Goal: Task Accomplishment & Management: Contribute content

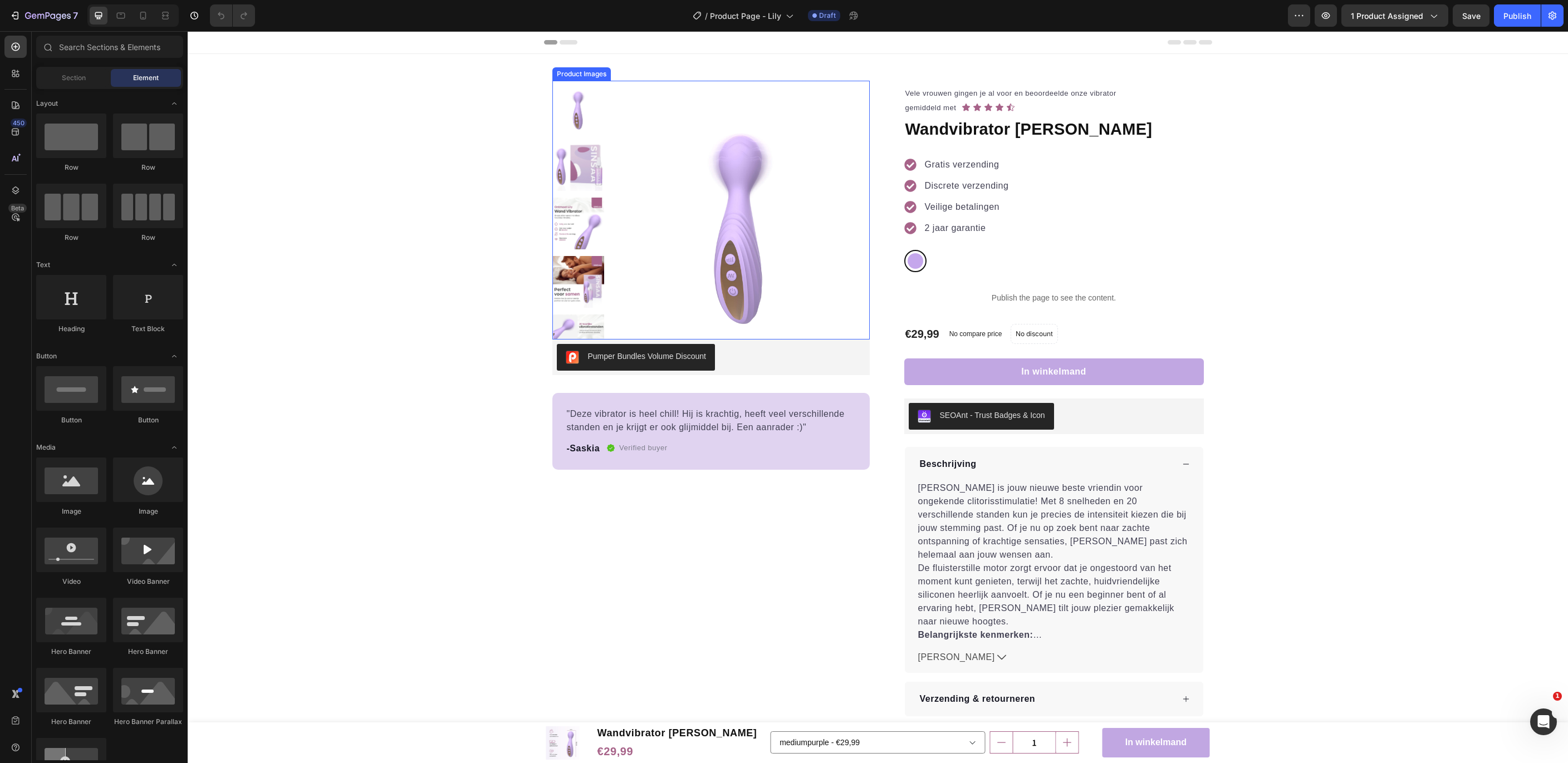
click at [736, 228] on img at bounding box center [740, 209] width 259 height 259
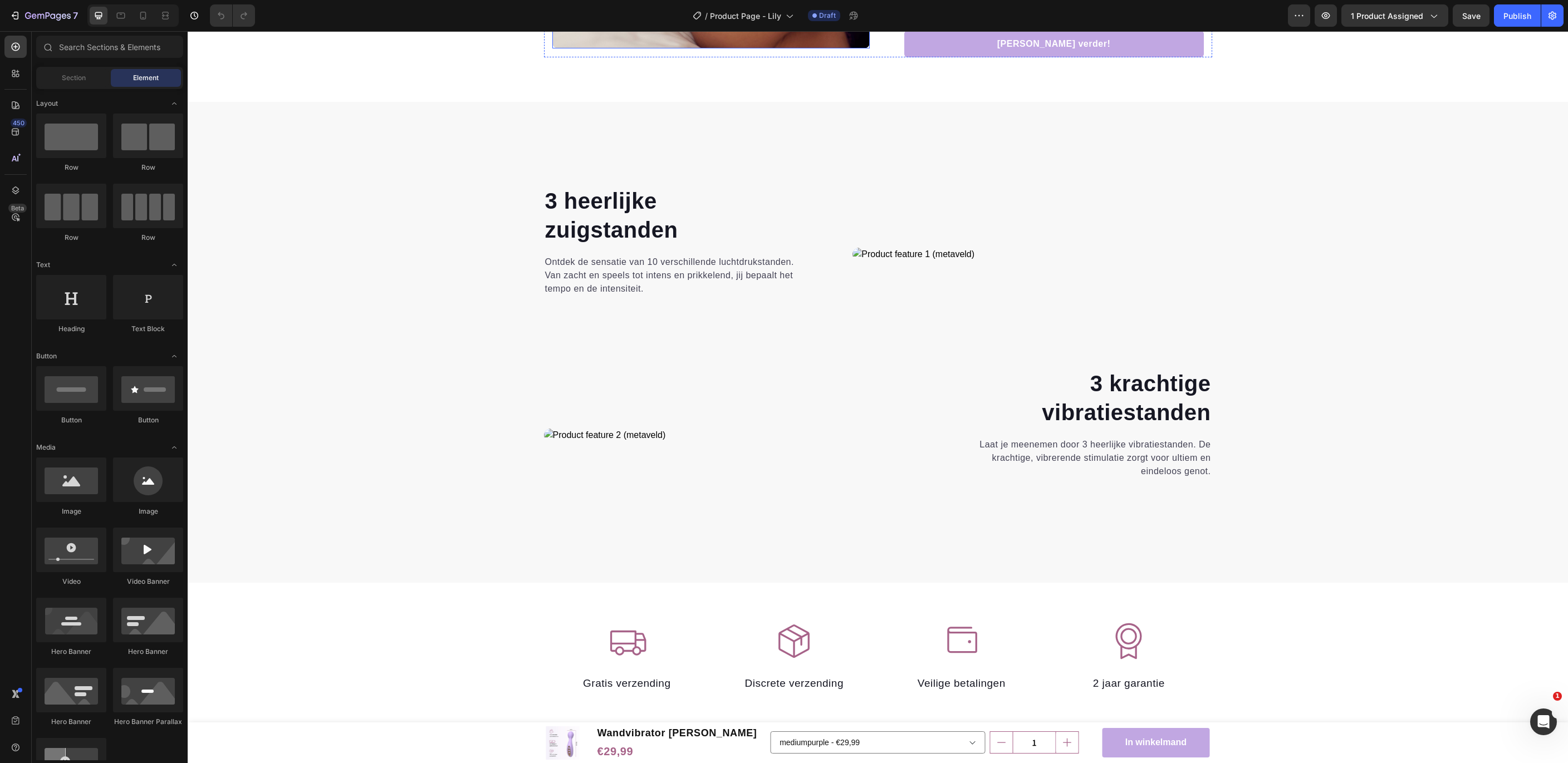
scroll to position [1680, 0]
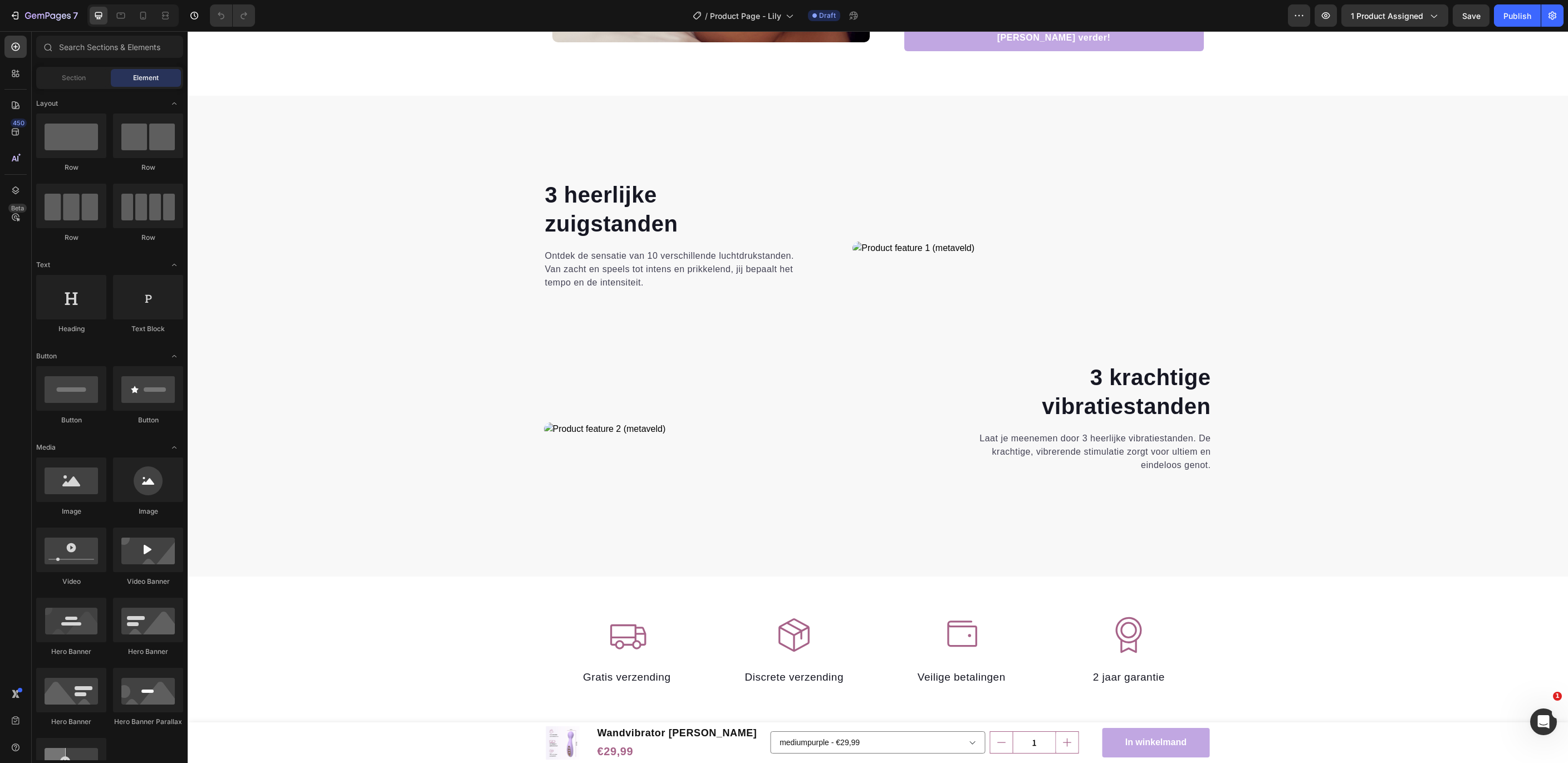
click at [577, 188] on strong "3 heerlijke" at bounding box center [601, 194] width 112 height 24
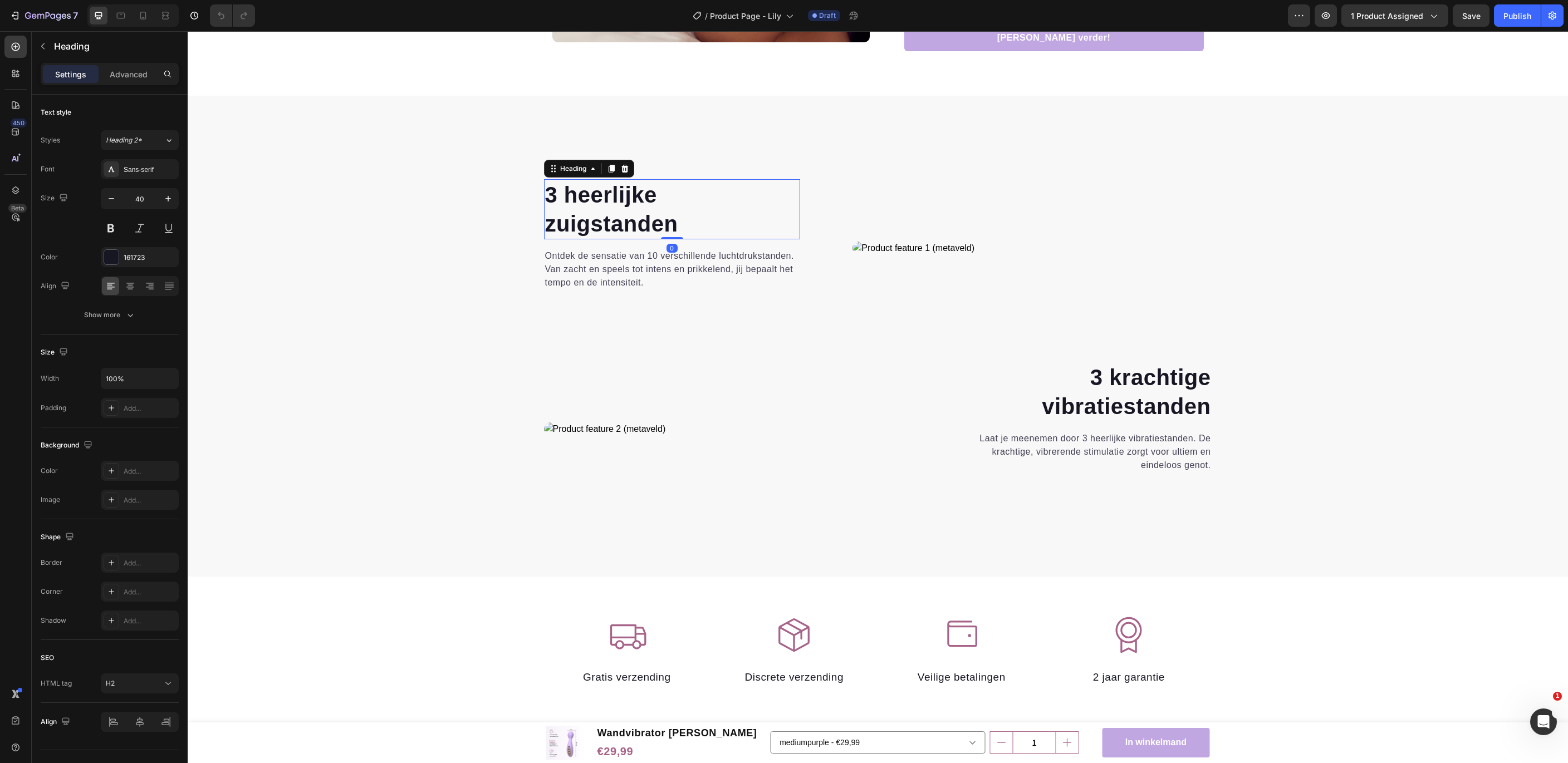
click at [556, 188] on strong "3 heerlijke" at bounding box center [601, 194] width 112 height 24
click at [563, 219] on strong "zuigstanden" at bounding box center [611, 223] width 133 height 24
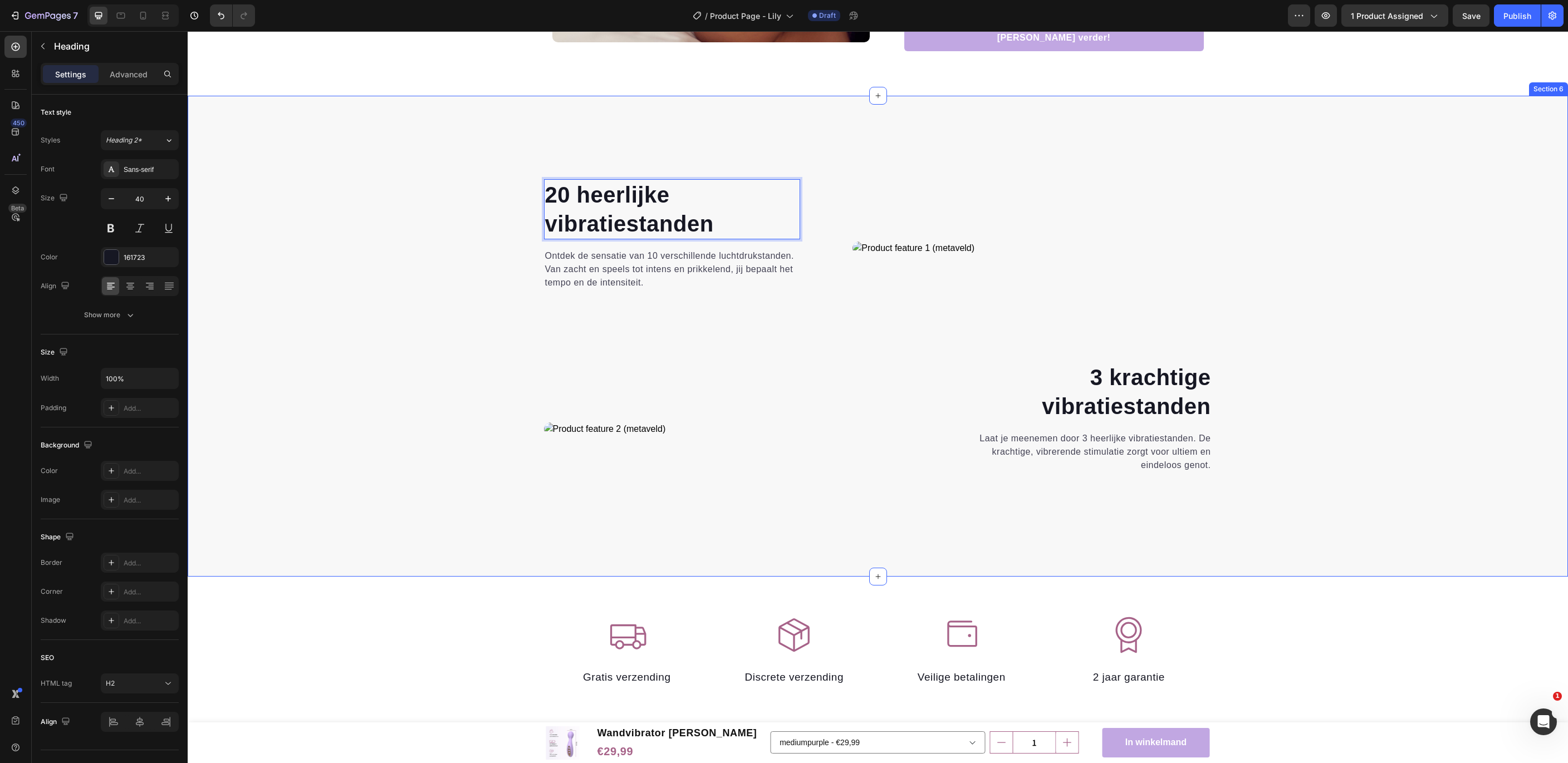
click at [1307, 475] on div "20 heerlijke vibratiestanden Heading 0 Ontdek de sensatie van 10 verschillende …" at bounding box center [877, 359] width 1363 height 362
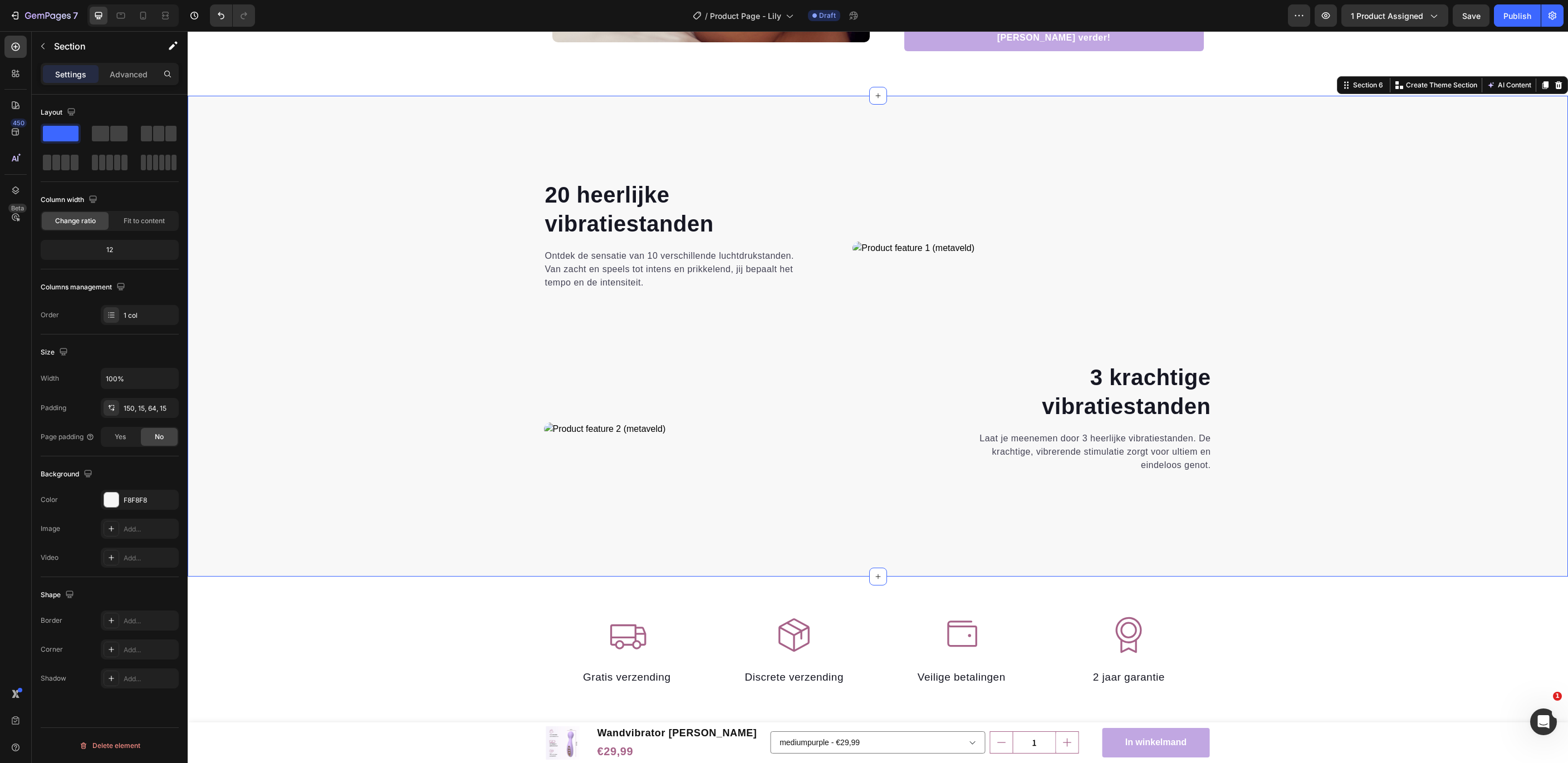
scroll to position [1682, 0]
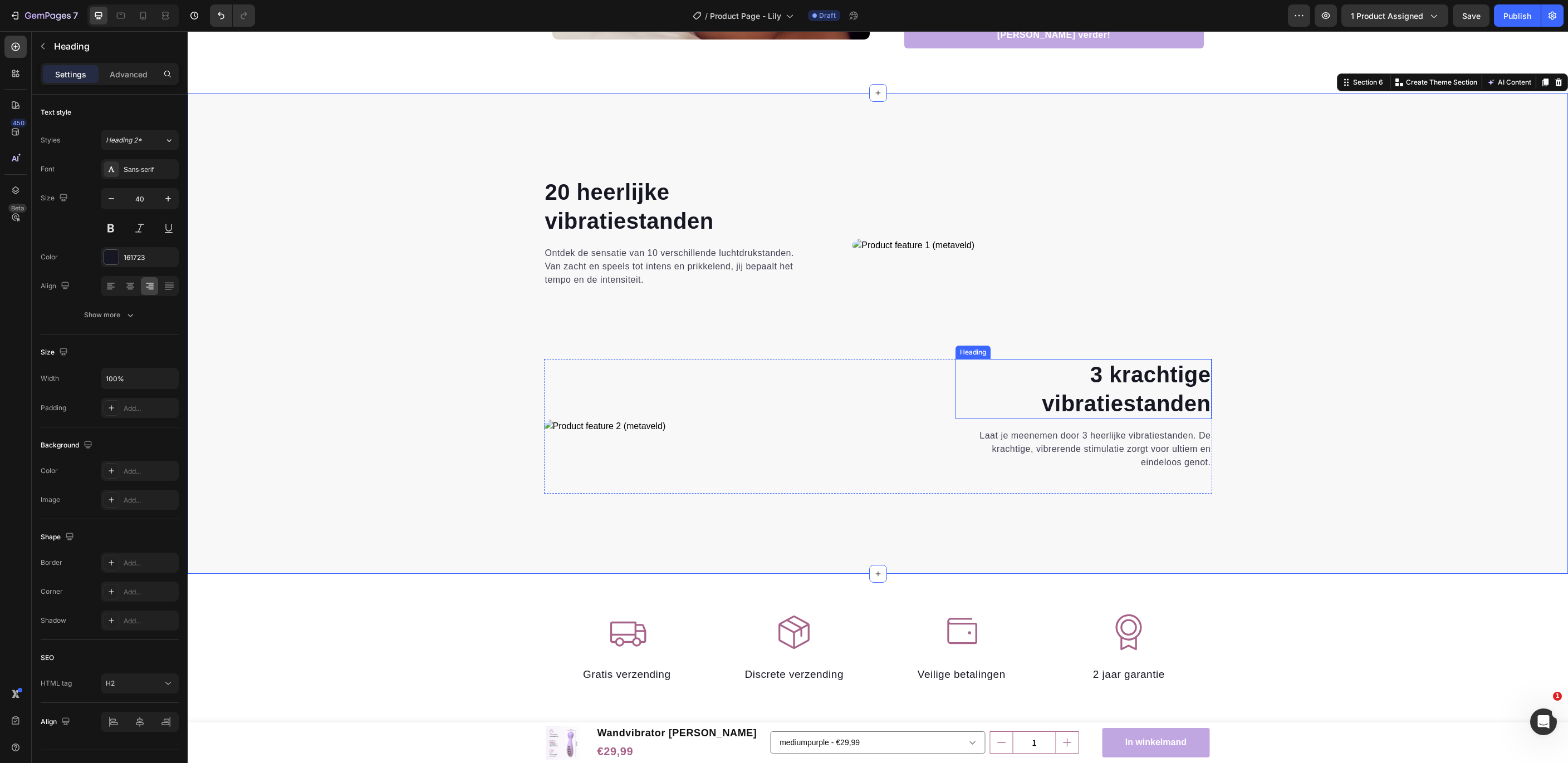
click at [1166, 384] on strong "3 krachtige" at bounding box center [1151, 374] width 121 height 24
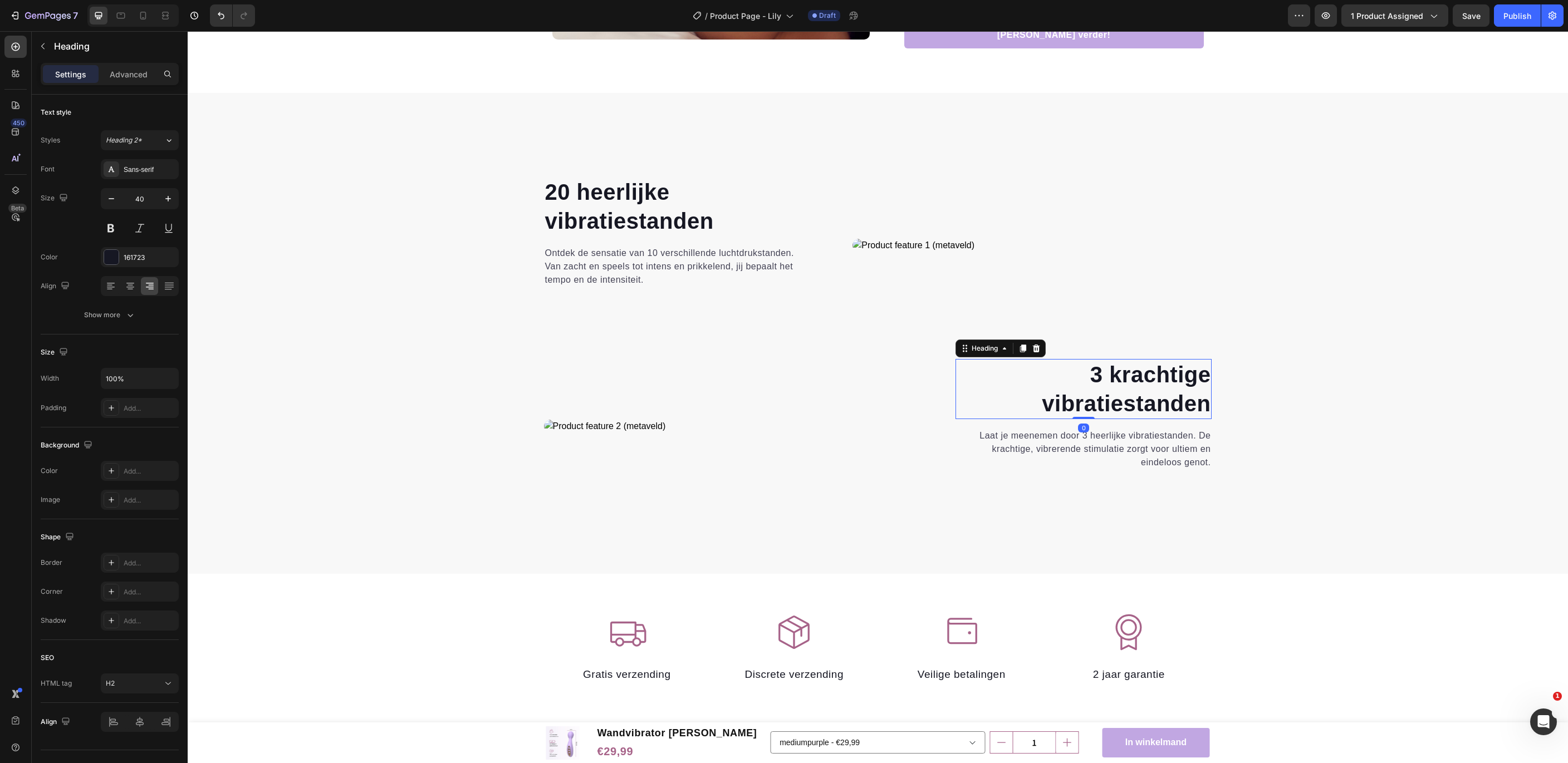
click at [1166, 384] on strong "3 krachtige" at bounding box center [1151, 374] width 121 height 24
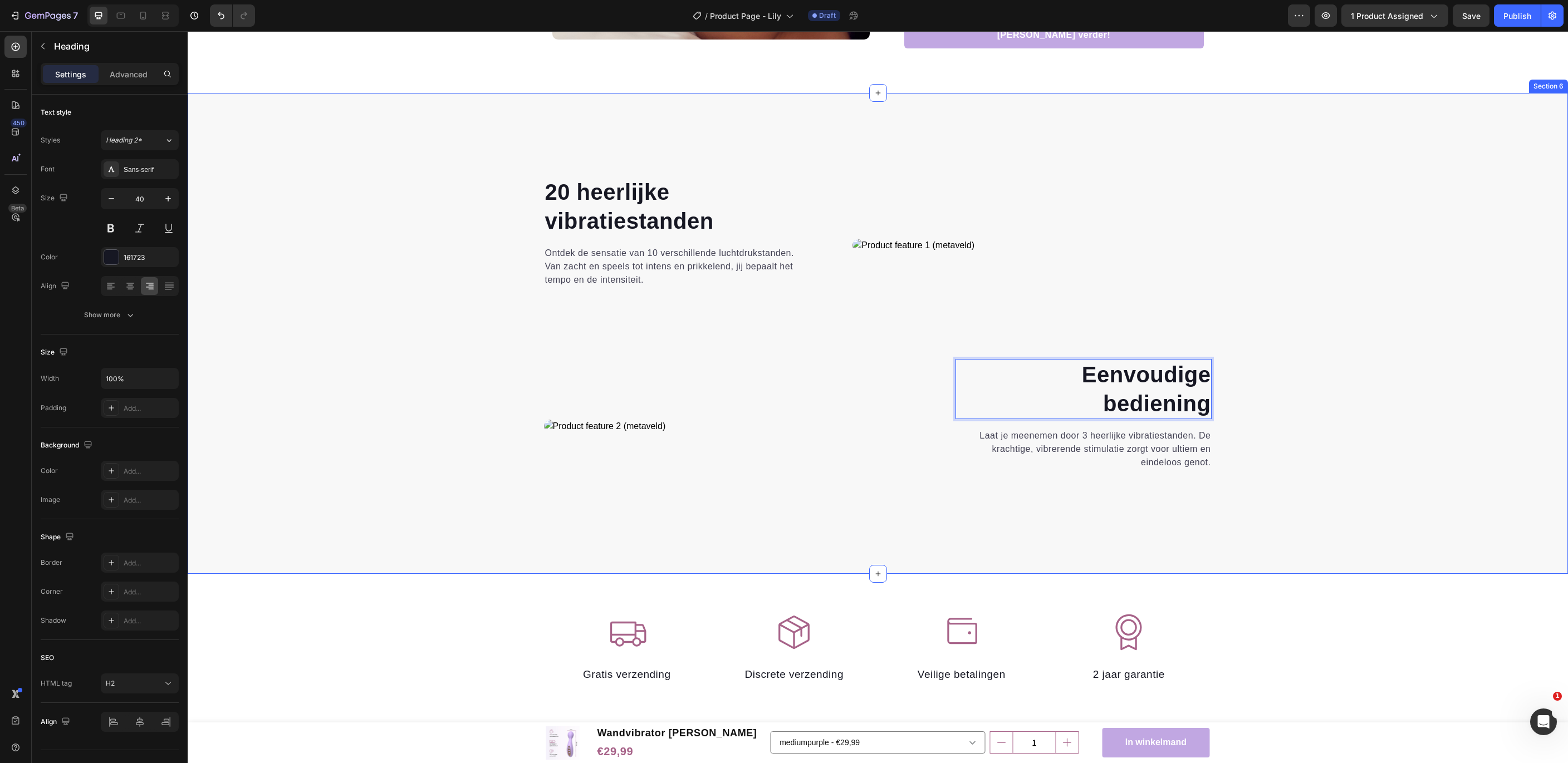
click at [1281, 432] on div "⁠⁠⁠⁠⁠⁠⁠ 20 heerlijke vibratiestanden Heading Ontdek de sensatie van 10 verschil…" at bounding box center [877, 357] width 1363 height 362
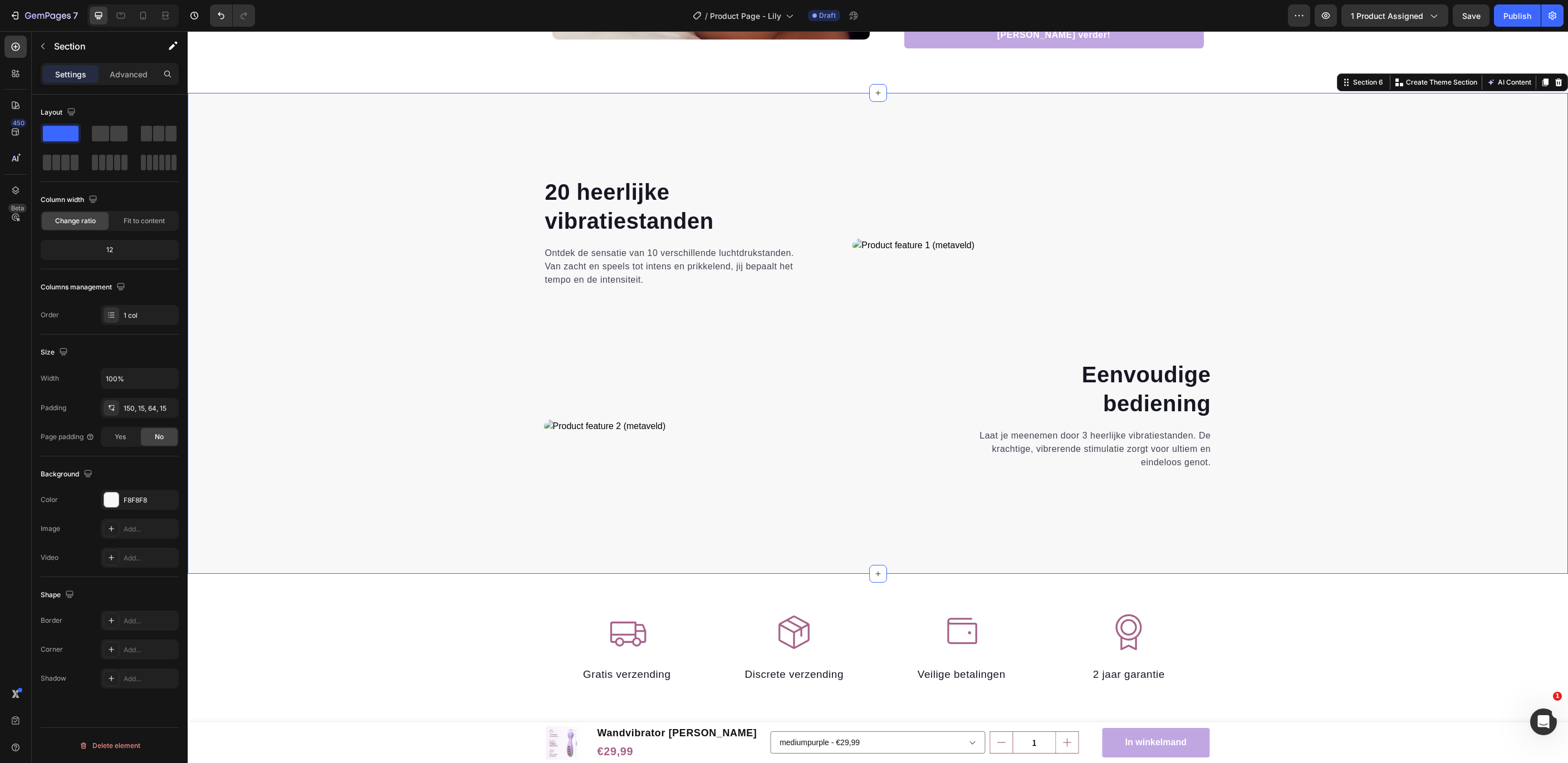
click at [621, 260] on p "Ontdek de sensatie van 10 verschillende luchtdrukstanden. Van zacht en speels t…" at bounding box center [672, 266] width 255 height 40
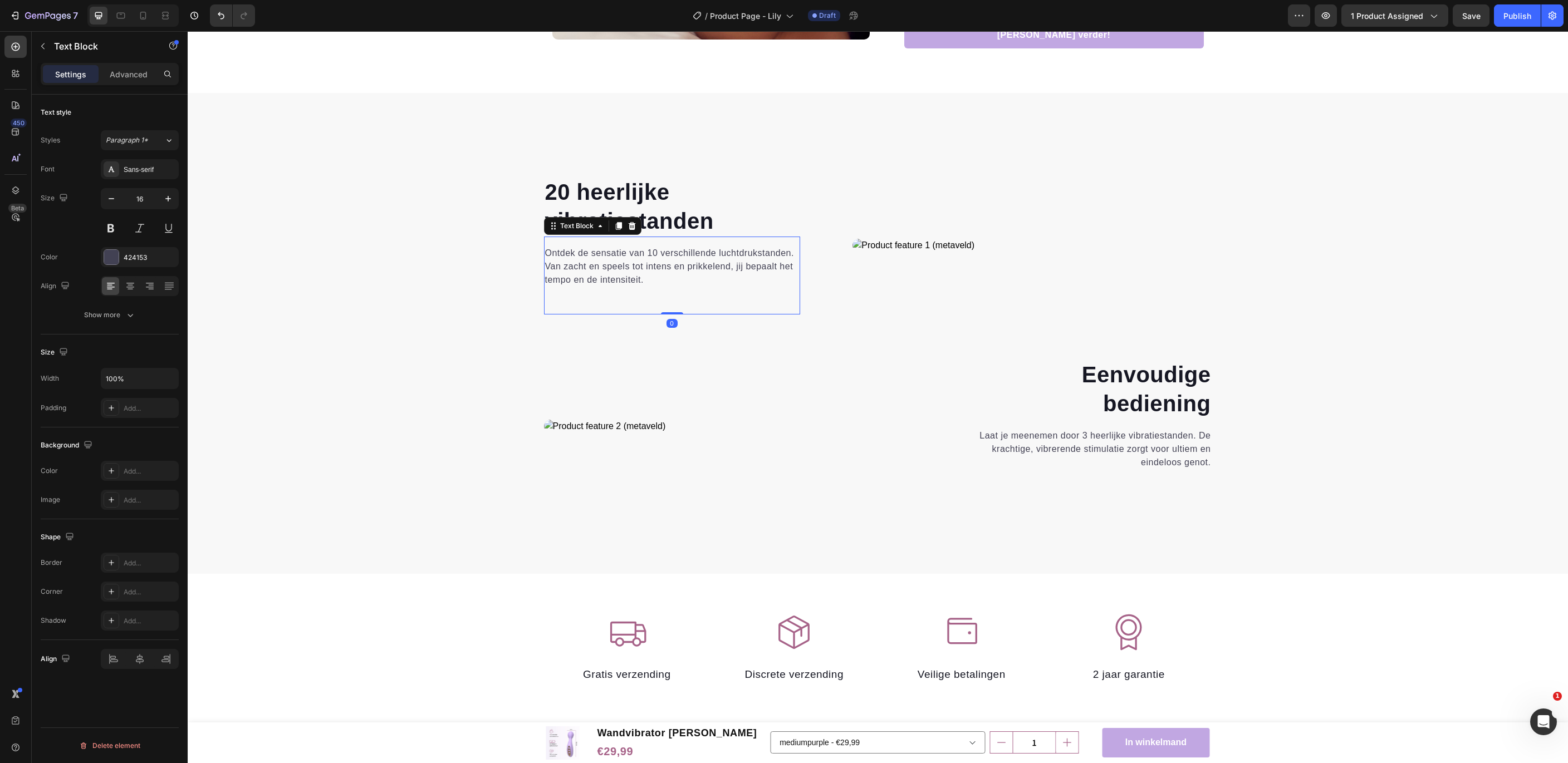
click at [621, 260] on p "Ontdek de sensatie van 10 verschillende luchtdrukstanden. Van zacht en speels t…" at bounding box center [672, 266] width 255 height 40
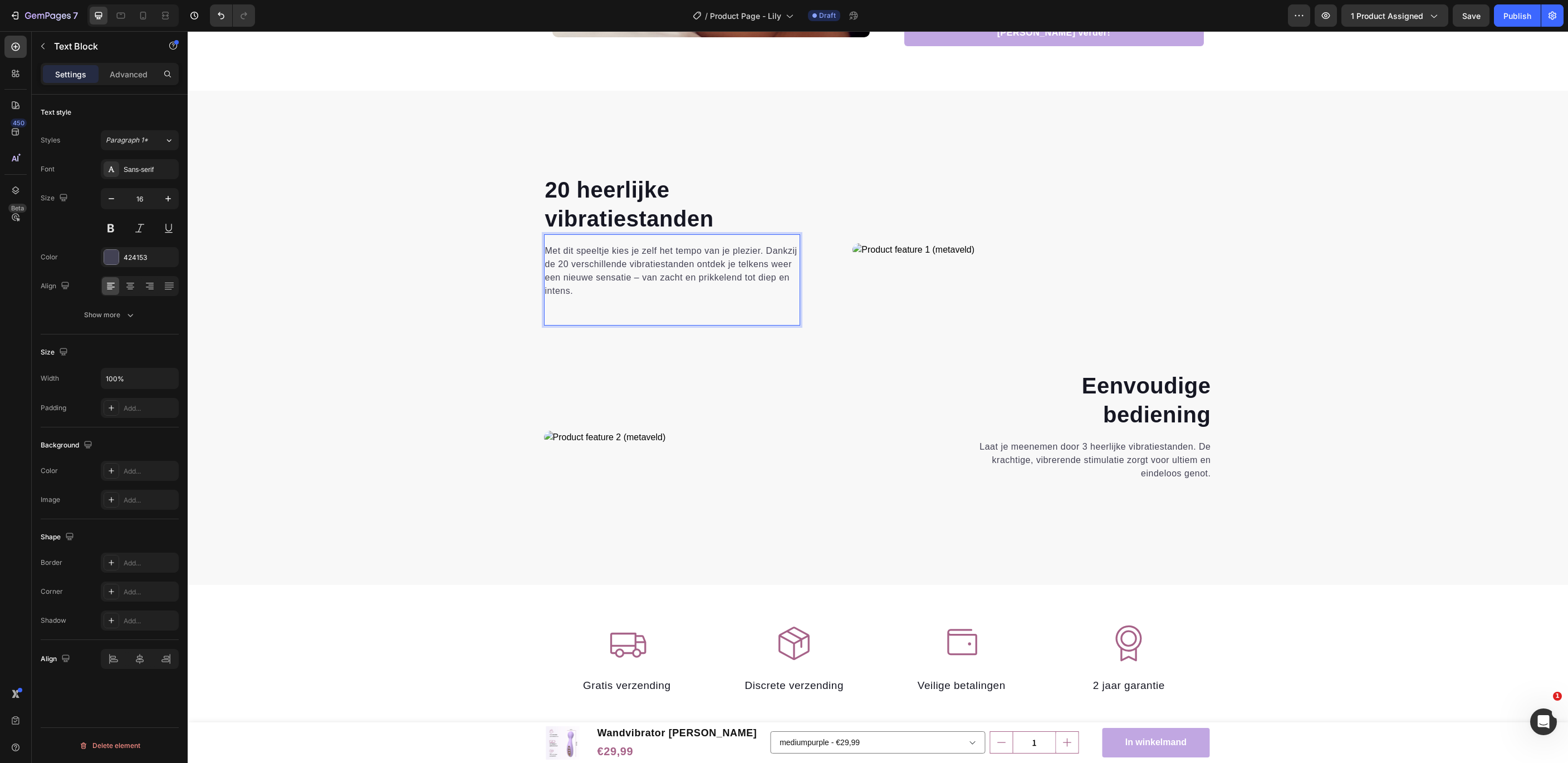
scroll to position [1682, 0]
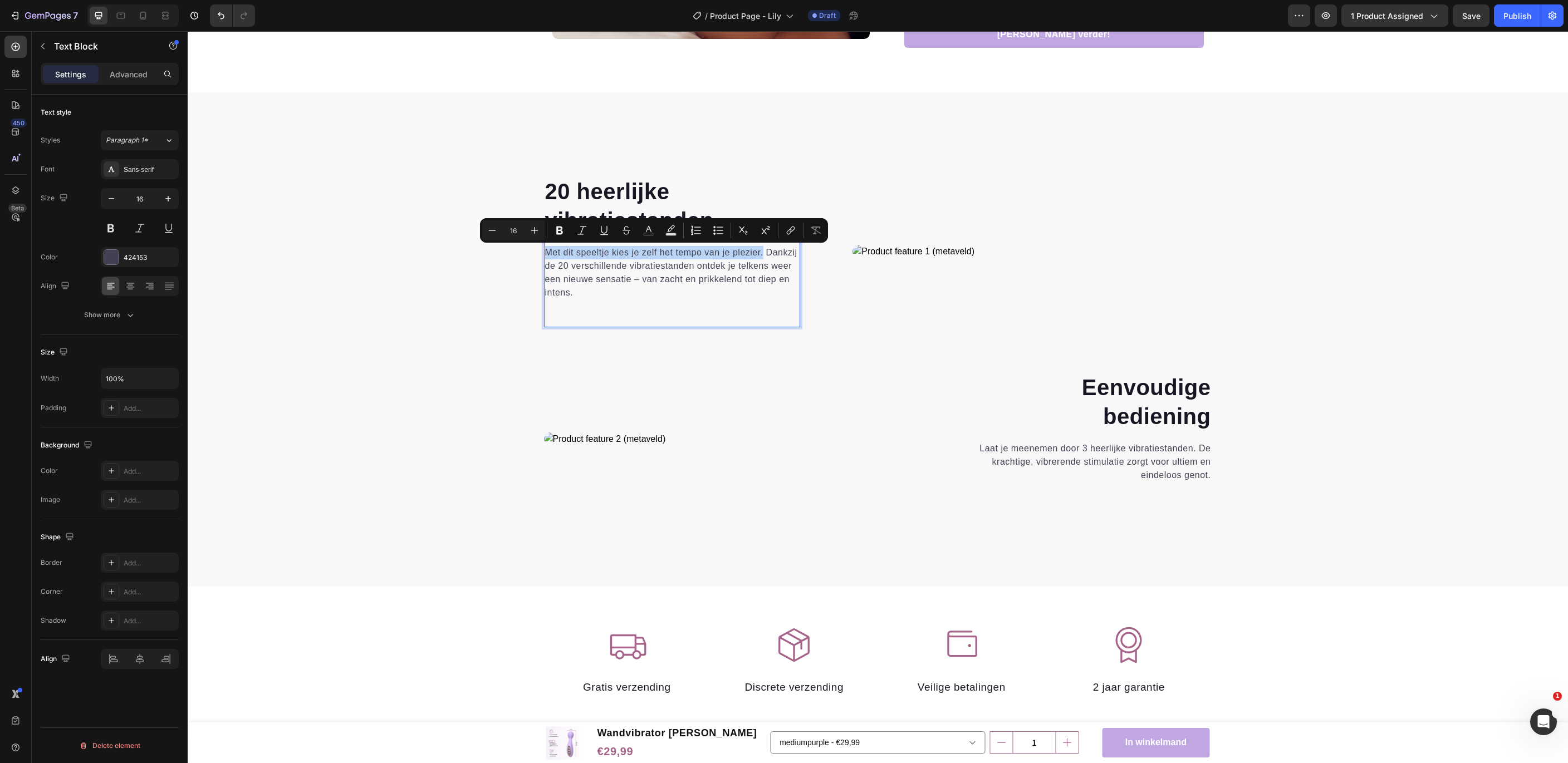
drag, startPoint x: 763, startPoint y: 252, endPoint x: 507, endPoint y: 248, distance: 256.0
click at [544, 247] on div "Met dit speeltje kies je zelf het tempo van je plezier. Dankzij de 20 verschill…" at bounding box center [672, 273] width 257 height 56
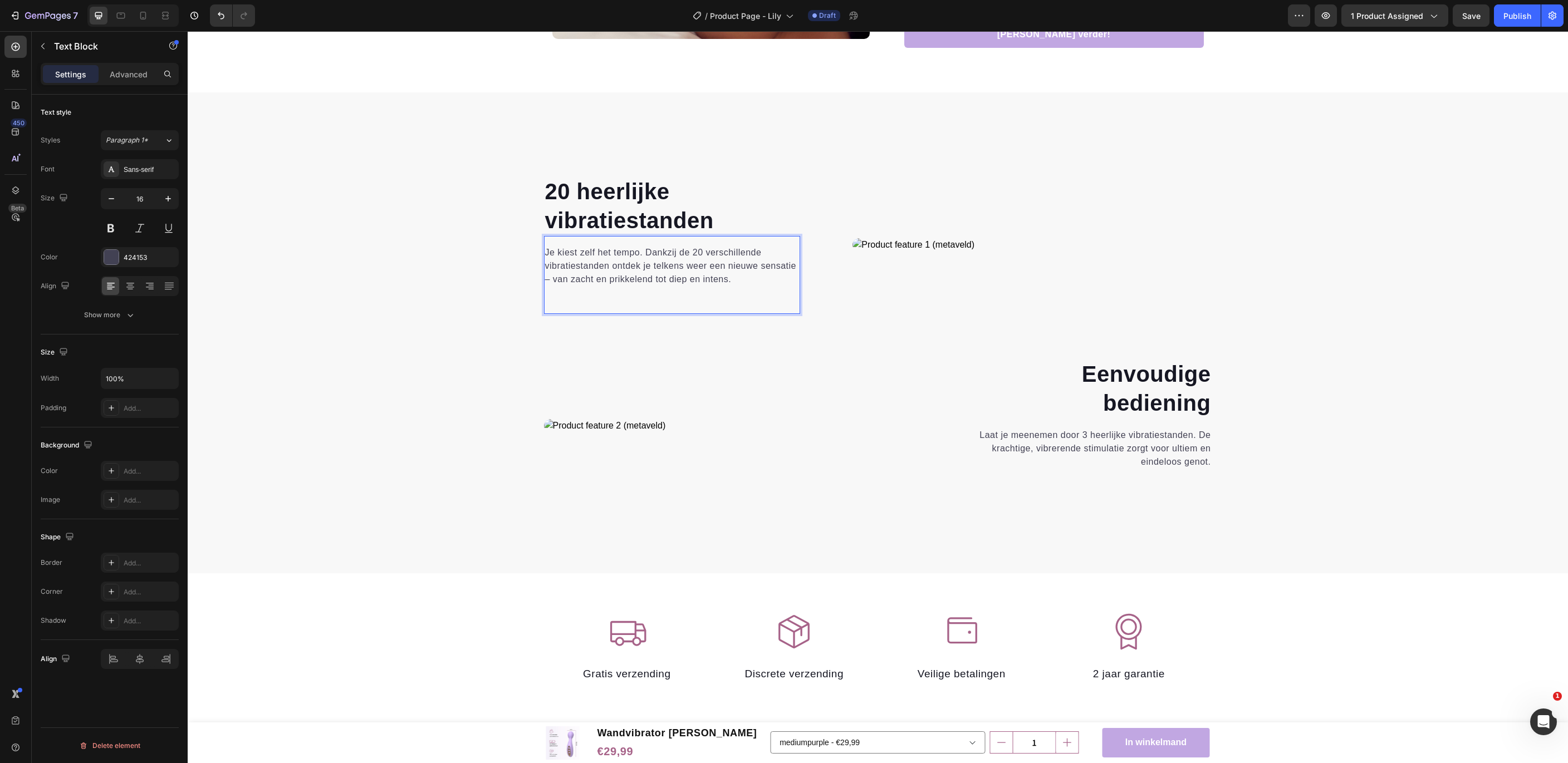
click at [659, 249] on p "Je kiest zelf het tempo. Dankzij de 20 verschillende vibratiestanden ontdek je …" at bounding box center [672, 265] width 255 height 40
click at [552, 279] on p "Je kiest zelf het tempo. Met de 20 verschillende vibratiestanden ontdek je telk…" at bounding box center [672, 265] width 255 height 40
click at [420, 330] on div "⁠⁠⁠⁠⁠⁠⁠ 20 heerlijke vibratiestanden Heading Je kiest zelf het tempo. Met de 20…" at bounding box center [877, 357] width 1363 height 362
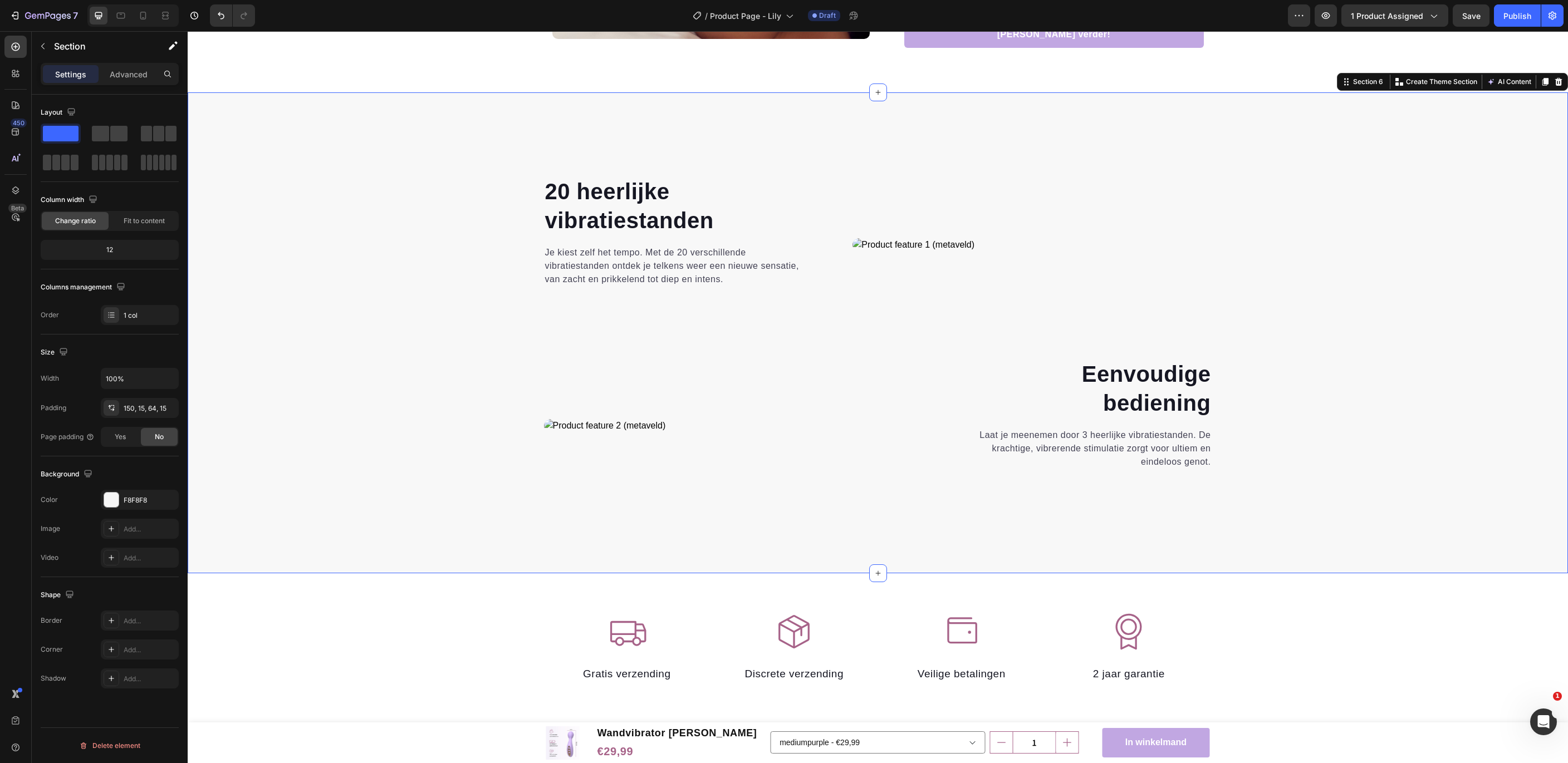
click at [1102, 442] on p "Laat je meenemen door 3 heerlijke vibratiestanden. De krachtige, vibrerende sti…" at bounding box center [1084, 449] width 255 height 40
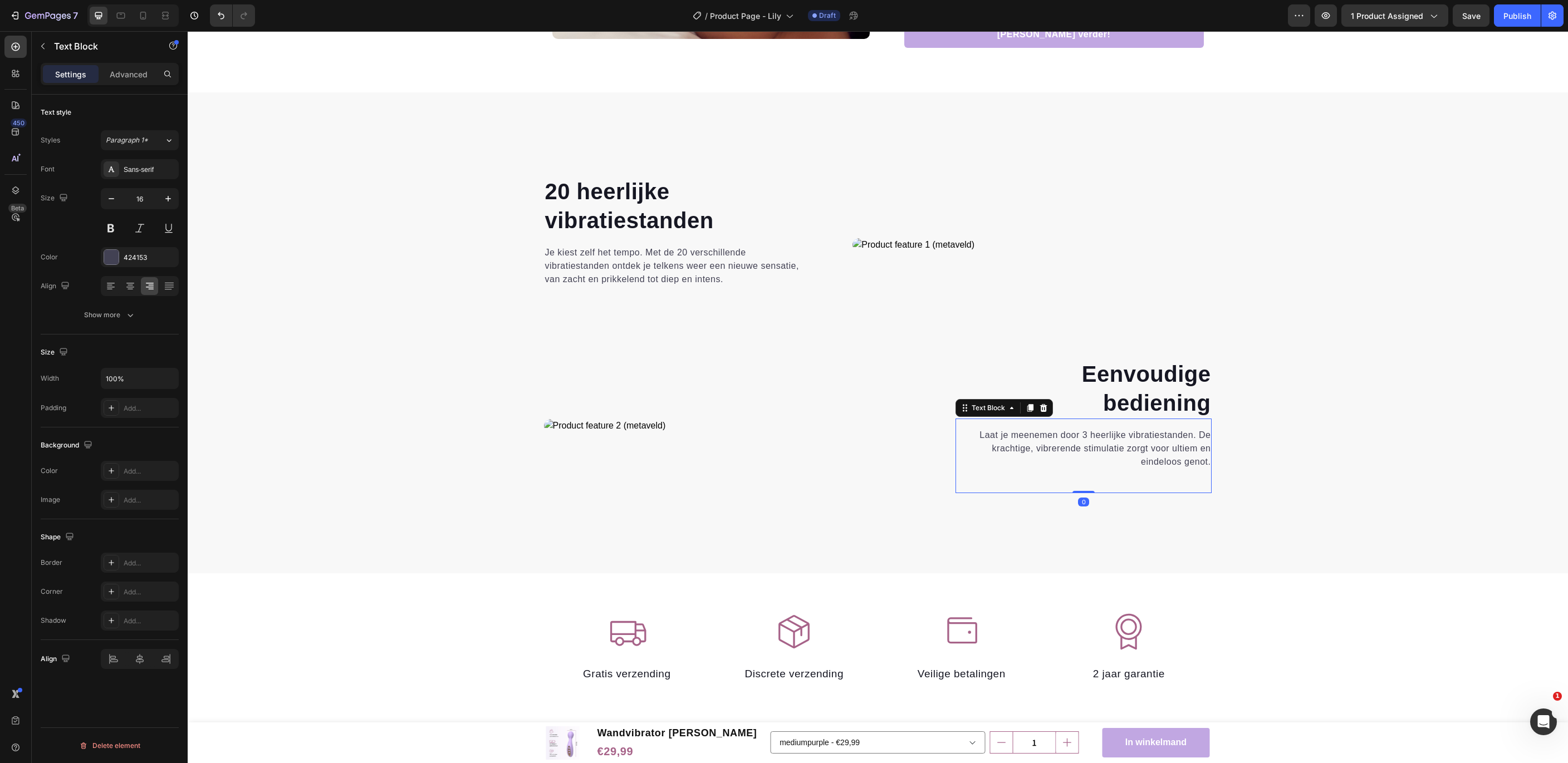
click at [1141, 446] on p "Laat je meenemen door 3 heerlijke vibratiestanden. De krachtige, vibrerende sti…" at bounding box center [1084, 449] width 255 height 40
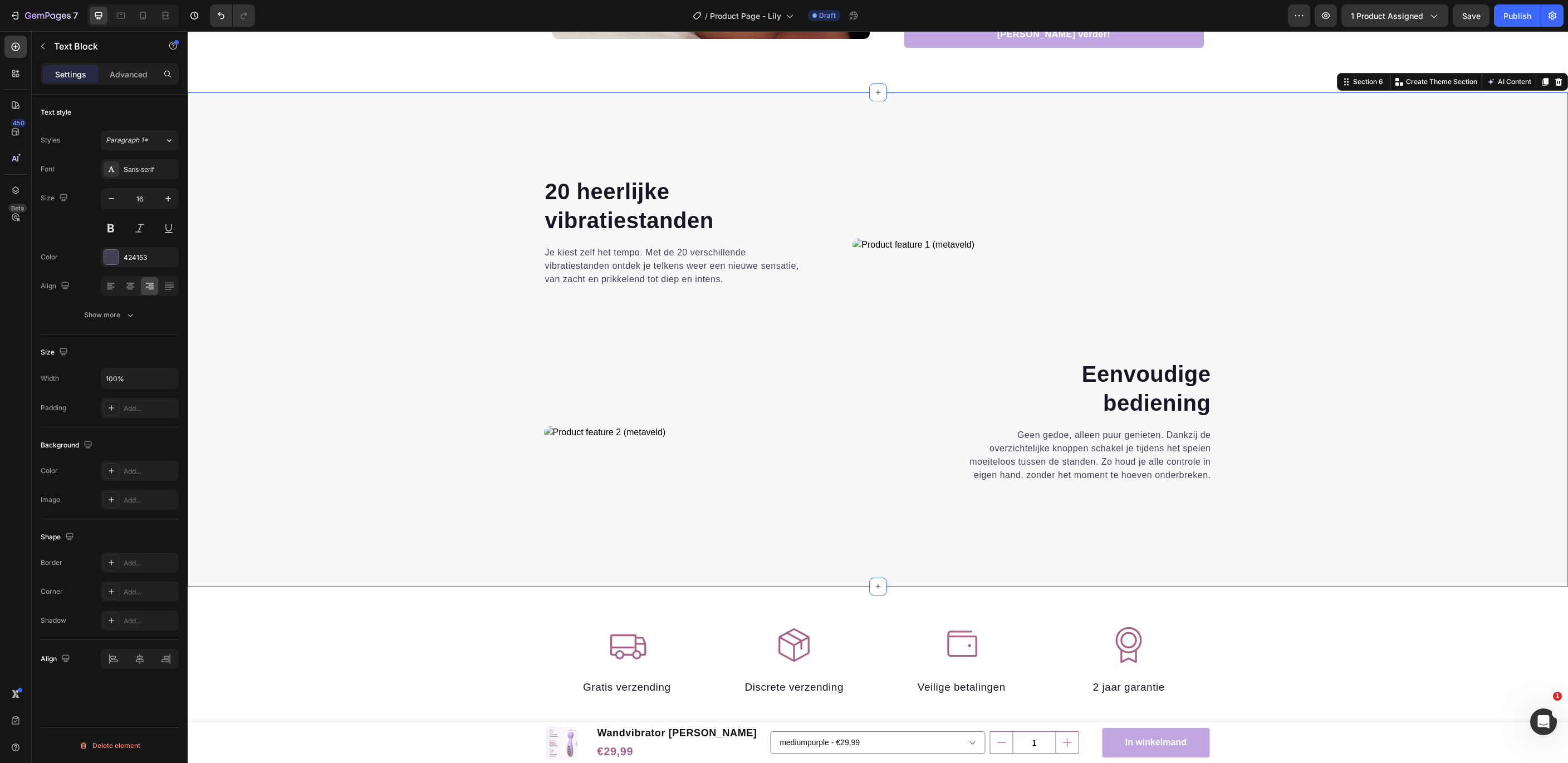
click at [1272, 470] on div "⁠⁠⁠⁠⁠⁠⁠ 20 heerlijke vibratiestanden Heading Je kiest zelf het tempo. Met de 20…" at bounding box center [877, 363] width 1363 height 375
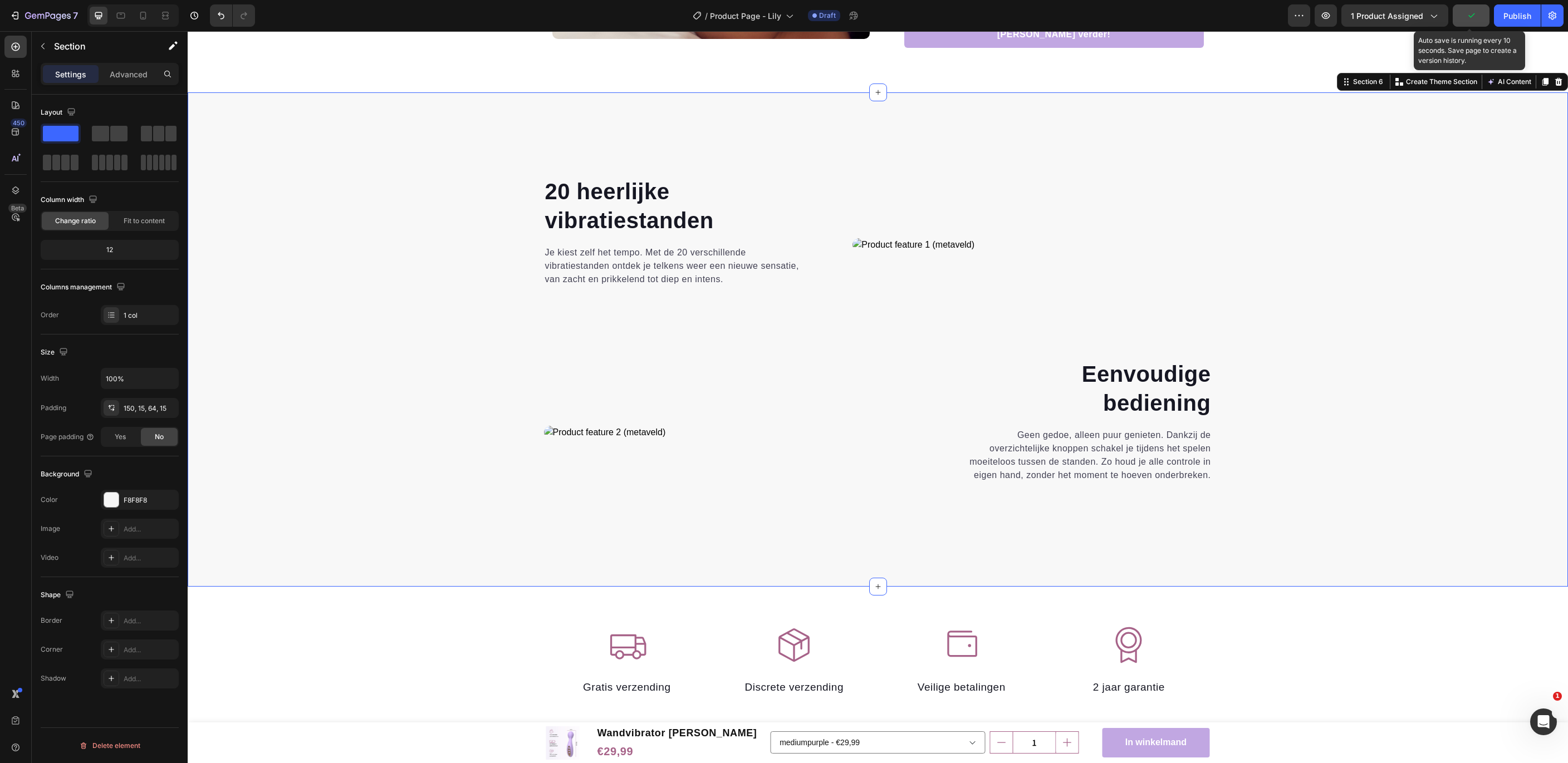
click at [1470, 16] on icon "button" at bounding box center [1470, 15] width 11 height 11
click at [1514, 16] on div "Publish" at bounding box center [1517, 15] width 28 height 12
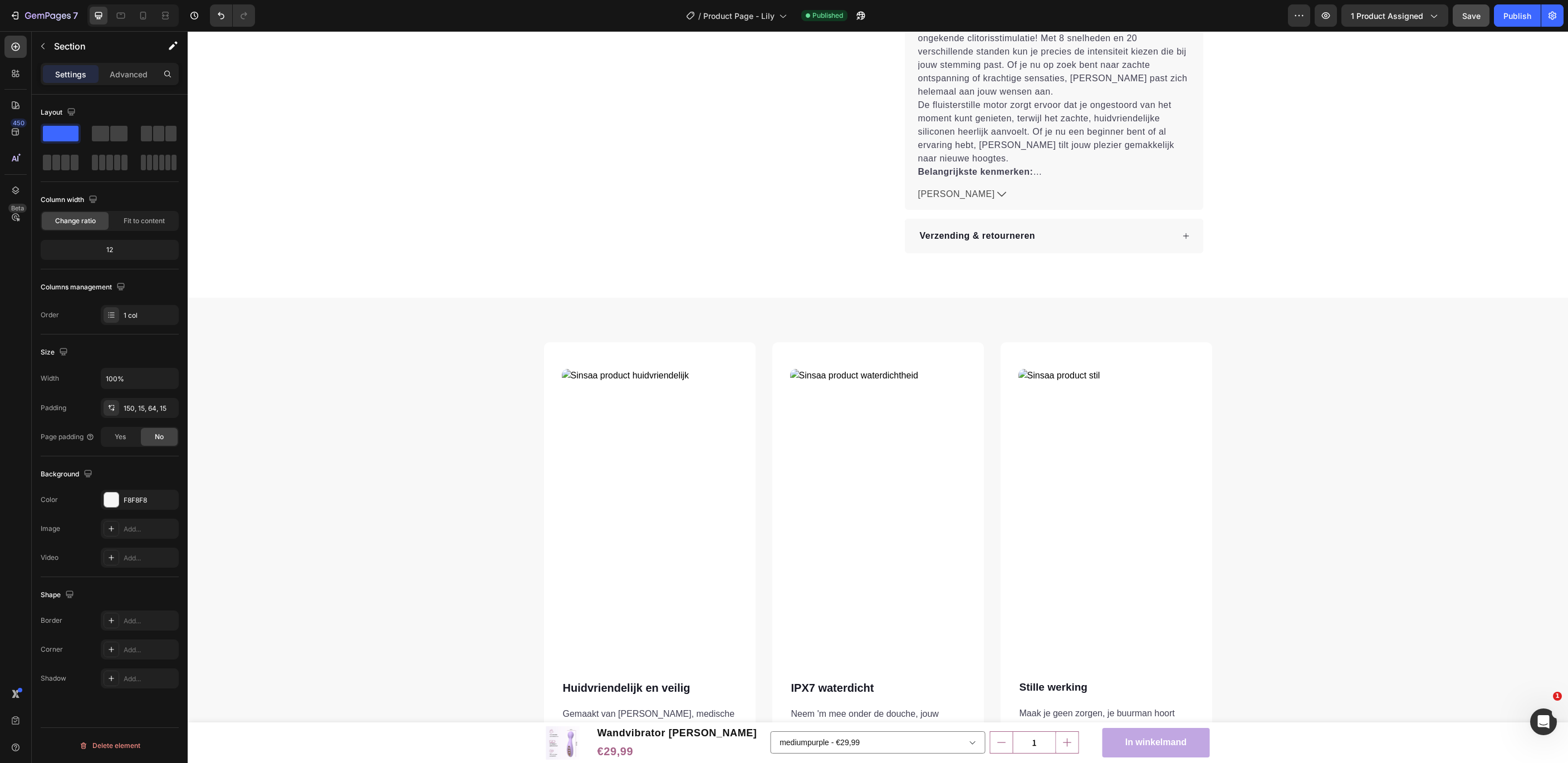
scroll to position [89, 0]
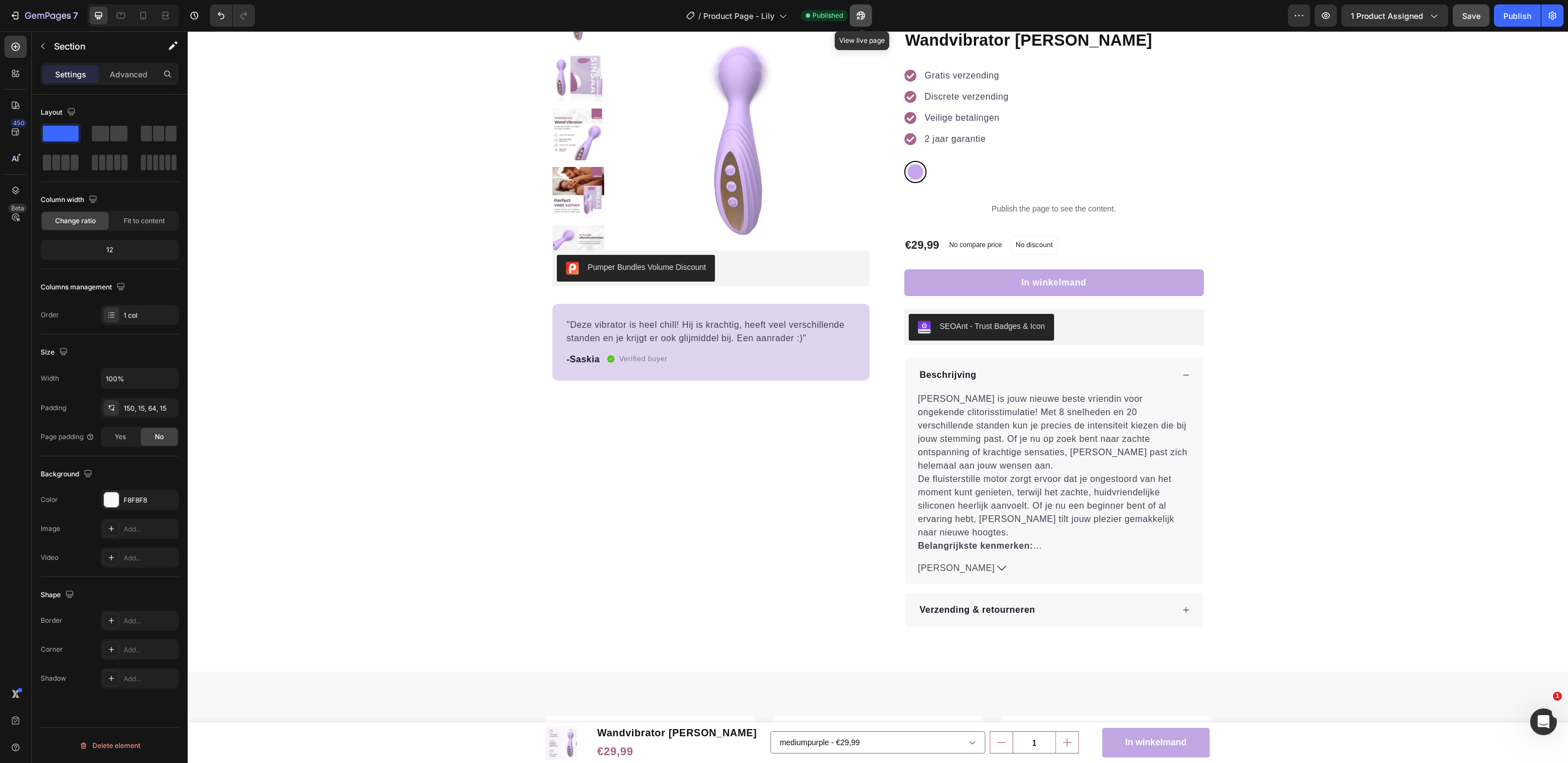
click at [859, 16] on icon "button" at bounding box center [857, 17] width 3 height 3
click at [37, 18] on icon "button" at bounding box center [40, 16] width 6 height 5
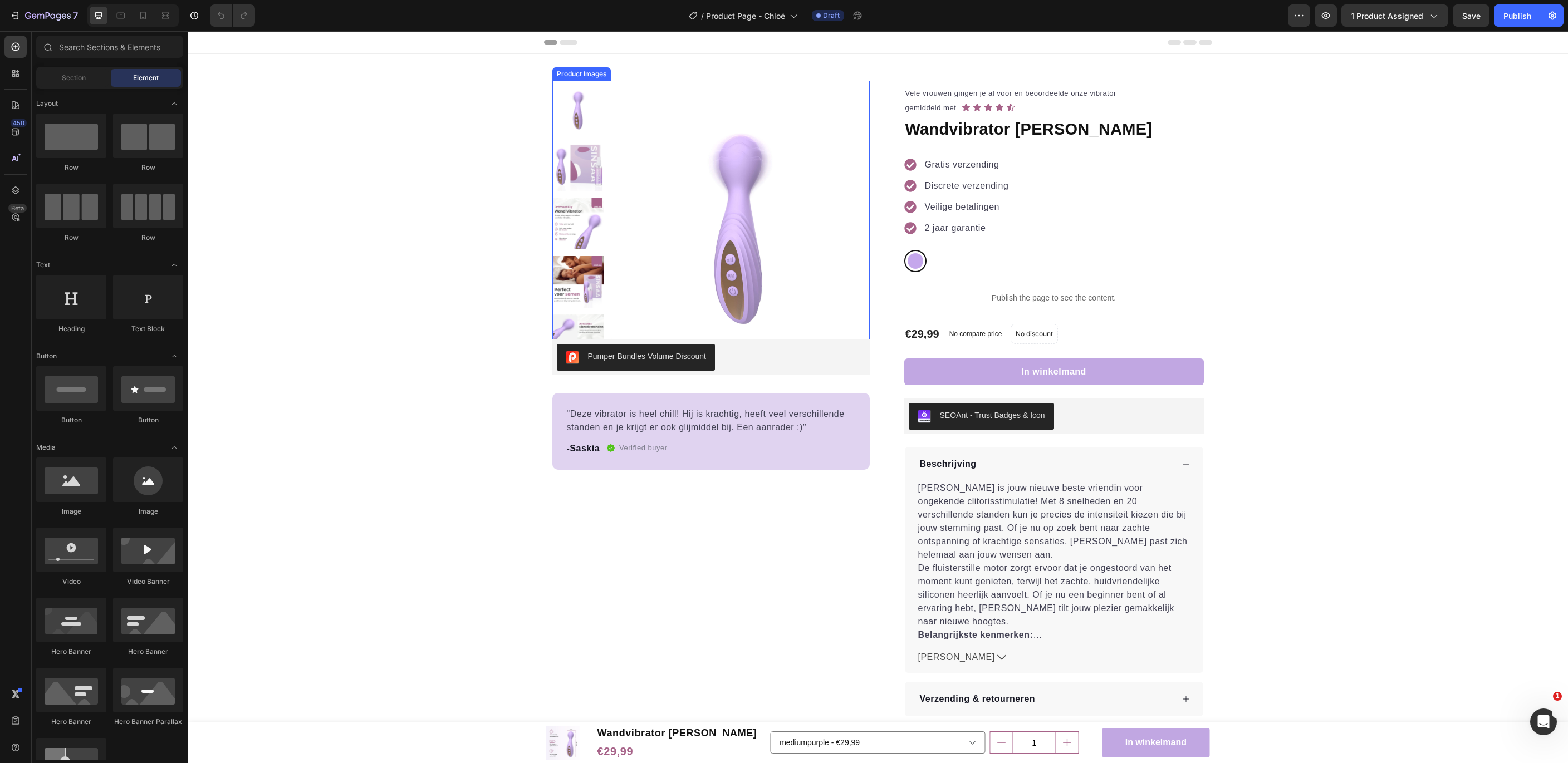
click at [729, 212] on img at bounding box center [740, 209] width 259 height 259
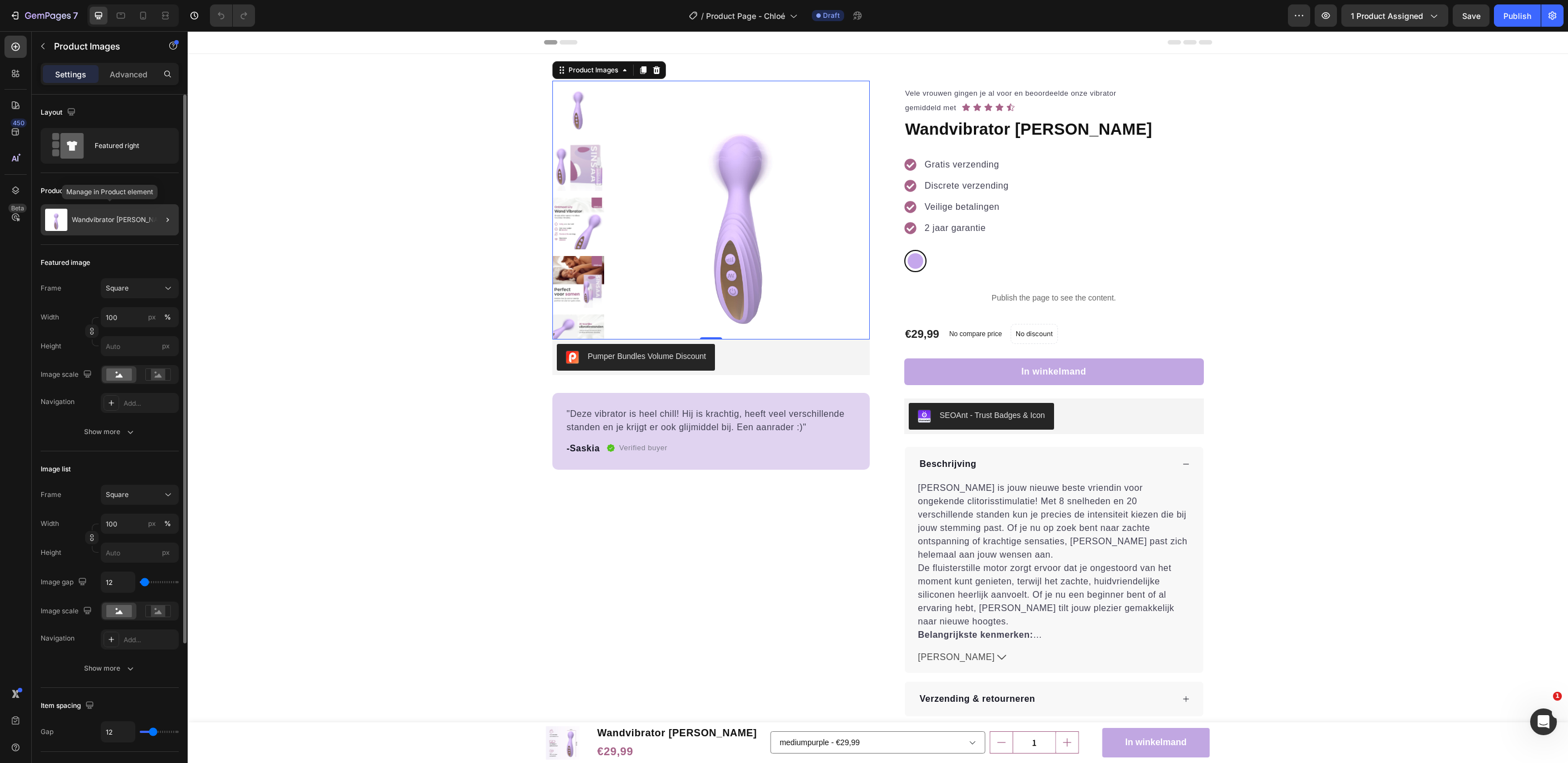
click at [91, 224] on div "Wandvibrator [PERSON_NAME]" at bounding box center [109, 219] width 138 height 32
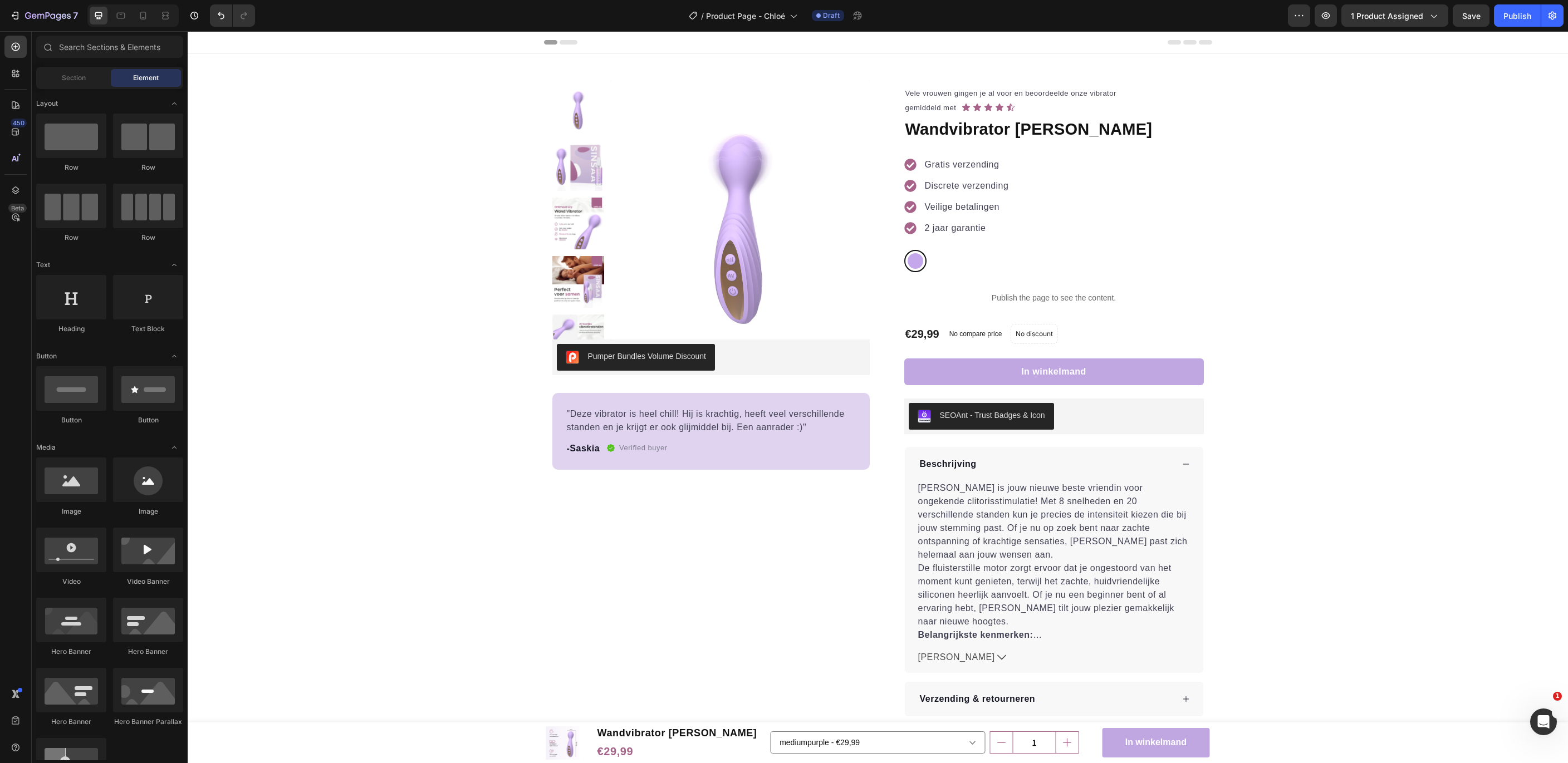
click at [705, 256] on img at bounding box center [740, 209] width 259 height 259
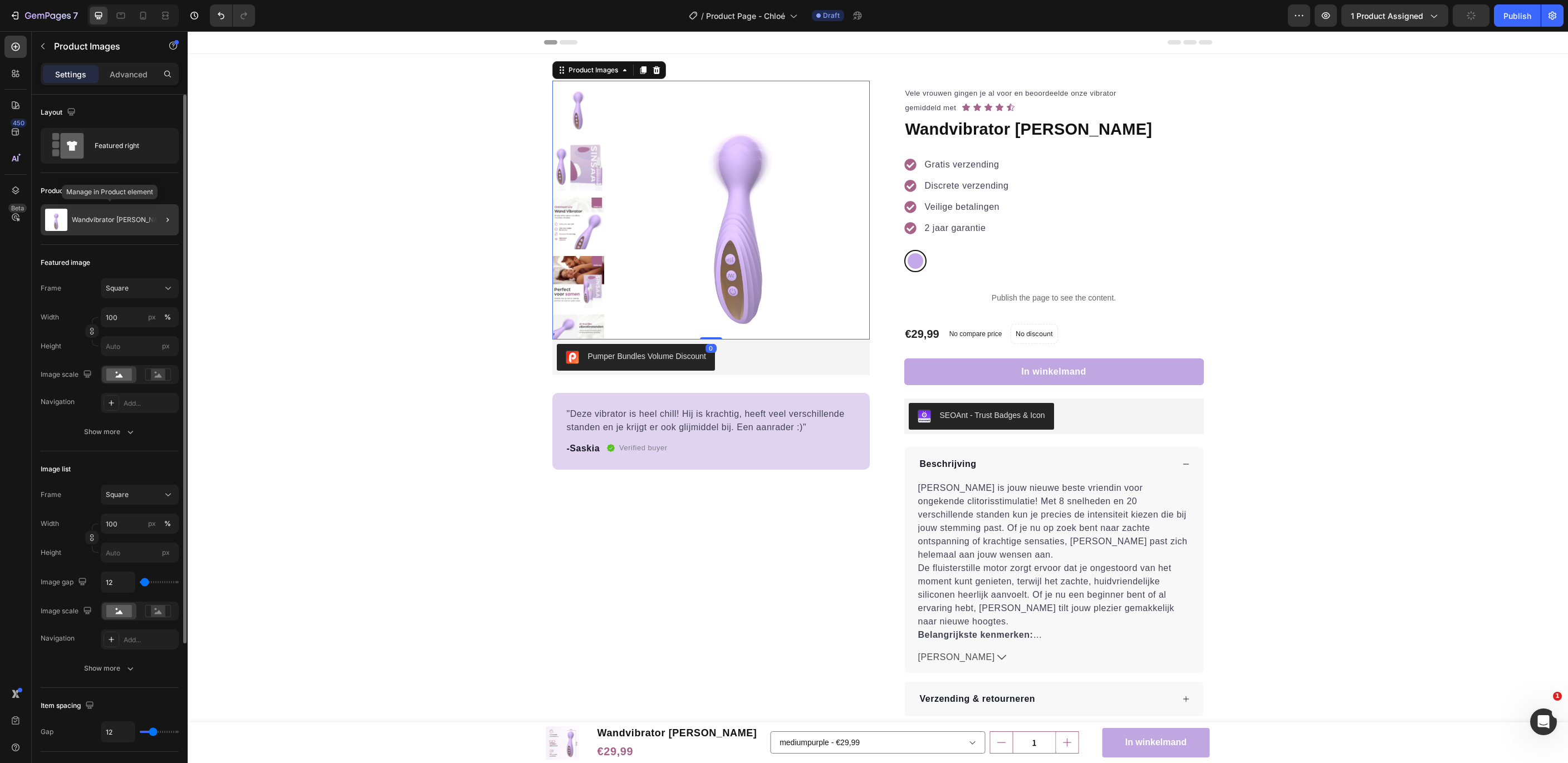
click at [111, 216] on p "Wandvibrator Lily" at bounding box center [121, 219] width 98 height 8
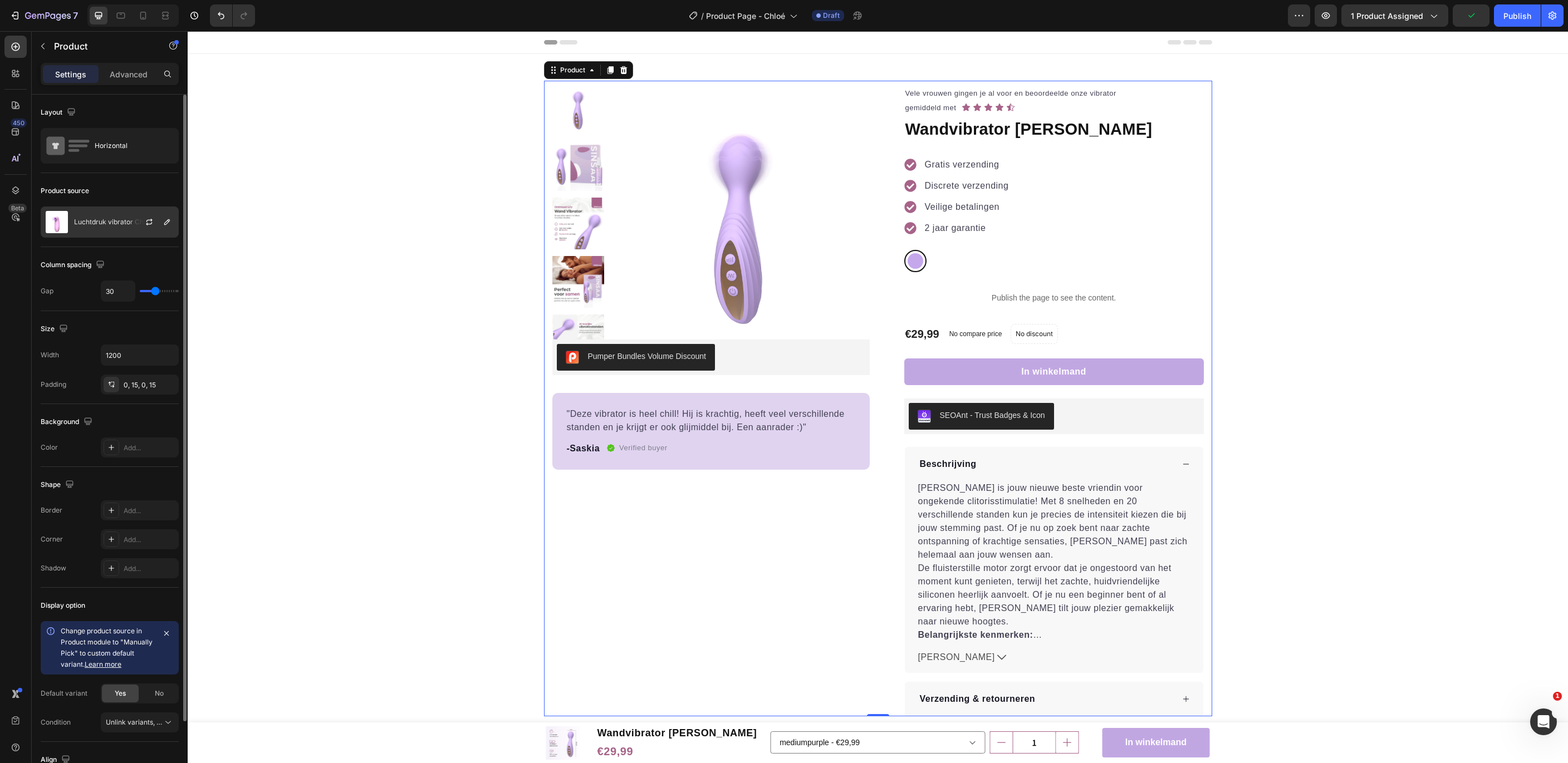
click at [127, 223] on p "Luchtdruk vibrator Chloé" at bounding box center [114, 222] width 79 height 8
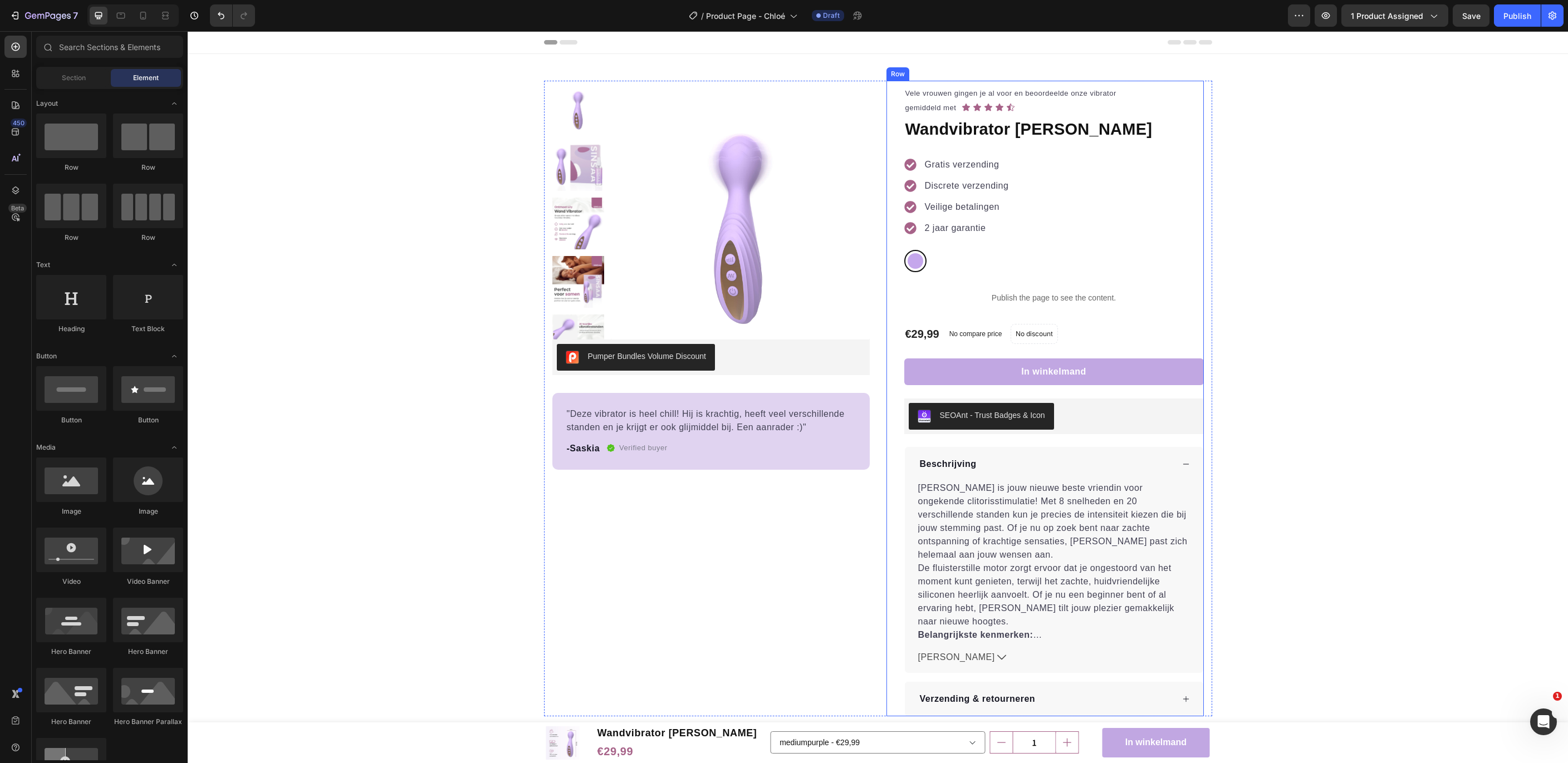
click at [886, 250] on div "Vele vrouwen gingen je al voor en beoordeelde onze vibrator gemiddeld met Text …" at bounding box center [1044, 398] width 317 height 636
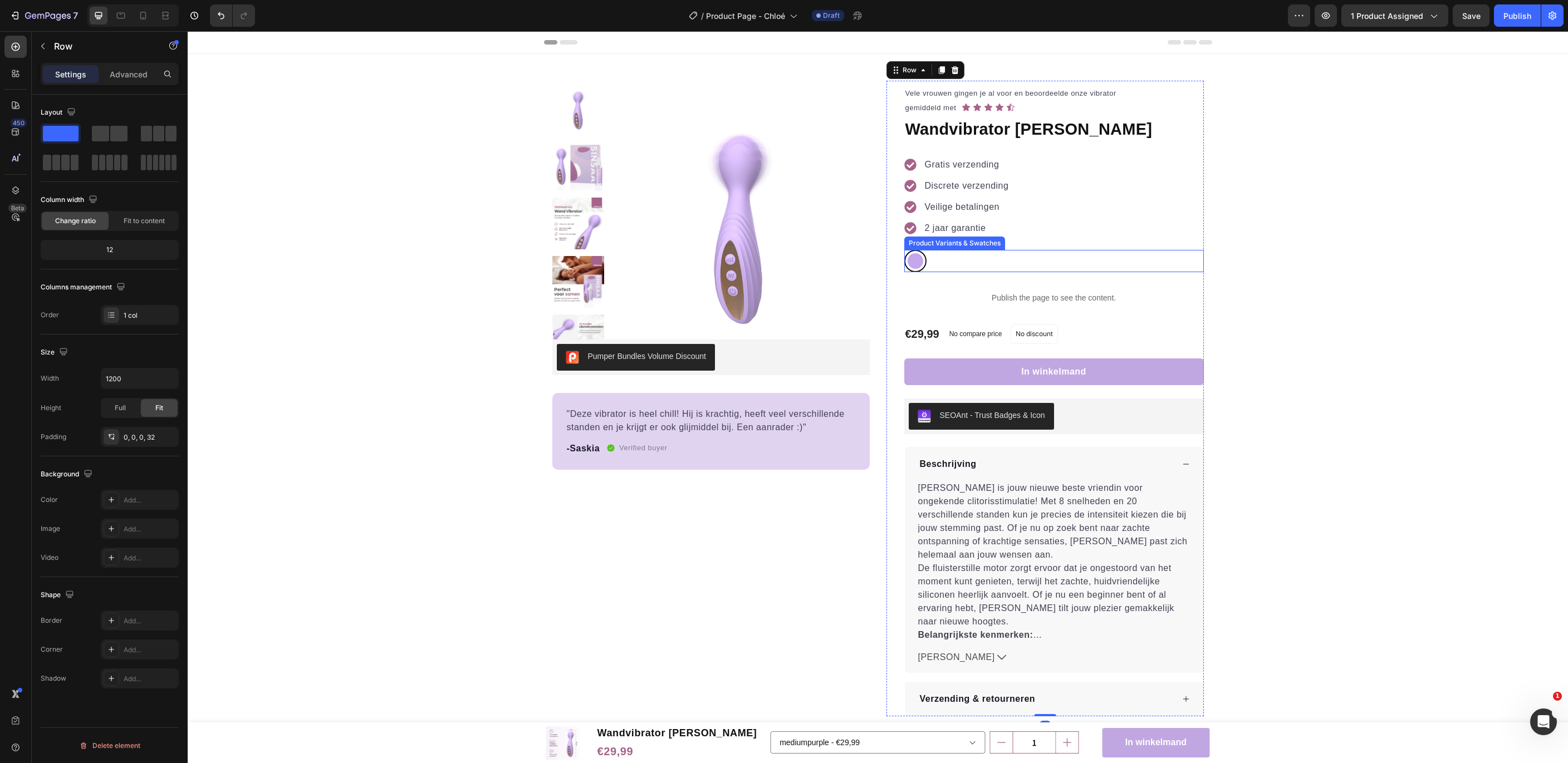
click at [934, 255] on div "mediumpurple mediumpurple" at bounding box center [1054, 261] width 300 height 23
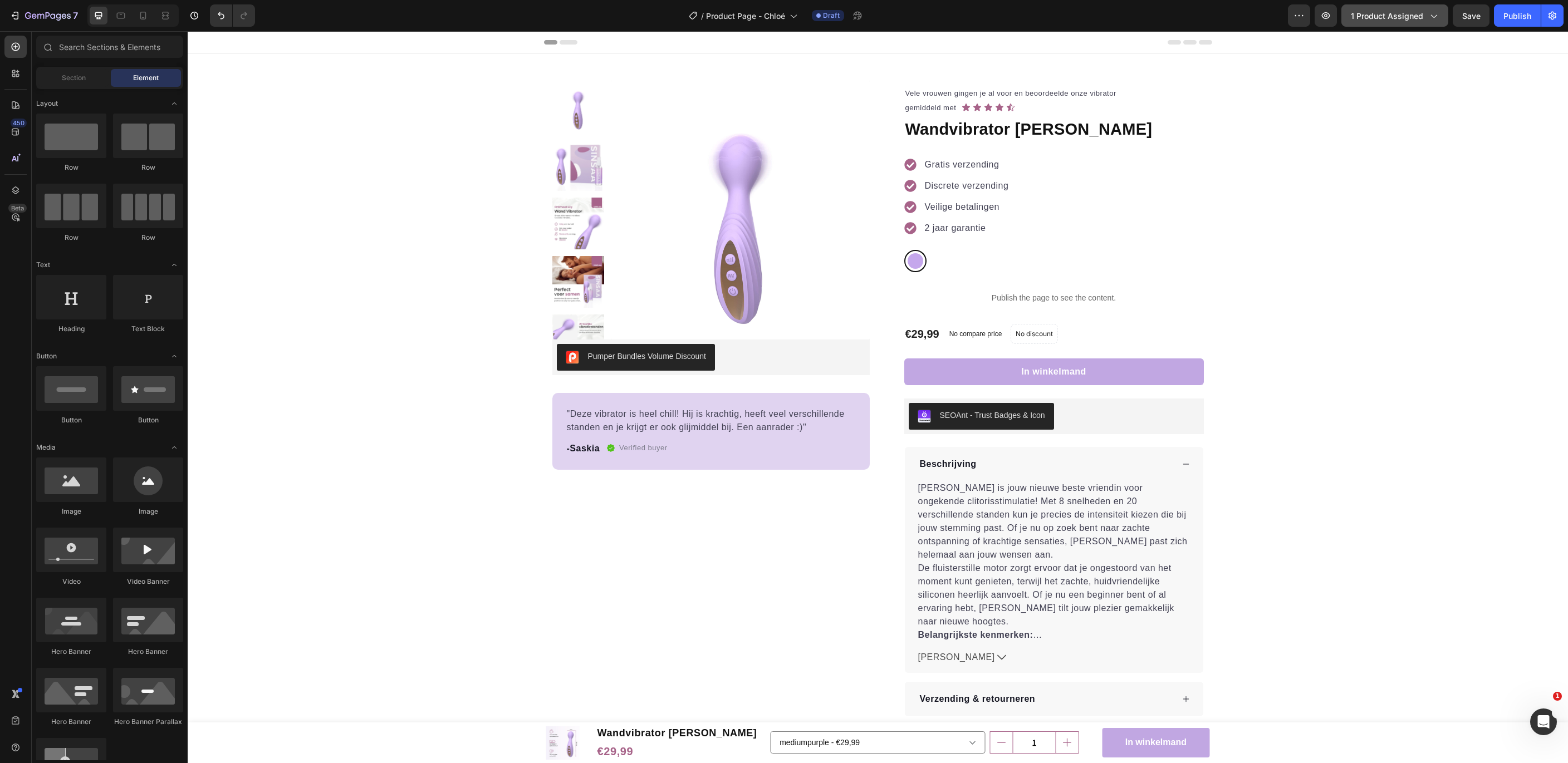
click at [1349, 17] on button "1 product assigned" at bounding box center [1395, 15] width 107 height 23
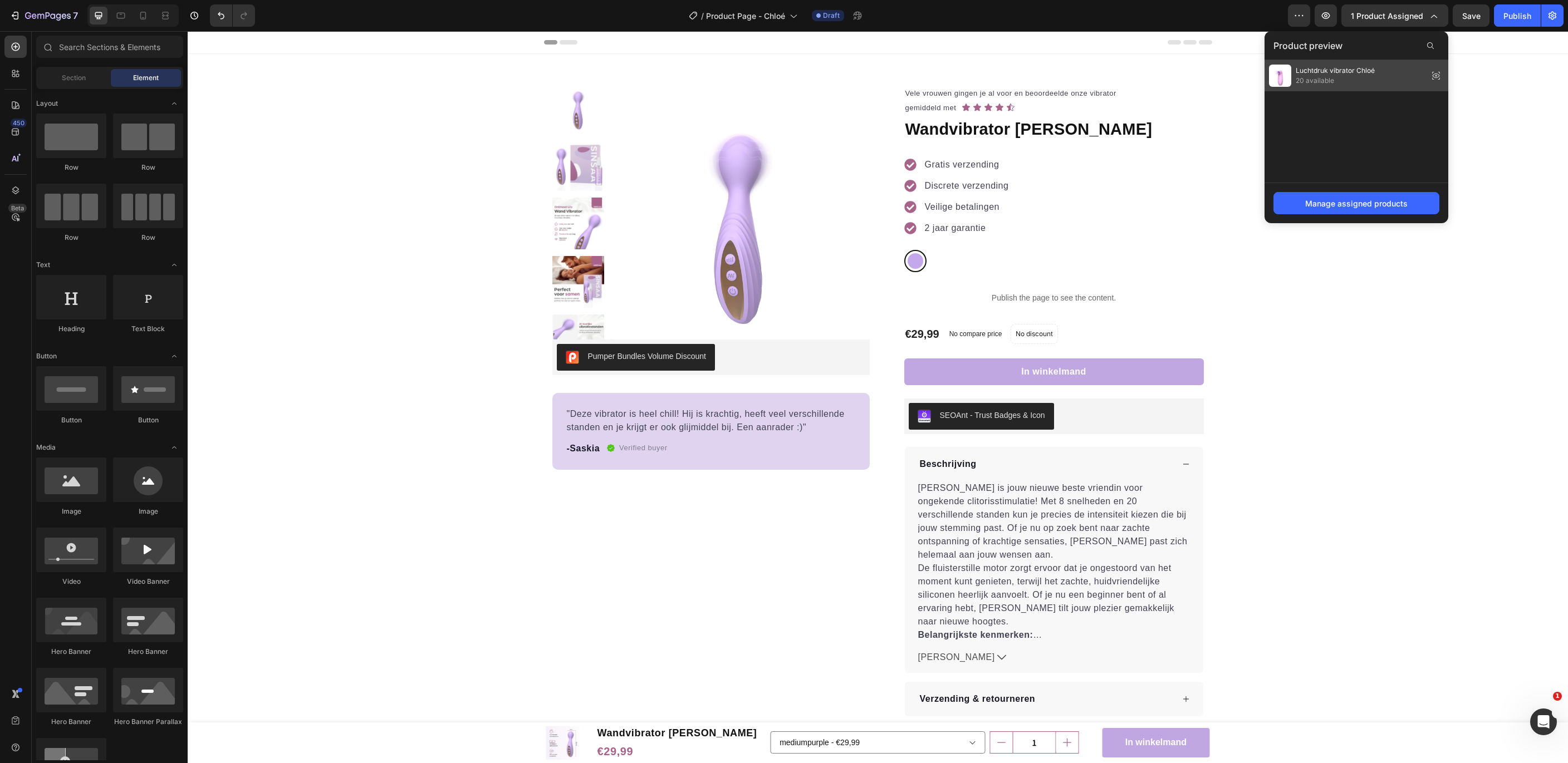
click at [1382, 66] on div "Luchtdruk vibrator Chloé 20 available" at bounding box center [1356, 76] width 183 height 32
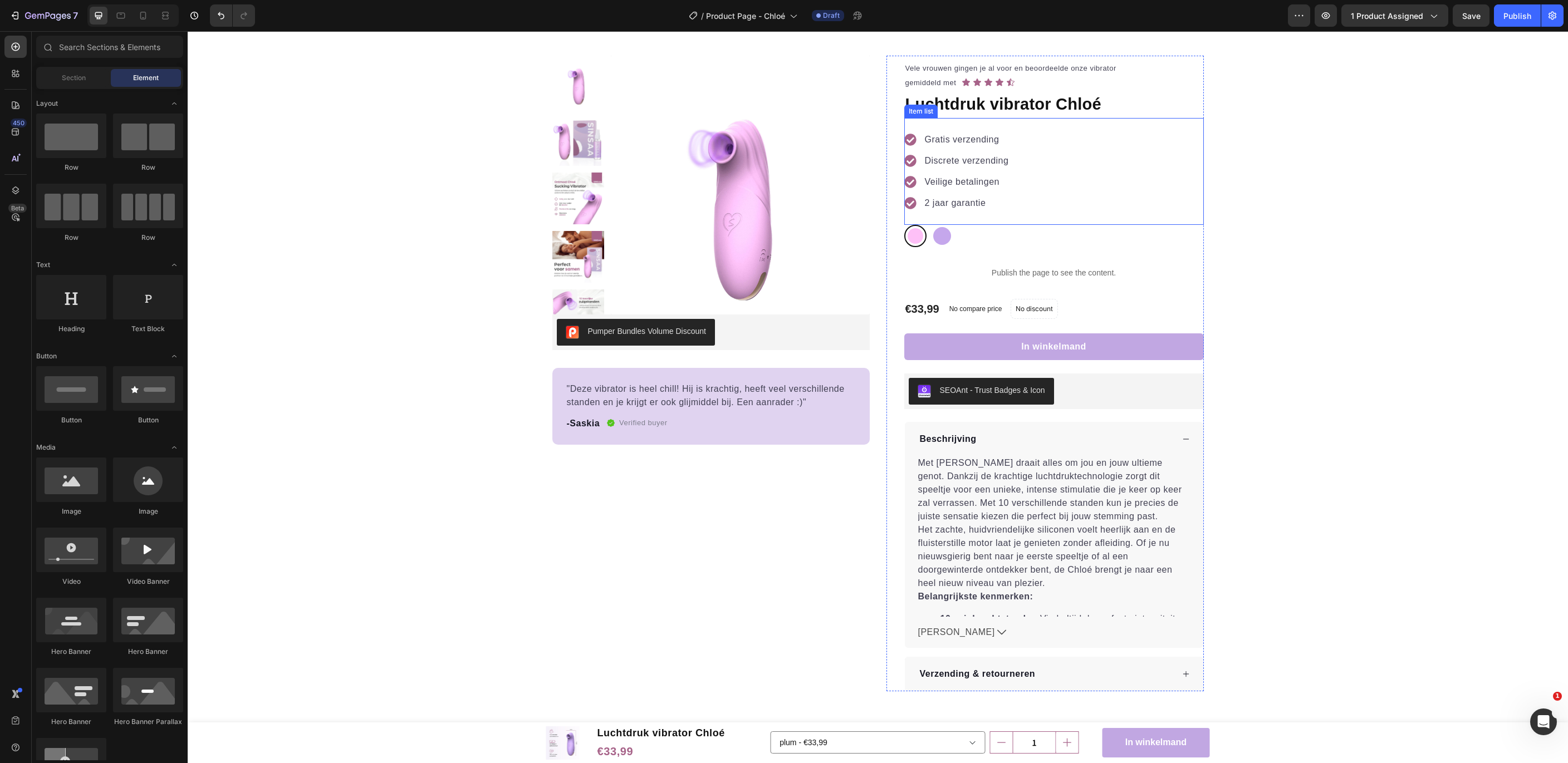
scroll to position [35, 0]
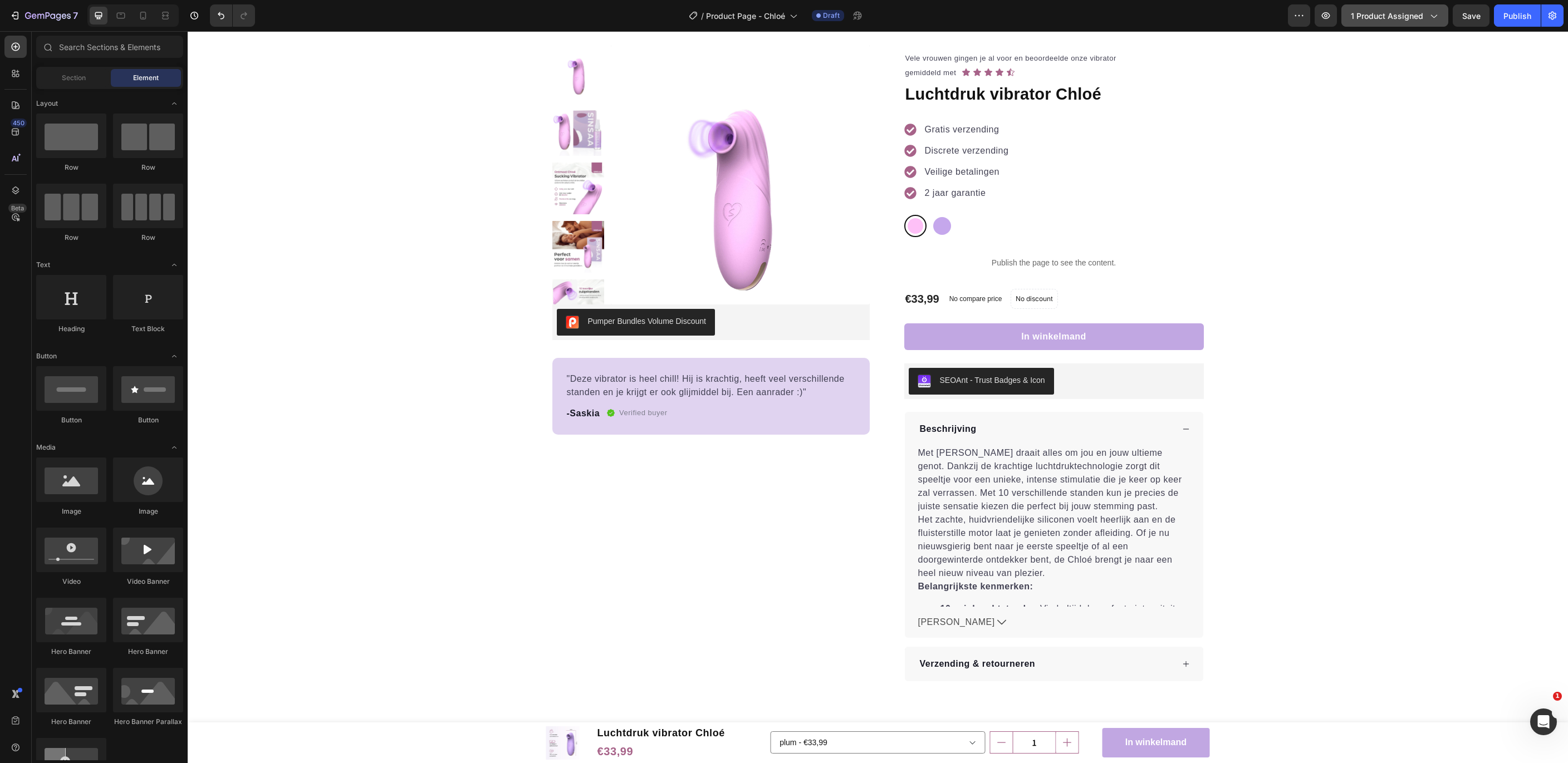
click at [1373, 23] on button "1 product assigned" at bounding box center [1395, 15] width 107 height 23
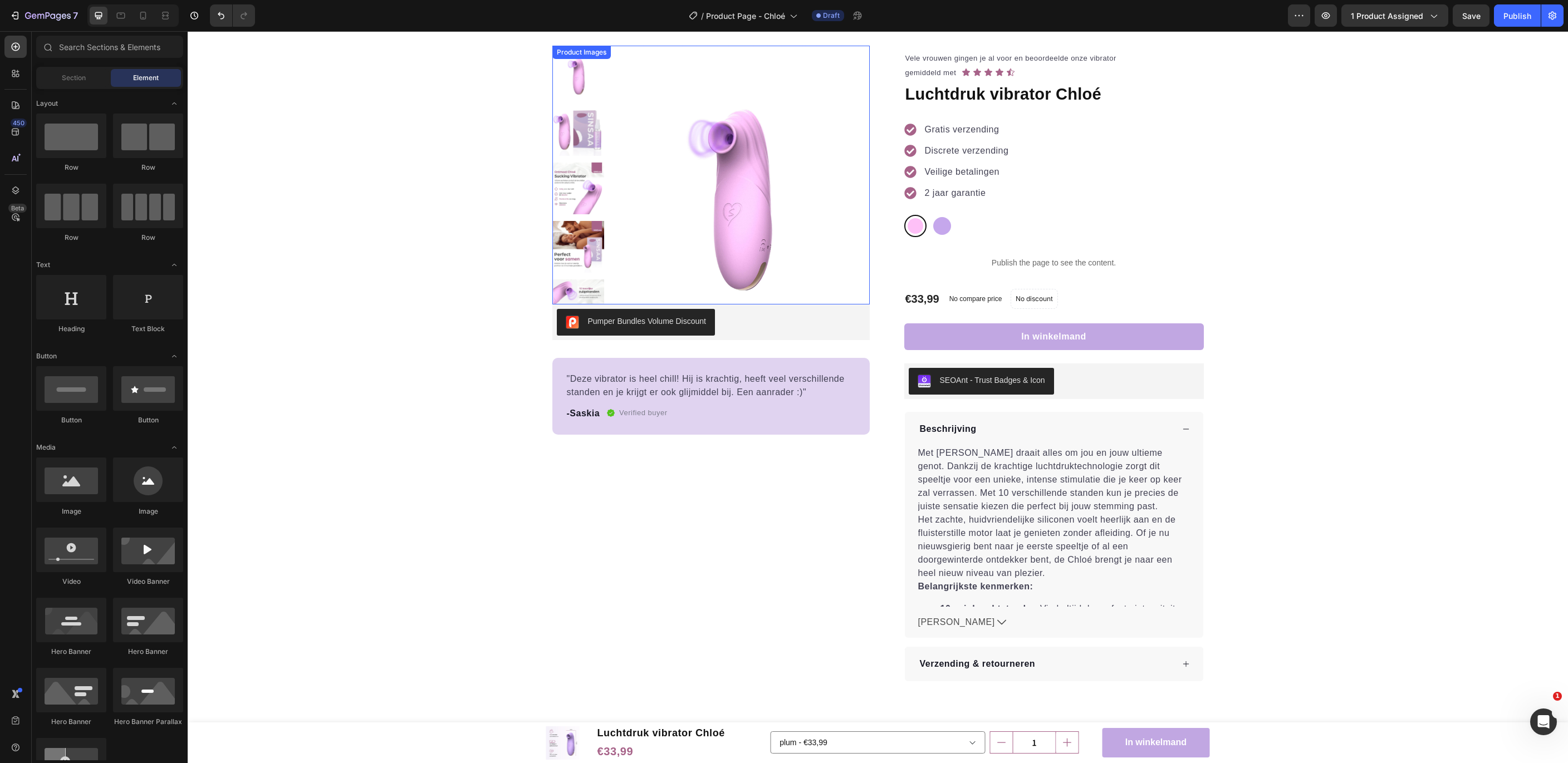
click at [779, 214] on img at bounding box center [740, 175] width 259 height 259
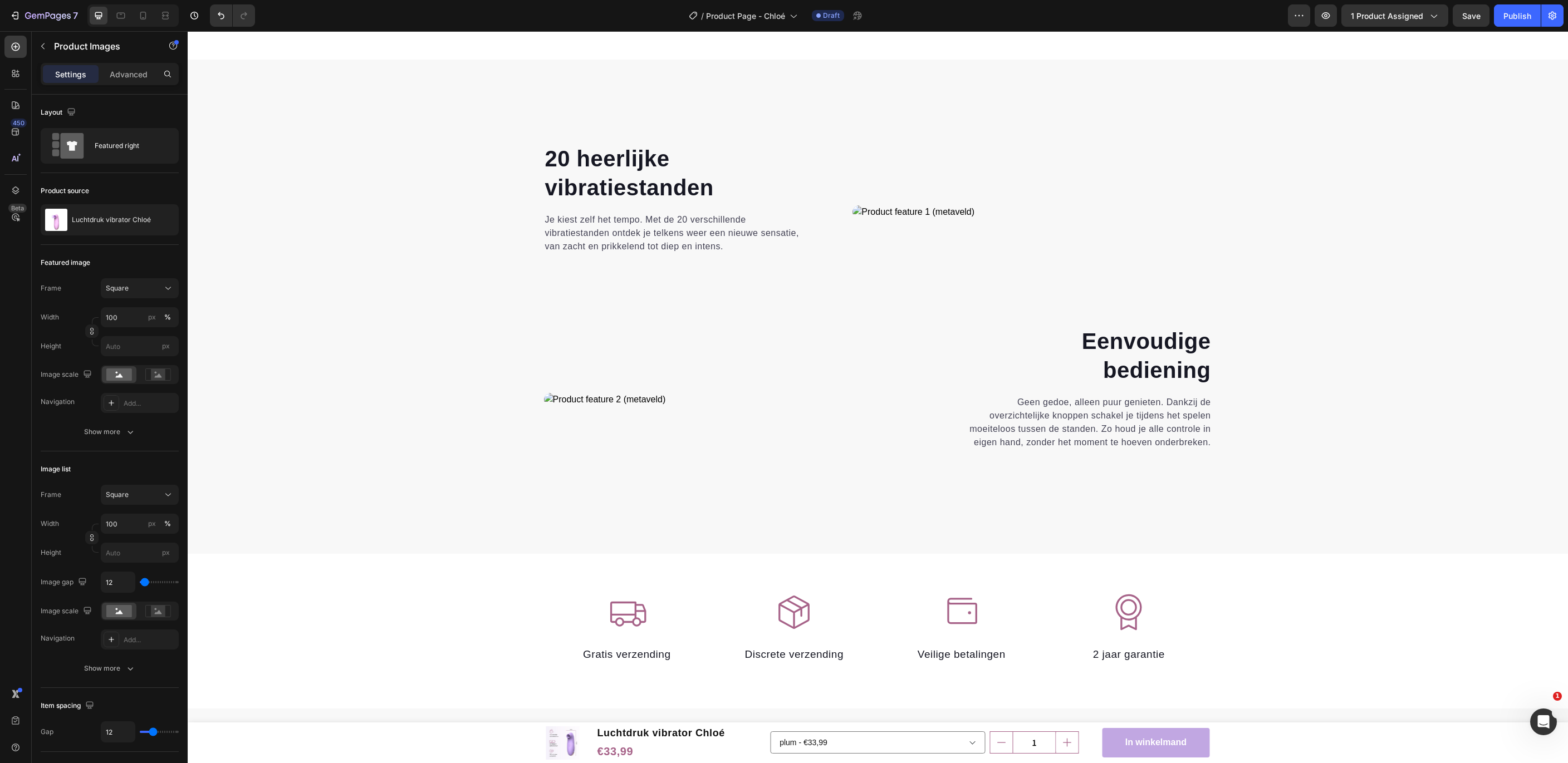
scroll to position [1718, 0]
click at [673, 231] on p "Je kiest zelf het tempo. Met de 20 verschillende vibratiestanden ontdek je telk…" at bounding box center [672, 230] width 255 height 40
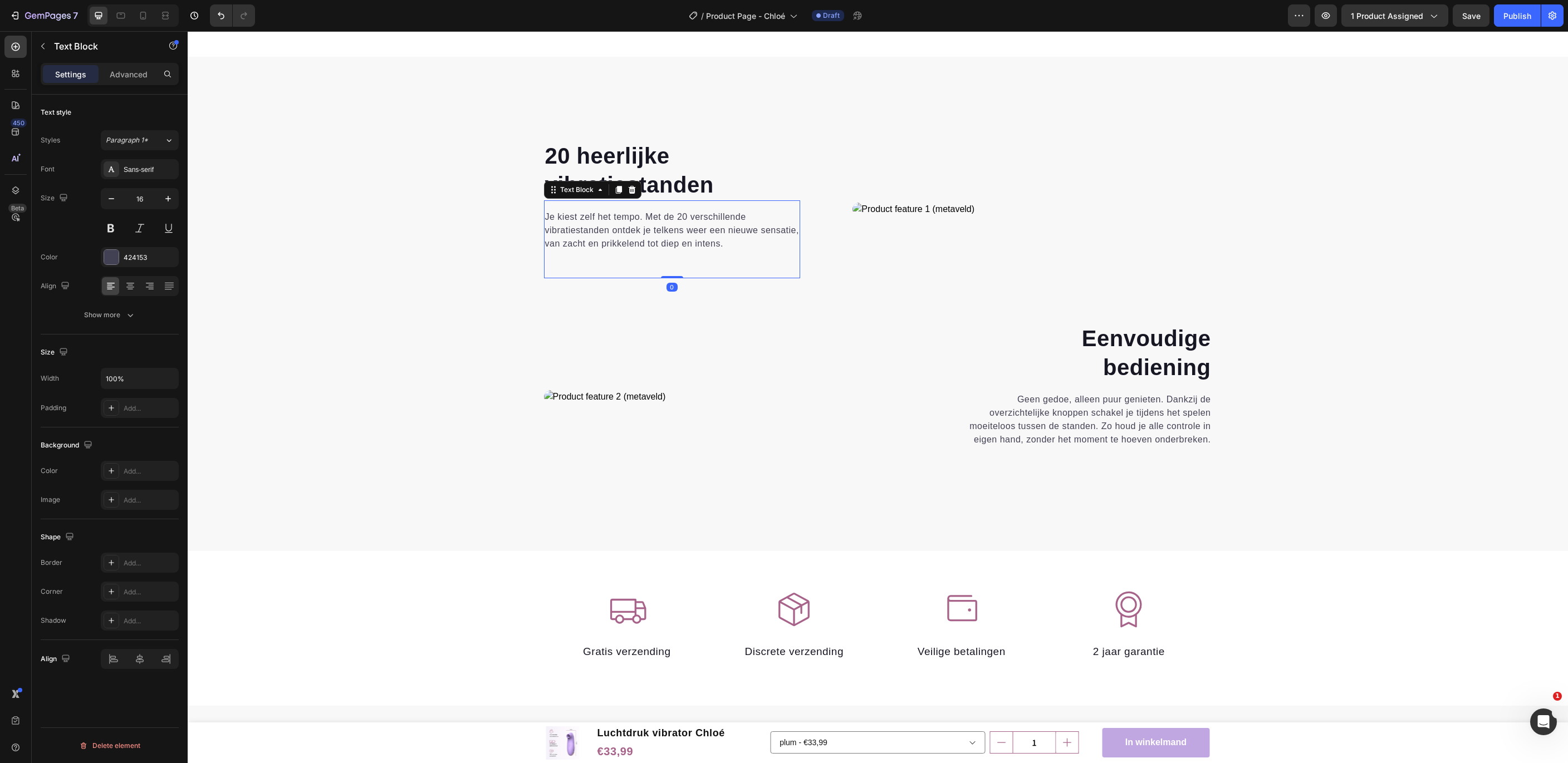
click at [673, 231] on p "Je kiest zelf het tempo. Met de 20 verschillende vibratiestanden ontdek je telk…" at bounding box center [672, 230] width 255 height 40
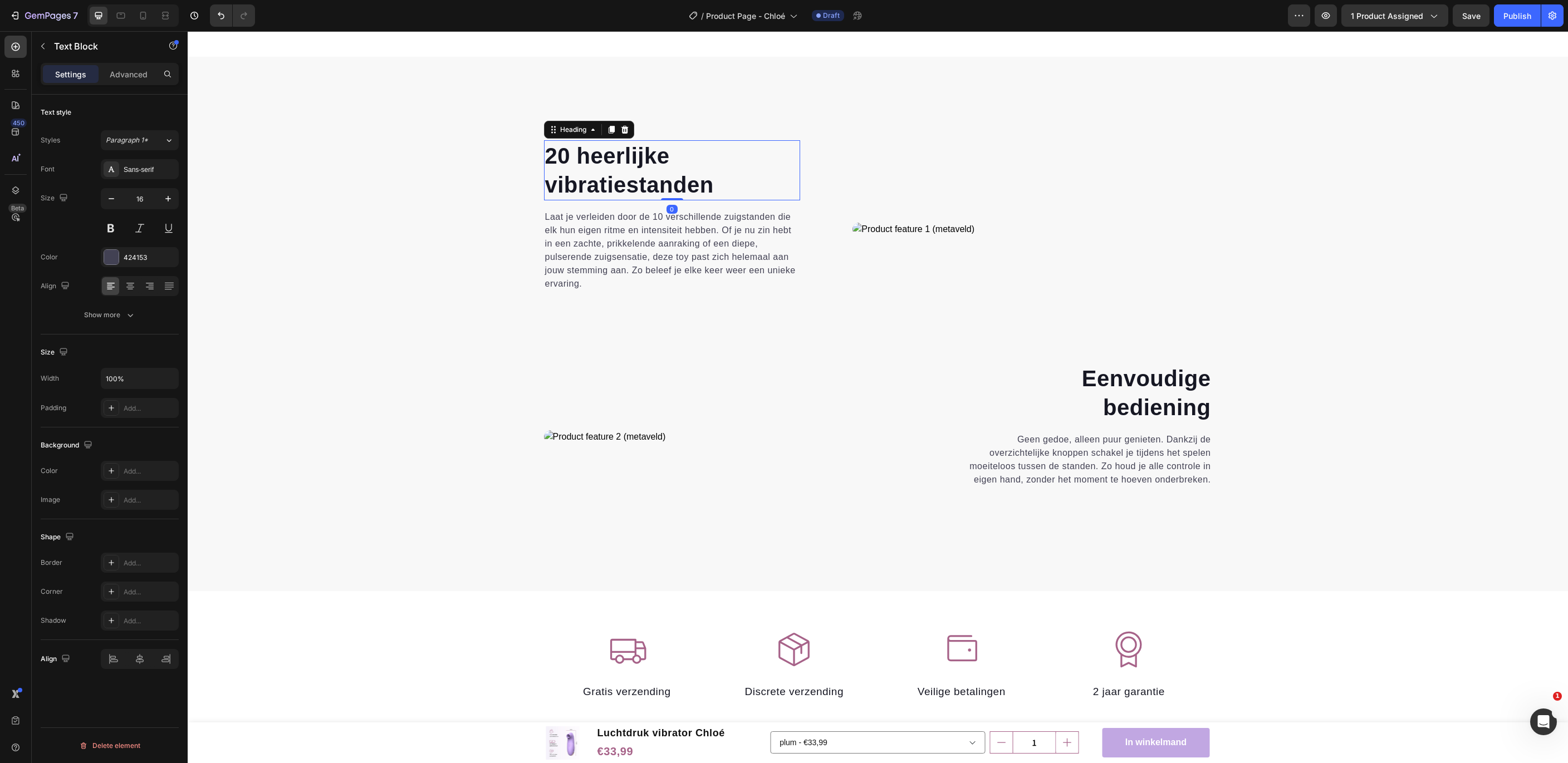
click at [654, 159] on strong "20 heerlijke" at bounding box center [607, 155] width 125 height 24
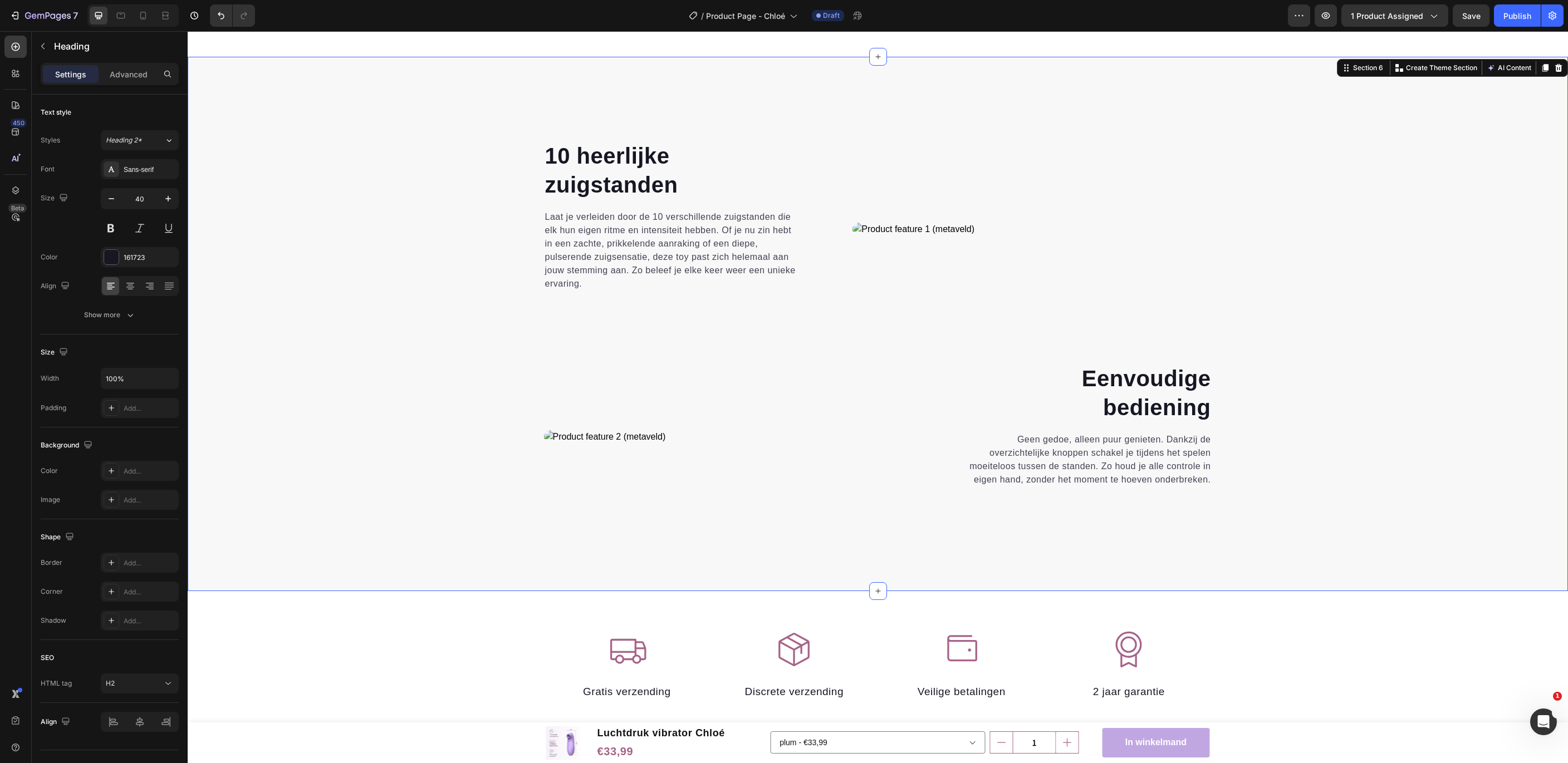
drag, startPoint x: 1290, startPoint y: 565, endPoint x: 1296, endPoint y: 562, distance: 6.7
click at [1290, 565] on div "⁠⁠⁠⁠⁠⁠⁠ 10 heerlijke zuigstanden Heading Laat je verleiden door de 10 verschill…" at bounding box center [878, 324] width 1380 height 535
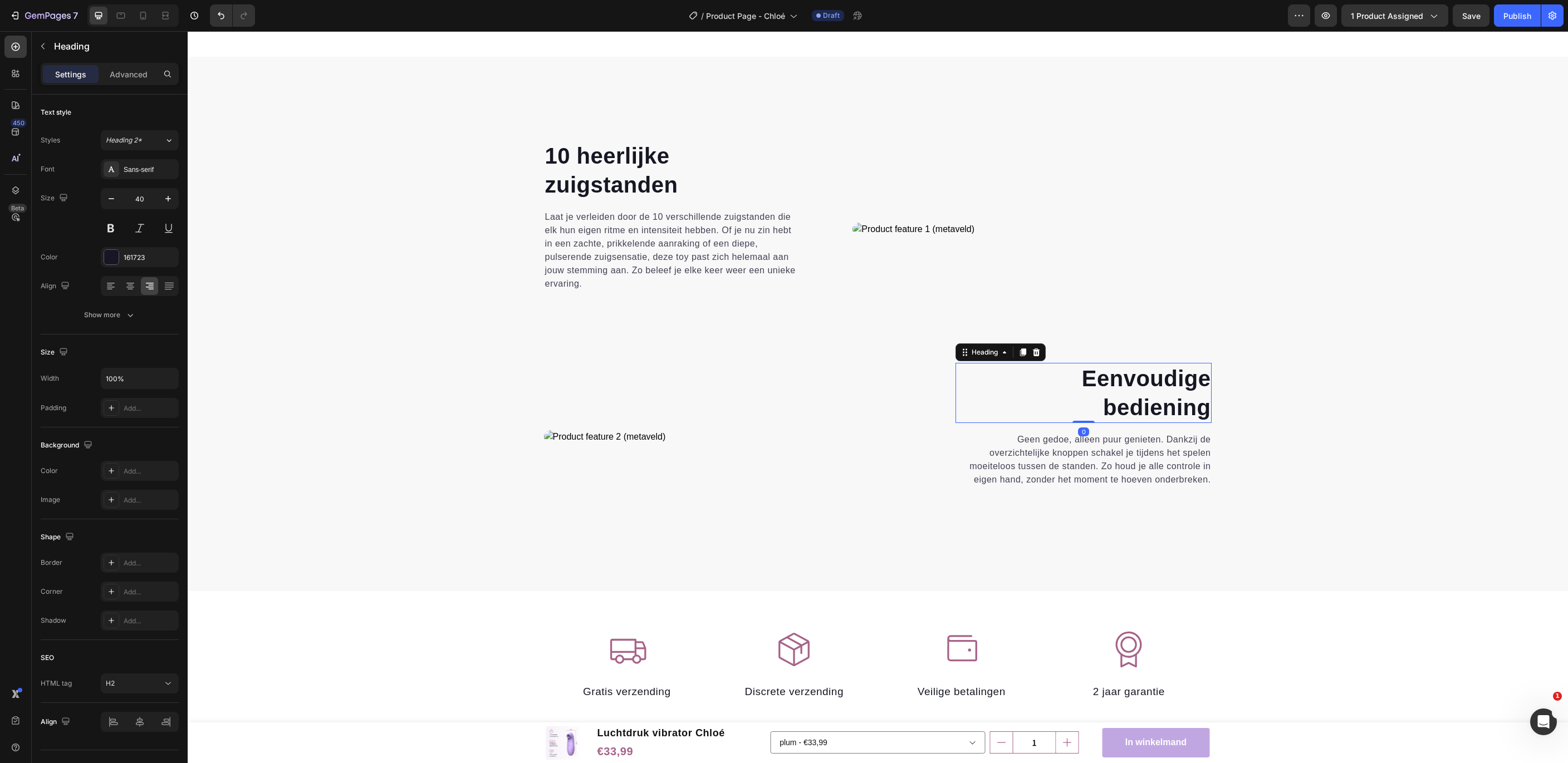
click at [1133, 394] on div "Eenvoudige bediening Heading 0 Geen gedoe, alleen puur genieten. Dankzij de ove…" at bounding box center [1084, 437] width 257 height 148
click at [1133, 394] on h2 "Eenvoudige bediening" at bounding box center [1084, 393] width 257 height 60
click at [1133, 394] on p "Eenvoudige bediening" at bounding box center [1084, 393] width 255 height 58
click at [1097, 446] on p "Geen gedoe, alleen puur genieten. Dankzij de overzichtelijke knoppen schakel je…" at bounding box center [1084, 460] width 255 height 53
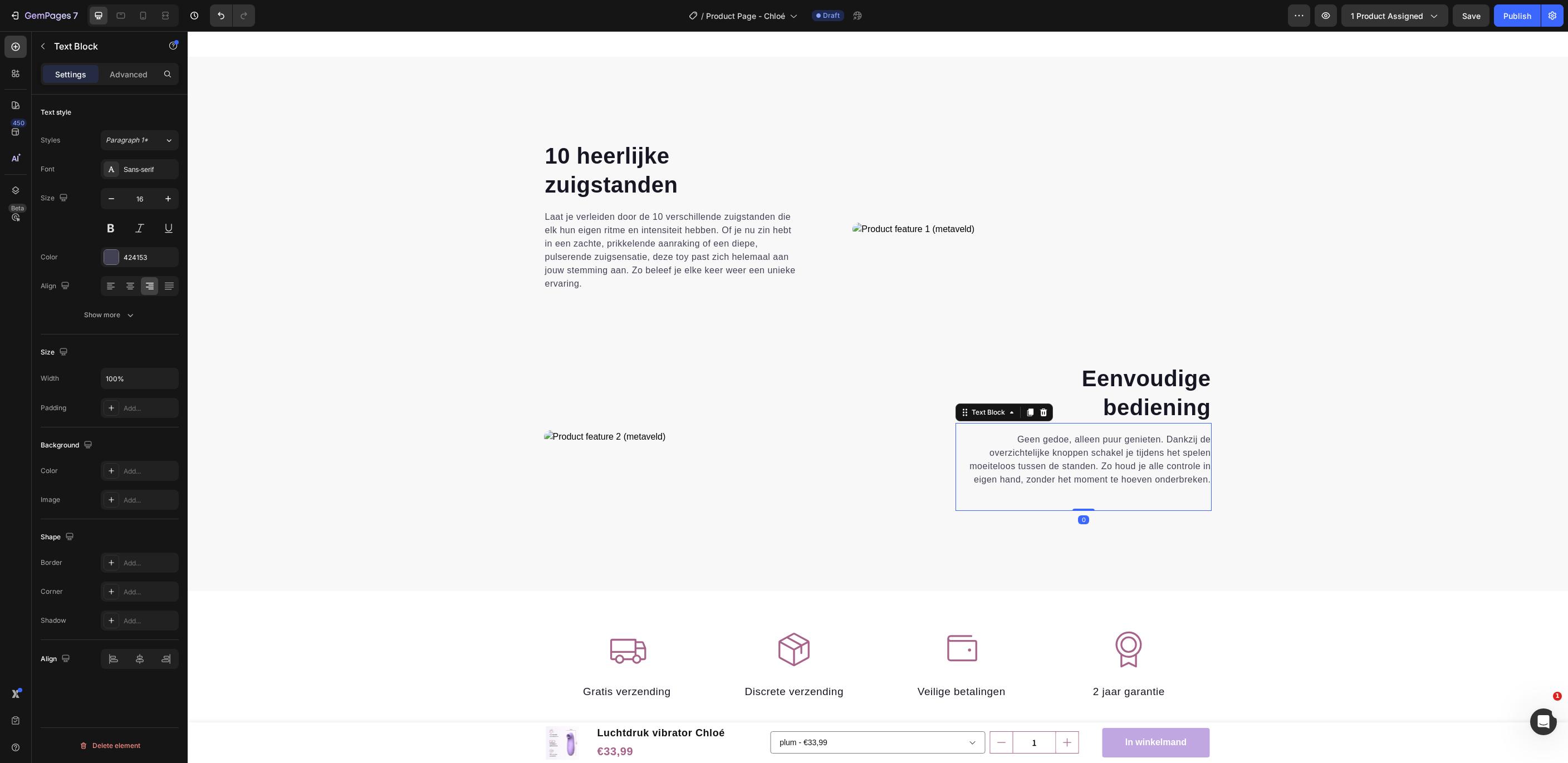
click at [1097, 446] on p "Geen gedoe, alleen puur genieten. Dankzij de overzichtelijke knoppen schakel je…" at bounding box center [1084, 460] width 255 height 53
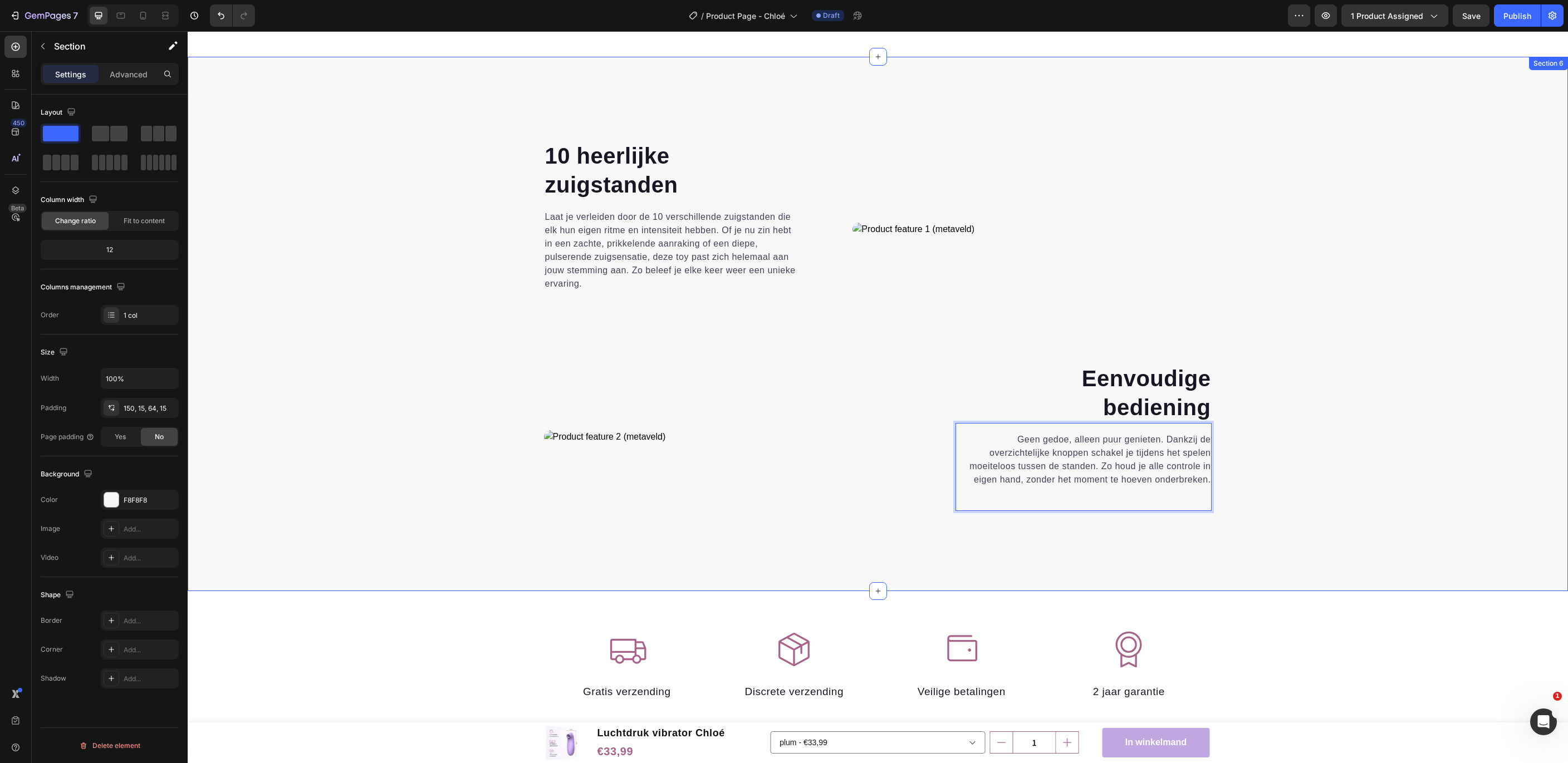
click at [1377, 489] on div "⁠⁠⁠⁠⁠⁠⁠ 10 heerlijke zuigstanden Heading Laat je verleiden door de 10 verschill…" at bounding box center [877, 348] width 1363 height 415
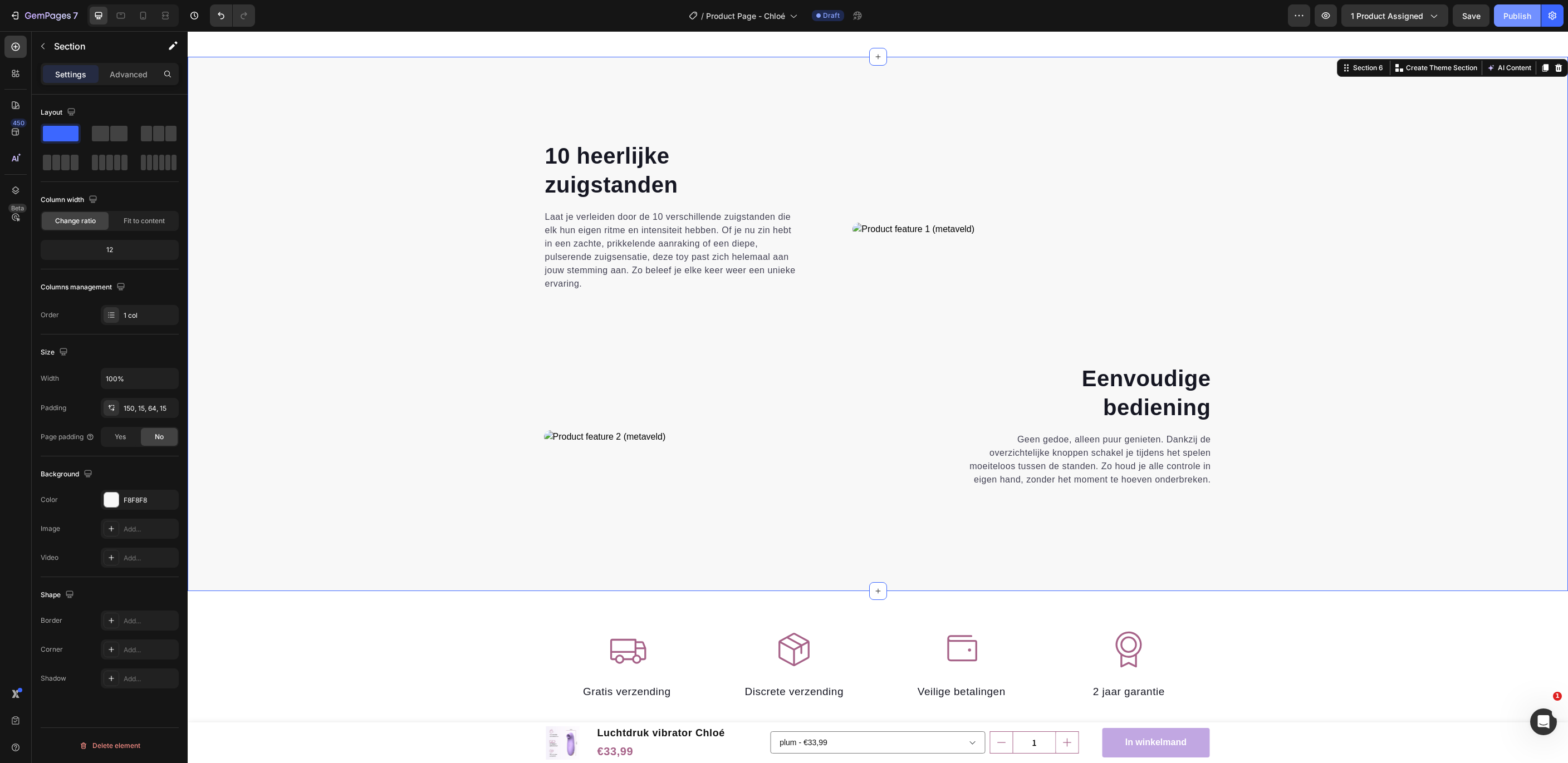
click at [1526, 23] on button "Publish" at bounding box center [1517, 15] width 47 height 23
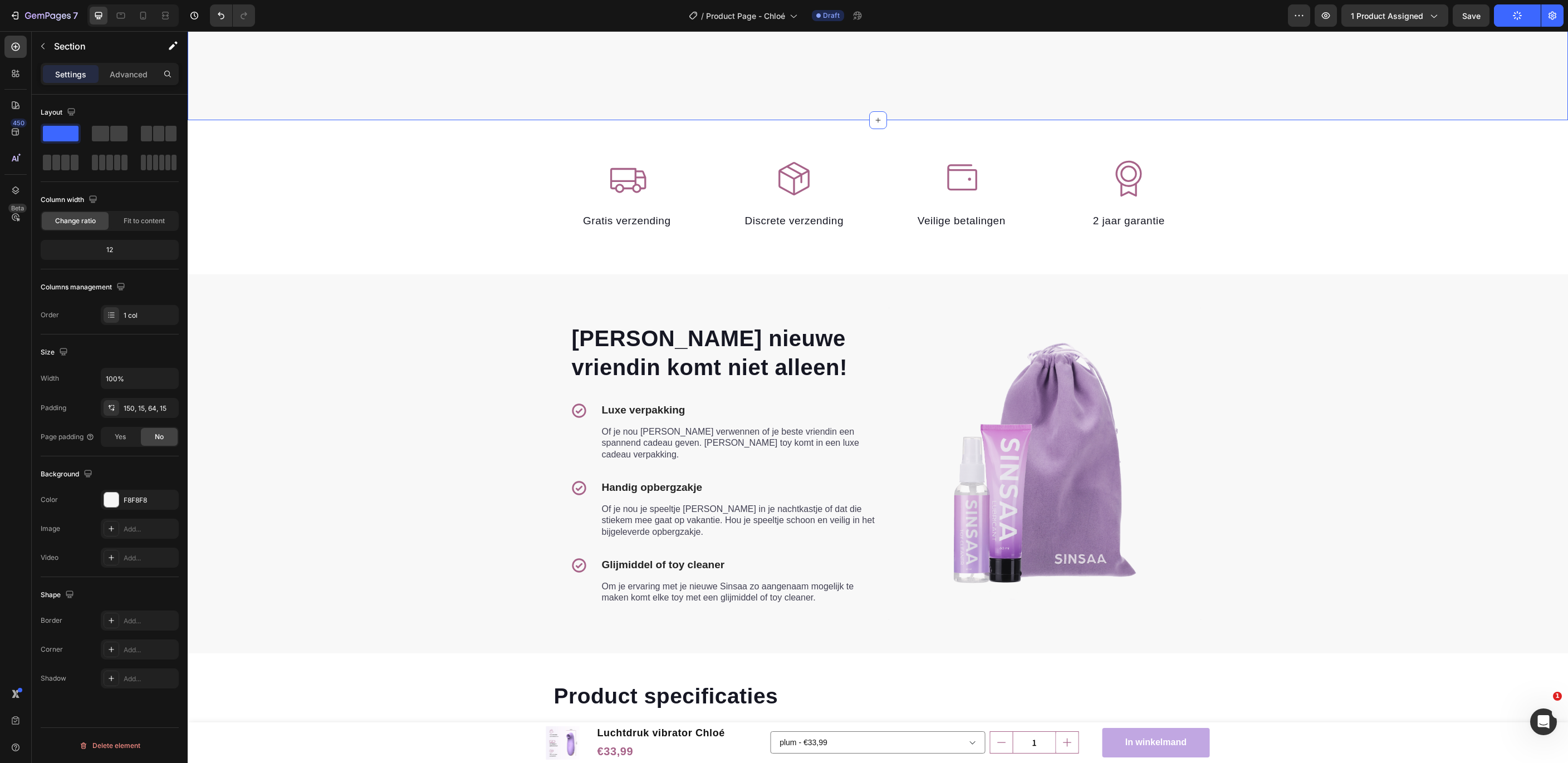
scroll to position [2360, 0]
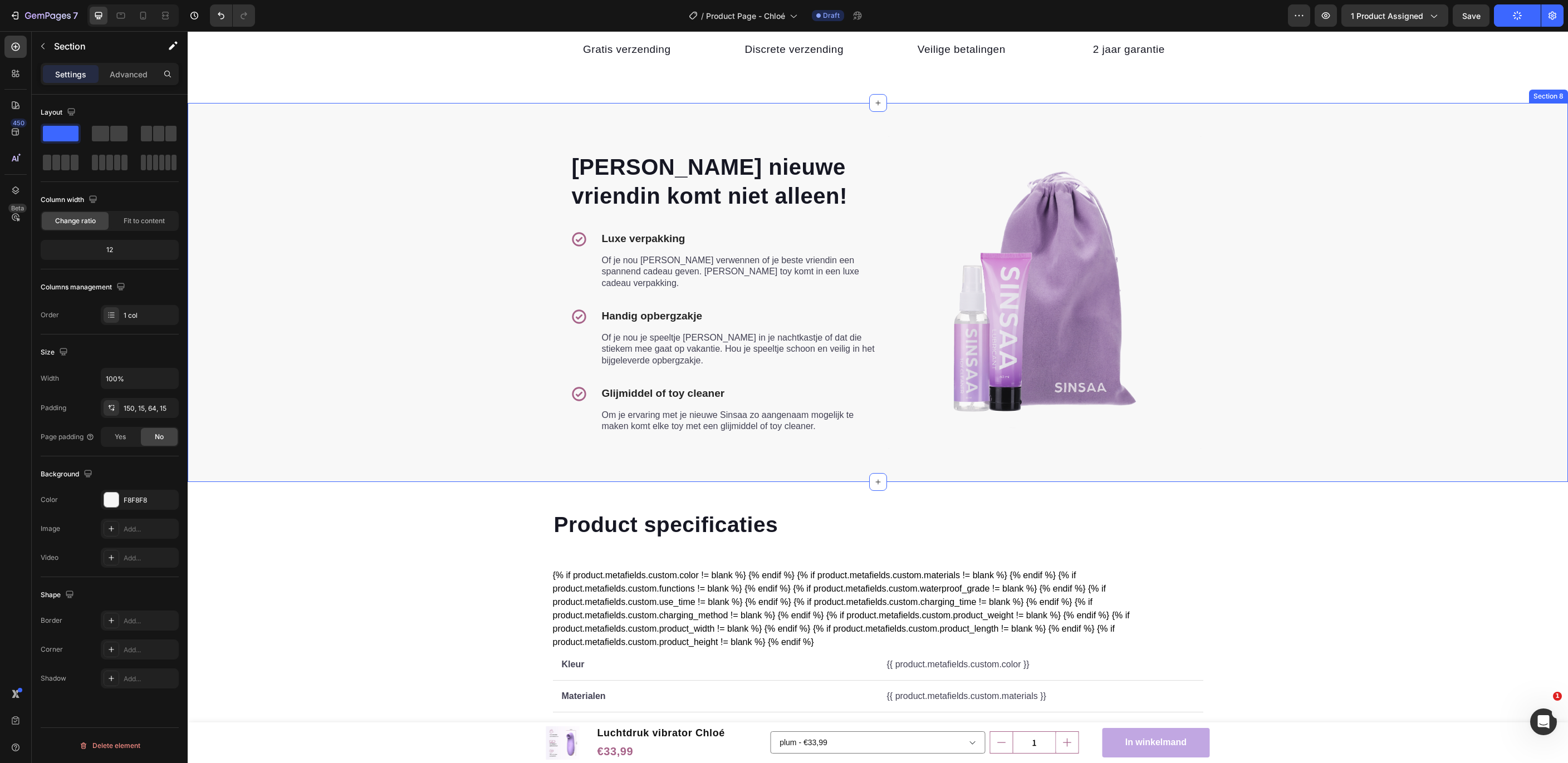
click at [1379, 250] on div "Jouw nieuwe vriendin komt niet alleen! Heading Icon Luxe verpakking Text block …" at bounding box center [877, 292] width 1363 height 290
click at [1412, 97] on p "Create Theme Section" at bounding box center [1441, 92] width 71 height 10
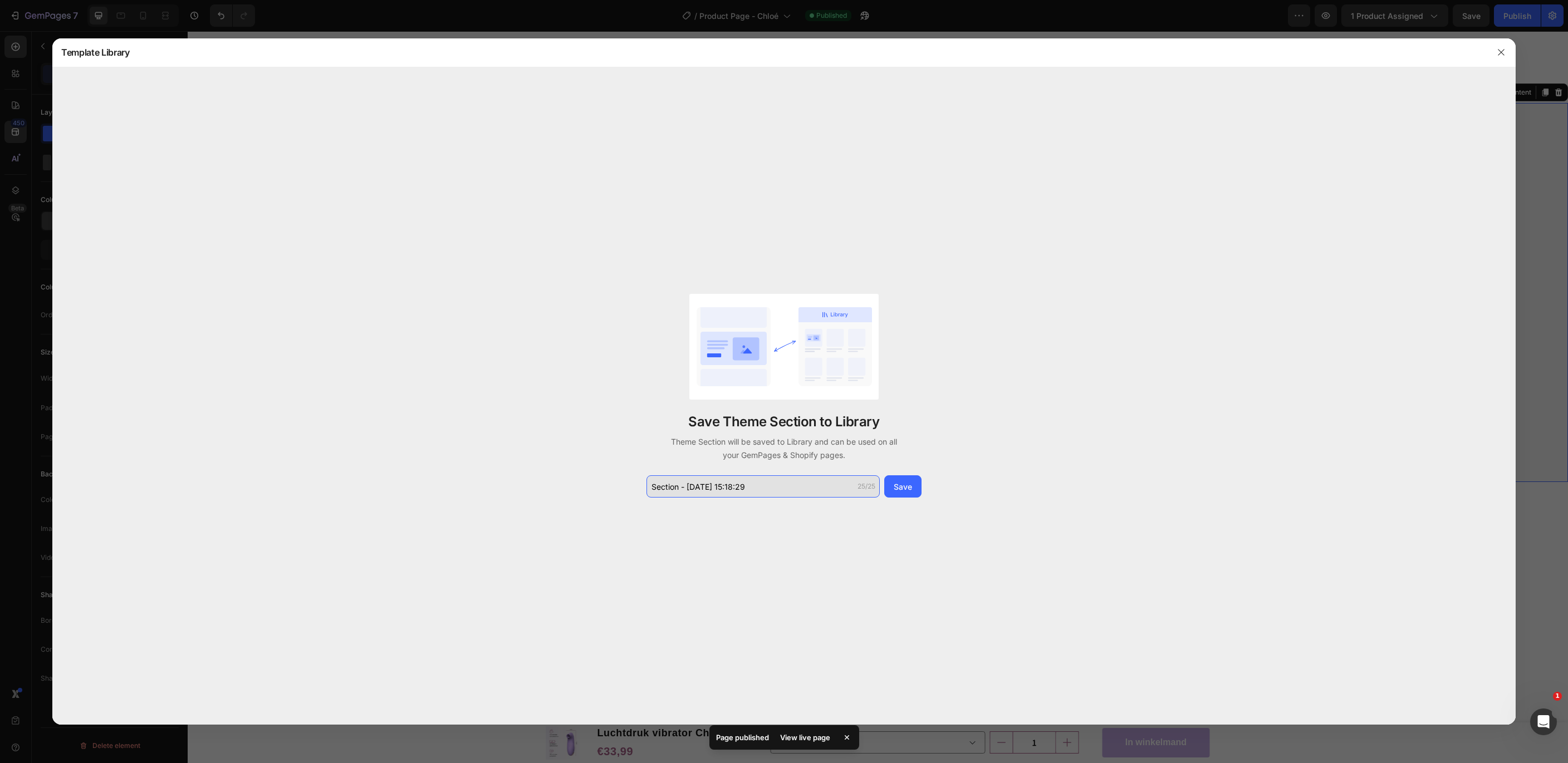
click at [777, 486] on input "Section - Aug 28 15:18:29" at bounding box center [763, 486] width 233 height 23
type input "Alleen of met je partner"
click at [910, 487] on div "Save" at bounding box center [902, 487] width 18 height 12
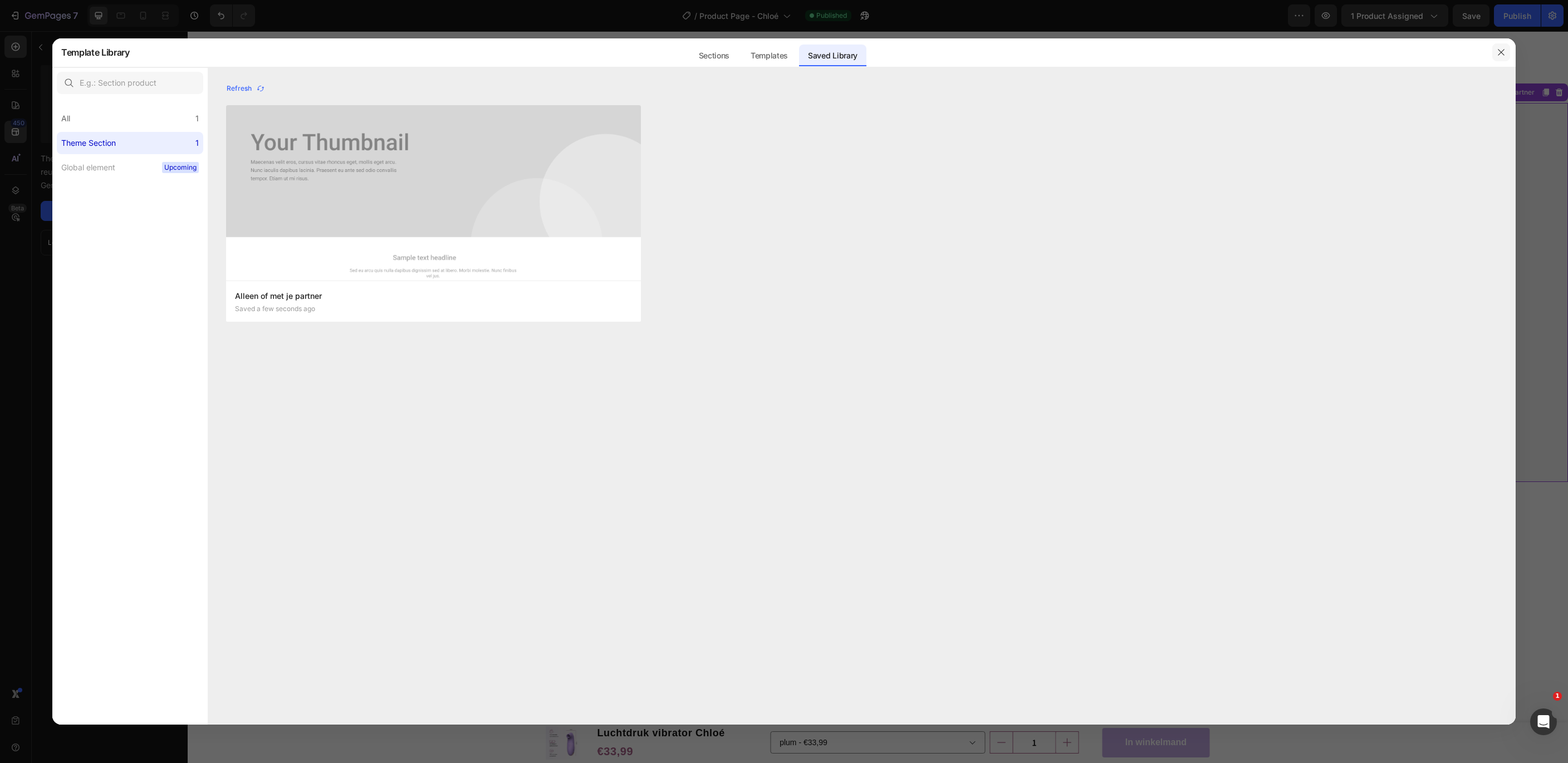
click at [1505, 51] on icon "button" at bounding box center [1501, 52] width 9 height 9
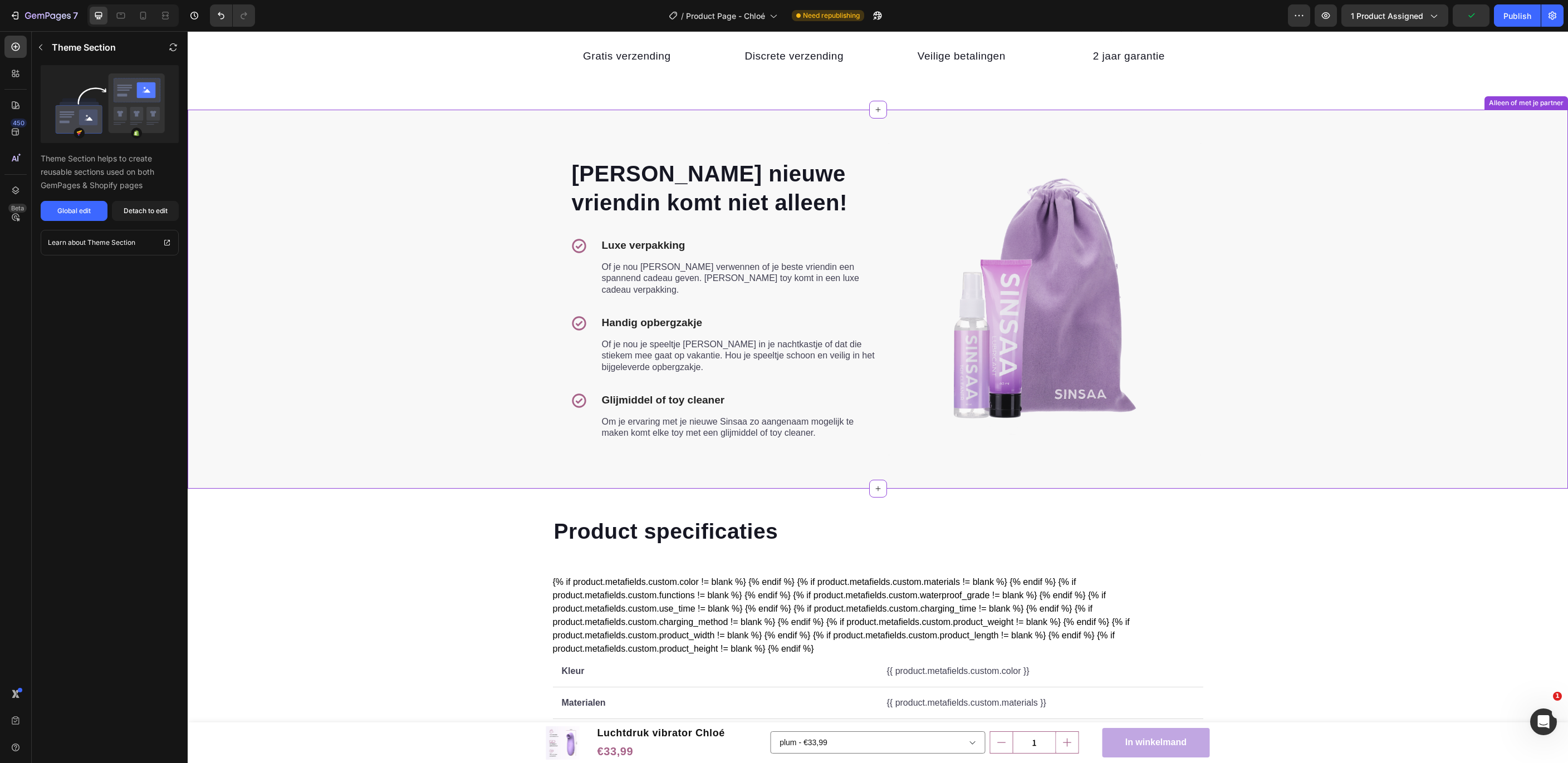
scroll to position [2347, 0]
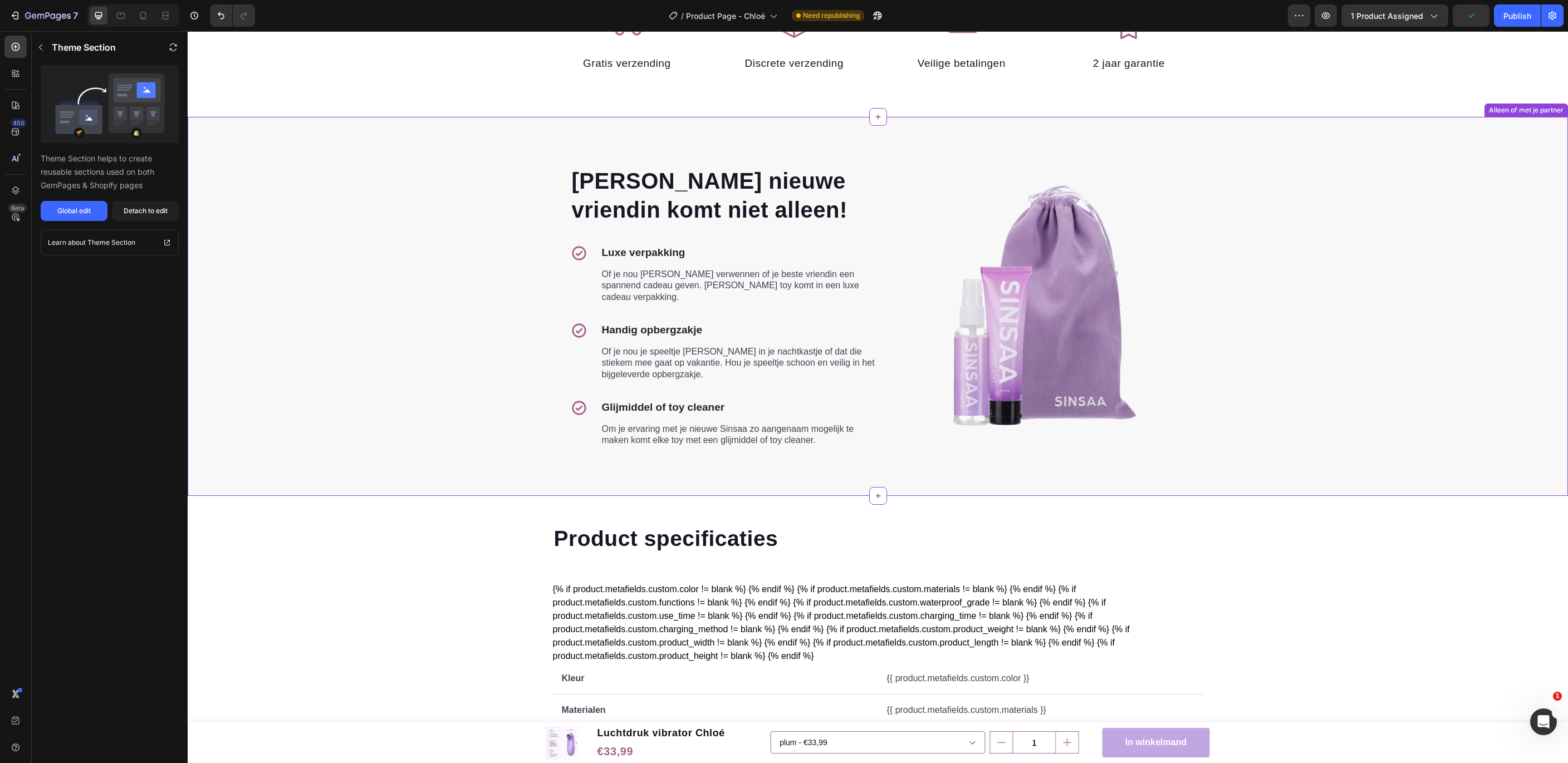
click at [1388, 330] on div "Jouw nieuwe vriendin komt niet alleen! Heading Icon Luxe verpakking Text block …" at bounding box center [877, 306] width 1363 height 290
click at [132, 246] on p "Theme Section" at bounding box center [111, 243] width 48 height 11
click at [1506, 111] on div "Alleen of met je partner" at bounding box center [1526, 109] width 79 height 10
click at [228, 11] on button "Undo/Redo" at bounding box center [220, 15] width 23 height 23
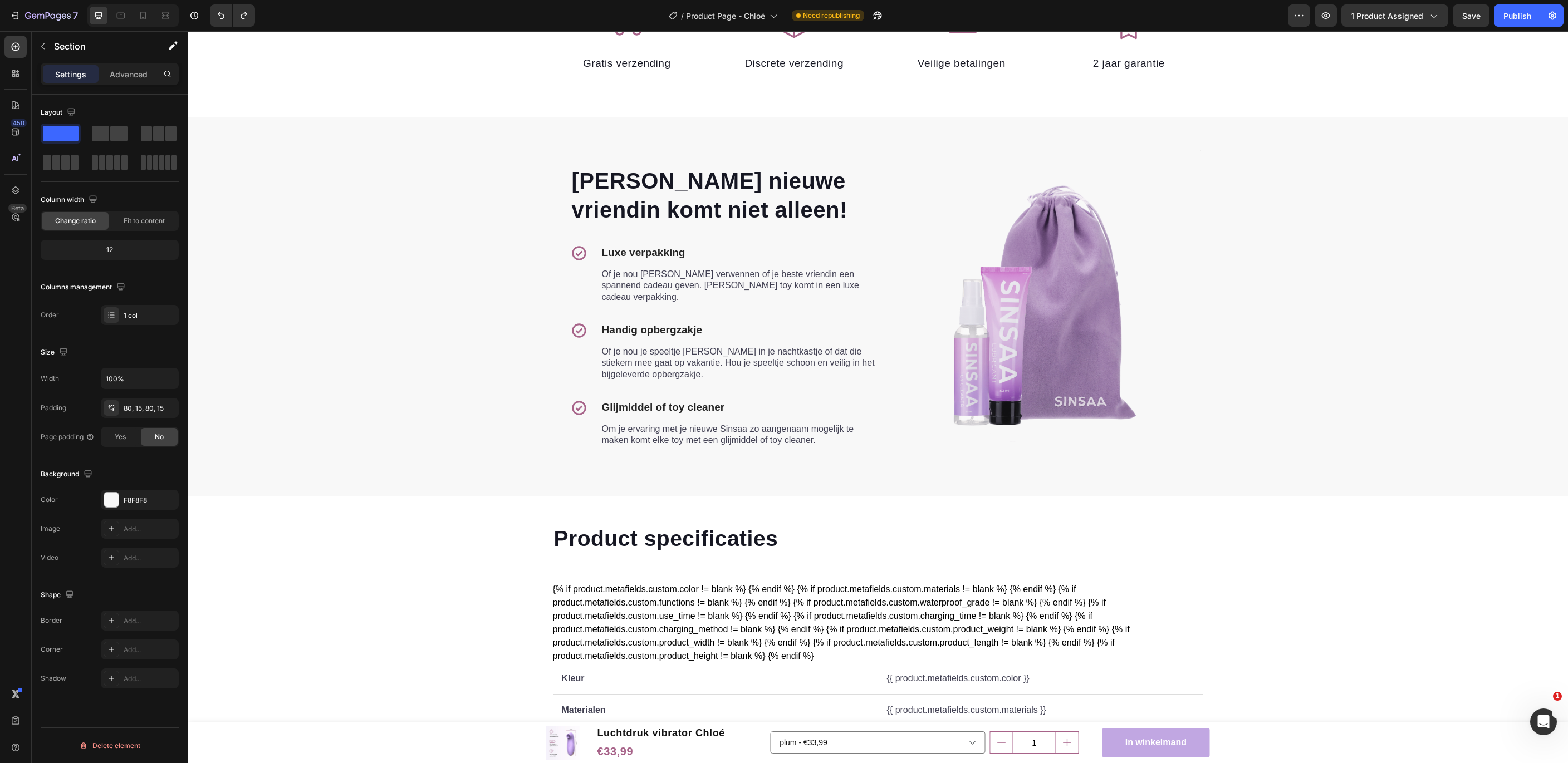
click at [343, 256] on div "Jouw nieuwe vriendin komt niet alleen! Heading Icon Luxe verpakking Text block …" at bounding box center [877, 306] width 1363 height 290
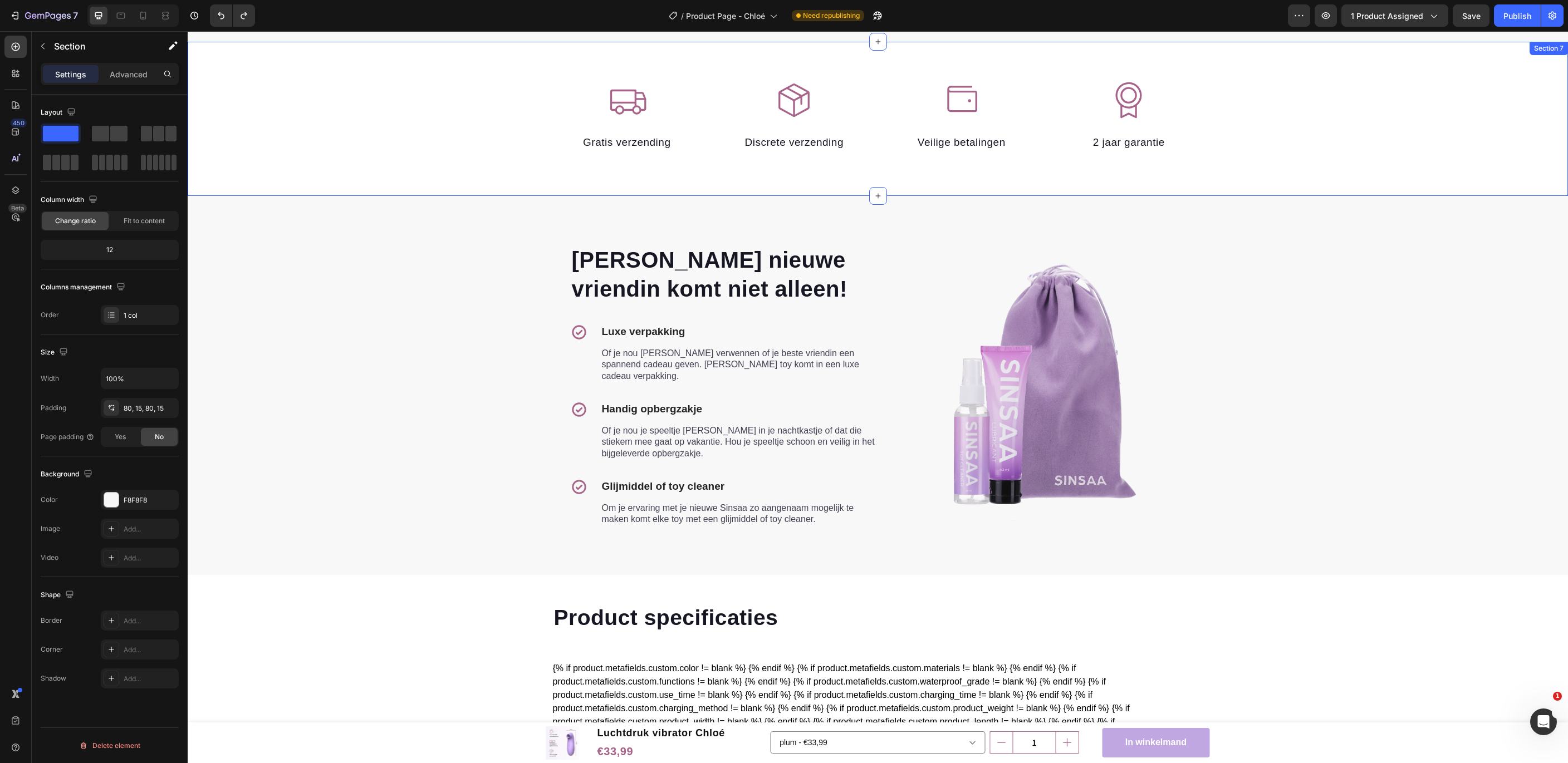
scroll to position [2266, 0]
click at [451, 276] on div "Jouw nieuwe vriendin komt niet alleen! Heading Icon Luxe verpakking Text block …" at bounding box center [877, 386] width 1363 height 290
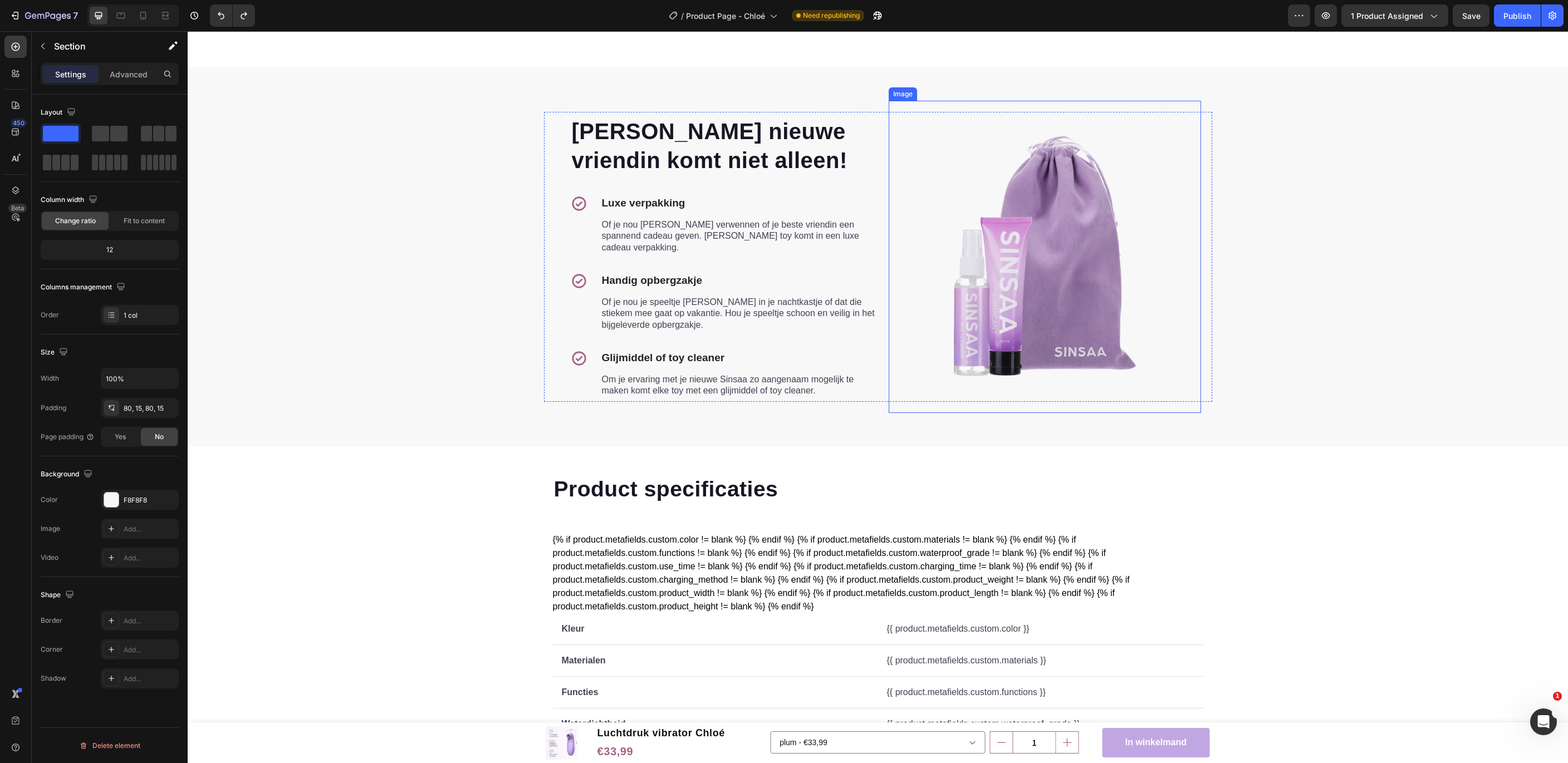
scroll to position [2403, 0]
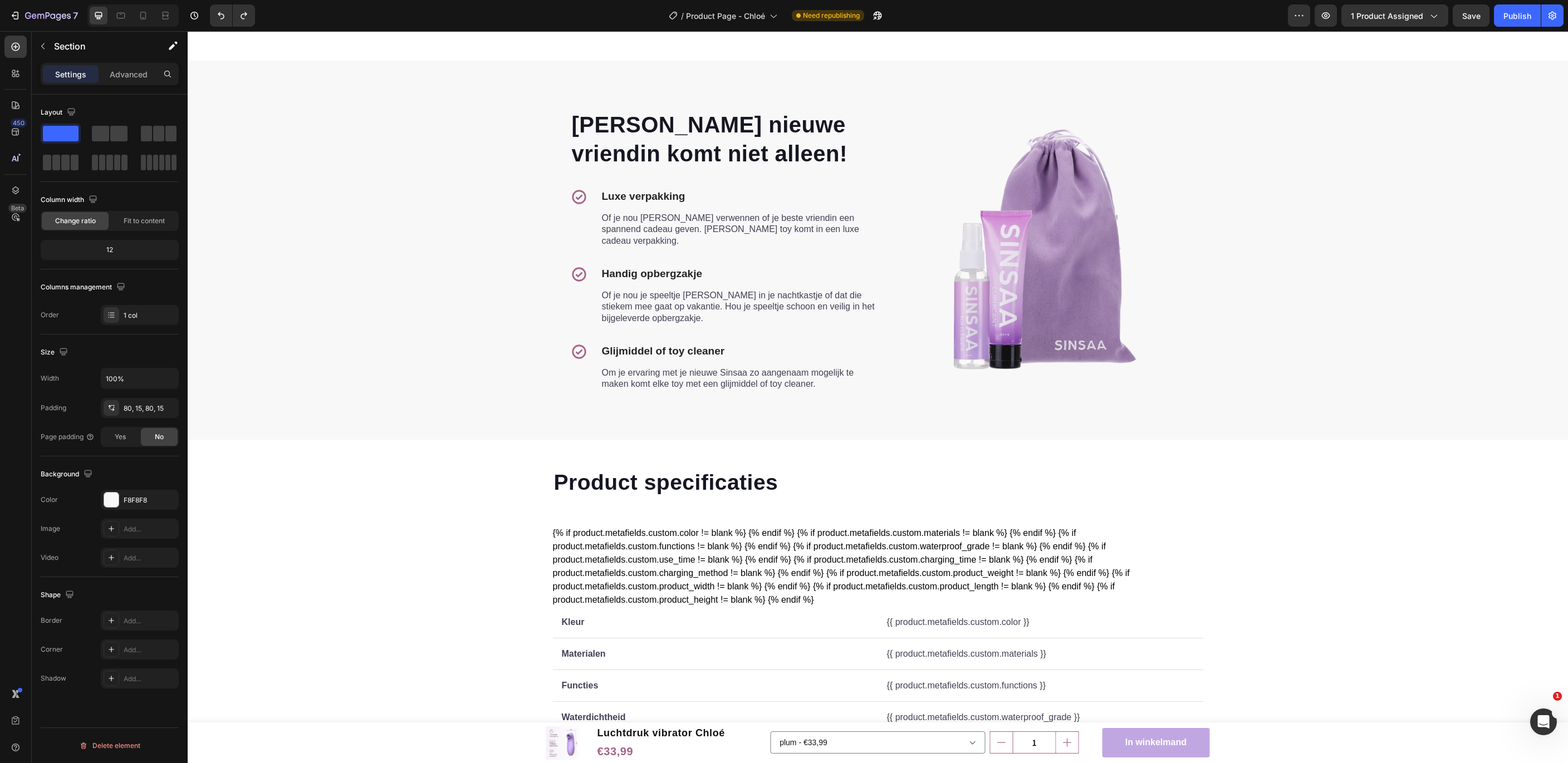
click at [381, 264] on div "Jouw nieuwe vriendin komt niet alleen! Heading Icon Luxe verpakking Text block …" at bounding box center [877, 249] width 1363 height 290
click at [43, 18] on icon "button" at bounding box center [40, 16] width 6 height 5
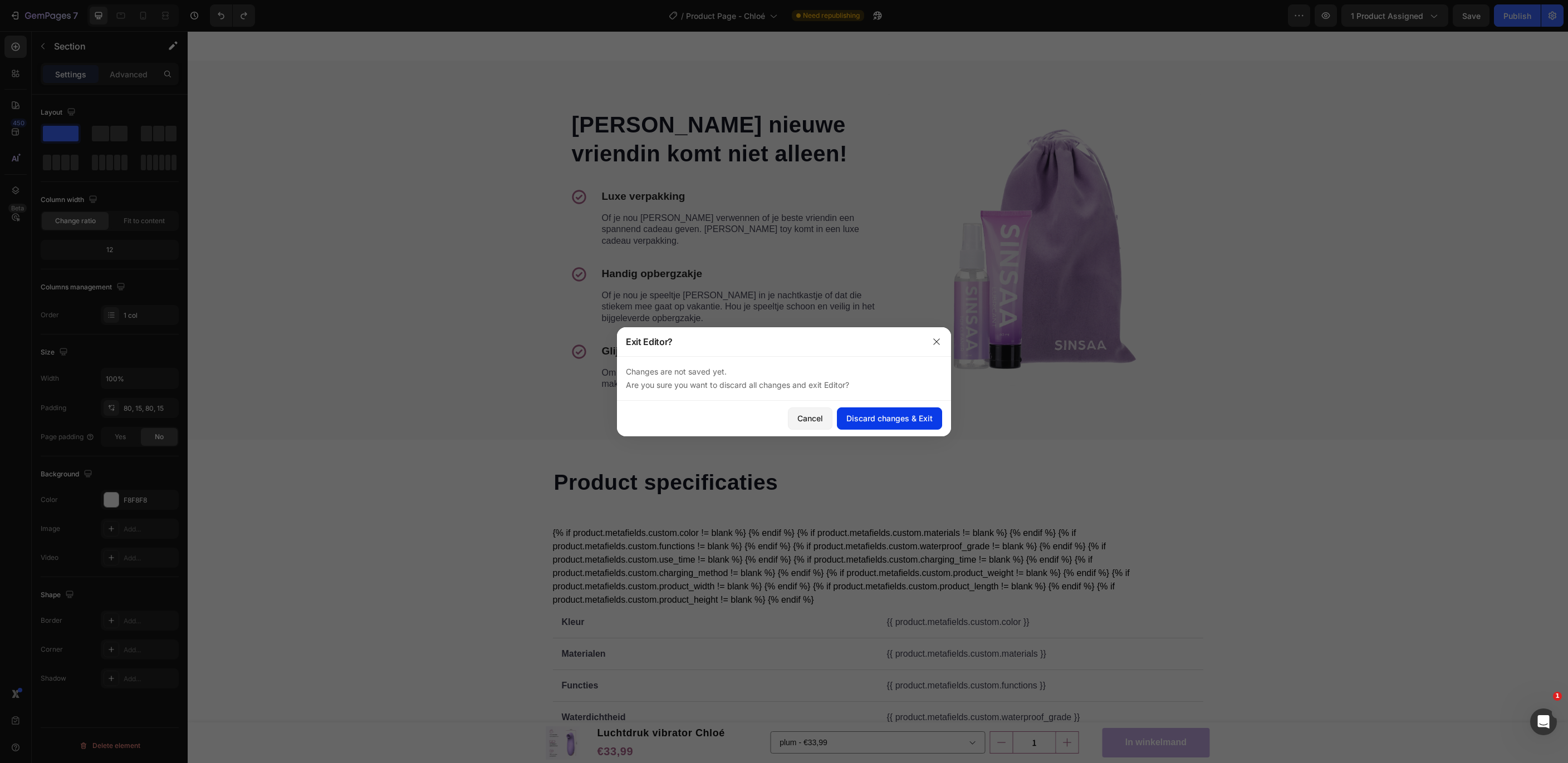
click at [858, 415] on div "Discard changes & Exit" at bounding box center [890, 418] width 87 height 12
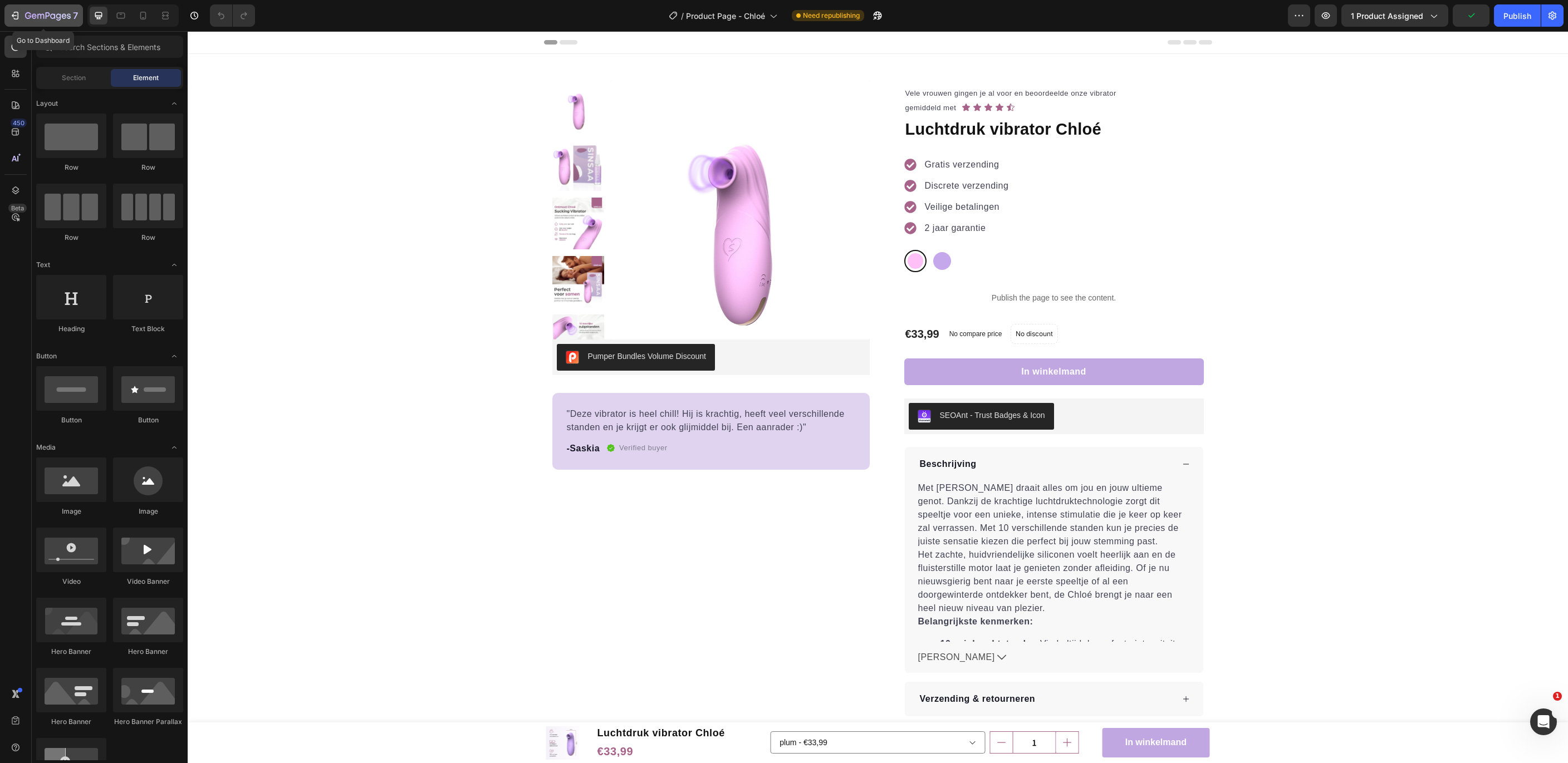
click at [13, 10] on div "7" at bounding box center [43, 15] width 69 height 14
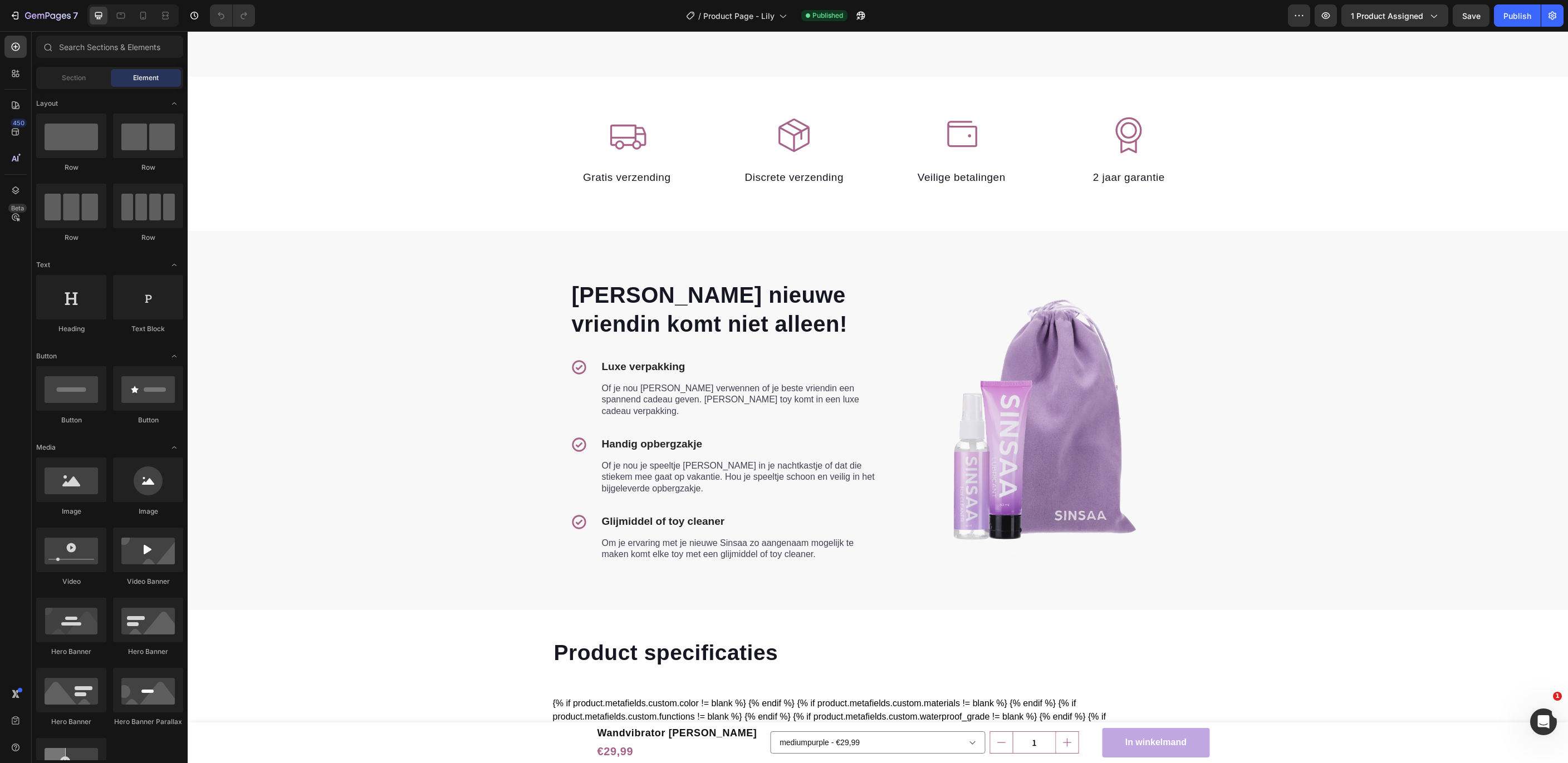
scroll to position [2191, 0]
click at [1275, 400] on div "[PERSON_NAME] nieuwe vriendin komt niet alleen! Heading Icon Luxe verpakking Te…" at bounding box center [877, 421] width 1363 height 290
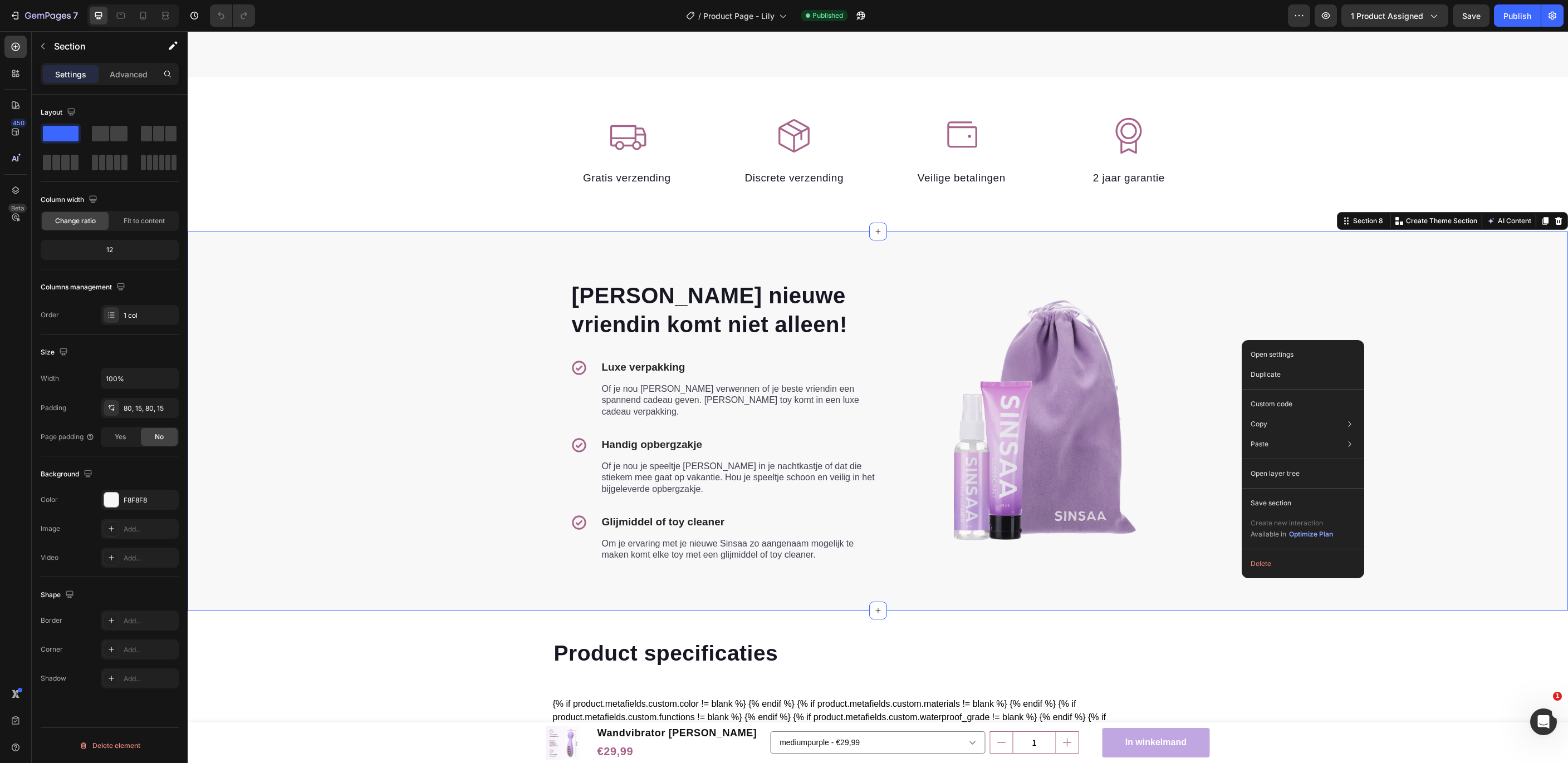
click at [37, 32] on div "7 Version history / Product Page - Lily Published Preview 1 product assigned Sa…" at bounding box center [784, 15] width 1568 height 32
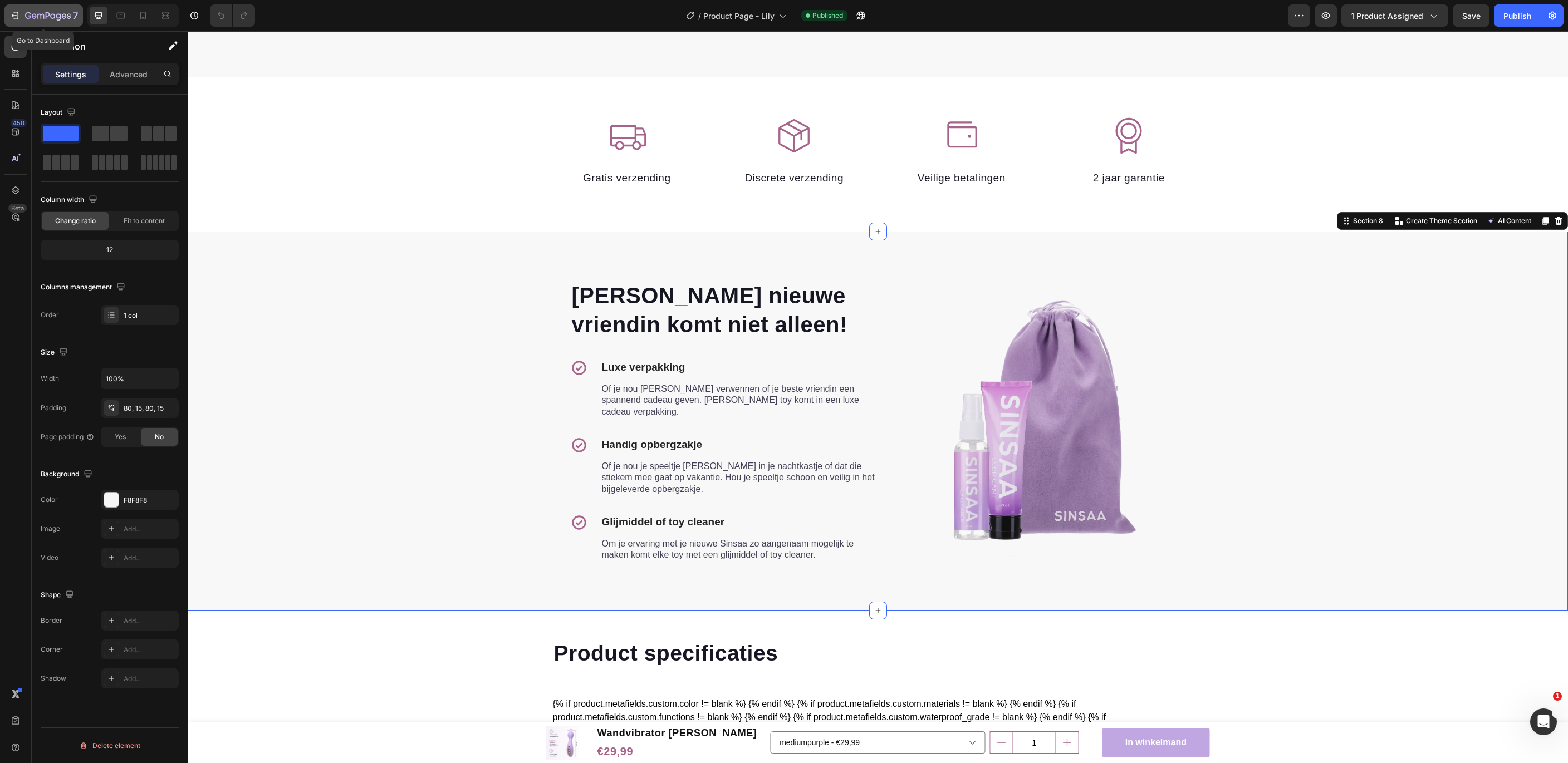
click at [38, 20] on icon "button" at bounding box center [48, 16] width 46 height 9
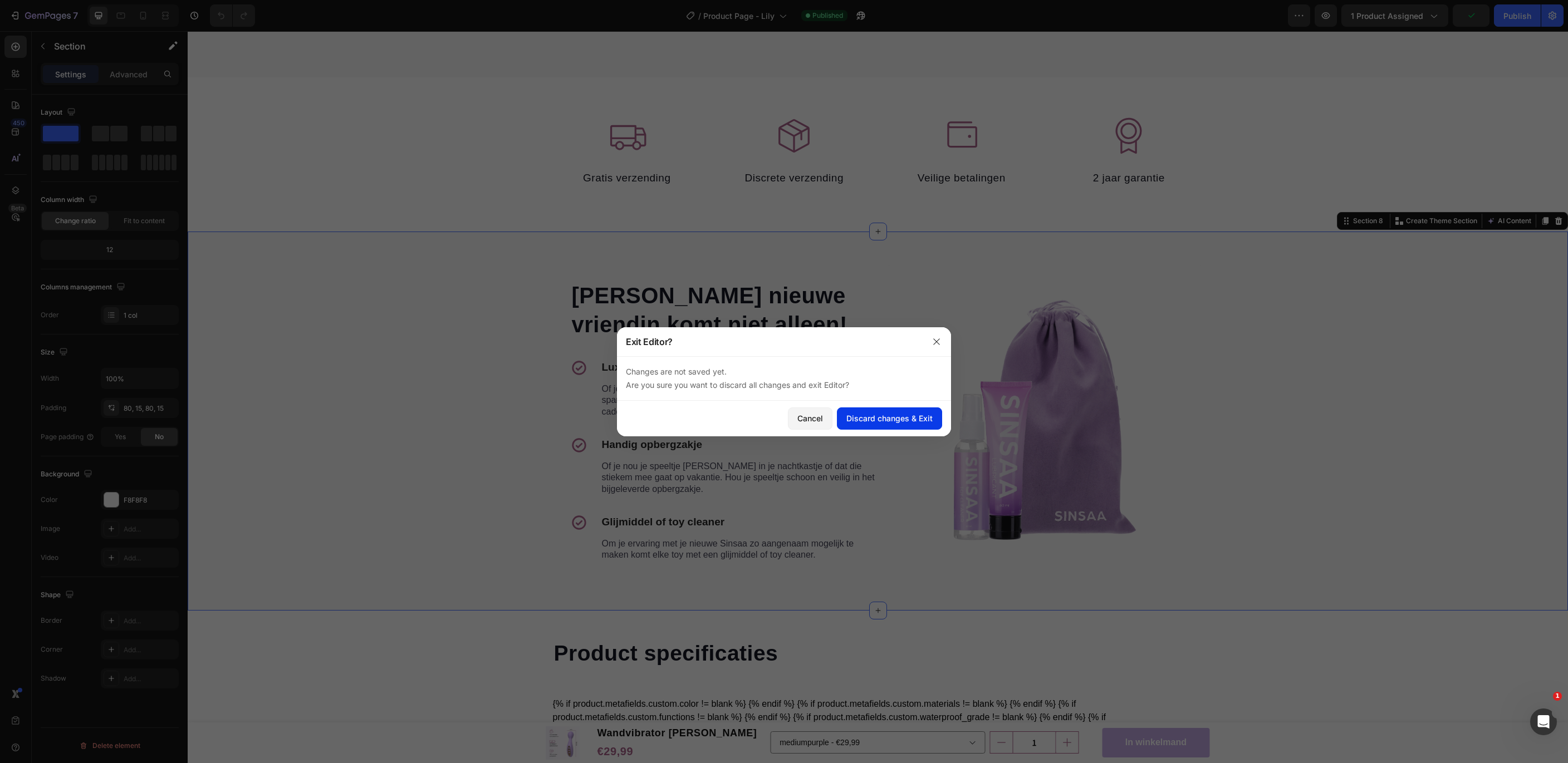
click at [886, 420] on div "Discard changes & Exit" at bounding box center [890, 418] width 87 height 12
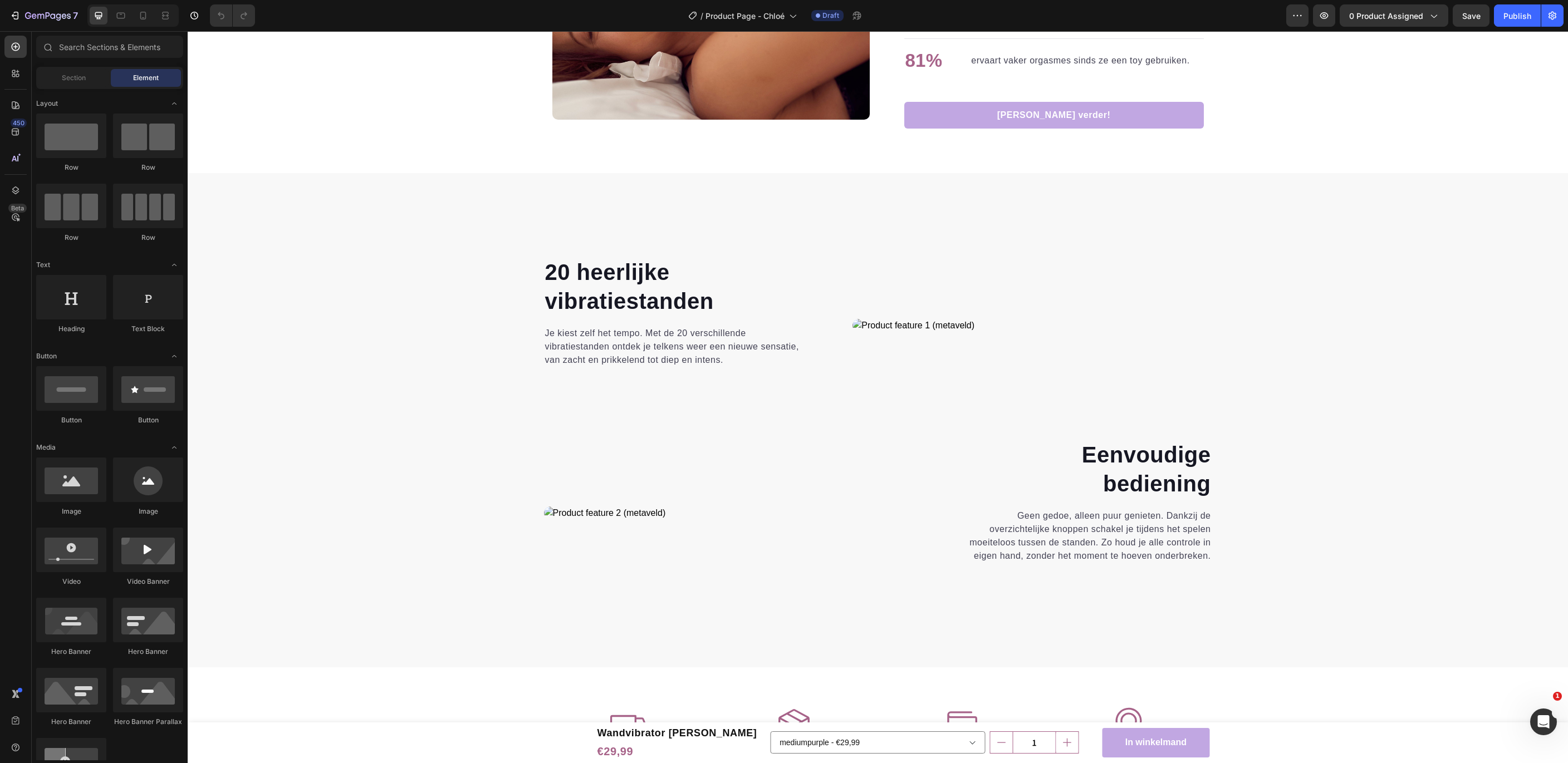
scroll to position [1637, 0]
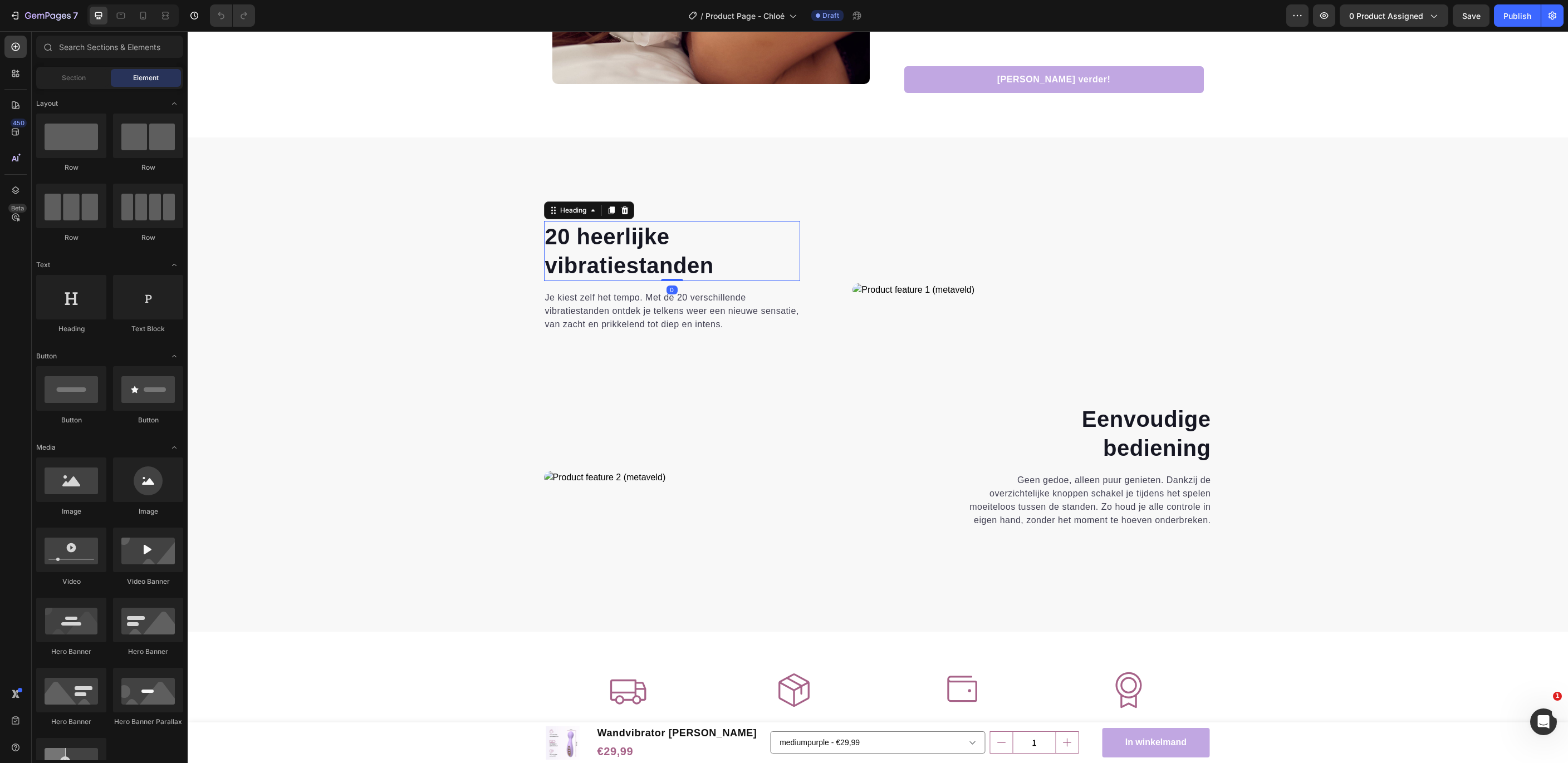
click at [599, 249] on h2 "20 heerlijke vibratiestanden" at bounding box center [672, 251] width 257 height 60
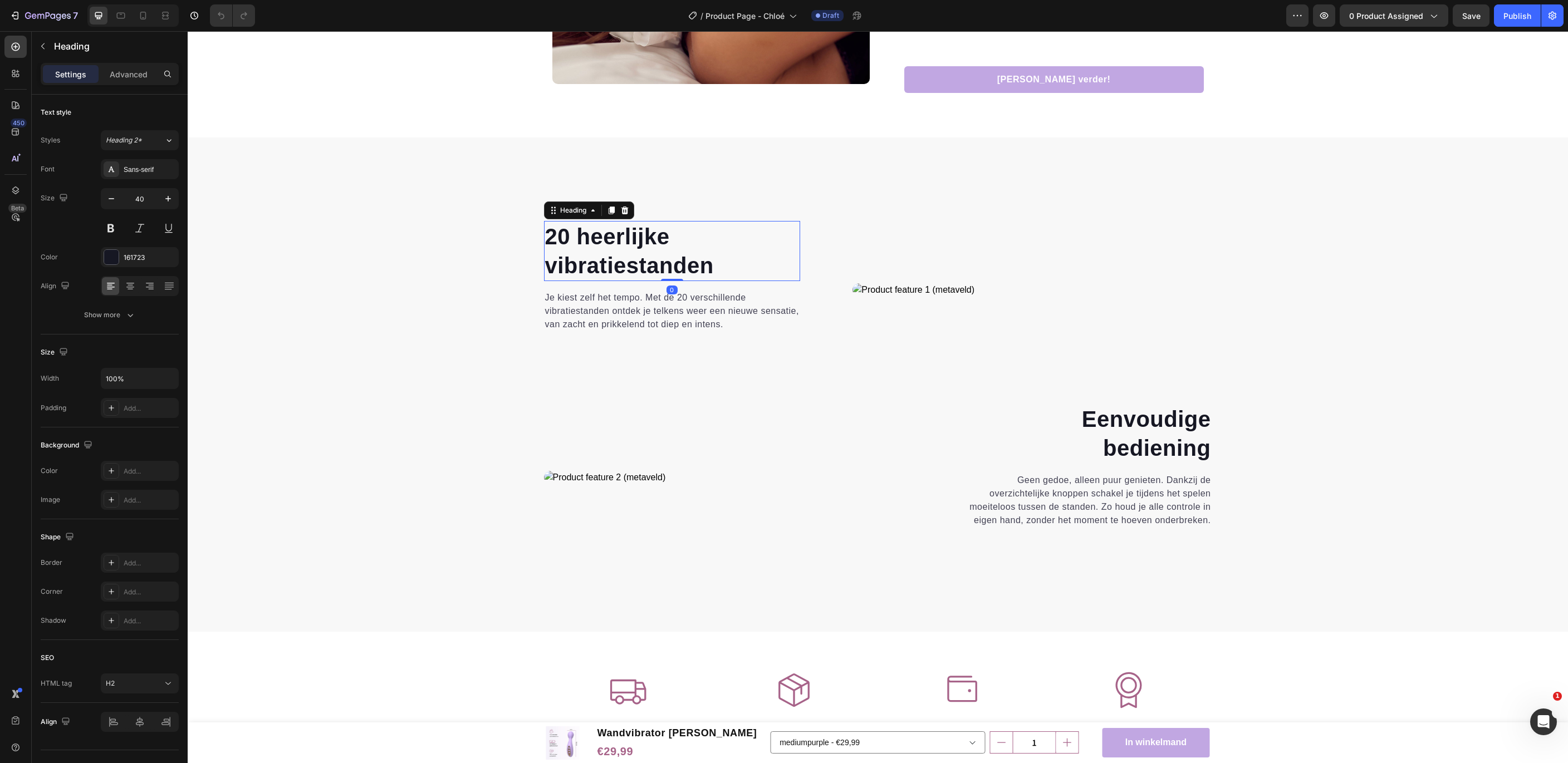
click at [599, 249] on h2 "20 heerlijke vibratiestanden" at bounding box center [672, 251] width 257 height 60
click at [599, 249] on p "20 heerlijke vibratiestanden" at bounding box center [672, 251] width 255 height 58
click at [614, 307] on p "Je kiest zelf het tempo. Met de 20 verschillende vibratiestanden ontdek je telk…" at bounding box center [672, 311] width 255 height 40
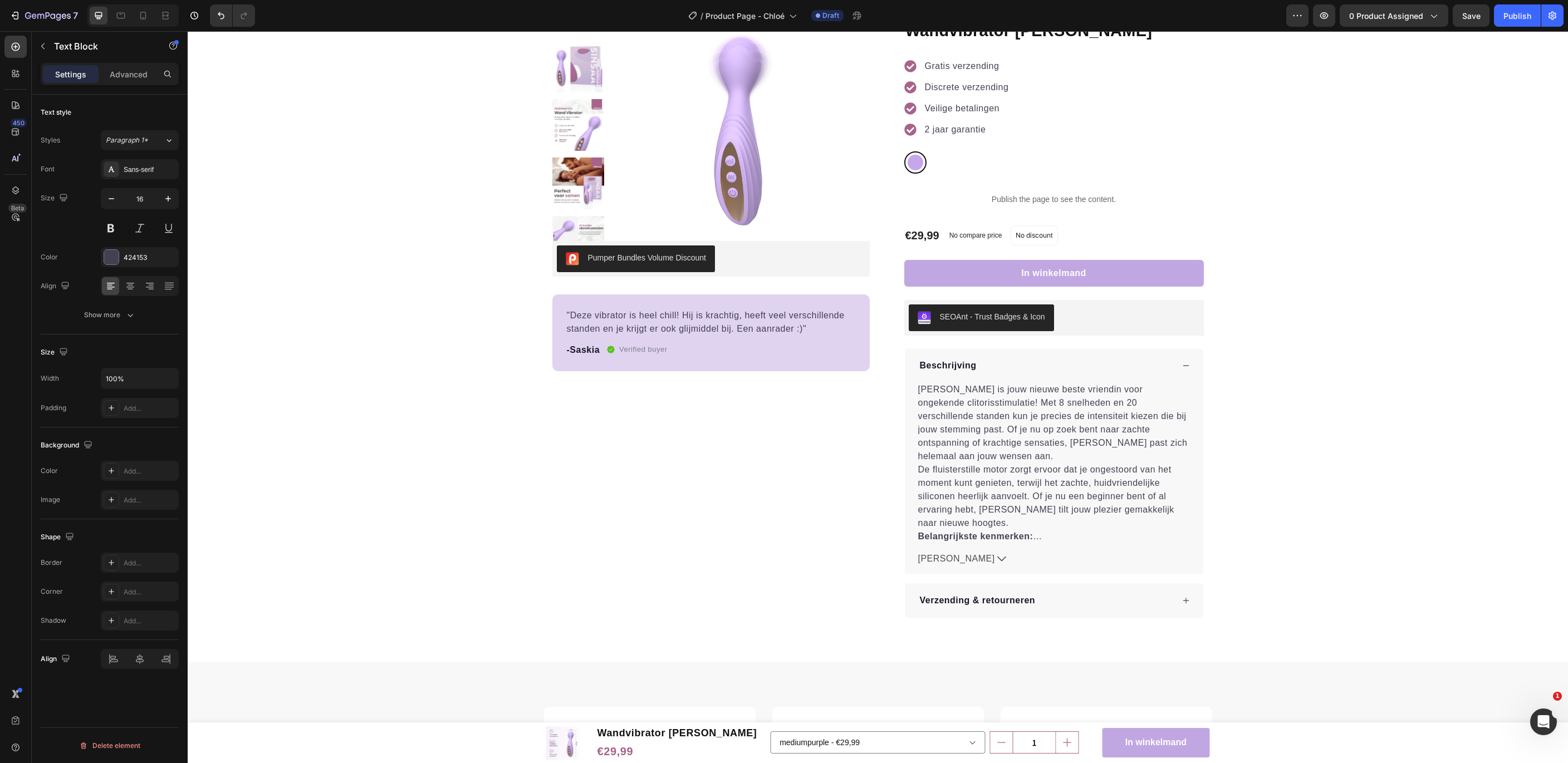
scroll to position [0, 0]
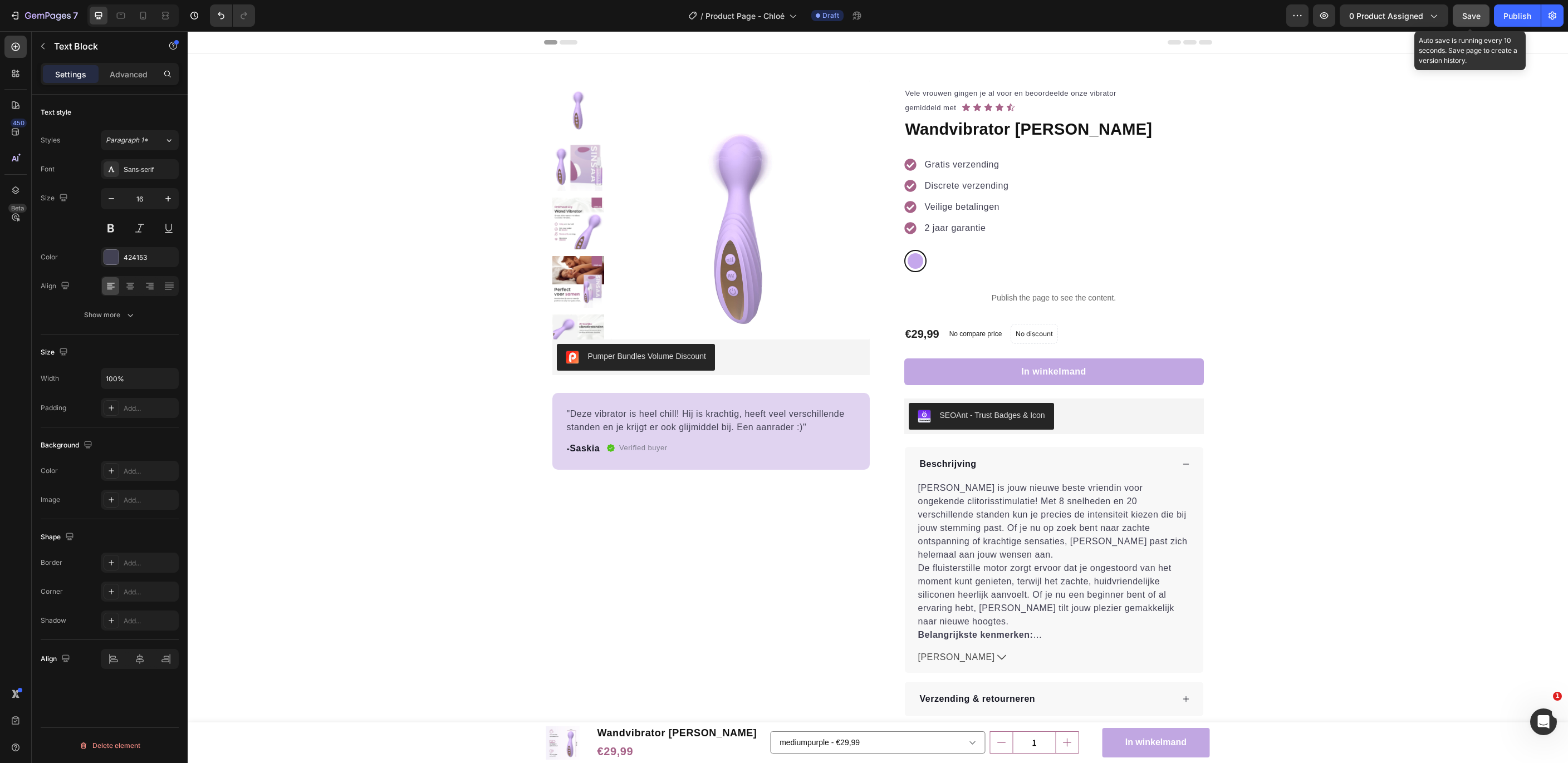
click at [1473, 20] on span "Save" at bounding box center [1471, 15] width 18 height 9
click at [1524, 18] on div "Publish" at bounding box center [1517, 15] width 28 height 12
click at [1395, 10] on button "0 product assigned" at bounding box center [1394, 15] width 108 height 23
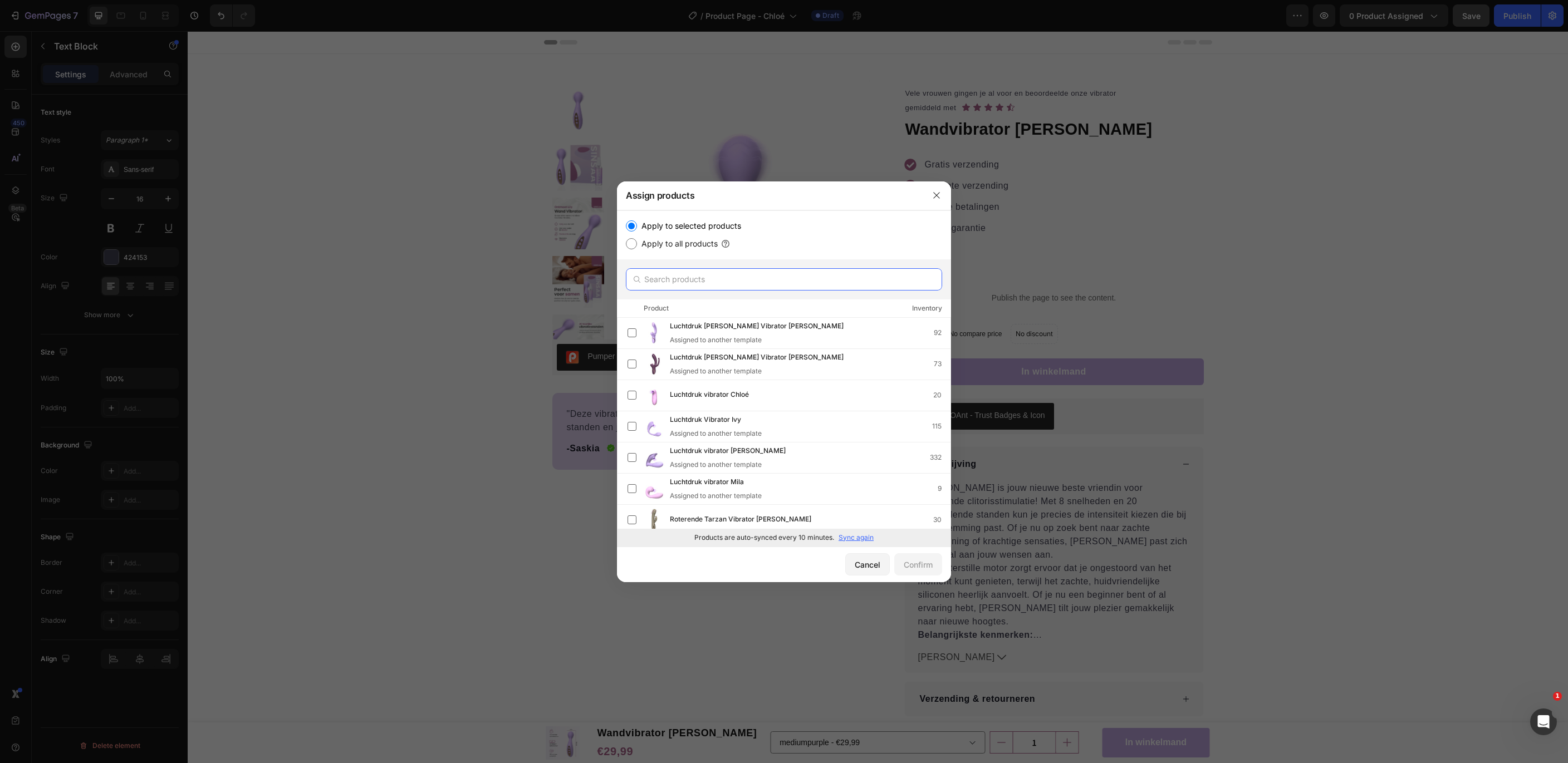
click at [901, 279] on input "text" at bounding box center [784, 279] width 316 height 23
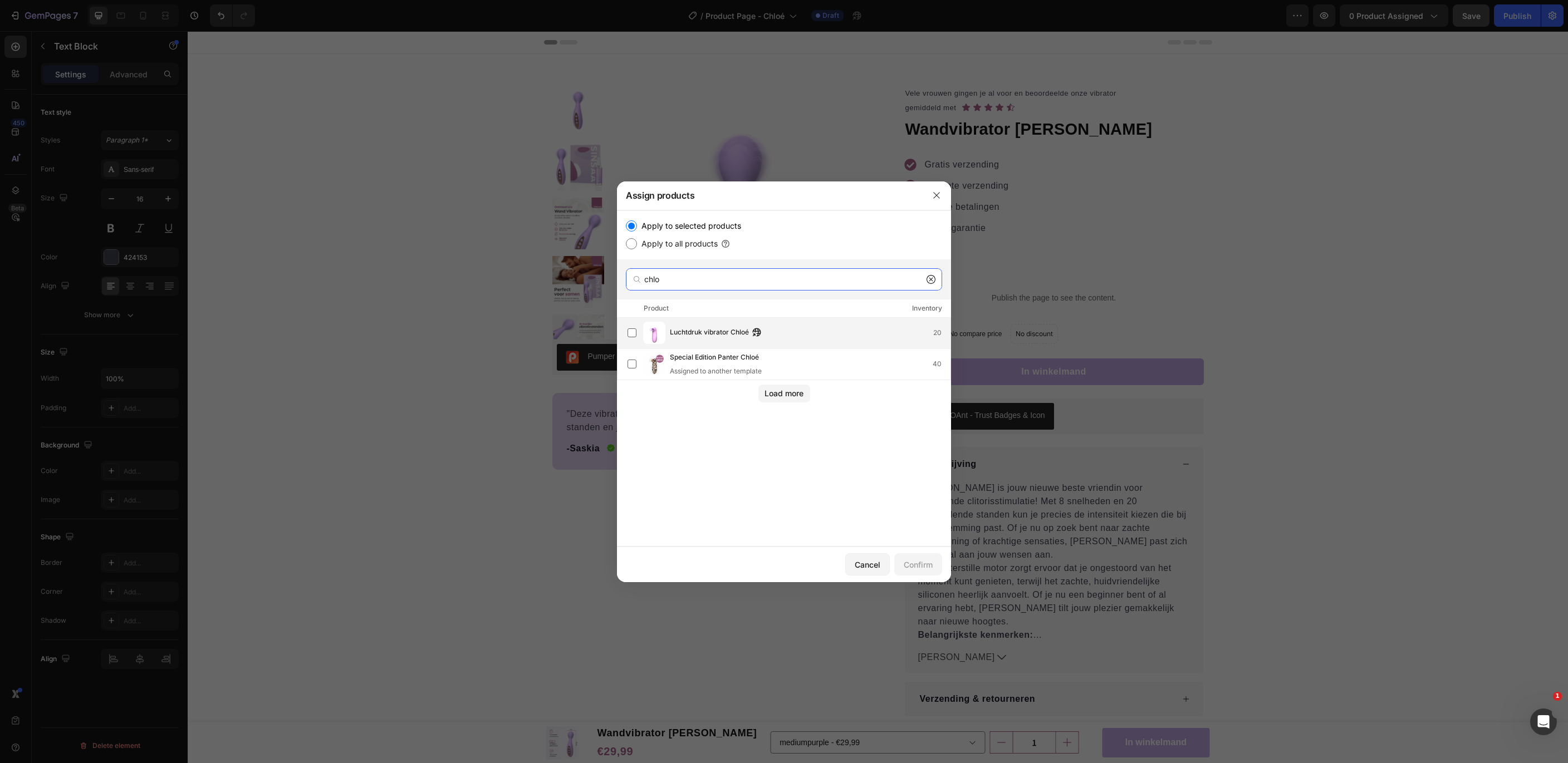
type input "chlo"
click at [777, 330] on div "Luchtdruk vibrator Chloé 20" at bounding box center [809, 333] width 281 height 13
click at [932, 556] on button "Confirm" at bounding box center [918, 564] width 48 height 23
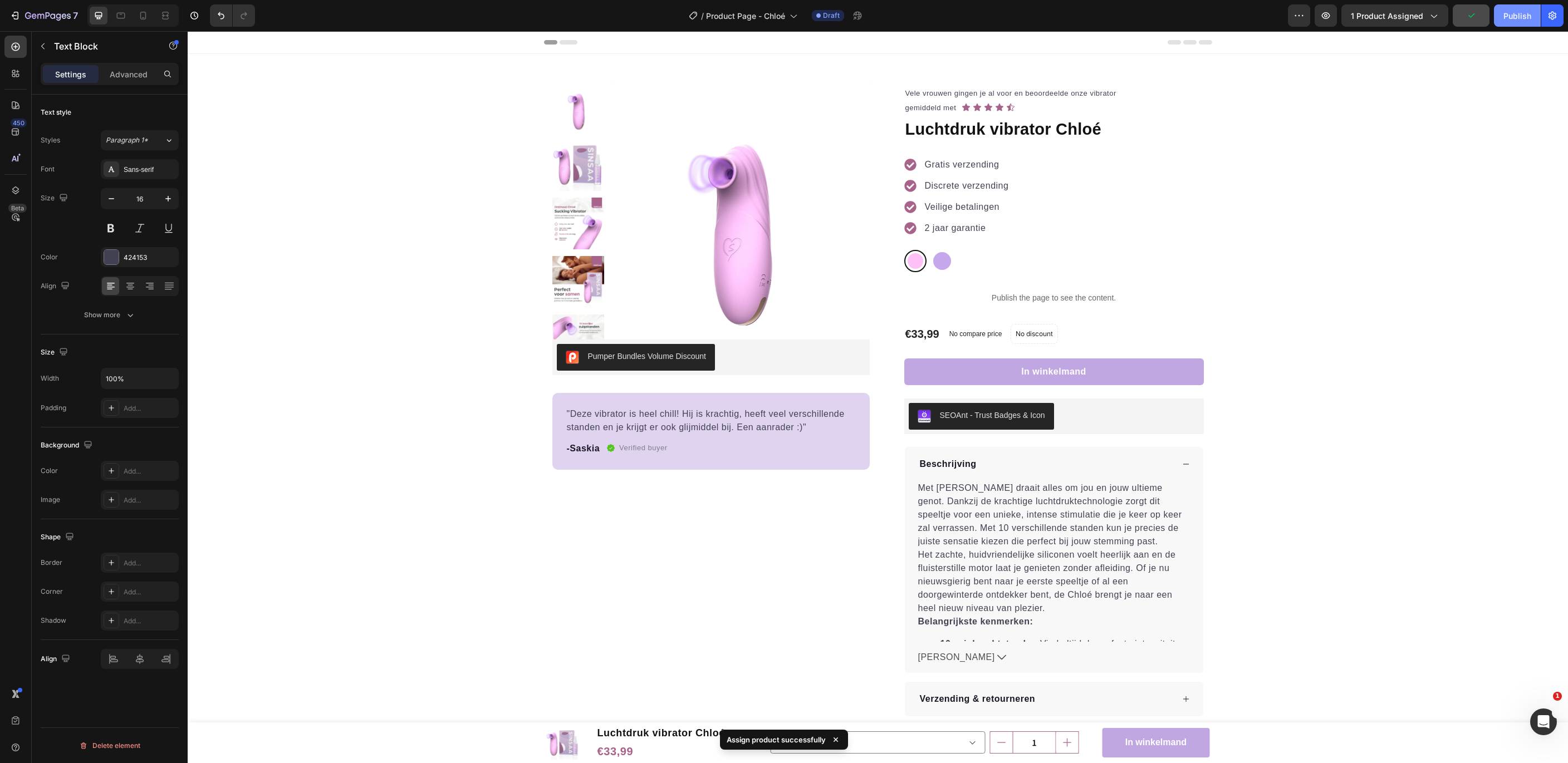
click at [1520, 23] on button "Publish" at bounding box center [1517, 15] width 47 height 23
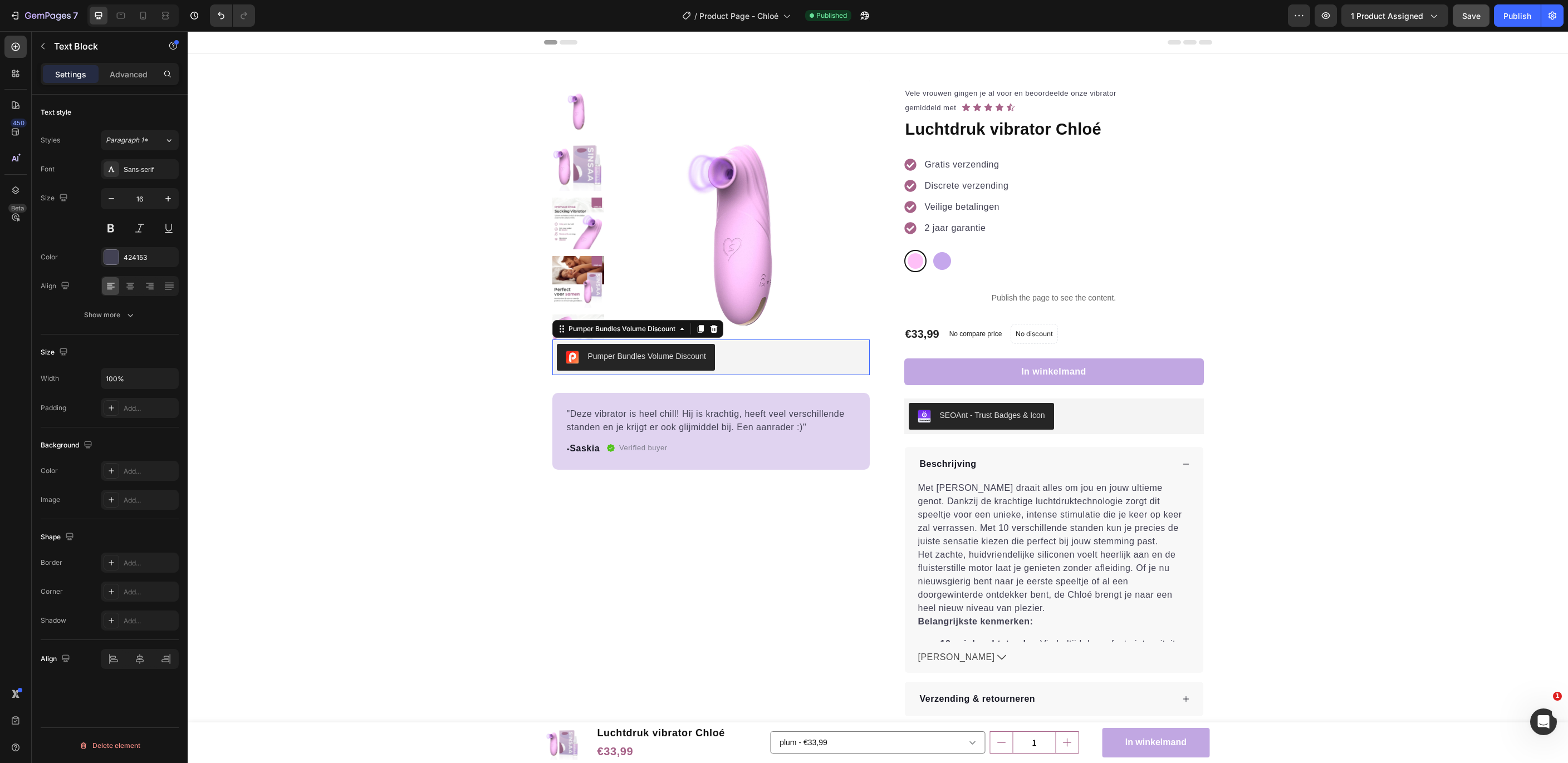
click at [760, 354] on div "Pumper Bundles Volume Discount" at bounding box center [710, 358] width 308 height 27
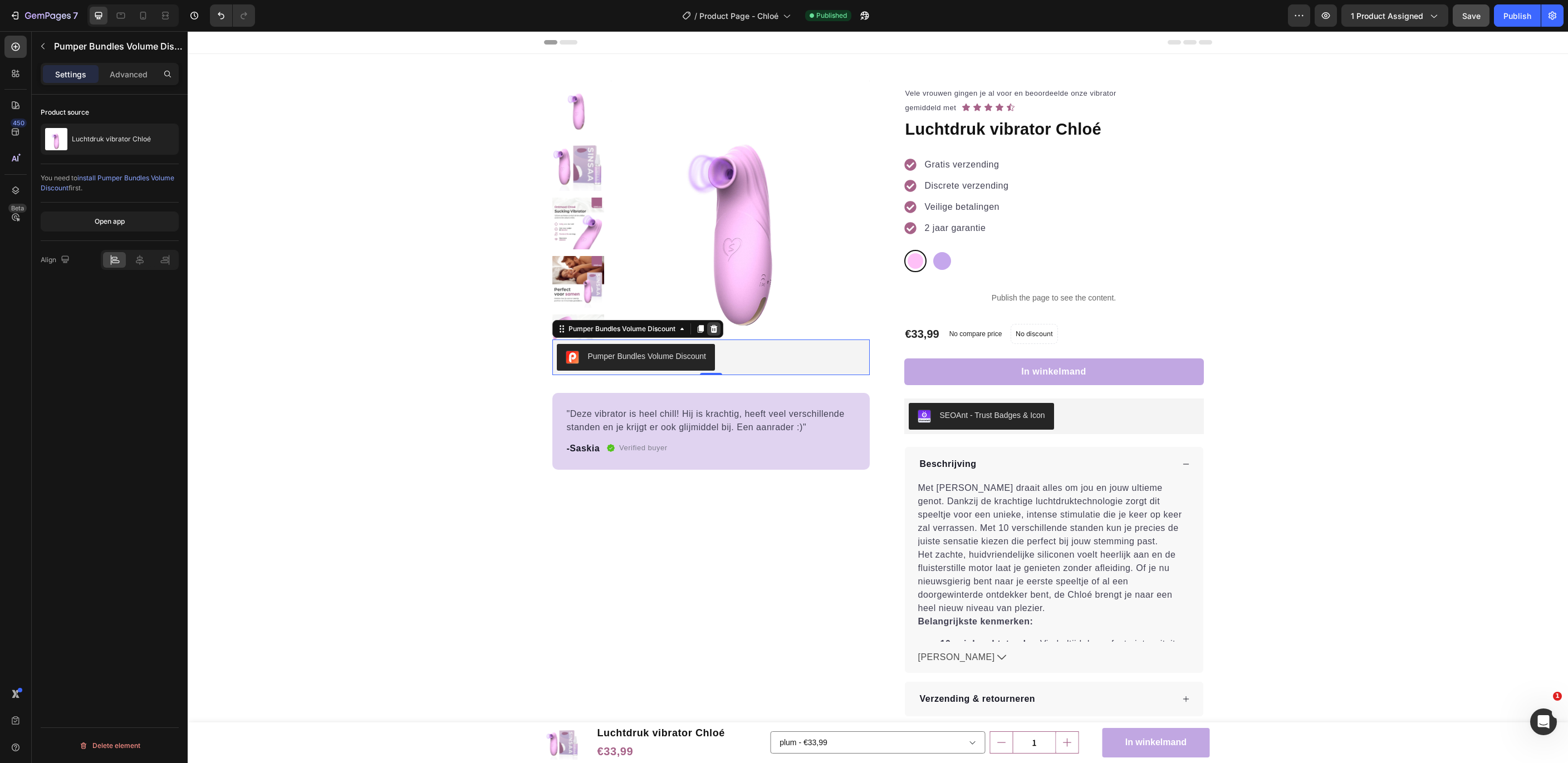
click at [718, 332] on icon at bounding box center [714, 329] width 9 height 9
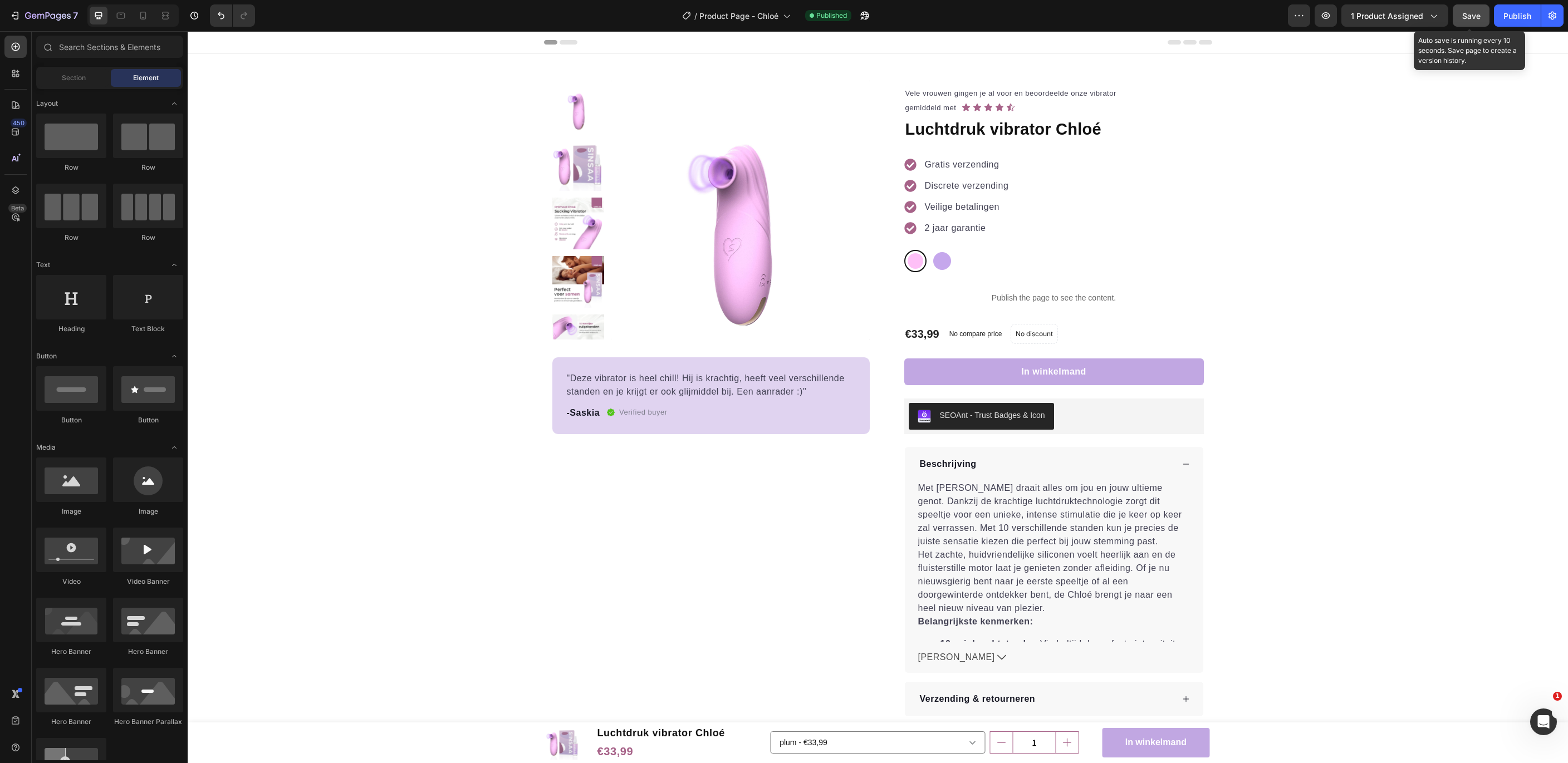
click at [1475, 14] on span "Save" at bounding box center [1471, 15] width 18 height 9
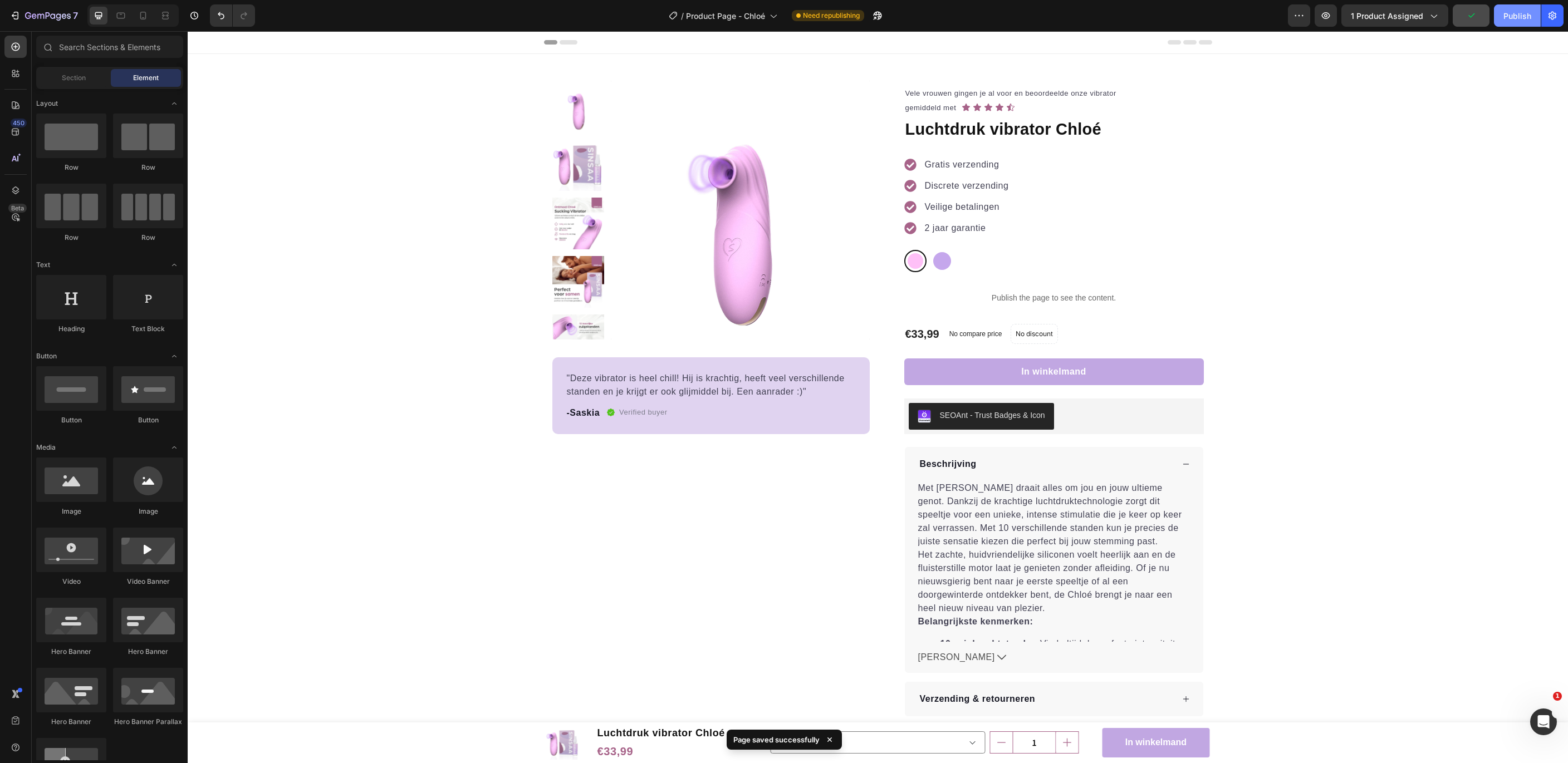
click at [1518, 18] on div "Publish" at bounding box center [1517, 15] width 28 height 12
click at [21, 13] on div "7" at bounding box center [43, 15] width 69 height 14
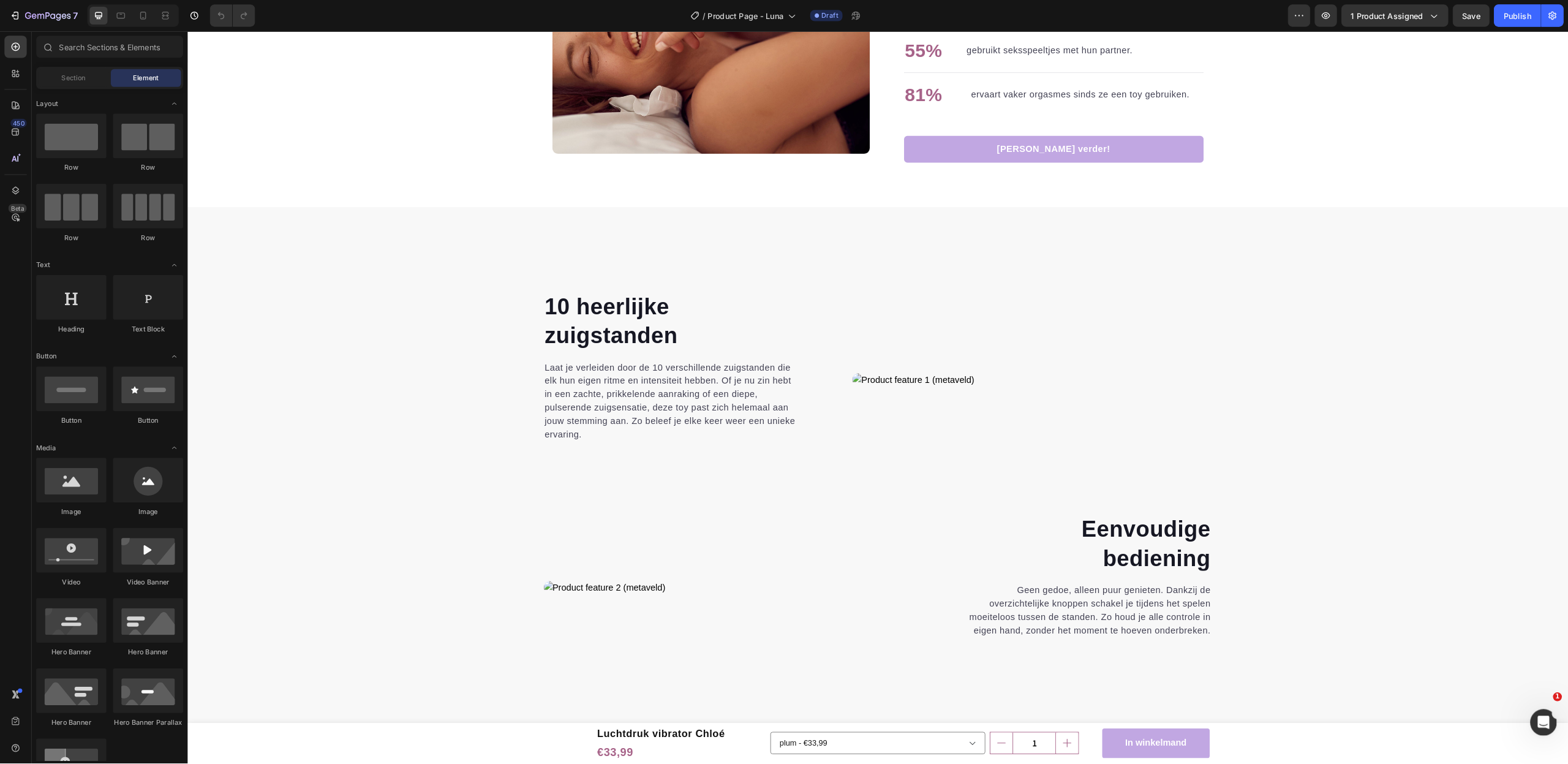
scroll to position [1777, 0]
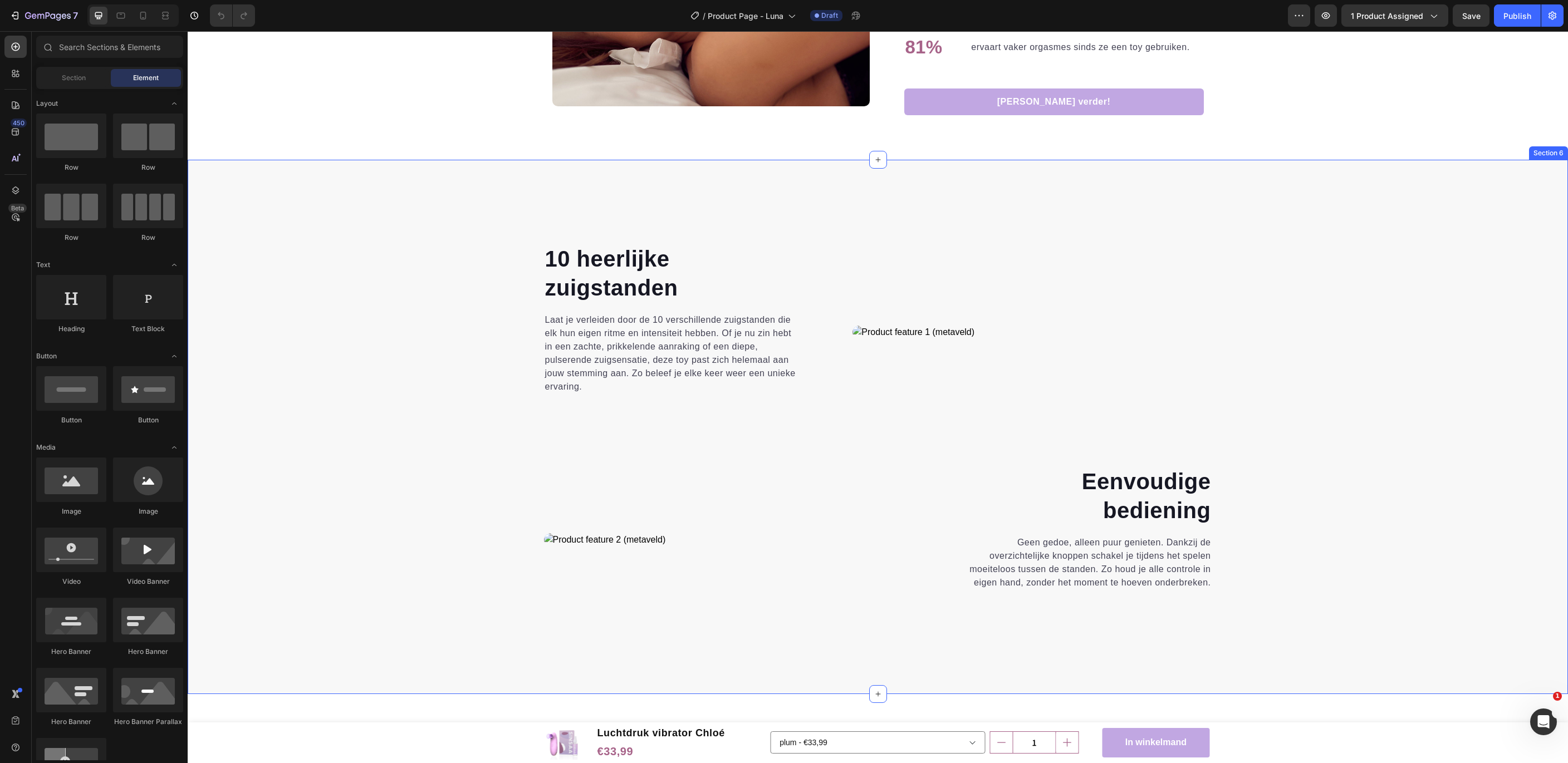
click at [1485, 369] on div "10 heerlijke zuigstanden Heading Laat je verleiden door de 10 verschillende zui…" at bounding box center [877, 451] width 1363 height 415
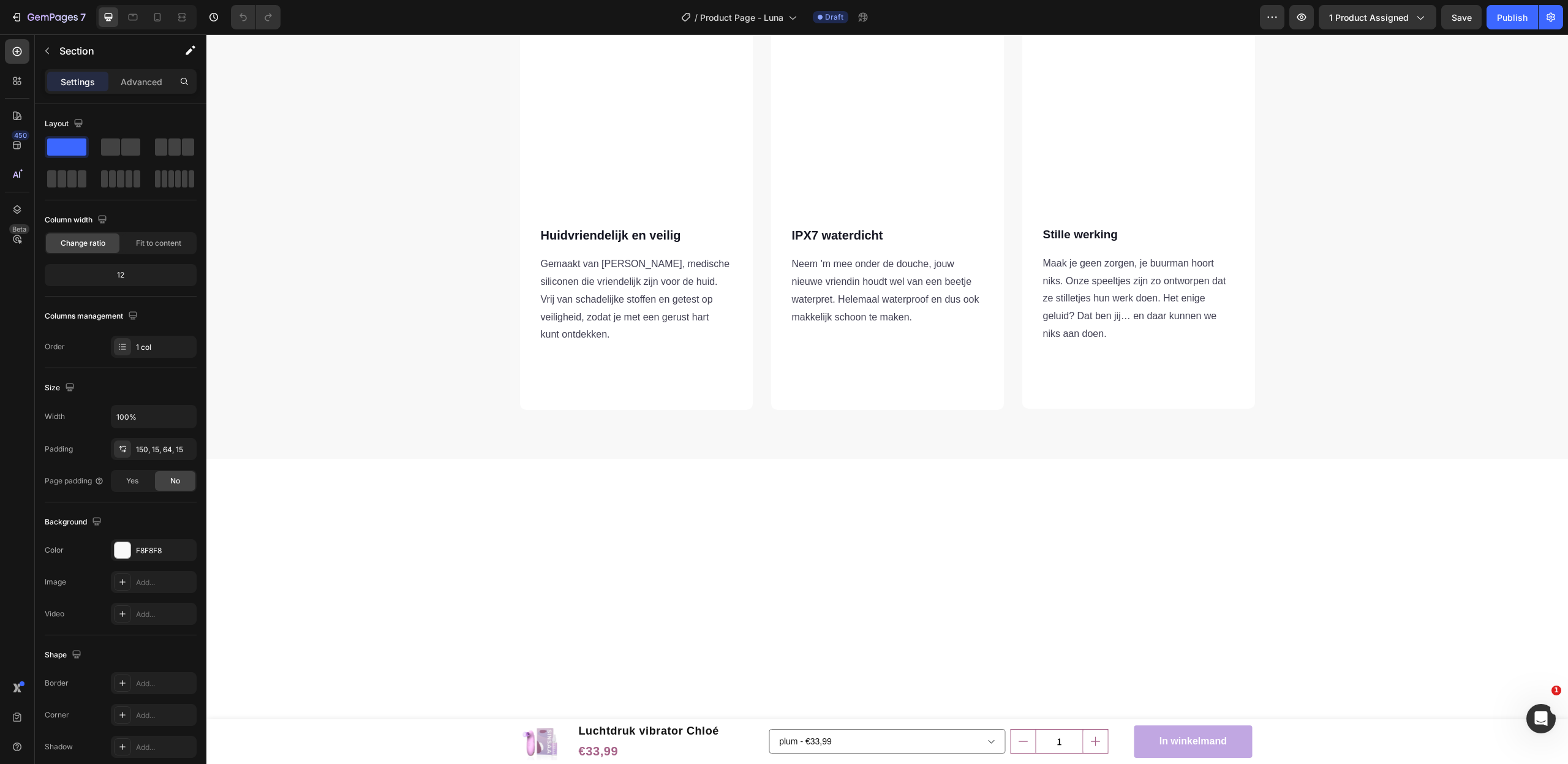
scroll to position [0, 0]
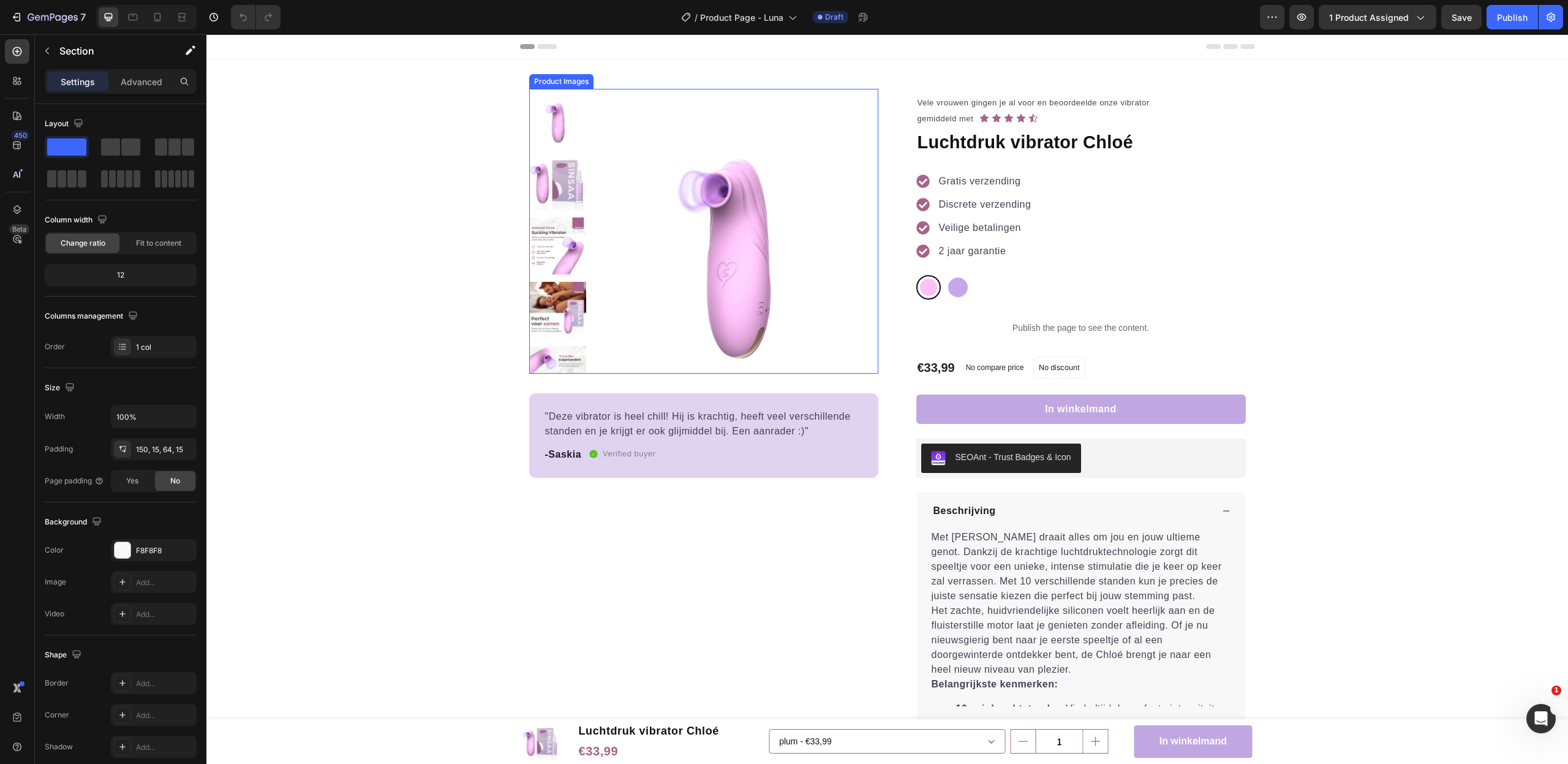
click at [724, 240] on img at bounding box center [735, 230] width 285 height 285
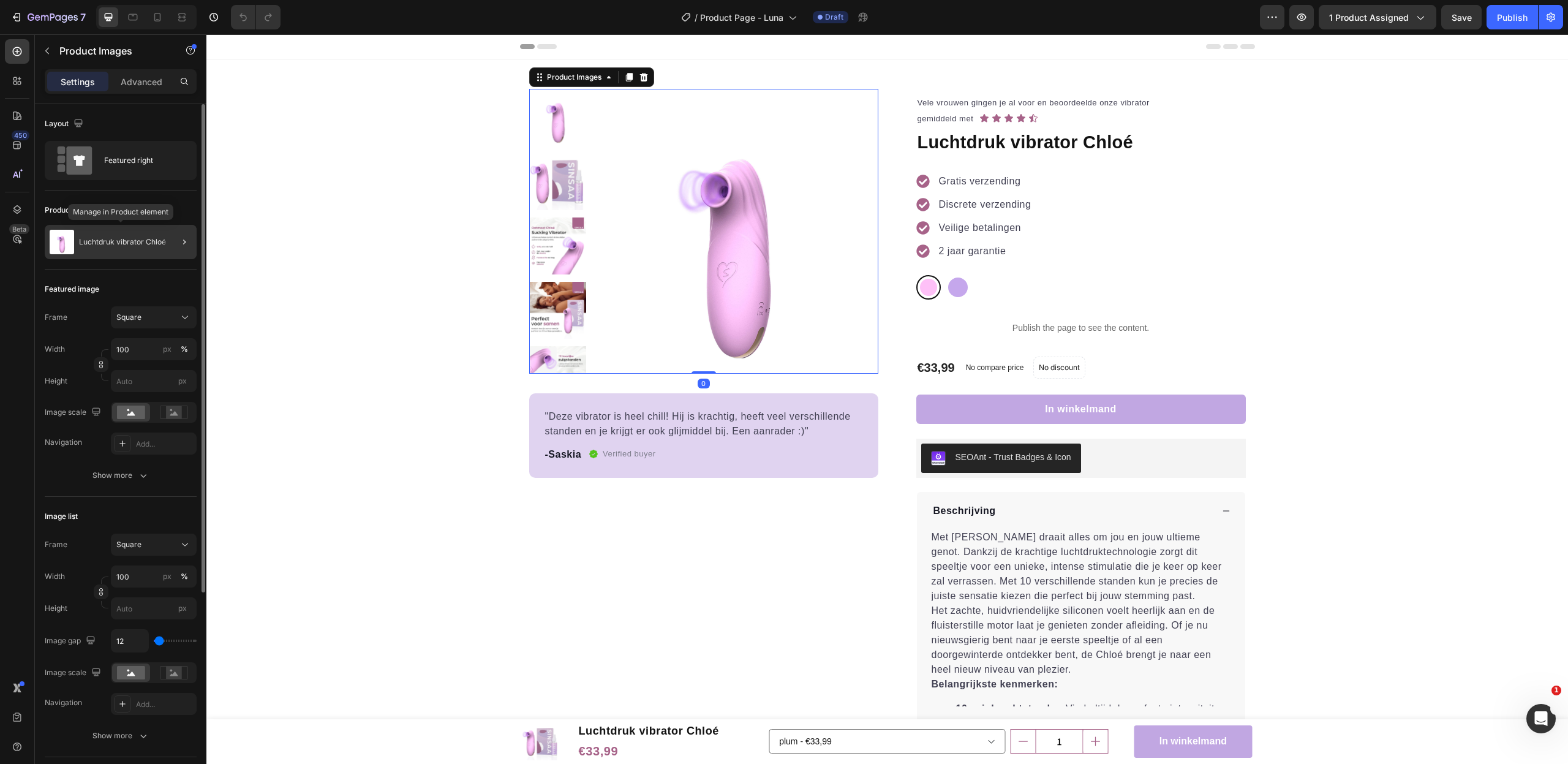
click at [125, 247] on div "Luchtdruk vibrator Chloé" at bounding box center [120, 241] width 152 height 35
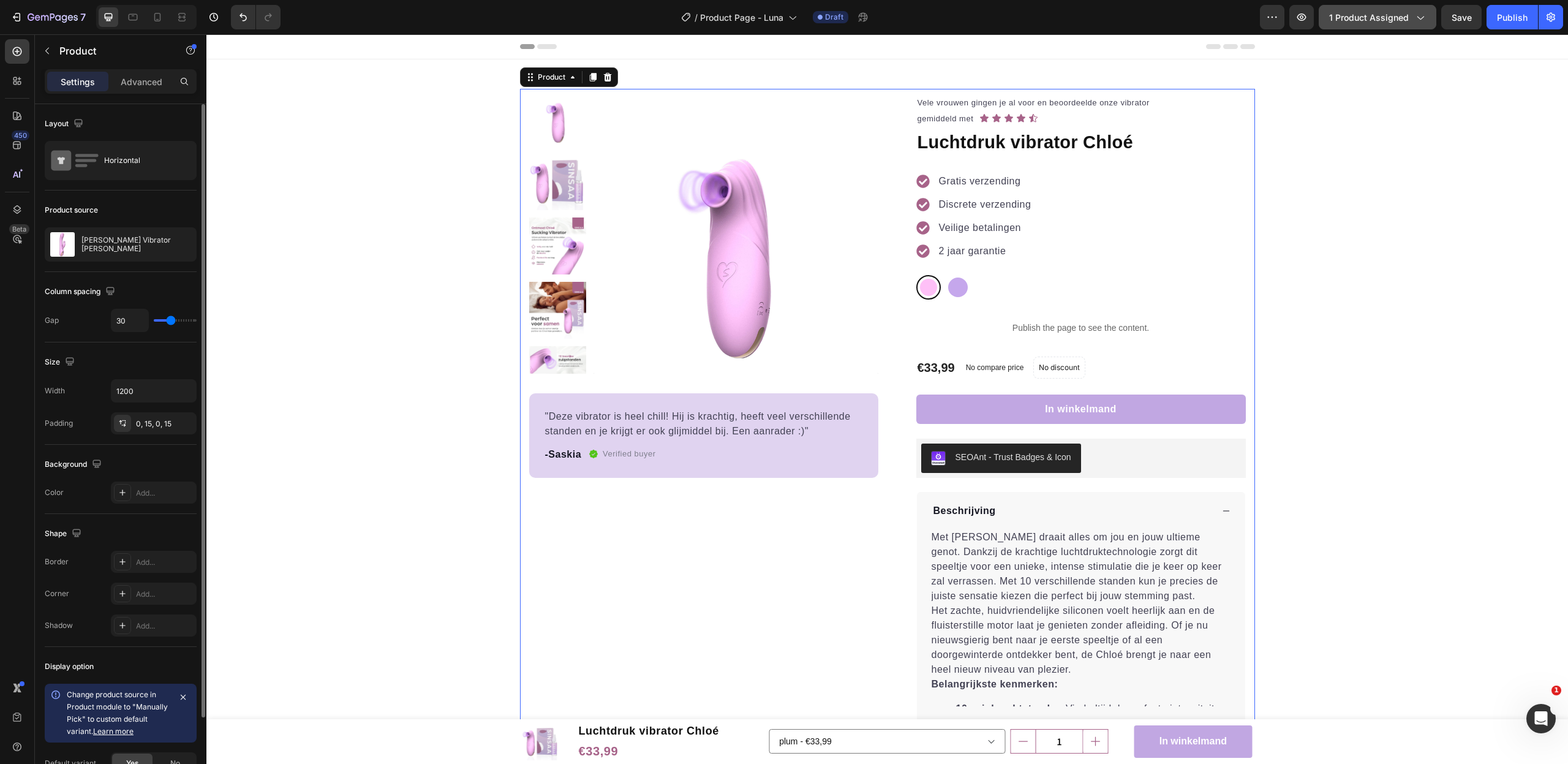
click at [1375, 17] on span "1 product assigned" at bounding box center [1369, 17] width 79 height 13
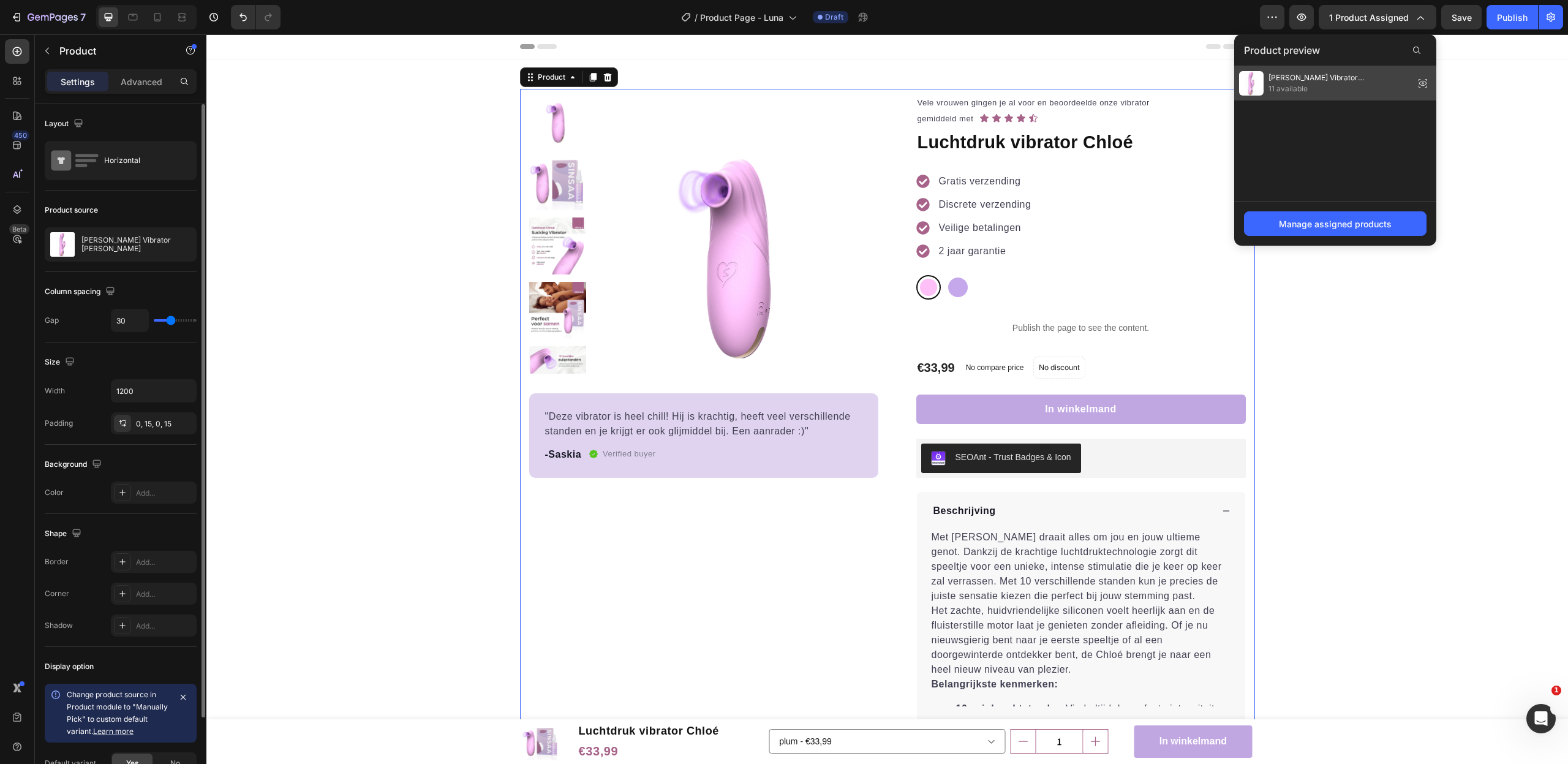
click at [1317, 76] on span "[PERSON_NAME] Vibrator [PERSON_NAME]" at bounding box center [1338, 77] width 141 height 11
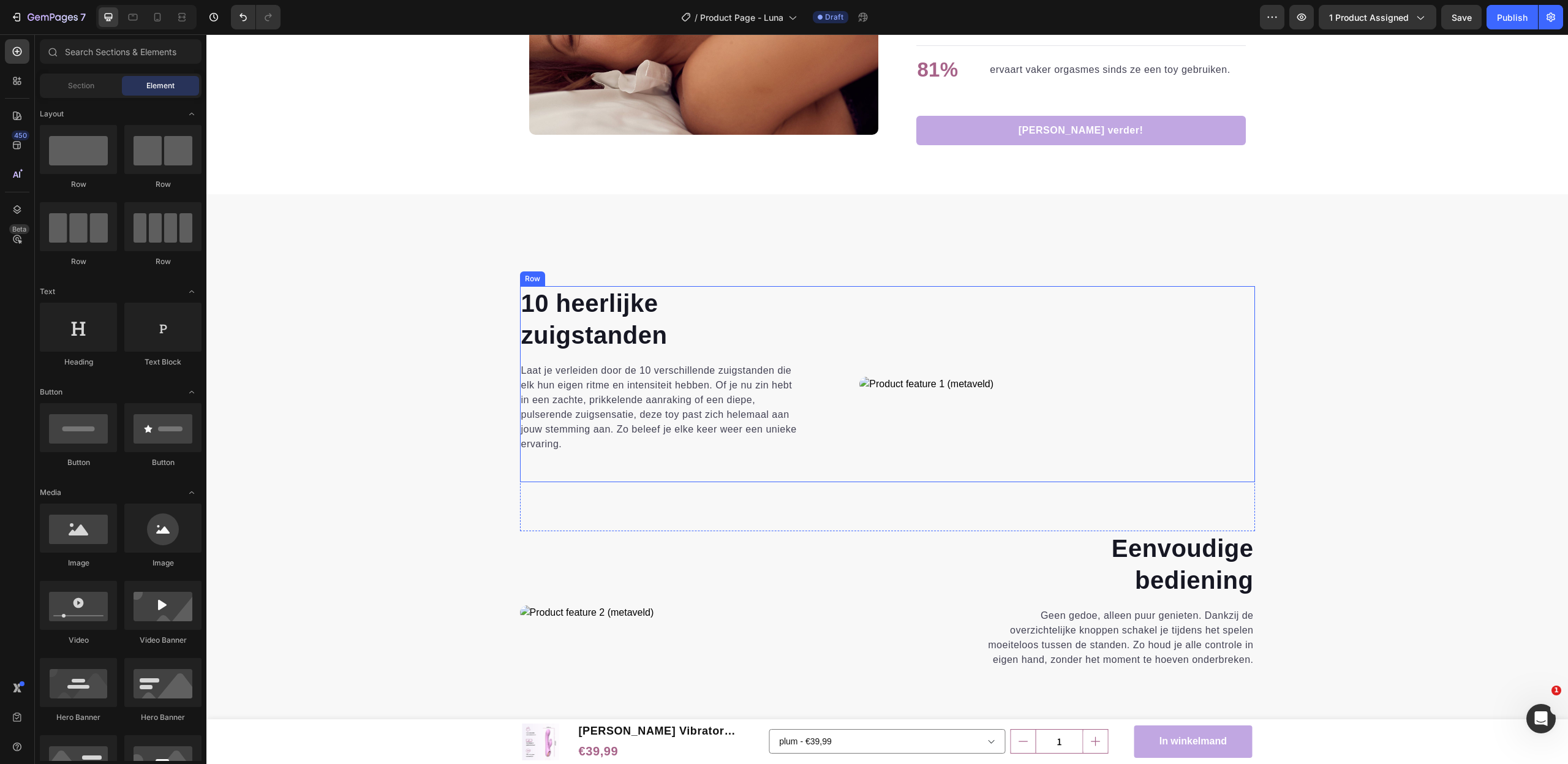
scroll to position [1778, 0]
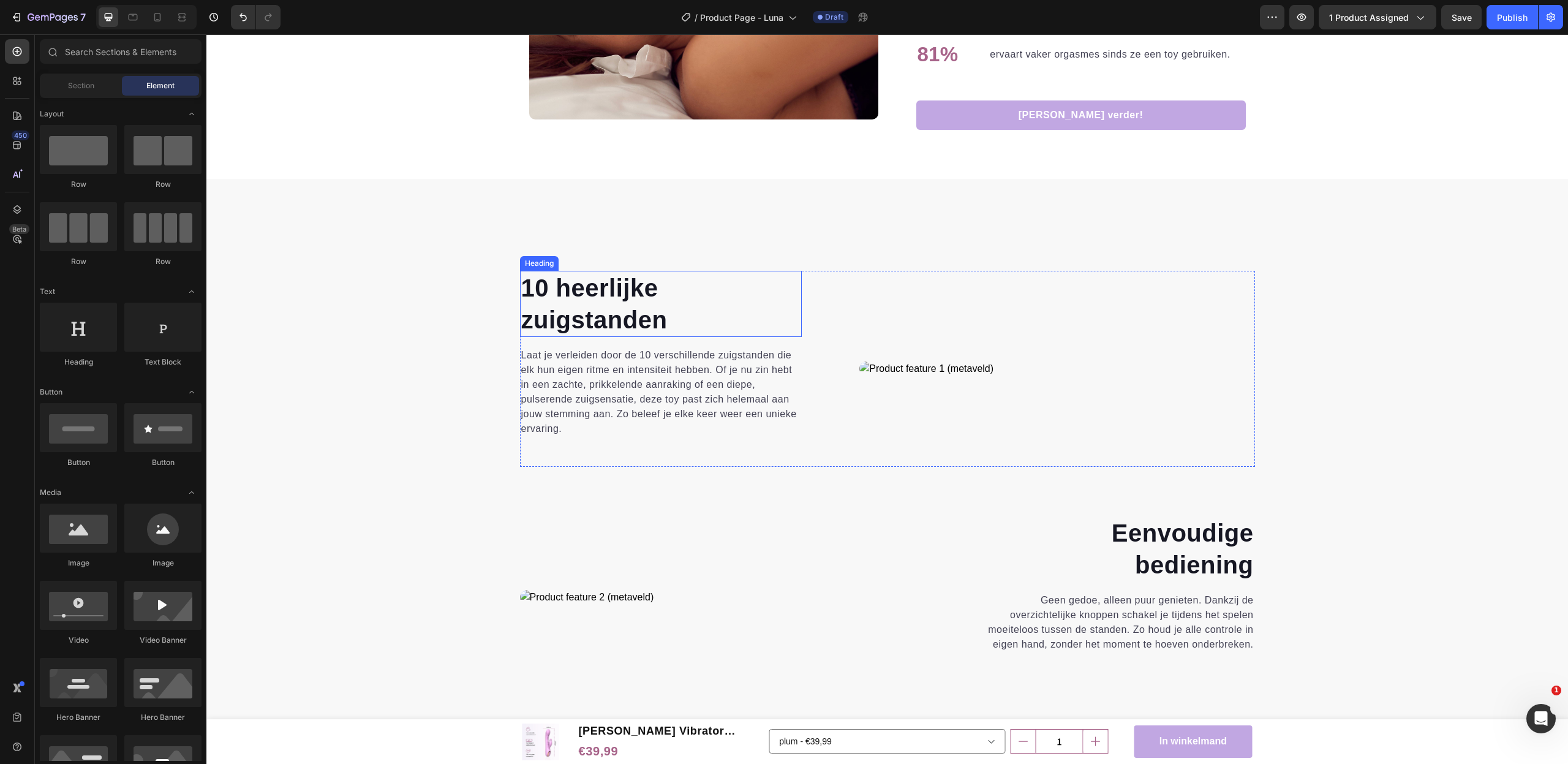
click at [594, 287] on strong "10 heerlijke" at bounding box center [590, 287] width 137 height 27
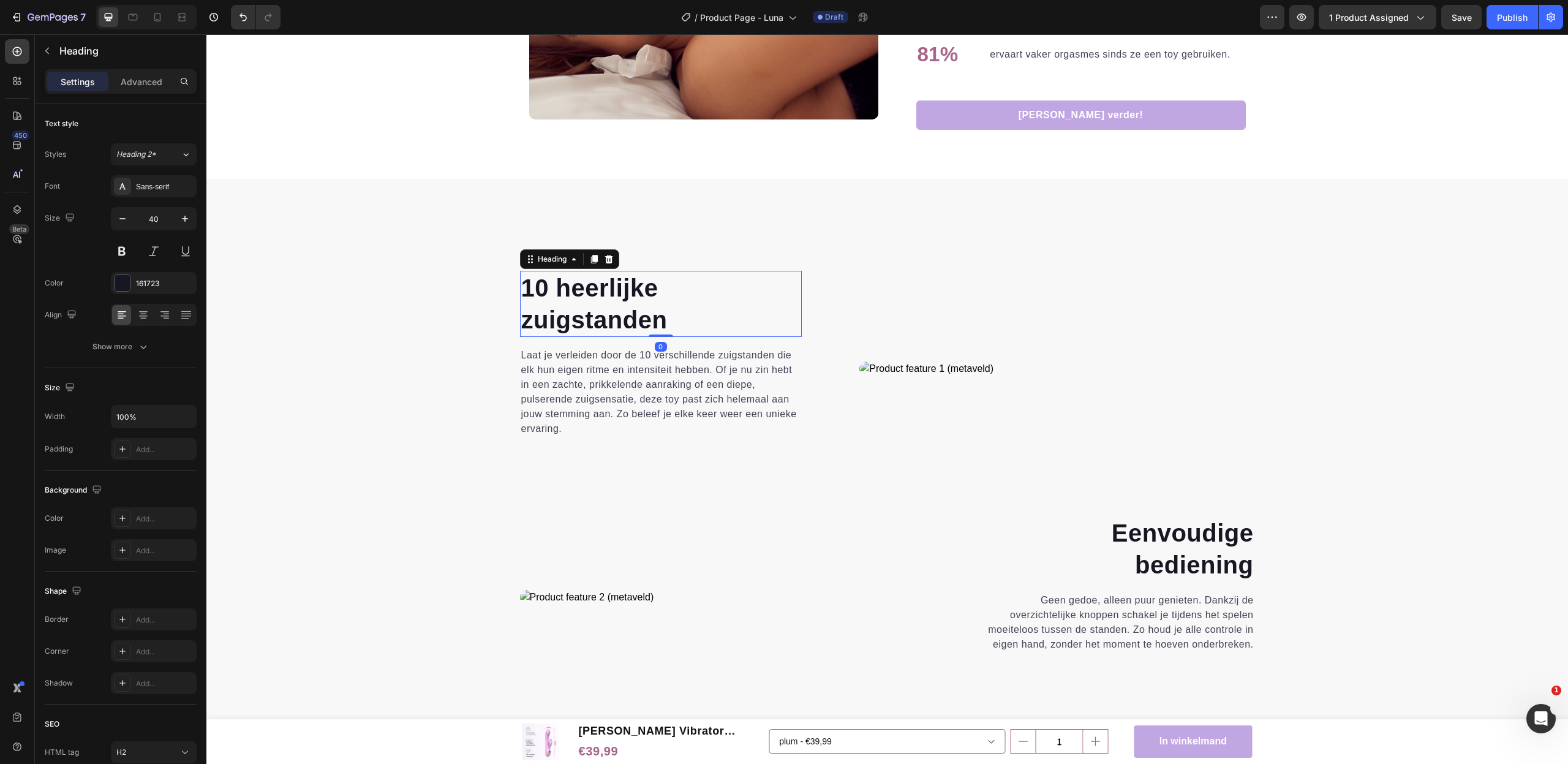
click at [594, 287] on strong "10 heerlijke" at bounding box center [590, 287] width 137 height 27
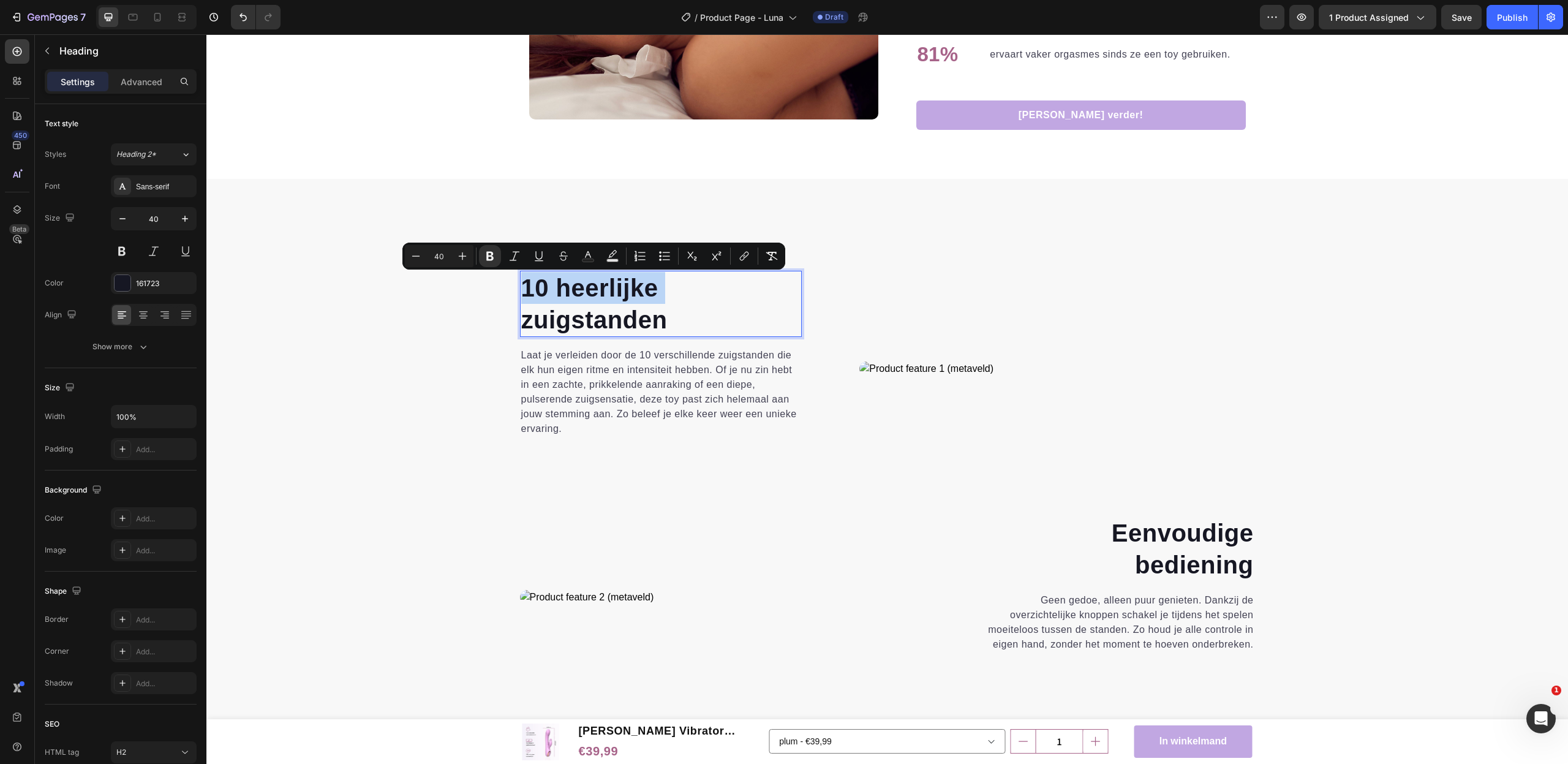
click at [594, 287] on strong "10 heerlijke" at bounding box center [590, 287] width 137 height 27
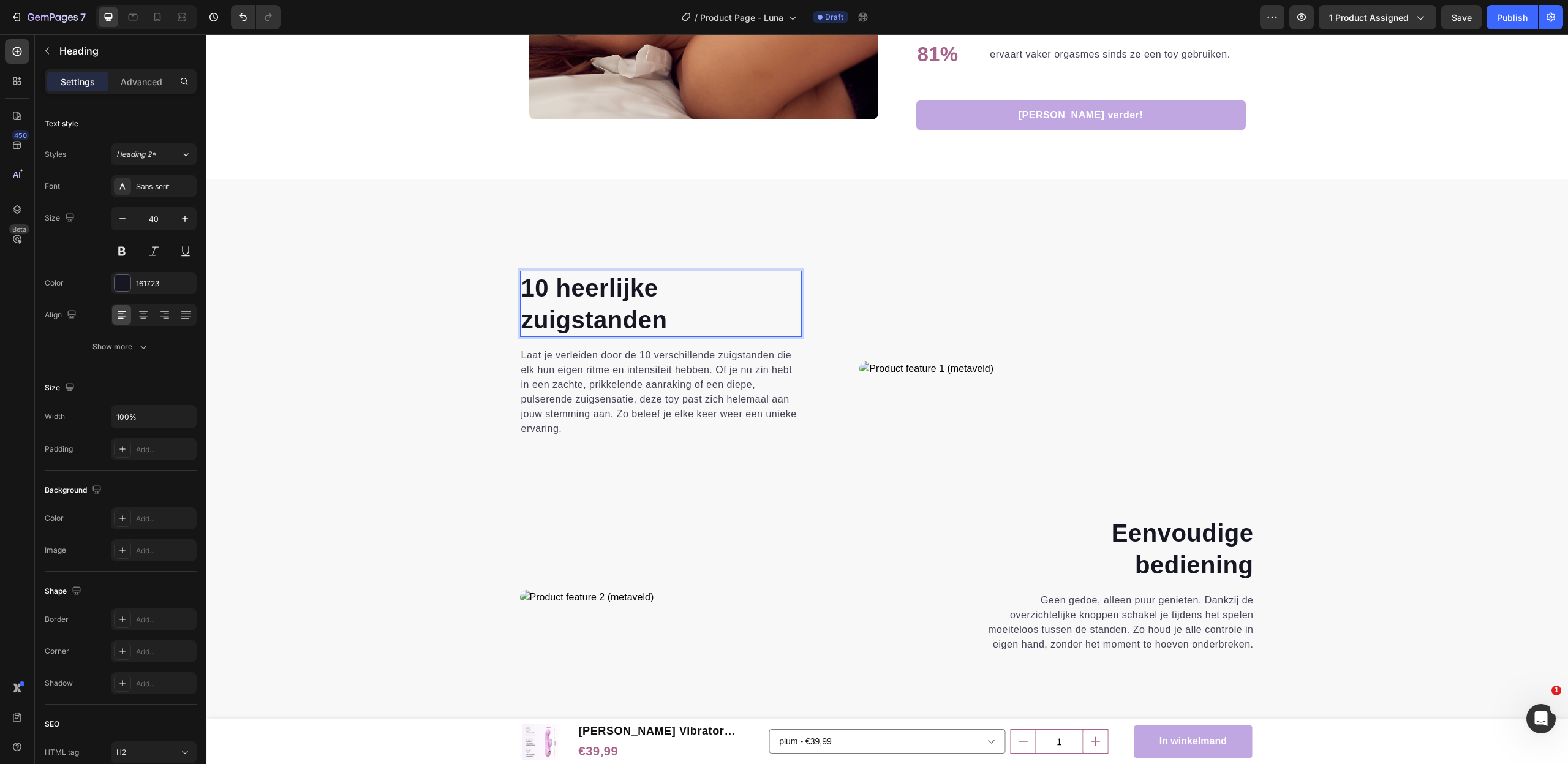
click at [549, 286] on strong "10 heerlijke" at bounding box center [590, 287] width 137 height 27
click at [523, 285] on strong "10 heerlijke" at bounding box center [590, 287] width 137 height 27
click at [611, 320] on strong "zuigstanden" at bounding box center [594, 319] width 146 height 27
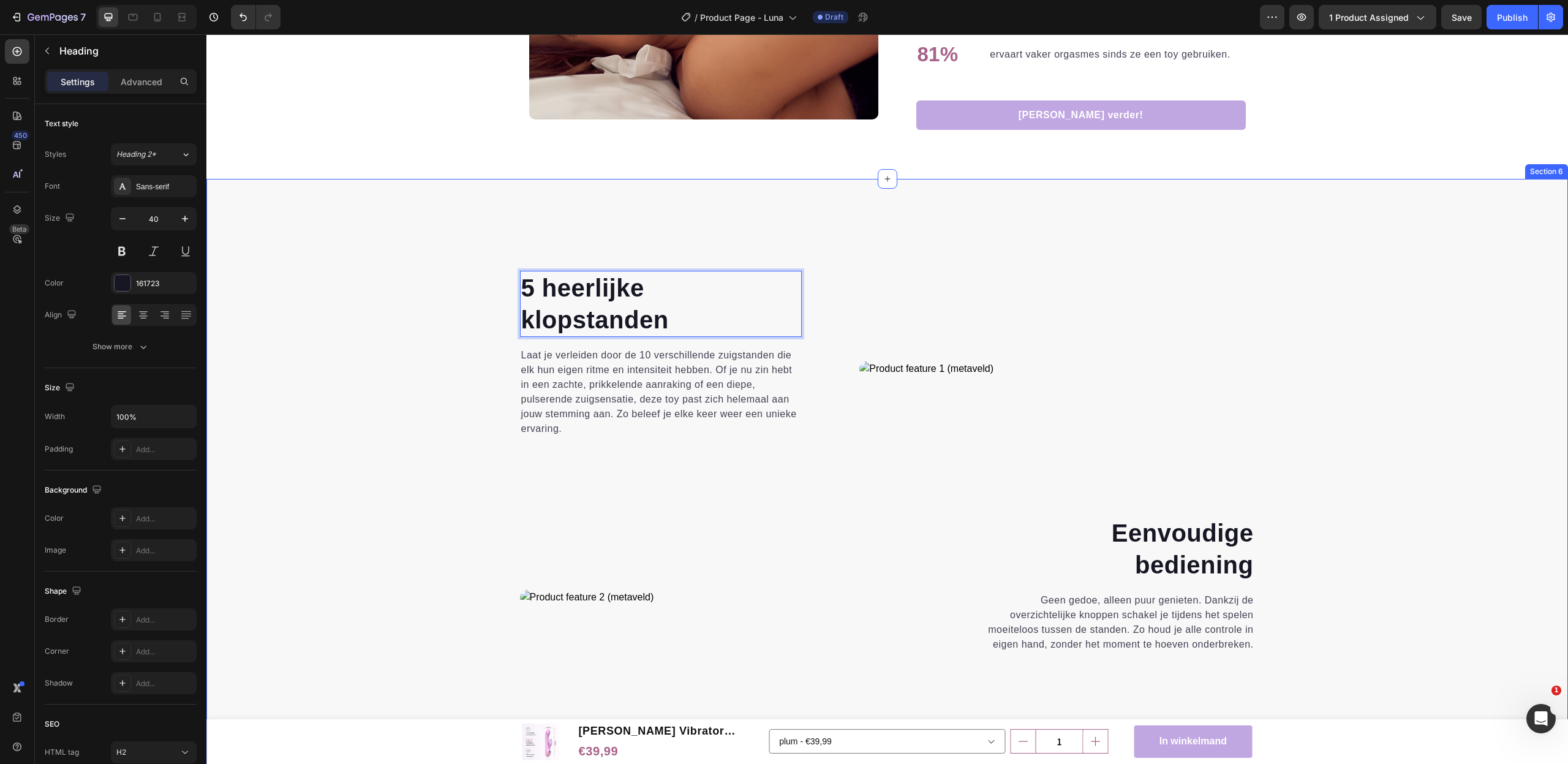
click at [1378, 414] on div "5 heerlijke klopstanden Heading 0 Laat je verleiden door de 10 verschillende zu…" at bounding box center [887, 499] width 1343 height 457
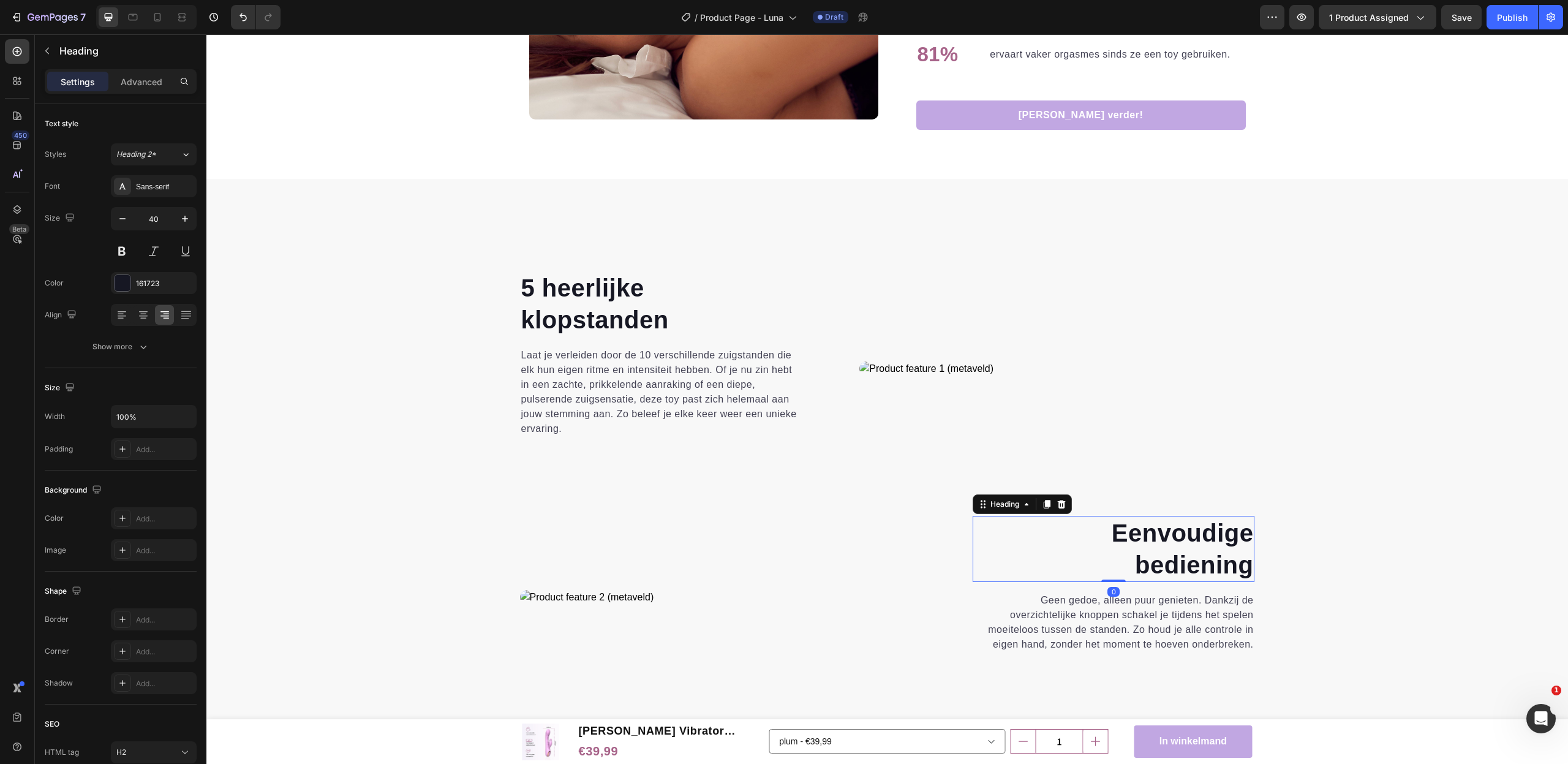
click at [1147, 529] on strong "Eenvoudige" at bounding box center [1182, 533] width 142 height 27
drag, startPoint x: 1378, startPoint y: 551, endPoint x: 1360, endPoint y: 548, distance: 18.2
click at [1378, 551] on div "⁠⁠⁠⁠⁠⁠⁠ 5 heerlijke klopstanden Heading Laat je verleiden door de 10 verschille…" at bounding box center [887, 499] width 1343 height 457
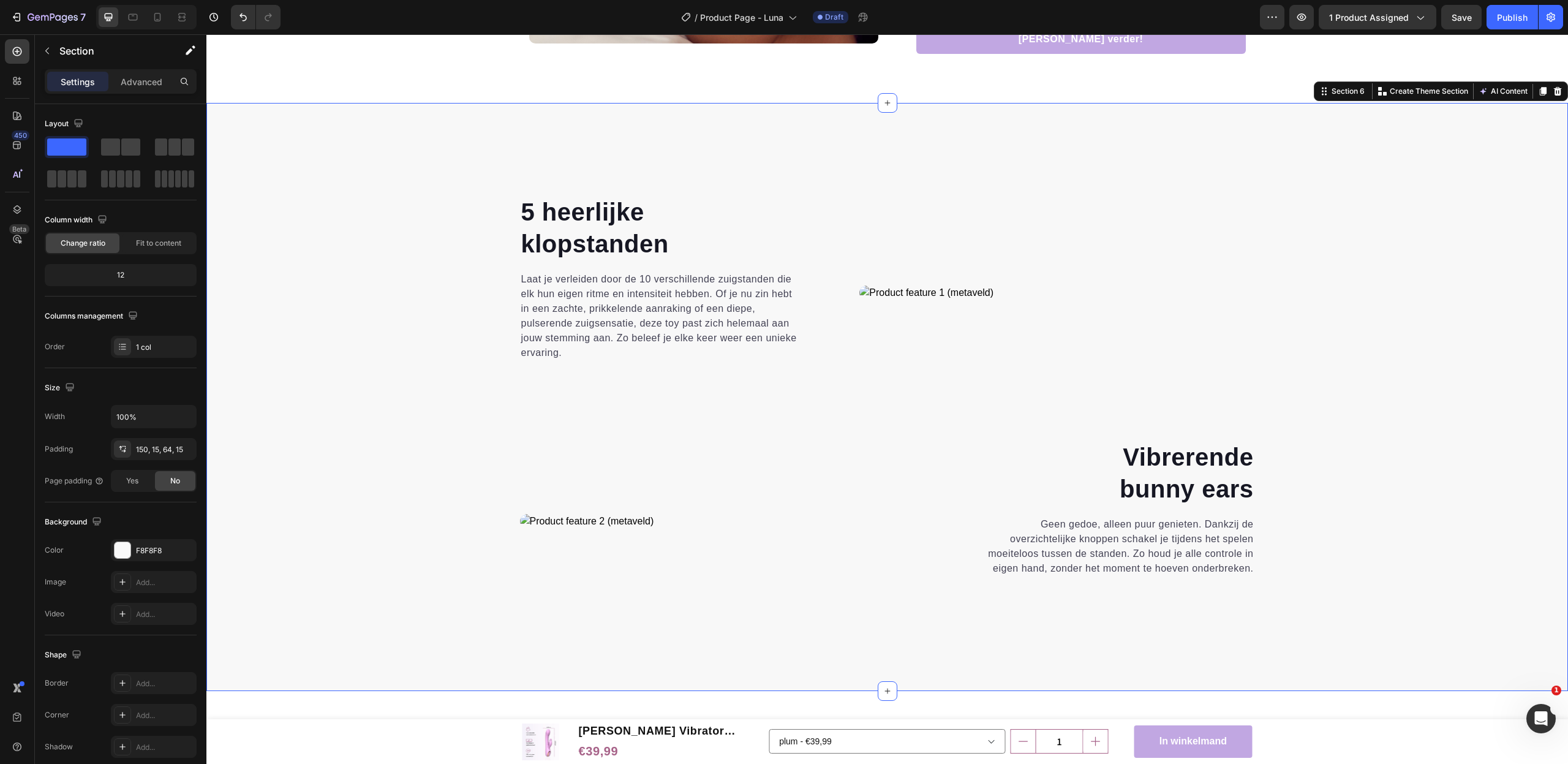
scroll to position [1855, 0]
click at [1464, 23] on div "Save" at bounding box center [1462, 17] width 20 height 13
click at [647, 323] on p "Laat je verleiden door de 10 verschillende zuigstanden die elk hun eigen ritme …" at bounding box center [662, 315] width 280 height 88
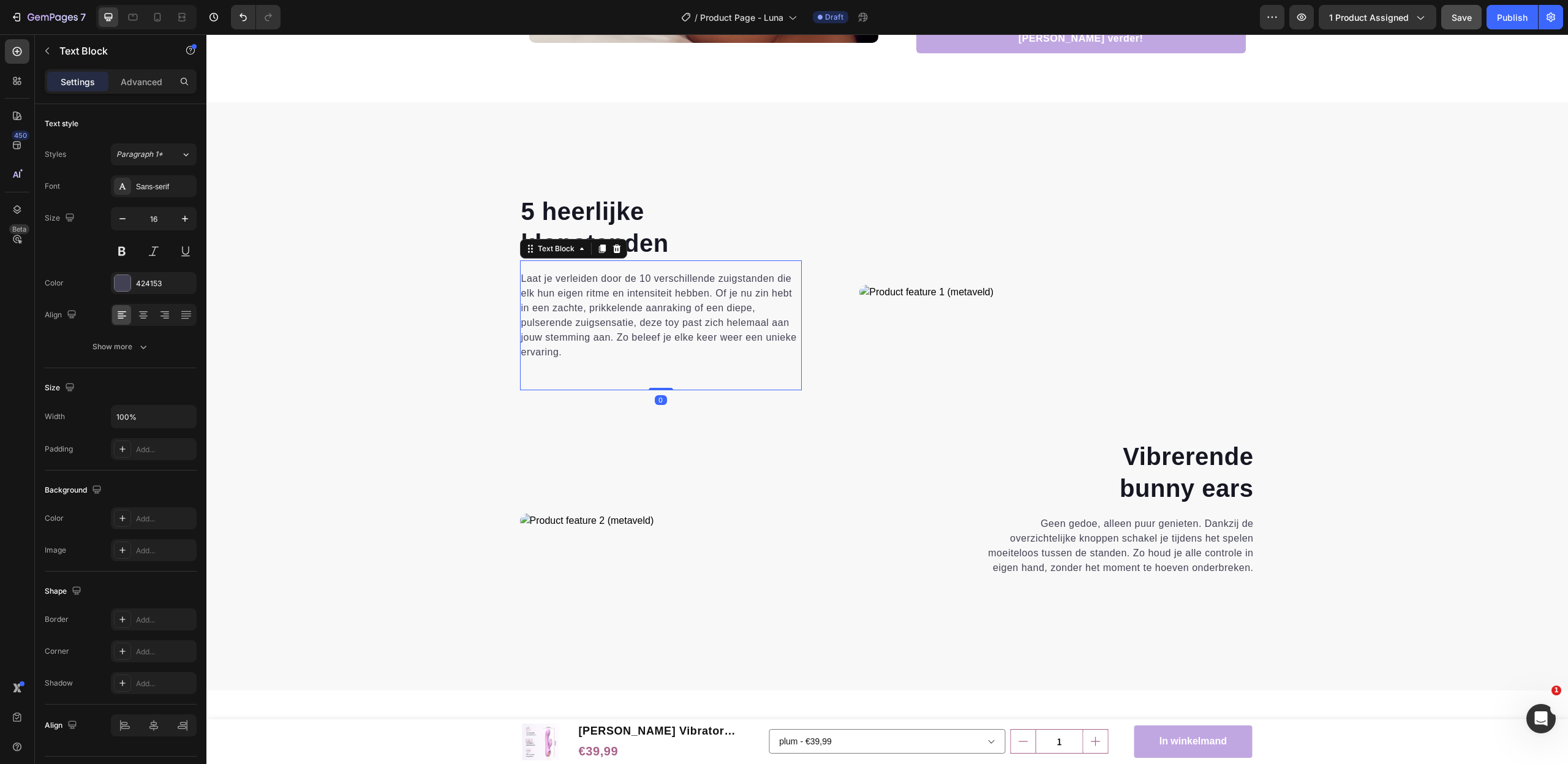
click at [647, 323] on p "Laat je verleiden door de 10 verschillende zuigstanden die elk hun eigen ritme …" at bounding box center [662, 315] width 280 height 88
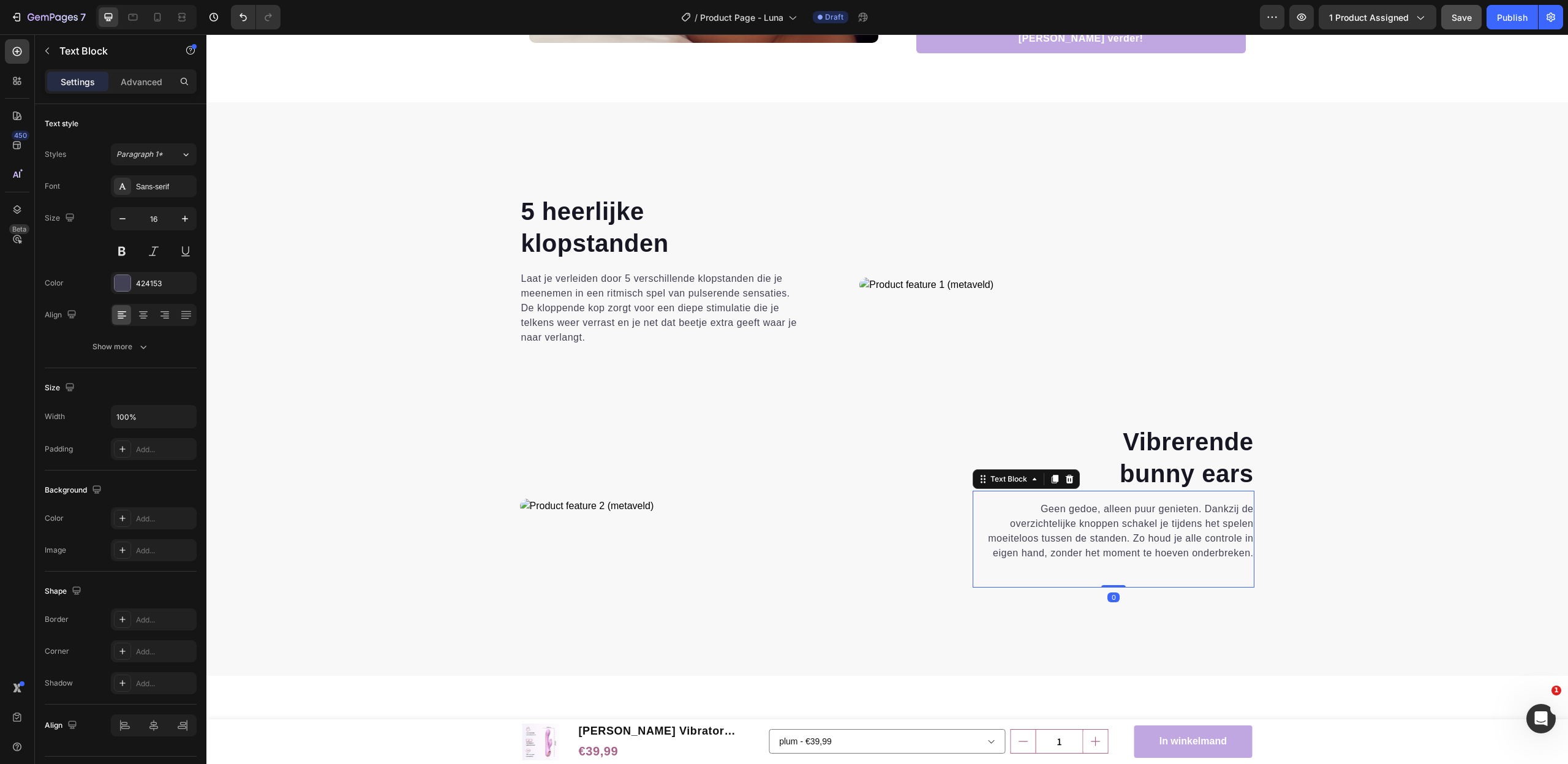
click at [1089, 517] on p "Geen gedoe, alleen puur genieten. Dankzij de overzichtelijke knoppen schakel je…" at bounding box center [1114, 531] width 280 height 59
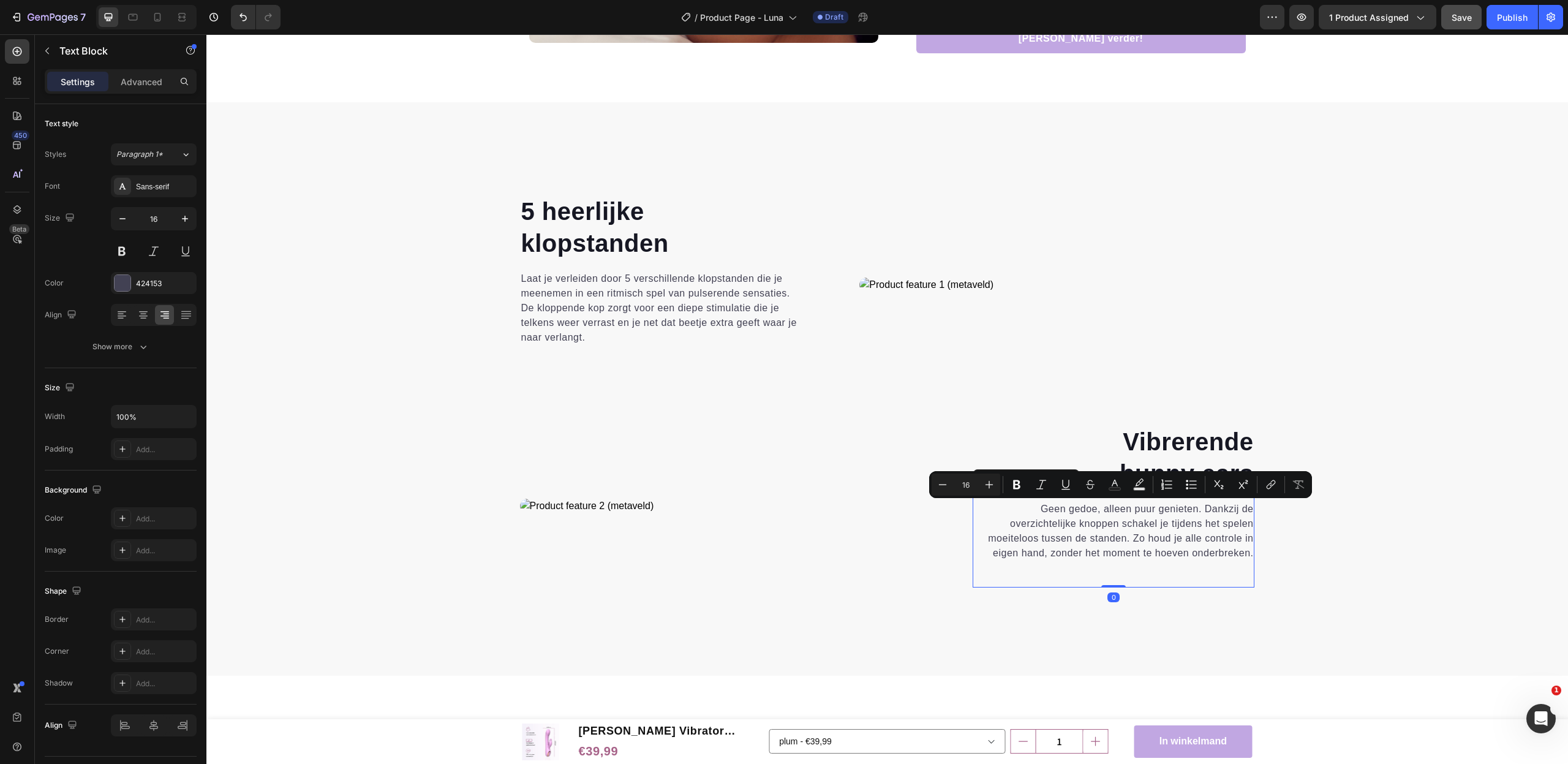
click at [1089, 517] on p "Geen gedoe, alleen puur genieten. Dankzij de overzichtelijke knoppen schakel je…" at bounding box center [1114, 531] width 280 height 59
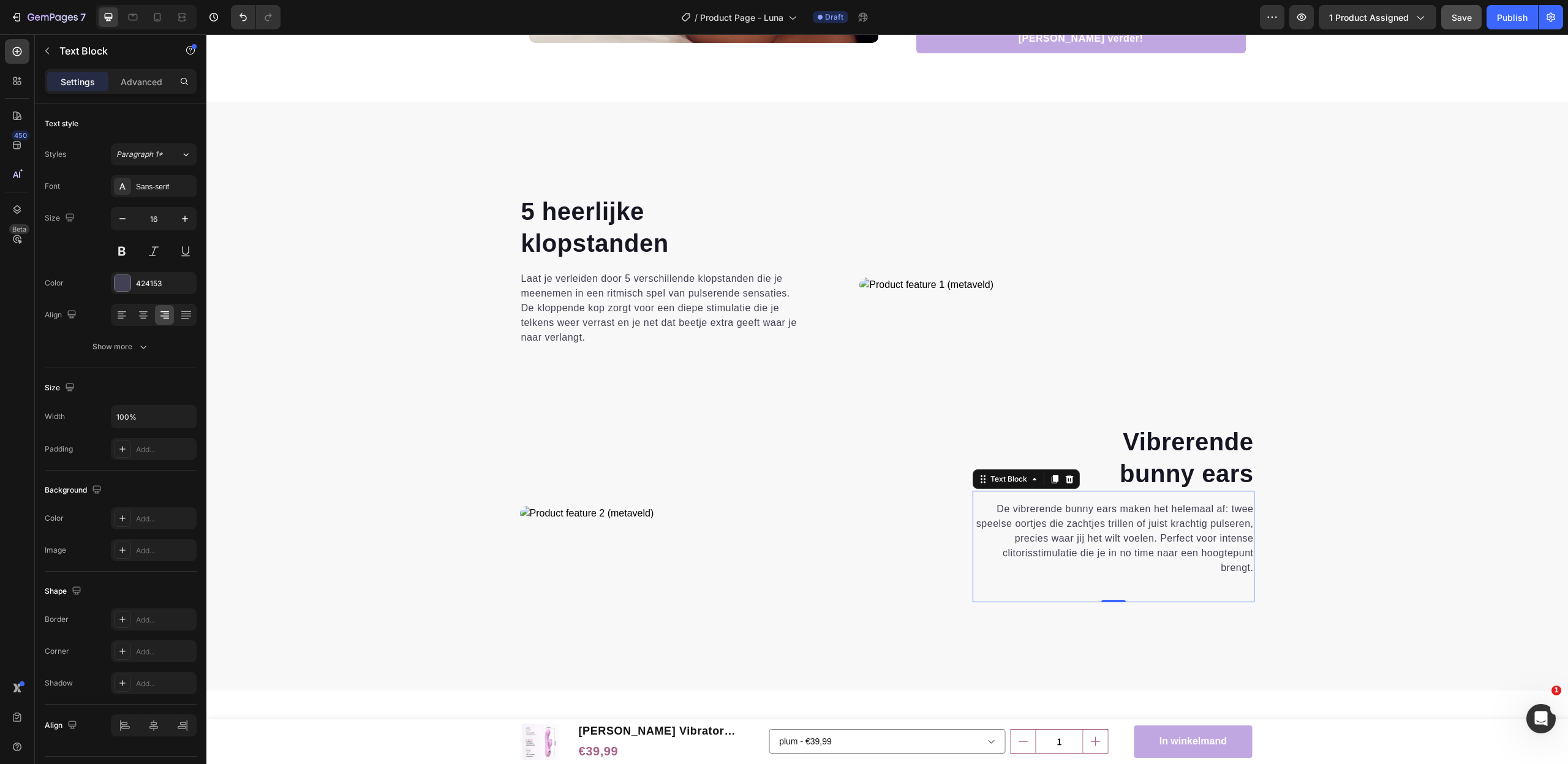
click at [1178, 527] on p "De vibrerende bunny ears maken het helemaal af: twee speelse oortjes die zachtj…" at bounding box center [1114, 538] width 280 height 74
click at [1000, 564] on p "Wil je dat ik ook de klopstanden in dezelfde stijl verder uitwerk, zodat ze goe…" at bounding box center [1114, 575] width 280 height 30
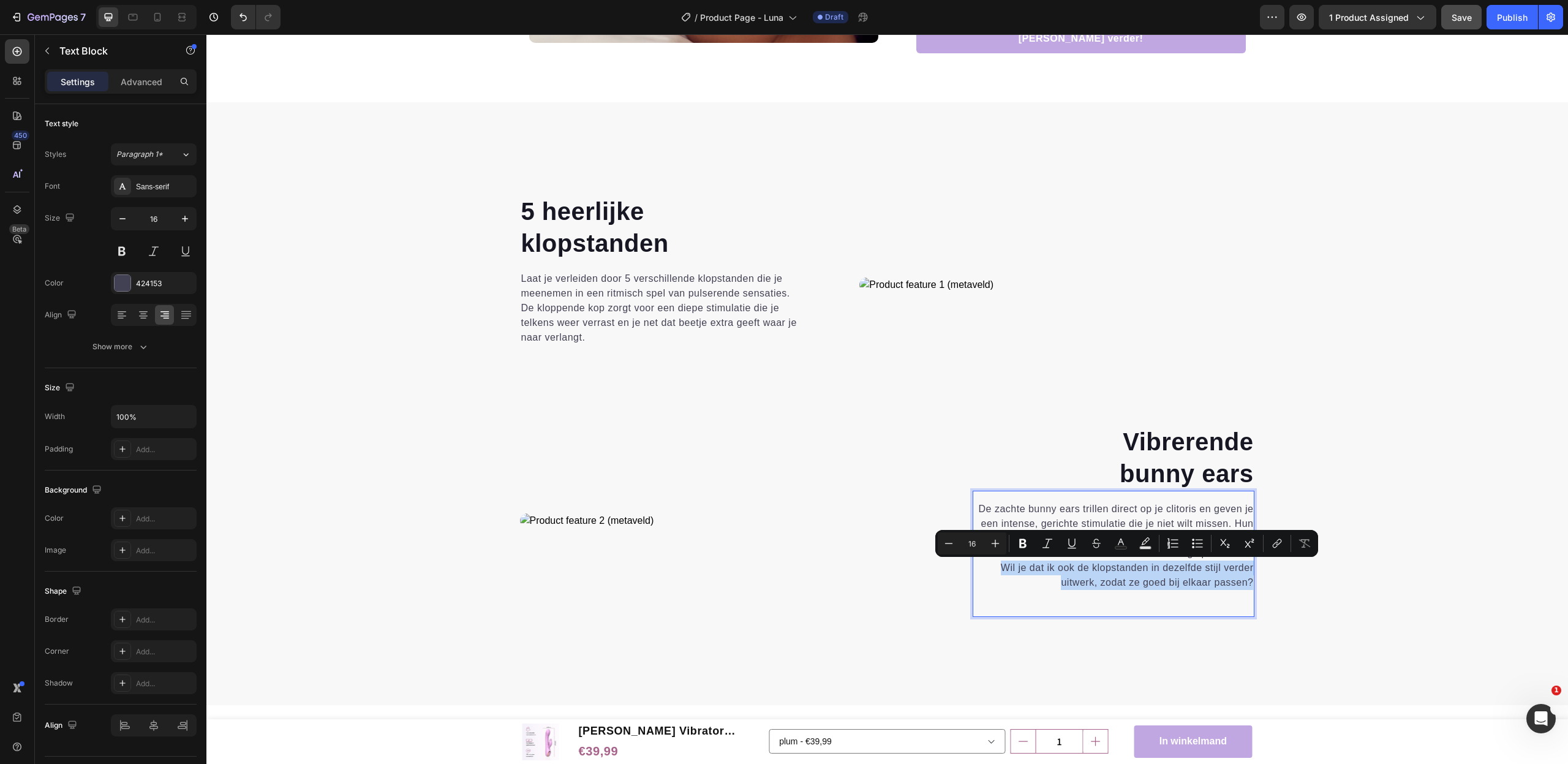
drag, startPoint x: 1000, startPoint y: 564, endPoint x: 1273, endPoint y: 586, distance: 273.9
click at [1255, 586] on div "De zachte bunny ears trillen direct op je clitoris en geven je een intense, ger…" at bounding box center [1114, 545] width 282 height 90
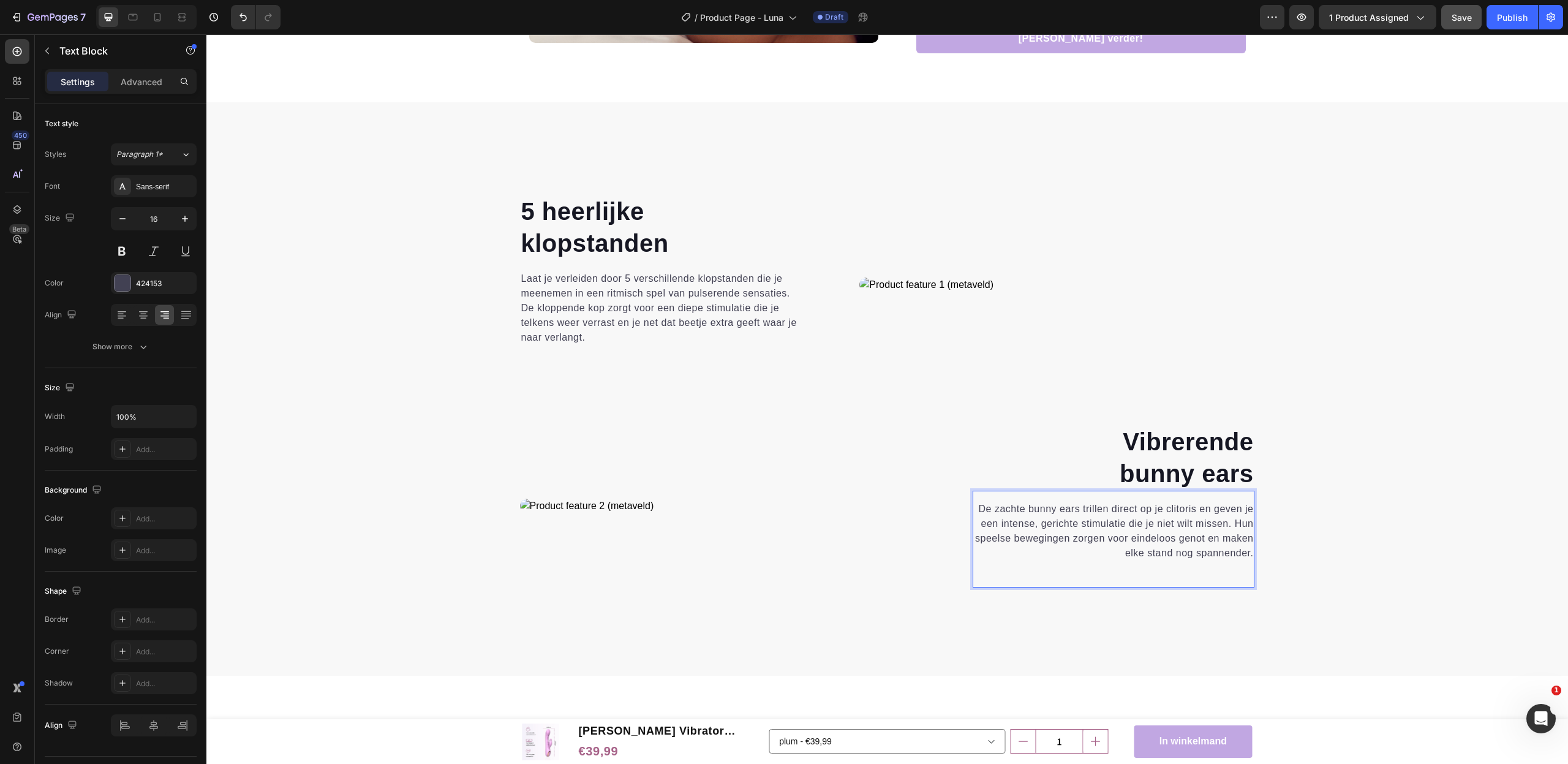
click at [1163, 547] on p "De zachte bunny ears trillen direct op je clitoris en geven je een intense, ger…" at bounding box center [1114, 531] width 280 height 59
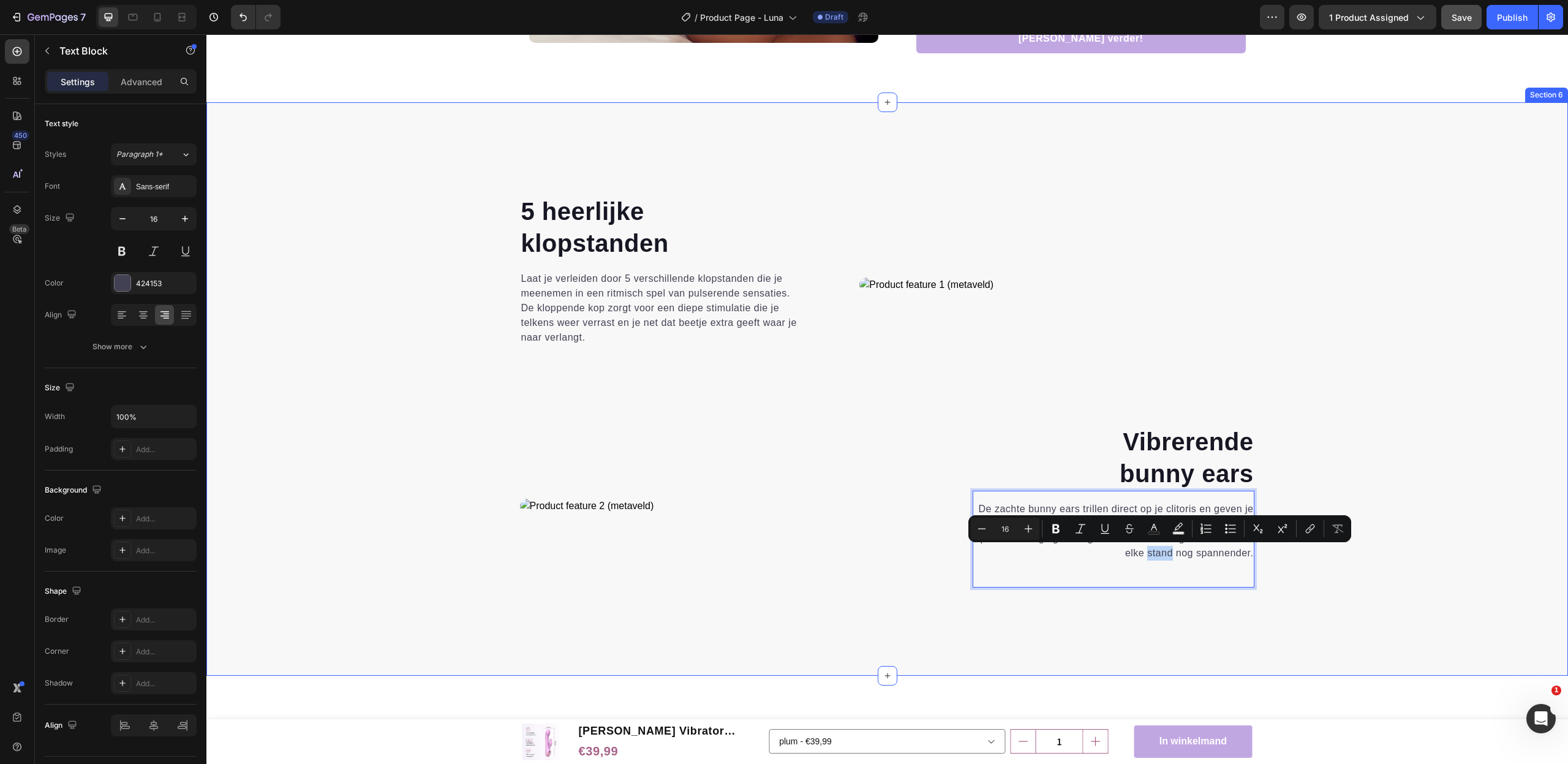
click at [1348, 633] on div "⁠⁠⁠⁠⁠⁠⁠ 5 heerlijke klopstanden Heading Laat je verleiden door 5 verschillende …" at bounding box center [887, 414] width 1343 height 442
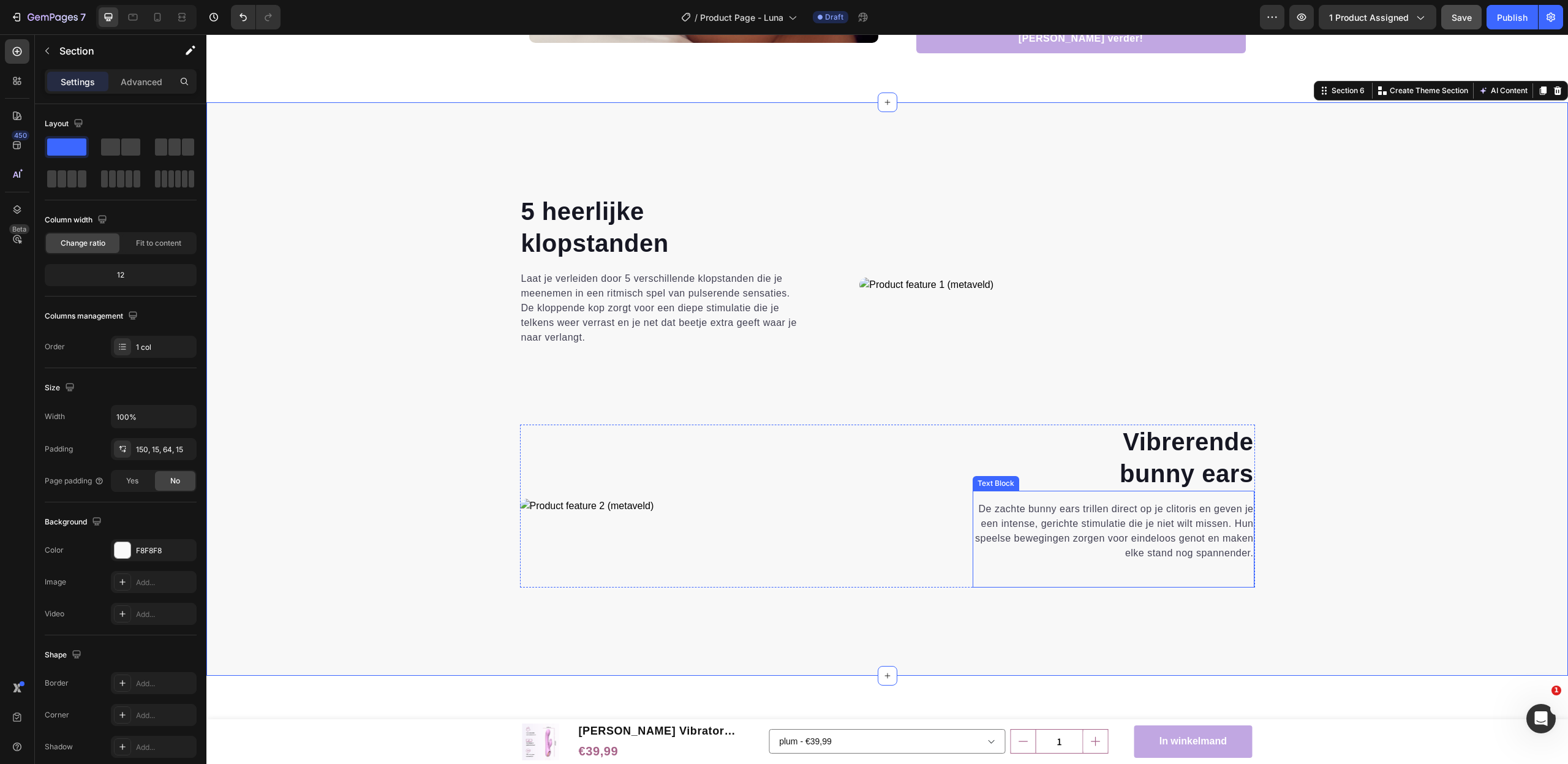
click at [1195, 553] on p "De zachte bunny ears trillen direct op je clitoris en geven je een intense, ger…" at bounding box center [1114, 531] width 280 height 59
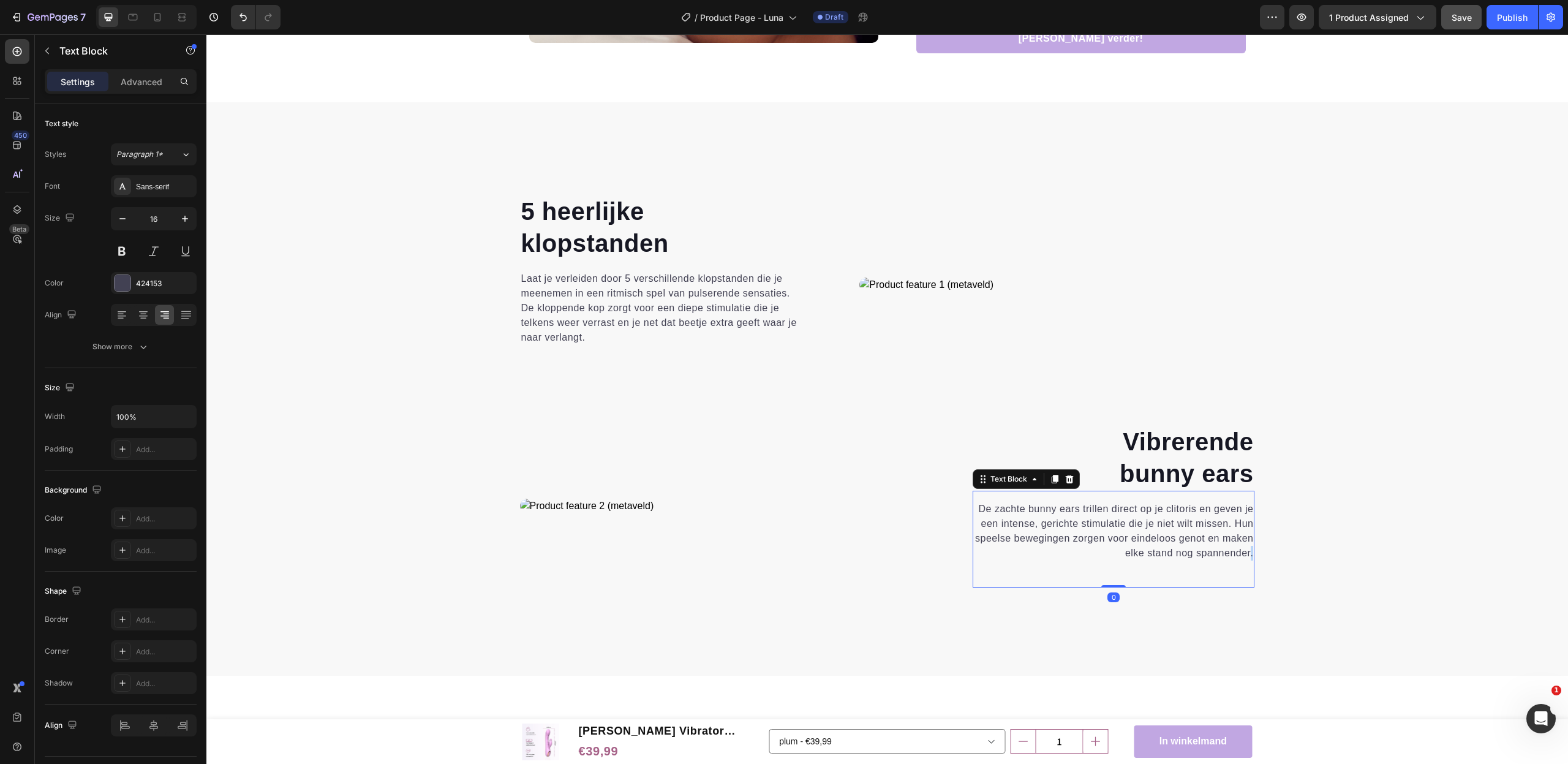
click at [1252, 553] on p "De zachte bunny ears trillen direct op je clitoris en geven je een intense, ger…" at bounding box center [1114, 531] width 280 height 59
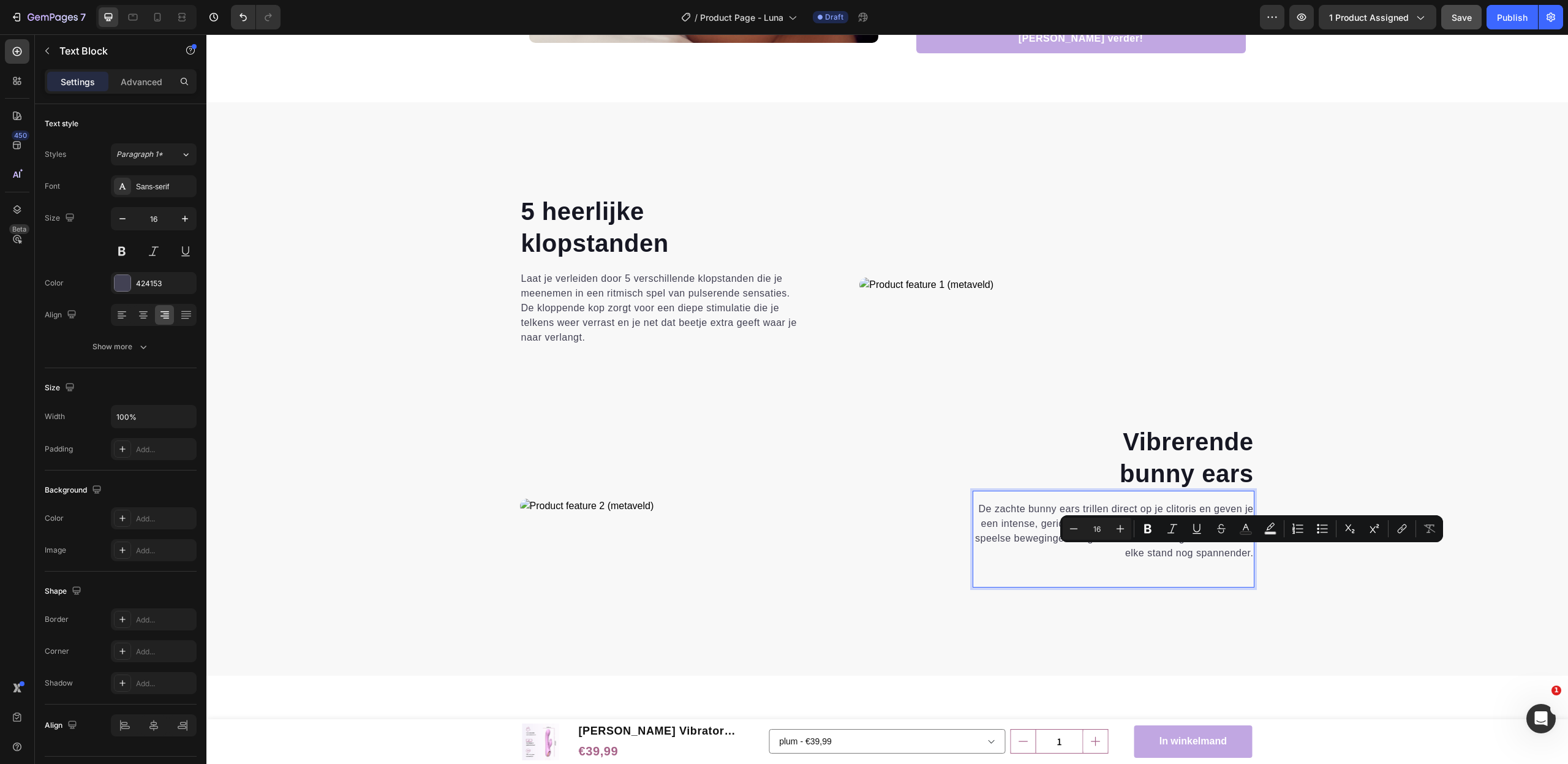
click at [1249, 553] on p "De zachte bunny ears trillen direct op je clitoris en geven je een intense, ger…" at bounding box center [1114, 531] width 280 height 59
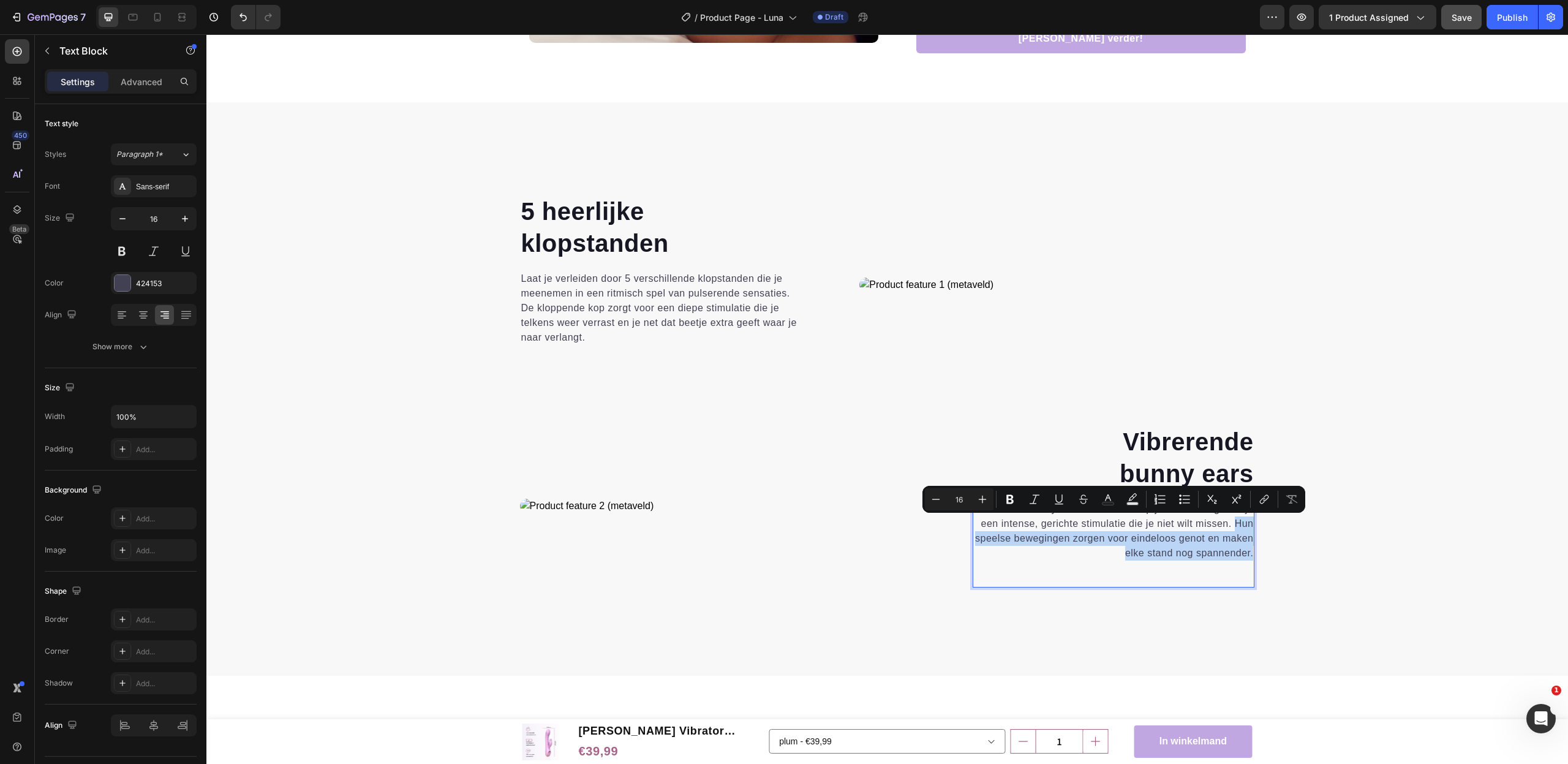
drag, startPoint x: 1252, startPoint y: 553, endPoint x: 1235, endPoint y: 527, distance: 31.1
click at [1235, 527] on p "De zachte bunny ears trillen direct op je clitoris en geven je een intense, ger…" at bounding box center [1114, 531] width 280 height 59
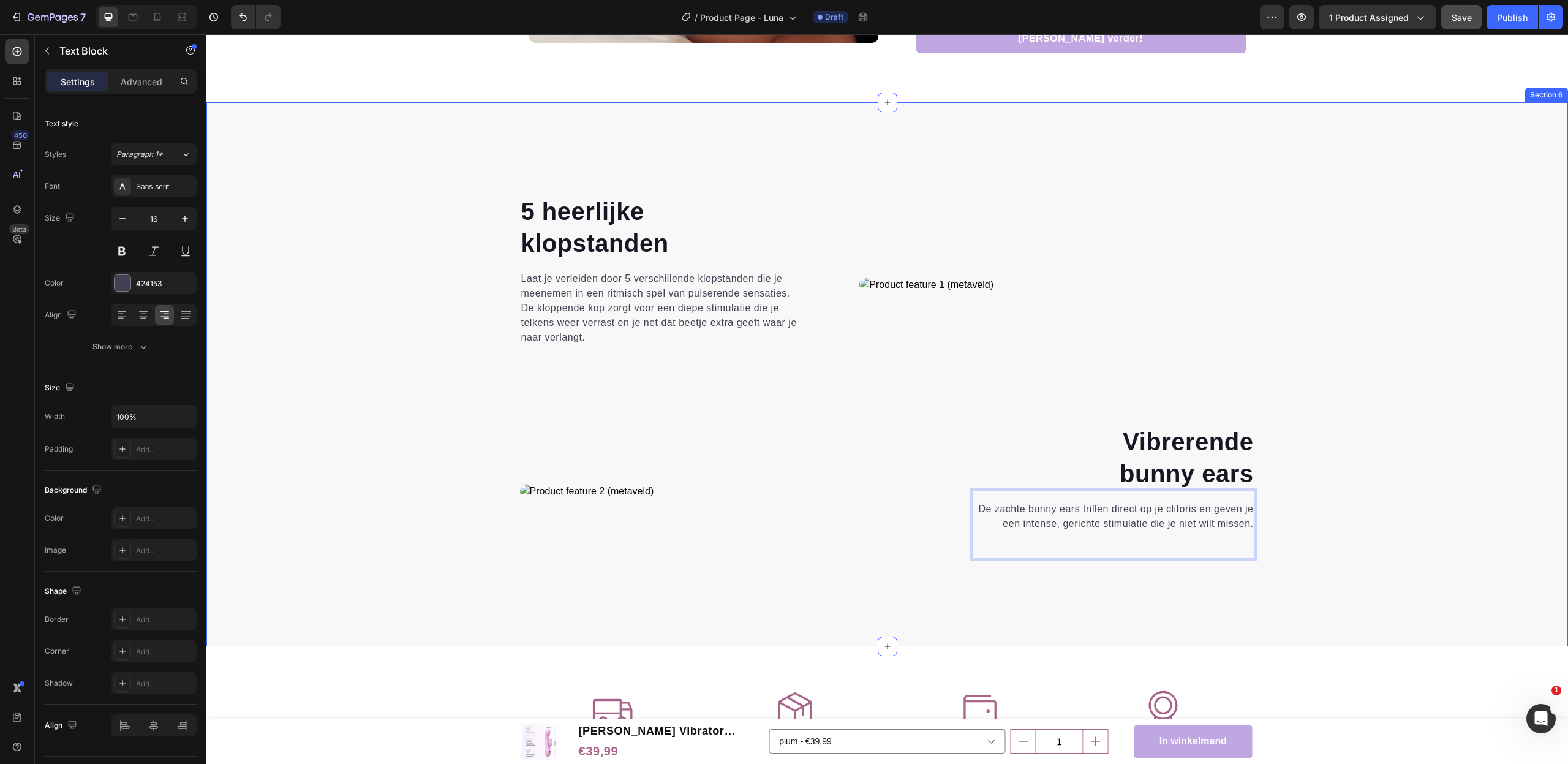
click at [1312, 537] on div "⁠⁠⁠⁠⁠⁠⁠ 5 heerlijke klopstanden Heading Laat je verleiden door 5 verschillende …" at bounding box center [887, 399] width 1343 height 412
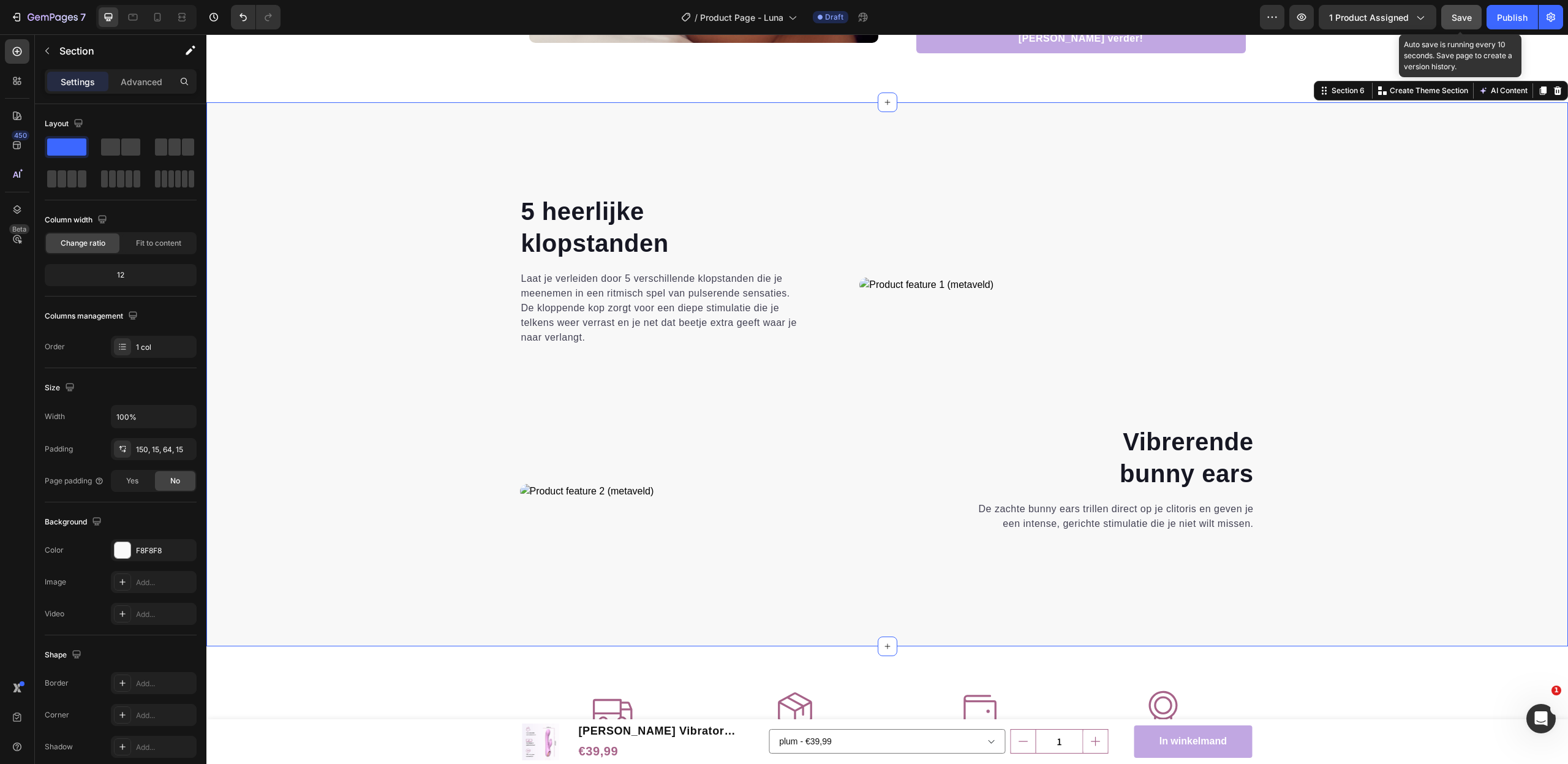
click at [1464, 19] on span "Save" at bounding box center [1462, 17] width 20 height 10
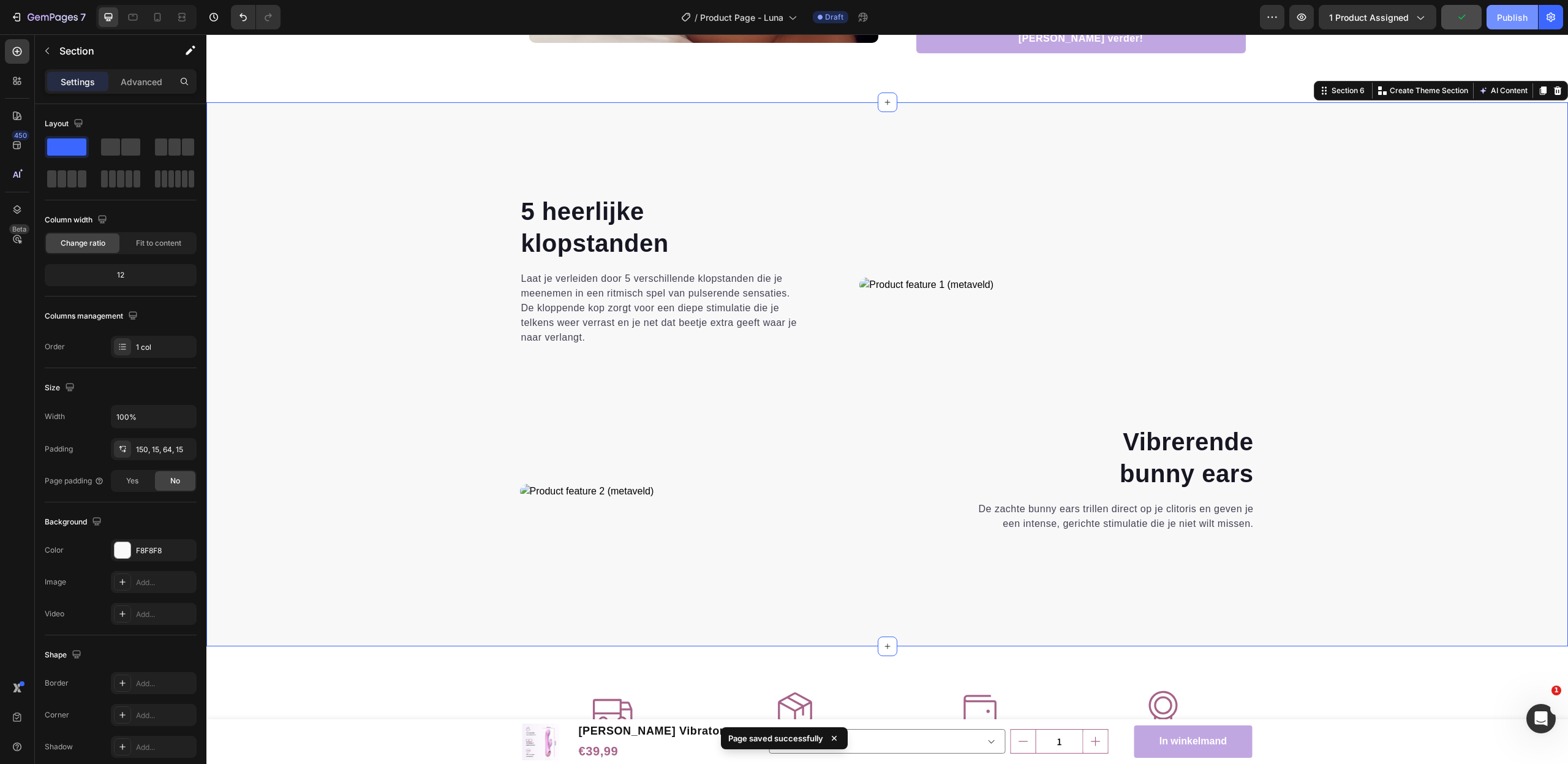
click at [1528, 17] on button "Publish" at bounding box center [1512, 17] width 52 height 25
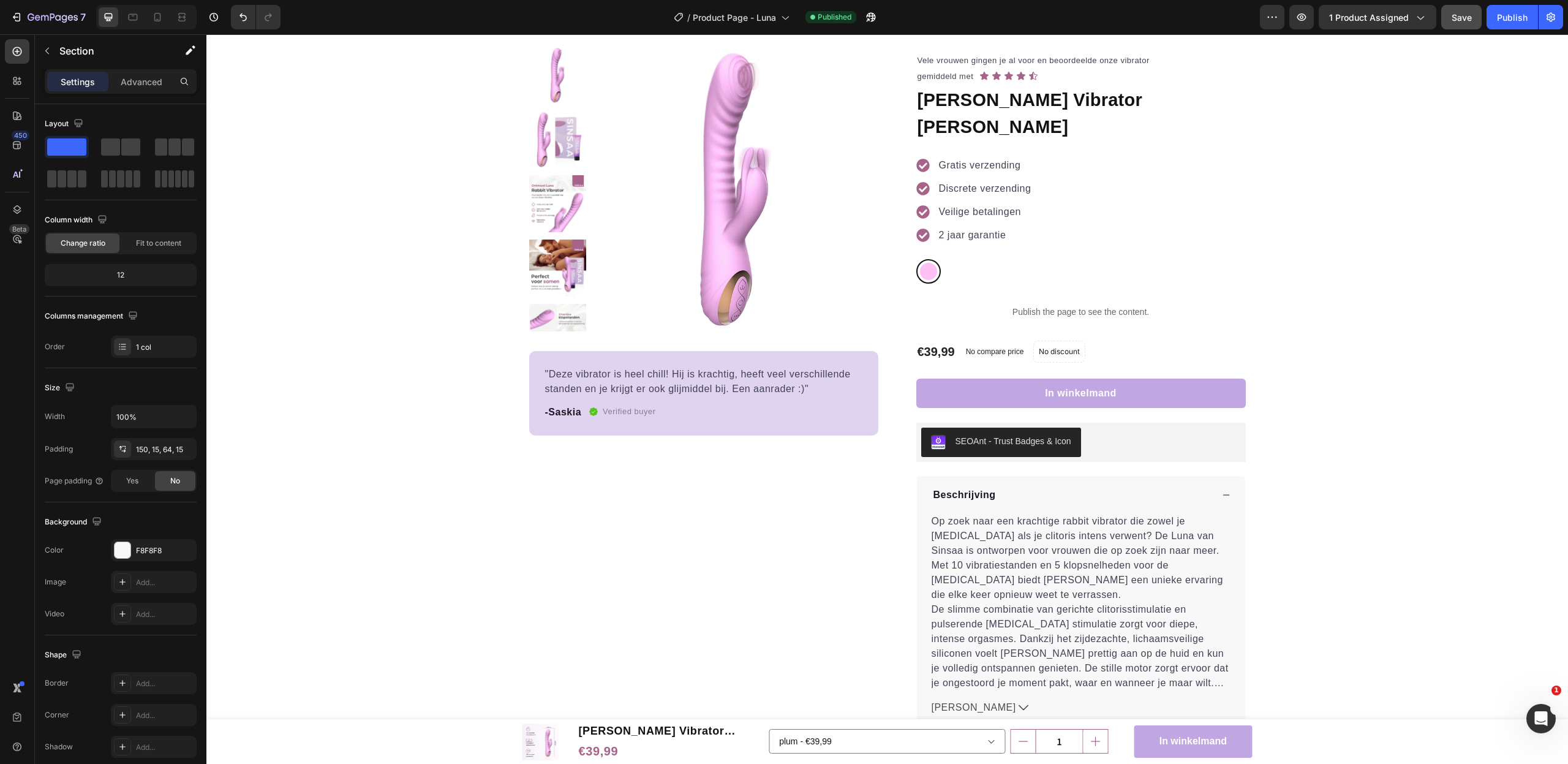
scroll to position [68, 0]
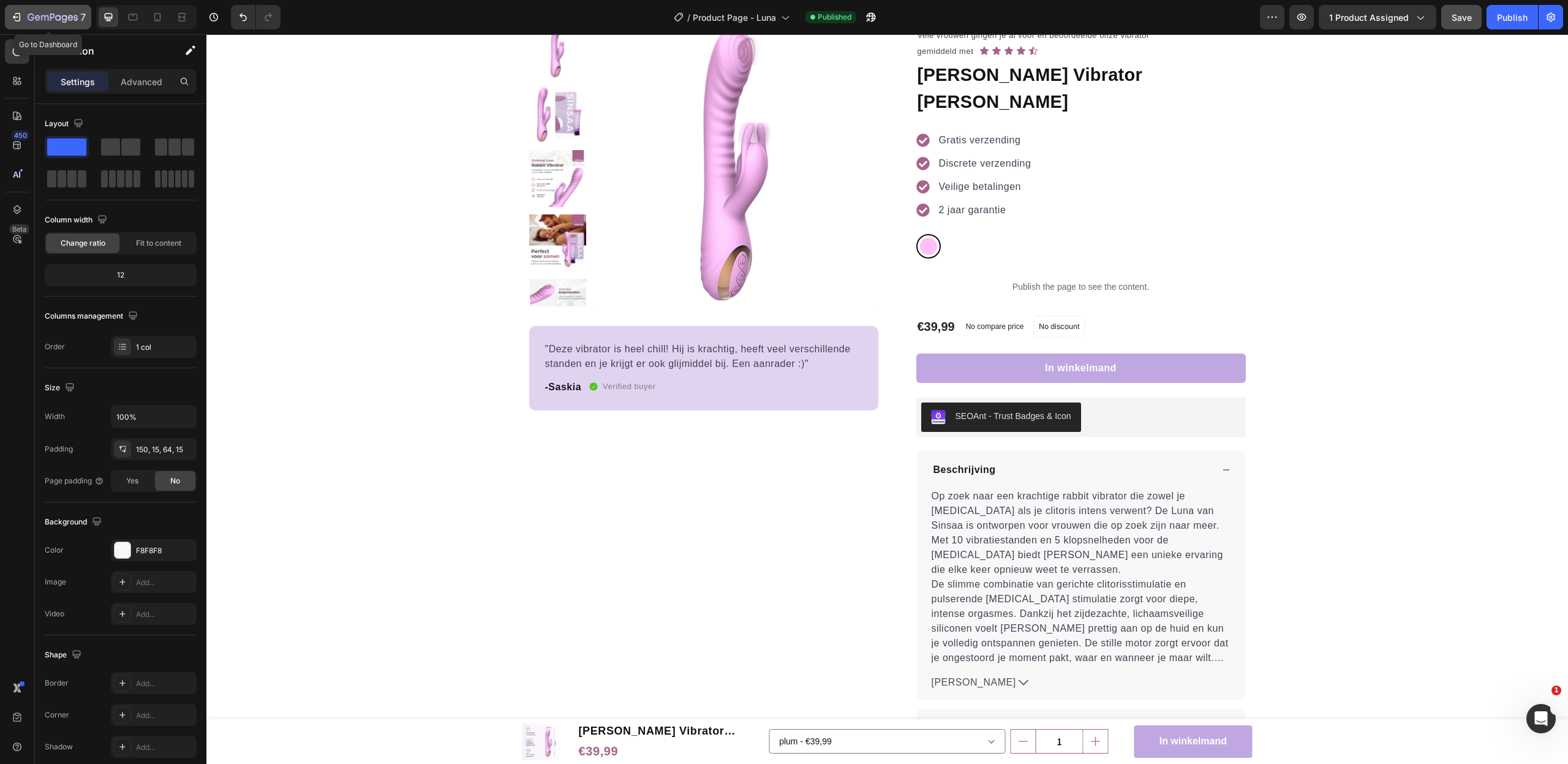
click at [20, 18] on icon "button" at bounding box center [18, 17] width 6 height 9
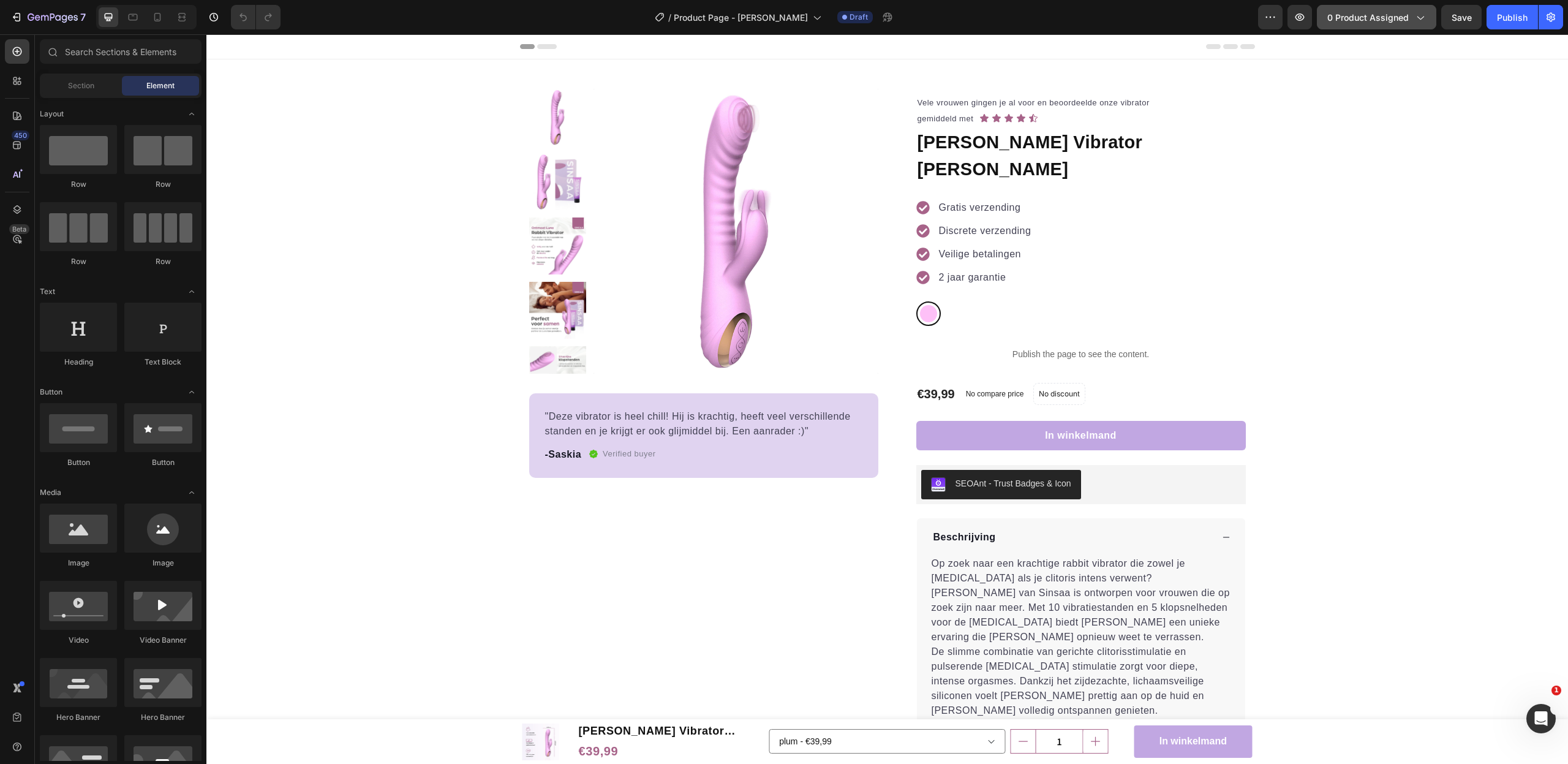
click at [1382, 28] on button "0 product assigned" at bounding box center [1376, 17] width 119 height 25
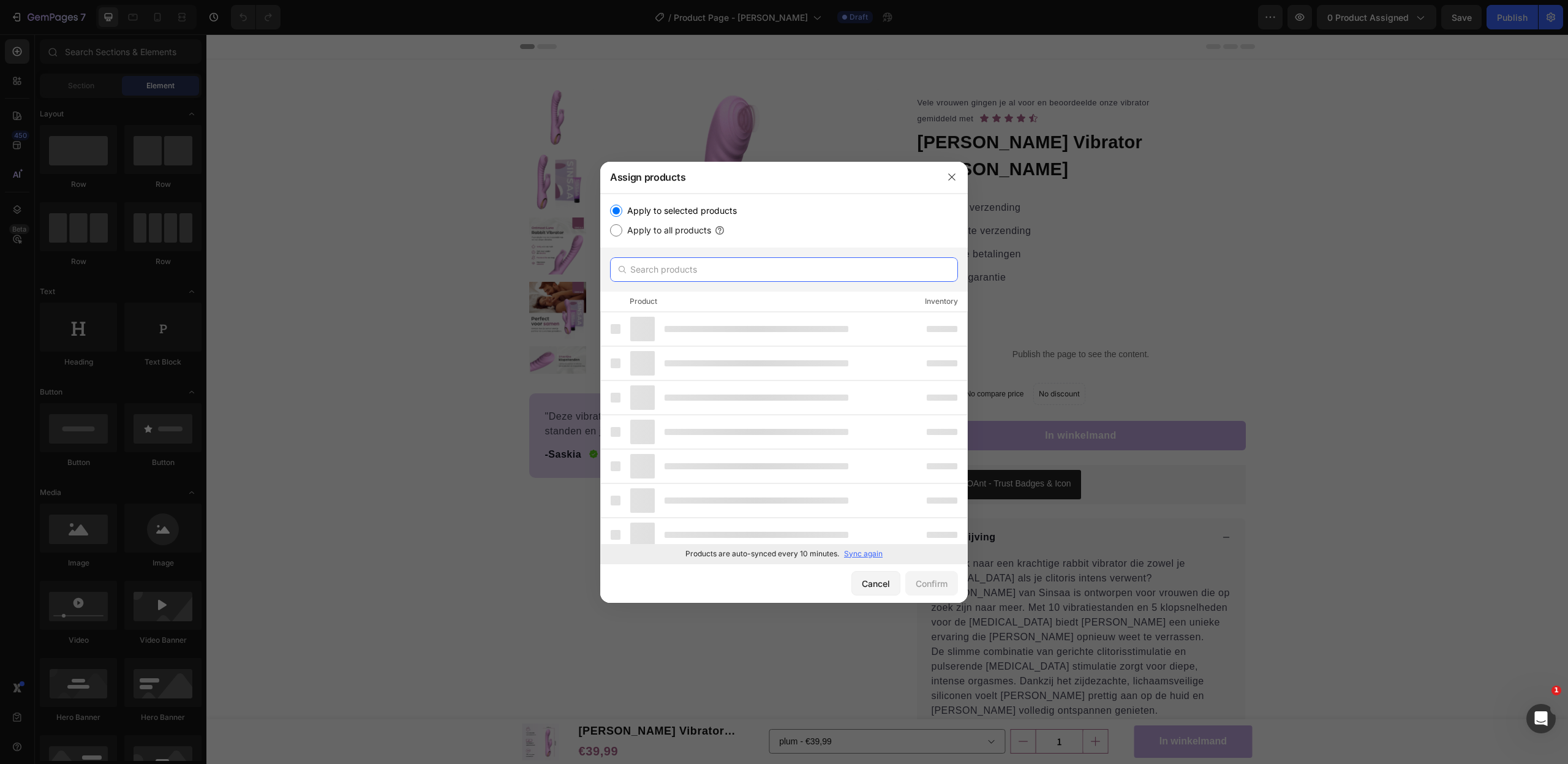
click at [722, 269] on input "text" at bounding box center [784, 269] width 348 height 25
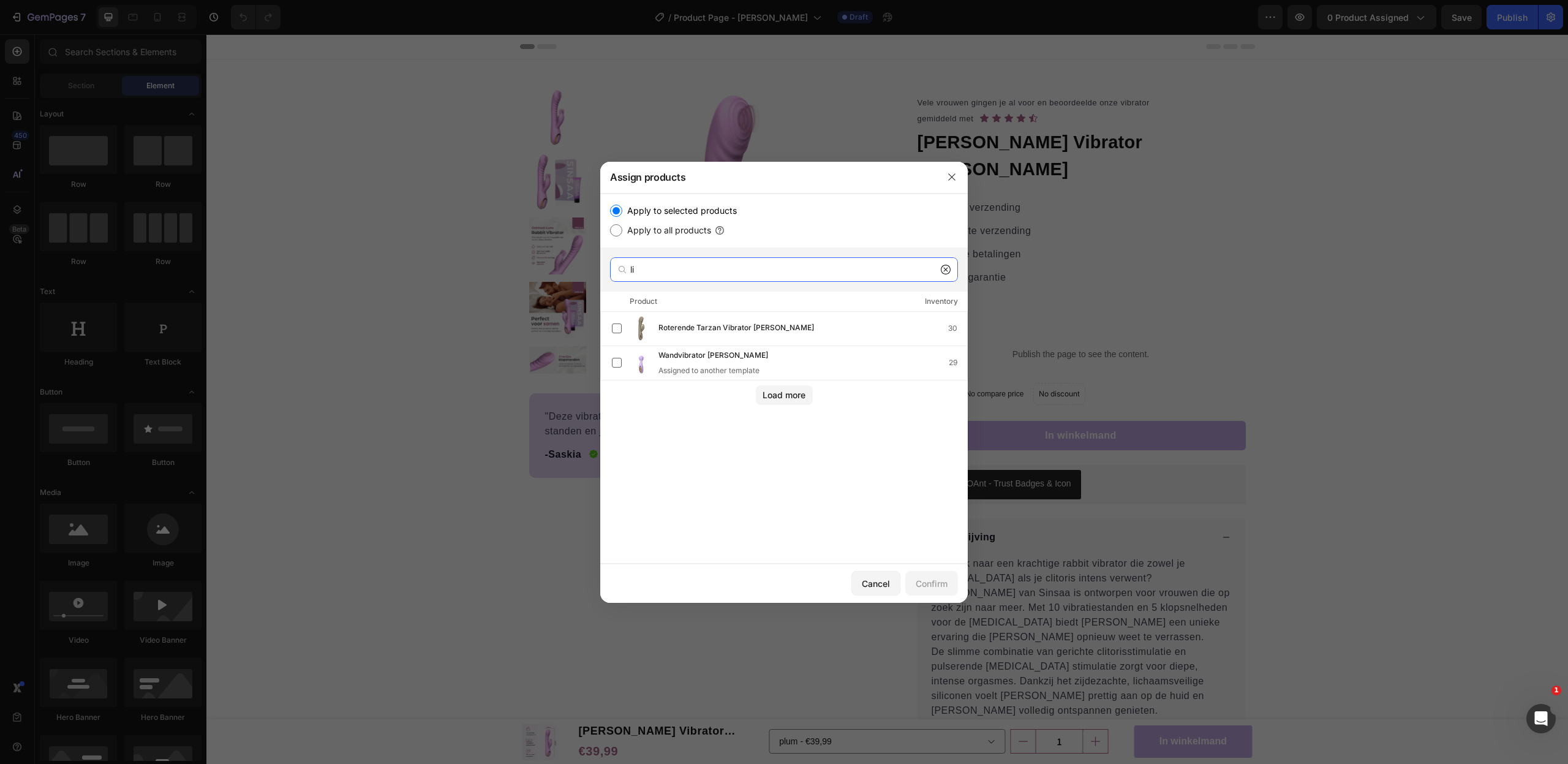
type input "l"
type input "liv"
click at [873, 330] on div "Roterende Tarzan Vibrator Liv 30" at bounding box center [813, 329] width 309 height 14
click at [940, 578] on div "Confirm" at bounding box center [931, 583] width 32 height 13
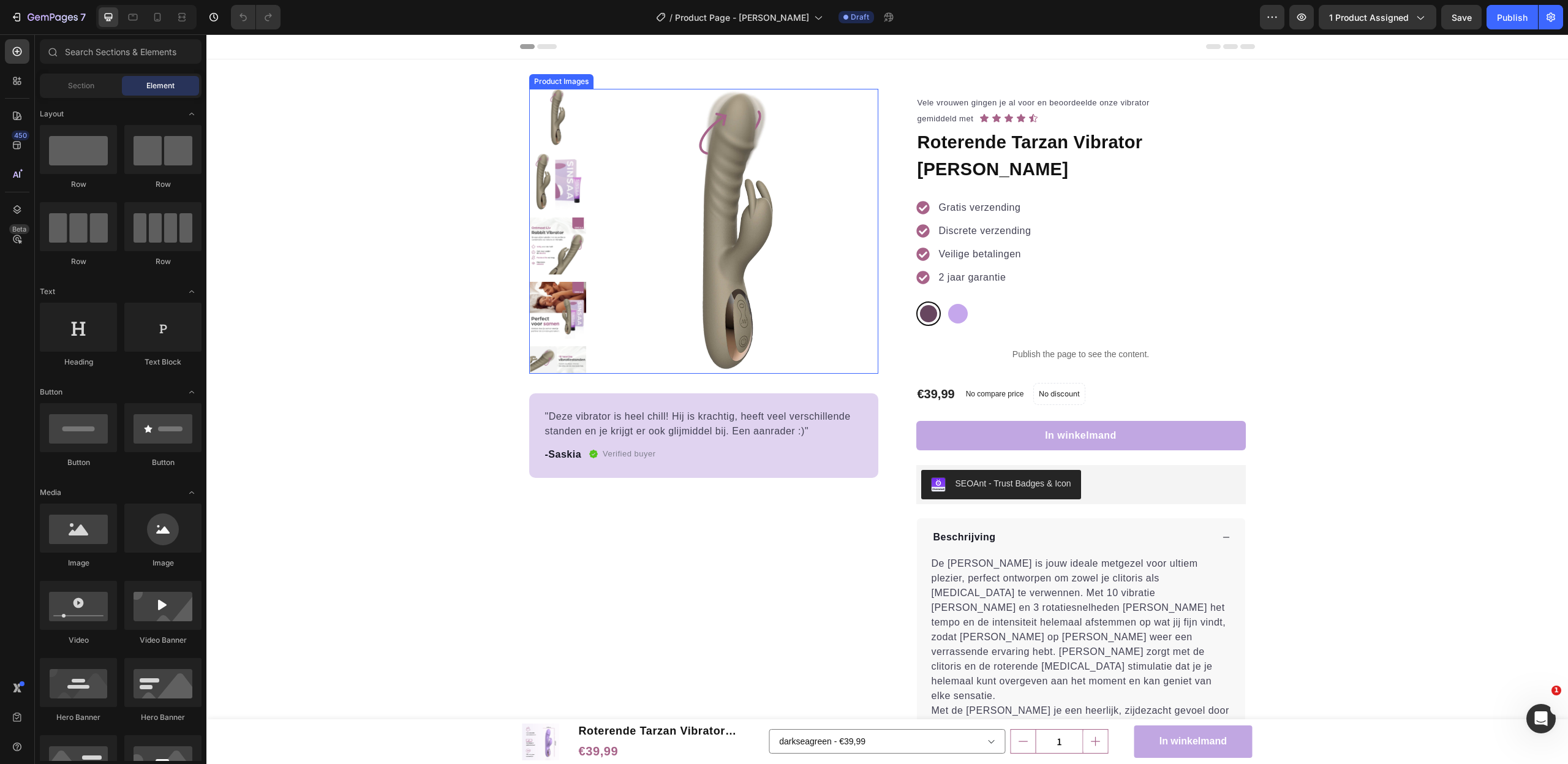
click at [753, 157] on img at bounding box center [735, 230] width 285 height 285
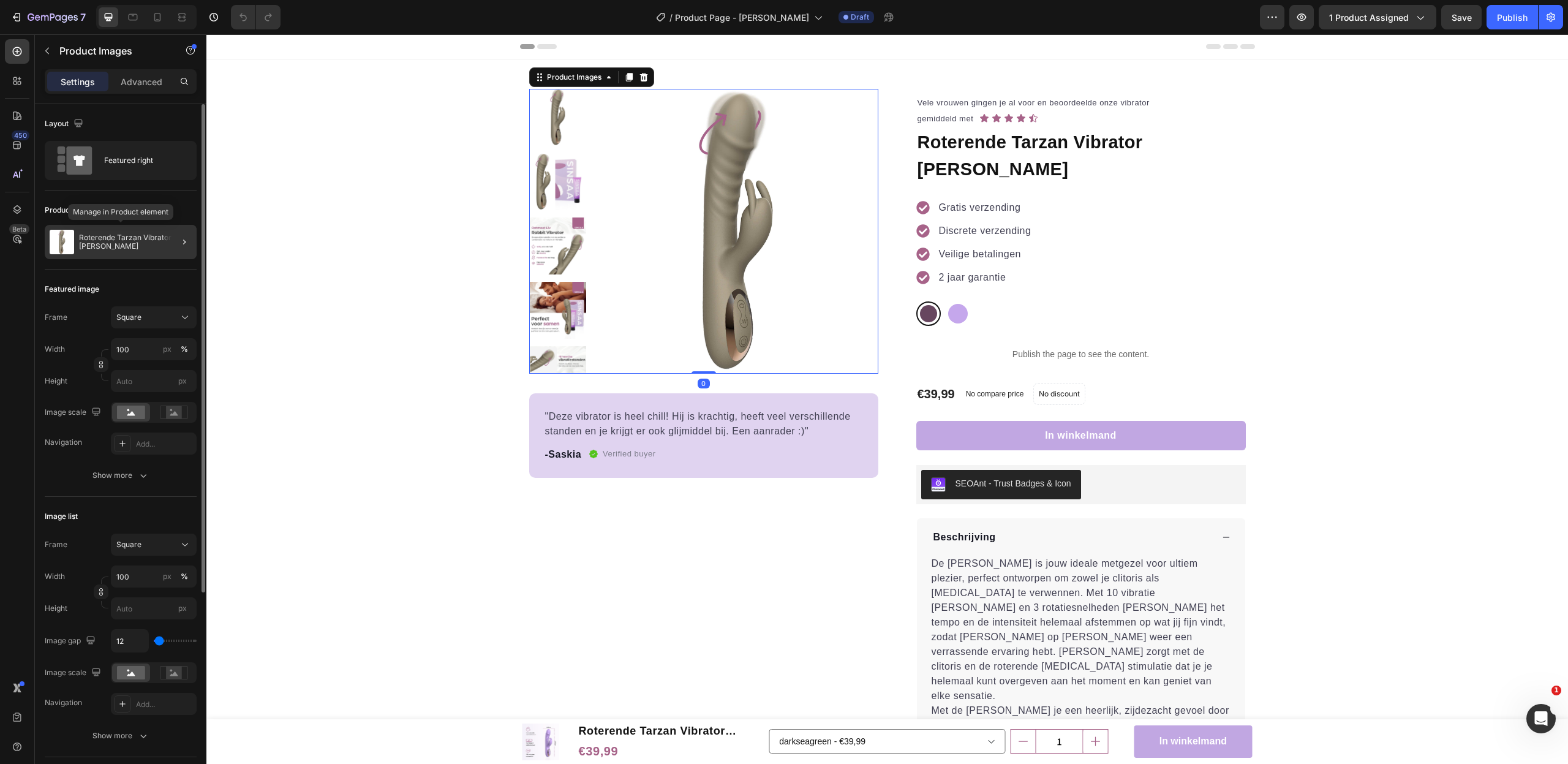
click at [104, 246] on div "Roterende Tarzan Vibrator Liv" at bounding box center [120, 241] width 152 height 35
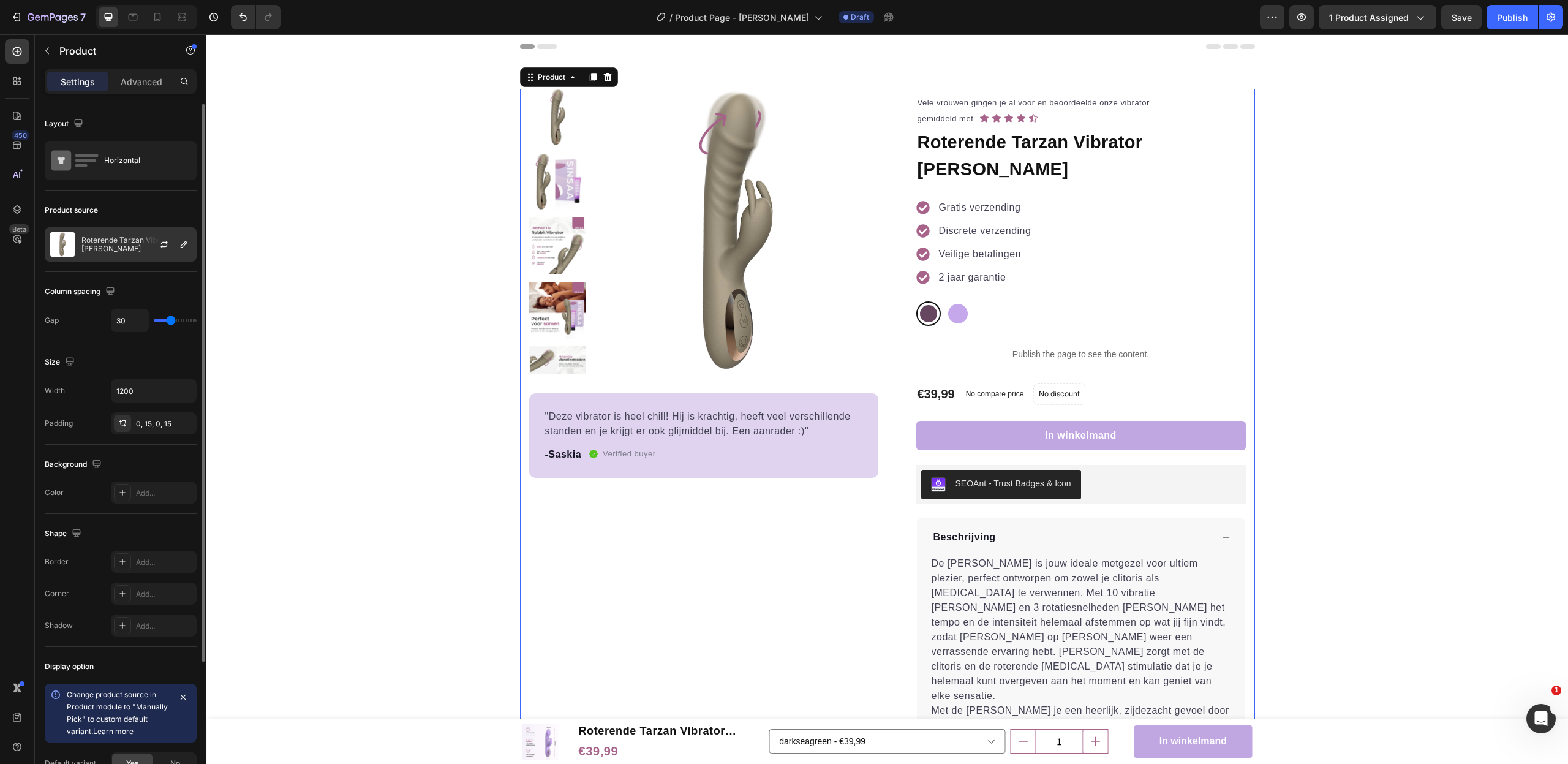
click at [125, 245] on p "Roterende Tarzan Vibrator Liv" at bounding box center [136, 243] width 109 height 17
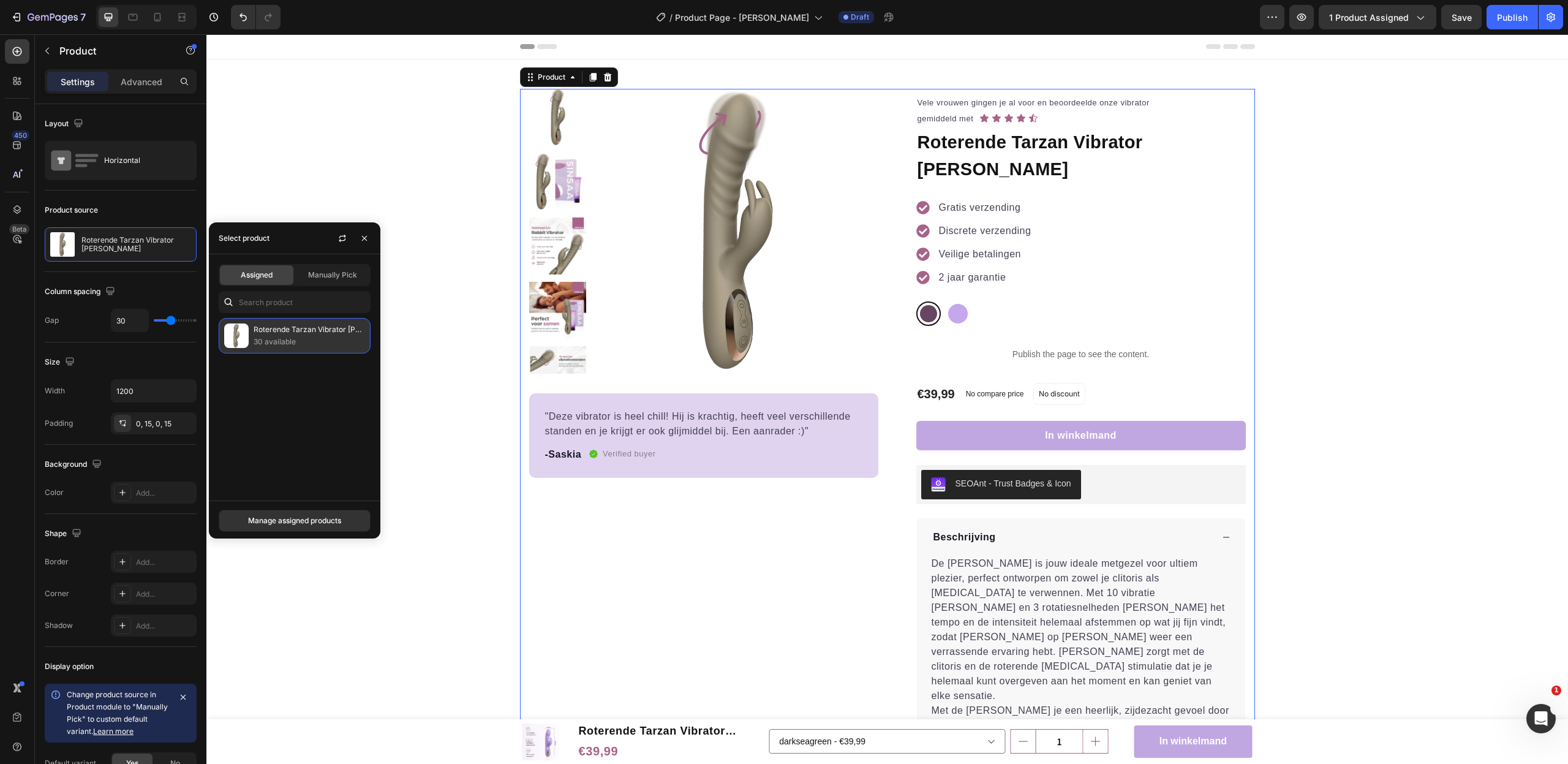
click at [319, 333] on p "Roterende Tarzan Vibrator Liv" at bounding box center [309, 329] width 111 height 12
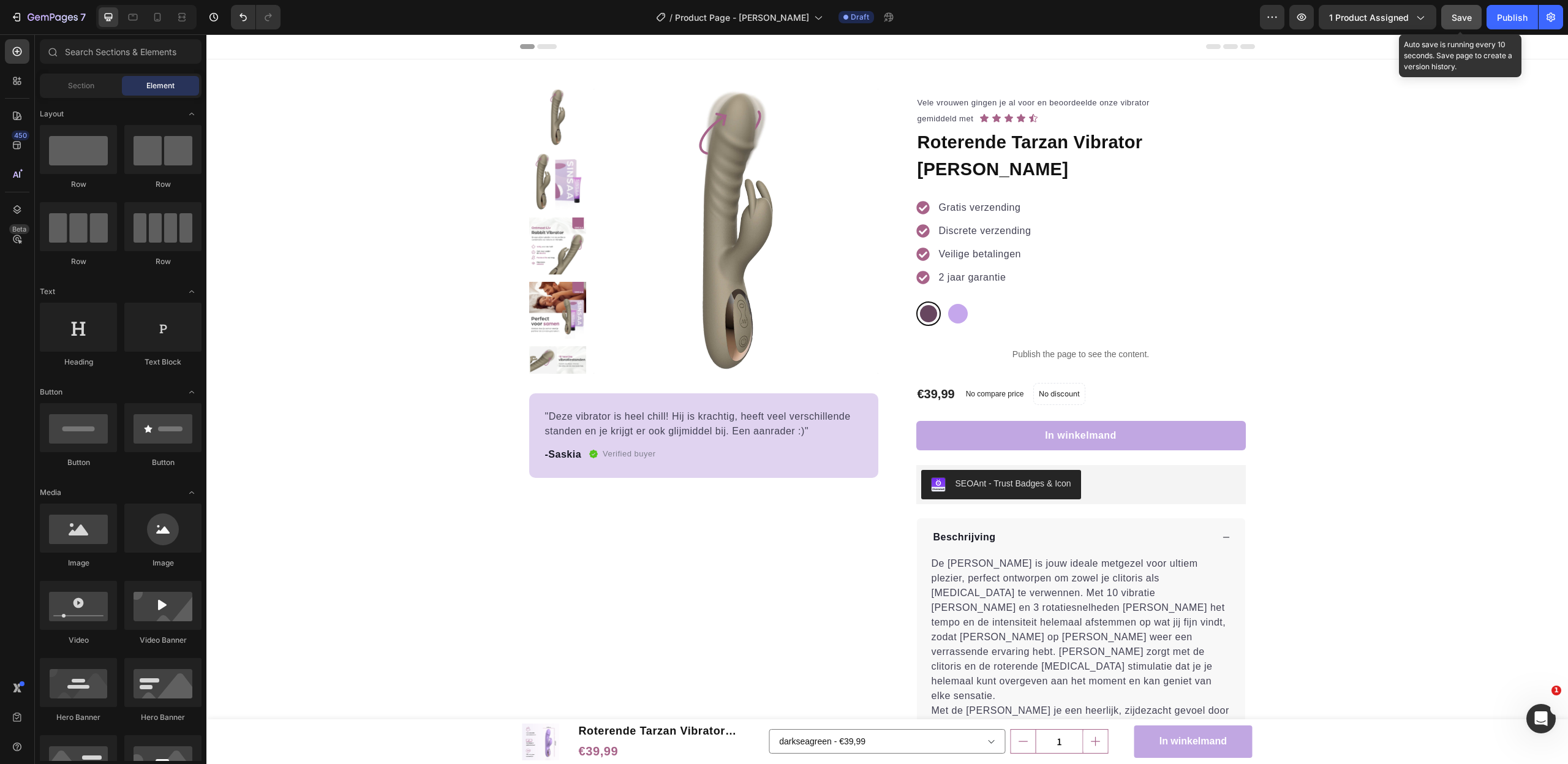
drag, startPoint x: 1459, startPoint y: 20, endPoint x: 1452, endPoint y: 31, distance: 13.0
click at [1459, 20] on span "Save" at bounding box center [1462, 17] width 20 height 10
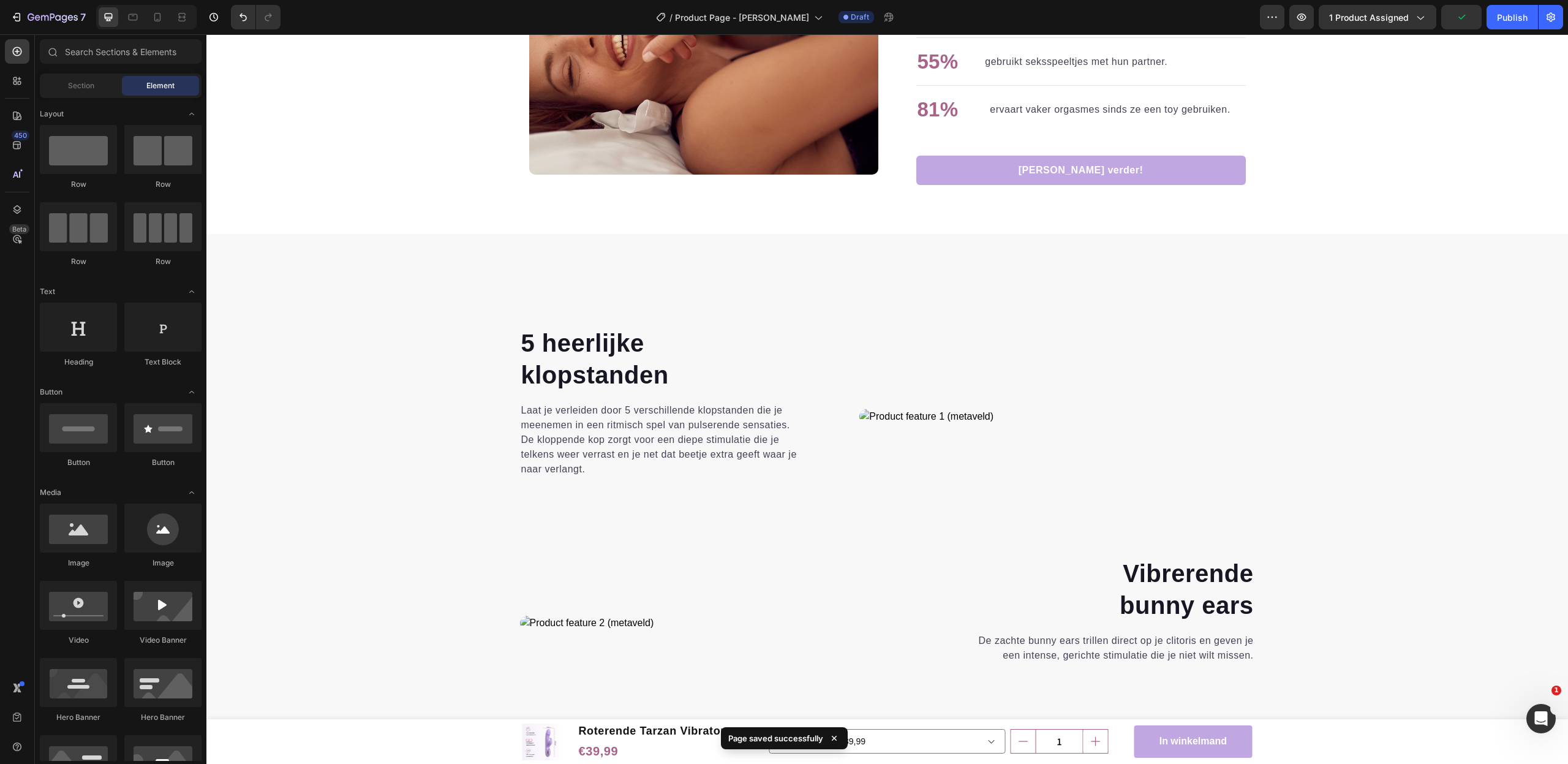
scroll to position [1796, 0]
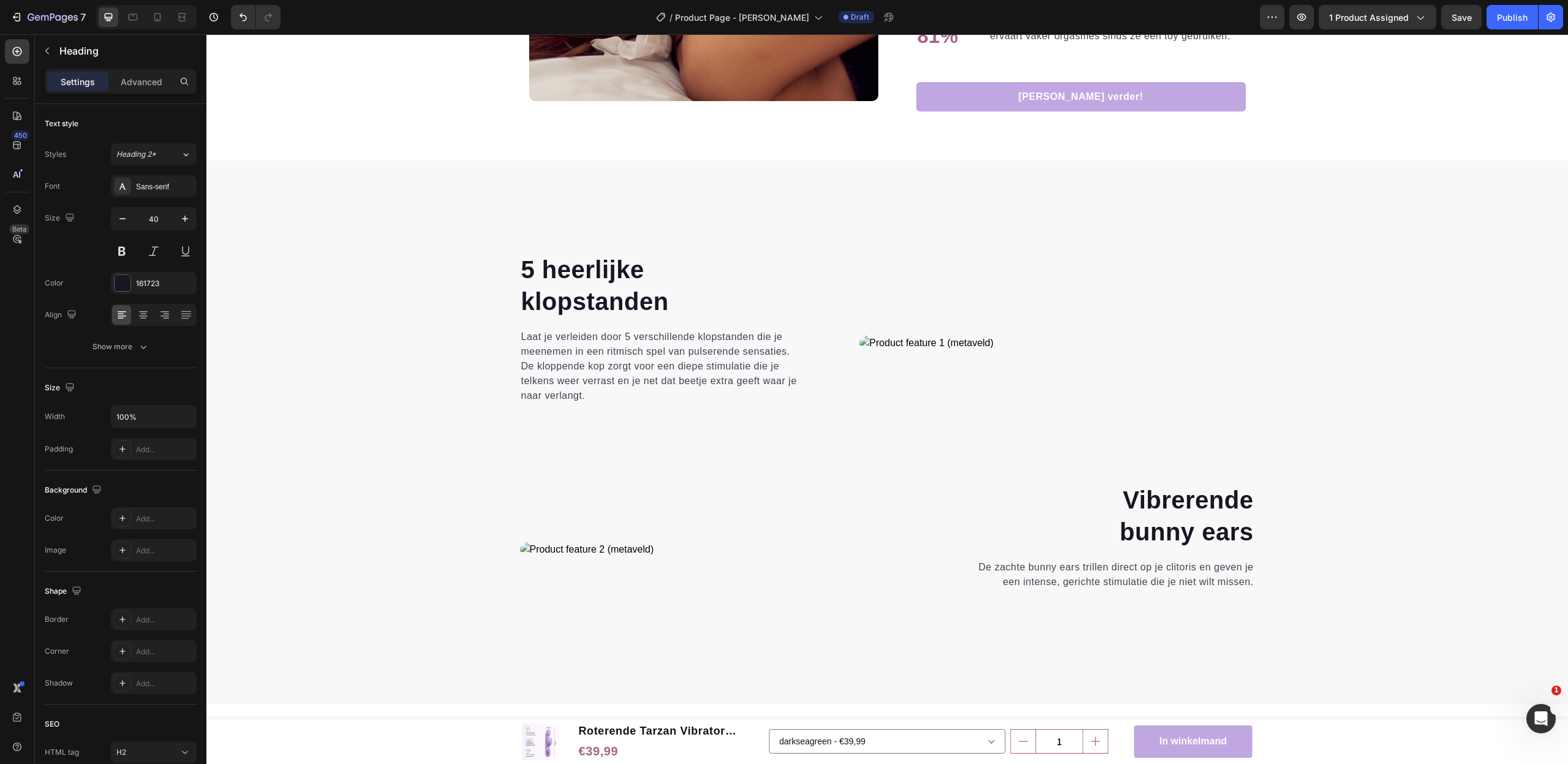
click at [539, 262] on div "5 heerlijke klopstanden Heading Laat je verleiden door 5 verschillende klopstan…" at bounding box center [661, 343] width 282 height 181
click at [533, 266] on strong "5 heerlijke" at bounding box center [583, 269] width 123 height 27
click at [550, 302] on strong "klopstanden" at bounding box center [595, 301] width 148 height 27
click at [635, 351] on p "Laat je verleiden door 5 verschillende klopstanden die je meenemen in een ritmi…" at bounding box center [662, 367] width 280 height 74
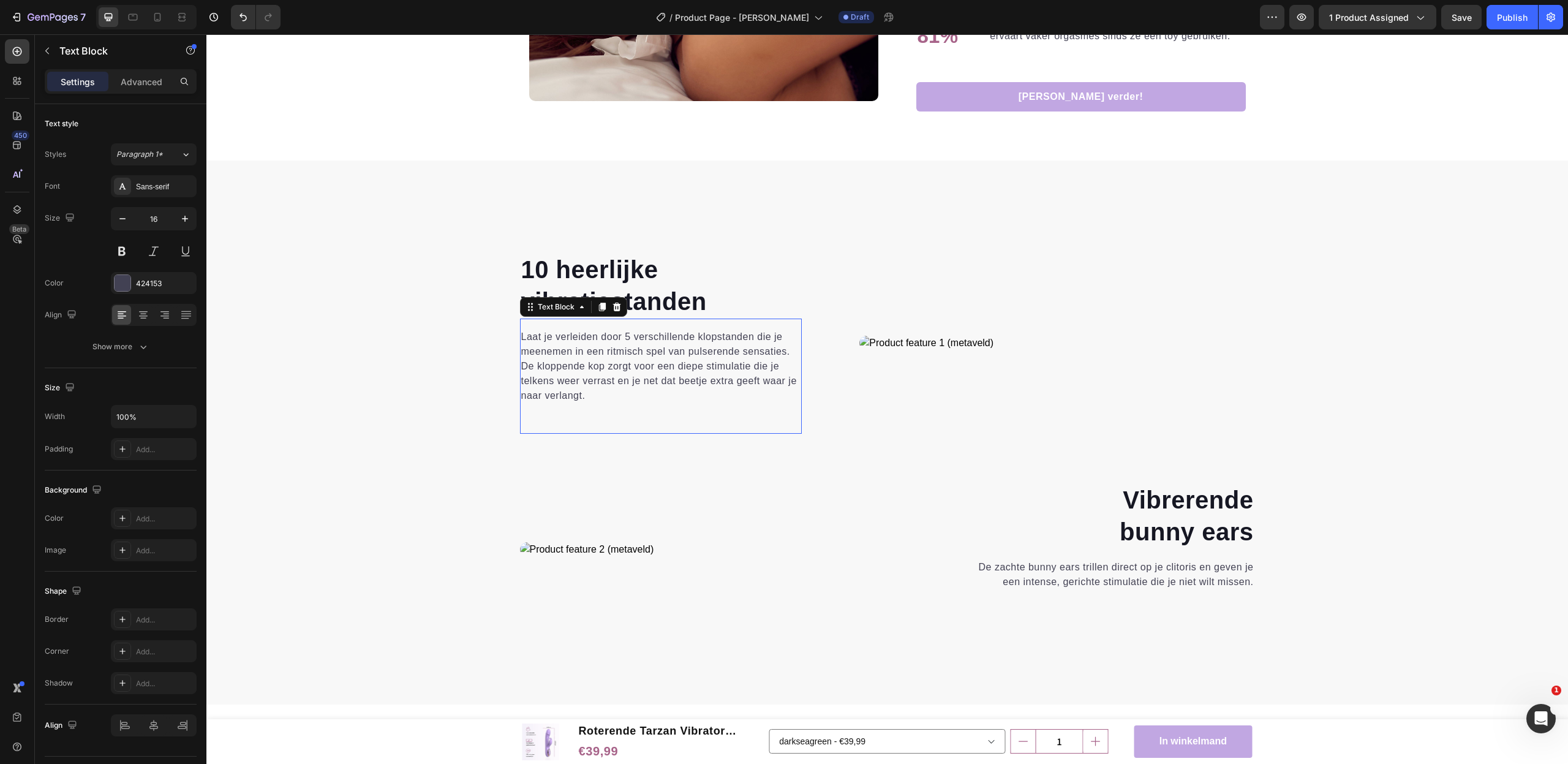
click at [635, 351] on p "Laat je verleiden door 5 verschillende klopstanden die je meenemen in een ritmi…" at bounding box center [662, 367] width 280 height 74
click at [617, 360] on p "Laat je verleiden door 5 verschillende klopstanden die je meenemen in een ritmi…" at bounding box center [662, 367] width 280 height 74
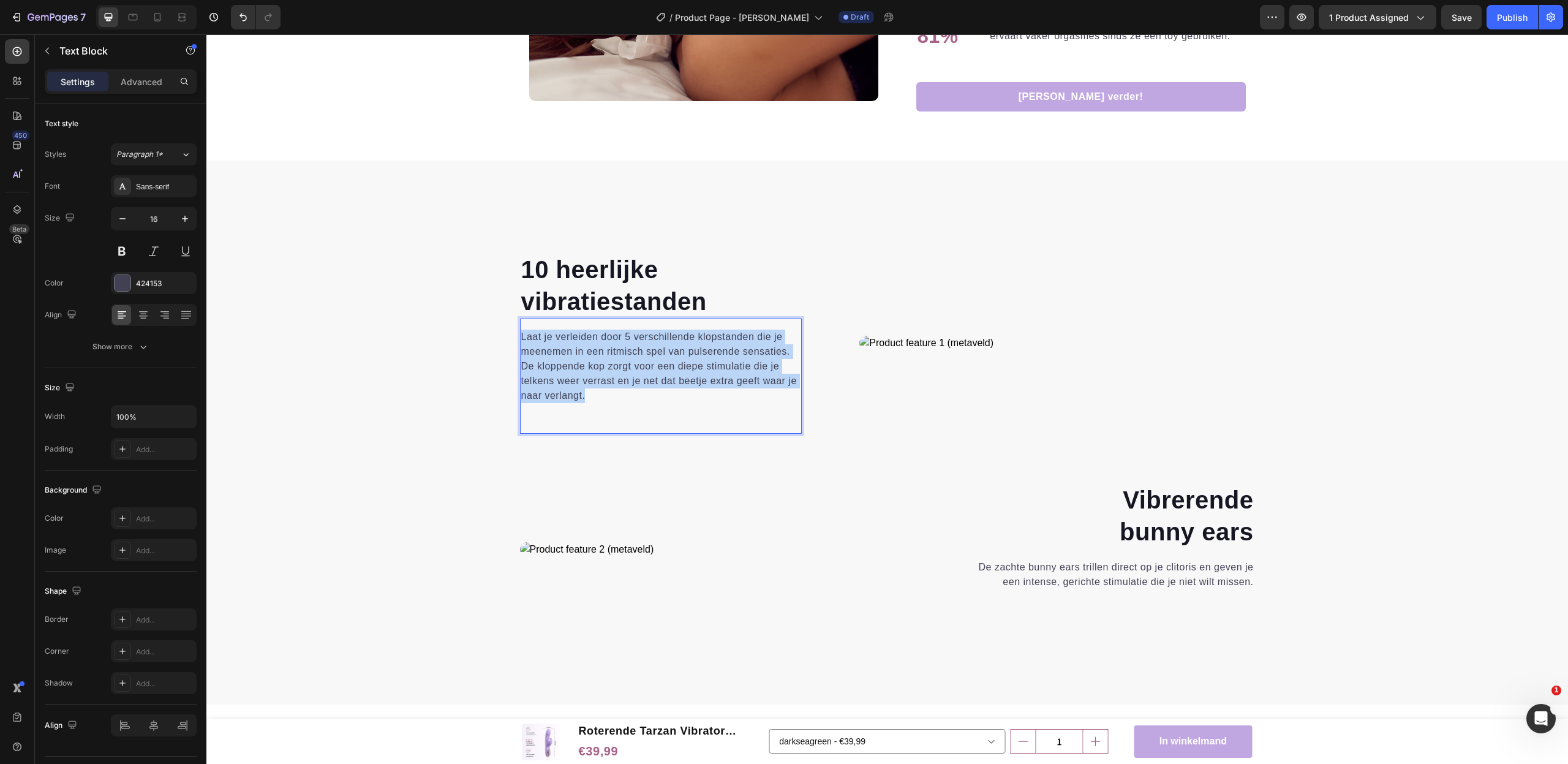
click at [617, 360] on p "Laat je verleiden door 5 verschillende klopstanden die je meenemen in een ritmi…" at bounding box center [662, 367] width 280 height 74
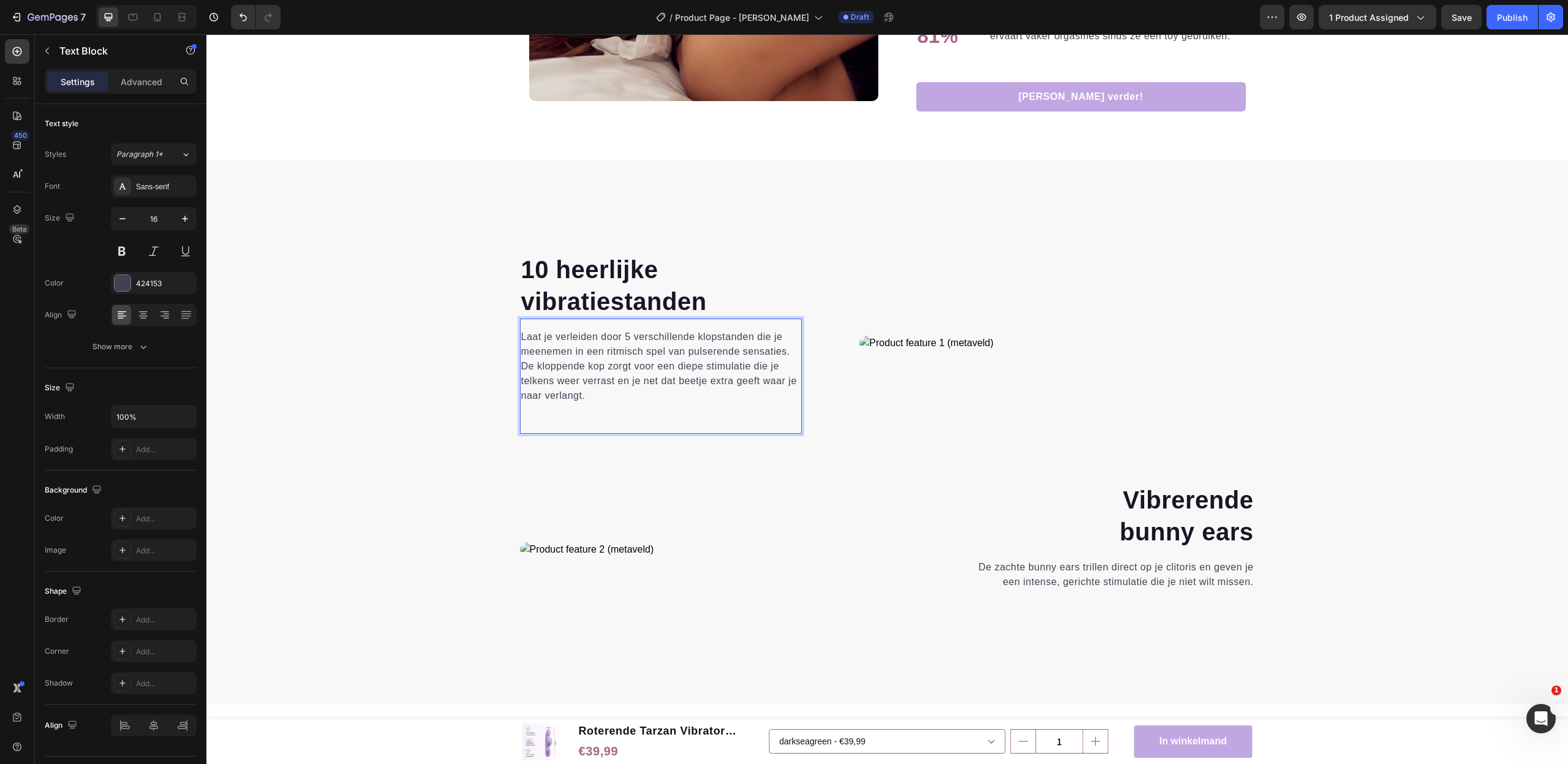
click at [617, 360] on p "Laat je verleiden door 5 verschillende klopstanden die je meenemen in een ritmi…" at bounding box center [662, 367] width 280 height 74
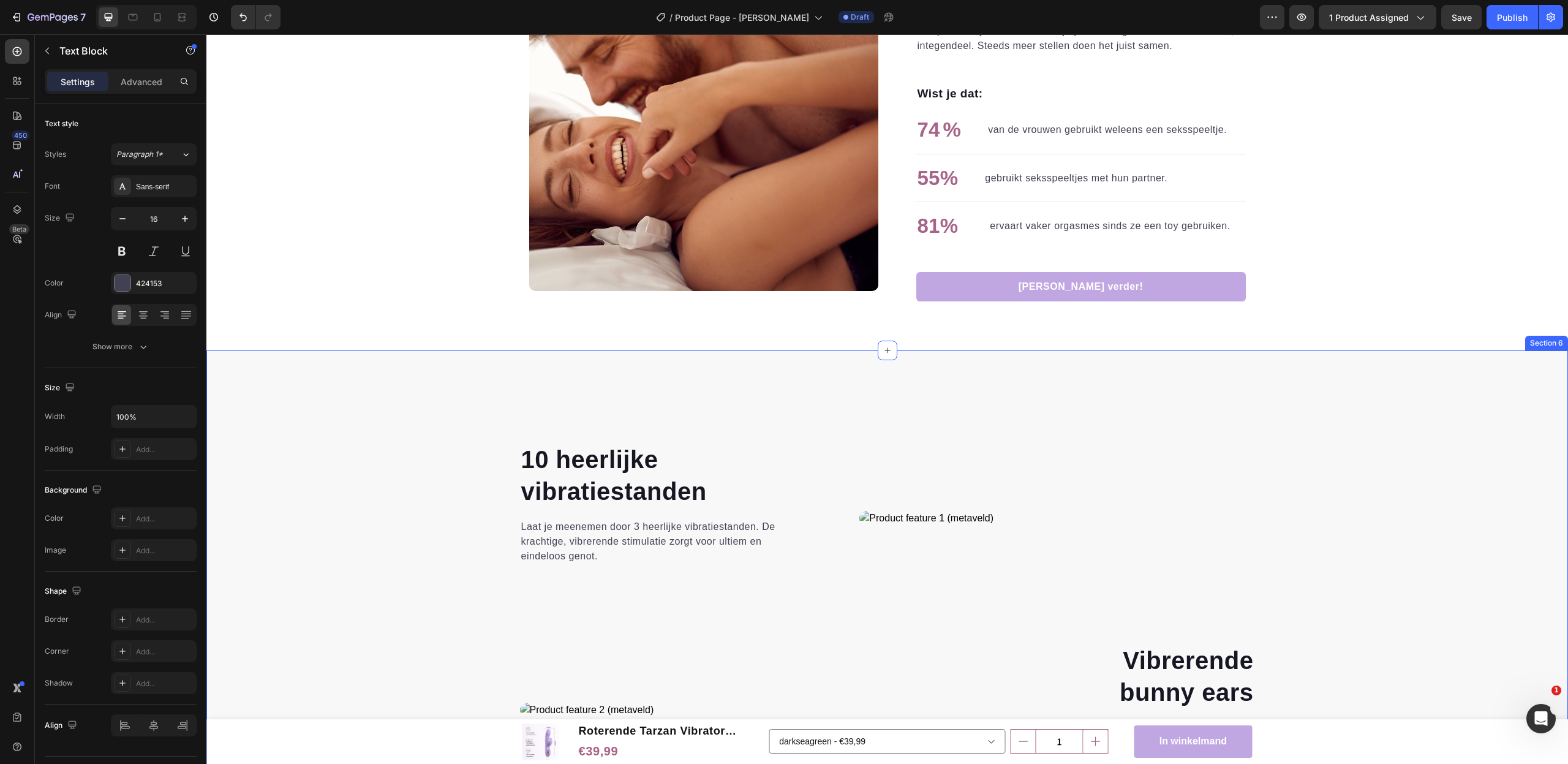
scroll to position [1780, 0]
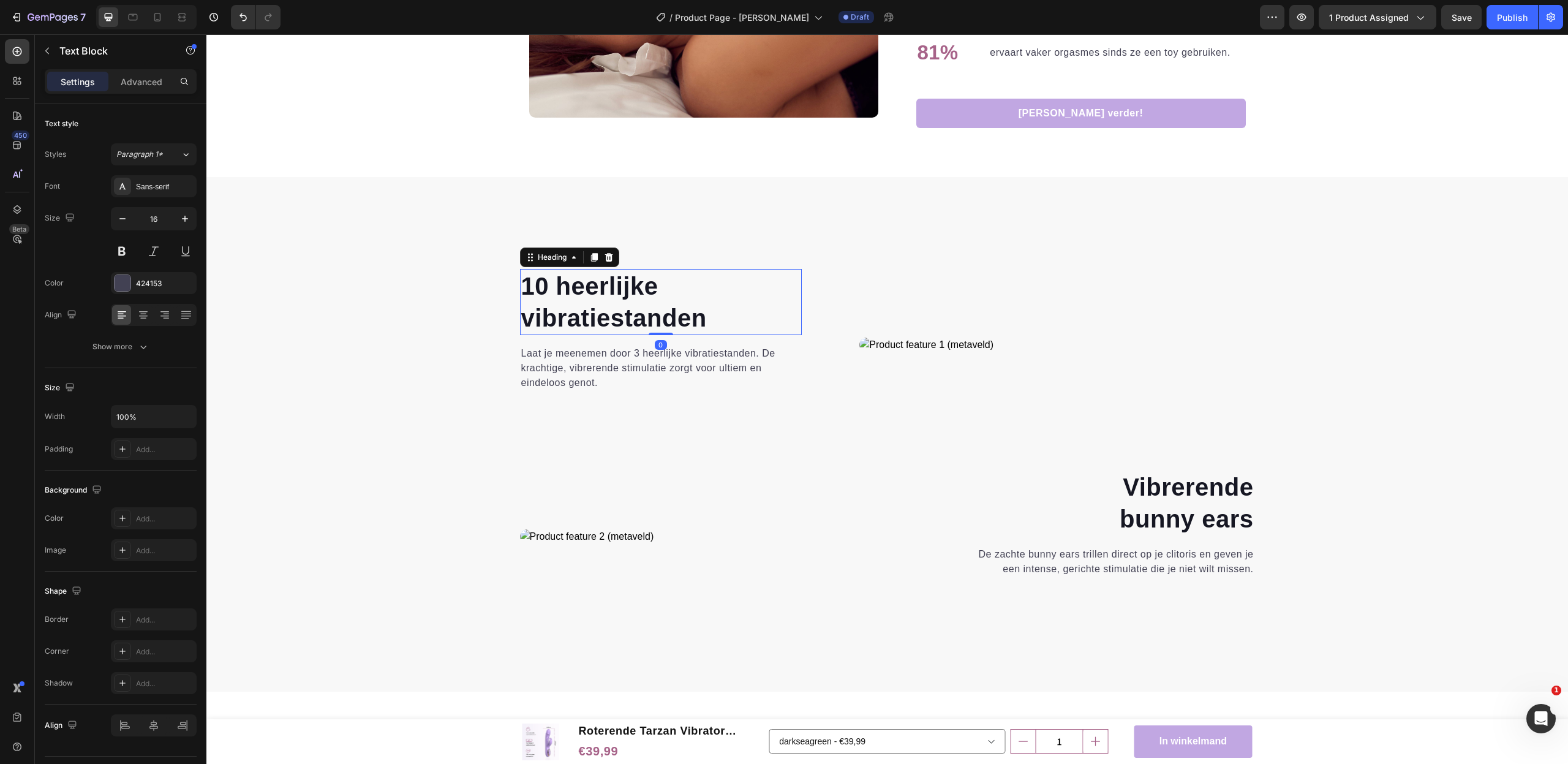
click at [623, 280] on strong "10 heerlijke" at bounding box center [590, 285] width 137 height 27
click at [687, 314] on strong "vibratiestanden" at bounding box center [614, 317] width 186 height 27
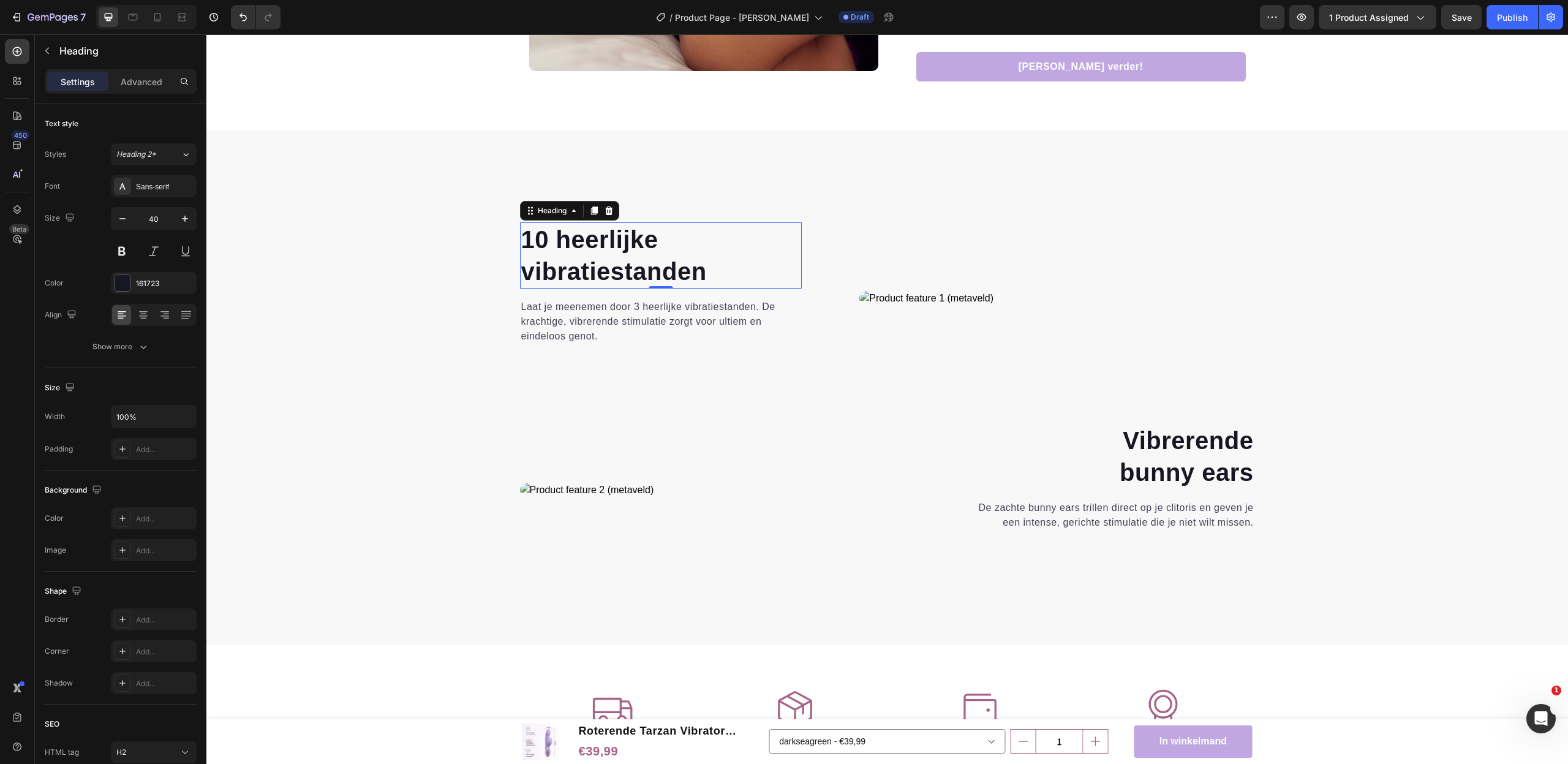
scroll to position [1825, 0]
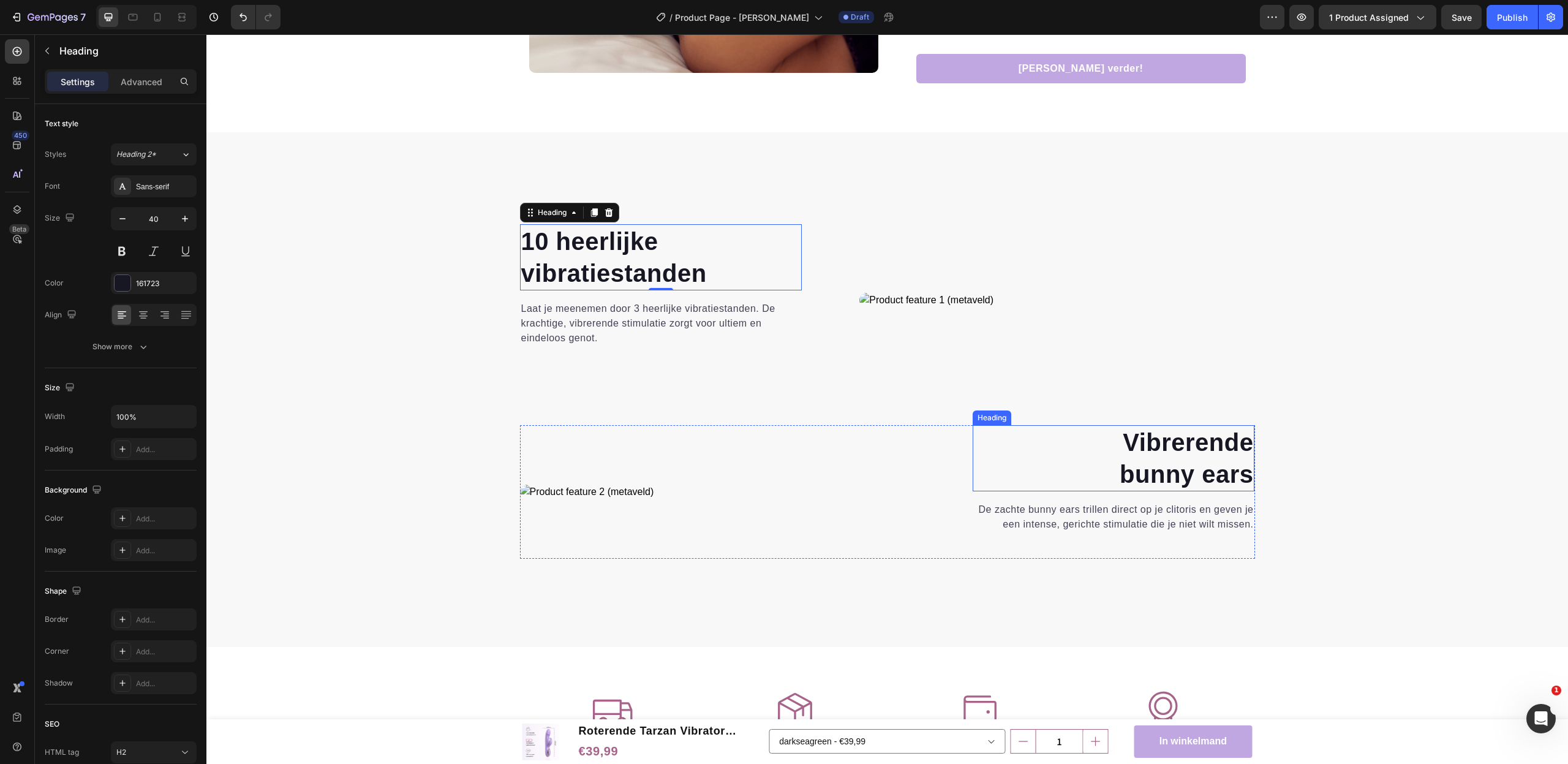
click at [1173, 435] on strong "Vibrerende" at bounding box center [1187, 441] width 130 height 27
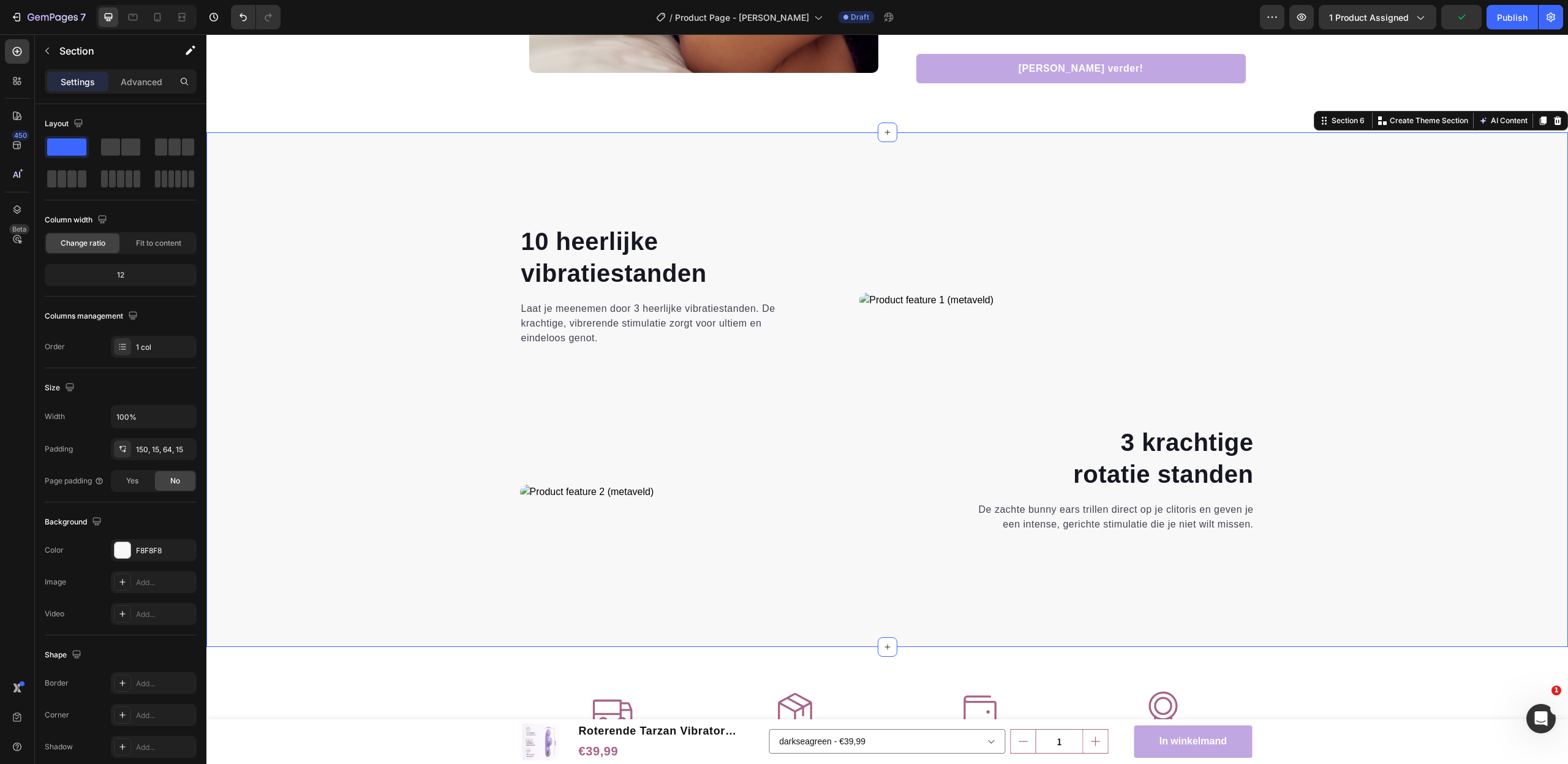
click at [1361, 529] on div "⁠⁠⁠⁠⁠⁠⁠ 10 heerlijke vibratiestanden Heading Laat je meenemen door 3 heerlijke …" at bounding box center [887, 416] width 1343 height 383
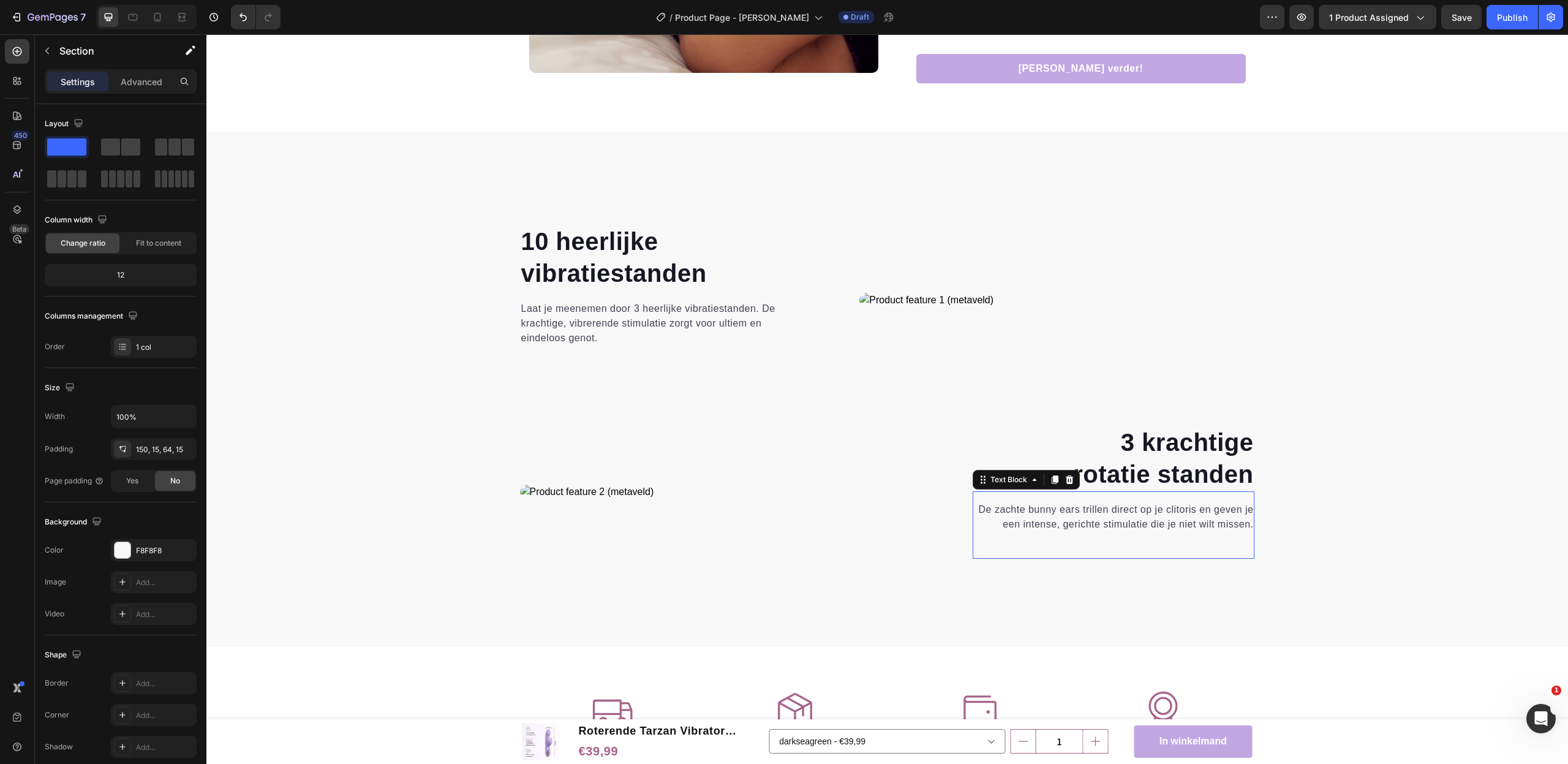
click at [1227, 524] on p "De zachte bunny ears trillen direct op je clitoris en geven je een intense, ger…" at bounding box center [1114, 517] width 280 height 30
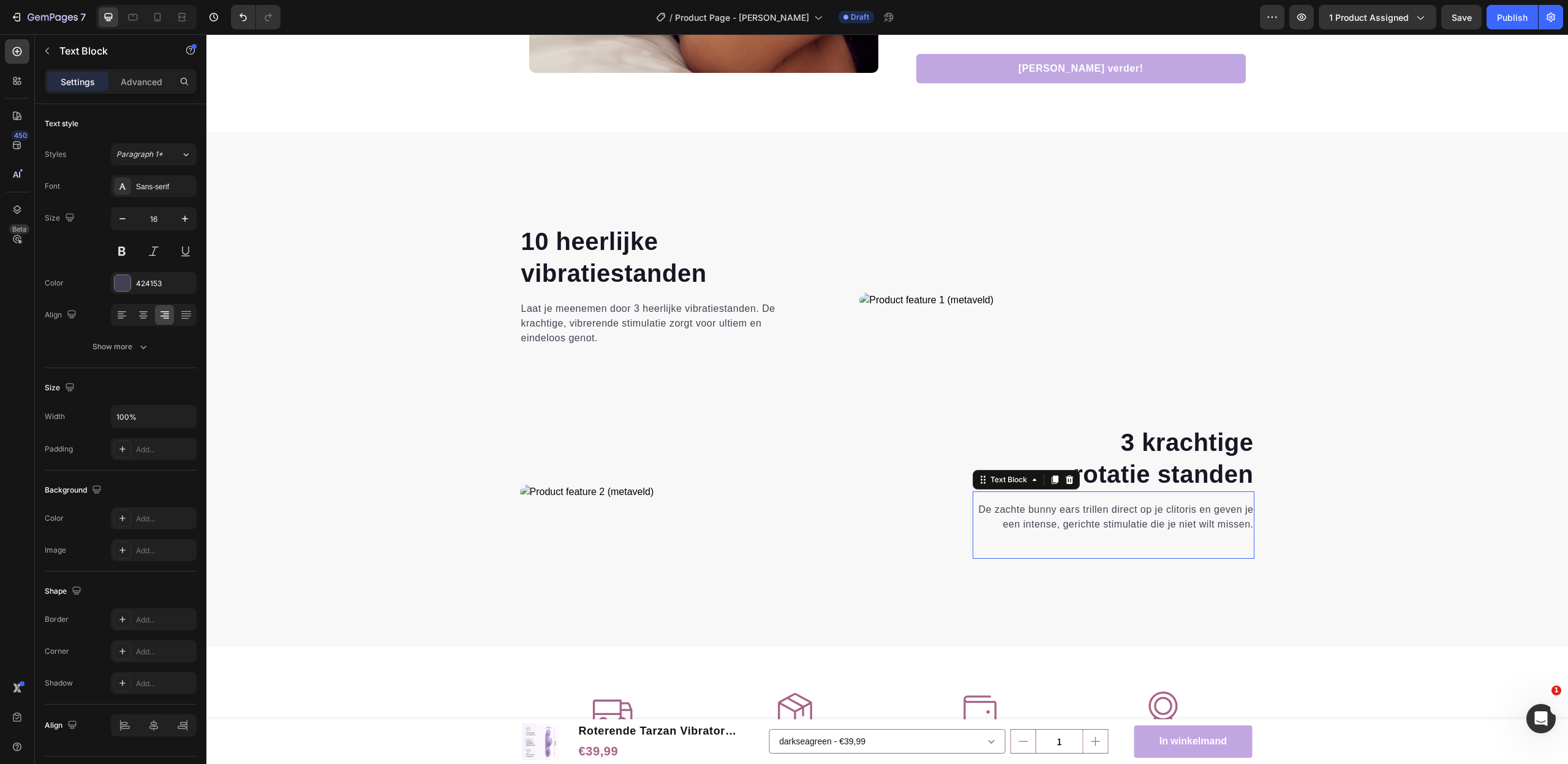
click at [1227, 524] on p "De zachte bunny ears trillen direct op je clitoris en geven je een intense, ger…" at bounding box center [1114, 517] width 280 height 30
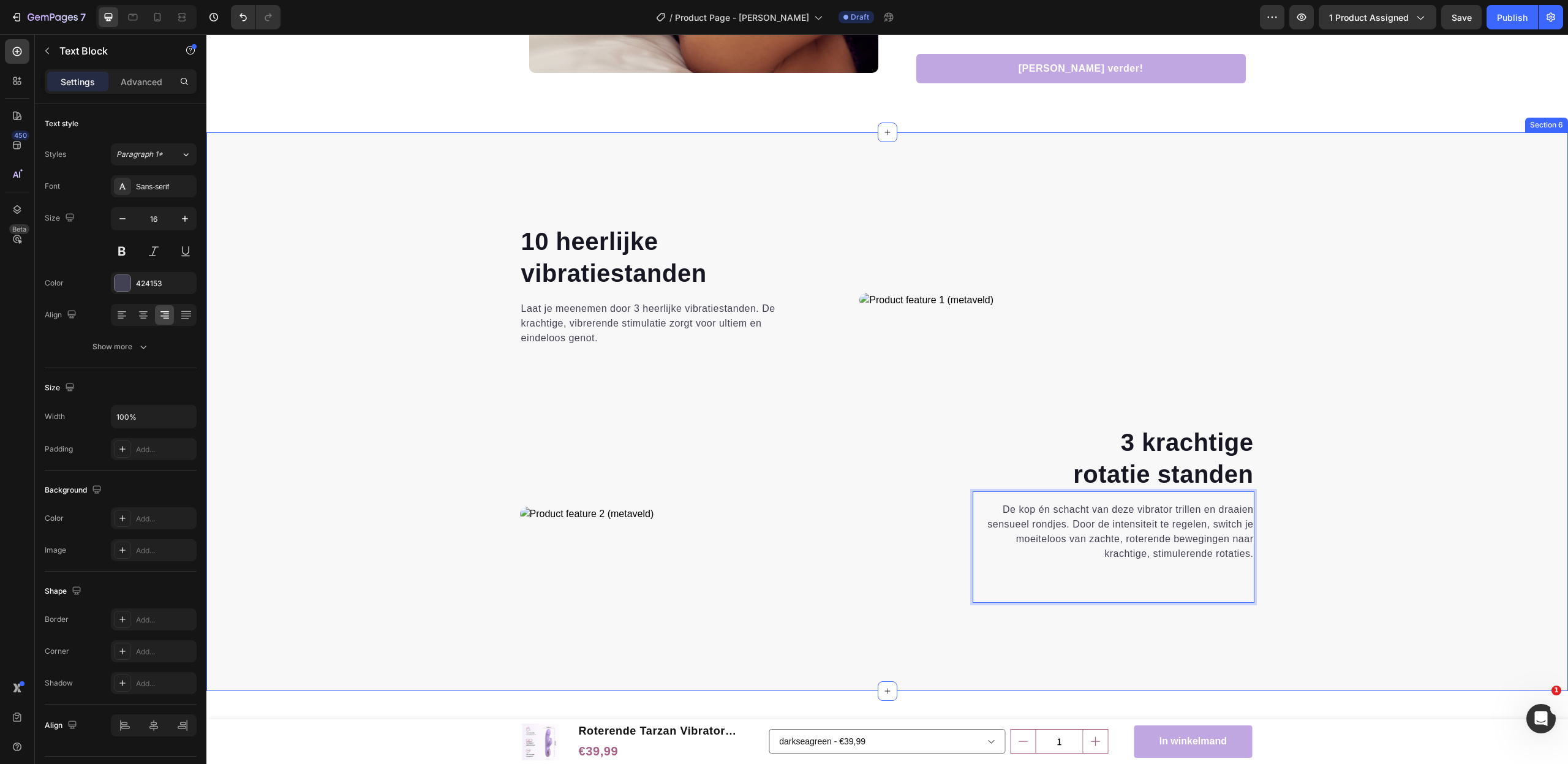
click at [1303, 586] on div "⁠⁠⁠⁠⁠⁠⁠ 10 heerlijke vibratiestanden Heading Laat je meenemen door 3 heerlijke …" at bounding box center [887, 438] width 1343 height 427
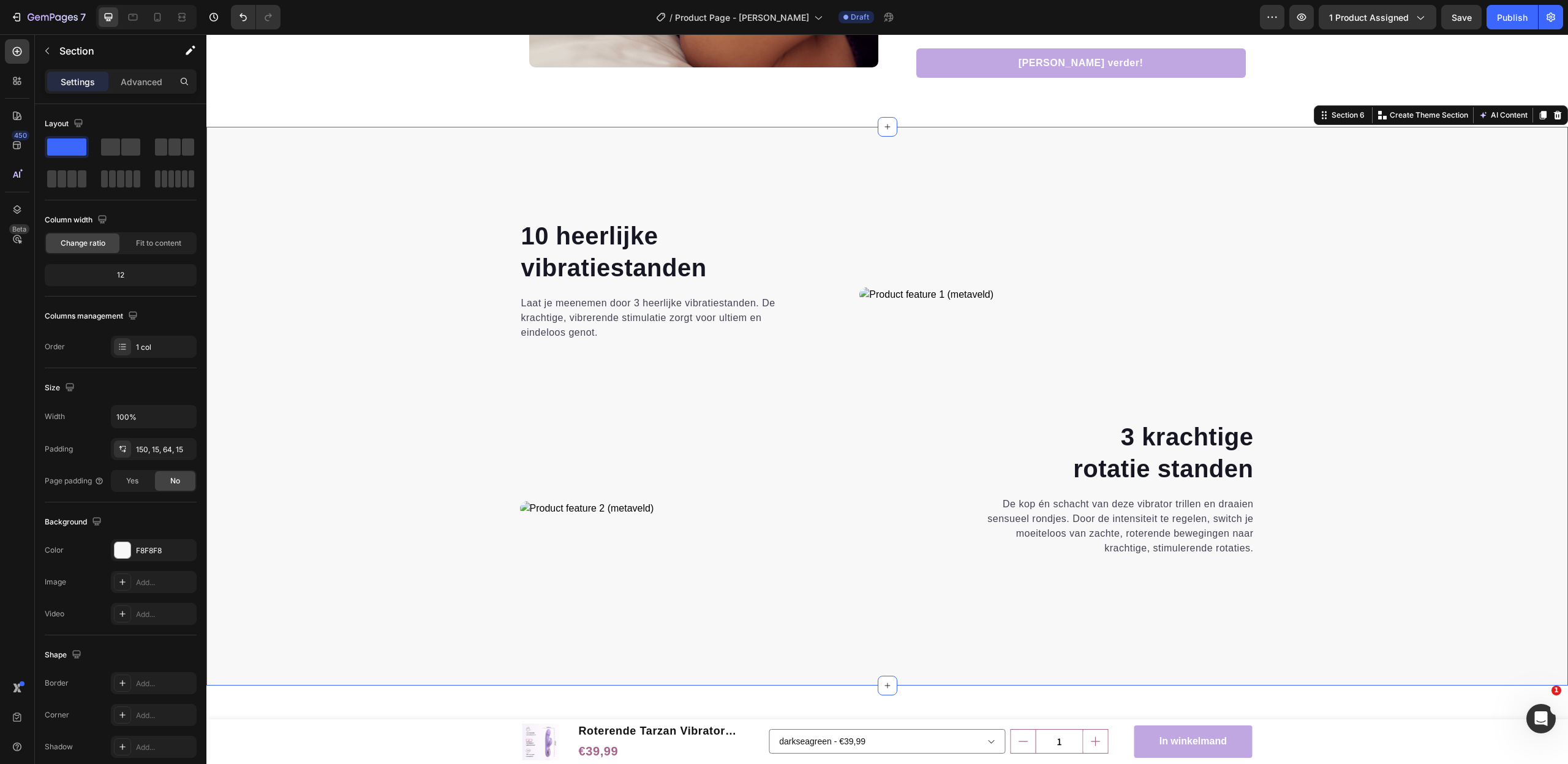
scroll to position [1833, 0]
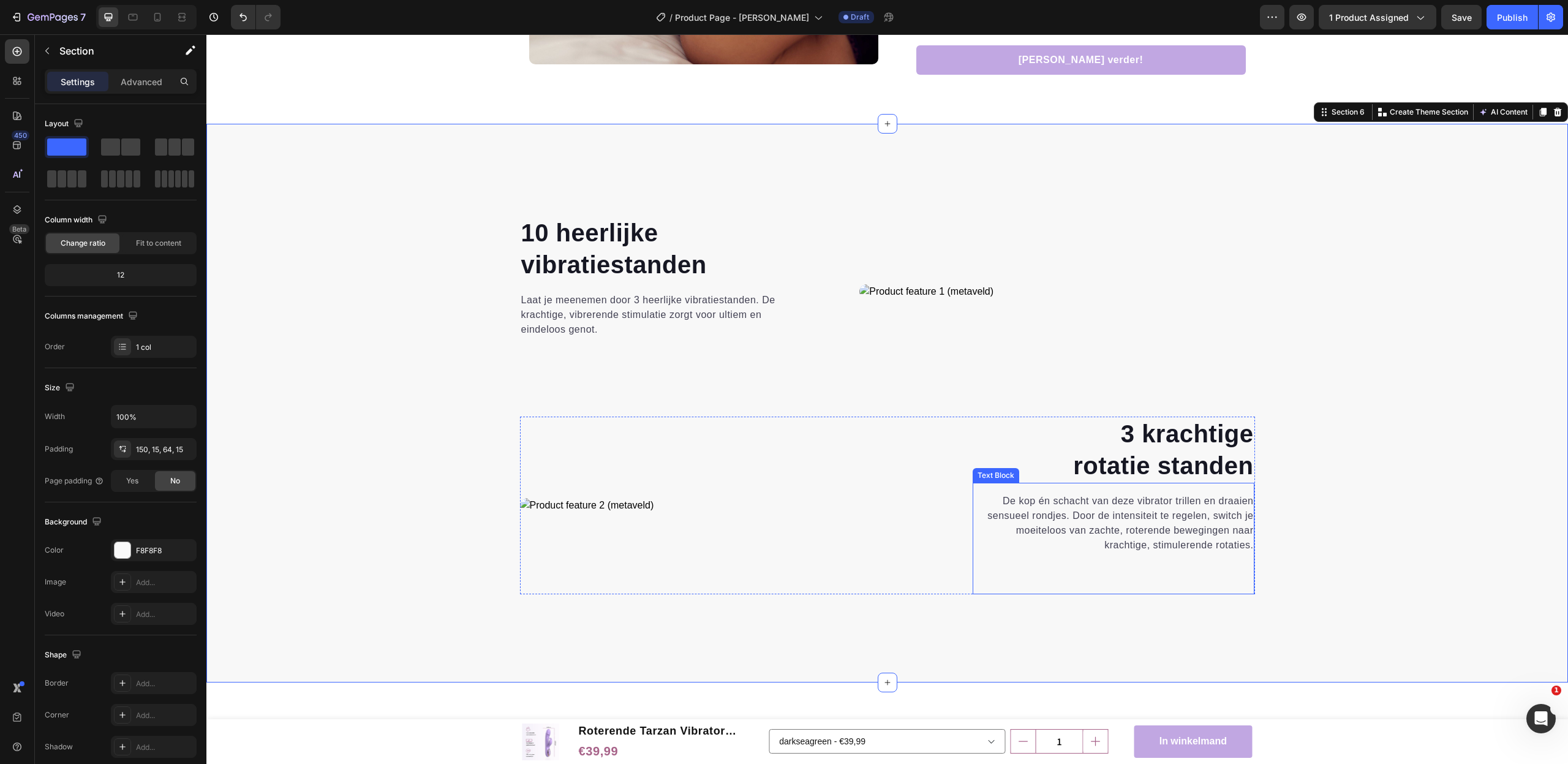
click at [1210, 566] on p "De kop én schacht van deze vibrator trillen en draaien sensueel rondjes. Door d…" at bounding box center [1114, 531] width 280 height 74
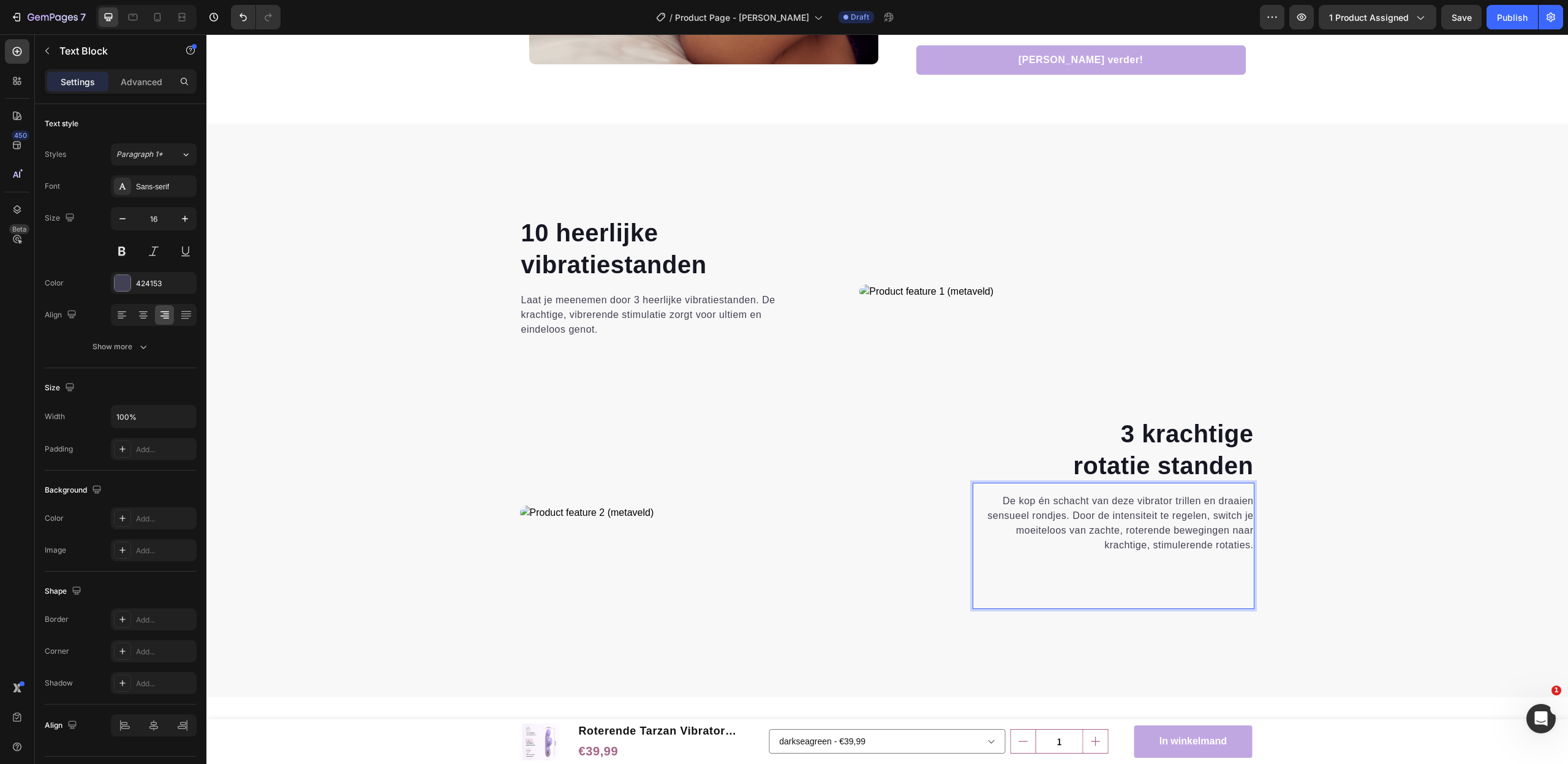
click at [1217, 566] on p "De kop én schacht van deze vibrator trillen en draaien sensueel rondjes. Door d…" at bounding box center [1114, 537] width 280 height 88
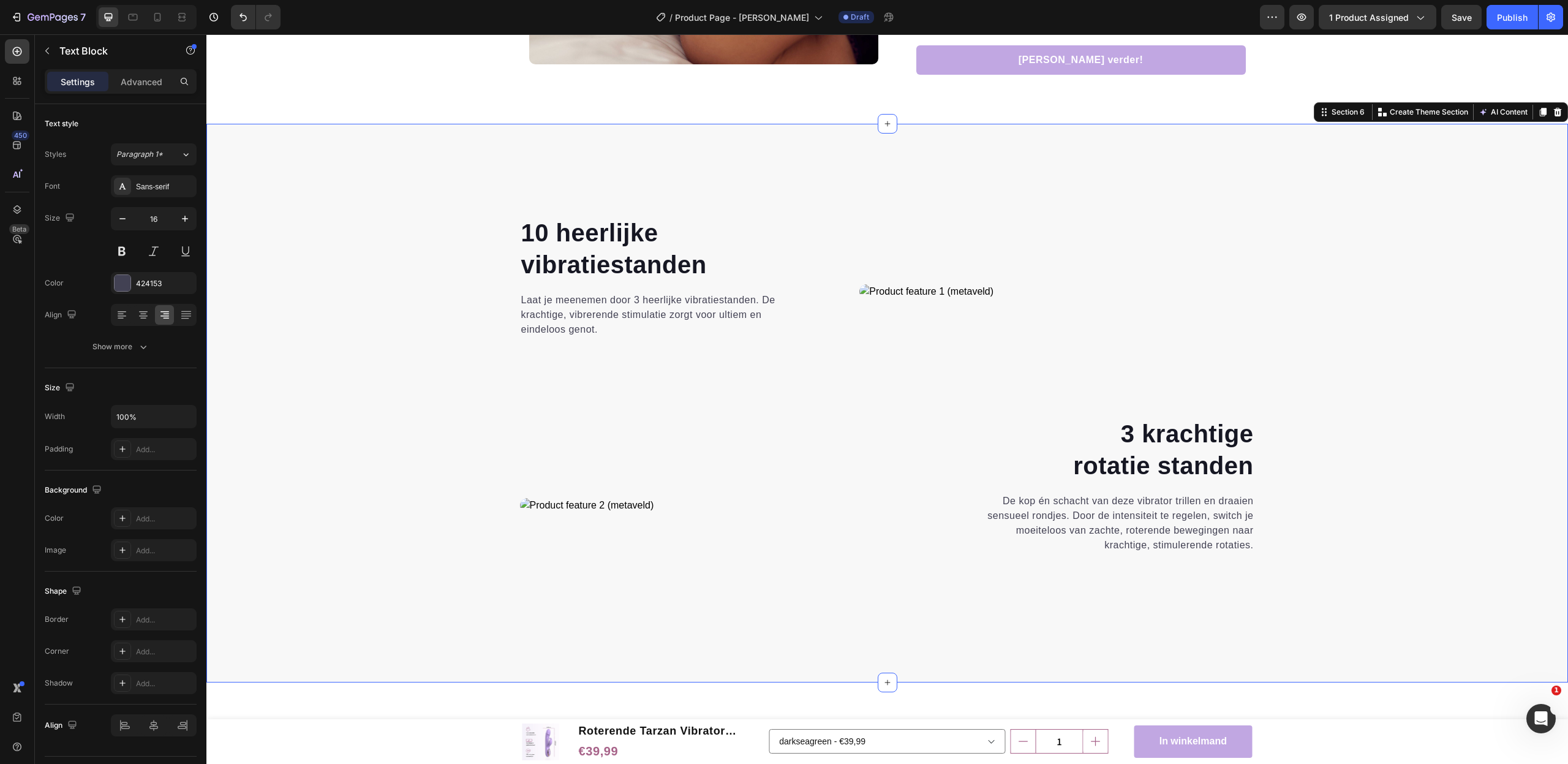
click at [1348, 578] on div "⁠⁠⁠⁠⁠⁠⁠ 10 heerlijke vibratiestanden Heading Laat je meenemen door 3 heerlijke …" at bounding box center [887, 429] width 1343 height 427
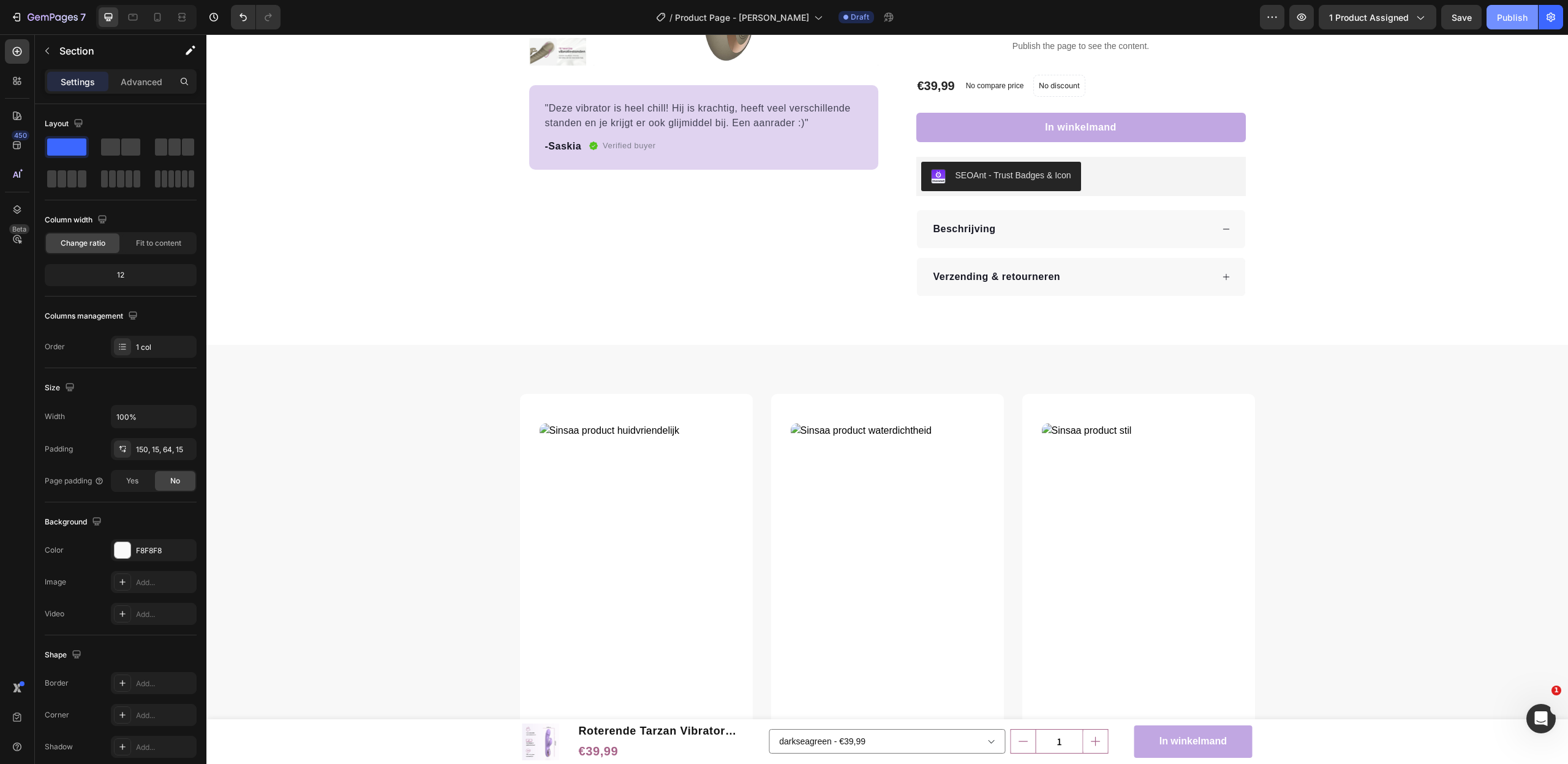
scroll to position [80, 0]
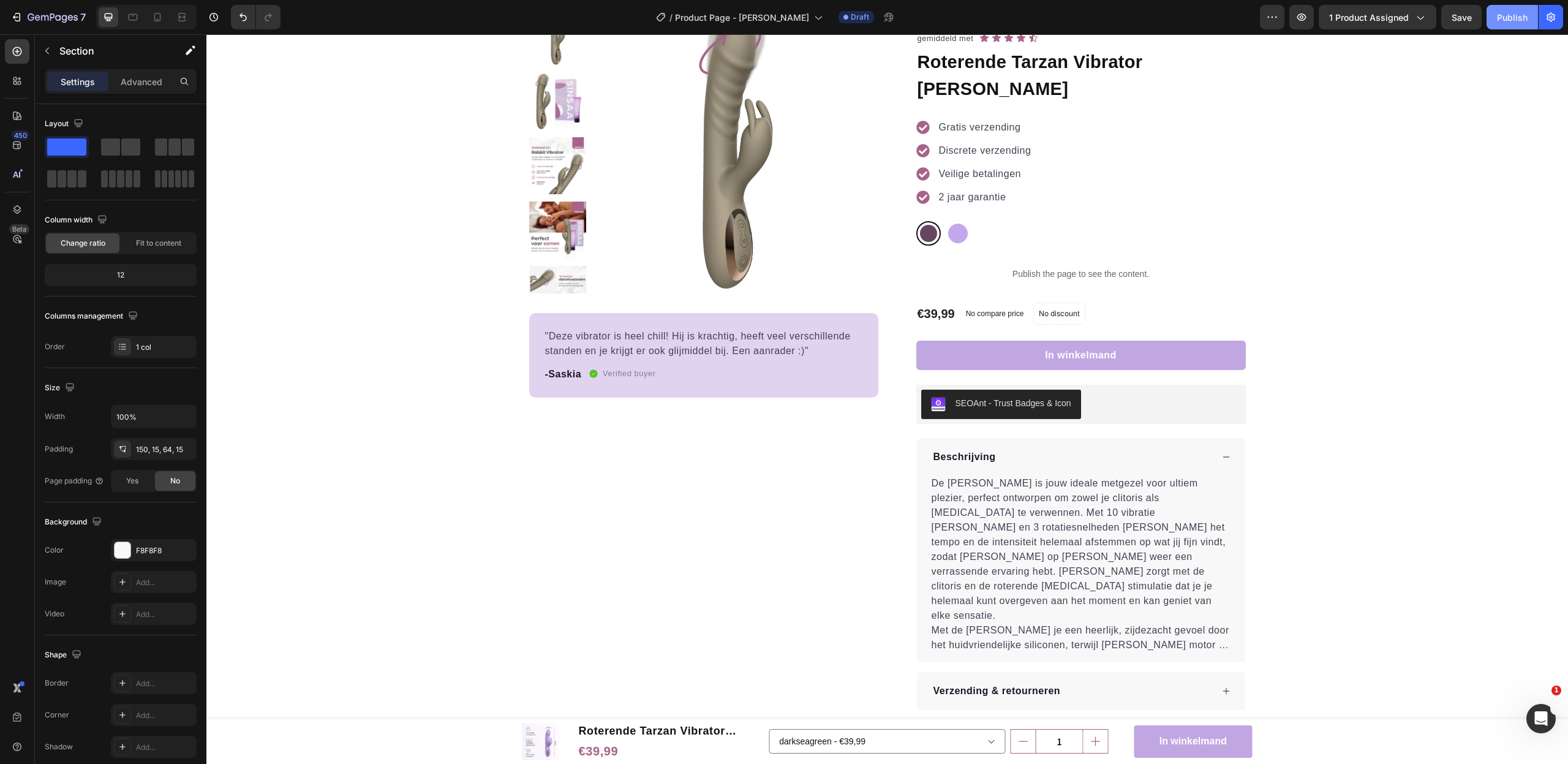
click at [1511, 18] on div "Publish" at bounding box center [1511, 17] width 31 height 13
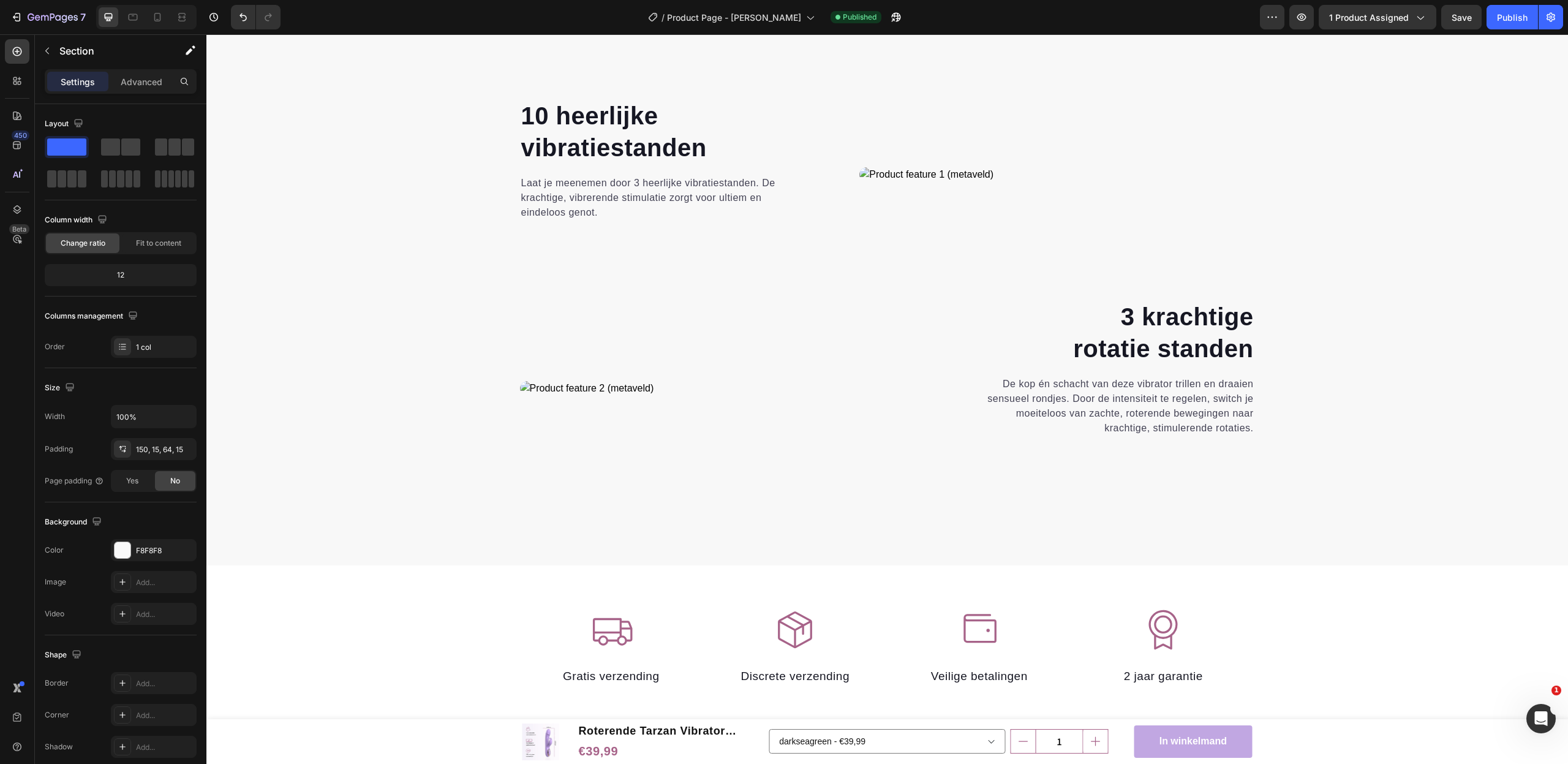
scroll to position [1959, 0]
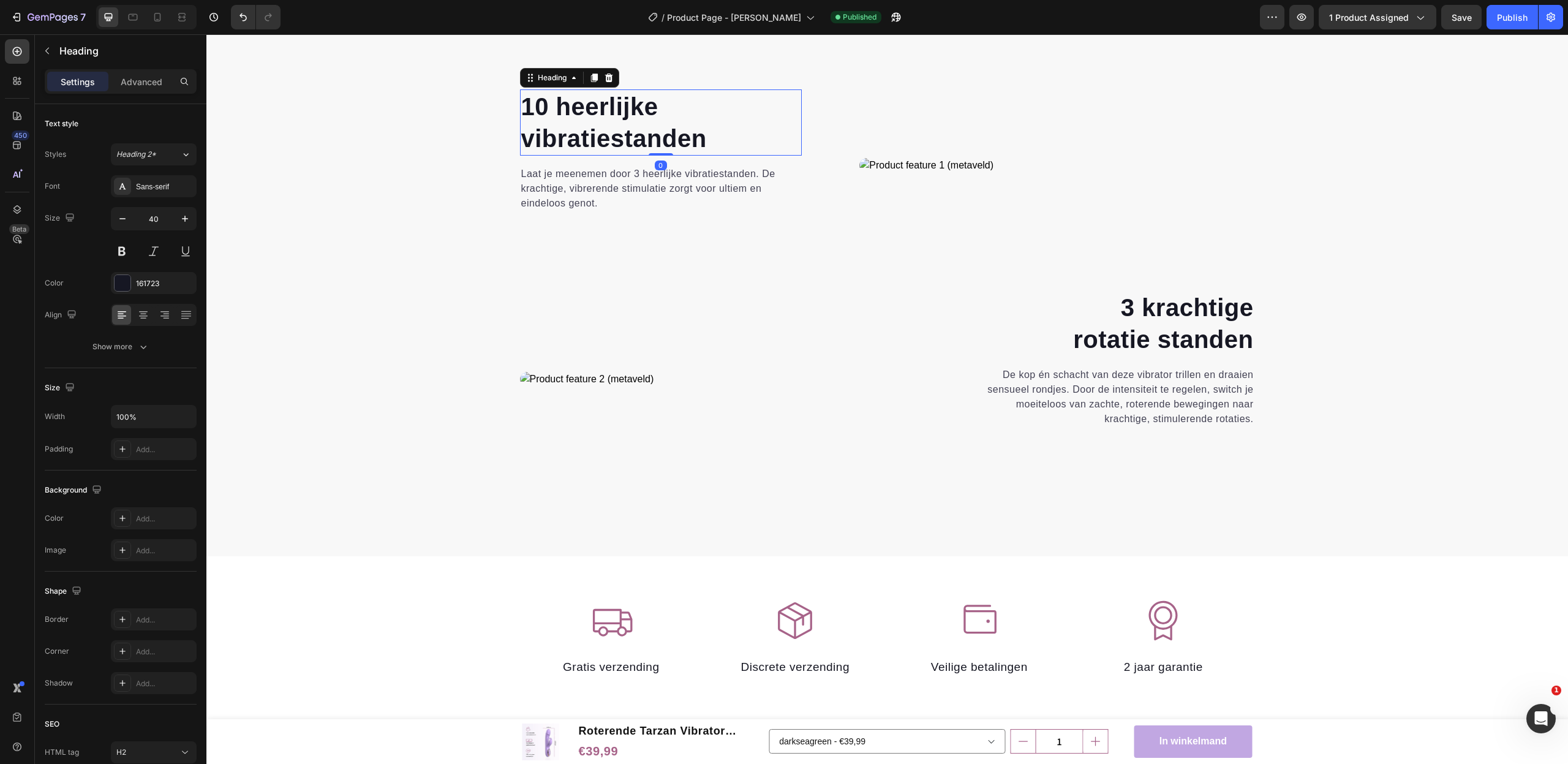
click at [585, 121] on h2 "10 heerlijke vibratiestanden" at bounding box center [661, 122] width 282 height 67
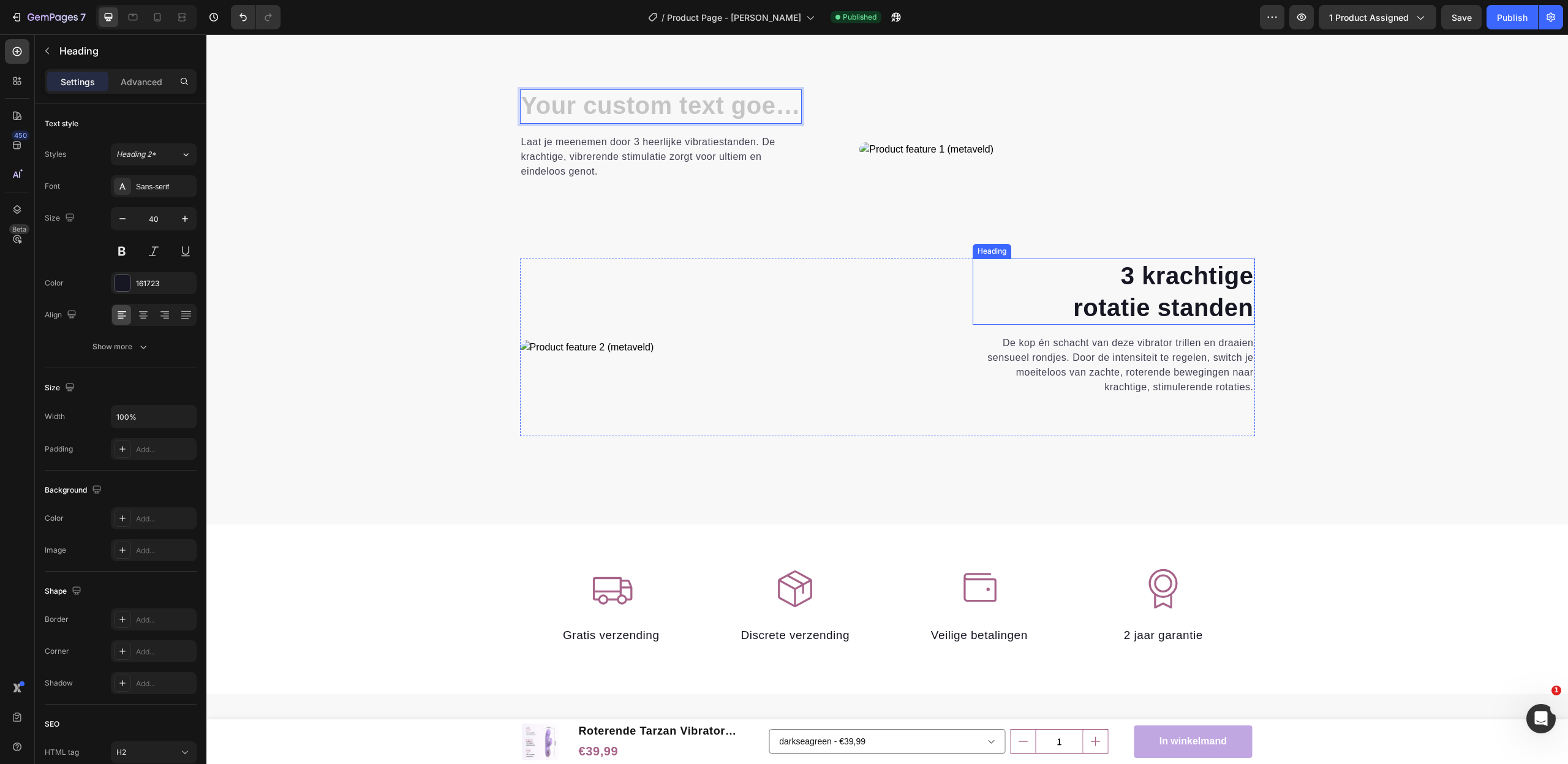
click at [1162, 296] on strong "rotatie standen" at bounding box center [1163, 307] width 180 height 27
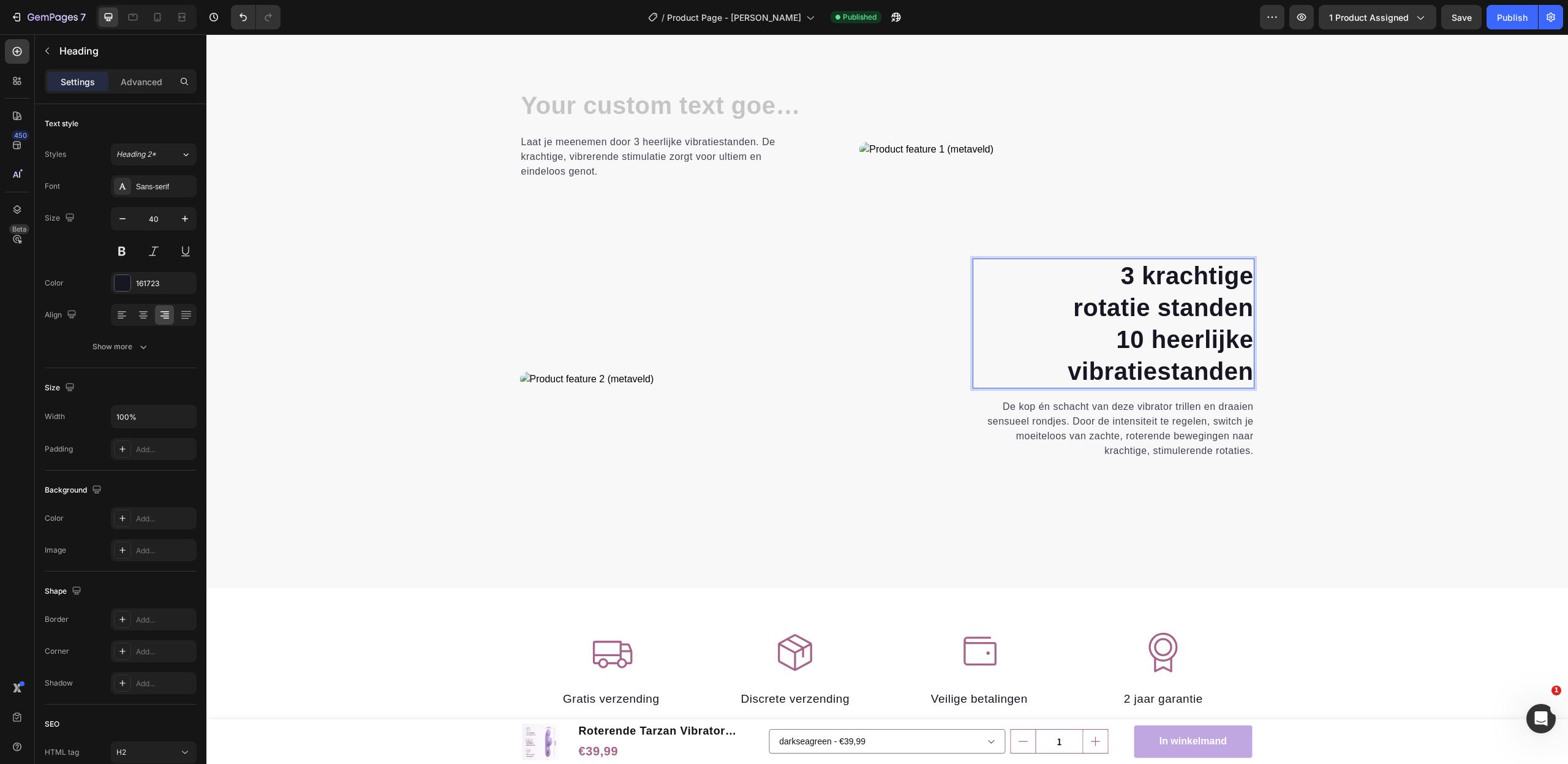
click at [1223, 285] on strong "3 krachtige" at bounding box center [1187, 275] width 133 height 27
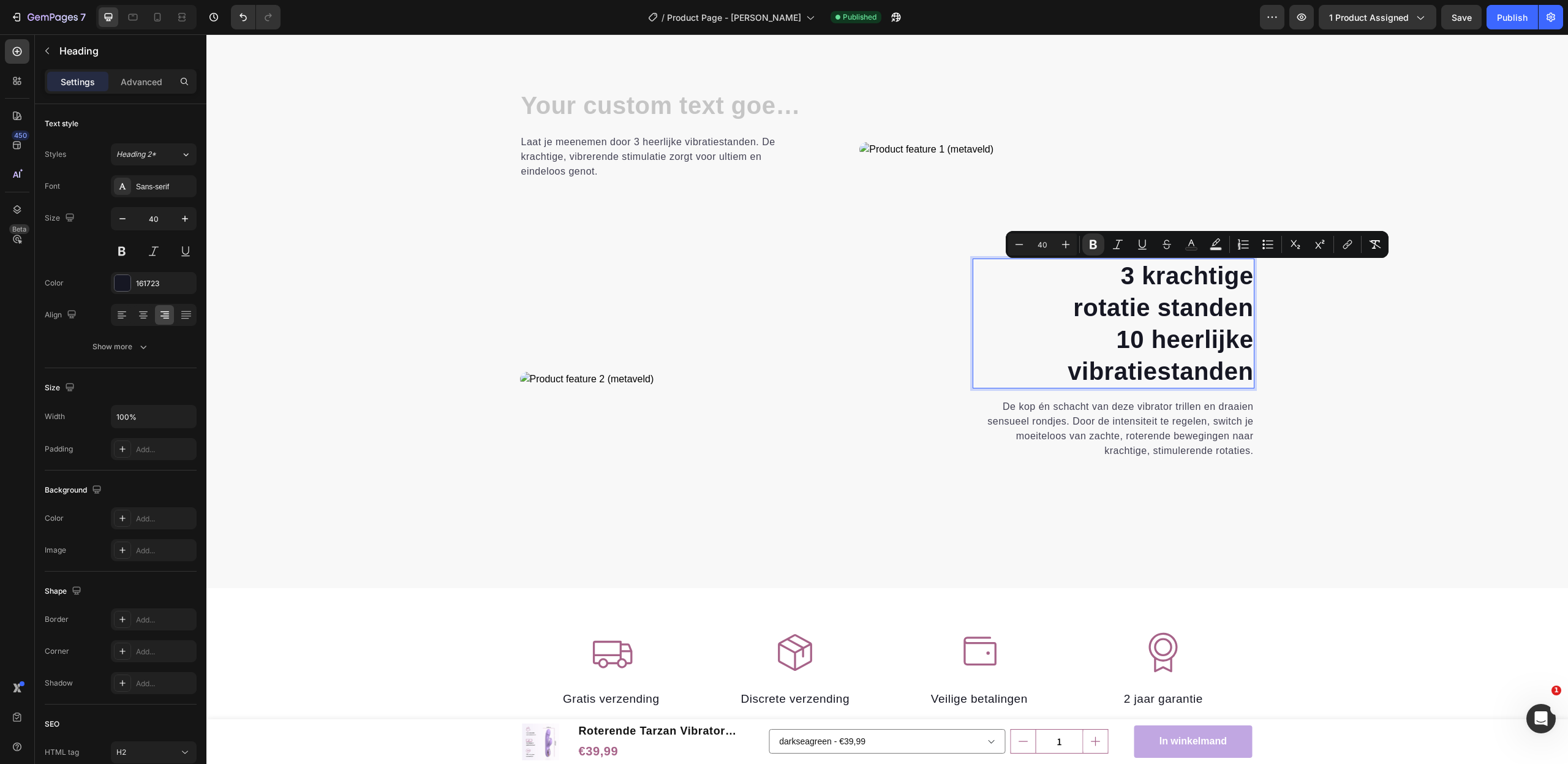
click at [1240, 301] on strong "rotatie standen" at bounding box center [1163, 307] width 180 height 27
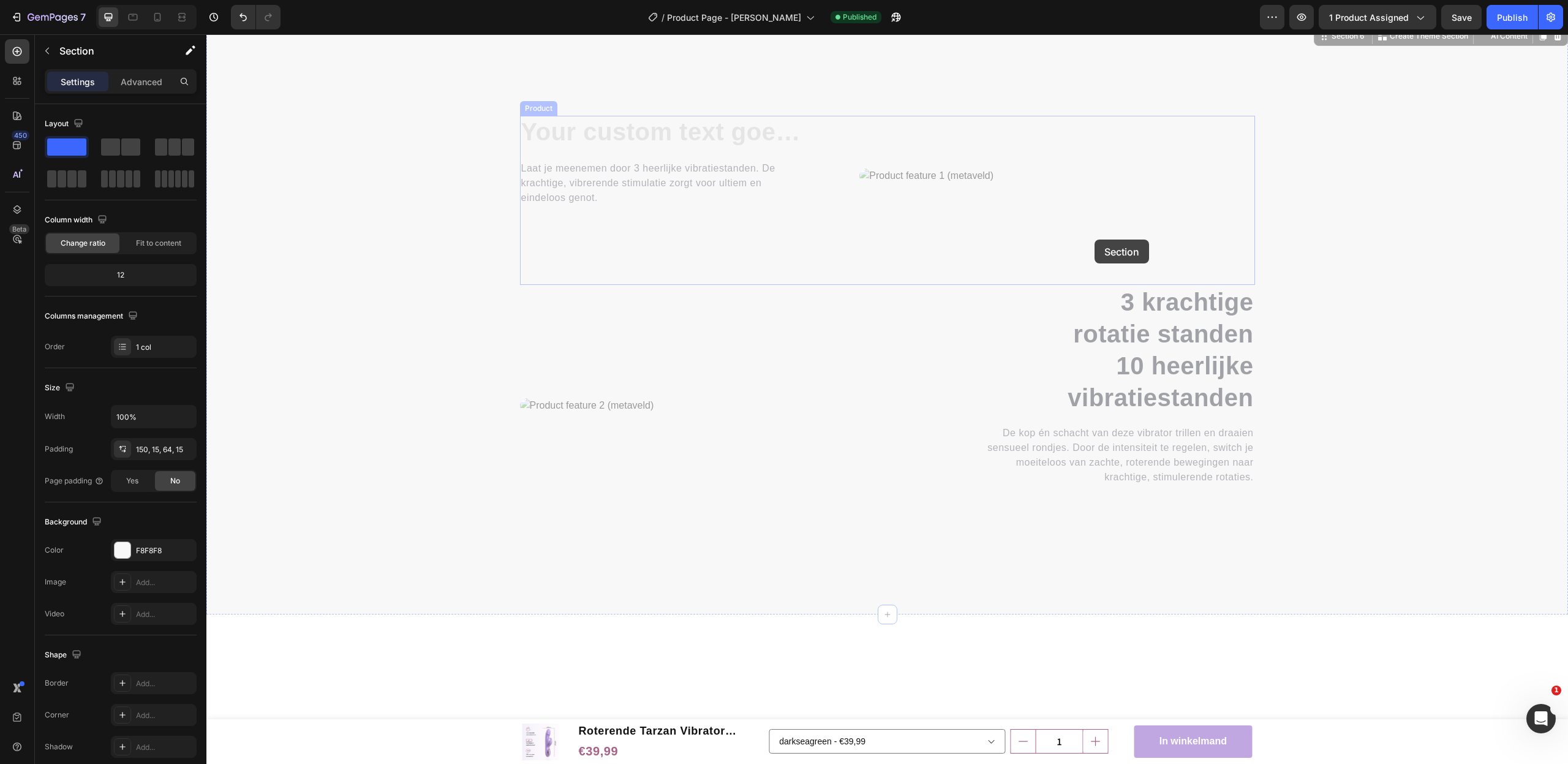
scroll to position [1369, 0]
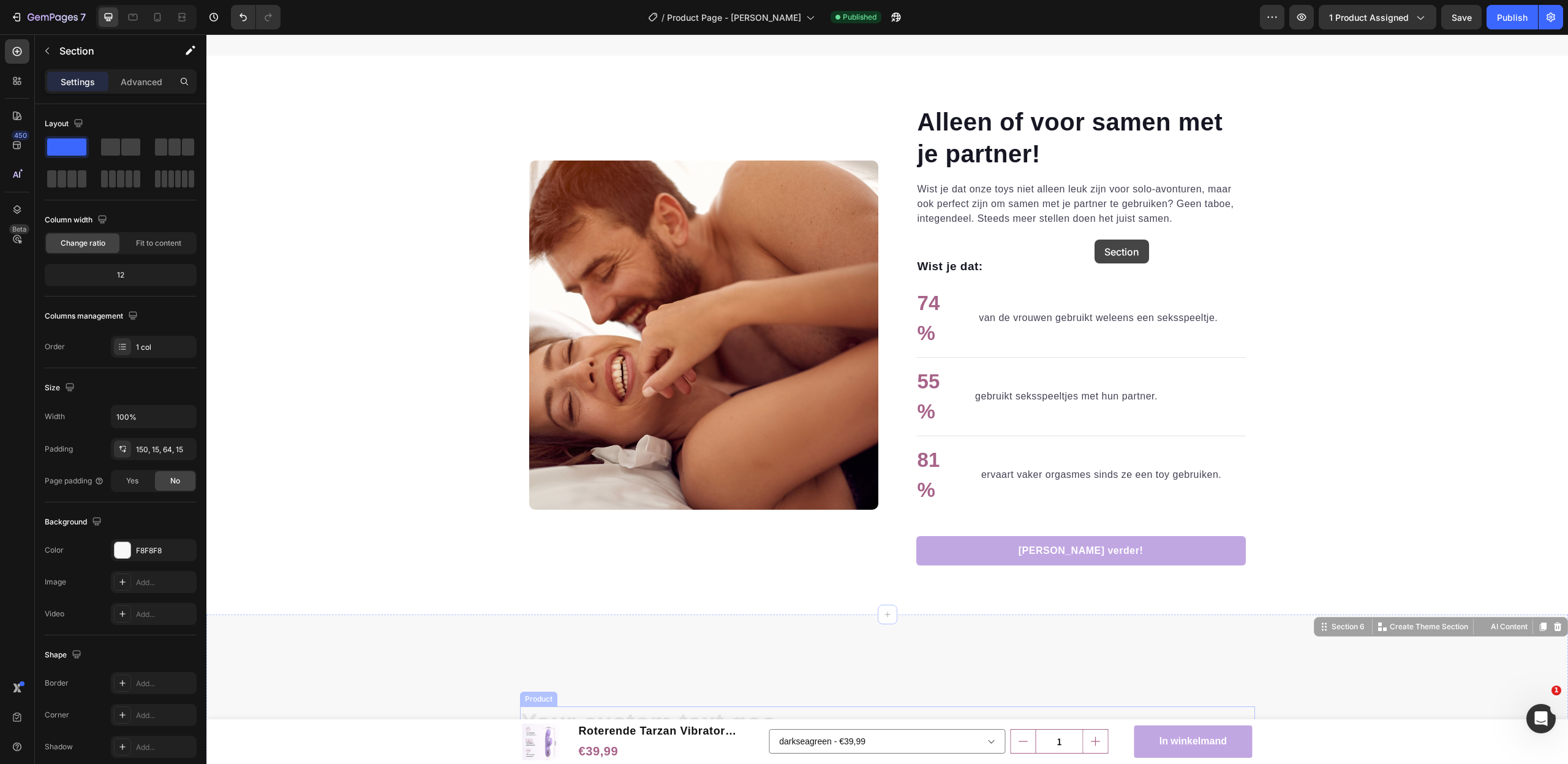
drag, startPoint x: 1255, startPoint y: 305, endPoint x: 1094, endPoint y: 241, distance: 173.3
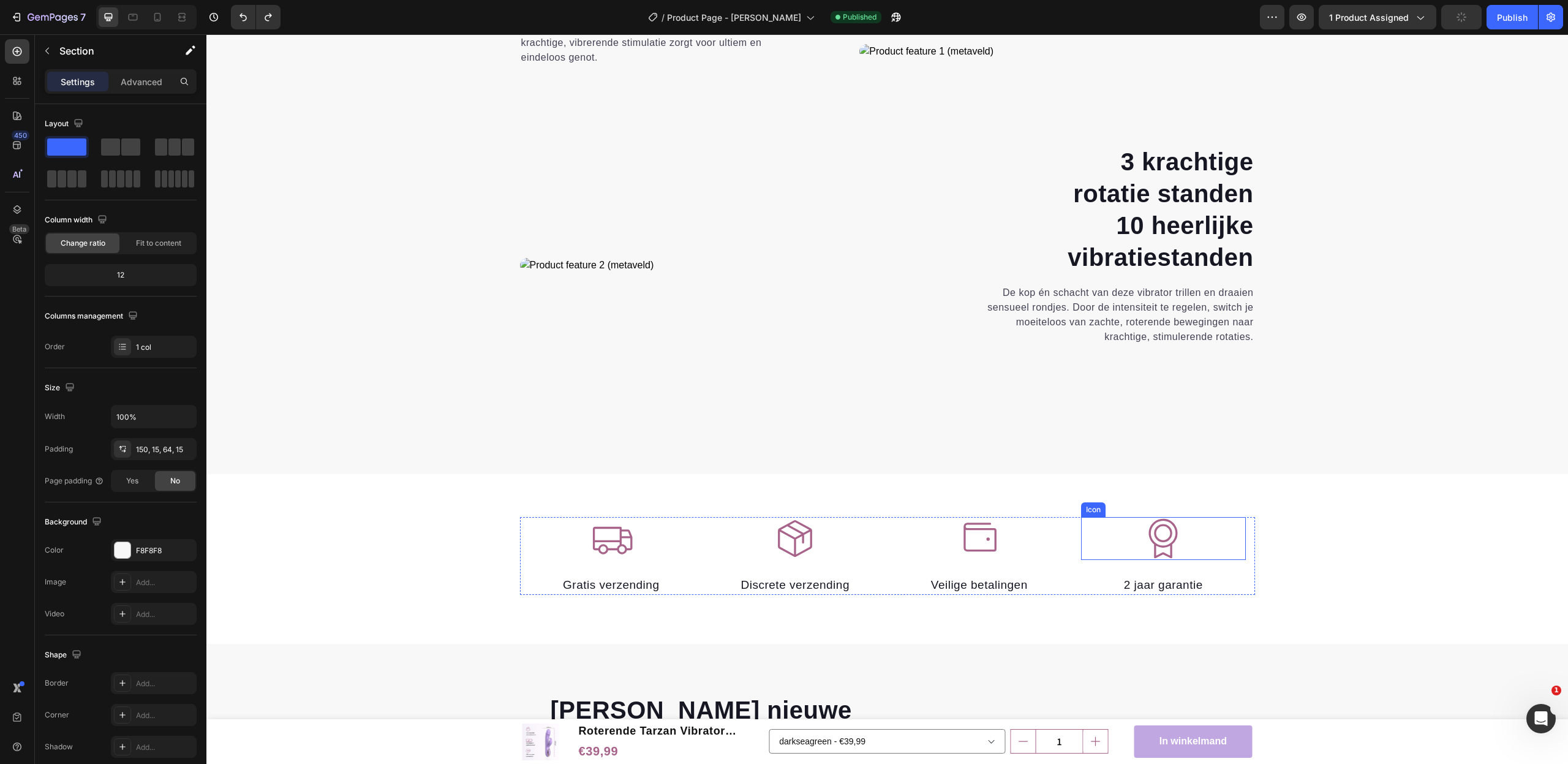
scroll to position [1840, 0]
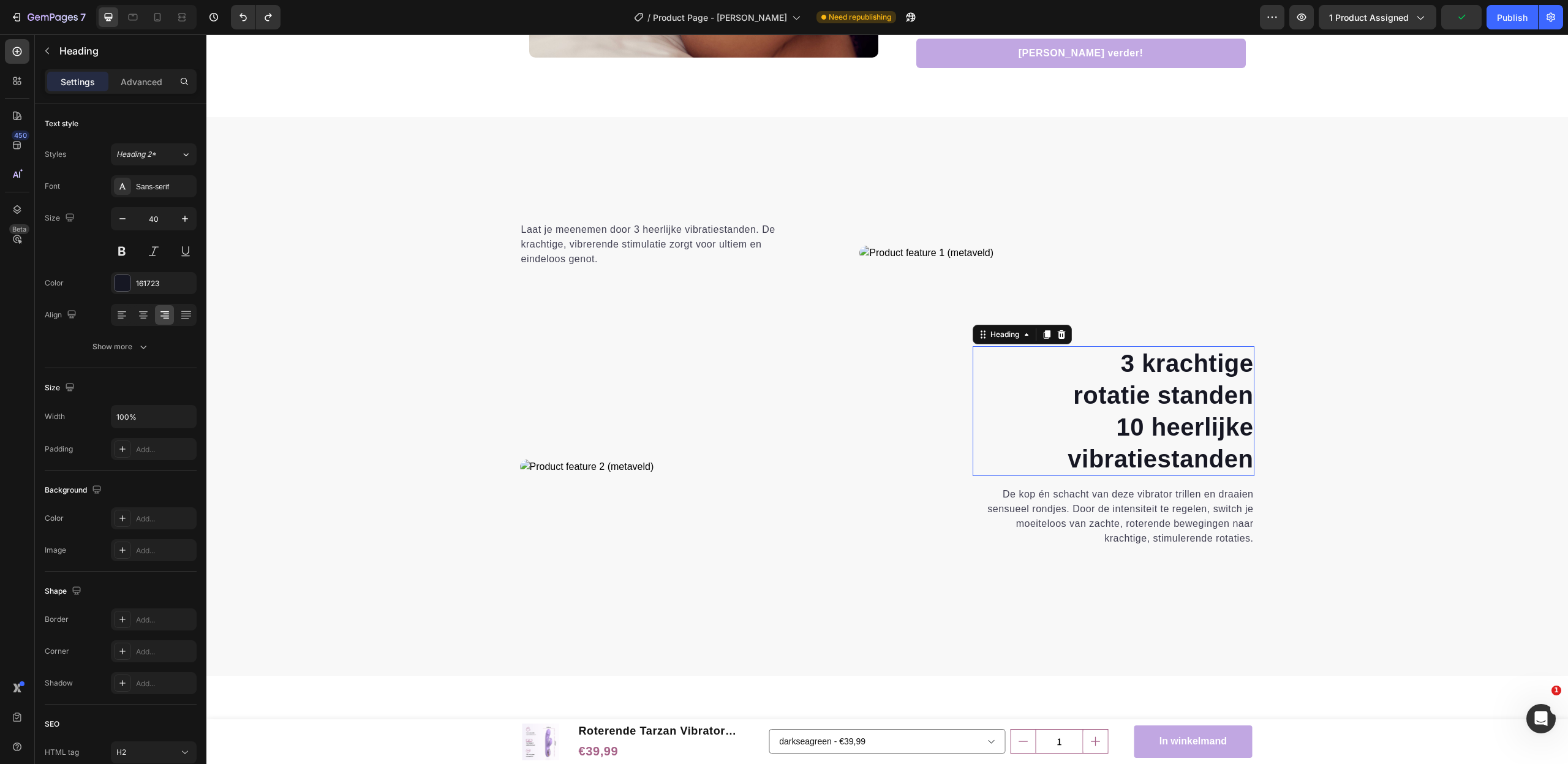
click at [1187, 393] on strong "rotatie standen" at bounding box center [1163, 394] width 180 height 27
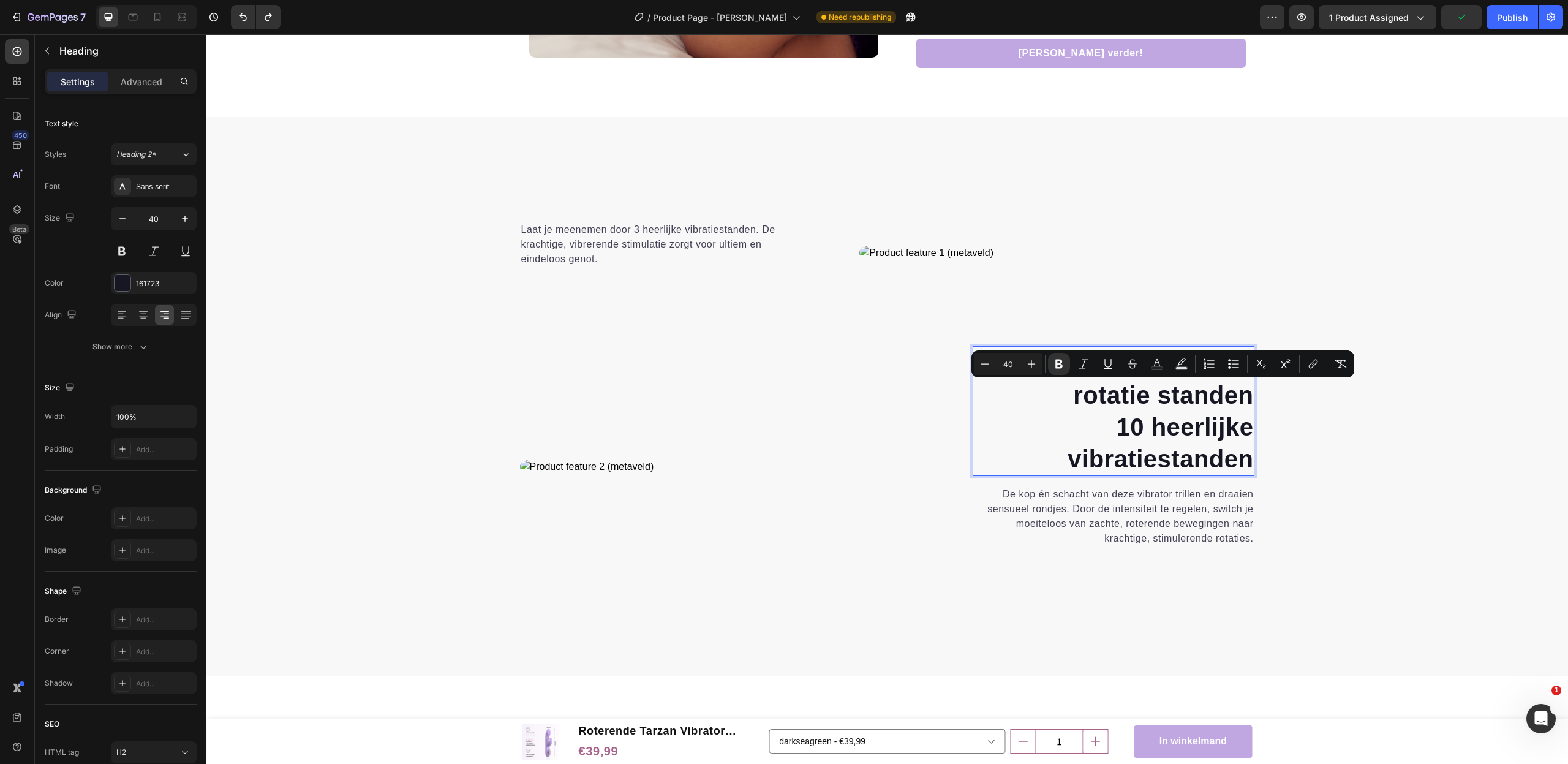
click at [1066, 393] on p "3 krachtige rotatie standen 10 heerlijke vibratiestanden" at bounding box center [1114, 410] width 280 height 127
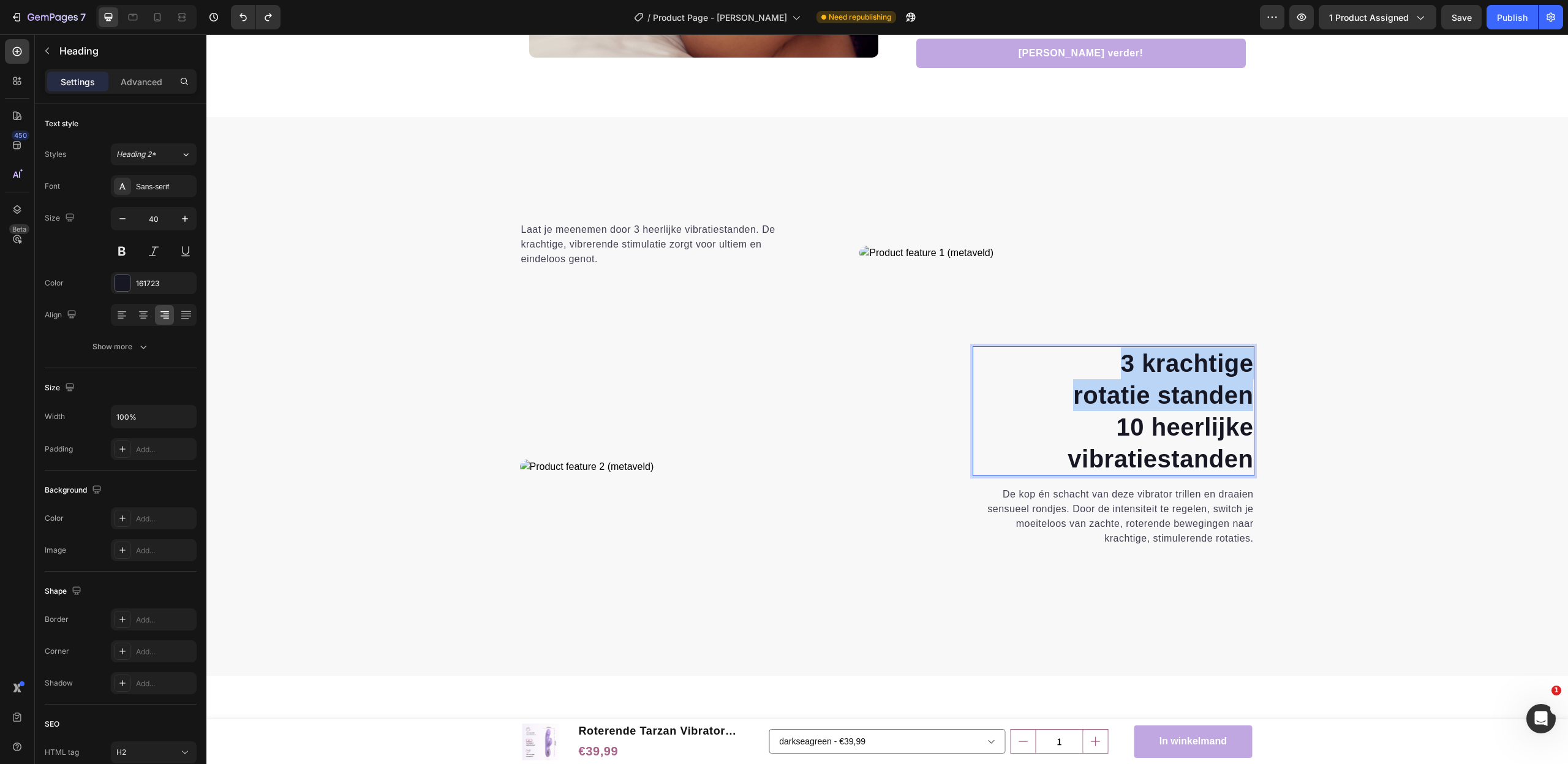
drag, startPoint x: 1112, startPoint y: 356, endPoint x: 1264, endPoint y: 402, distance: 158.8
click at [1255, 402] on h2 "3 krachtige rotatie standen 10 heerlijke vibratiestanden" at bounding box center [1114, 410] width 282 height 130
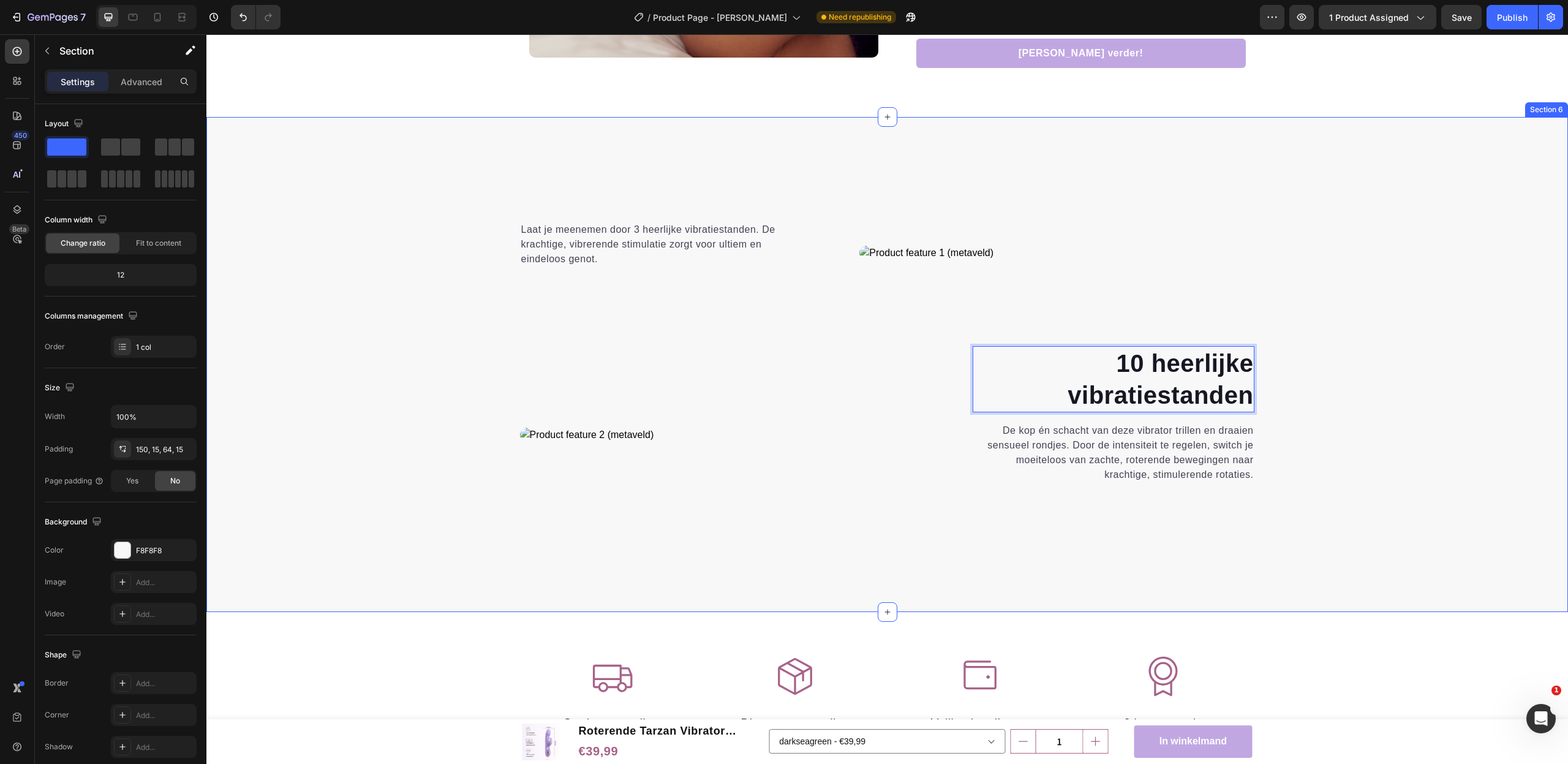
click at [560, 190] on div "Heading Laat je meenemen door 3 heerlijke vibratiestanden. De krachtige, vibrer…" at bounding box center [887, 365] width 1361 height 495
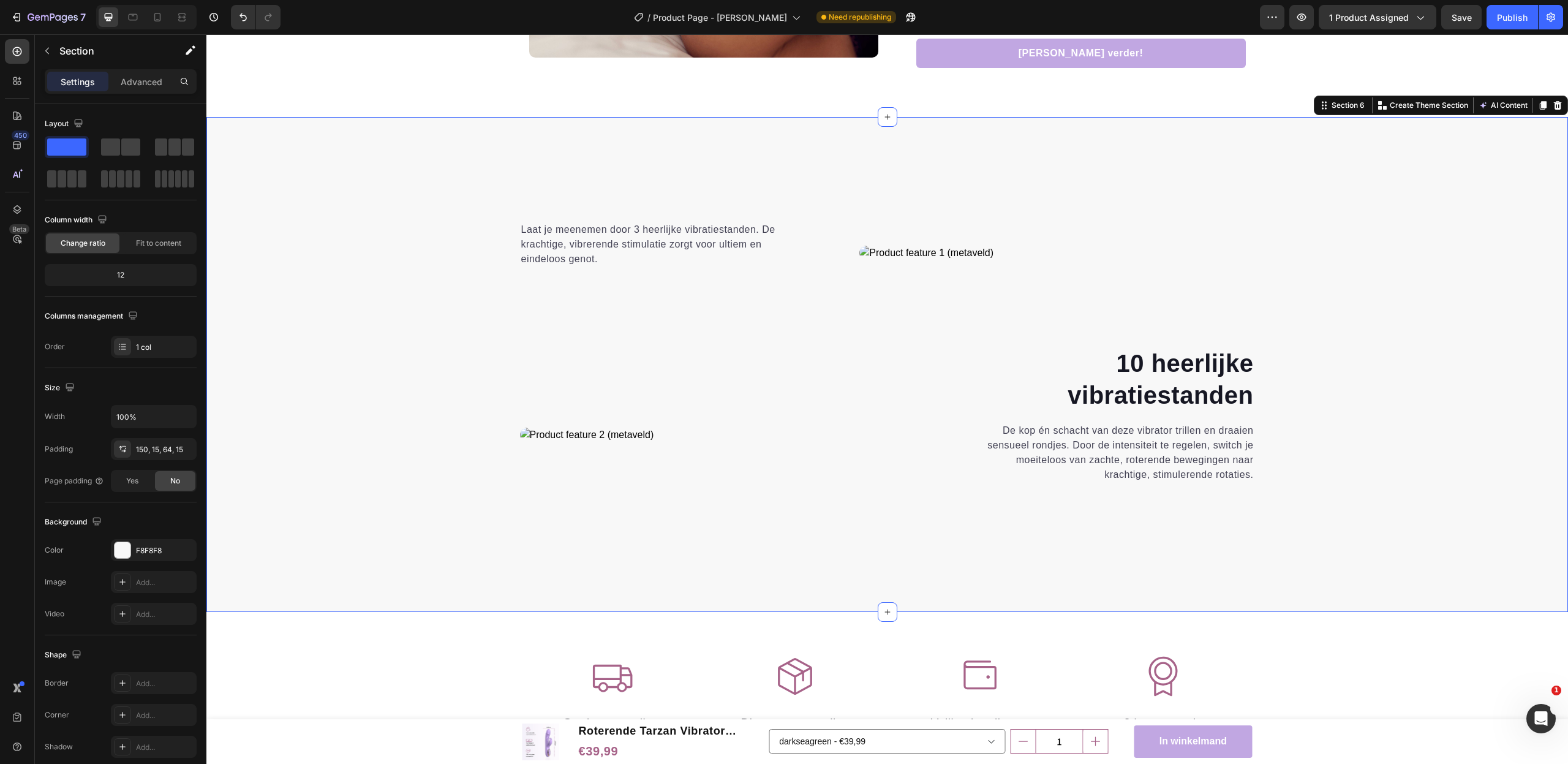
click at [549, 194] on div "Heading Laat je meenemen door 3 heerlijke vibratiestanden. De krachtige, vibrer…" at bounding box center [887, 365] width 1361 height 495
click at [575, 211] on h2 at bounding box center [661, 210] width 282 height 2
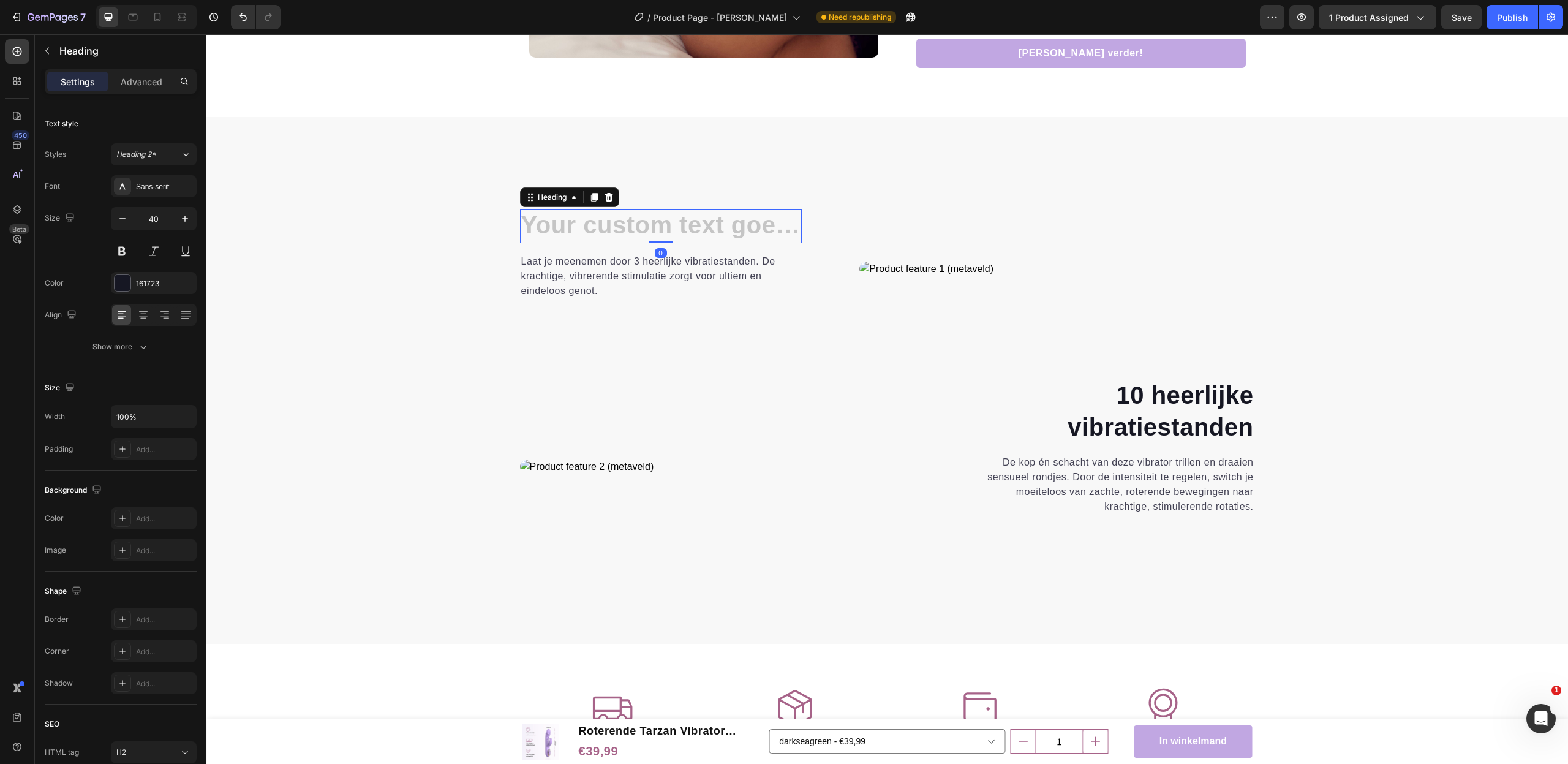
click at [577, 210] on div "Heading 0 Laat je meenemen door 3 heerlijke vibratiestanden. De krachtige, vibr…" at bounding box center [661, 268] width 282 height 120
click at [577, 210] on h2 "Rich Text Editor. Editing area: main" at bounding box center [661, 226] width 282 height 35
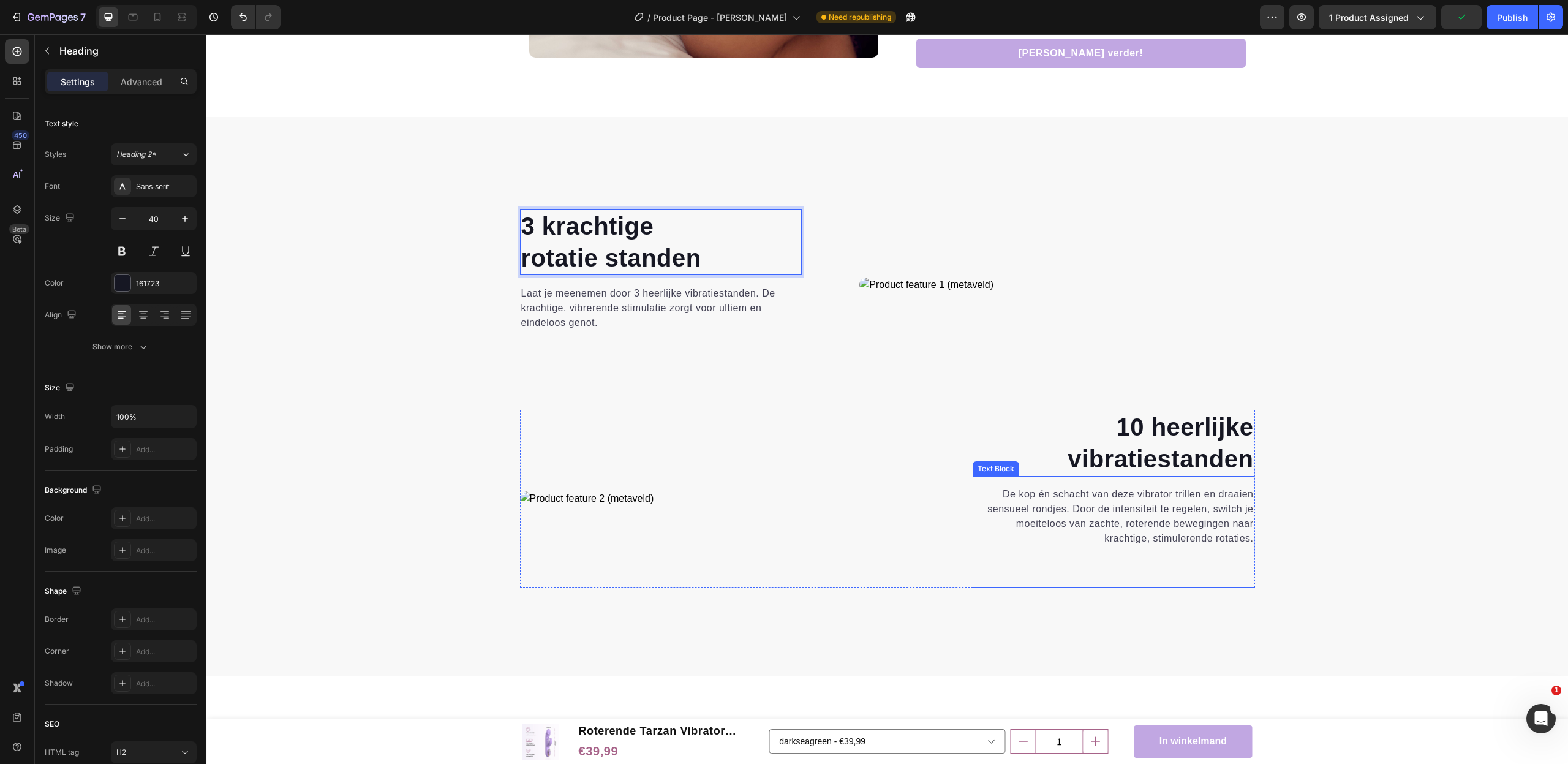
click at [1154, 500] on p "De kop én schacht van deze vibrator trillen en draaien sensueel rondjes. Door d…" at bounding box center [1114, 524] width 280 height 74
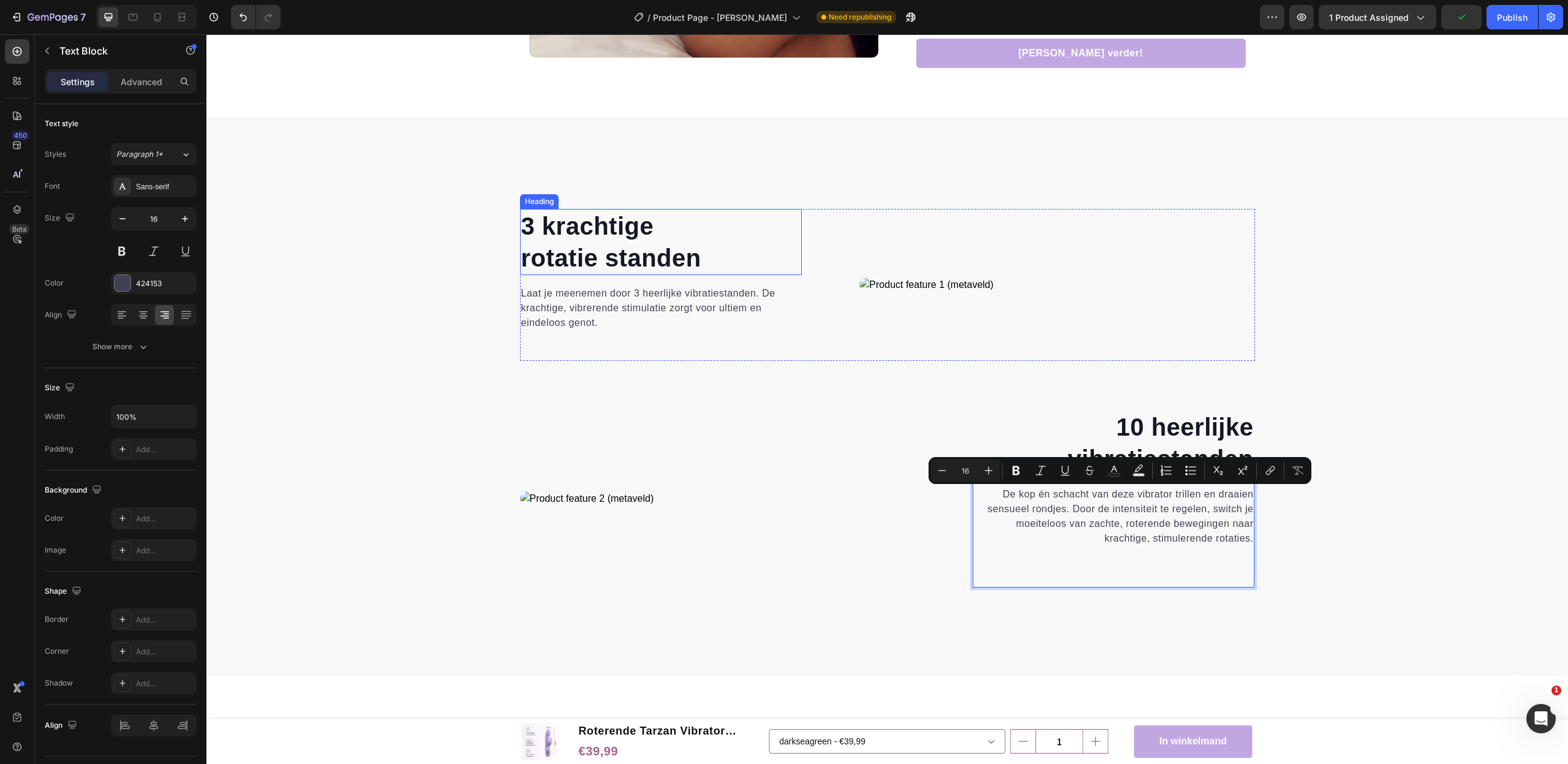
click at [620, 304] on p "Laat je meenemen door 3 heerlijke vibratiestanden. De krachtige, vibrerende sti…" at bounding box center [662, 308] width 280 height 44
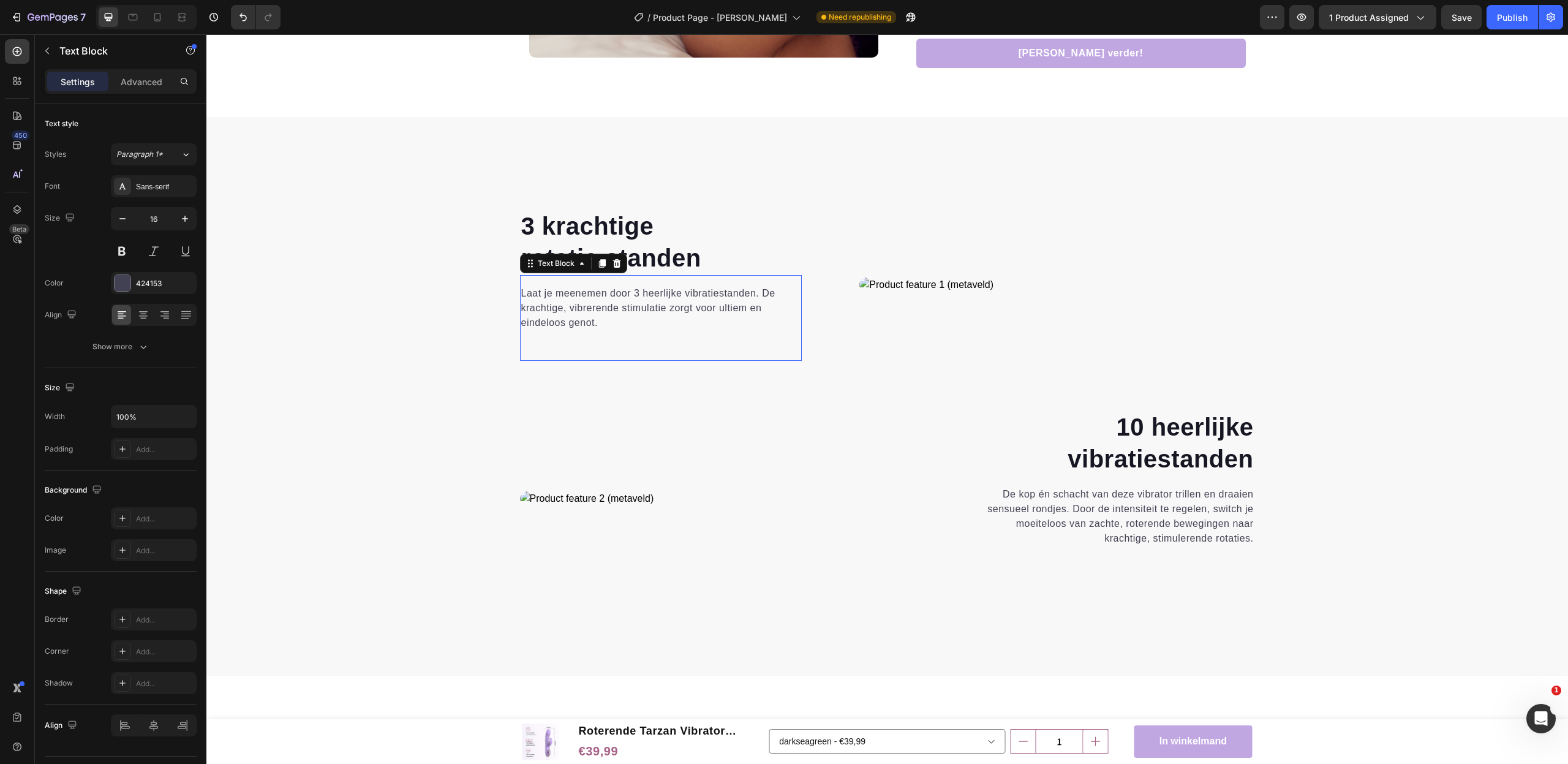
click at [620, 304] on p "Laat je meenemen door 3 heerlijke vibratiestanden. De krachtige, vibrerende sti…" at bounding box center [662, 308] width 280 height 44
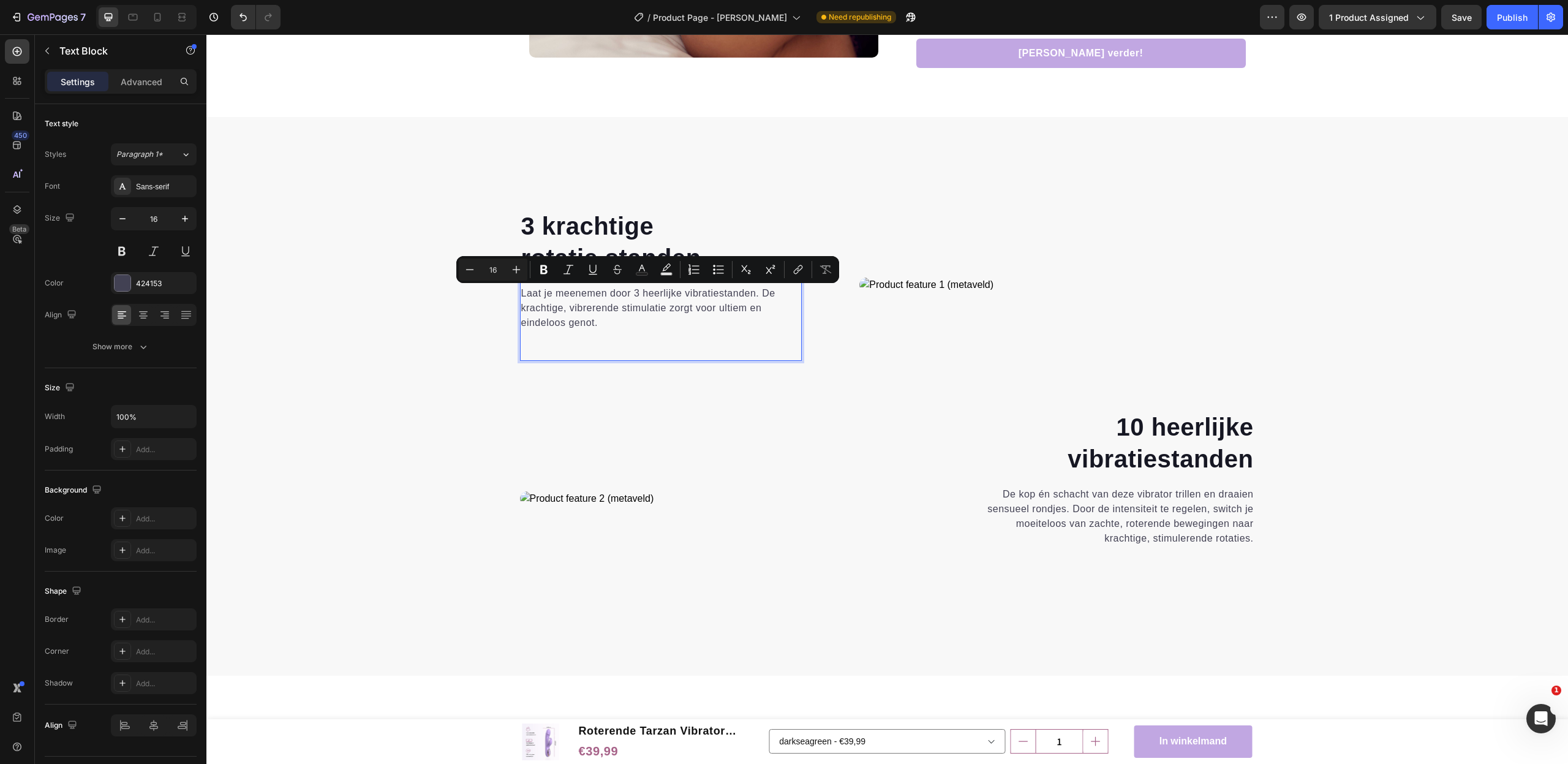
click at [616, 325] on p "Laat je meenemen door 3 heerlijke vibratiestanden. De krachtige, vibrerende sti…" at bounding box center [662, 308] width 280 height 44
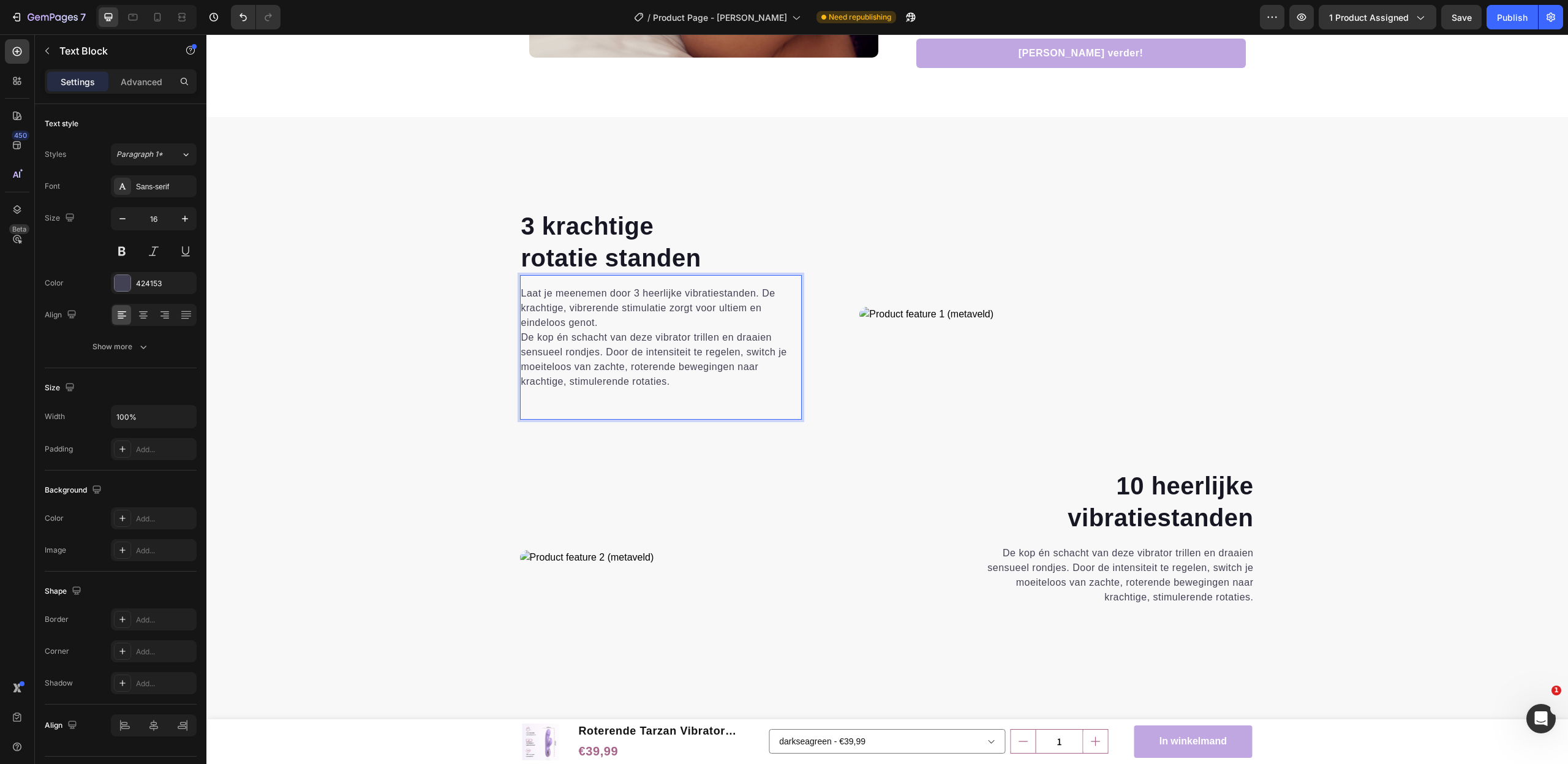
click at [603, 319] on p "Laat je meenemen door 3 heerlijke vibratiestanden. De krachtige, vibrerende sti…" at bounding box center [662, 308] width 280 height 44
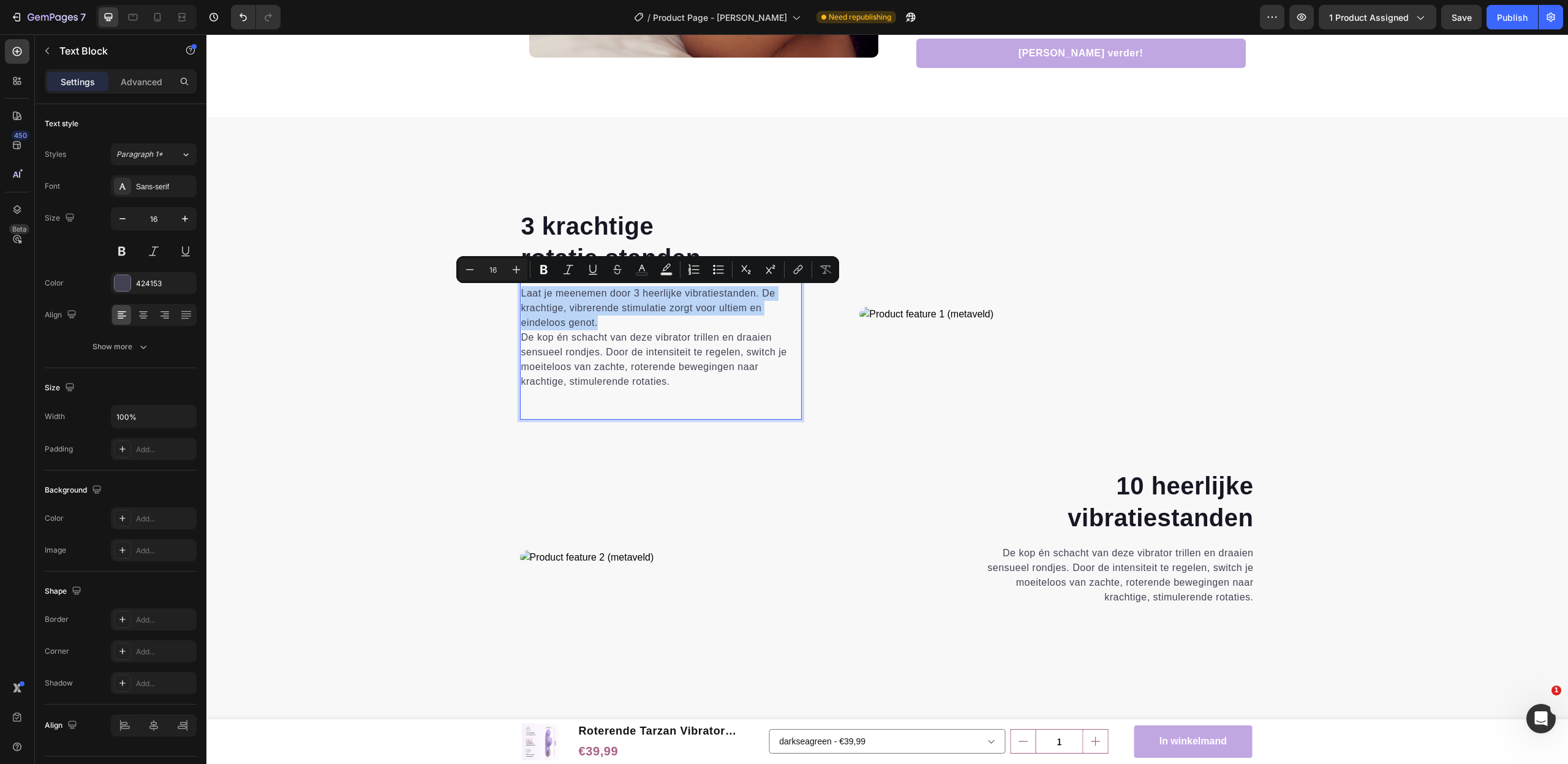
drag, startPoint x: 602, startPoint y: 322, endPoint x: 496, endPoint y: 283, distance: 112.9
click at [520, 285] on div "Laat je meenemen door 3 heerlijke vibratiestanden. De krachtige, vibrerende sti…" at bounding box center [661, 338] width 282 height 105
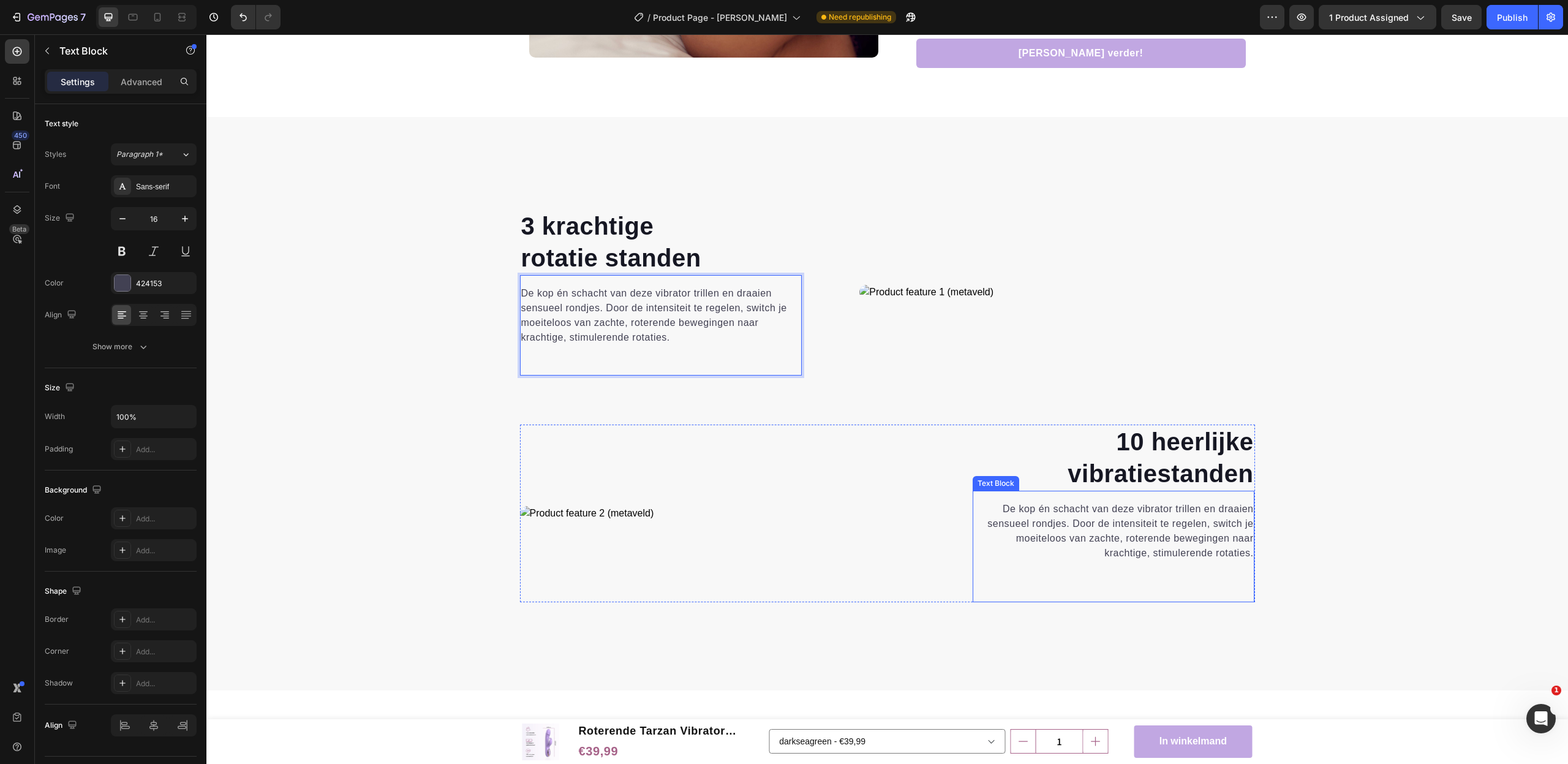
click at [1190, 535] on p "De kop én schacht van deze vibrator trillen en draaien sensueel rondjes. Door d…" at bounding box center [1114, 538] width 280 height 74
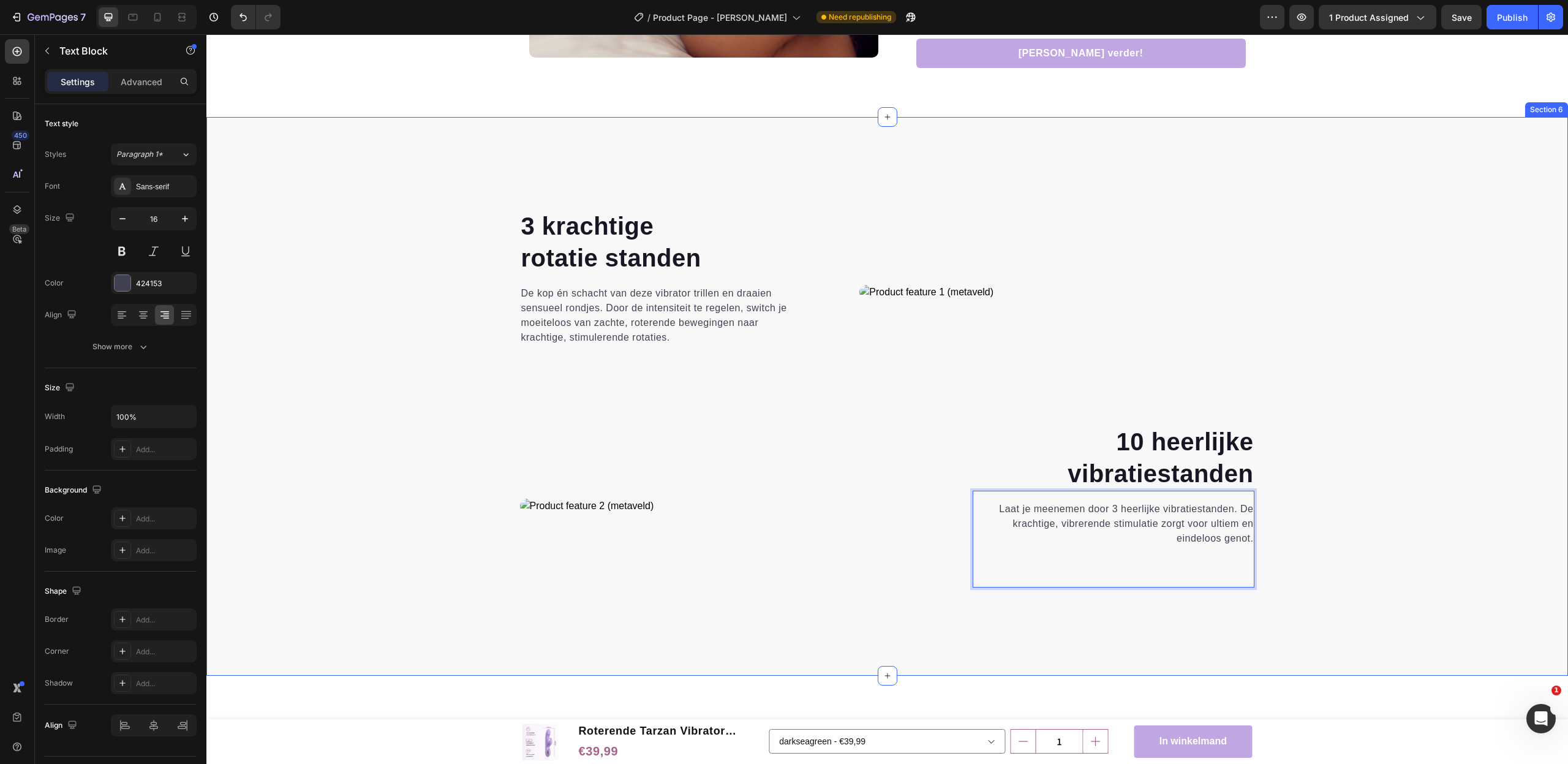
click at [1337, 537] on div "⁠⁠⁠⁠⁠⁠⁠ 3 krachtige rotatie standen Heading De kop én schacht van deze vibrator…" at bounding box center [887, 422] width 1343 height 427
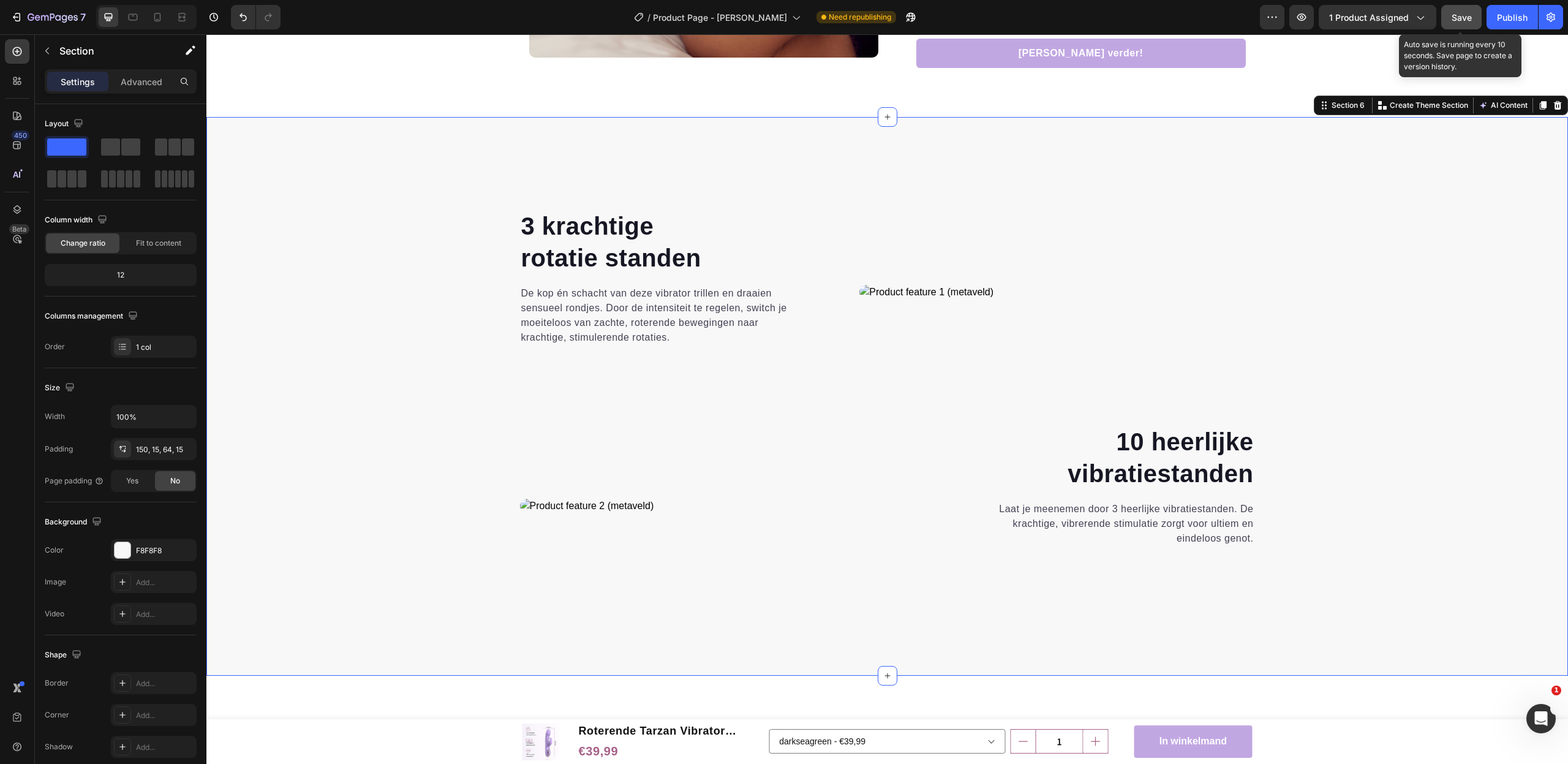
click at [1465, 12] on div "Save" at bounding box center [1462, 17] width 20 height 13
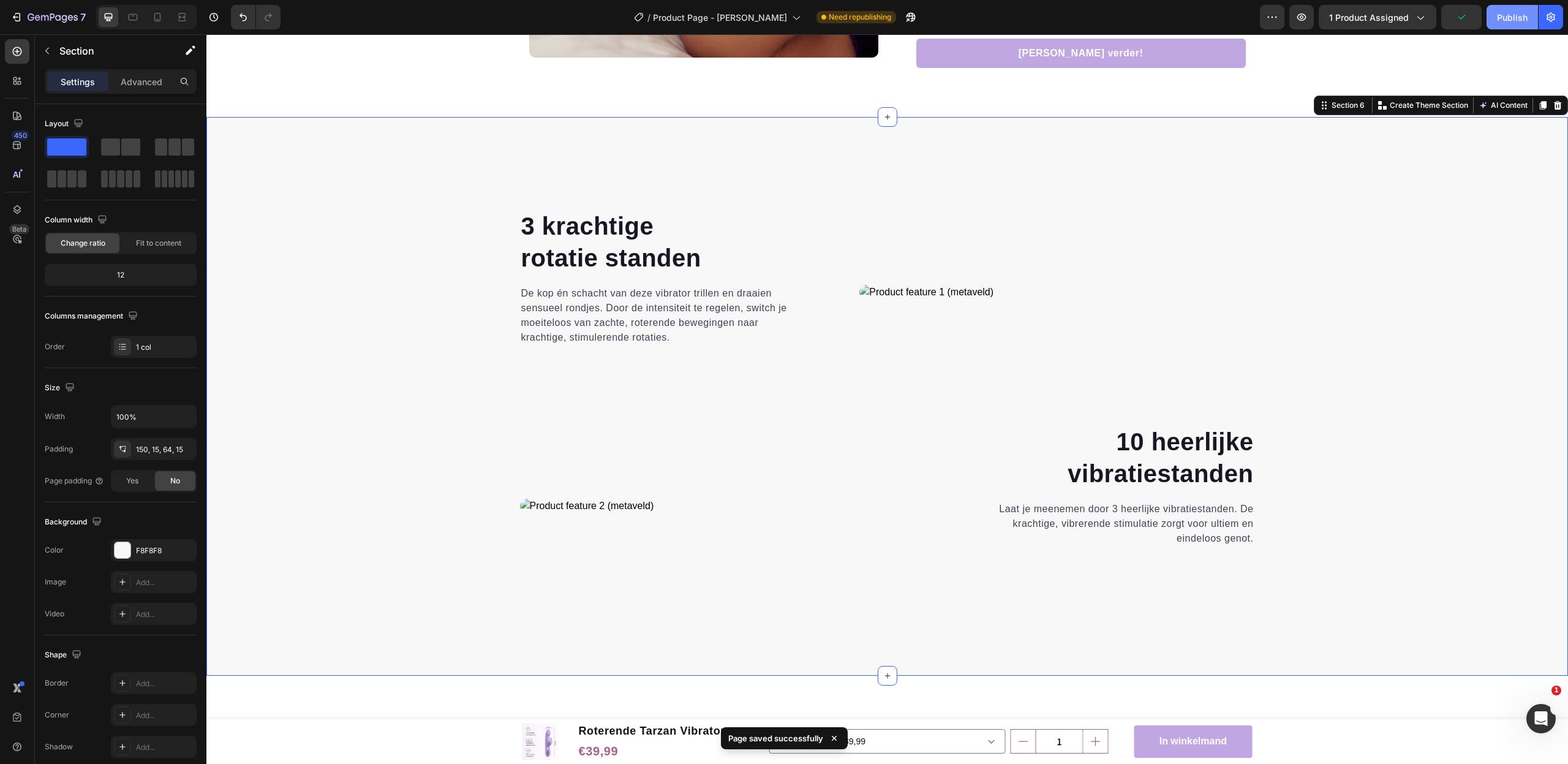
click at [1519, 17] on div "Publish" at bounding box center [1511, 17] width 31 height 13
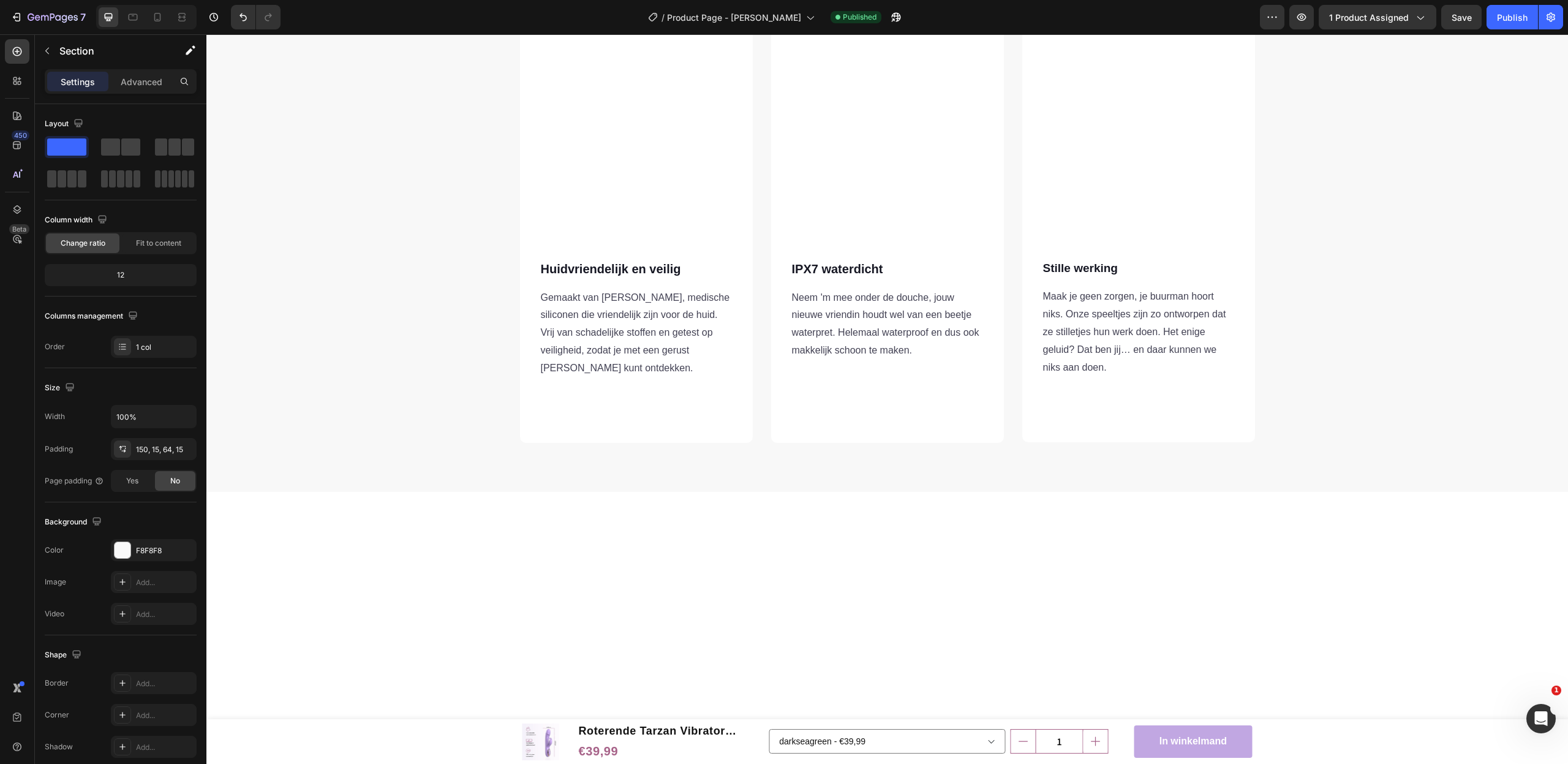
scroll to position [0, 0]
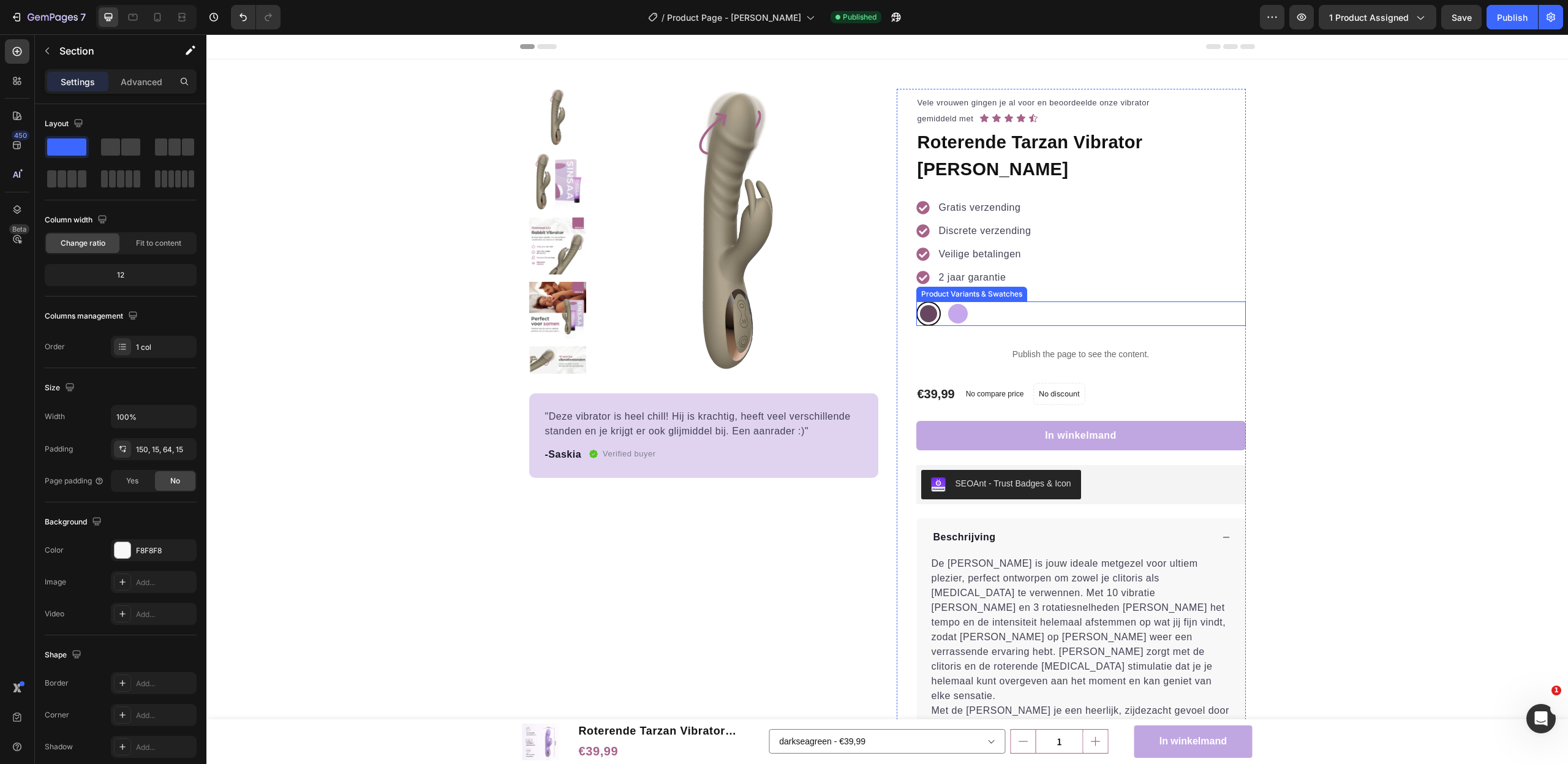
click at [993, 301] on div "darkseagreen darkseagreen mediumpurple mediumpurple" at bounding box center [1081, 313] width 330 height 25
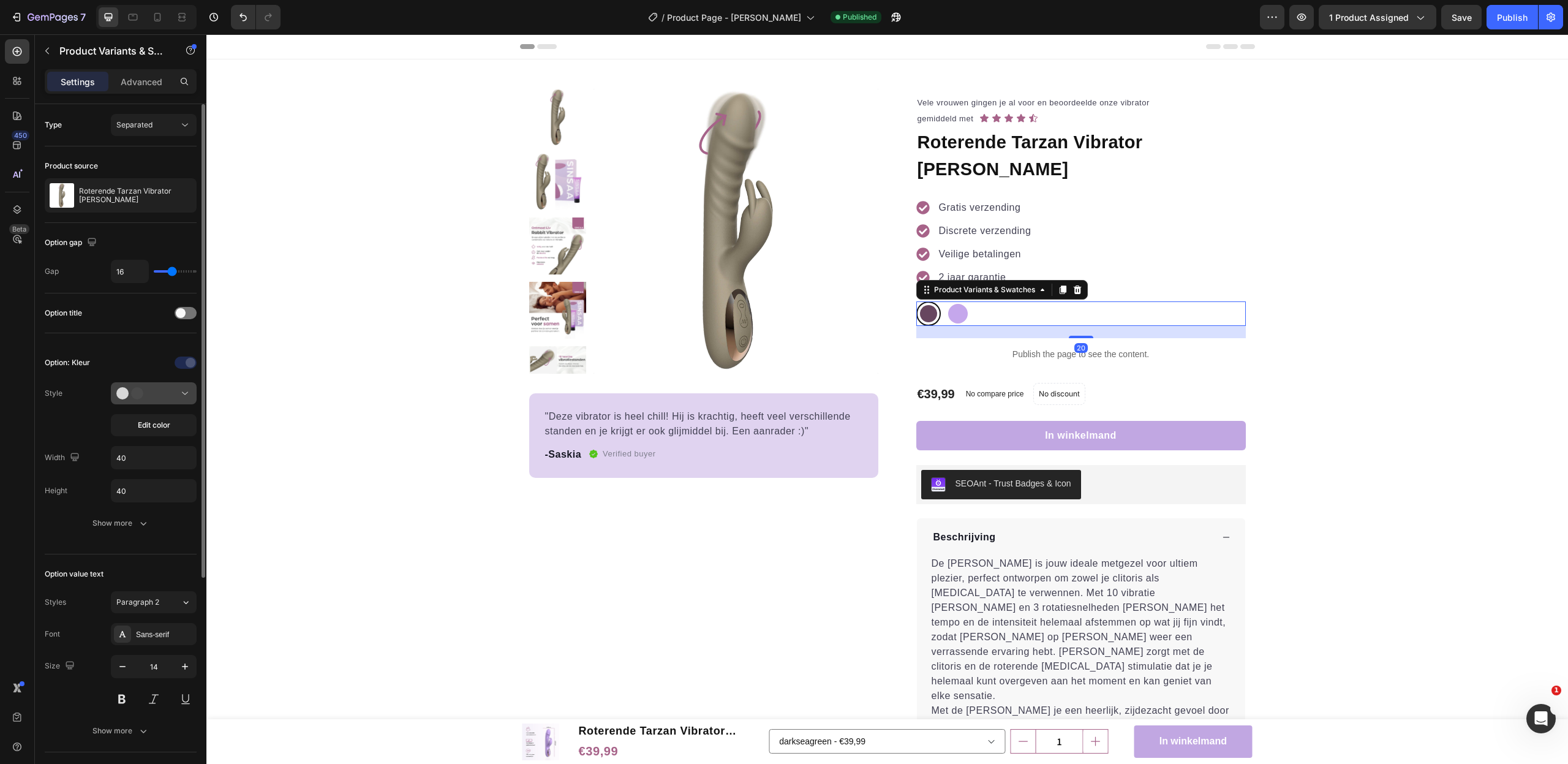
click at [157, 399] on div at bounding box center [153, 393] width 75 height 12
click at [72, 389] on div "Style Edit color" at bounding box center [120, 409] width 152 height 54
click at [143, 425] on span "Edit color" at bounding box center [154, 424] width 33 height 11
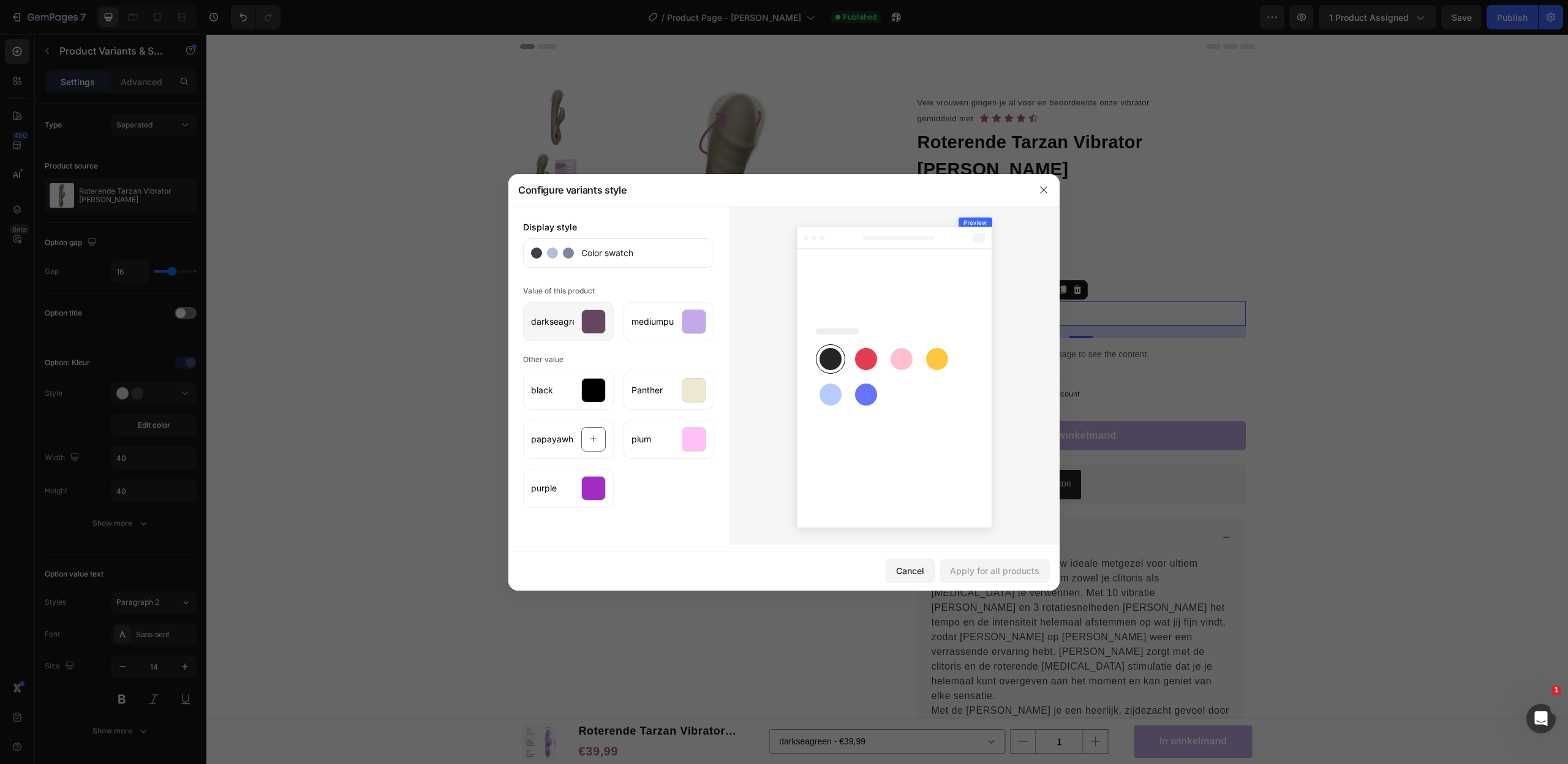
click at [594, 322] on div at bounding box center [593, 321] width 25 height 25
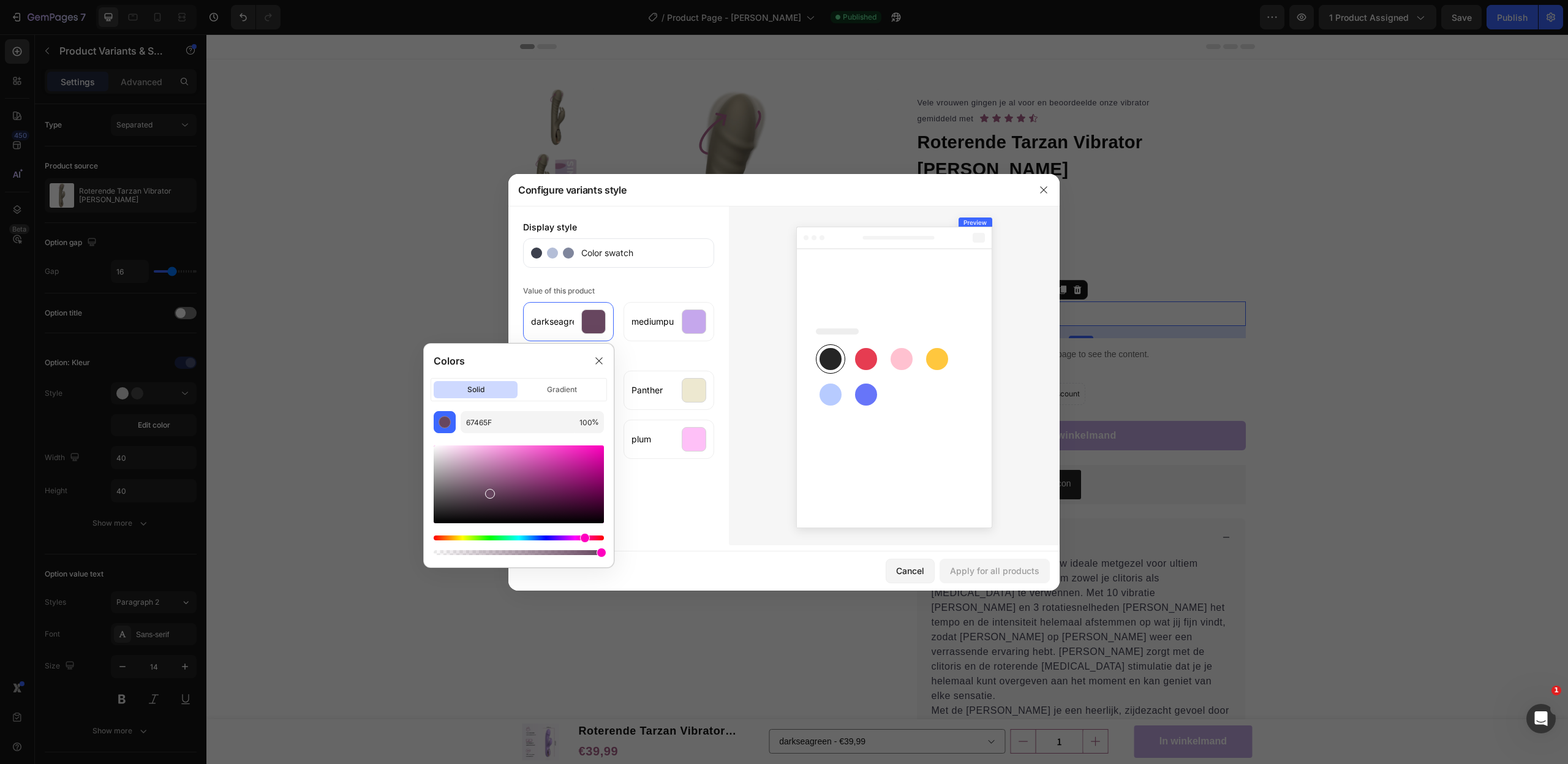
drag, startPoint x: 489, startPoint y: 535, endPoint x: 475, endPoint y: 535, distance: 14.0
click at [475, 535] on div at bounding box center [518, 500] width 170 height 114
click at [475, 535] on div "Hue" at bounding box center [518, 537] width 170 height 5
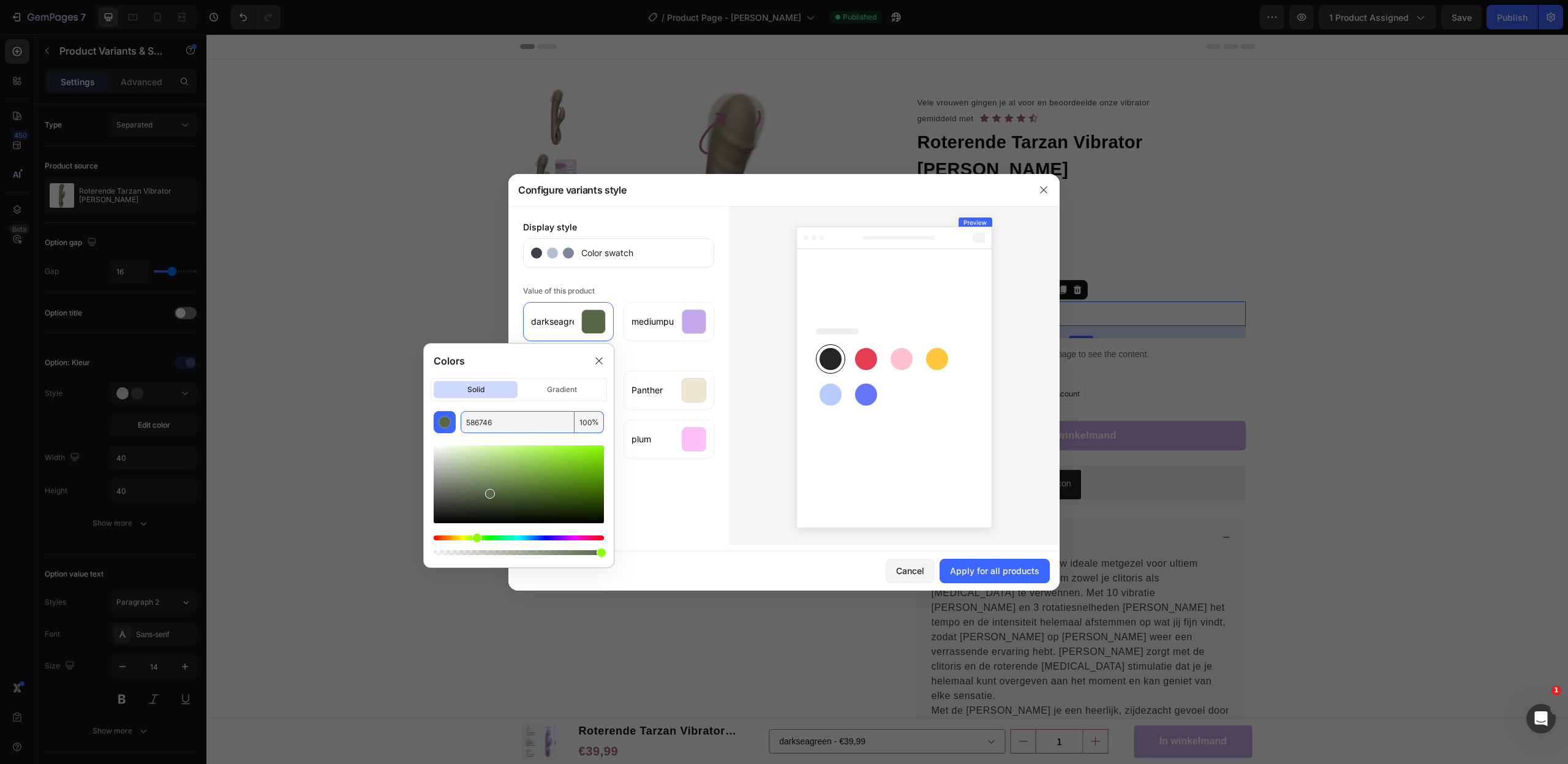
click at [485, 419] on input "586746" at bounding box center [518, 422] width 114 height 22
paste input "A79E8A"
type input "A79E8A"
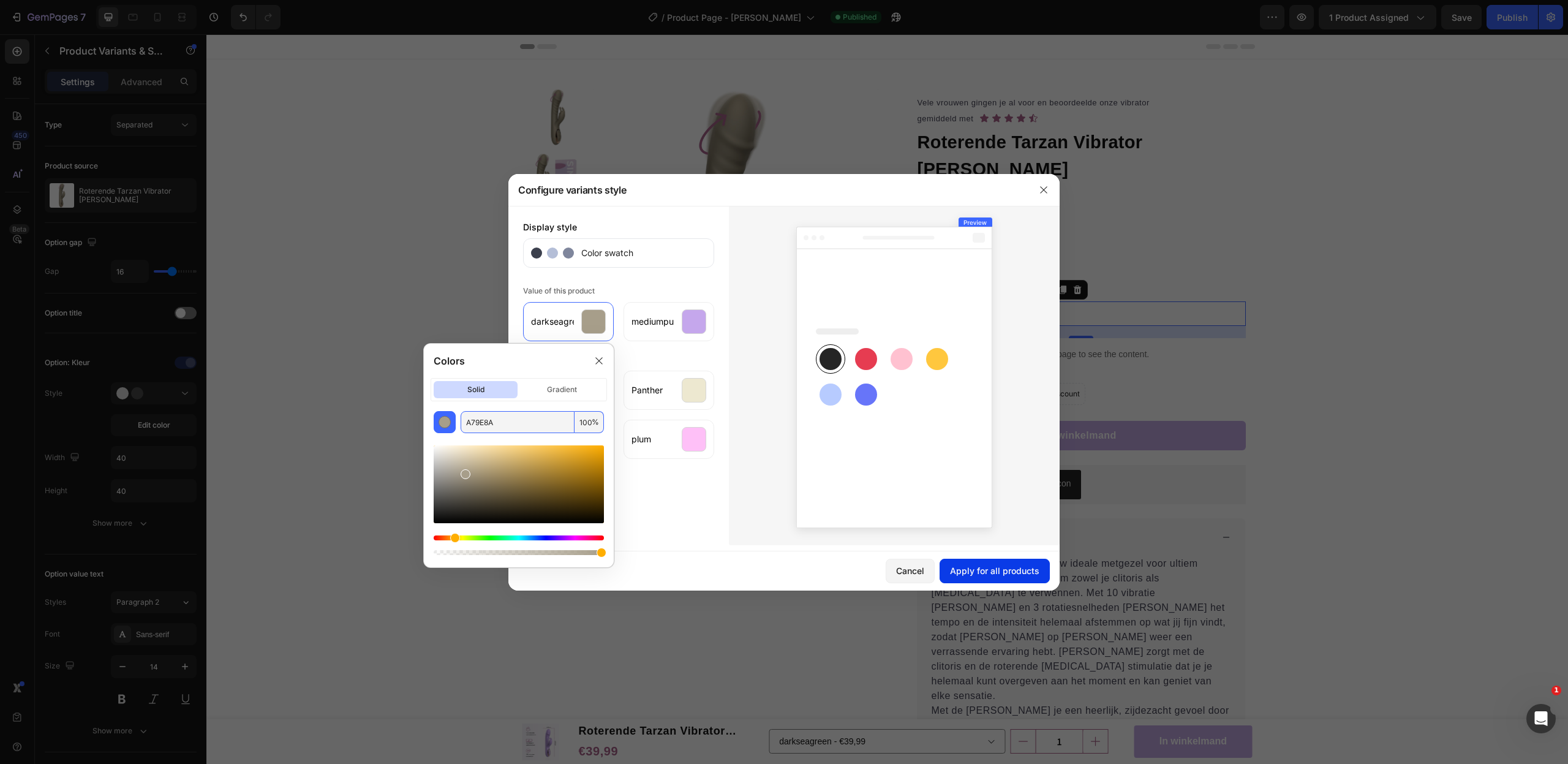
click at [981, 564] on div "Apply for all products" at bounding box center [995, 570] width 89 height 13
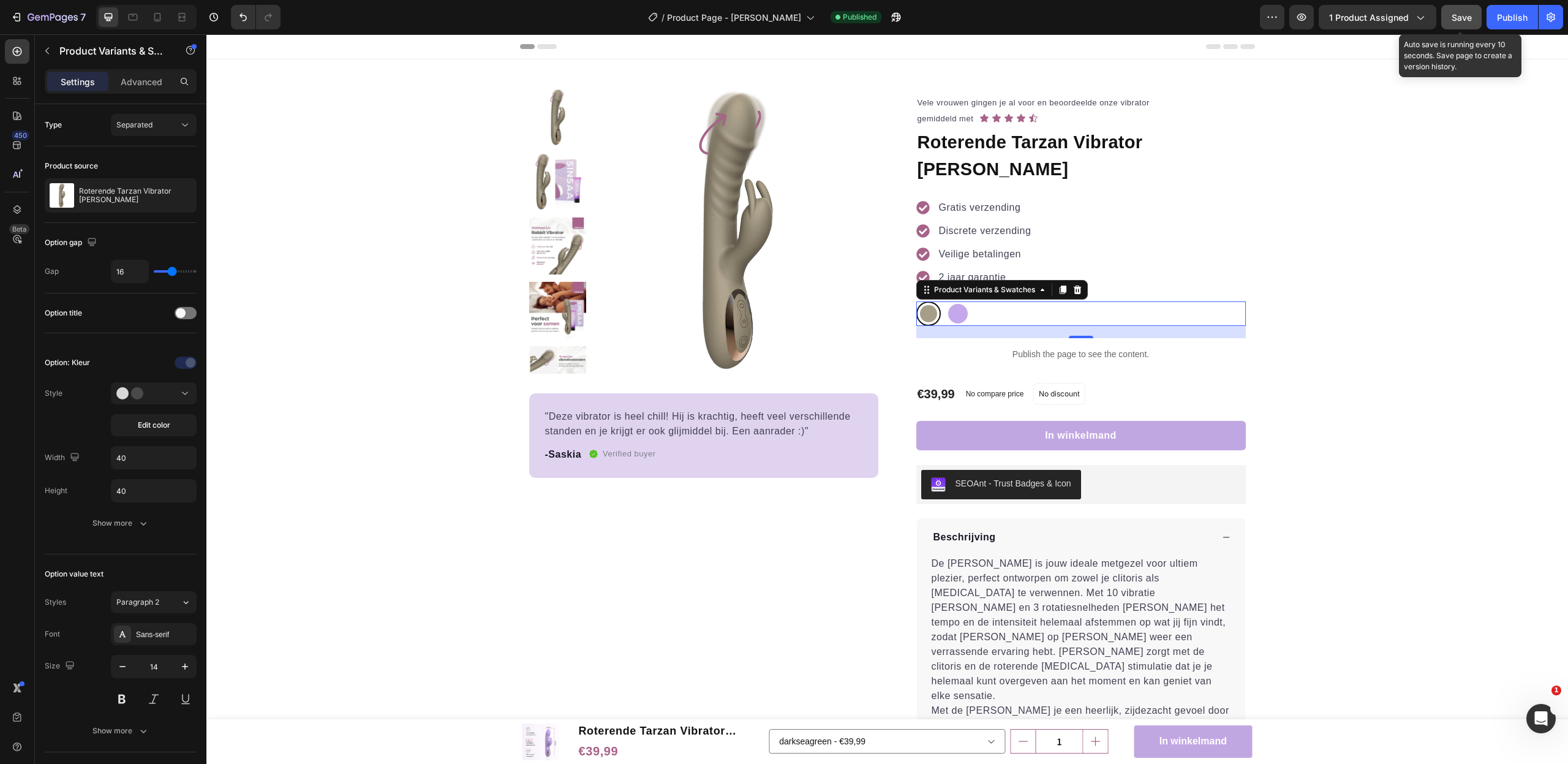
click at [1470, 24] on button "Save" at bounding box center [1461, 17] width 41 height 25
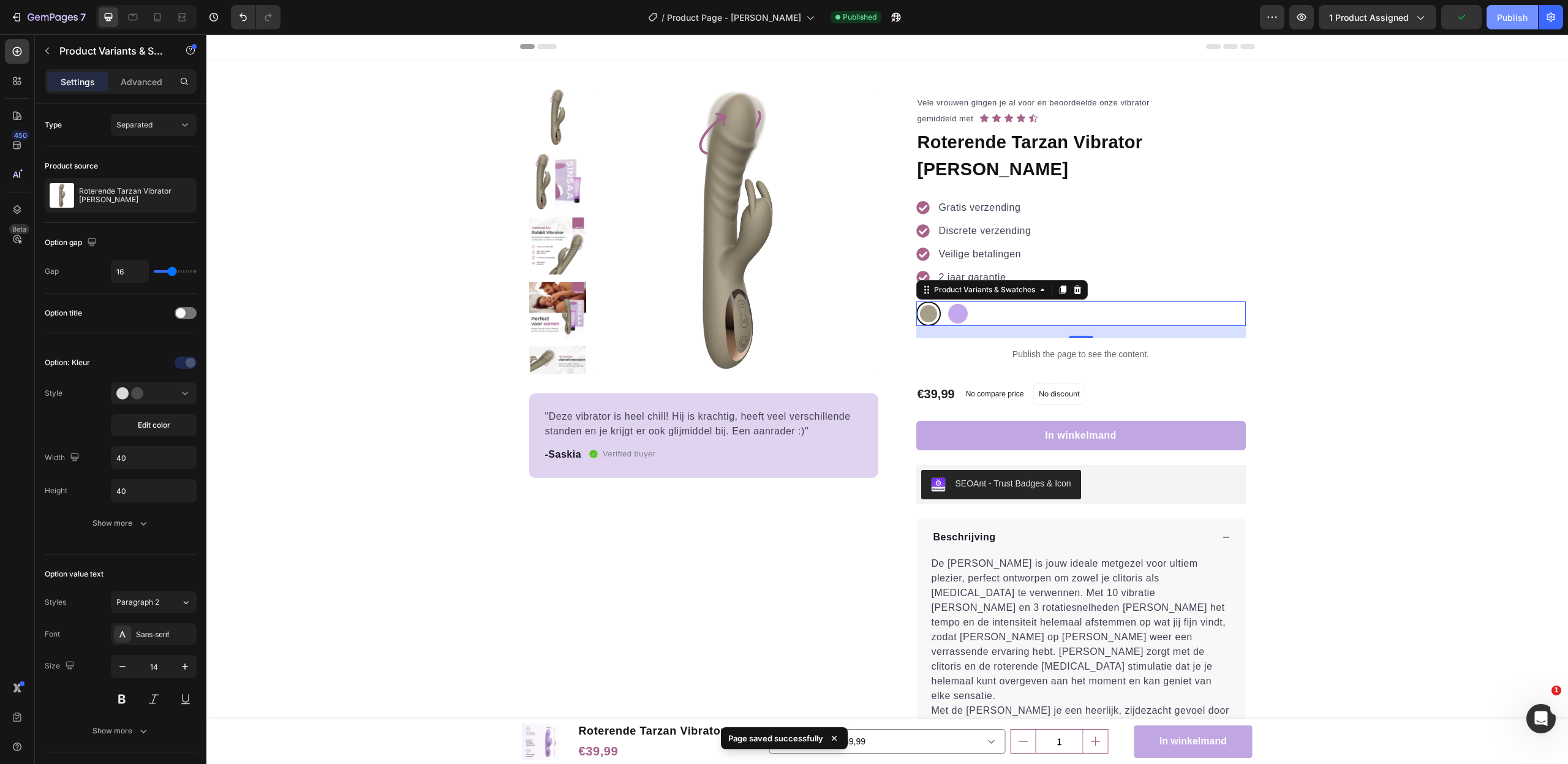
click at [1514, 23] on div "Publish" at bounding box center [1511, 17] width 31 height 13
click at [13, 14] on icon "button" at bounding box center [16, 17] width 12 height 12
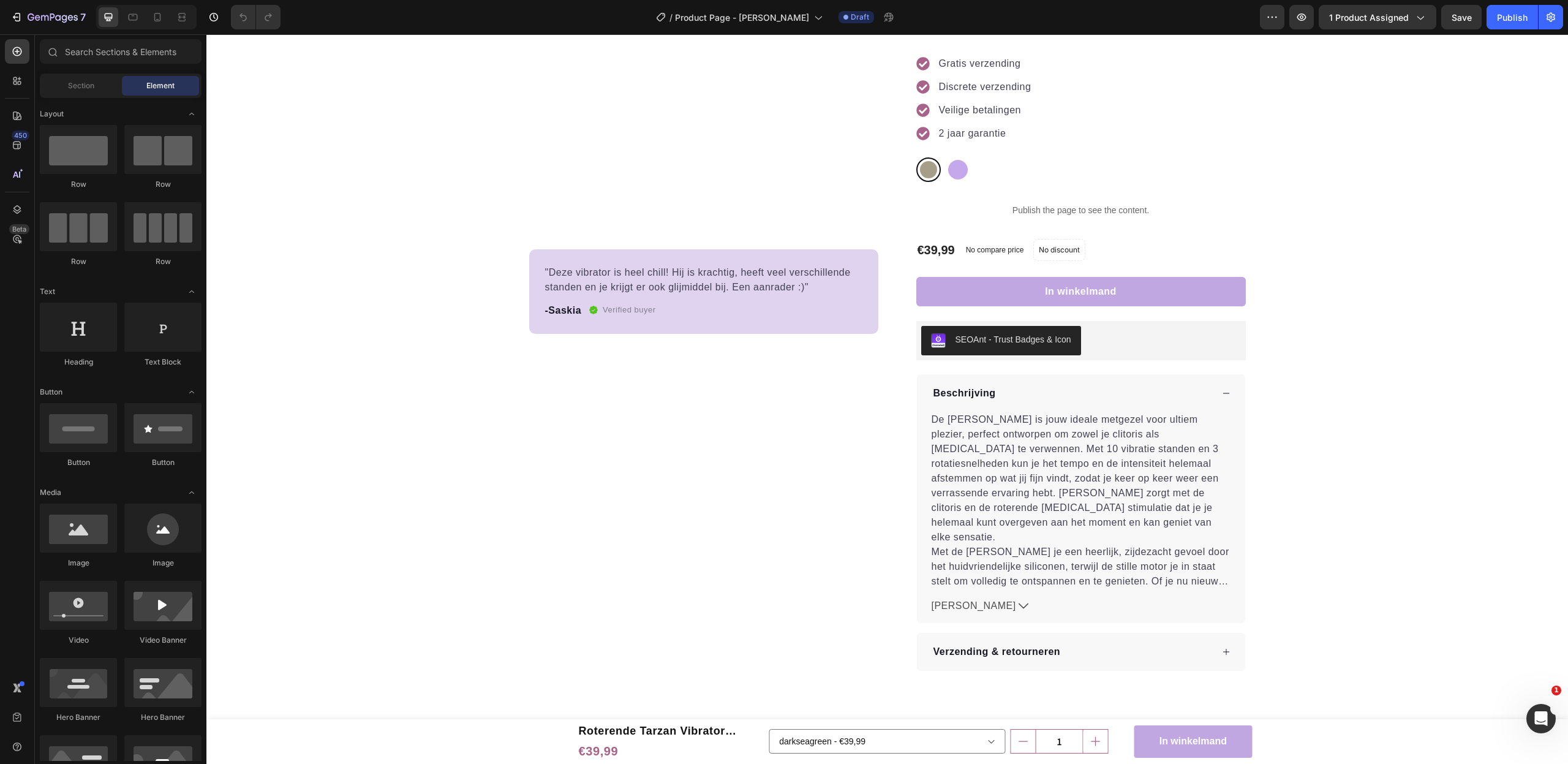
scroll to position [146, 0]
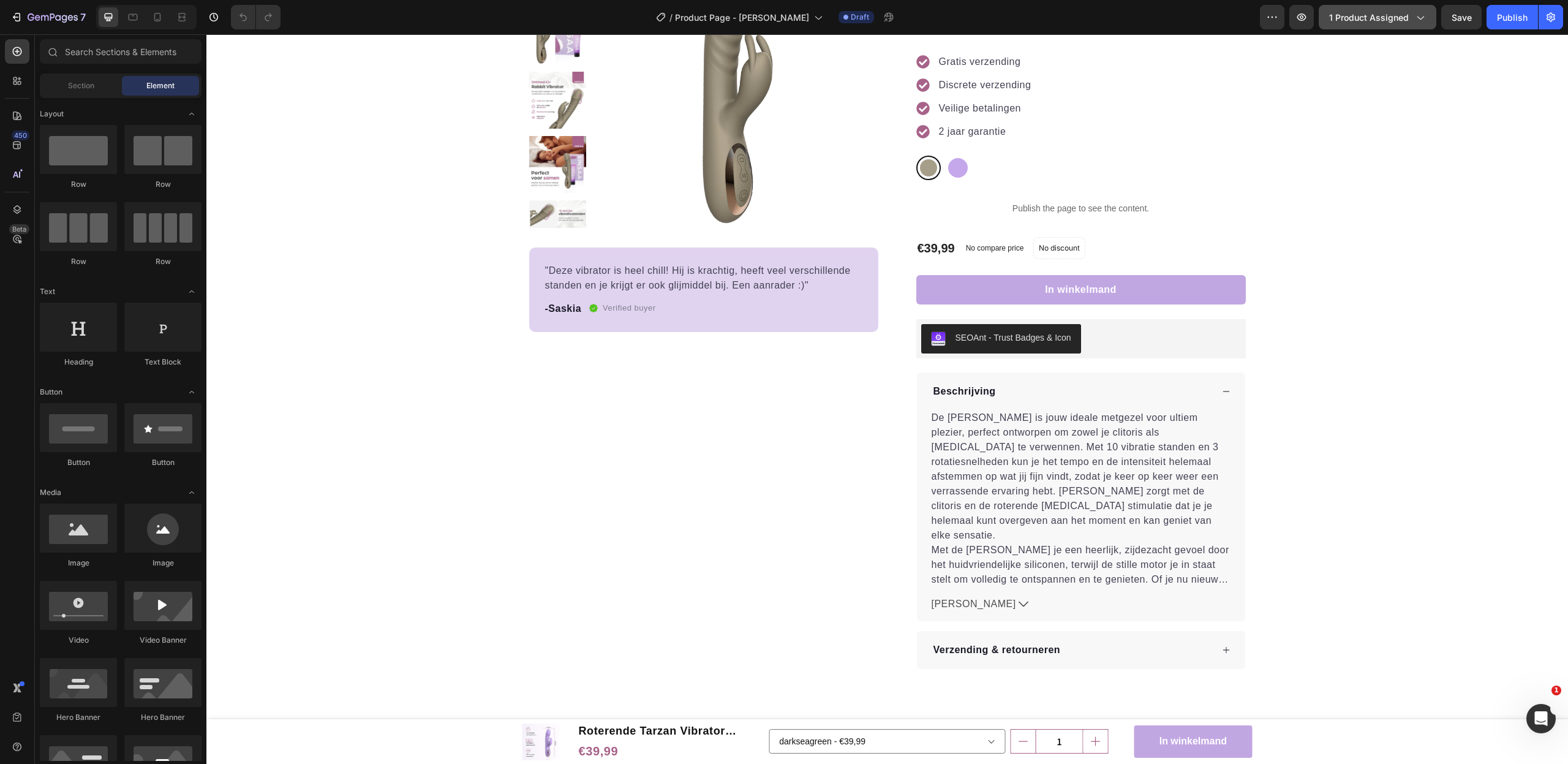
click at [1384, 19] on span "1 product assigned" at bounding box center [1369, 17] width 79 height 13
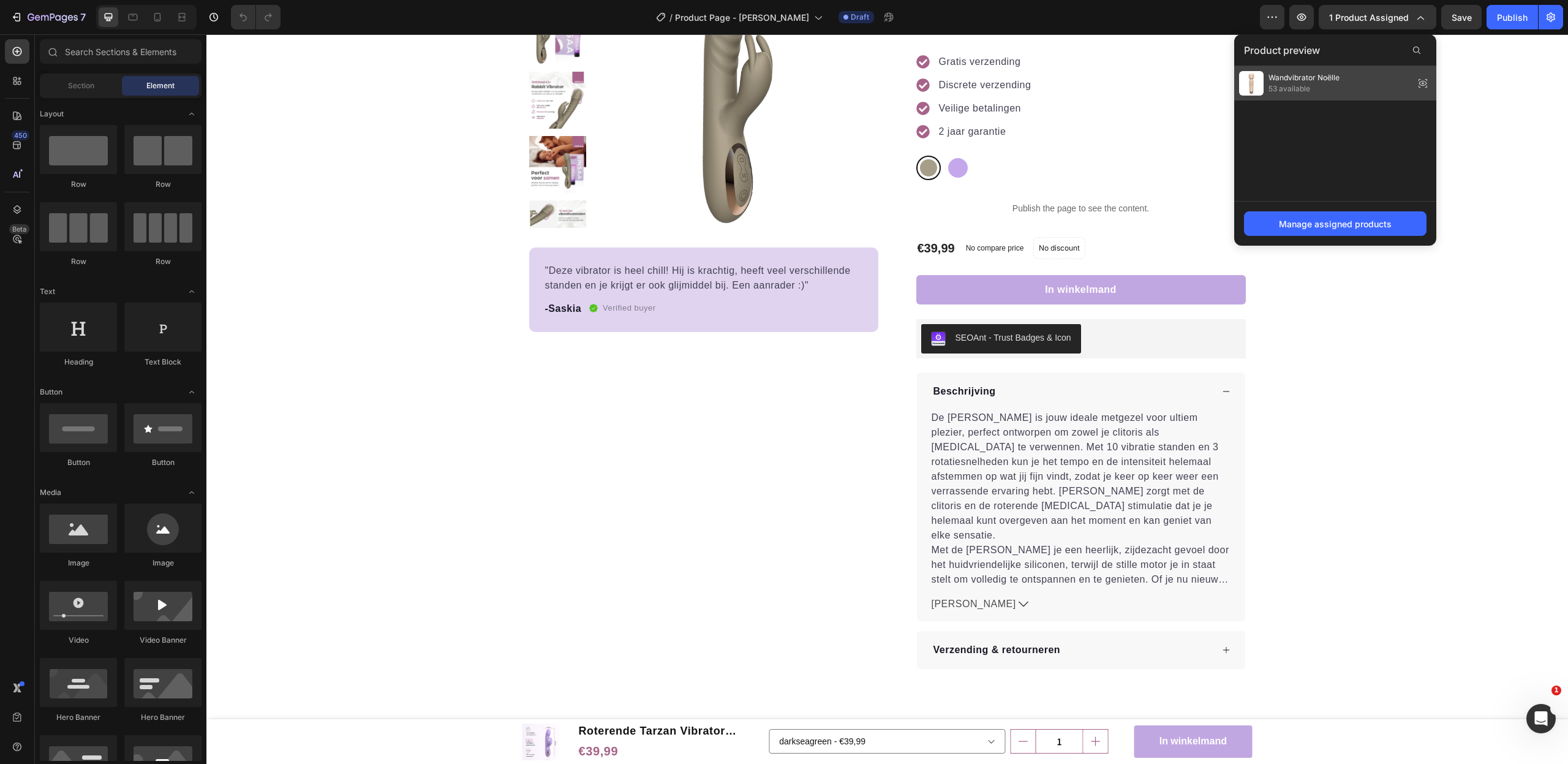
click at [1333, 94] on div "Wandvibrator Noëlle 53 available" at bounding box center [1289, 82] width 100 height 25
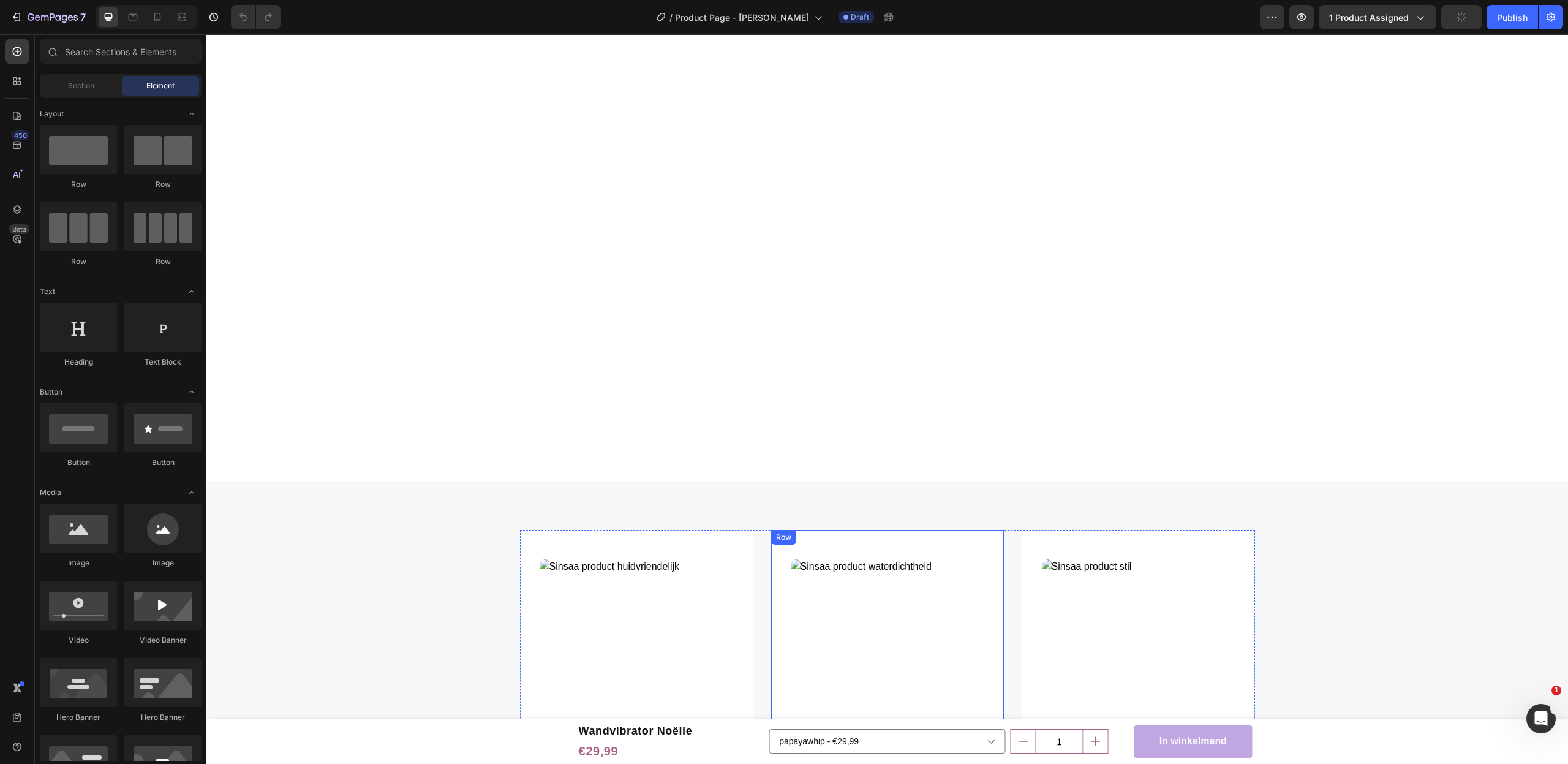
scroll to position [624, 0]
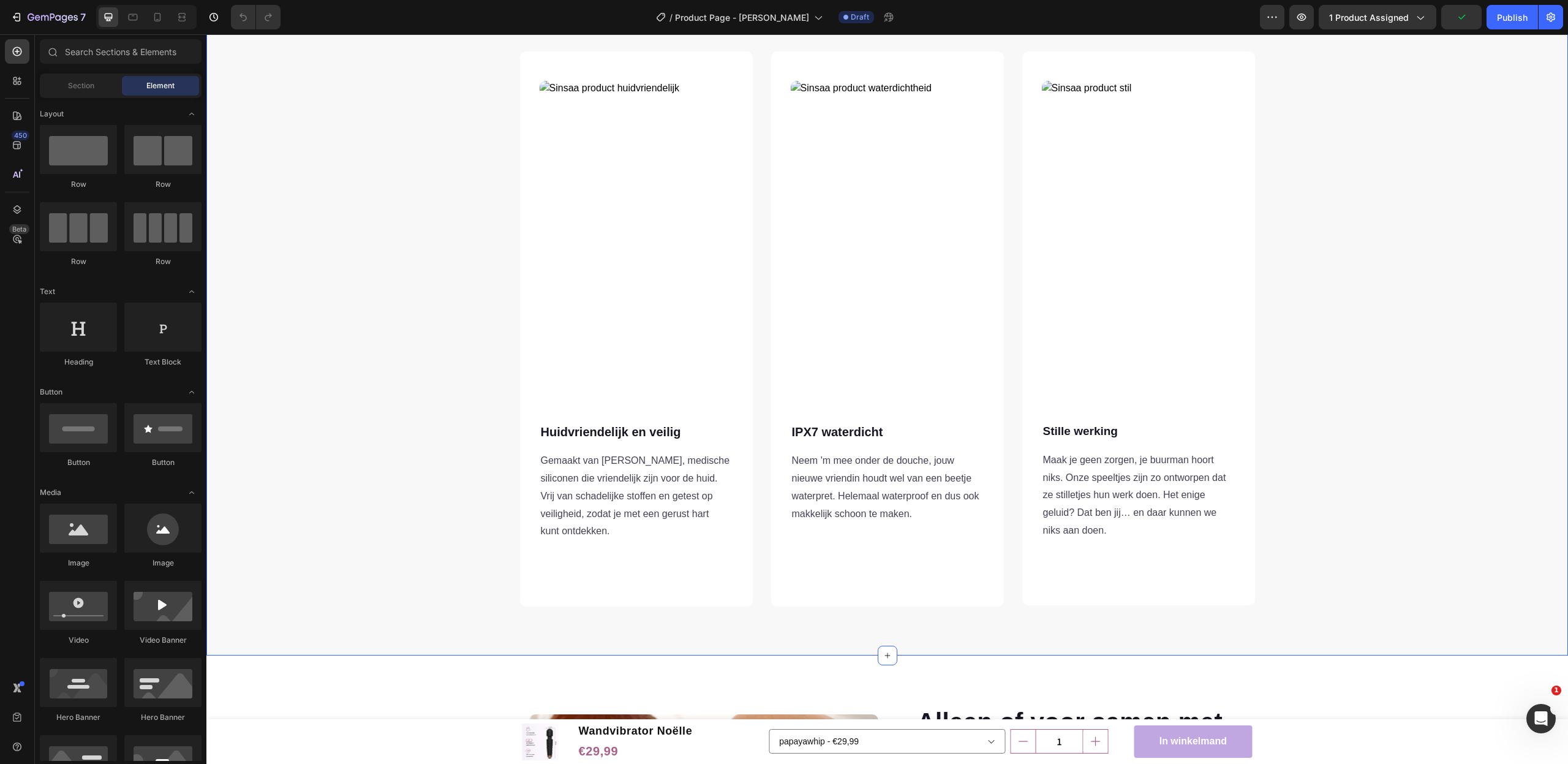
click at [430, 350] on div "Custom Code Huidvriendelijk en veilig Text block Gemaakt van zachte, medische s…" at bounding box center [887, 329] width 1343 height 554
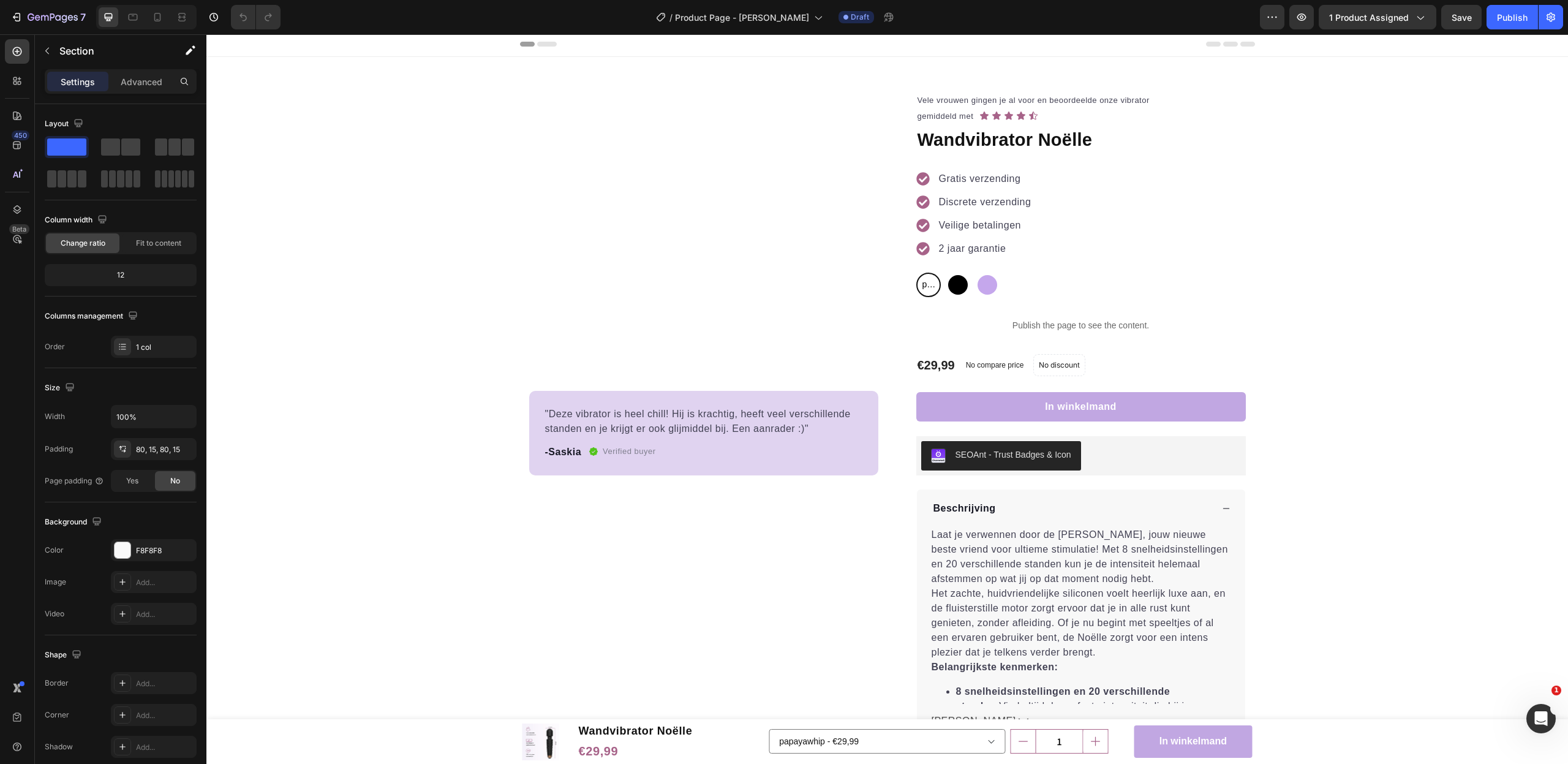
scroll to position [1, 0]
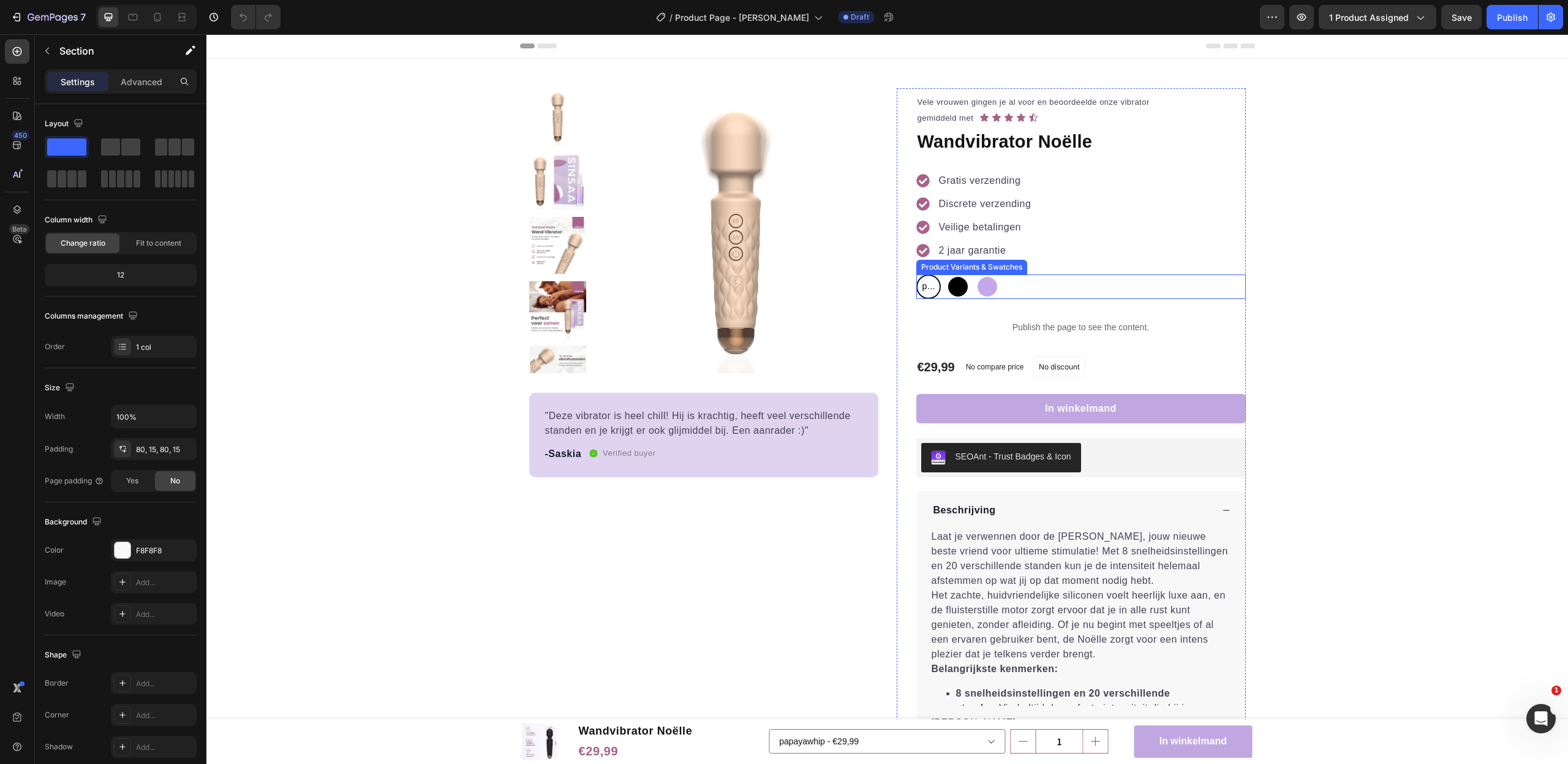
click at [1045, 280] on div "papayawhip papayawhip papayawhip black black mediumpurple mediumpurple" at bounding box center [1081, 286] width 330 height 25
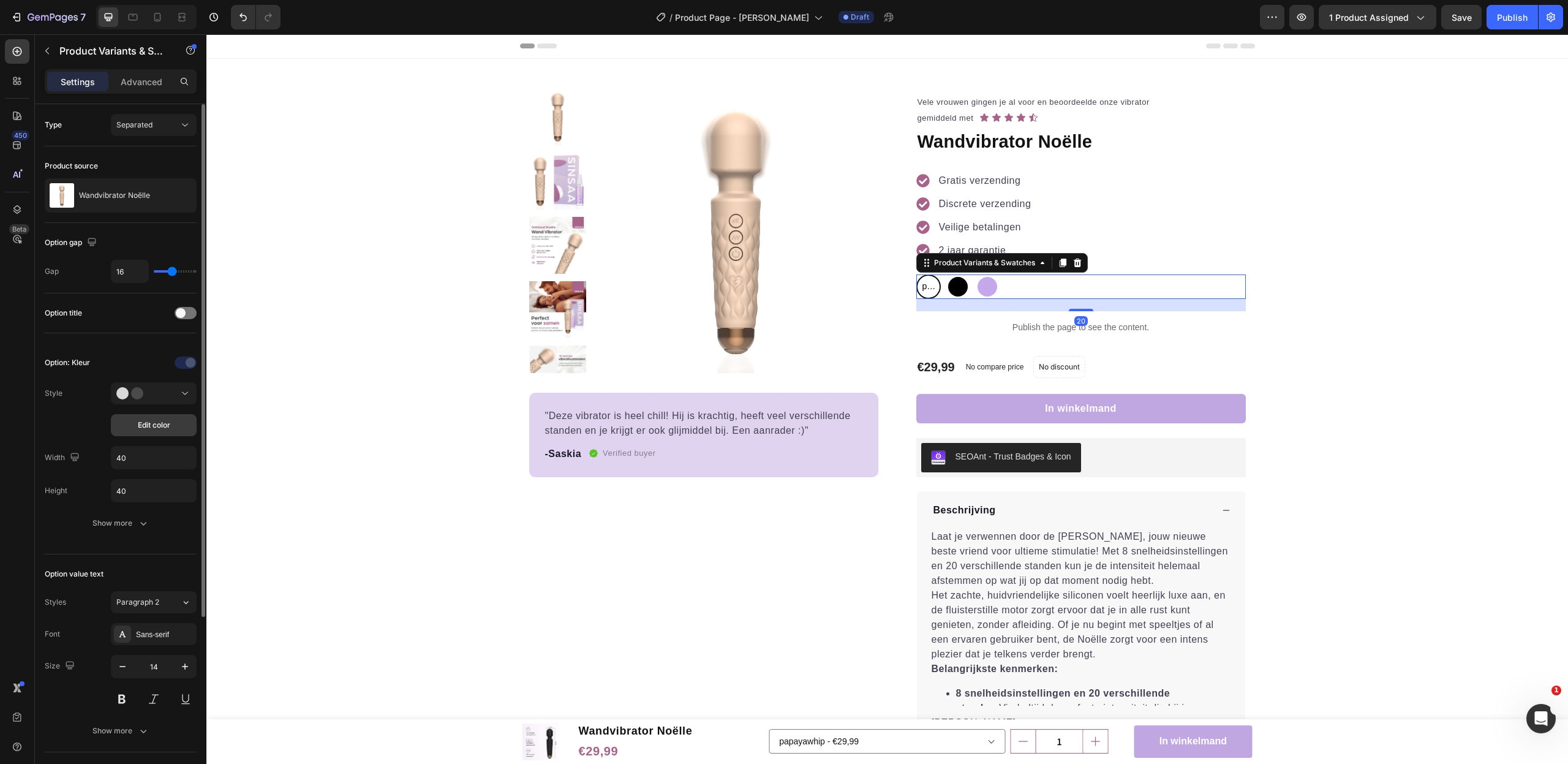
click at [160, 425] on span "Edit color" at bounding box center [154, 424] width 33 height 11
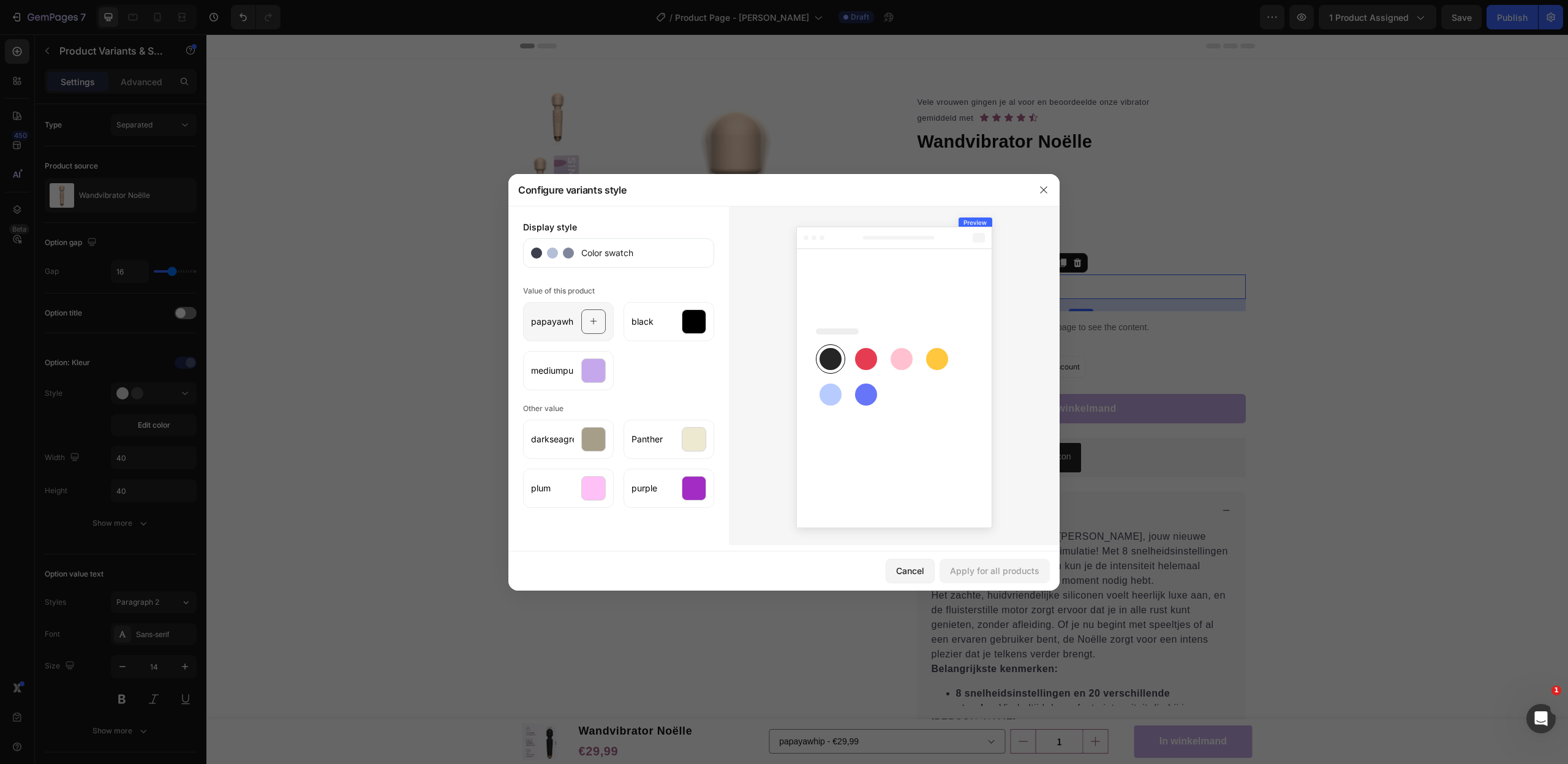
click at [547, 313] on div "papayawhip" at bounding box center [567, 321] width 90 height 39
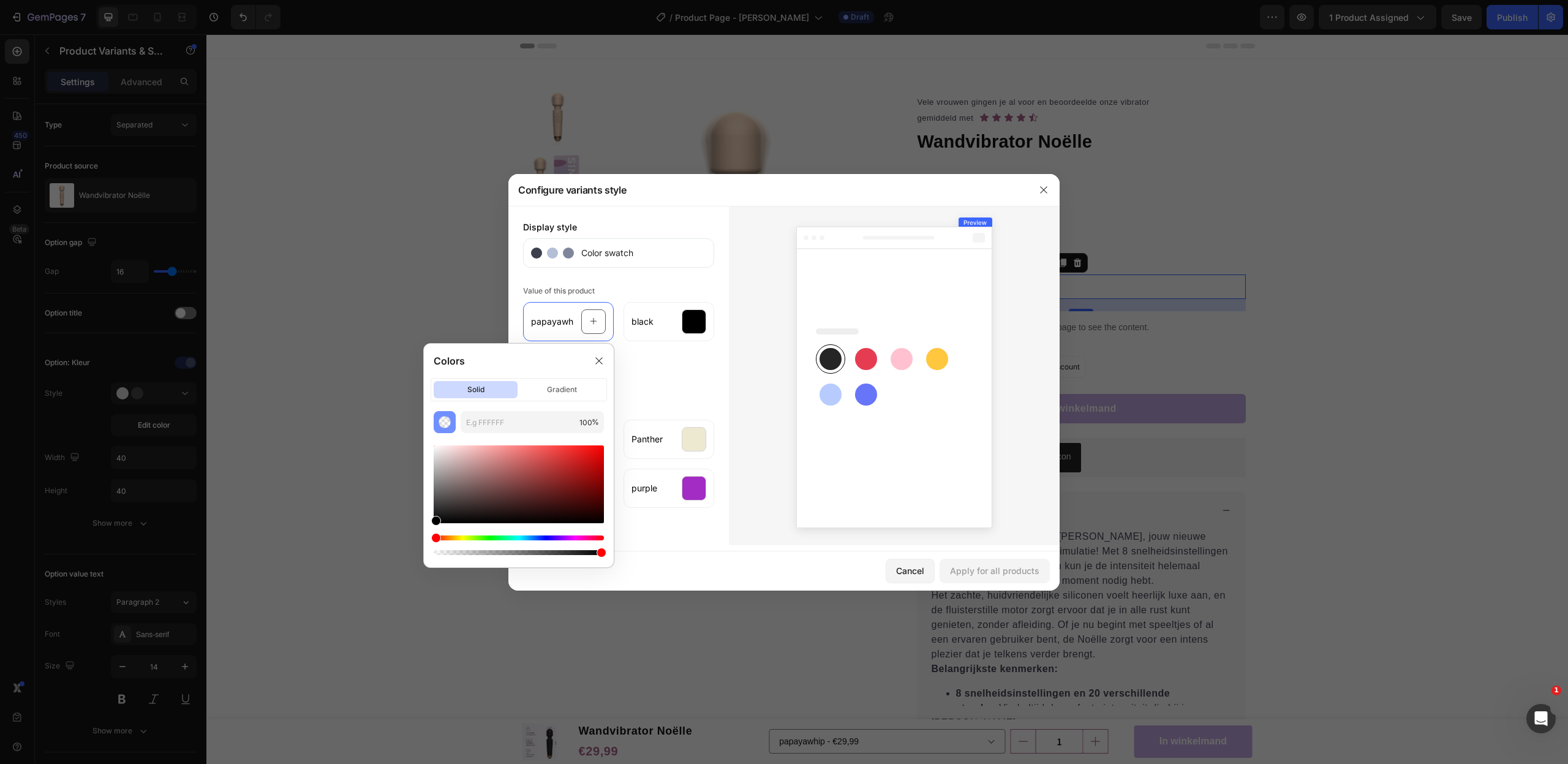
click at [446, 422] on img "button" at bounding box center [444, 422] width 12 height 12
click at [480, 425] on input "text" at bounding box center [518, 422] width 114 height 22
paste input "E8CCB5"
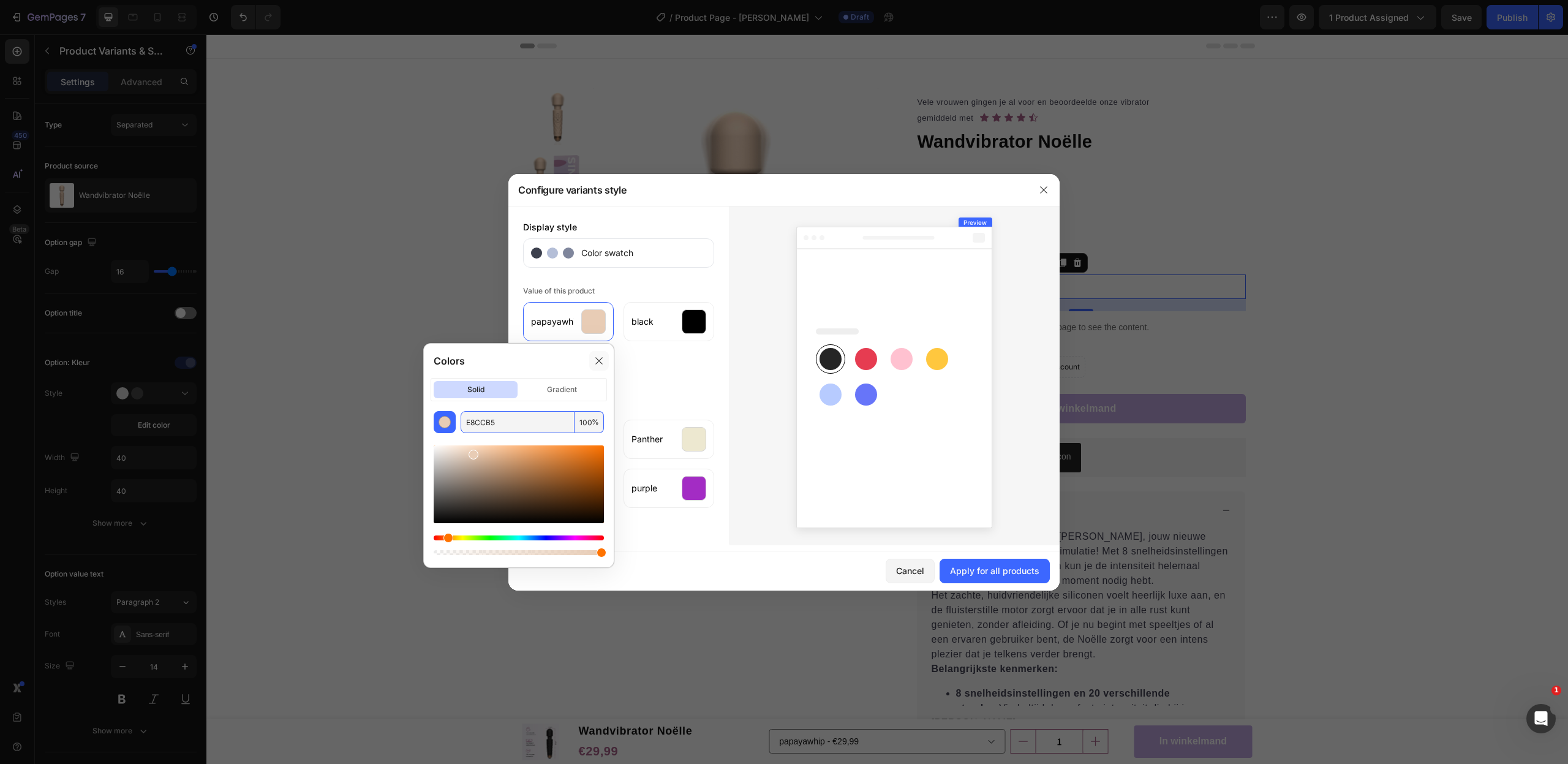
type input "E8CCB5"
click at [593, 367] on div at bounding box center [599, 361] width 20 height 20
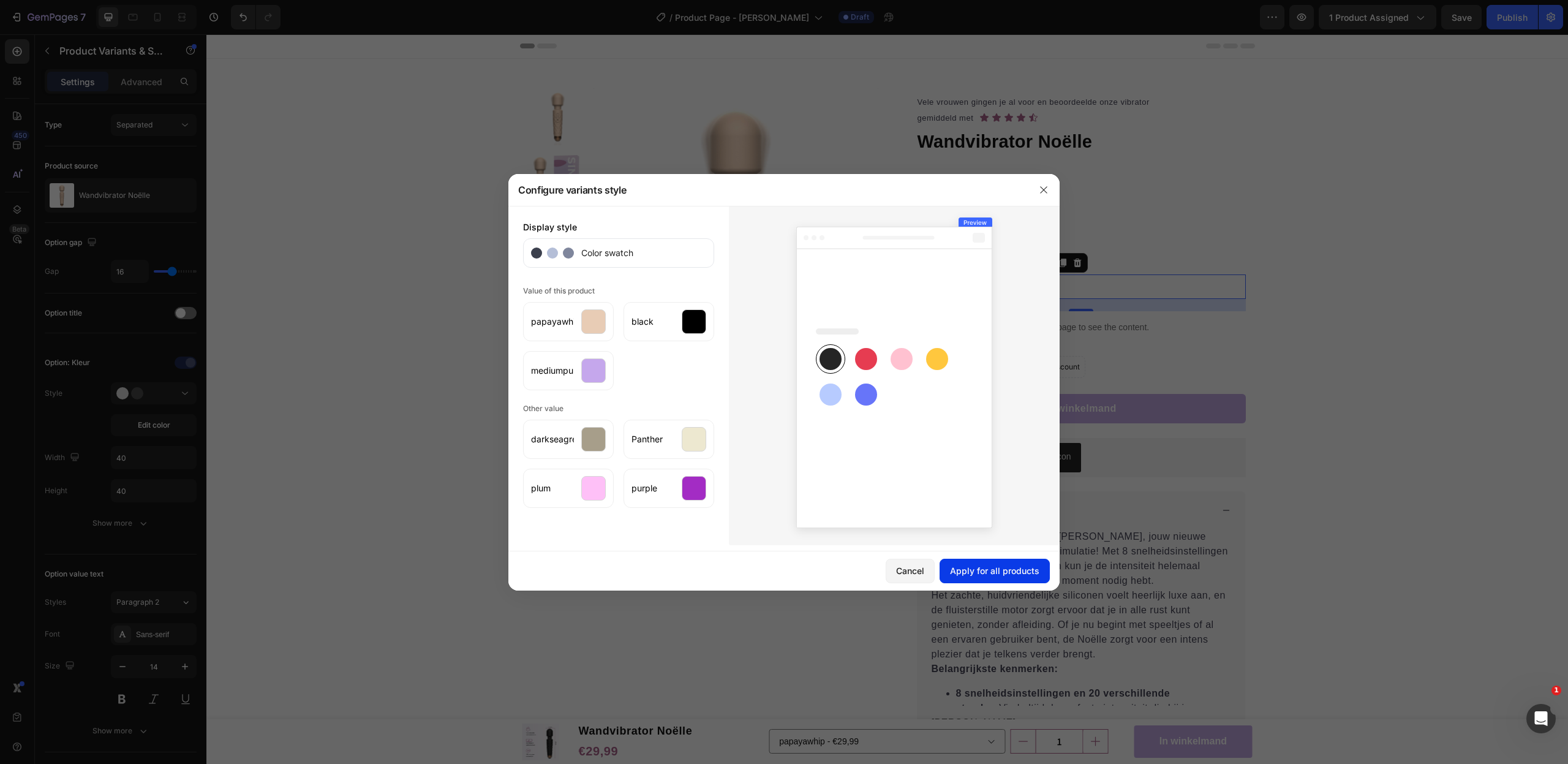
click at [989, 577] on button "Apply for all products" at bounding box center [995, 570] width 110 height 25
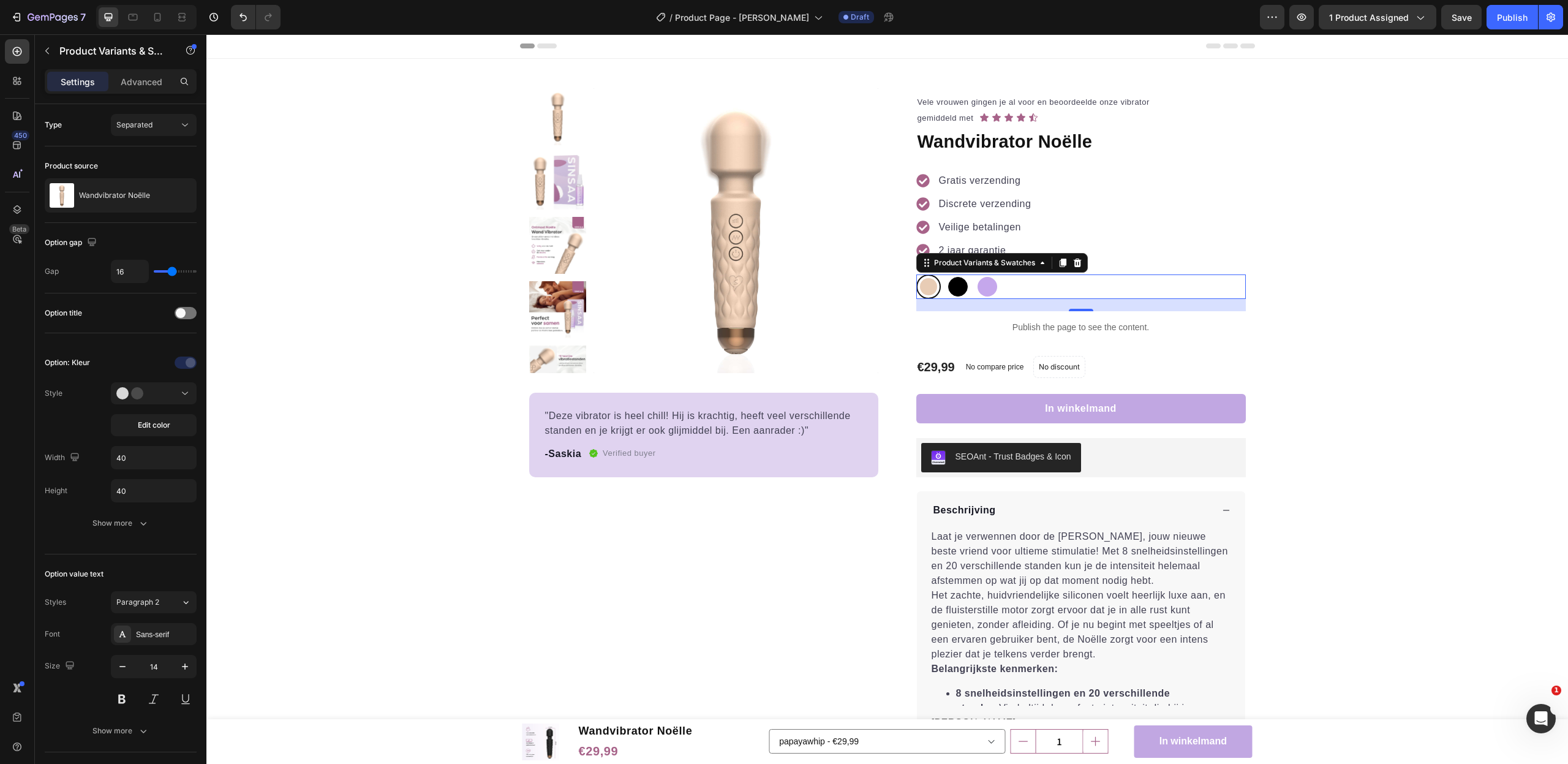
click at [961, 286] on div at bounding box center [958, 287] width 20 height 20
click at [946, 274] on input "black black" at bounding box center [945, 274] width 1 height 1
radio input "true"
click at [1112, 291] on div "papayawhip papayawhip black black mediumpurple mediumpurple" at bounding box center [1081, 286] width 330 height 25
click at [132, 425] on button "Edit color" at bounding box center [154, 425] width 85 height 22
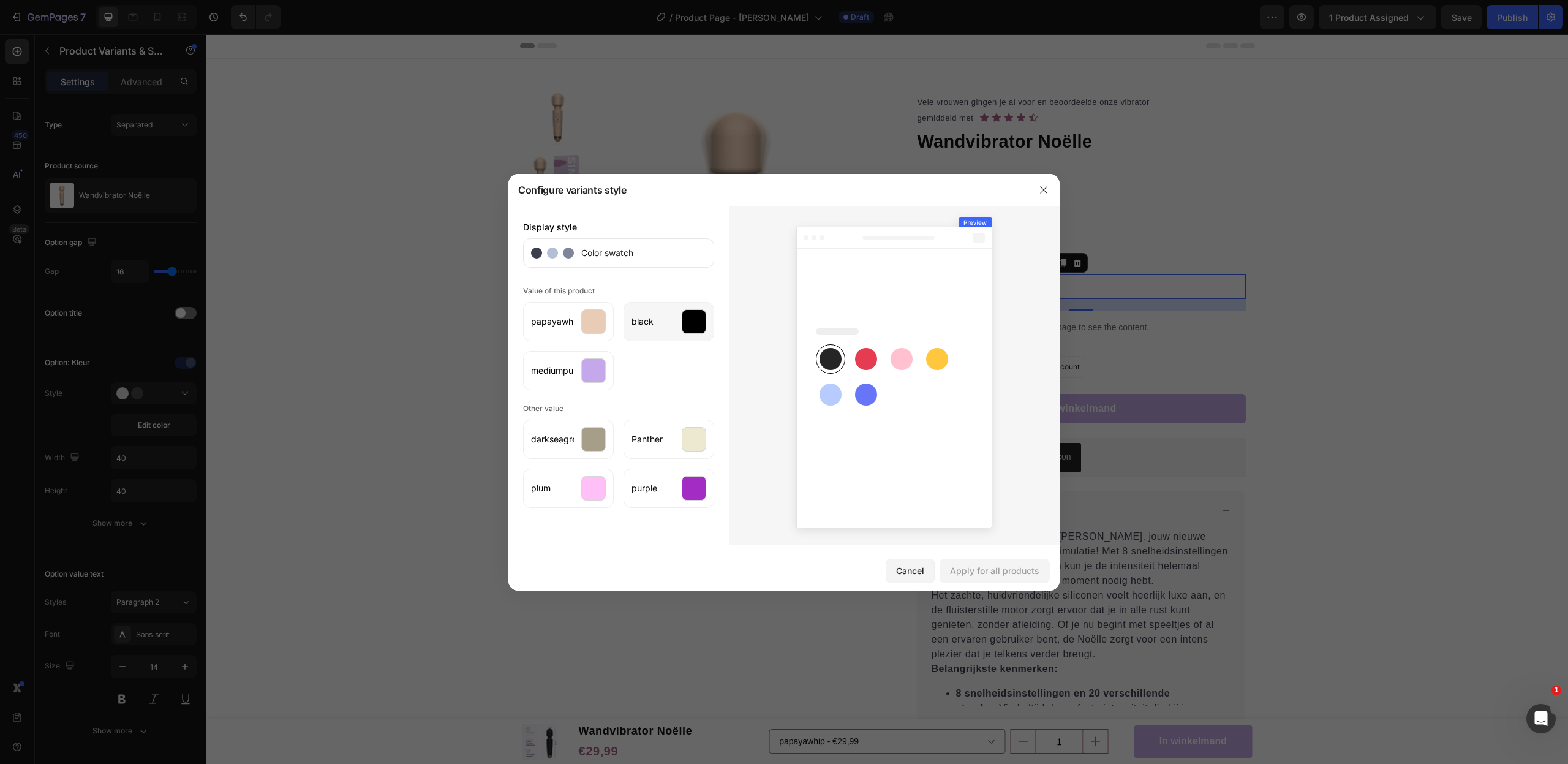
click at [681, 322] on div "black" at bounding box center [668, 321] width 90 height 39
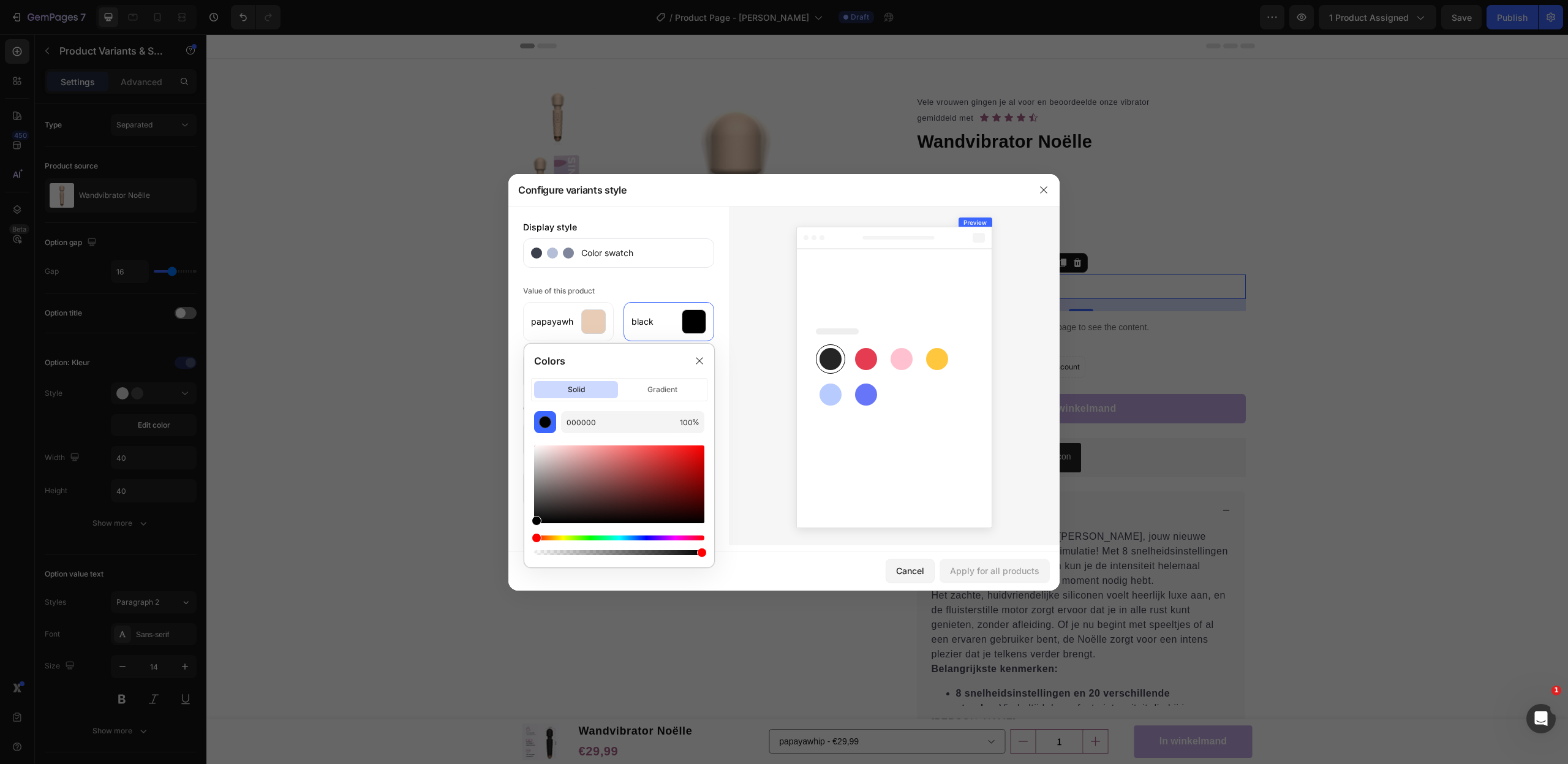
click at [712, 291] on div "Value of this product papayawhip black mediumpurple" at bounding box center [618, 336] width 191 height 107
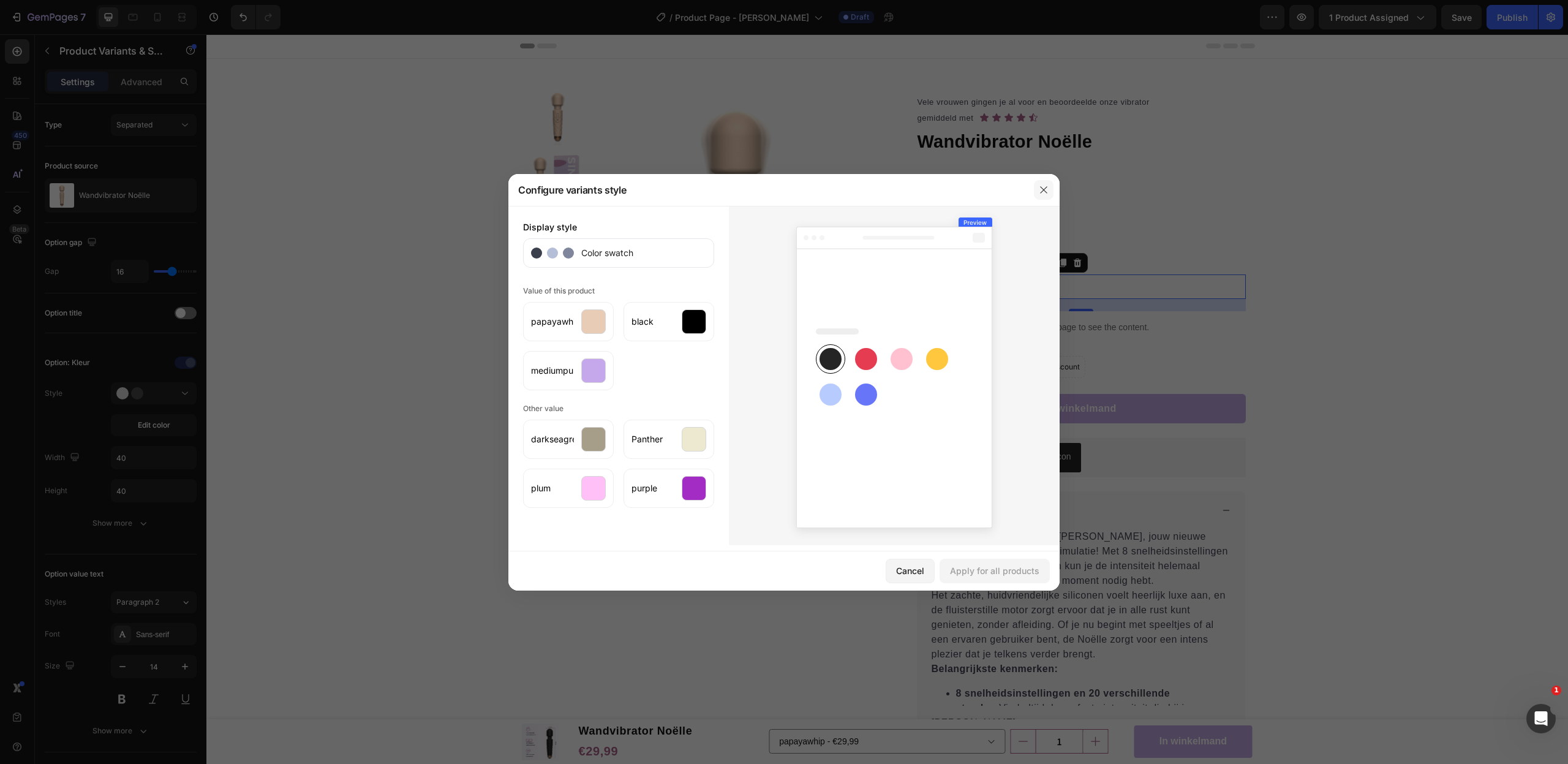
click at [1041, 193] on icon "button" at bounding box center [1043, 190] width 10 height 10
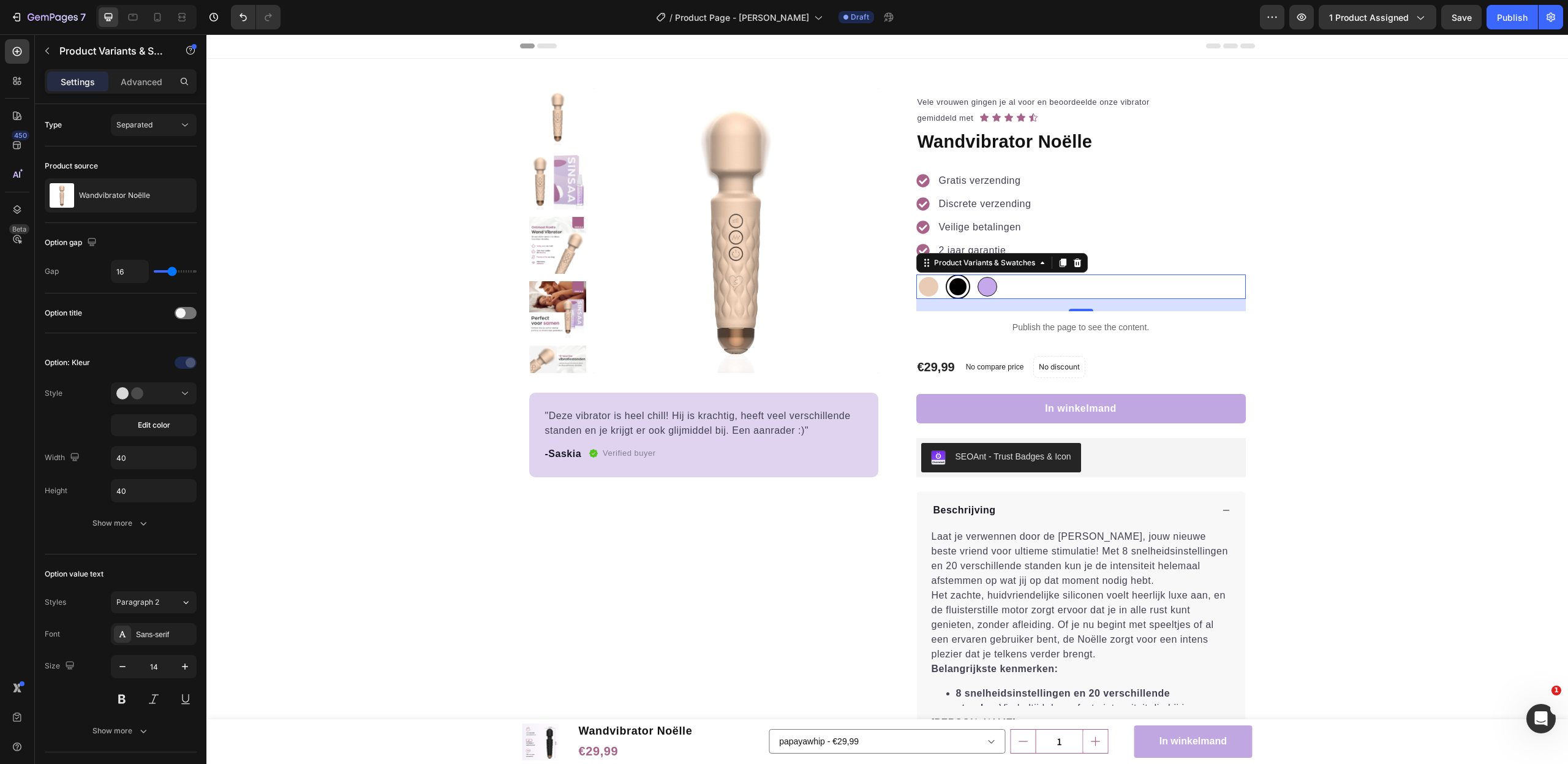
click at [992, 286] on div at bounding box center [988, 287] width 20 height 20
click at [975, 274] on input "mediumpurple mediumpurple" at bounding box center [975, 274] width 1 height 1
radio input "true"
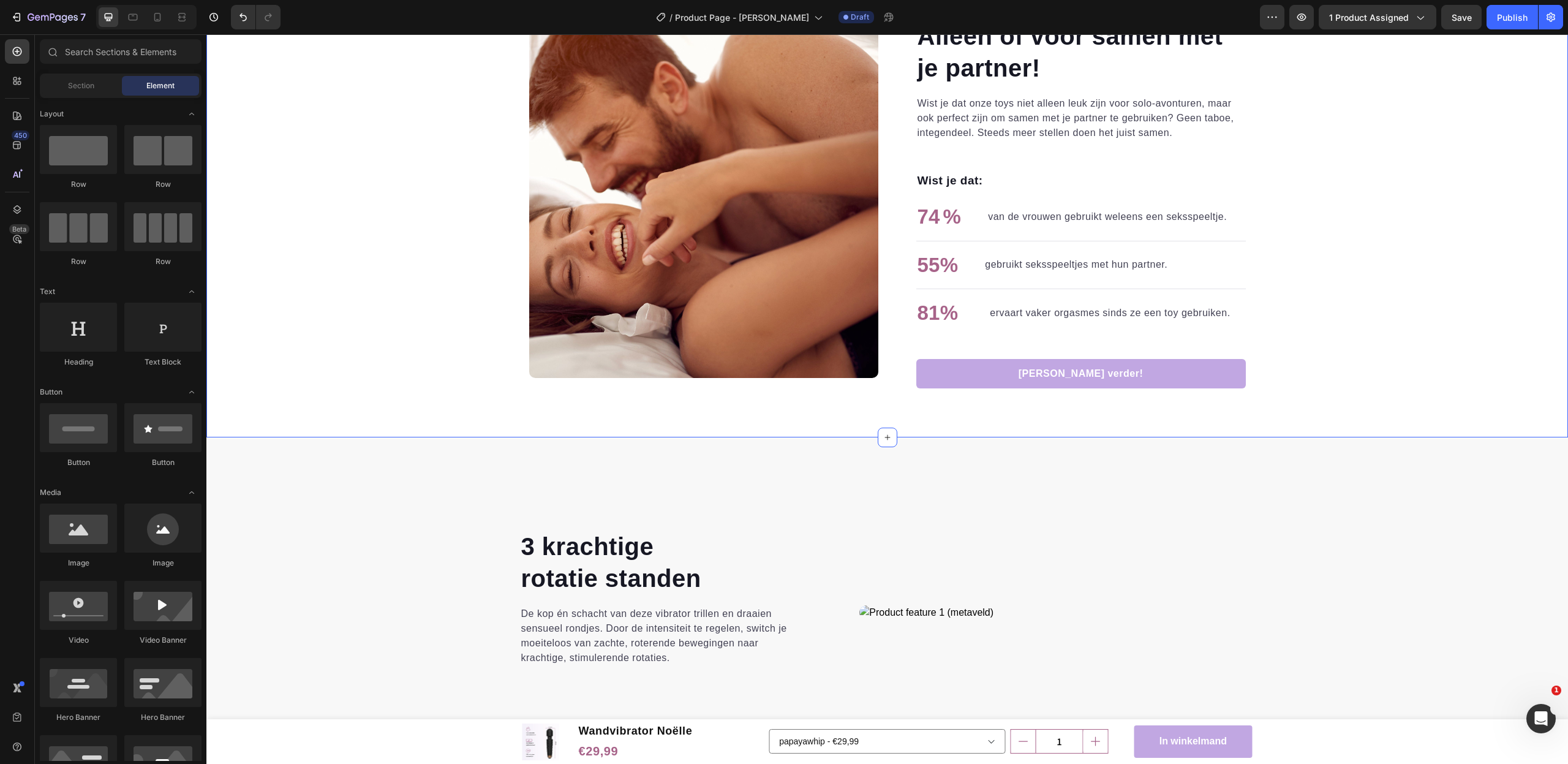
scroll to position [1774, 0]
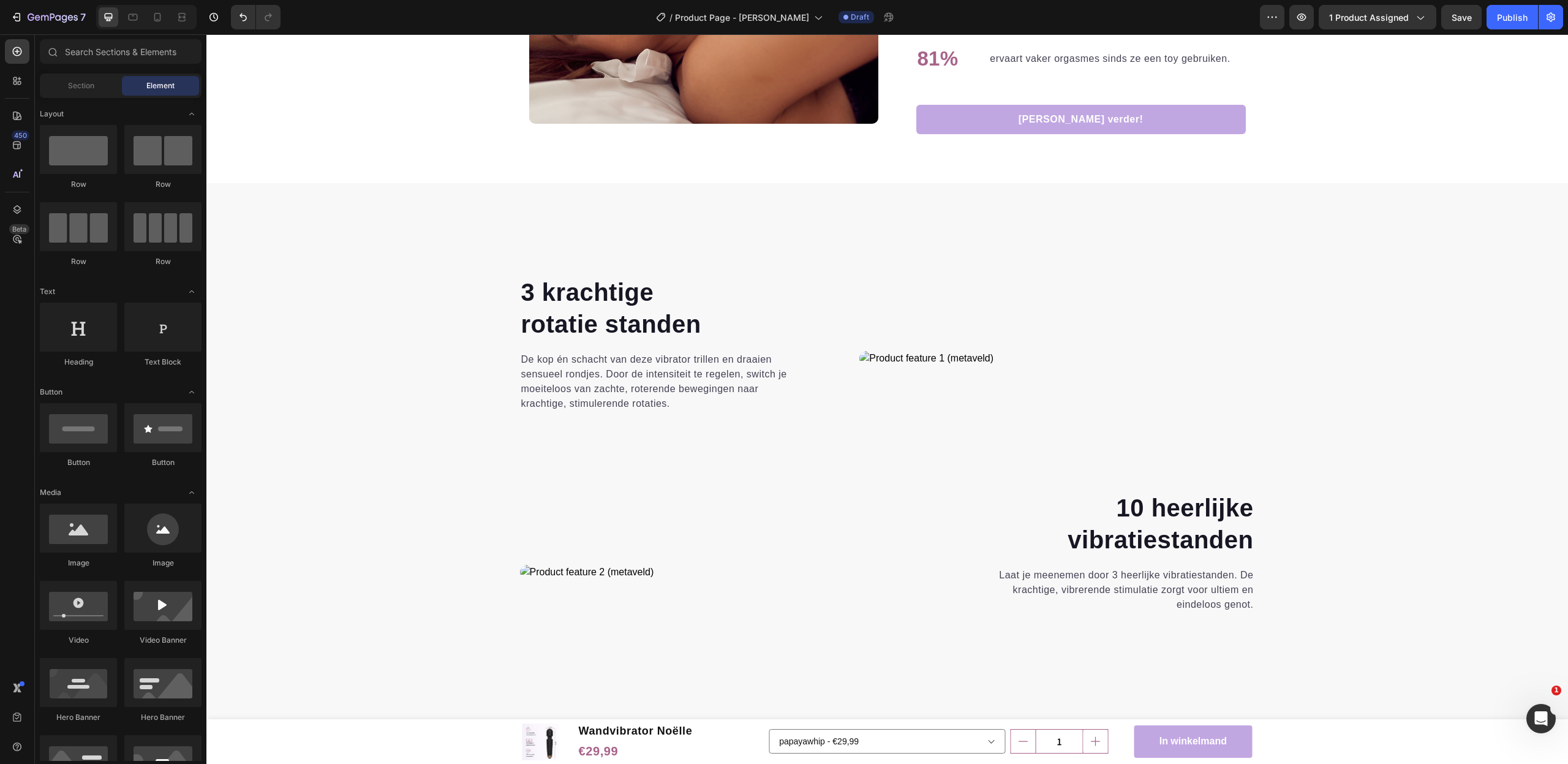
click at [577, 313] on strong "rotatie standen" at bounding box center [611, 323] width 180 height 27
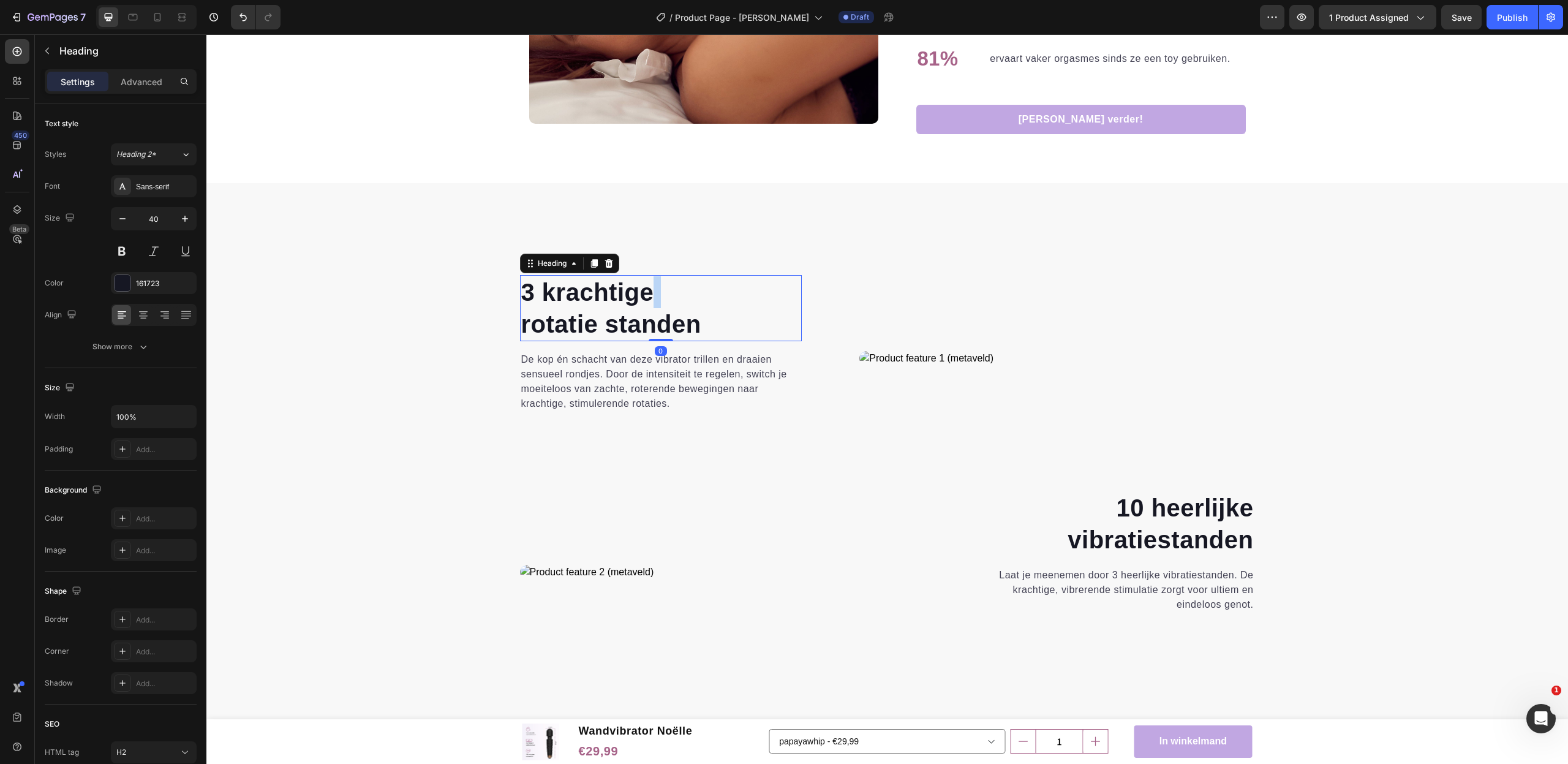
click at [577, 313] on strong "rotatie standen" at bounding box center [611, 323] width 180 height 27
click at [538, 291] on strong "20 heerlijke" at bounding box center [590, 291] width 137 height 27
click at [625, 367] on p "De kop én schacht van deze vibrator trillen en draaien sensueel rondjes. Door d…" at bounding box center [662, 381] width 280 height 59
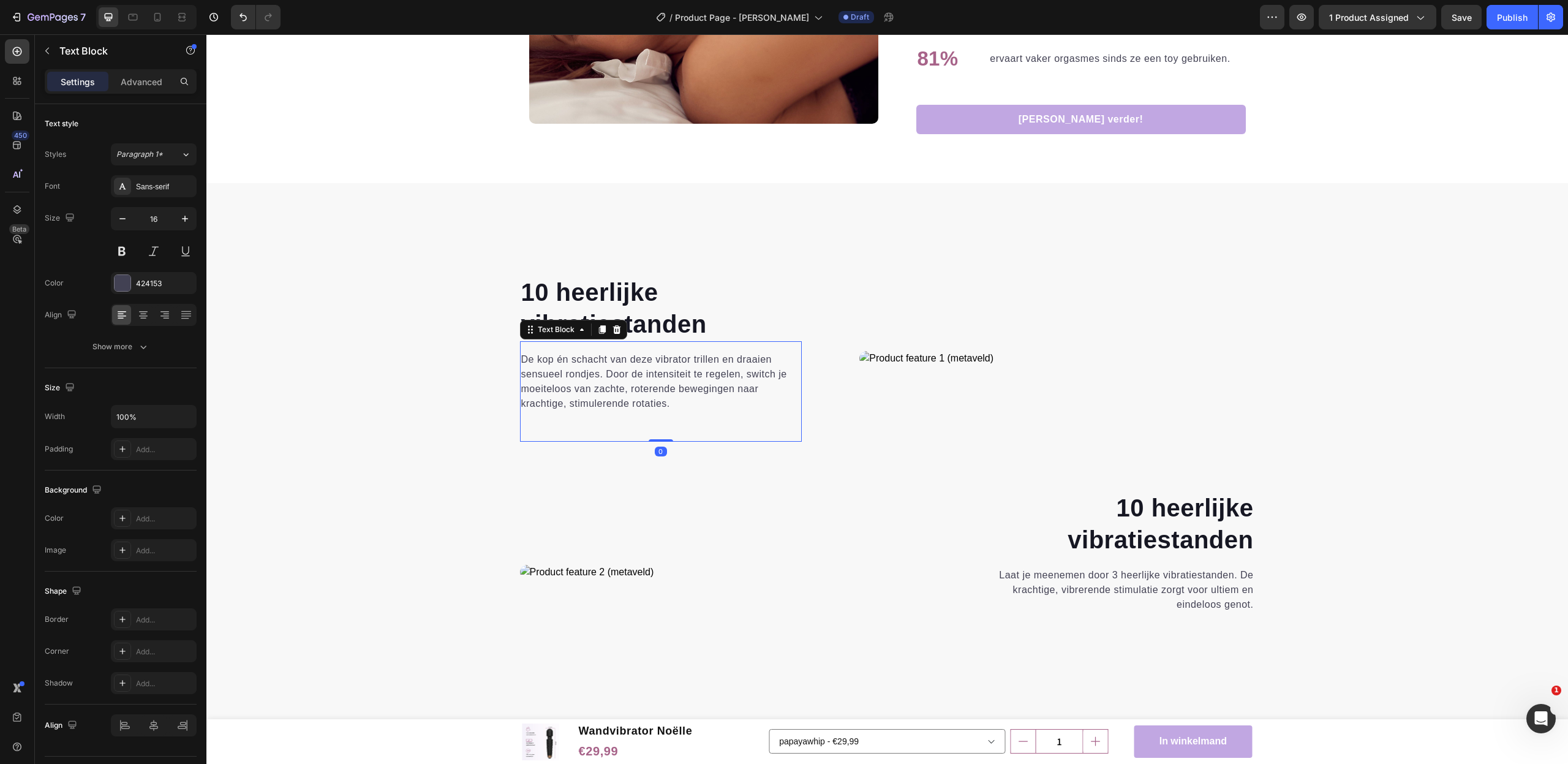
click at [625, 367] on p "De kop én schacht van deze vibrator trillen en draaien sensueel rondjes. Door d…" at bounding box center [662, 381] width 280 height 59
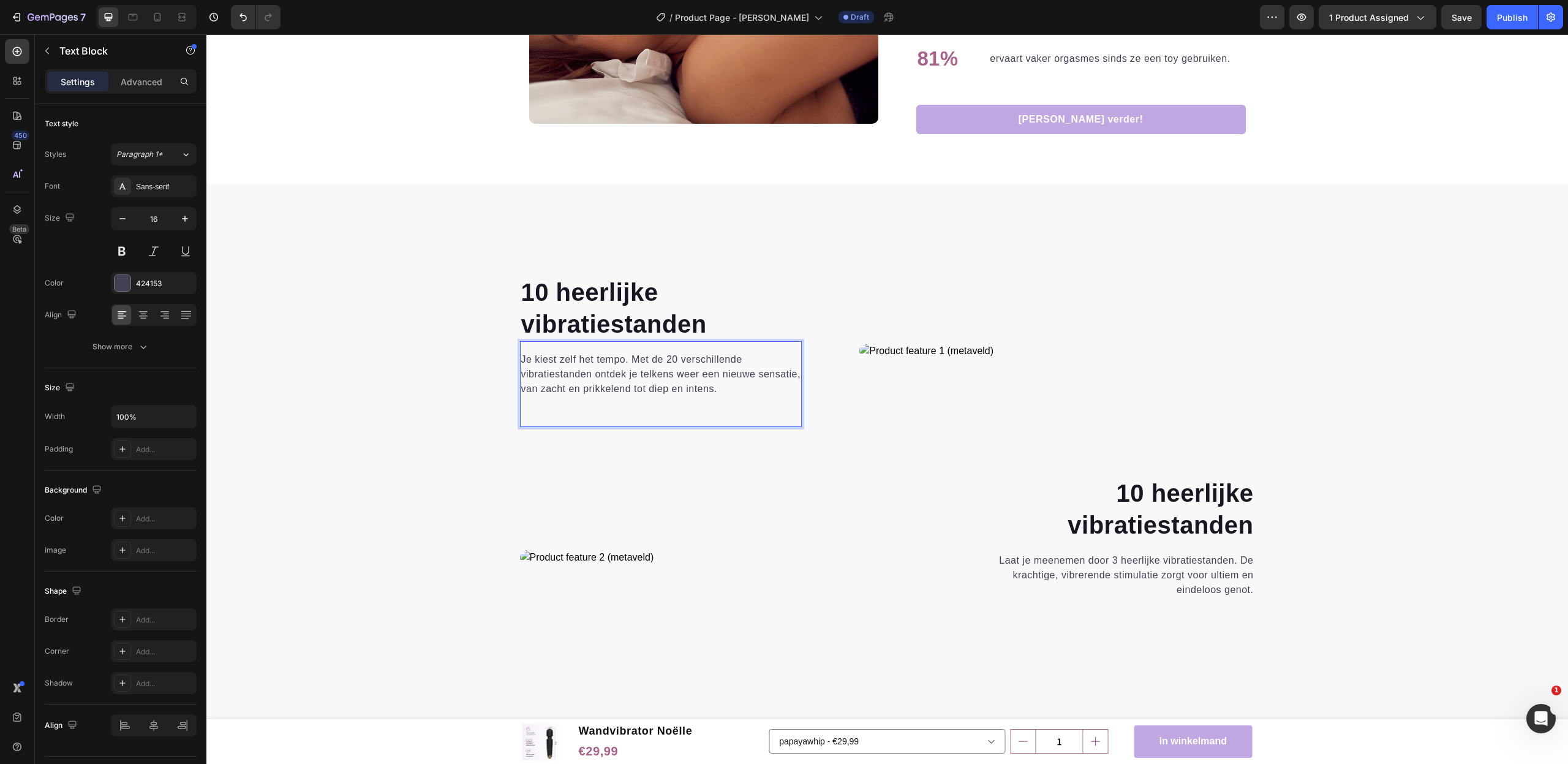
click at [678, 358] on p "Je kiest zelf het tempo. Met de 20 verschillende vibratiestanden ontdek je telk…" at bounding box center [662, 374] width 280 height 44
click at [668, 358] on p "Je kiest zelf het tempo. Met de 20 verschillende vibratiestanden ontdek je telk…" at bounding box center [662, 374] width 280 height 44
click at [670, 358] on p "Je kiest zelf het tempo. Met de 20 verschillende vibratiestanden ontdek je telk…" at bounding box center [662, 374] width 280 height 44
click at [667, 465] on div "⁠⁠⁠⁠⁠⁠⁠ 10 heerlijke vibratiestanden Heading Je kiest zelf het tempo. Met de 10…" at bounding box center [887, 376] width 735 height 201
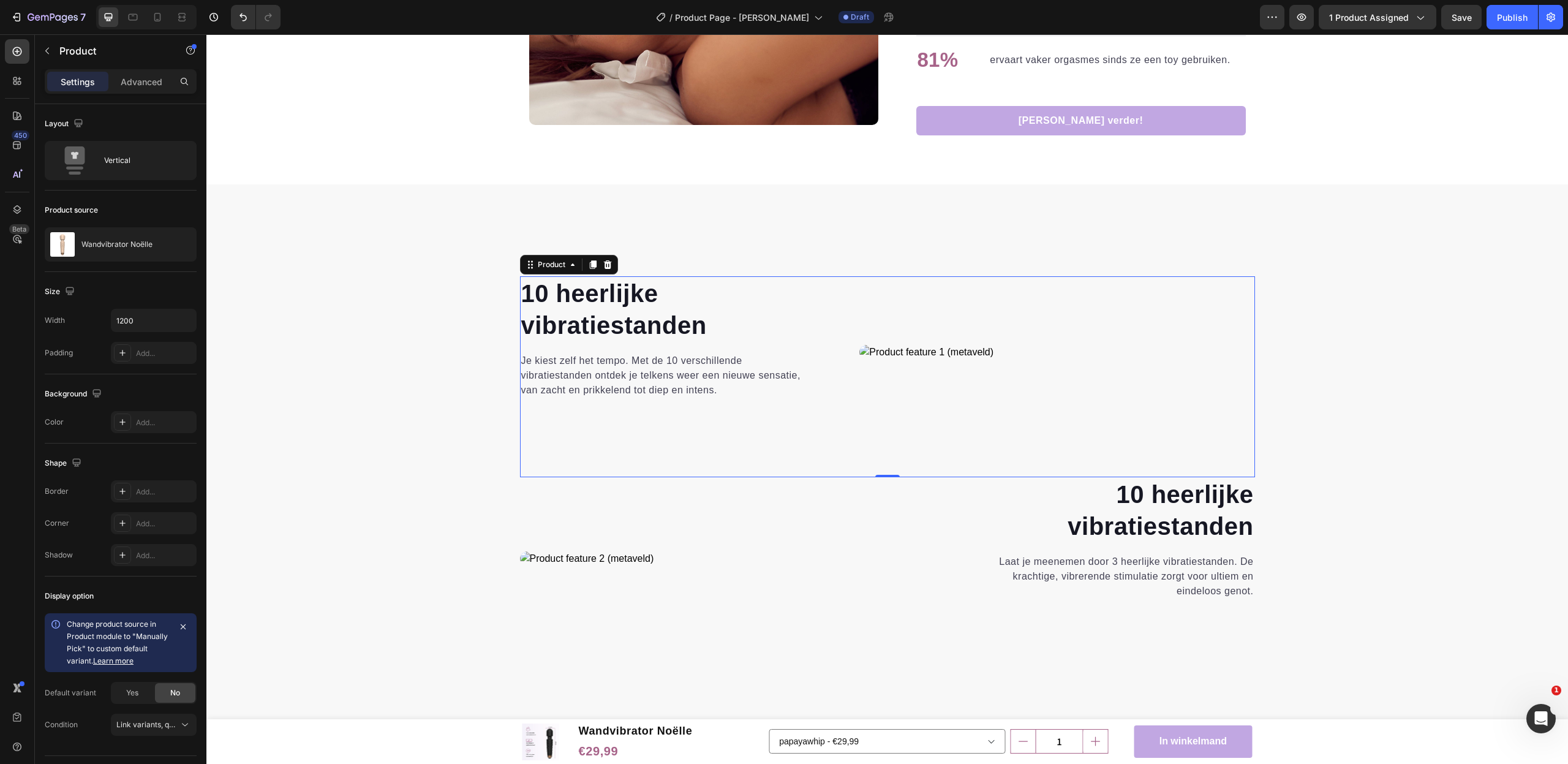
click at [1176, 522] on strong "vibratiestanden" at bounding box center [1160, 526] width 186 height 27
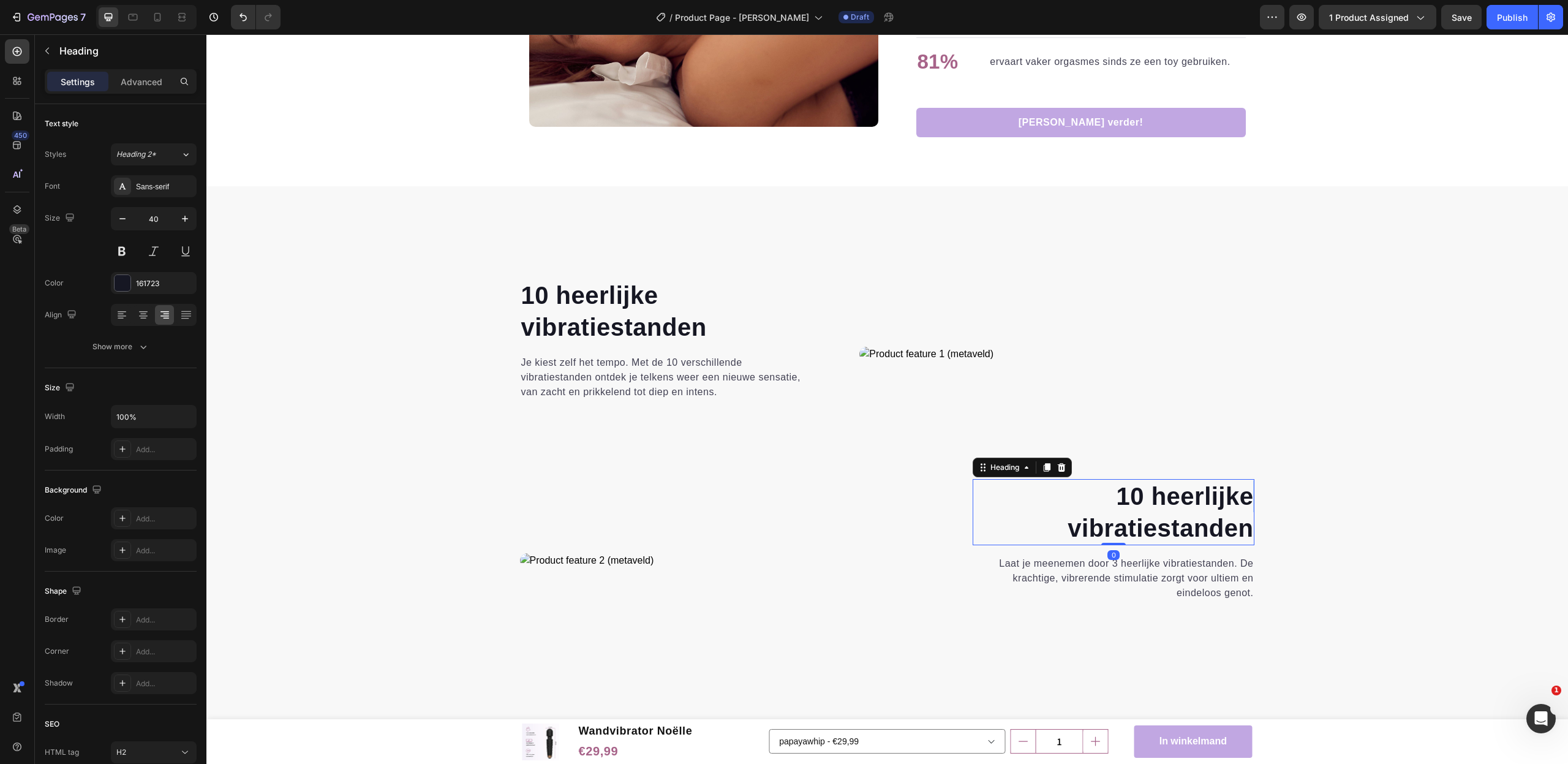
click at [1176, 522] on strong "vibratiestanden" at bounding box center [1160, 528] width 186 height 27
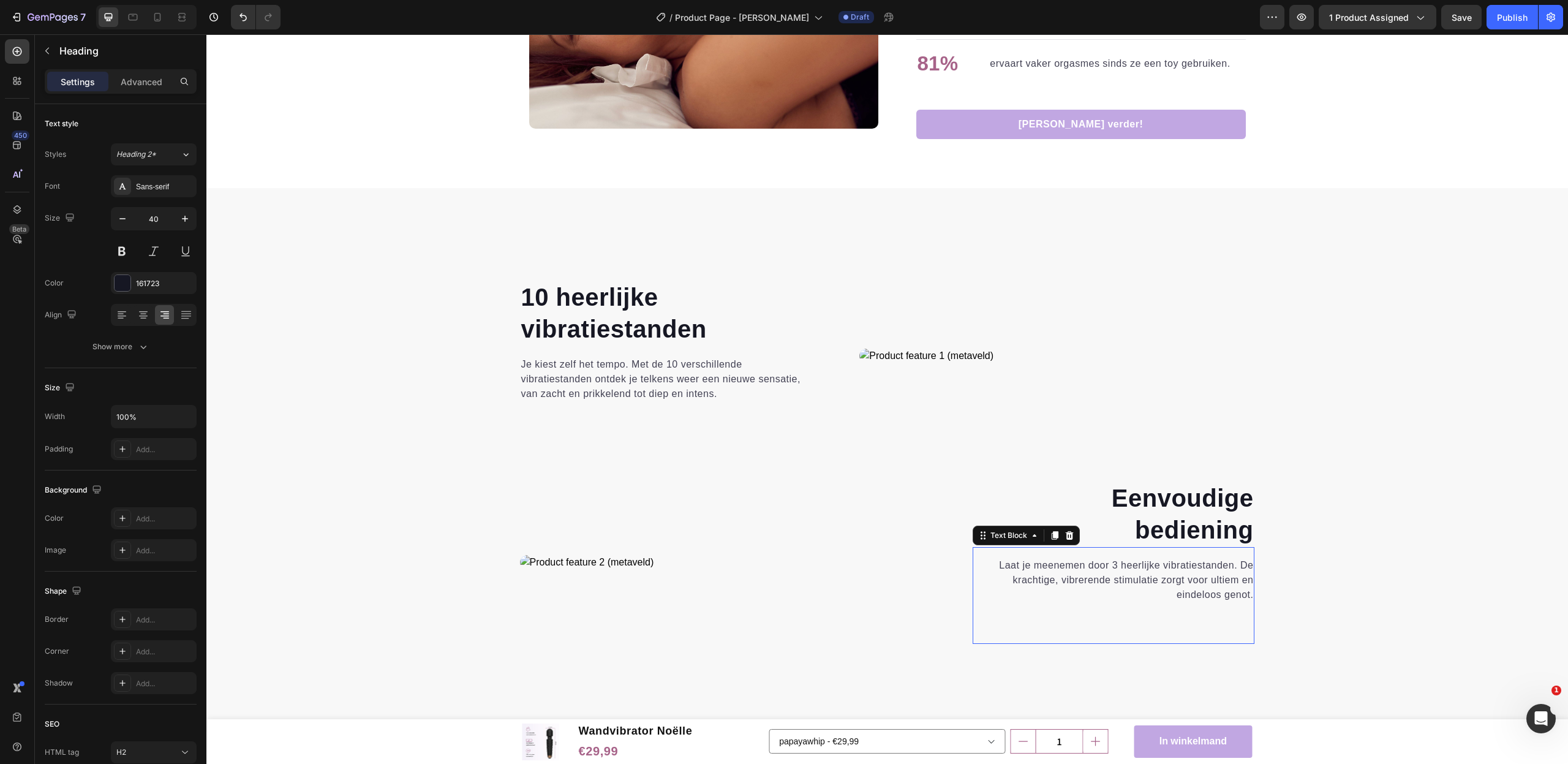
click at [1068, 571] on p "Laat je meenemen door 3 heerlijke vibratiestanden. De krachtige, vibrerende sti…" at bounding box center [1114, 587] width 280 height 59
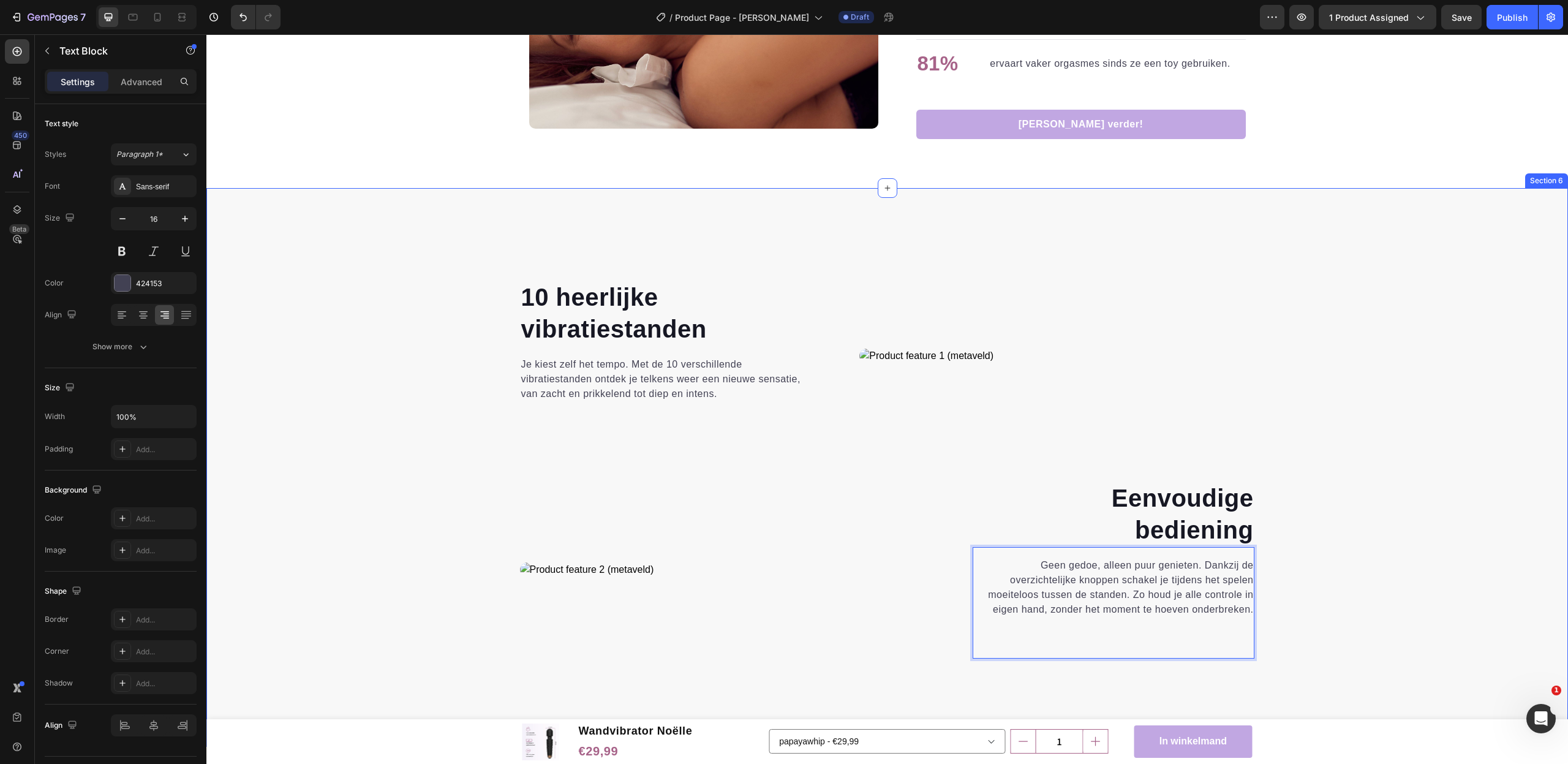
click at [1454, 582] on div "⁠⁠⁠⁠⁠⁠⁠ 10 heerlijke vibratiestanden Heading Je kiest zelf het tempo. Met de 10…" at bounding box center [887, 494] width 1343 height 427
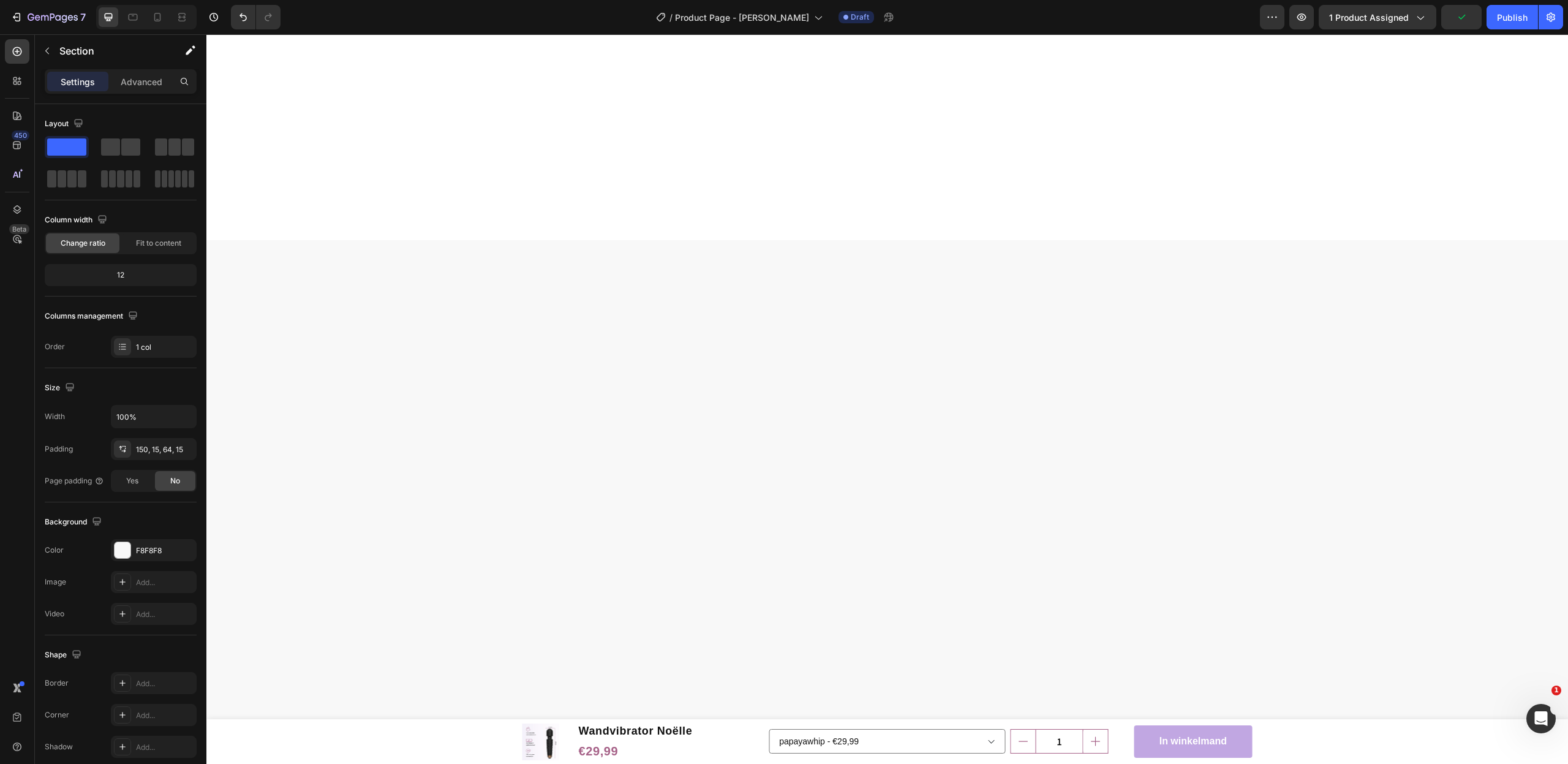
scroll to position [0, 0]
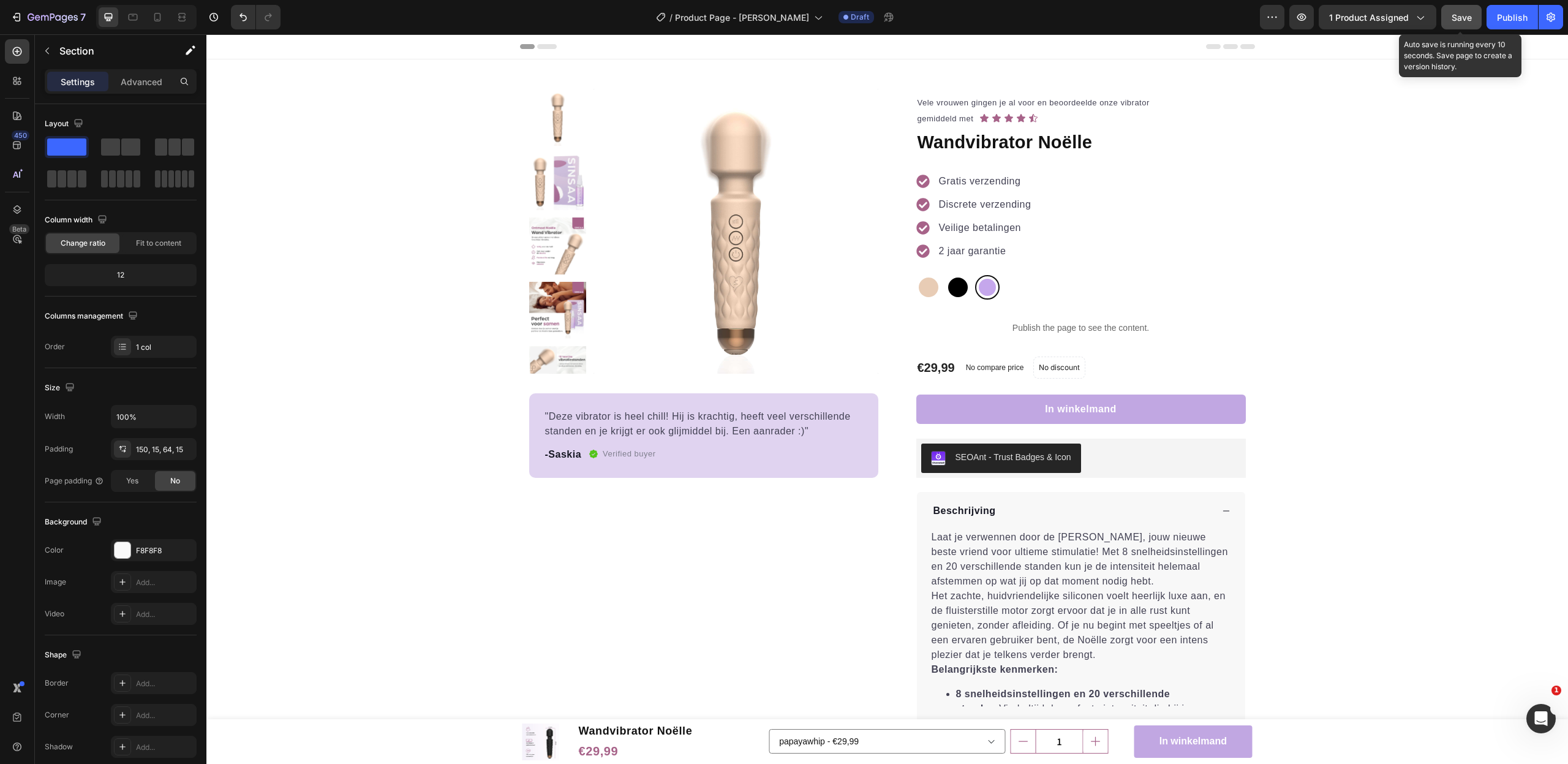
click at [1470, 9] on button "Save" at bounding box center [1461, 17] width 41 height 25
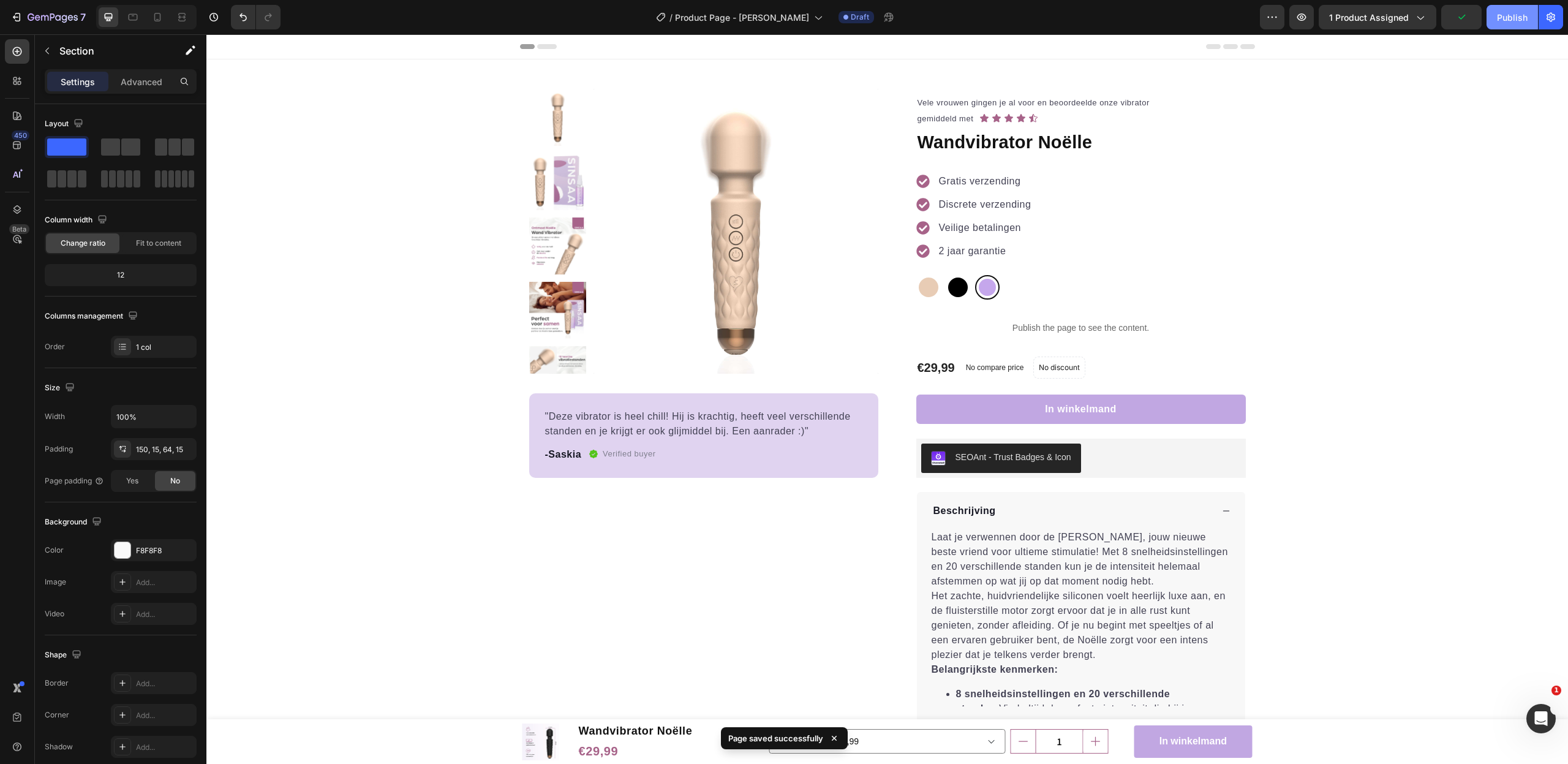
click at [1509, 18] on div "Publish" at bounding box center [1511, 17] width 31 height 13
click at [23, 17] on icon "button" at bounding box center [16, 17] width 12 height 12
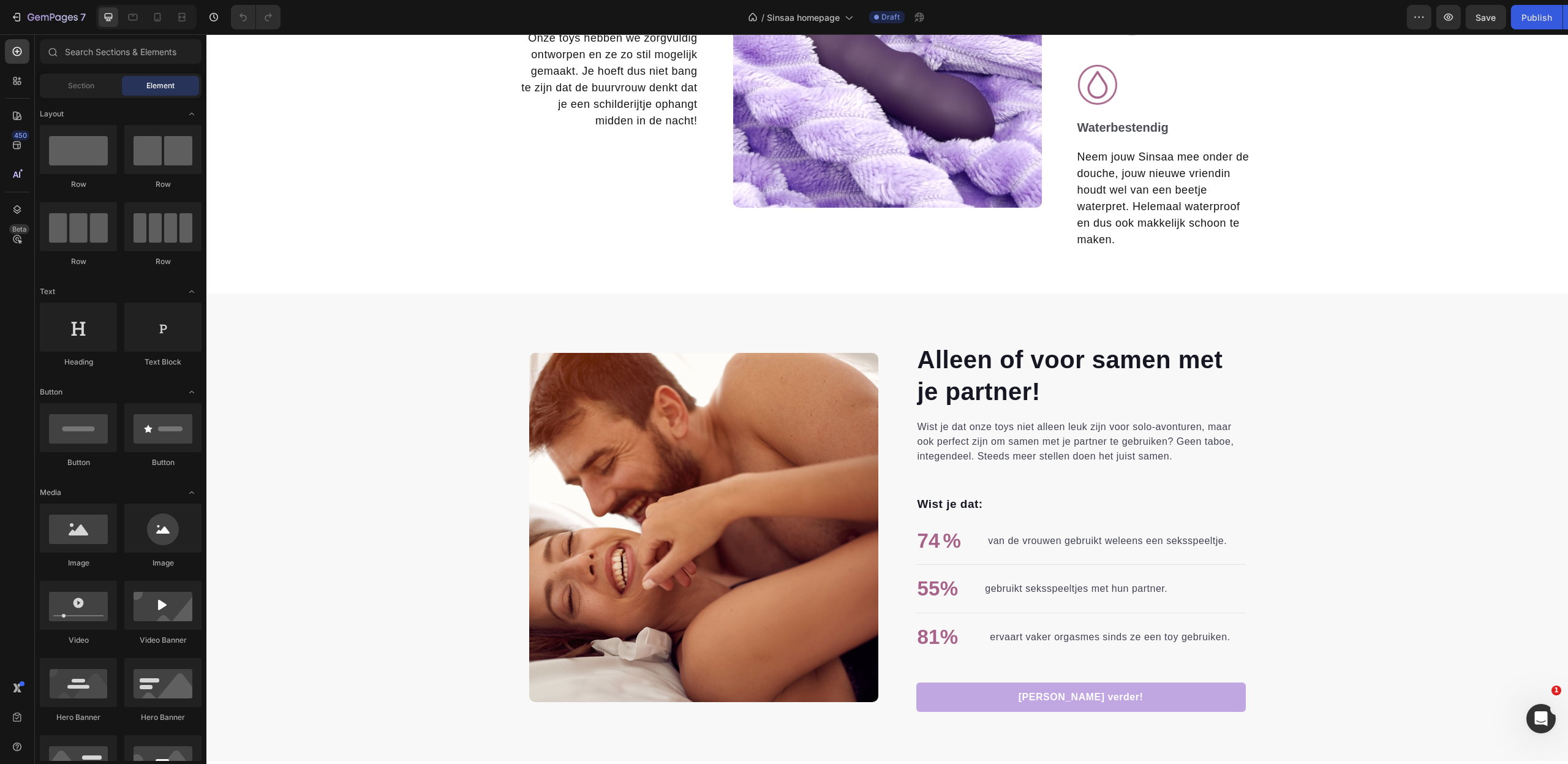
scroll to position [2100, 0]
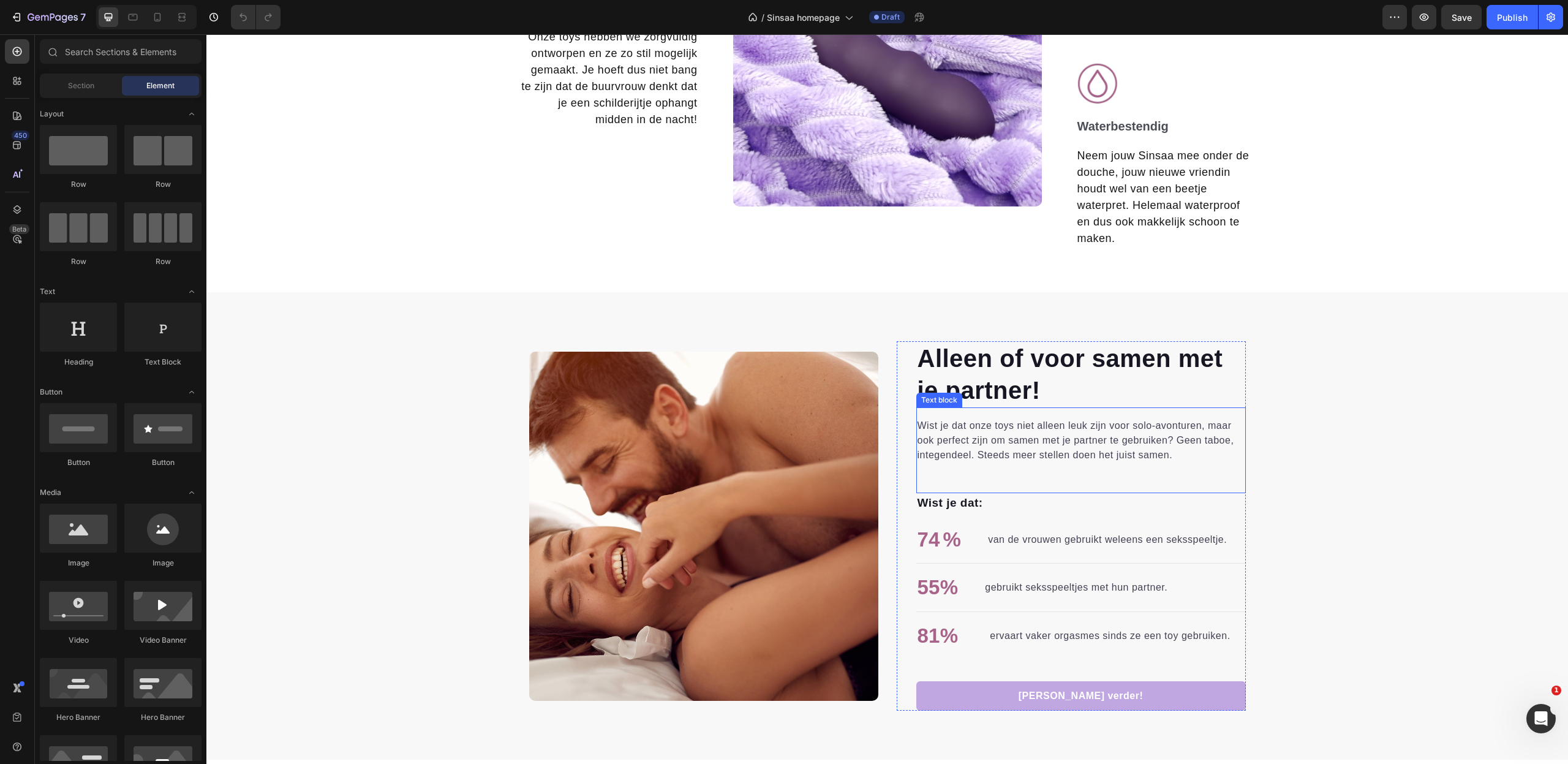
click at [1041, 428] on p "Wist je dat onze toys niet alleen leuk zijn voor solo-avonturen, maar ook perfe…" at bounding box center [1080, 440] width 327 height 44
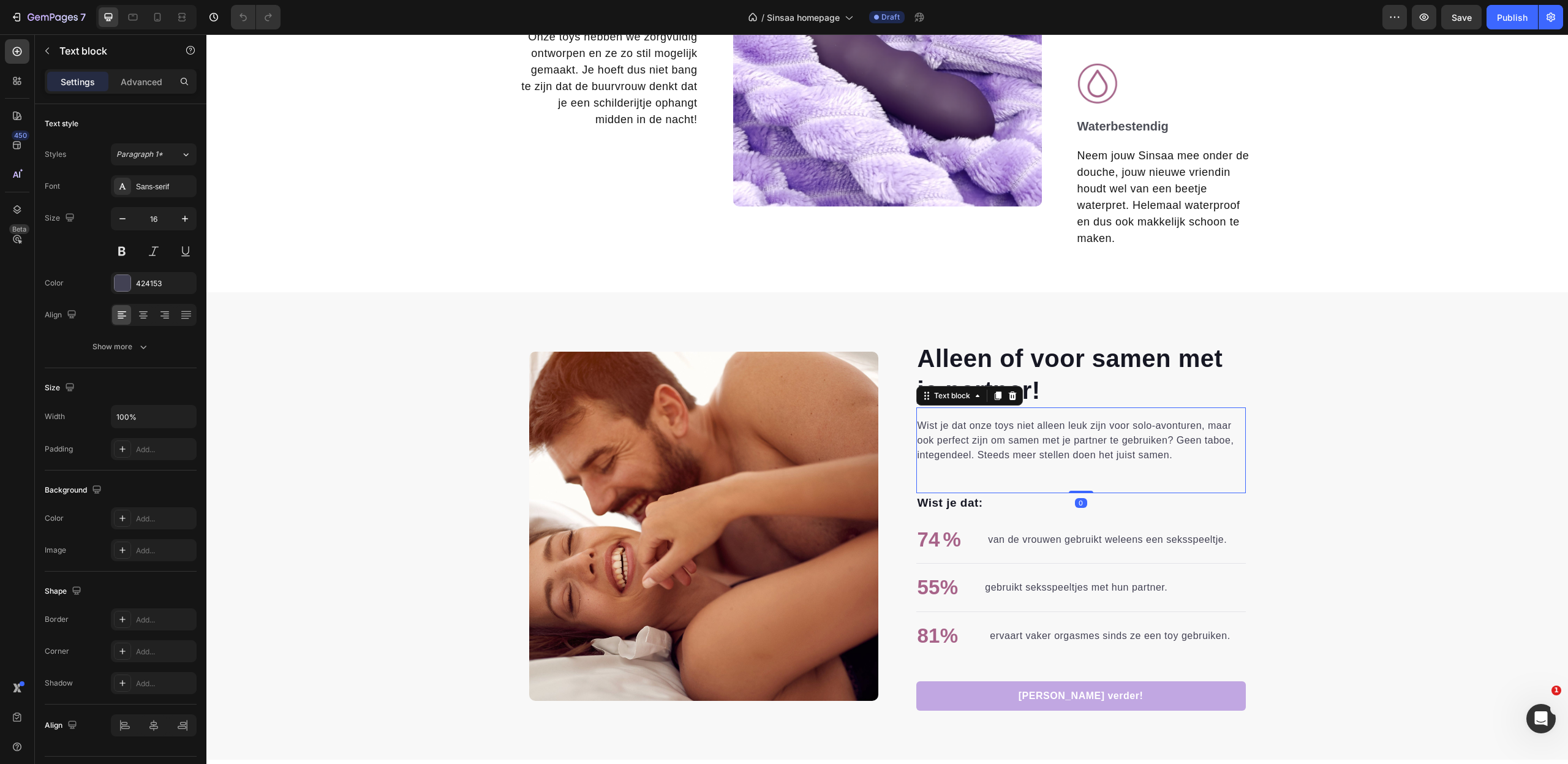
click at [1041, 428] on p "Wist je dat onze toys niet alleen leuk zijn voor solo-avonturen, maar ook perfe…" at bounding box center [1080, 440] width 327 height 44
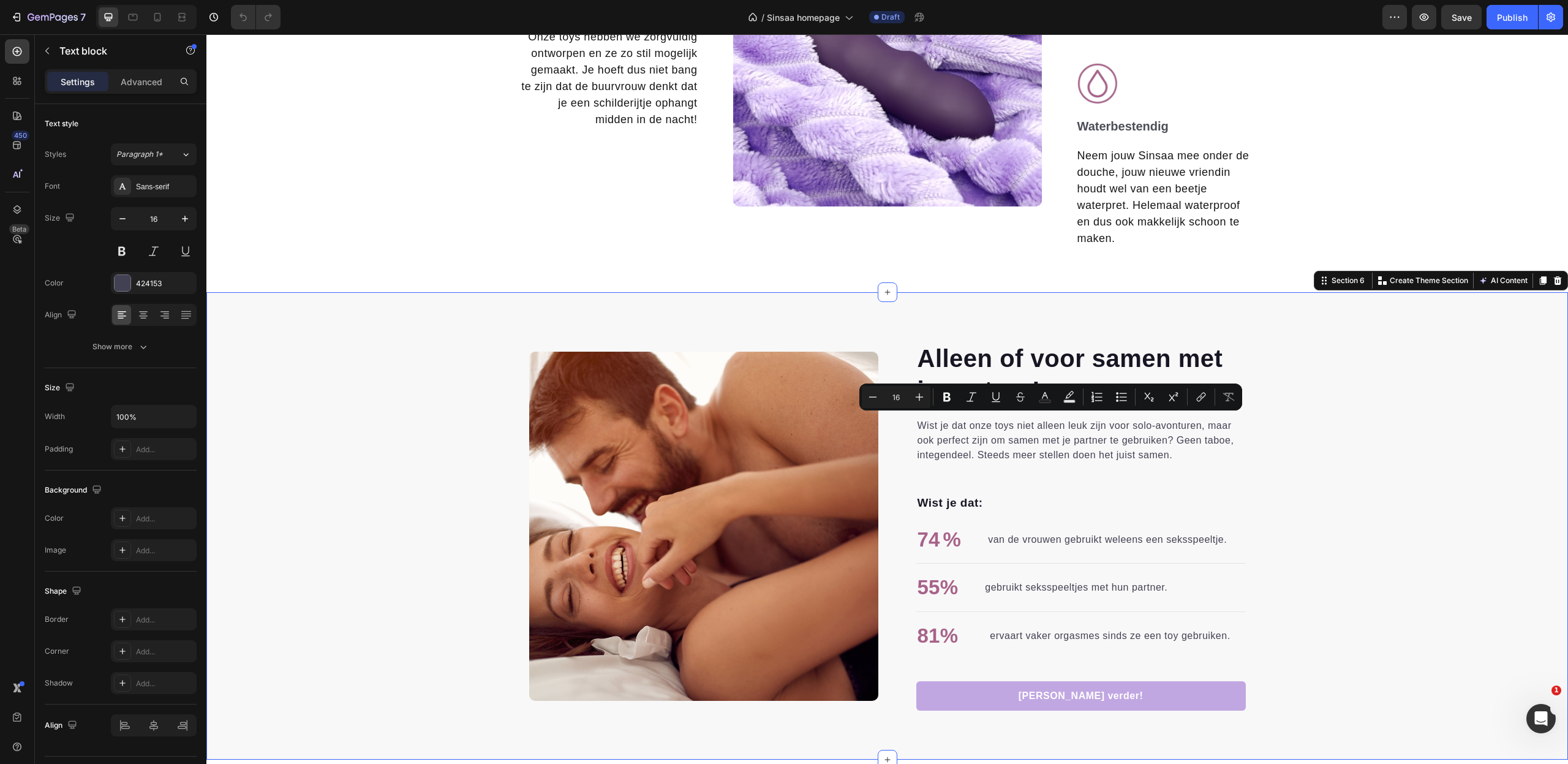
click at [1310, 470] on div "Alleen of voor samen met je partner! Heading [PERSON_NAME] dat onze toys niet a…" at bounding box center [887, 526] width 1361 height 370
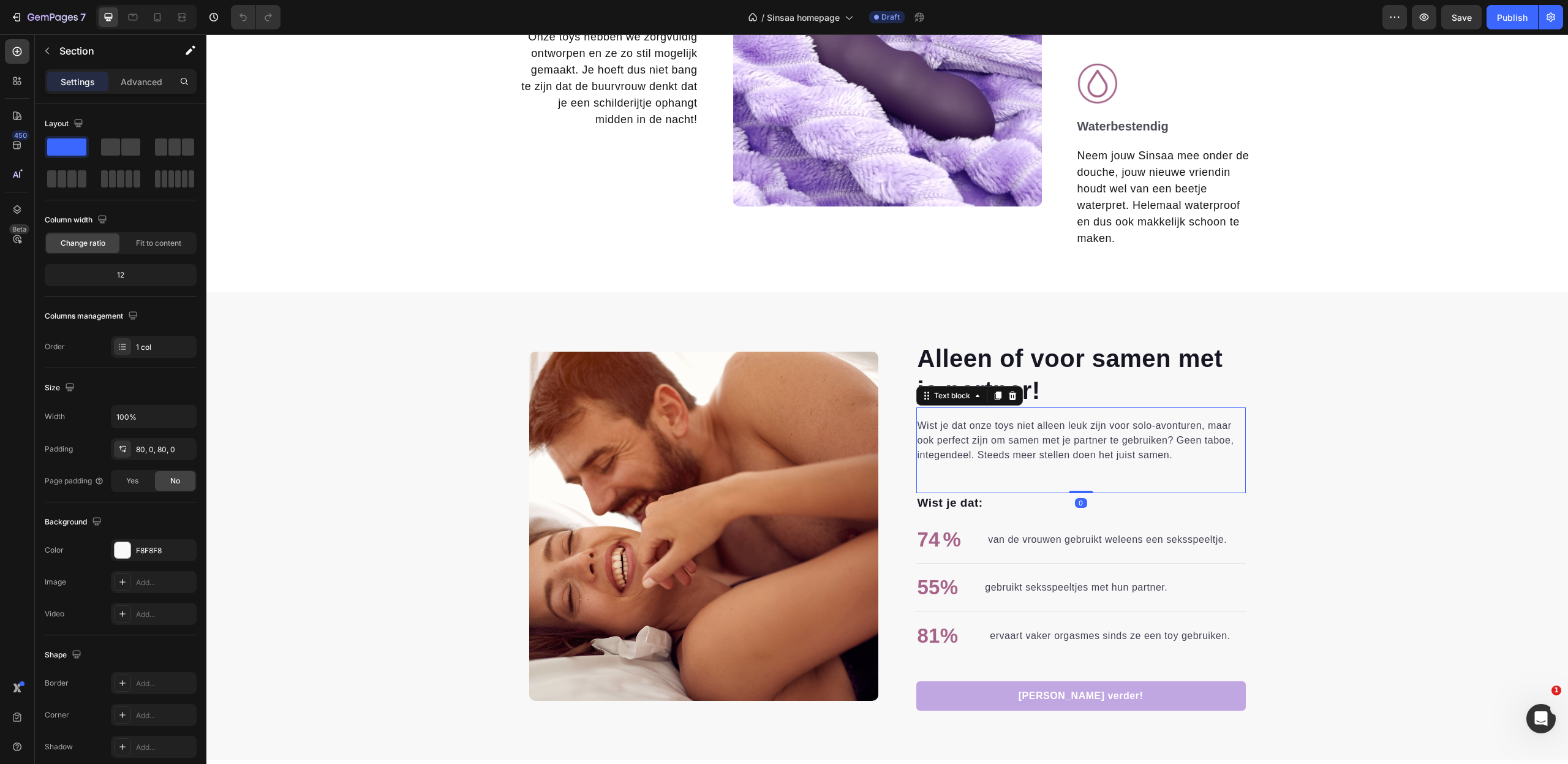
click at [1215, 454] on div "[PERSON_NAME] dat onze toys niet alleen leuk zijn voor solo-avonturen, maar ook…" at bounding box center [1081, 450] width 330 height 85
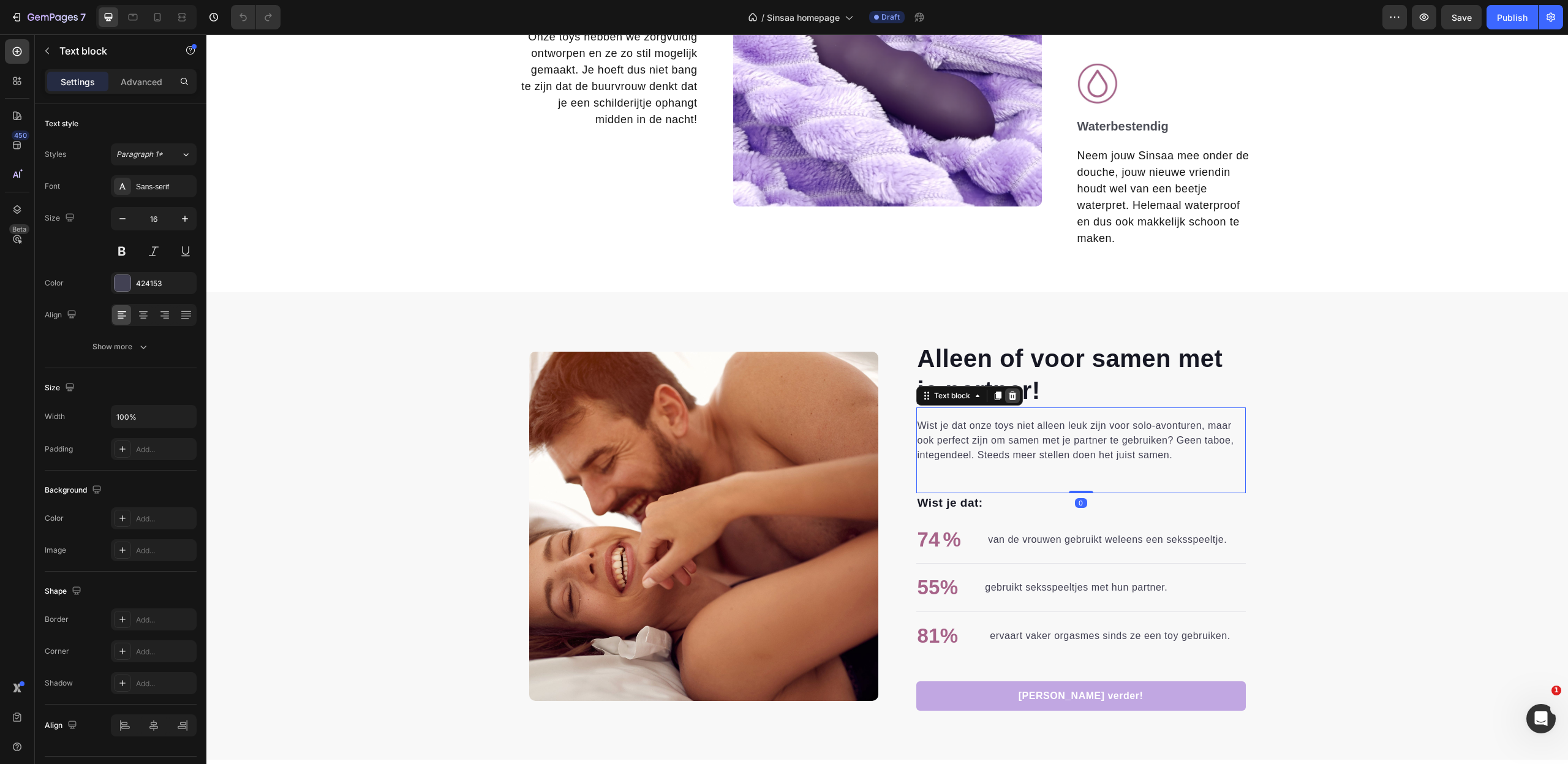
click at [1018, 388] on div at bounding box center [1012, 395] width 15 height 15
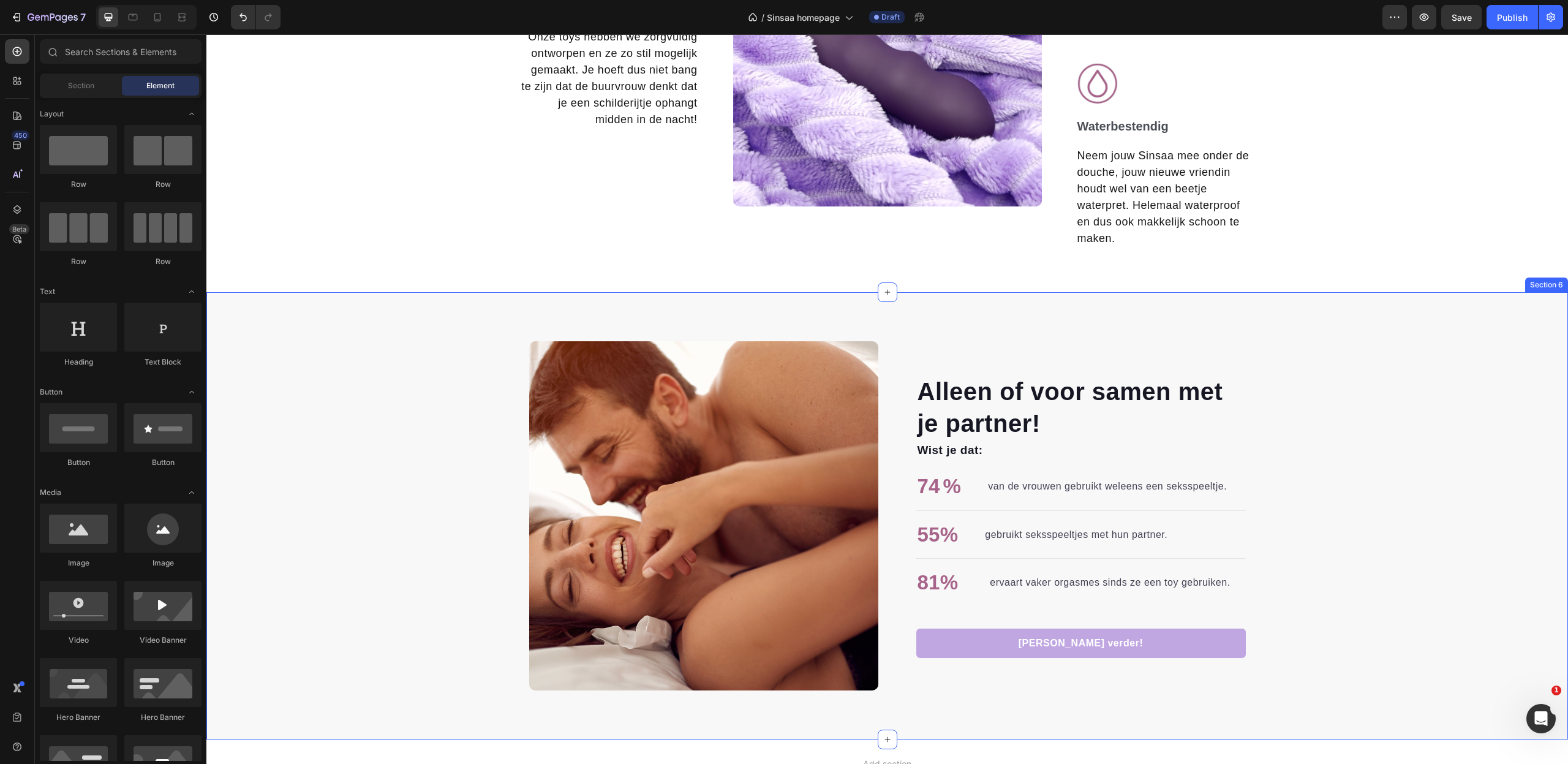
click at [1401, 529] on div "Alleen of voor samen met je partner! Heading Wist je dat: Text block 74 % Text …" at bounding box center [887, 515] width 1361 height 349
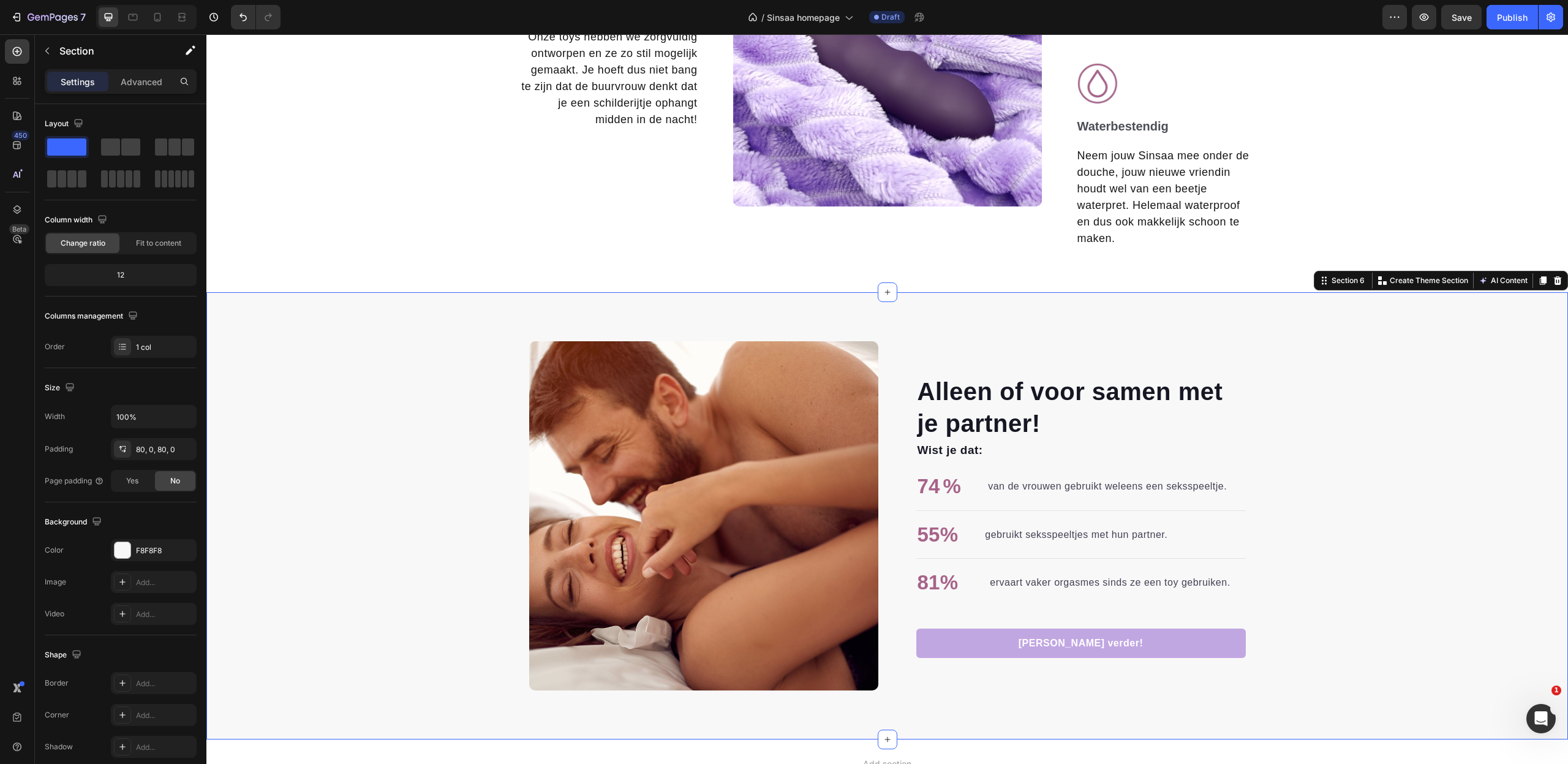
click at [1368, 576] on div "Alleen of voor samen met je partner! Heading Wist je dat: Text block 74 % Text …" at bounding box center [887, 515] width 1361 height 349
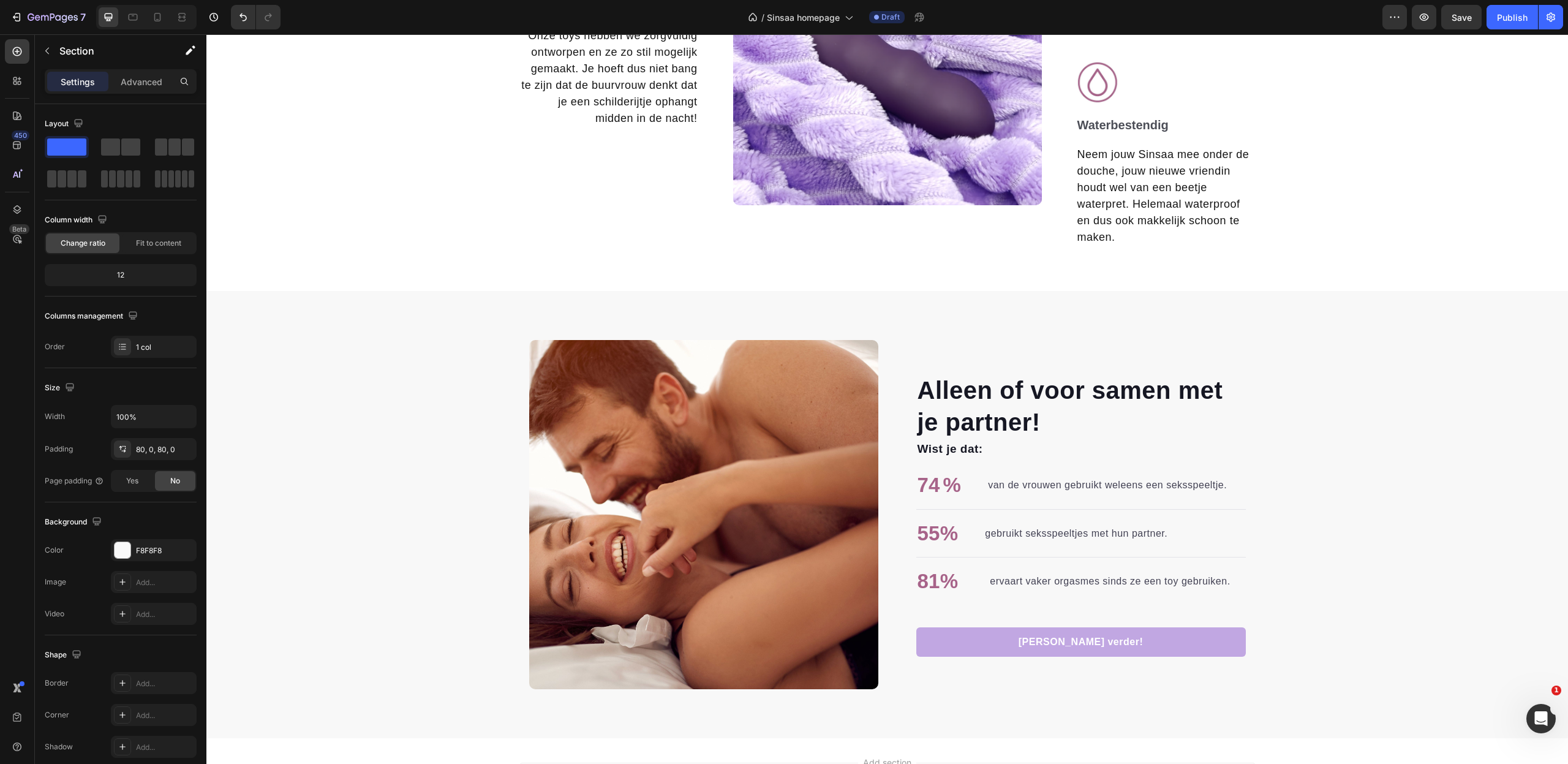
scroll to position [2232, 0]
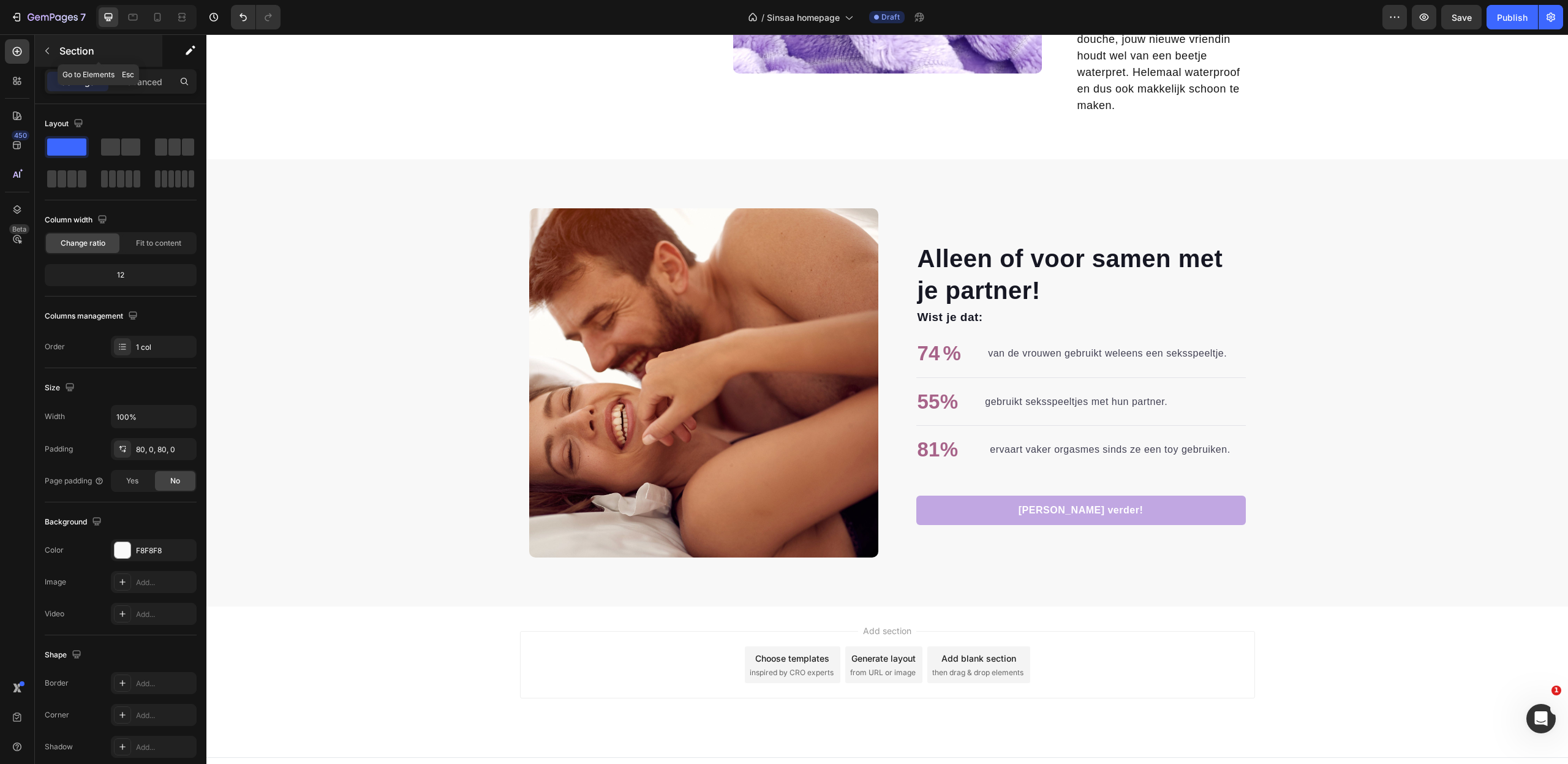
click at [48, 55] on icon "button" at bounding box center [48, 51] width 10 height 10
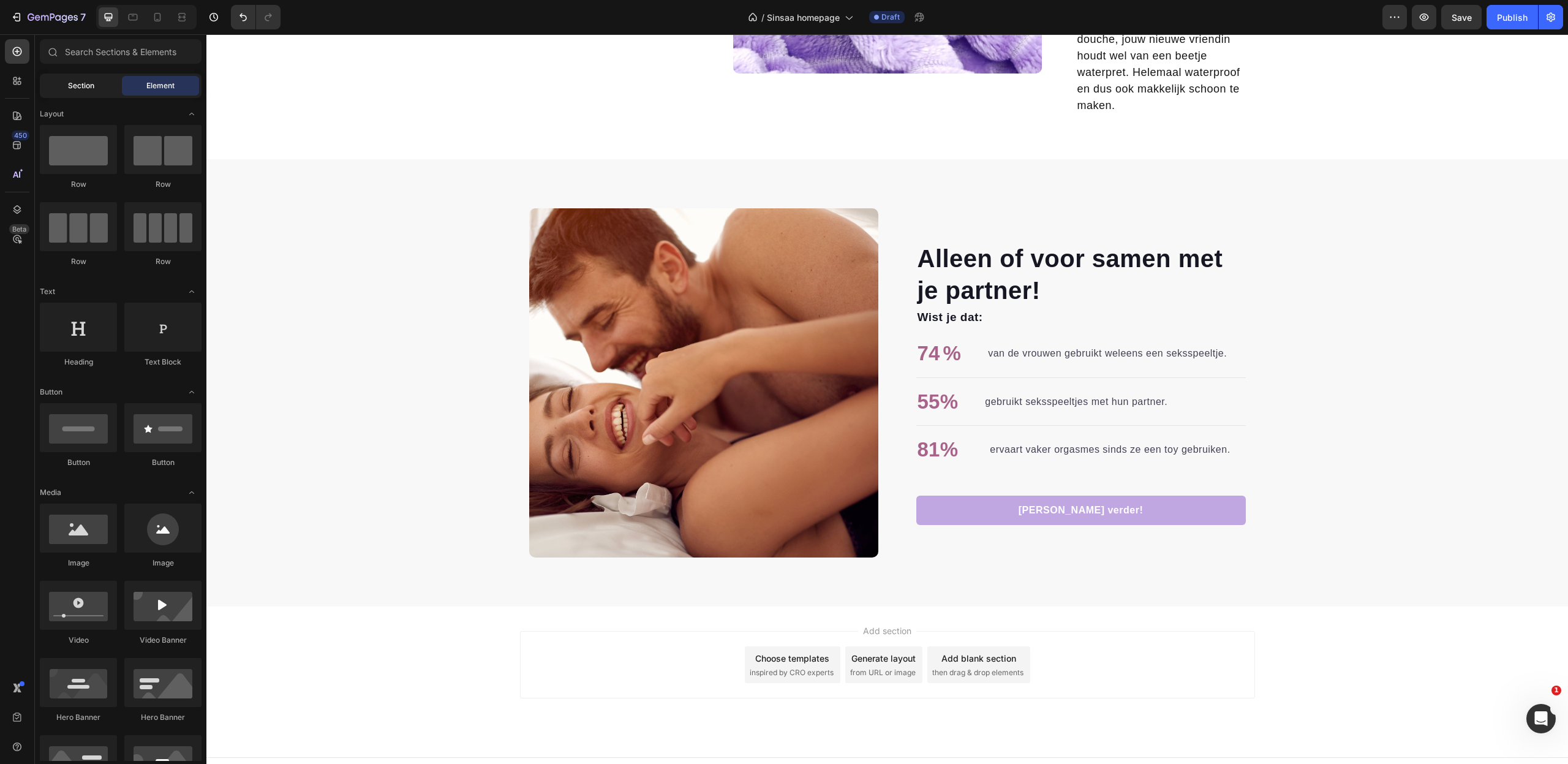
click at [75, 85] on span "Section" at bounding box center [80, 85] width 27 height 11
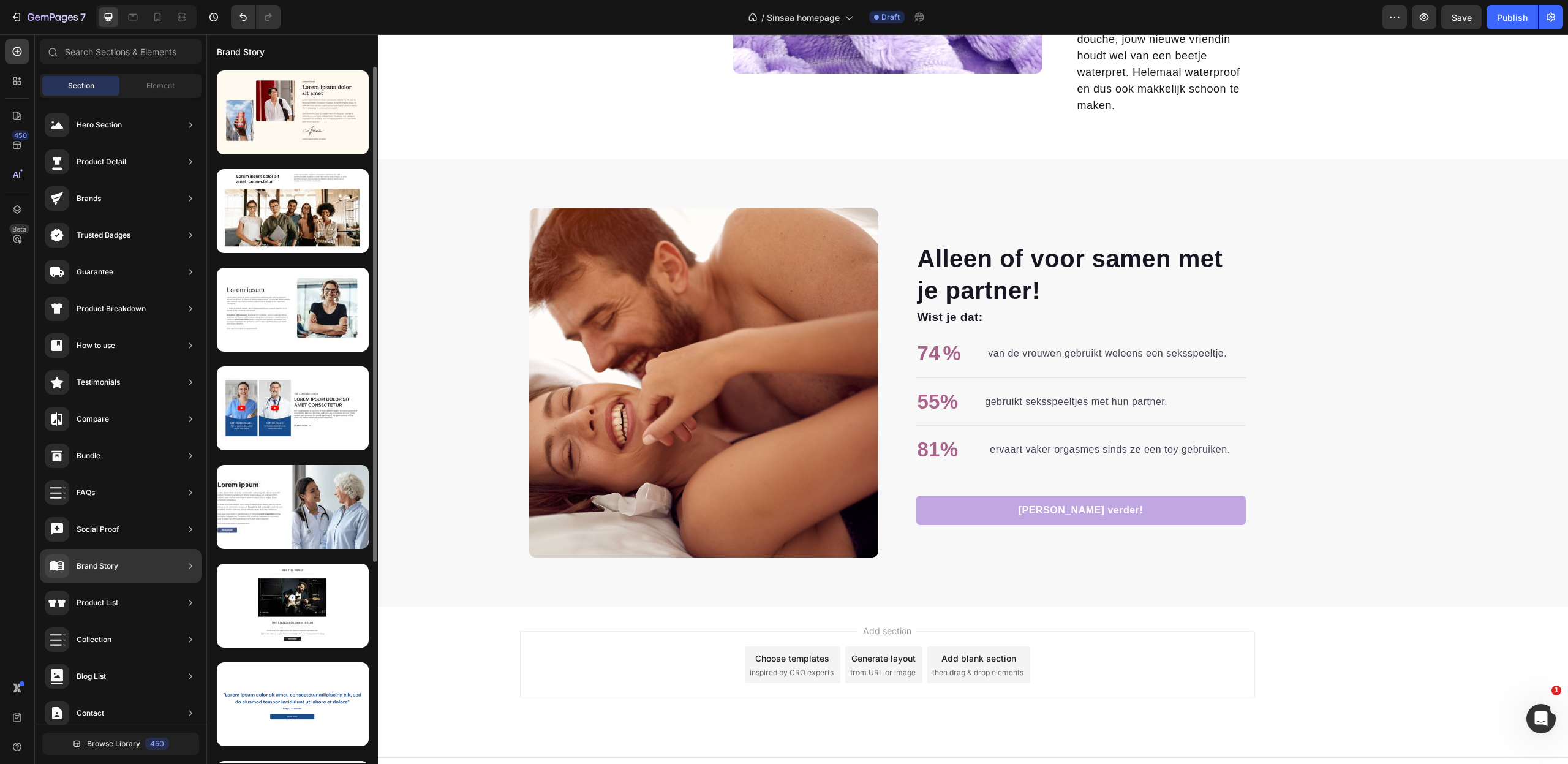
scroll to position [3, 0]
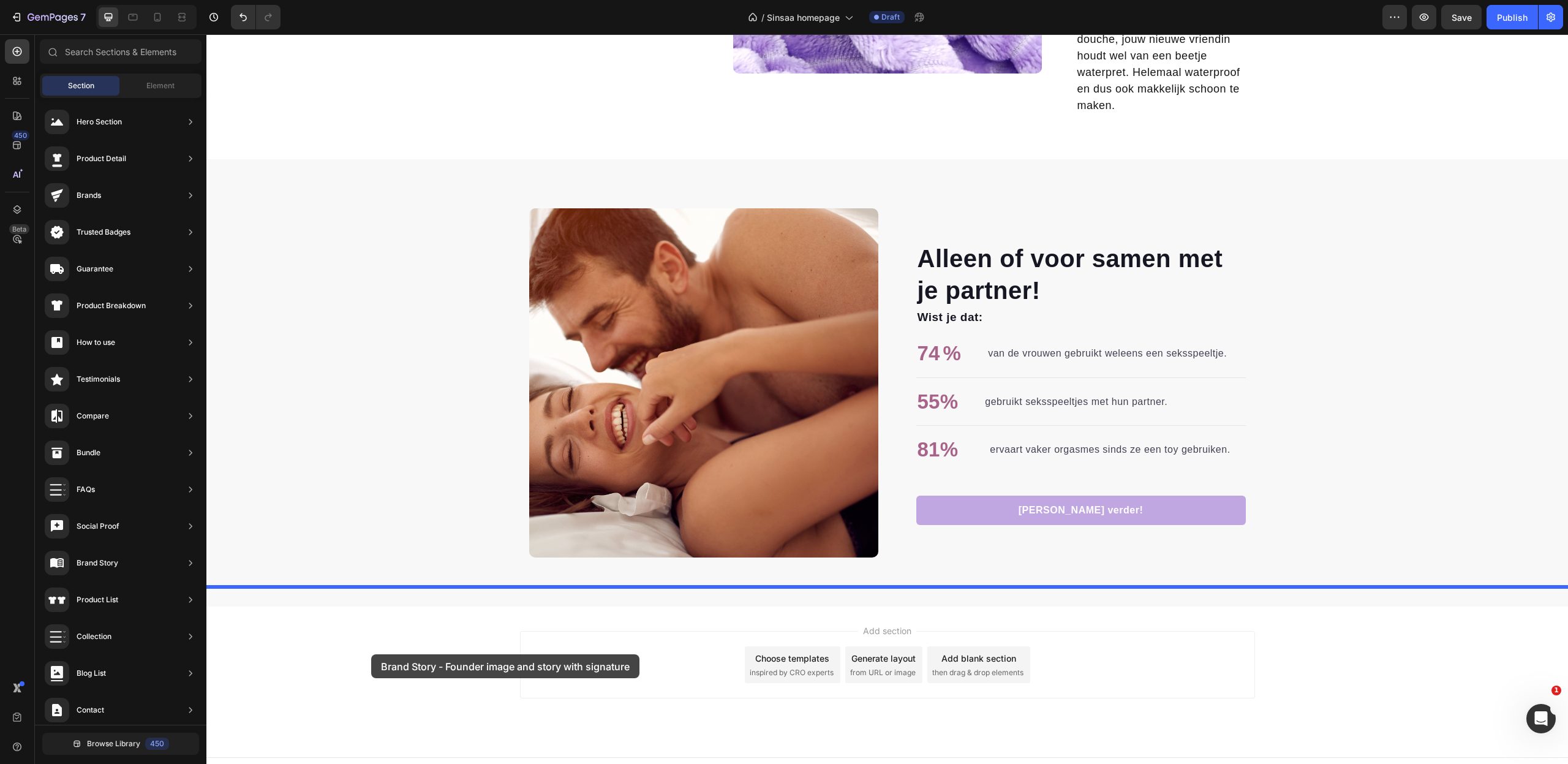
drag, startPoint x: 497, startPoint y: 140, endPoint x: 372, endPoint y: 654, distance: 529.0
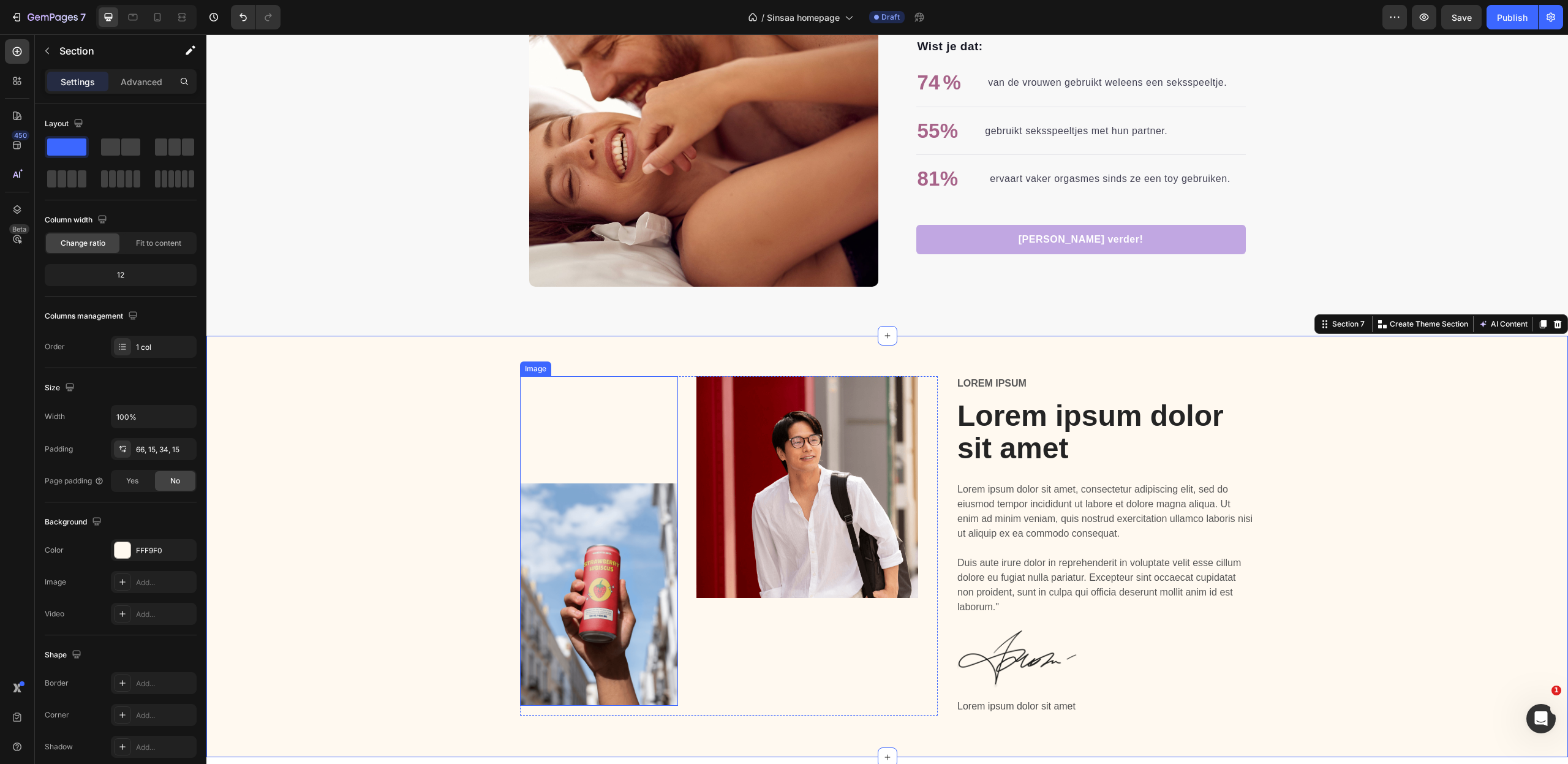
scroll to position [2480, 0]
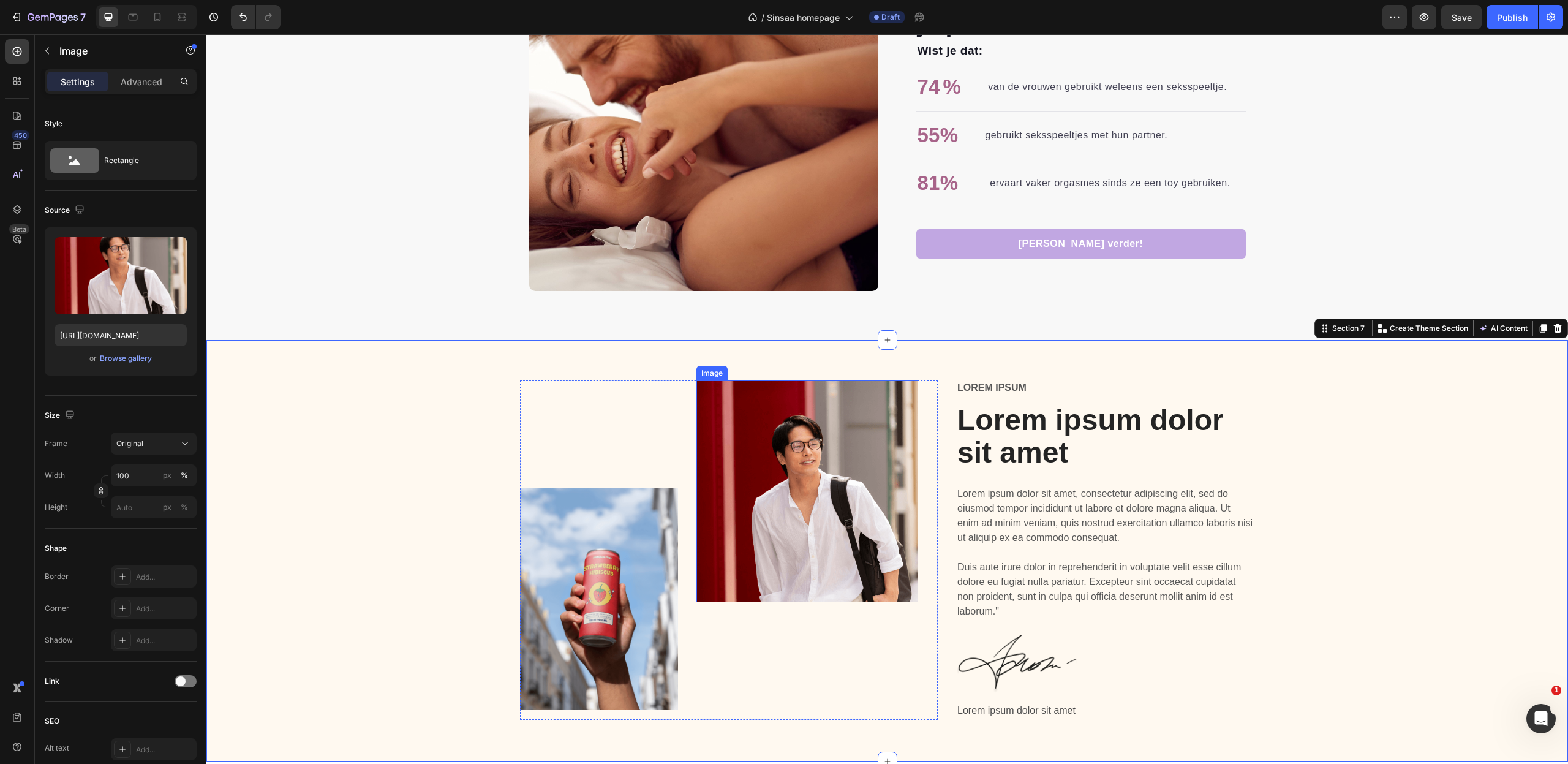
click at [854, 525] on img at bounding box center [807, 491] width 222 height 222
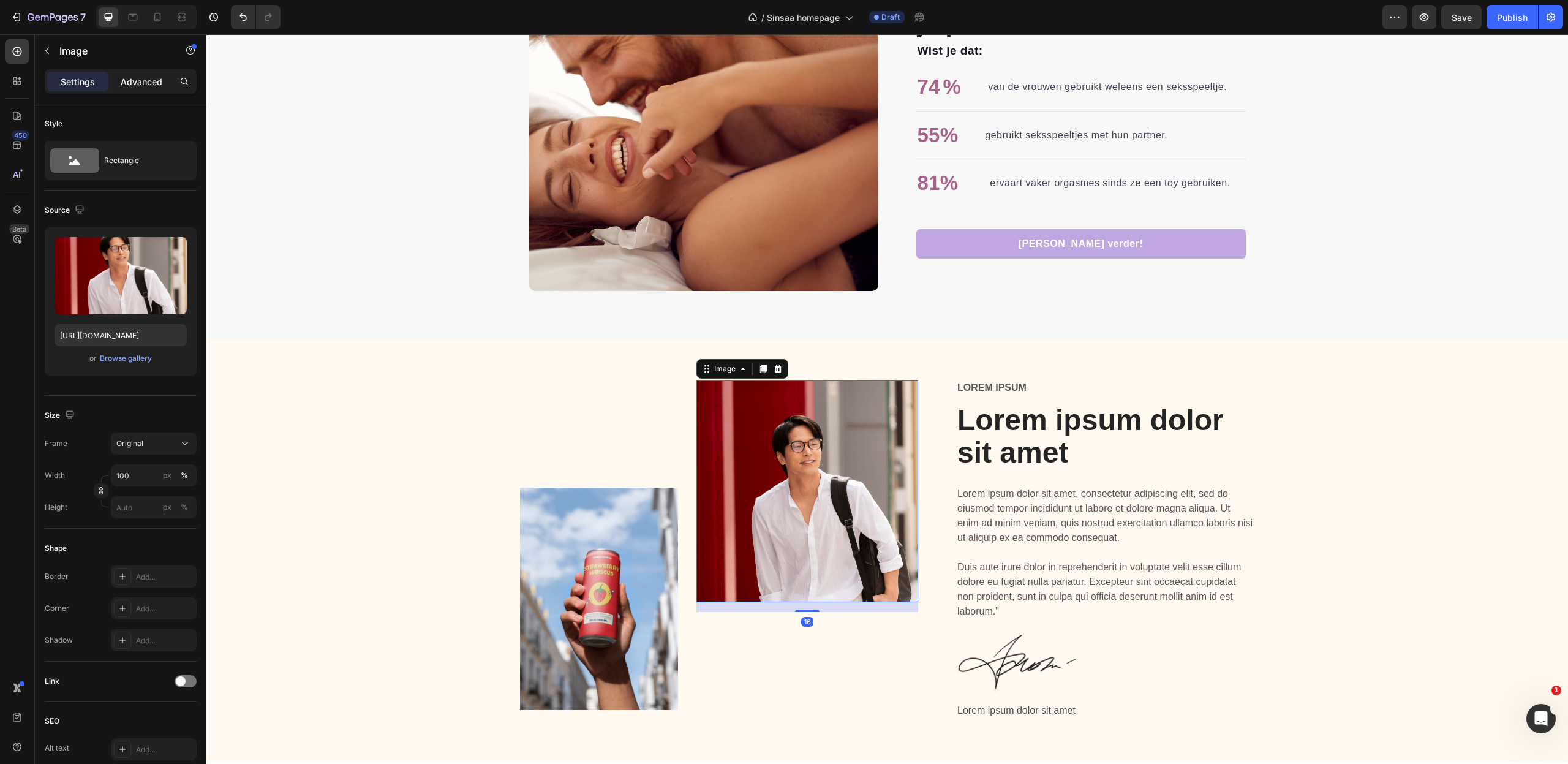
click at [125, 81] on p "Advanced" at bounding box center [141, 81] width 42 height 13
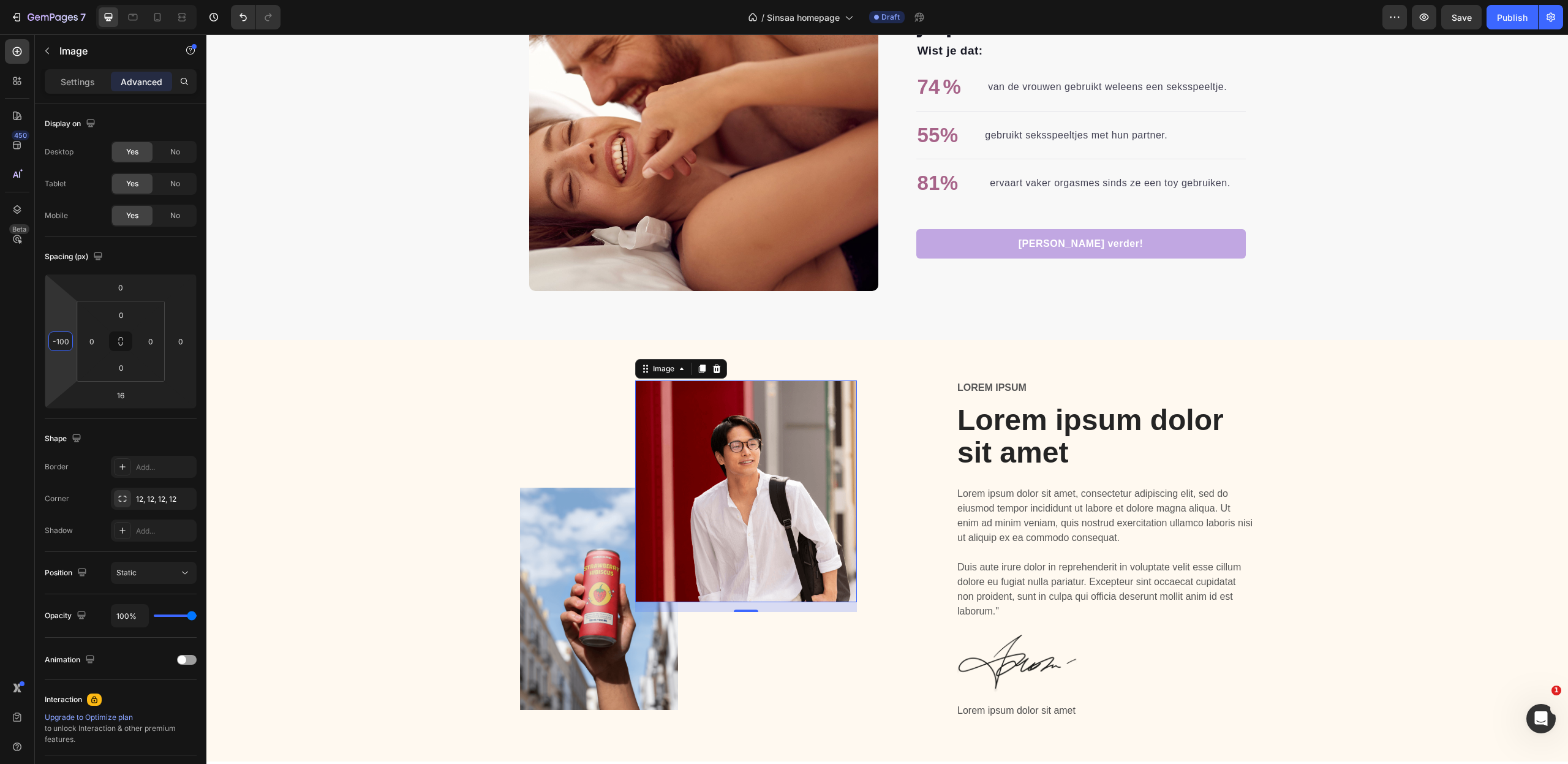
type input "-96"
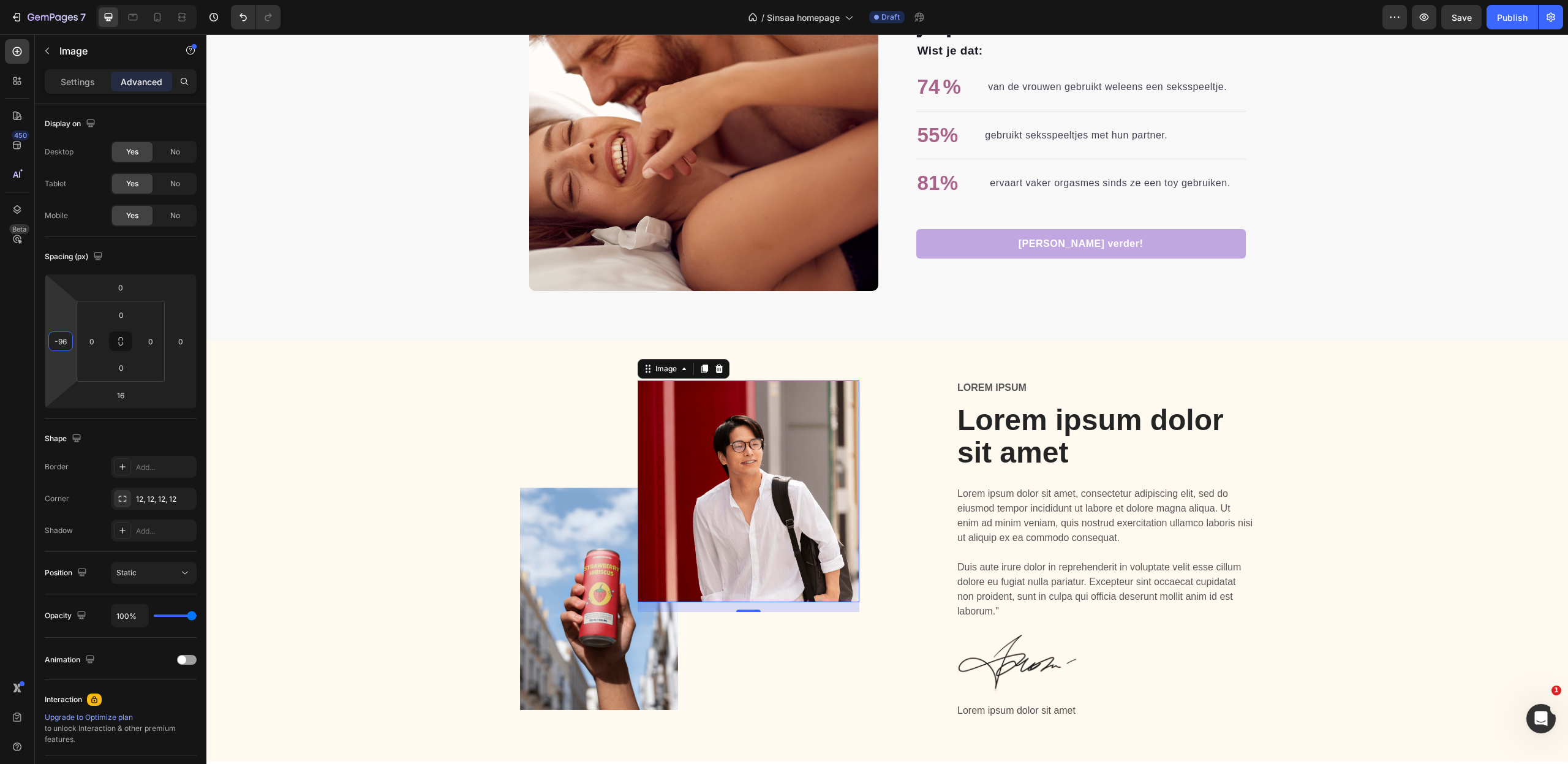
drag, startPoint x: 72, startPoint y: 320, endPoint x: 64, endPoint y: 349, distance: 30.1
click at [64, 0] on html "7 Version history / Sinsaa homepage Draft Preview Save Publish 450 Beta Section…" at bounding box center [784, 0] width 1568 height 0
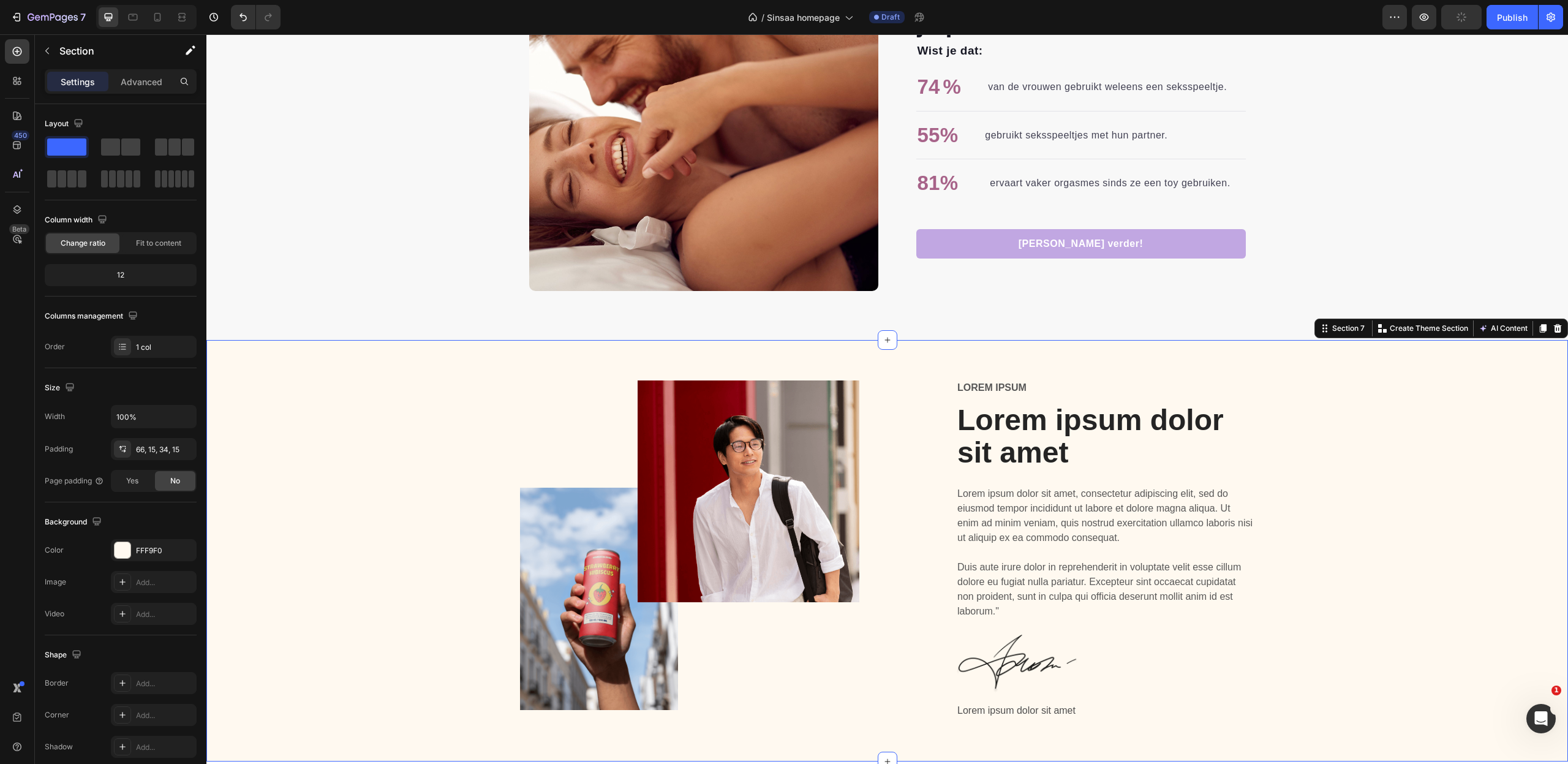
click at [349, 365] on div "Image Image Row Lorem ipsum Text Block Lorem ipsum dolor sit amet Heading Lorem…" at bounding box center [887, 549] width 1361 height 420
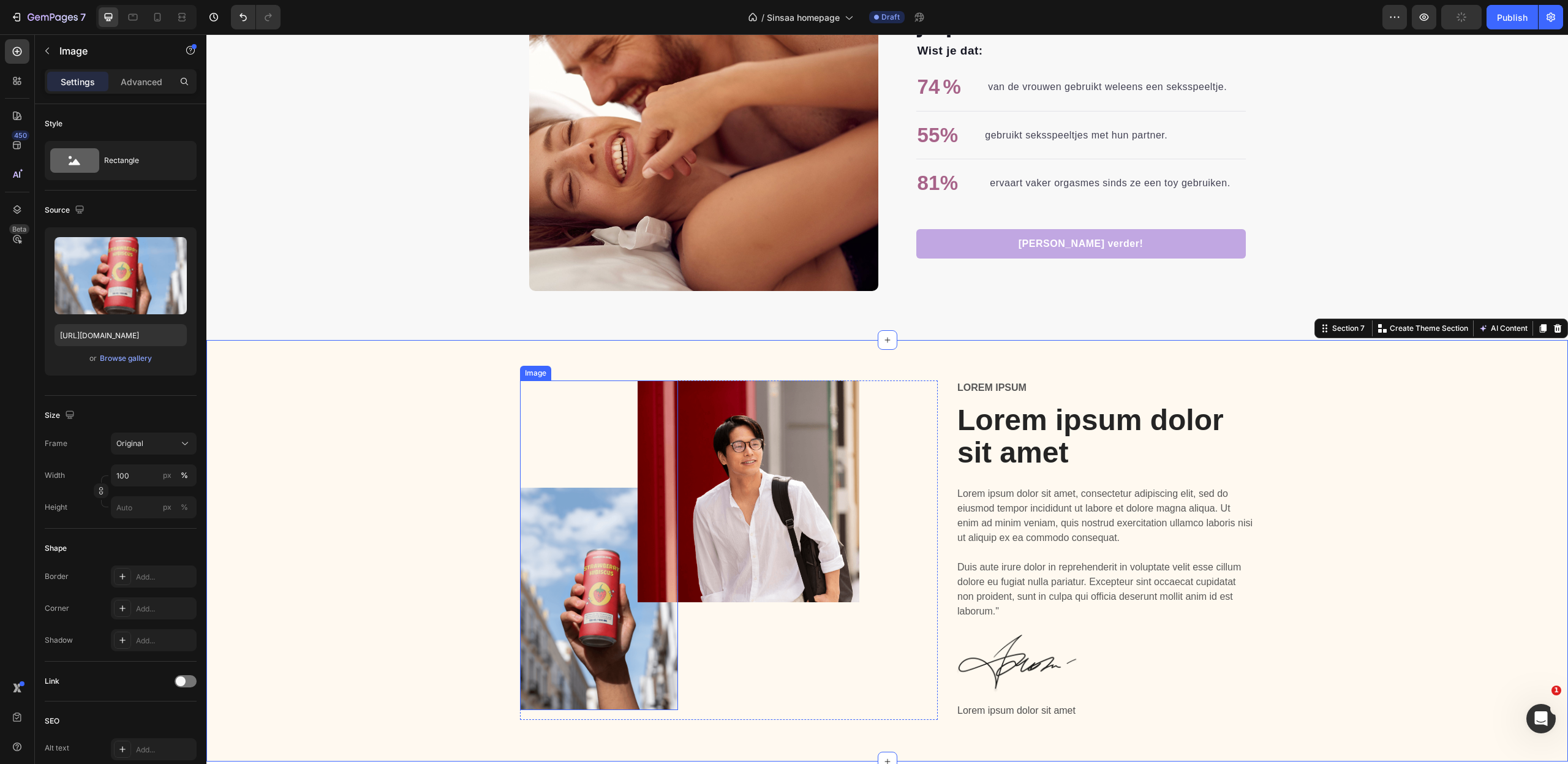
click at [552, 577] on img at bounding box center [599, 599] width 159 height 223
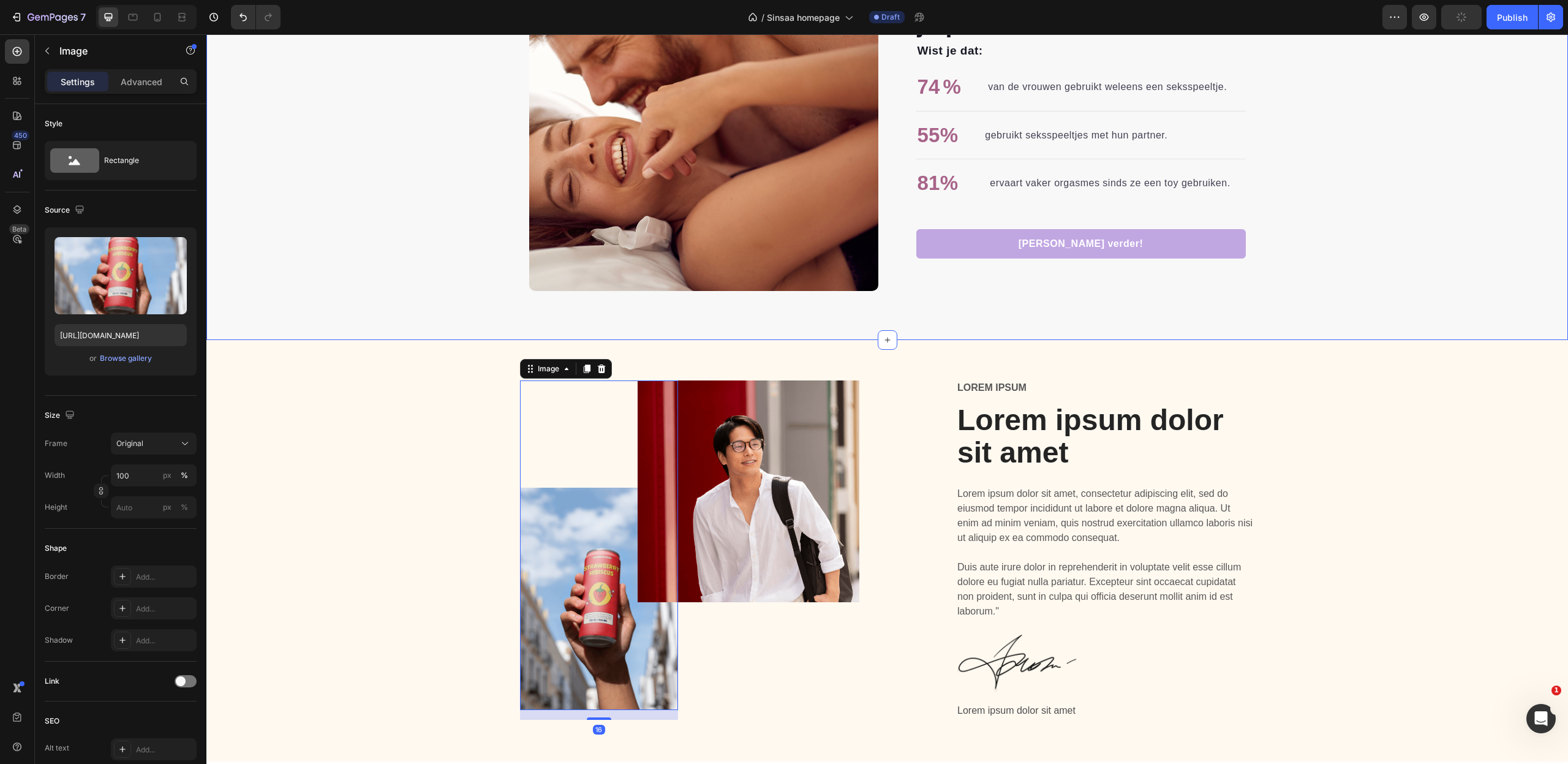
click at [362, 284] on div "Alleen of voor samen met je partner! Heading Wist je dat: Text block 74 % Text …" at bounding box center [887, 115] width 1361 height 349
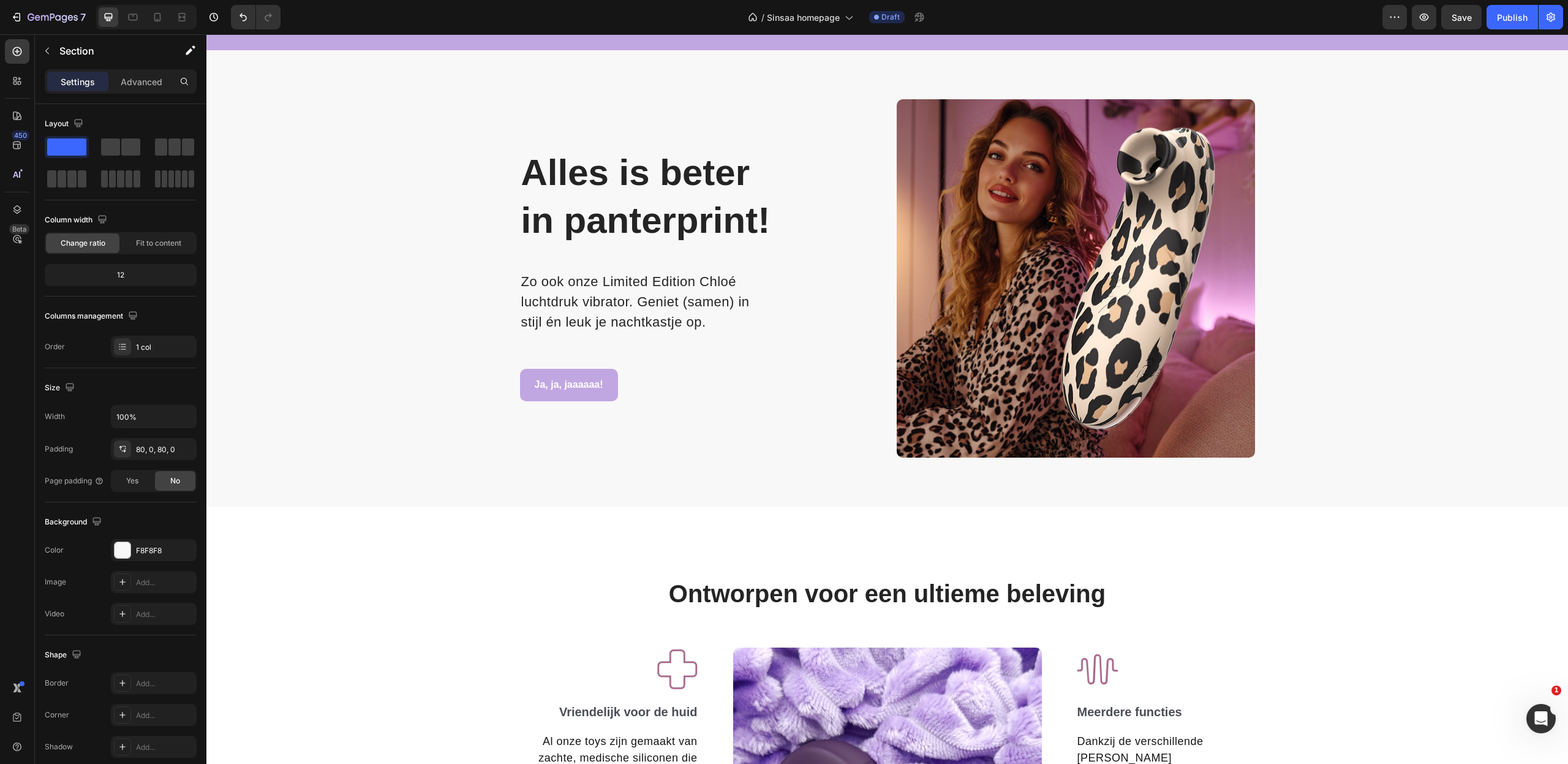
scroll to position [1248, 0]
click at [1133, 241] on img at bounding box center [1075, 277] width 359 height 359
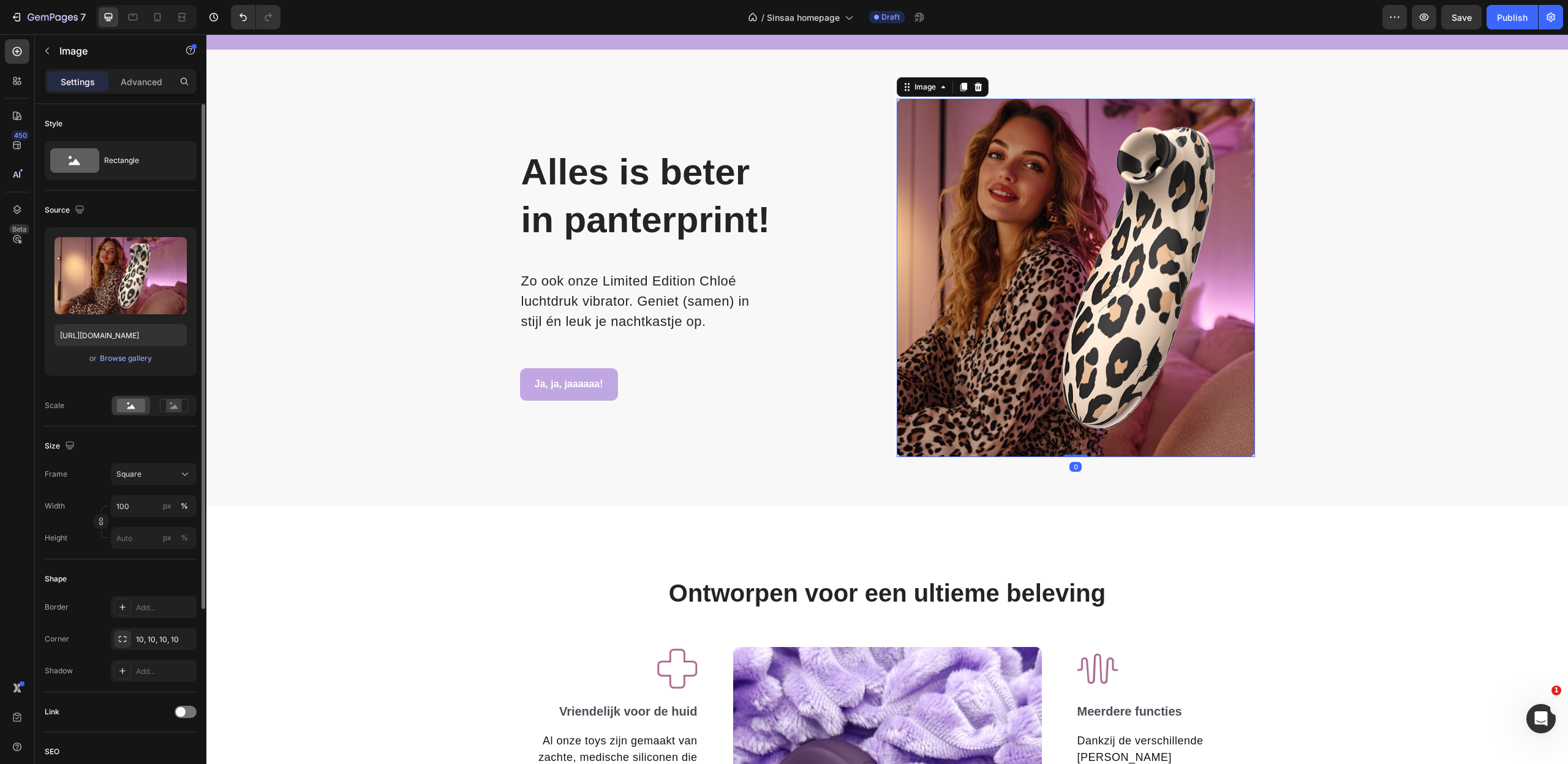
click at [137, 81] on p "Advanced" at bounding box center [141, 81] width 42 height 13
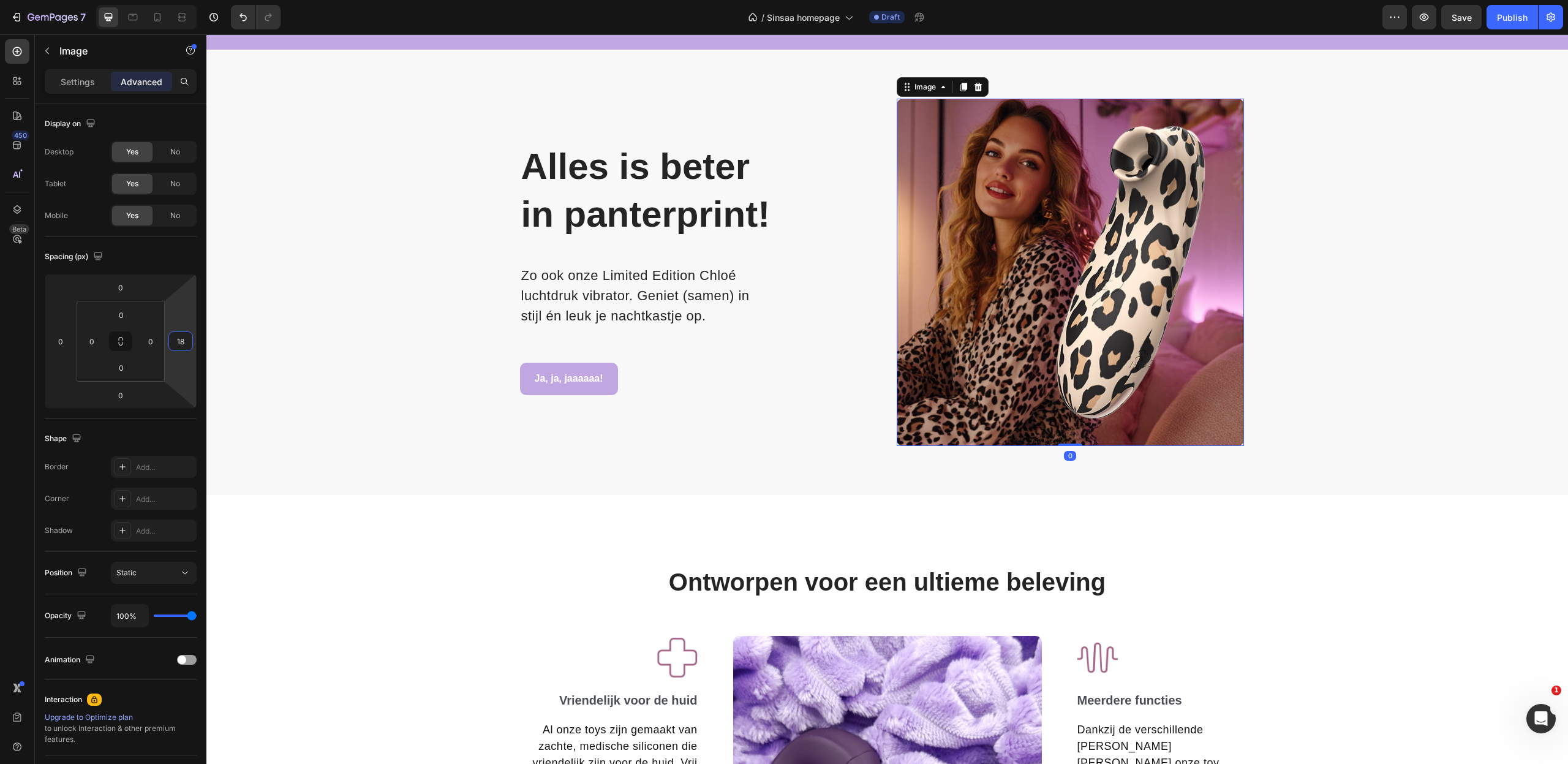
type input "16"
click at [185, 0] on html "7 Version history / Sinsaa homepage Draft Preview Save Publish 450 Beta Section…" at bounding box center [784, 0] width 1568 height 0
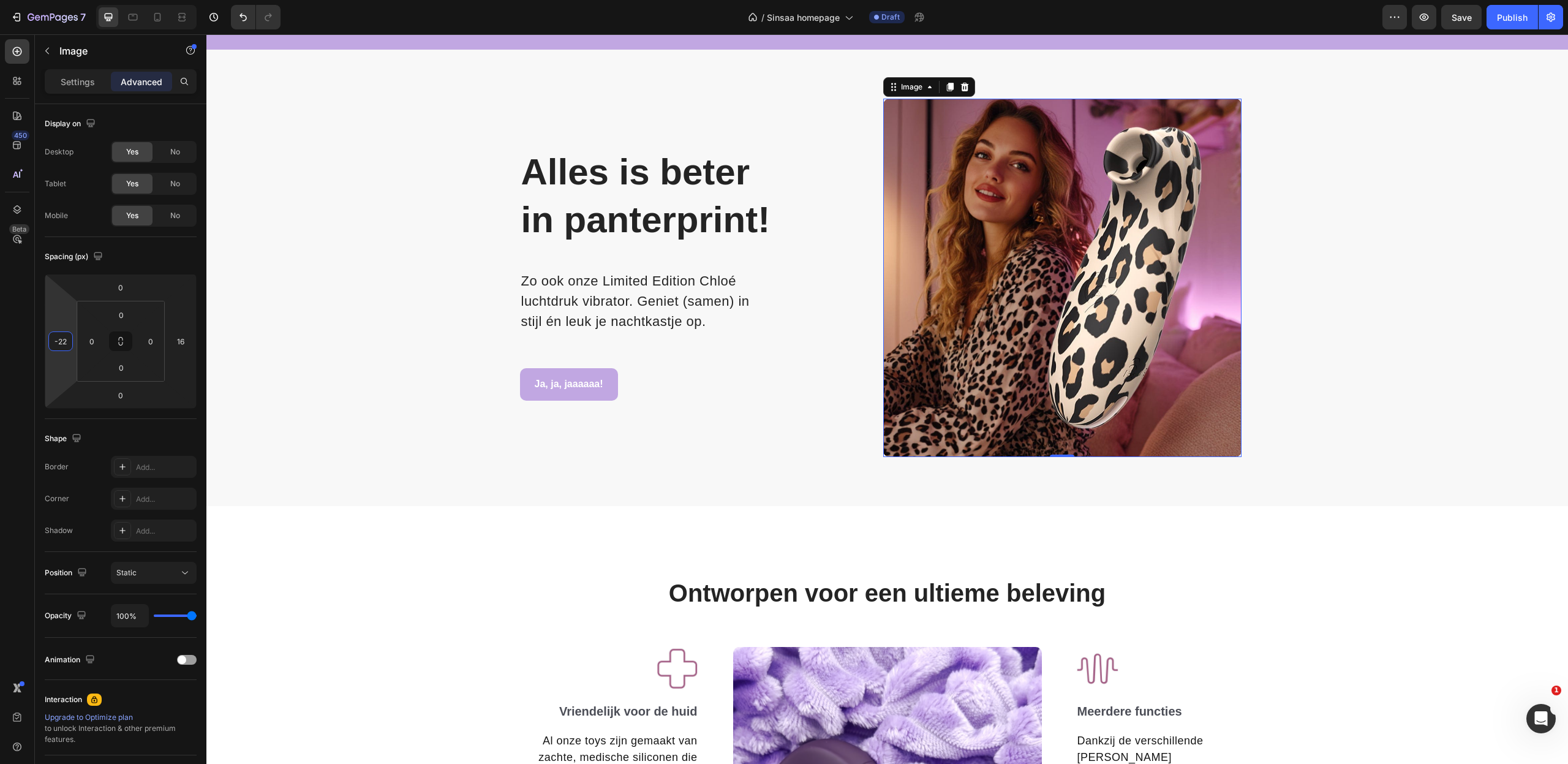
drag, startPoint x: 62, startPoint y: 318, endPoint x: 64, endPoint y: 325, distance: 7.3
click at [64, 0] on html "7 Version history / Sinsaa homepage Draft Preview Save Publish 450 Beta Section…" at bounding box center [784, 0] width 1568 height 0
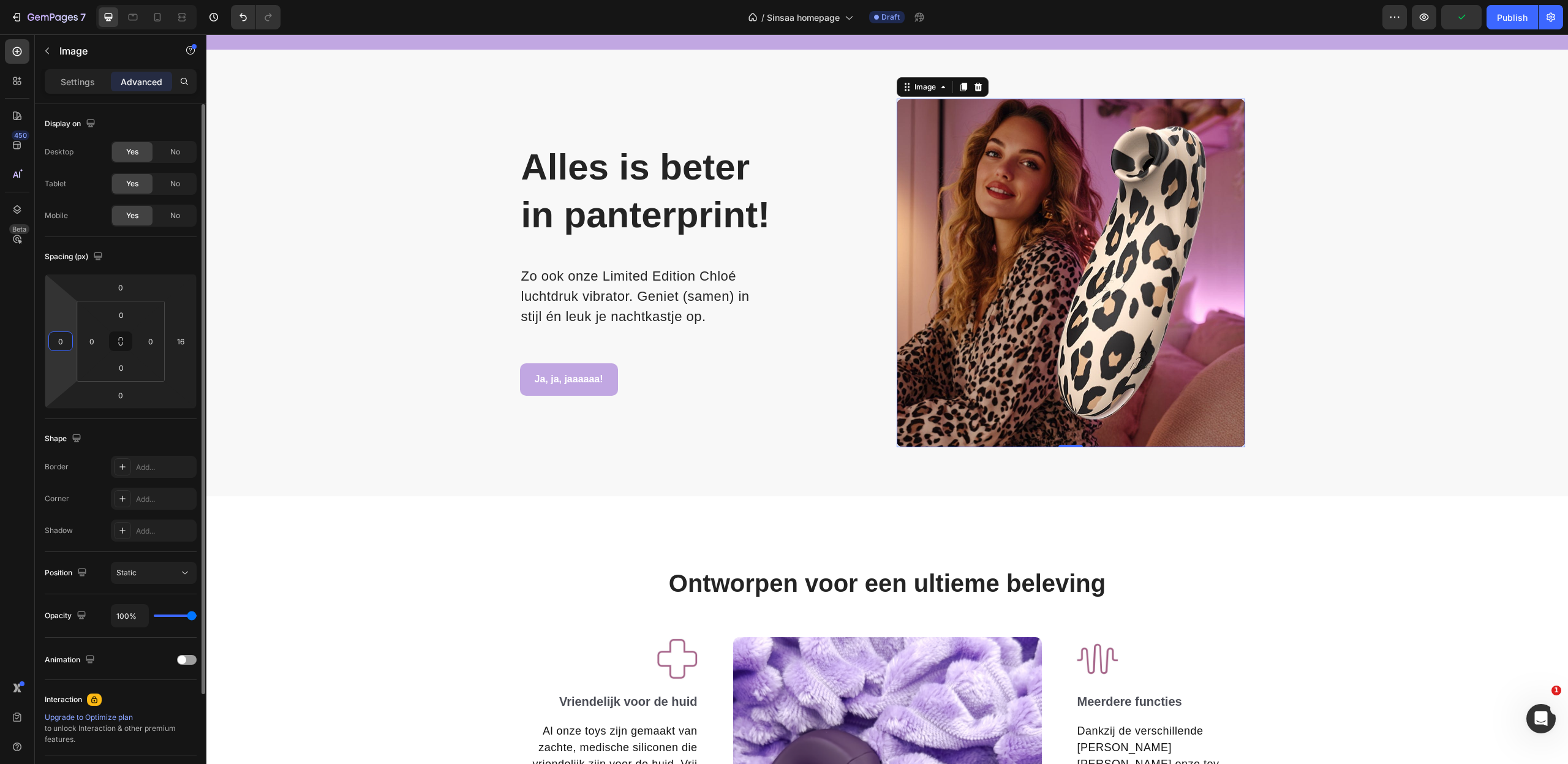
type input "0"
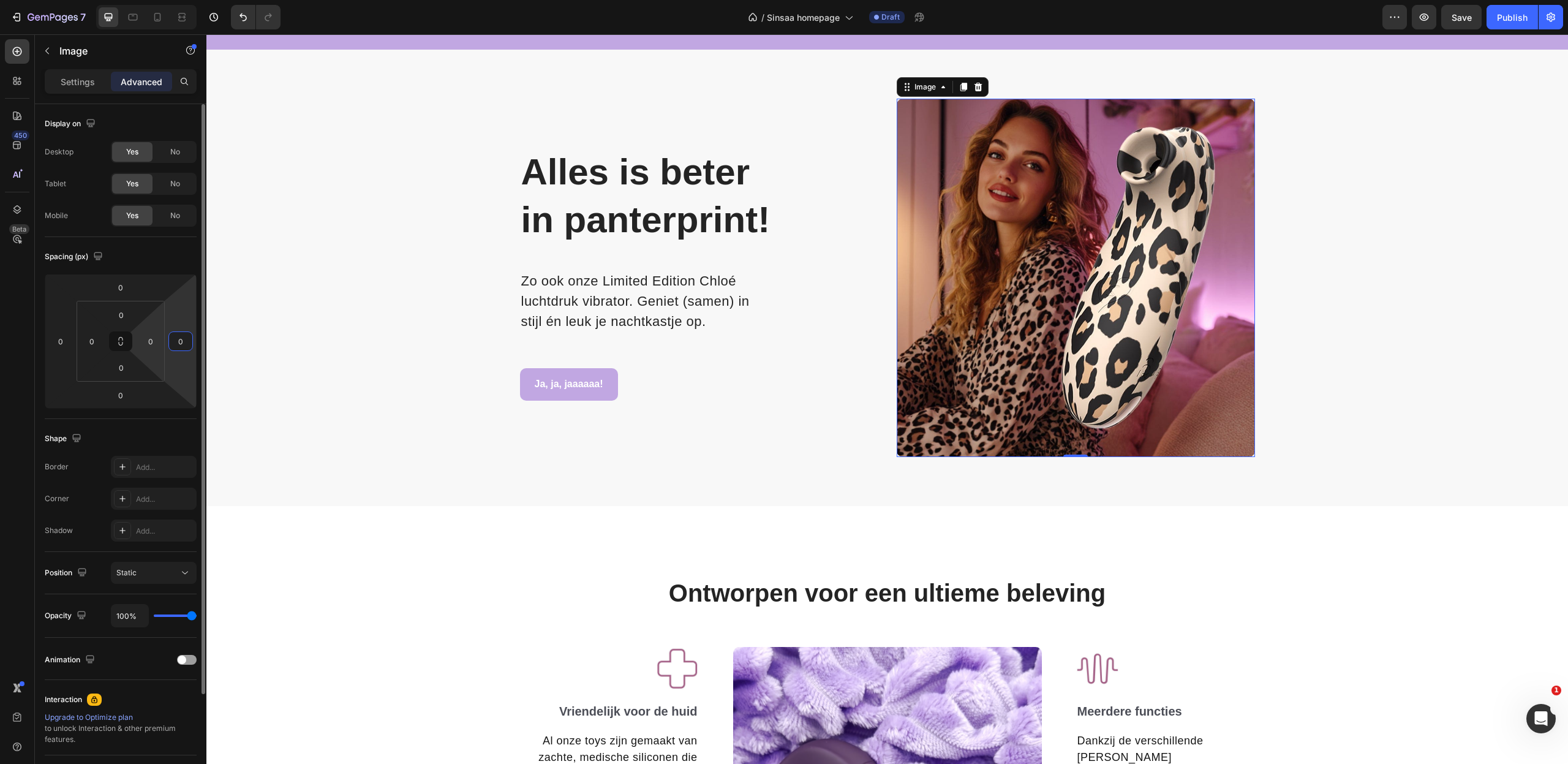
type input "0"
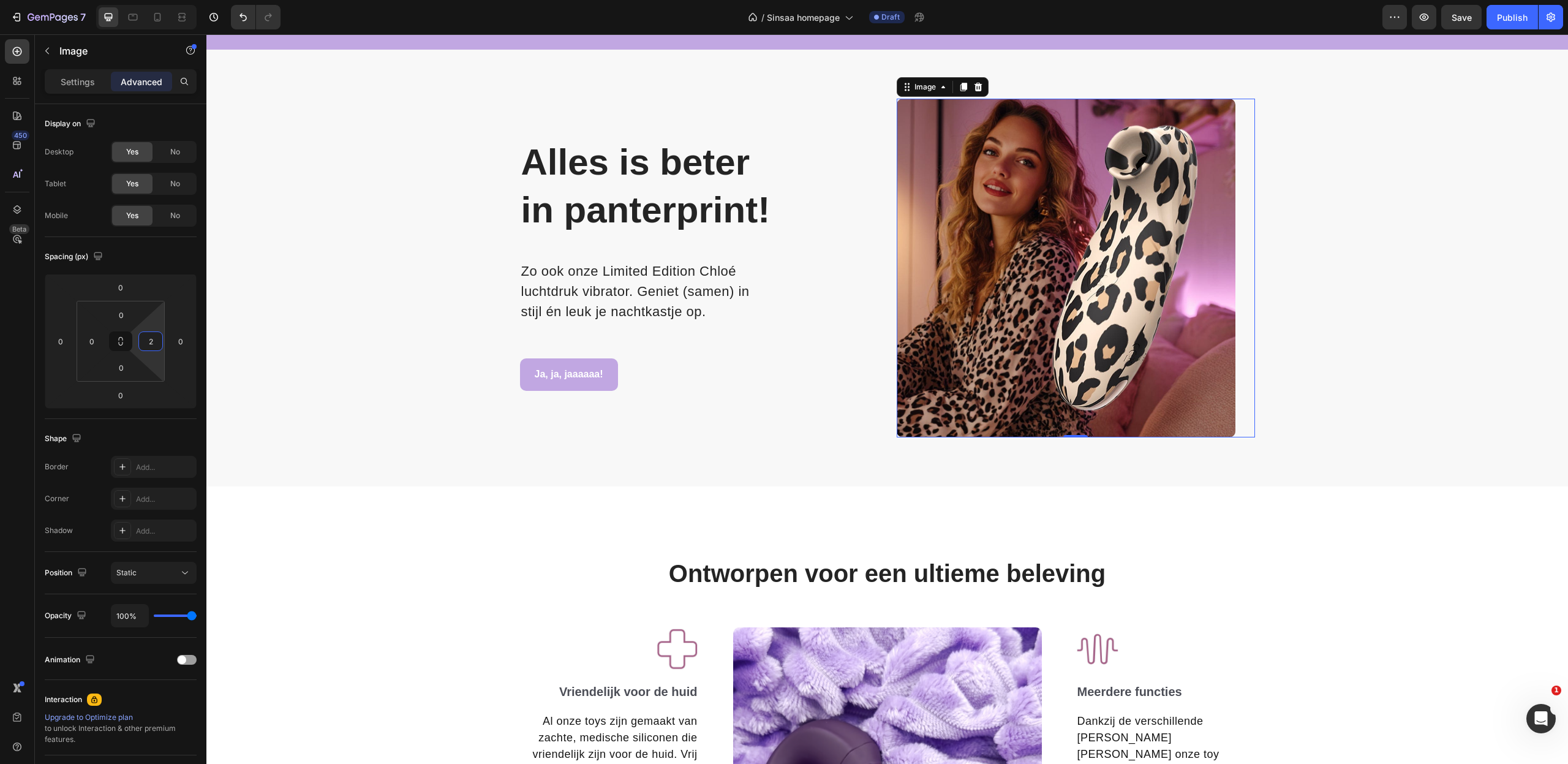
type input "0"
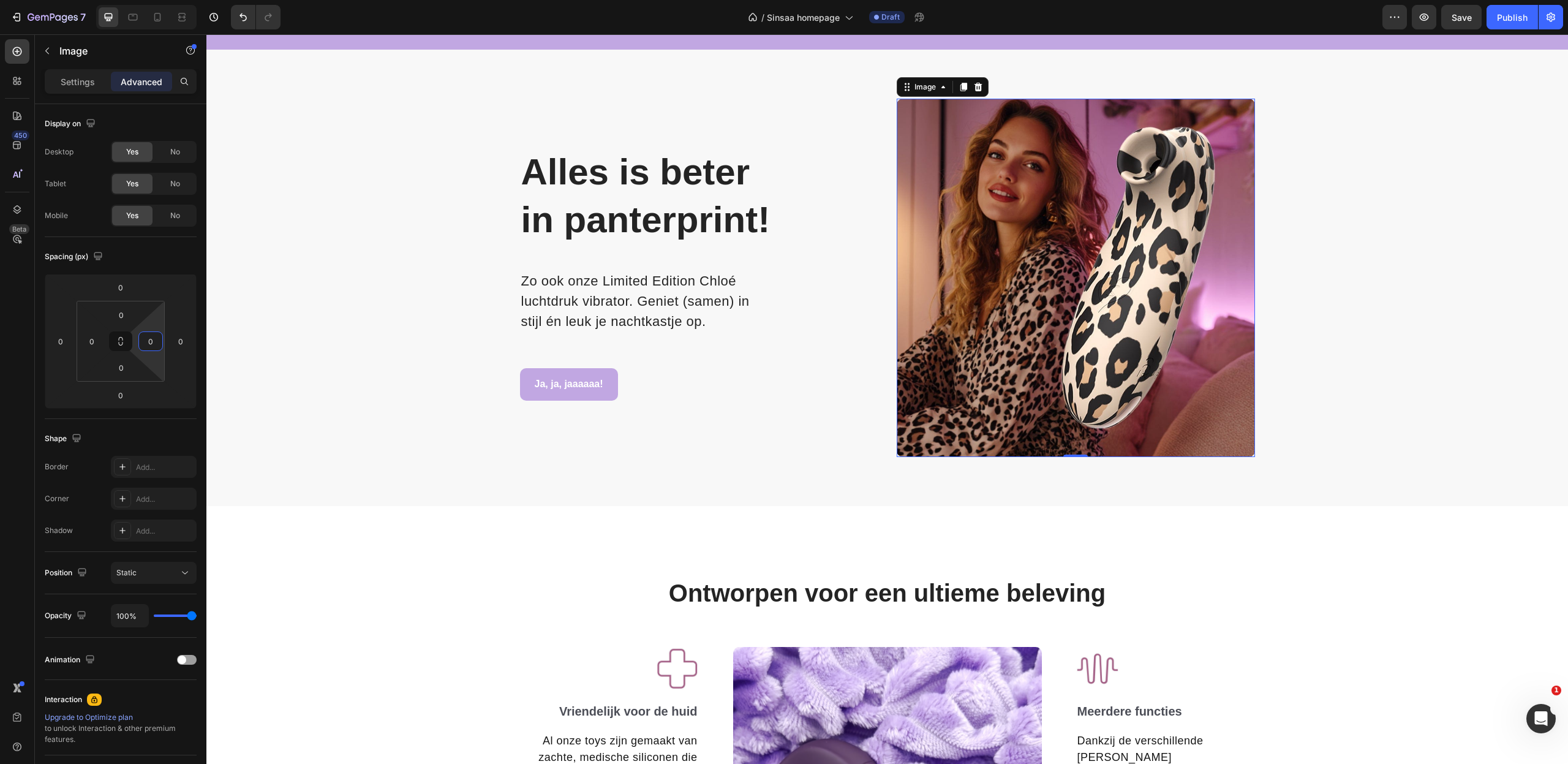
drag, startPoint x: 149, startPoint y: 327, endPoint x: 152, endPoint y: 364, distance: 37.1
click at [152, 0] on html "7 Version history / Sinsaa homepage Draft Preview Save Publish 450 Beta Section…" at bounding box center [784, 0] width 1568 height 0
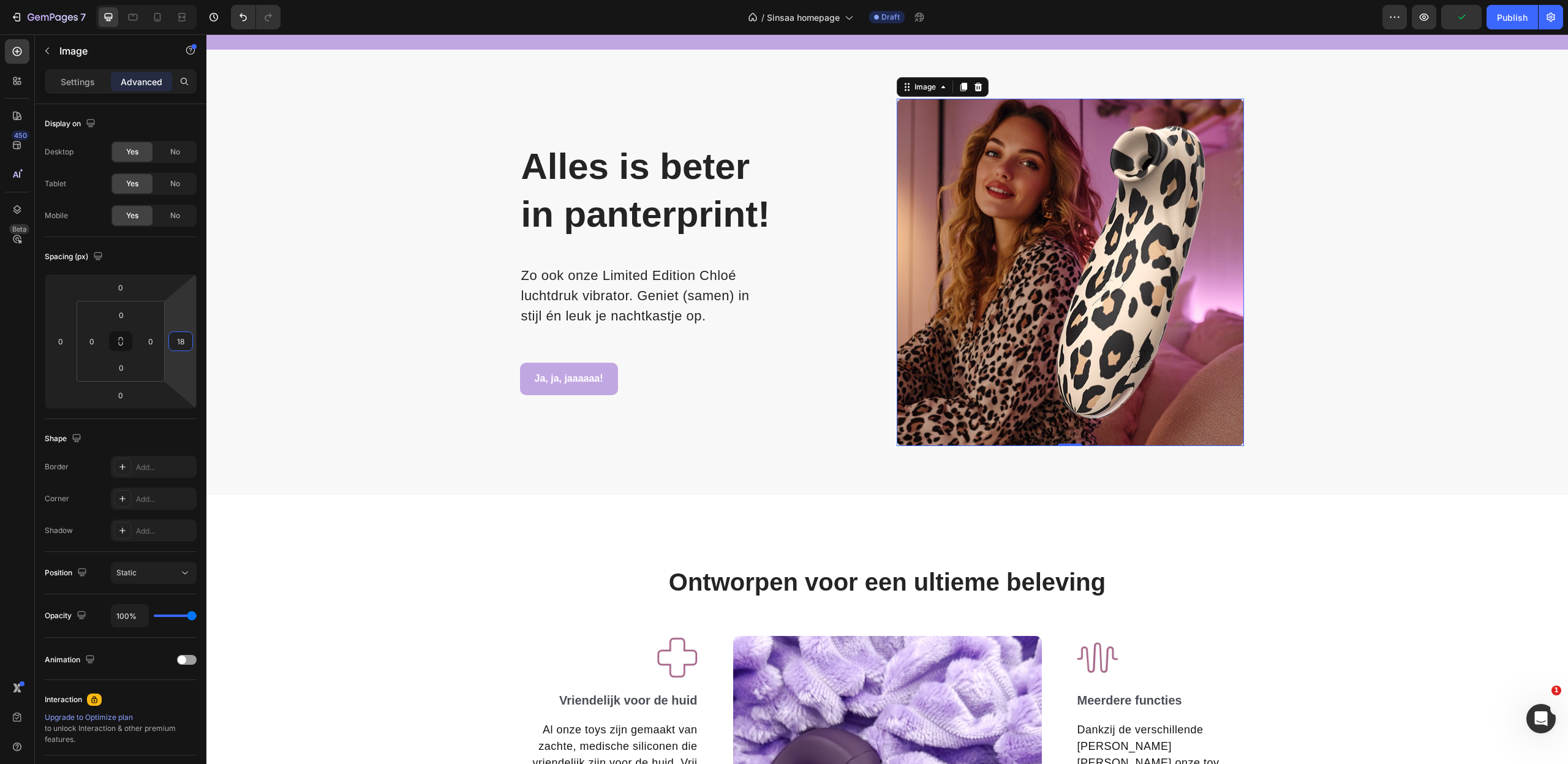
type input "16"
click at [185, 0] on html "7 Version history / Sinsaa homepage Draft Preview Publish 450 Beta Sections(18)…" at bounding box center [784, 0] width 1568 height 0
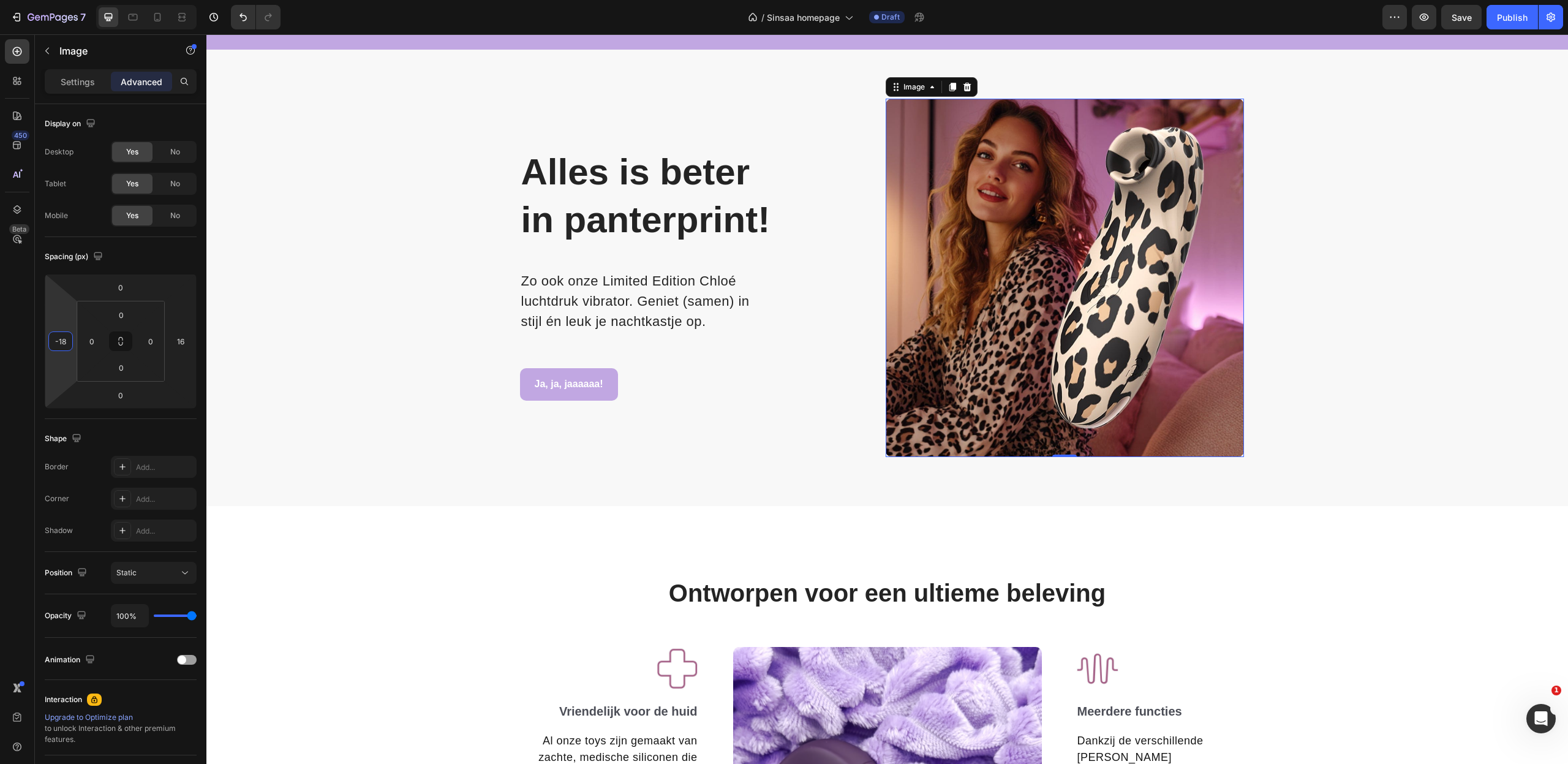
type input "-16"
click at [66, 0] on html "7 Version history / Sinsaa homepage Draft Preview Save Publish 450 Beta Section…" at bounding box center [784, 0] width 1568 height 0
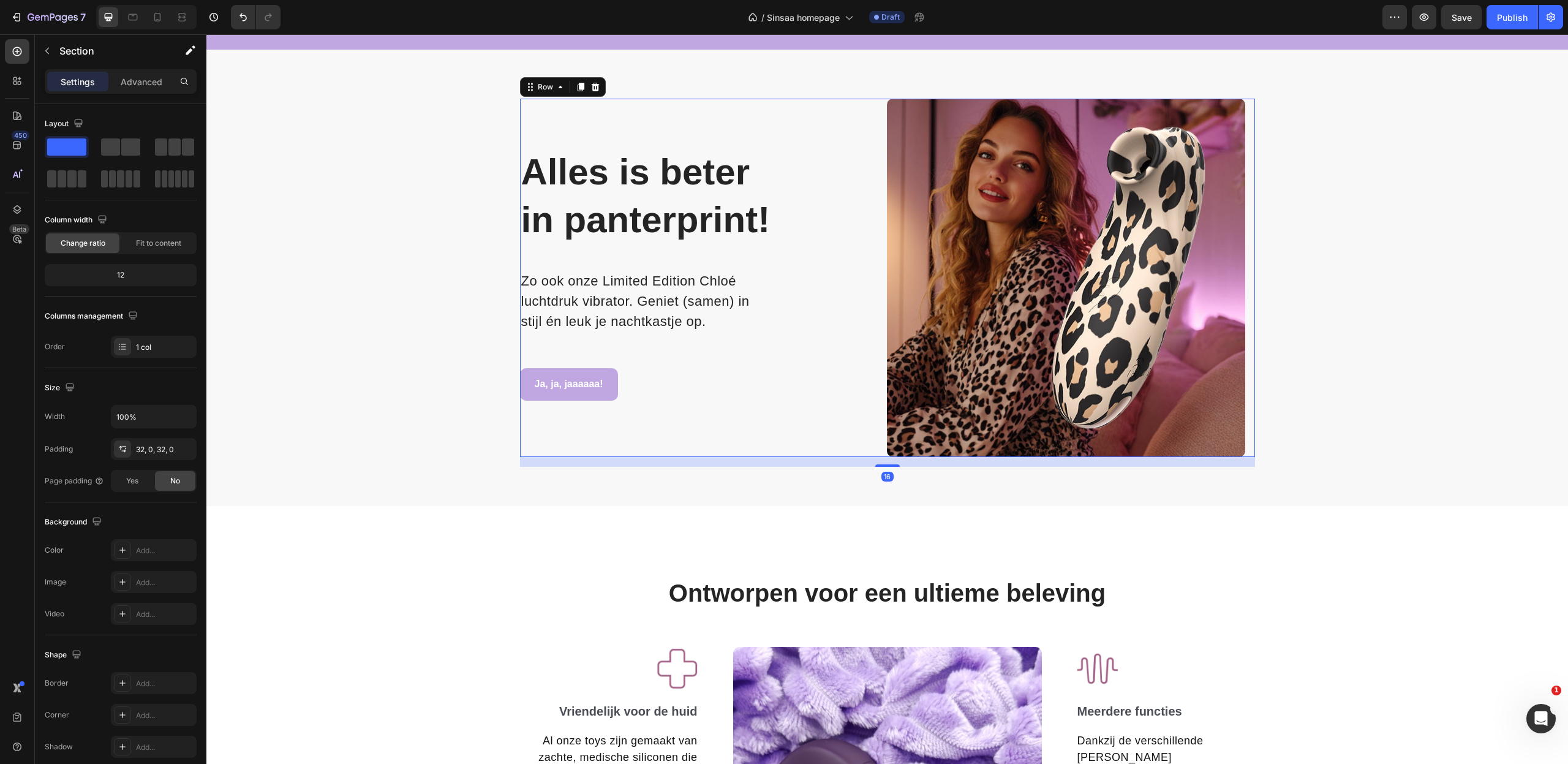
click at [603, 156] on div "Alles is beter in panterprint! Heading Row Zo ook onze Limited Edition Chloé lu…" at bounding box center [699, 277] width 359 height 359
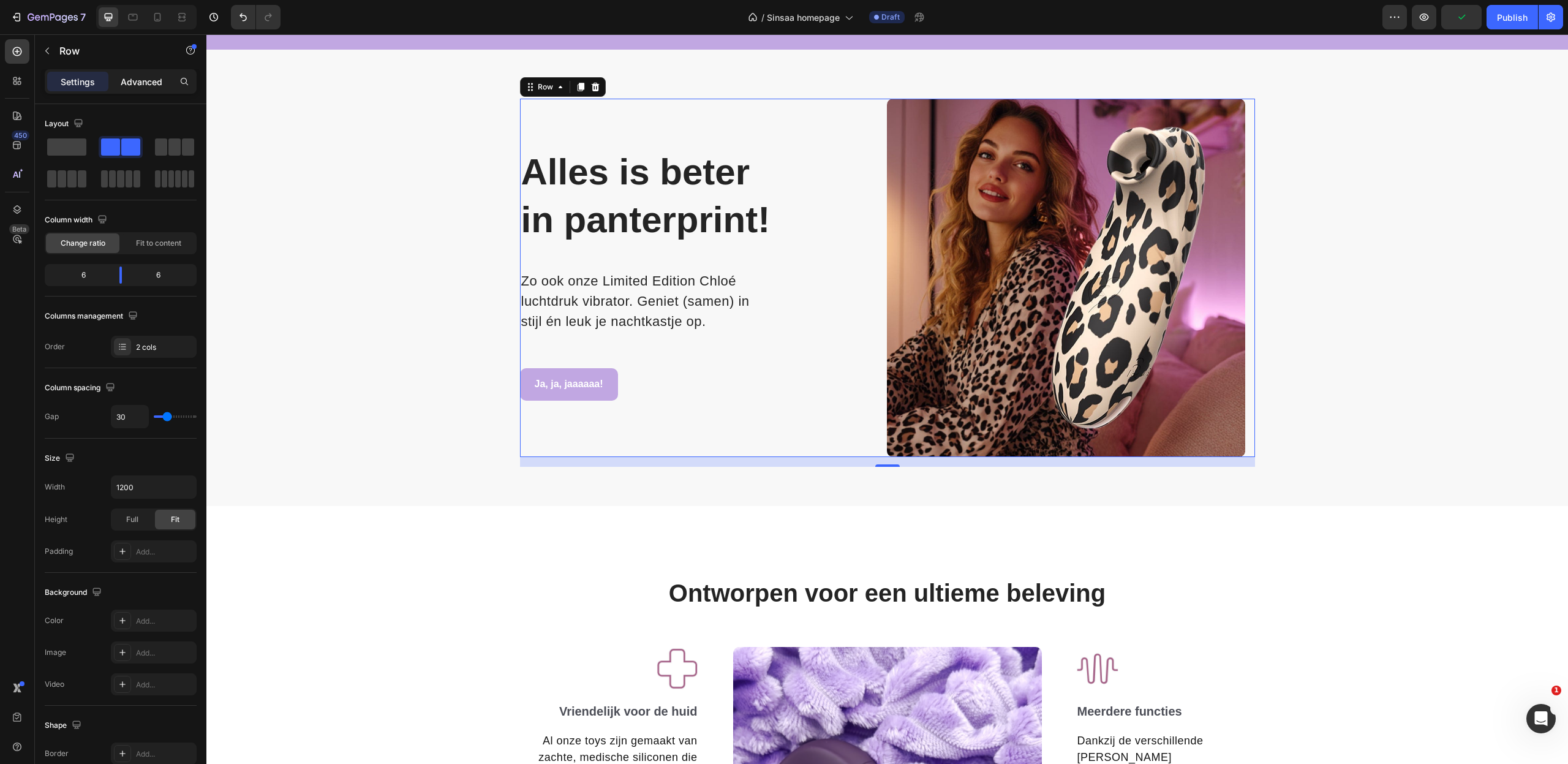
click at [146, 82] on p "Advanced" at bounding box center [141, 81] width 42 height 13
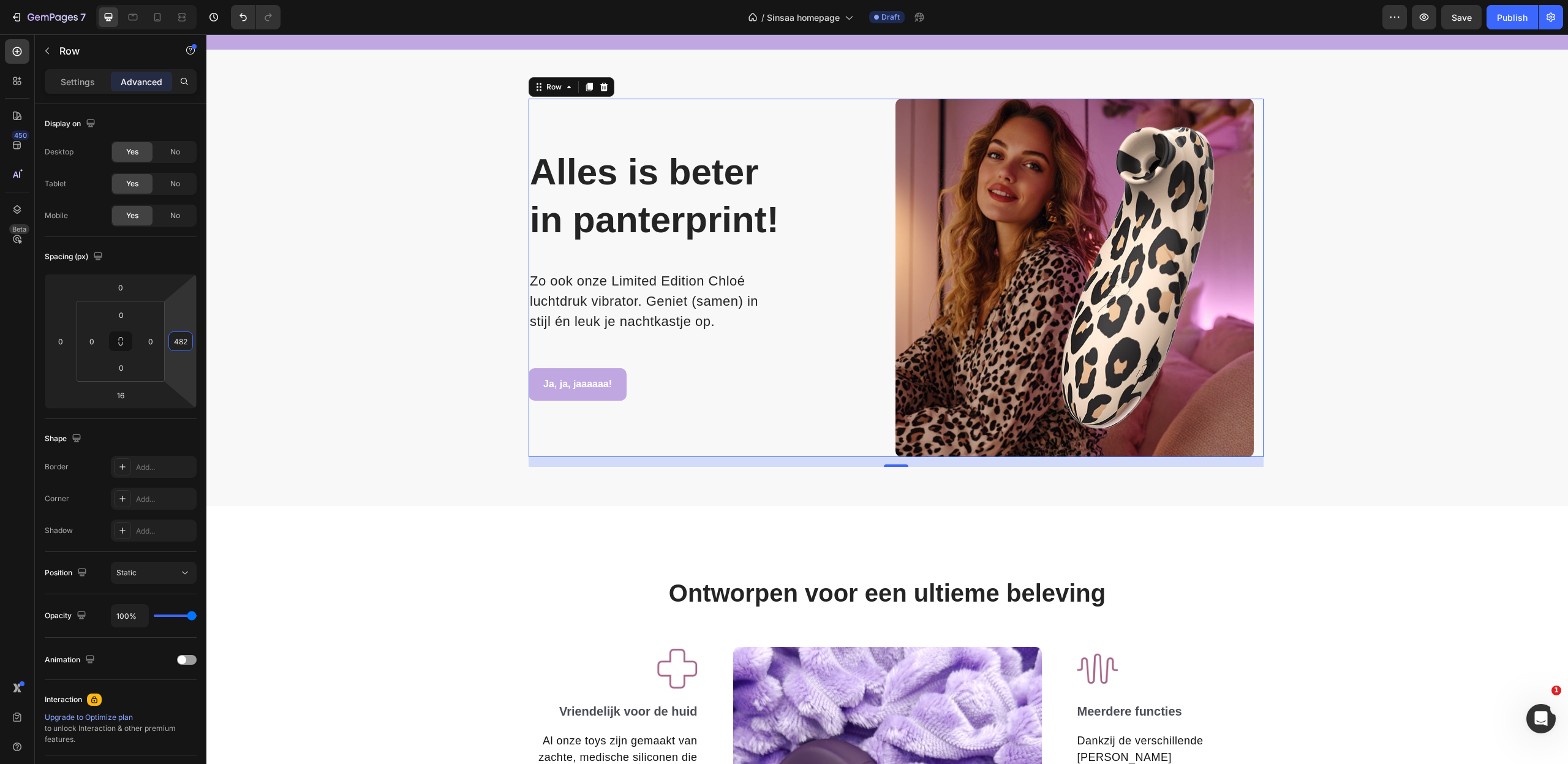
drag, startPoint x: 188, startPoint y: 305, endPoint x: 170, endPoint y: 157, distance: 149.1
click at [170, 0] on html "7 Version history / Sinsaa homepage Draft Preview Save Publish 450 Beta Section…" at bounding box center [784, 0] width 1568 height 0
type input "0"
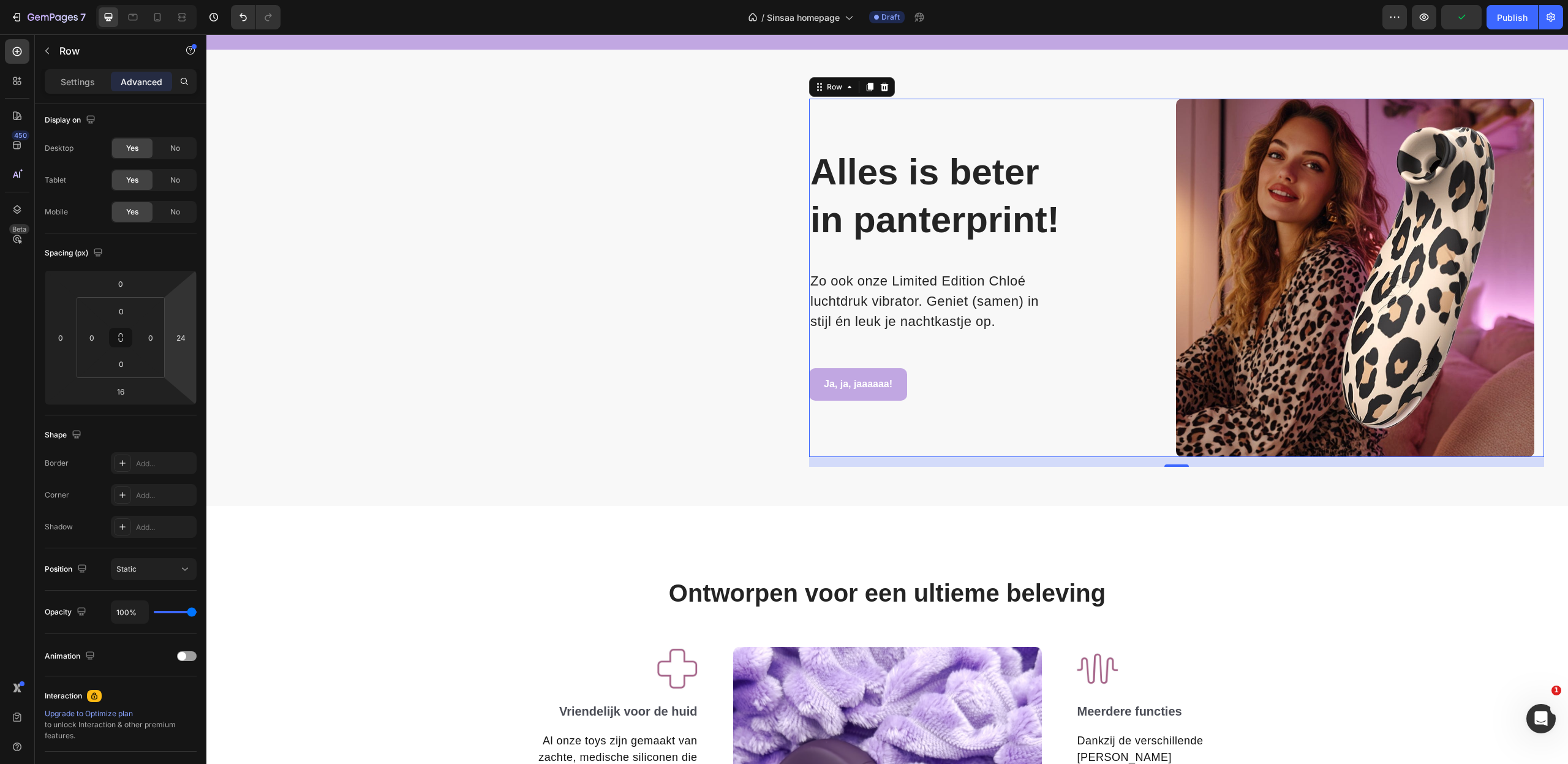
drag, startPoint x: 182, startPoint y: 319, endPoint x: 185, endPoint y: 311, distance: 8.5
click at [185, 0] on html "7 Version history / Sinsaa homepage Draft Preview Publish 450 Beta Sections(18)…" at bounding box center [784, 0] width 1568 height 0
type input "0"
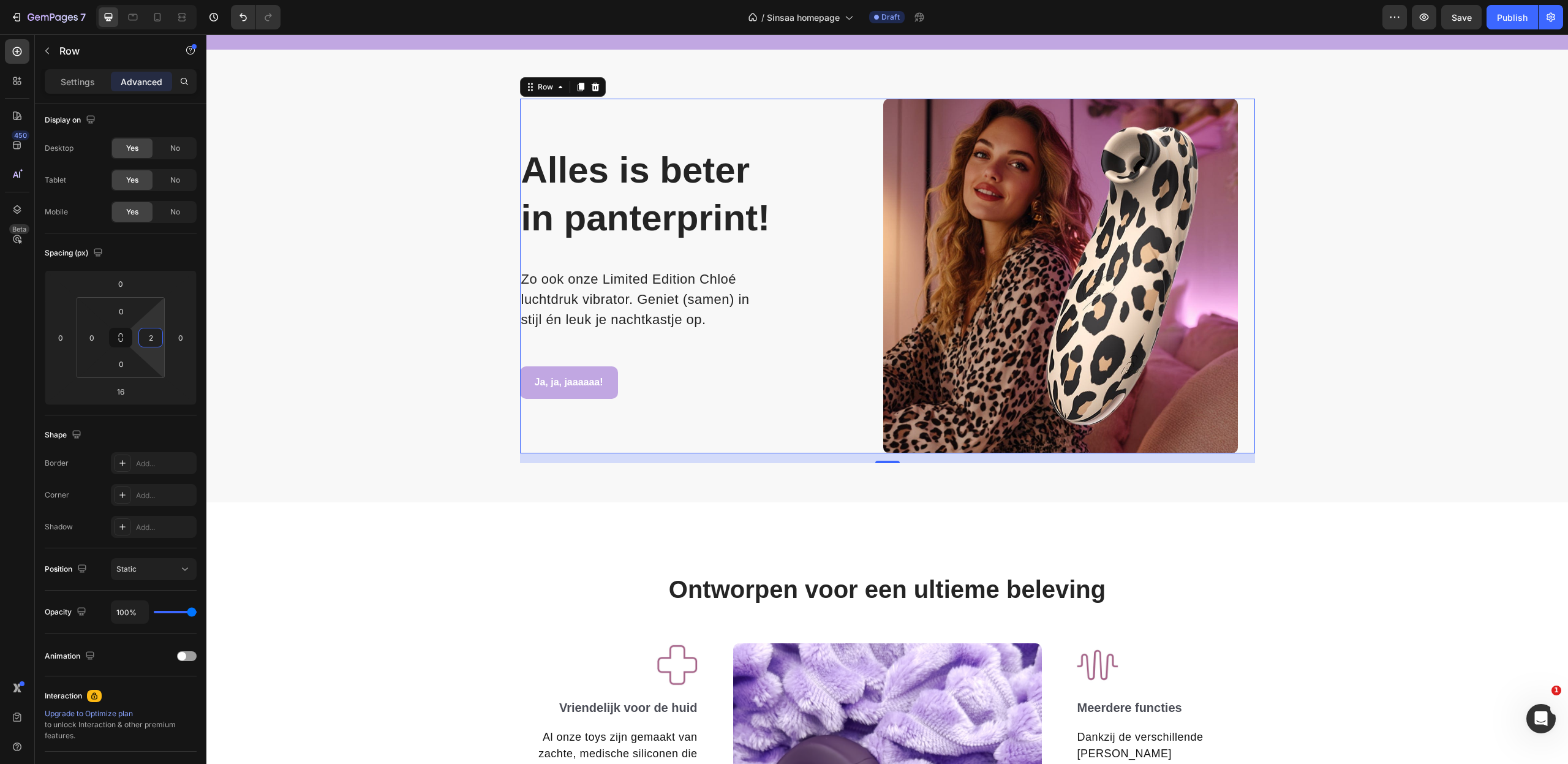
type input "0"
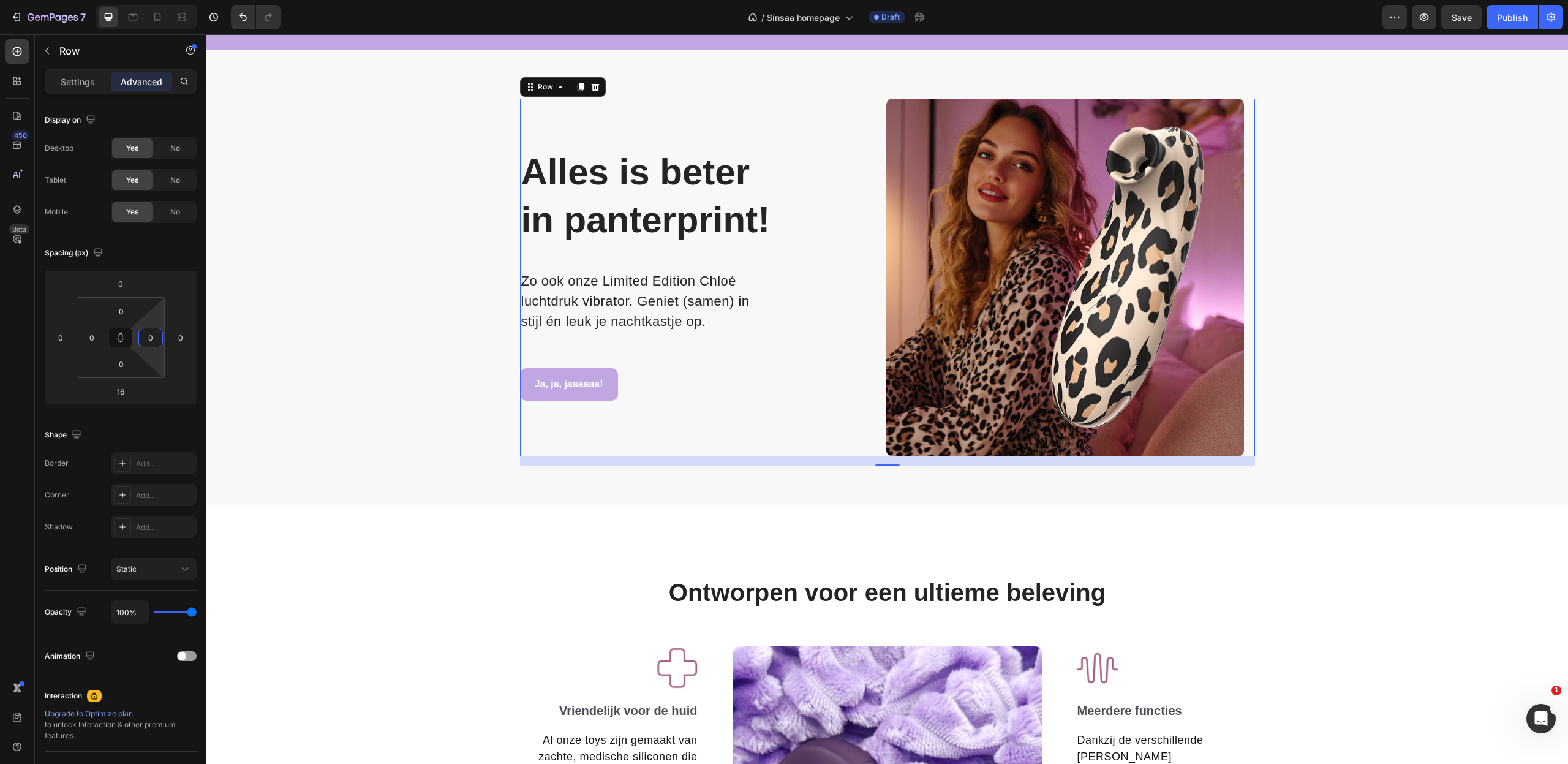
drag, startPoint x: 156, startPoint y: 321, endPoint x: 151, endPoint y: 335, distance: 14.9
click at [151, 0] on html "7 Version history / Sinsaa homepage Draft Preview Save Publish 450 Beta Section…" at bounding box center [784, 0] width 1568 height 0
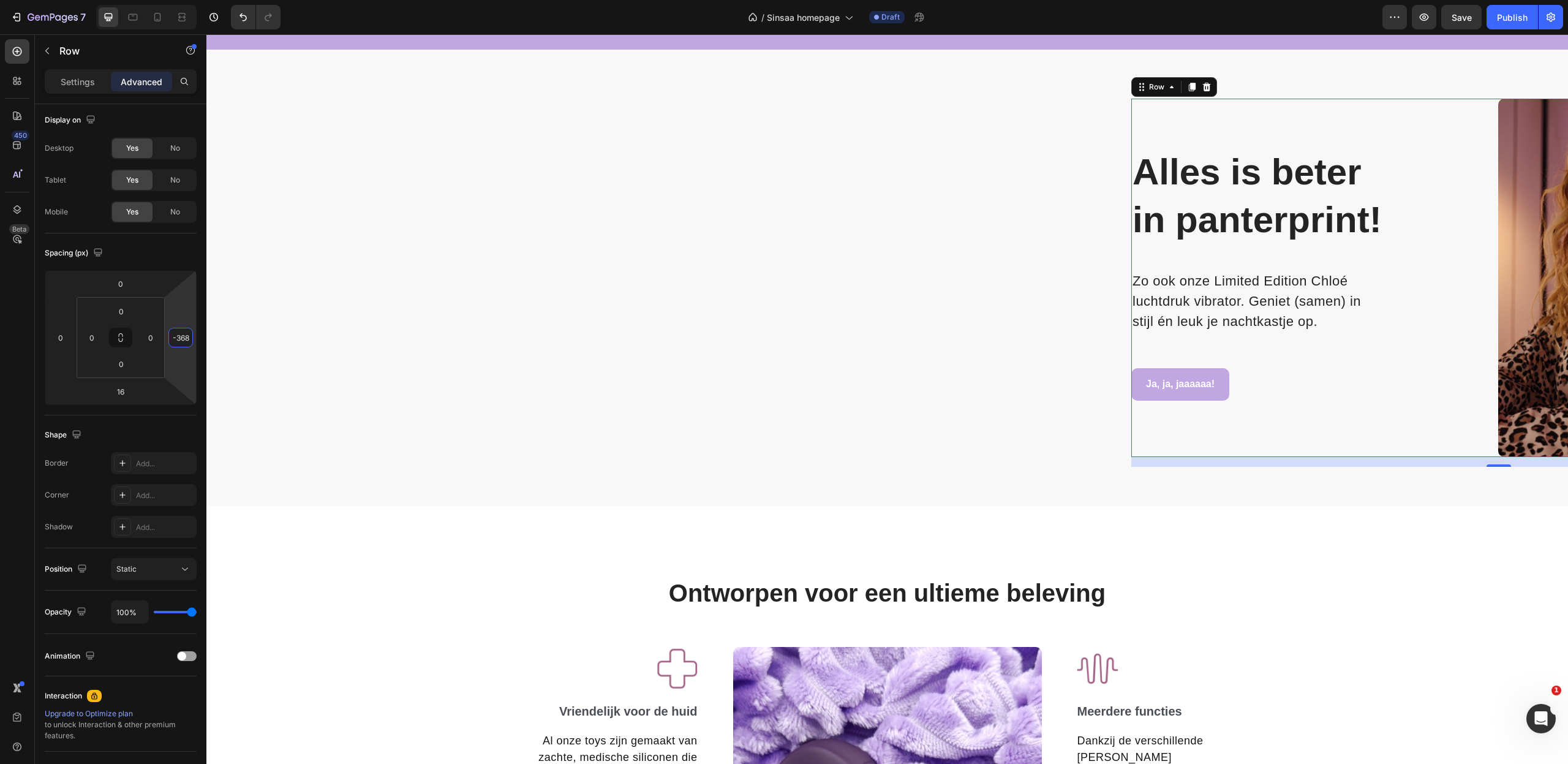
drag, startPoint x: 180, startPoint y: 310, endPoint x: 170, endPoint y: 128, distance: 182.3
click at [170, 0] on html "7 Version history / Sinsaa homepage Draft Preview Save Publish 450 Beta Section…" at bounding box center [784, 0] width 1568 height 0
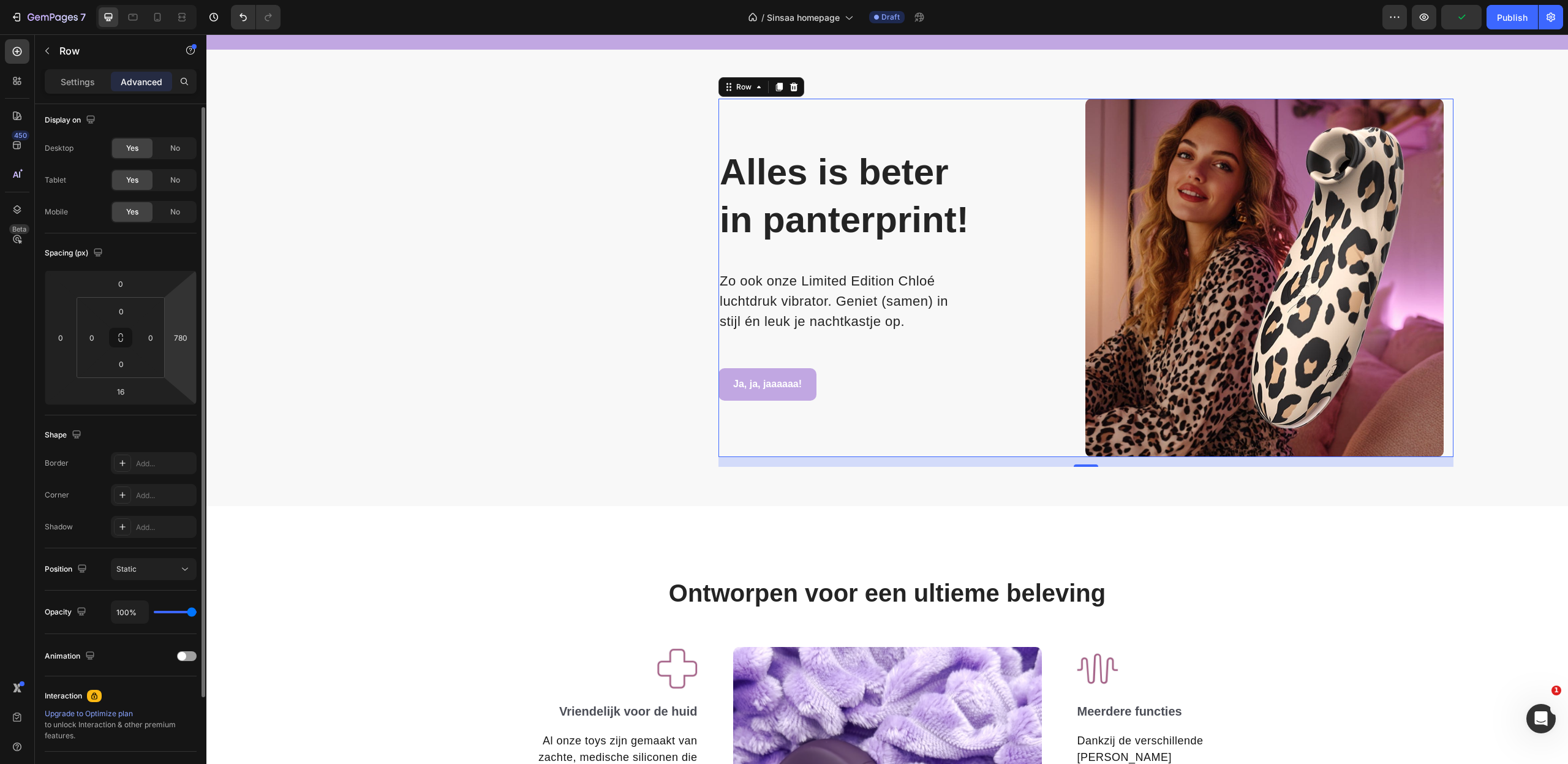
drag, startPoint x: 186, startPoint y: 312, endPoint x: 105, endPoint y: -40, distance: 361.2
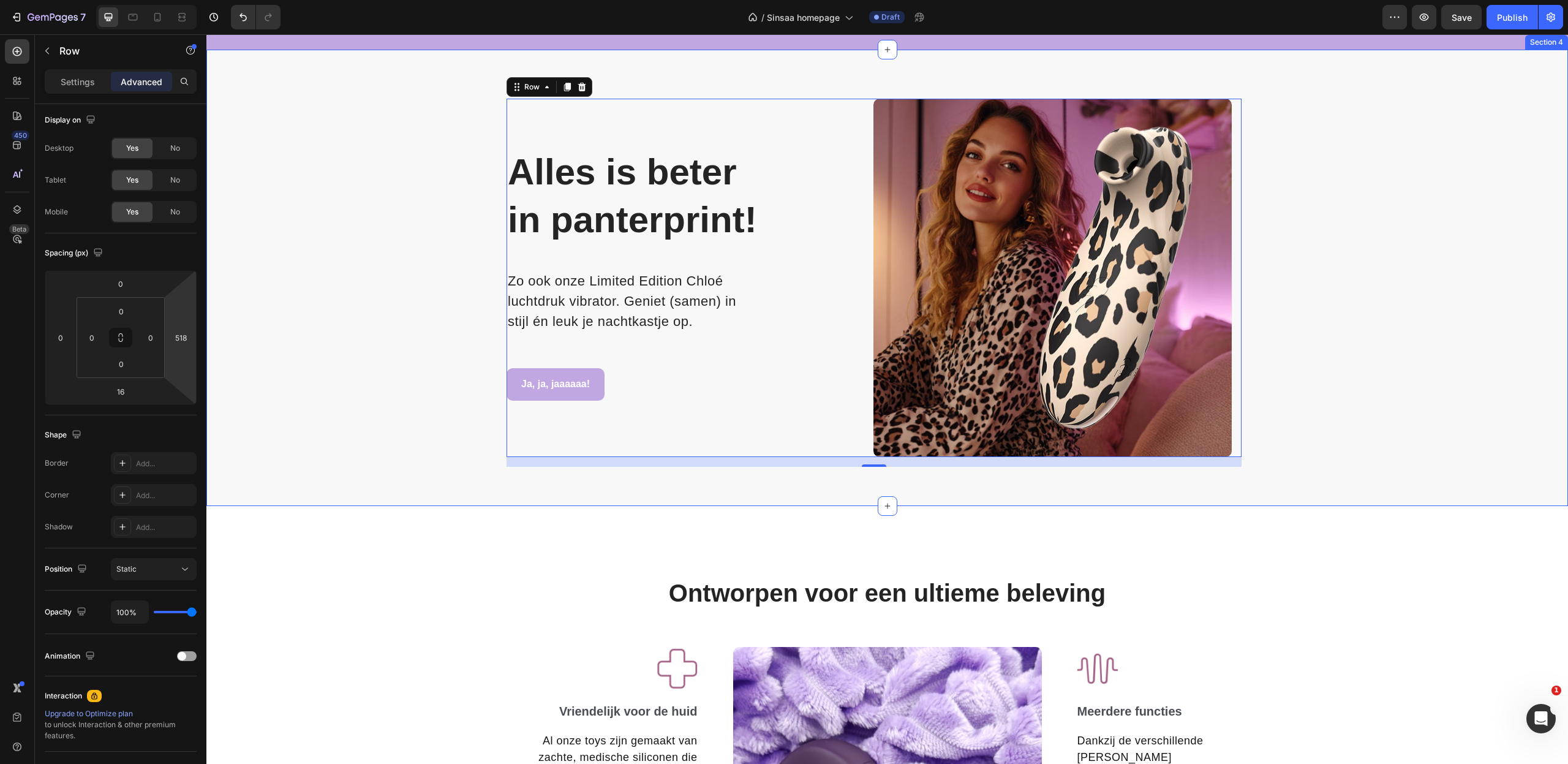
drag, startPoint x: 392, startPoint y: 327, endPoint x: 210, endPoint y: 387, distance: 191.6
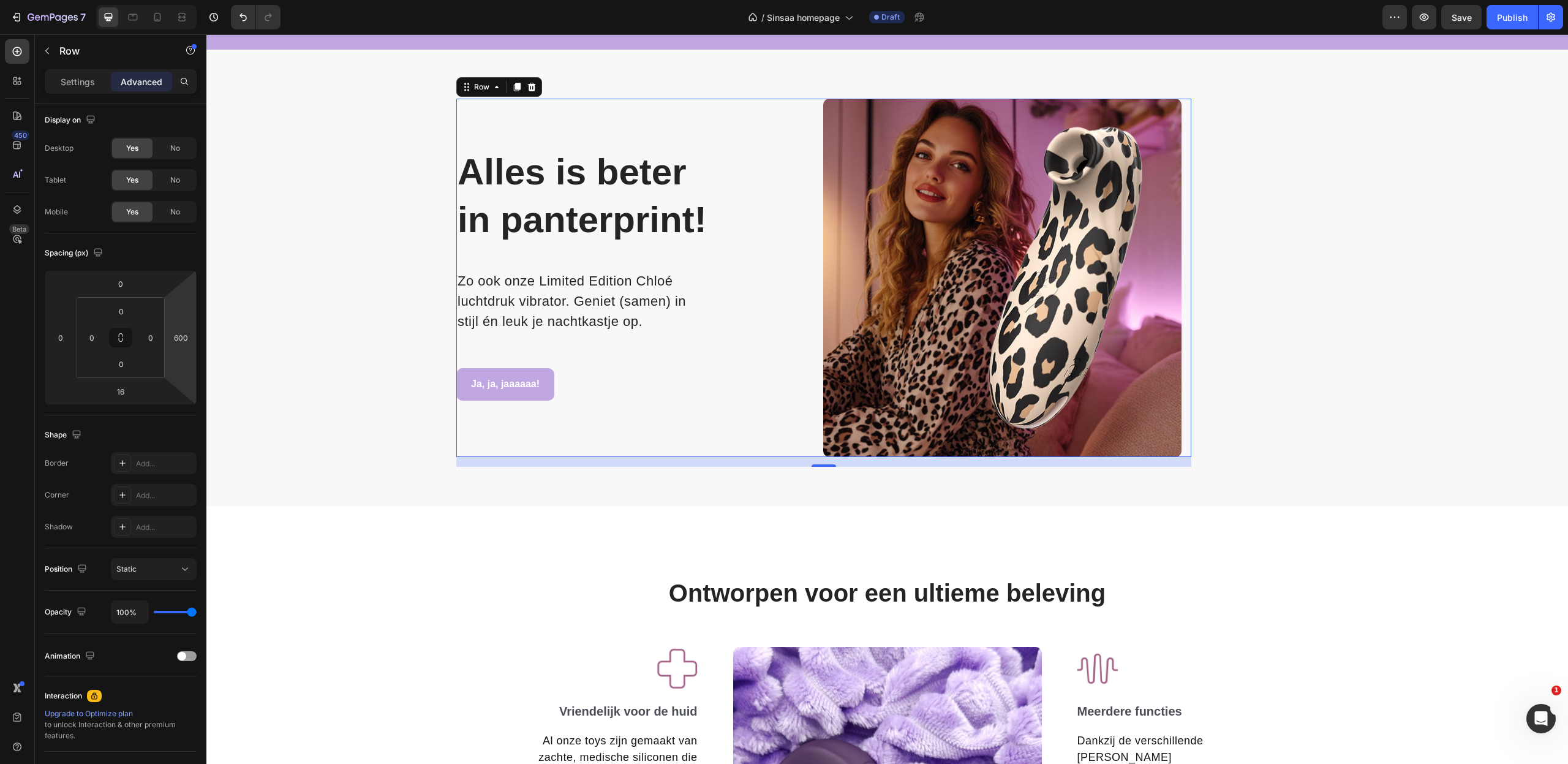
click at [184, 0] on html "7 Version history / Sinsaa homepage Draft Preview Save Publish 450 Beta Section…" at bounding box center [784, 0] width 1568 height 0
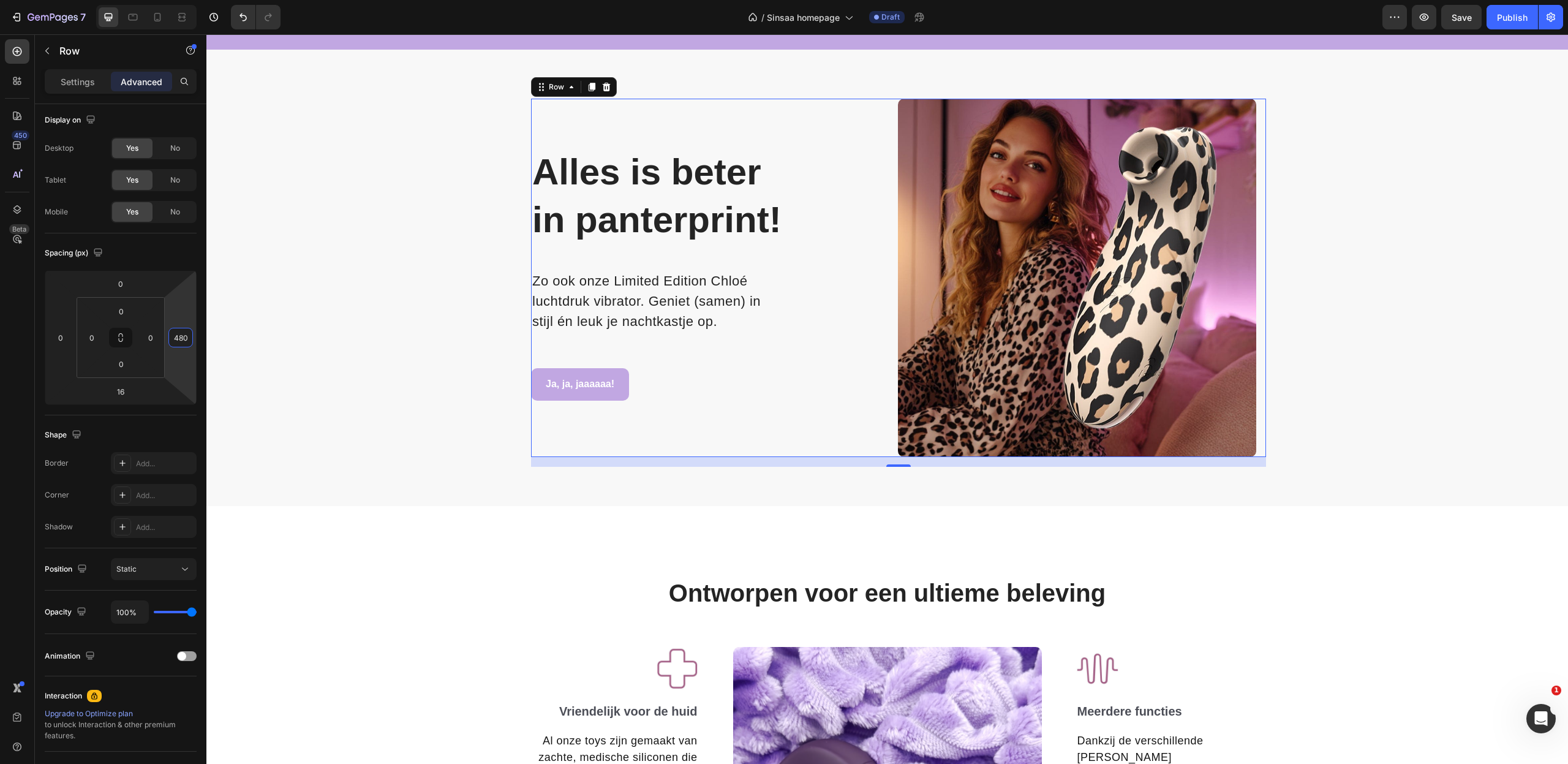
type input "482"
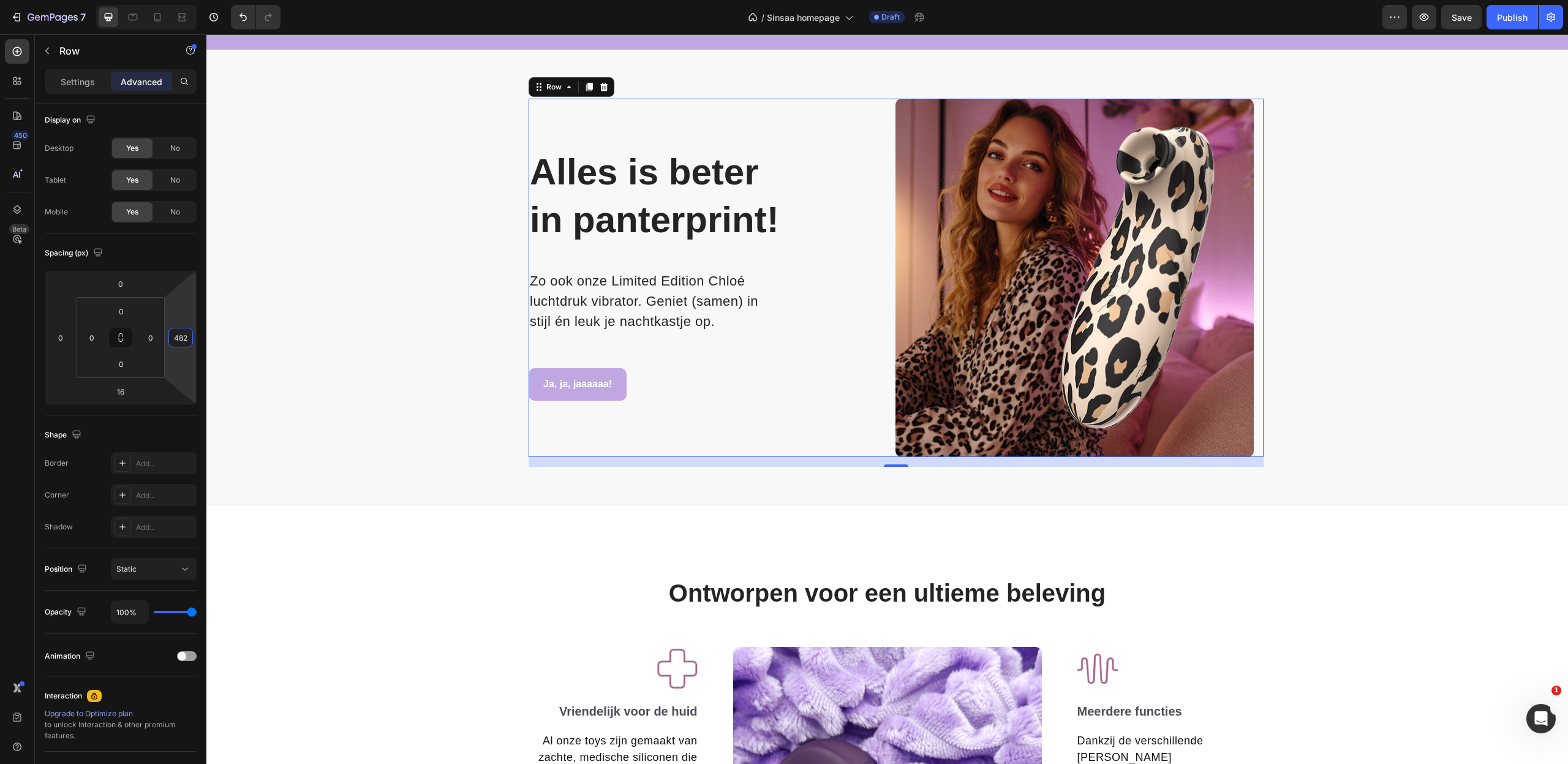
drag, startPoint x: 182, startPoint y: 310, endPoint x: 179, endPoint y: 347, distance: 37.1
click at [179, 0] on html "7 Version history / Sinsaa homepage Draft Preview Save Publish 450 Beta Section…" at bounding box center [784, 0] width 1568 height 0
type input "512"
drag, startPoint x: 64, startPoint y: 313, endPoint x: 70, endPoint y: 156, distance: 157.1
click at [70, 0] on html "7 Version history / Sinsaa homepage Draft Preview Save Publish 450 Beta Section…" at bounding box center [784, 0] width 1568 height 0
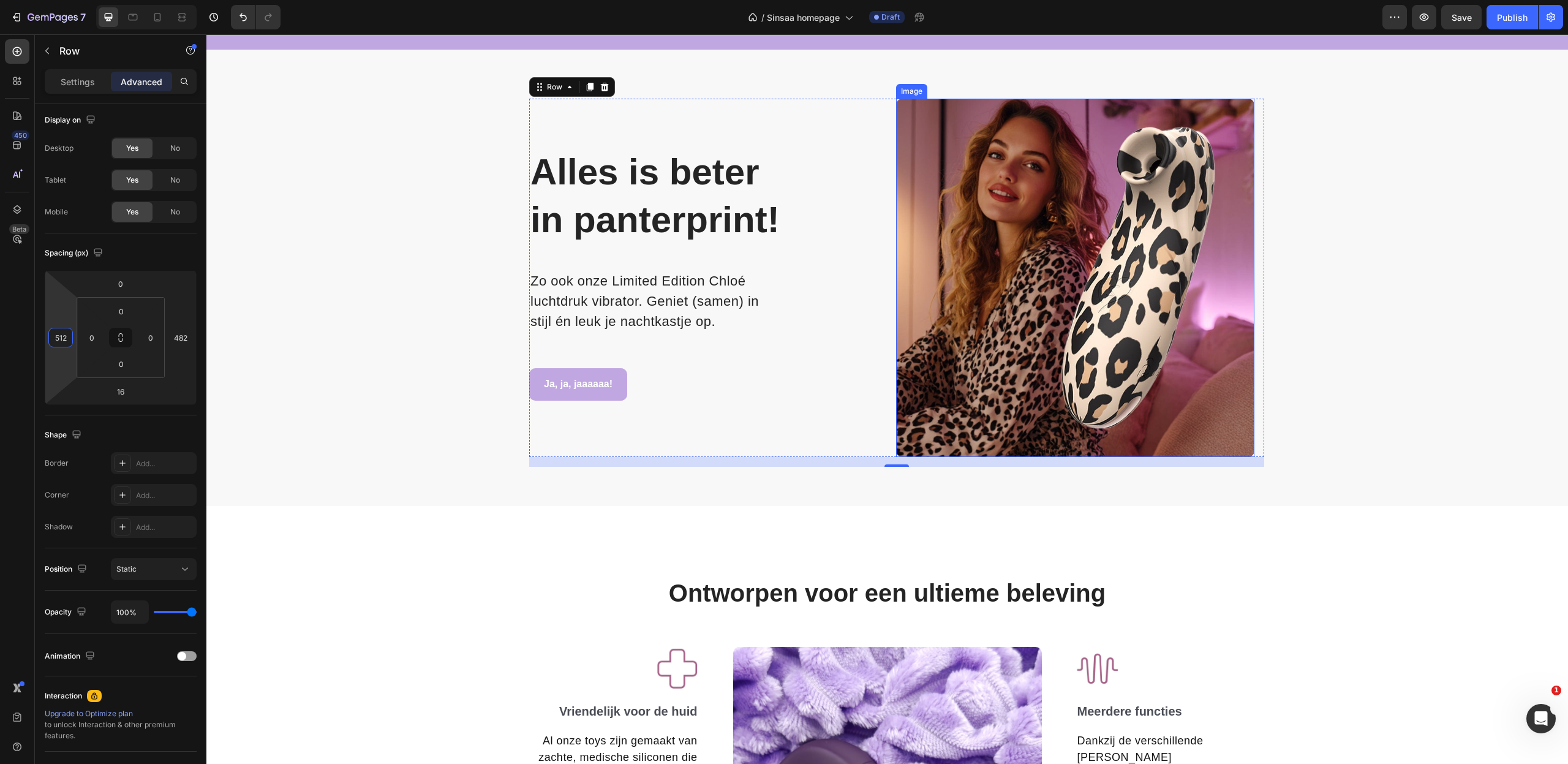
click at [1017, 256] on img at bounding box center [1075, 277] width 359 height 359
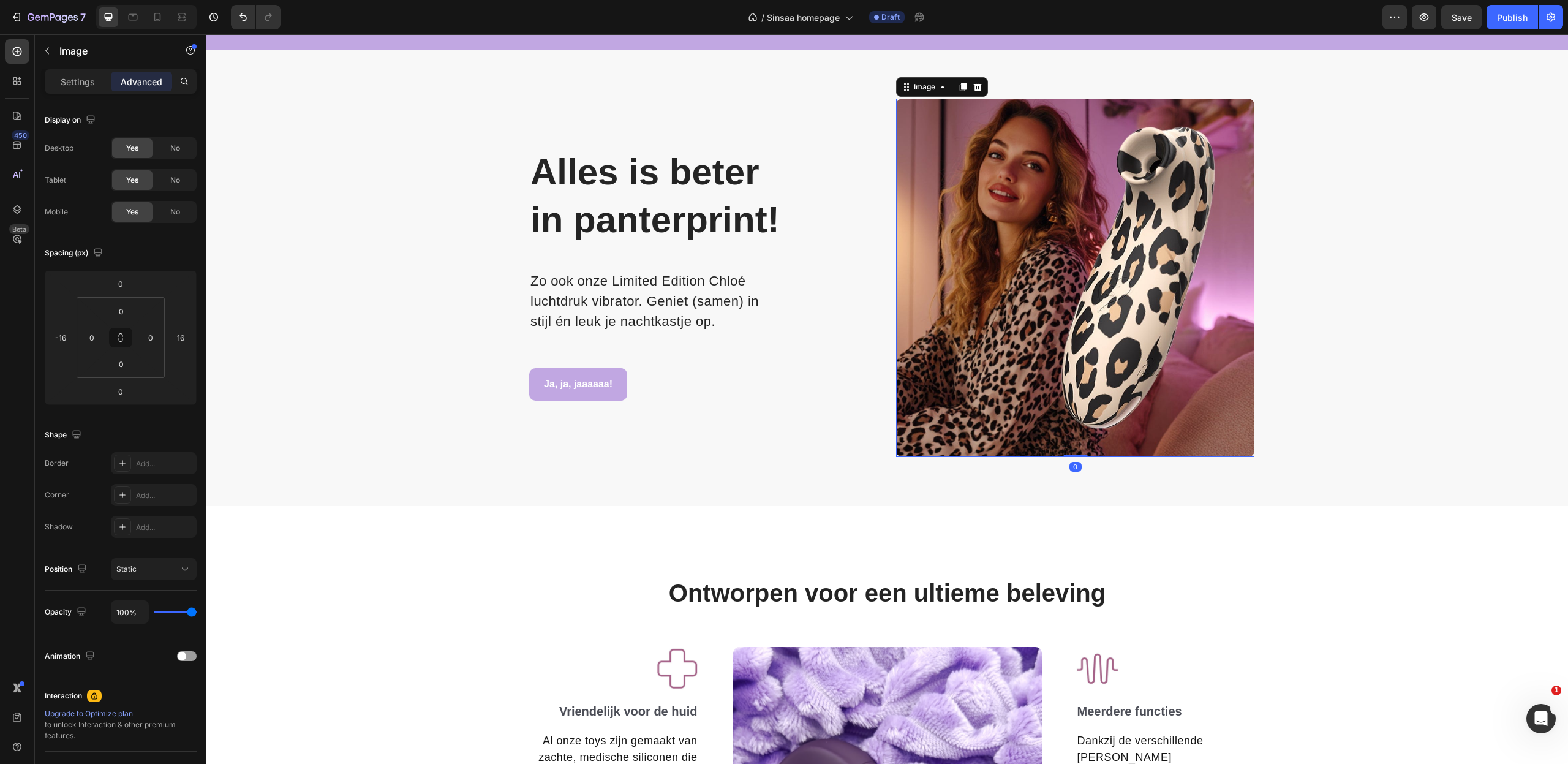
scroll to position [0, 0]
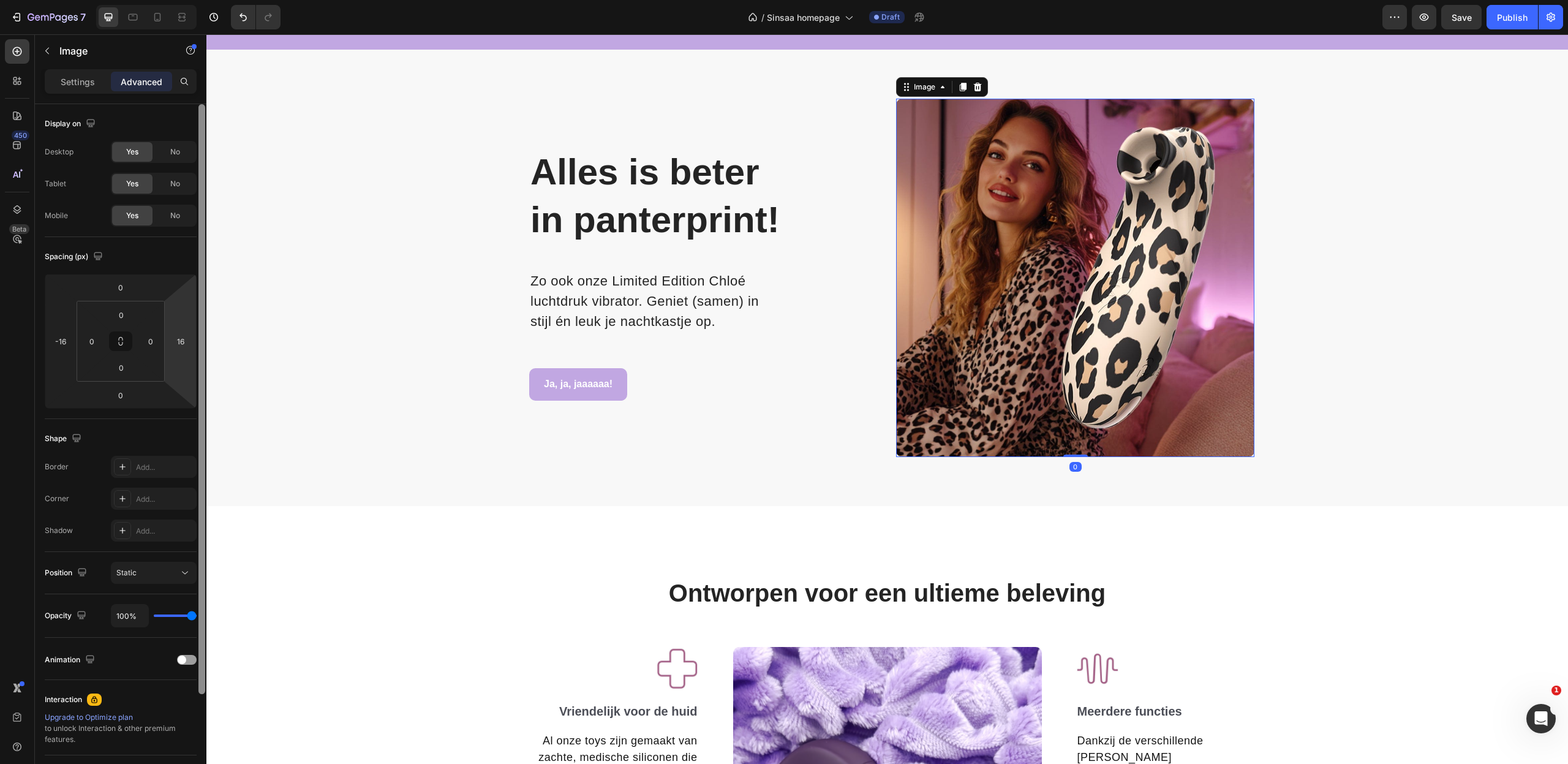
click at [204, 341] on div at bounding box center [202, 399] width 7 height 590
click at [188, 341] on input "16" at bounding box center [181, 341] width 18 height 18
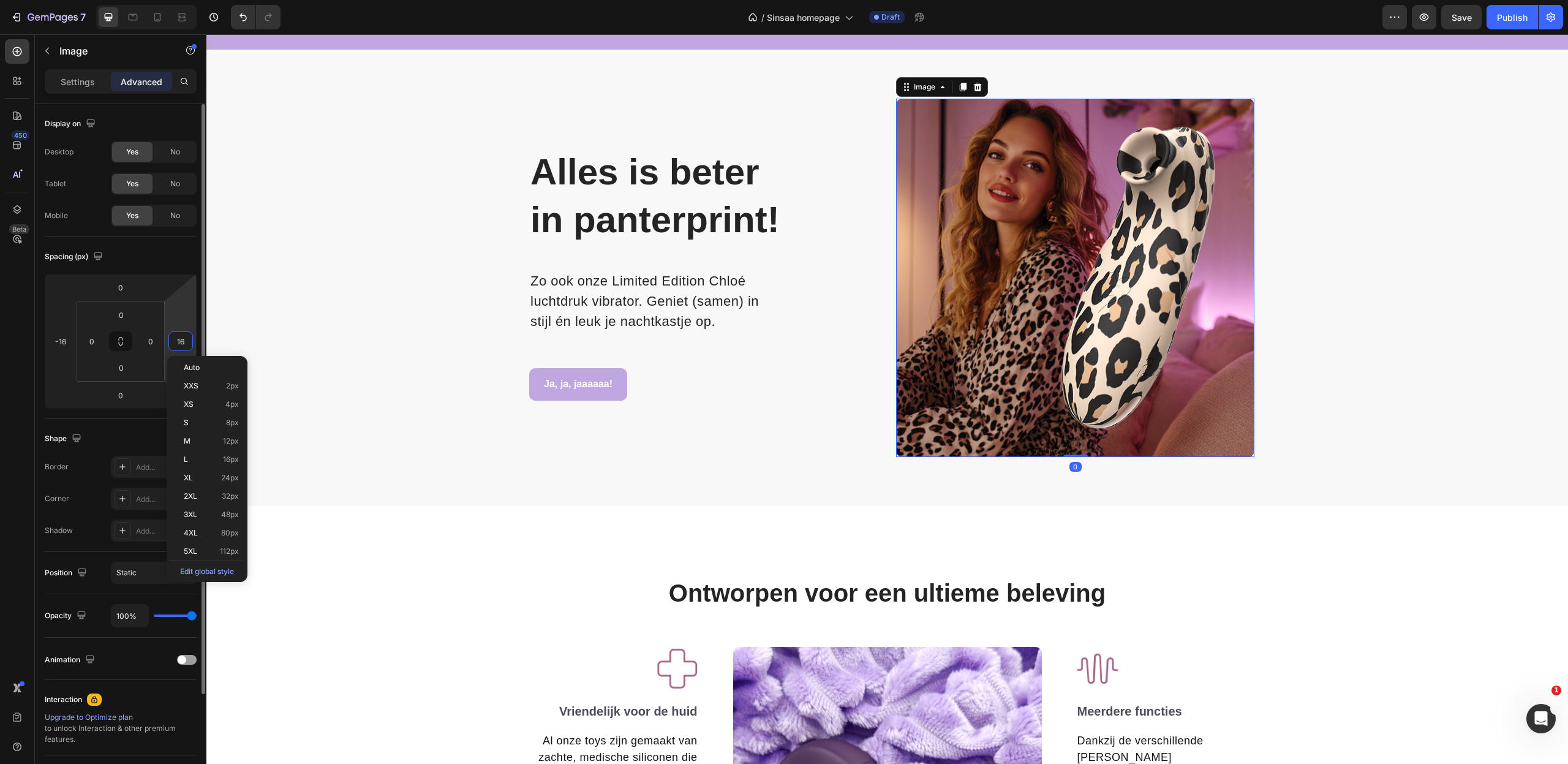
click at [188, 341] on input "16" at bounding box center [181, 341] width 18 height 18
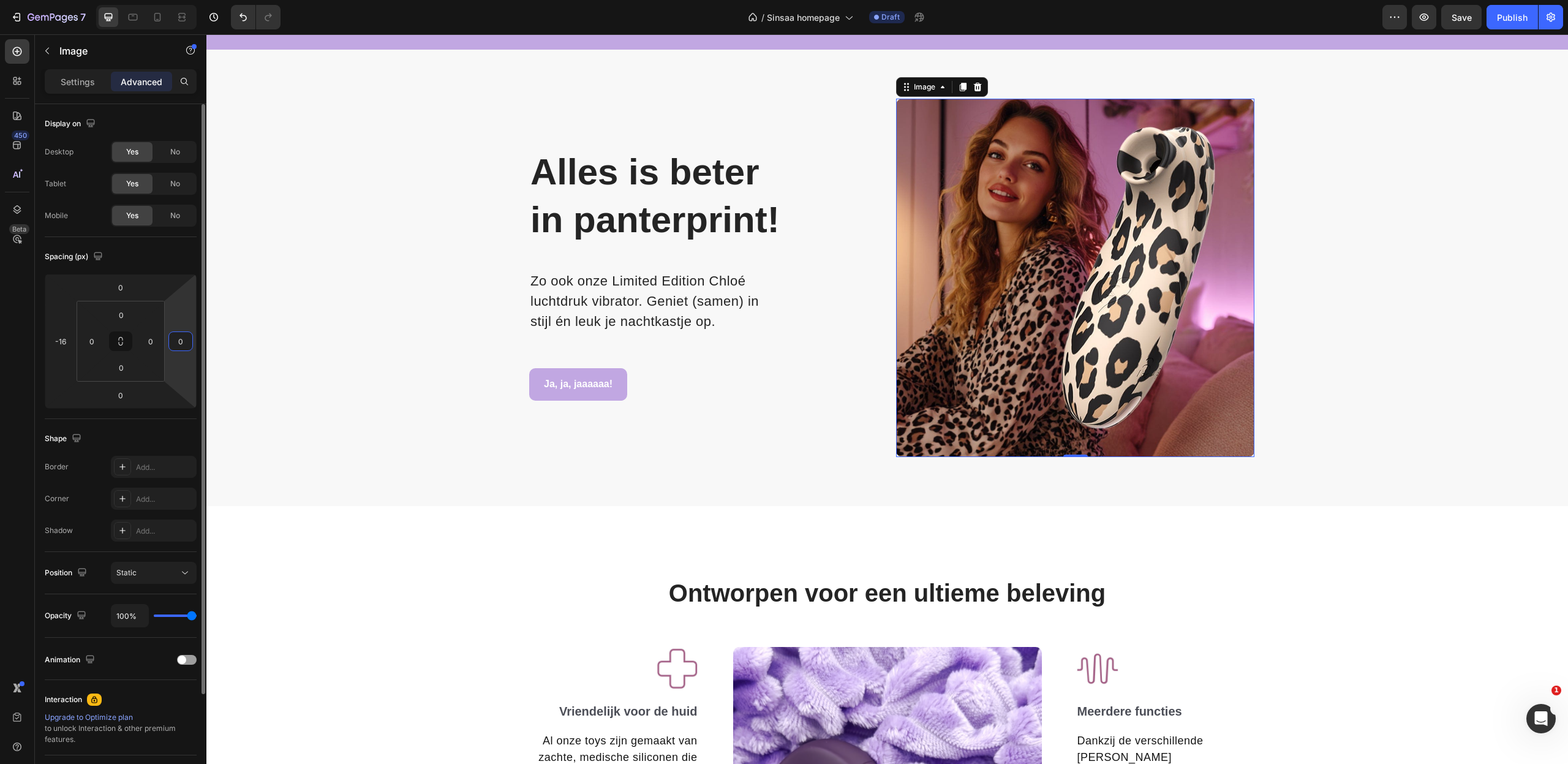
type input "0"
click at [66, 336] on input "-16" at bounding box center [61, 341] width 18 height 18
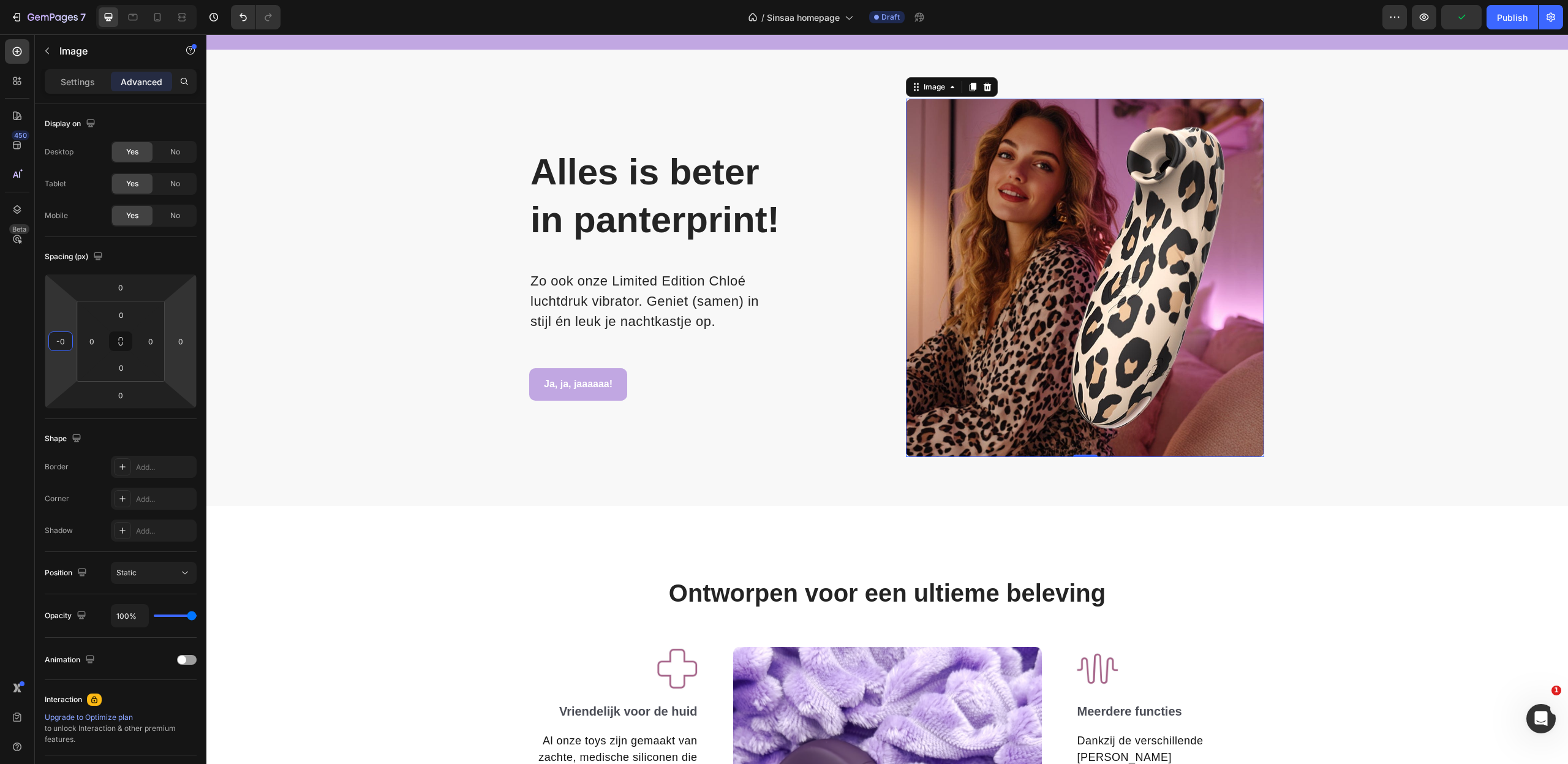
type input "0"
type input "30"
drag, startPoint x: 176, startPoint y: 307, endPoint x: 180, endPoint y: 298, distance: 9.8
click at [180, 0] on html "7 Version history / Sinsaa homepage Draft Preview Publish 450 Beta Sections(18)…" at bounding box center [784, 0] width 1568 height 0
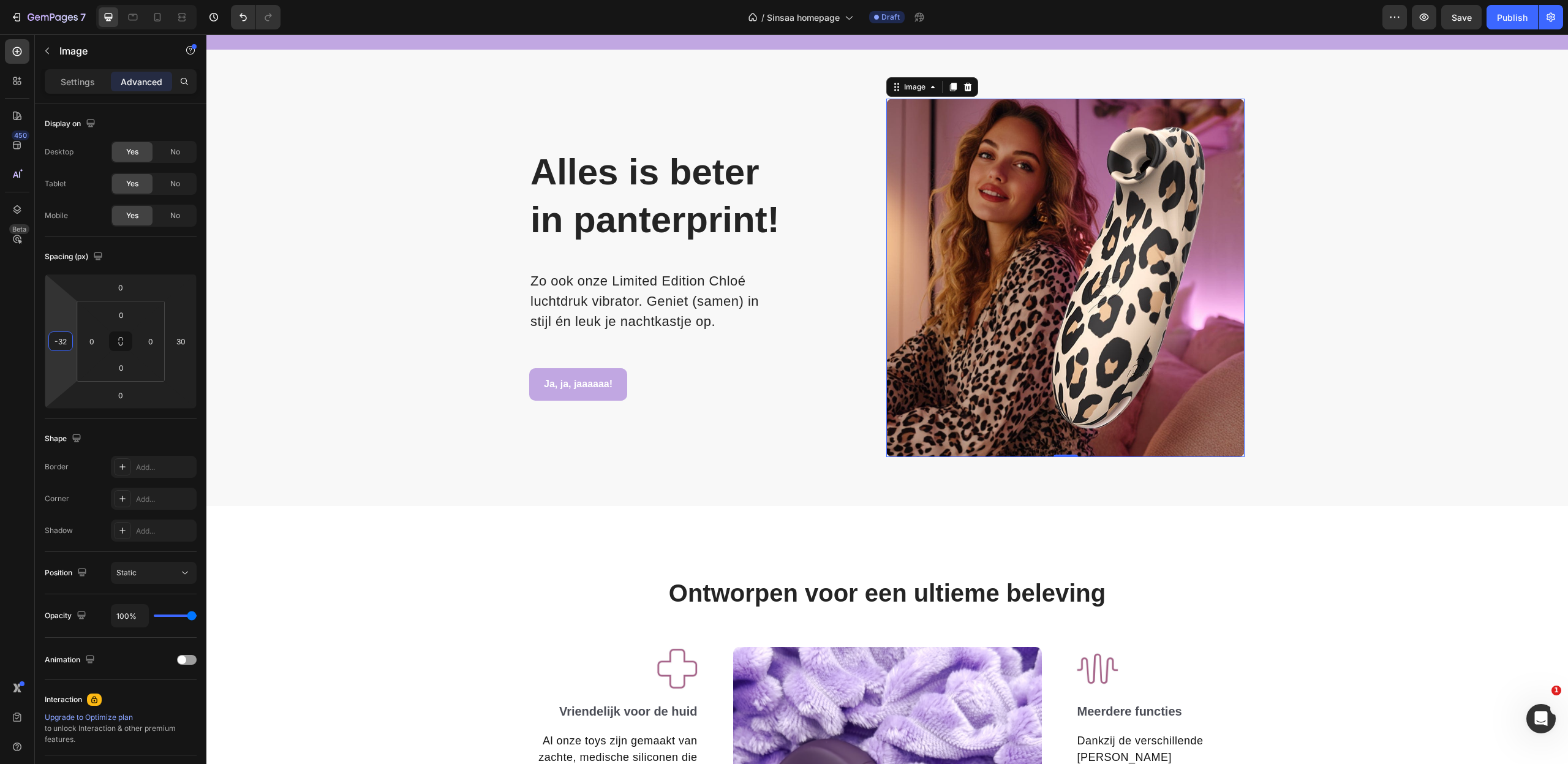
type input "-30"
drag, startPoint x: 57, startPoint y: 319, endPoint x: 60, endPoint y: 328, distance: 9.5
click at [60, 0] on html "7 Version history / Sinsaa homepage Draft Preview Save Publish 450 Beta Section…" at bounding box center [784, 0] width 1568 height 0
click at [372, 424] on div "Alles is beter in panterprint! Heading Row Zo ook onze Limited Edition Chloé lu…" at bounding box center [887, 282] width 1343 height 368
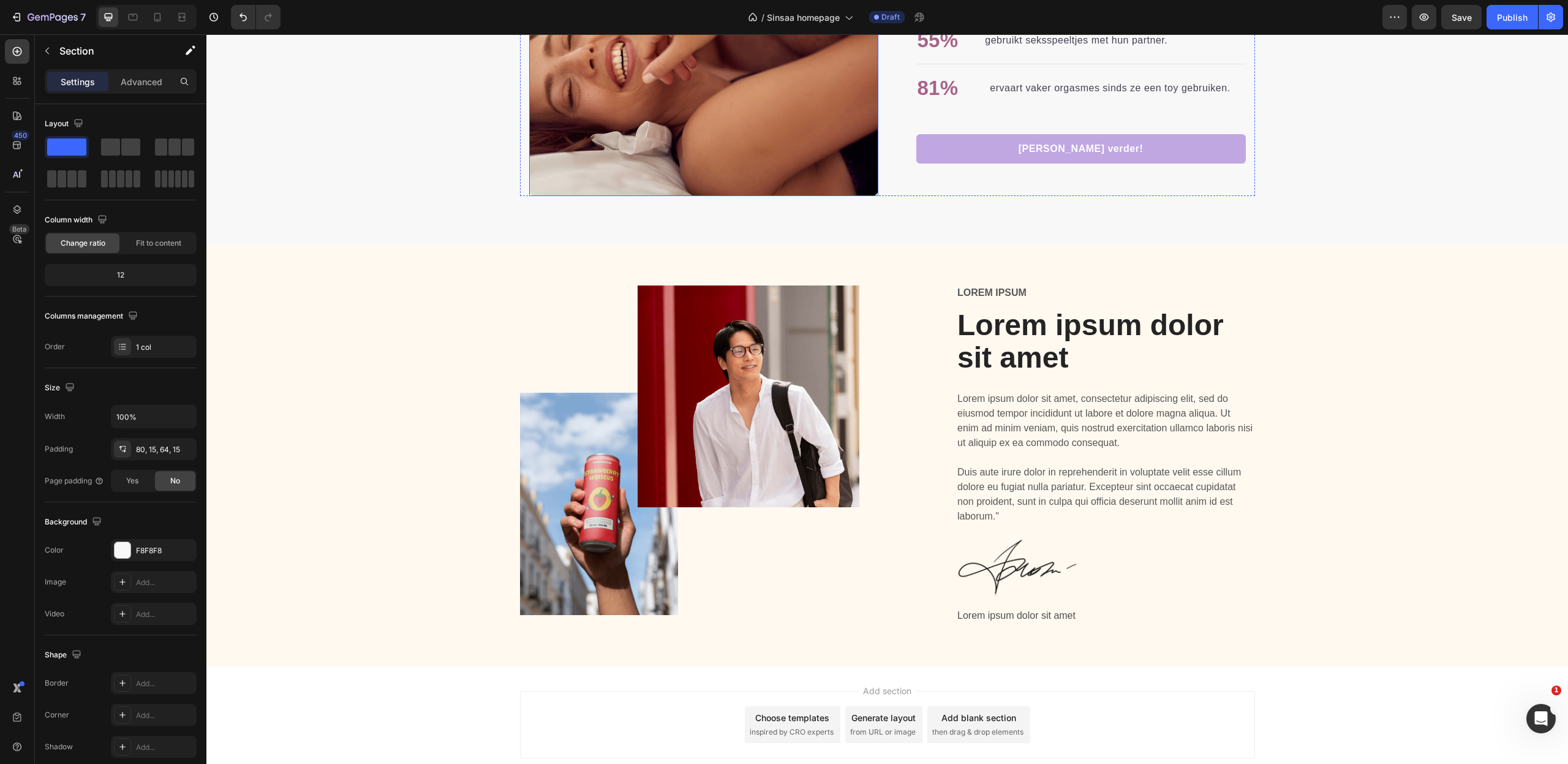
scroll to position [2654, 0]
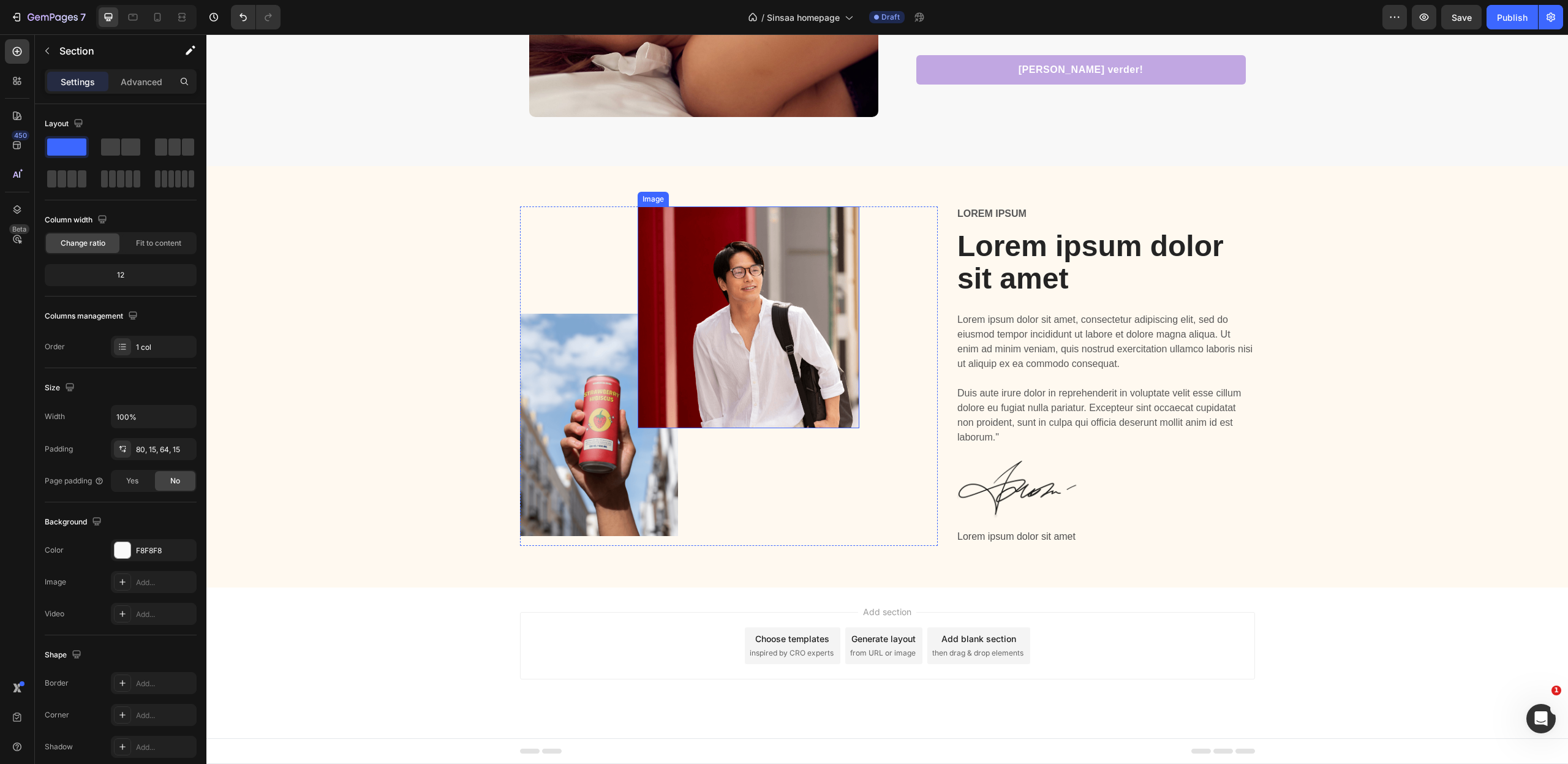
click at [725, 263] on img at bounding box center [748, 317] width 222 height 222
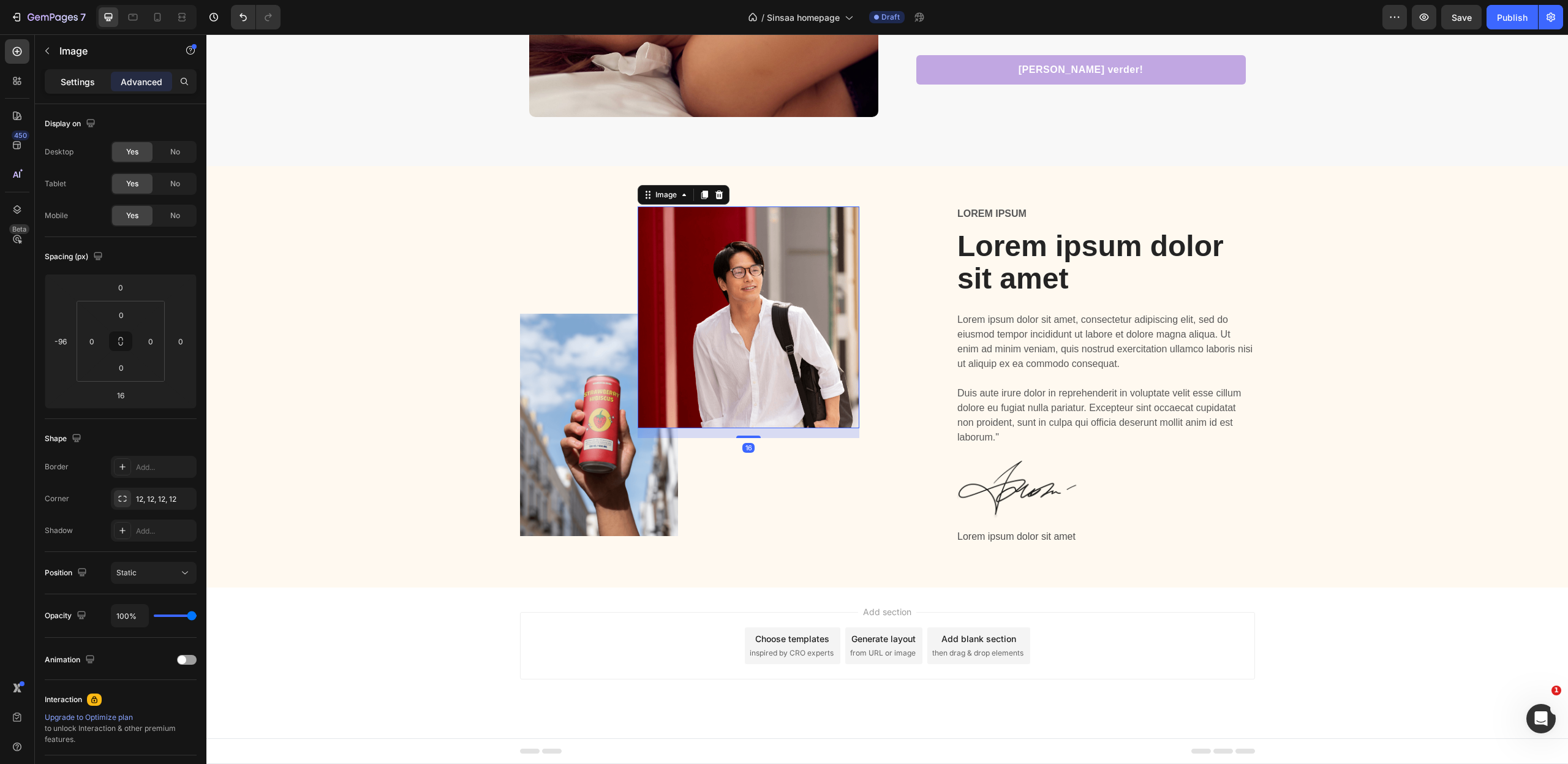
click at [65, 74] on div "Settings" at bounding box center [78, 81] width 62 height 20
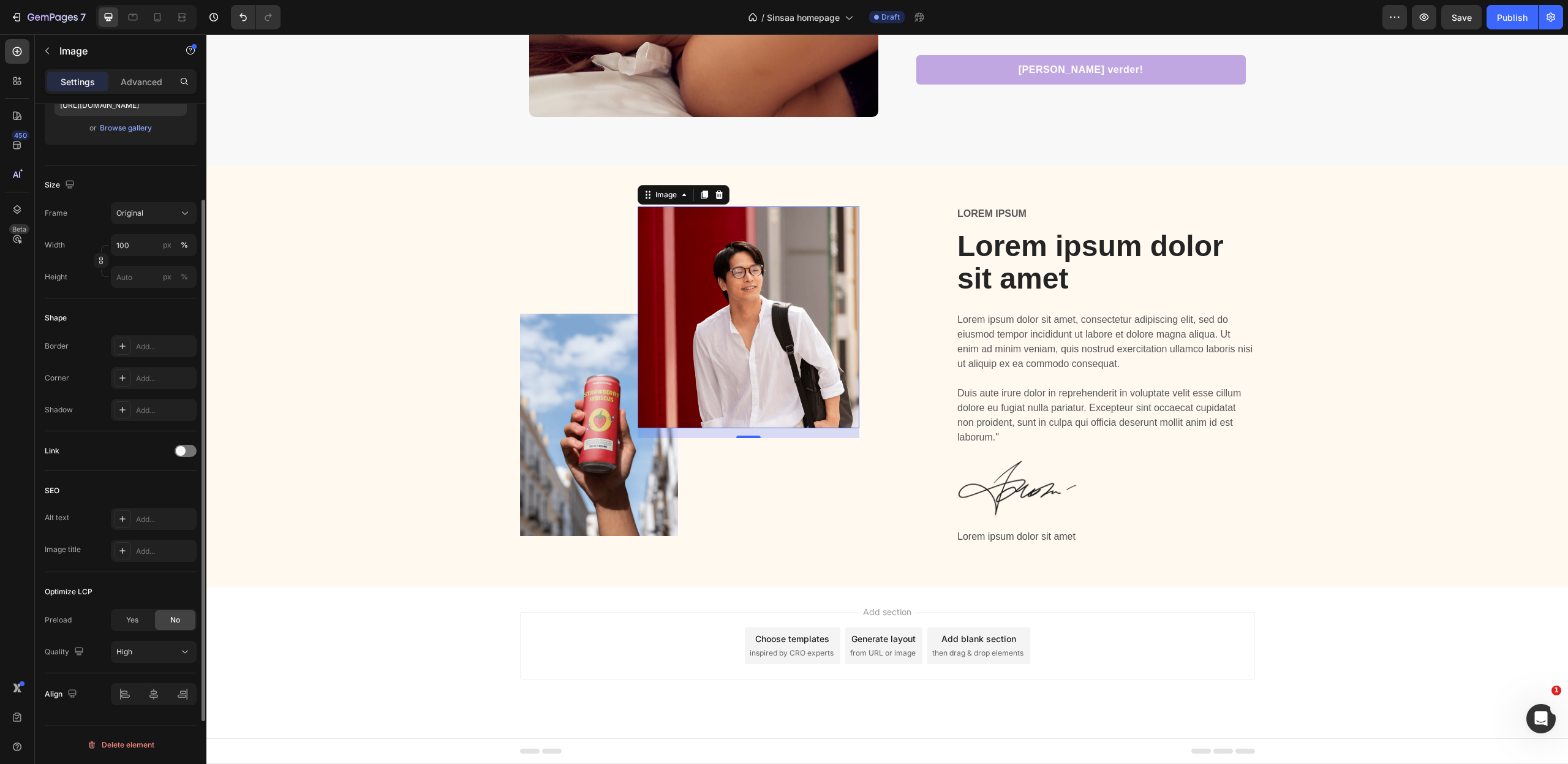
scroll to position [0, 0]
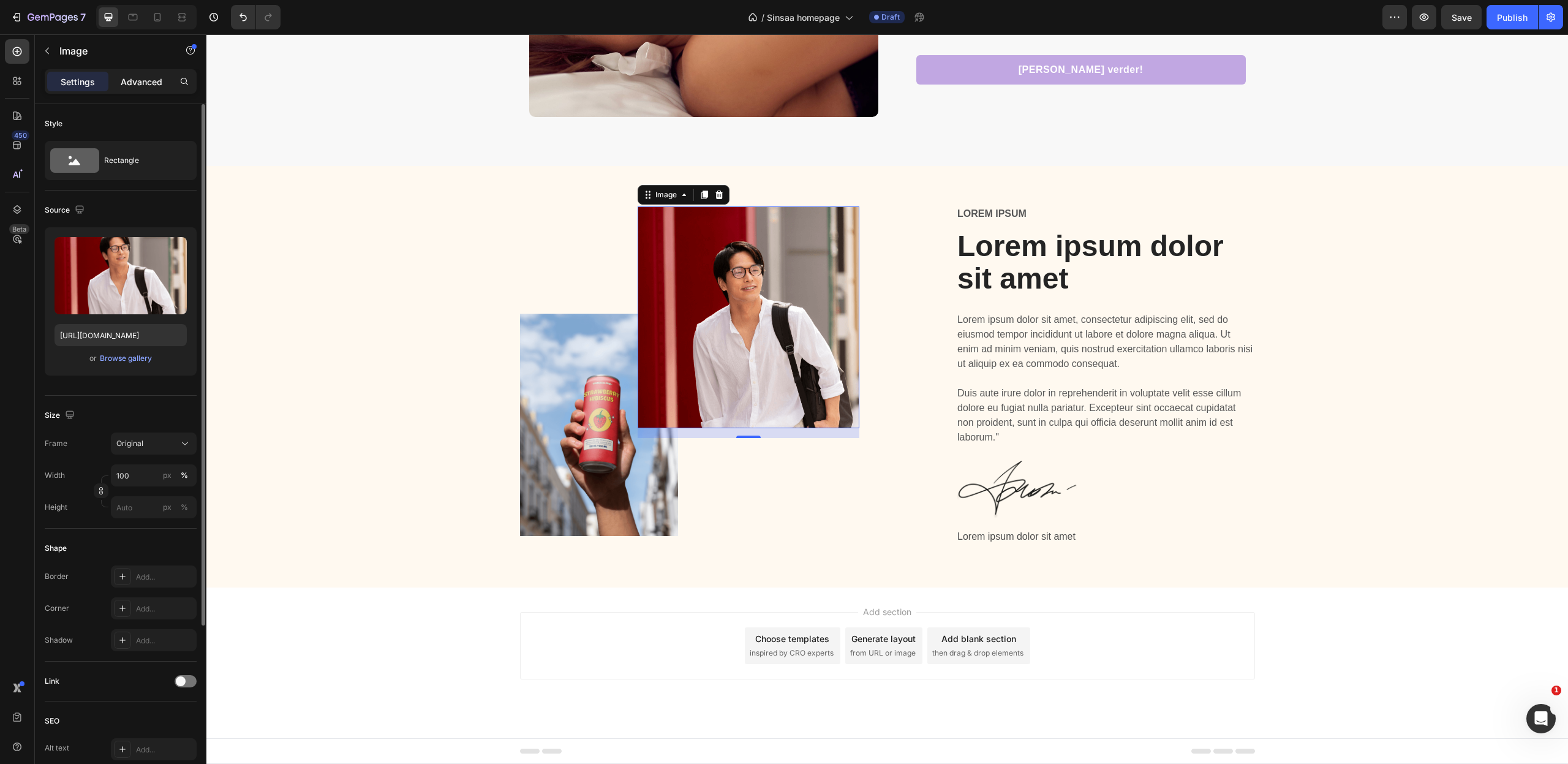
click at [130, 76] on p "Advanced" at bounding box center [141, 81] width 42 height 13
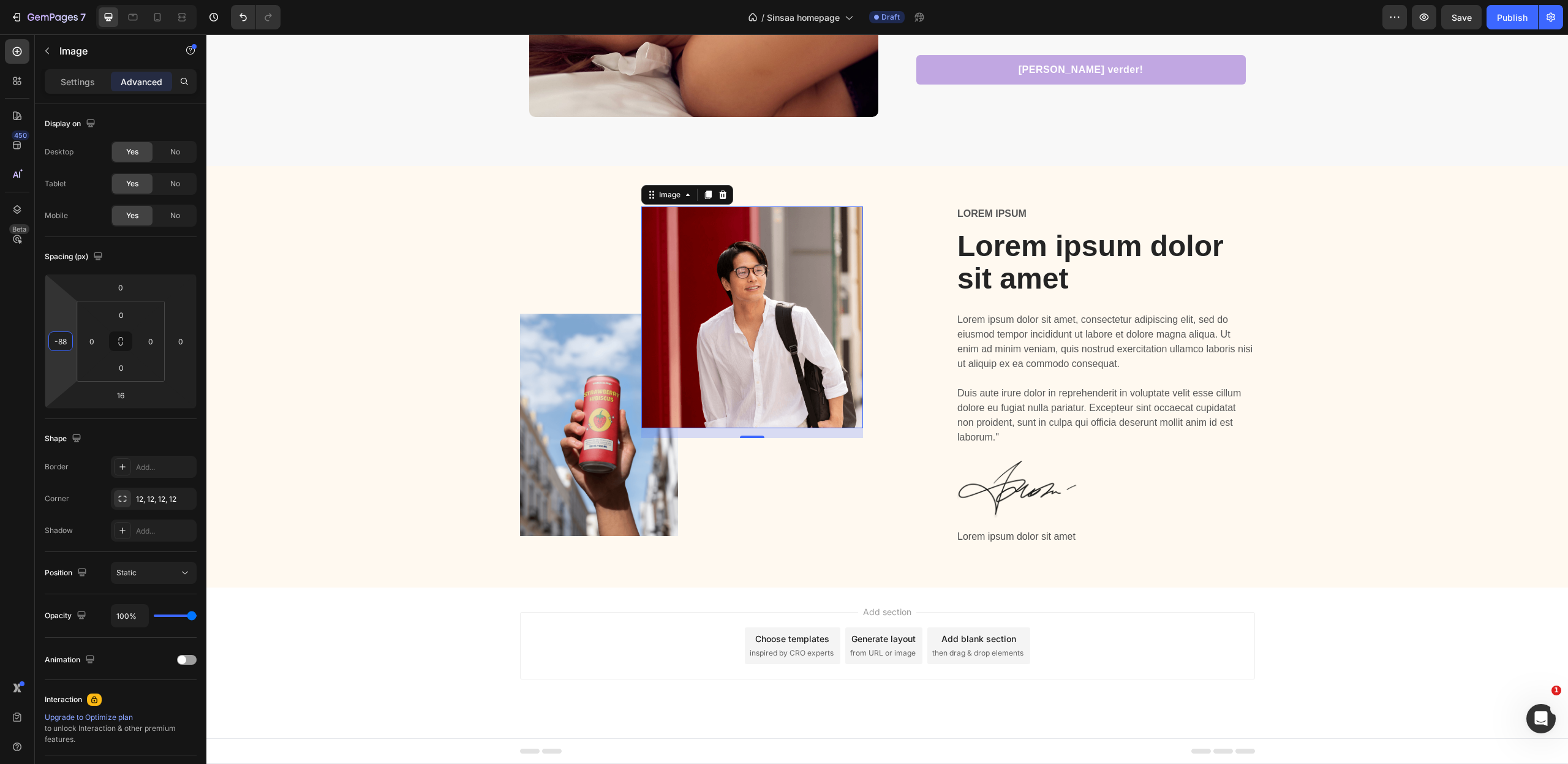
type input "-86"
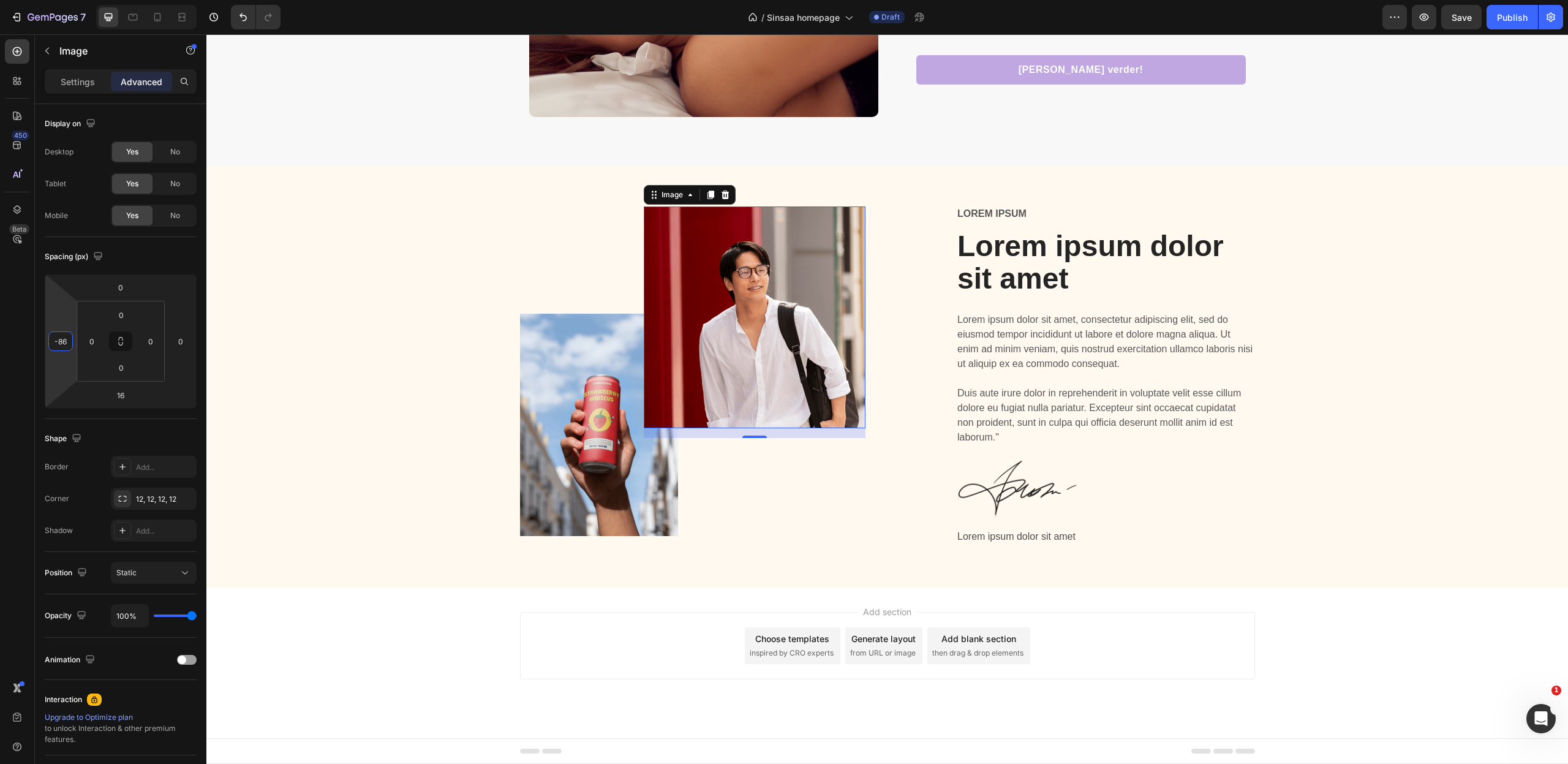
click at [70, 0] on html "7 Version history / Sinsaa homepage Draft Preview Save Publish 450 Beta Section…" at bounding box center [784, 0] width 1568 height 0
click at [146, 494] on div "12, 12, 12, 12" at bounding box center [154, 499] width 36 height 11
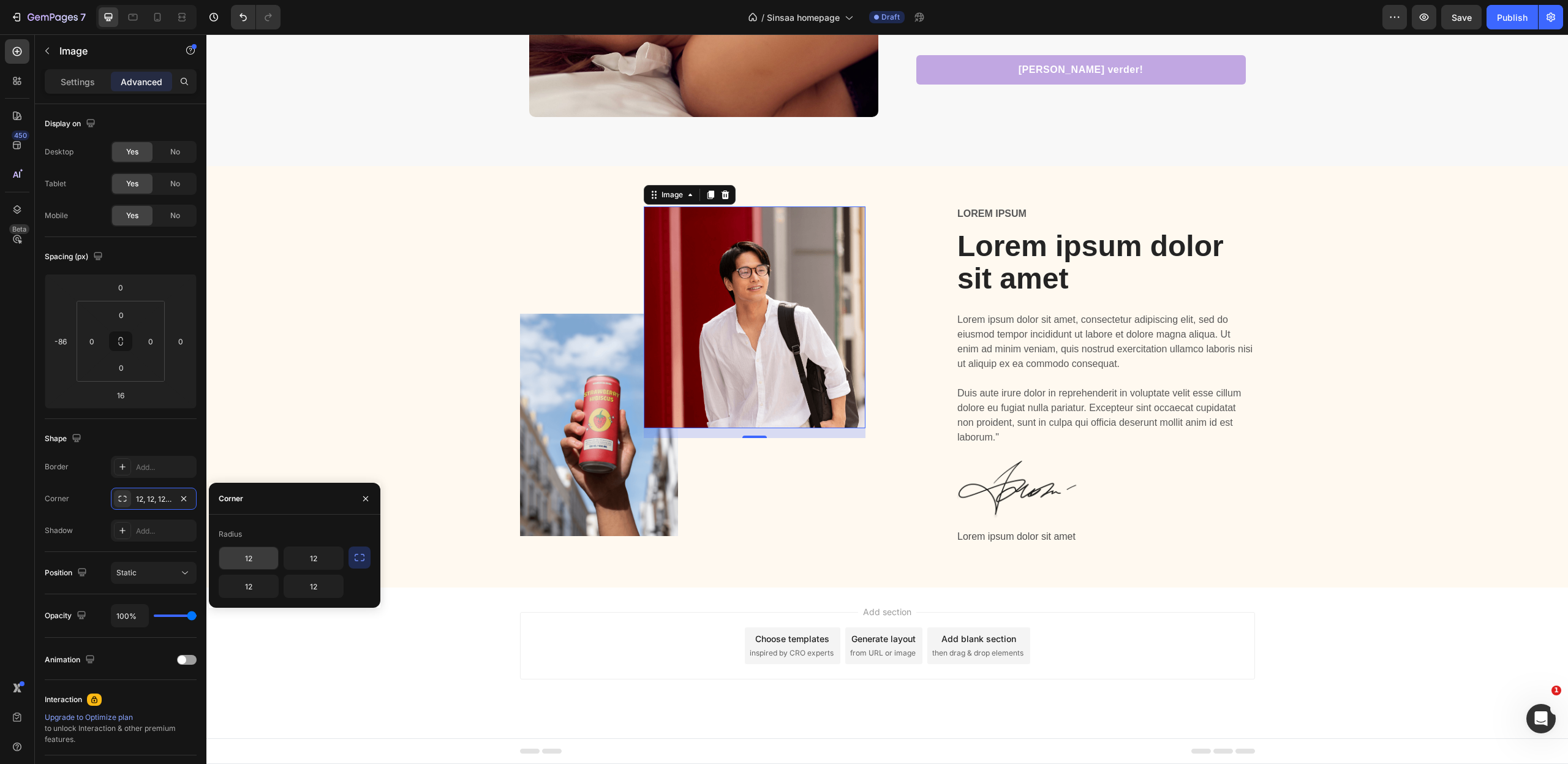
click at [251, 562] on input "12" at bounding box center [248, 557] width 59 height 22
click at [362, 556] on icon "button" at bounding box center [360, 557] width 12 height 12
click at [264, 558] on input "0" at bounding box center [281, 557] width 124 height 22
type input "10"
click at [579, 473] on img at bounding box center [599, 425] width 159 height 223
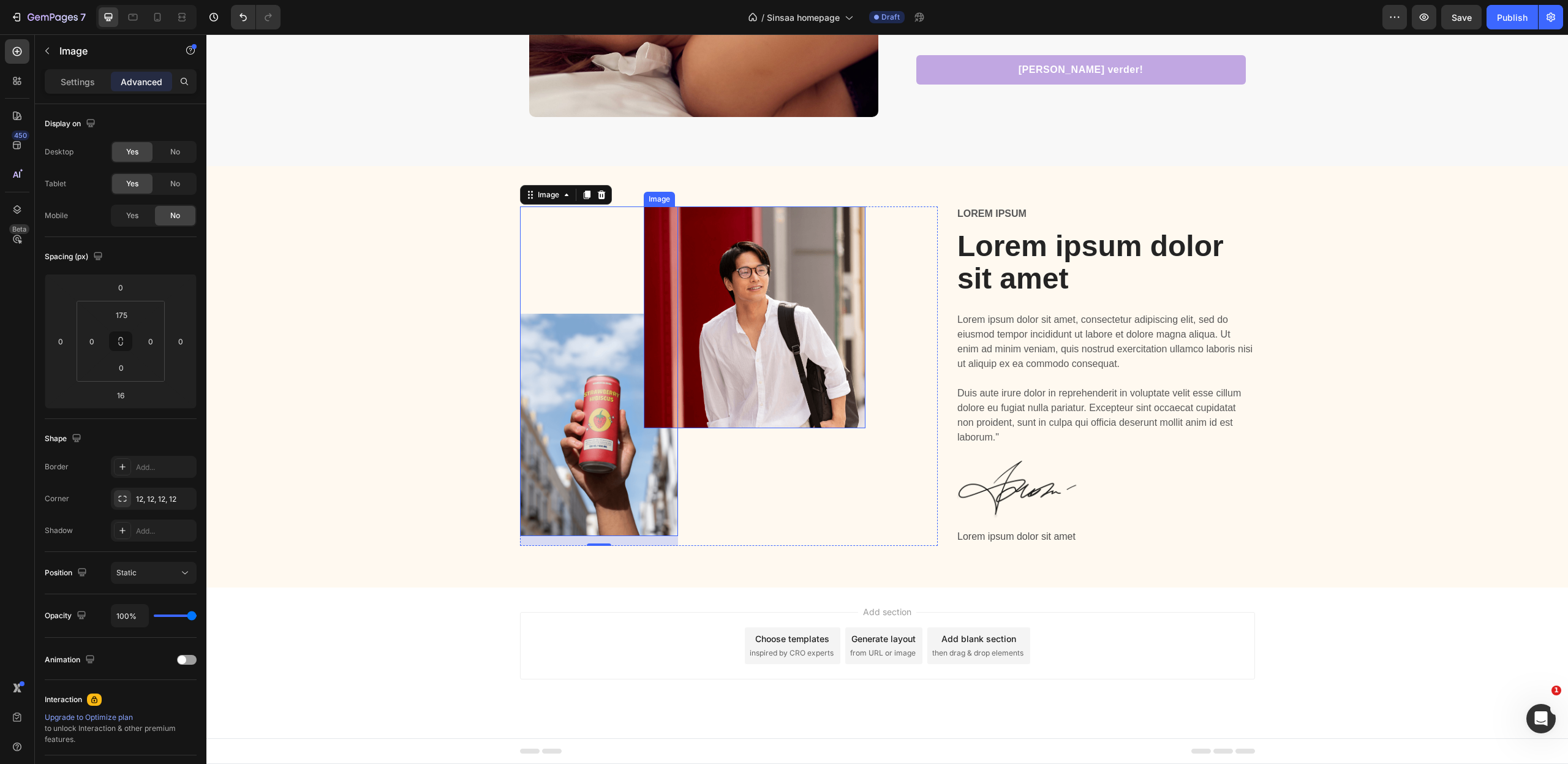
click at [777, 380] on img at bounding box center [754, 317] width 222 height 222
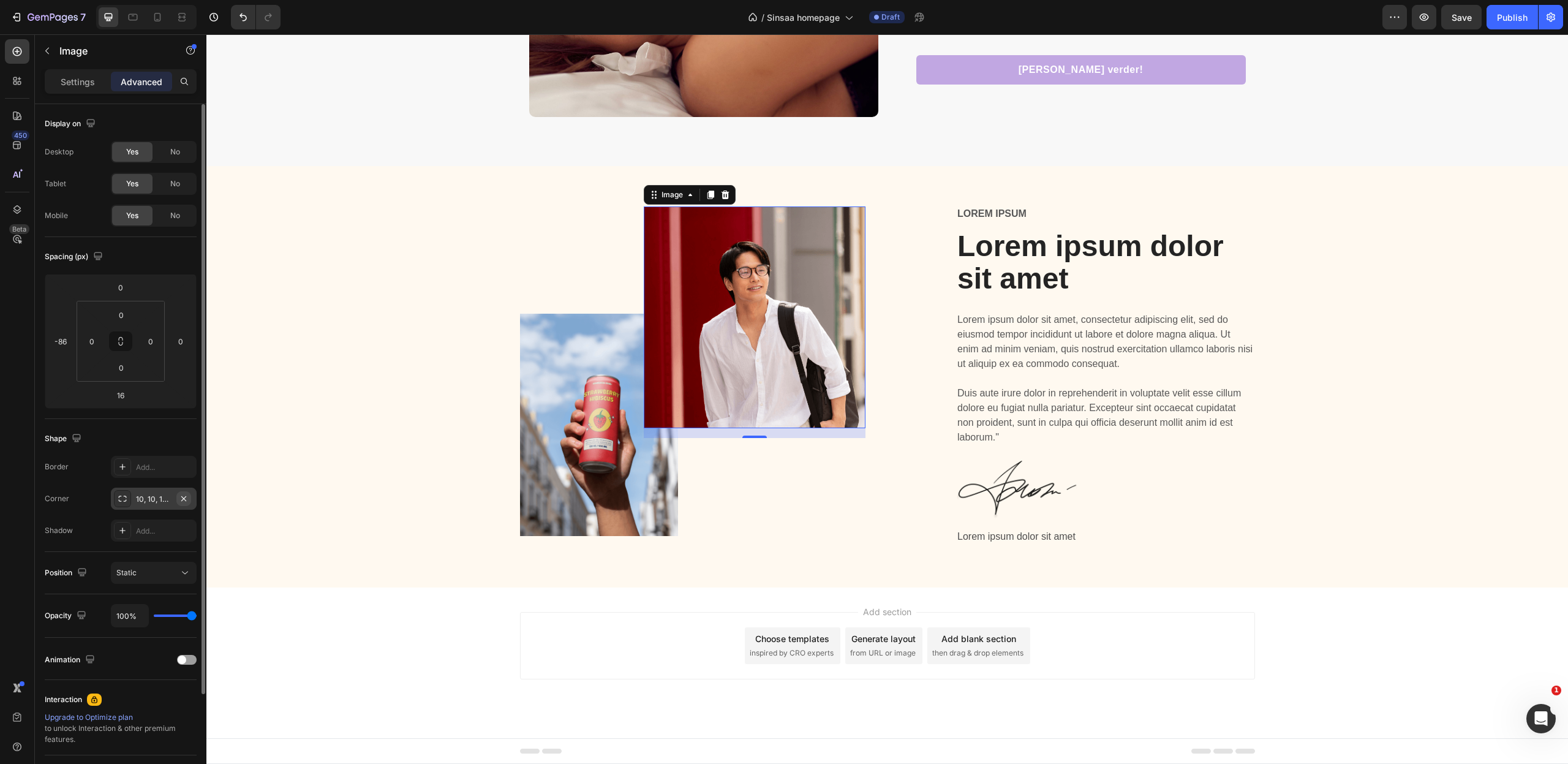
click at [181, 497] on icon "button" at bounding box center [184, 499] width 10 height 10
click at [783, 535] on div "Image 16" at bounding box center [807, 376] width 222 height 339
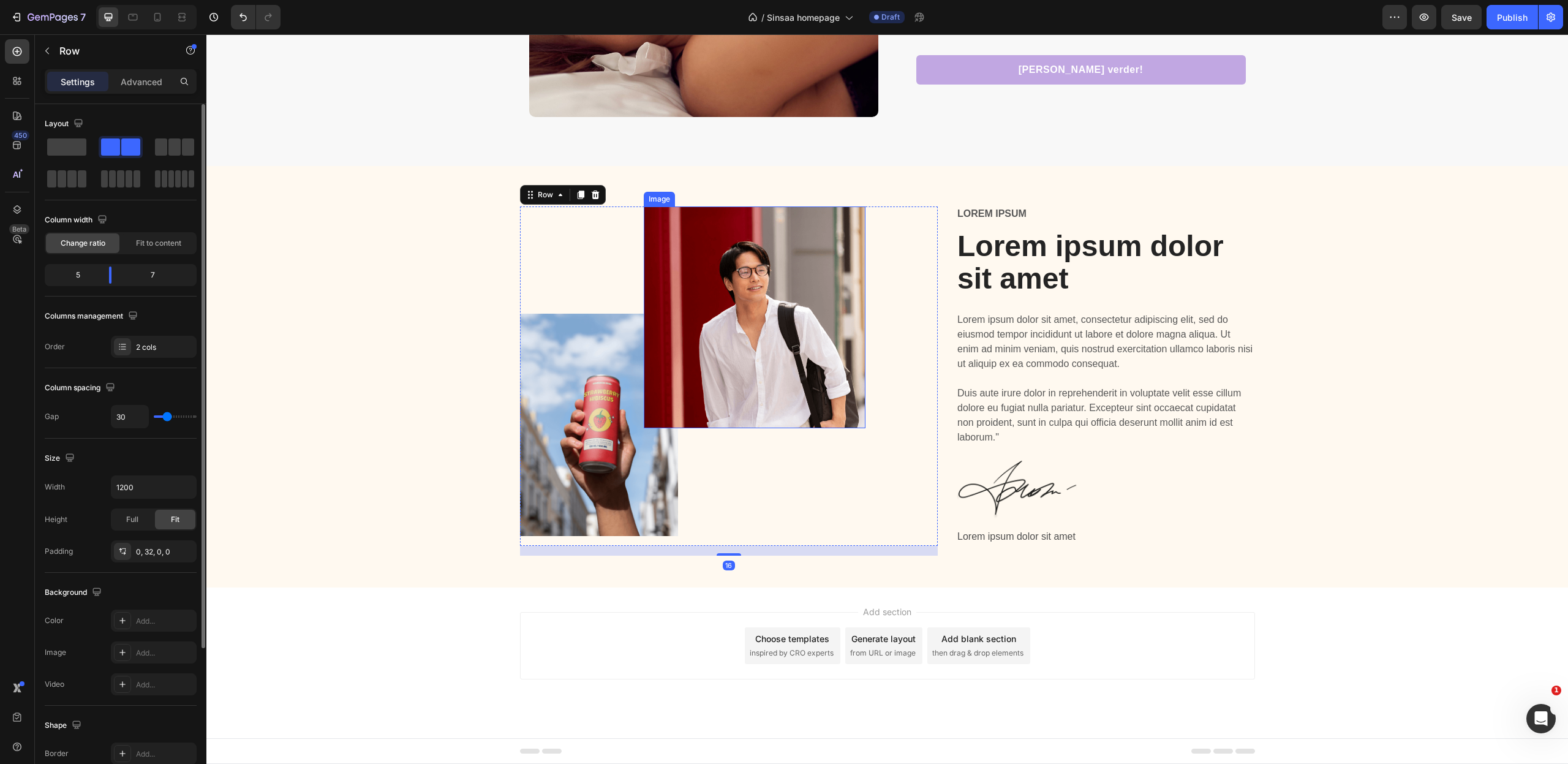
click at [747, 360] on img at bounding box center [754, 317] width 222 height 222
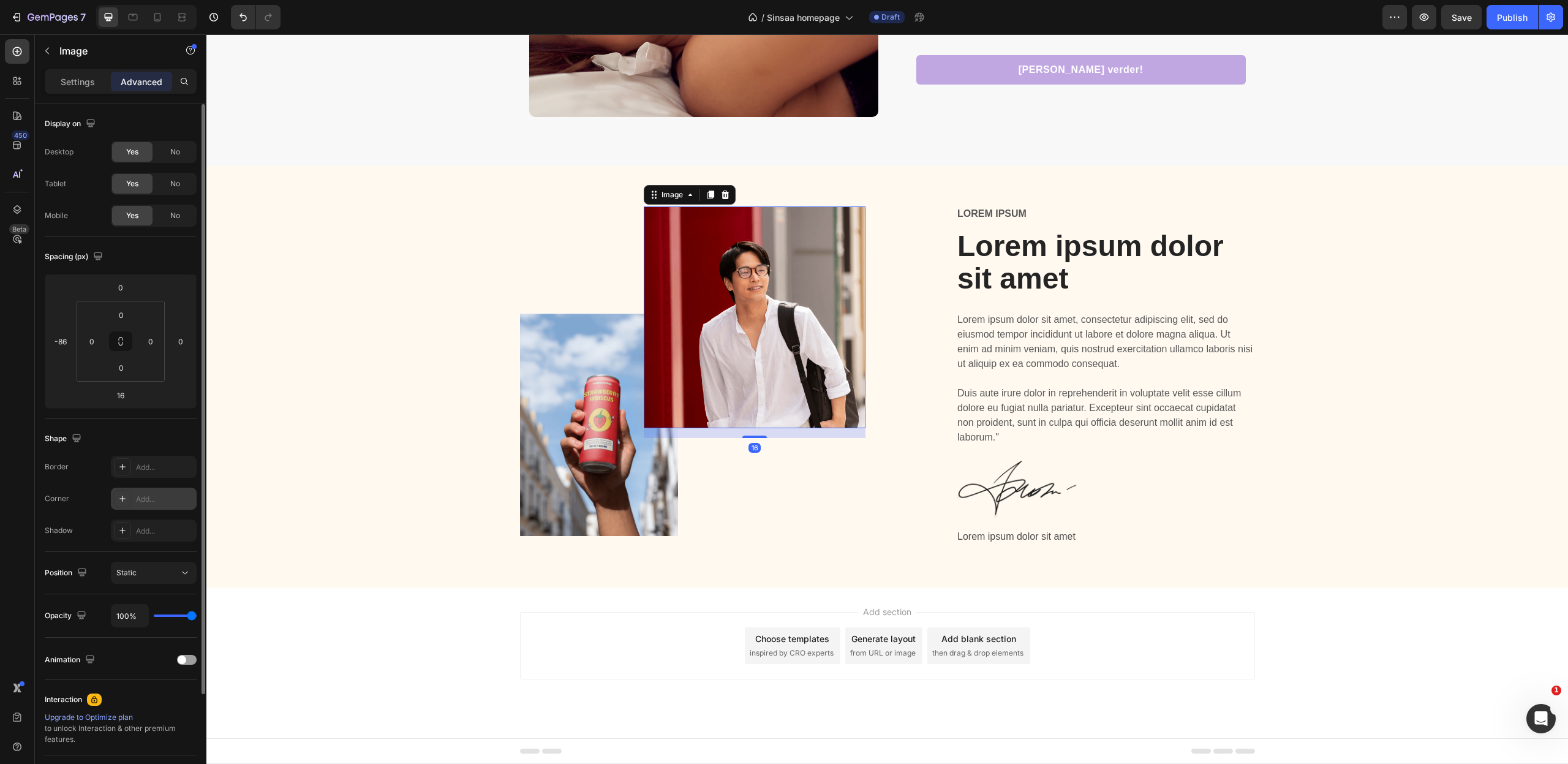
click at [146, 500] on div "Add..." at bounding box center [165, 499] width 58 height 11
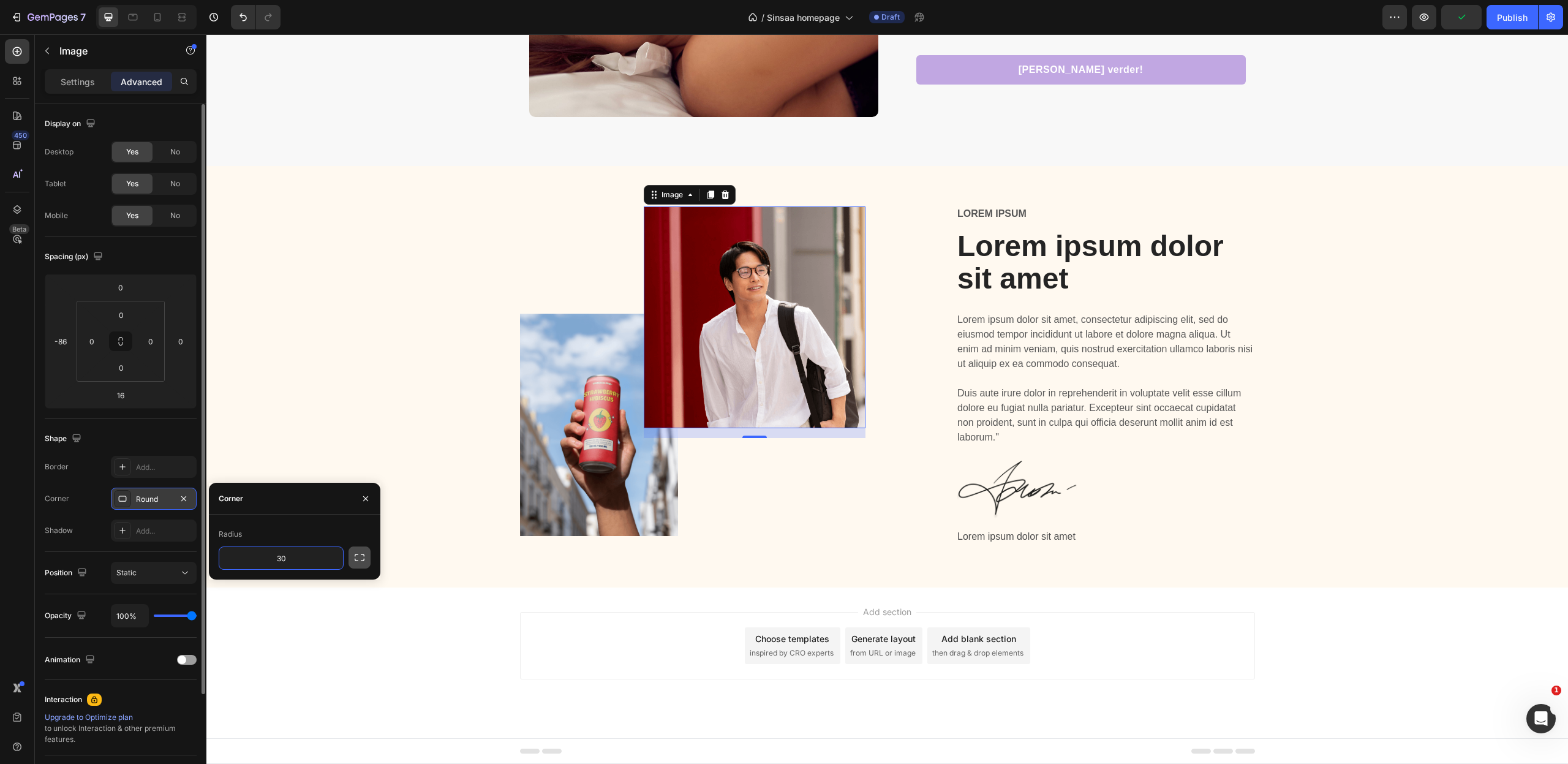
type input "30"
click at [815, 538] on div "Image 16" at bounding box center [807, 376] width 222 height 339
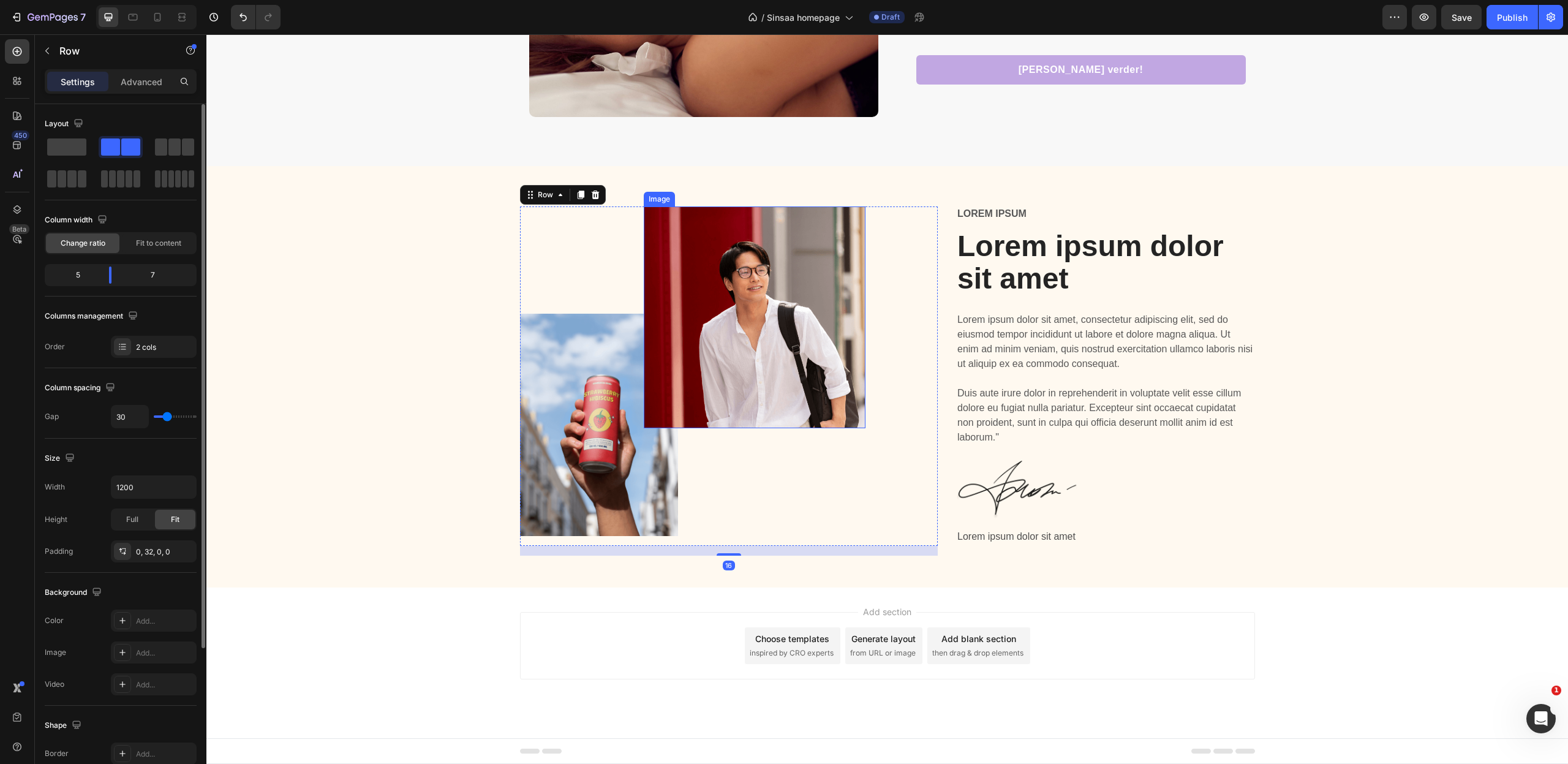
click at [761, 366] on img at bounding box center [754, 317] width 222 height 222
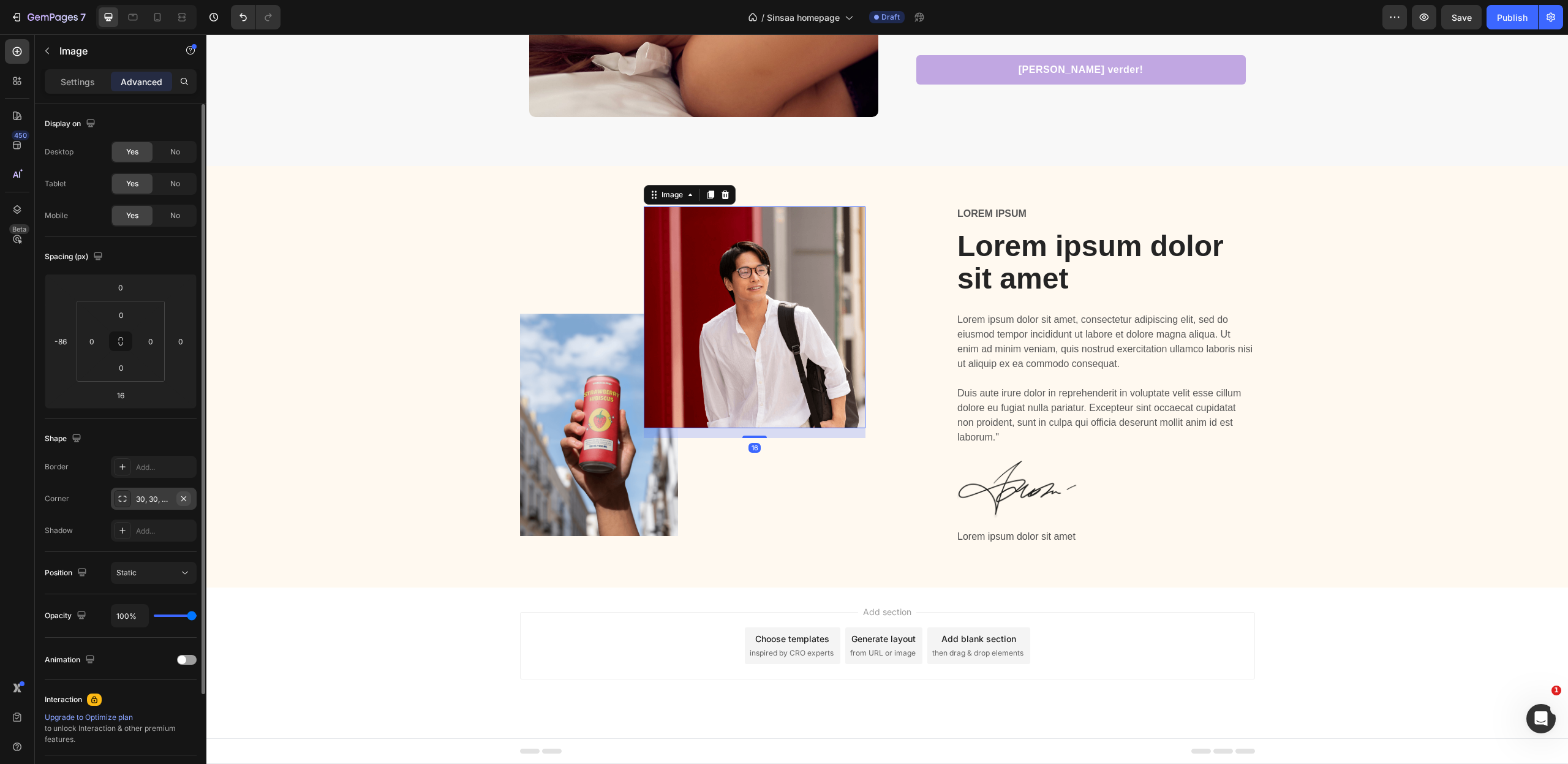
click at [183, 499] on icon "button" at bounding box center [184, 499] width 10 height 10
click at [76, 80] on p "Settings" at bounding box center [78, 81] width 35 height 13
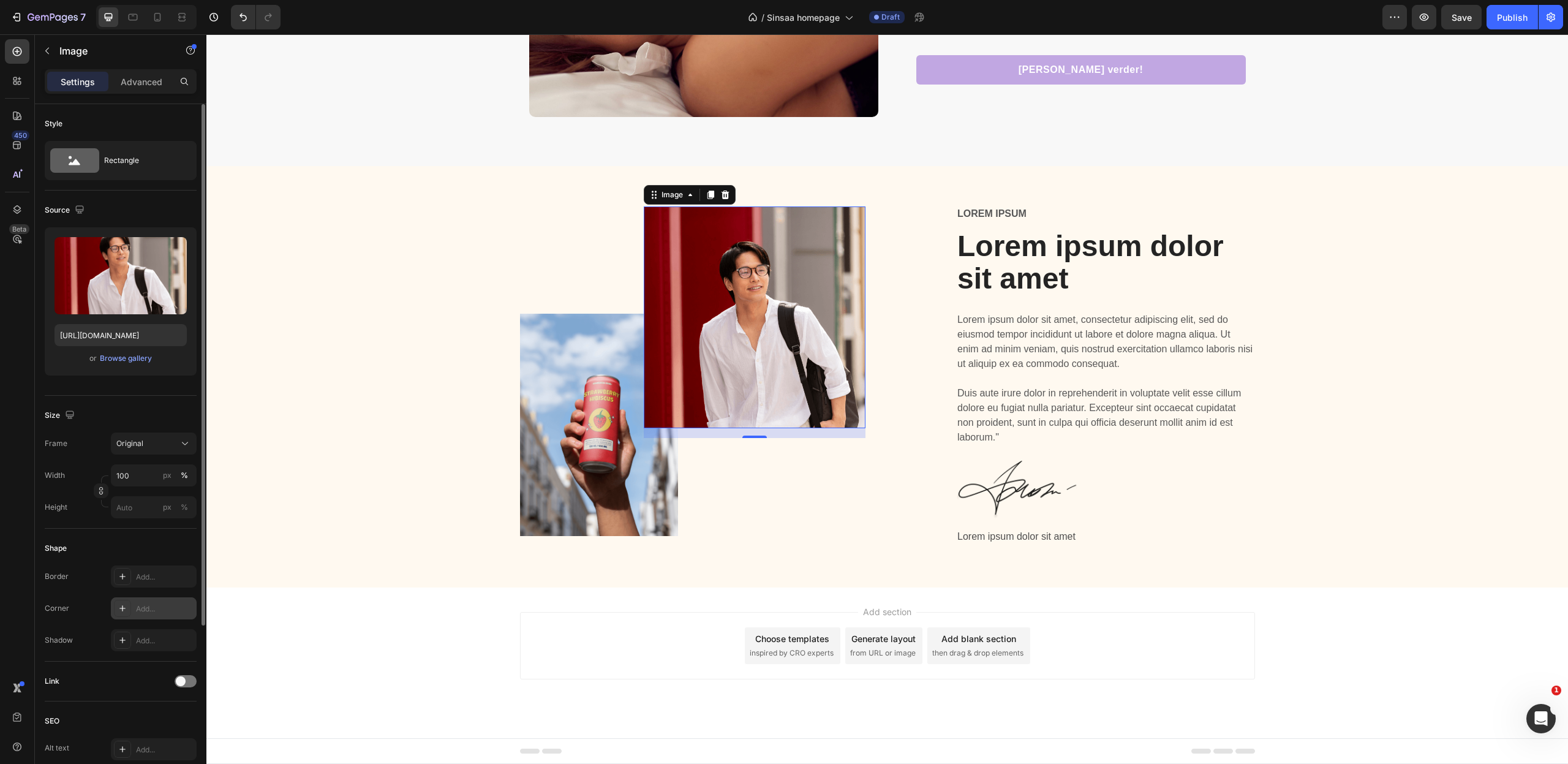
click at [137, 607] on div "Add..." at bounding box center [165, 608] width 58 height 11
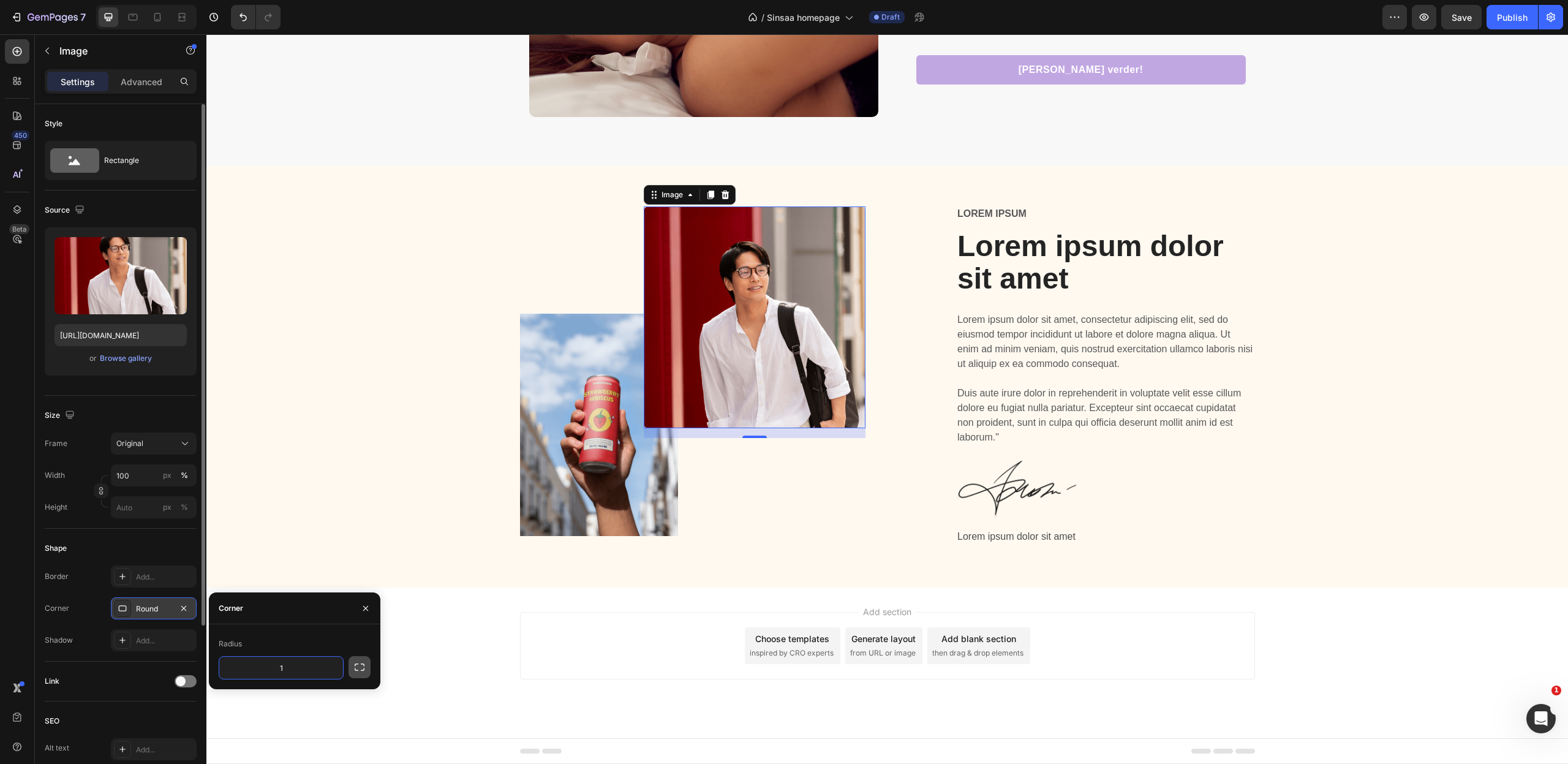
type input "10"
click at [619, 516] on img at bounding box center [599, 425] width 159 height 223
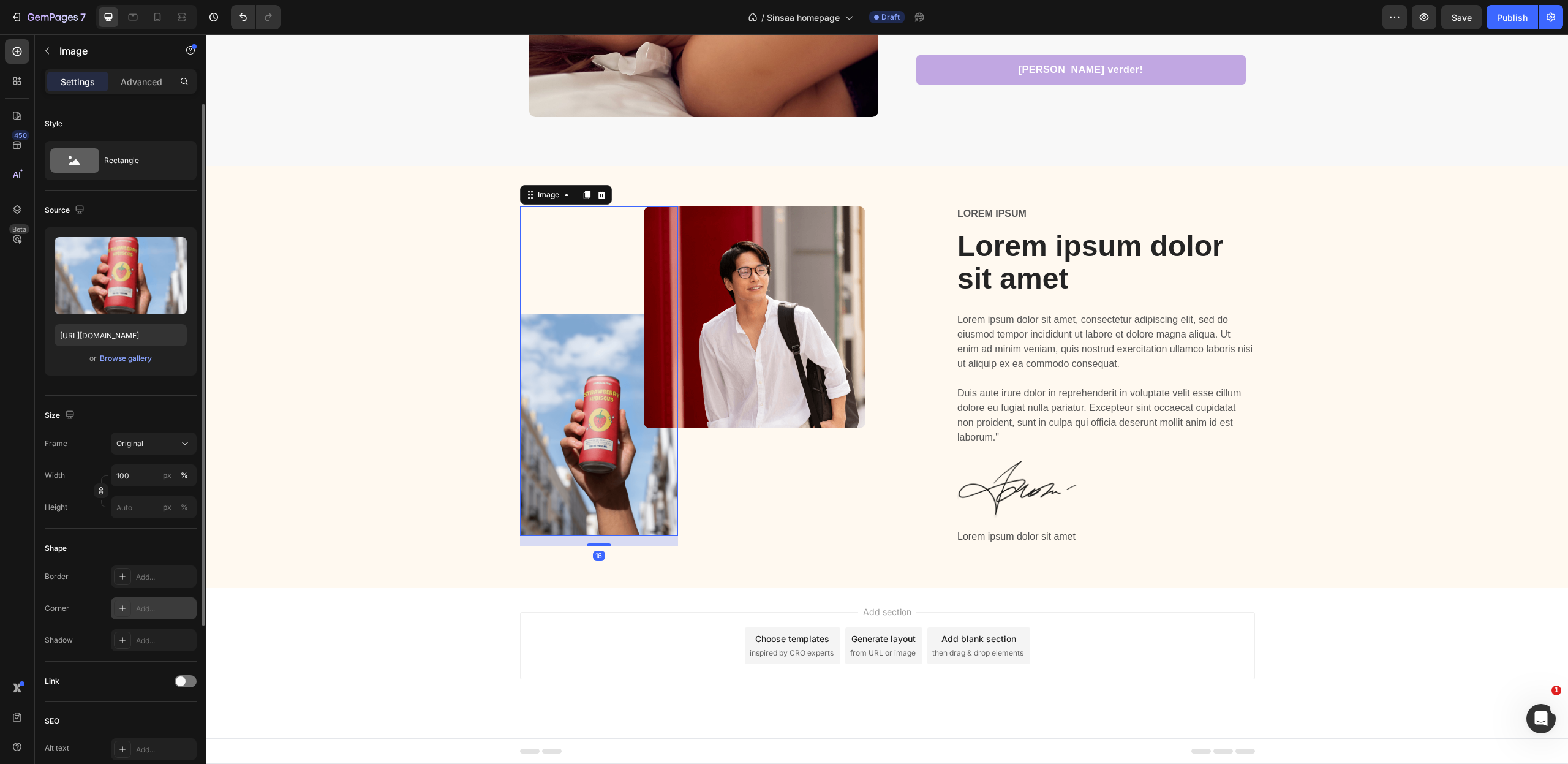
drag, startPoint x: 171, startPoint y: 612, endPoint x: 277, endPoint y: 597, distance: 107.1
click at [171, 612] on div "Add..." at bounding box center [165, 608] width 58 height 11
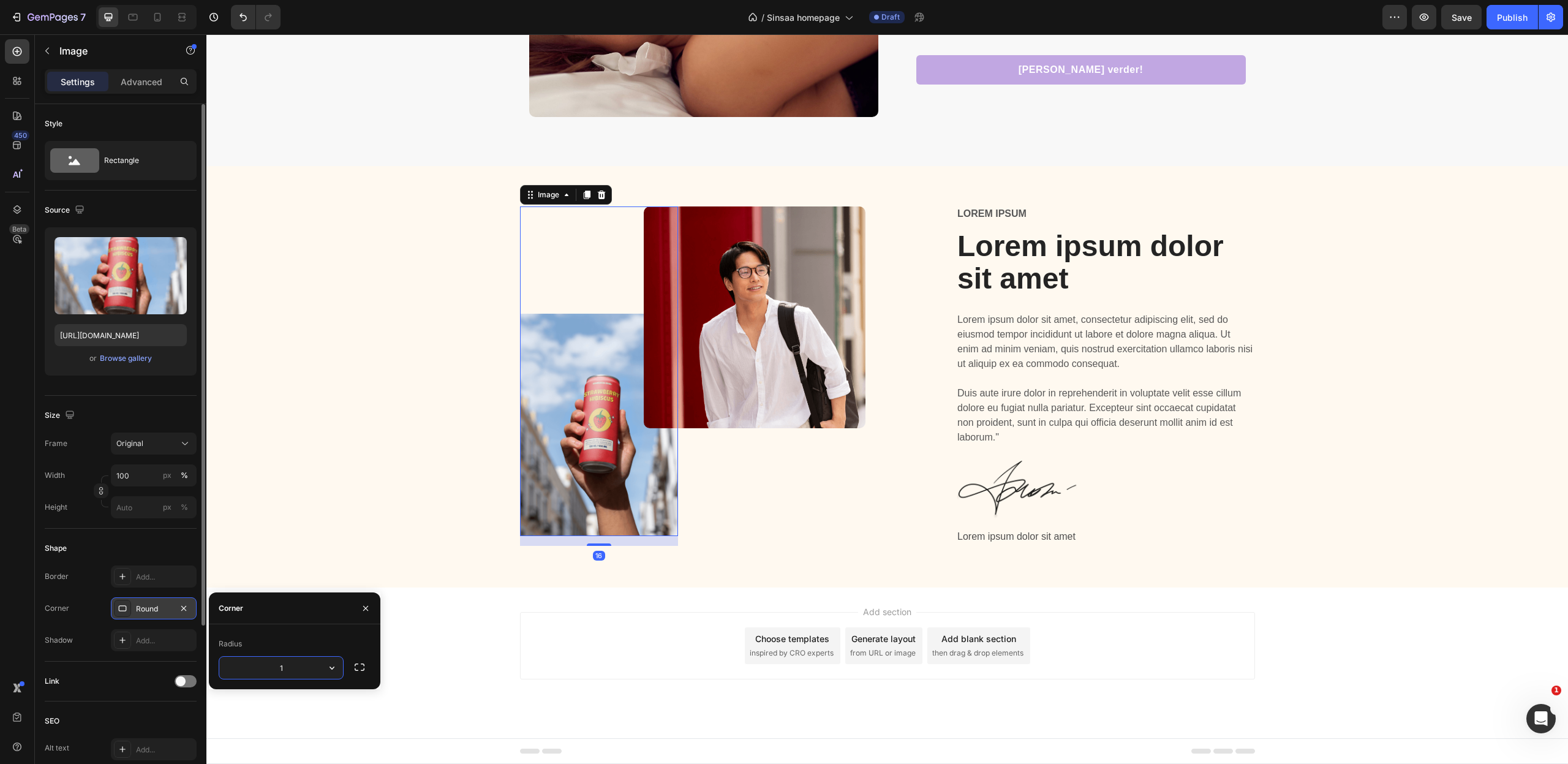
type input "10"
click at [405, 515] on div "Image 16 Image Row Lorem ipsum Text Block Lorem ipsum dolor sit amet Heading Lo…" at bounding box center [887, 386] width 1343 height 360
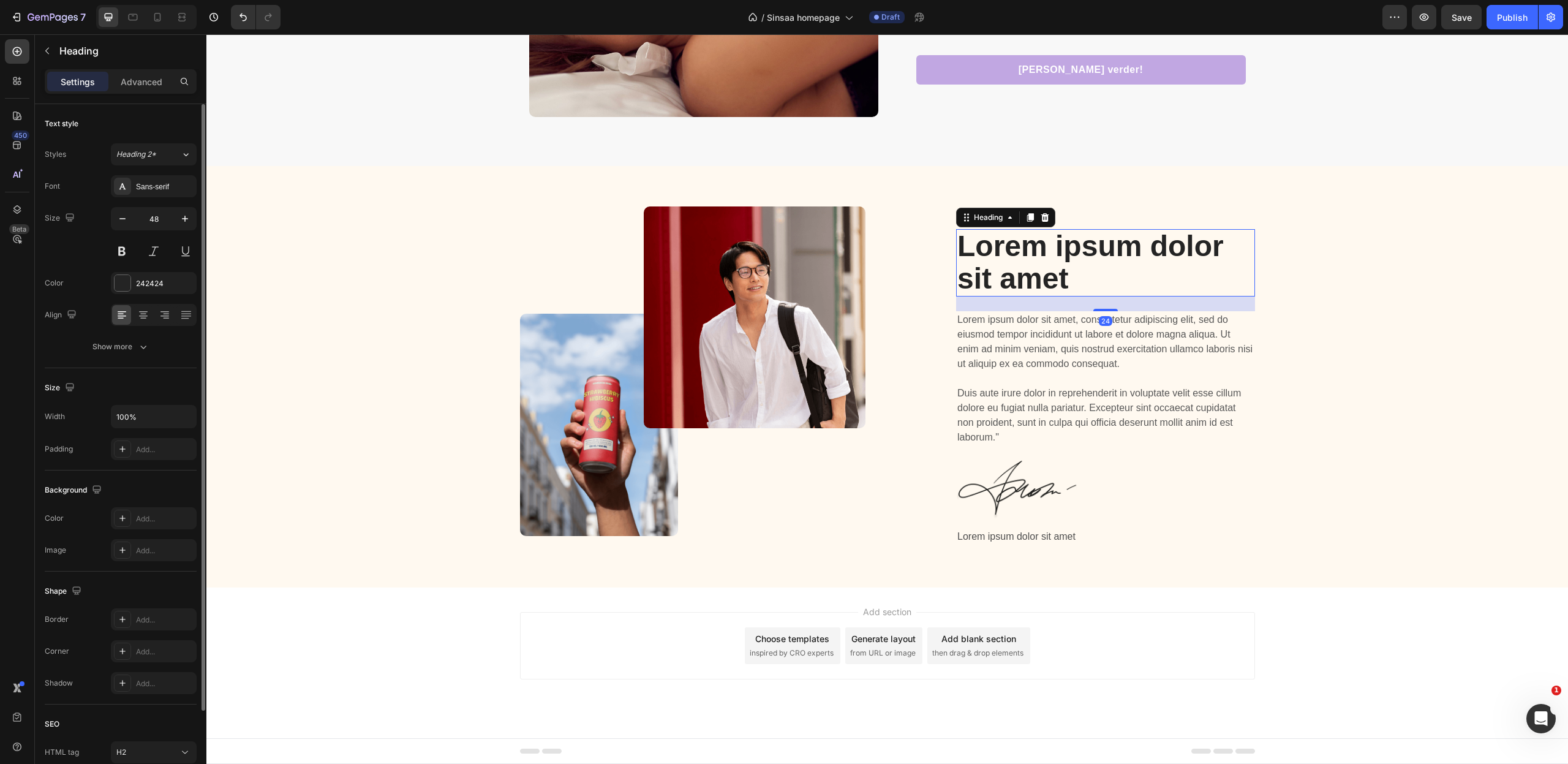
click at [981, 235] on h2 "Lorem ipsum dolor sit amet" at bounding box center [1105, 263] width 299 height 68
click at [981, 235] on p "Lorem ipsum dolor sit amet" at bounding box center [1105, 262] width 296 height 65
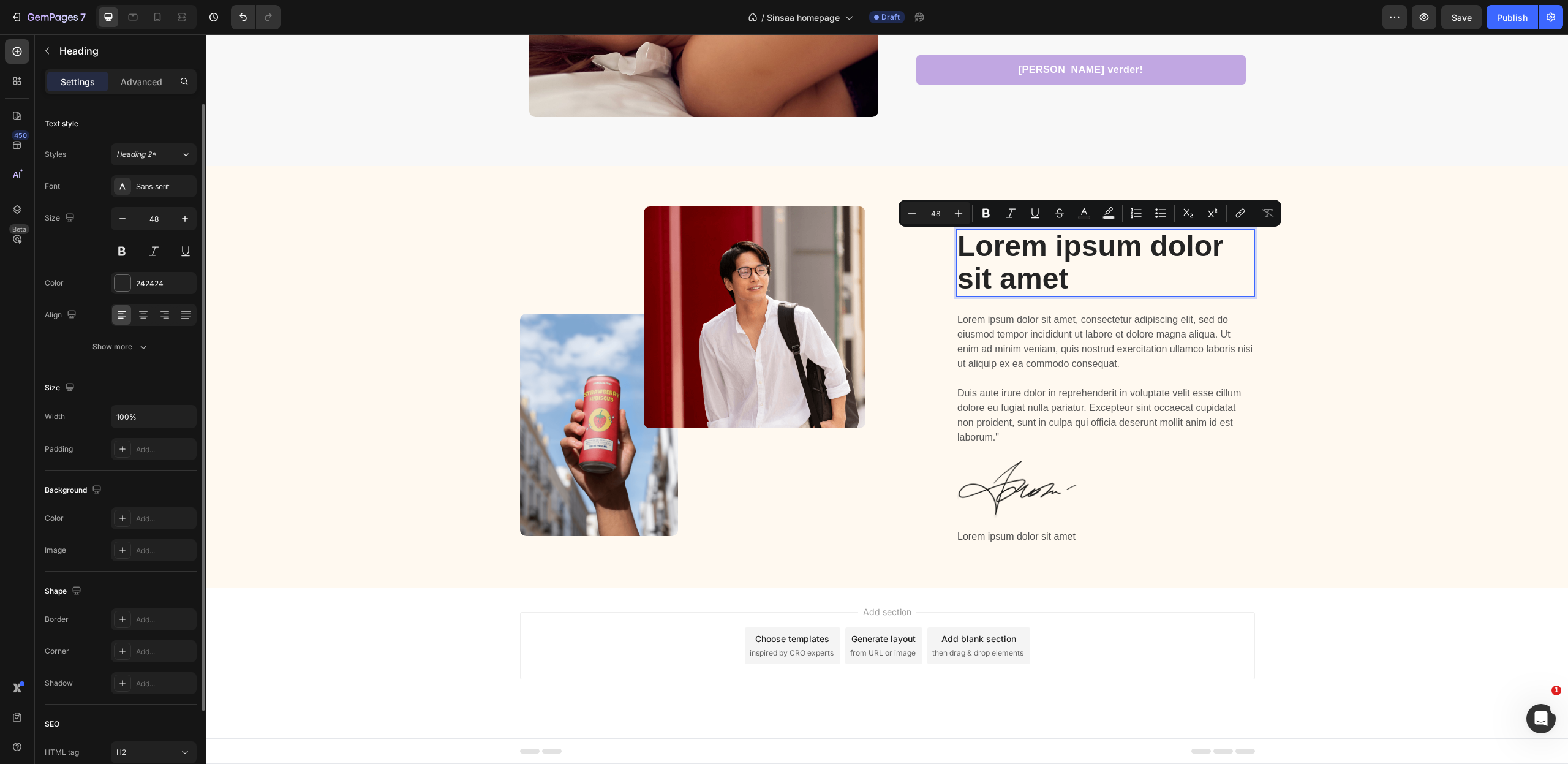
scroll to position [2652, 0]
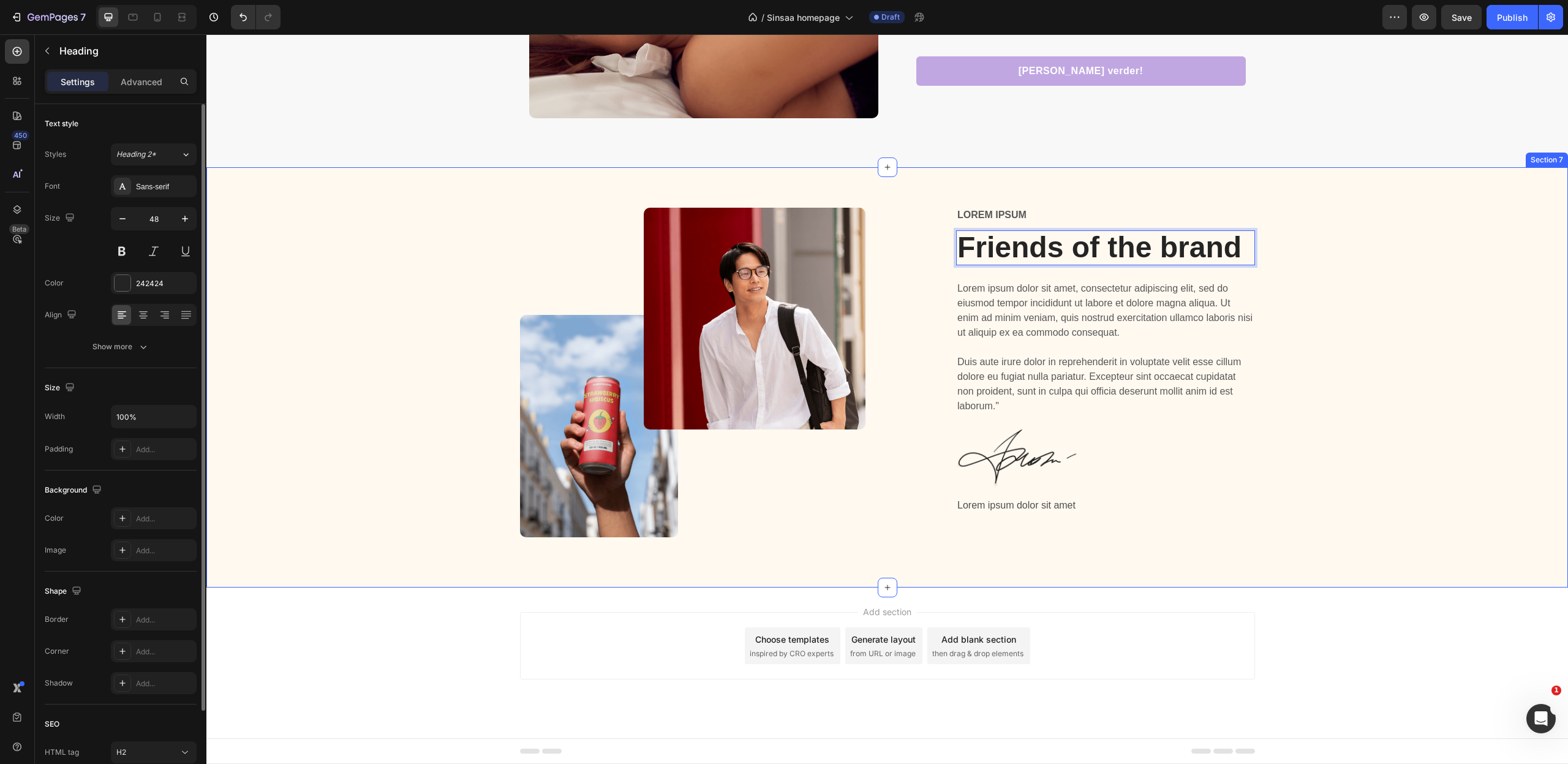
click at [1370, 312] on div "Image Image Row Lorem ipsum Text Block Friends of the brand Heading 24 Lorem ip…" at bounding box center [887, 386] width 1343 height 359
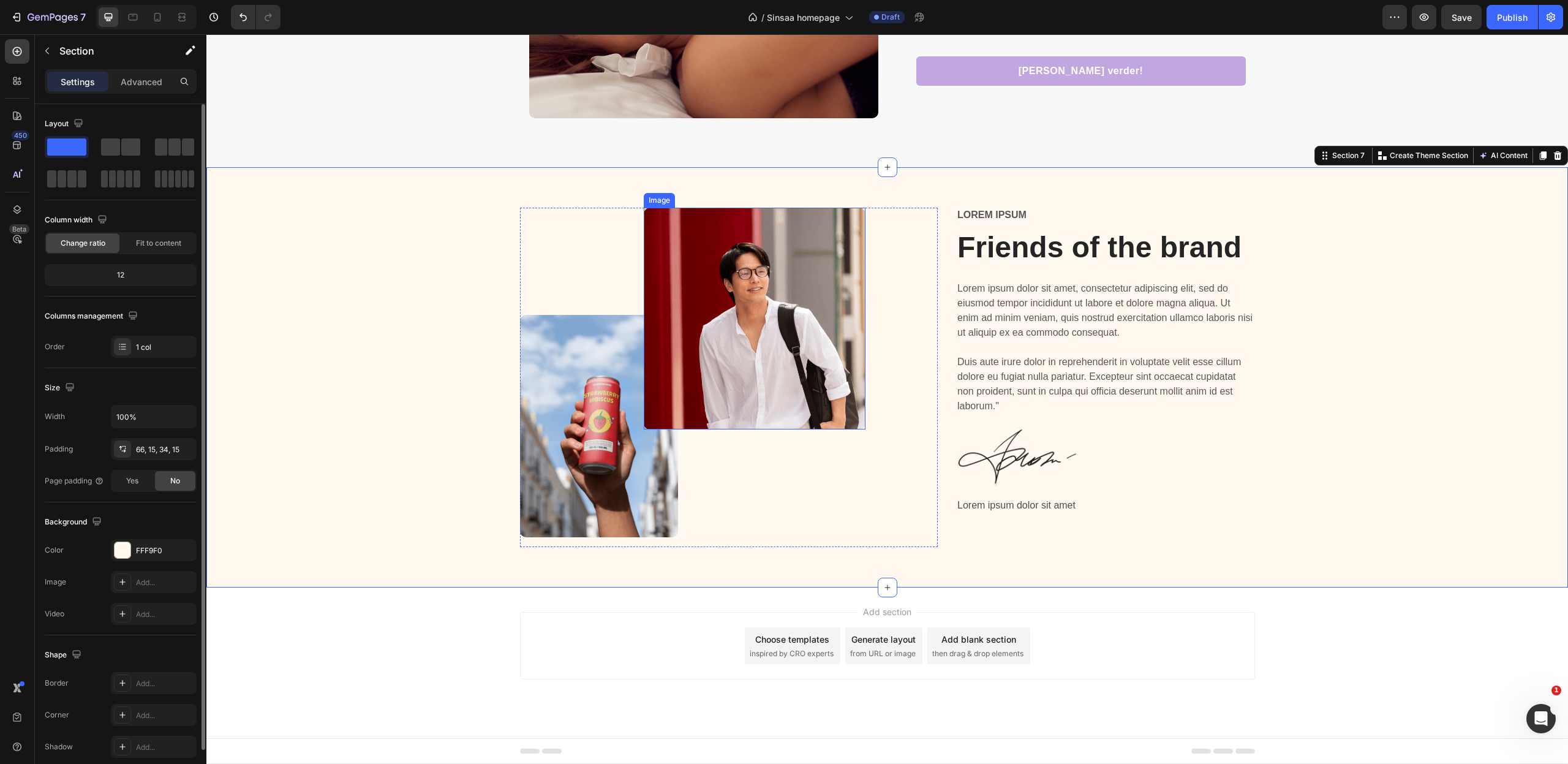
click at [778, 327] on img at bounding box center [754, 318] width 222 height 222
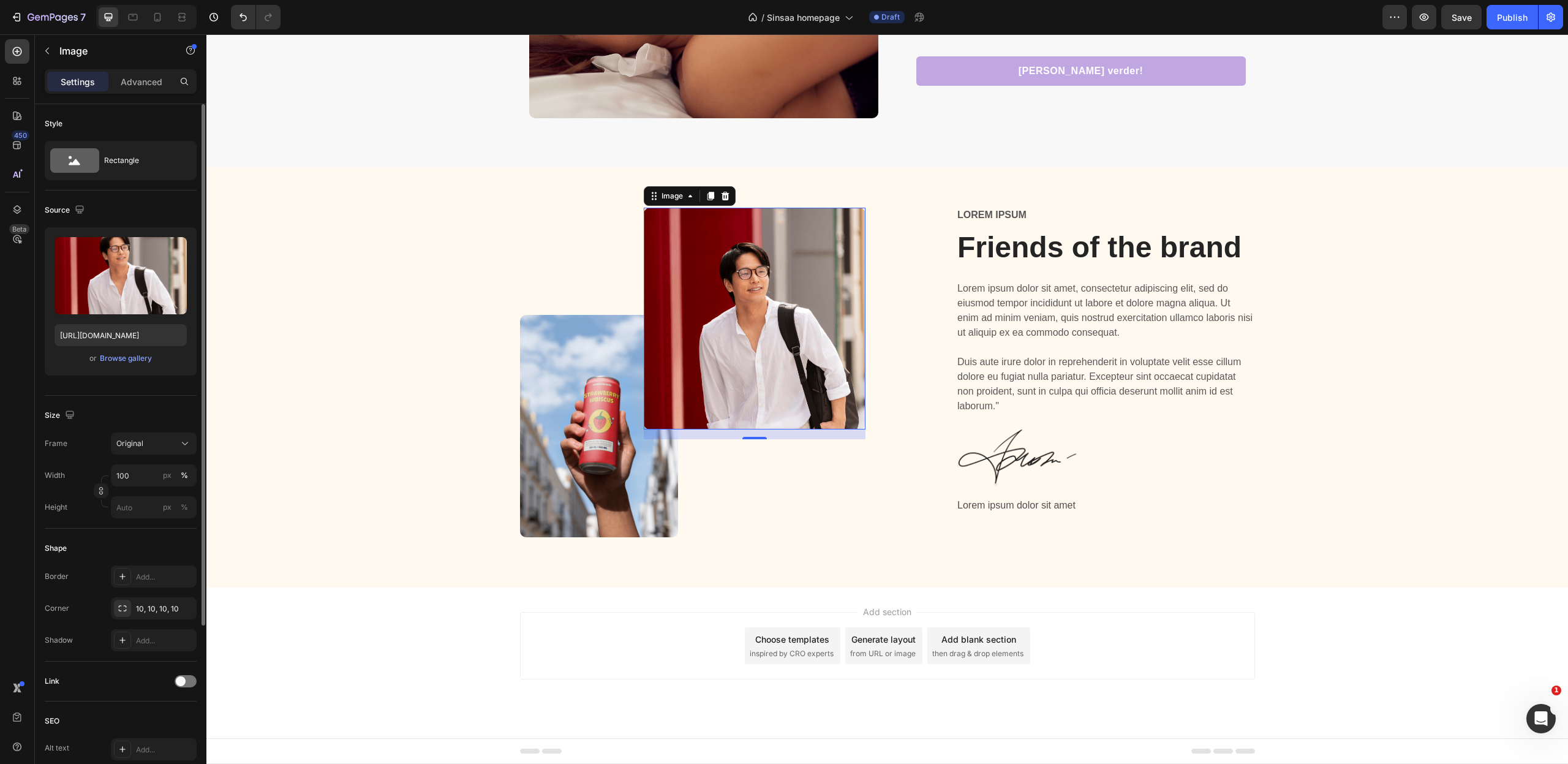
click at [1036, 322] on p "Lorem ipsum dolor sit amet, consectetur adipiscing elit, sed do eiusmod tempor …" at bounding box center [1105, 347] width 296 height 132
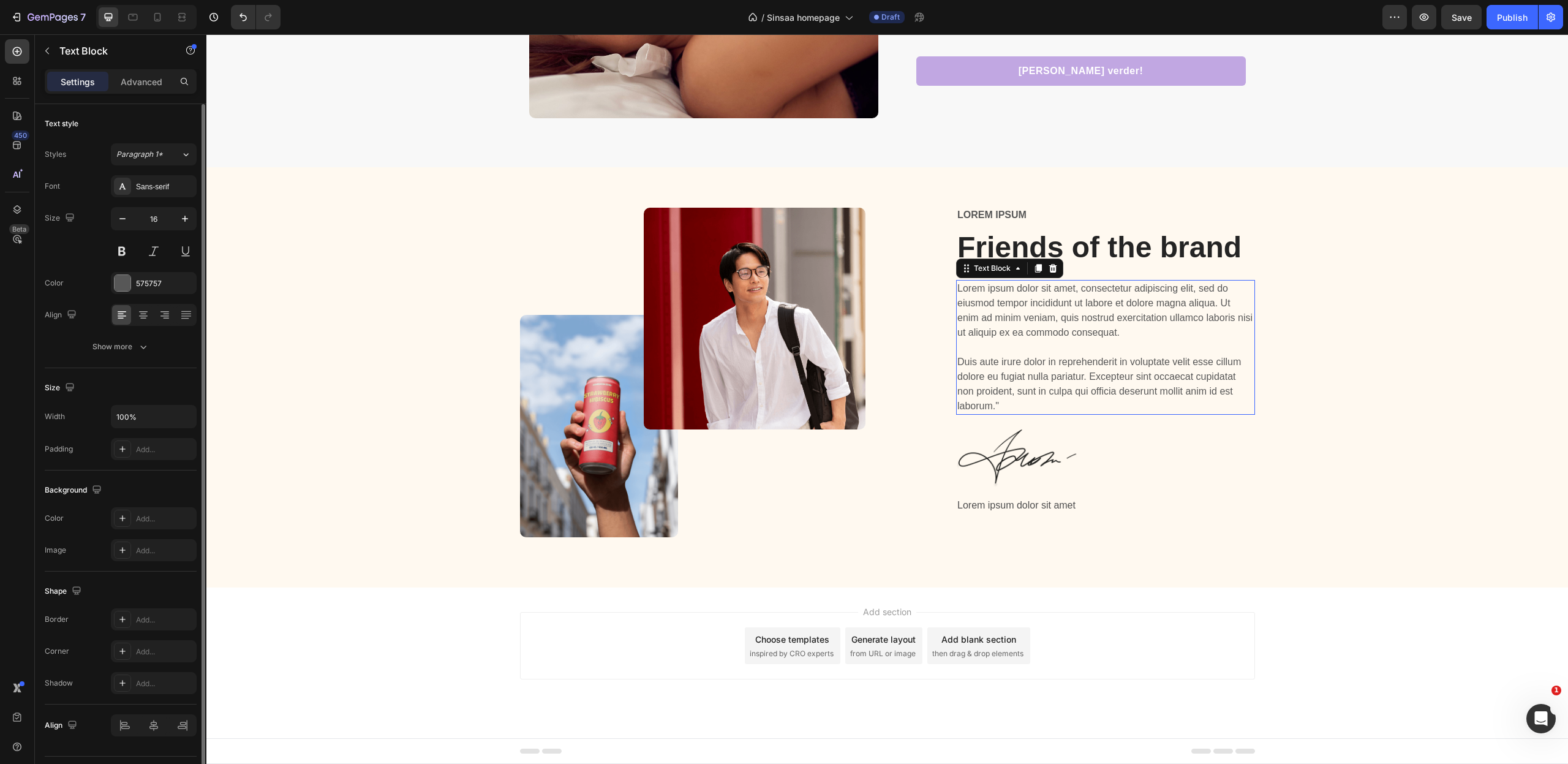
click at [1036, 322] on p "Lorem ipsum dolor sit amet, consectetur adipiscing elit, sed do eiusmod tempor …" at bounding box center [1105, 347] width 296 height 132
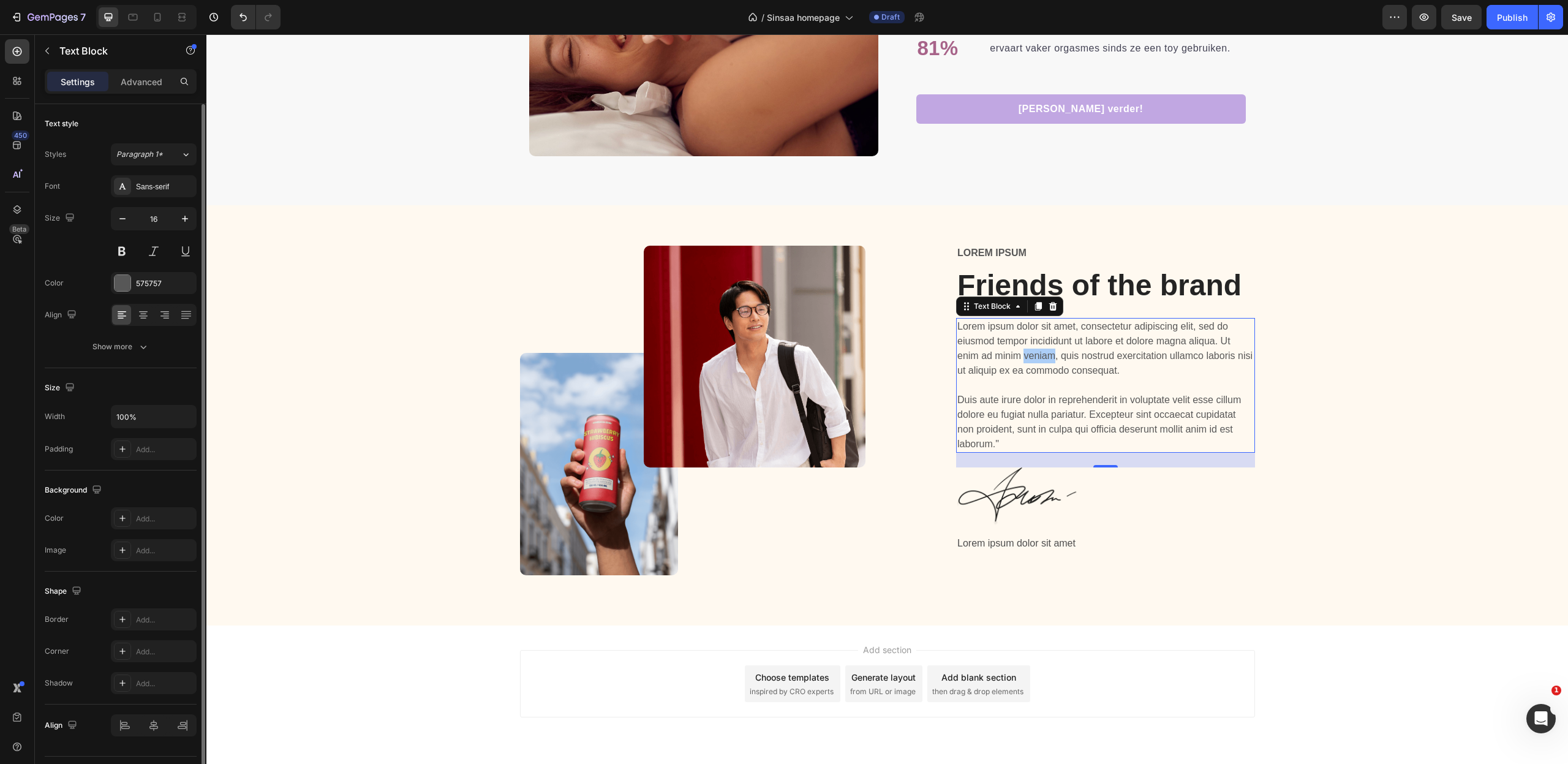
scroll to position [2615, 0]
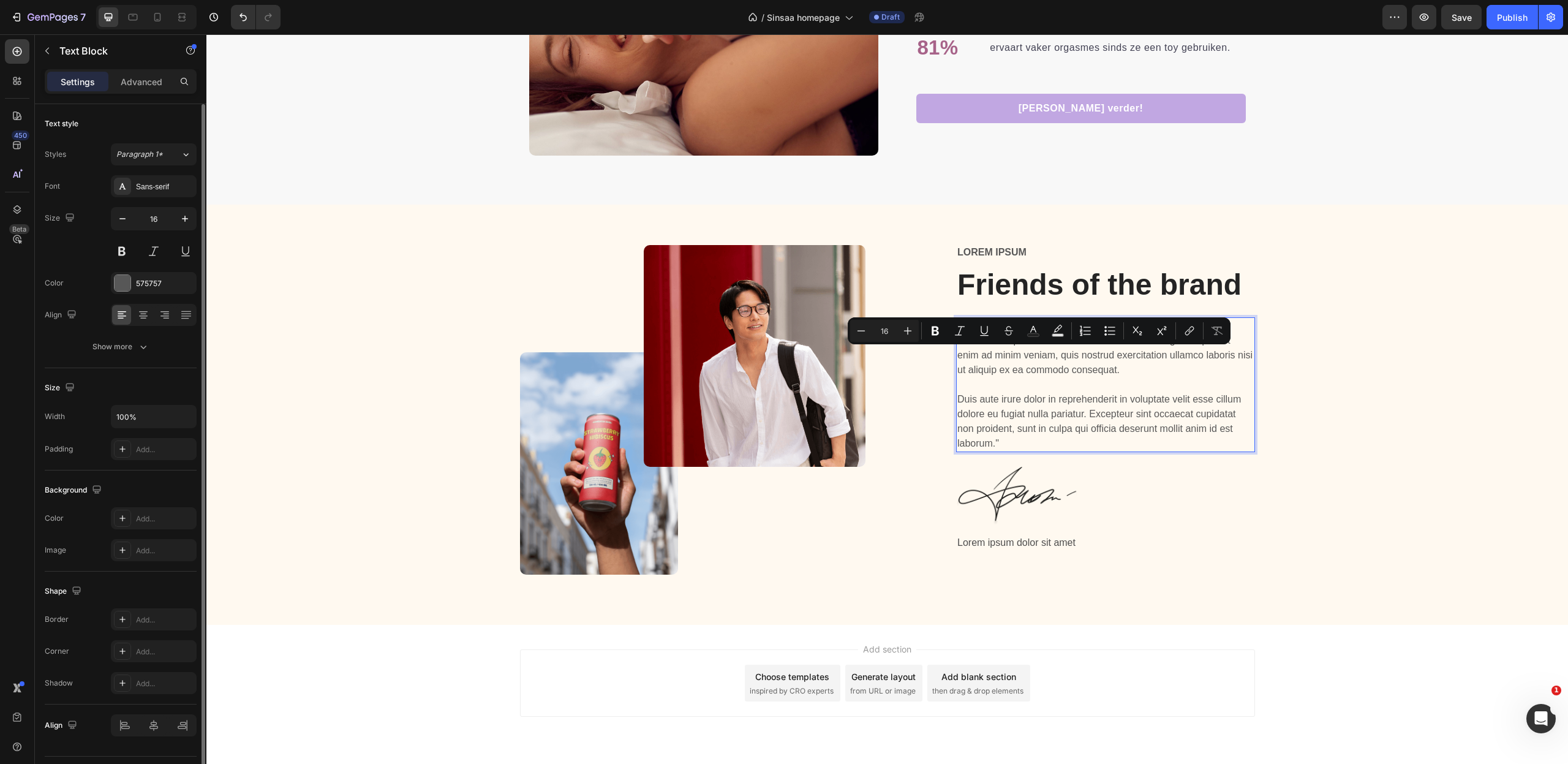
click at [1090, 364] on p "Lorem ipsum dolor sit amet, consectetur adipiscing elit, sed do eiusmod tempor …" at bounding box center [1105, 384] width 296 height 132
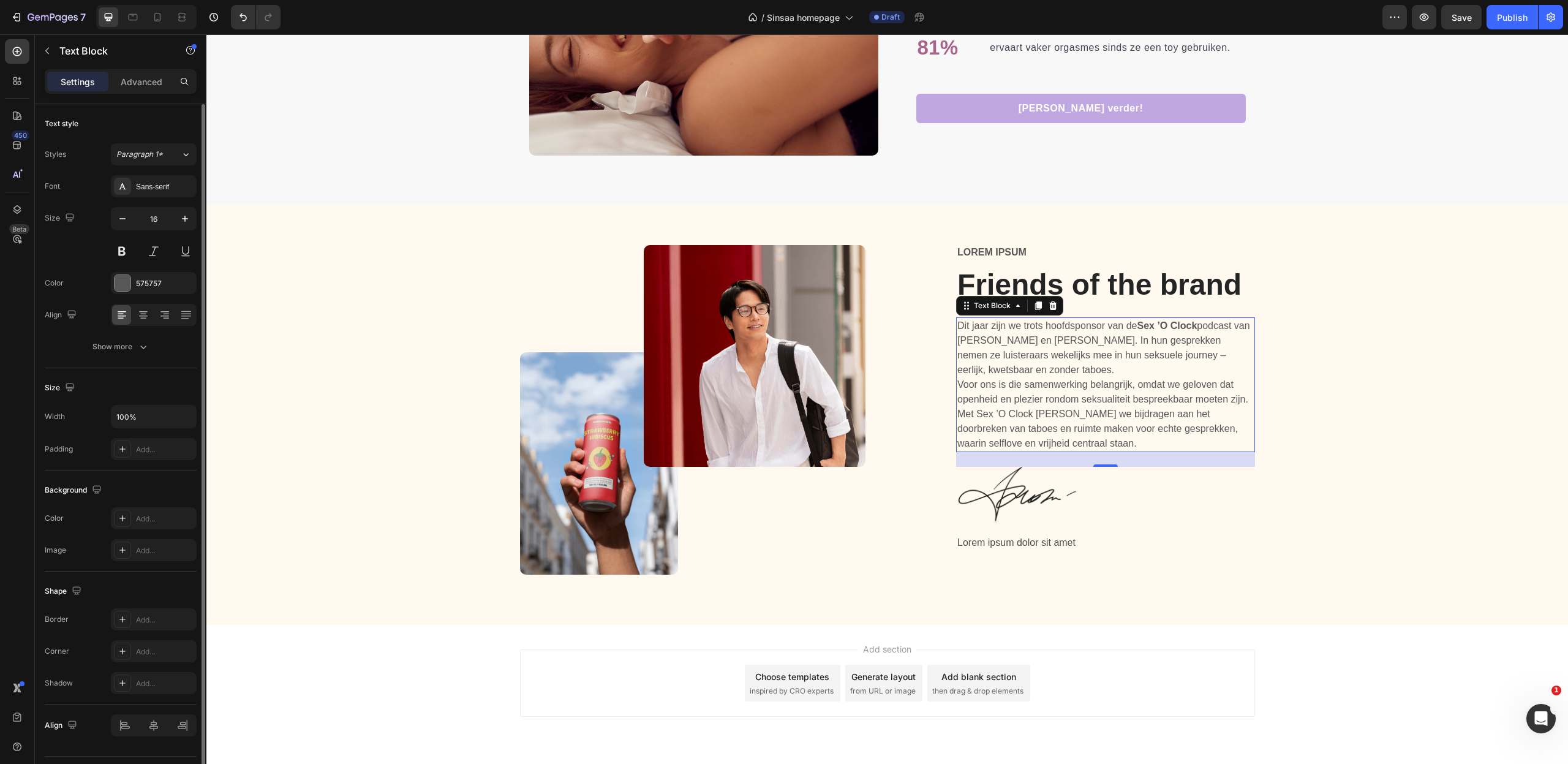
drag, startPoint x: 140, startPoint y: 77, endPoint x: 149, endPoint y: 101, distance: 25.6
click at [140, 77] on p "Advanced" at bounding box center [141, 81] width 42 height 13
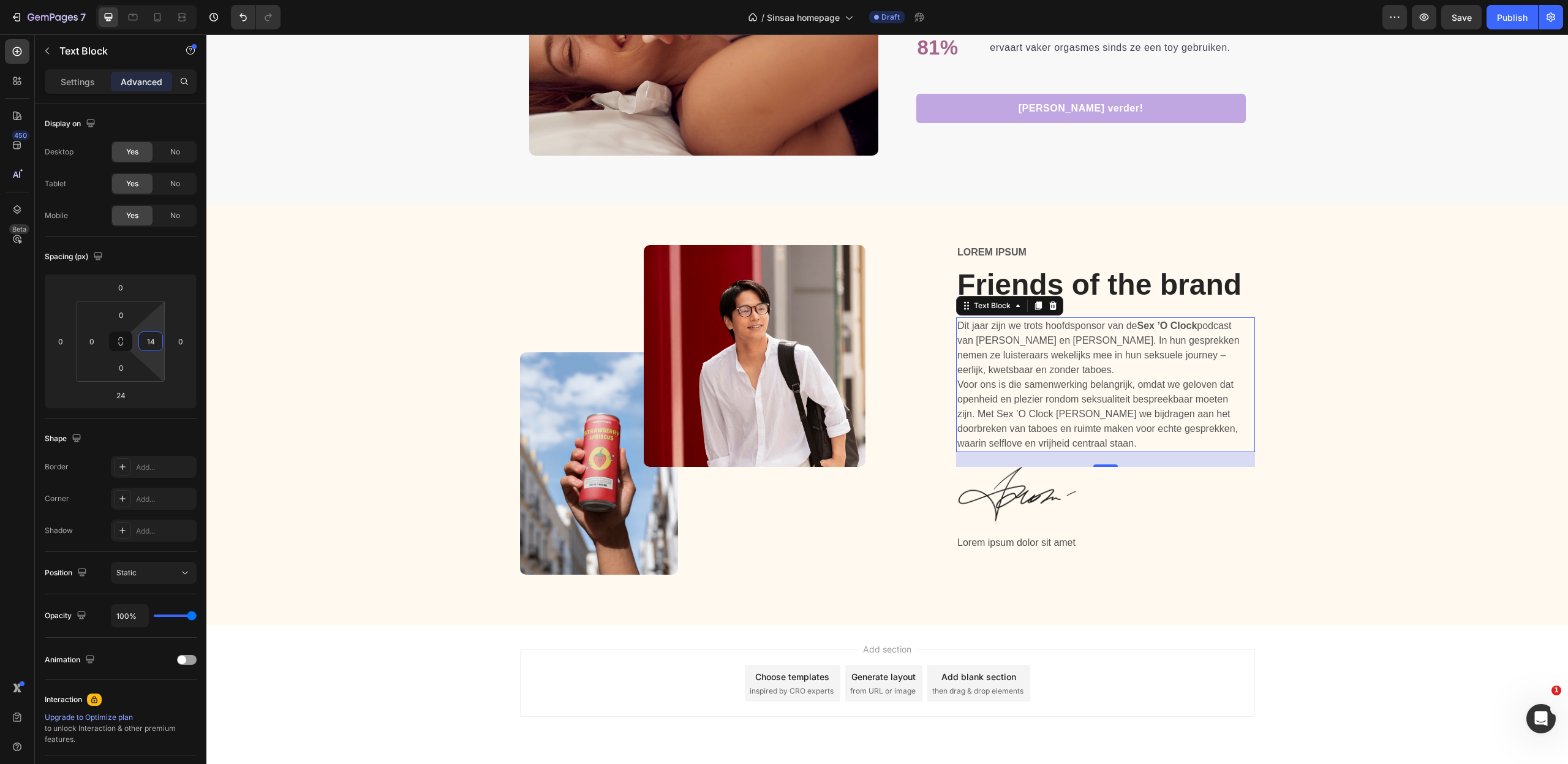
type input "12"
click at [155, 0] on html "7 Version history / Sinsaa homepage Draft Preview Save Publish 450 Beta Section…" at bounding box center [784, 0] width 1568 height 0
click at [1180, 355] on p "Dit jaar zijn we trots hoofdsponsor van de Sex ’O Clock podcast van [PERSON_NAM…" at bounding box center [1101, 348] width 289 height 59
click at [1133, 373] on p "Dit jaar zijn we trots hoofdsponsor van de Sex ’O Clock podcast van [PERSON_NAM…" at bounding box center [1101, 348] width 289 height 59
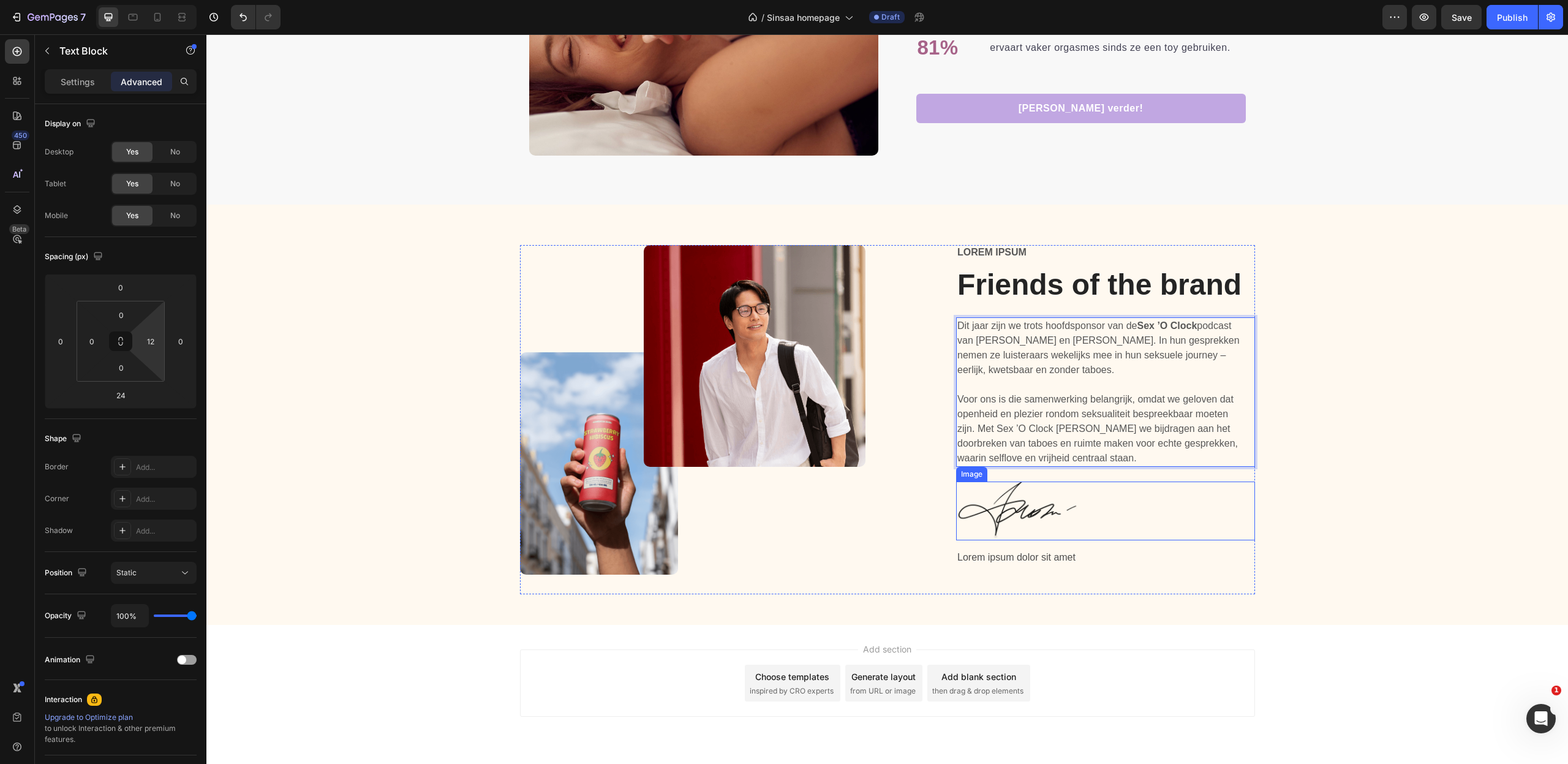
click at [1041, 502] on img at bounding box center [1017, 510] width 122 height 59
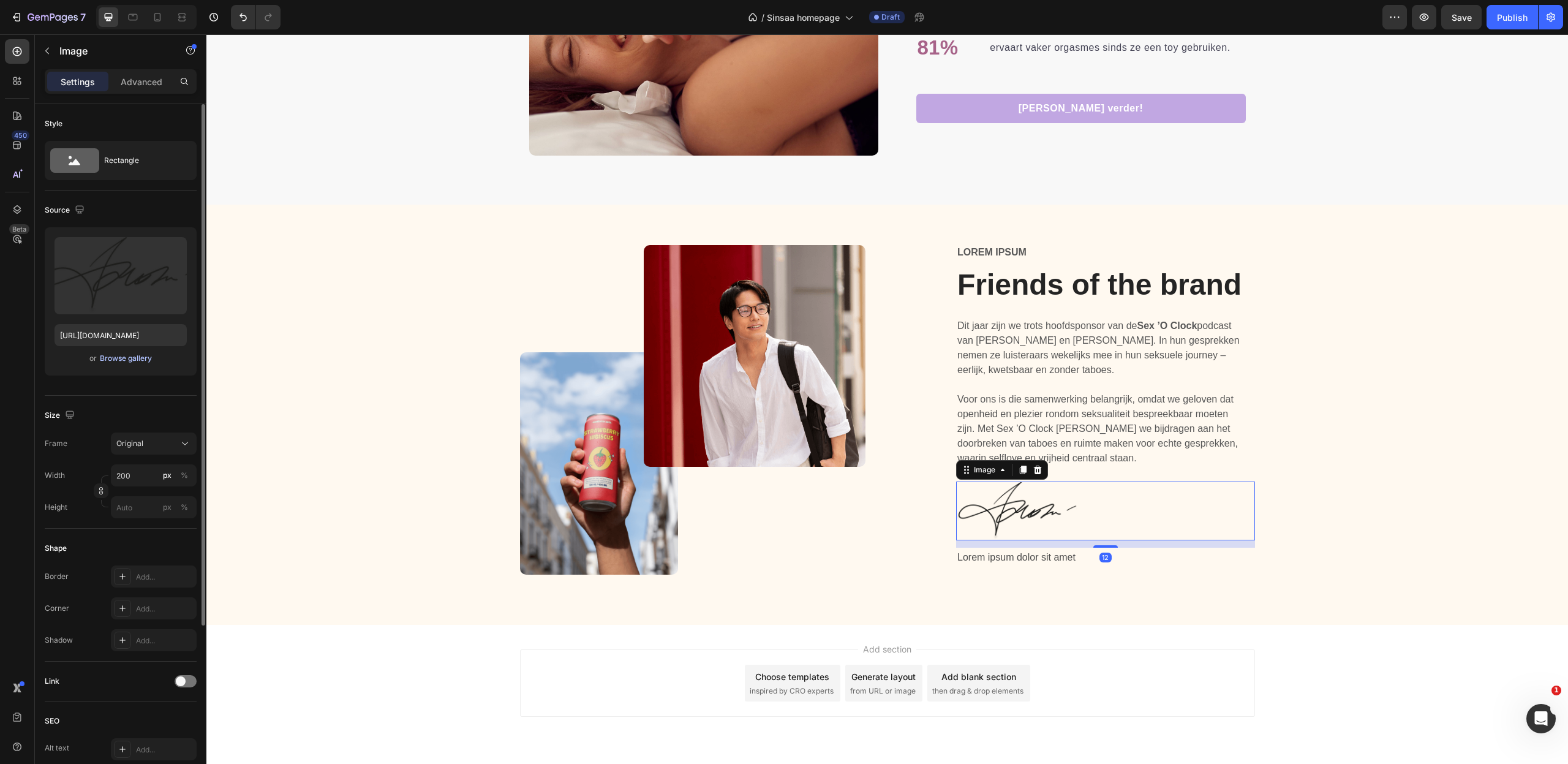
click at [122, 356] on div "Browse gallery" at bounding box center [125, 358] width 52 height 11
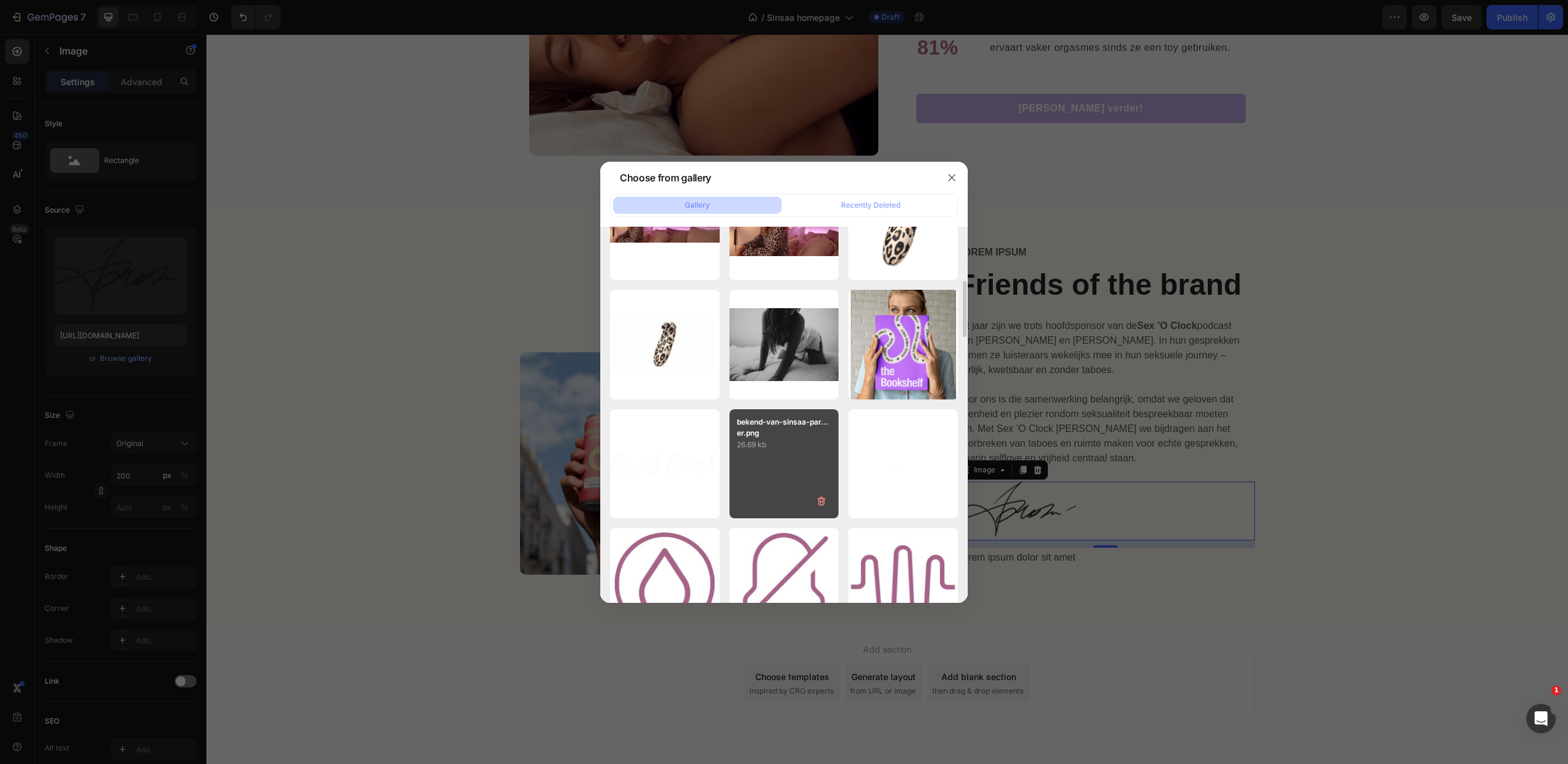
scroll to position [543, 0]
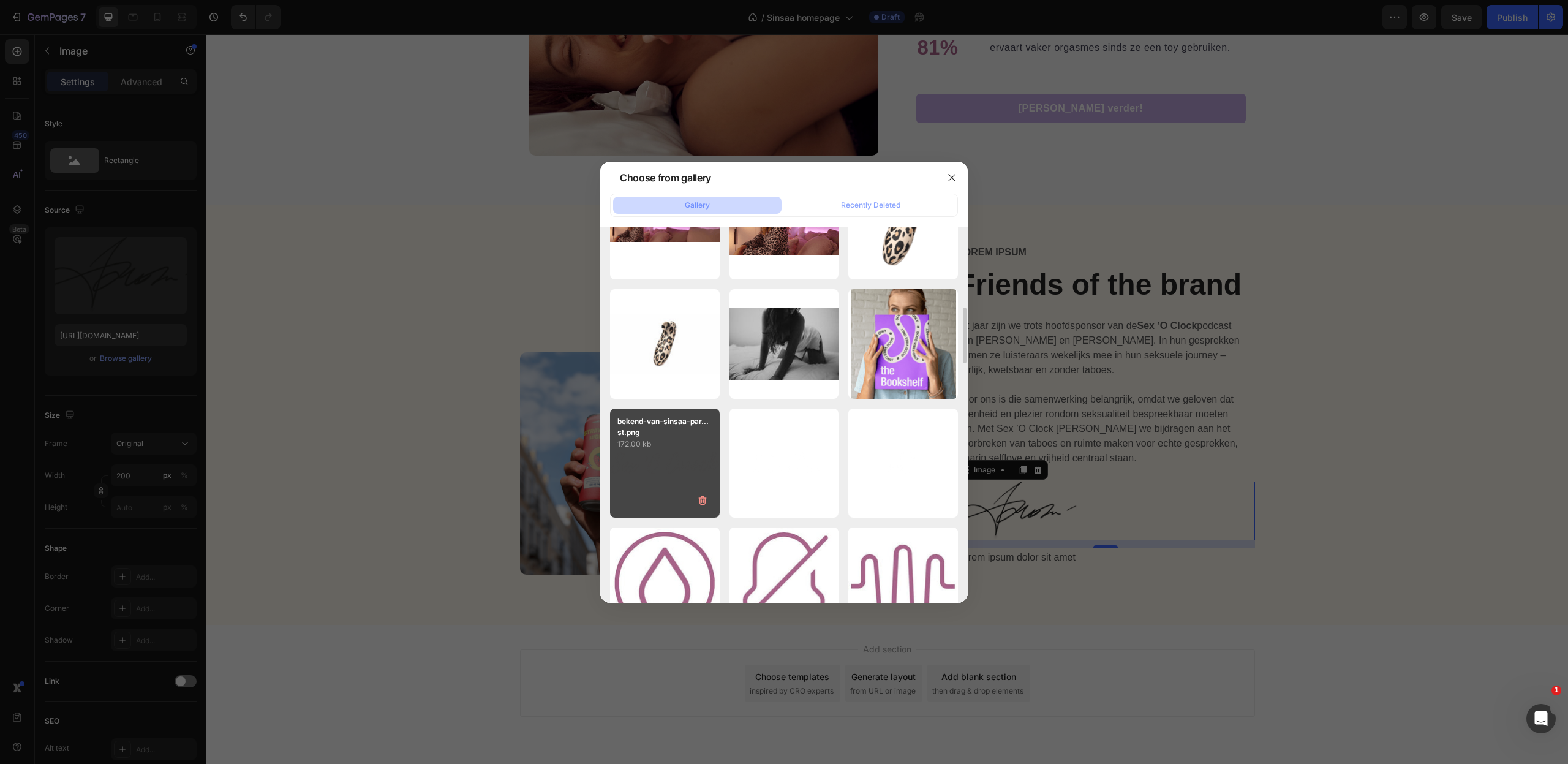
click at [665, 480] on div "bekend-van-sinsaa-par...st.png 172.00 kb" at bounding box center [665, 463] width 109 height 109
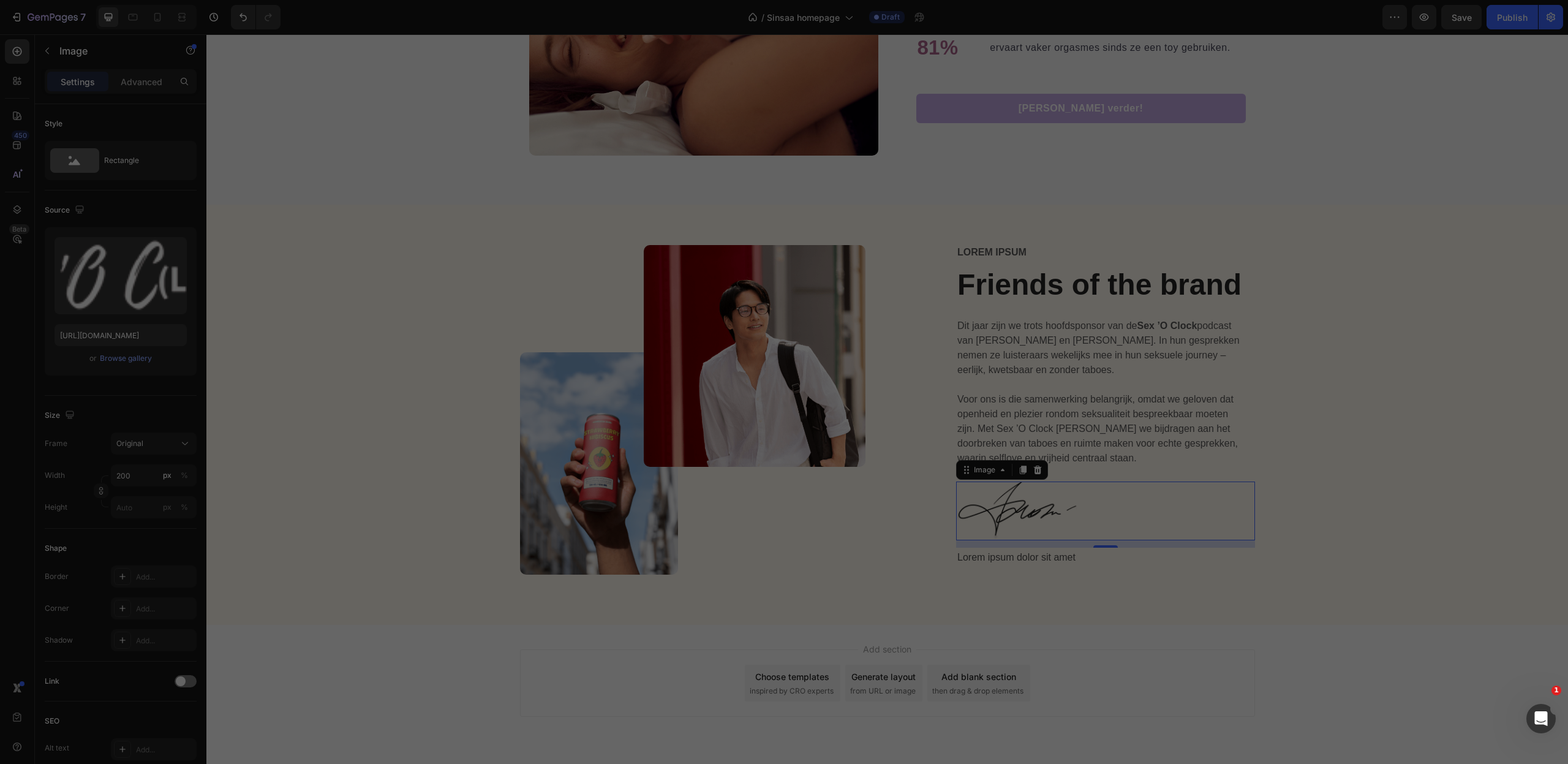
type input "https://cdn.shopify.com/s/files/1/0868/6596/9476/files/gempages_577843925499249…"
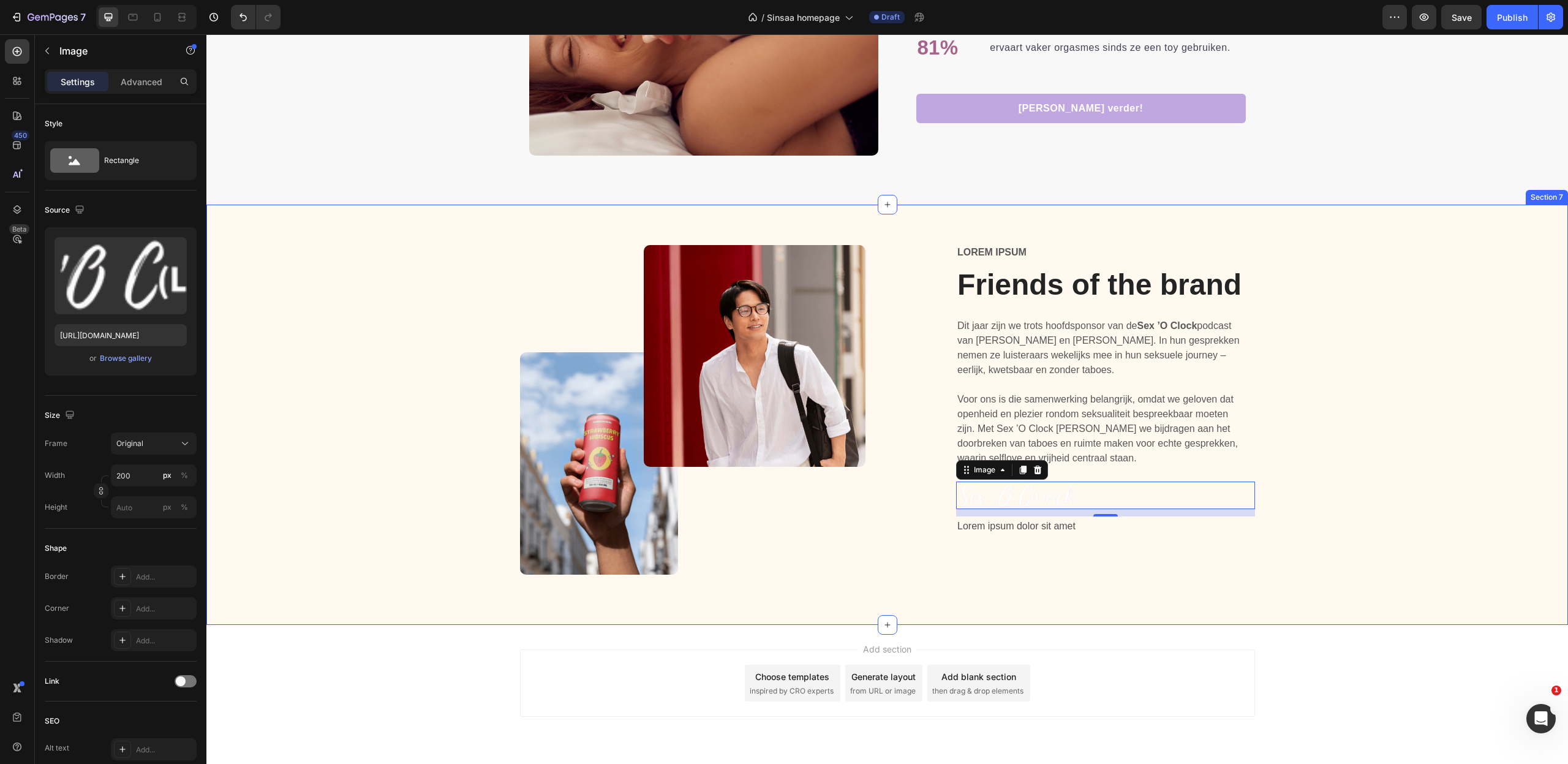
click at [1369, 443] on div "Image Image Row Lorem ipsum Text Block Friends of the brand Heading Dit jaar zi…" at bounding box center [887, 424] width 1343 height 359
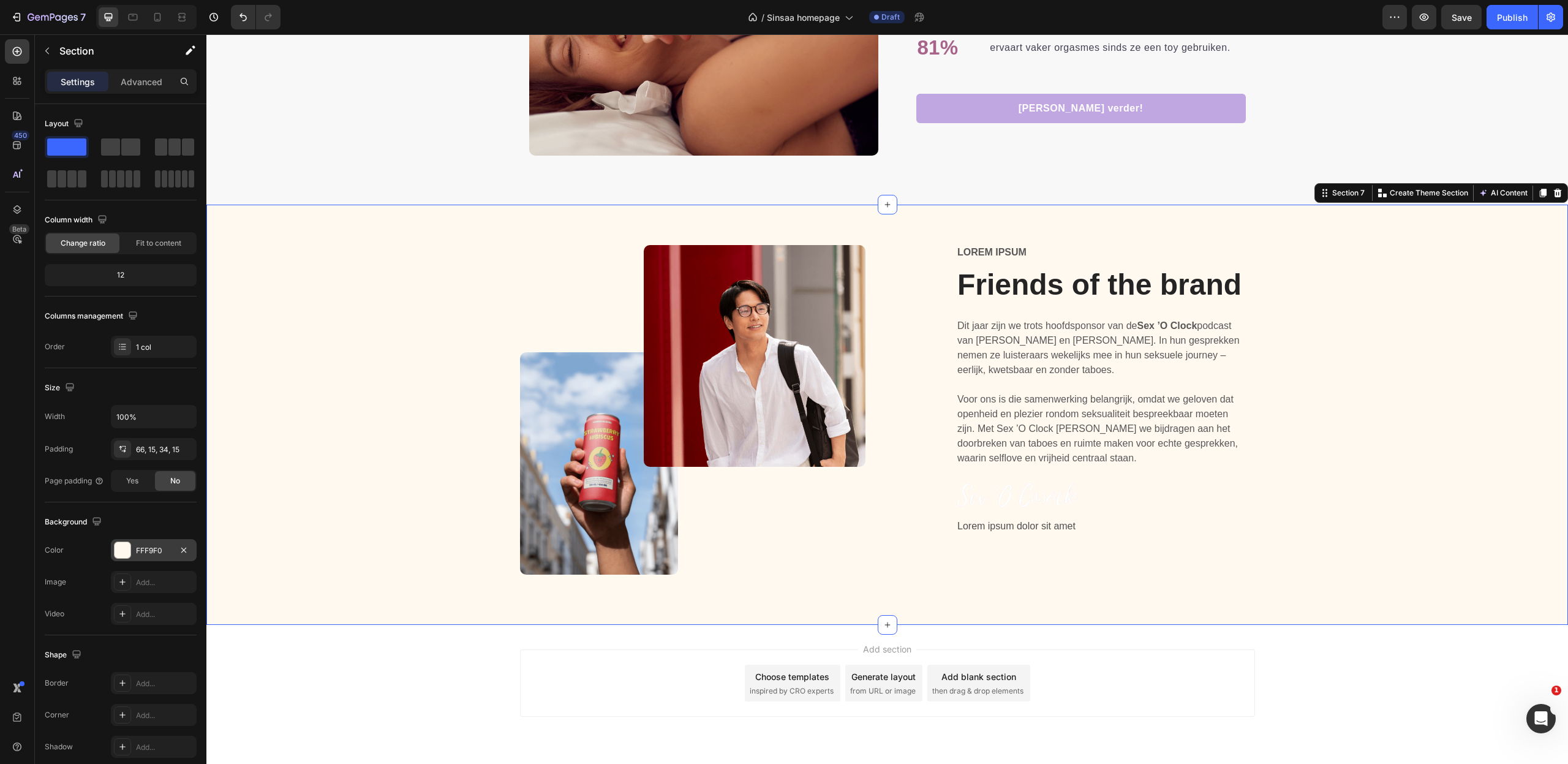
click at [127, 550] on div at bounding box center [122, 549] width 16 height 16
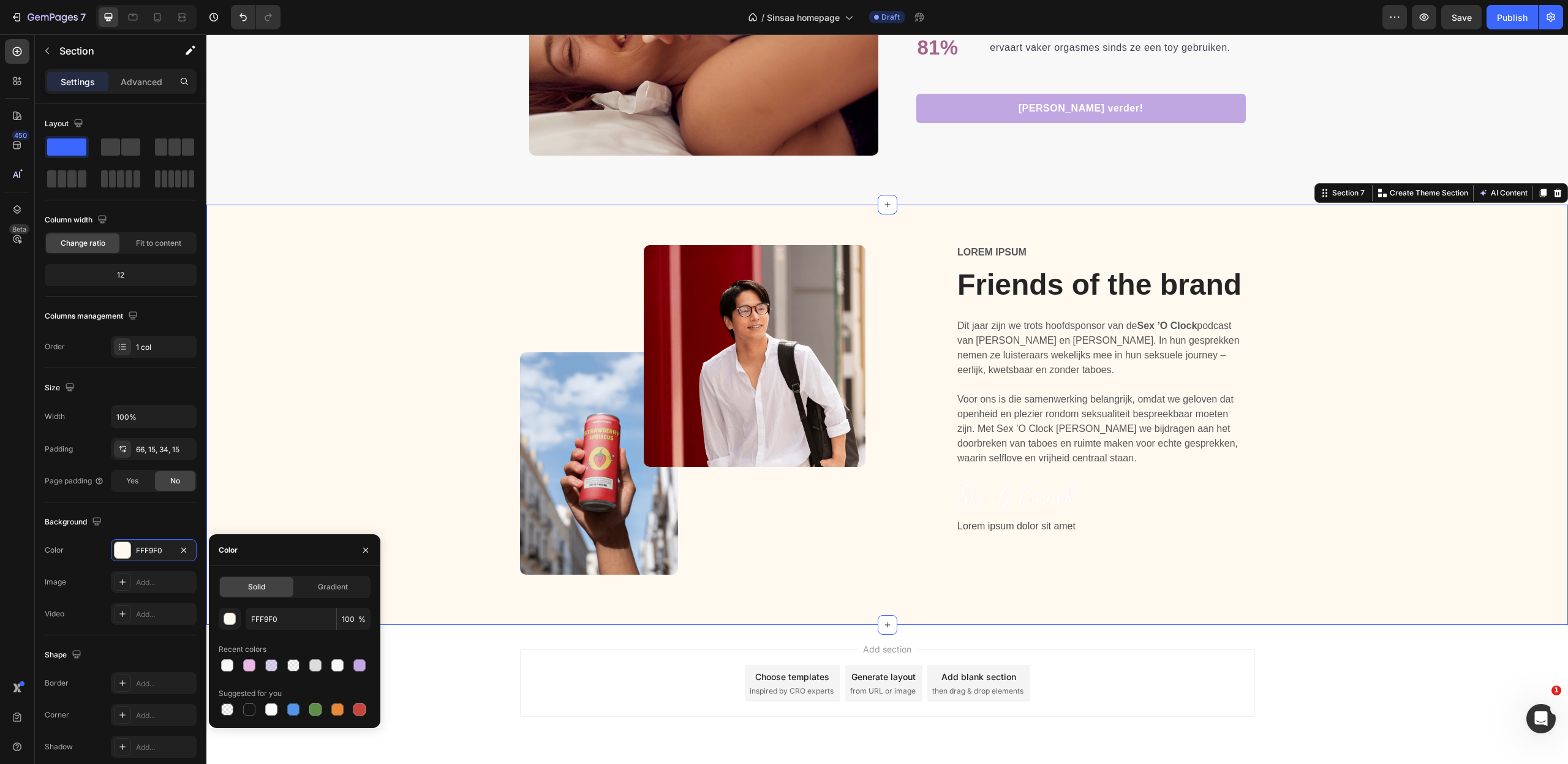
click at [140, 551] on div "FFF9F0" at bounding box center [154, 550] width 36 height 11
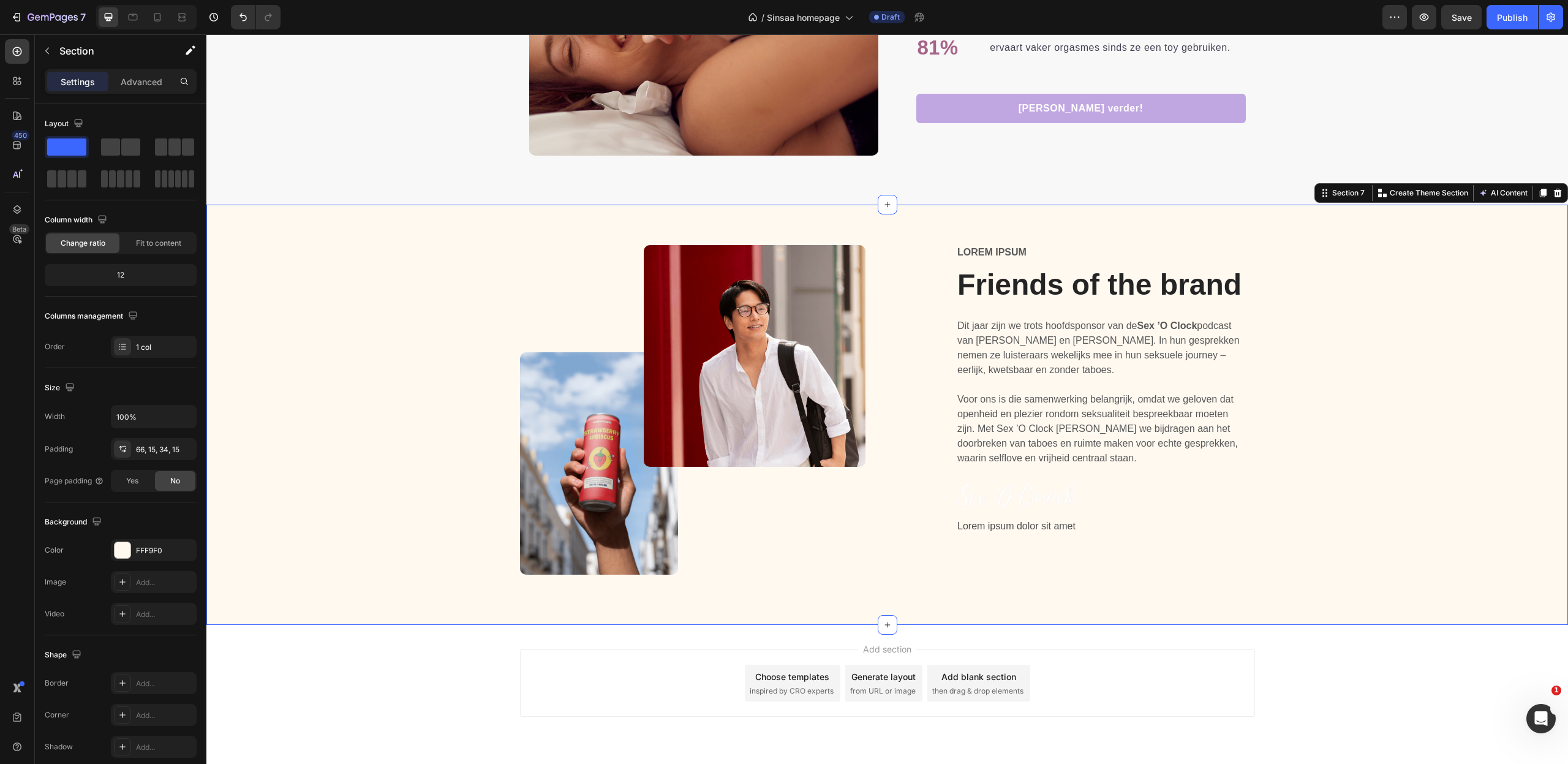
click at [140, 551] on div "FFF9F0" at bounding box center [165, 550] width 58 height 11
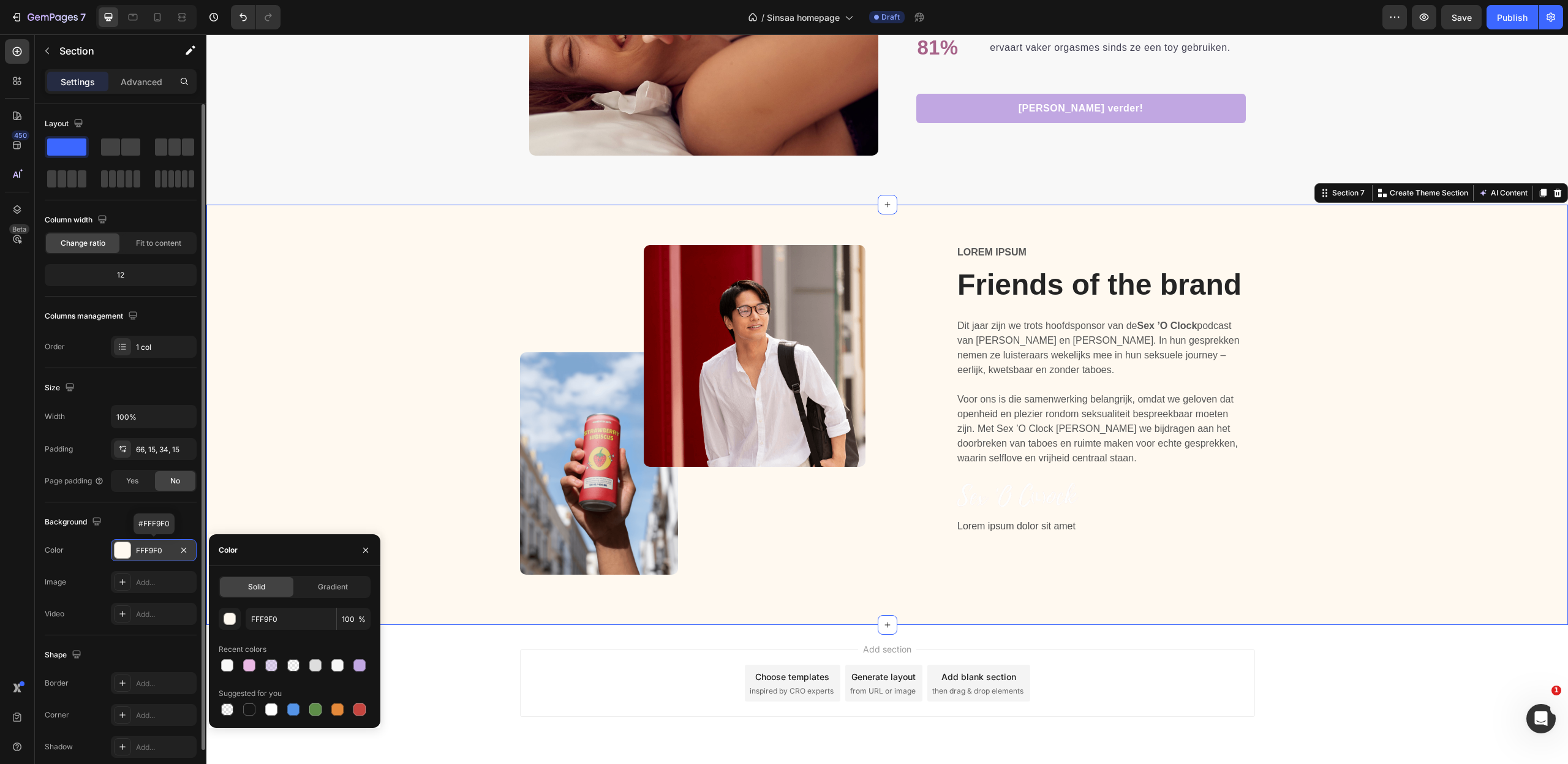
click at [151, 548] on div "FFF9F0" at bounding box center [154, 550] width 36 height 11
click at [276, 616] on input "FFF9F0" at bounding box center [290, 618] width 90 height 22
paste input "EAB8E4"
type input "EAB8E4"
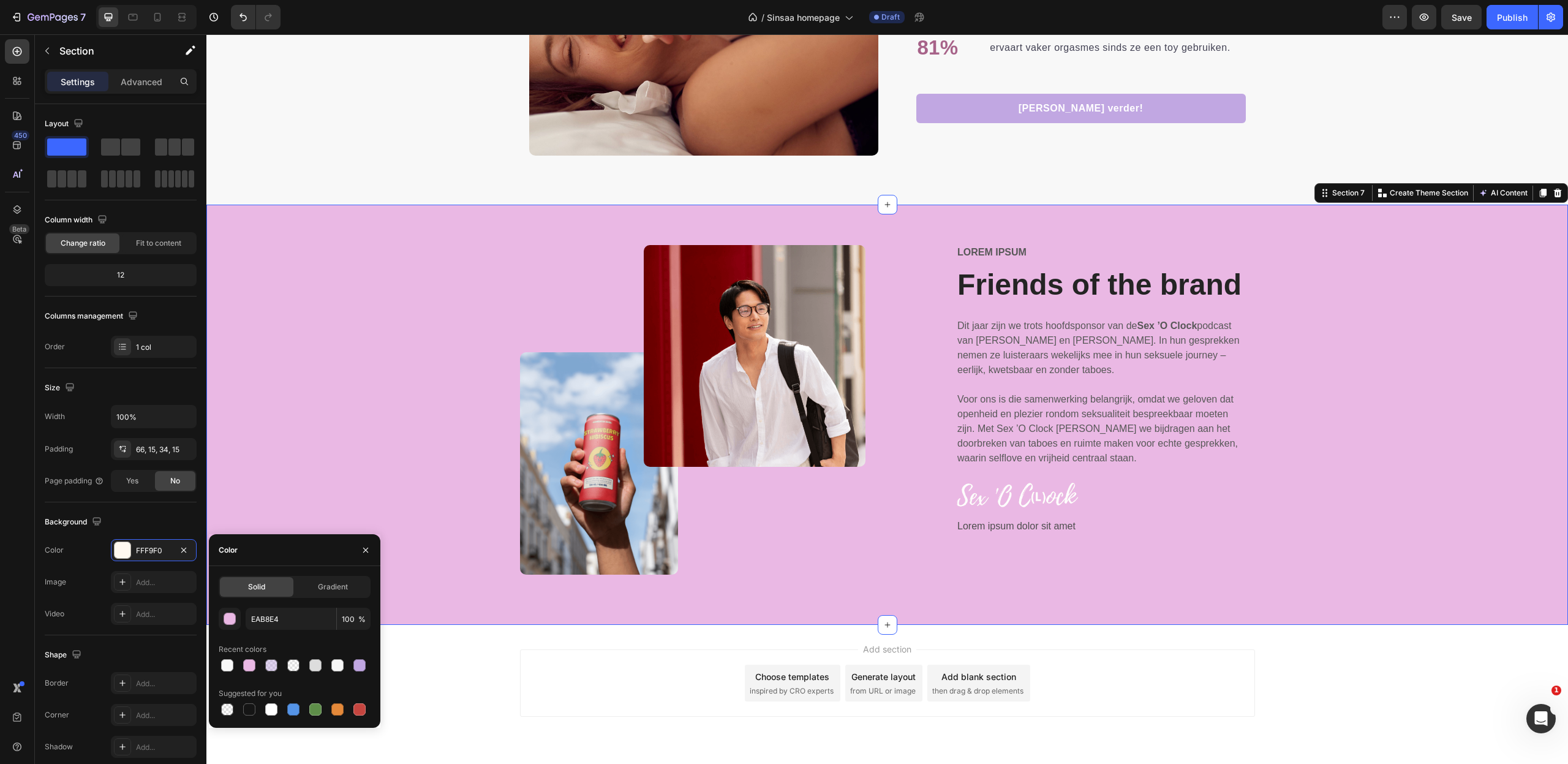
click at [1410, 642] on div "Add section Choose templates inspired by CRO experts Generate layout from URL o…" at bounding box center [887, 700] width 1361 height 151
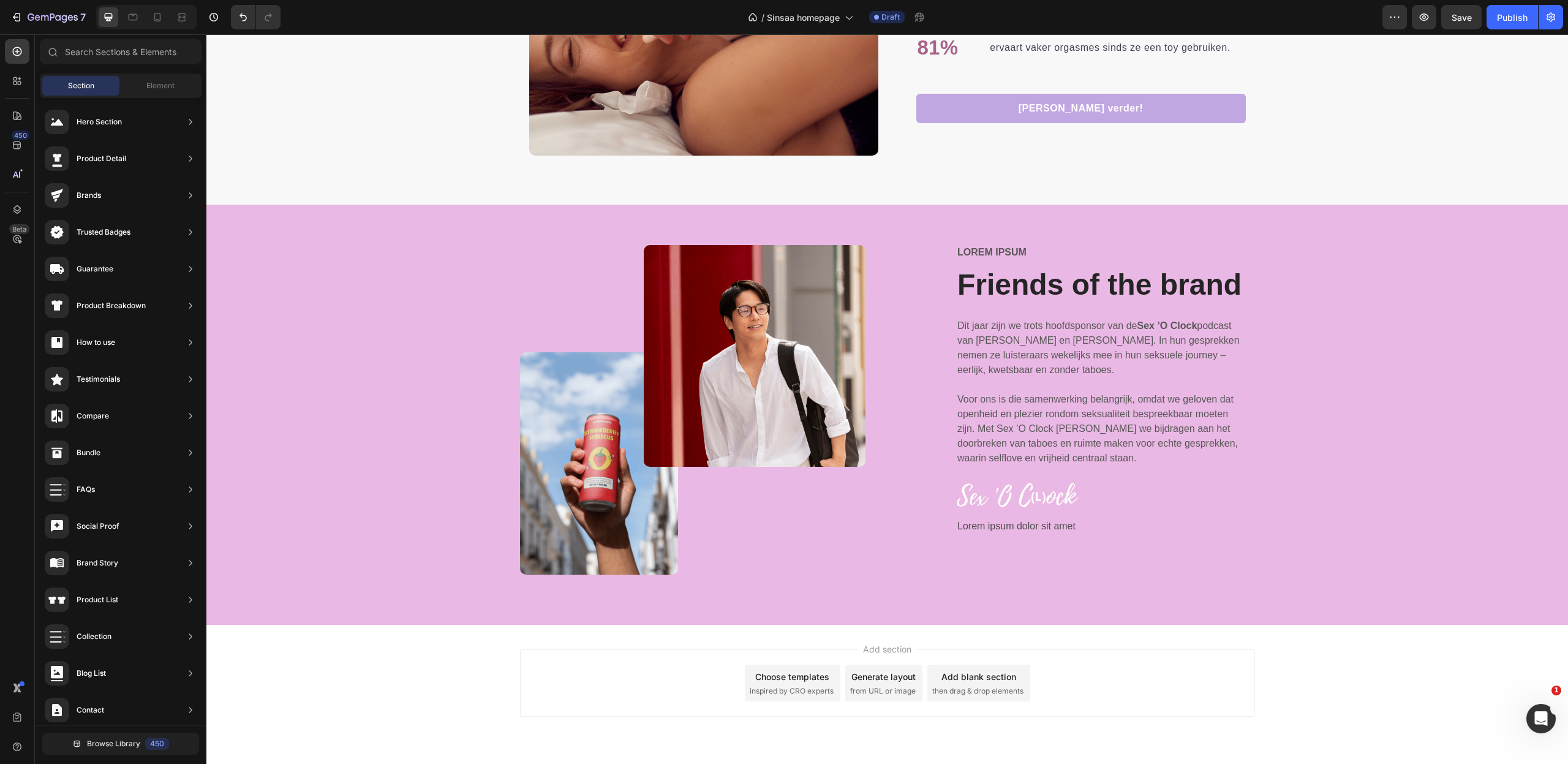
scroll to position [3, 0]
click at [1005, 527] on p "Lorem ipsum dolor sit amet" at bounding box center [1105, 527] width 296 height 18
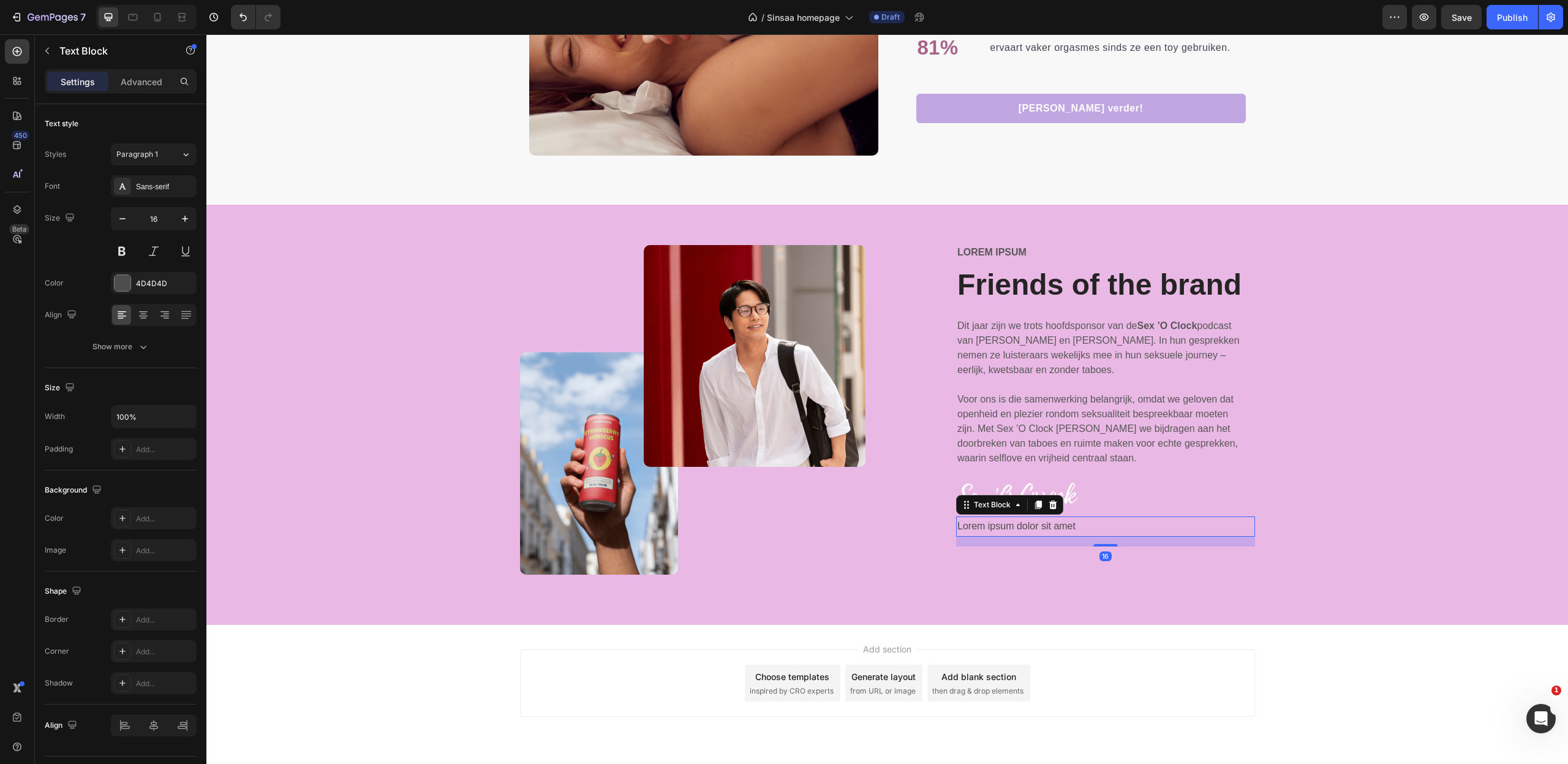
click at [1005, 527] on p "Lorem ipsum dolor sit amet" at bounding box center [1105, 527] width 296 height 18
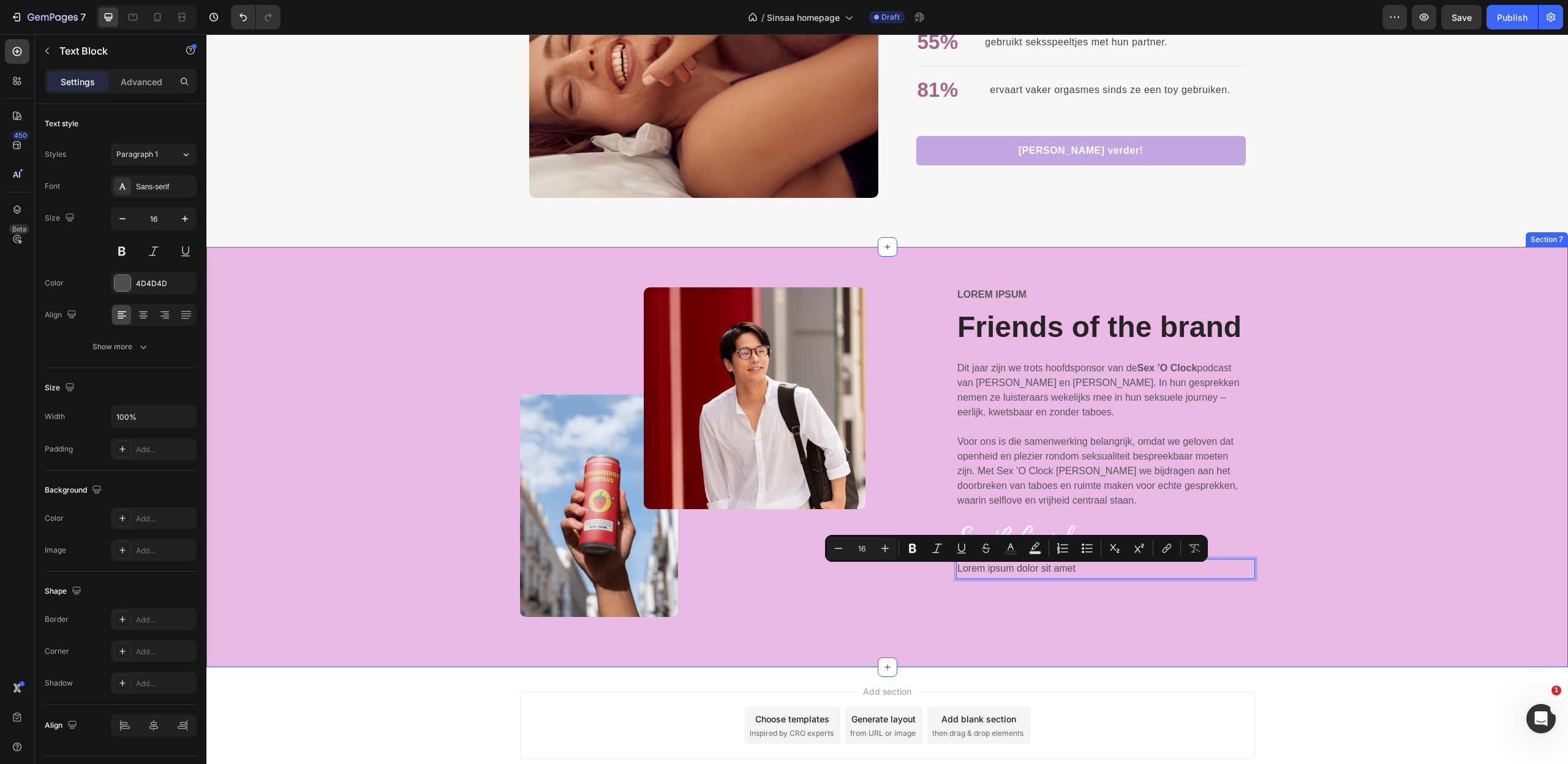
scroll to position [2566, 0]
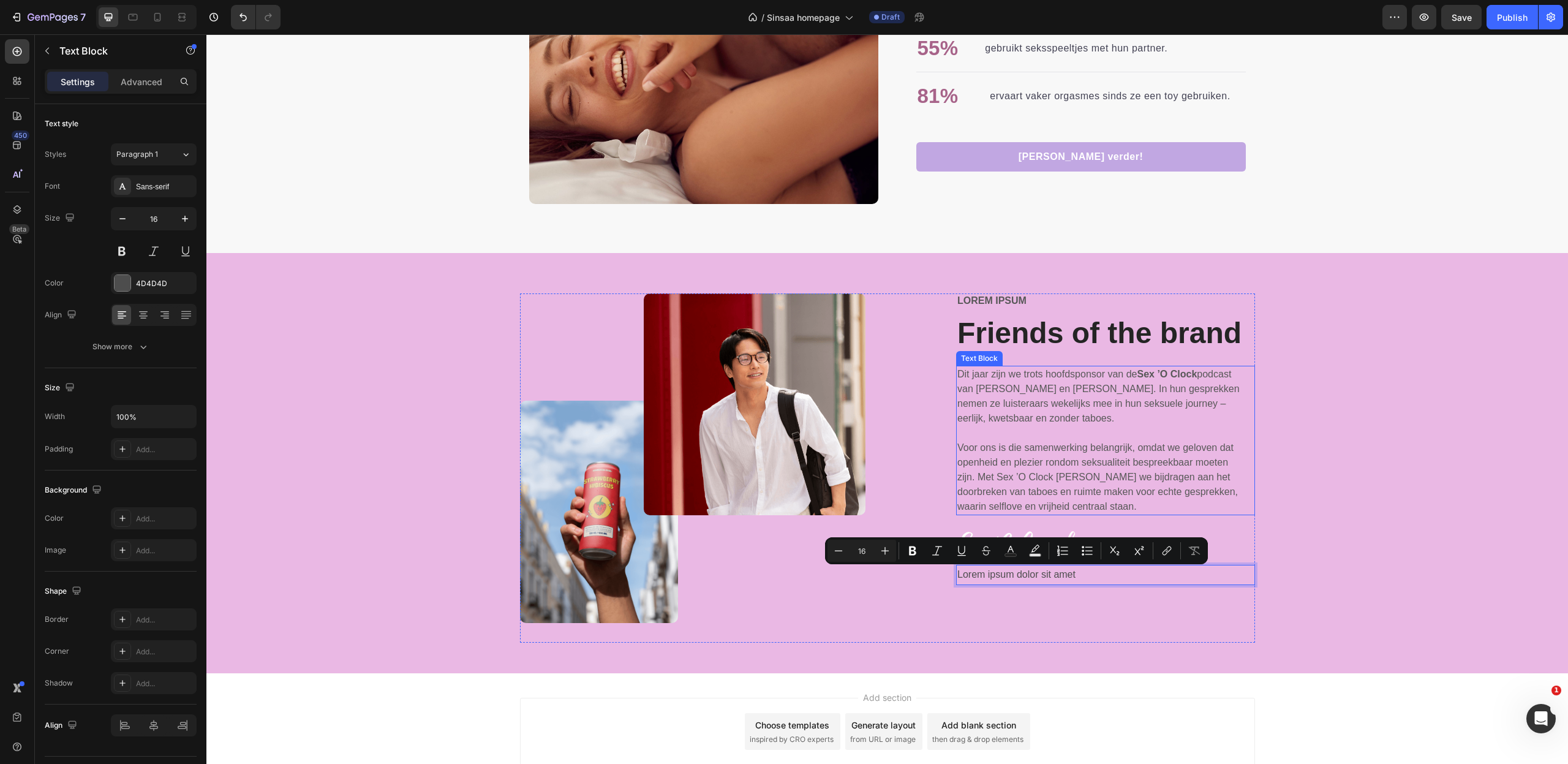
click at [1211, 417] on p "Dit jaar zijn we trots hoofdsponsor van de Sex ’O Clock podcast van [PERSON_NAM…" at bounding box center [1101, 395] width 289 height 59
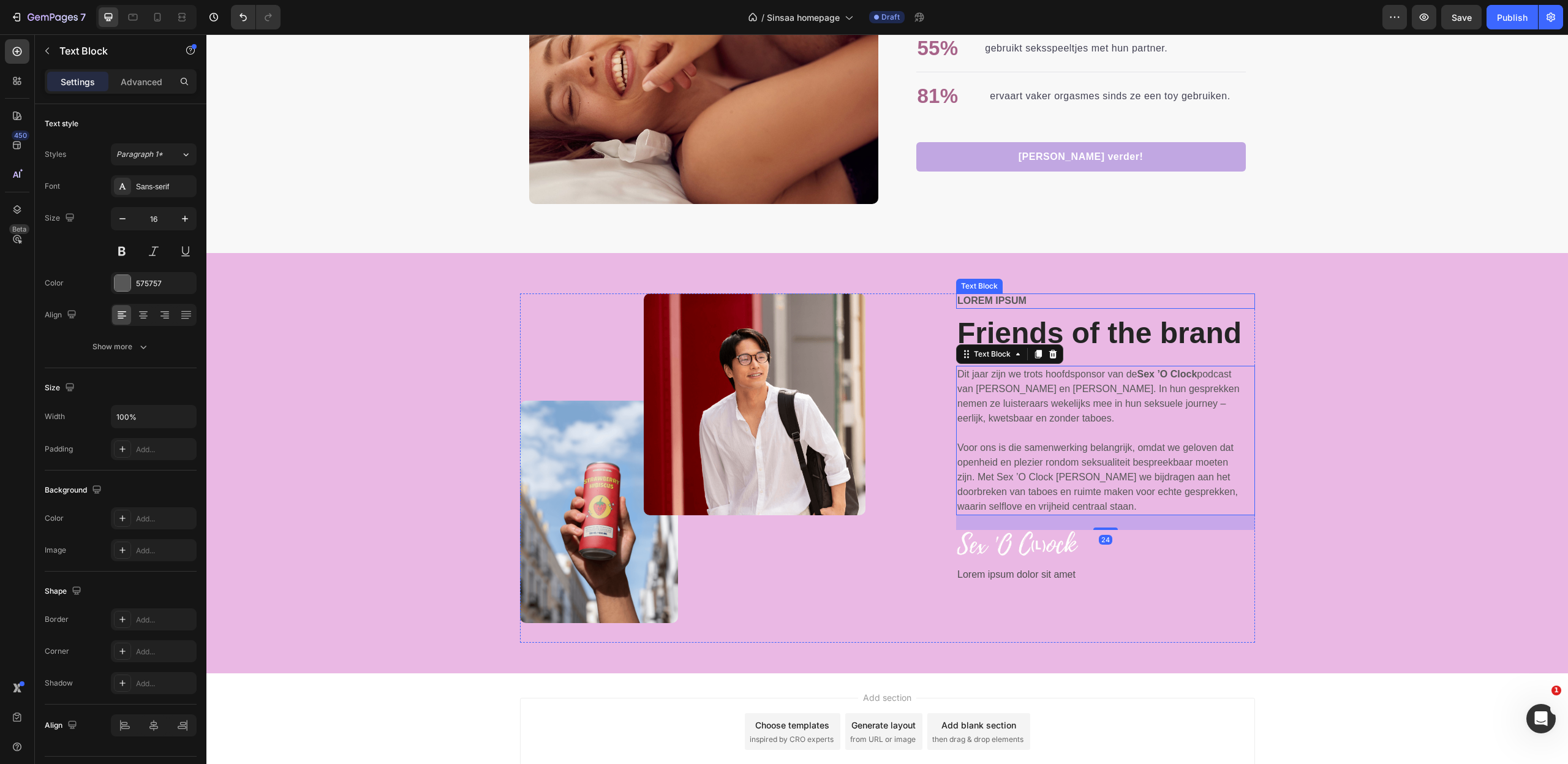
click at [1003, 301] on p "Lorem ipsum" at bounding box center [1105, 300] width 296 height 13
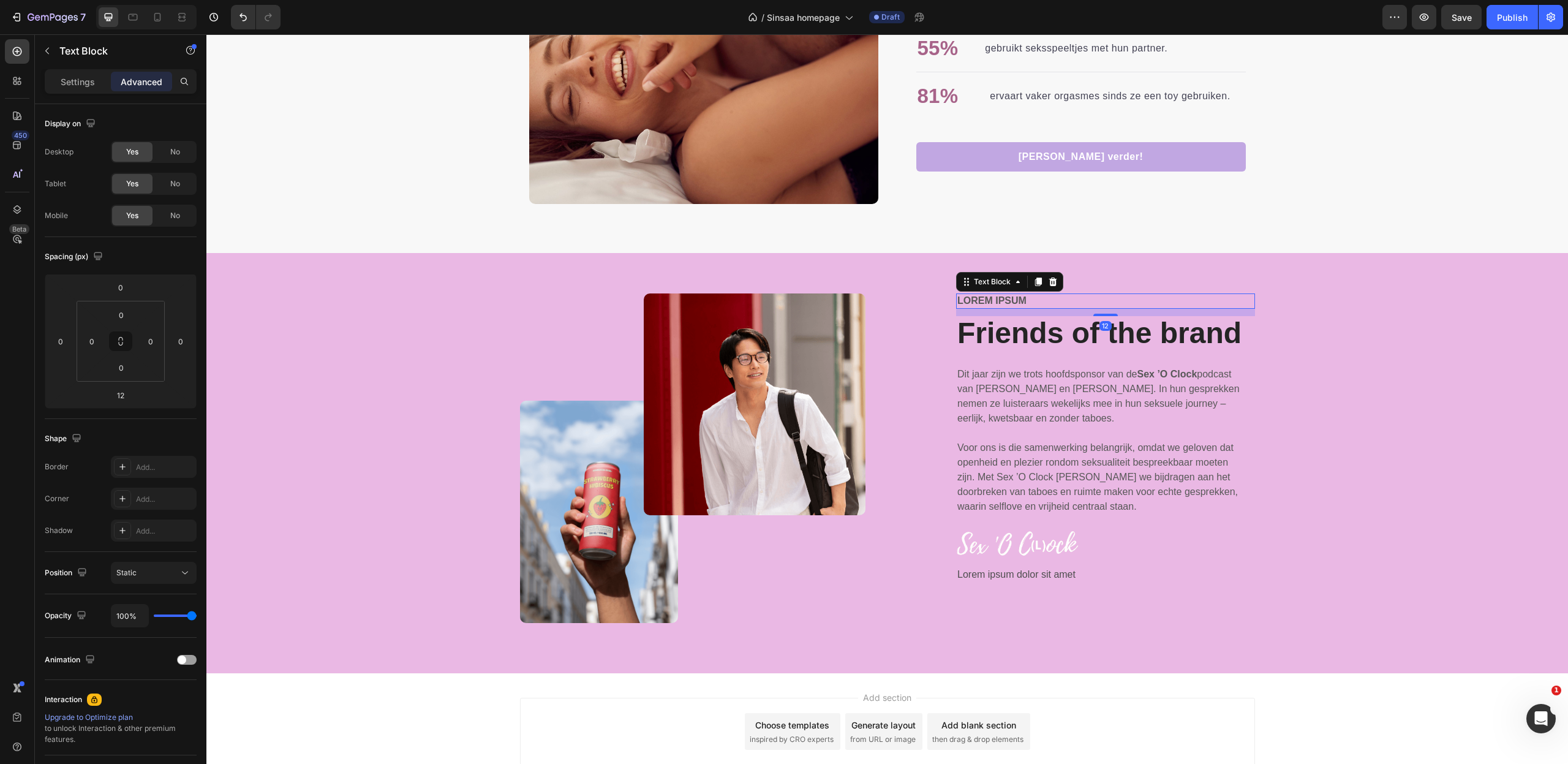
click at [1003, 301] on p "Lorem ipsum" at bounding box center [1105, 300] width 296 height 13
click at [1330, 459] on div "Image Image Row Dingen waar we trots op zijn! Text Block 12 Friends of the bran…" at bounding box center [887, 472] width 1343 height 359
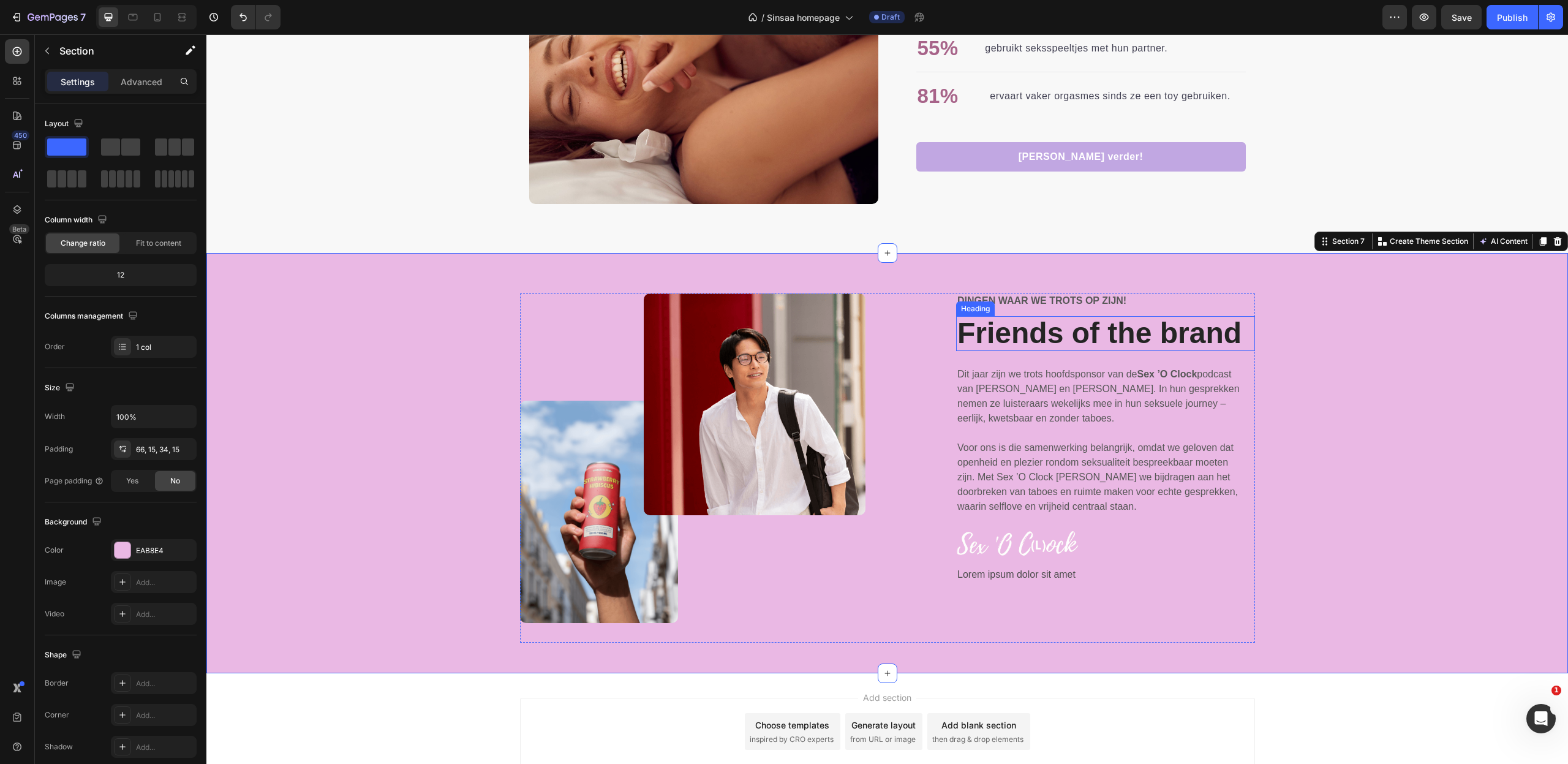
click at [1058, 333] on p "Friends of the brand" at bounding box center [1105, 333] width 296 height 33
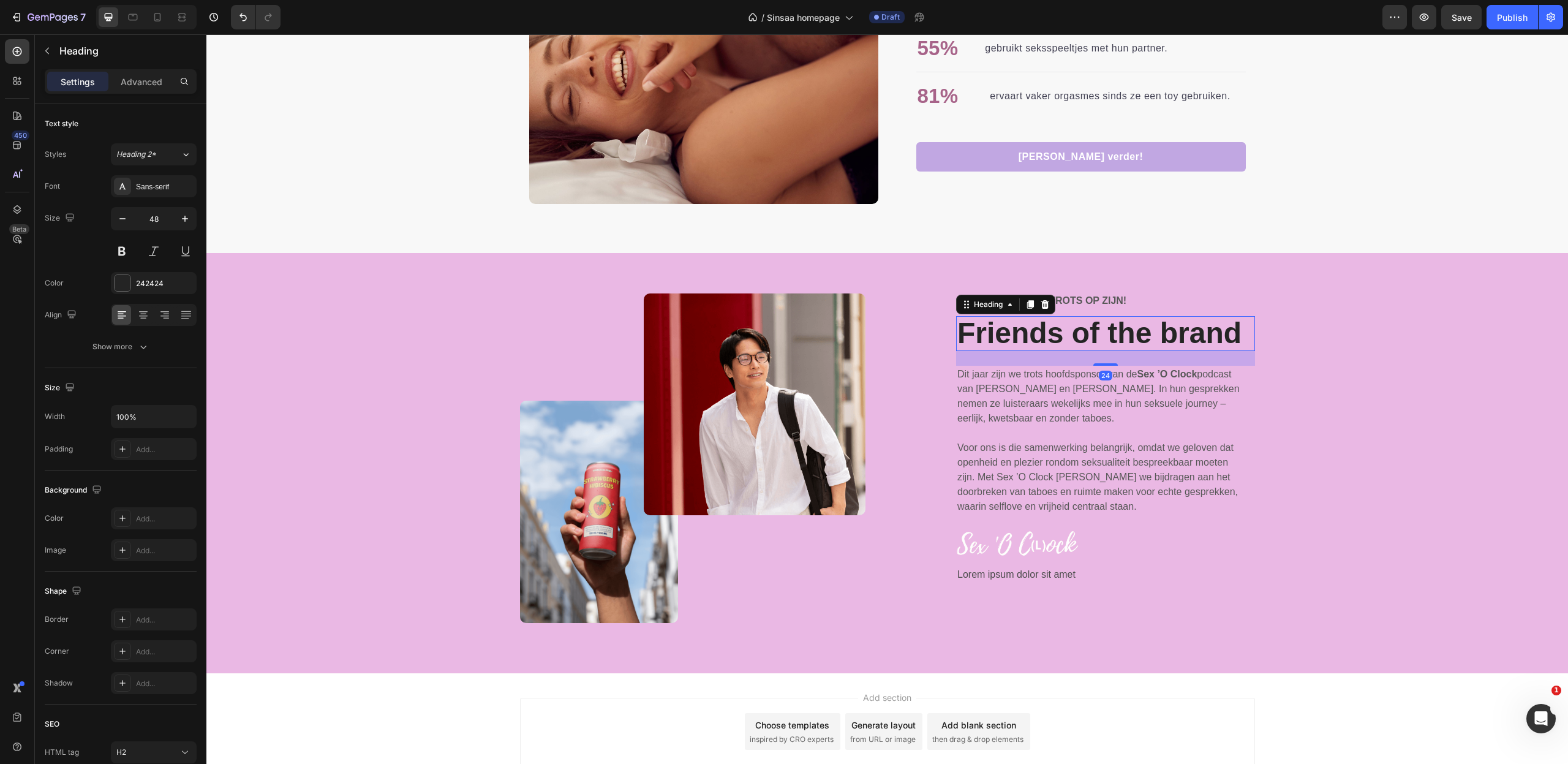
click at [1058, 333] on p "Friends of the brand" at bounding box center [1105, 333] width 296 height 33
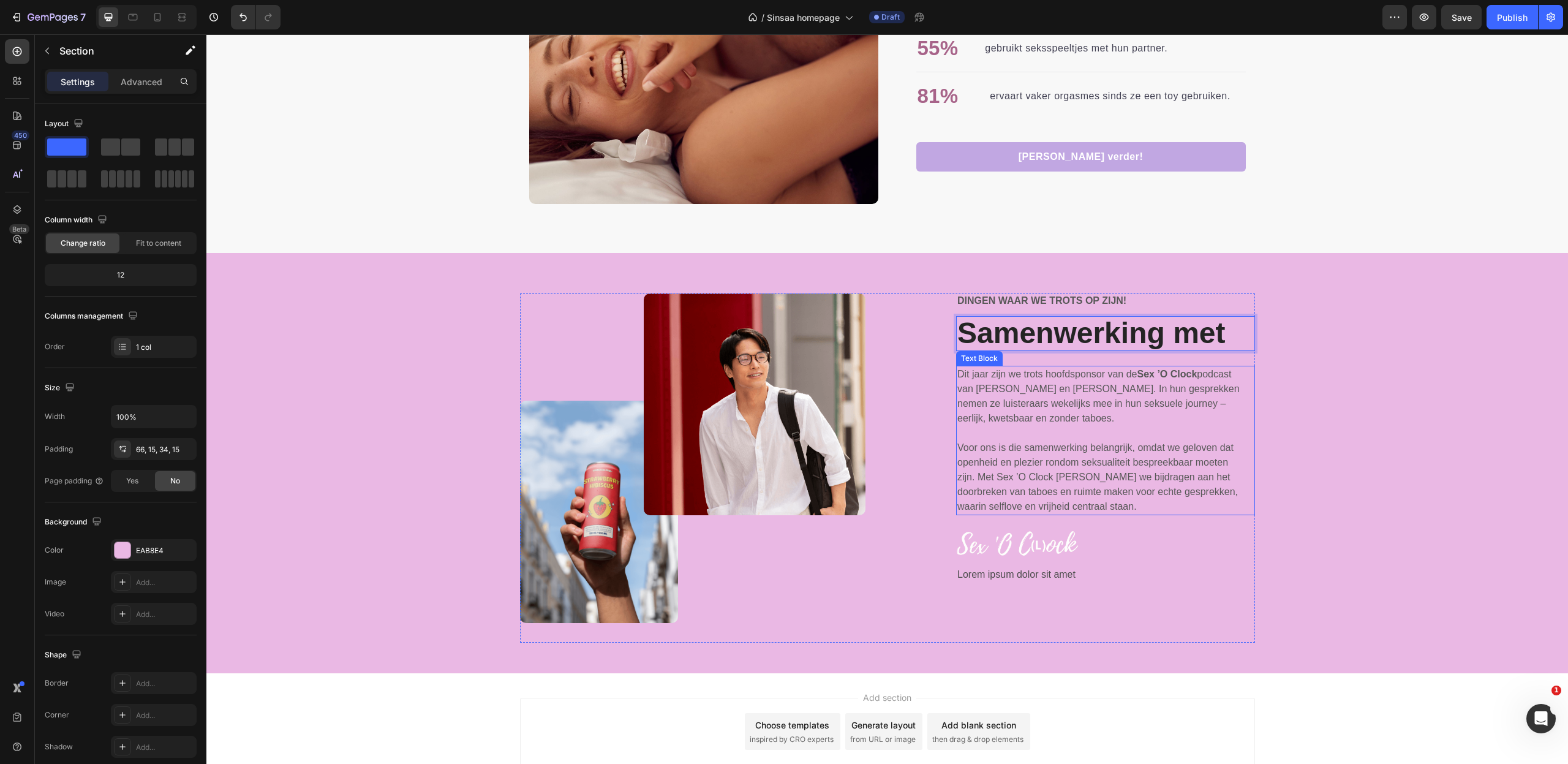
click at [1347, 512] on div "Image Image Row Dingen waar we trots op zijn! Text Block Samenwerking met Headi…" at bounding box center [887, 472] width 1343 height 359
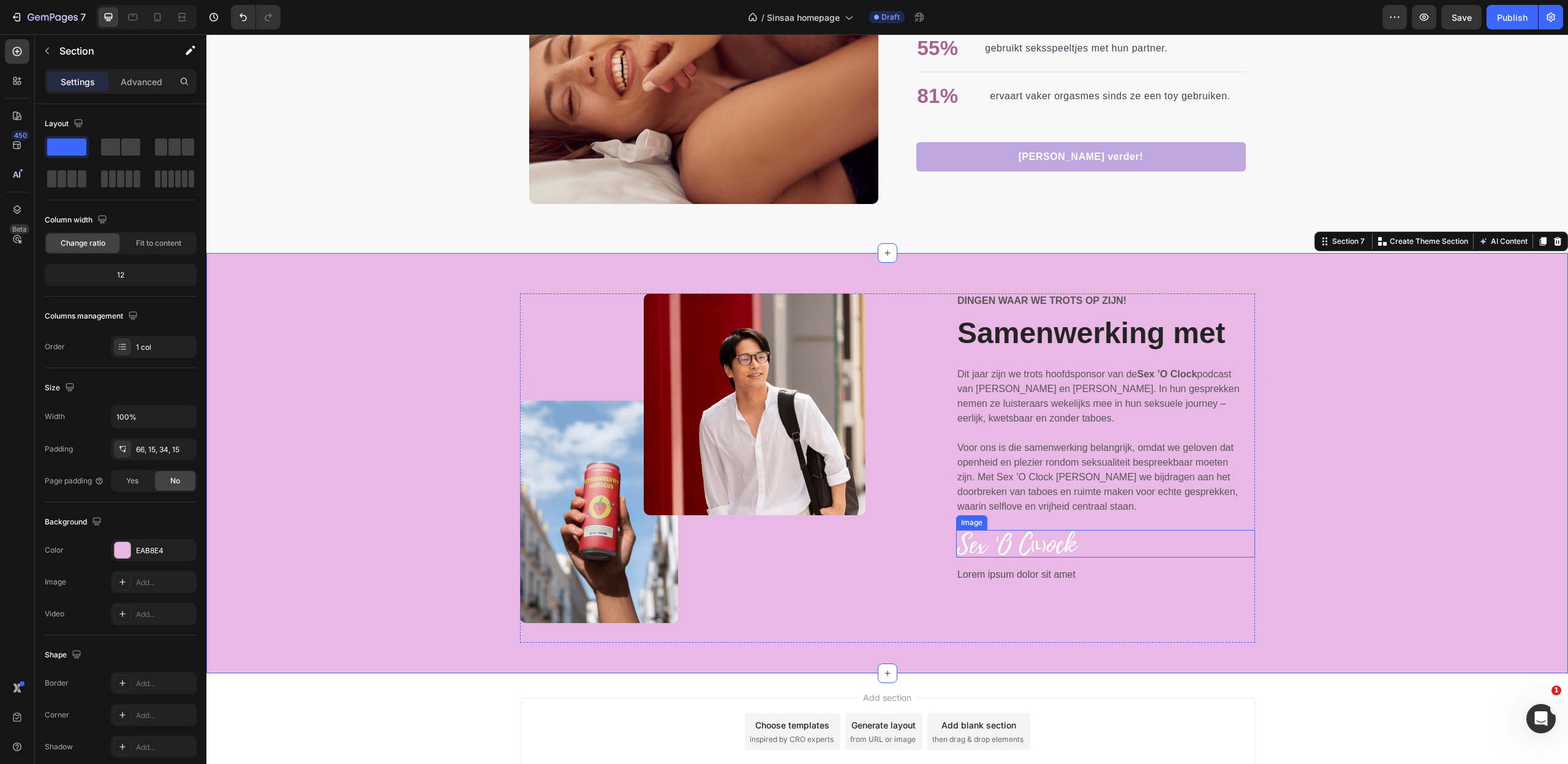
click at [1030, 541] on img at bounding box center [1017, 543] width 122 height 28
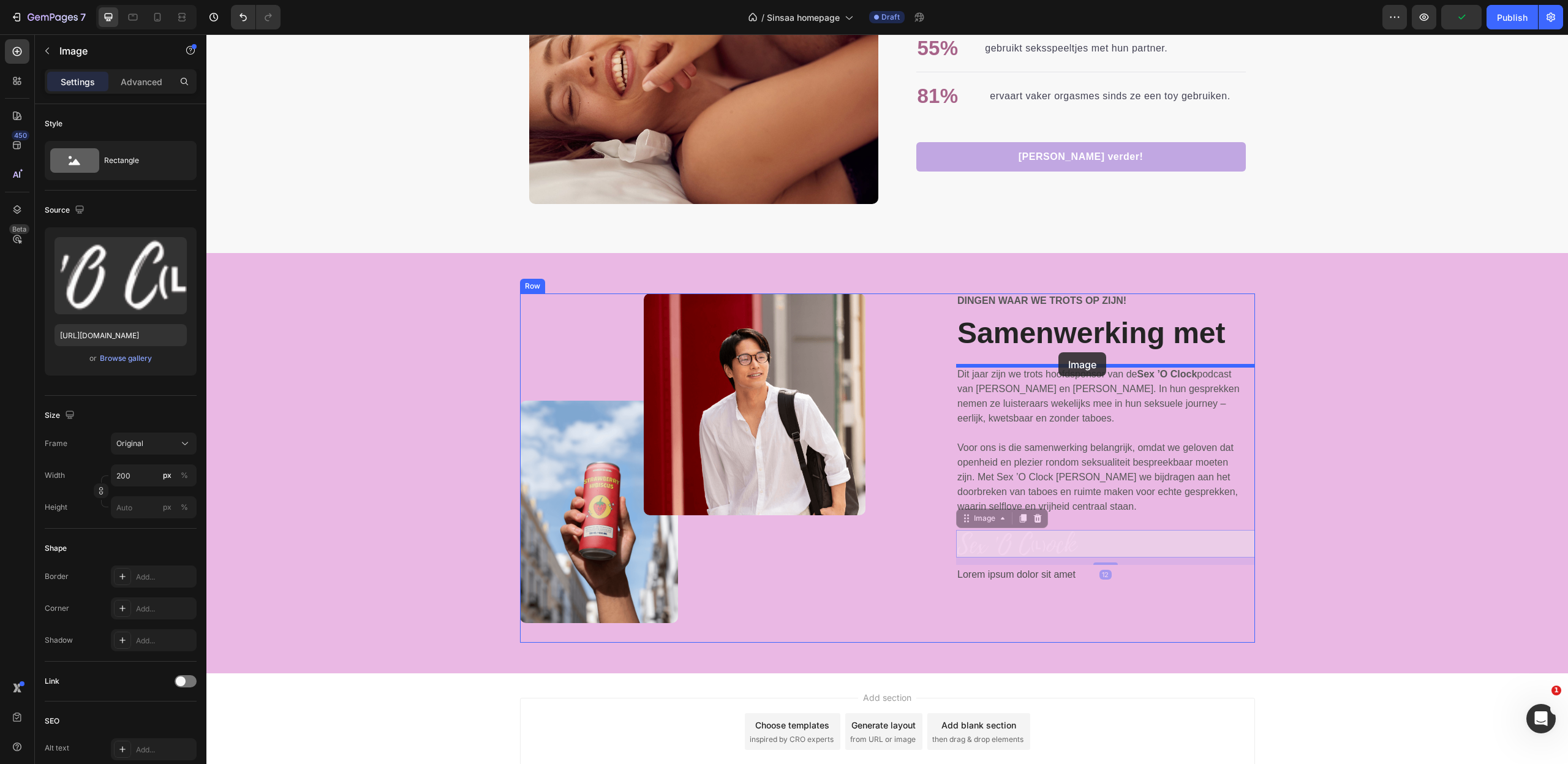
drag, startPoint x: 978, startPoint y: 524, endPoint x: 1058, endPoint y: 352, distance: 189.7
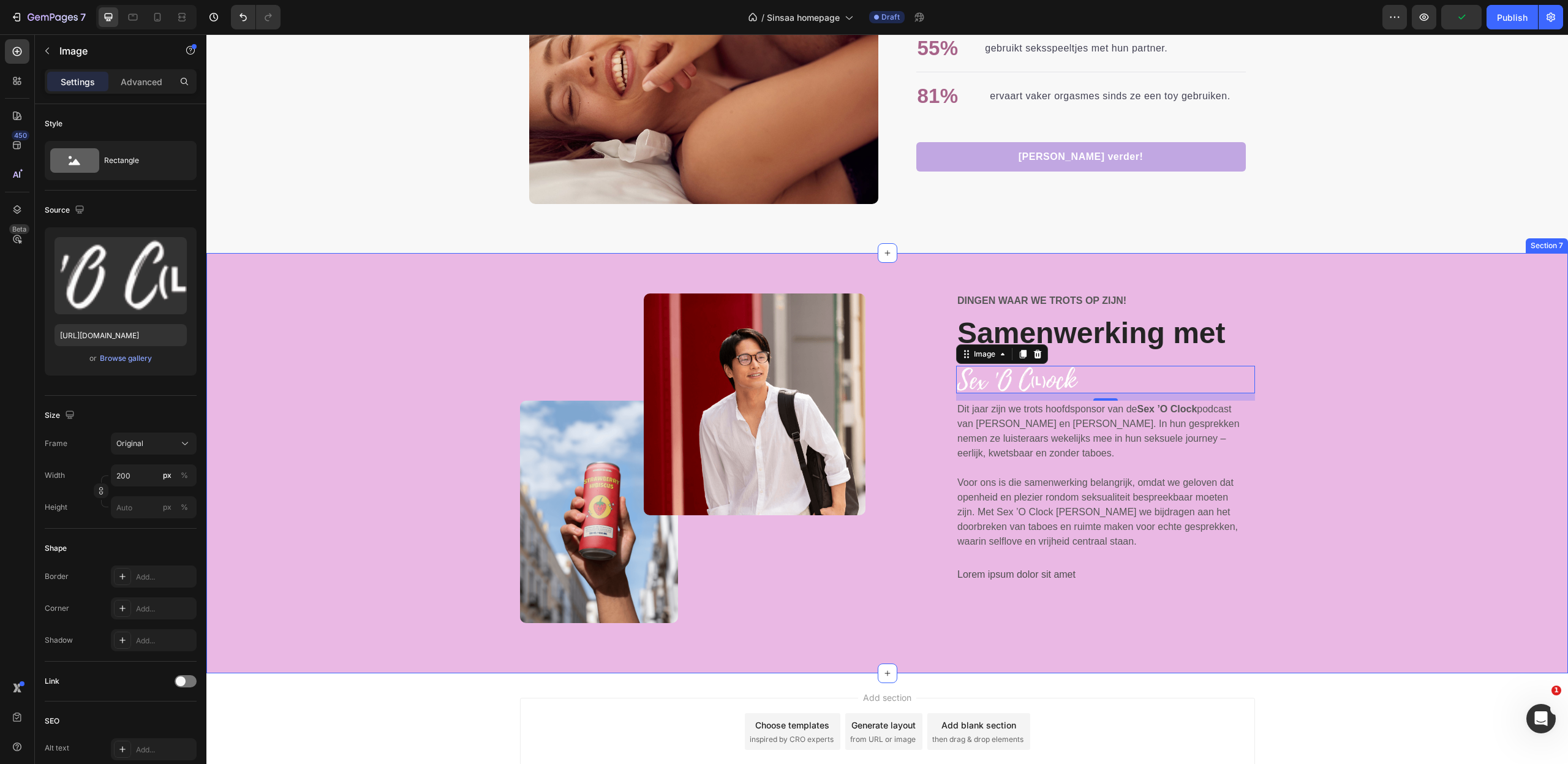
click at [1361, 417] on div "Image Image Row Dingen waar we trots op zijn! Text Block Samenwerking met Headi…" at bounding box center [887, 472] width 1343 height 359
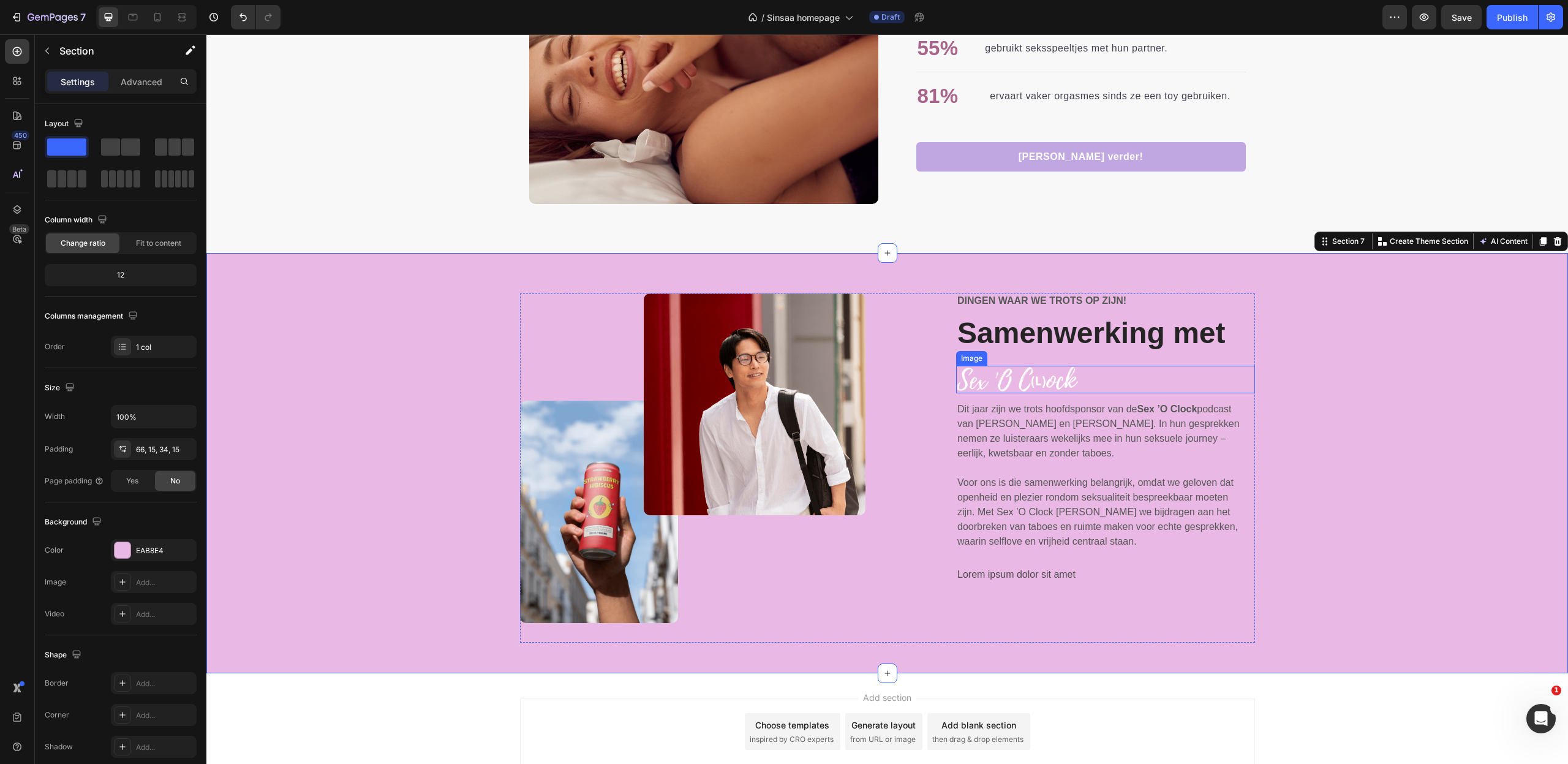
click at [1043, 382] on img at bounding box center [1017, 380] width 122 height 28
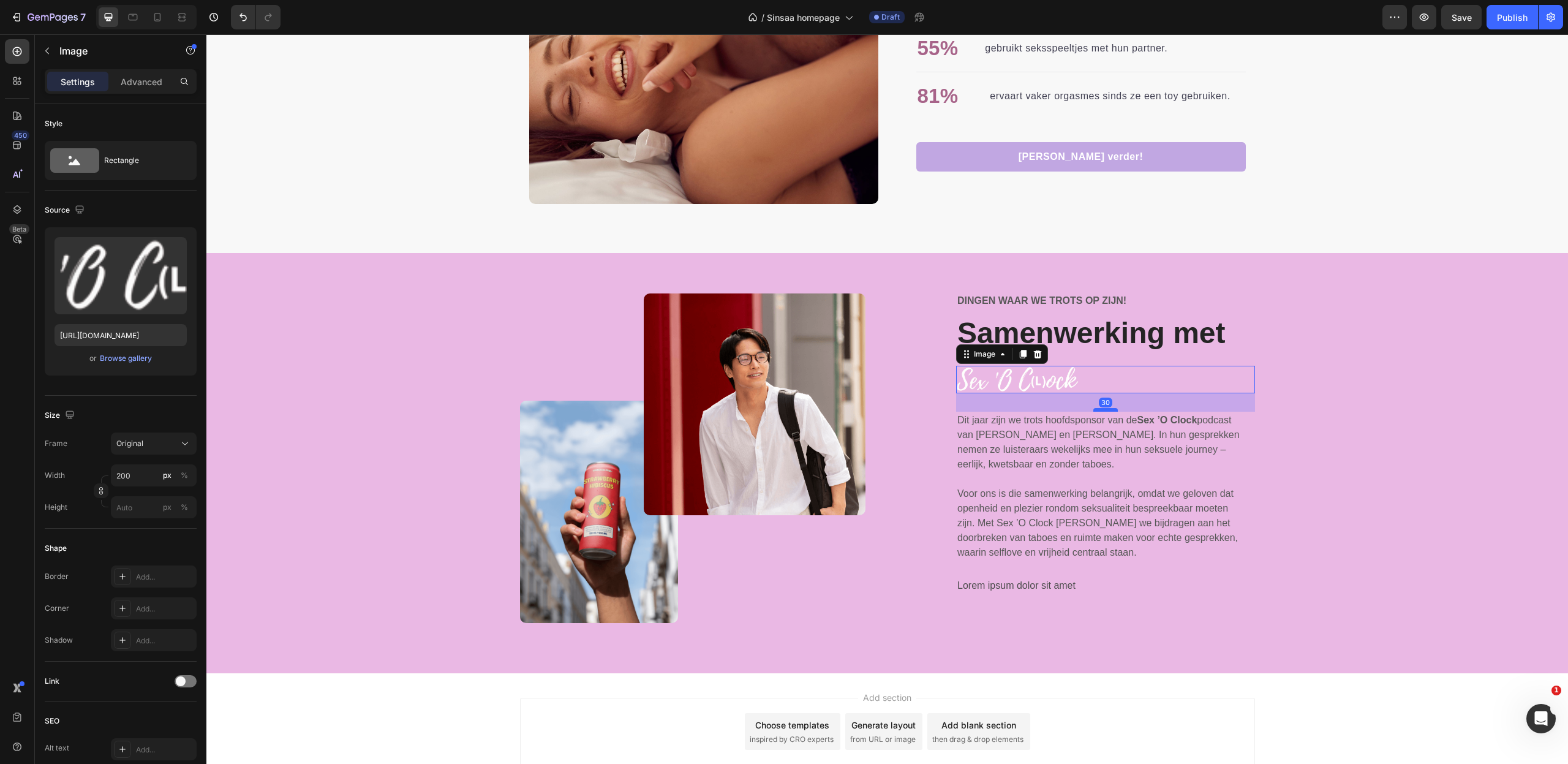
drag, startPoint x: 1104, startPoint y: 399, endPoint x: 1111, endPoint y: 411, distance: 13.9
click at [1111, 411] on div at bounding box center [1105, 409] width 25 height 4
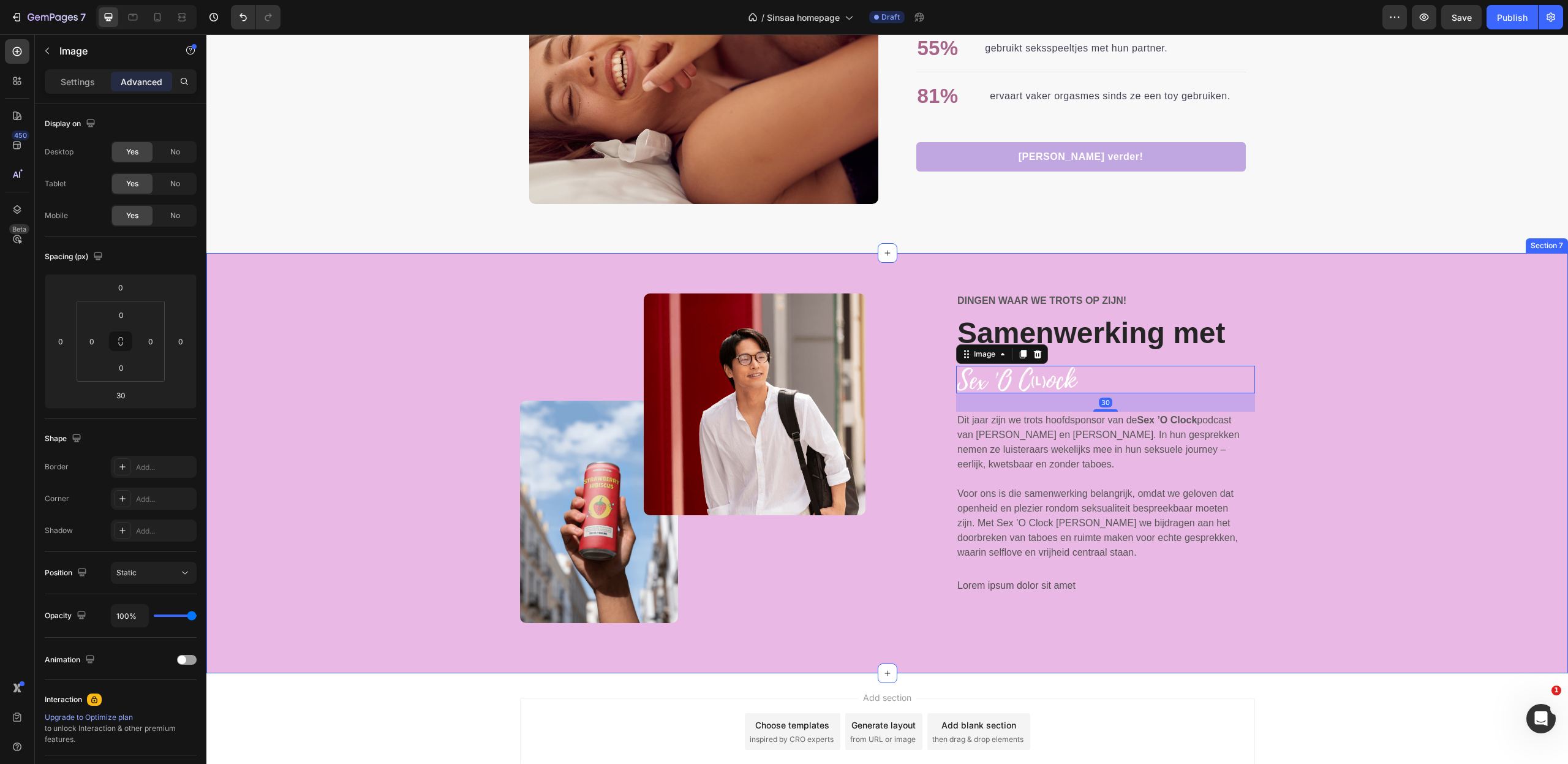
click at [1489, 518] on div "Image Image Row Dingen waar we trots op zijn! Text Block Samenwerking met Headi…" at bounding box center [887, 472] width 1343 height 359
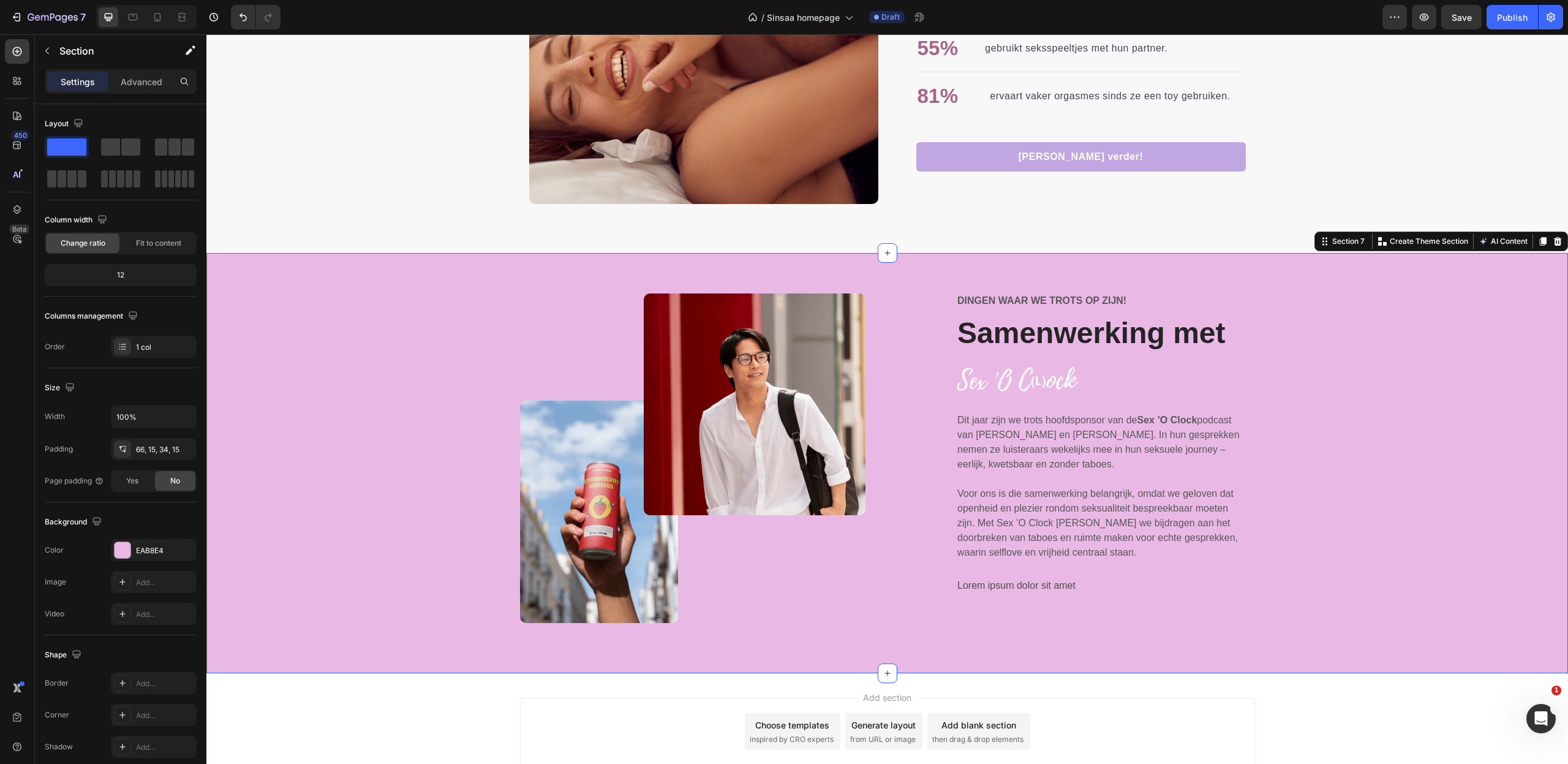
scroll to position [2536, 0]
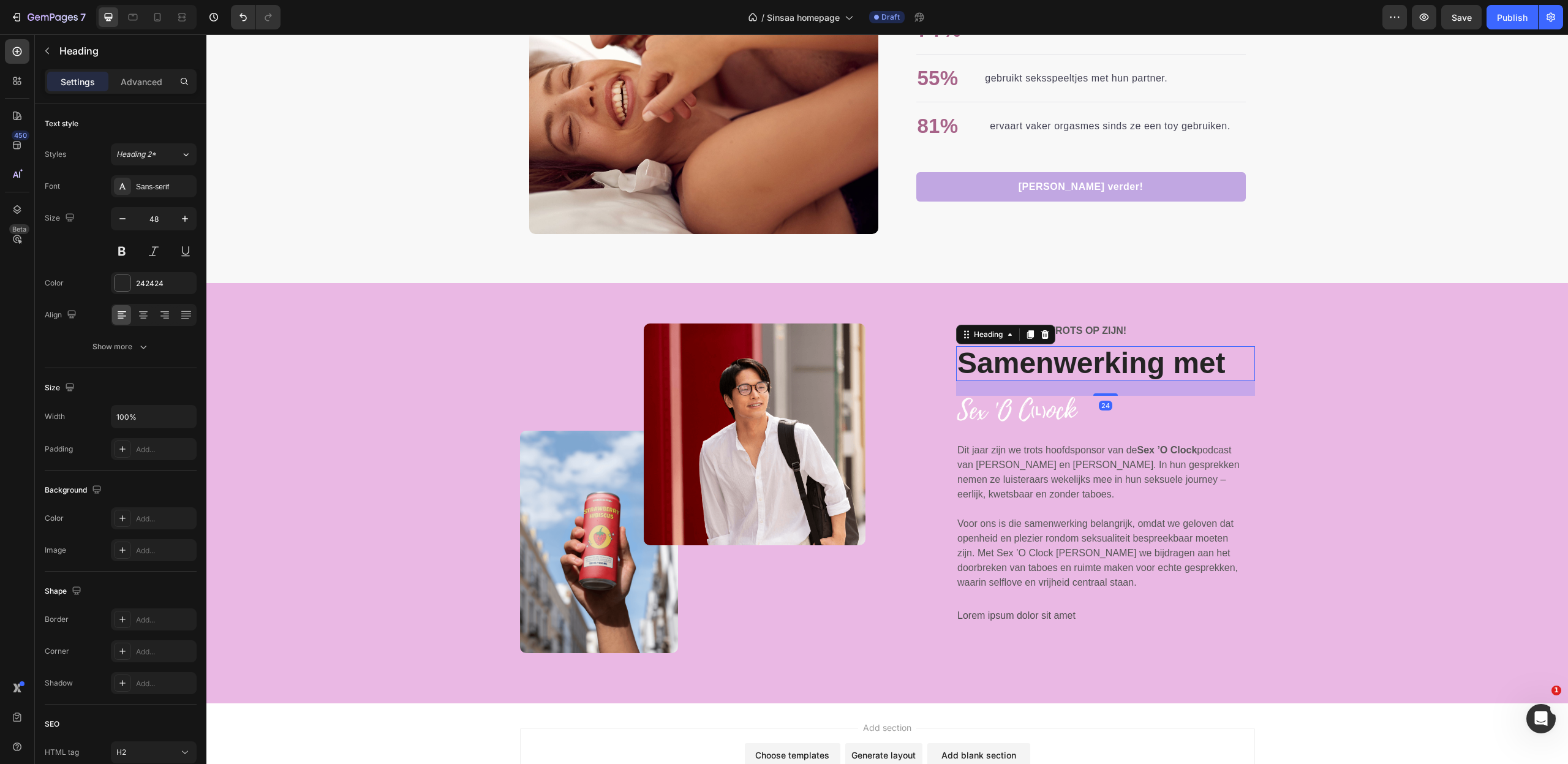
click at [1167, 365] on p "Samenwerking met" at bounding box center [1105, 363] width 296 height 33
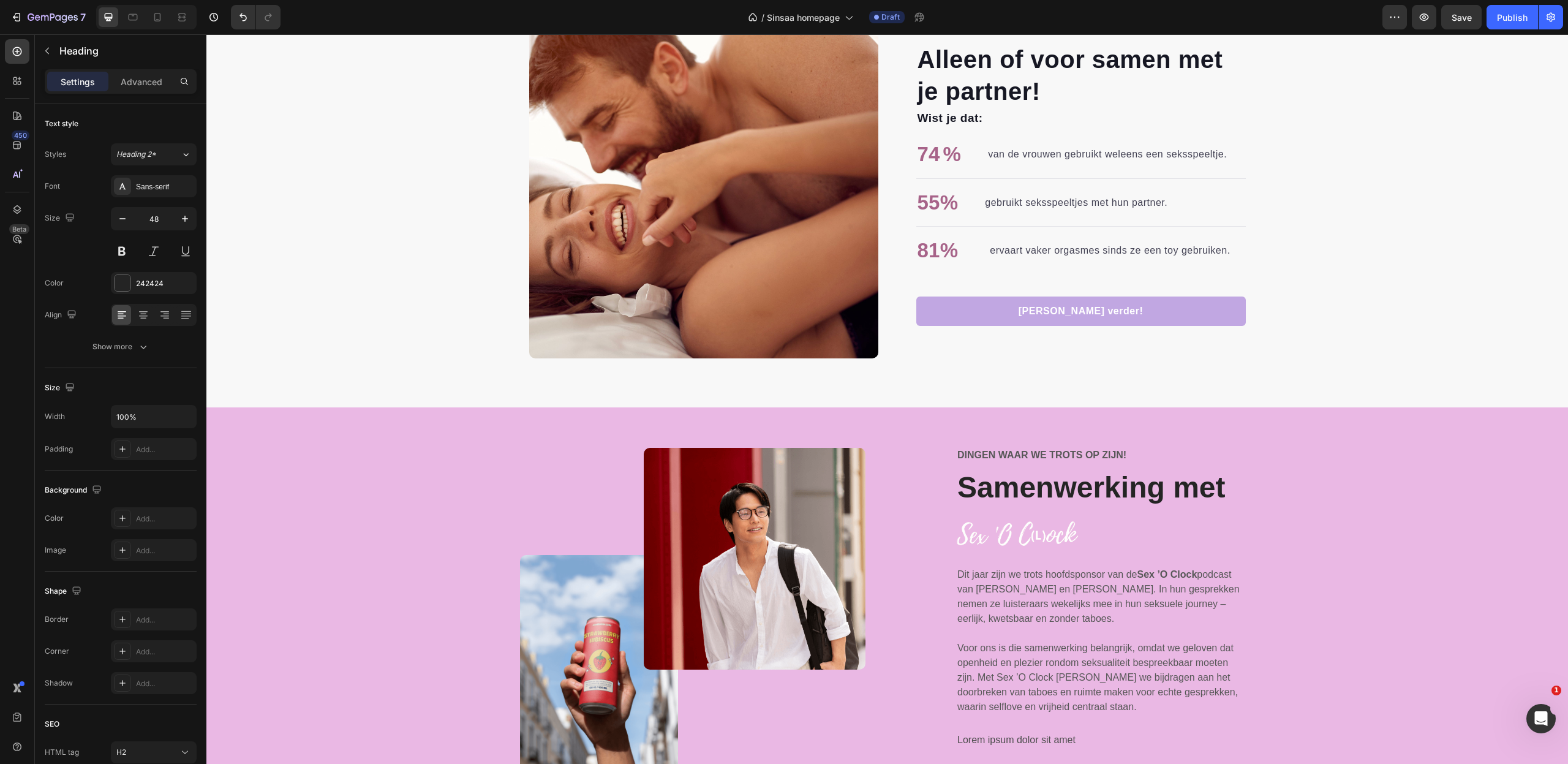
scroll to position [2519, 0]
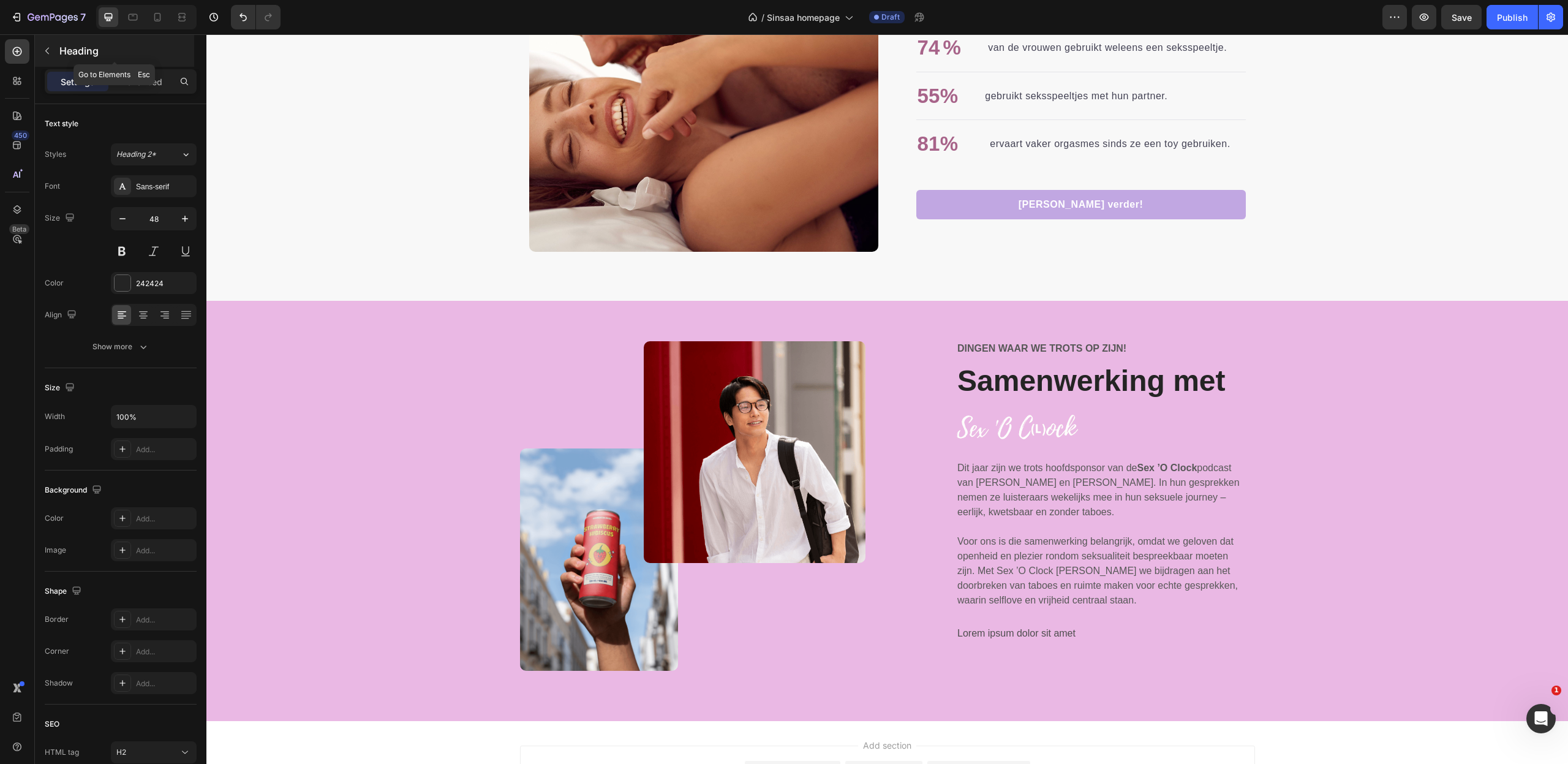
click at [45, 49] on icon "button" at bounding box center [48, 51] width 10 height 10
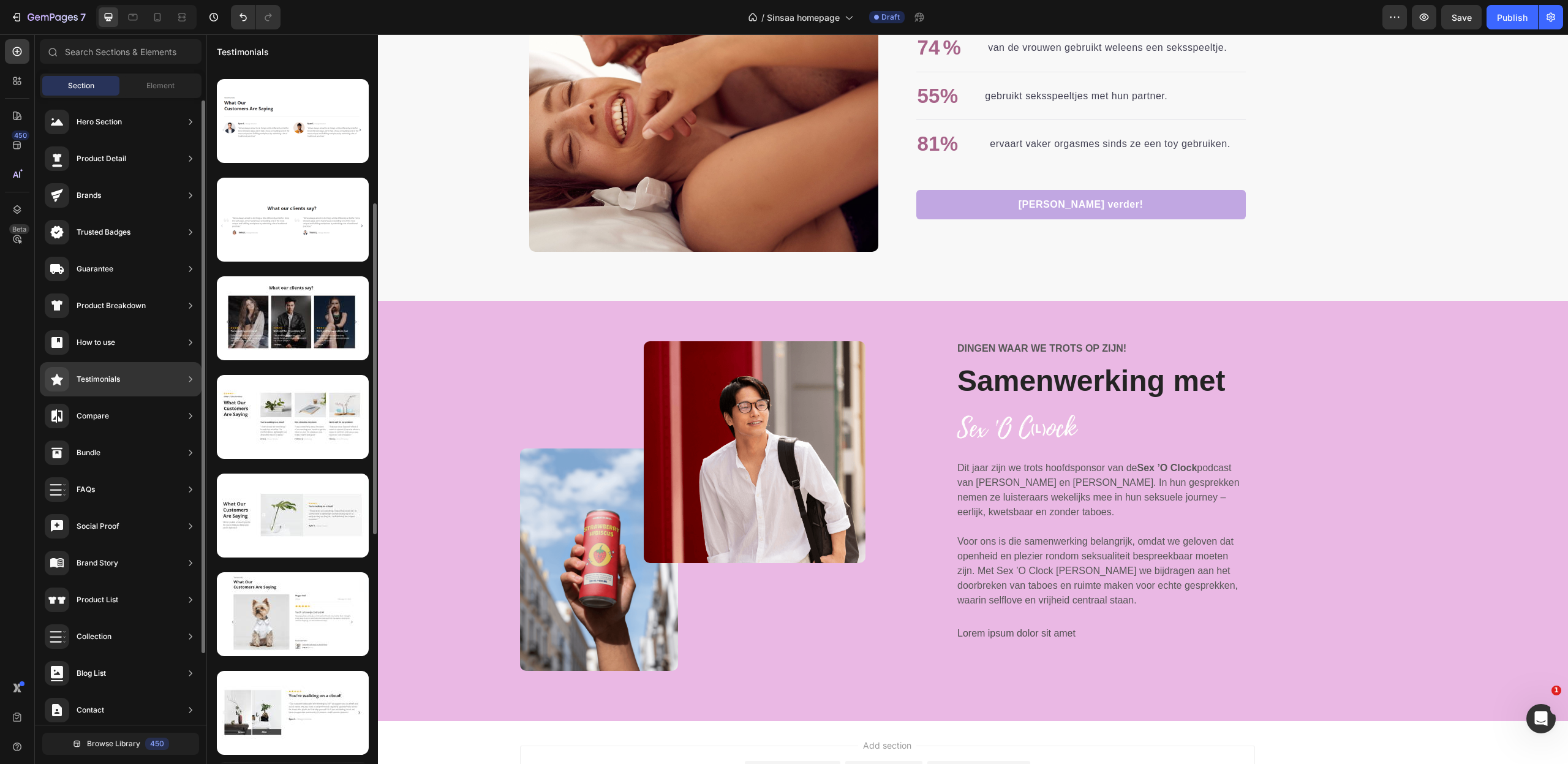
scroll to position [0, 0]
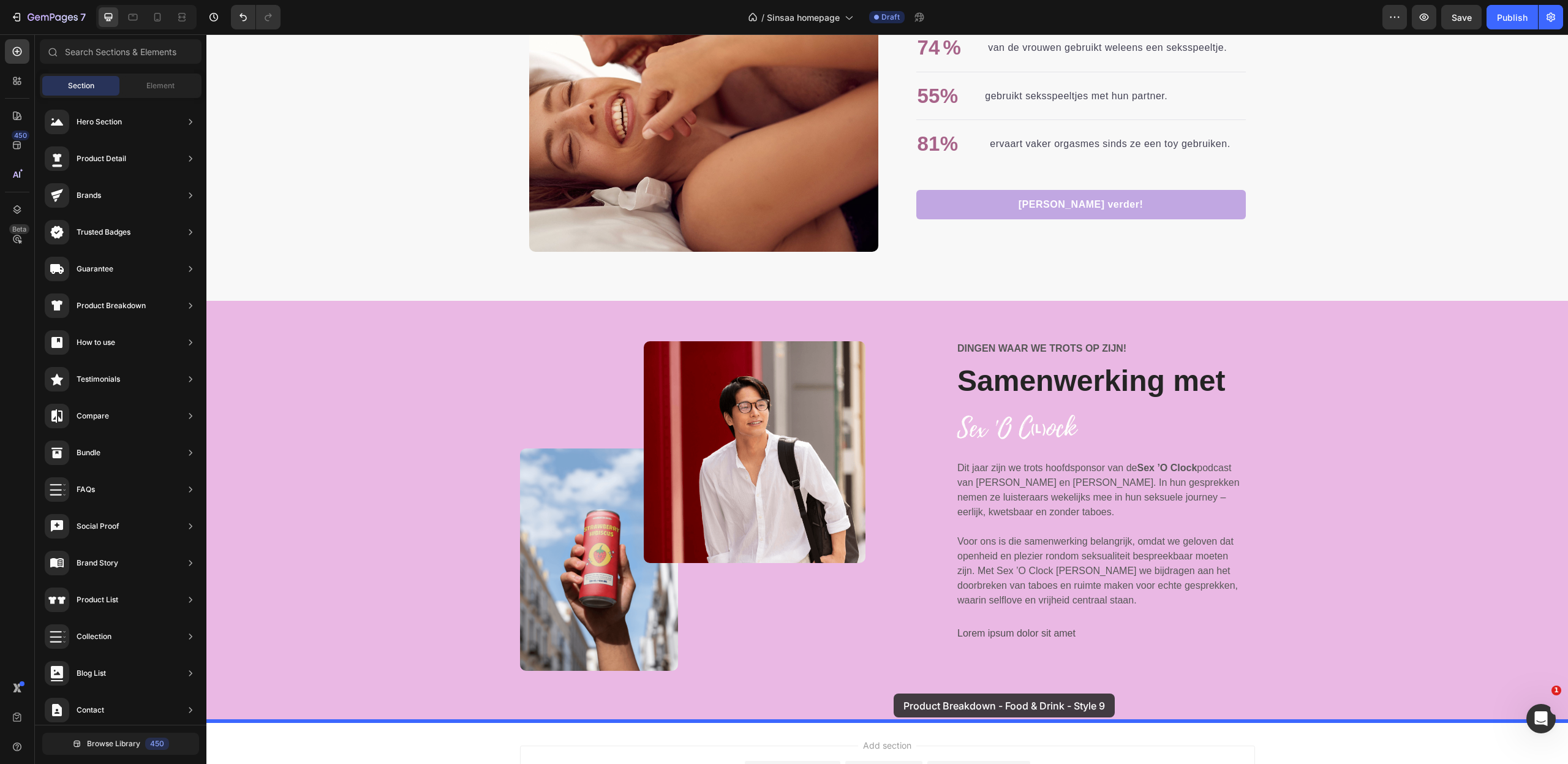
drag, startPoint x: 485, startPoint y: 158, endPoint x: 892, endPoint y: 698, distance: 676.2
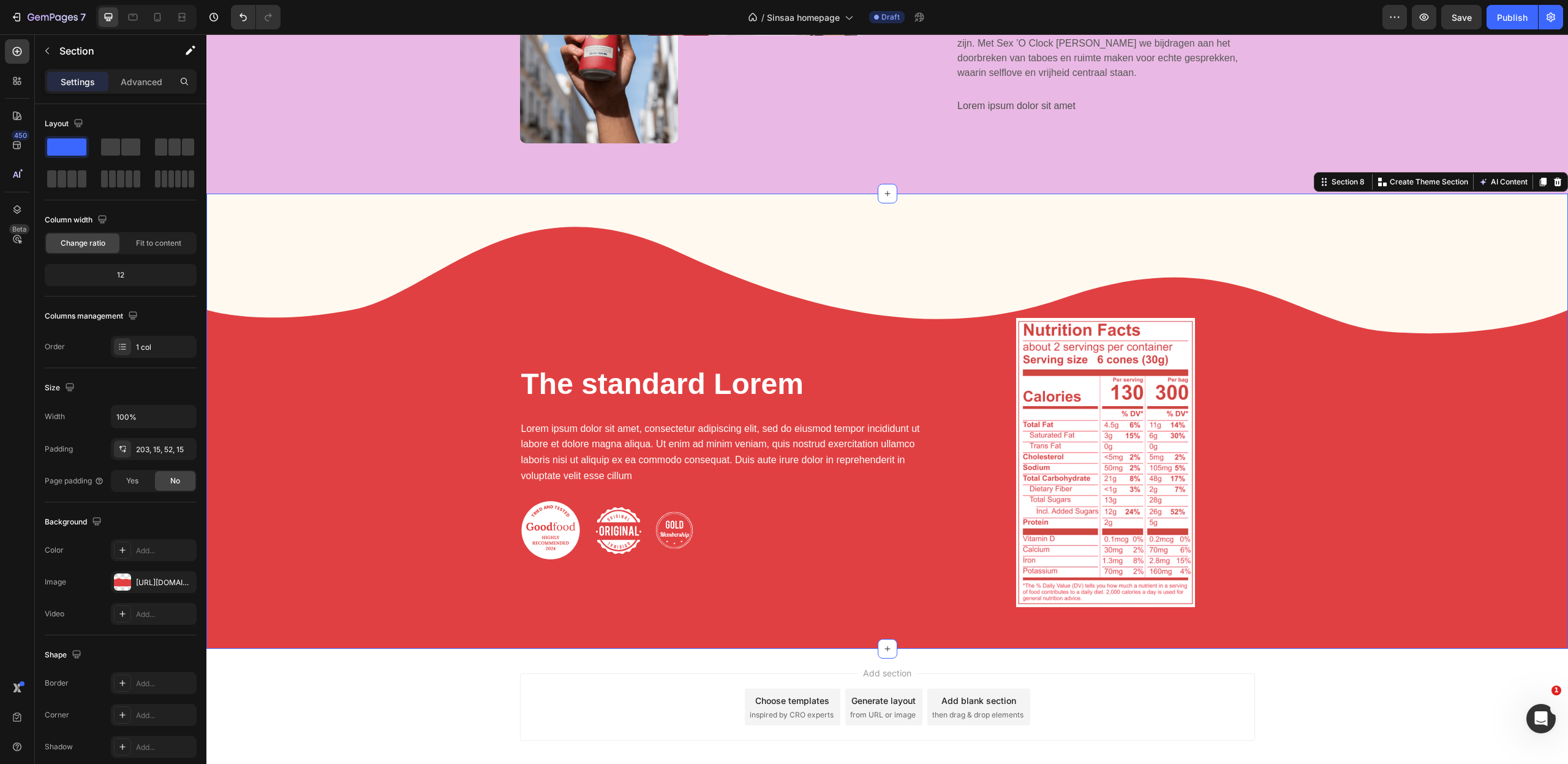
scroll to position [3051, 0]
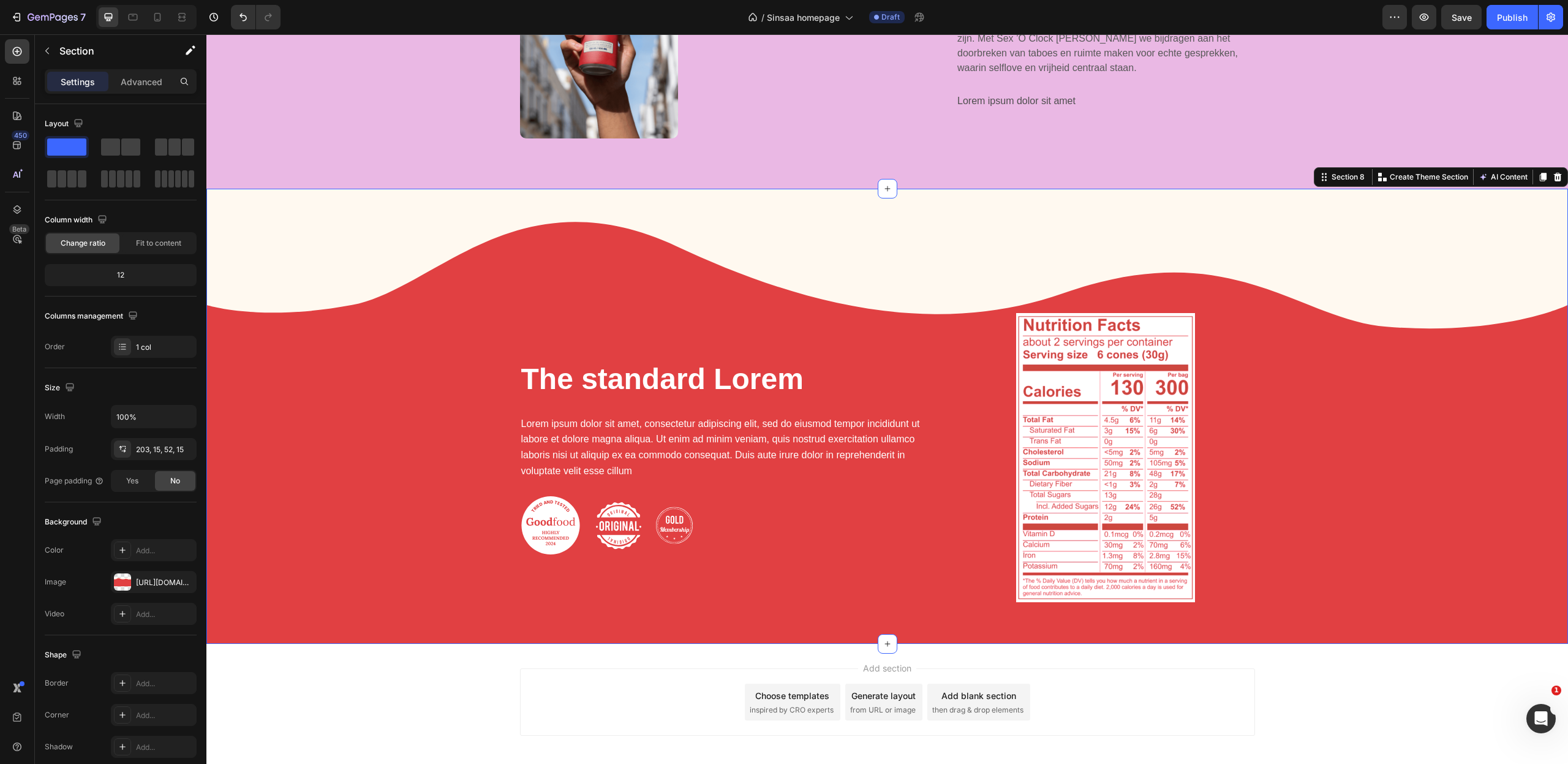
click at [376, 387] on div "The standard Lorem Heading Lorem ipsum dolor sit amet, consectetur adipiscing e…" at bounding box center [887, 462] width 1343 height 299
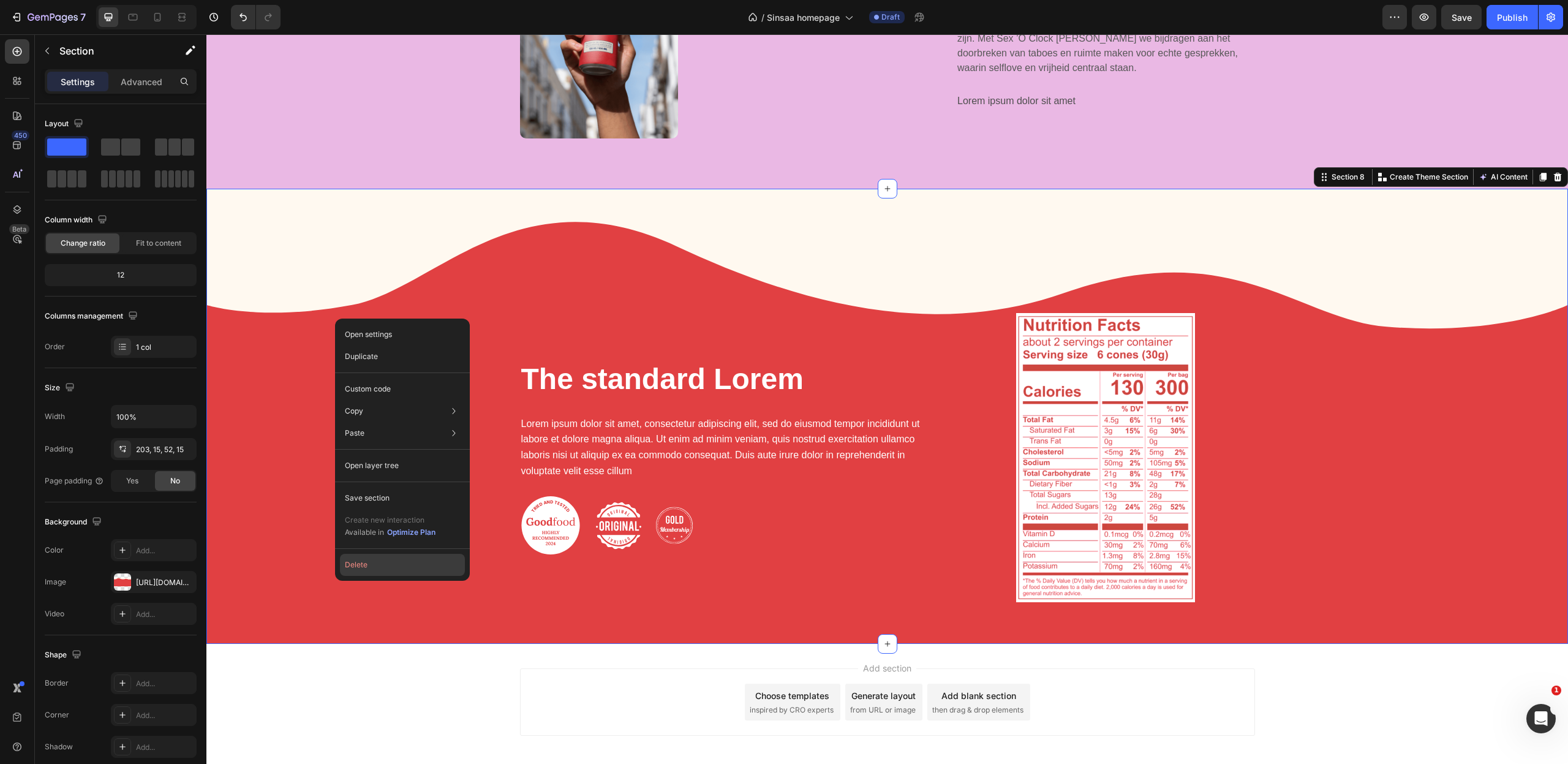
click at [390, 567] on button "Delete" at bounding box center [402, 564] width 125 height 22
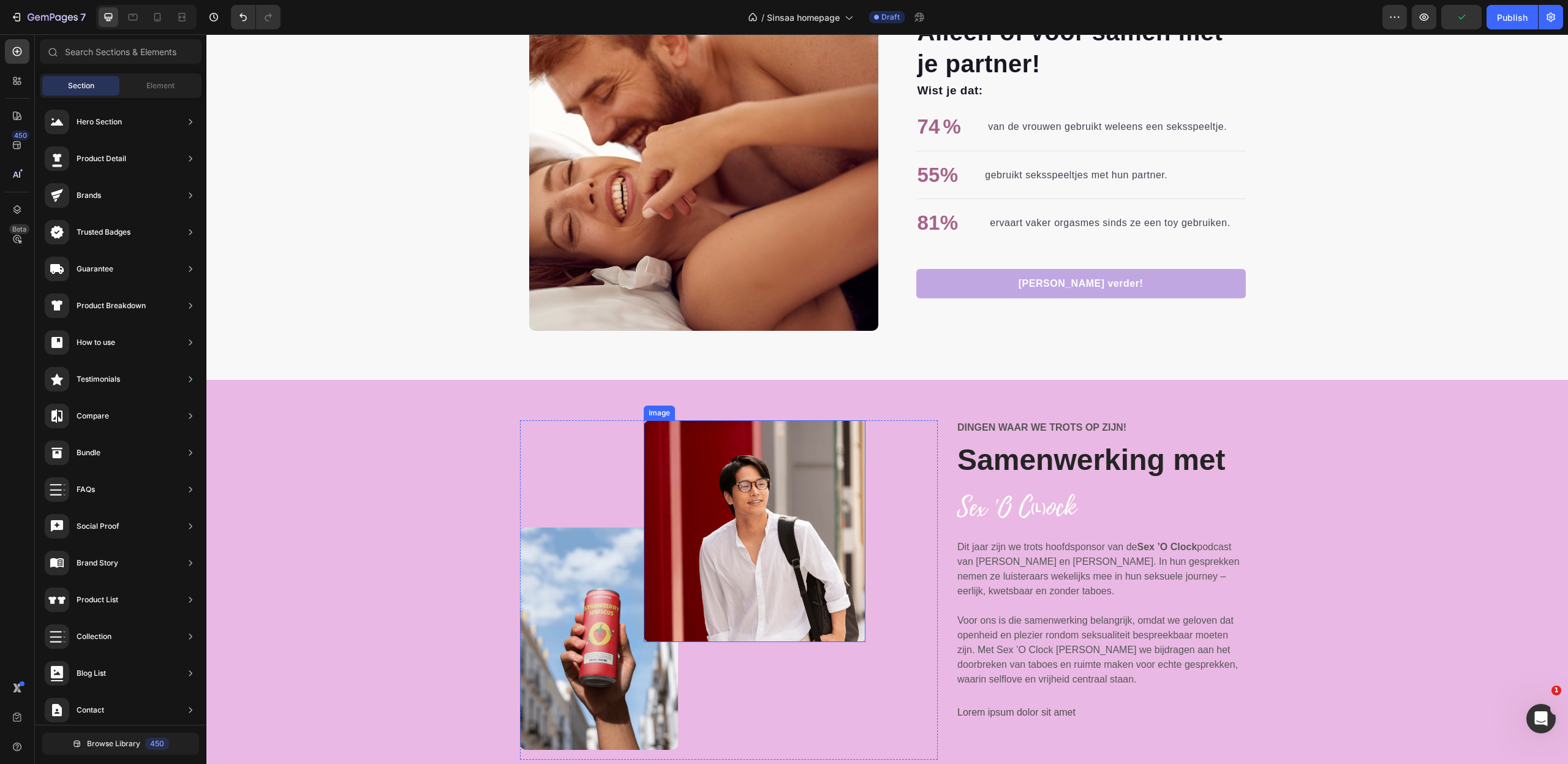
scroll to position [2440, 0]
click at [780, 596] on img at bounding box center [754, 530] width 222 height 222
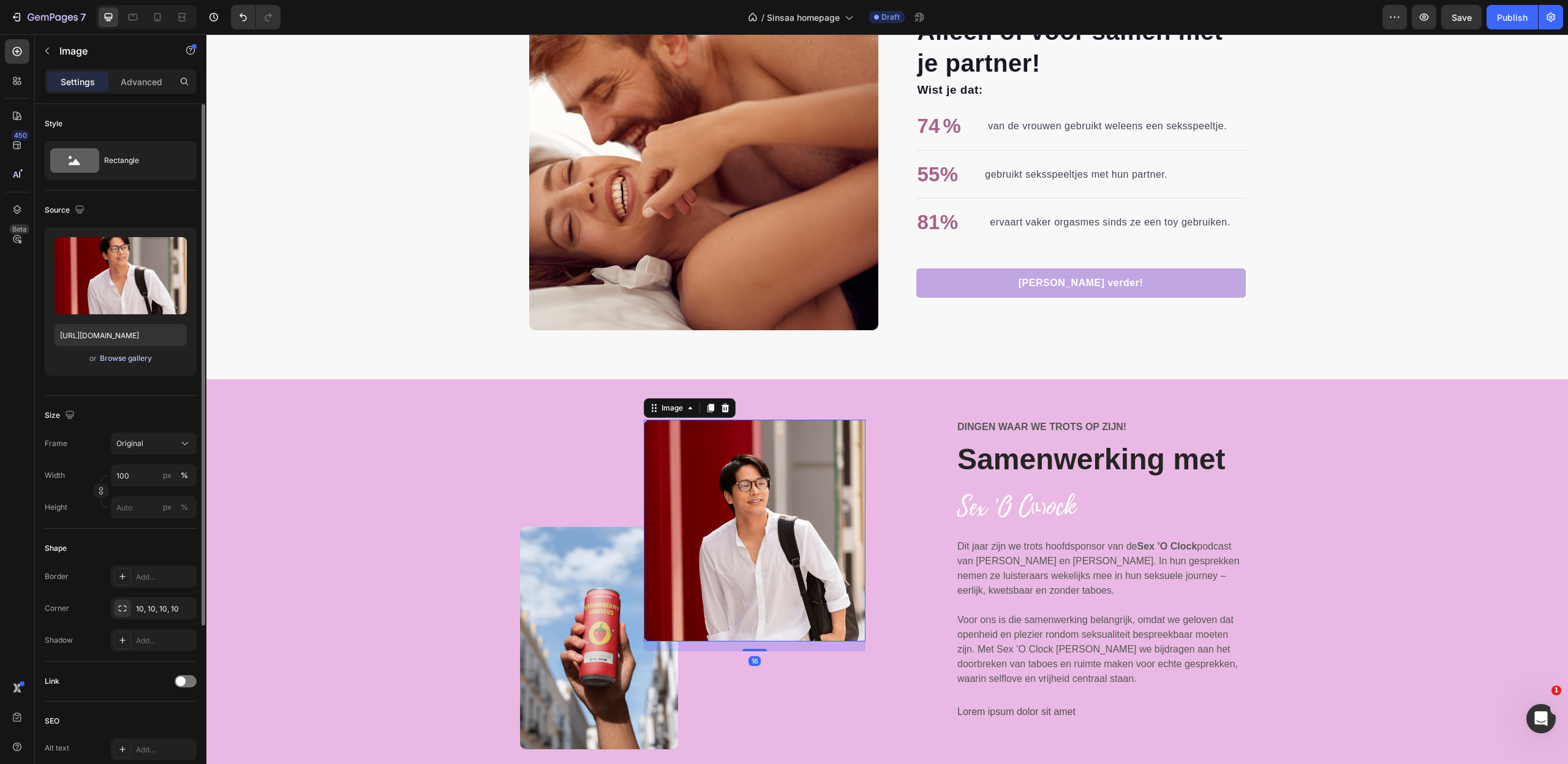
click at [119, 359] on div "Browse gallery" at bounding box center [125, 358] width 52 height 11
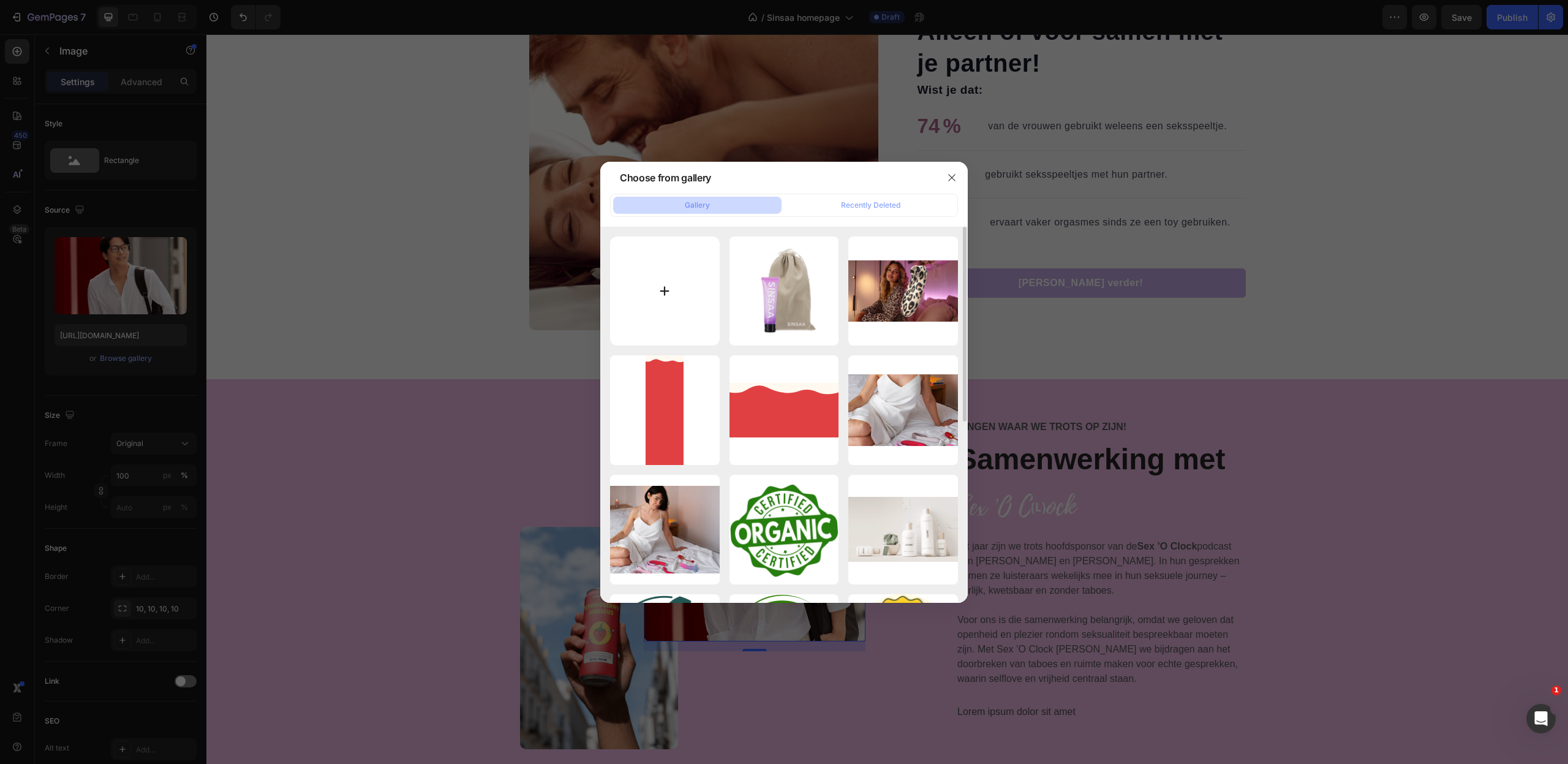
click at [643, 267] on input "file" at bounding box center [665, 291] width 109 height 109
type input "C:\fakepath\469b3746-c31d-4198-85fc-82a5e5a972b8.JPG"
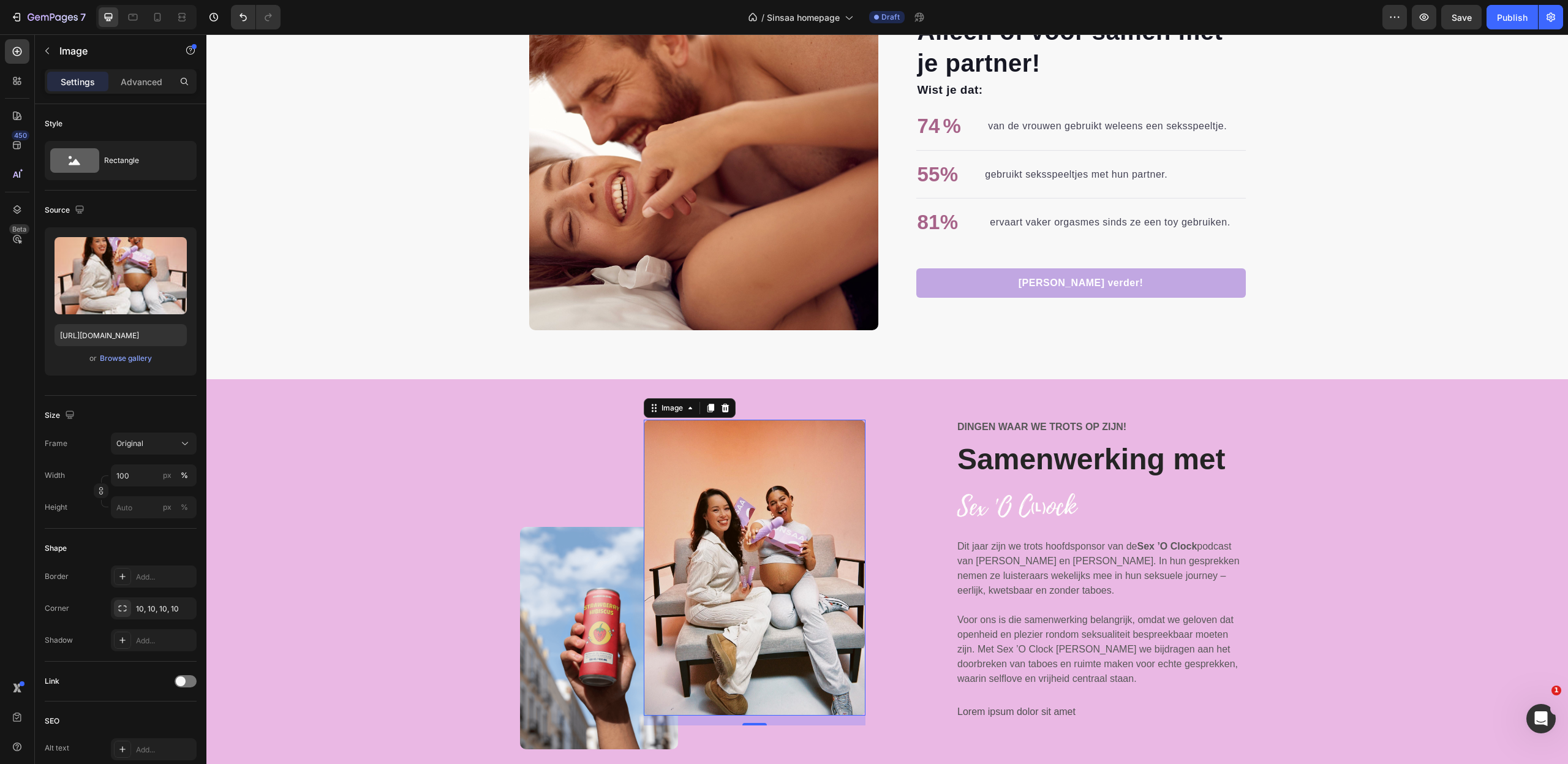
type input "https://cdn.shopify.com/s/files/1/0868/6596/9476/files/gempages_577843925499249…"
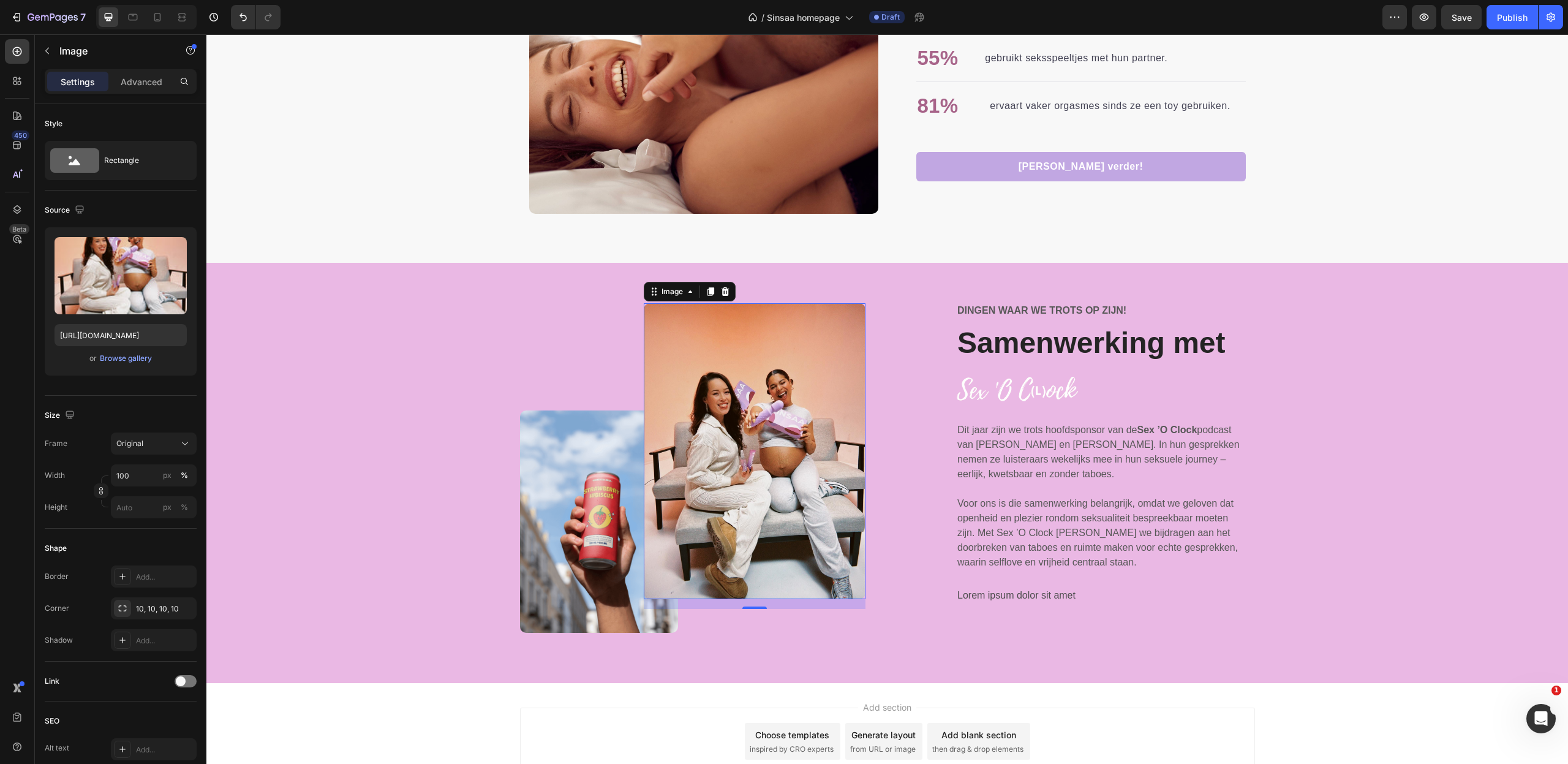
scroll to position [2562, 0]
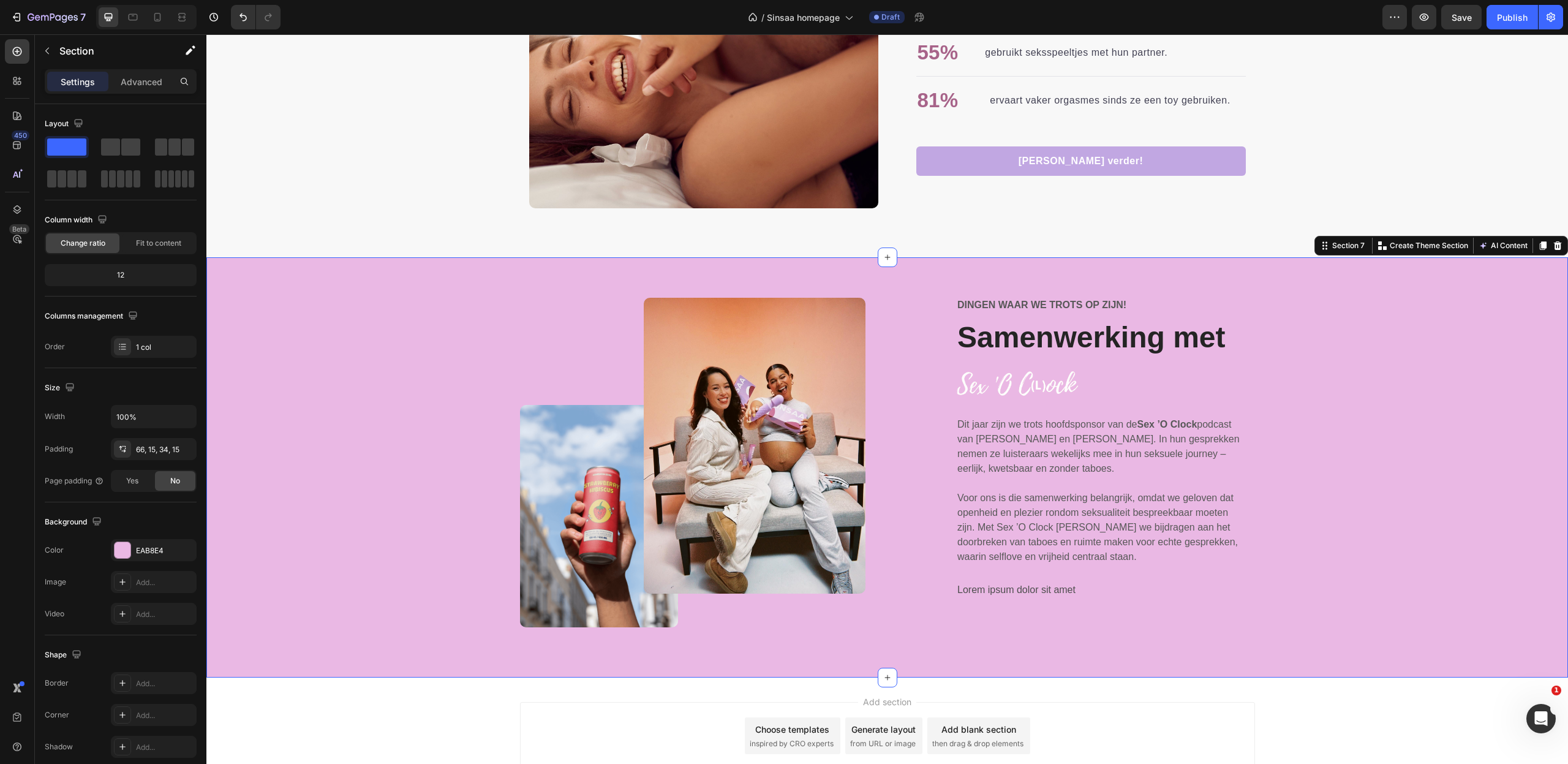
click at [515, 514] on div "Image Image Row Dingen waar we trots op zijn! Text Block Samenwerking met Headi…" at bounding box center [887, 477] width 1343 height 359
click at [606, 518] on img at bounding box center [599, 516] width 159 height 223
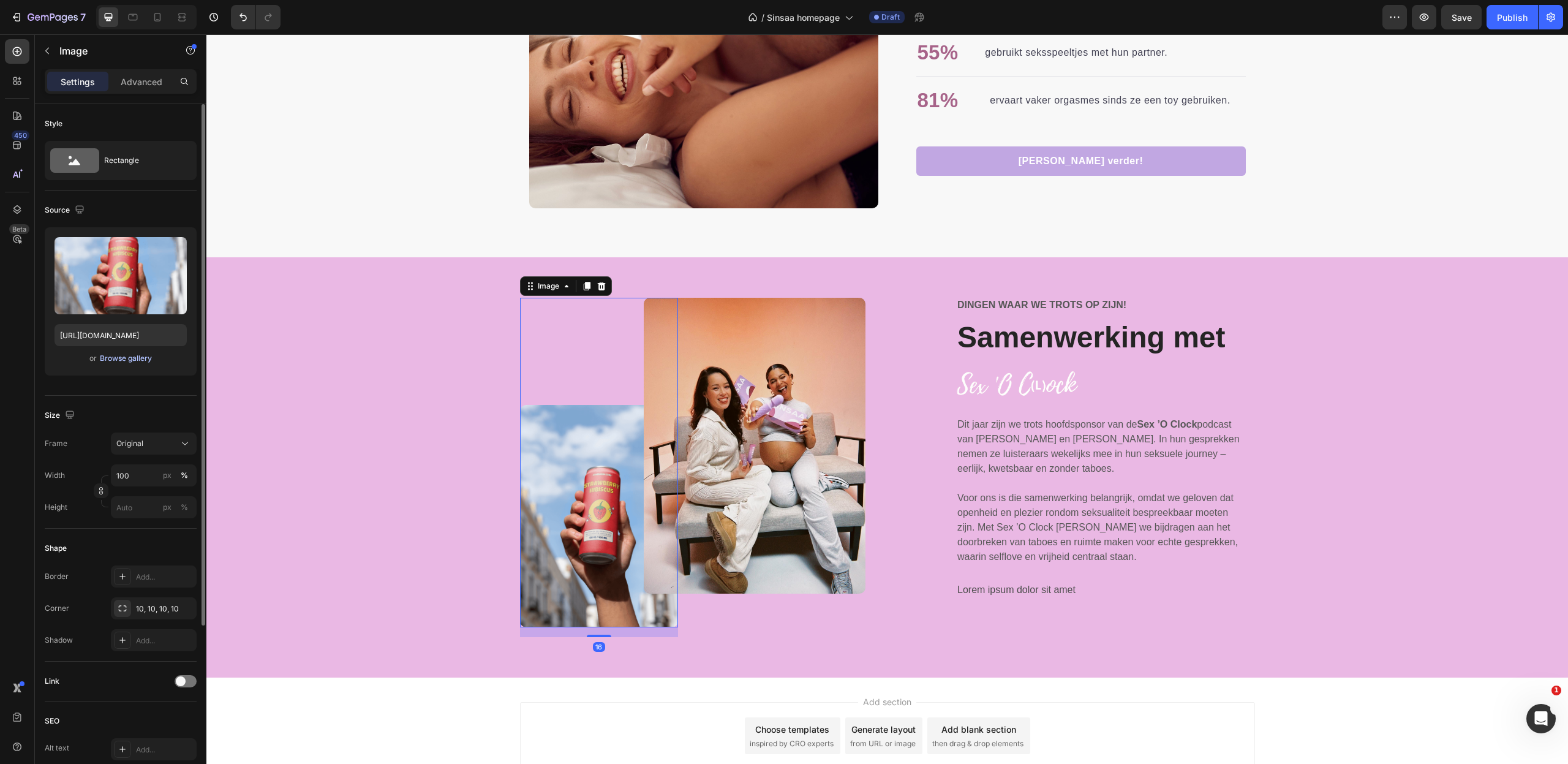
click at [135, 355] on div "Browse gallery" at bounding box center [125, 358] width 52 height 11
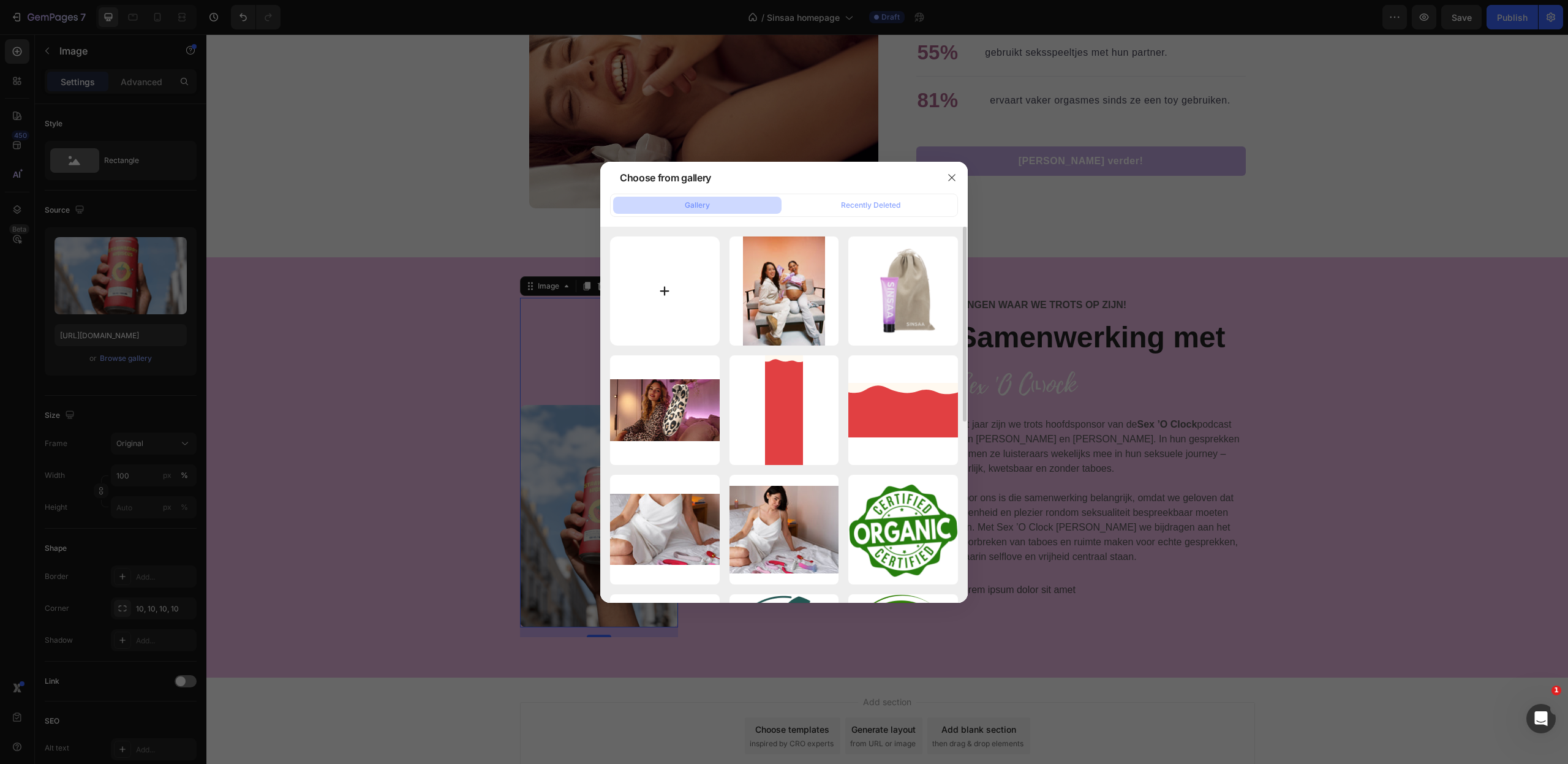
click at [667, 261] on input "file" at bounding box center [665, 291] width 109 height 109
type input "C:\fakepath\sexoclock-de-podcast-sinsaa-toys-samenwerking-dames-girls-vibrator-…"
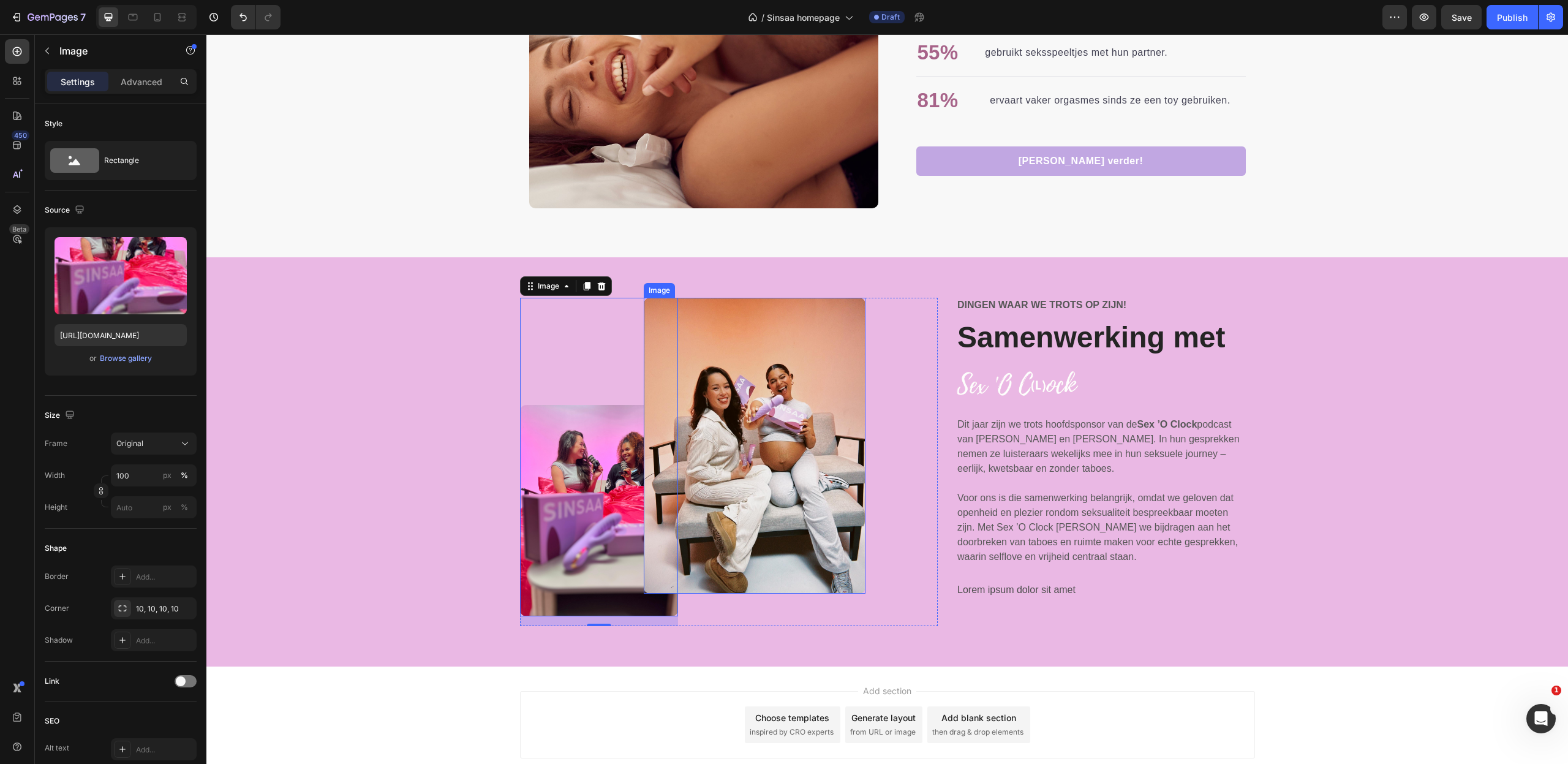
type input "https://cdn.shopify.com/s/files/1/0868/6596/9476/files/gempages_577843925499249…"
click at [140, 96] on div "Settings Advanced" at bounding box center [120, 86] width 172 height 35
click at [143, 91] on div "Advanced" at bounding box center [142, 81] width 62 height 20
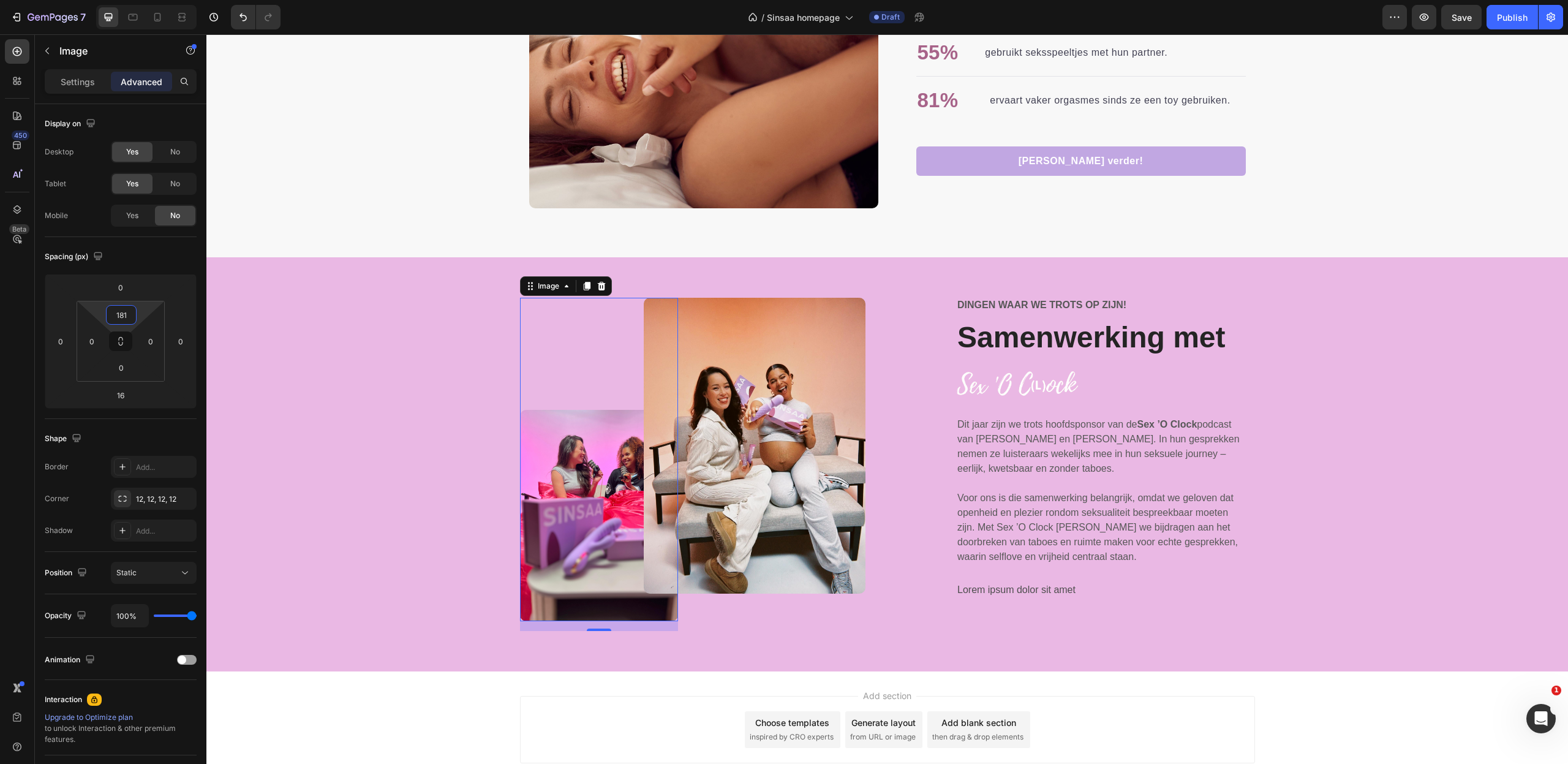
type input "179"
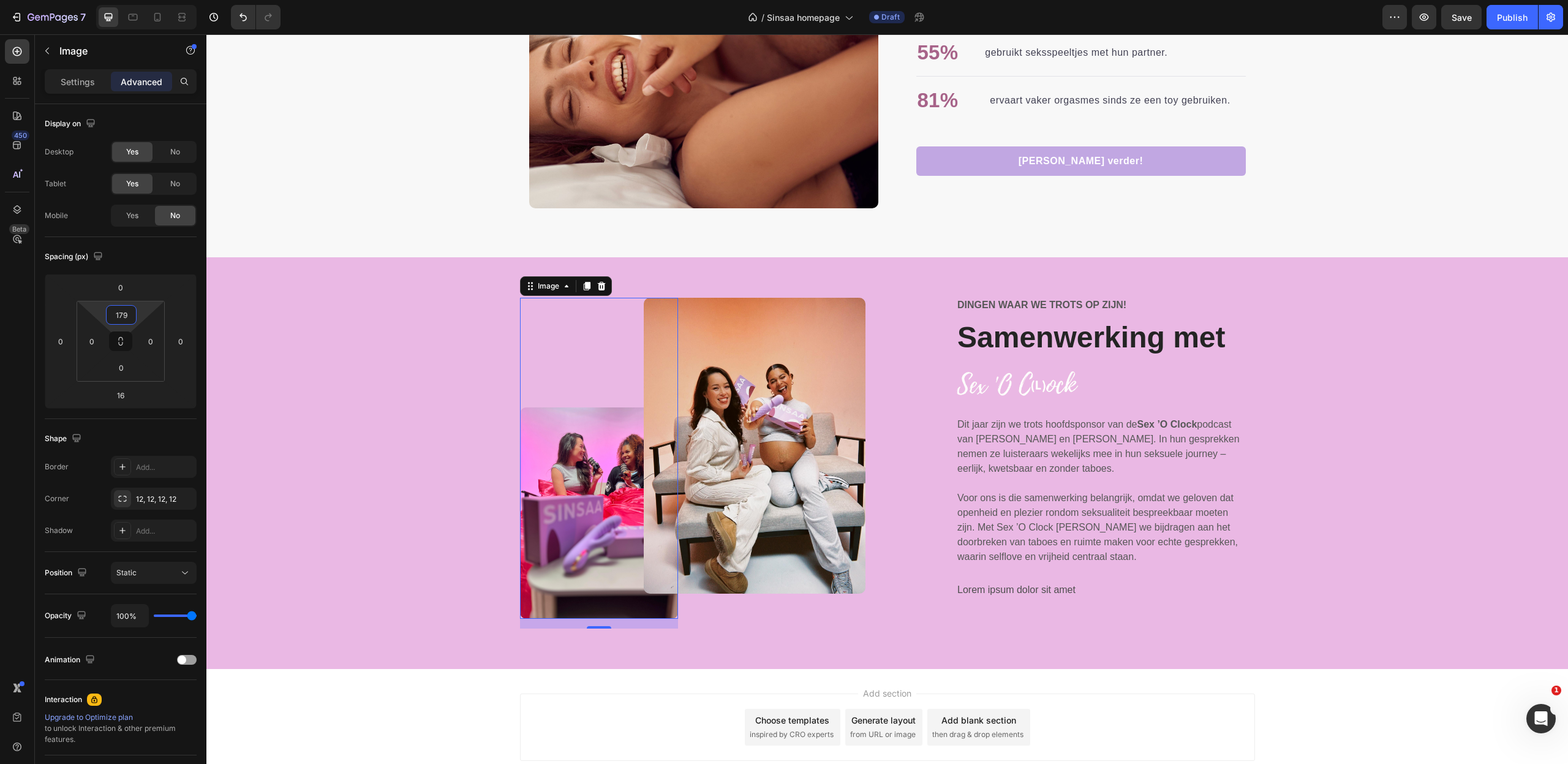
drag, startPoint x: 138, startPoint y: 310, endPoint x: 178, endPoint y: 309, distance: 40.0
click at [178, 0] on html "7 Version history / Sinsaa homepage Draft Preview Save Publish 450 Beta Section…" at bounding box center [784, 0] width 1568 height 0
drag, startPoint x: 175, startPoint y: 318, endPoint x: 184, endPoint y: 351, distance: 34.2
click at [182, 0] on html "7 Version history / Sinsaa homepage Draft Preview Save Publish 450 Beta Section…" at bounding box center [784, 0] width 1568 height 0
type input "-126"
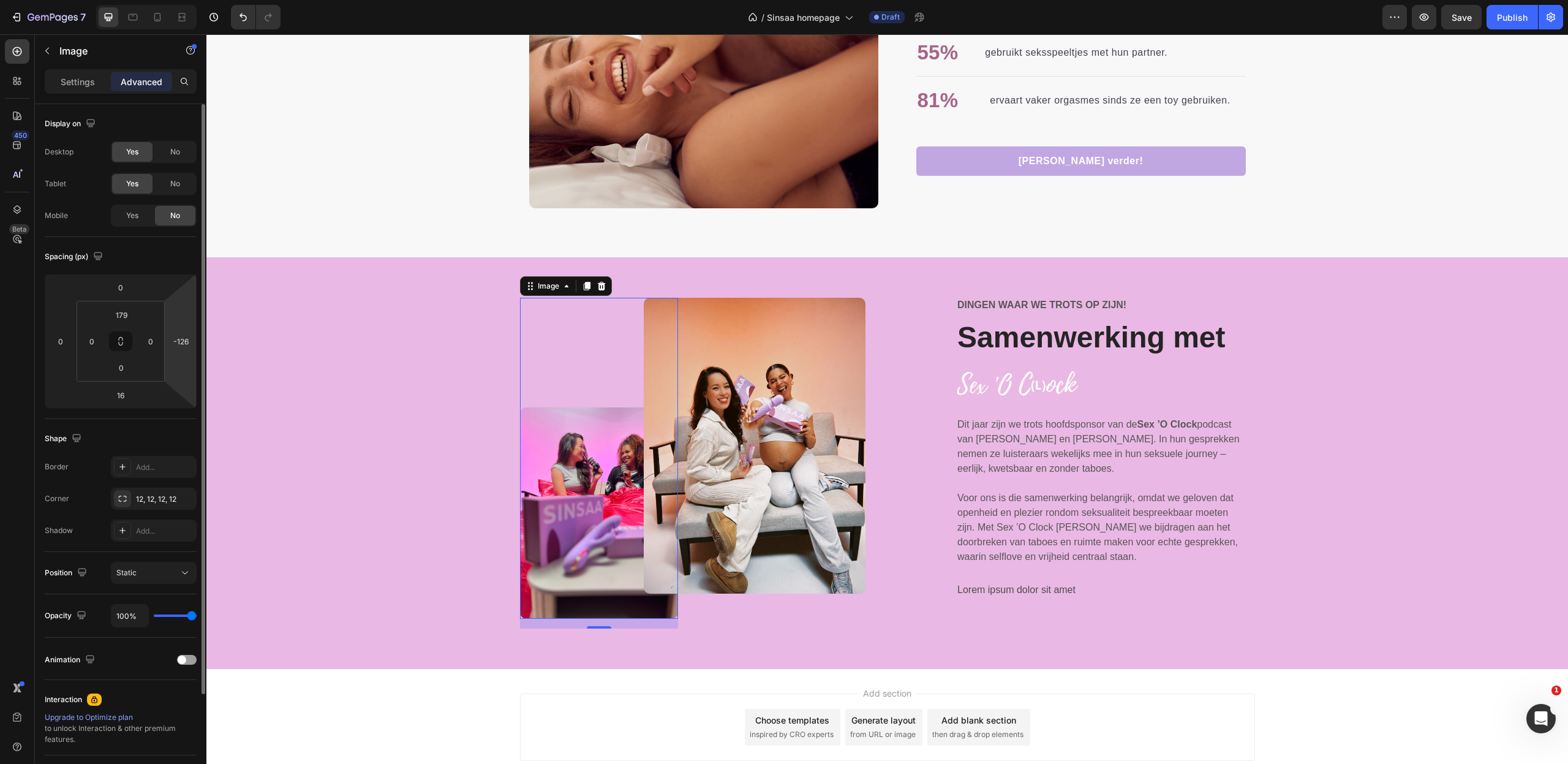
click at [185, 0] on html "7 Version history / Sinsaa homepage Draft Preview Save Publish 450 Beta Section…" at bounding box center [784, 0] width 1568 height 0
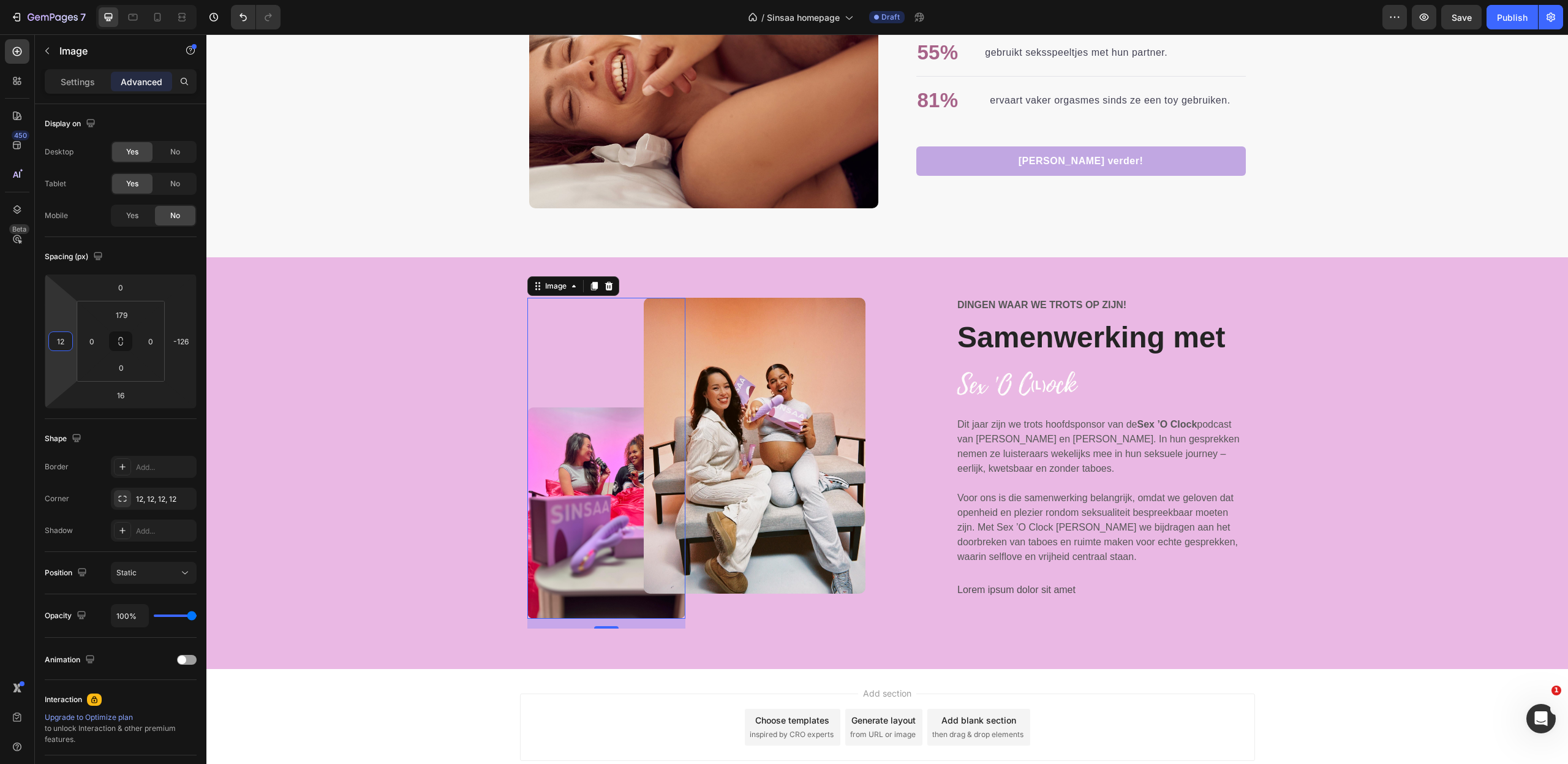
type input "14"
drag, startPoint x: 67, startPoint y: 334, endPoint x: 76, endPoint y: 311, distance: 24.7
click at [76, 0] on html "7 Version history / Sinsaa homepage Draft Preview Save Publish 450 Beta Section…" at bounding box center [784, 0] width 1568 height 0
click at [854, 346] on img at bounding box center [754, 446] width 222 height 296
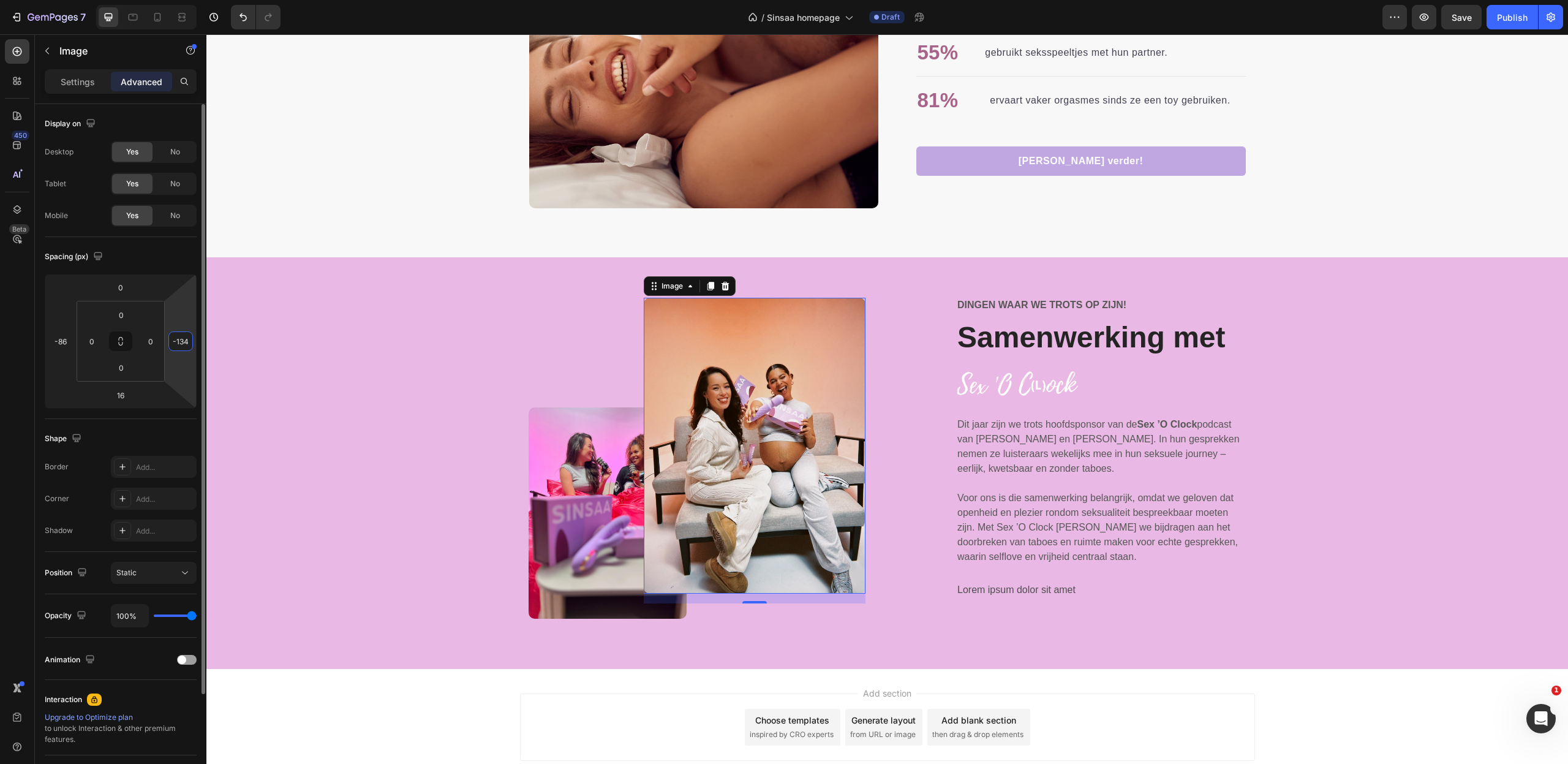
drag, startPoint x: 183, startPoint y: 312, endPoint x: 180, endPoint y: 339, distance: 27.2
click at [176, 0] on html "7 Version history / Sinsaa homepage Draft Preview Save Publish 450 Beta Section…" at bounding box center [784, 0] width 1568 height 0
click at [180, 339] on input "-136" at bounding box center [181, 341] width 18 height 18
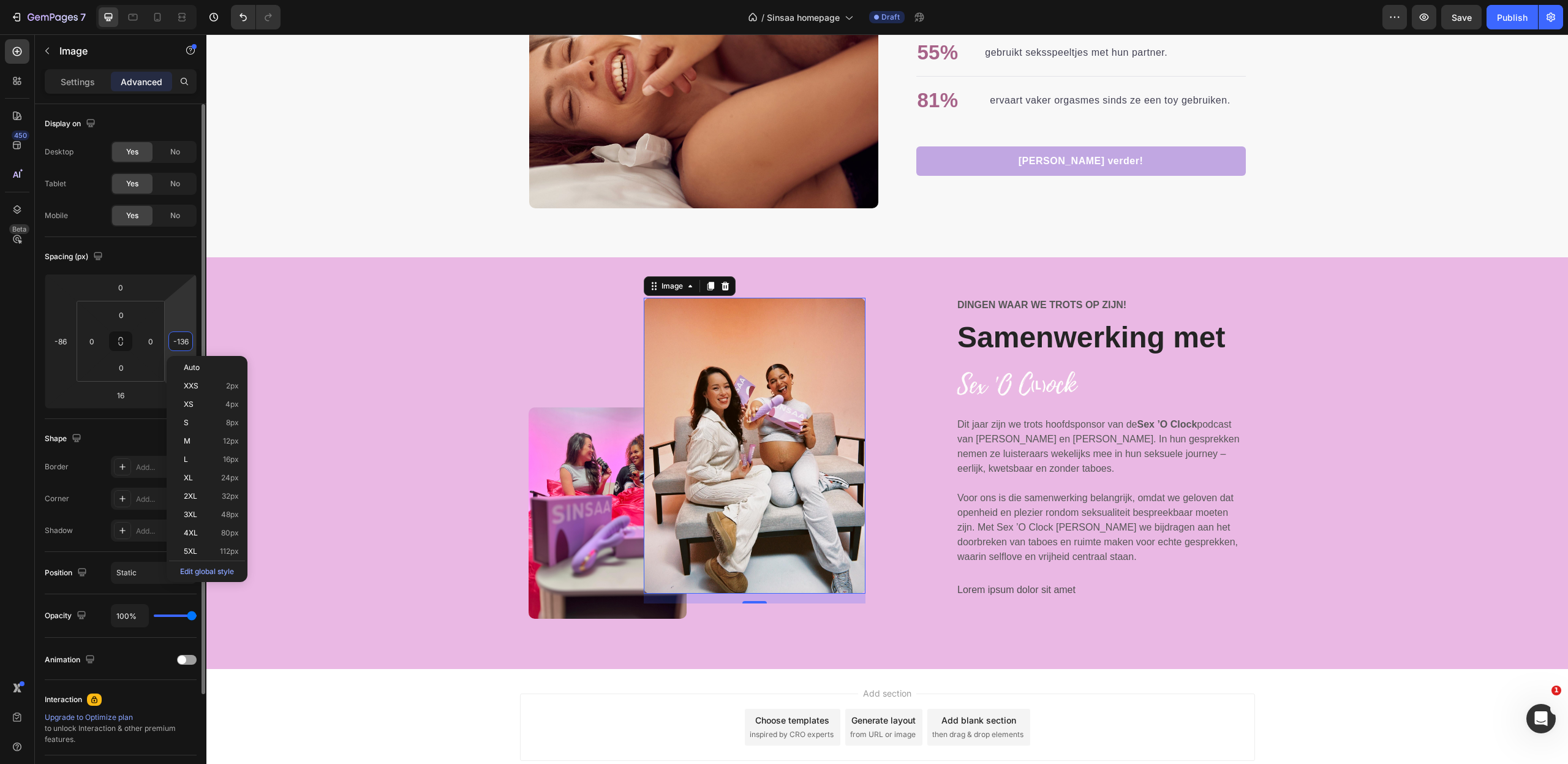
click at [180, 339] on input "-136" at bounding box center [181, 341] width 18 height 18
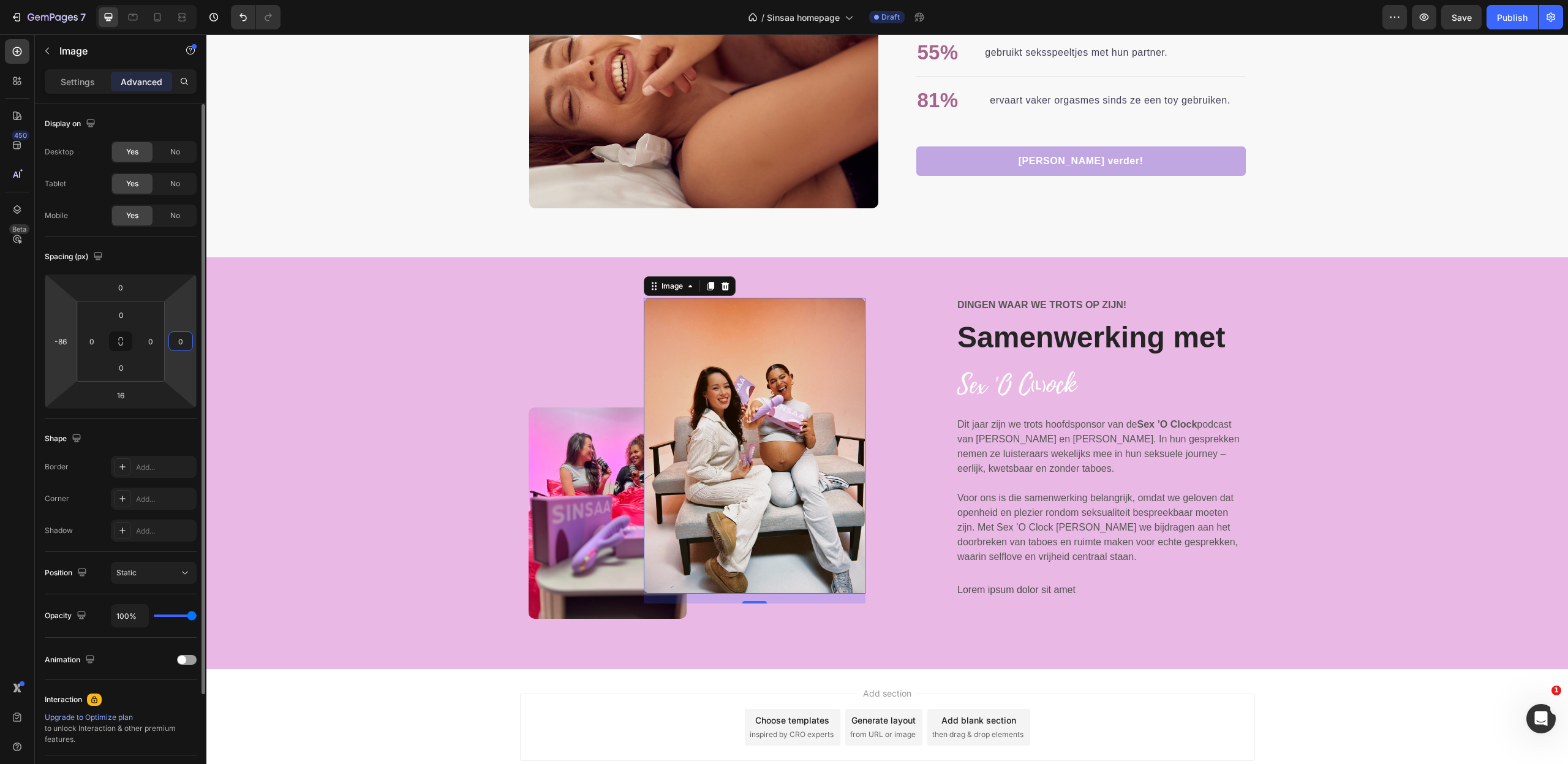
type input "0"
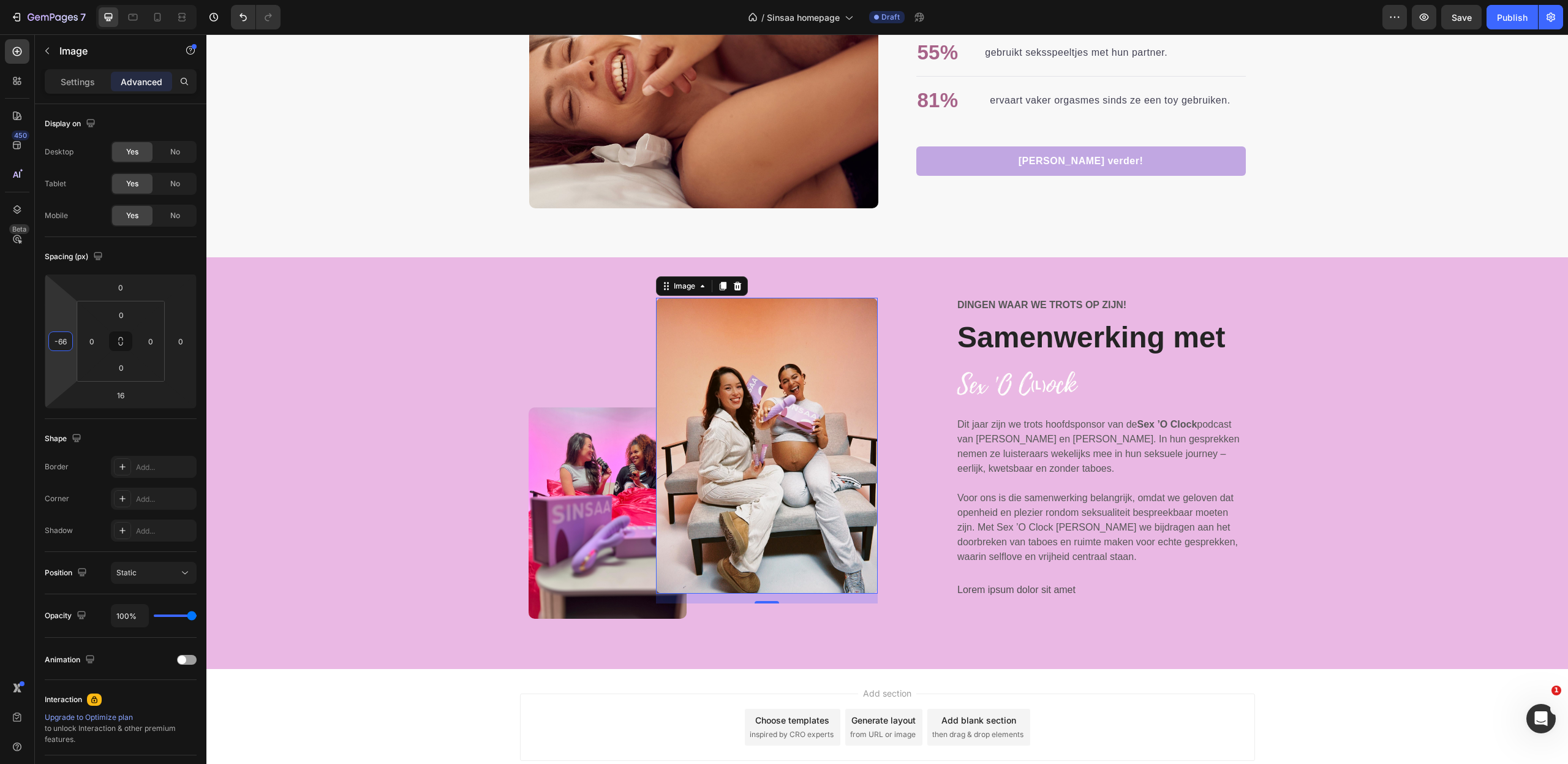
type input "-64"
drag, startPoint x: 60, startPoint y: 314, endPoint x: 63, endPoint y: 307, distance: 7.6
click at [63, 0] on html "7 Version history / Sinsaa homepage Draft Preview Save Publish 450 Beta Section…" at bounding box center [784, 0] width 1568 height 0
click at [612, 534] on img at bounding box center [608, 513] width 159 height 212
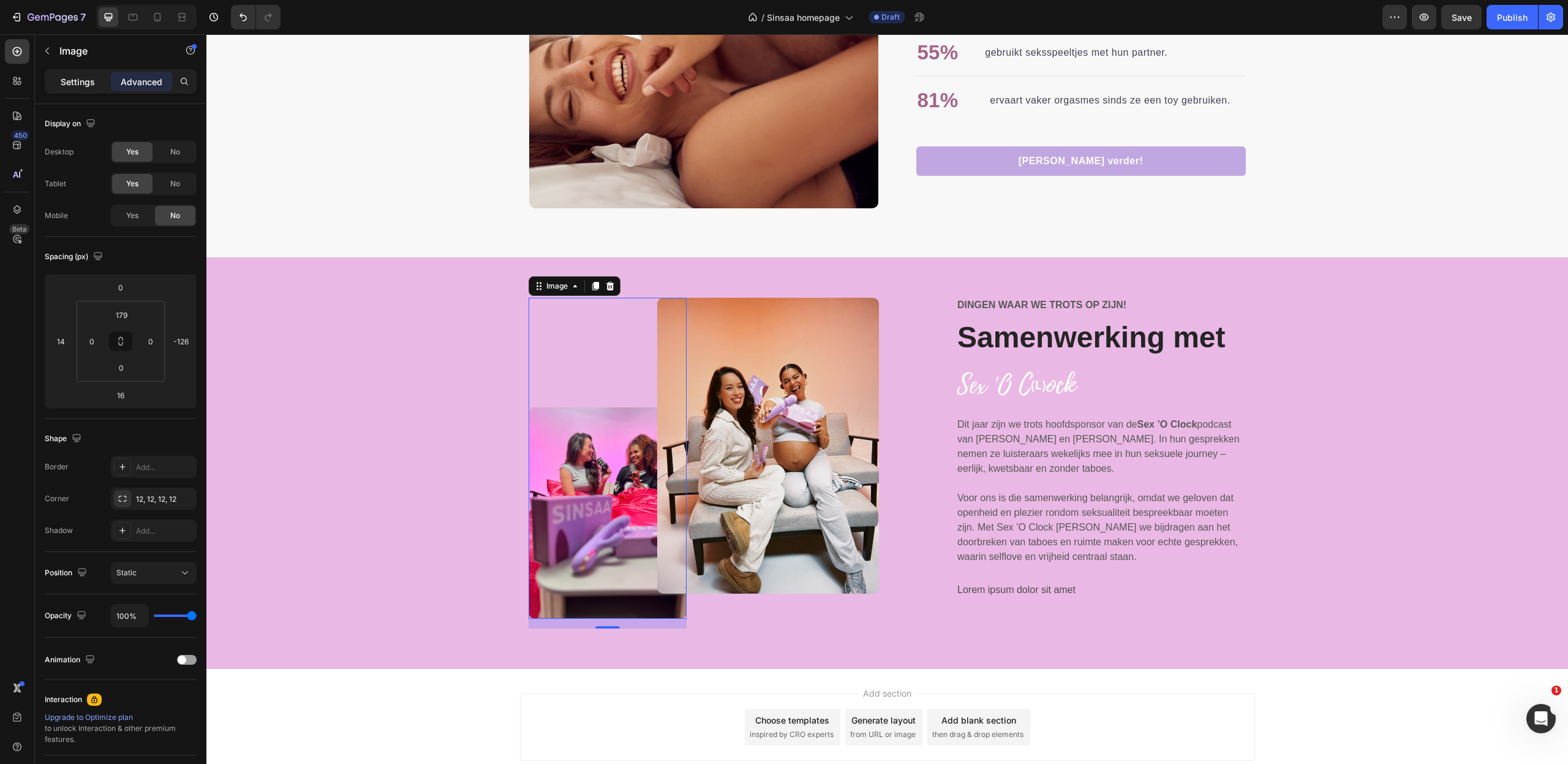
click at [83, 78] on p "Settings" at bounding box center [78, 81] width 35 height 13
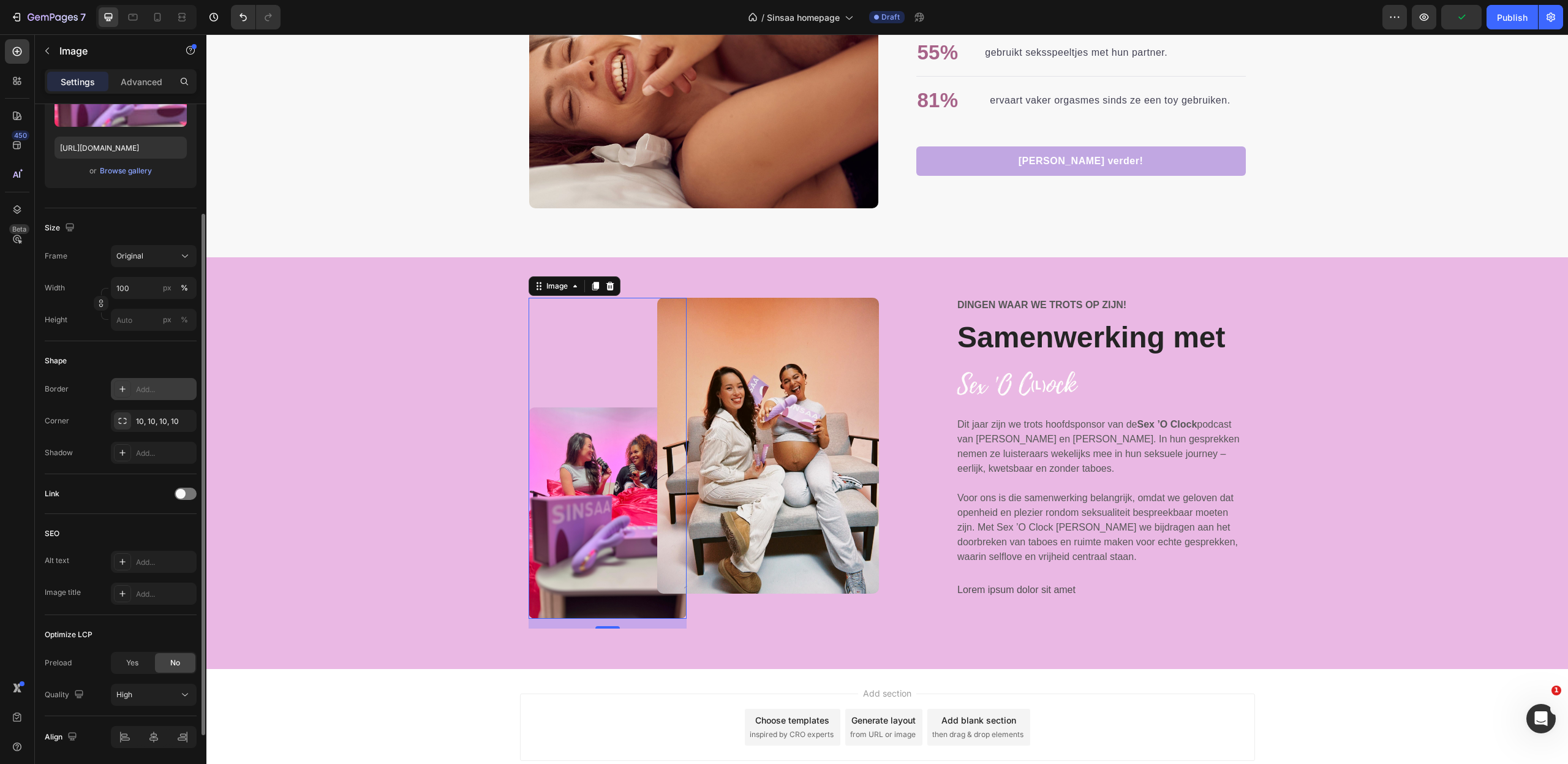
scroll to position [156, 0]
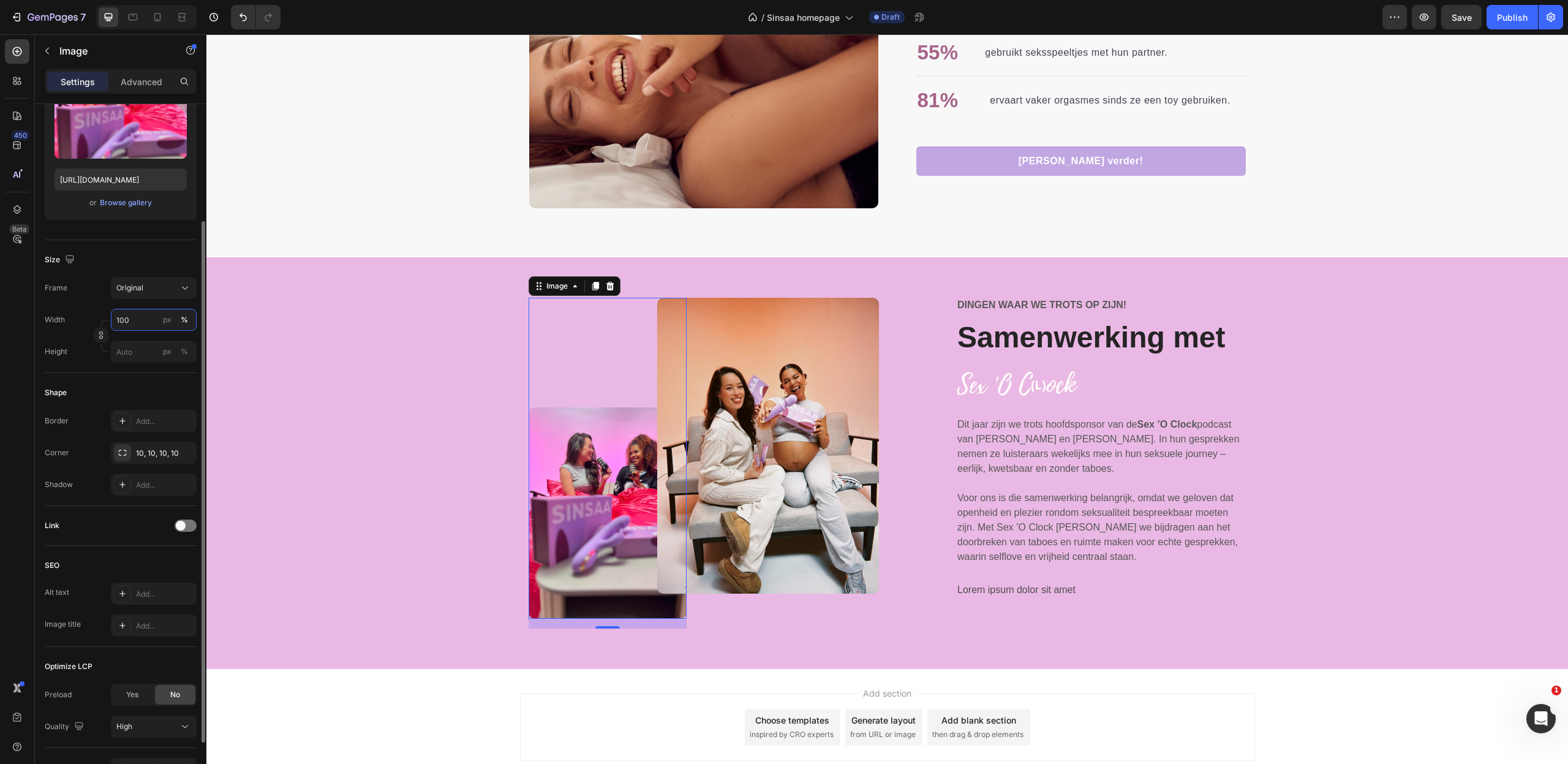
click at [122, 318] on input "100" at bounding box center [154, 320] width 85 height 22
click at [152, 289] on div "Original" at bounding box center [146, 287] width 60 height 11
click at [149, 343] on div "Vertical" at bounding box center [150, 341] width 71 height 12
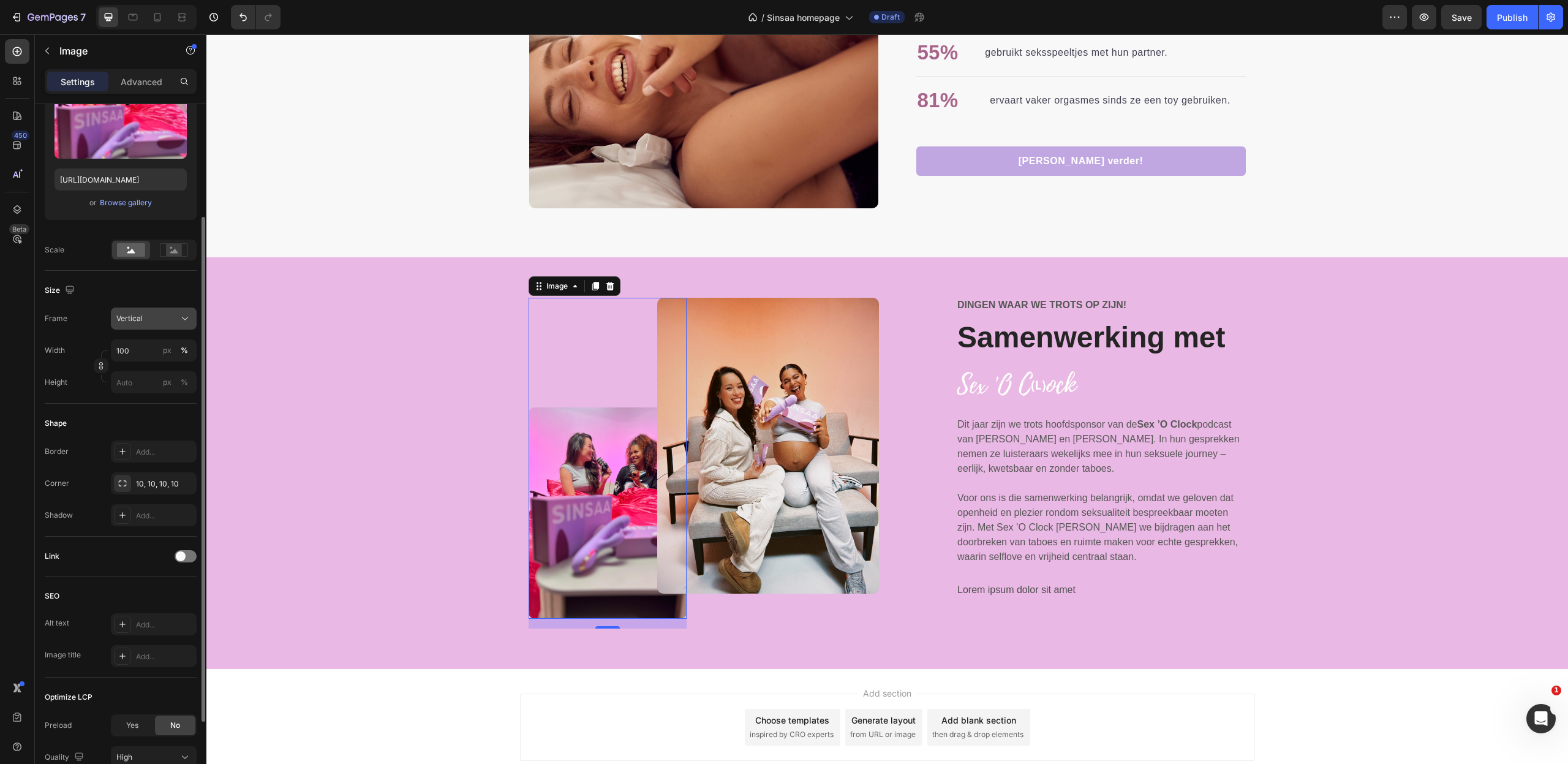
click at [168, 313] on div "Vertical" at bounding box center [153, 318] width 75 height 12
click at [146, 343] on div "Square" at bounding box center [150, 349] width 71 height 12
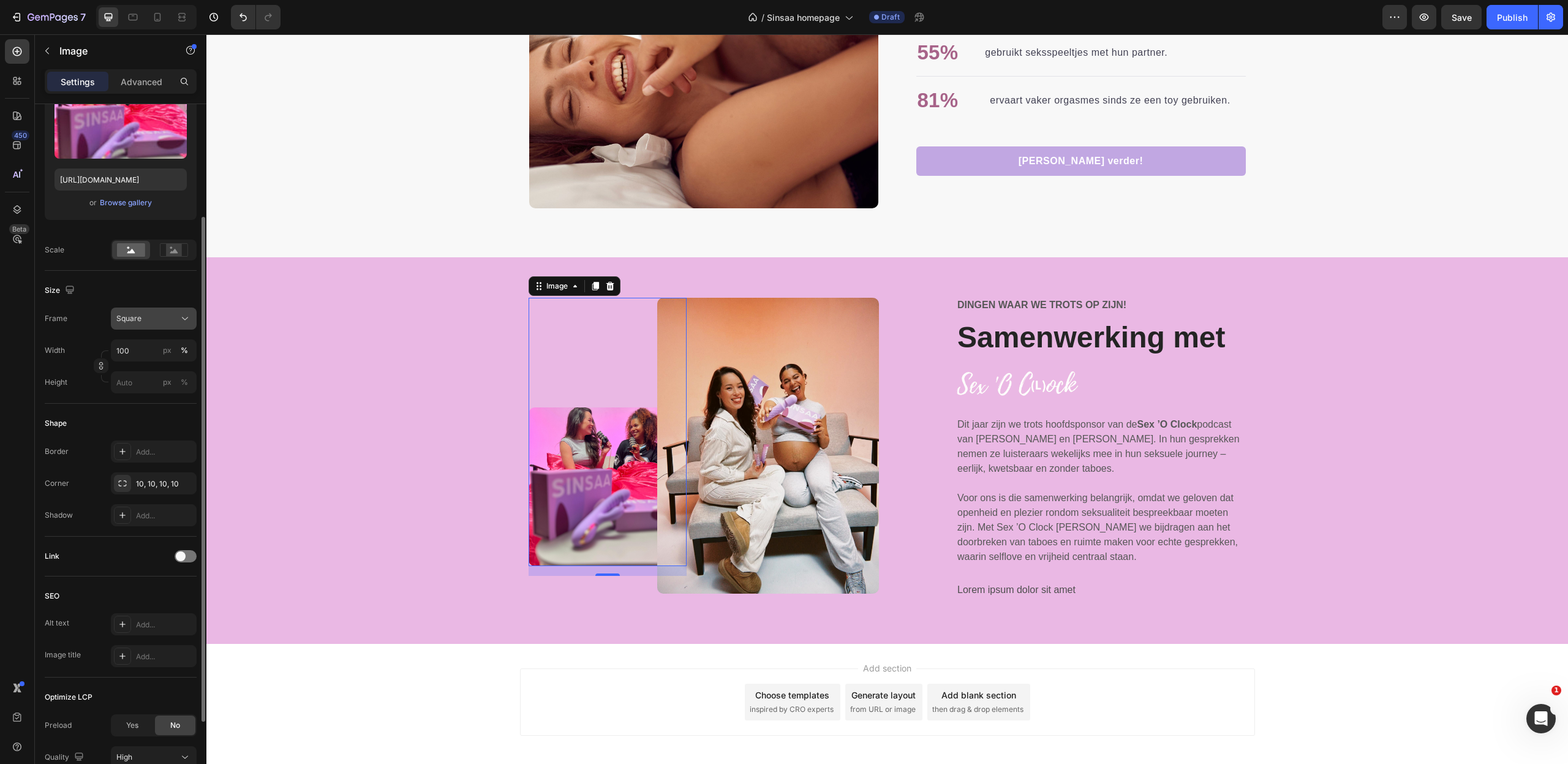
click at [160, 321] on div "Square" at bounding box center [146, 318] width 60 height 11
click at [135, 379] on div "Vertical" at bounding box center [142, 371] width 98 height 23
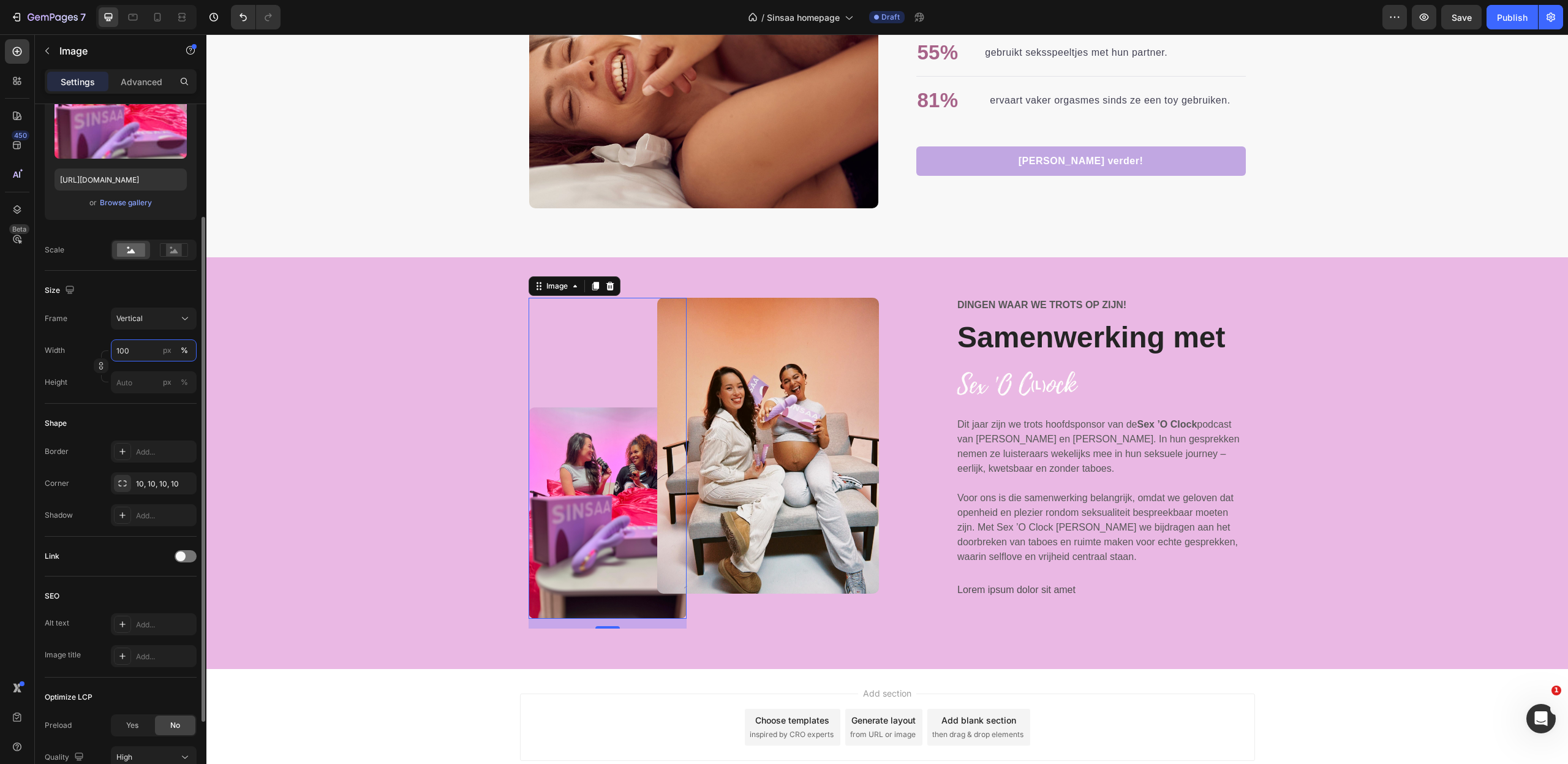
click at [152, 355] on input "100" at bounding box center [154, 350] width 85 height 22
click at [143, 85] on p "Advanced" at bounding box center [141, 81] width 42 height 13
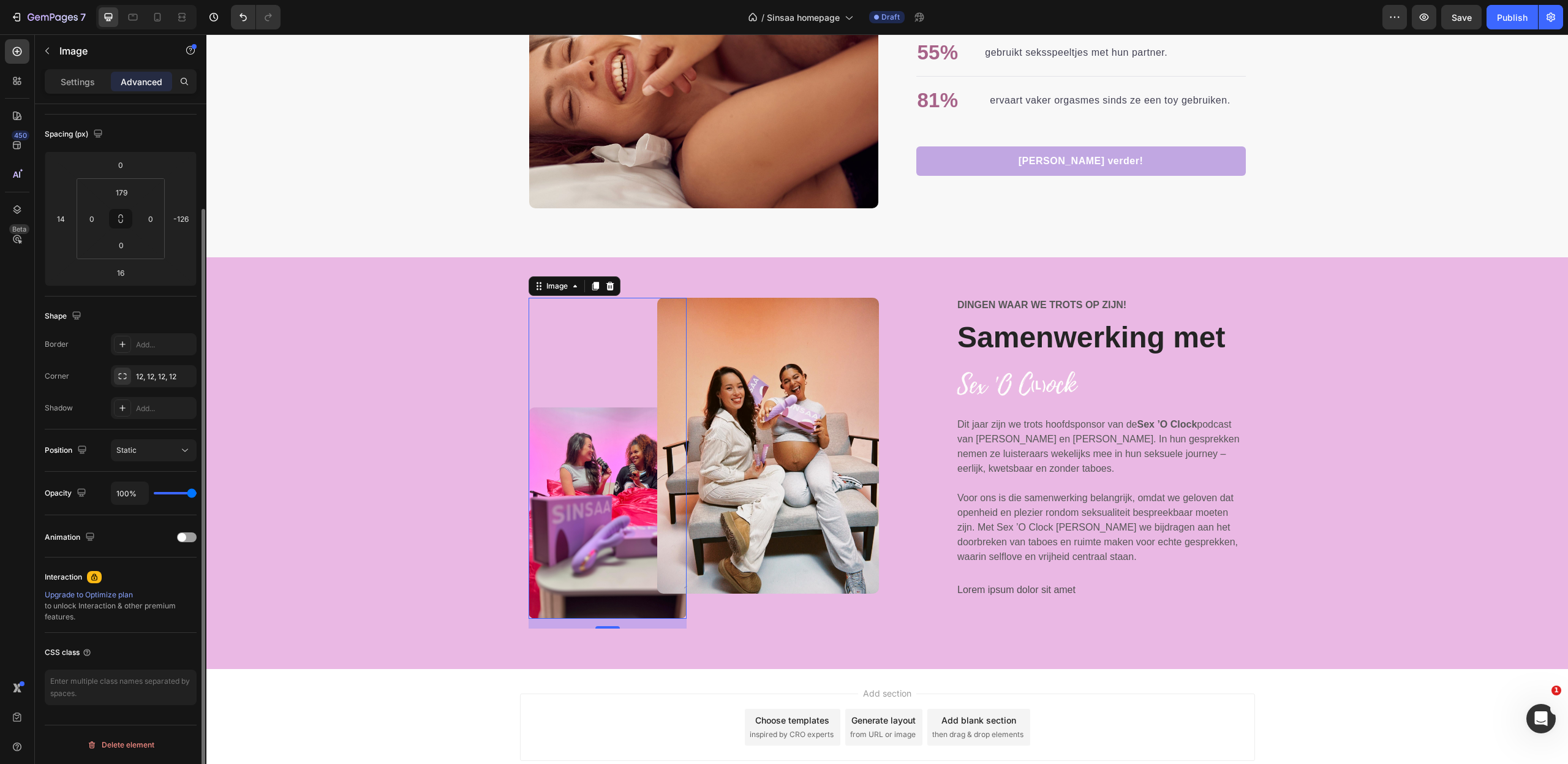
scroll to position [122, 0]
click at [569, 452] on img at bounding box center [608, 513] width 159 height 212
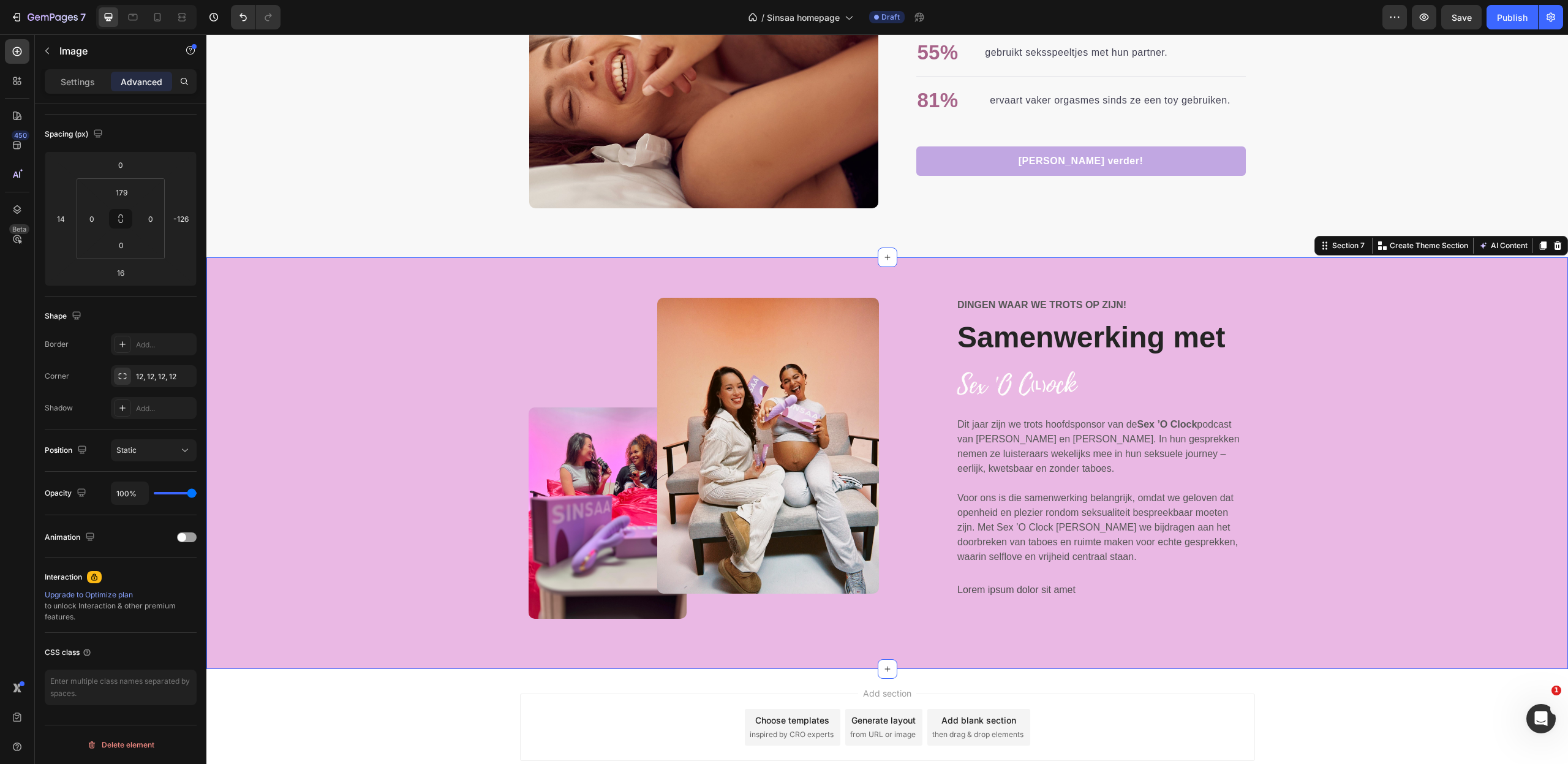
click at [435, 427] on div "Image Image Row Dingen waar we trots op zijn! Text Block Samenwerking met Headi…" at bounding box center [887, 473] width 1343 height 351
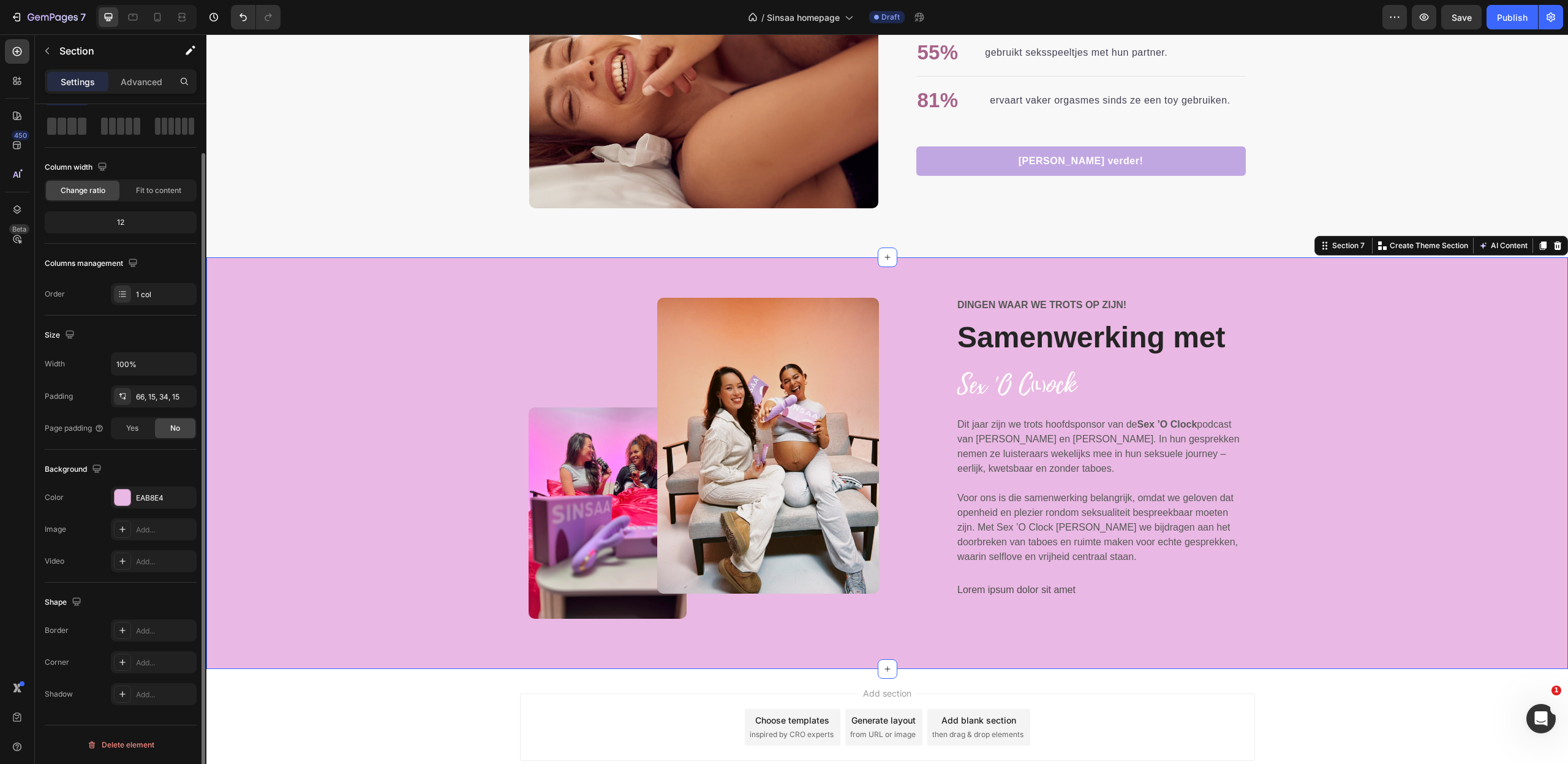
scroll to position [0, 0]
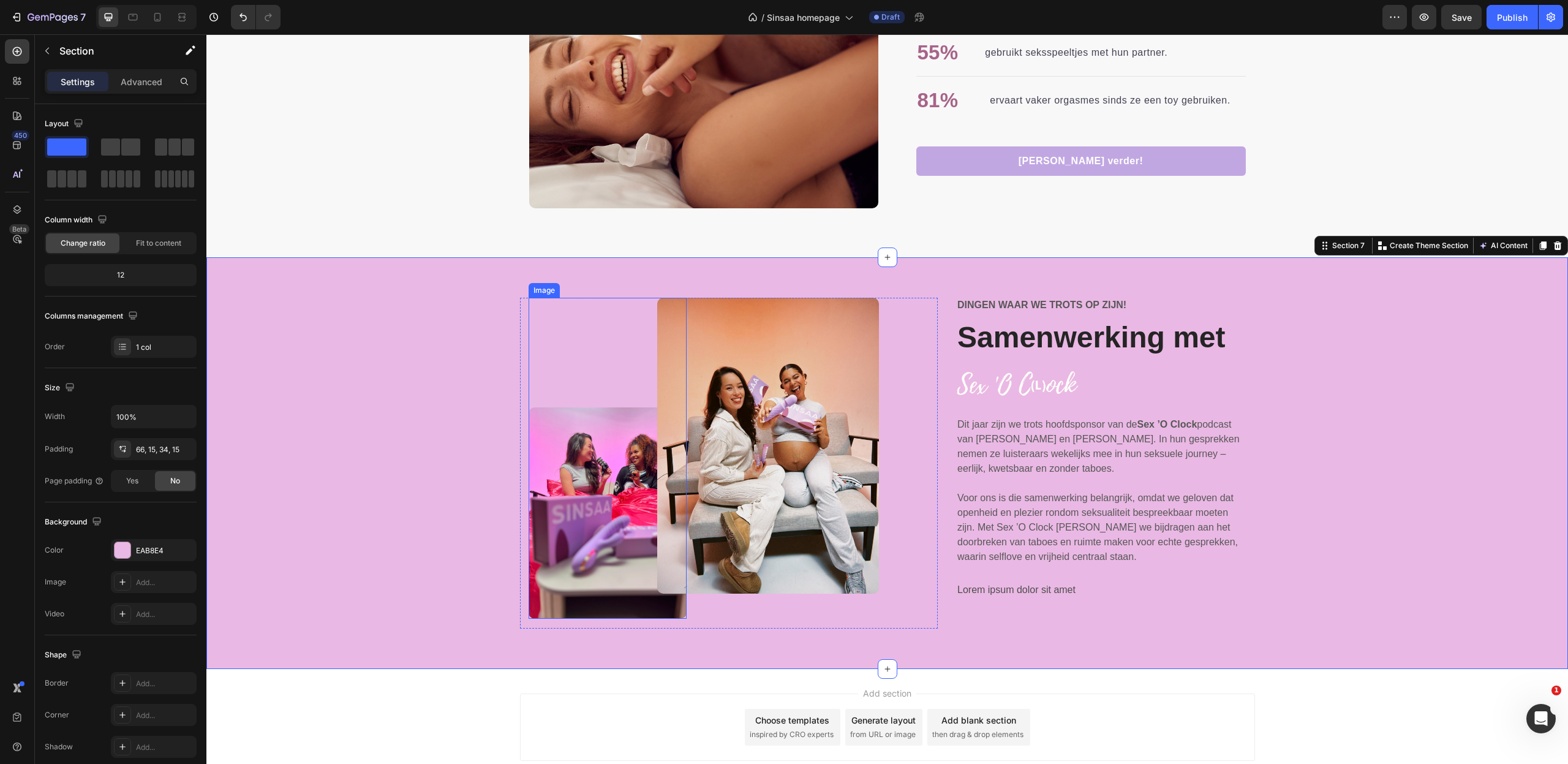
click at [593, 491] on img at bounding box center [608, 513] width 159 height 212
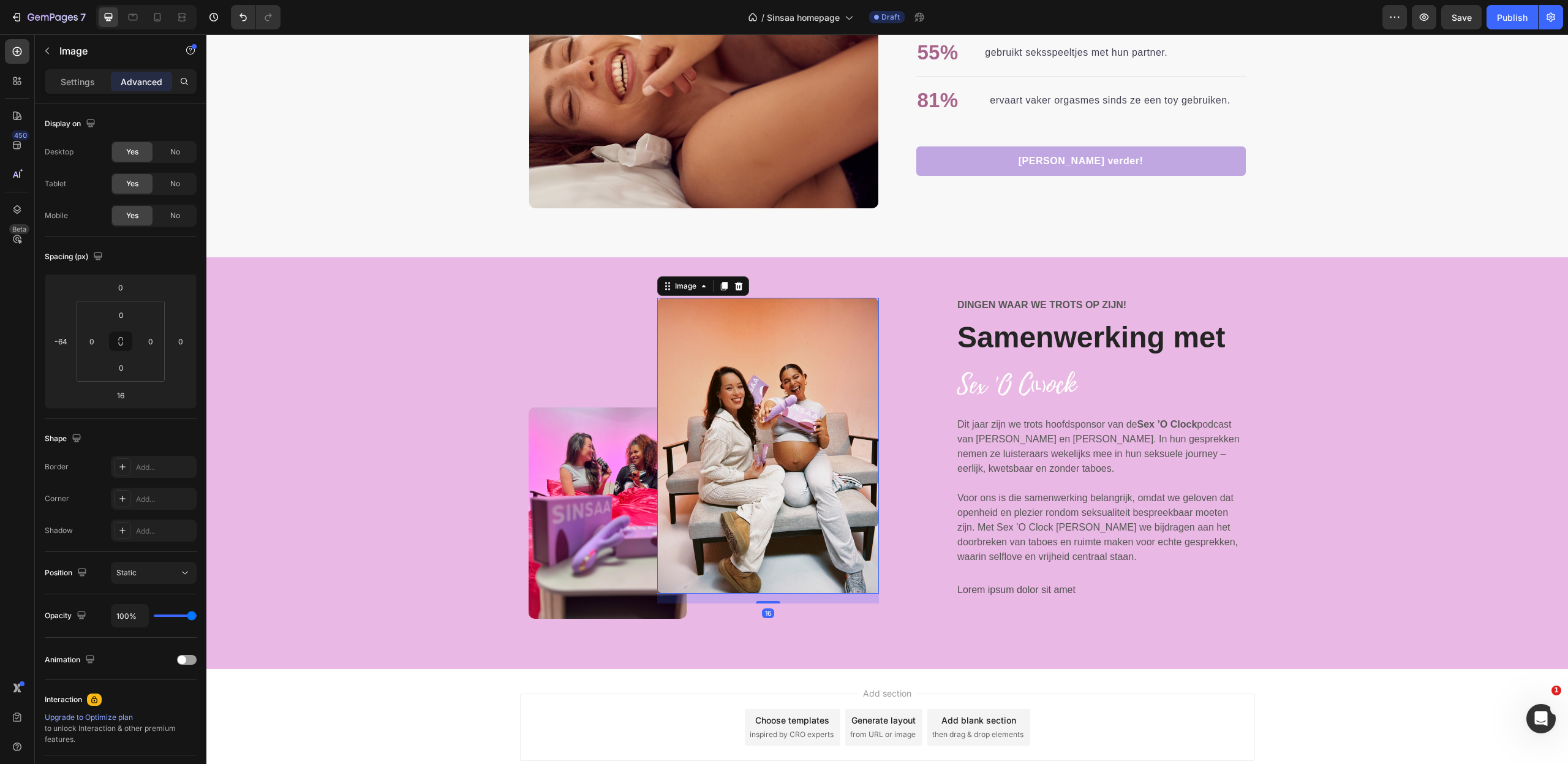
click at [762, 473] on img at bounding box center [767, 446] width 222 height 296
click at [62, 85] on p "Settings" at bounding box center [78, 81] width 35 height 13
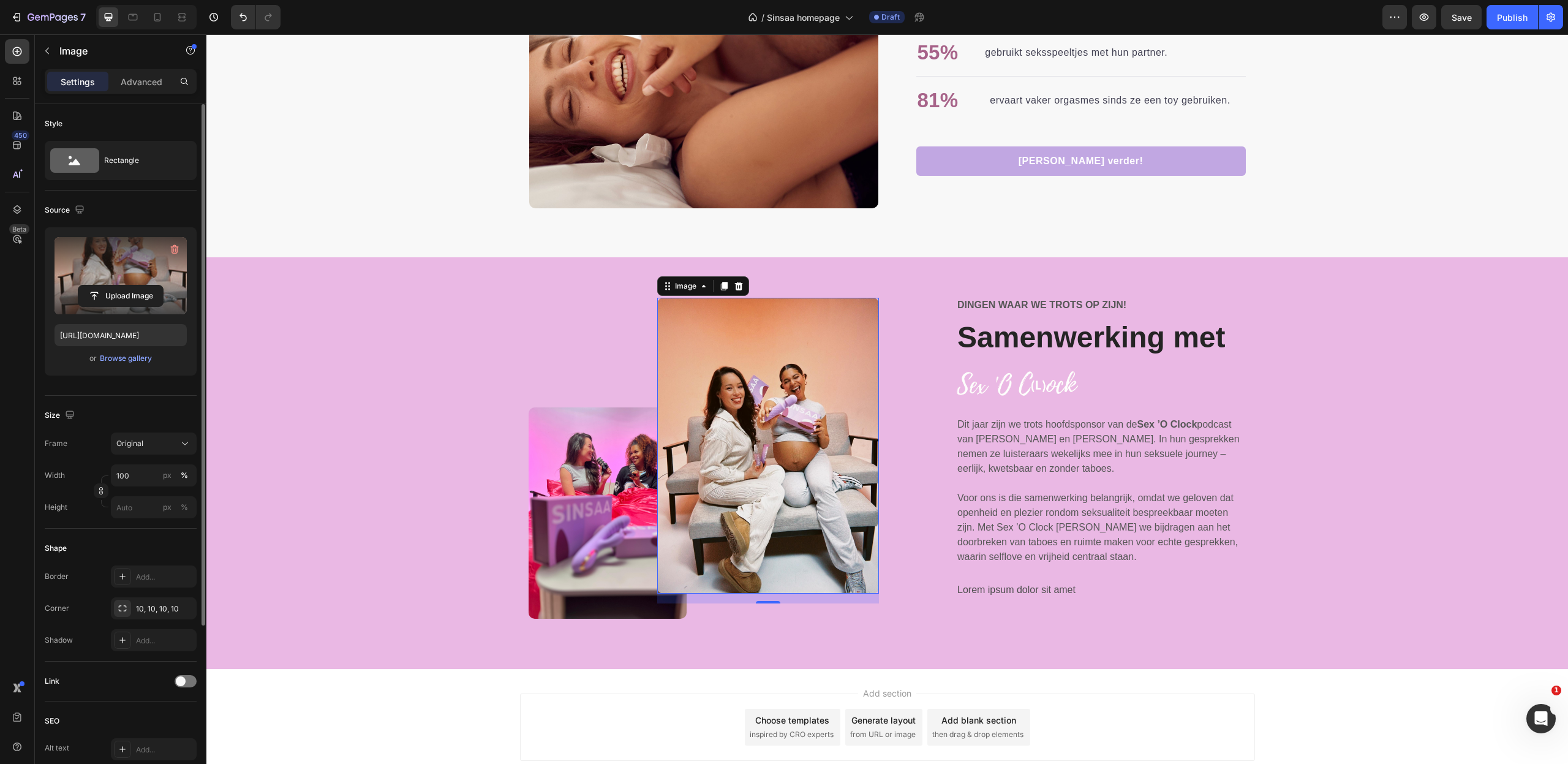
click at [136, 260] on label at bounding box center [120, 276] width 132 height 77
click at [136, 285] on input "file" at bounding box center [120, 295] width 84 height 21
click at [127, 357] on div "Browse gallery" at bounding box center [125, 358] width 52 height 11
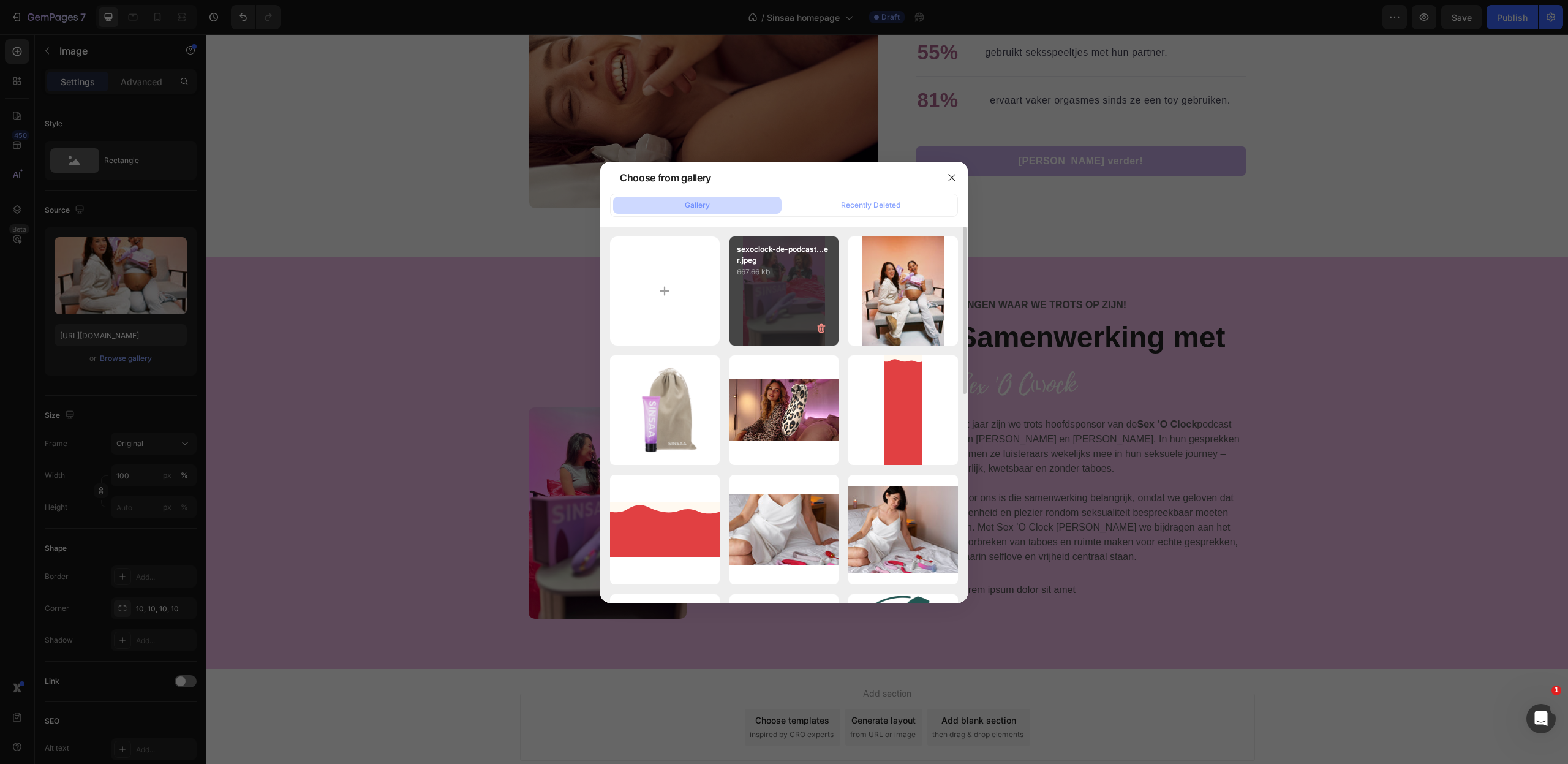
click at [783, 306] on div "sexoclock-de-podcast...er.jpeg 667.66 kb" at bounding box center [784, 291] width 109 height 109
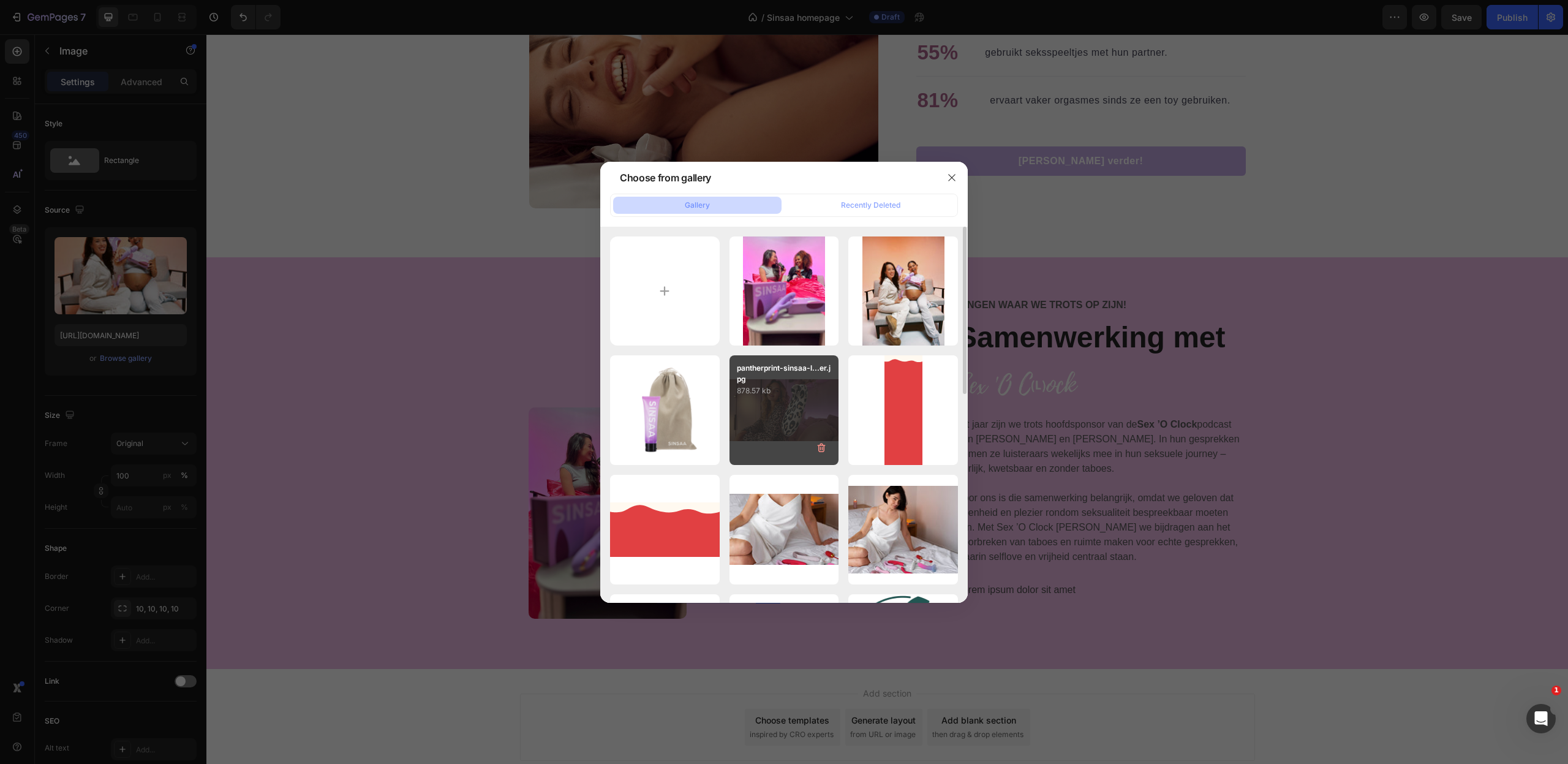
type input "https://cdn.shopify.com/s/files/1/0868/6596/9476/files/gempages_577843925499249…"
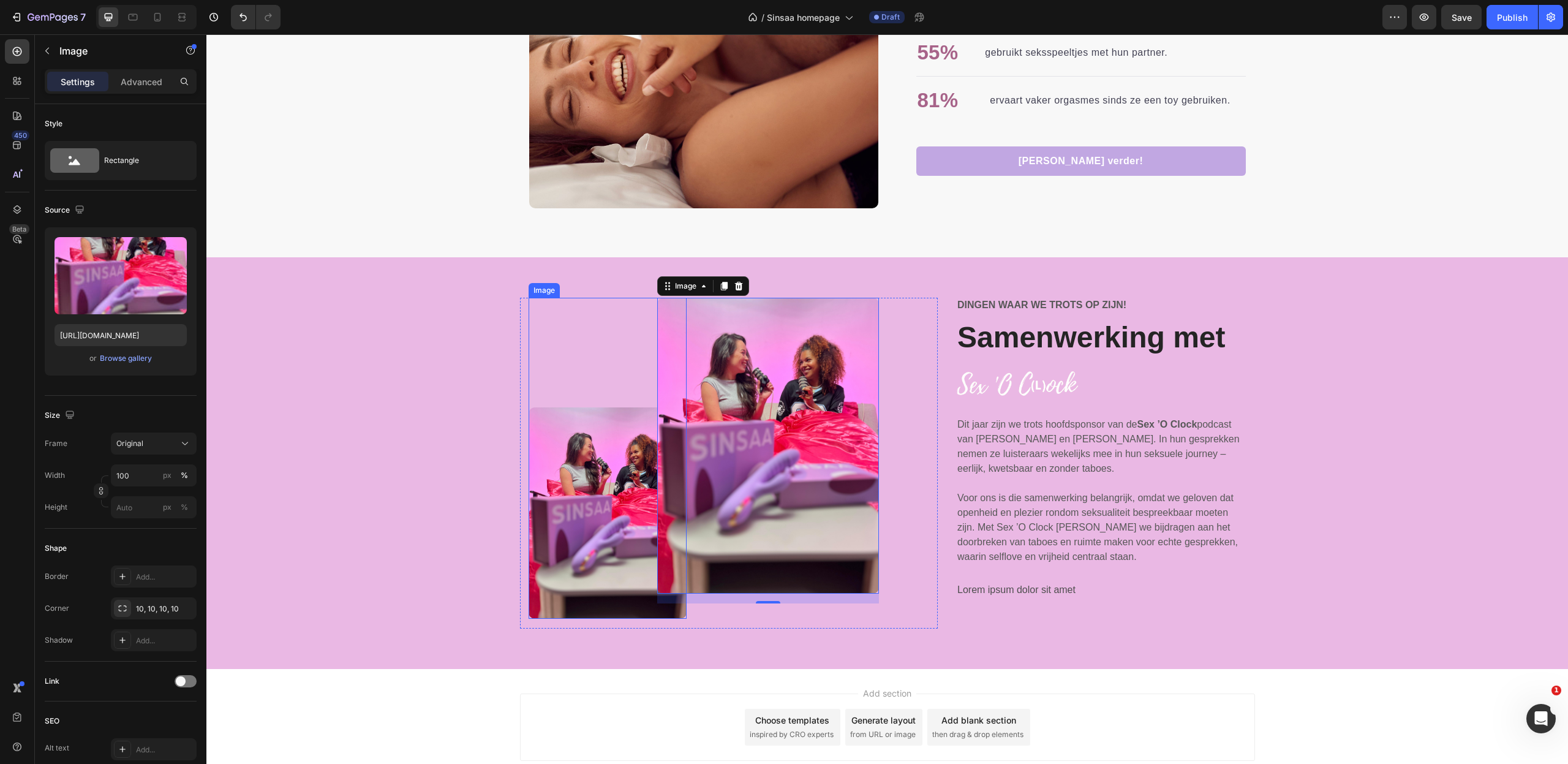
click at [606, 537] on img at bounding box center [608, 513] width 159 height 212
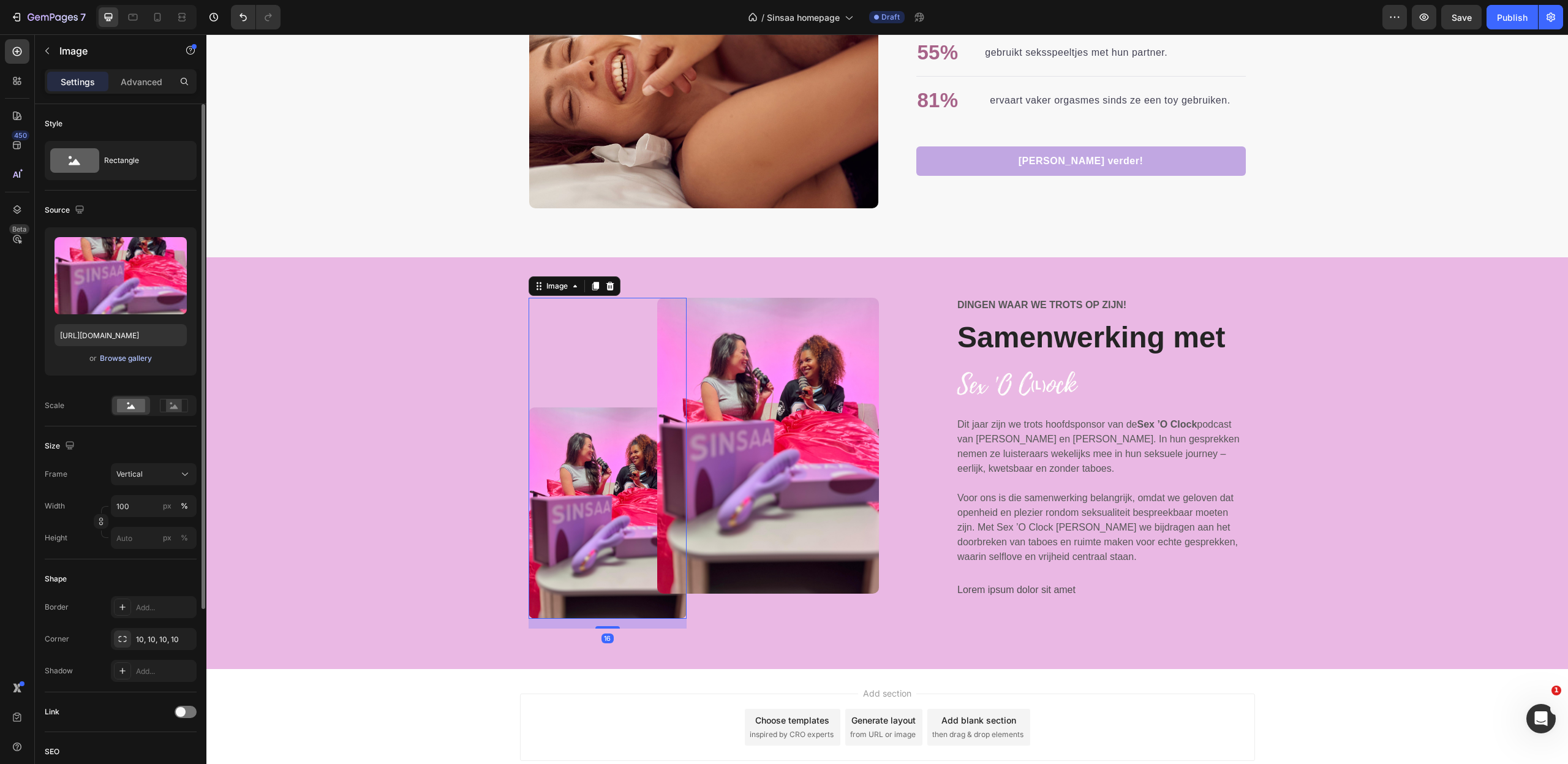
click at [111, 361] on div "Browse gallery" at bounding box center [125, 358] width 52 height 11
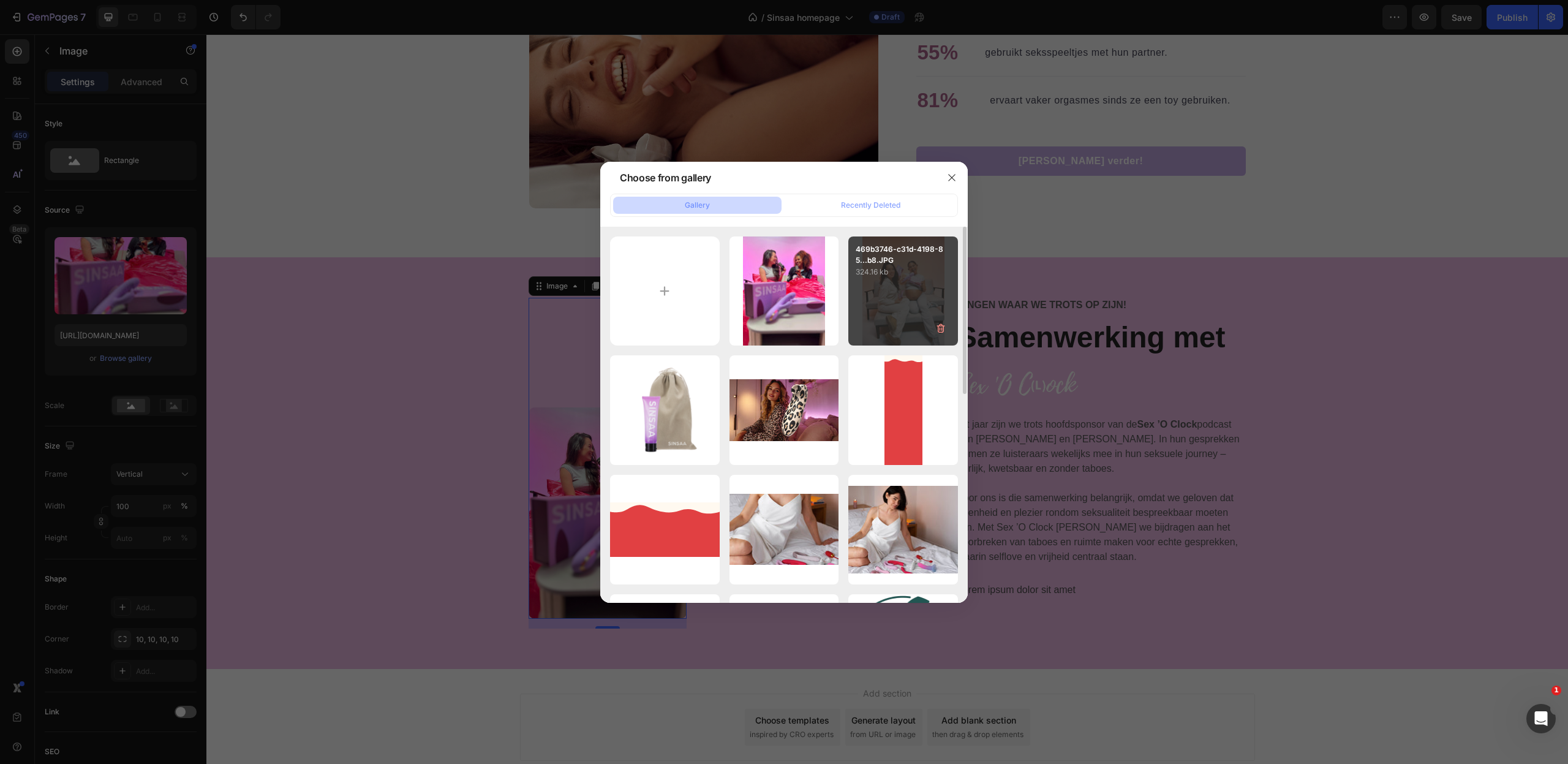
click at [922, 299] on div "469b3746-c31d-4198-85...b8.JPG 324.16 kb" at bounding box center [903, 291] width 109 height 109
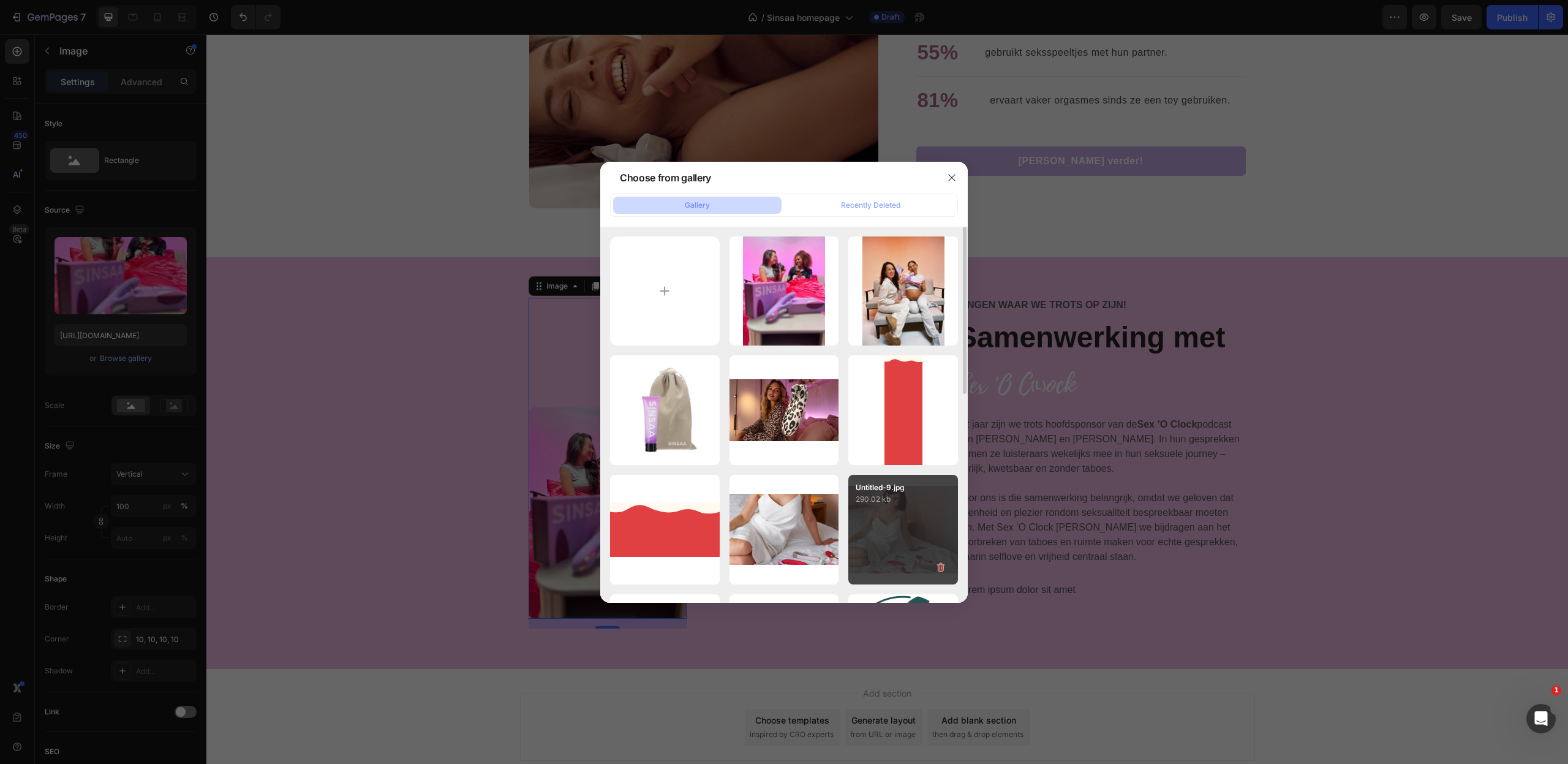
type input "https://cdn.shopify.com/s/files/1/0868/6596/9476/files/gempages_577843925499249…"
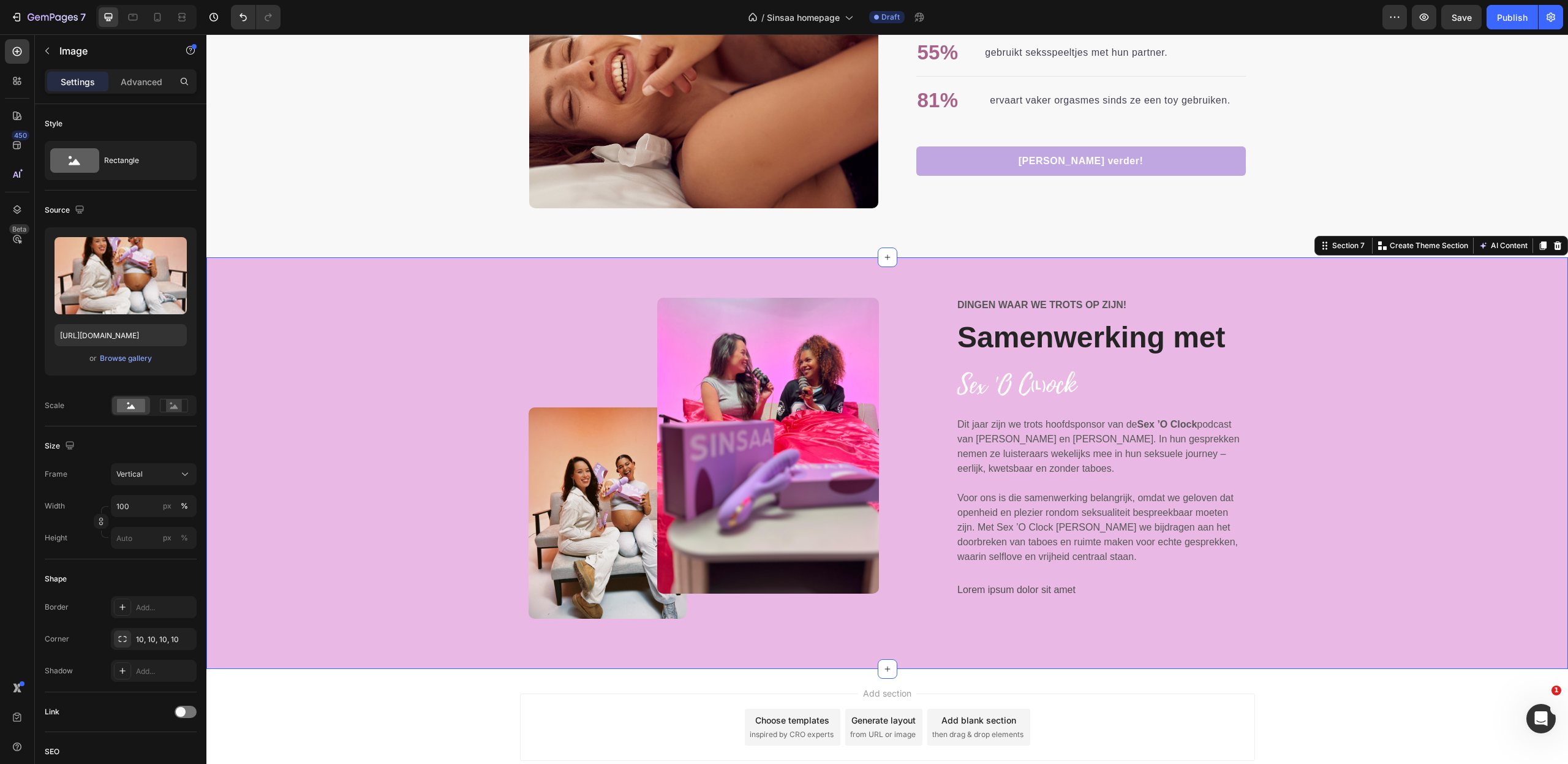
click at [390, 508] on div "Image Image Row Dingen waar we trots op zijn! Text Block Samenwerking met Headi…" at bounding box center [887, 473] width 1343 height 351
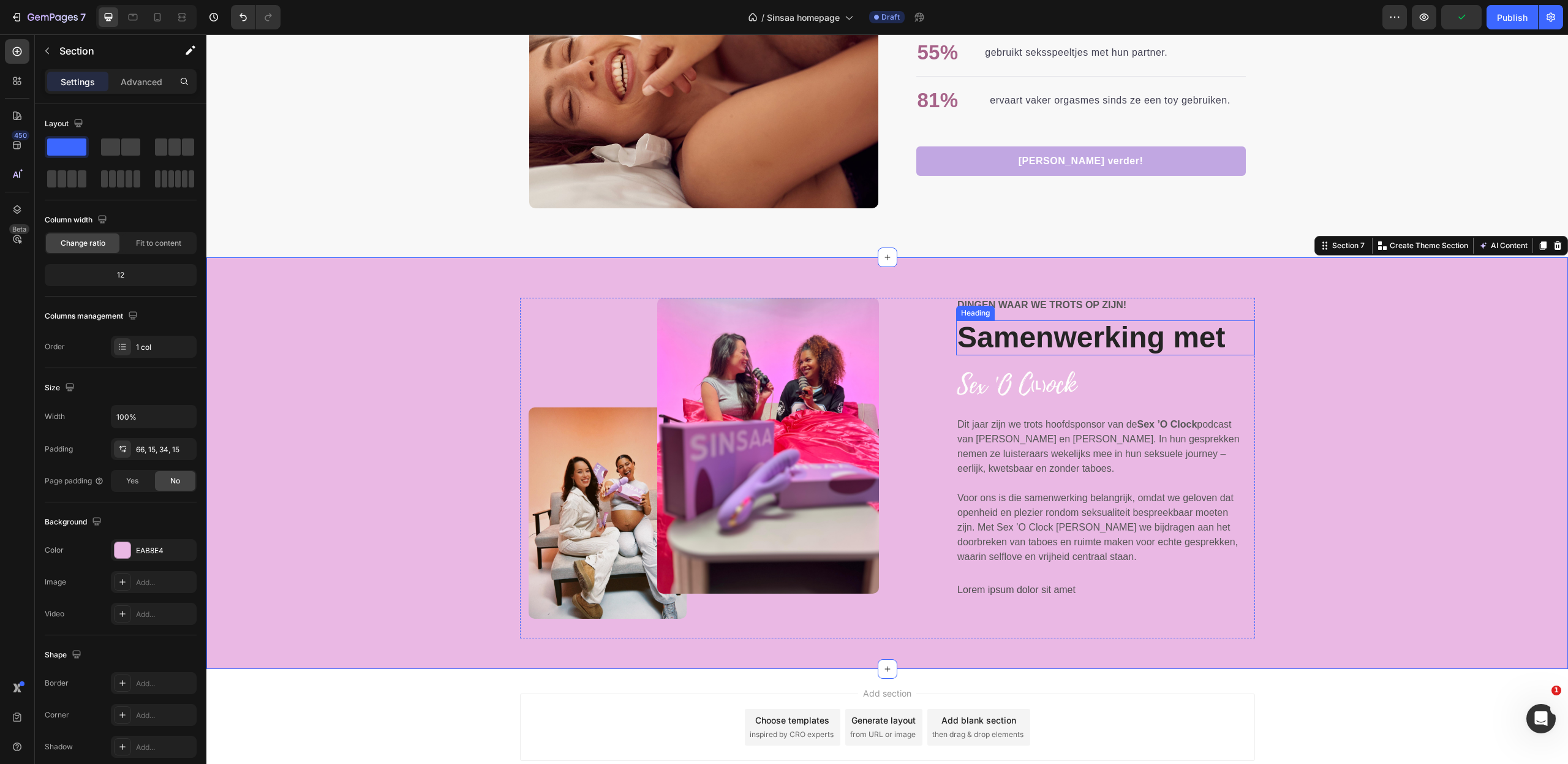
click at [1120, 338] on h2 "Samenwerking met" at bounding box center [1105, 337] width 299 height 35
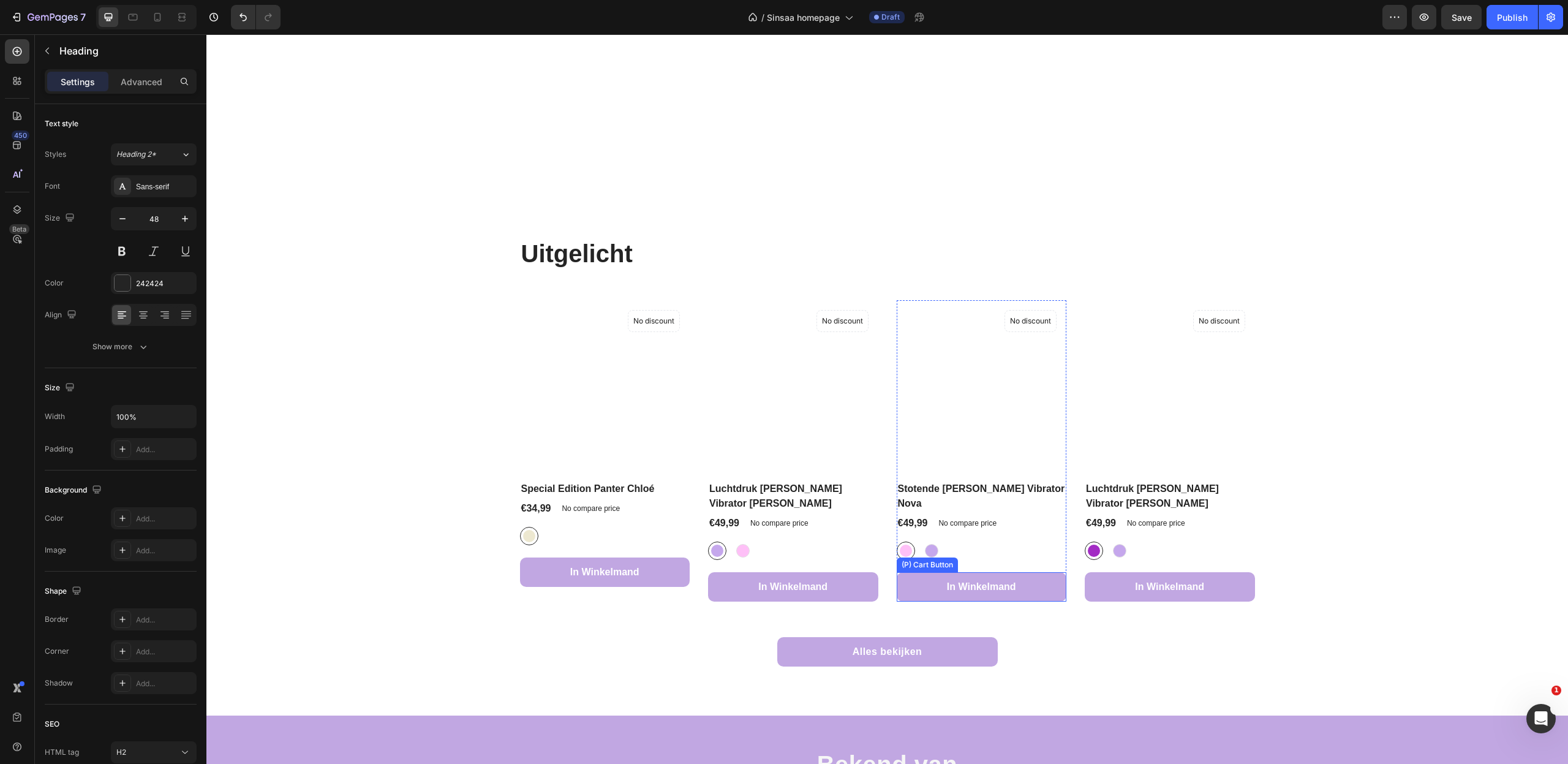
scroll to position [690, 0]
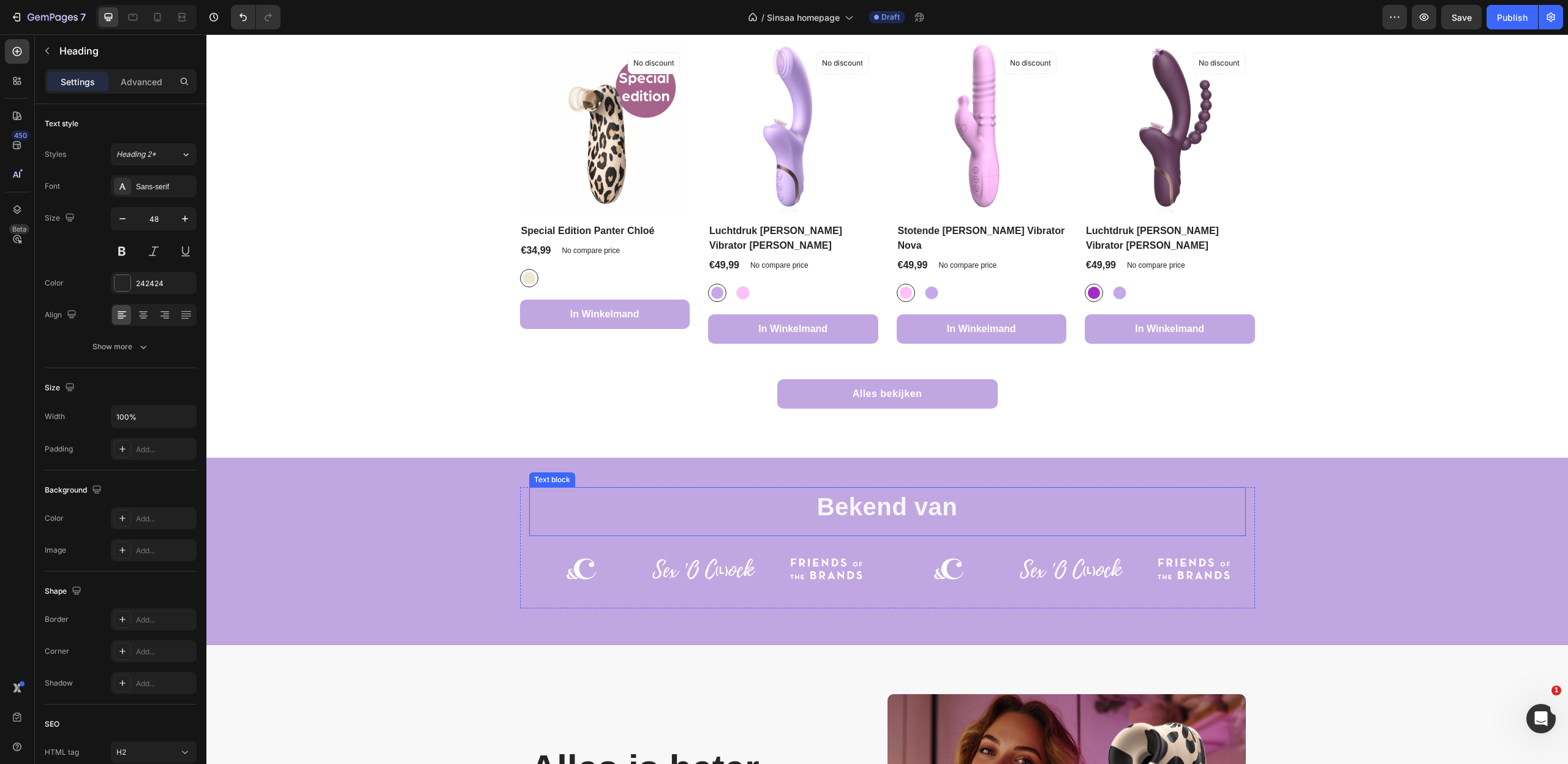
click at [922, 488] on p "Bekend van" at bounding box center [887, 506] width 714 height 37
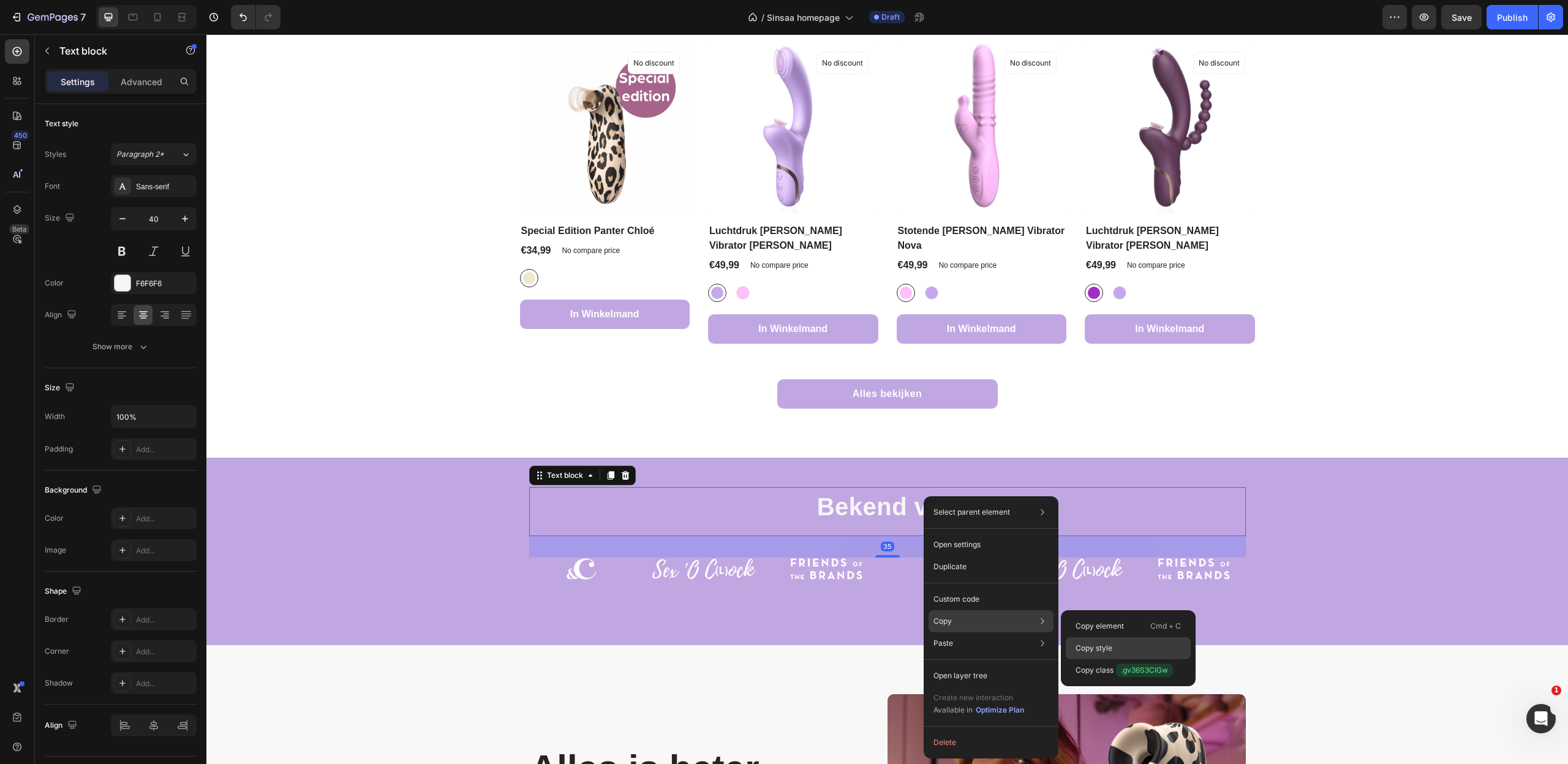
click at [1147, 659] on div "Copy style" at bounding box center [1128, 670] width 125 height 22
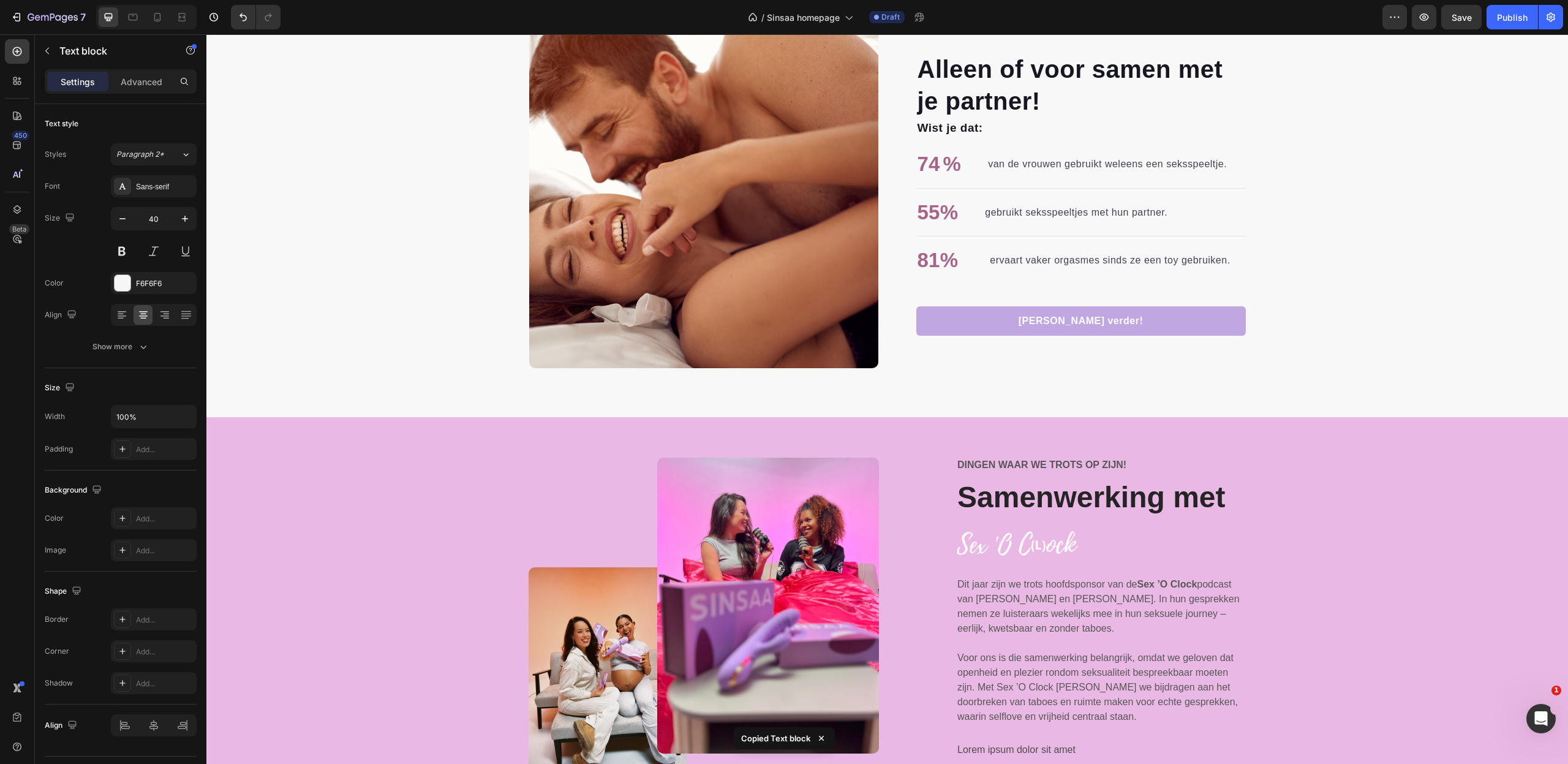
scroll to position [2636, 0]
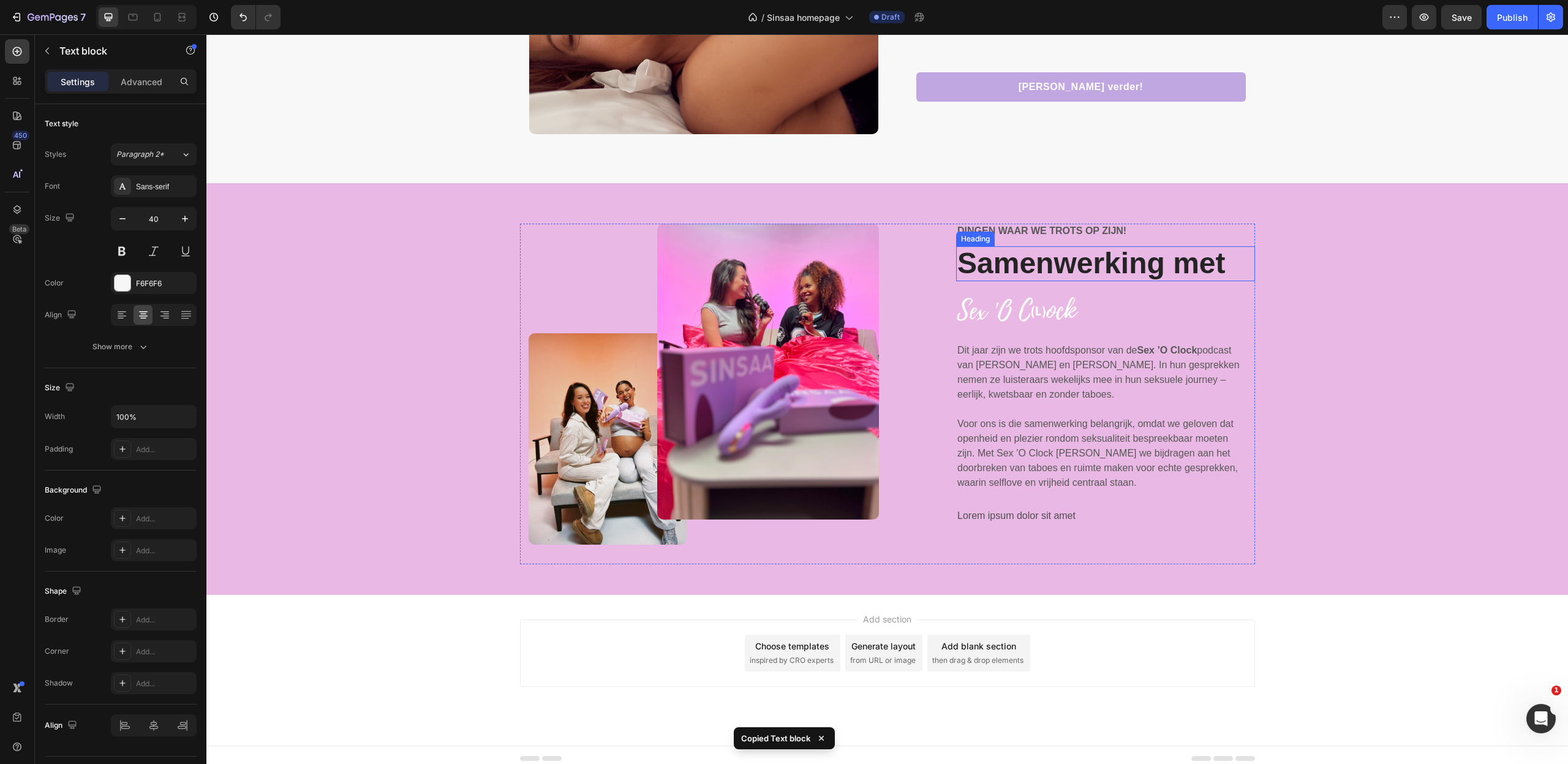
click at [1028, 261] on h2 "Samenwerking met" at bounding box center [1105, 263] width 299 height 35
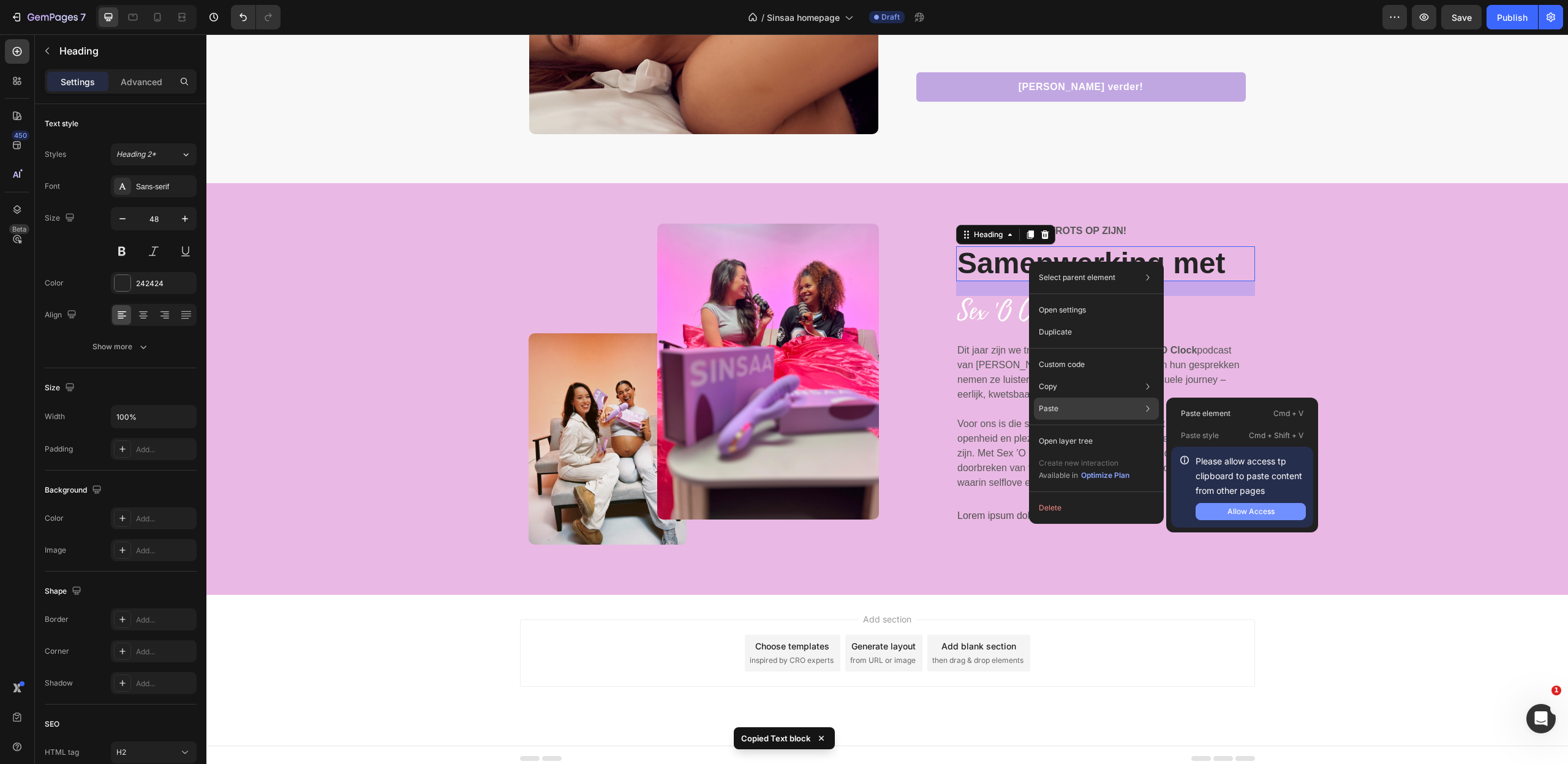
click at [1260, 514] on div "Allow Access" at bounding box center [1250, 511] width 47 height 11
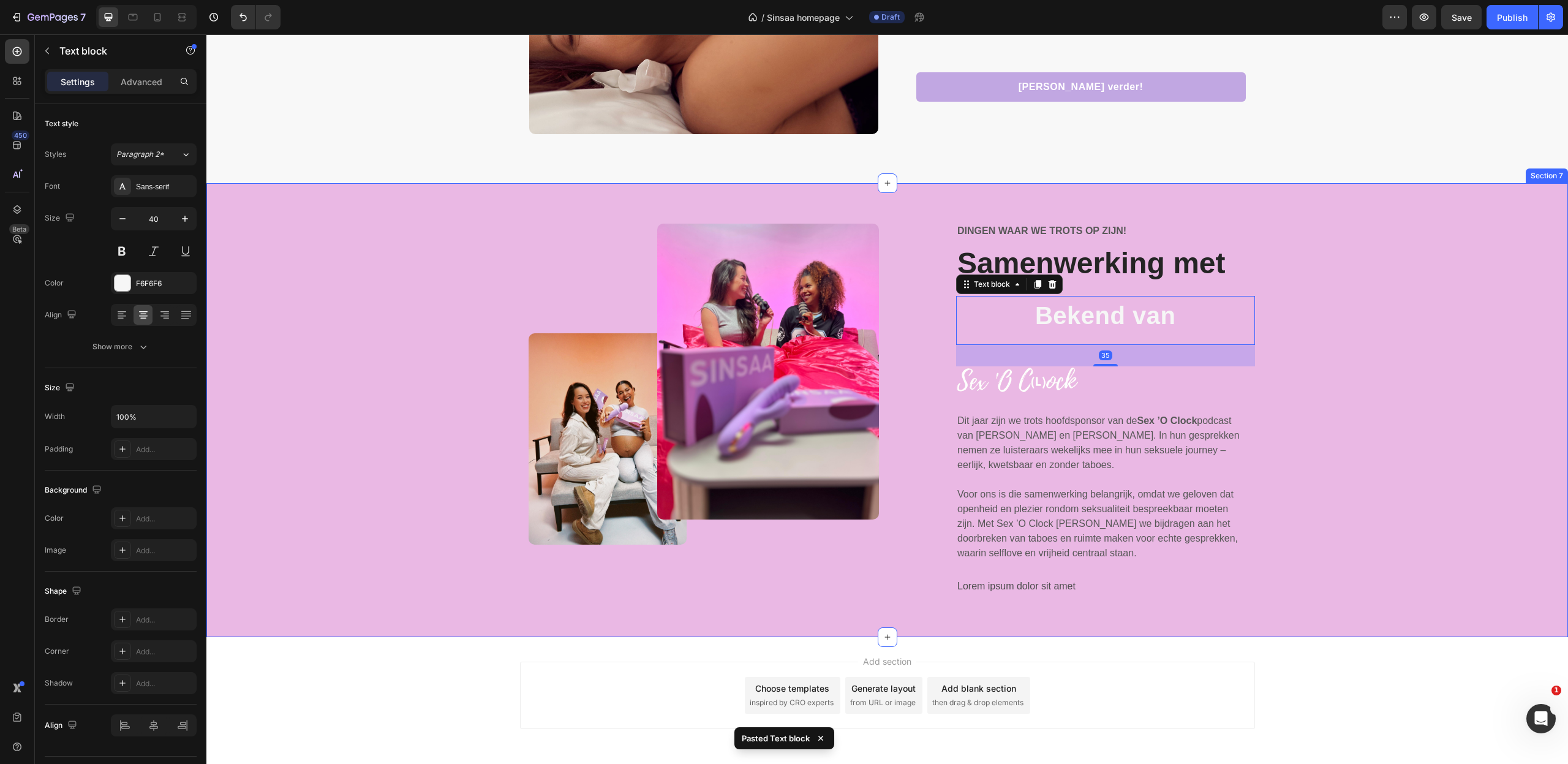
click at [1367, 316] on div "Image Image Row Dingen waar we trots op zijn! Text Block Samenwerking met Headi…" at bounding box center [887, 419] width 1343 height 392
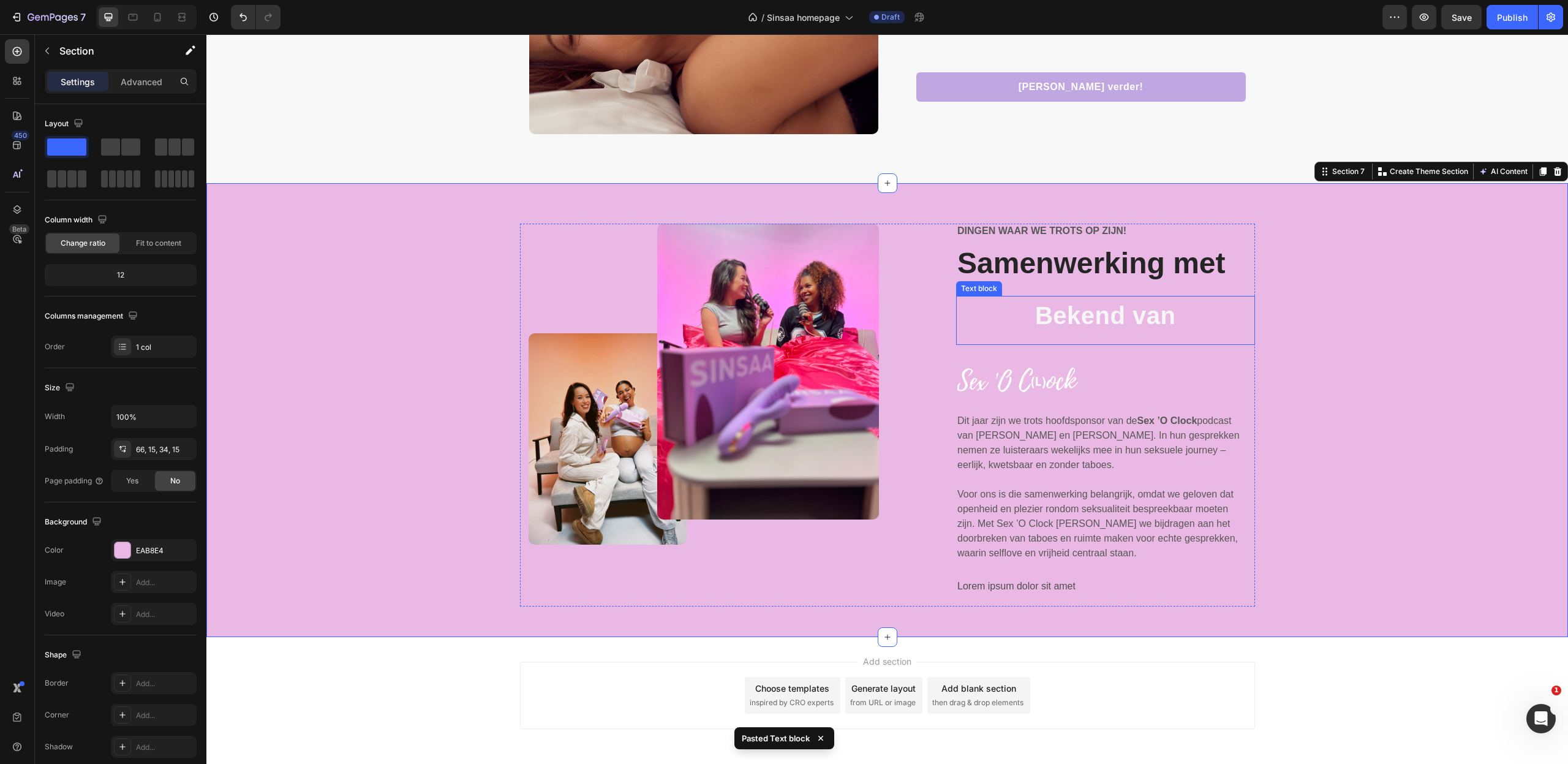
click at [1130, 320] on p "Bekend van" at bounding box center [1105, 315] width 296 height 37
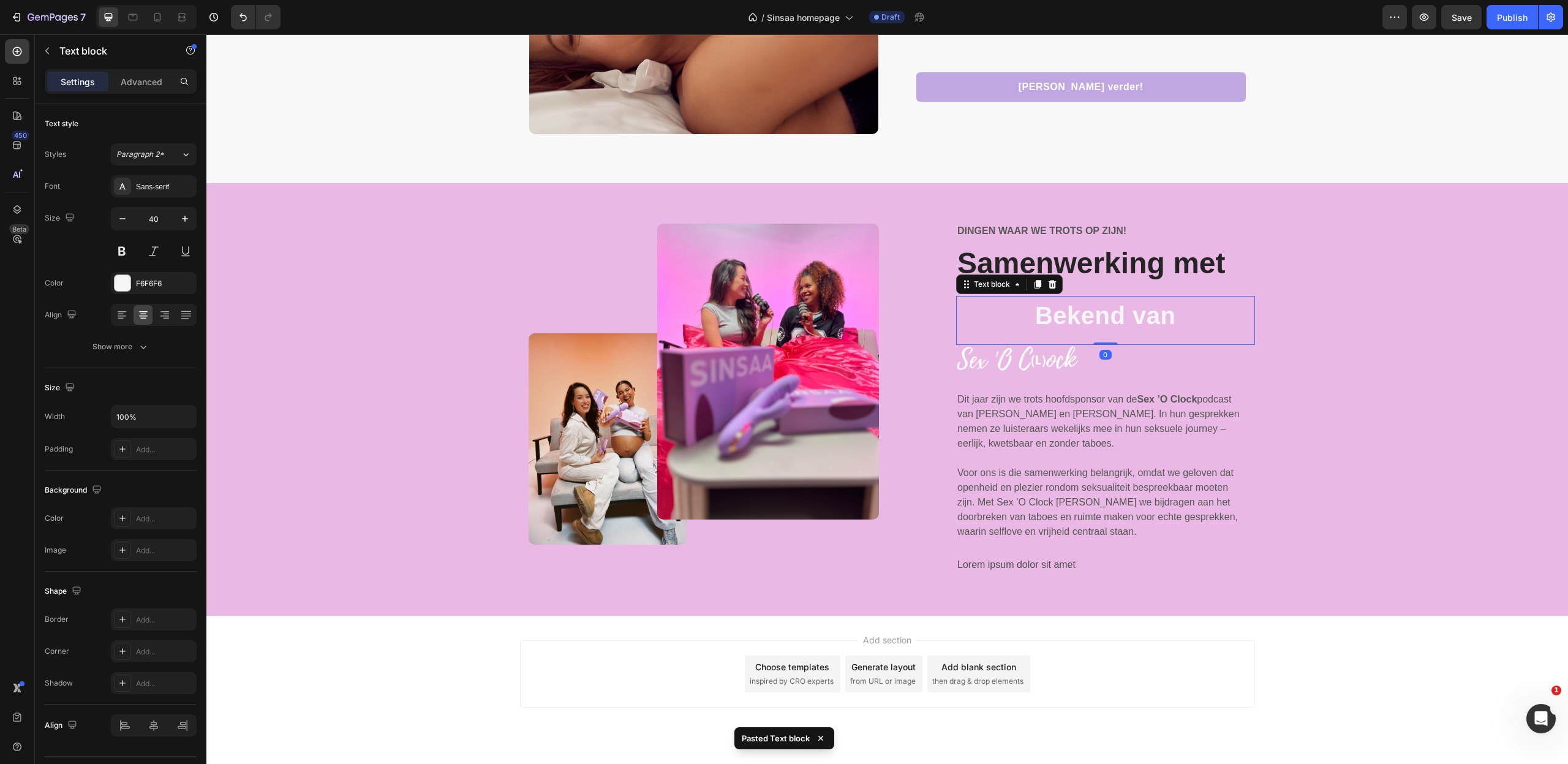
drag, startPoint x: 1107, startPoint y: 364, endPoint x: 1104, endPoint y: 231, distance: 133.0
click at [1105, 232] on div "Dingen waar we trots op zijn! Text Block Samenwerking met Heading Bekend van Te…" at bounding box center [1105, 404] width 299 height 362
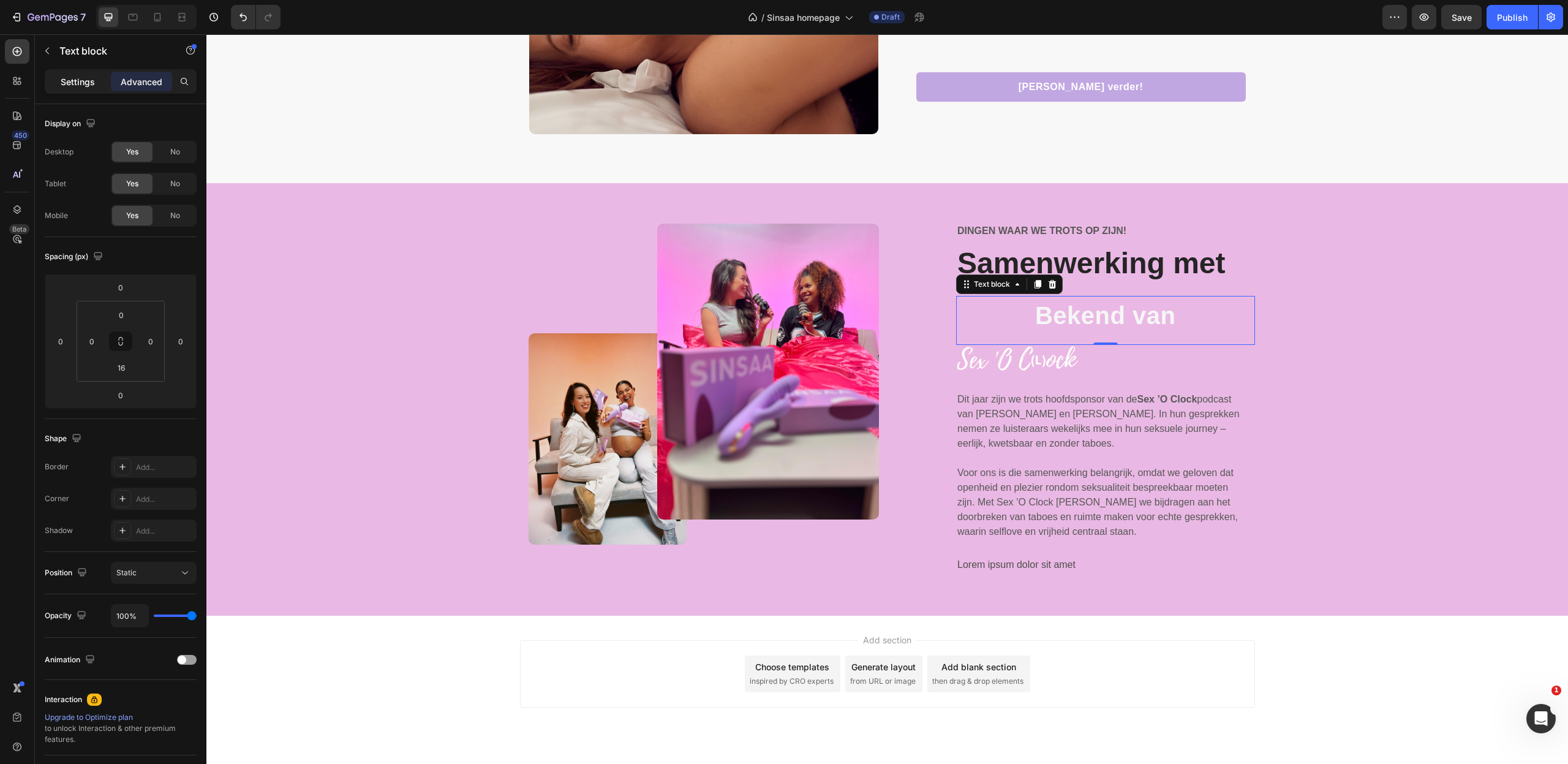
click at [72, 86] on p "Settings" at bounding box center [78, 81] width 35 height 13
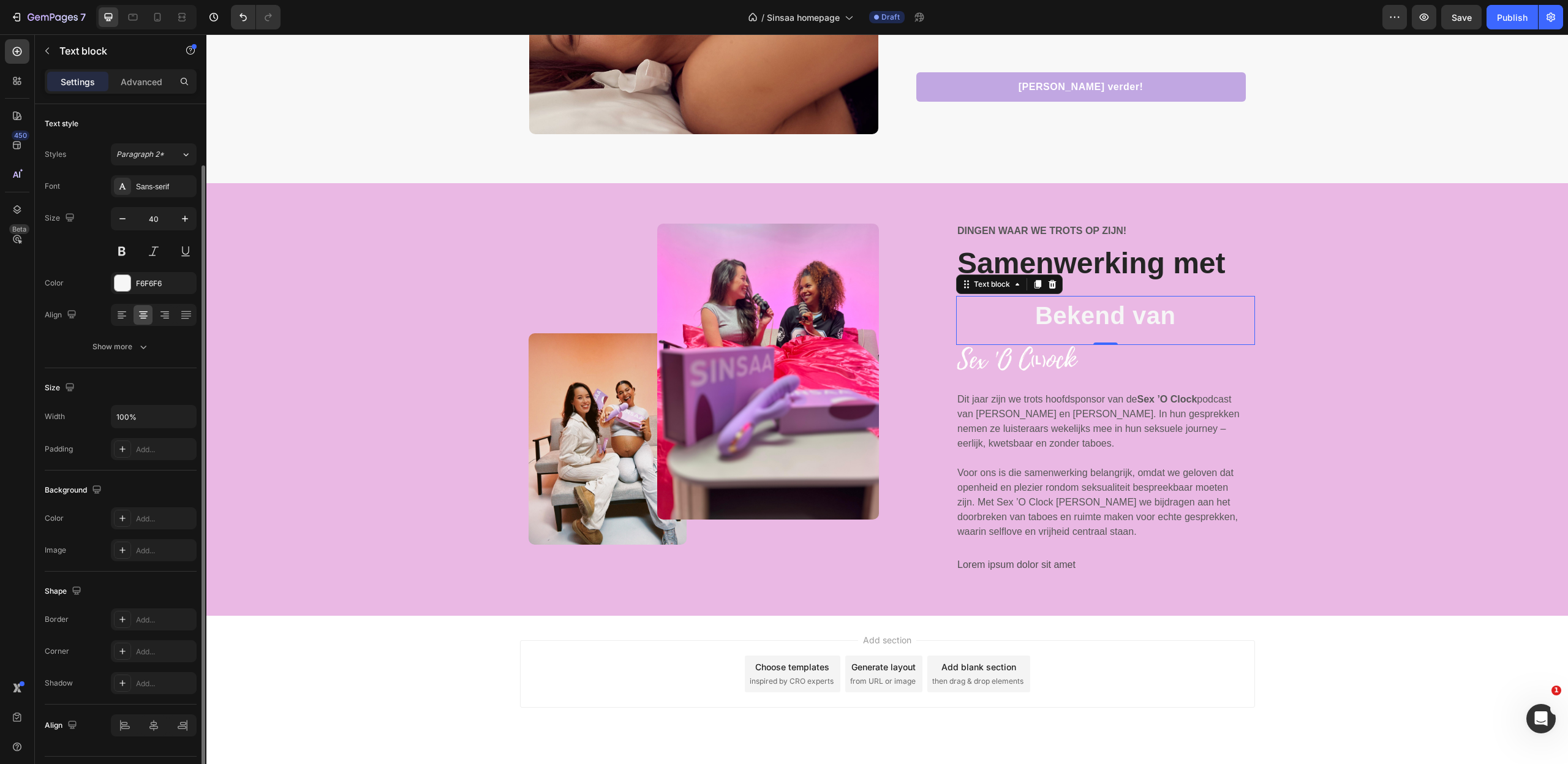
scroll to position [31, 0]
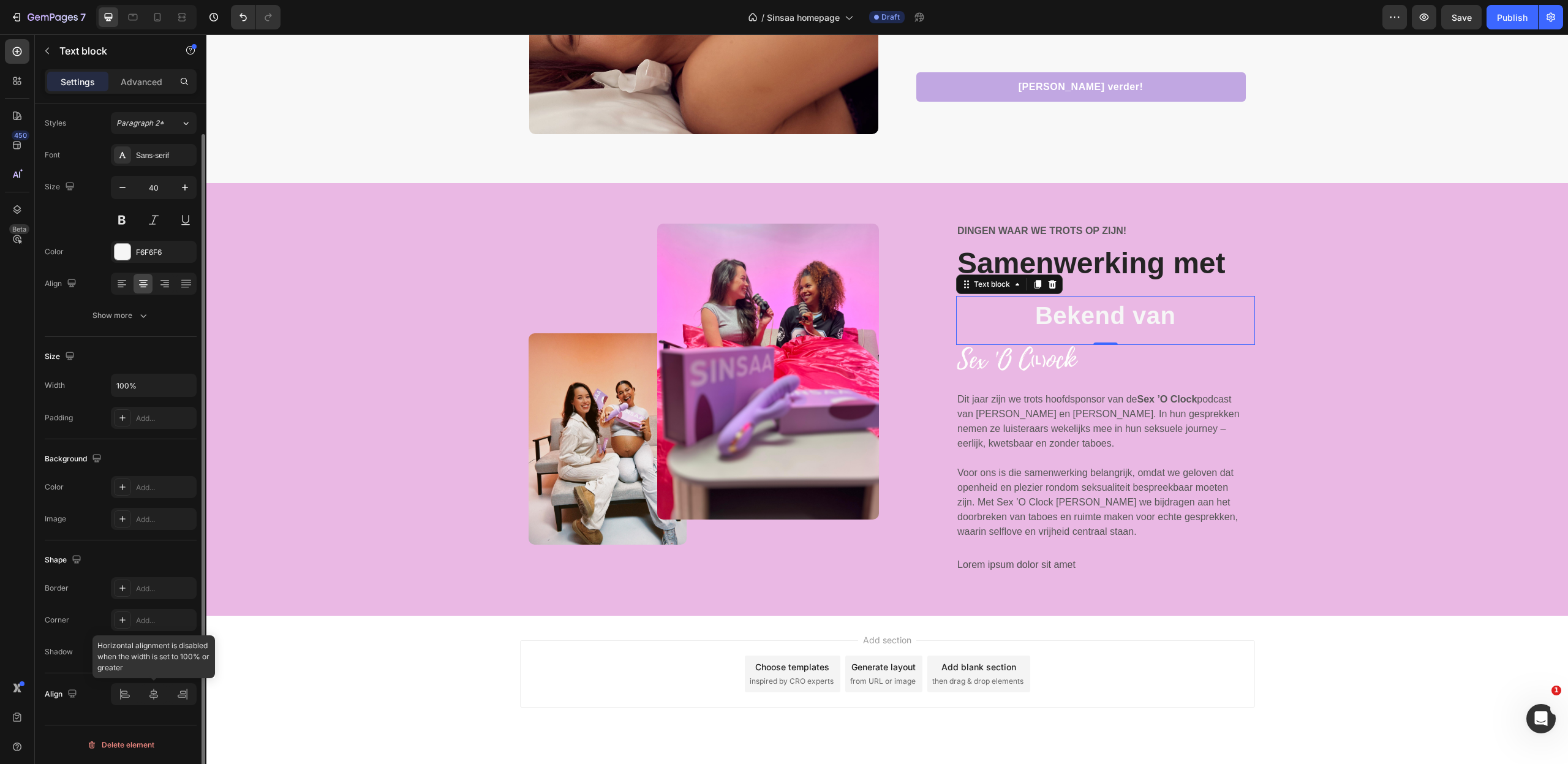
click at [123, 688] on div at bounding box center [154, 693] width 85 height 22
click at [124, 279] on icon at bounding box center [121, 283] width 12 height 12
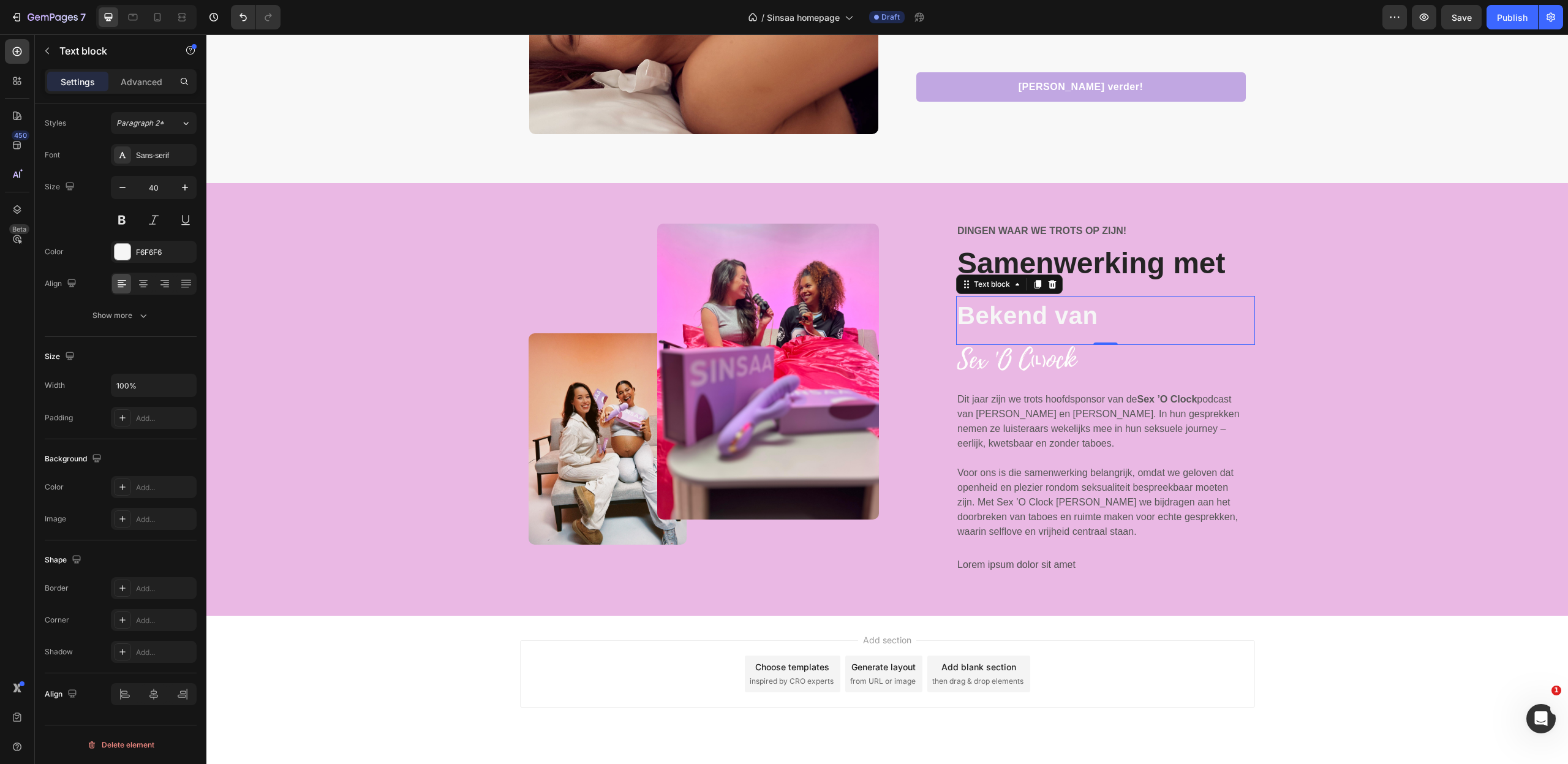
click at [1051, 317] on p "Bekend van" at bounding box center [1105, 315] width 296 height 37
click at [1193, 265] on h2 "Samenwerking met" at bounding box center [1105, 263] width 299 height 35
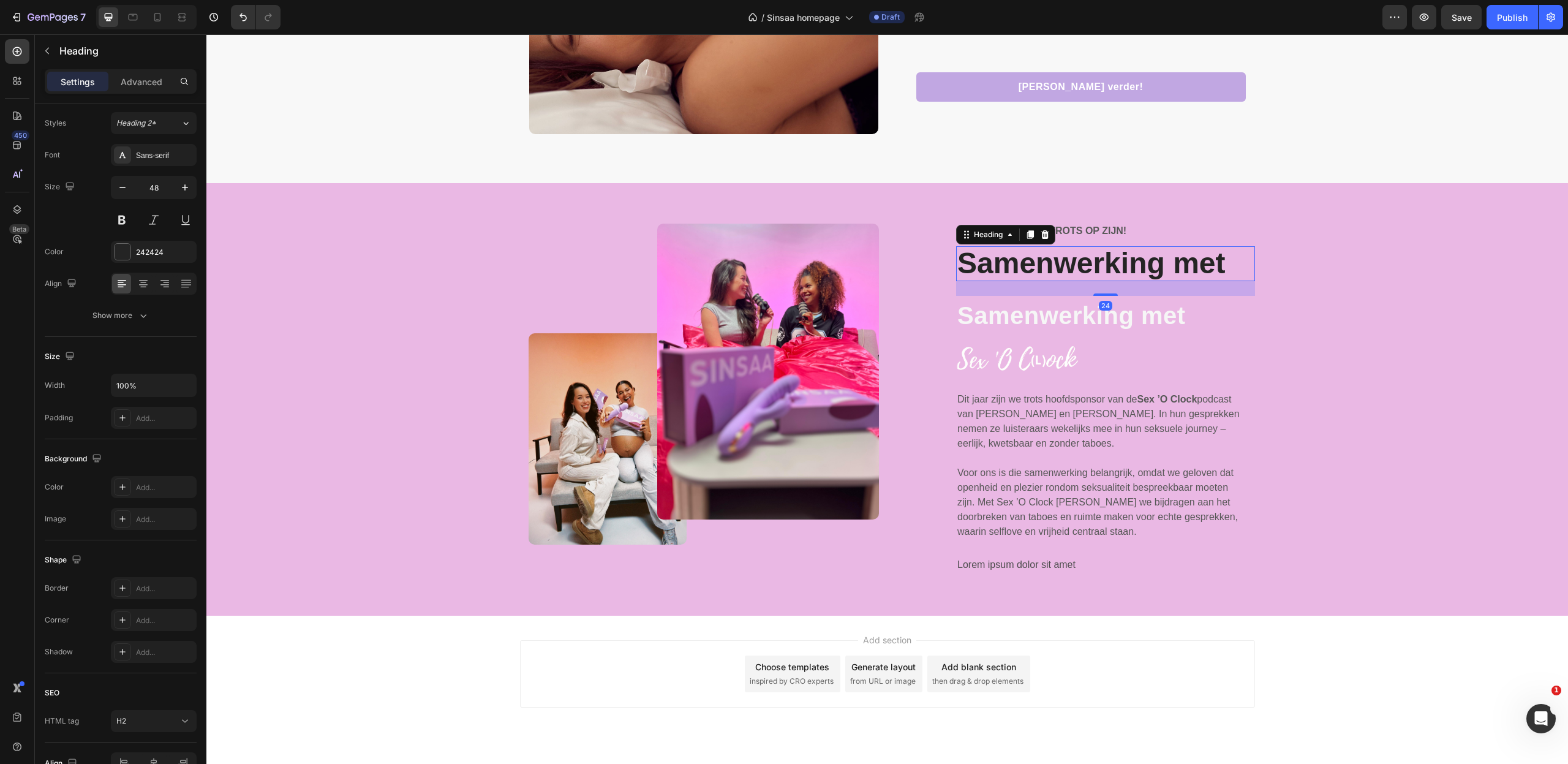
scroll to position [0, 0]
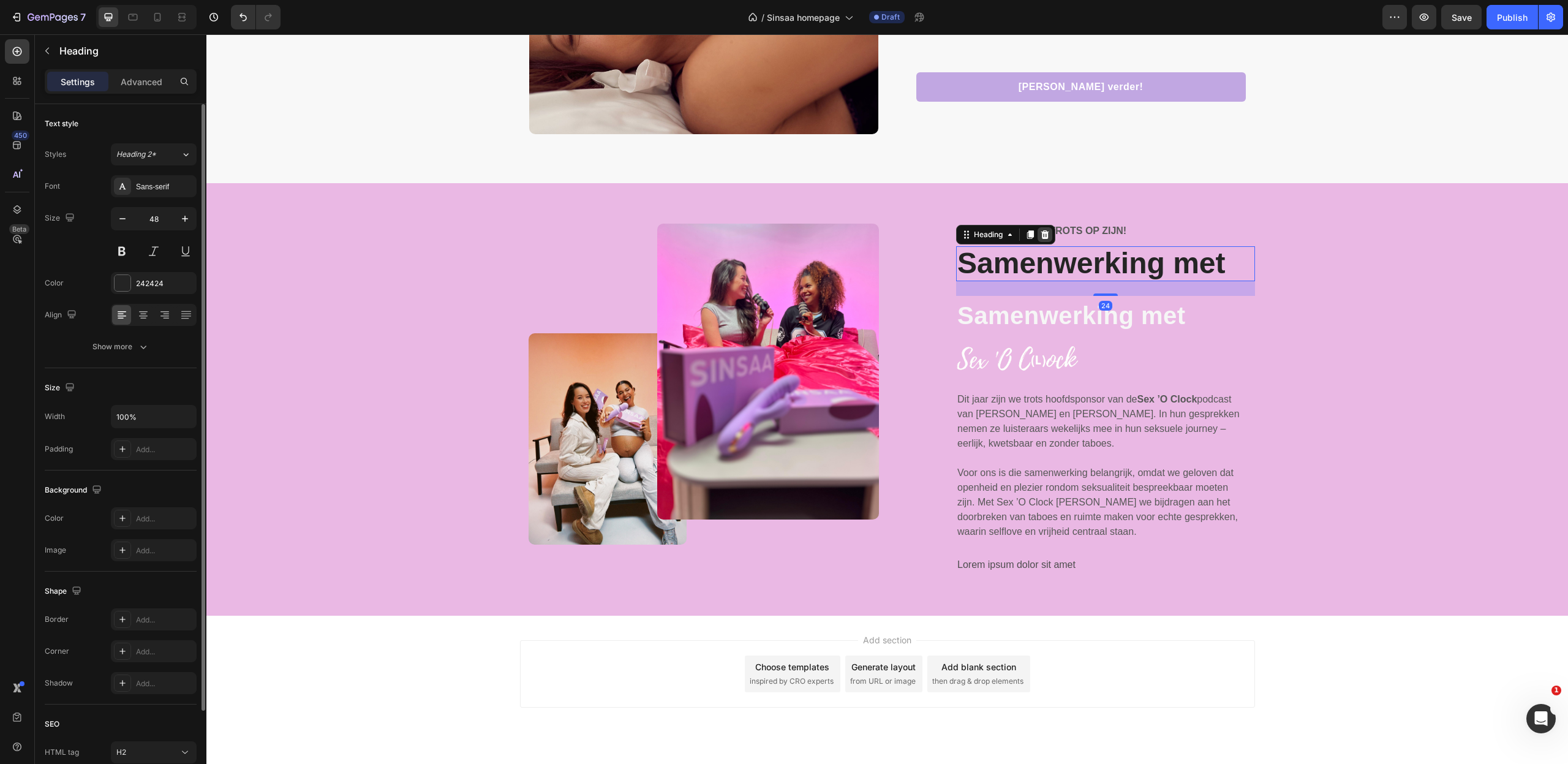
click at [1046, 233] on icon at bounding box center [1045, 234] width 8 height 9
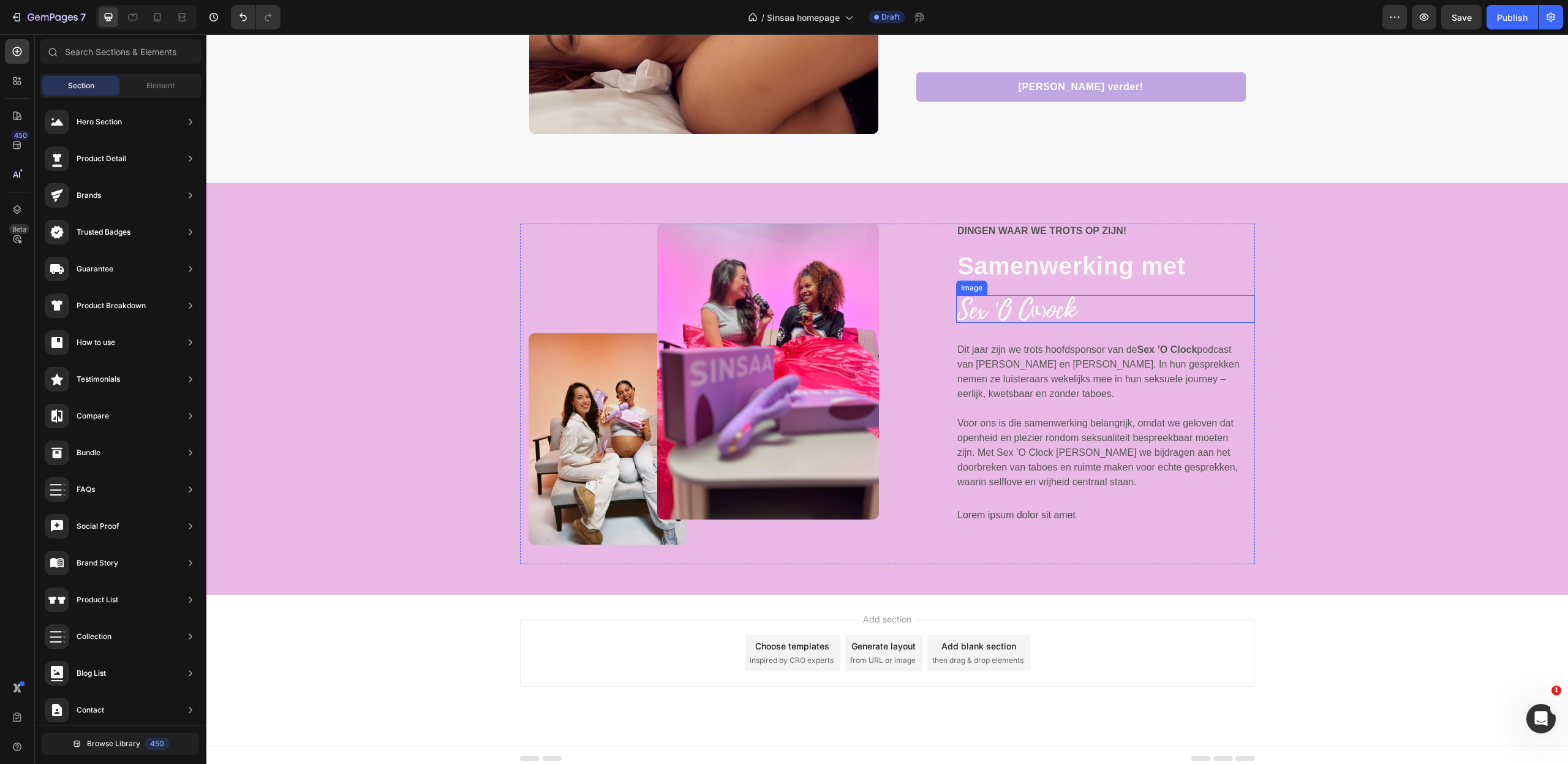
click at [1045, 307] on img at bounding box center [1017, 309] width 122 height 28
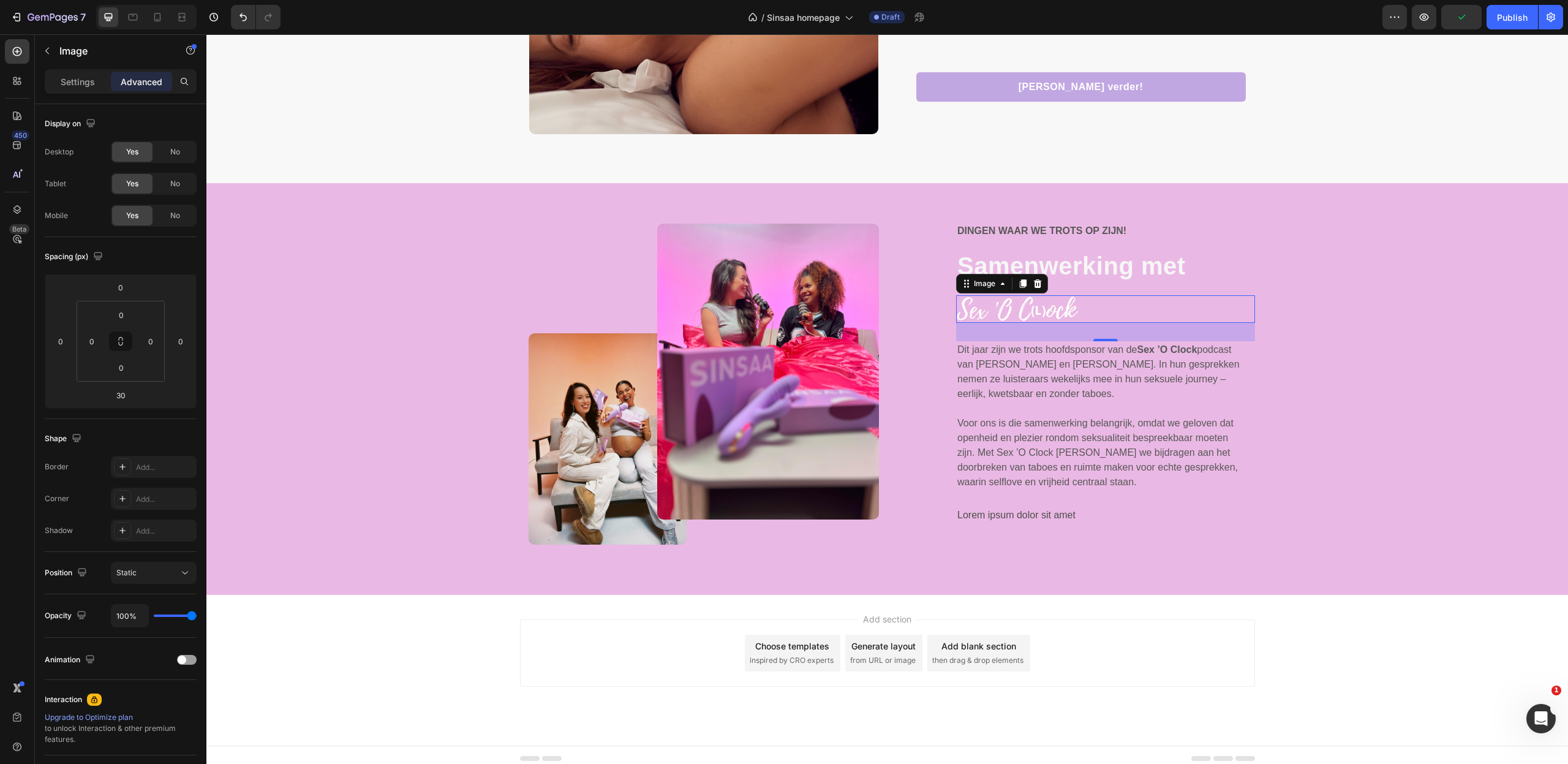
scroll to position [2644, 0]
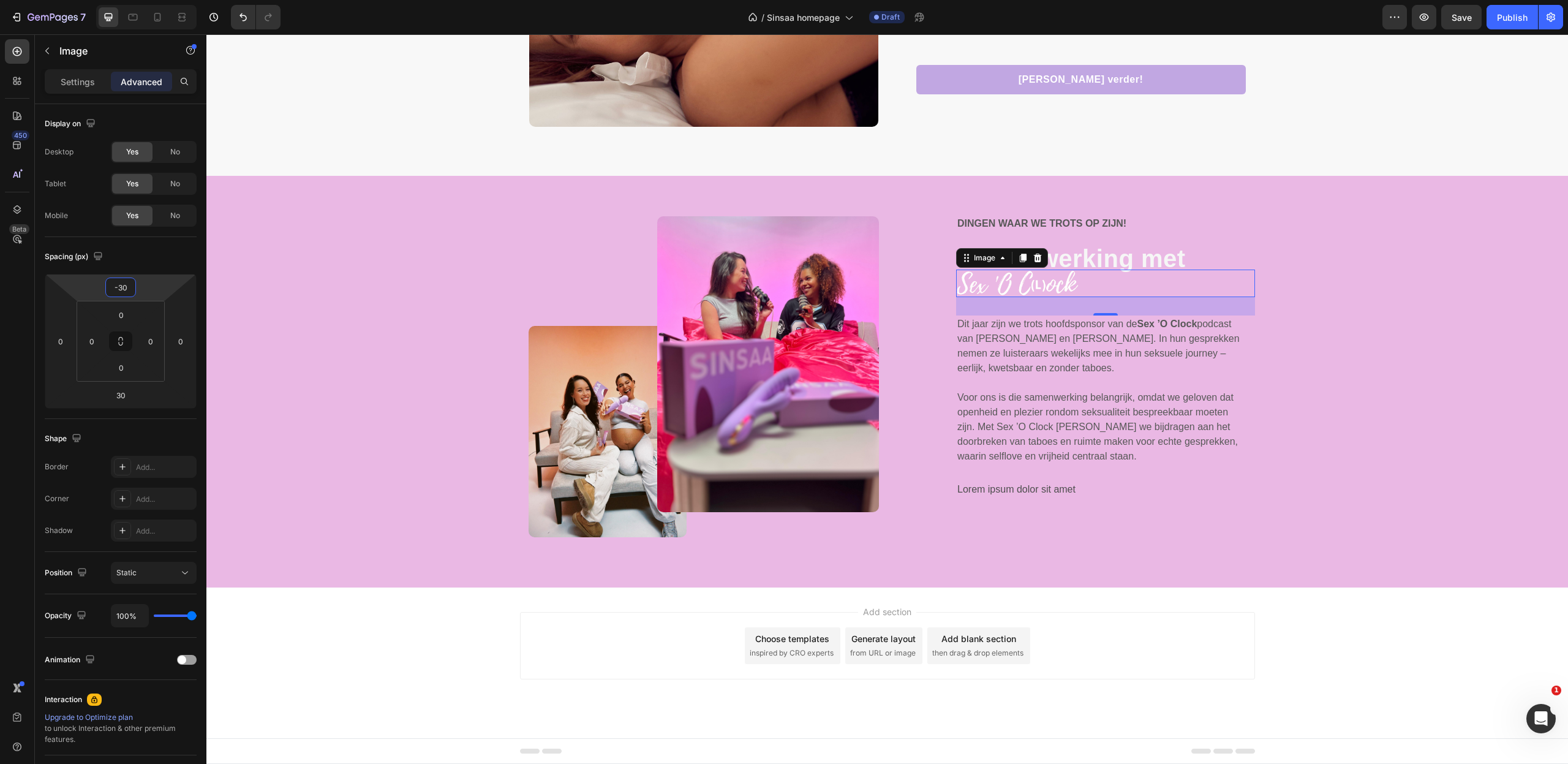
drag, startPoint x: 148, startPoint y: 287, endPoint x: 96, endPoint y: 296, distance: 52.8
click at [96, 0] on html "7 Version history / Sinsaa homepage Draft Preview Save Publish 450 Beta Section…" at bounding box center [784, 0] width 1568 height 0
type input "-24"
drag, startPoint x: 88, startPoint y: 286, endPoint x: 125, endPoint y: 287, distance: 37.0
click at [86, 0] on html "7 Version history / Sinsaa homepage Draft Preview Save Publish 450 Beta Section…" at bounding box center [784, 0] width 1568 height 0
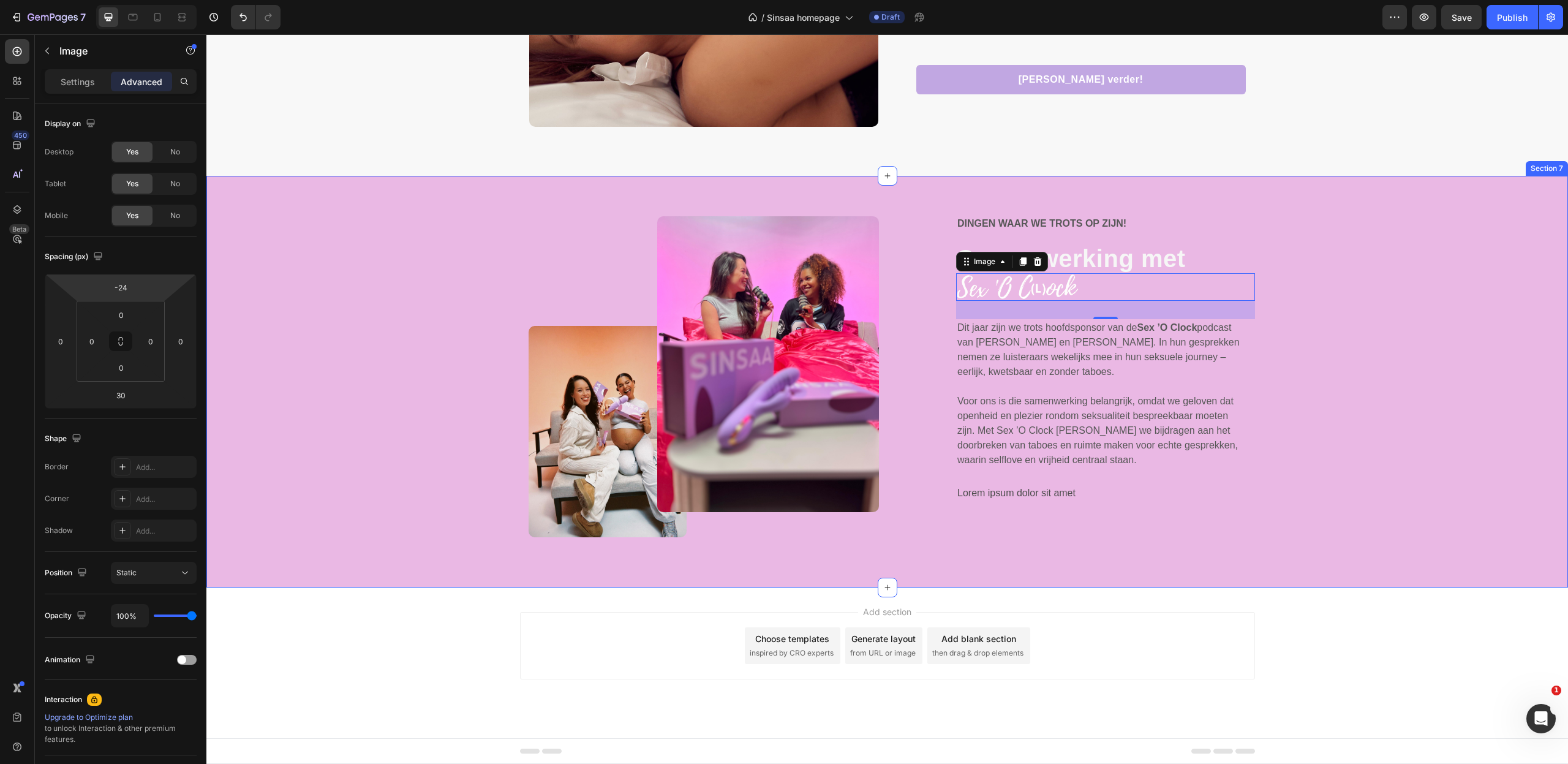
click at [1391, 364] on div "Image Image Row Dingen waar we trots op zijn! Text Block Samenwerking met Text …" at bounding box center [887, 391] width 1343 height 351
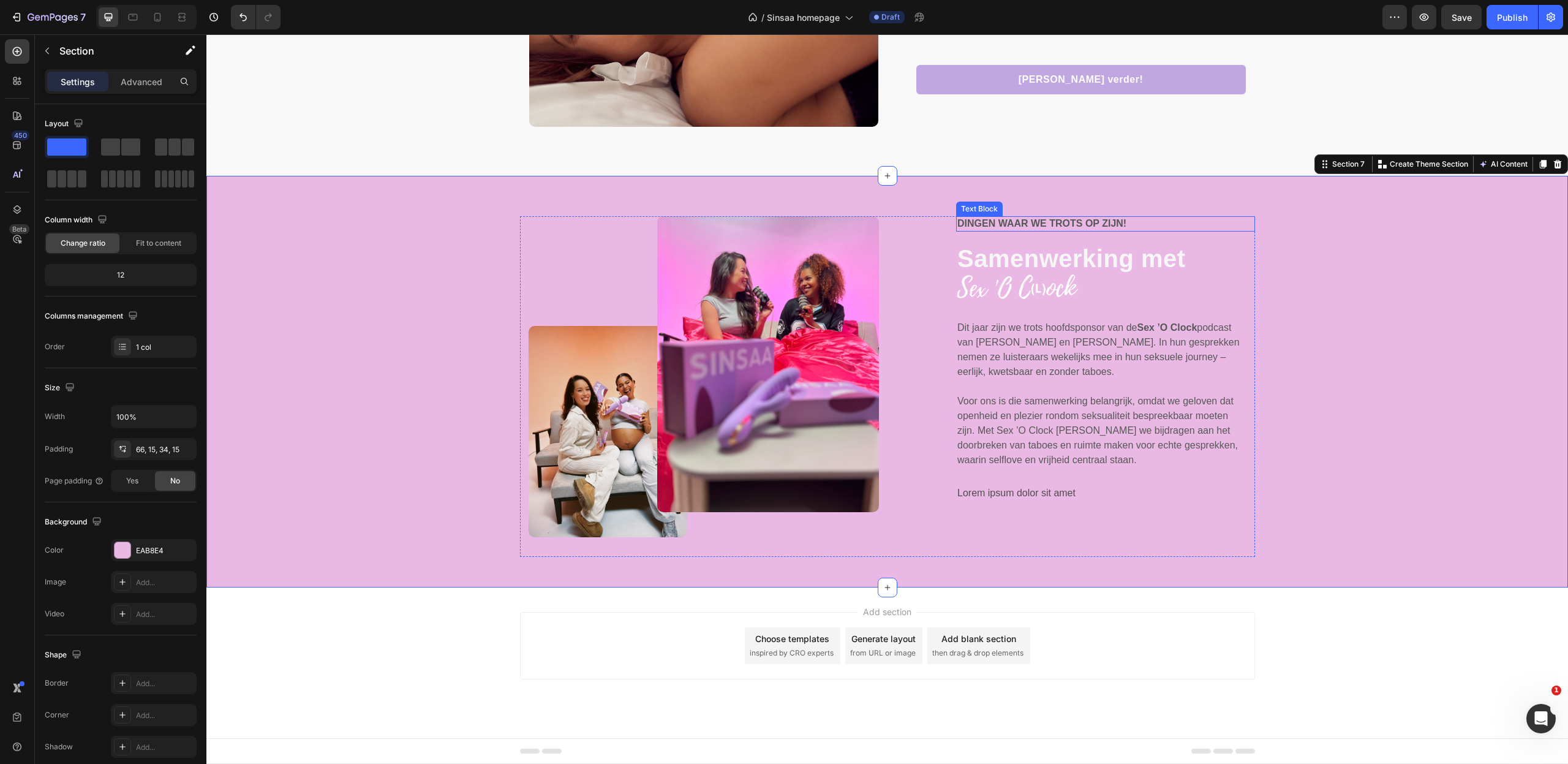
click at [1030, 228] on p "Dingen waar we trots op zijn!" at bounding box center [1105, 224] width 296 height 13
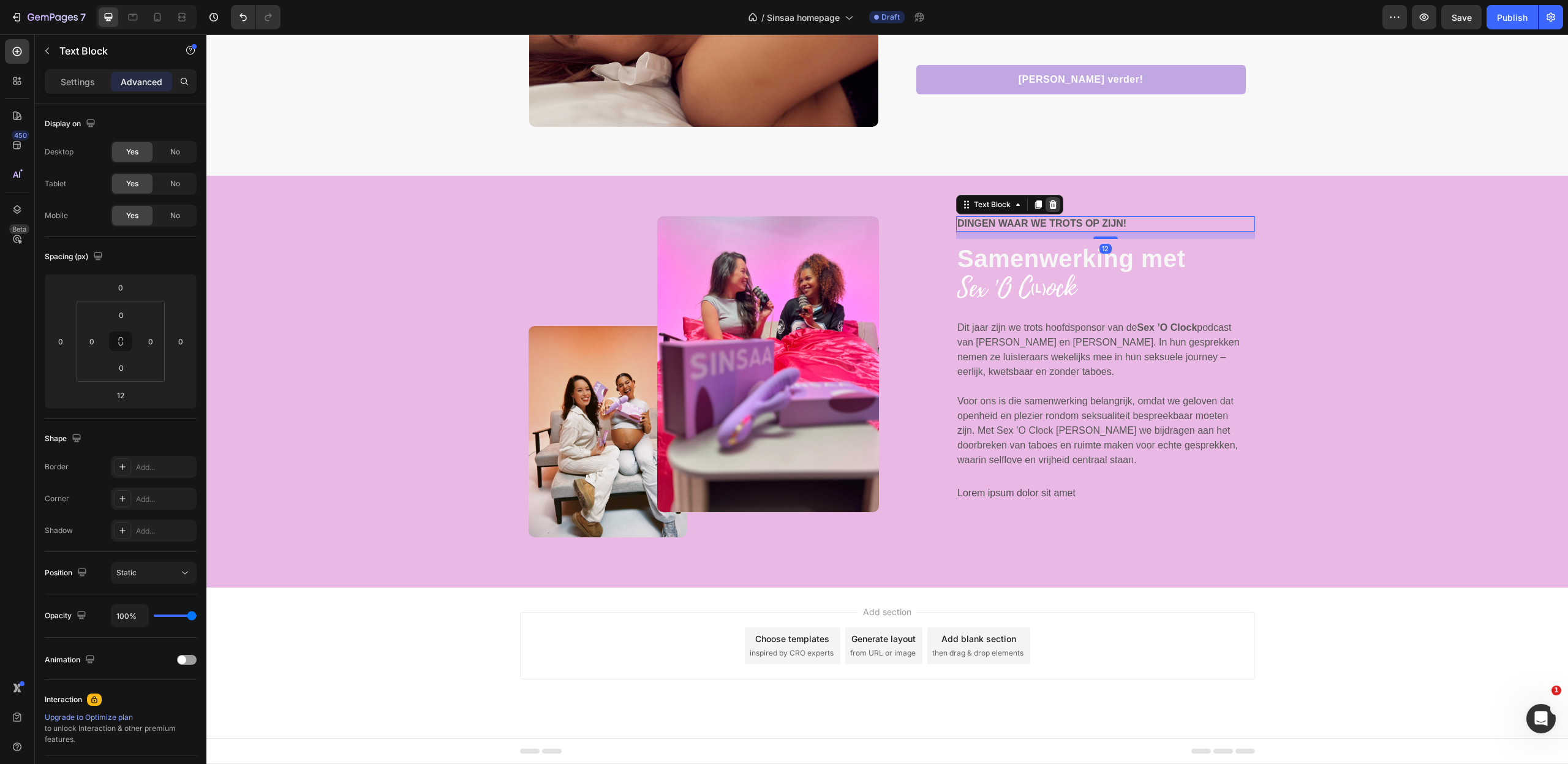
click at [1054, 201] on icon at bounding box center [1053, 205] width 10 height 10
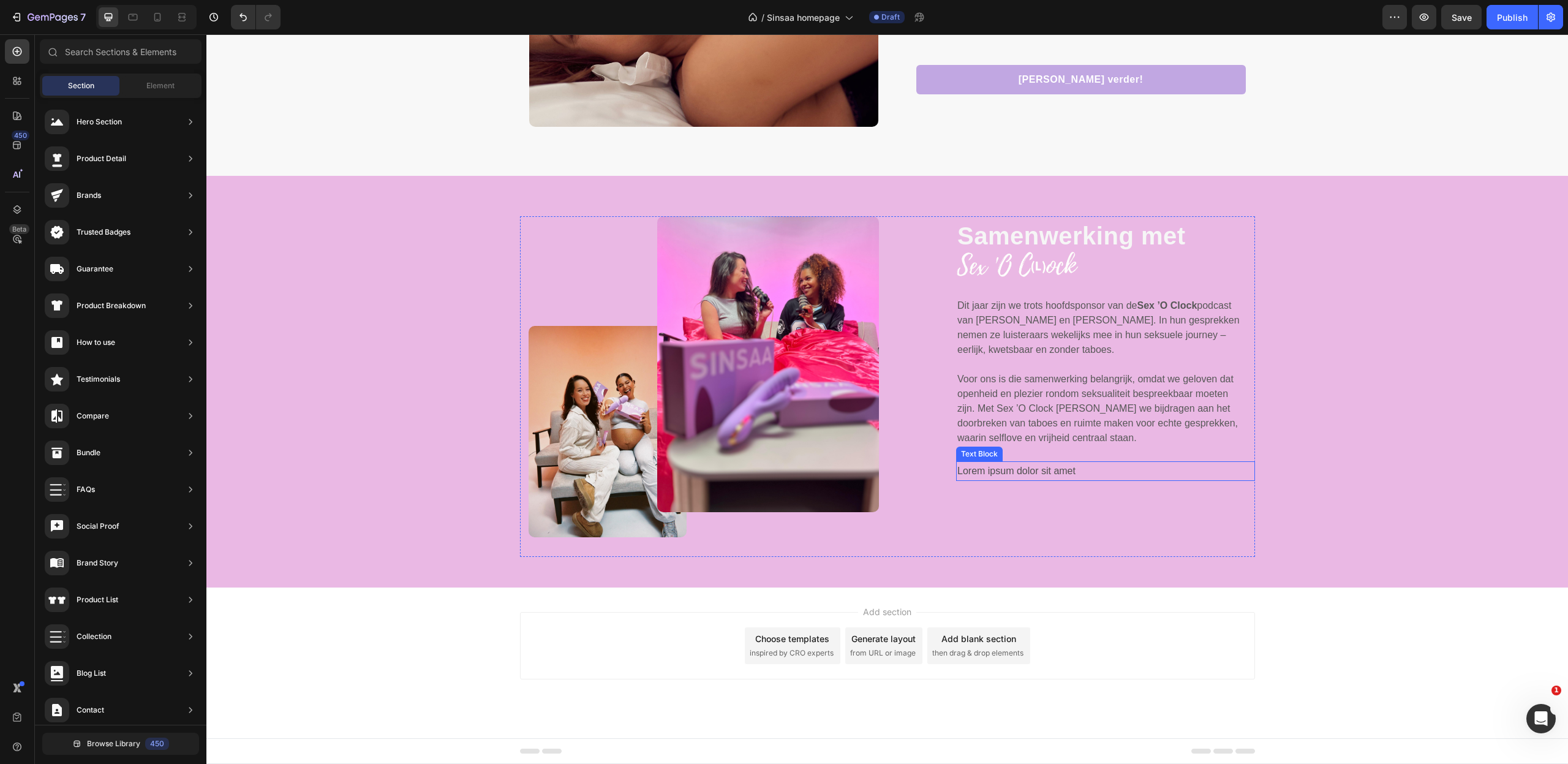
click at [1012, 470] on p "Lorem ipsum dolor sit amet" at bounding box center [1105, 471] width 296 height 18
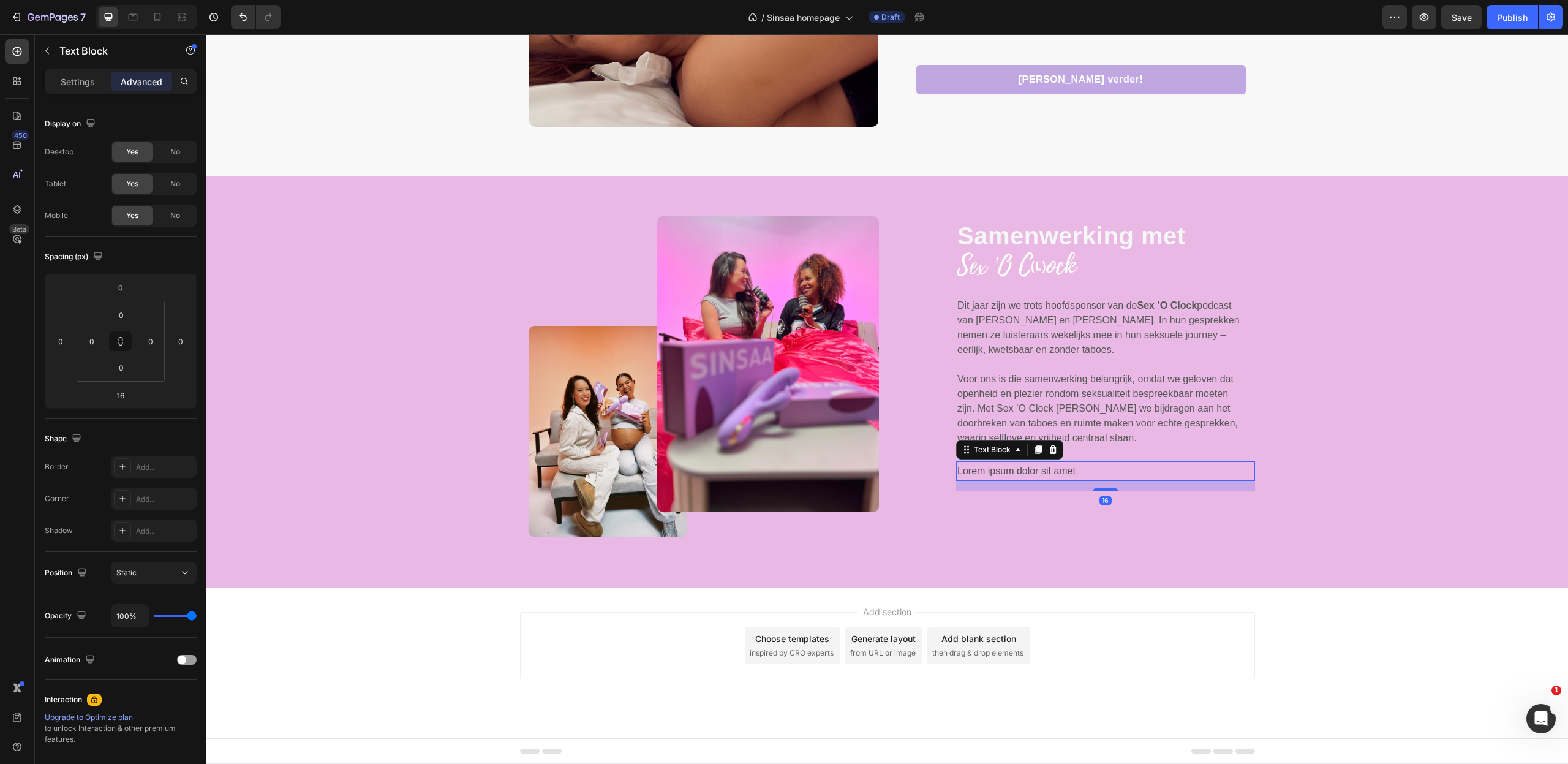
click at [1012, 470] on p "Lorem ipsum dolor sit amet" at bounding box center [1105, 471] width 296 height 18
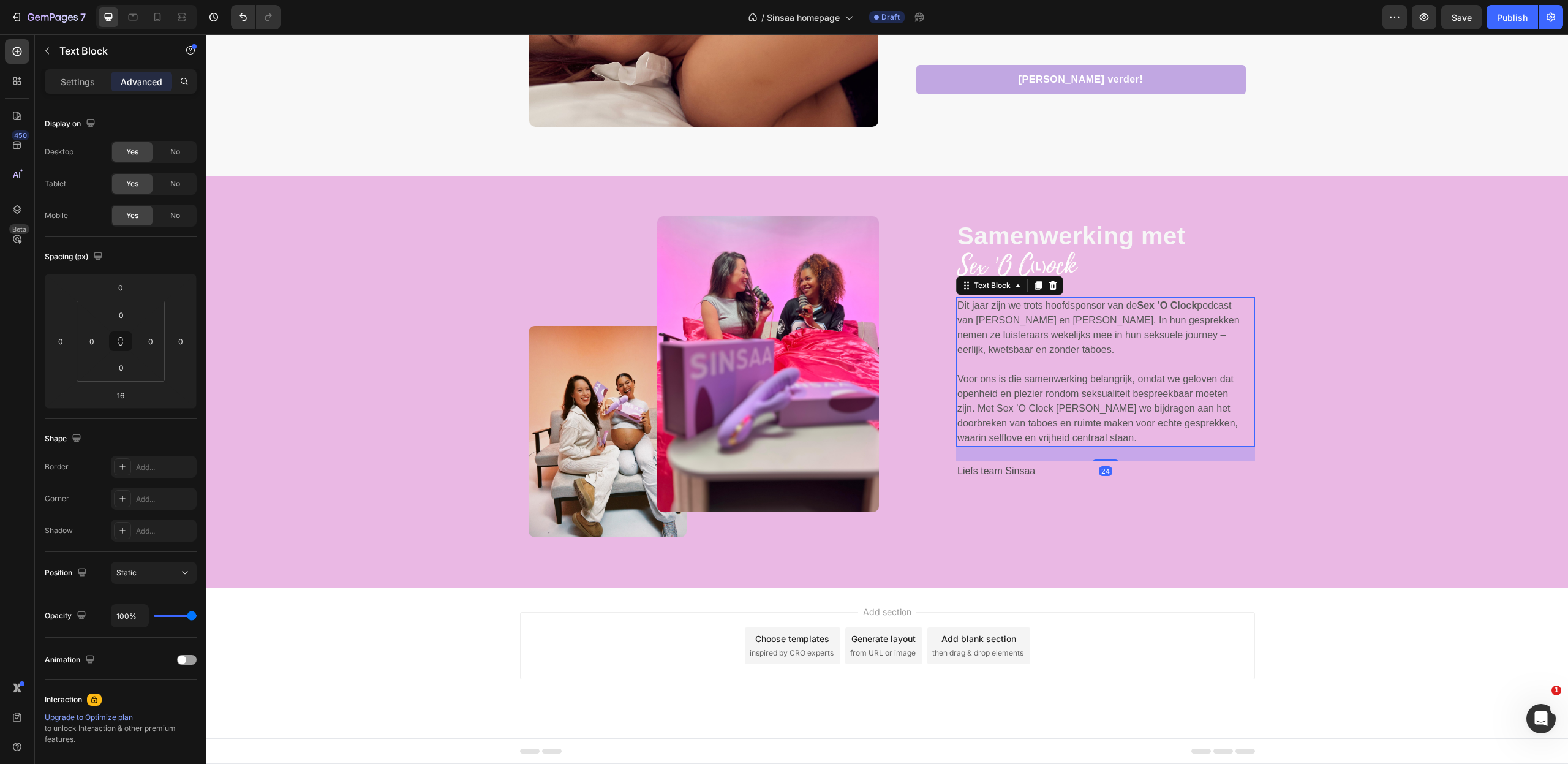
click at [1082, 384] on p "Voor ons is die samenwerking belangrijk, omdat we geloven dat openheid en plezi…" at bounding box center [1101, 408] width 289 height 74
click at [91, 83] on p "Settings" at bounding box center [78, 81] width 35 height 13
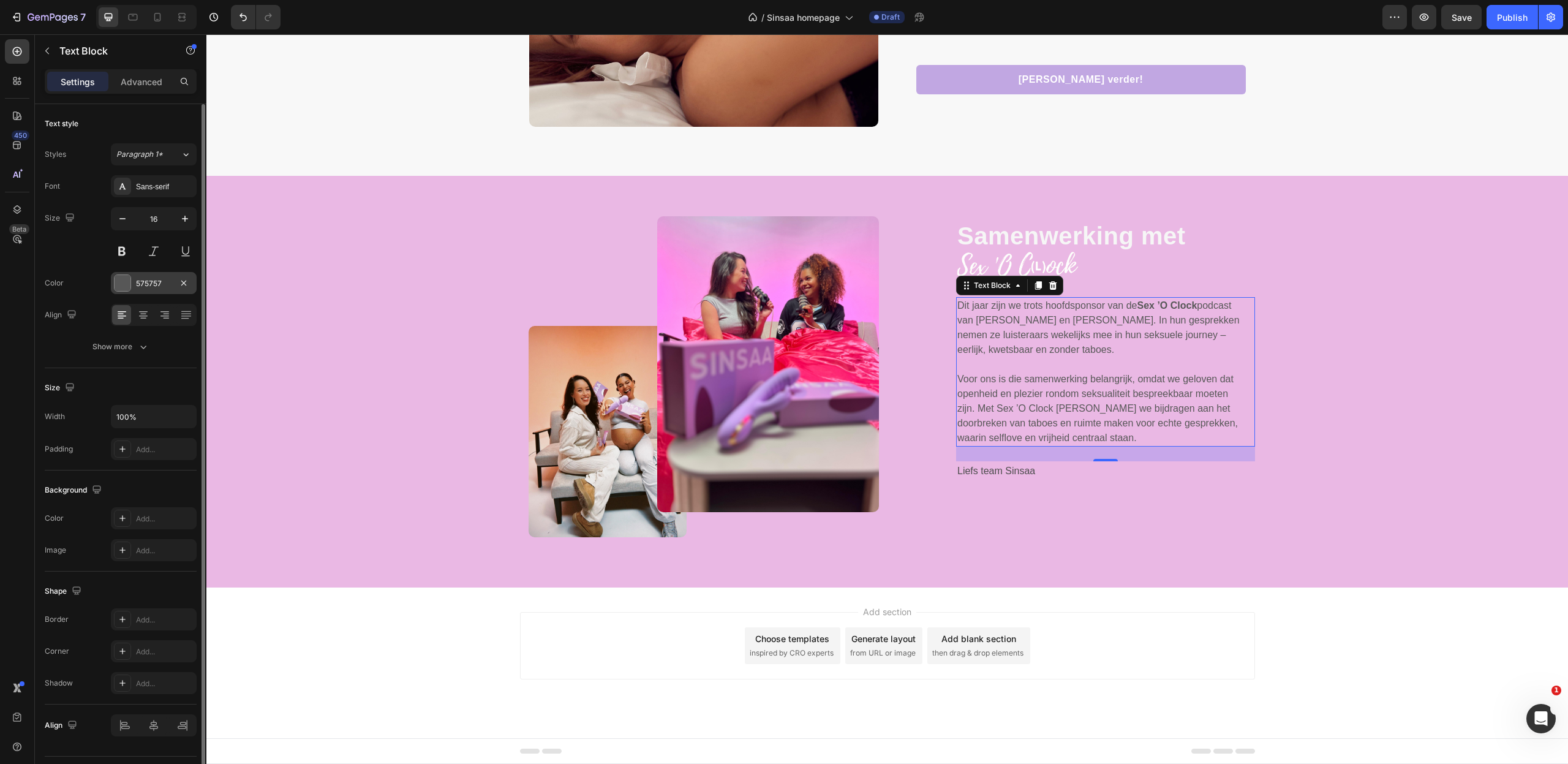
click at [120, 280] on div at bounding box center [122, 283] width 16 height 16
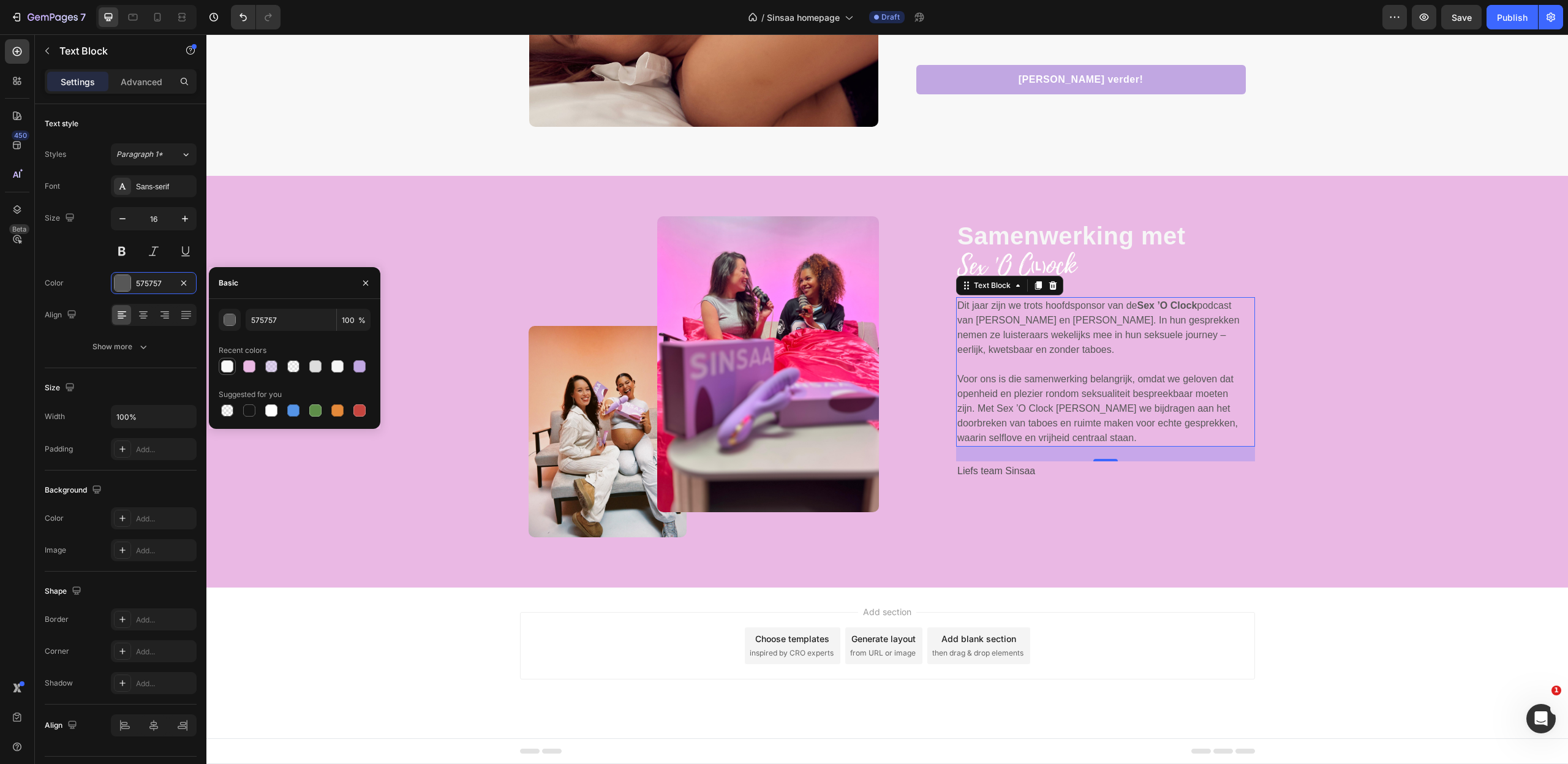
click at [228, 372] on div at bounding box center [228, 366] width 12 height 12
type input "F8F8F8"
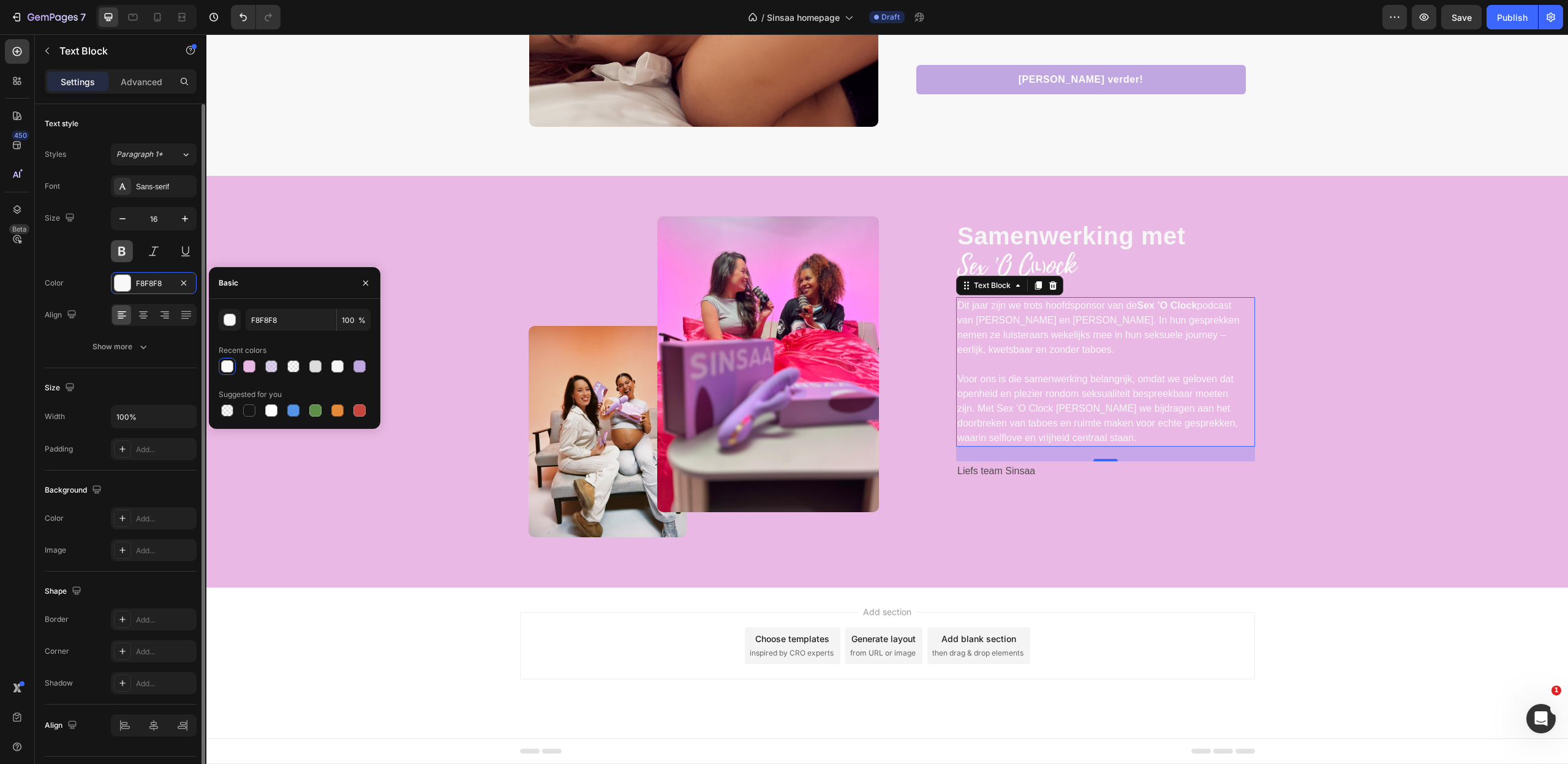
click at [124, 255] on button at bounding box center [122, 251] width 22 height 22
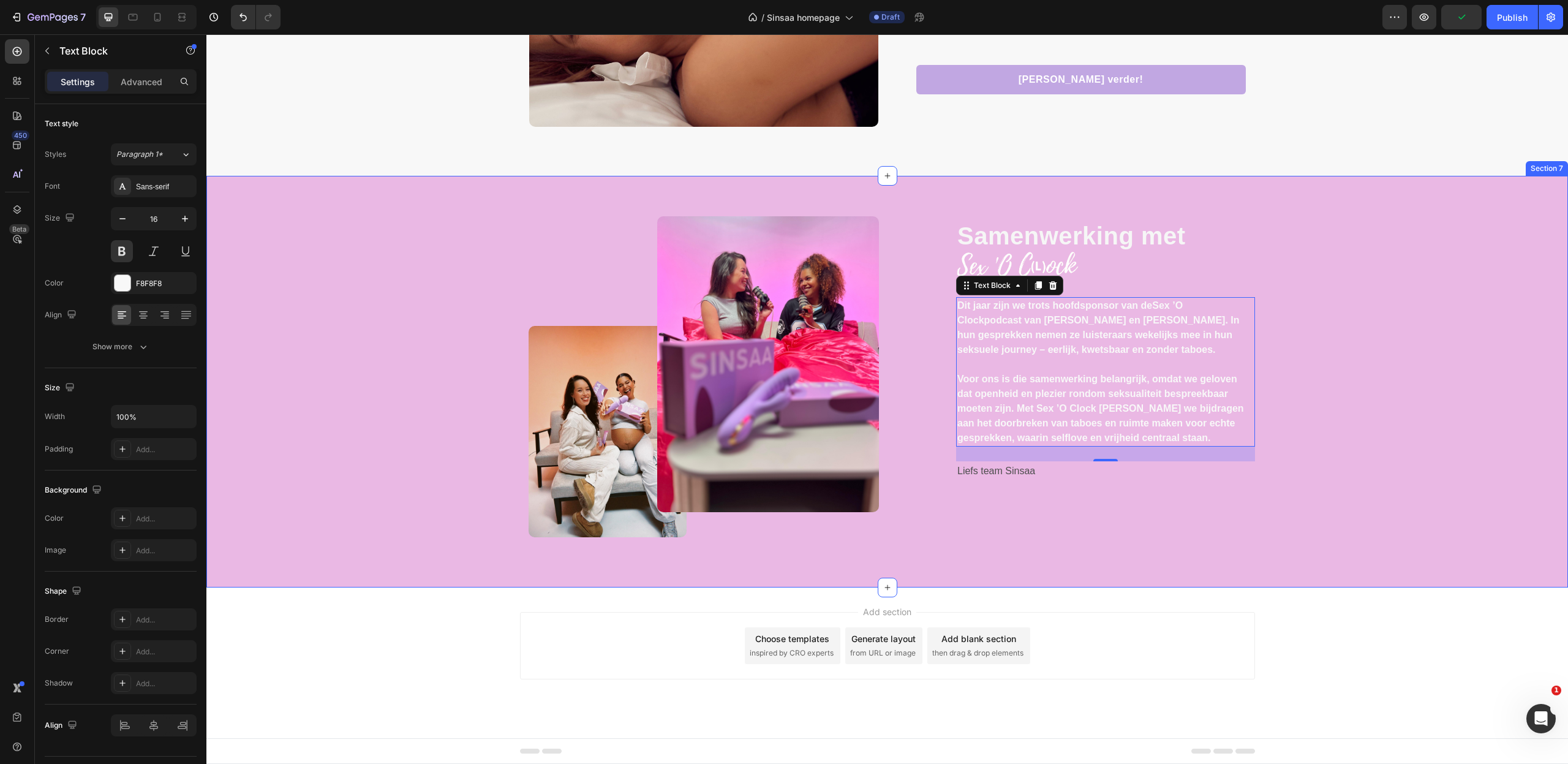
click at [1307, 418] on div "Image Image Row Samenwerking met Text block Image Dit jaar zijn we trots hoofds…" at bounding box center [887, 391] width 1343 height 351
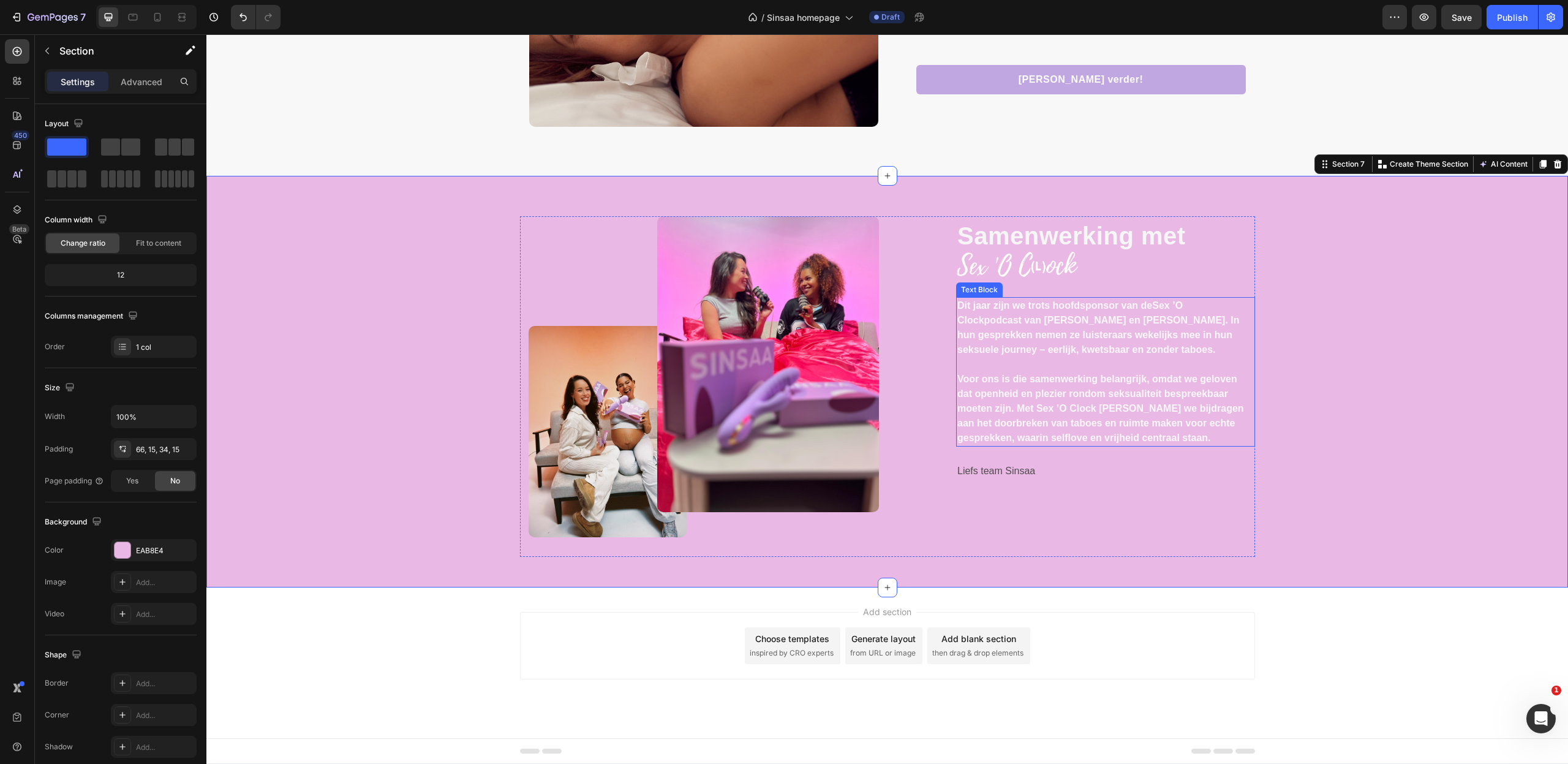
click at [1240, 336] on p "Dit jaar zijn we trots hoofdsponsor van de Sex ’O Clock podcast van [PERSON_NAM…" at bounding box center [1101, 327] width 289 height 59
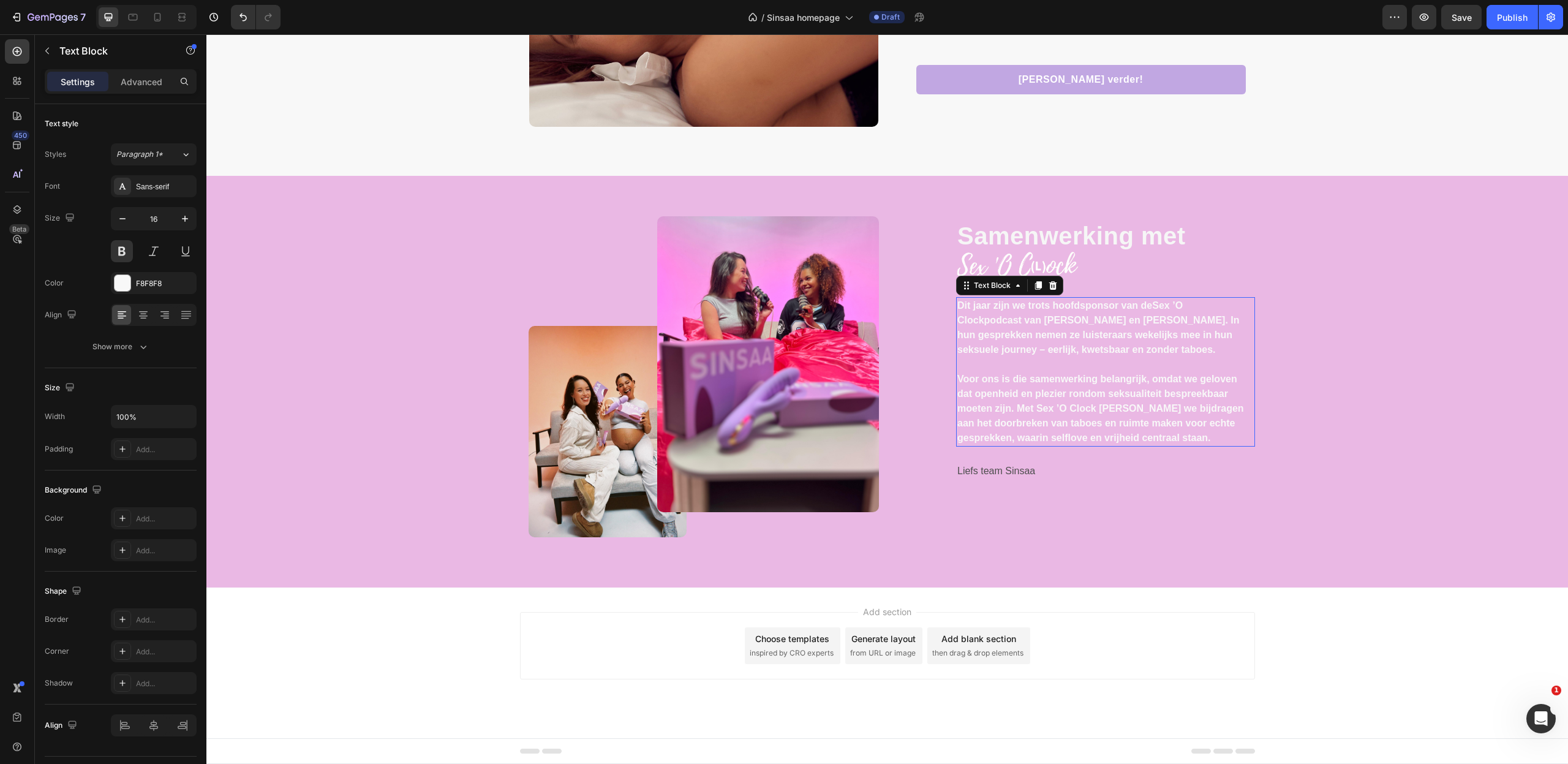
click at [1240, 336] on p "Dit jaar zijn we trots hoofdsponsor van de Sex ’O Clock podcast van [PERSON_NAM…" at bounding box center [1101, 327] width 289 height 59
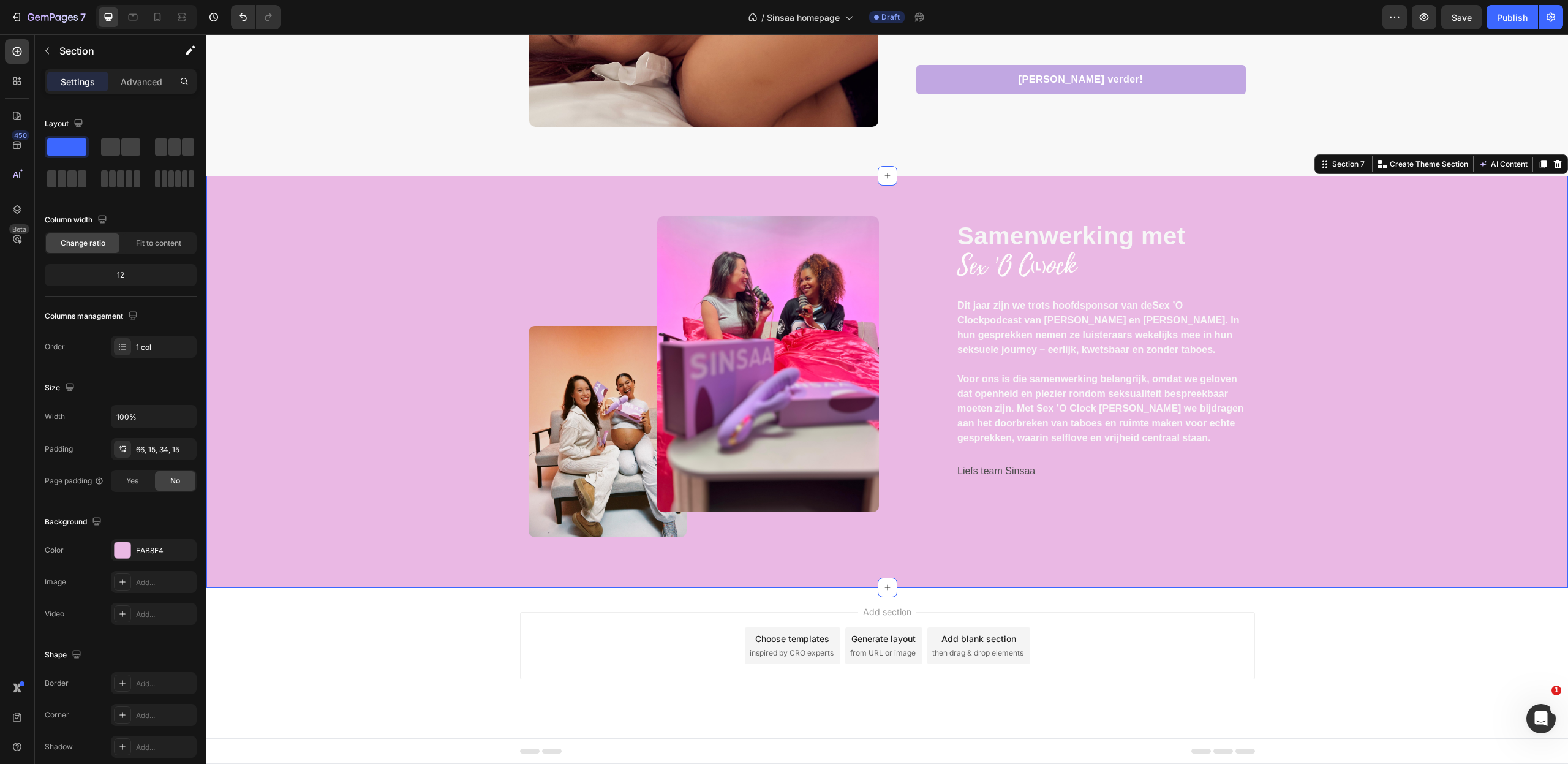
click at [1314, 368] on div "Image Image Row Samenwerking met Text block Image Dit jaar zijn we trots hoofds…" at bounding box center [887, 391] width 1343 height 351
click at [1353, 411] on div "Image Image Row Samenwerking met Text block Image Dit jaar zijn we trots hoofds…" at bounding box center [887, 391] width 1343 height 351
click at [1157, 374] on p "Voor ons is die samenwerking belangrijk, omdat we geloven dat openheid en plezi…" at bounding box center [1101, 408] width 289 height 74
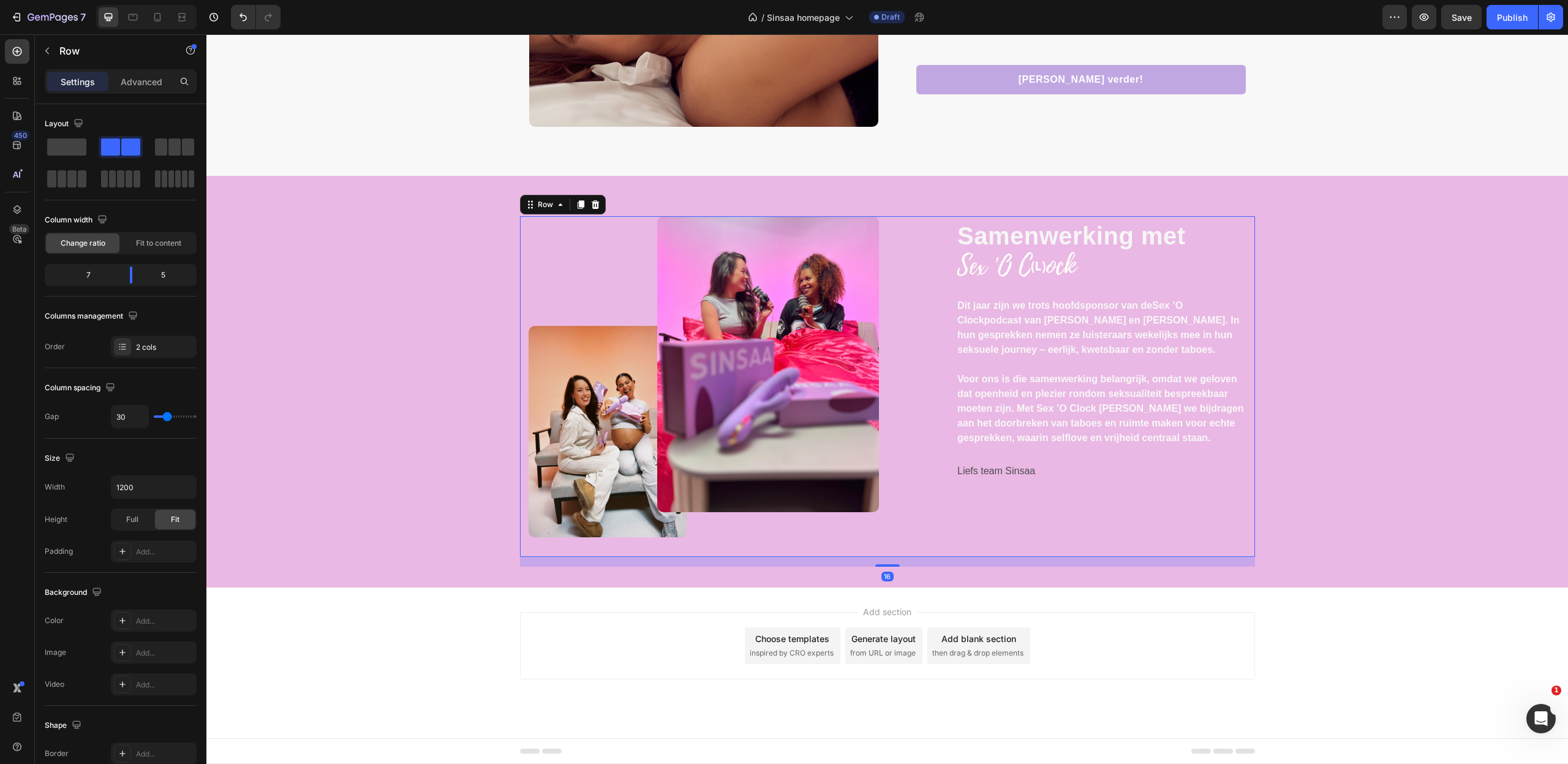
click at [1152, 539] on div "Samenwerking met Text block Image Dit jaar zijn we trots hoofdsponsor van de Se…" at bounding box center [1105, 386] width 299 height 341
click at [1014, 477] on p "Liefs team Sinsaa" at bounding box center [1105, 471] width 296 height 18
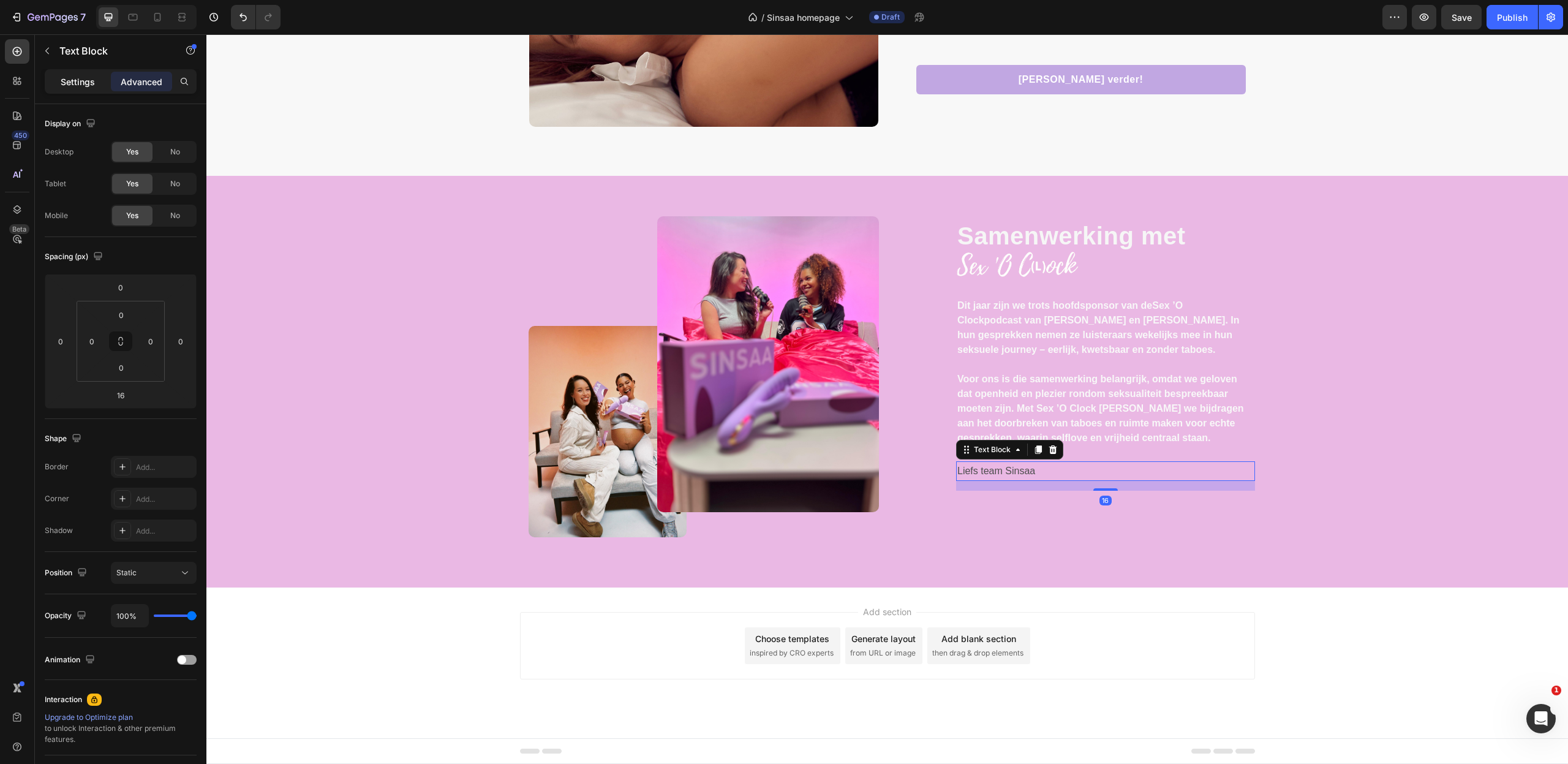
click at [93, 84] on p "Settings" at bounding box center [78, 81] width 35 height 13
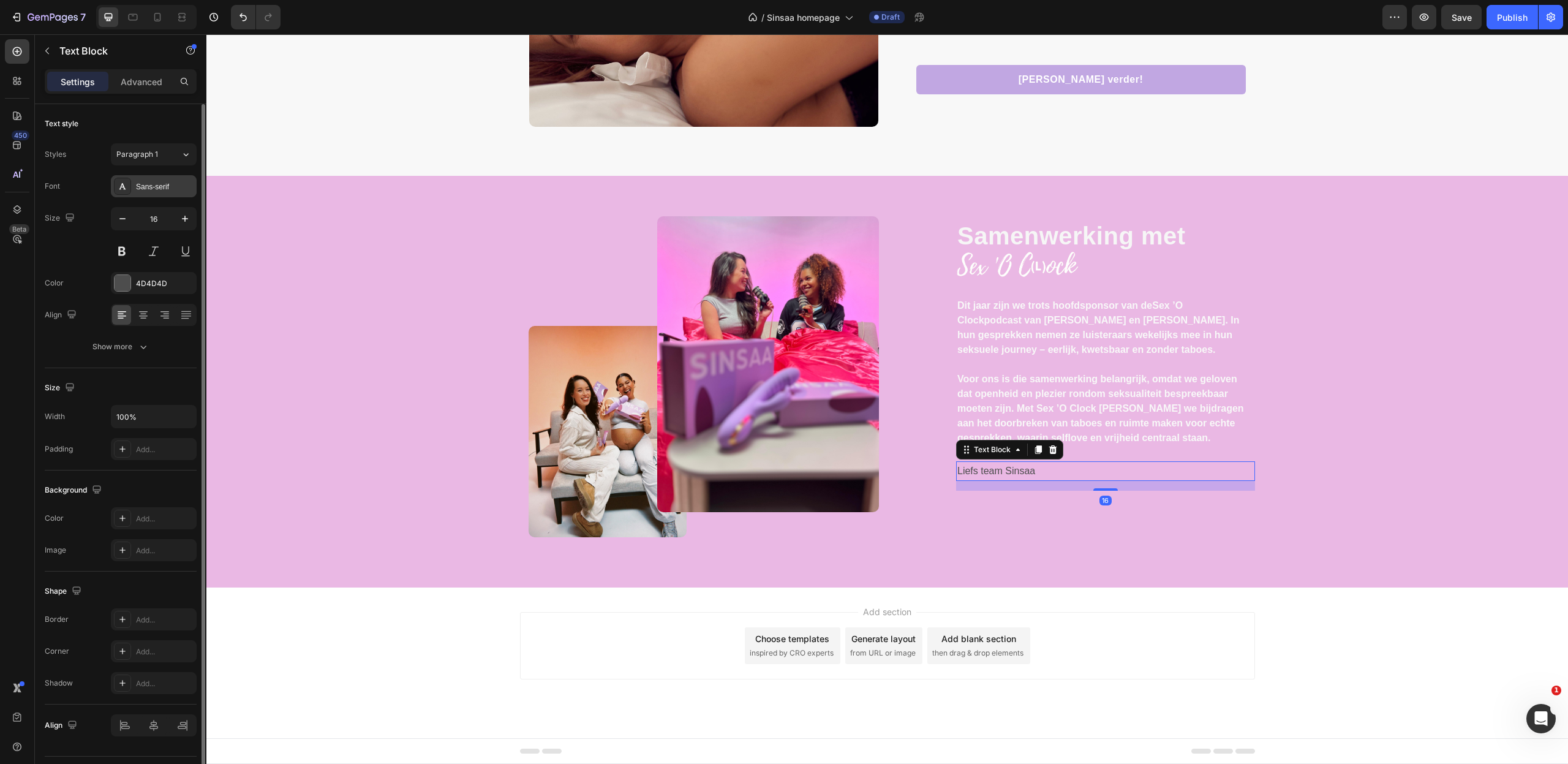
click at [152, 180] on div "Sans-serif" at bounding box center [154, 186] width 85 height 22
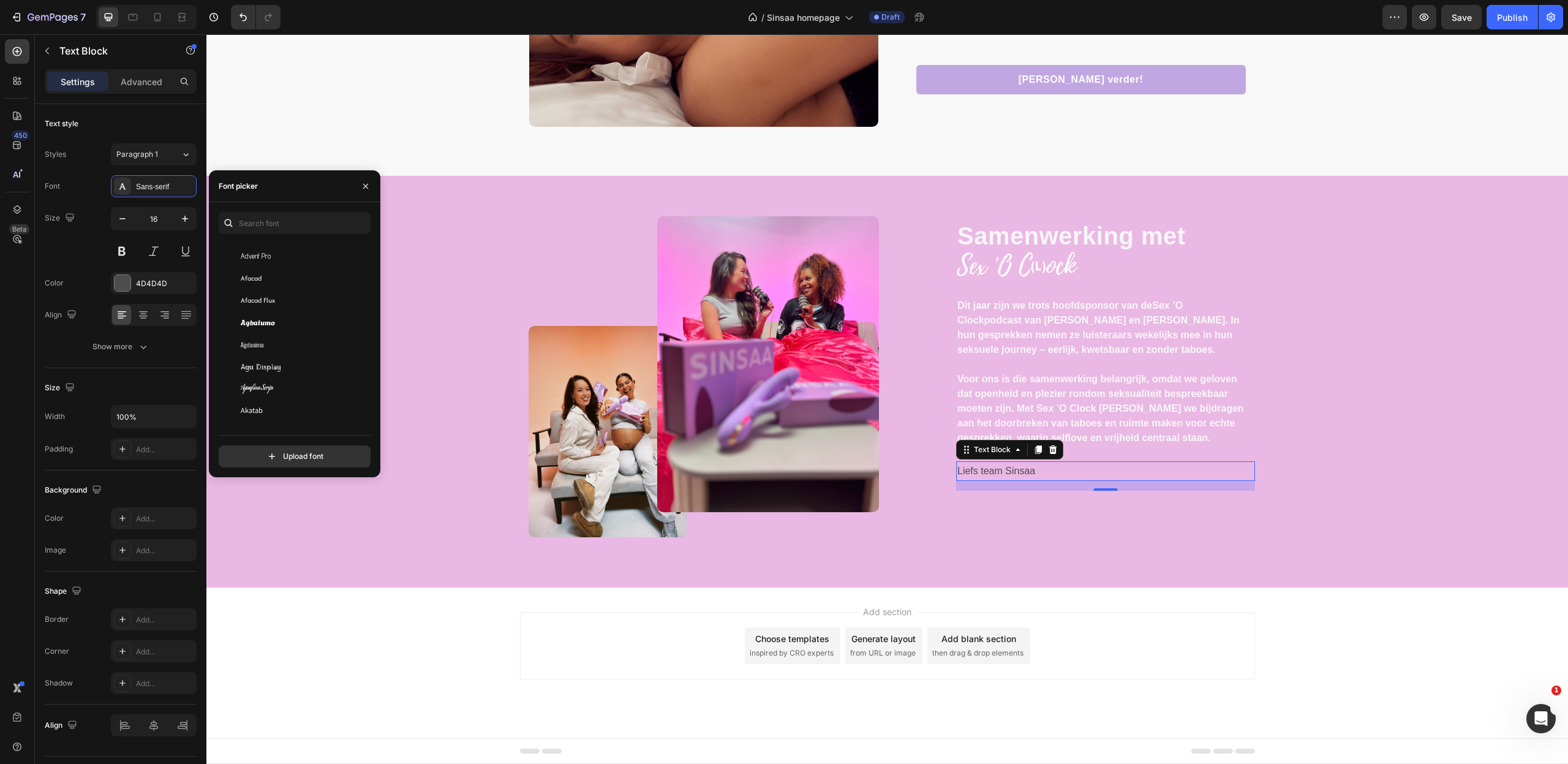
scroll to position [326, 0]
click at [262, 375] on span "Aguafina Script" at bounding box center [256, 373] width 33 height 11
click at [269, 345] on span "Alex Brush" at bounding box center [279, 343] width 78 height 11
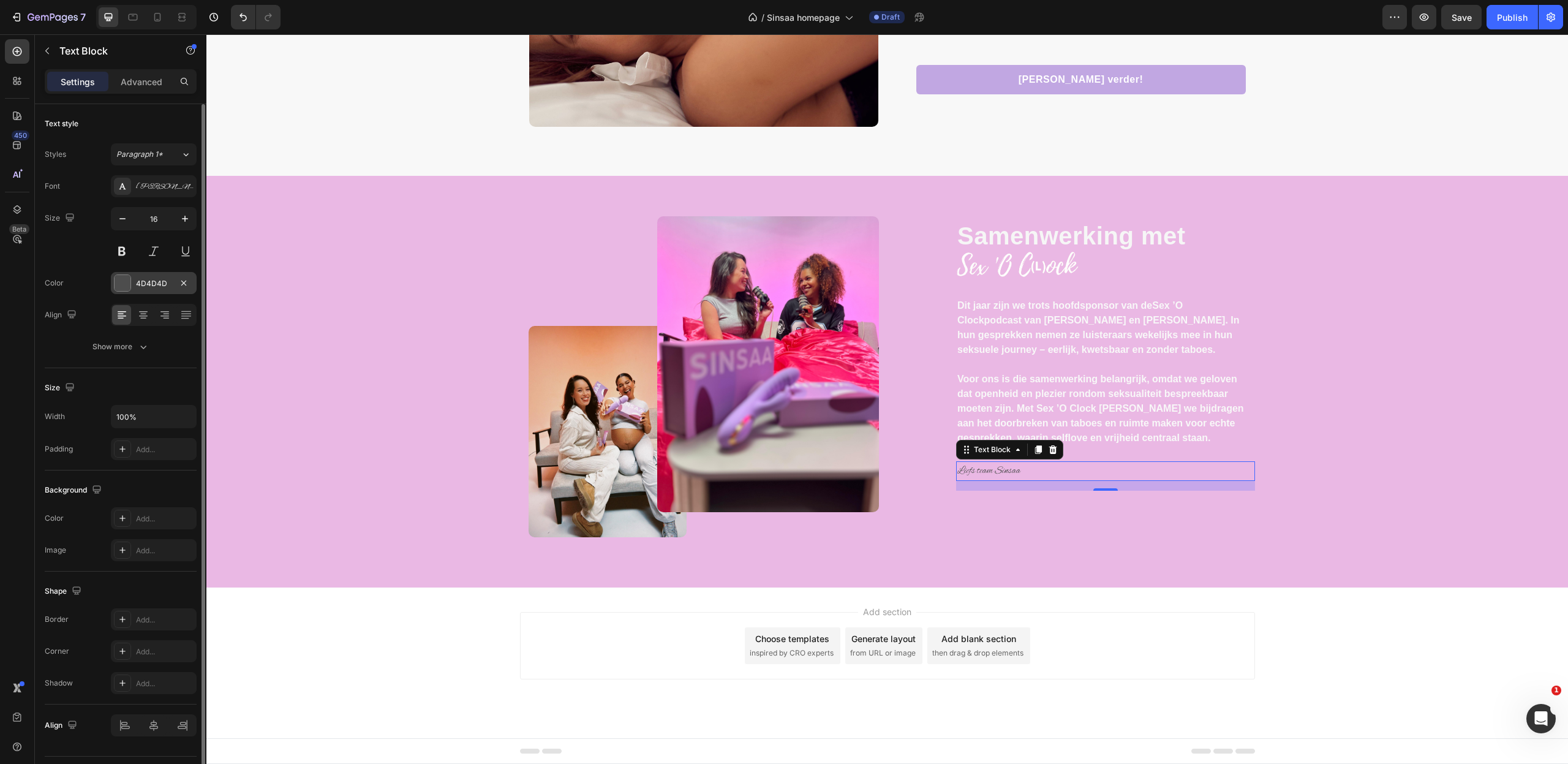
click at [120, 278] on div at bounding box center [122, 283] width 16 height 16
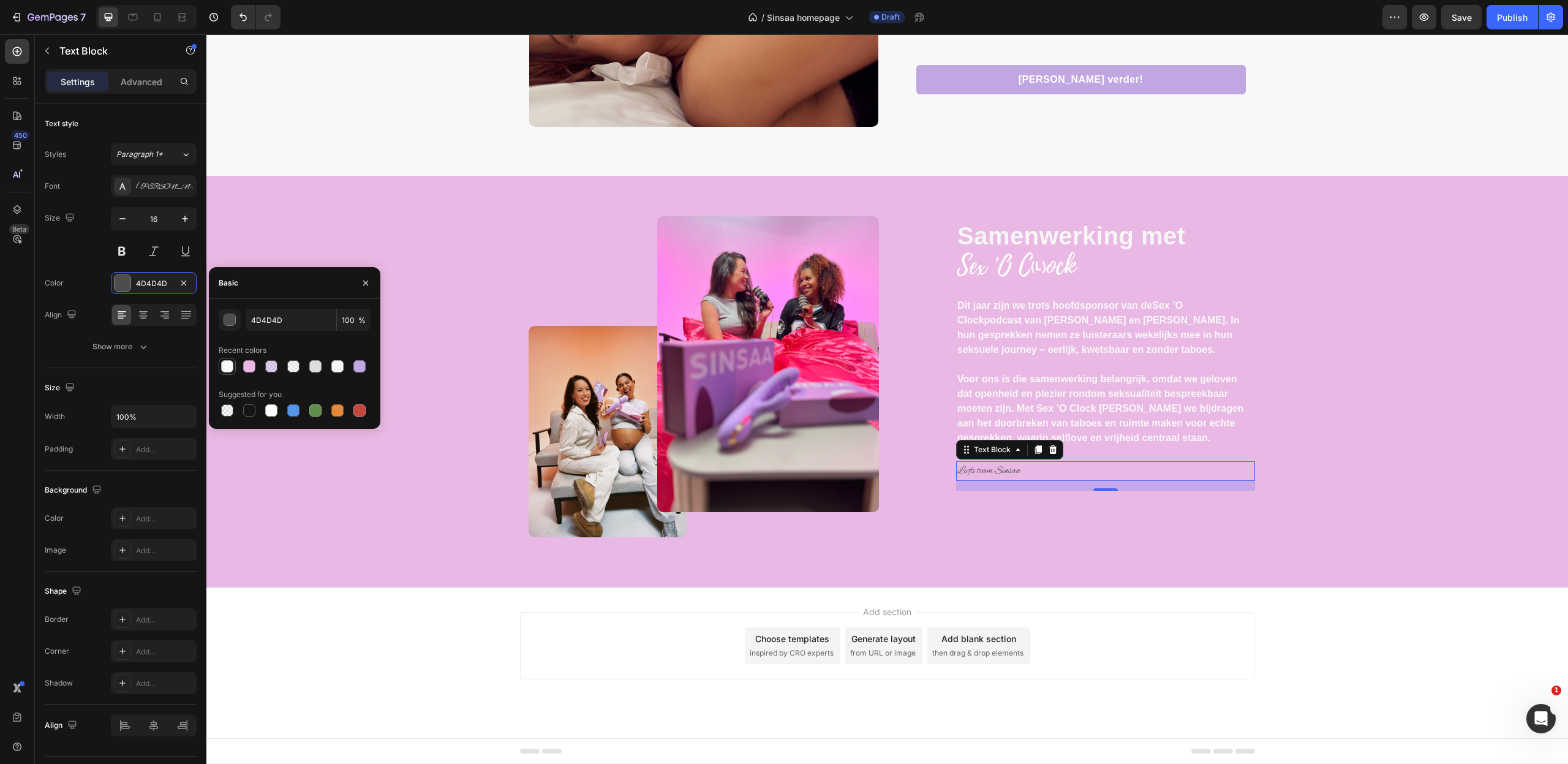
click at [230, 367] on div at bounding box center [228, 366] width 12 height 12
type input "F8F8F8"
click at [182, 225] on icon "button" at bounding box center [185, 219] width 12 height 12
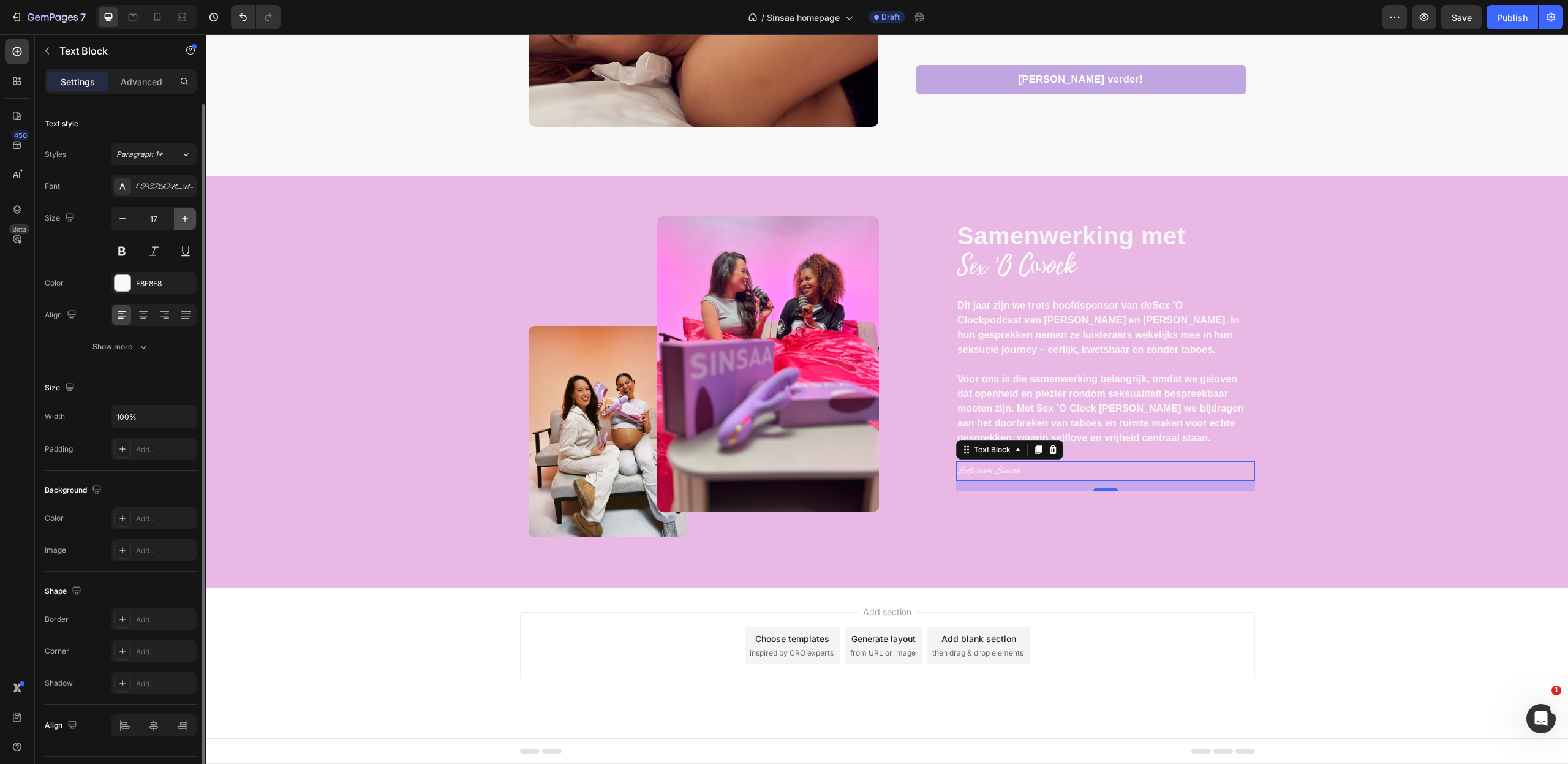
click at [182, 225] on icon "button" at bounding box center [185, 219] width 12 height 12
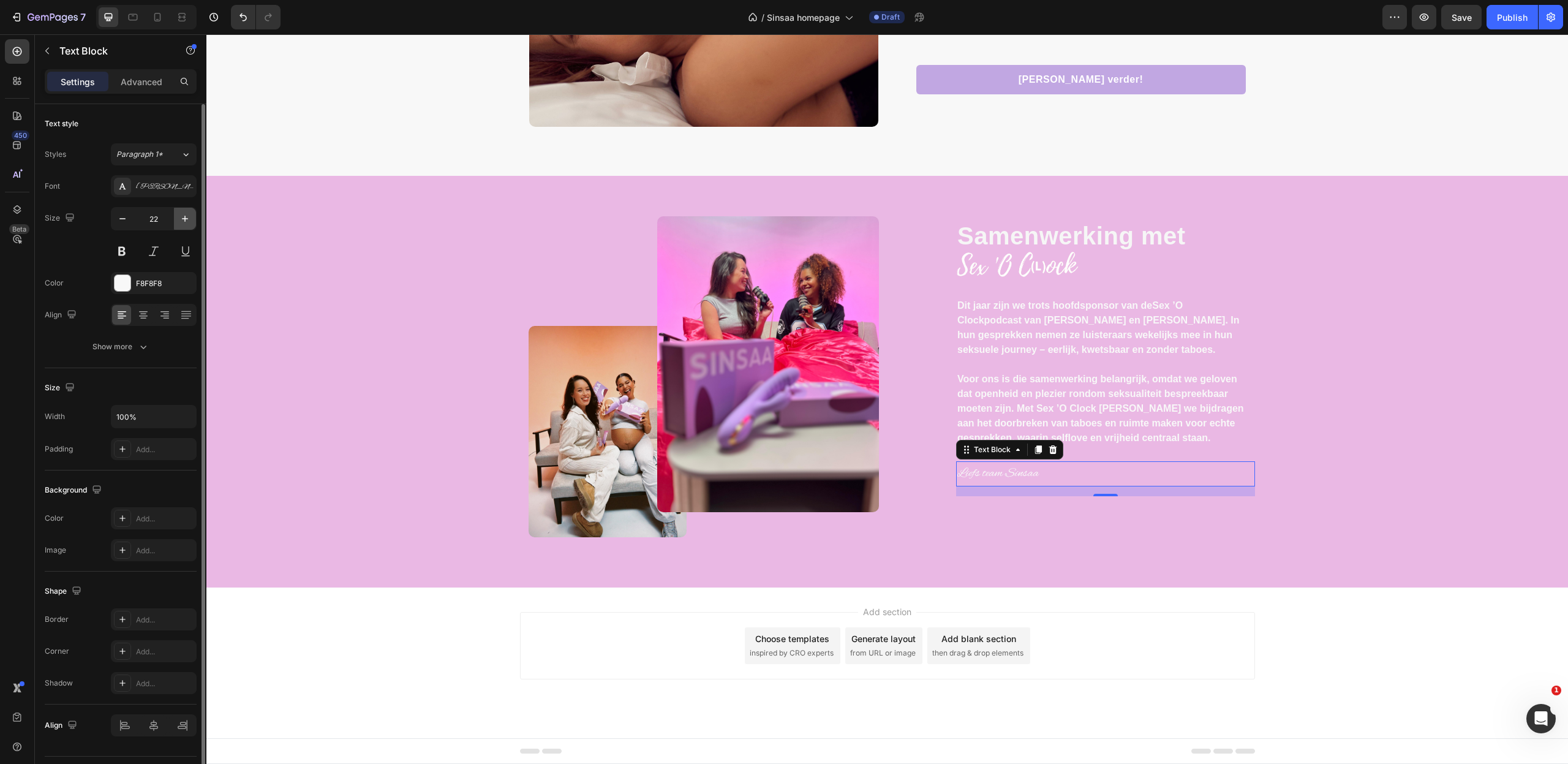
click at [182, 225] on icon "button" at bounding box center [185, 219] width 12 height 12
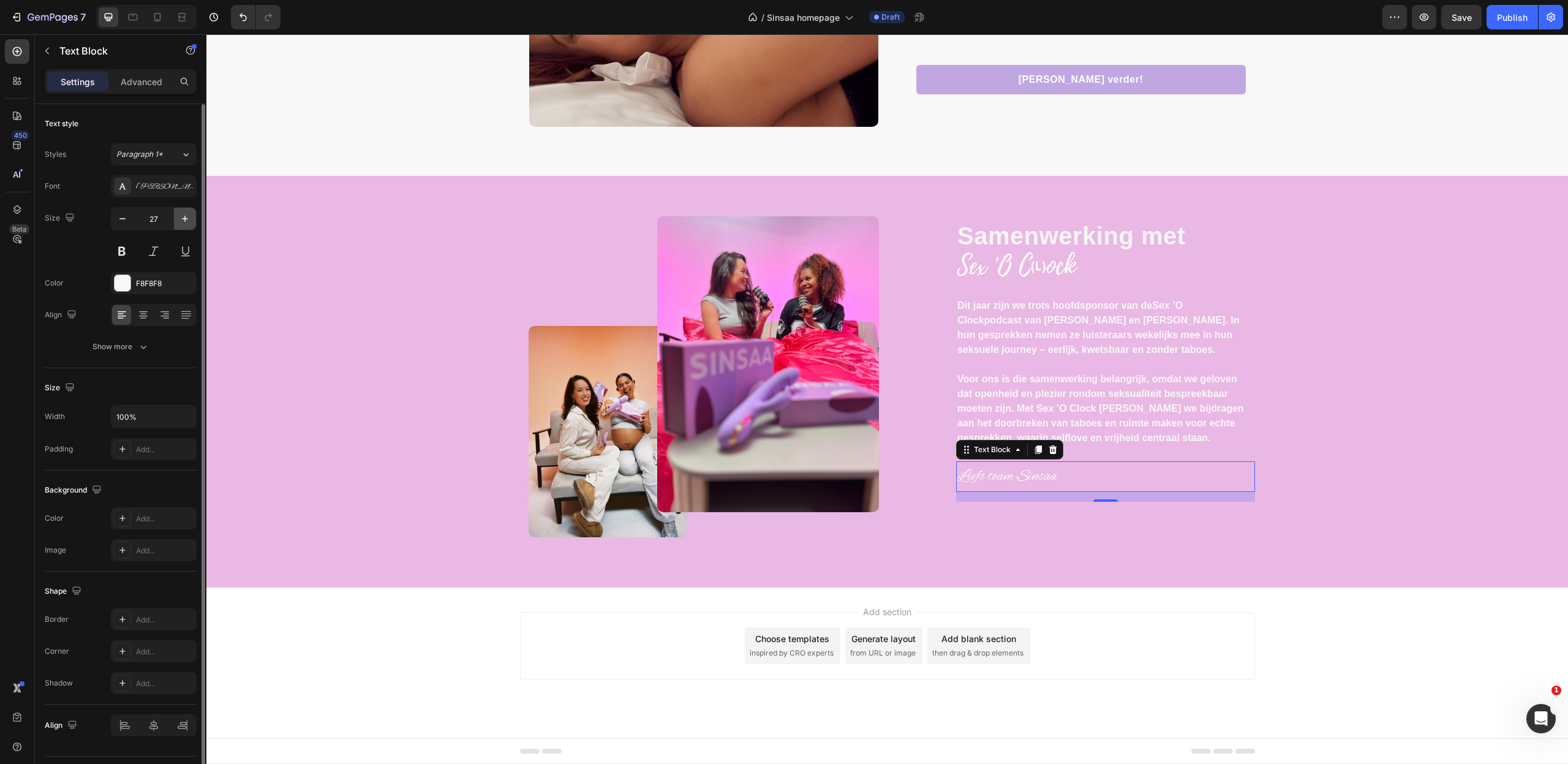
click at [182, 225] on icon "button" at bounding box center [185, 219] width 12 height 12
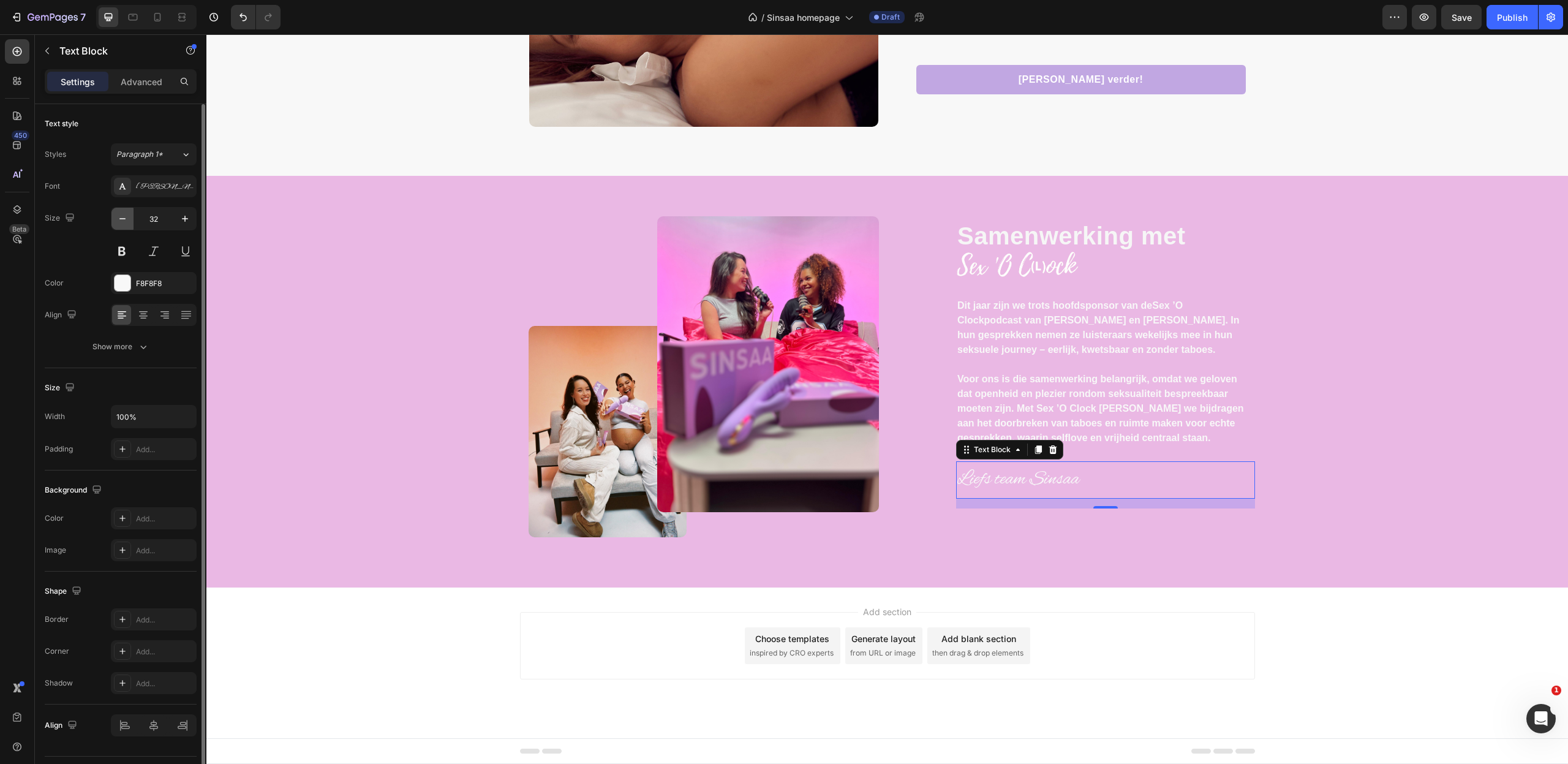
click at [119, 217] on icon "button" at bounding box center [122, 219] width 12 height 12
type input "31"
click at [1419, 551] on div "Image Image Row Samenwerking met Text block Image Dit jaar zijn we trots hoofds…" at bounding box center [887, 391] width 1343 height 351
click at [1019, 481] on p "Liefs team Sinsaa" at bounding box center [1105, 479] width 296 height 35
click at [149, 187] on div "Alex Brush" at bounding box center [165, 186] width 58 height 11
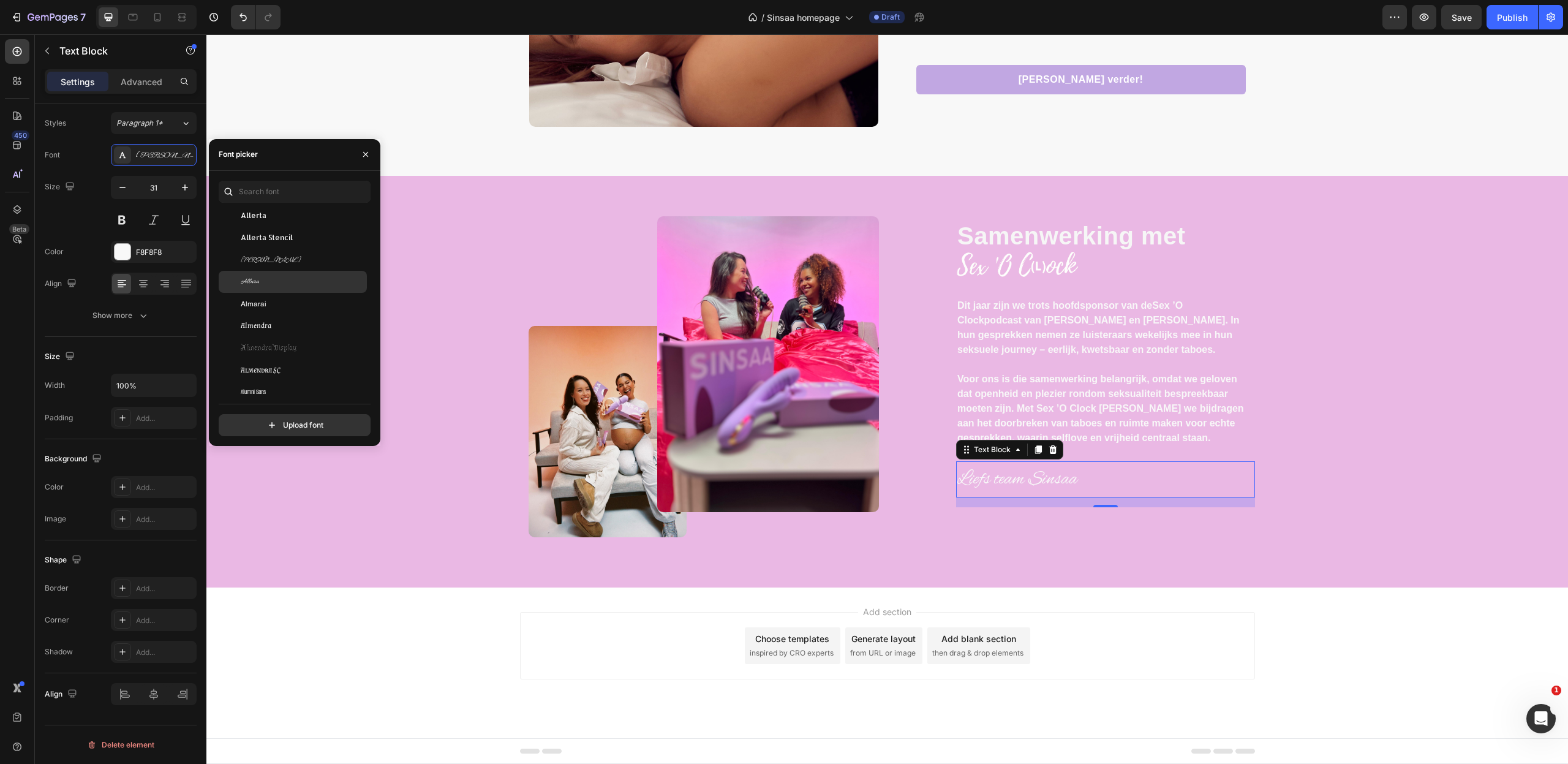
scroll to position [1107, 0]
click at [255, 245] on span "Allison" at bounding box center [270, 243] width 61 height 11
click at [246, 284] on span "Allura" at bounding box center [249, 288] width 18 height 11
click at [1354, 477] on div "Image Image Row Samenwerking met Text block Image Dit jaar zijn we trots hoofds…" at bounding box center [887, 391] width 1343 height 351
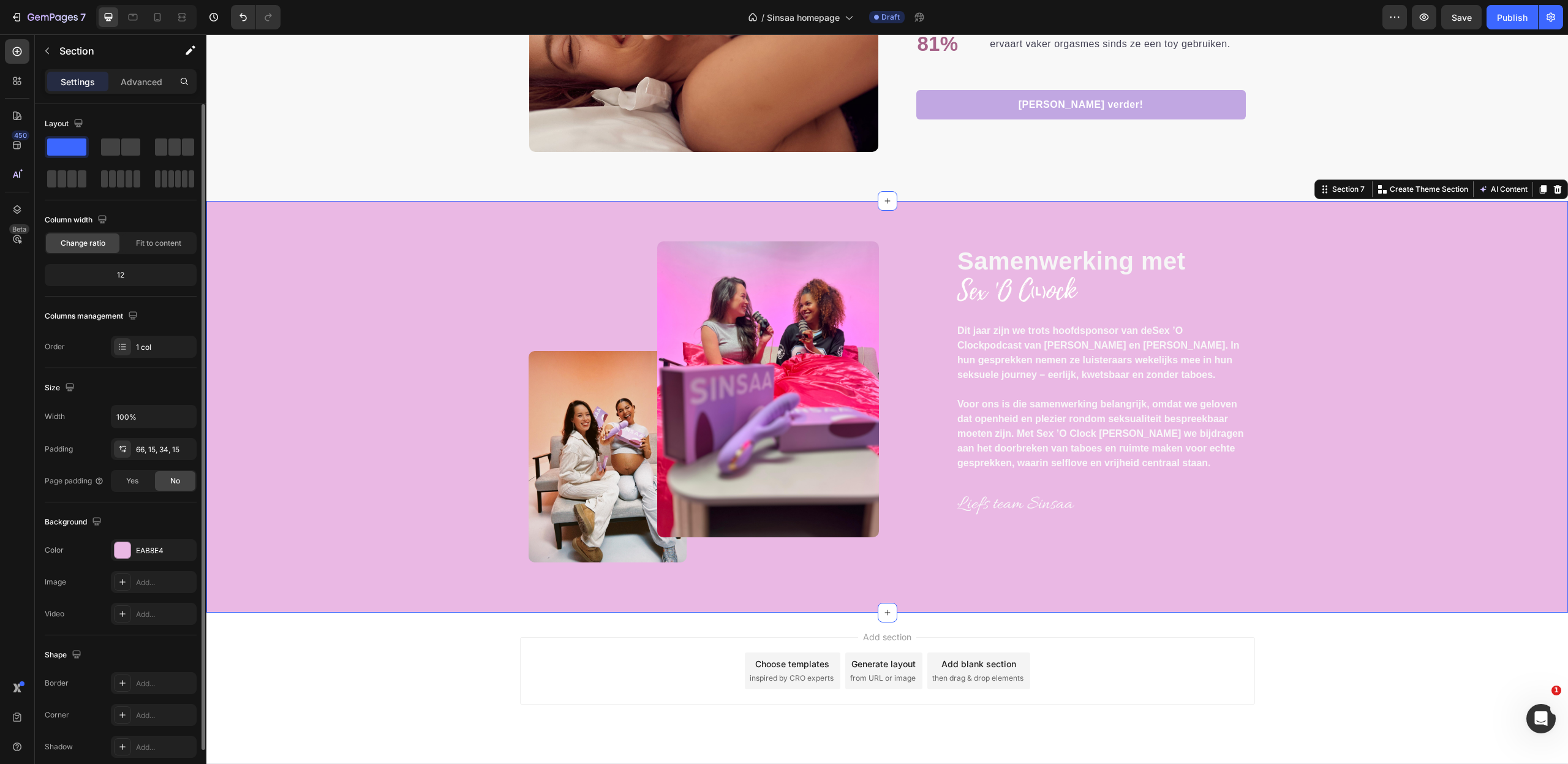
scroll to position [2617, 0]
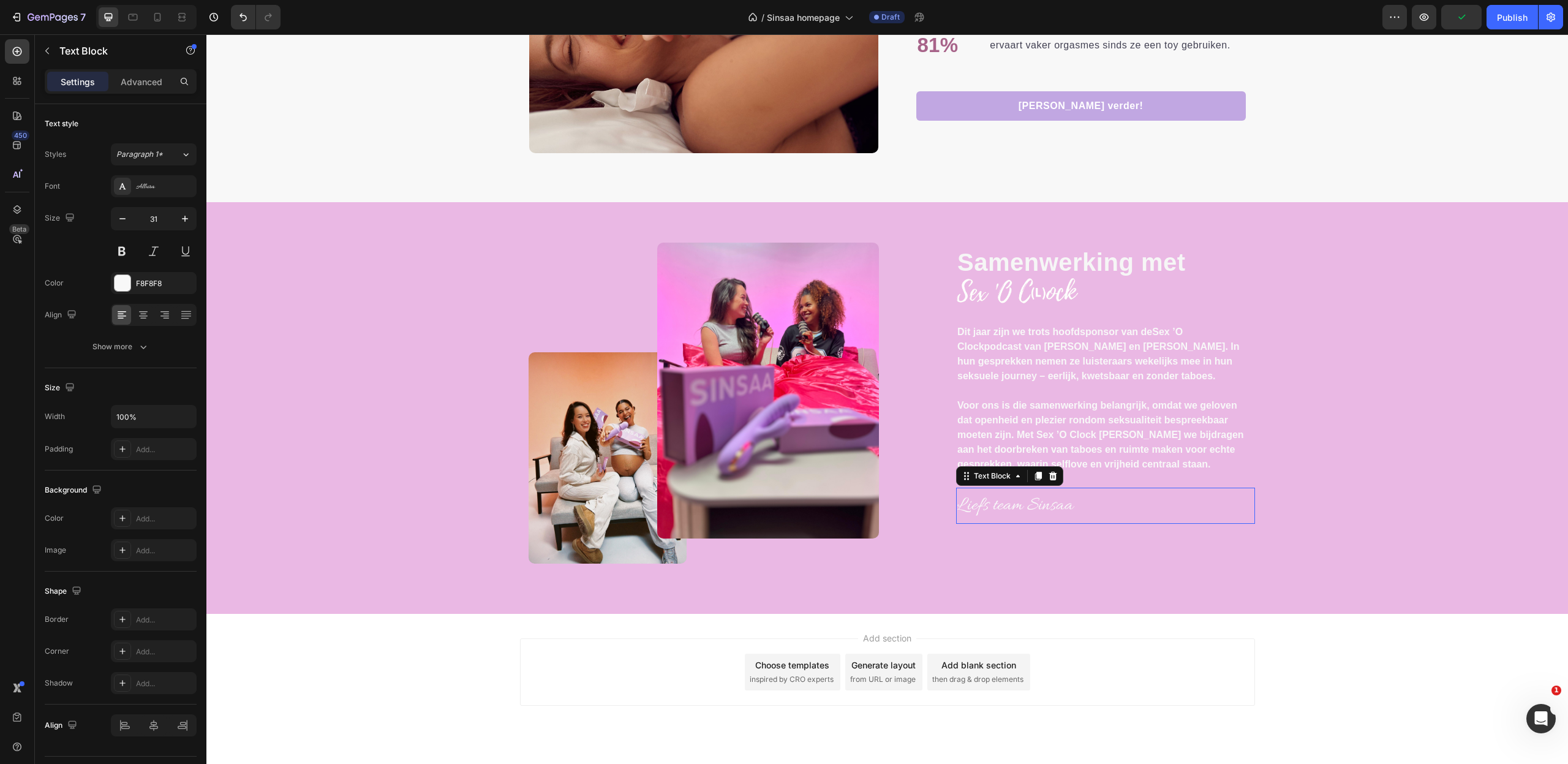
click at [1004, 505] on p "Liefs team Sinsaa" at bounding box center [1105, 506] width 296 height 35
click at [130, 85] on p "Advanced" at bounding box center [141, 81] width 42 height 13
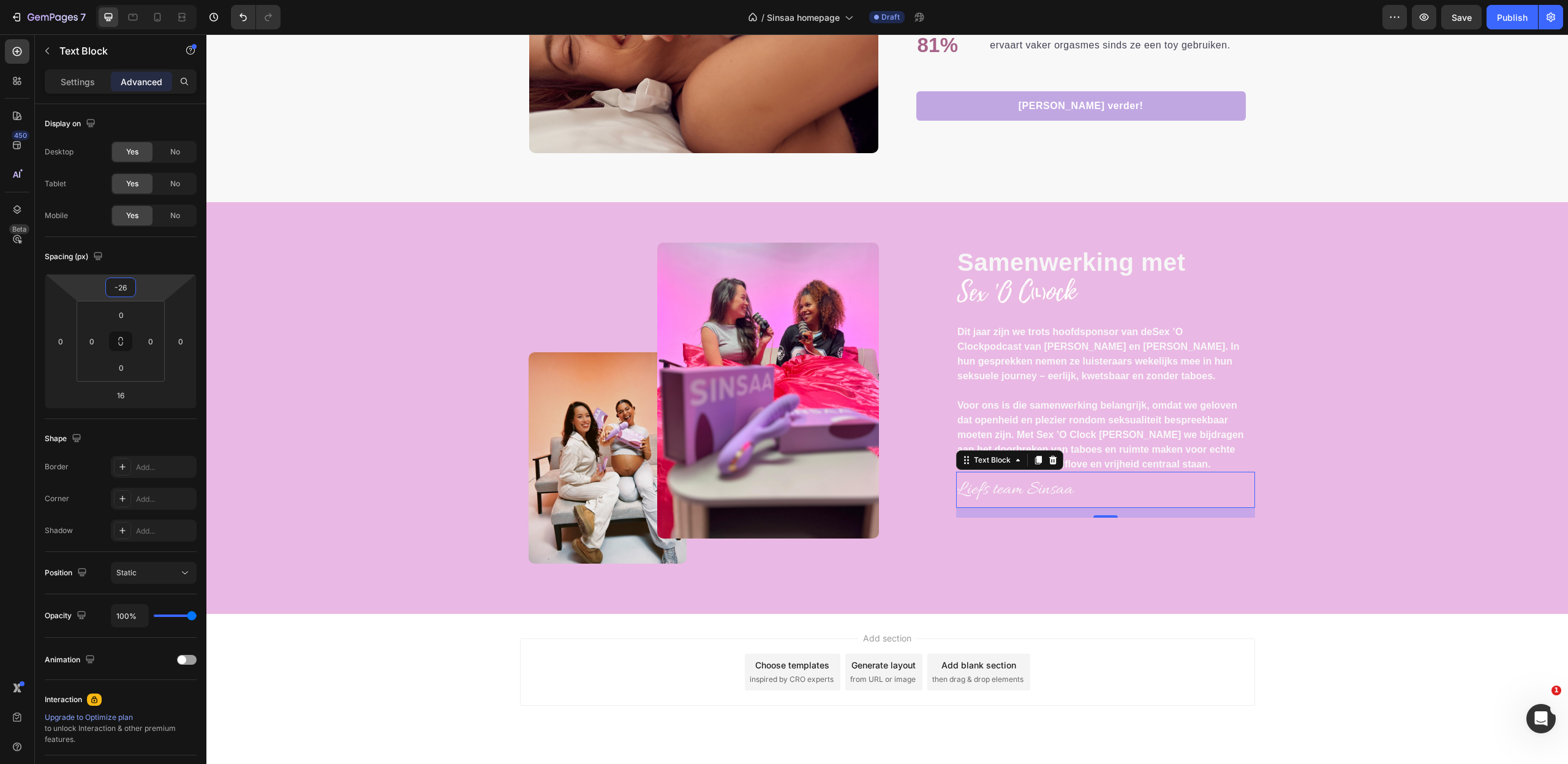
type input "-24"
drag, startPoint x: 154, startPoint y: 293, endPoint x: 115, endPoint y: 300, distance: 39.6
click at [115, 0] on html "7 Version history / Sinsaa homepage Draft Preview Save Publish 450 Beta Section…" at bounding box center [784, 0] width 1568 height 0
click at [1373, 481] on div "Image Image Row Samenwerking met Text block Image Dit jaar zijn we trots hoofds…" at bounding box center [887, 417] width 1343 height 351
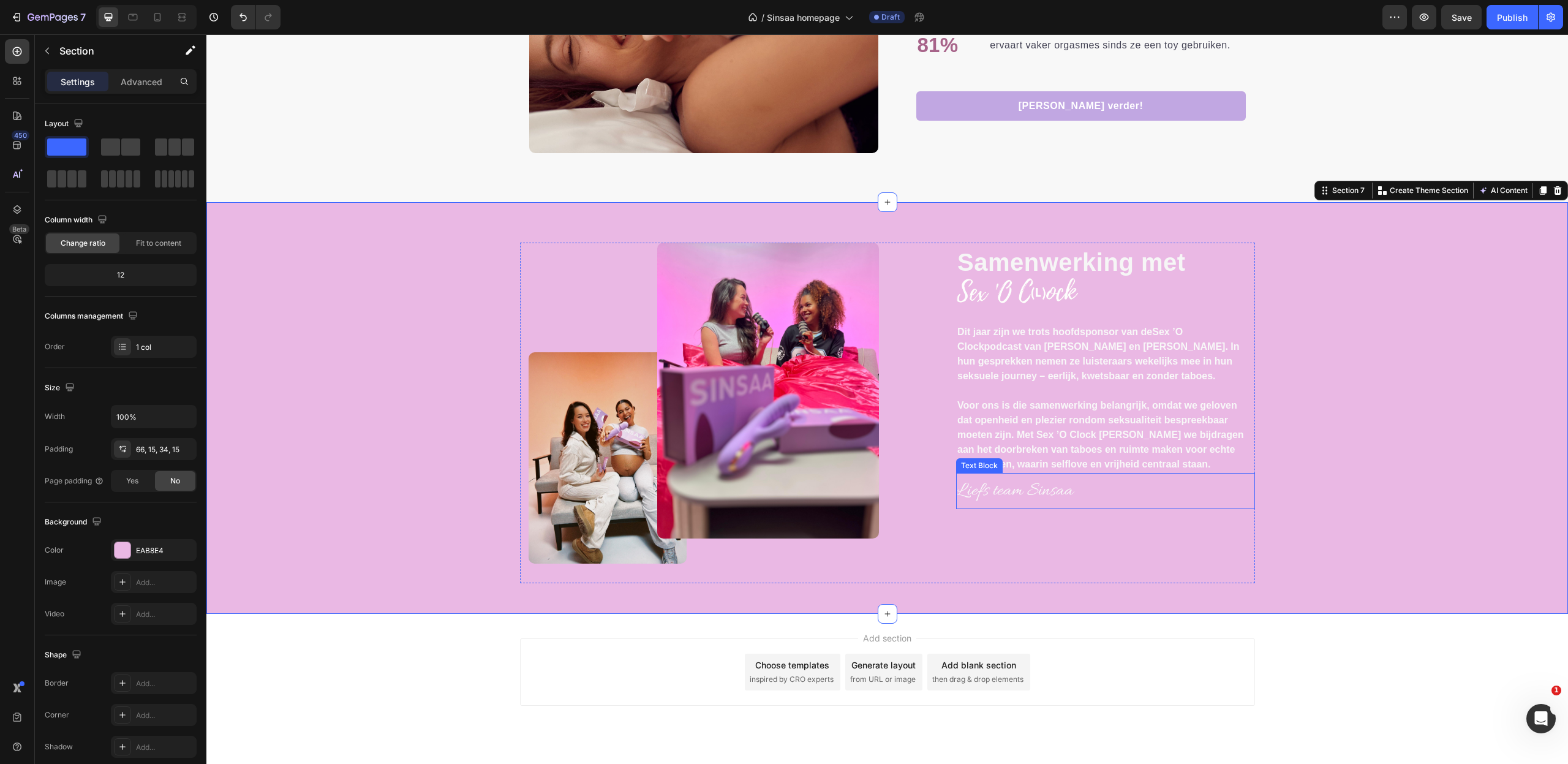
click at [999, 492] on p "Liefs team Sinsaa" at bounding box center [1105, 491] width 296 height 35
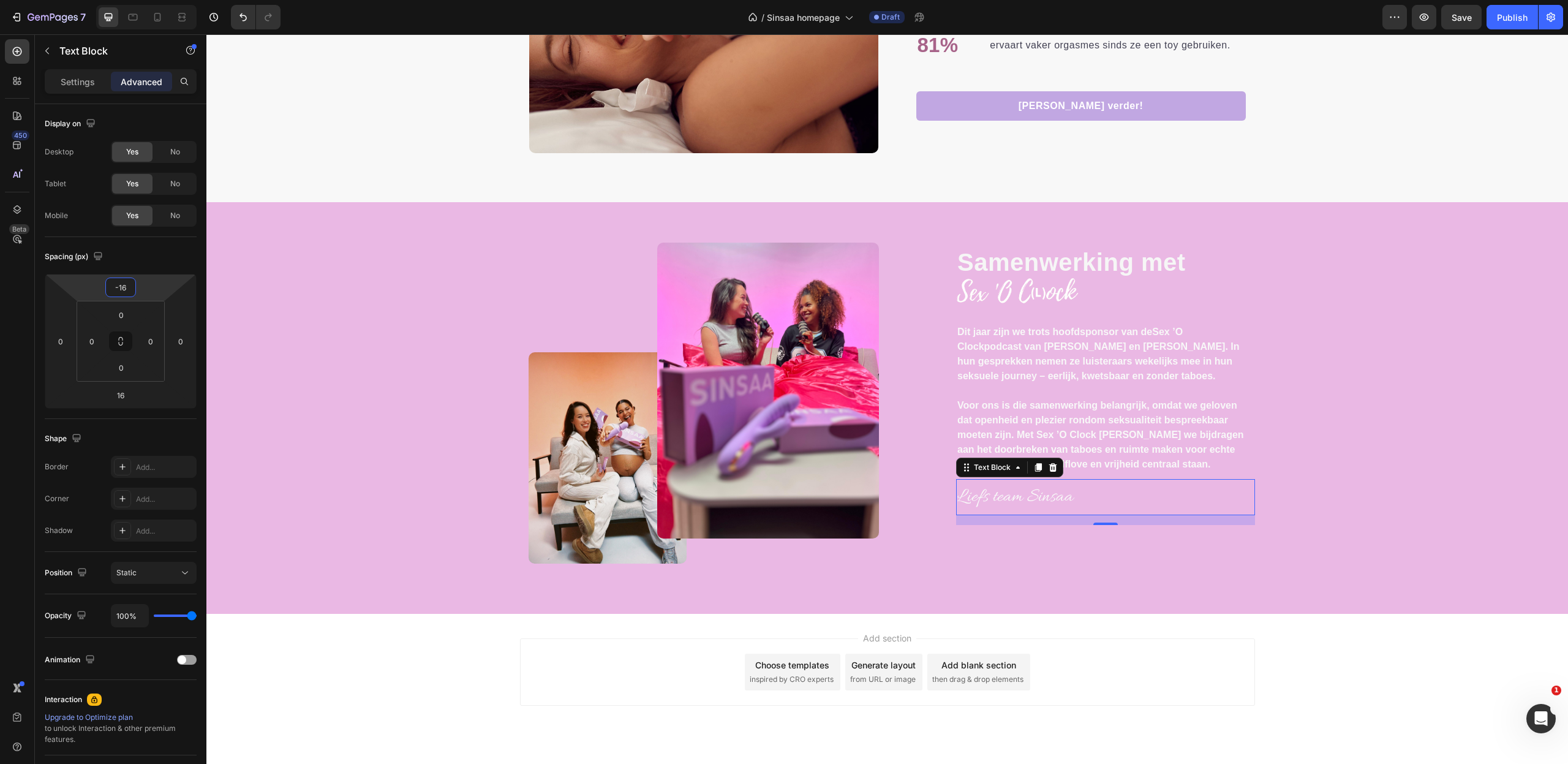
type input "-18"
drag, startPoint x: 144, startPoint y: 287, endPoint x: 158, endPoint y: 287, distance: 14.0
click at [147, 0] on html "7 Version history / Sinsaa homepage Draft Preview Save Publish 450 Beta Section…" at bounding box center [784, 0] width 1568 height 0
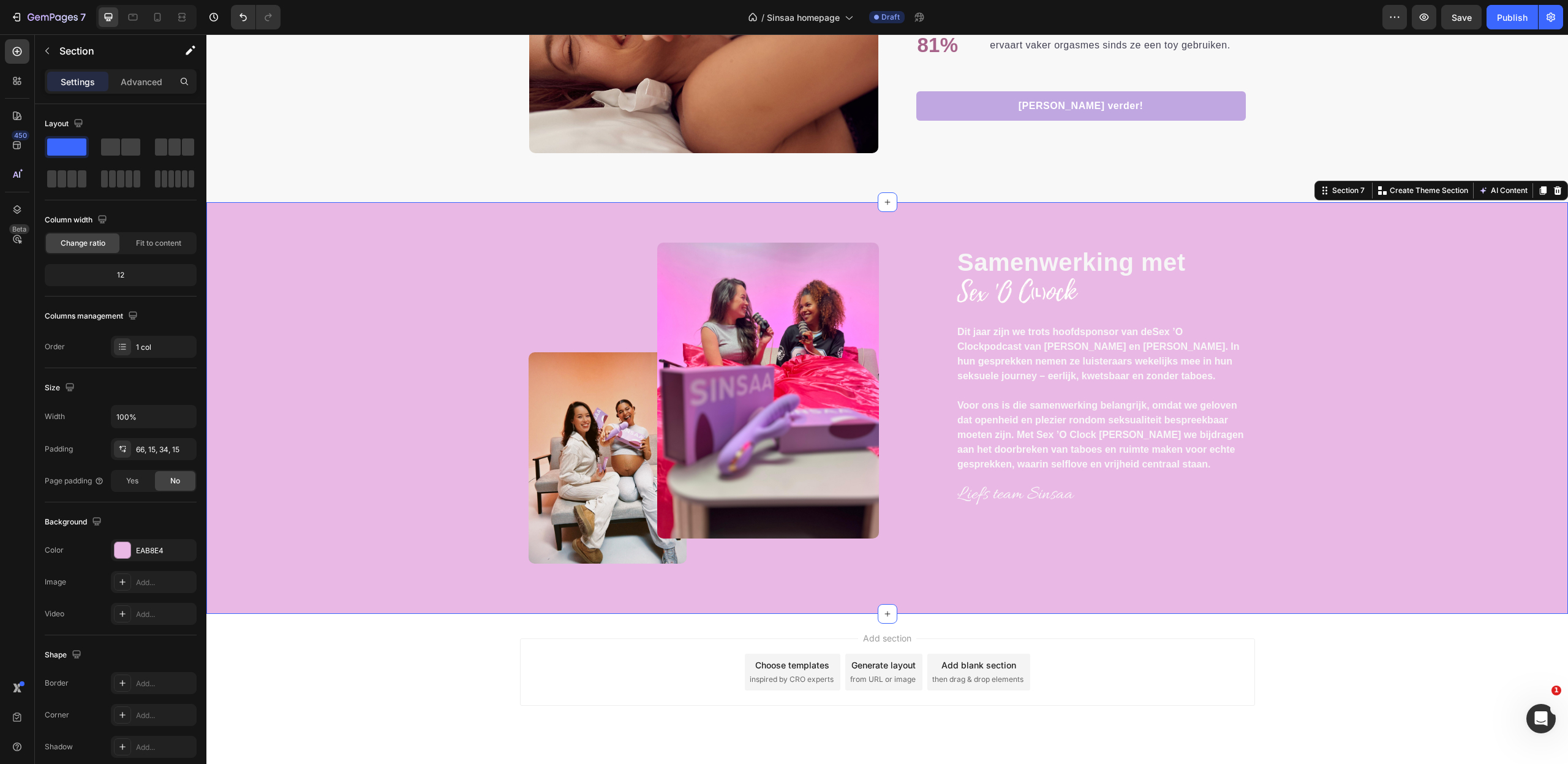
click at [1364, 462] on div "Image Image Row Samenwerking met Text block Image Dit jaar zijn we trots hoofds…" at bounding box center [887, 417] width 1343 height 351
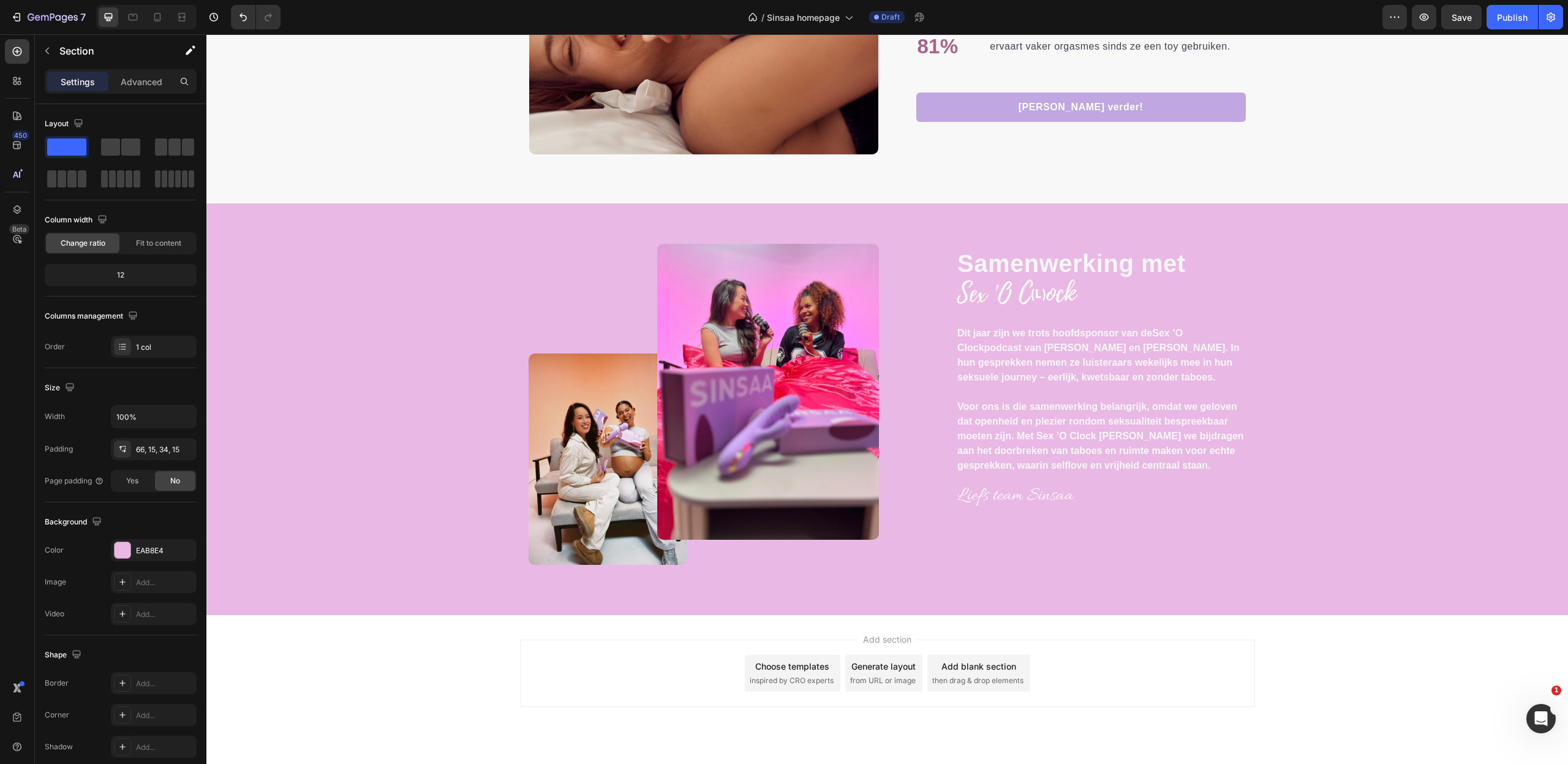
scroll to position [2644, 0]
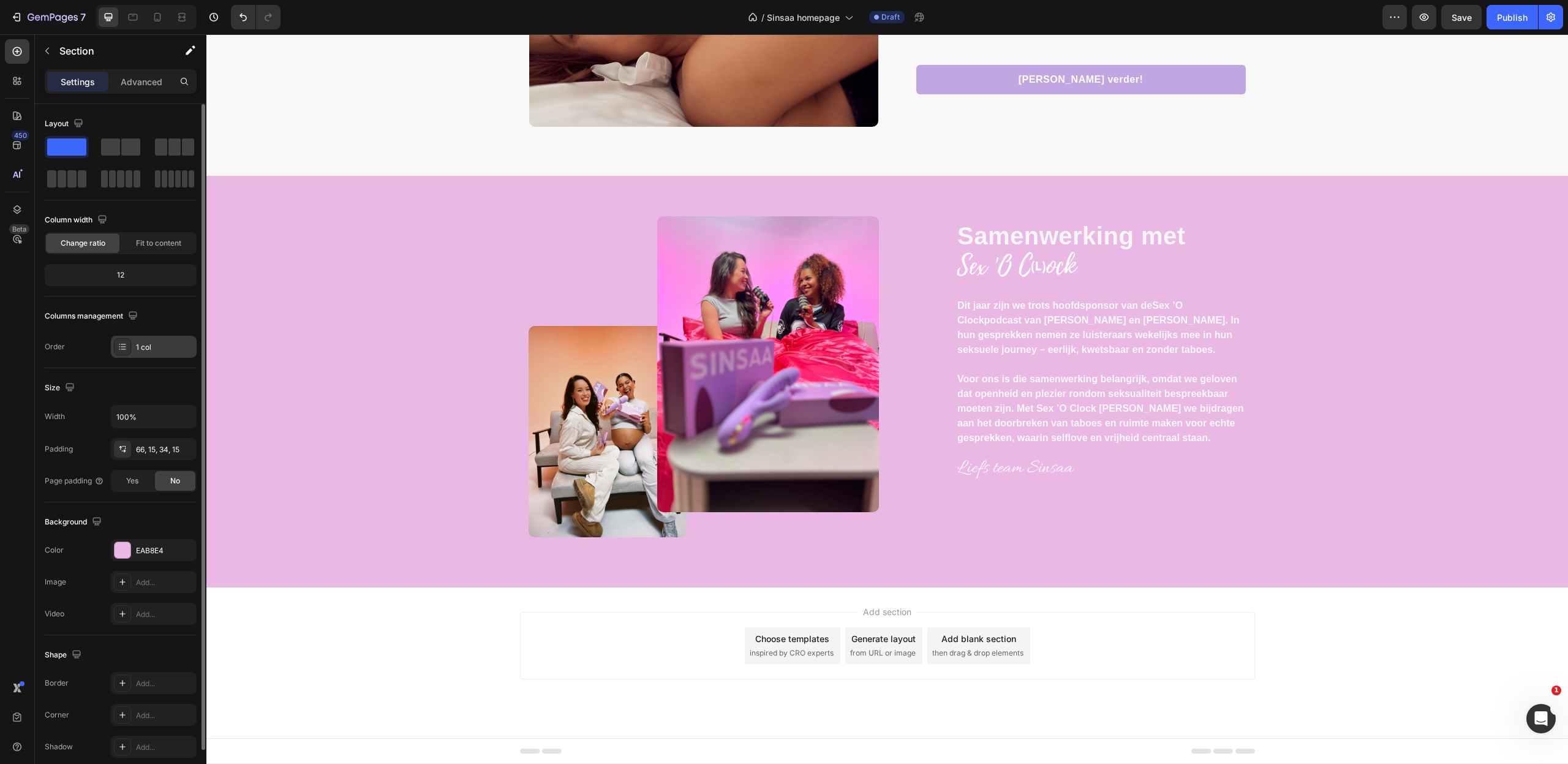
click at [173, 355] on div "1 col" at bounding box center [154, 347] width 85 height 22
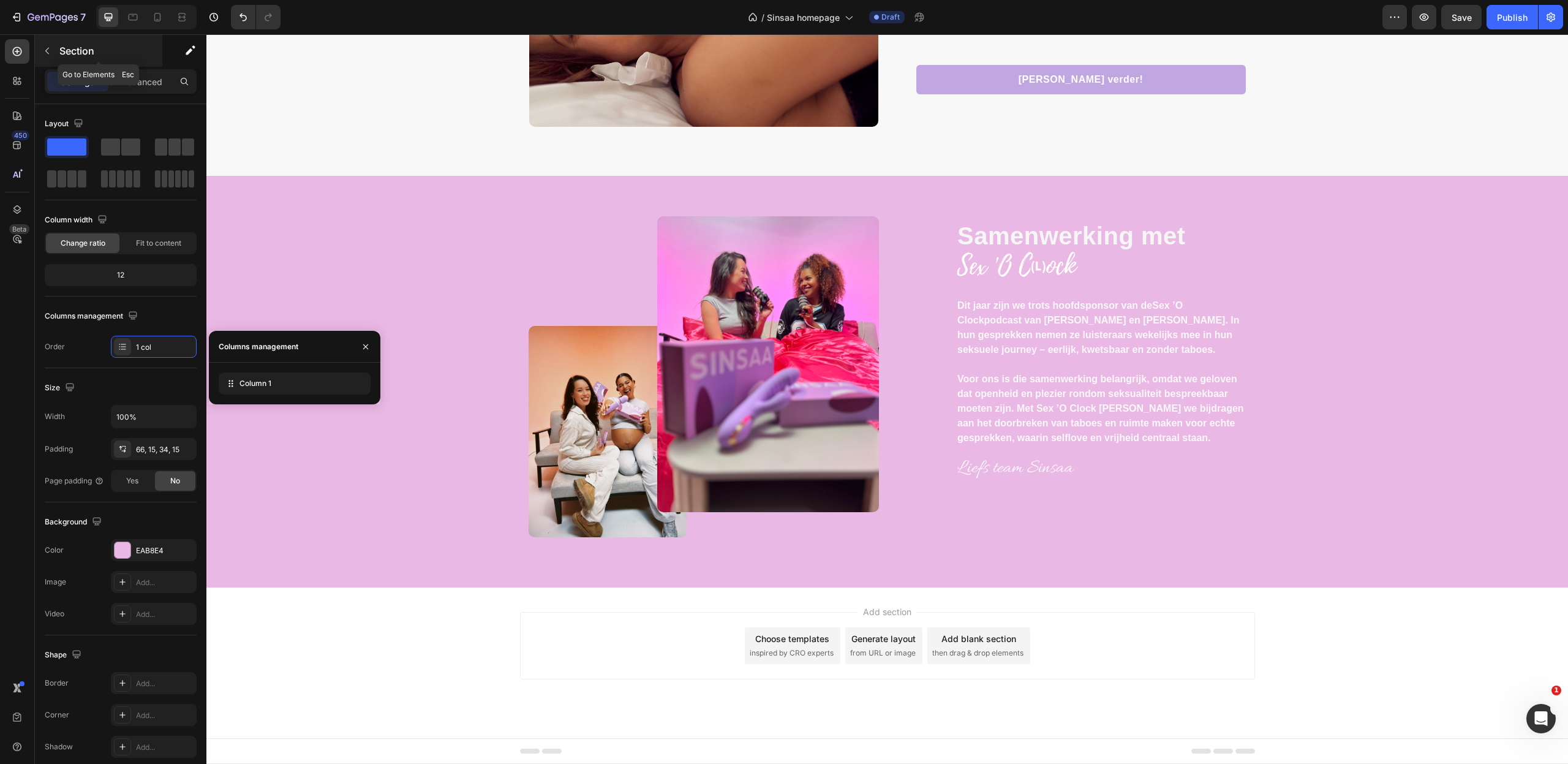
click at [46, 54] on icon "button" at bounding box center [48, 51] width 10 height 10
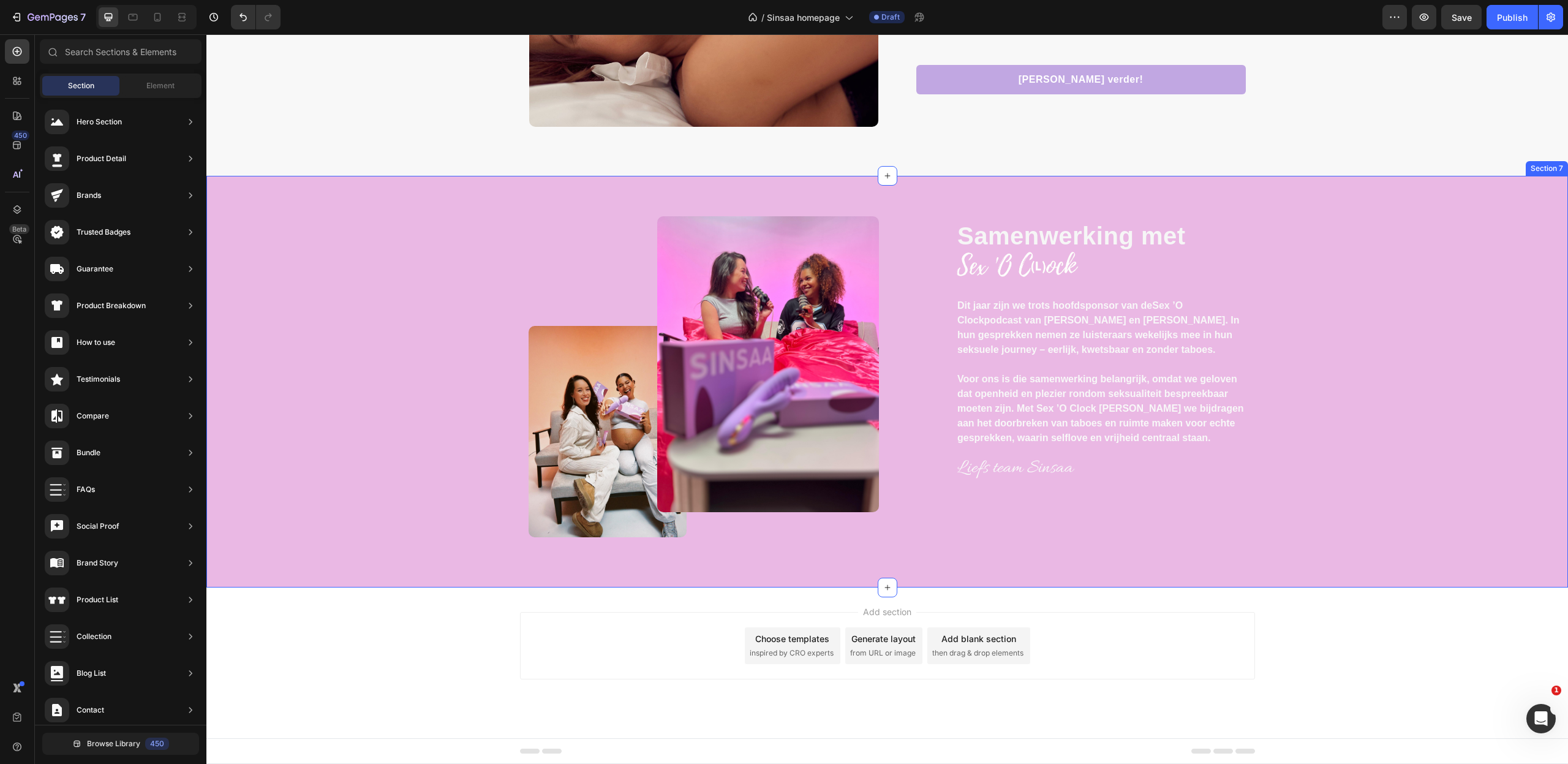
click at [455, 317] on div "Image Image Row Samenwerking met Text block Image Dit jaar zijn we trots hoofds…" at bounding box center [887, 391] width 1343 height 351
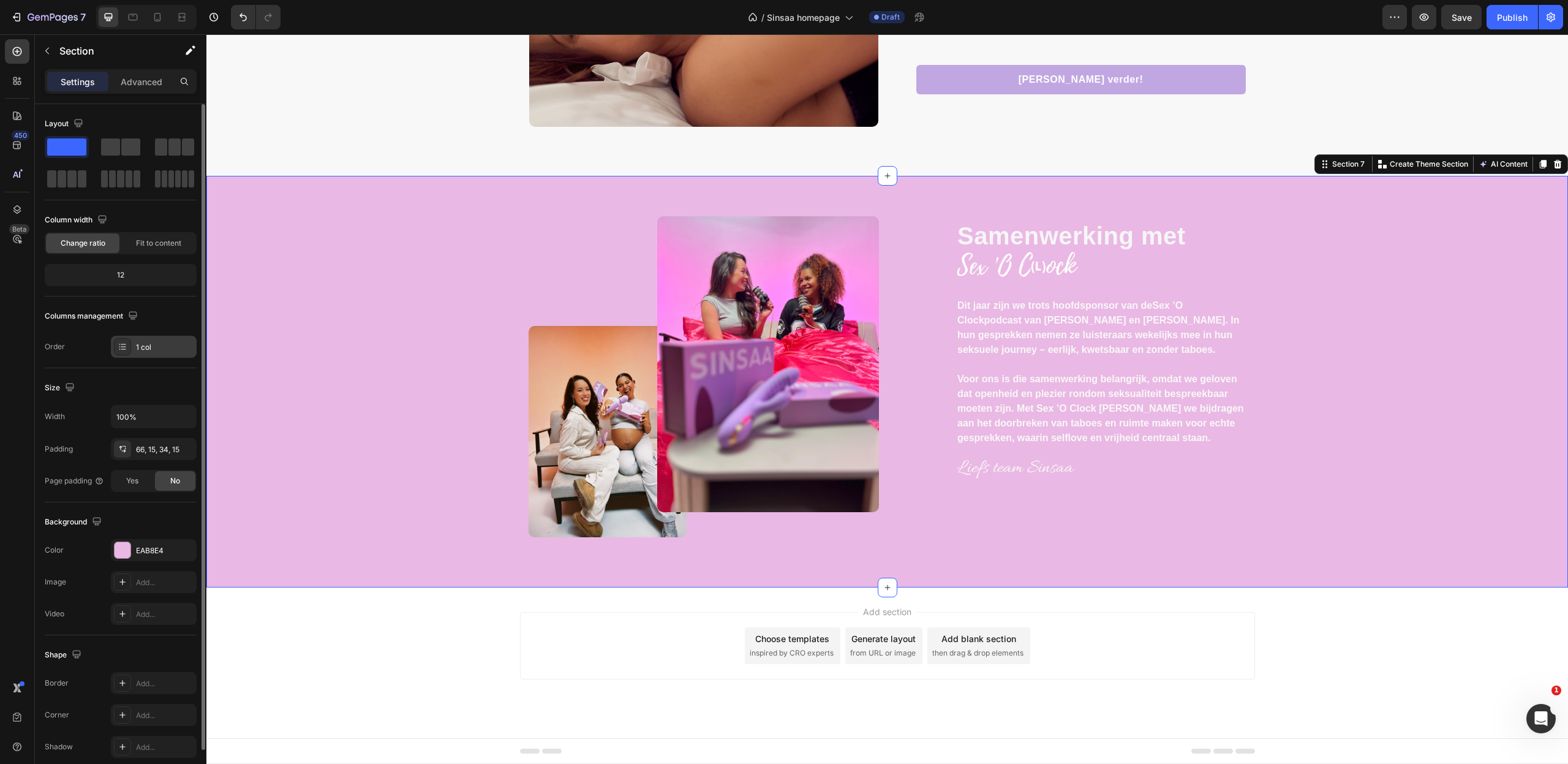
click at [153, 351] on div "1 col" at bounding box center [165, 347] width 58 height 11
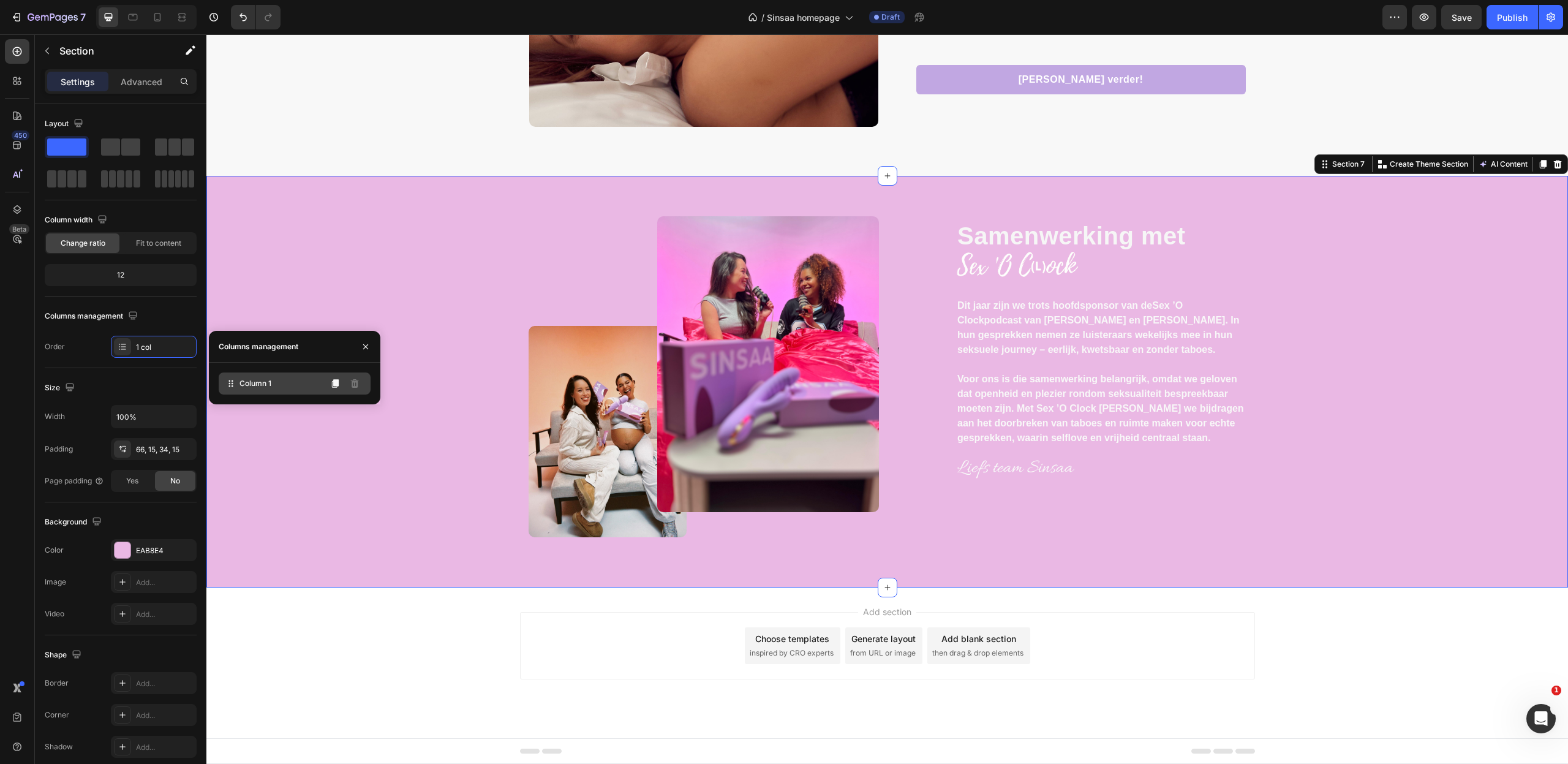
click at [277, 383] on div "Column 1" at bounding box center [294, 383] width 152 height 22
click at [119, 149] on span at bounding box center [110, 146] width 19 height 17
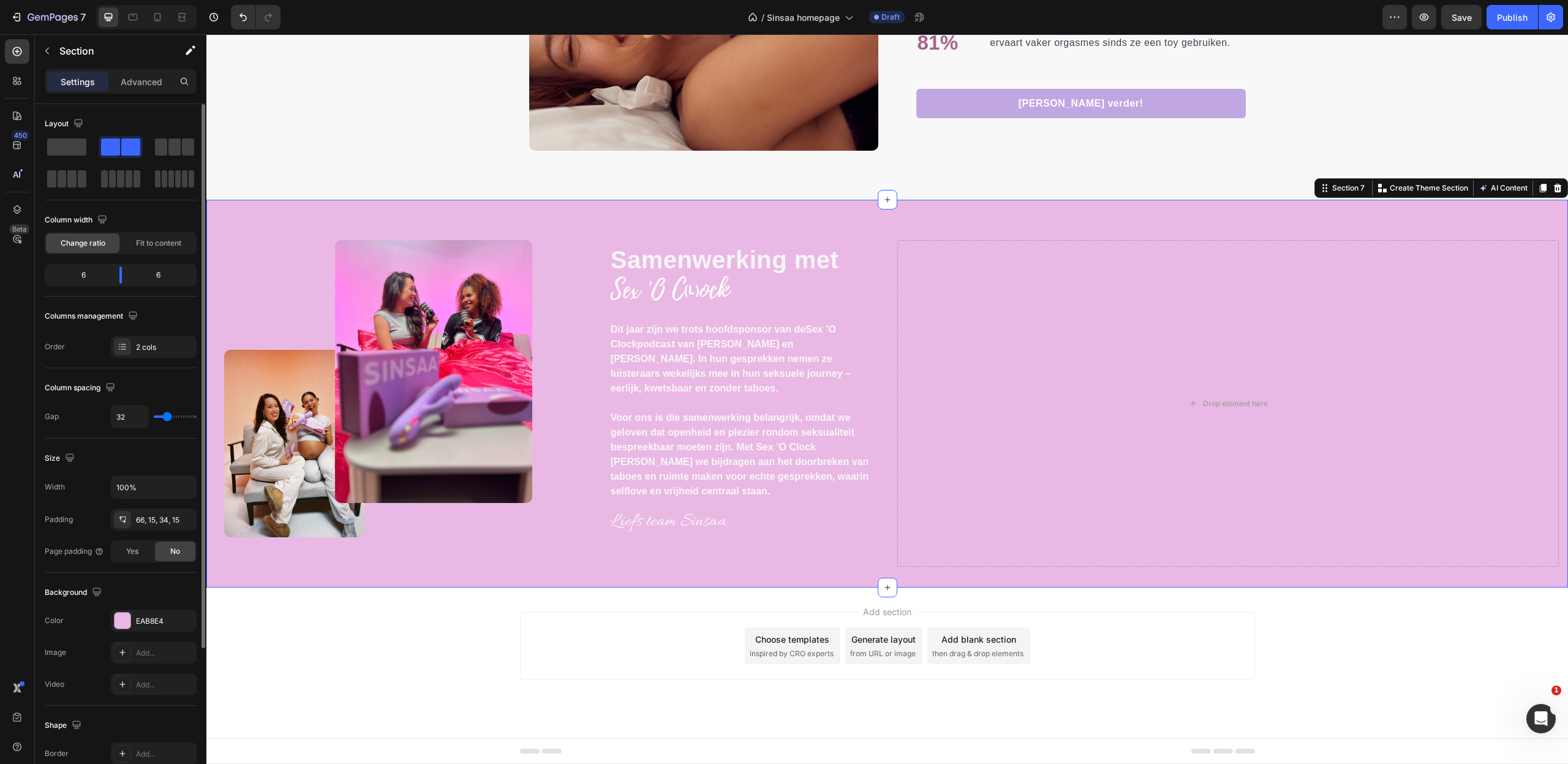
scroll to position [2620, 0]
click at [63, 150] on span at bounding box center [66, 146] width 39 height 17
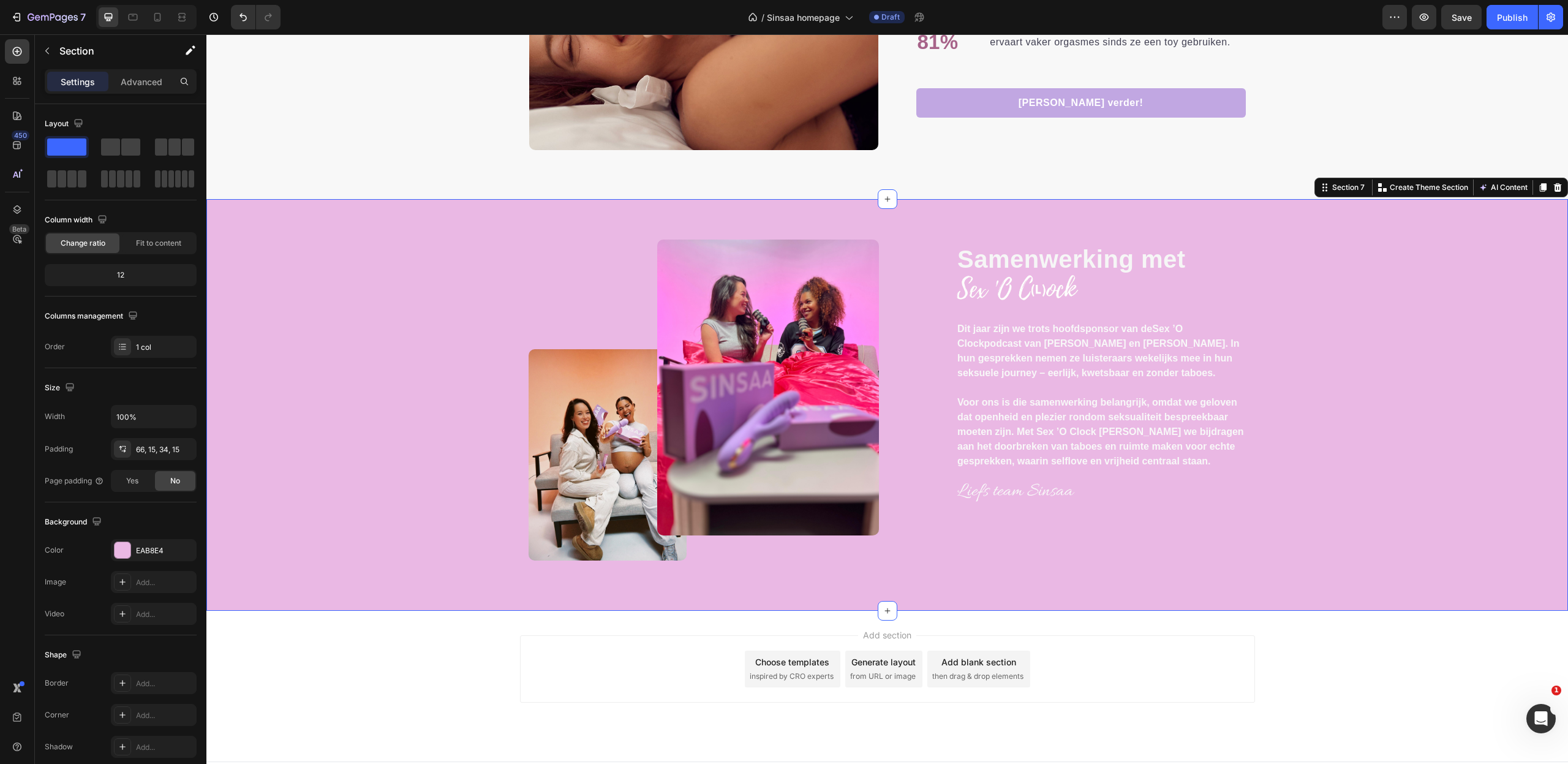
click at [1312, 539] on div "Image Image Row Samenwerking met Text block Image Dit jaar zijn we trots hoofds…" at bounding box center [887, 414] width 1343 height 351
click at [92, 78] on p "Settings" at bounding box center [78, 81] width 35 height 13
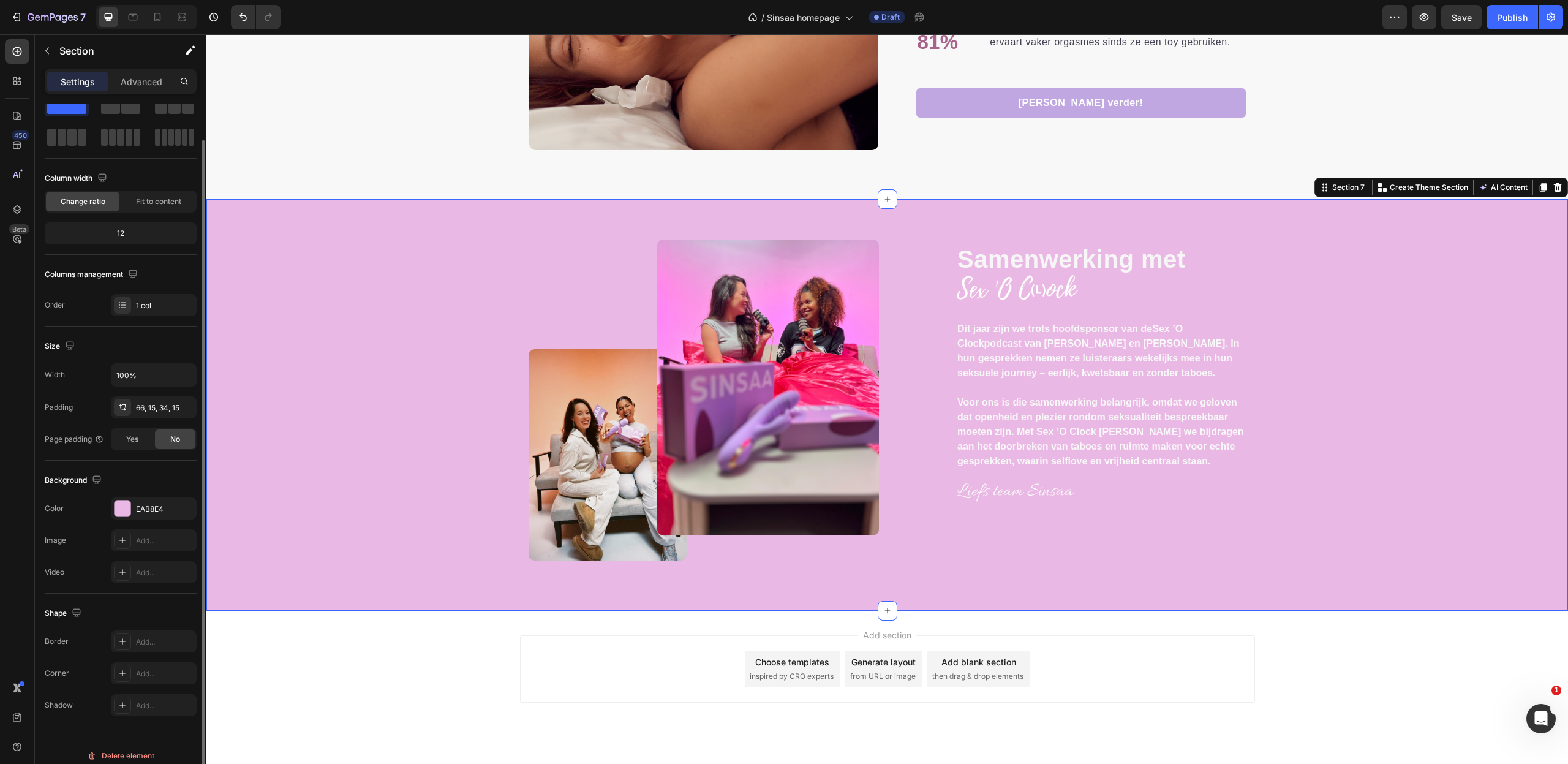
scroll to position [43, 0]
click at [134, 438] on span "Yes" at bounding box center [132, 438] width 12 height 11
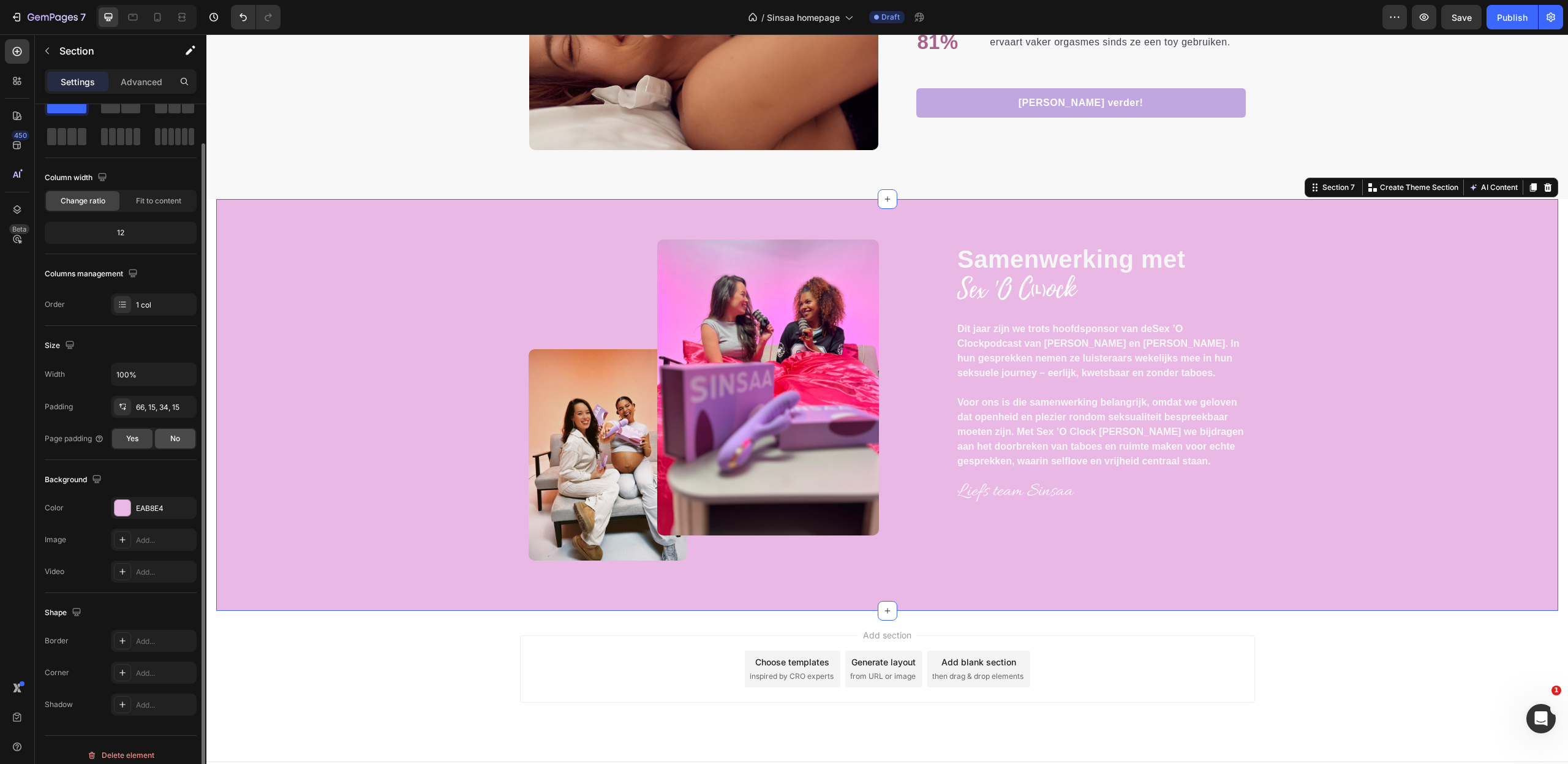
click at [177, 439] on span "No" at bounding box center [175, 438] width 10 height 11
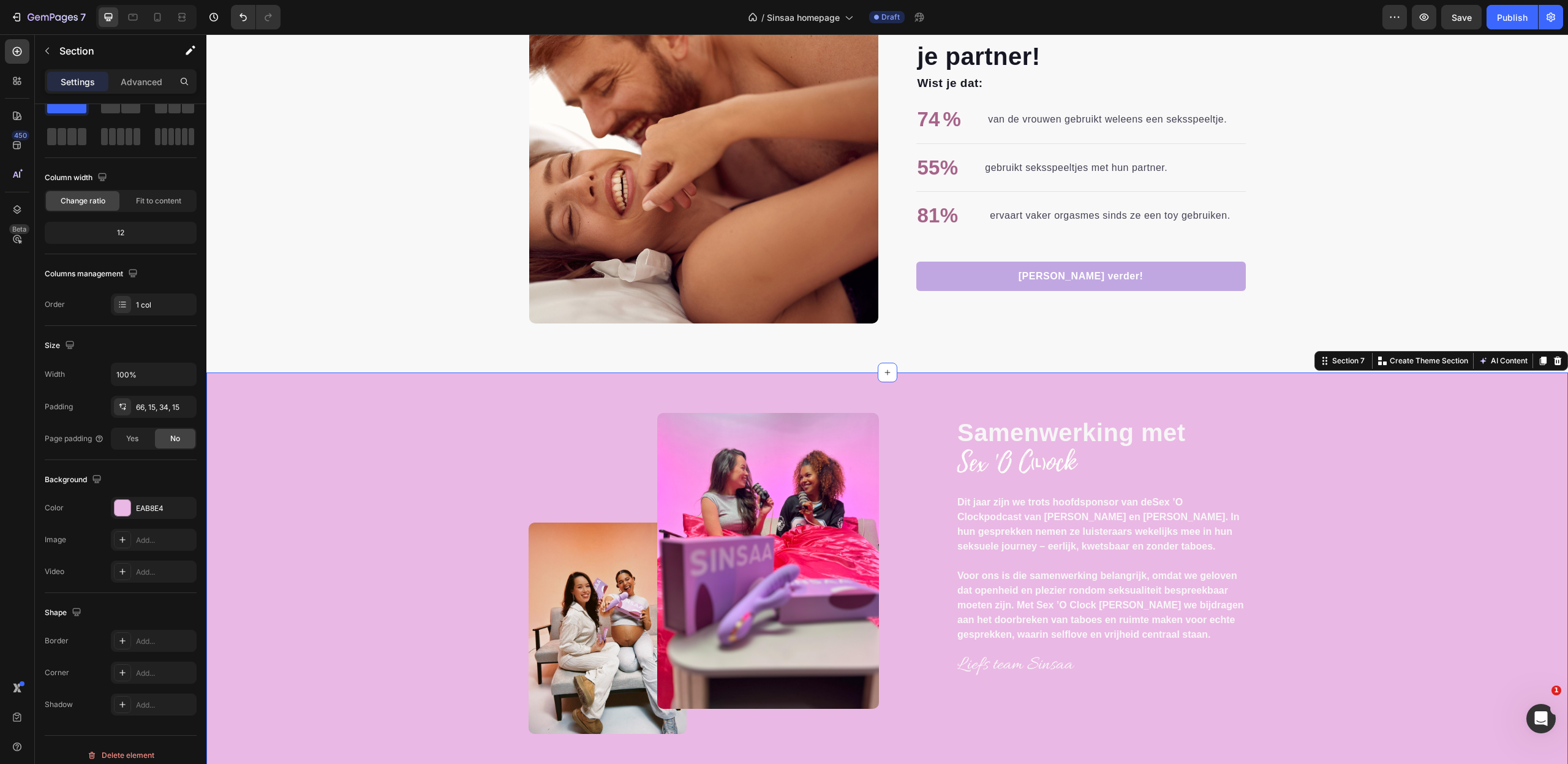
scroll to position [2232, 0]
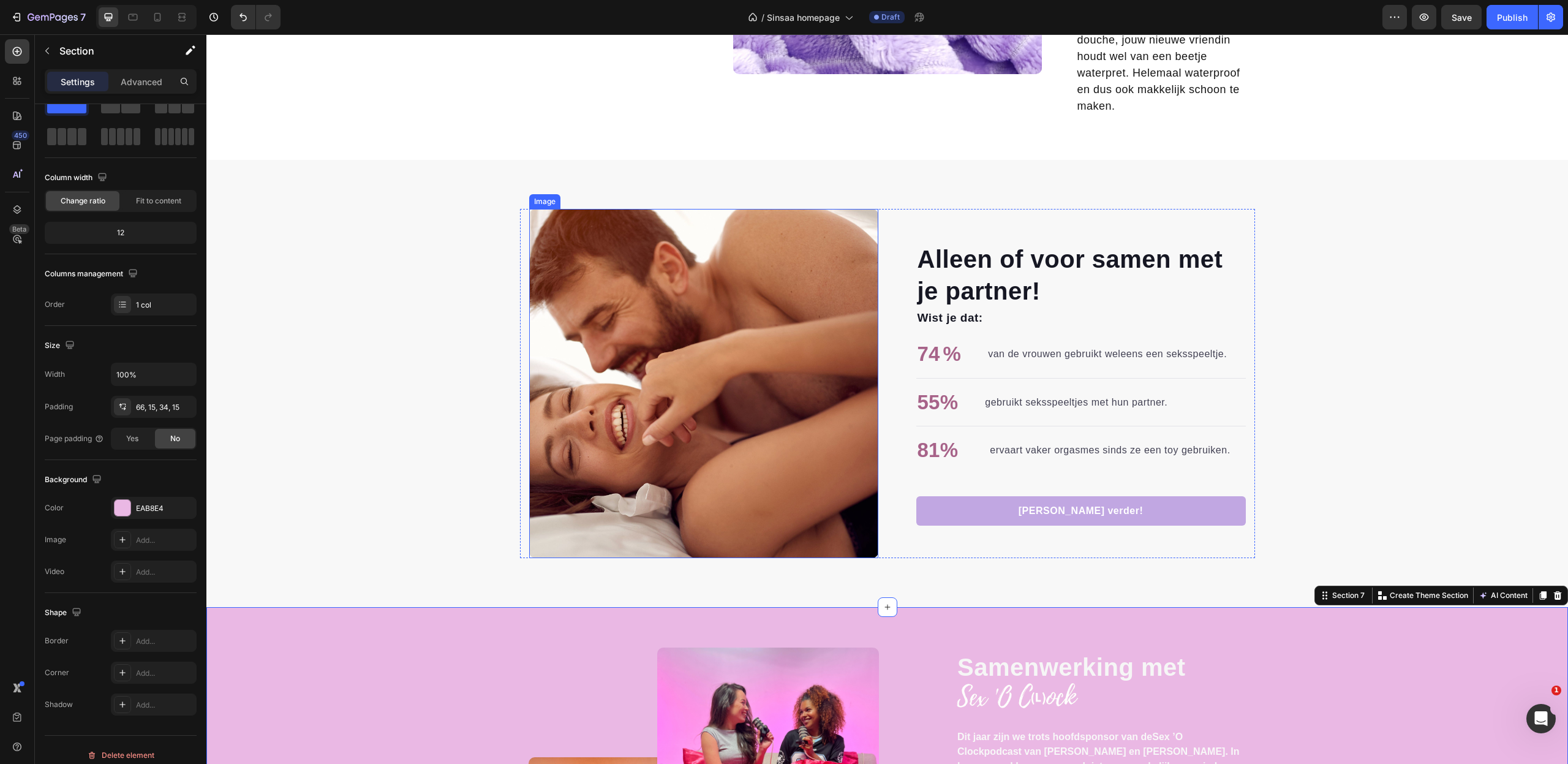
click at [741, 209] on img at bounding box center [704, 382] width 349 height 349
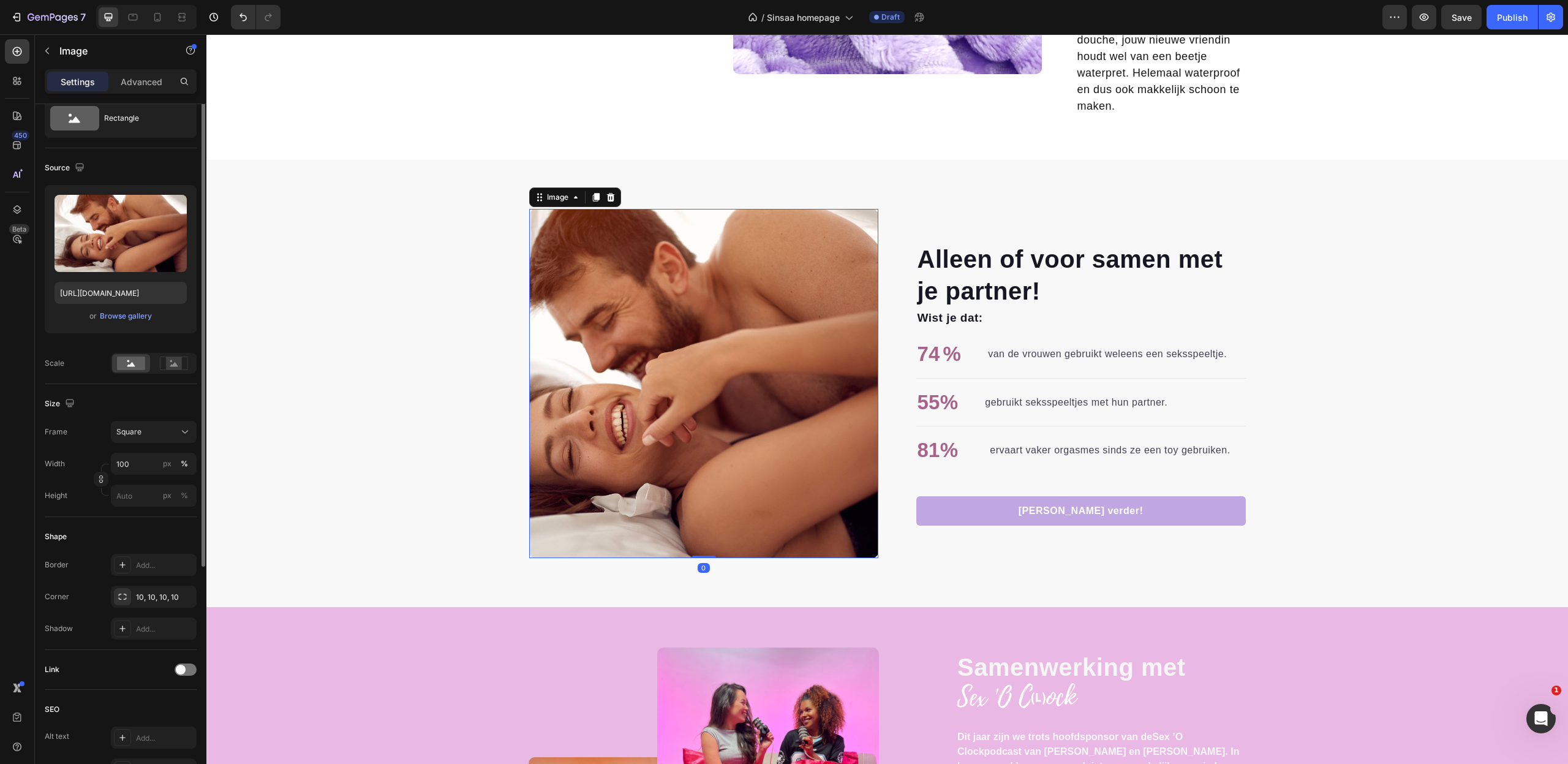
scroll to position [0, 0]
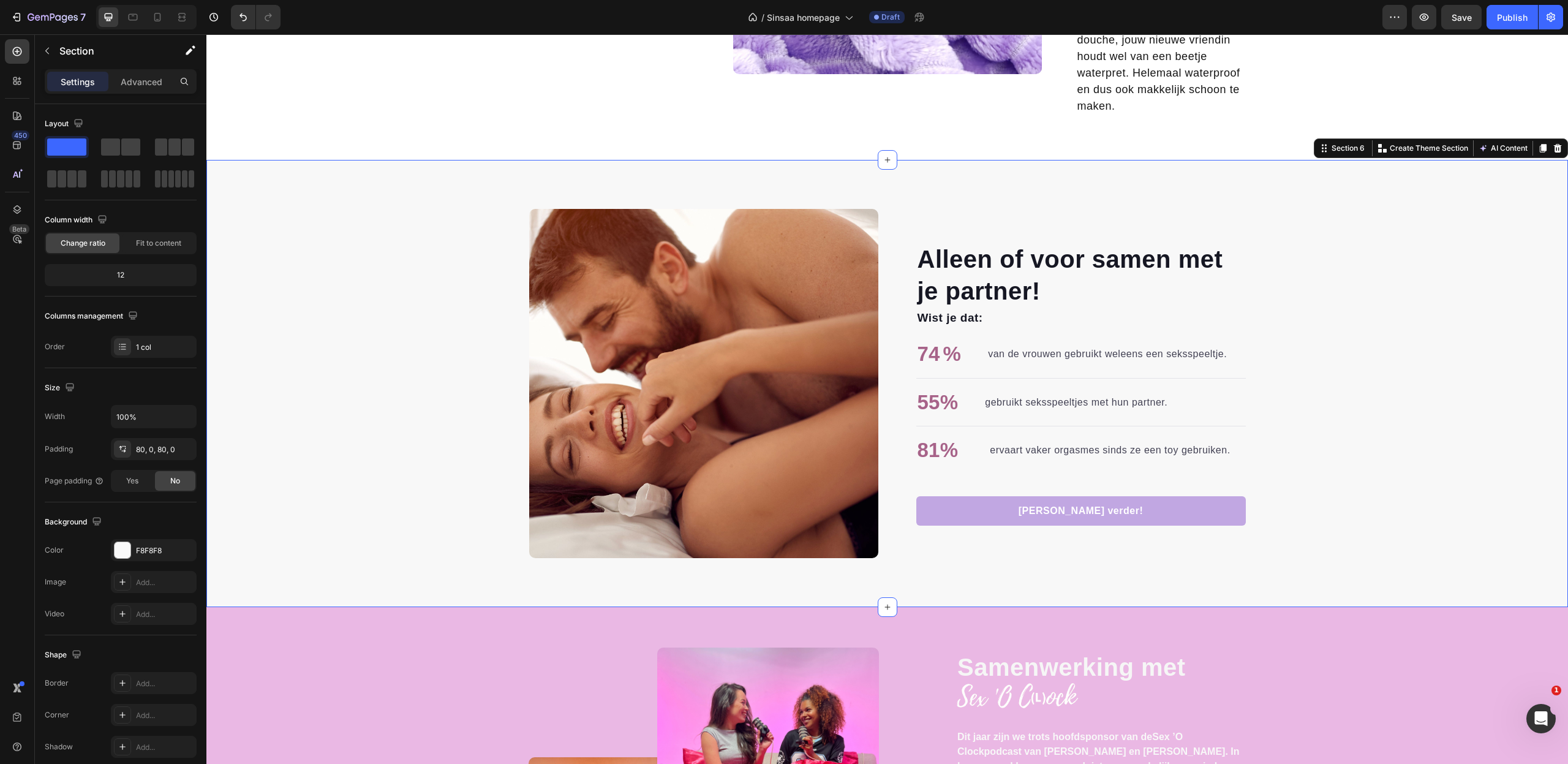
click at [704, 181] on div "Alleen of voor samen met je partner! Heading Wist je dat: Text block 74 % Text …" at bounding box center [887, 383] width 1361 height 447
click at [143, 347] on div "1 col" at bounding box center [165, 347] width 58 height 11
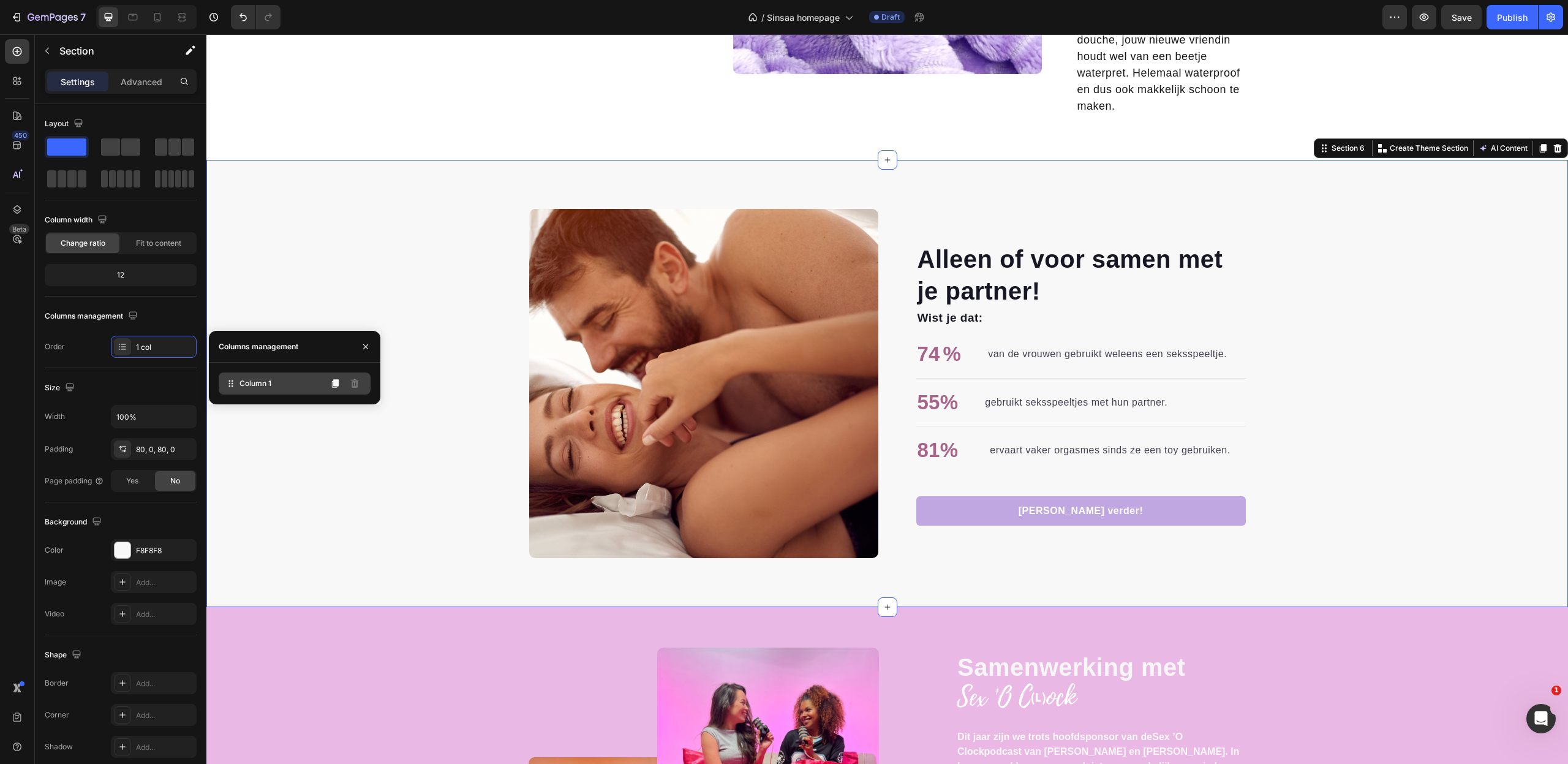
click at [288, 383] on div "Column 1" at bounding box center [294, 383] width 152 height 22
click at [143, 269] on div "12" at bounding box center [120, 274] width 147 height 17
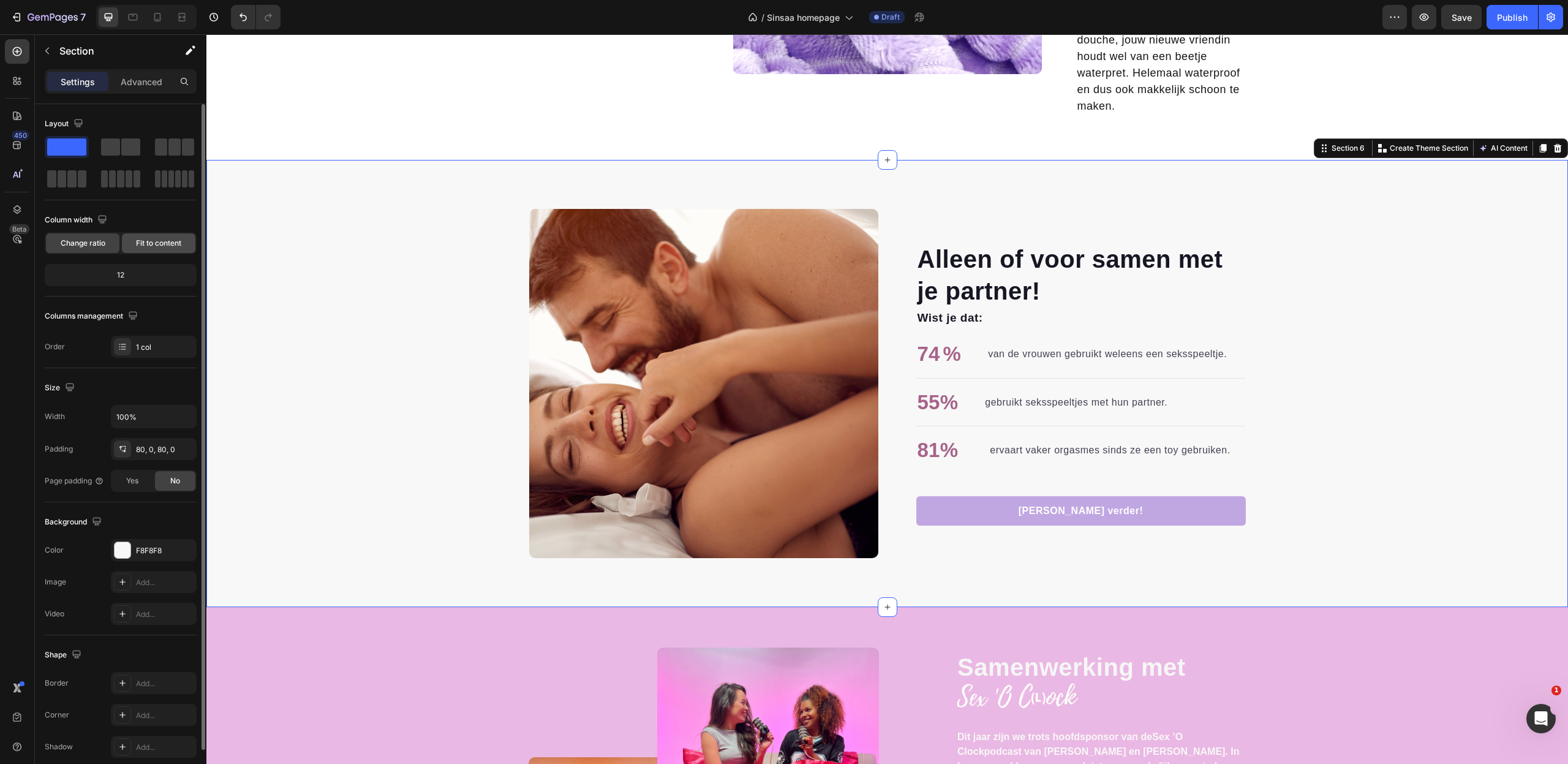
click at [157, 247] on span "Fit to content" at bounding box center [159, 242] width 46 height 11
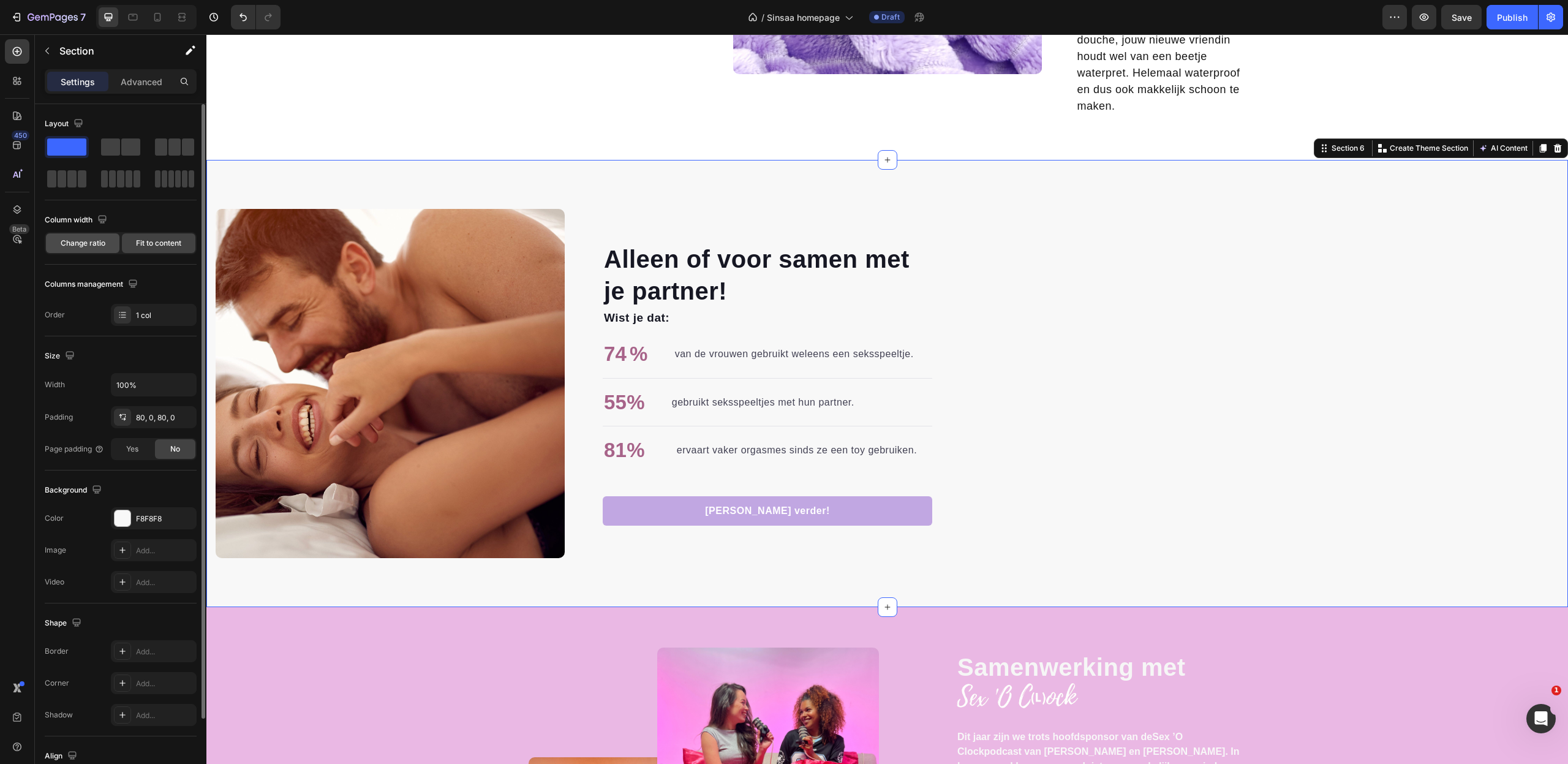
click at [78, 243] on span "Change ratio" at bounding box center [82, 242] width 45 height 11
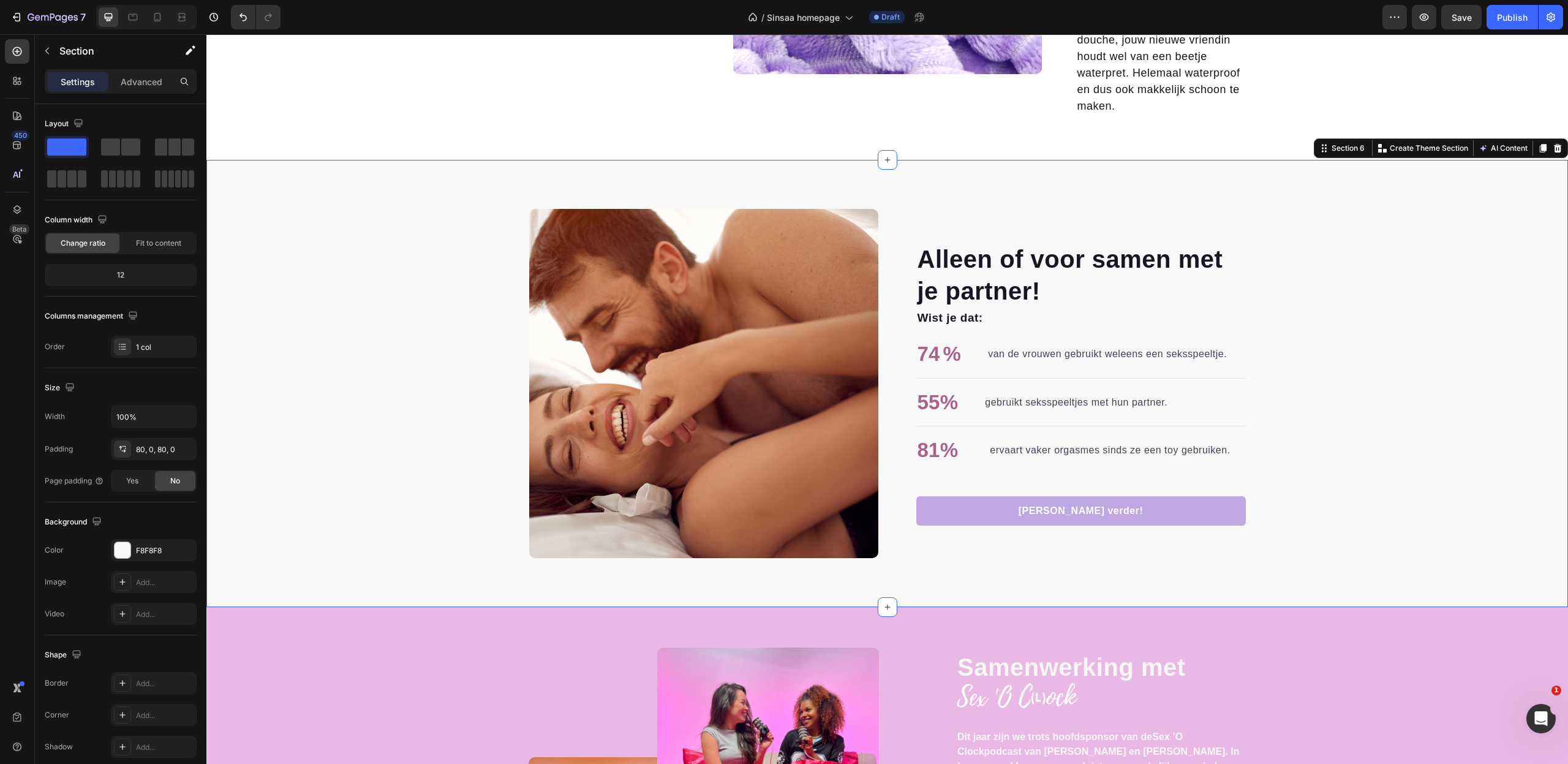
click at [404, 407] on div "Alleen of voor samen met je partner! Heading Wist je dat: Text block 74 % Text …" at bounding box center [887, 382] width 1361 height 349
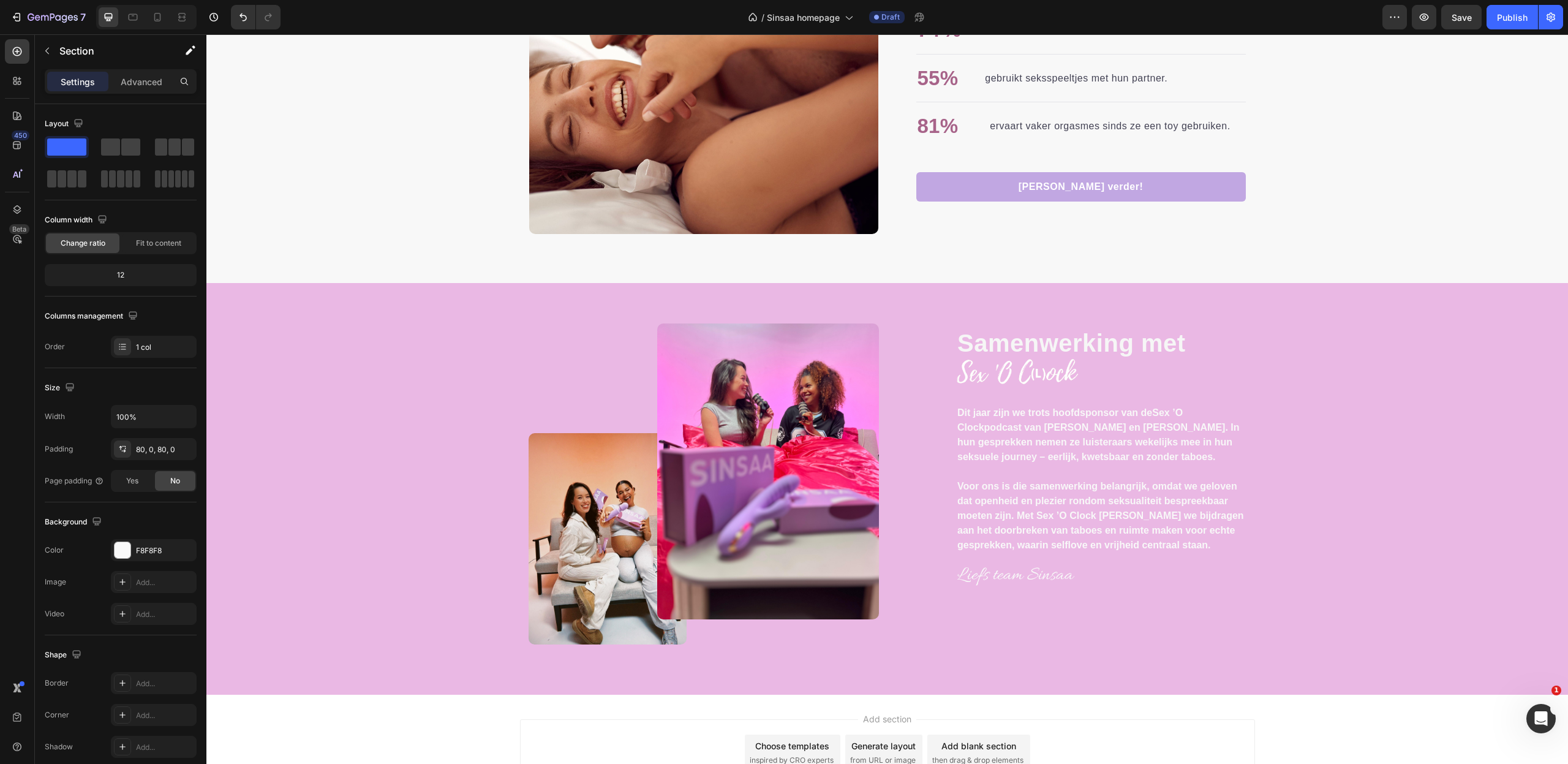
scroll to position [2535, 0]
click at [1055, 574] on p "Liefs team Sinsaa" at bounding box center [1105, 576] width 296 height 35
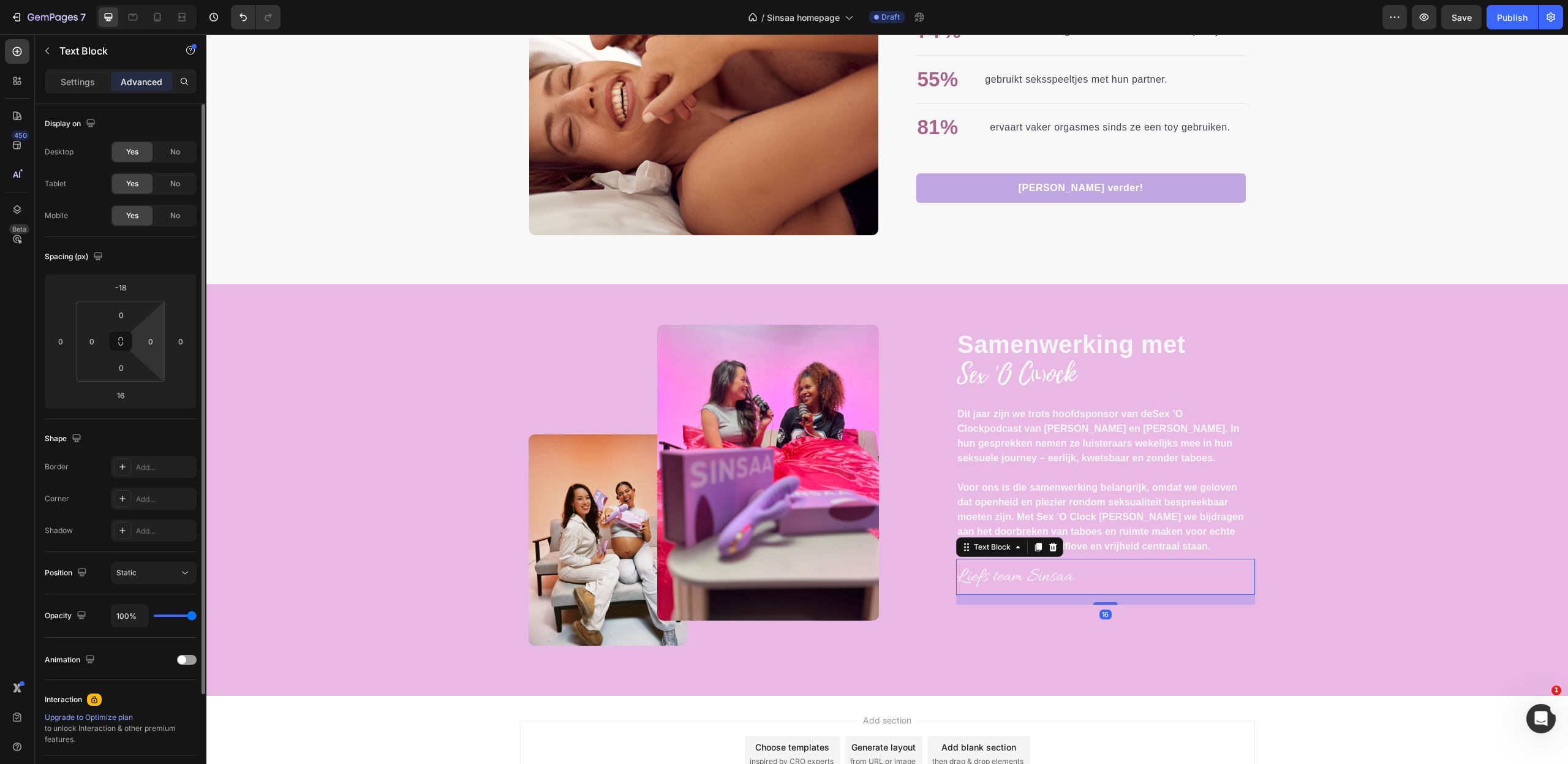
scroll to position [1, 0]
click at [157, 0] on html "7 Version history / Sinsaa homepage Draft Preview Save Publish 450 Beta Section…" at bounding box center [784, 0] width 1568 height 0
type input "0"
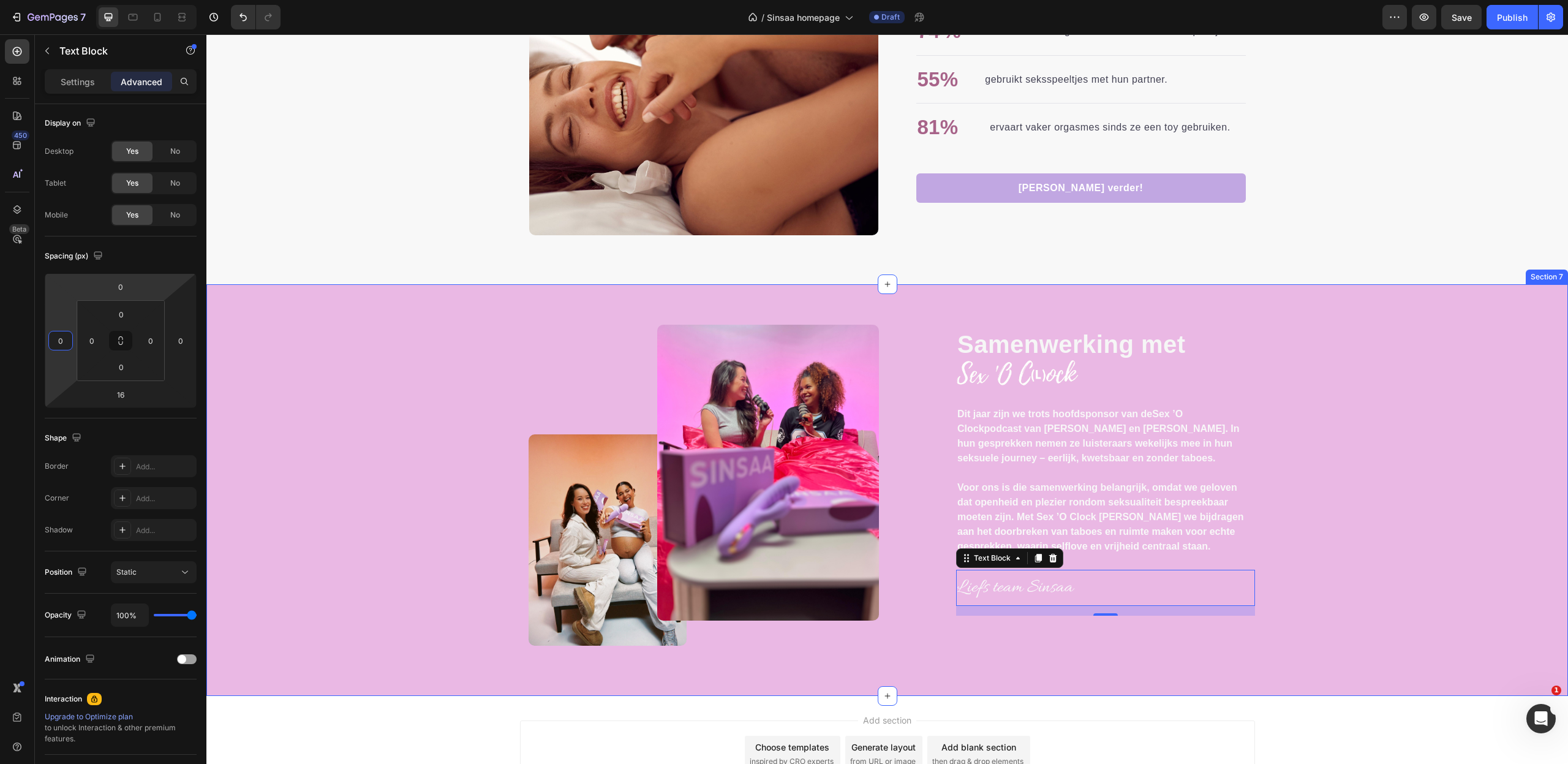
click at [1451, 541] on div "Image Image Row Samenwerking met Text block Image Dit jaar zijn we trots hoofds…" at bounding box center [887, 500] width 1343 height 351
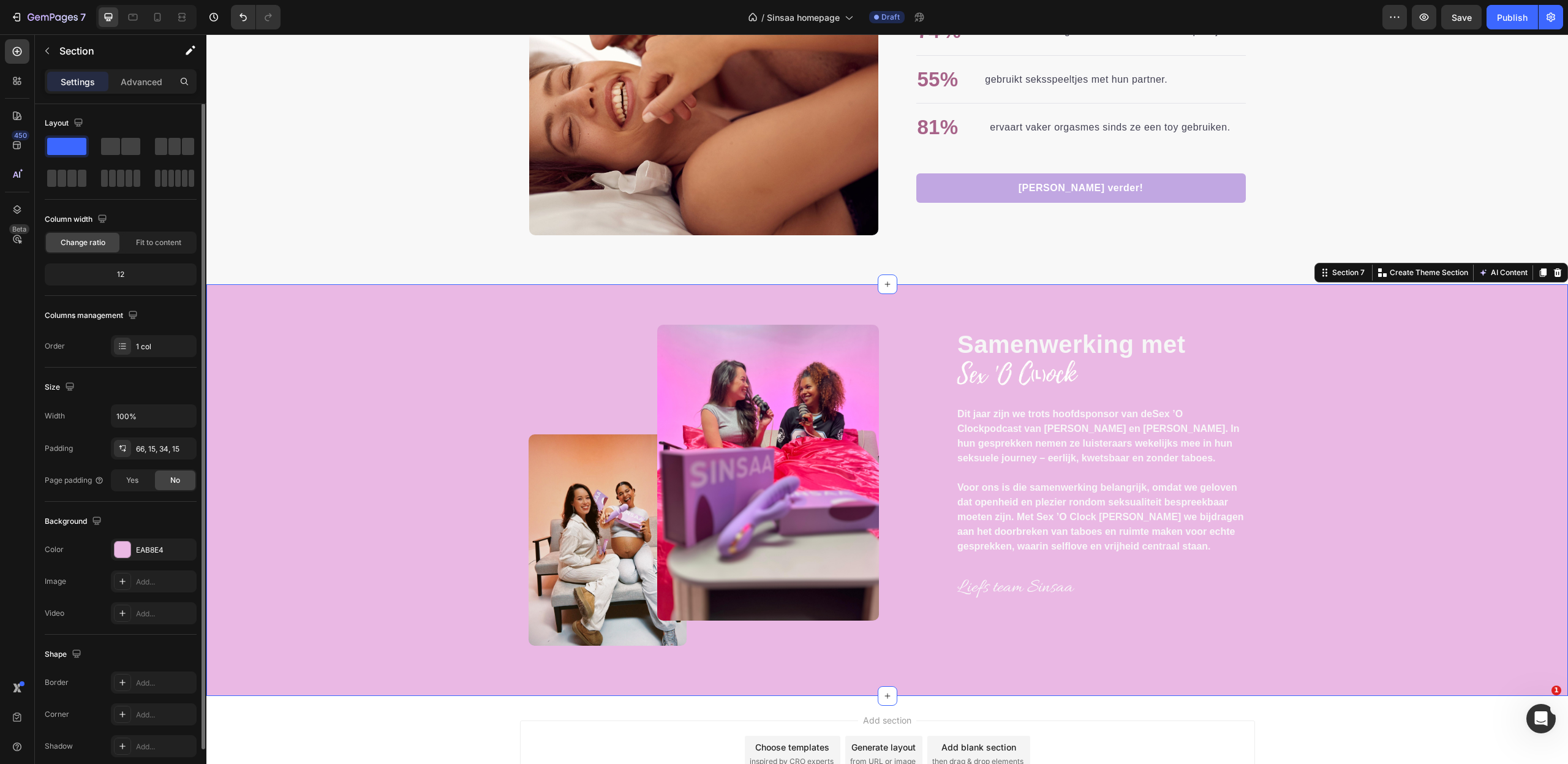
scroll to position [0, 0]
click at [1052, 381] on img at bounding box center [1017, 373] width 122 height 28
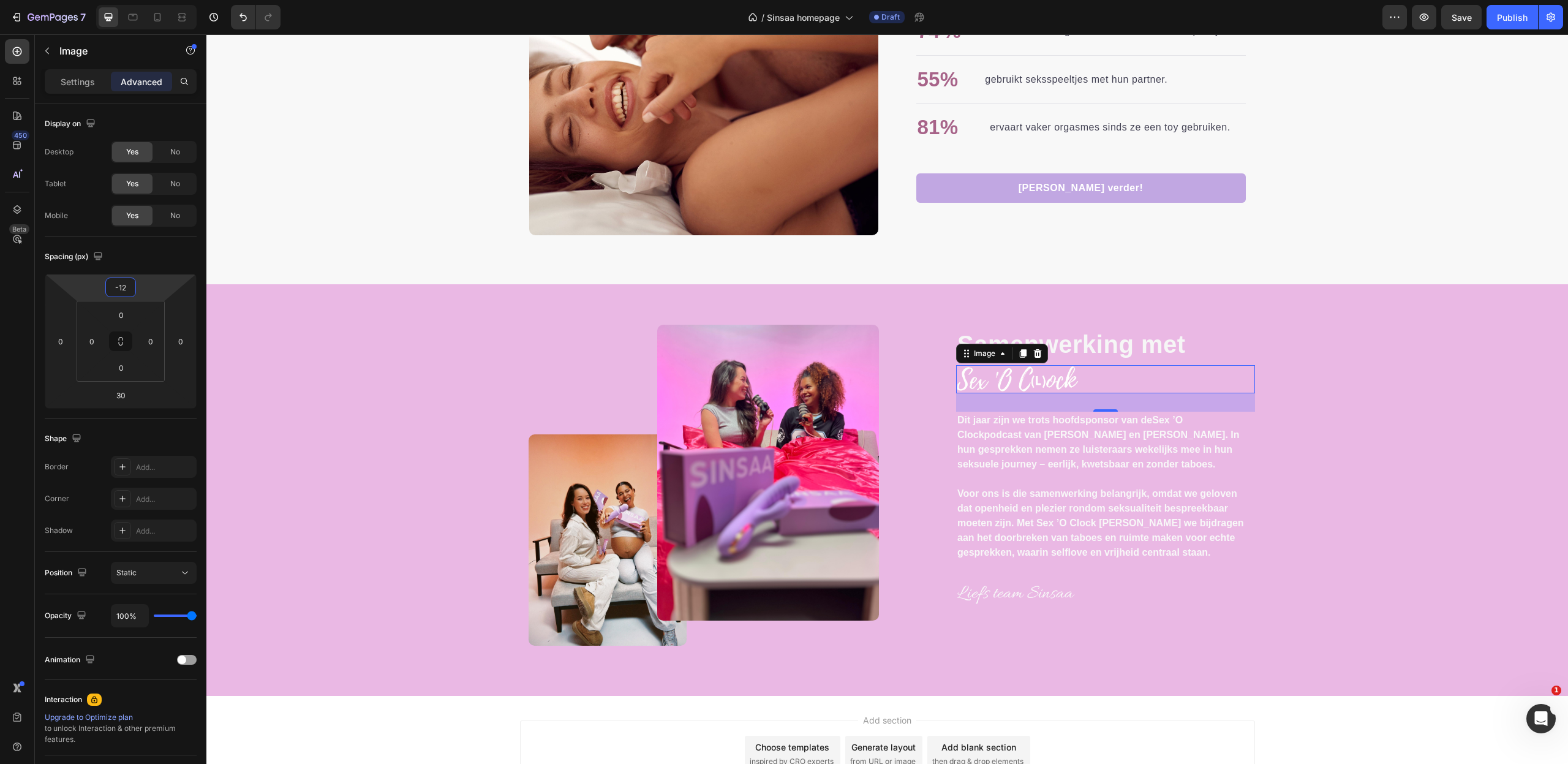
type input "-10"
drag, startPoint x: 141, startPoint y: 289, endPoint x: 147, endPoint y: 285, distance: 7.2
click at [147, 0] on html "7 Version history / Sinsaa homepage Draft Preview Save Publish 450 Beta Section…" at bounding box center [784, 0] width 1568 height 0
click at [1337, 526] on div "Image Image Row Samenwerking met Text block Image 30 Dit jaar zijn we trots hoo…" at bounding box center [887, 500] width 1343 height 351
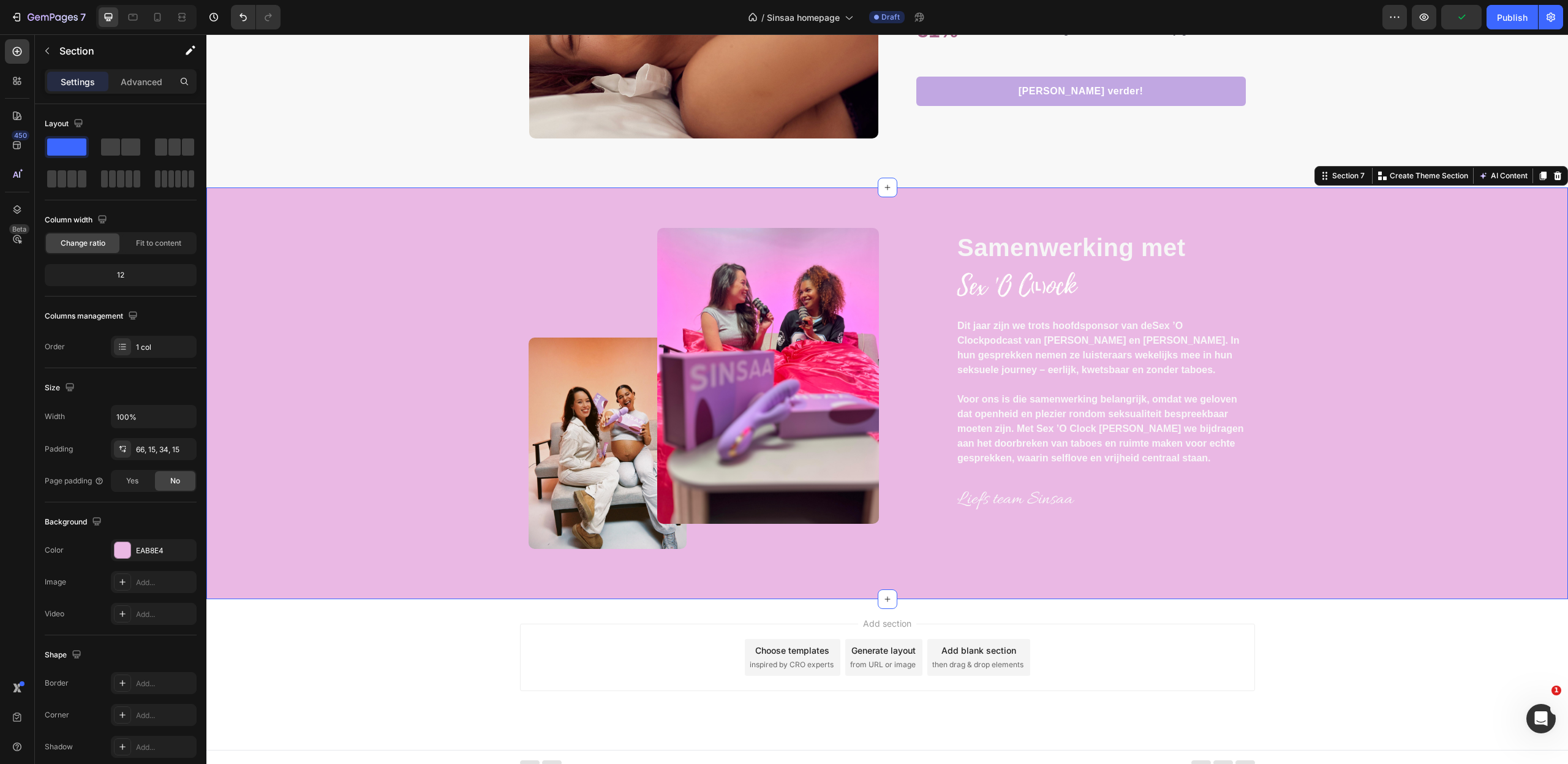
scroll to position [2644, 0]
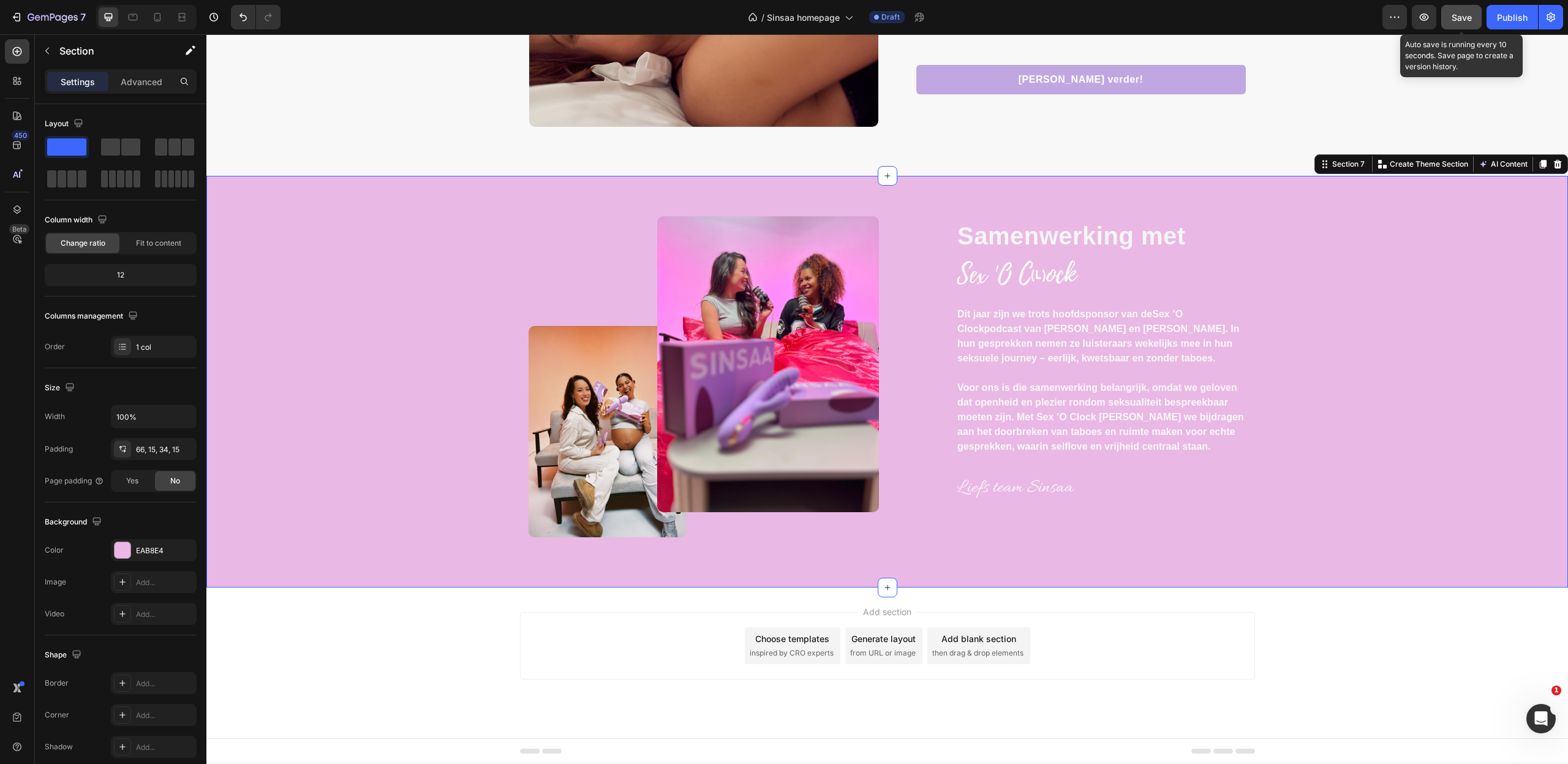
click at [1460, 18] on span "Save" at bounding box center [1462, 17] width 20 height 10
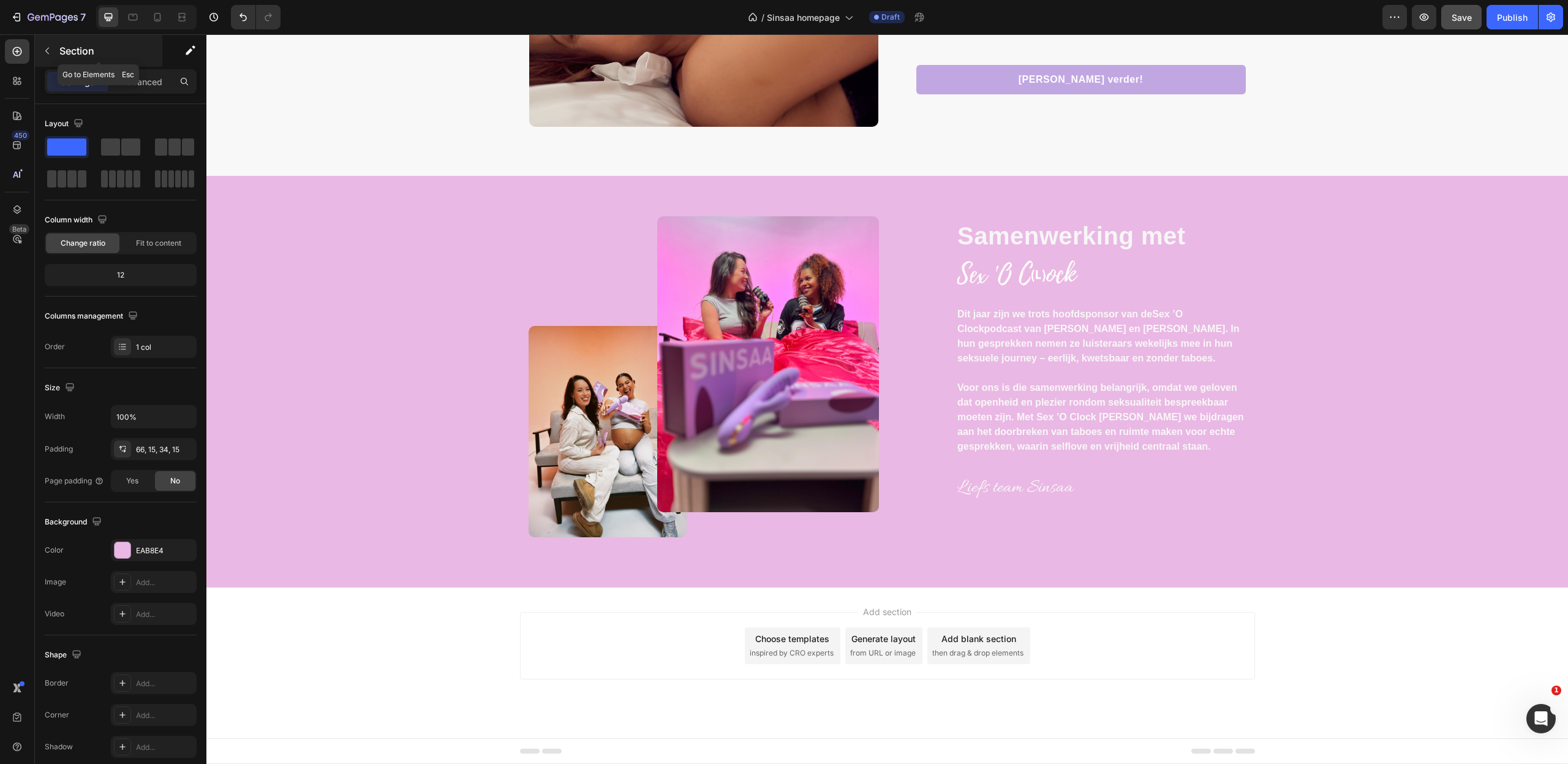
click at [50, 55] on icon "button" at bounding box center [48, 51] width 10 height 10
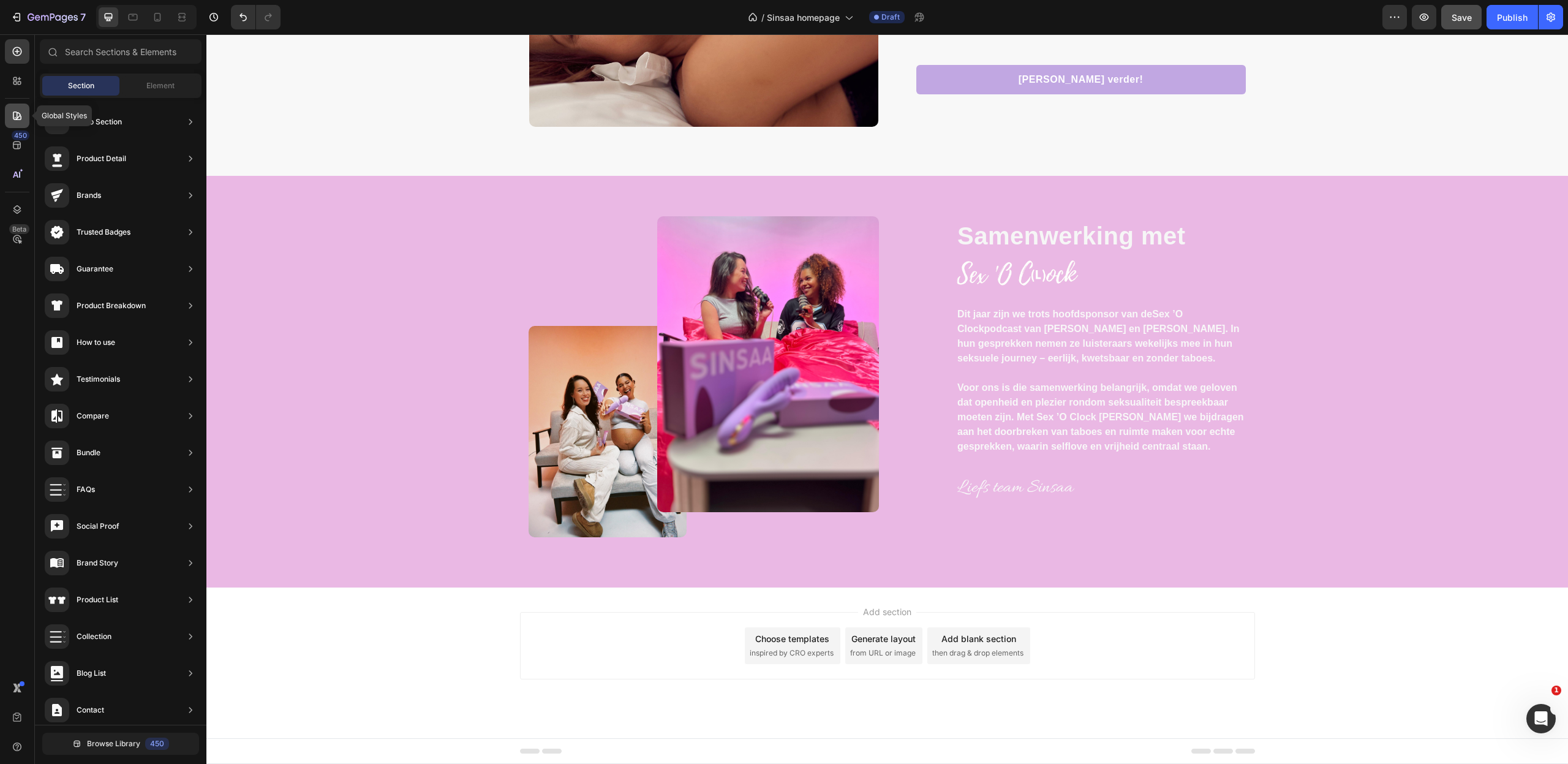
click at [11, 114] on icon at bounding box center [17, 115] width 12 height 12
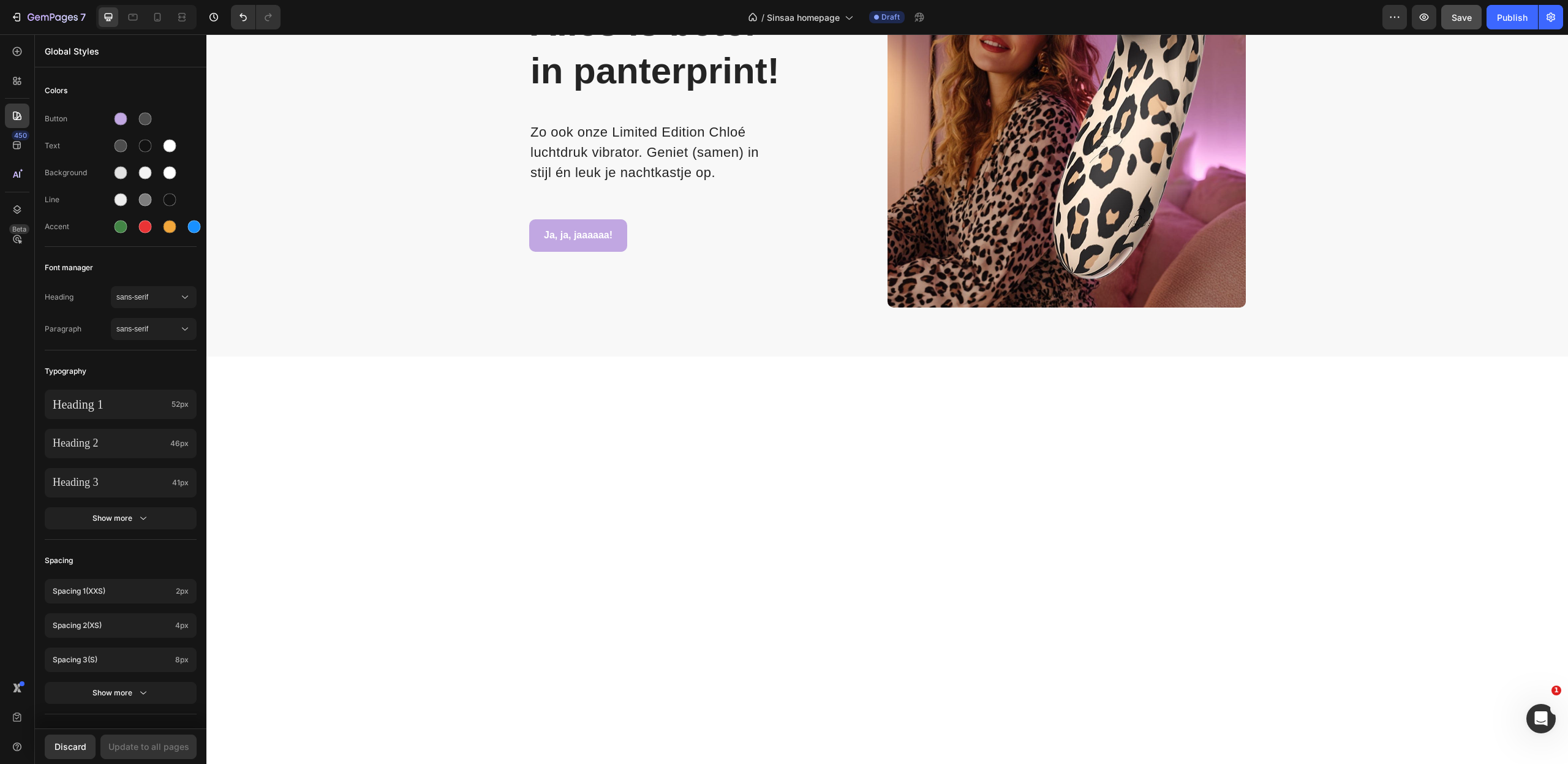
scroll to position [0, 0]
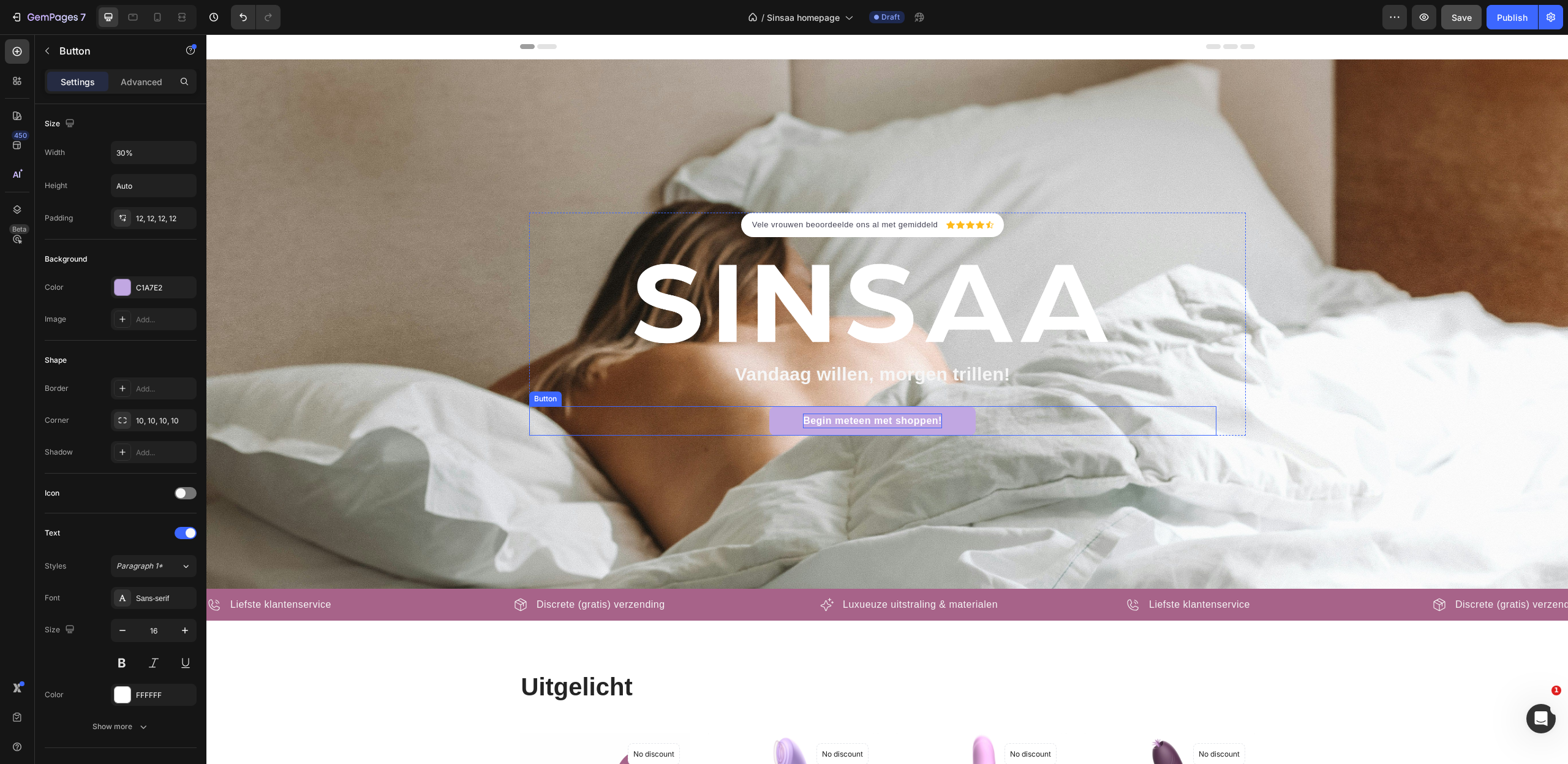
click at [938, 415] on p "Begin meteen met shoppen!" at bounding box center [872, 420] width 139 height 15
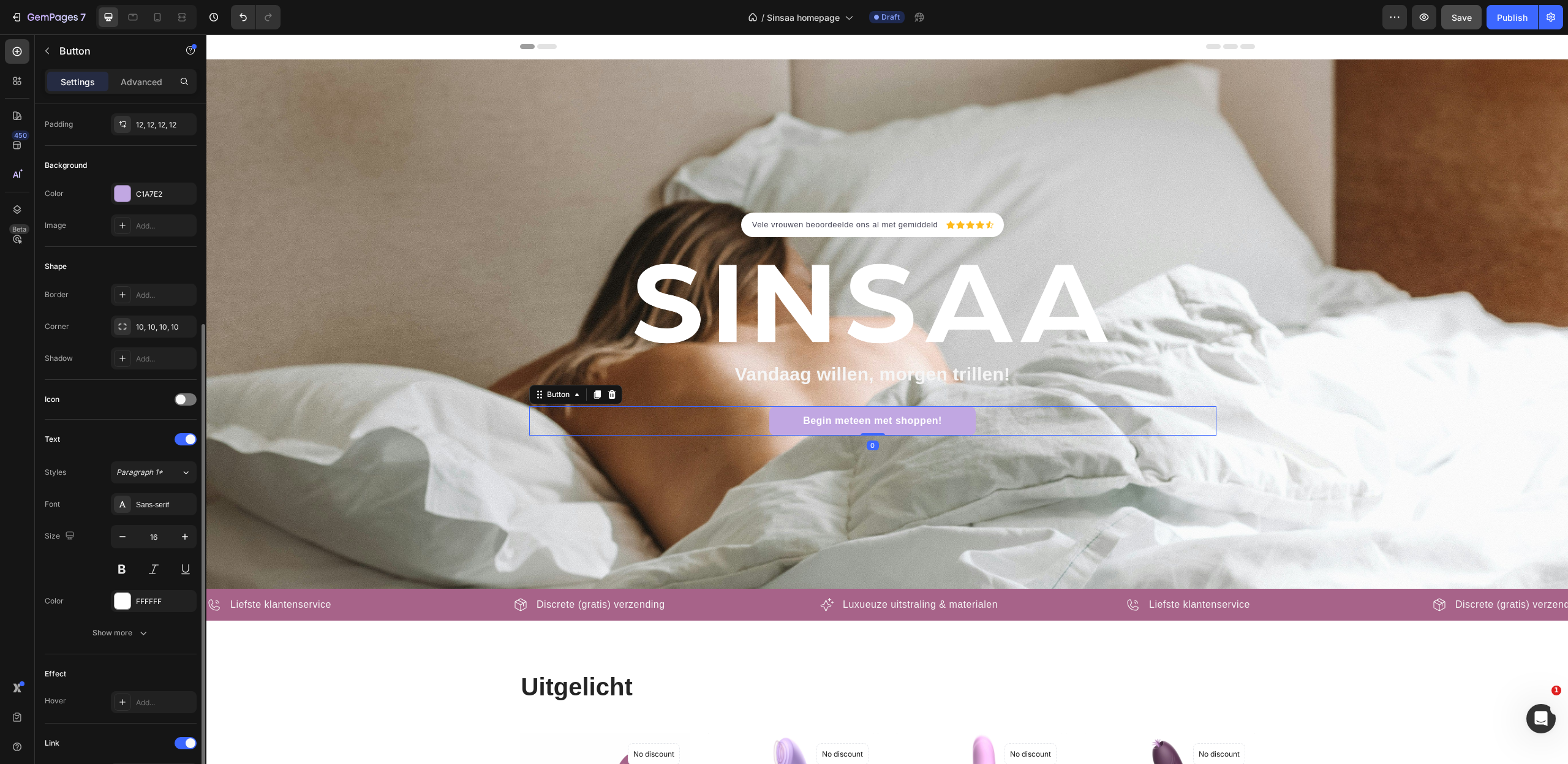
scroll to position [247, 0]
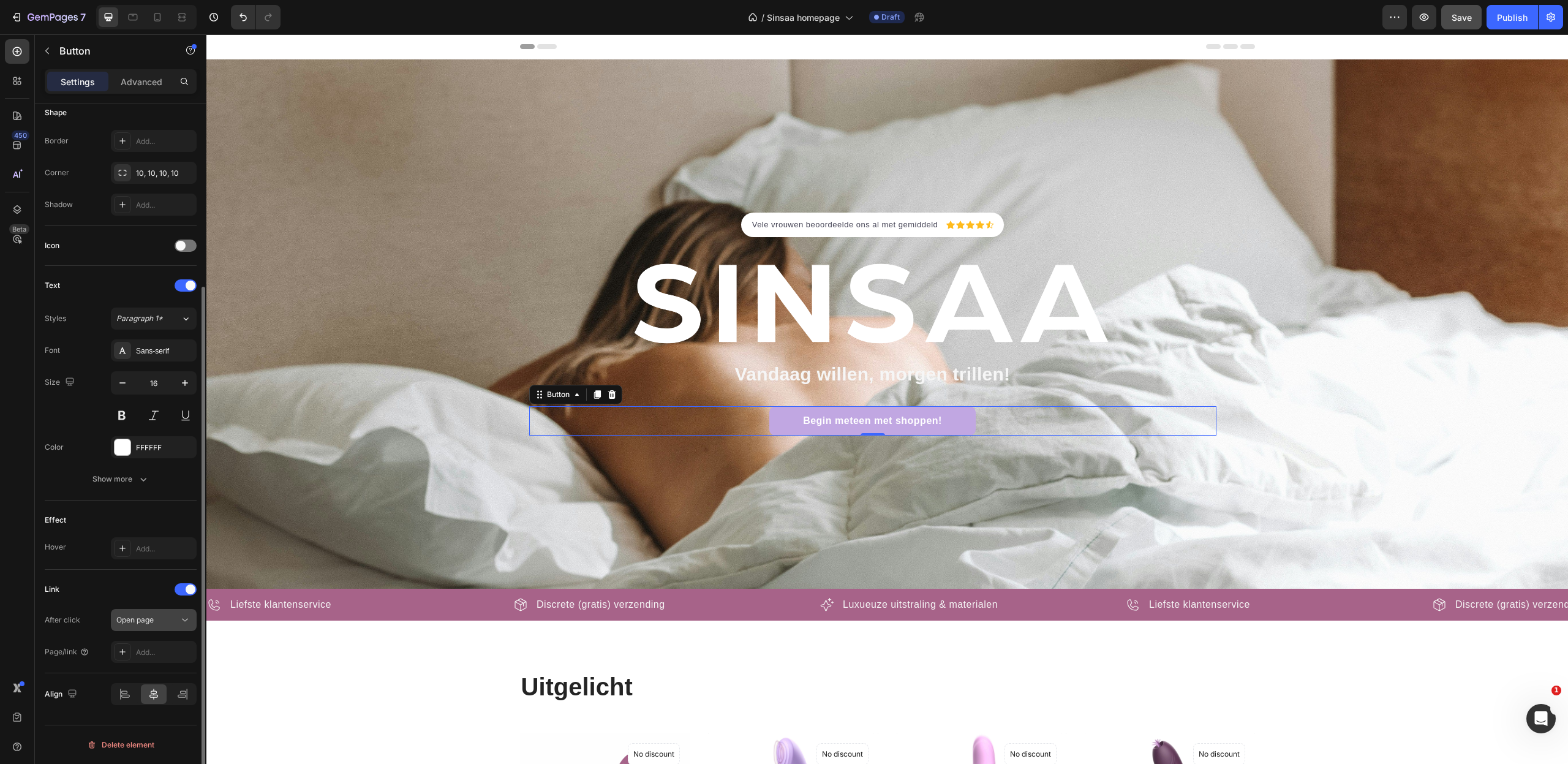
click at [162, 622] on div "Open page" at bounding box center [147, 619] width 63 height 11
click at [63, 642] on div "Page/link" at bounding box center [67, 652] width 45 height 20
click at [149, 653] on div "Add..." at bounding box center [165, 652] width 58 height 11
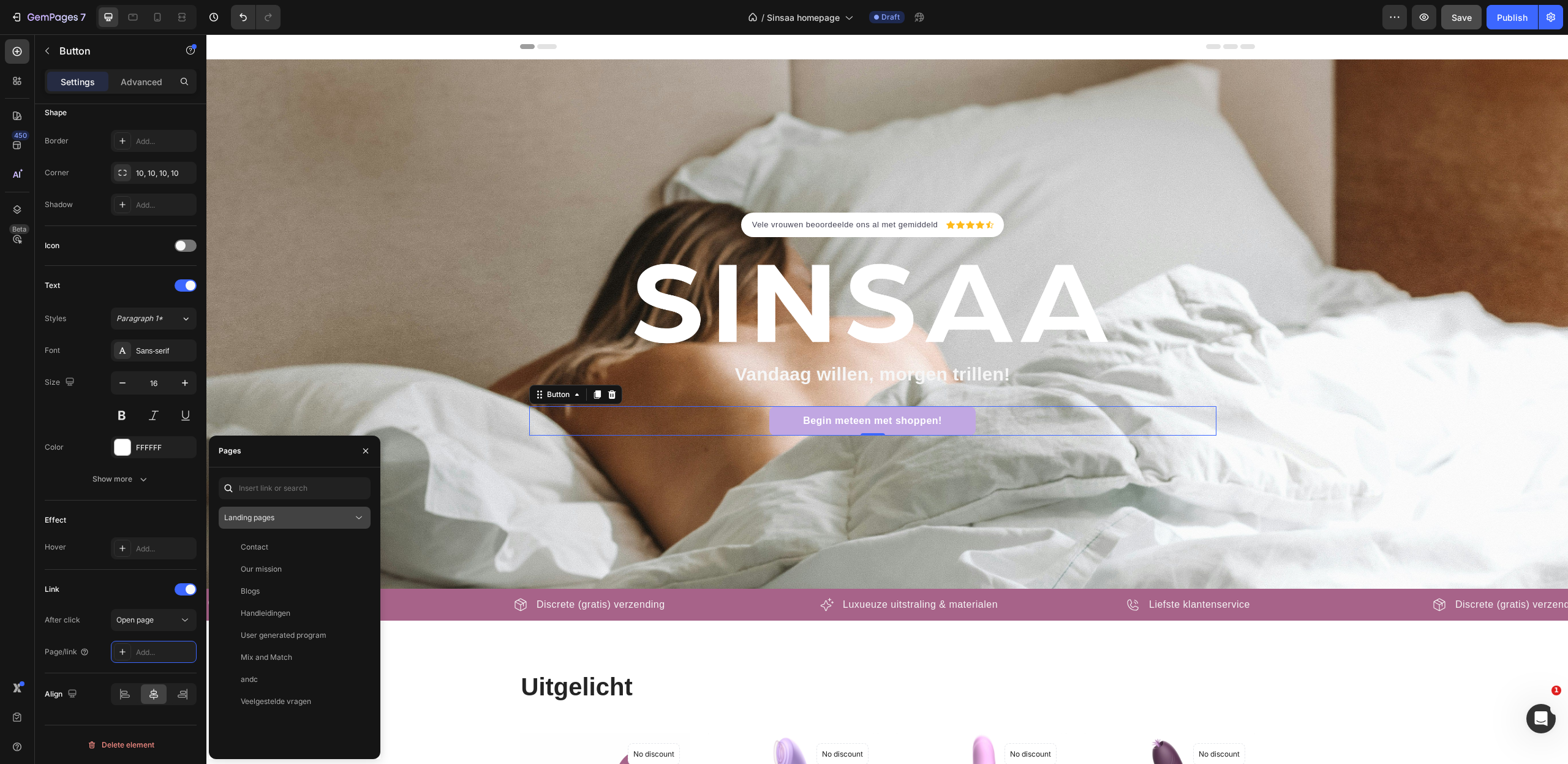
click at [253, 521] on span "Landing pages" at bounding box center [249, 517] width 51 height 9
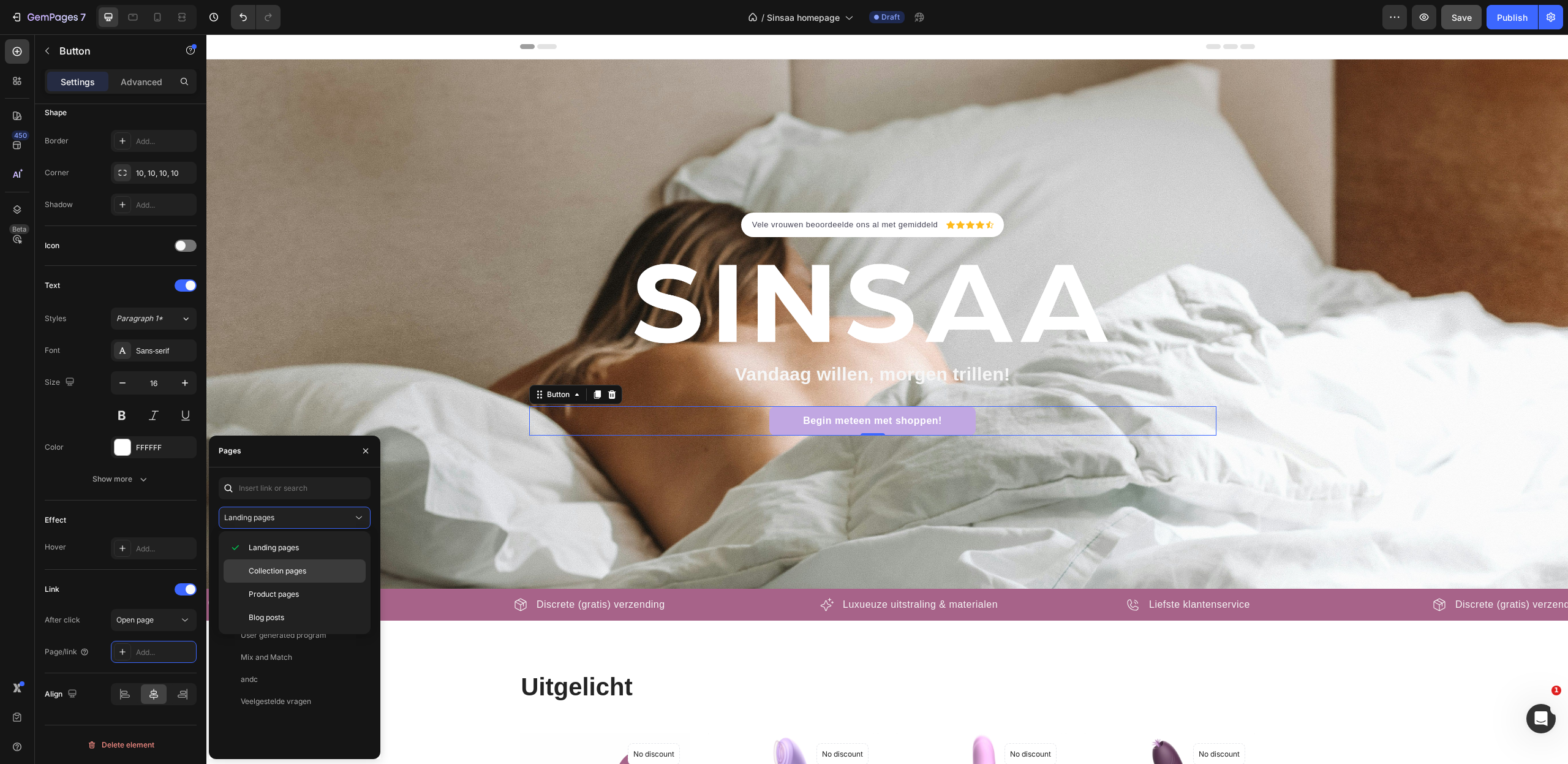
click at [280, 573] on span "Collection pages" at bounding box center [277, 570] width 58 height 11
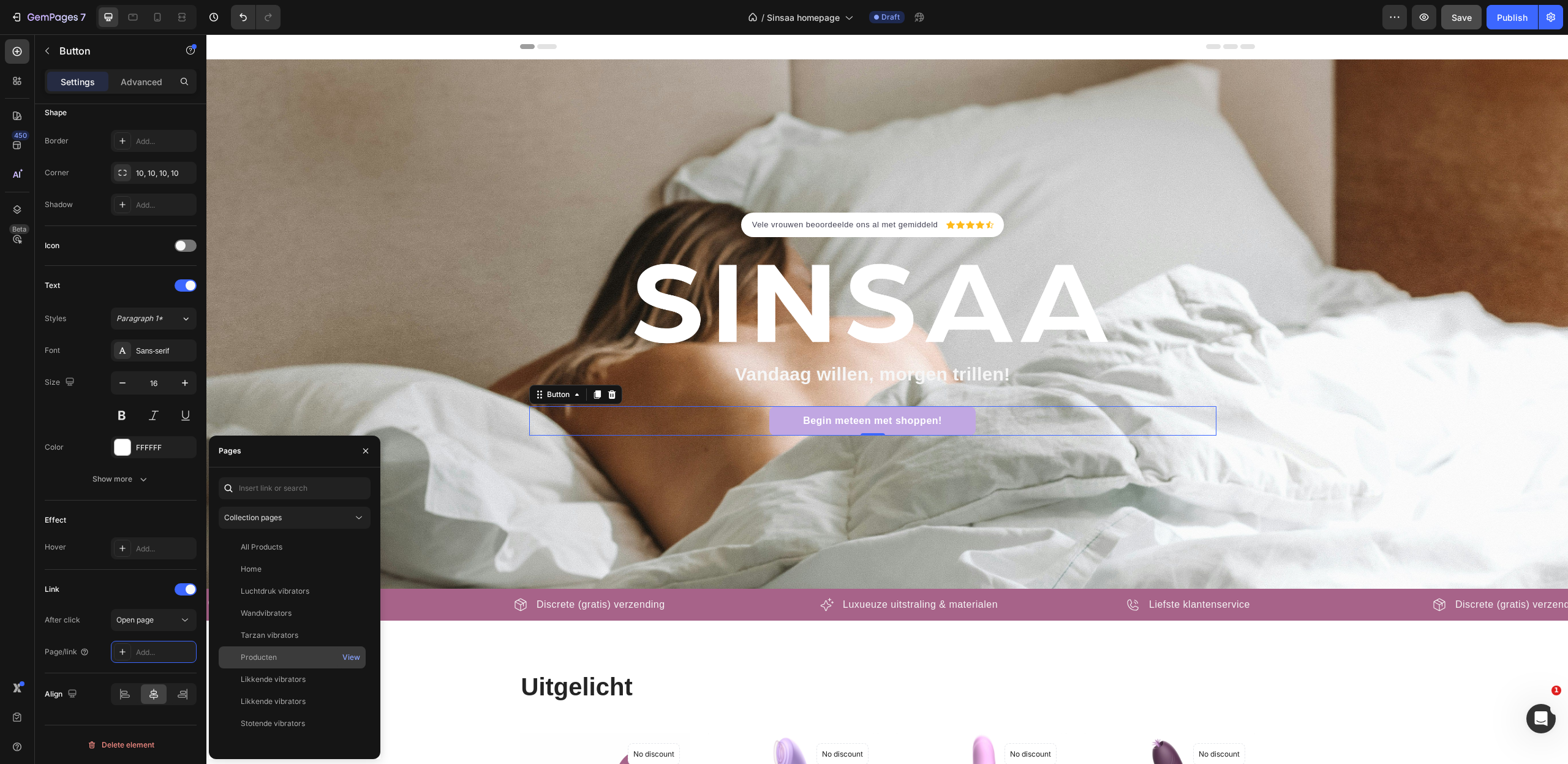
click at [266, 656] on div "Producten" at bounding box center [258, 657] width 36 height 11
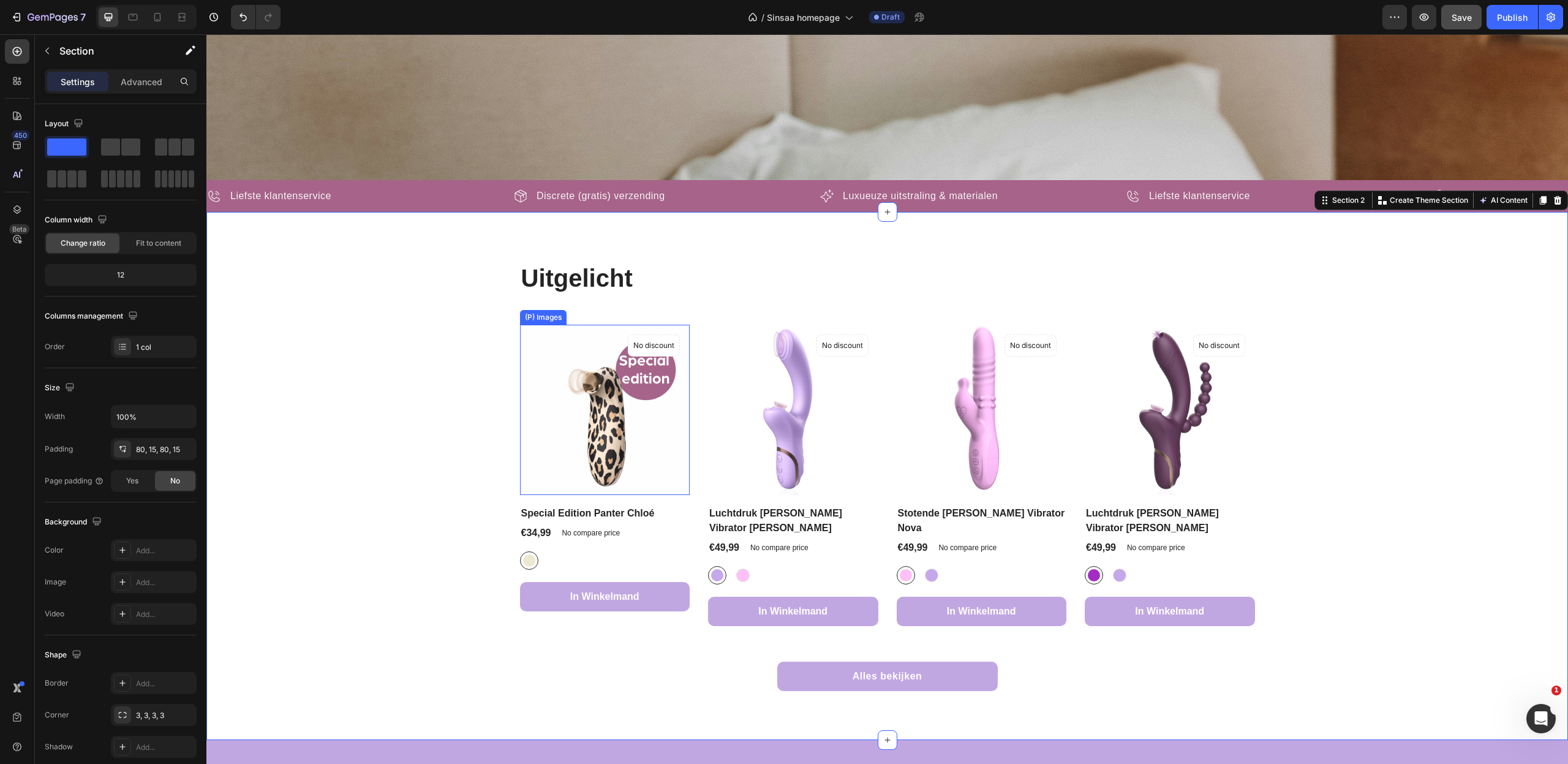
scroll to position [417, 0]
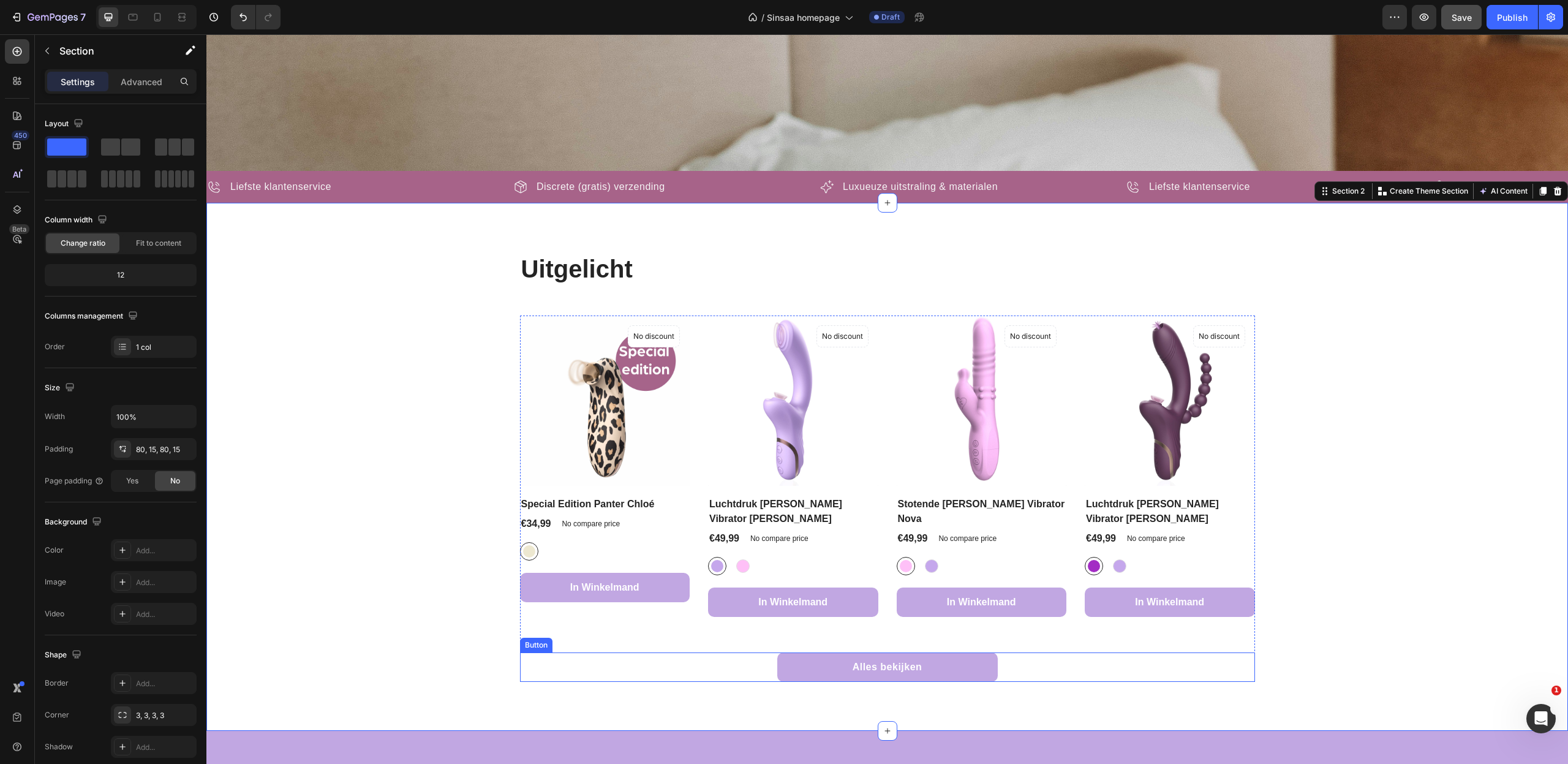
click at [948, 652] on link "Alles bekijken" at bounding box center [887, 667] width 221 height 30
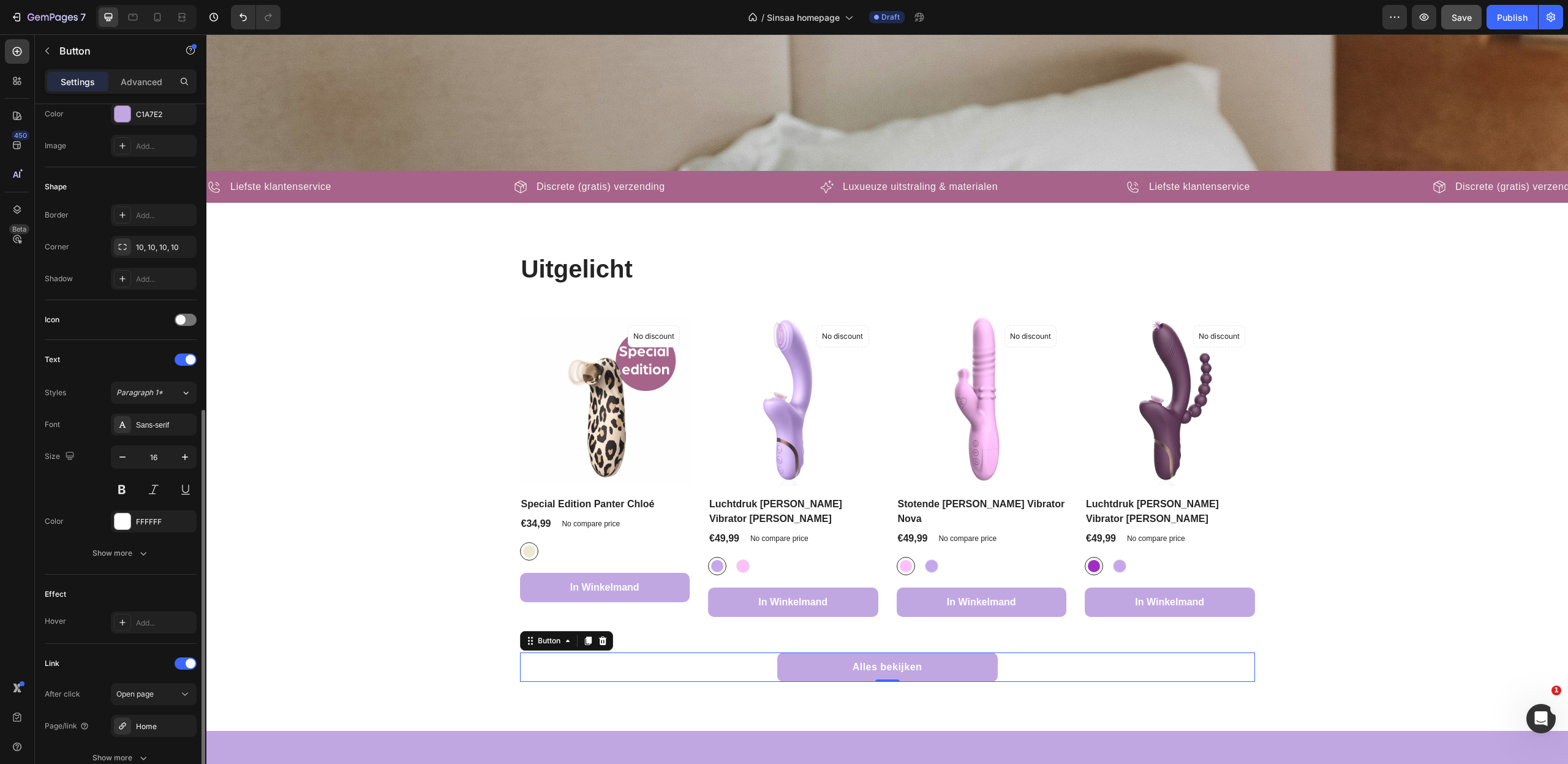
scroll to position [279, 0]
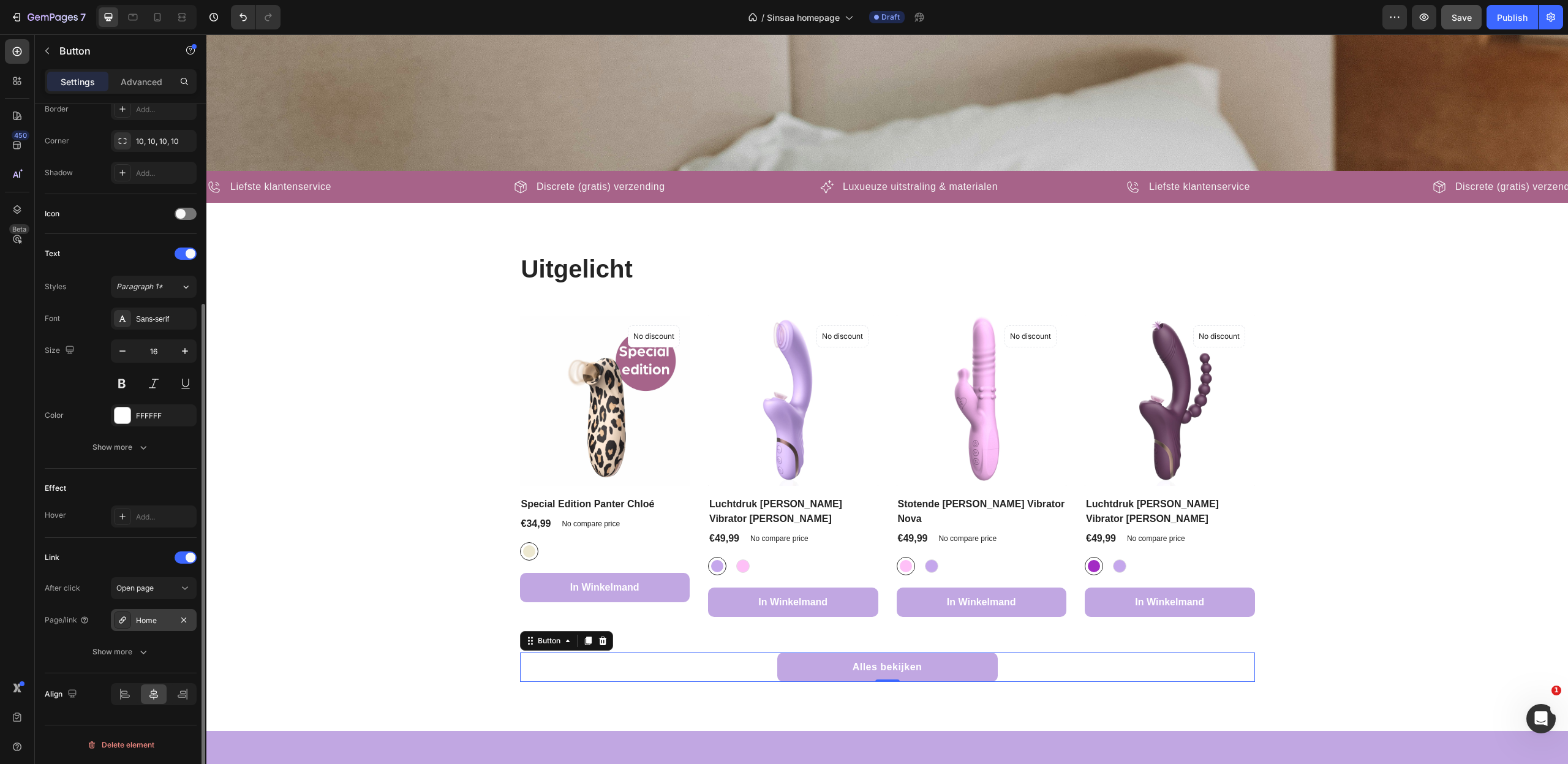
click at [159, 620] on div "Home" at bounding box center [154, 620] width 36 height 11
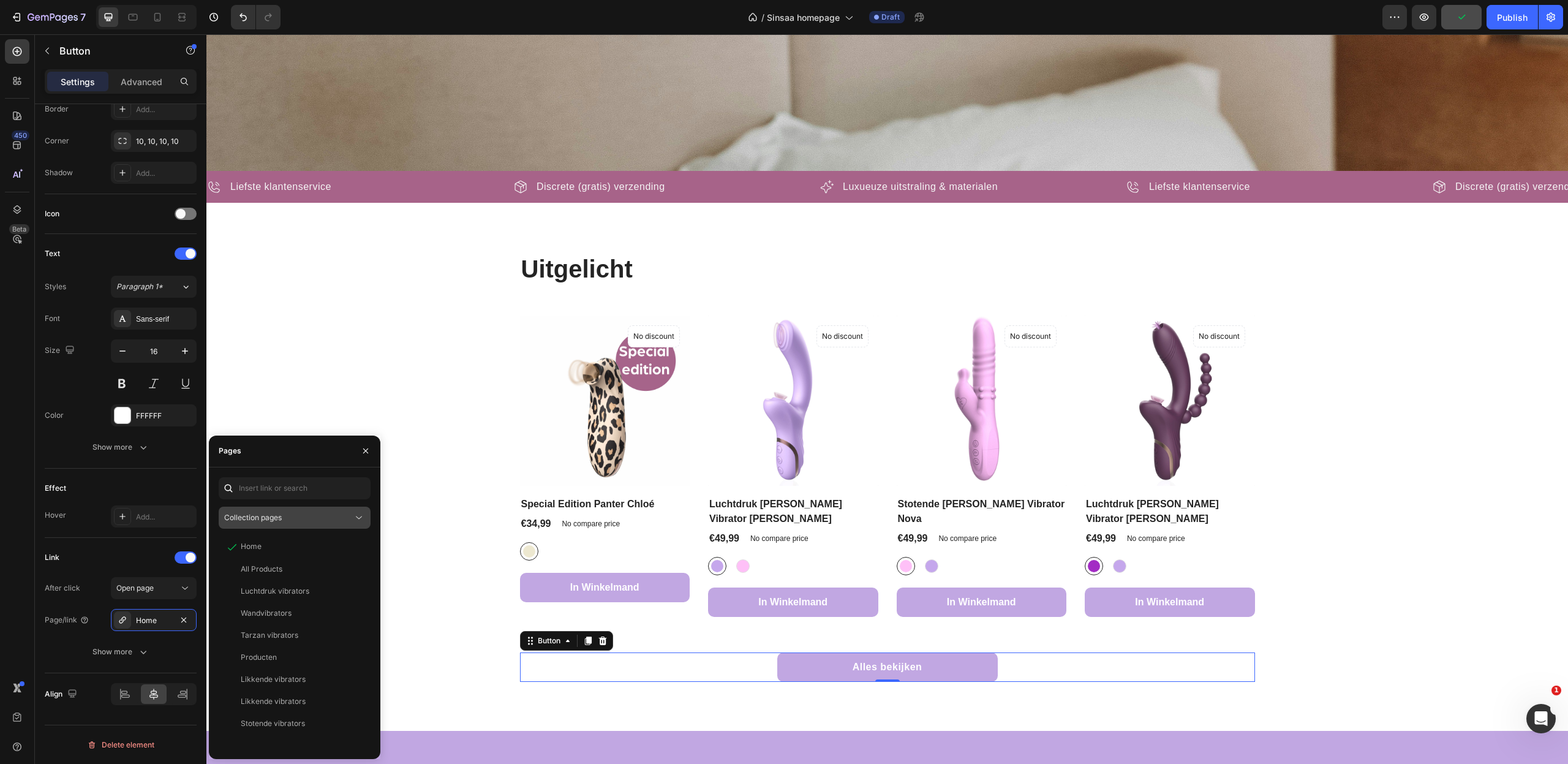
click at [284, 513] on div "Collection pages" at bounding box center [288, 517] width 128 height 11
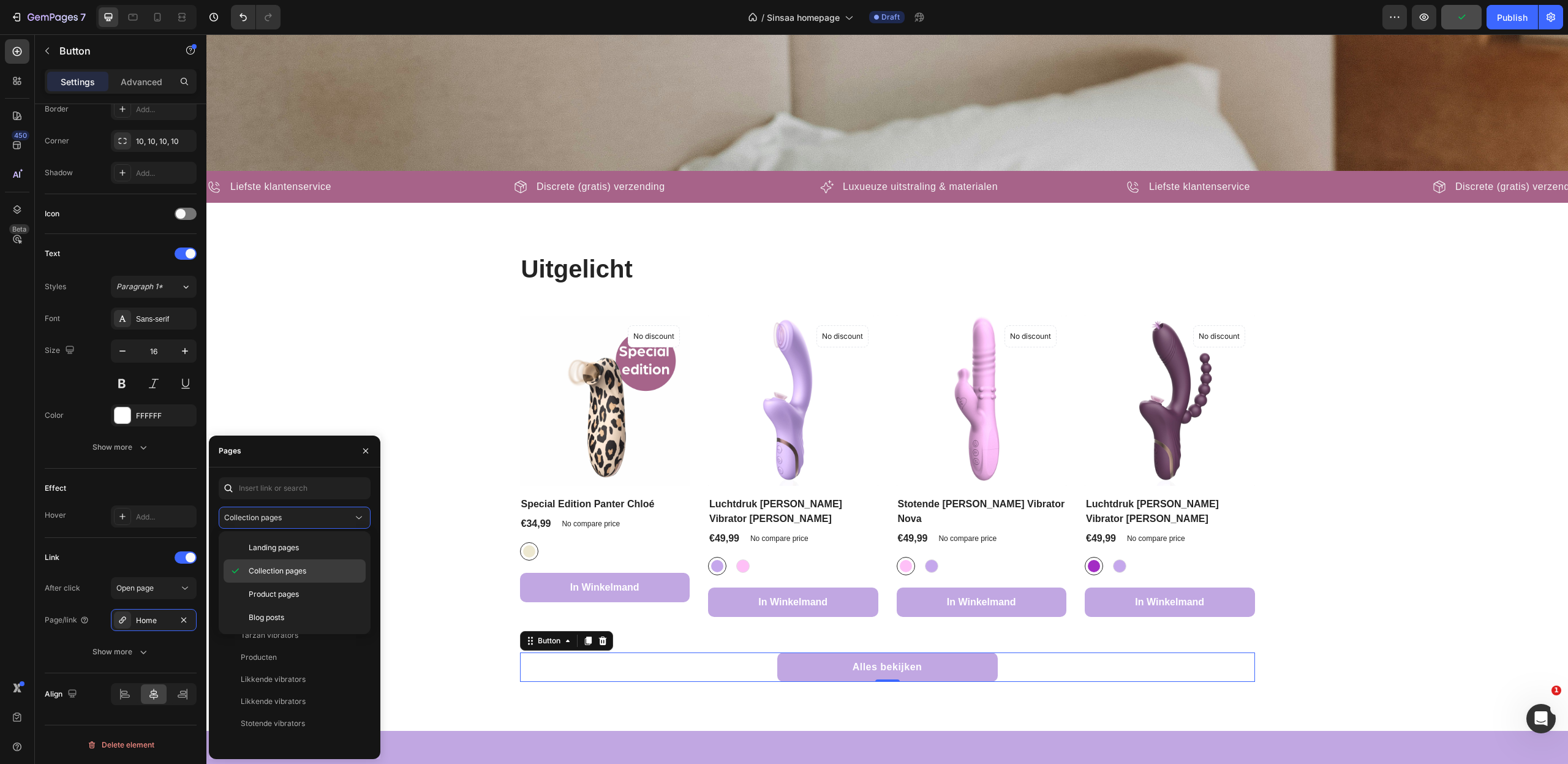
click at [275, 569] on span "Collection pages" at bounding box center [277, 570] width 58 height 11
click at [288, 570] on div "All Products" at bounding box center [292, 568] width 137 height 11
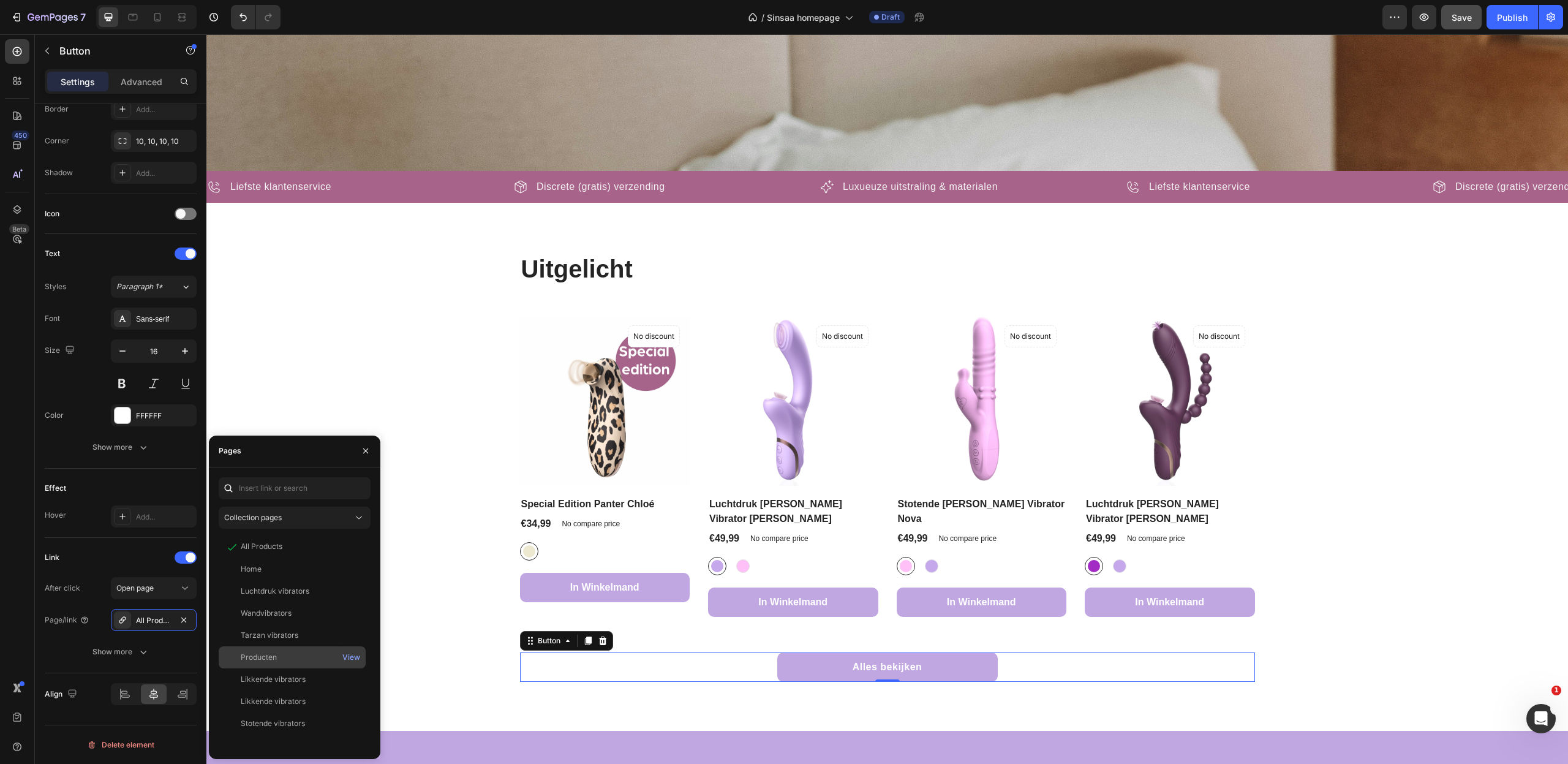
click at [312, 660] on div "Producten" at bounding box center [292, 657] width 137 height 11
click at [453, 639] on div "Uitgelicht Heading Row (P) Images No discount Not be displayed when published P…" at bounding box center [887, 466] width 1343 height 430
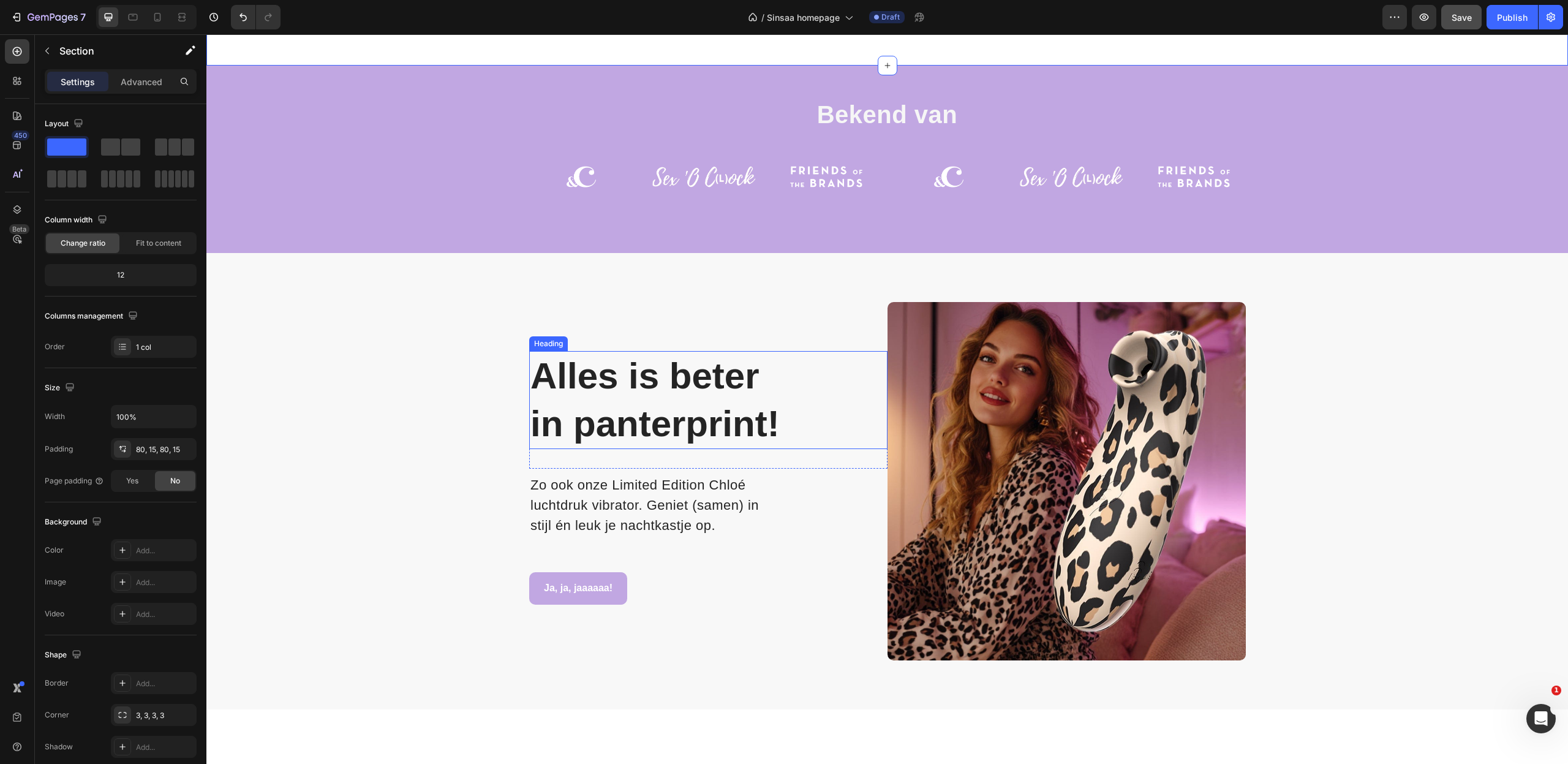
scroll to position [1084, 0]
click at [601, 476] on span "Zo ook onze Limited Edition Chloé luchtdruk vibrator. Geniet (samen) in stijl é…" at bounding box center [645, 504] width 229 height 56
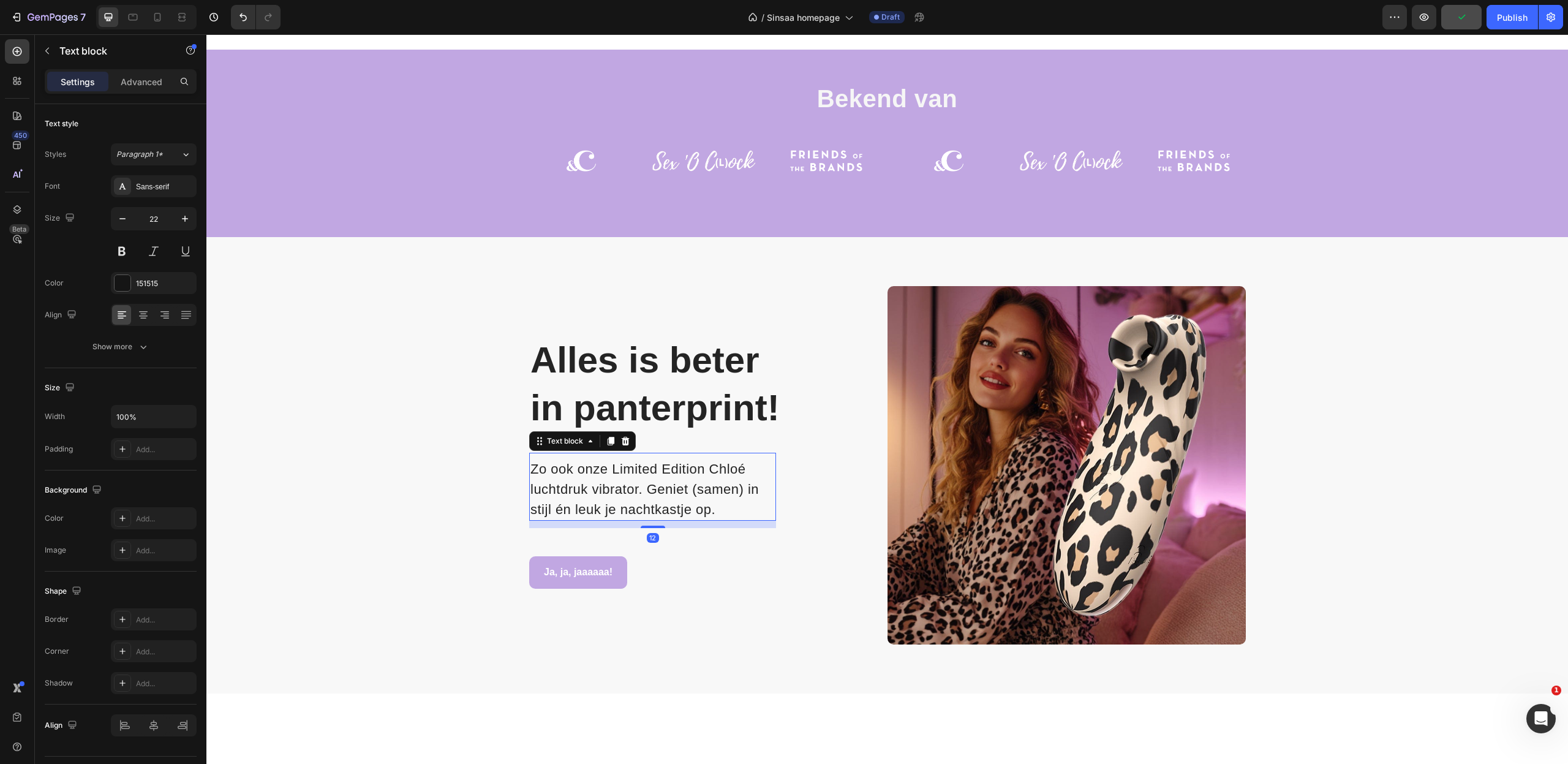
scroll to position [1120, 0]
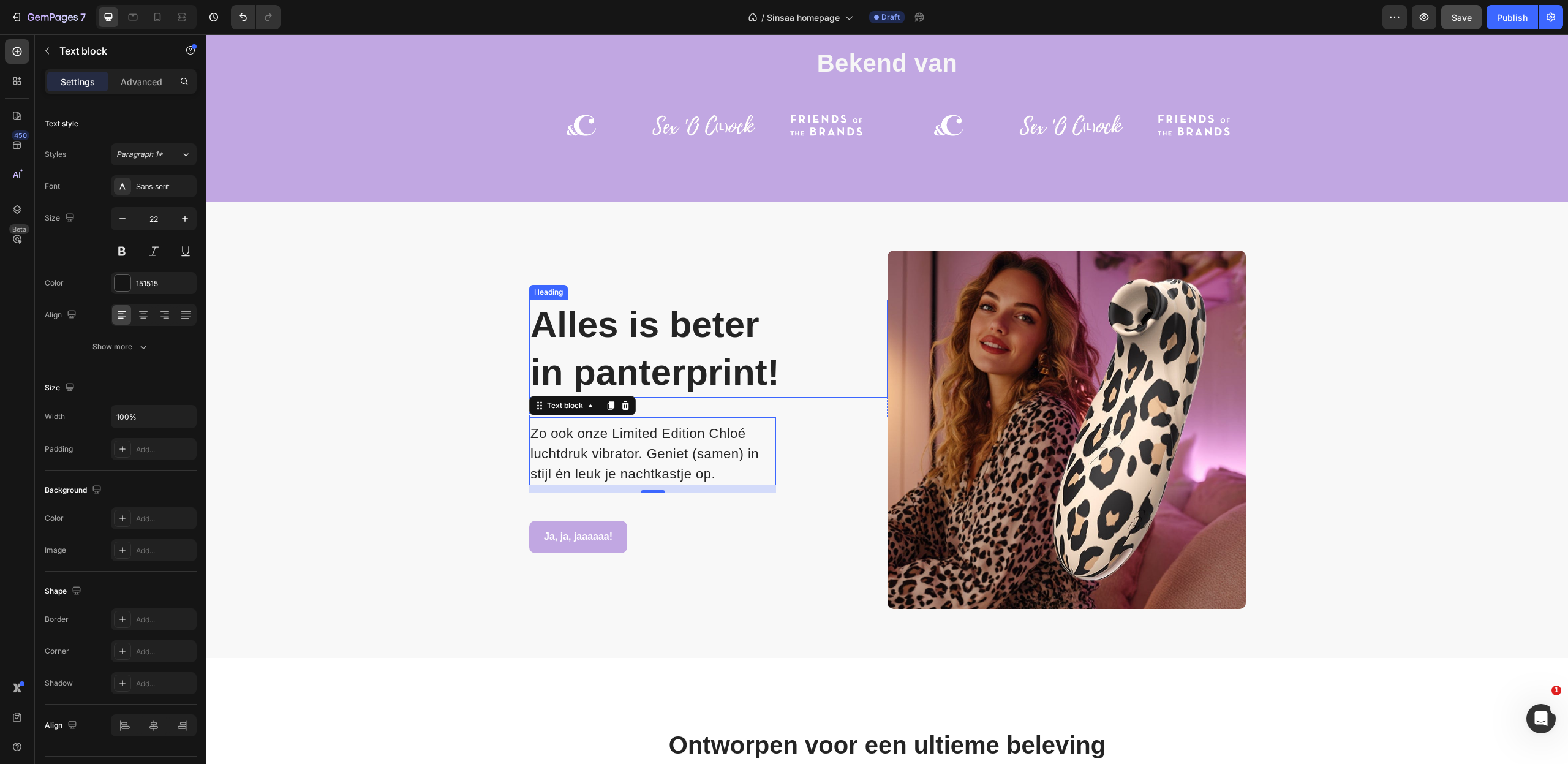
click at [666, 365] on h2 "Alles is beter in panterprint!" at bounding box center [708, 348] width 359 height 98
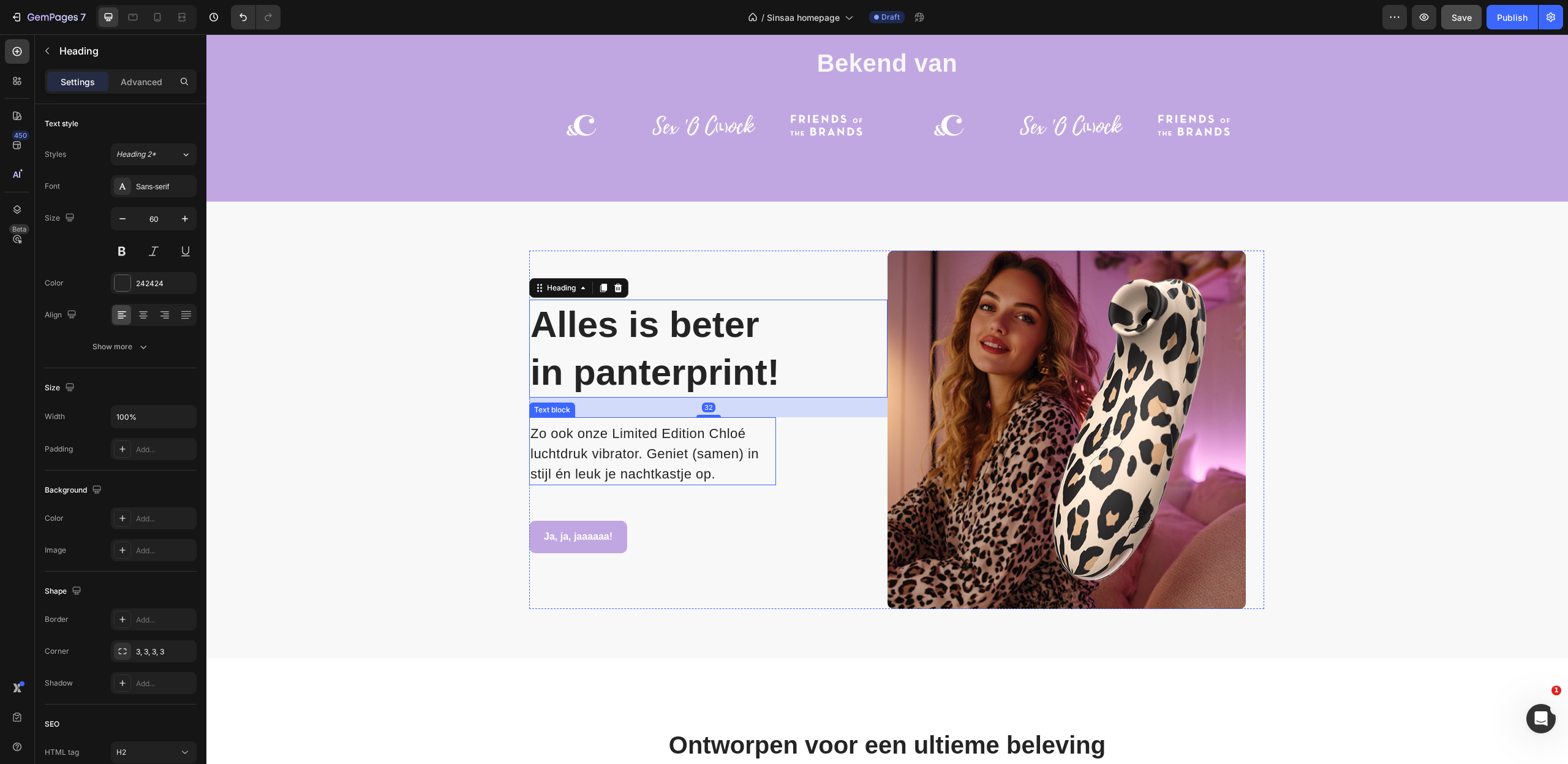
click at [654, 446] on p "Zo ook onze Limited Edition Chloé luchtdruk vibrator. Geniet (samen) in stijl é…" at bounding box center [653, 453] width 244 height 61
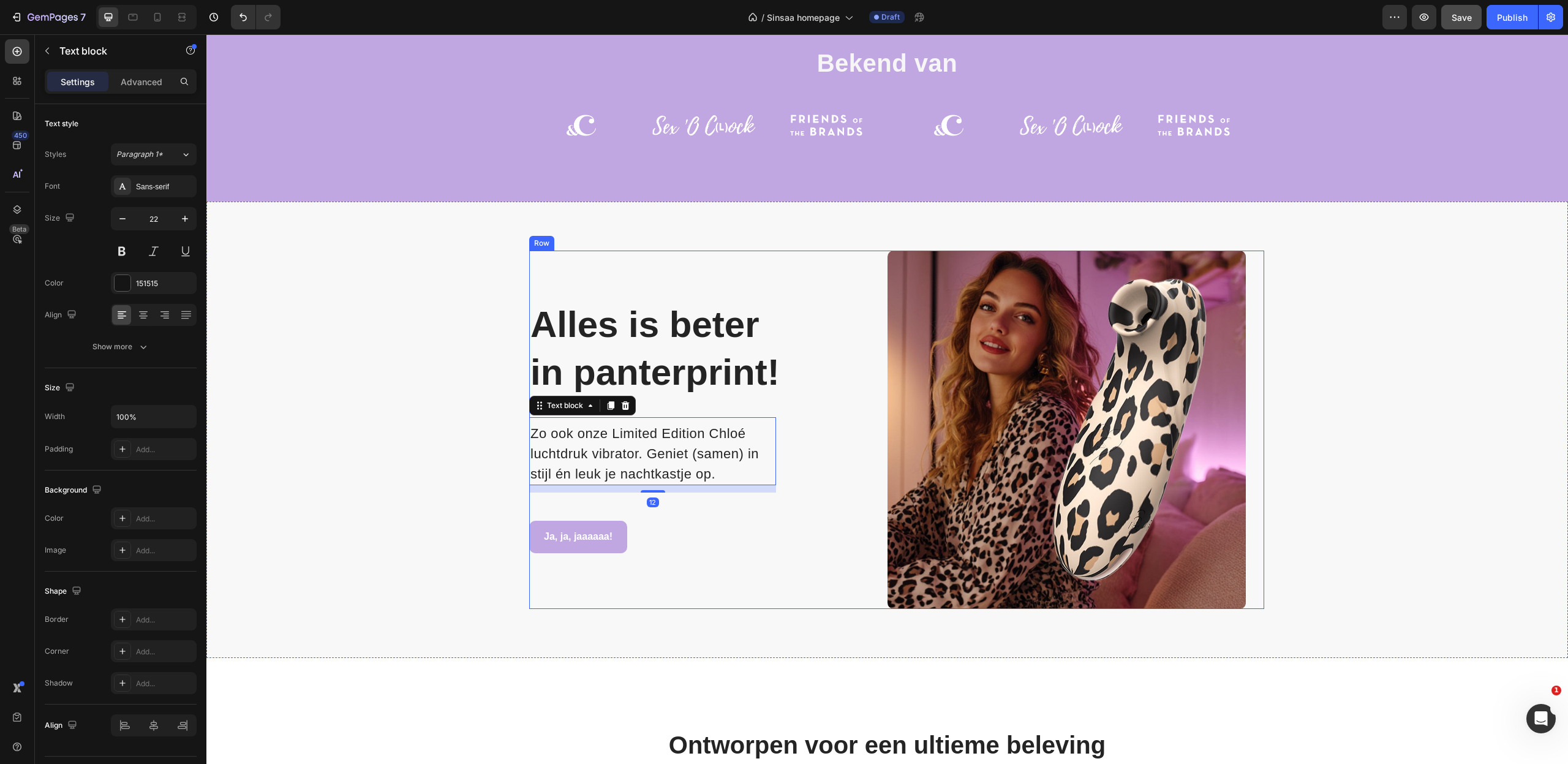
scroll to position [1370, 0]
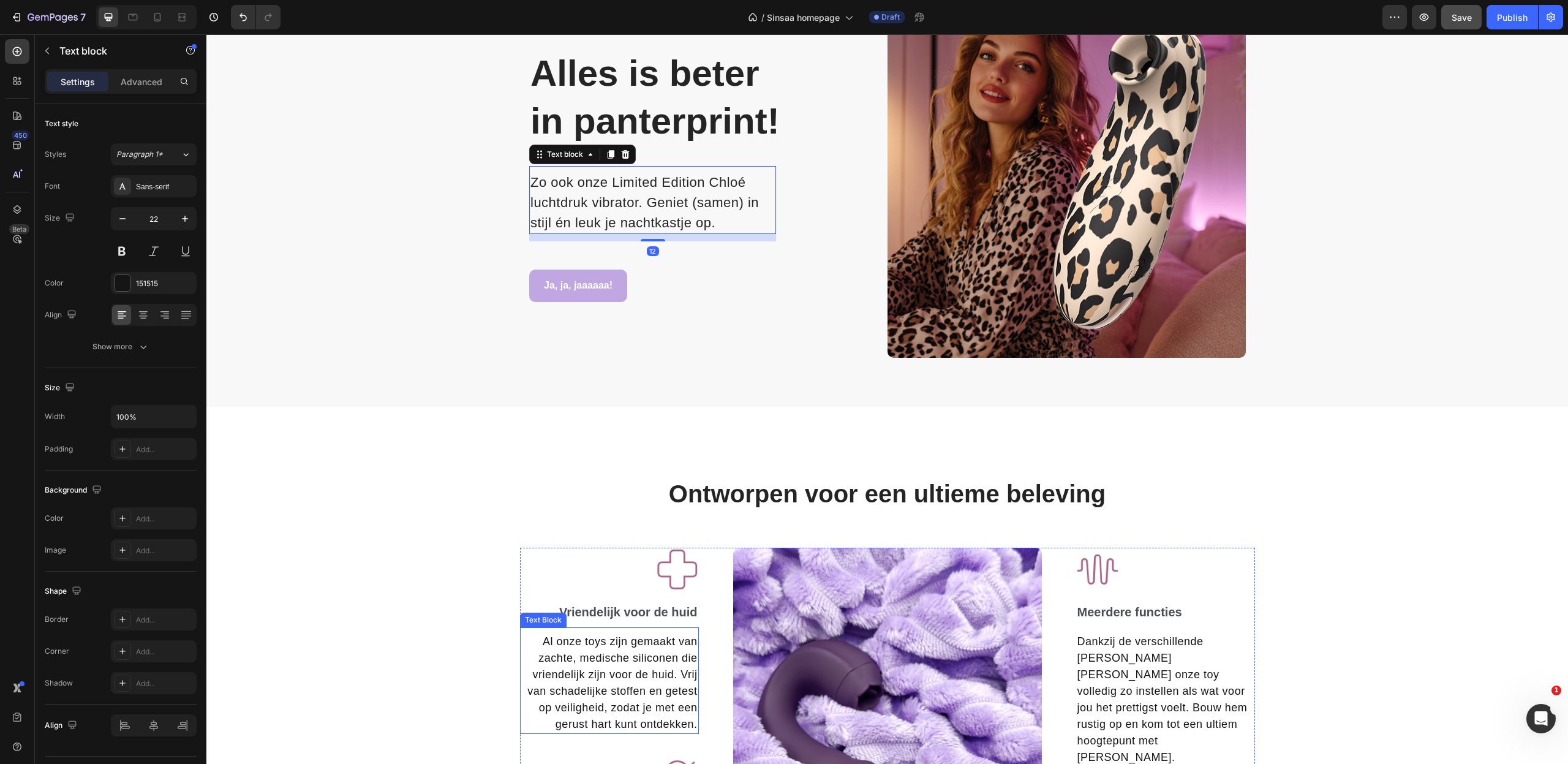
click at [606, 666] on p "Al onze toys zijn gemaakt van zachte, medische siliconen die vriendelijk zijn v…" at bounding box center [610, 683] width 177 height 99
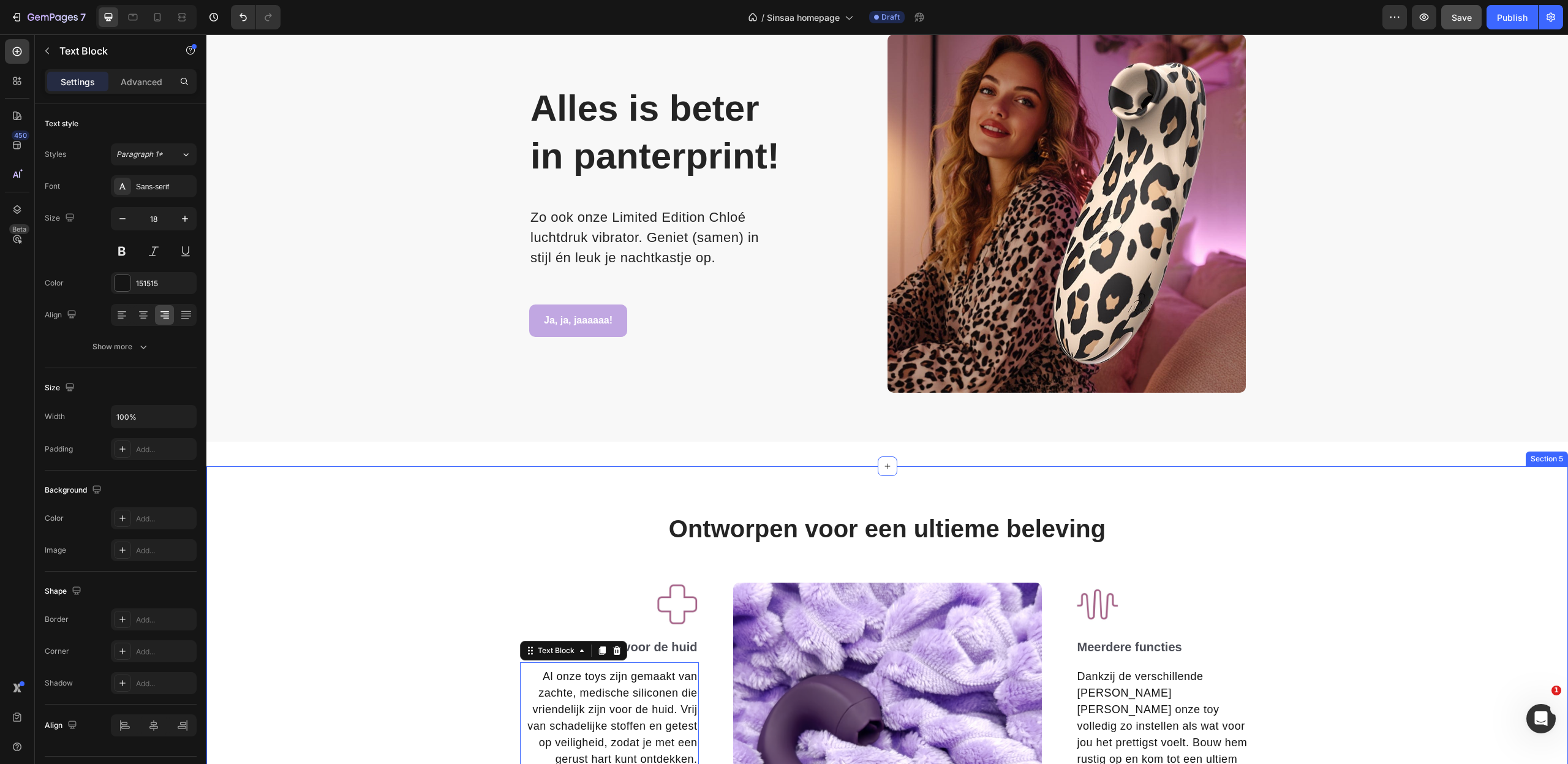
scroll to position [1203, 0]
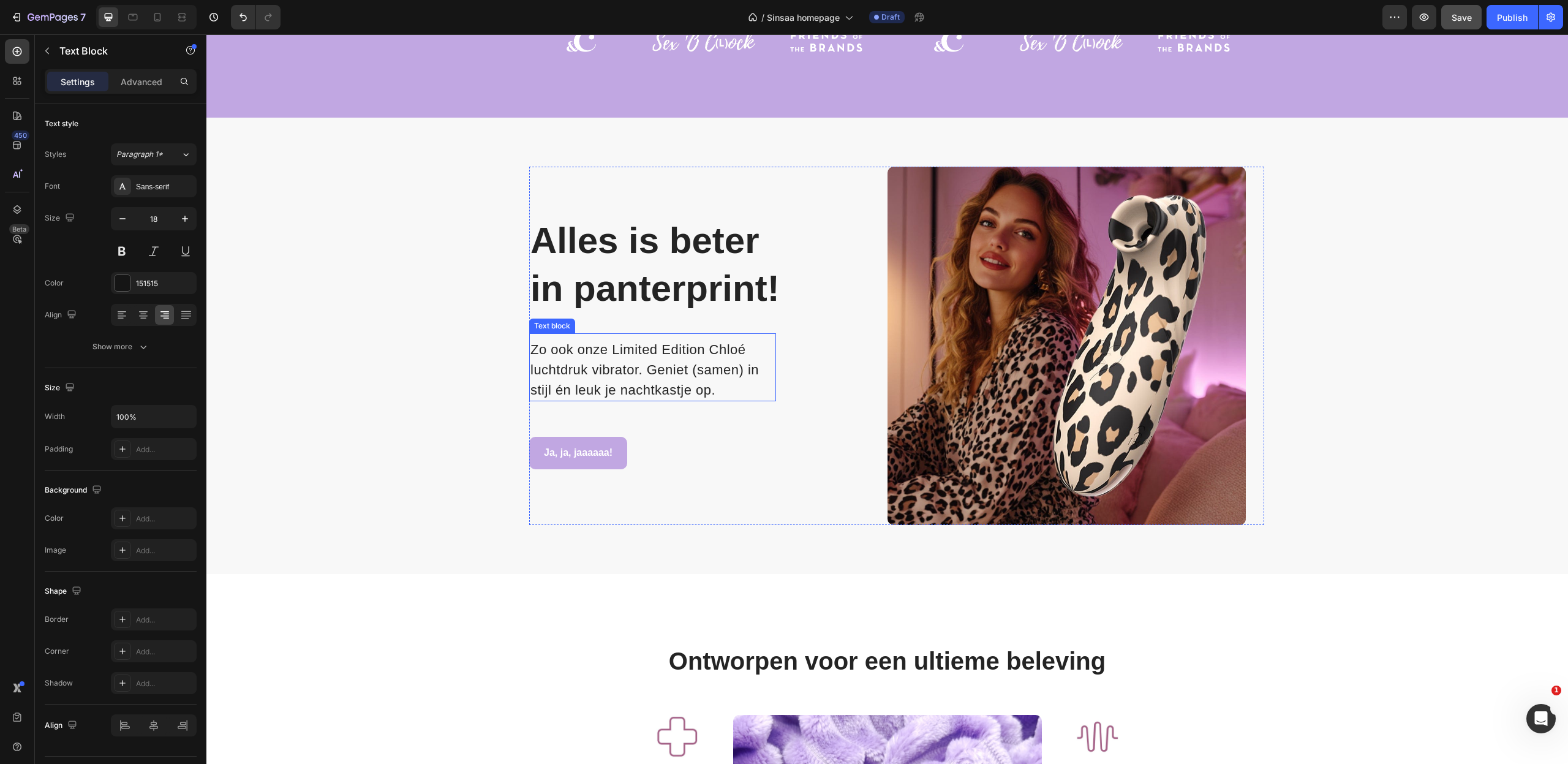
click at [633, 370] on span "Zo ook onze Limited Edition Chloé luchtdruk vibrator. Geniet (samen) in stijl é…" at bounding box center [645, 370] width 229 height 56
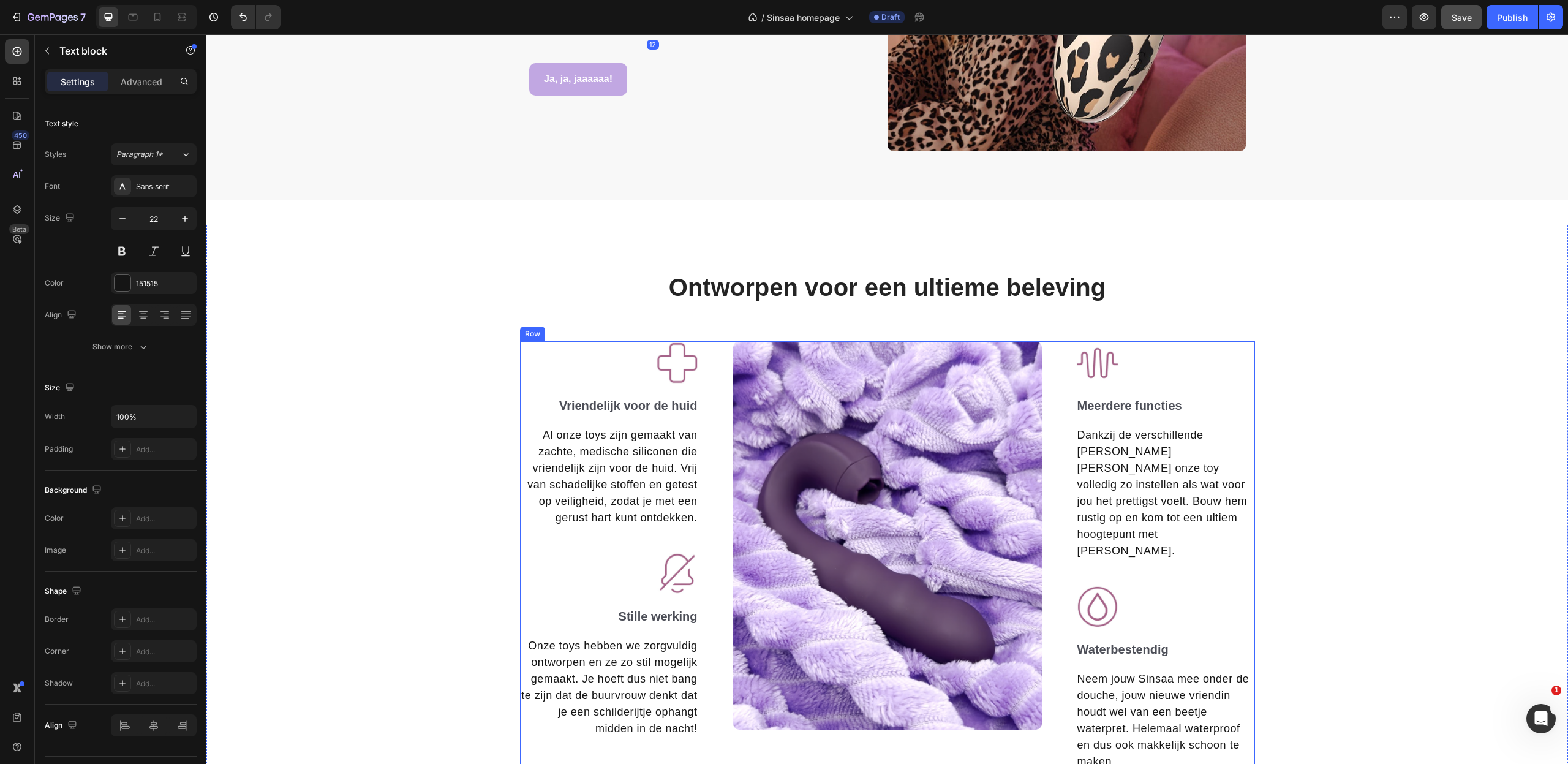
scroll to position [1666, 0]
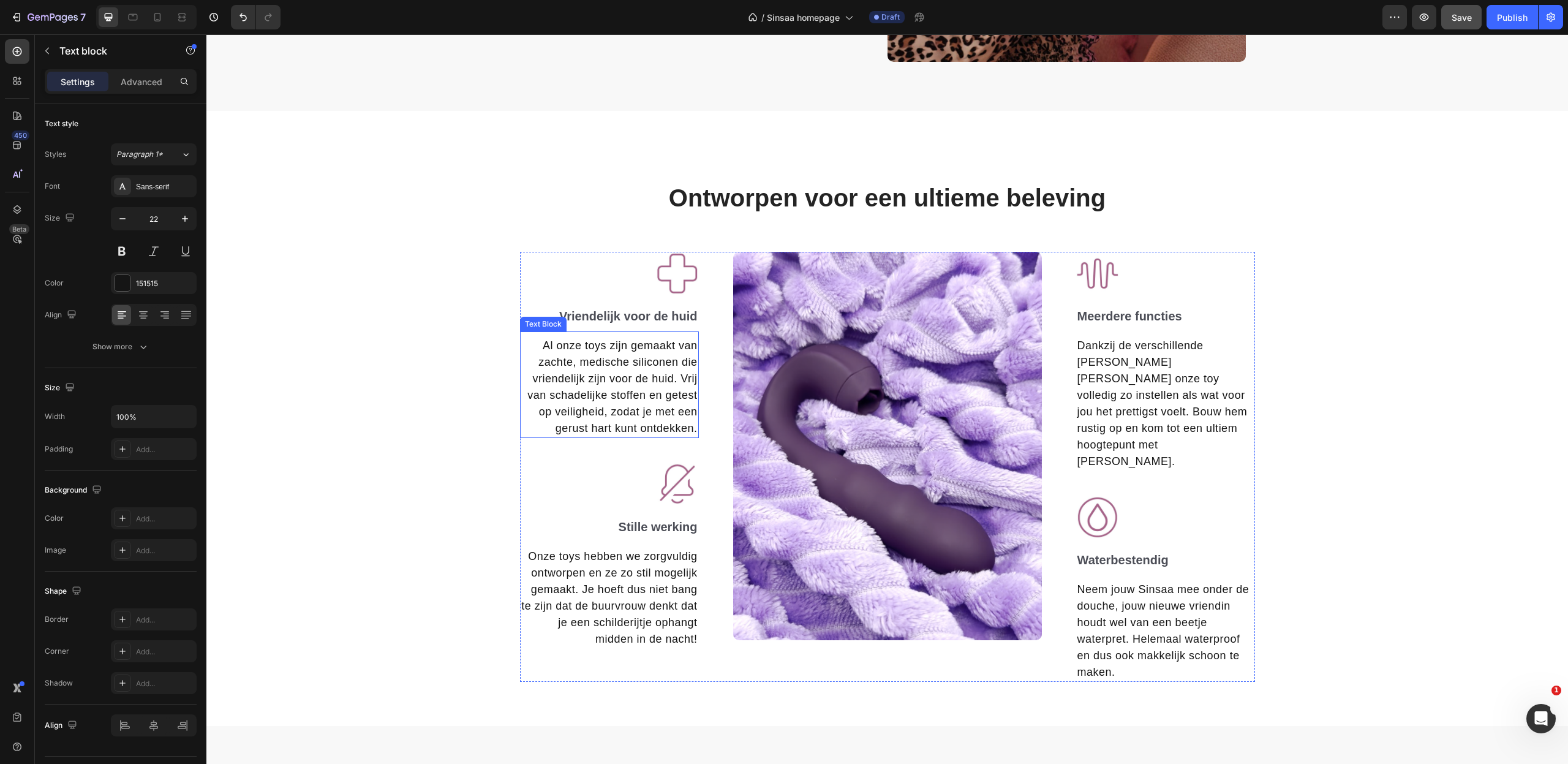
click at [619, 398] on p "Al onze toys zijn gemaakt van zachte, medische siliconen die vriendelijk zijn v…" at bounding box center [610, 387] width 177 height 99
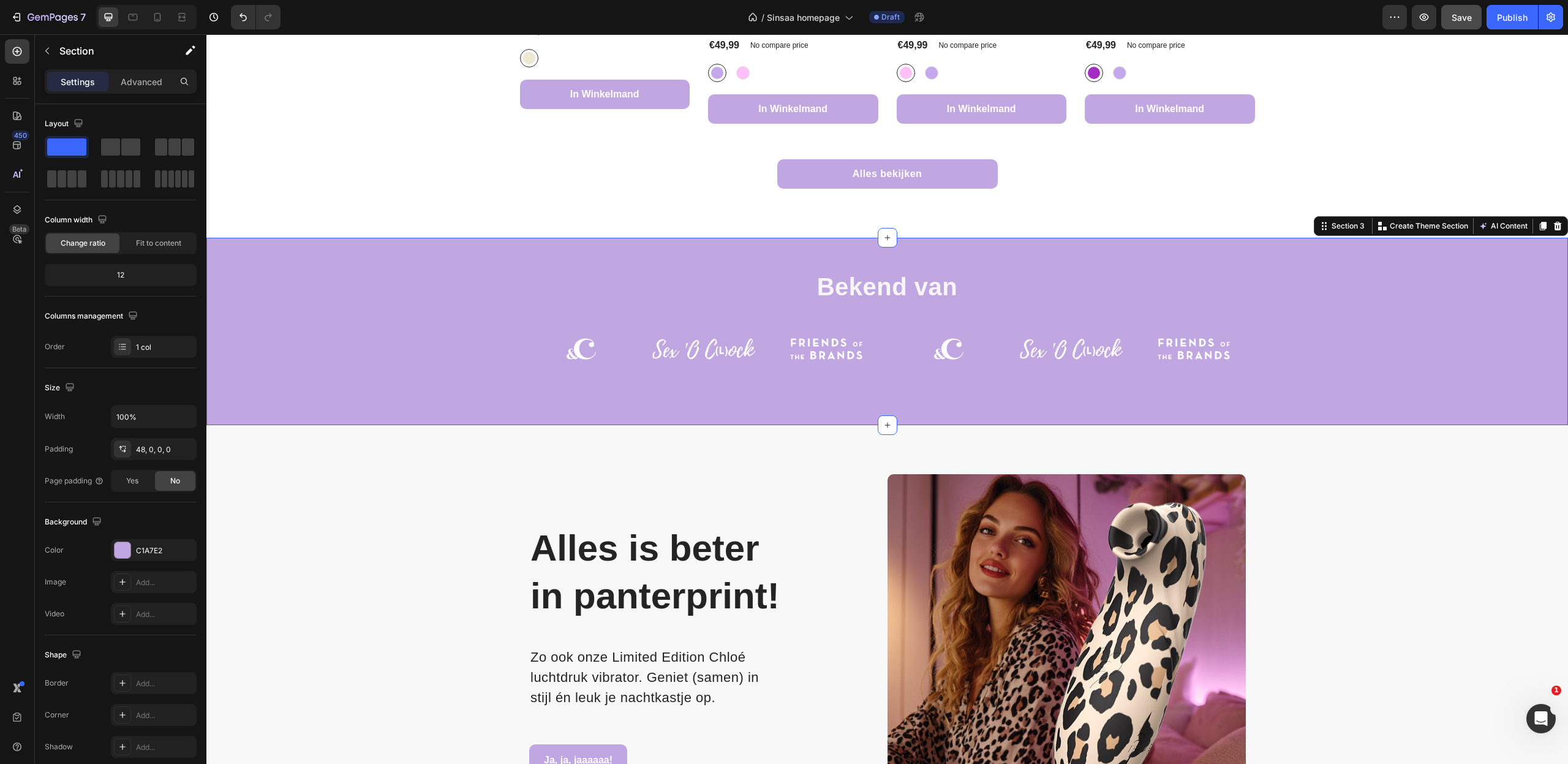
click at [624, 408] on div "Bekend van Text block Image Image Image Image Image Image Carousel Row" at bounding box center [887, 346] width 1361 height 158
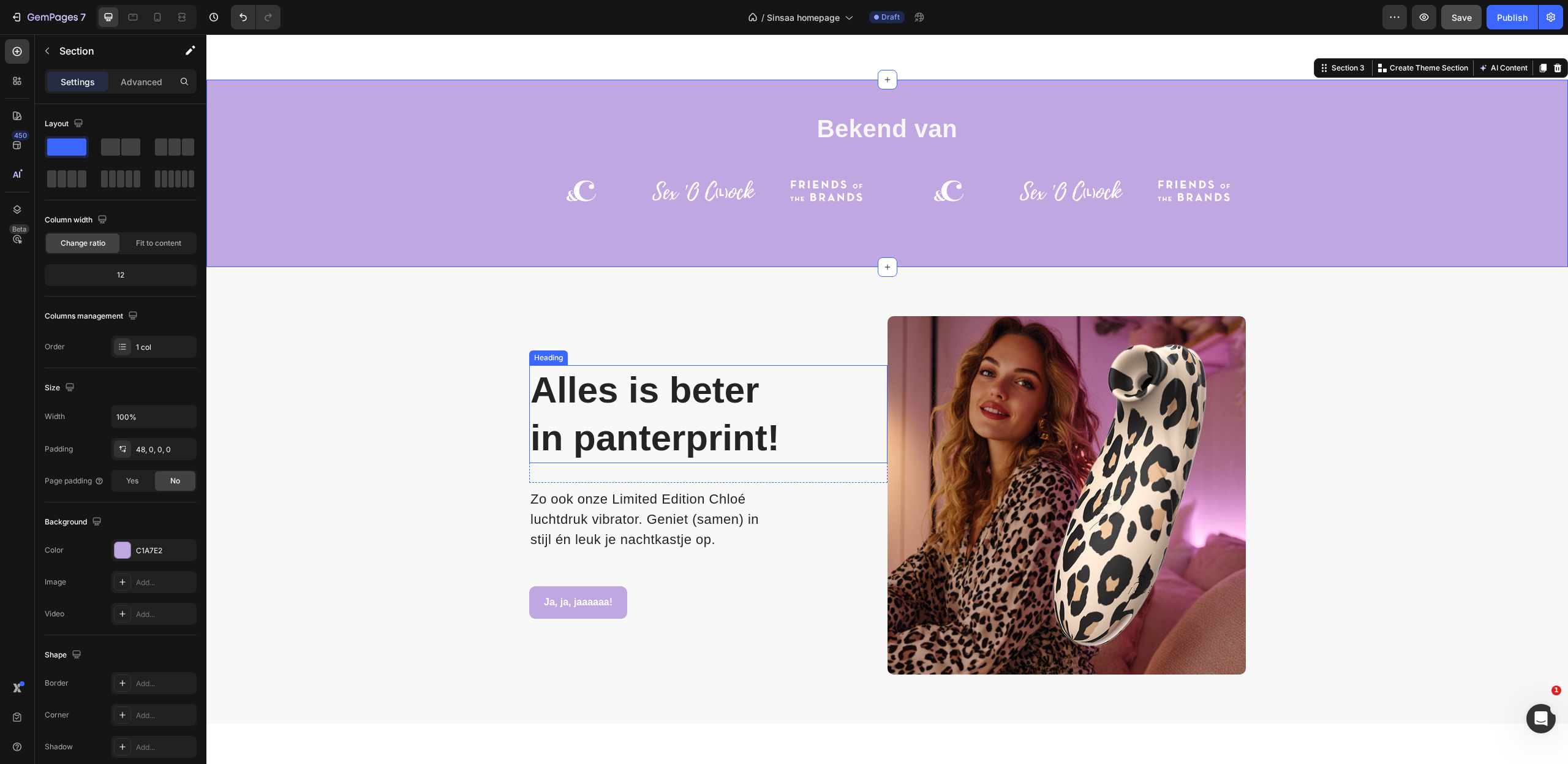
scroll to position [1072, 0]
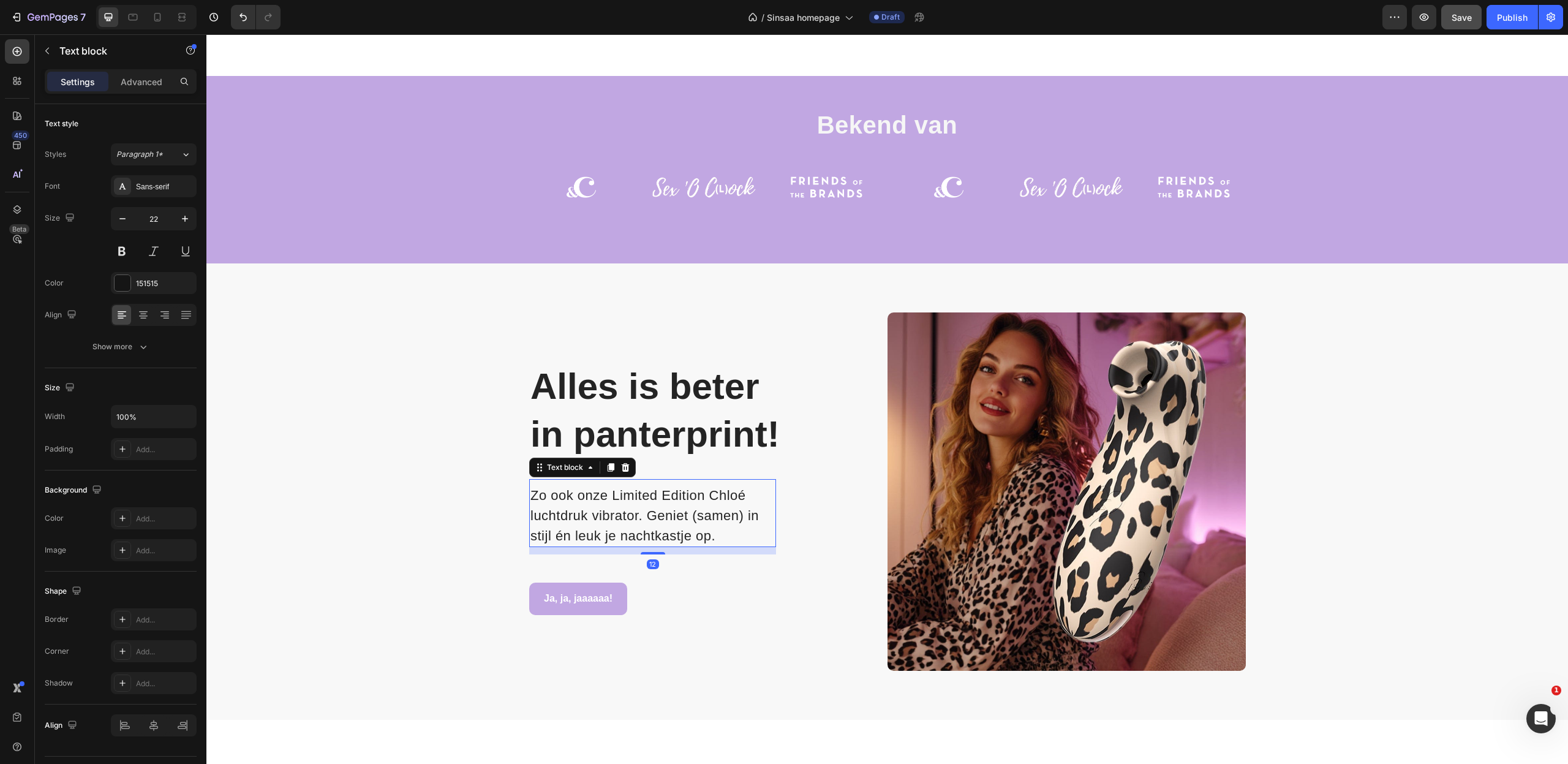
click at [633, 515] on span "Zo ook onze Limited Edition Chloé luchtdruk vibrator. Geniet (samen) in stijl é…" at bounding box center [645, 516] width 229 height 56
click at [123, 218] on icon "button" at bounding box center [122, 219] width 12 height 12
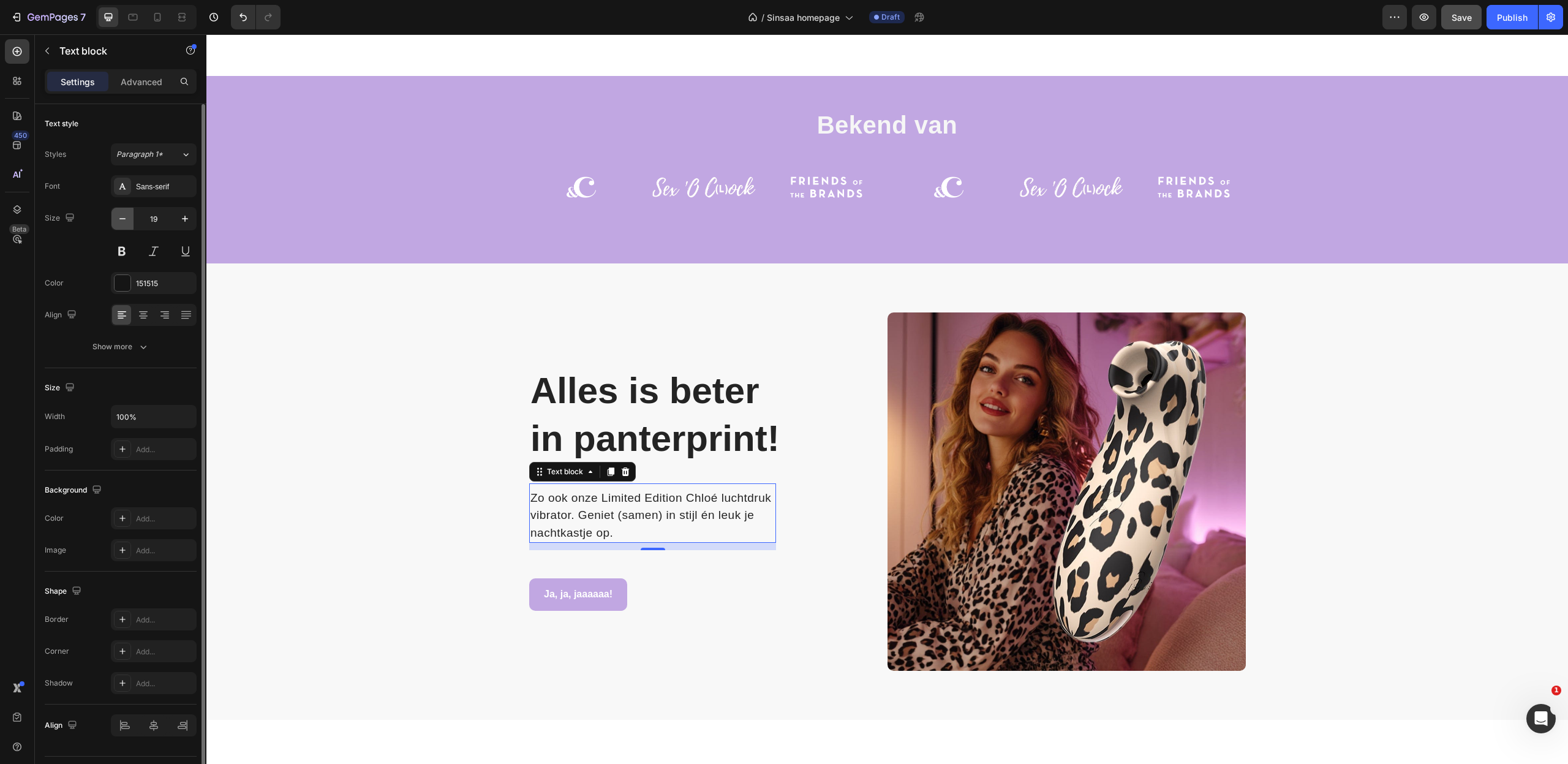
click at [123, 218] on icon "button" at bounding box center [122, 219] width 12 height 12
type input "18"
click at [782, 577] on div "Ja, ja, jaaaaaa! Button" at bounding box center [708, 593] width 359 height 33
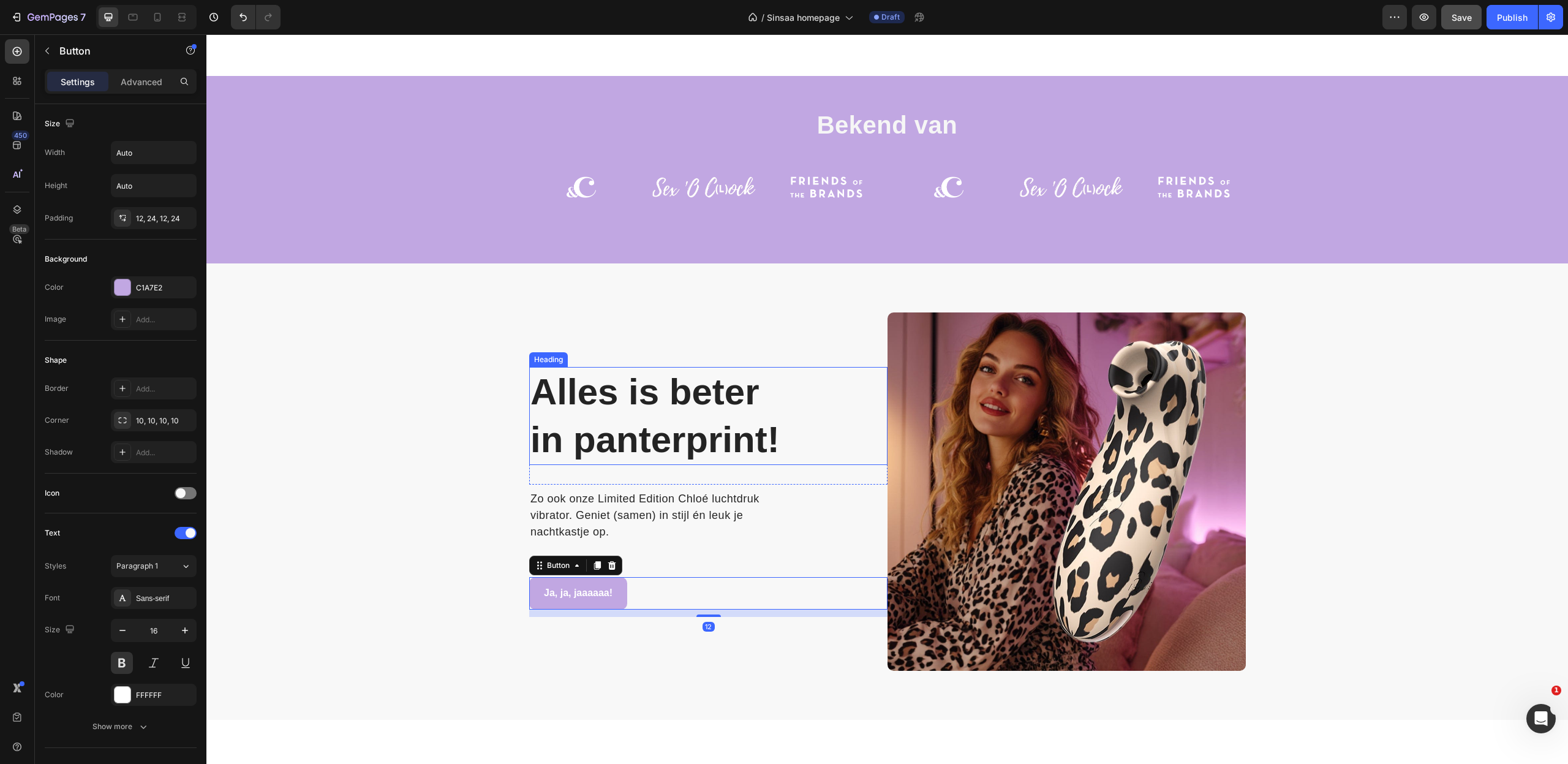
click at [708, 388] on h2 "Alles is beter in panterprint!" at bounding box center [708, 415] width 359 height 98
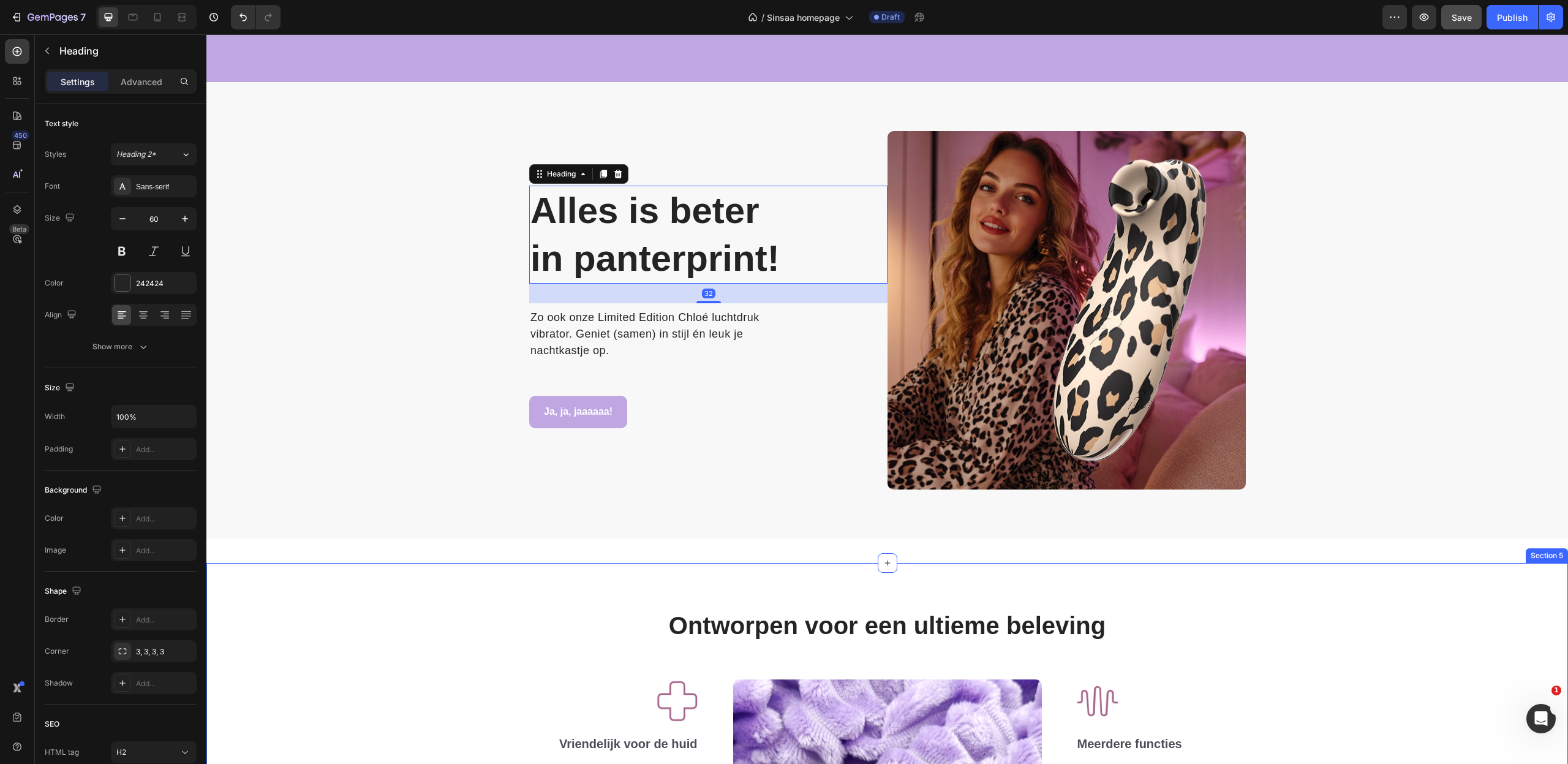
scroll to position [1378, 0]
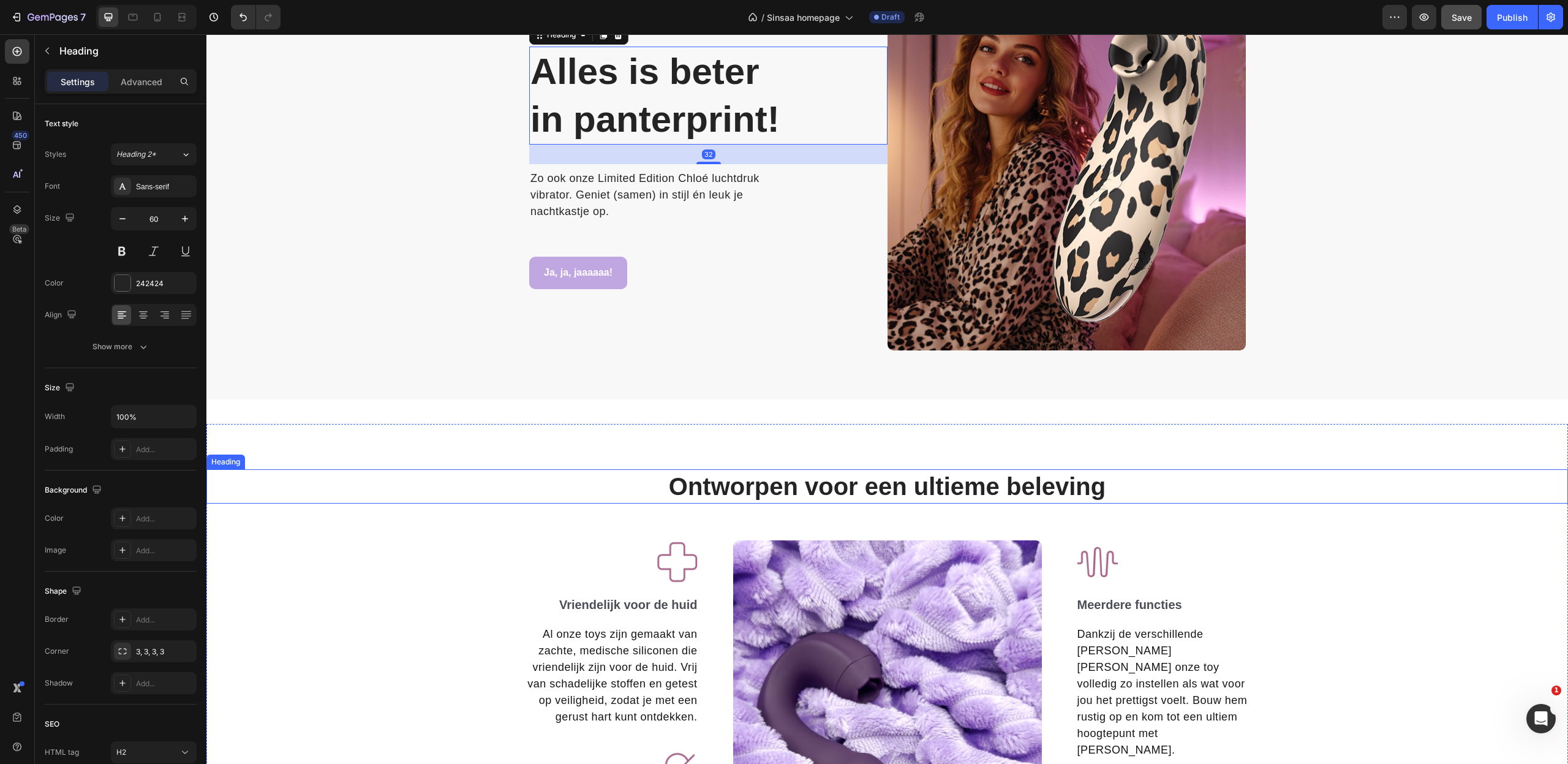
click at [849, 478] on h2 "Ontworpen voor een ultieme beleving" at bounding box center [887, 486] width 1361 height 35
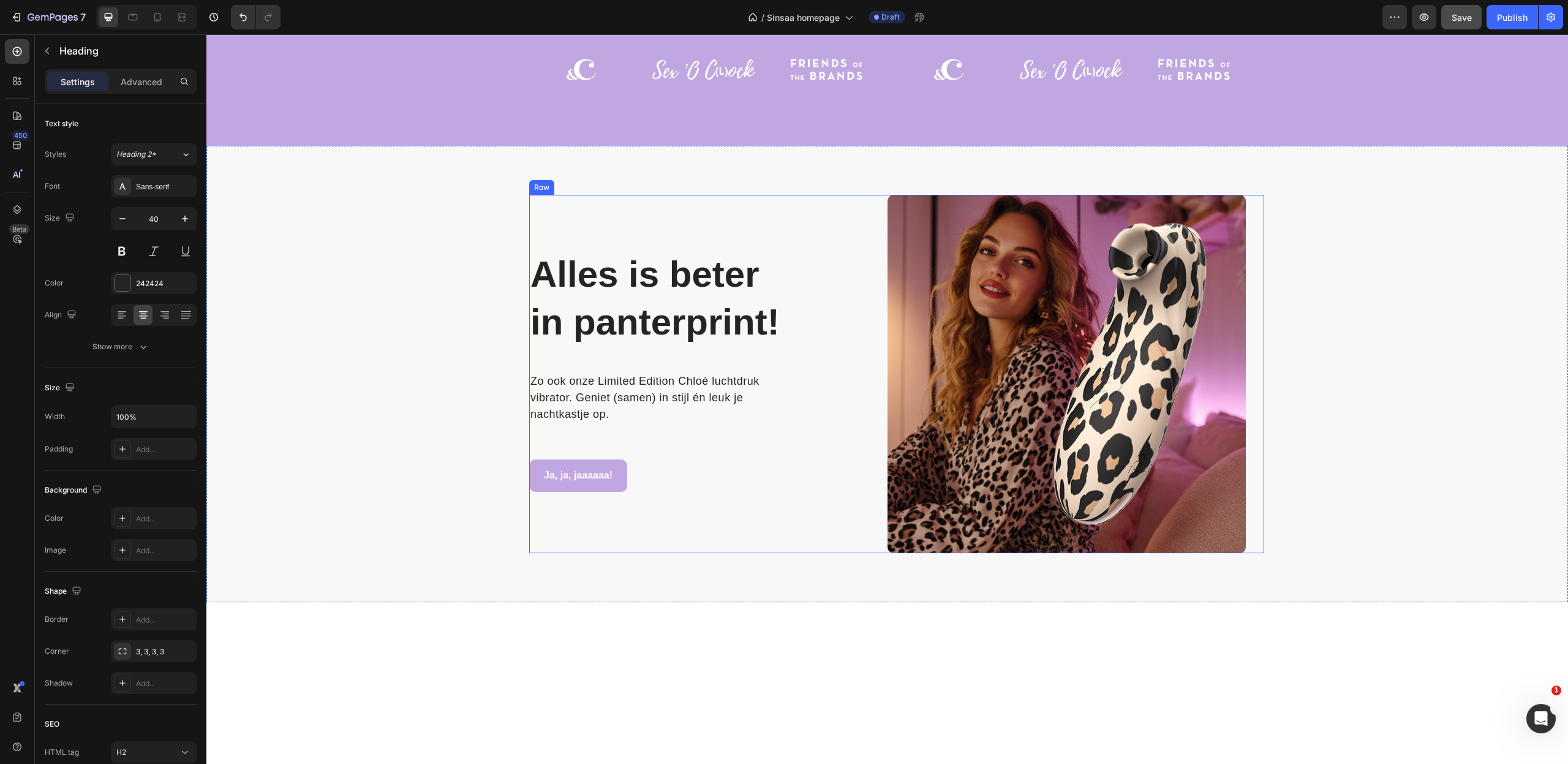
scroll to position [993, 0]
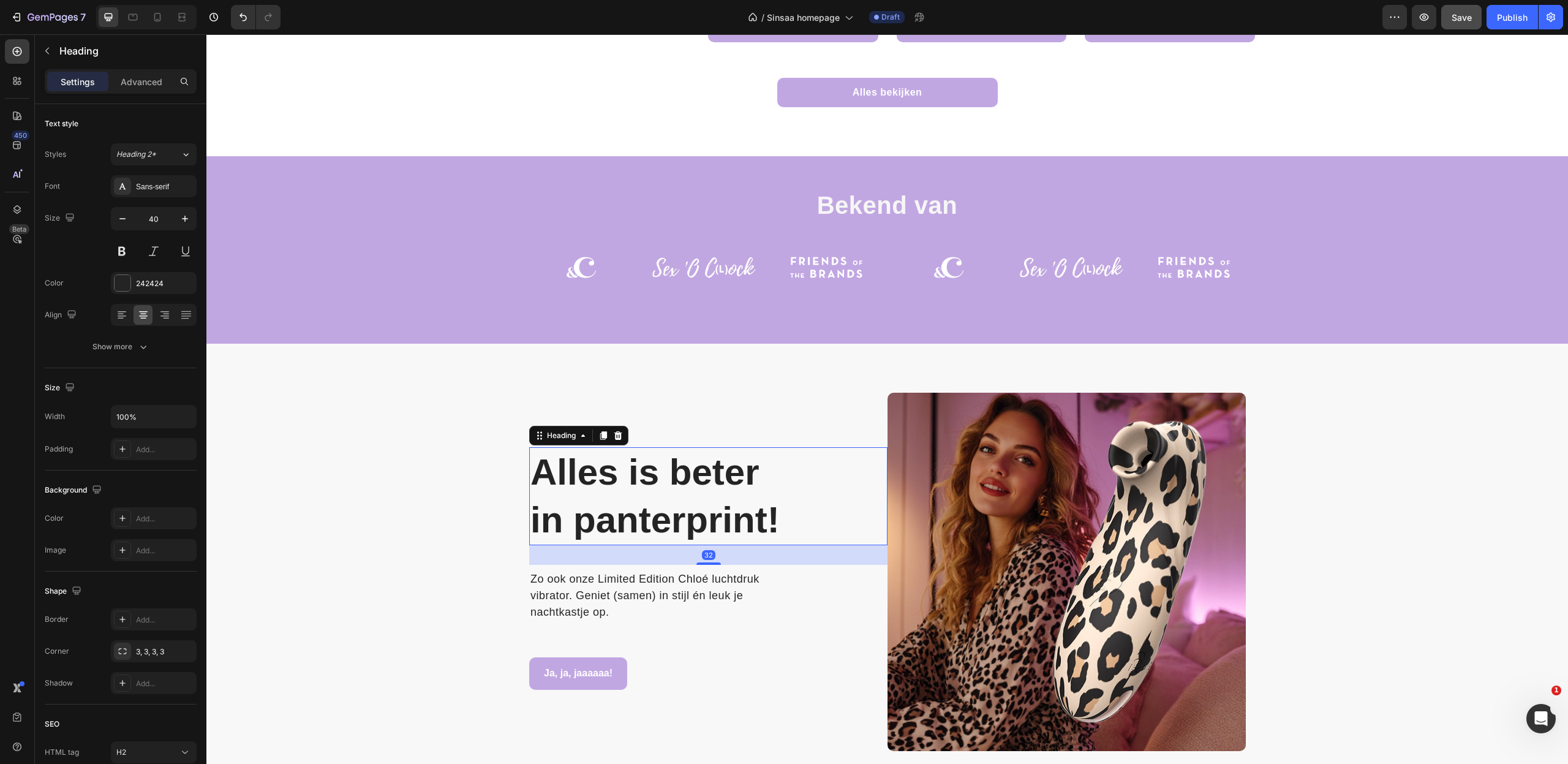
click at [644, 458] on h2 "Alles is beter in panterprint!" at bounding box center [708, 496] width 359 height 98
click at [160, 223] on input "60" at bounding box center [153, 219] width 41 height 22
type input "40"
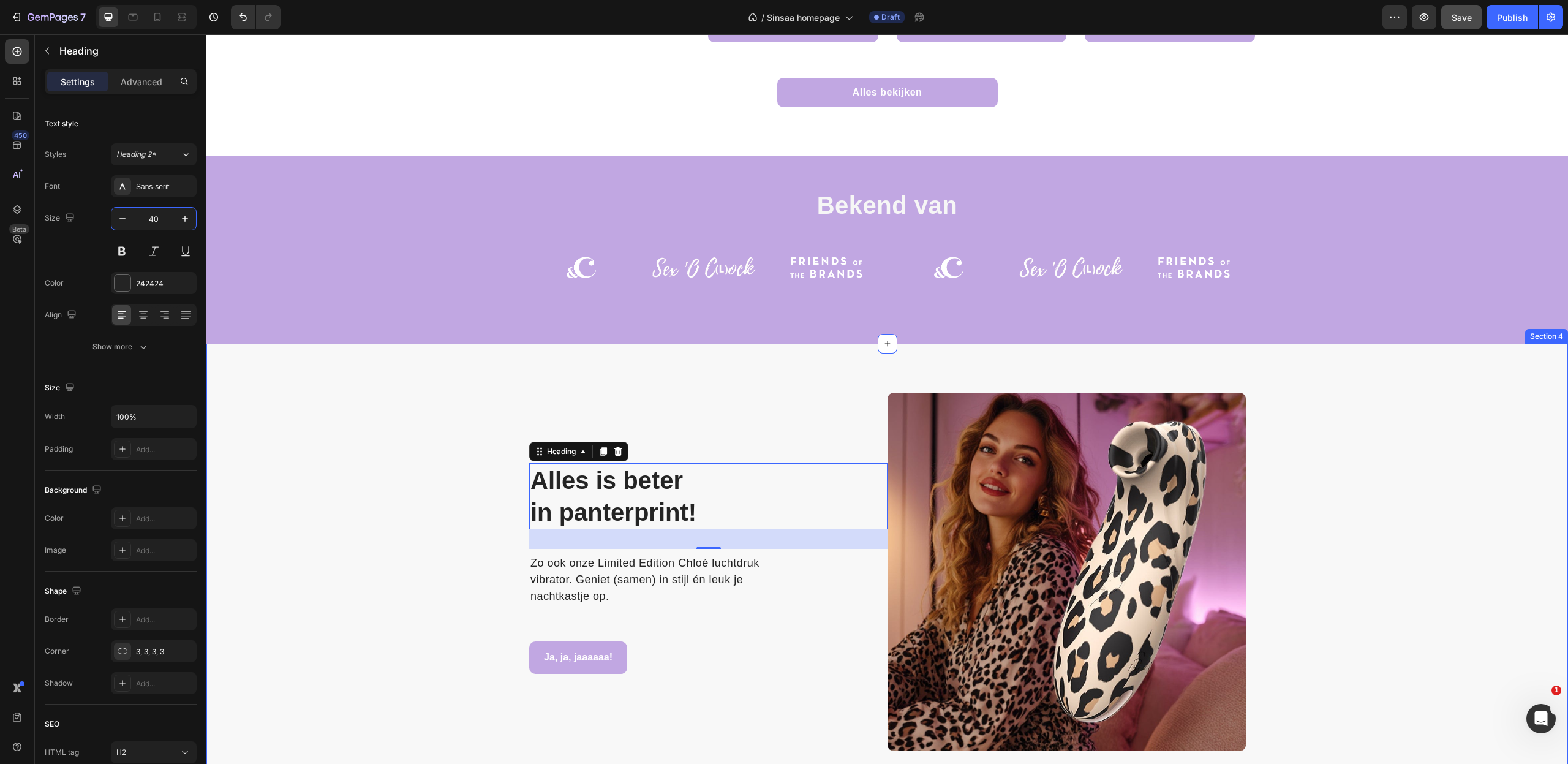
click at [313, 507] on div "Alles is beter in panterprint! Heading 32 Row Zo ook onze Limited Edition Chloé…" at bounding box center [887, 576] width 1343 height 368
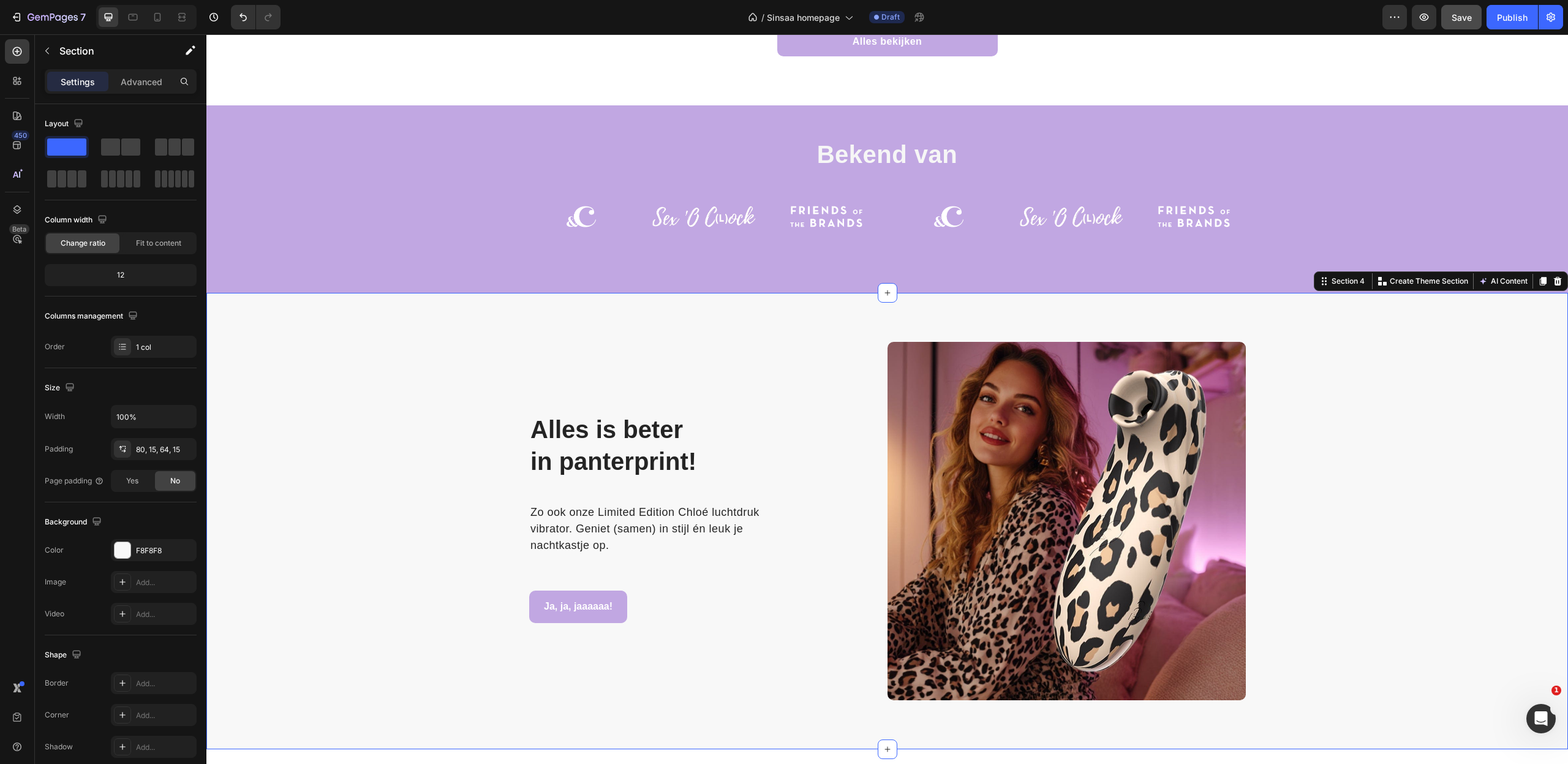
scroll to position [1064, 0]
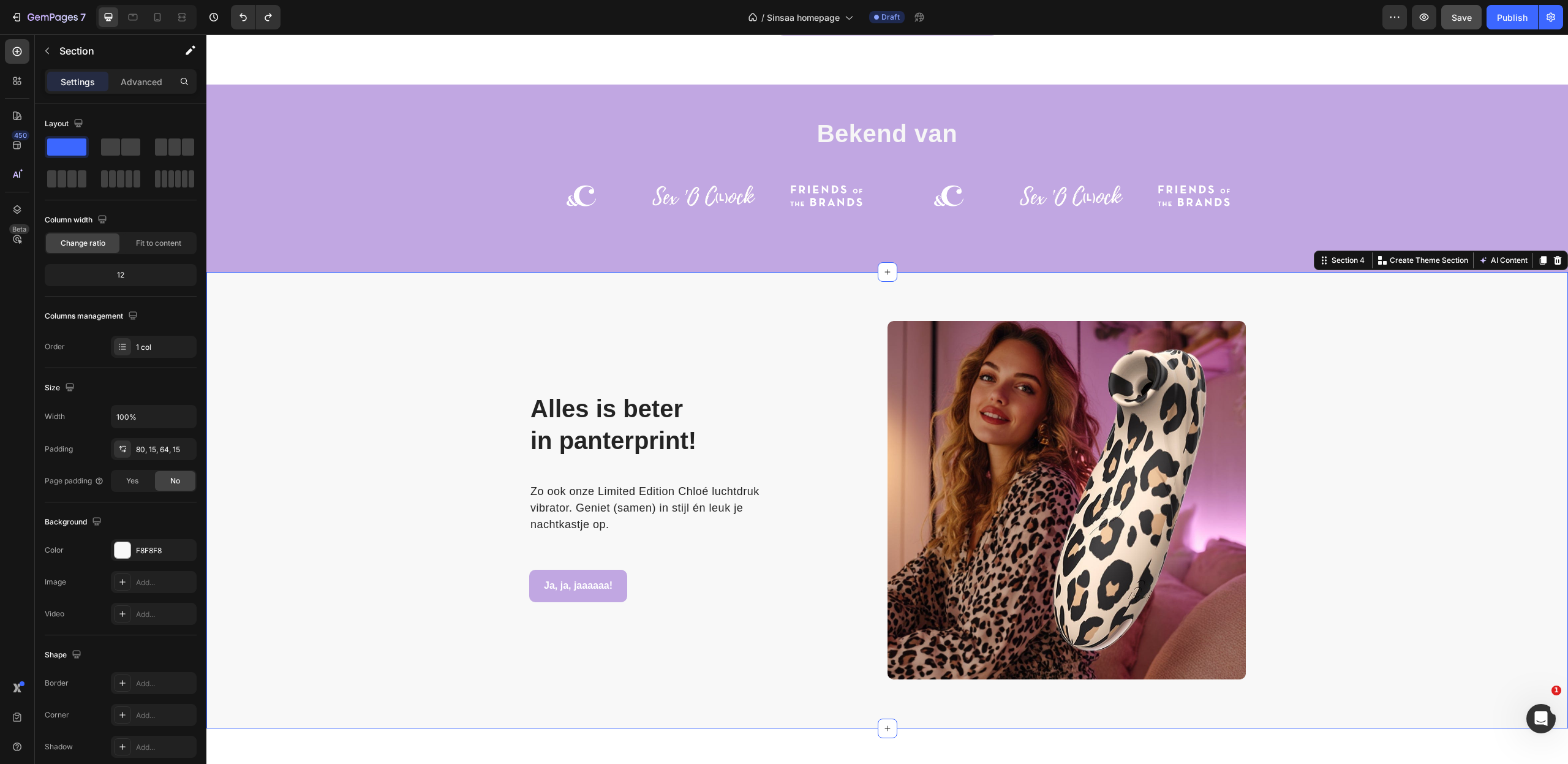
click at [376, 437] on div "Alles is beter in panterprint! Heading Row Zo ook onze Limited Edition Chloé lu…" at bounding box center [887, 505] width 1343 height 368
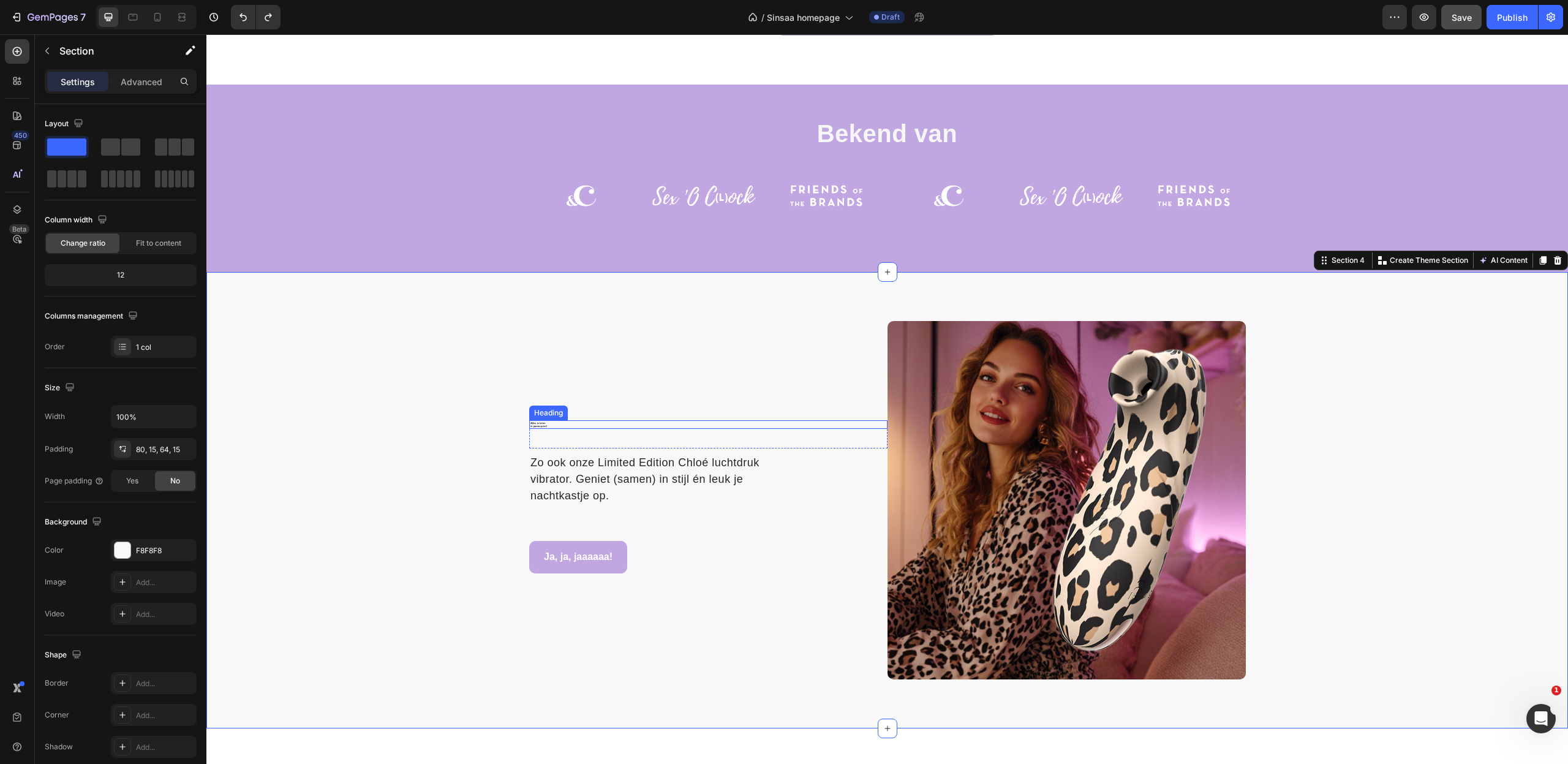
click at [544, 420] on h2 "Alles is beter in panterprint!" at bounding box center [708, 424] width 359 height 9
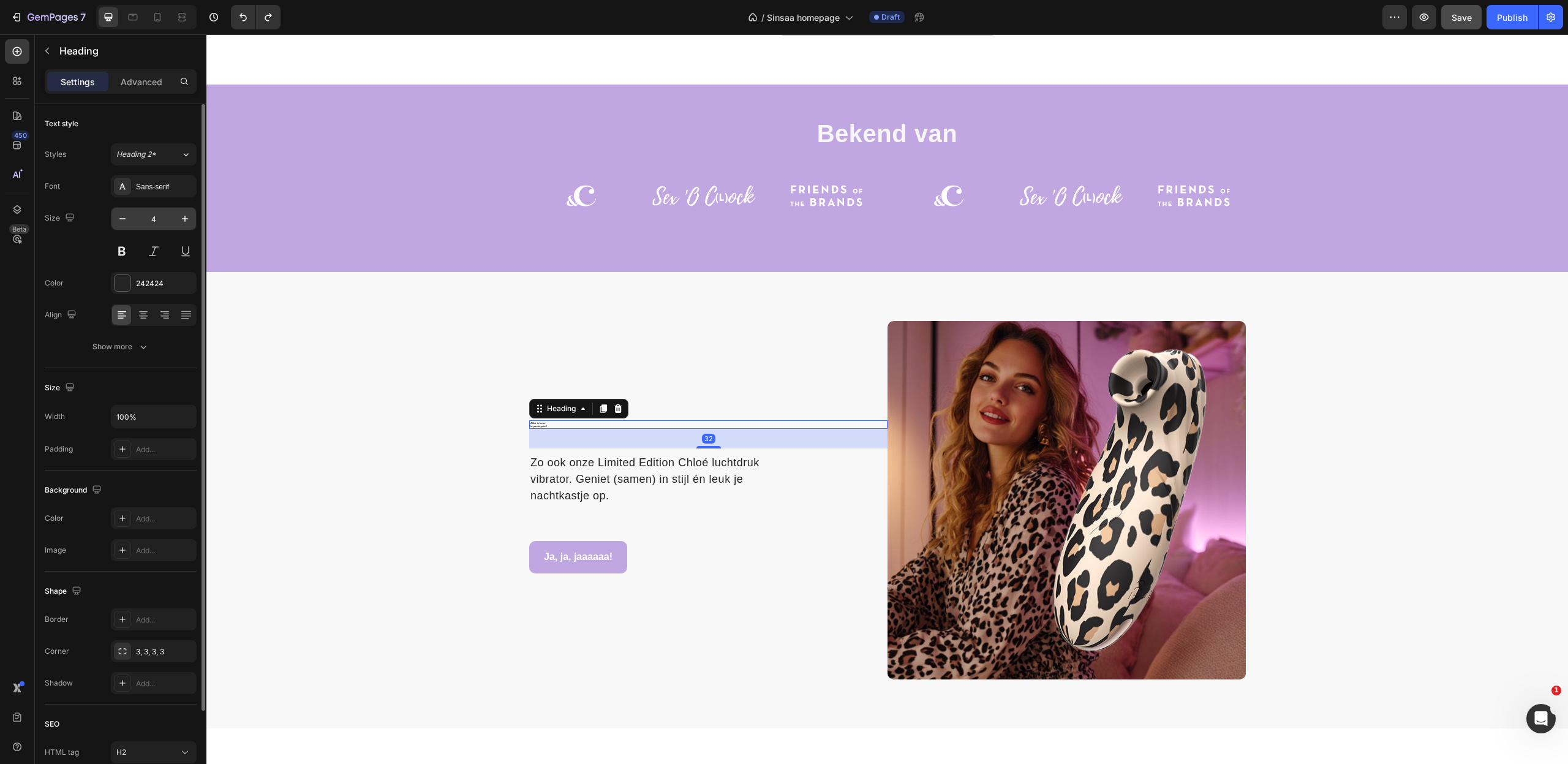
click at [154, 223] on input "4" at bounding box center [153, 219] width 41 height 22
type input "60"
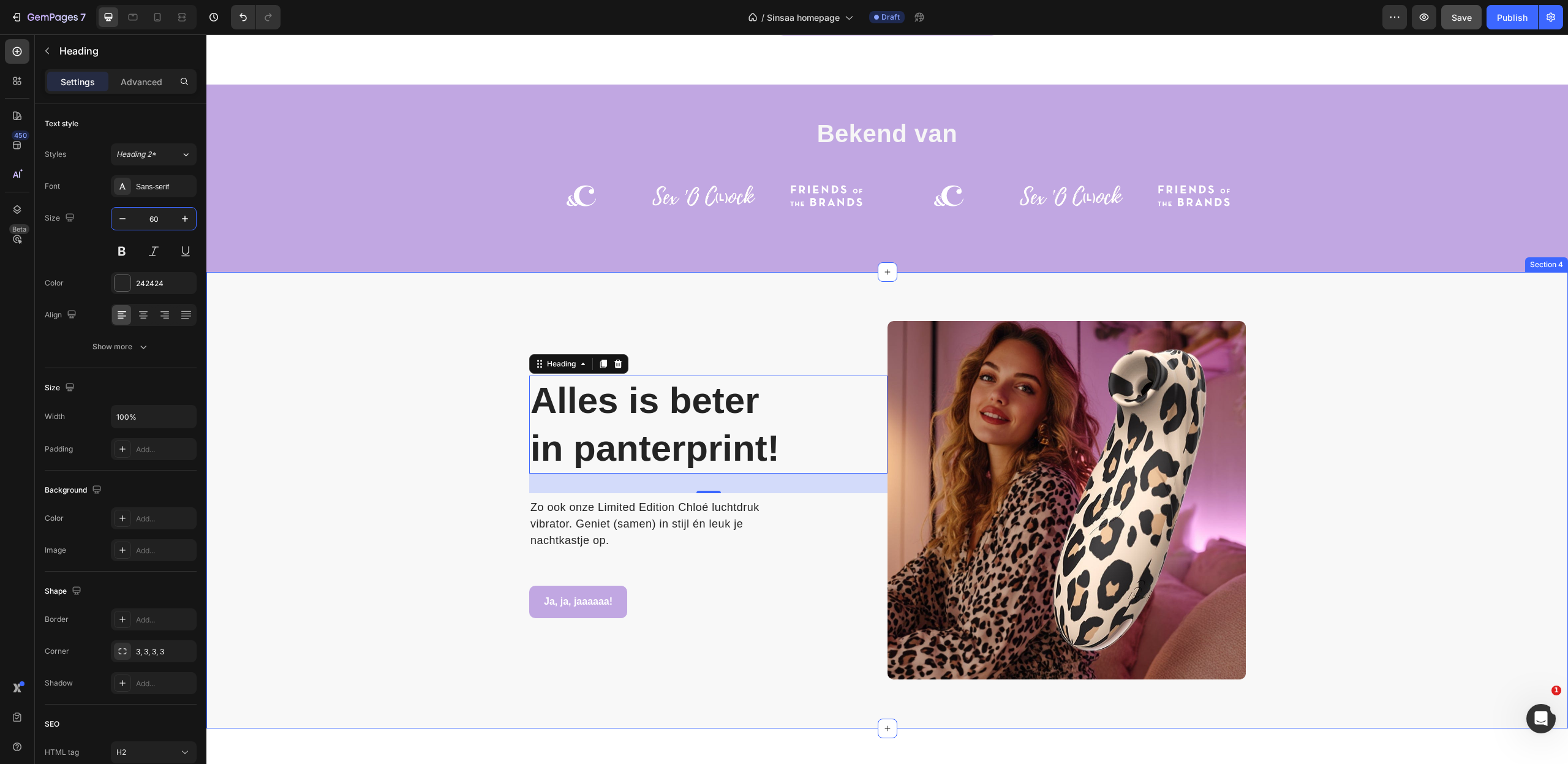
click at [341, 462] on div "Alles is beter in panterprint! Heading 32 Row Zo ook onze Limited Edition Chloé…" at bounding box center [887, 505] width 1343 height 368
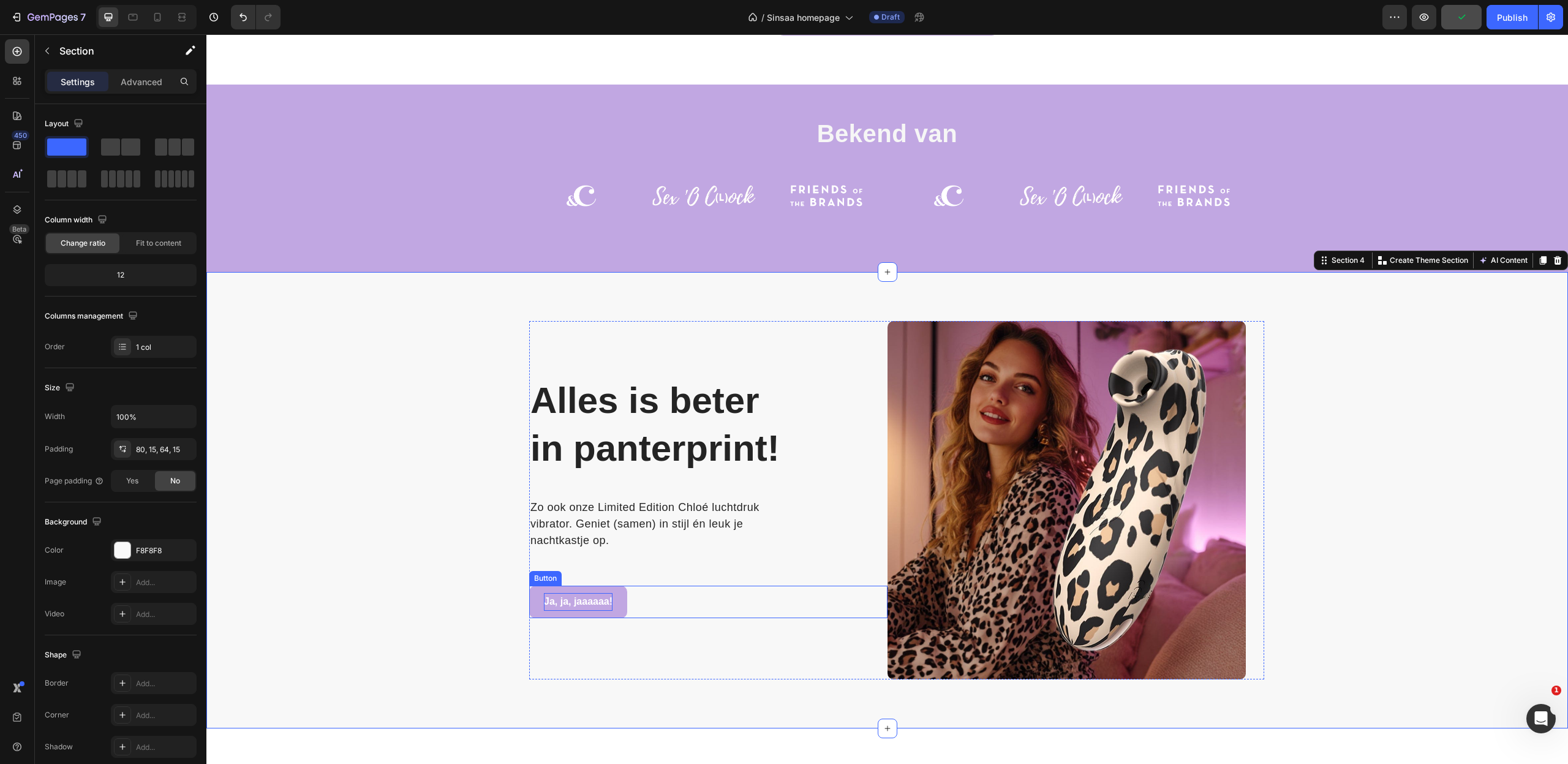
click at [606, 593] on p "Ja, ja, jaaaaaa!" at bounding box center [577, 602] width 69 height 18
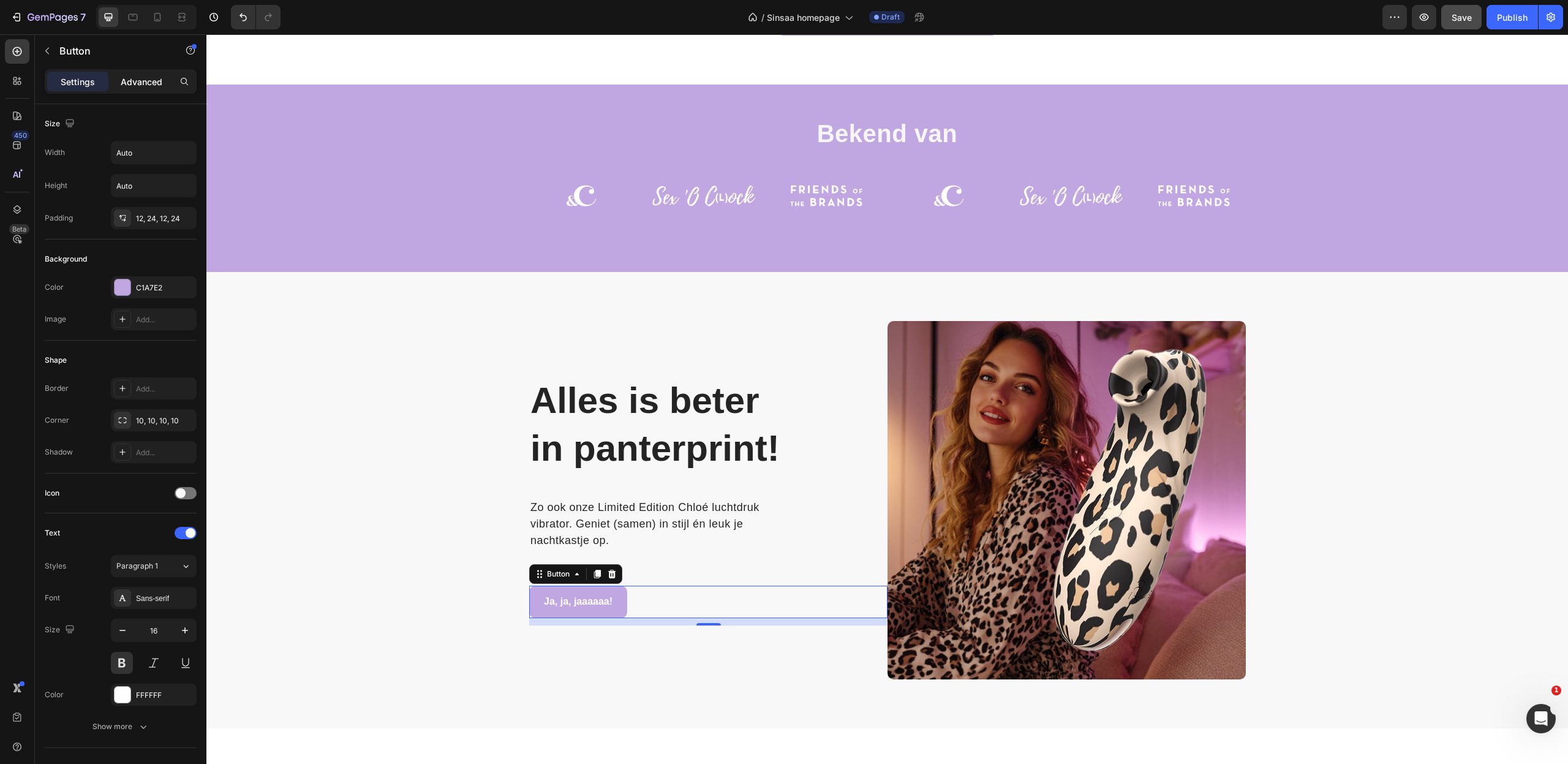
click at [128, 88] on div "Advanced" at bounding box center [142, 81] width 62 height 20
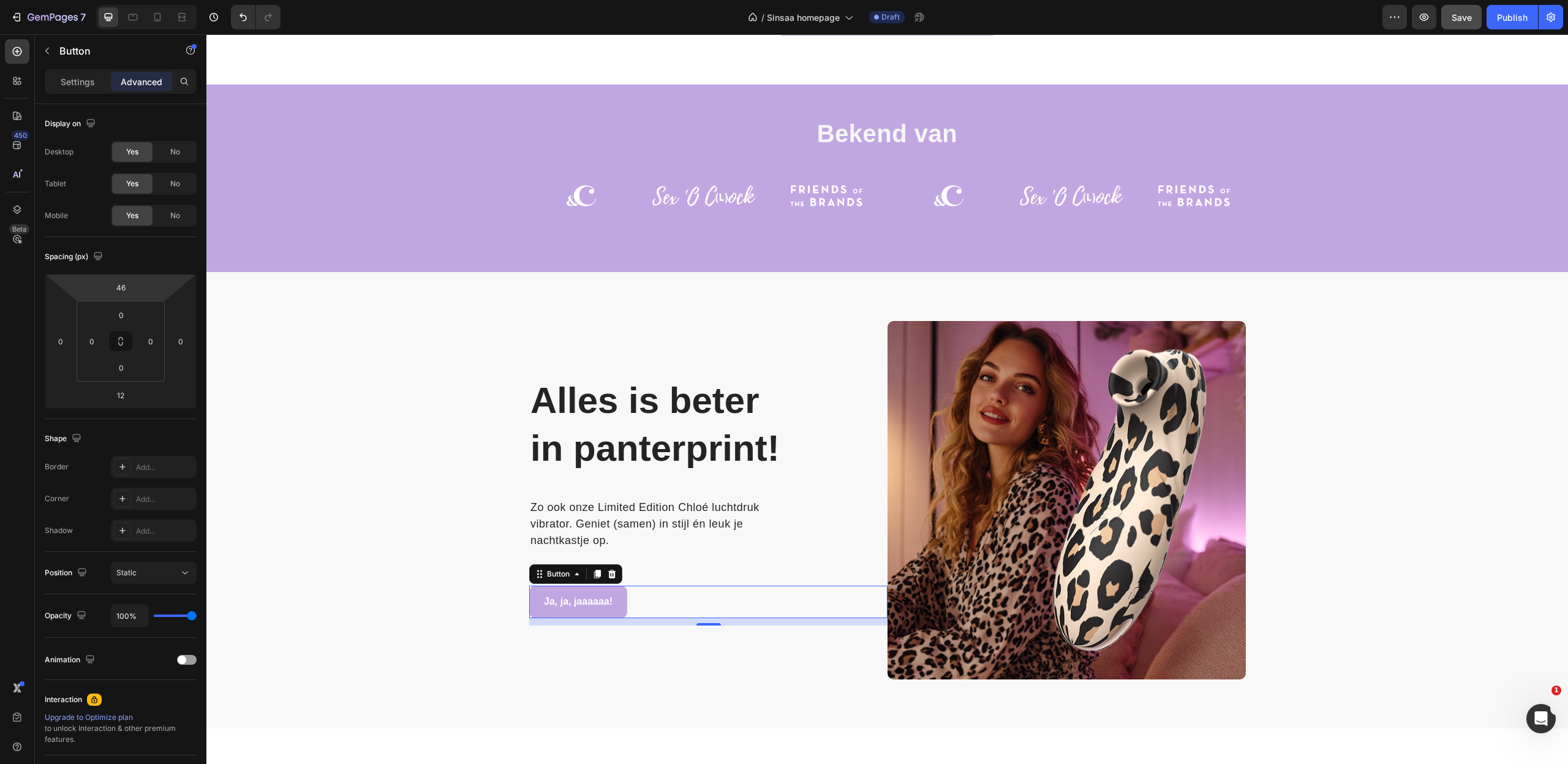
type input "44"
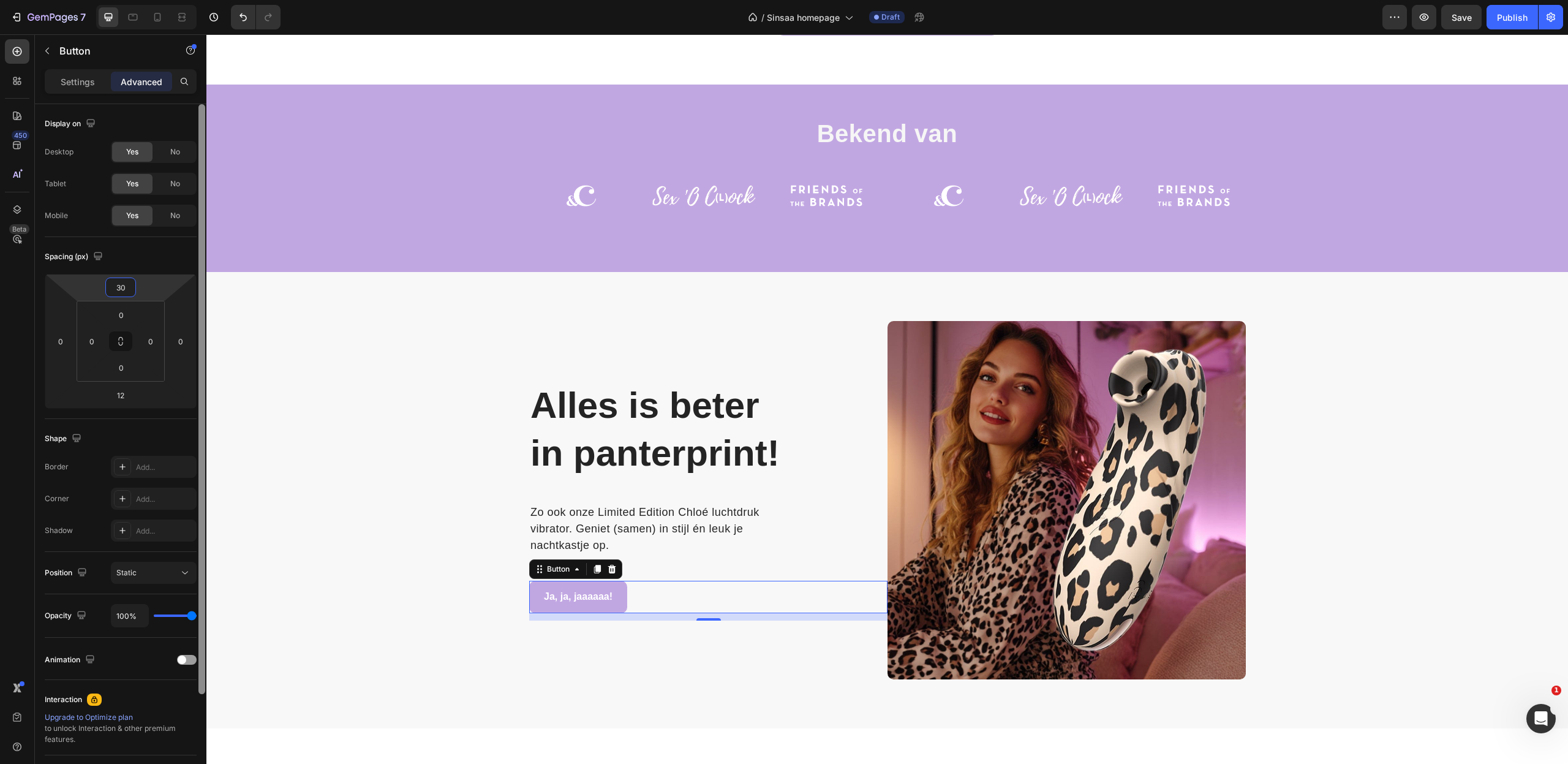
click at [124, 0] on html "7 Version history / Sinsaa homepage Draft Preview Save Publish 450 Beta Section…" at bounding box center [784, 0] width 1568 height 0
type input "28"
click at [376, 455] on div "Alles is beter in panterprint! Heading Row Zo ook onze Limited Edition Chloé lu…" at bounding box center [887, 505] width 1343 height 368
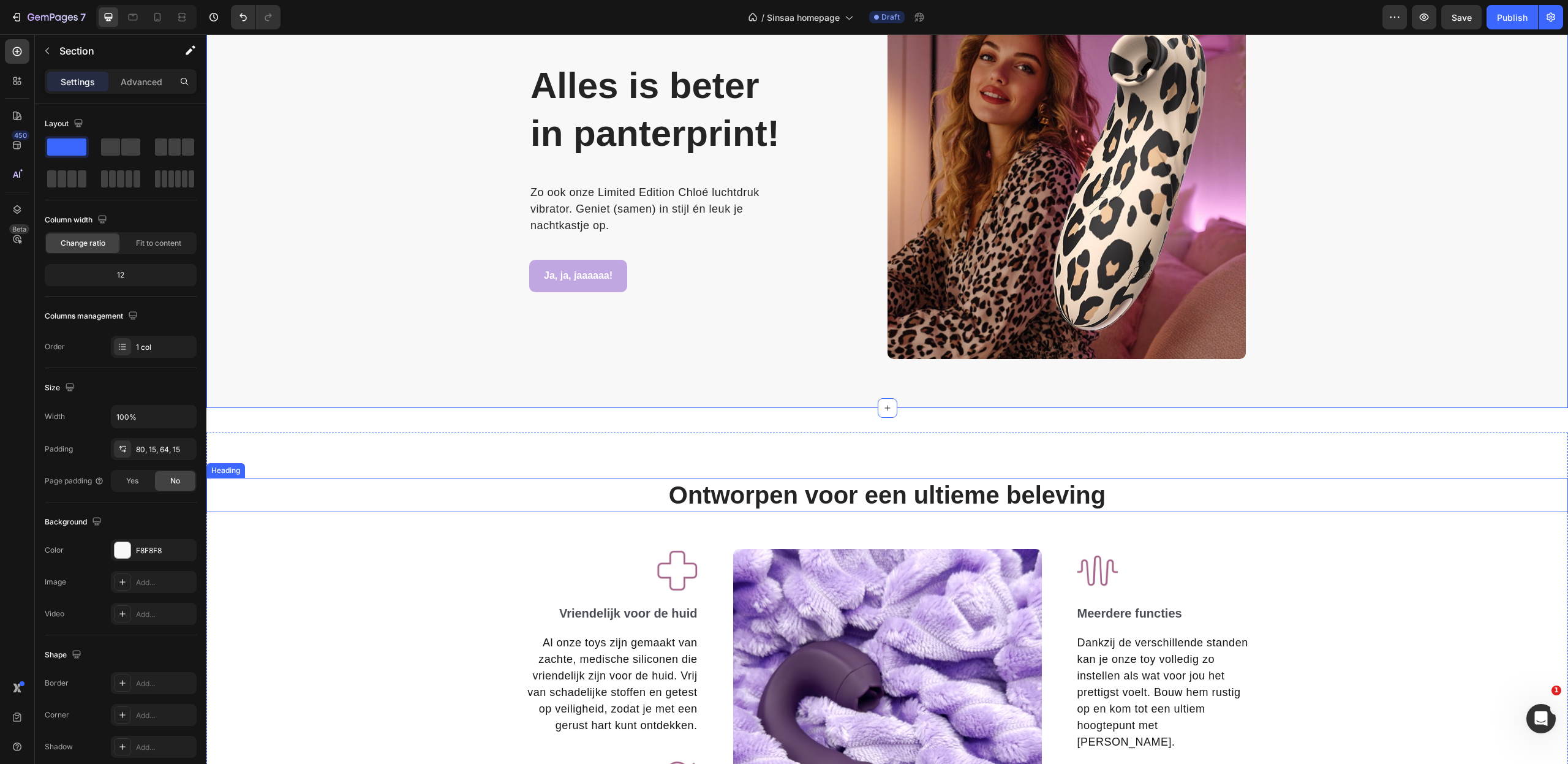
scroll to position [1450, 0]
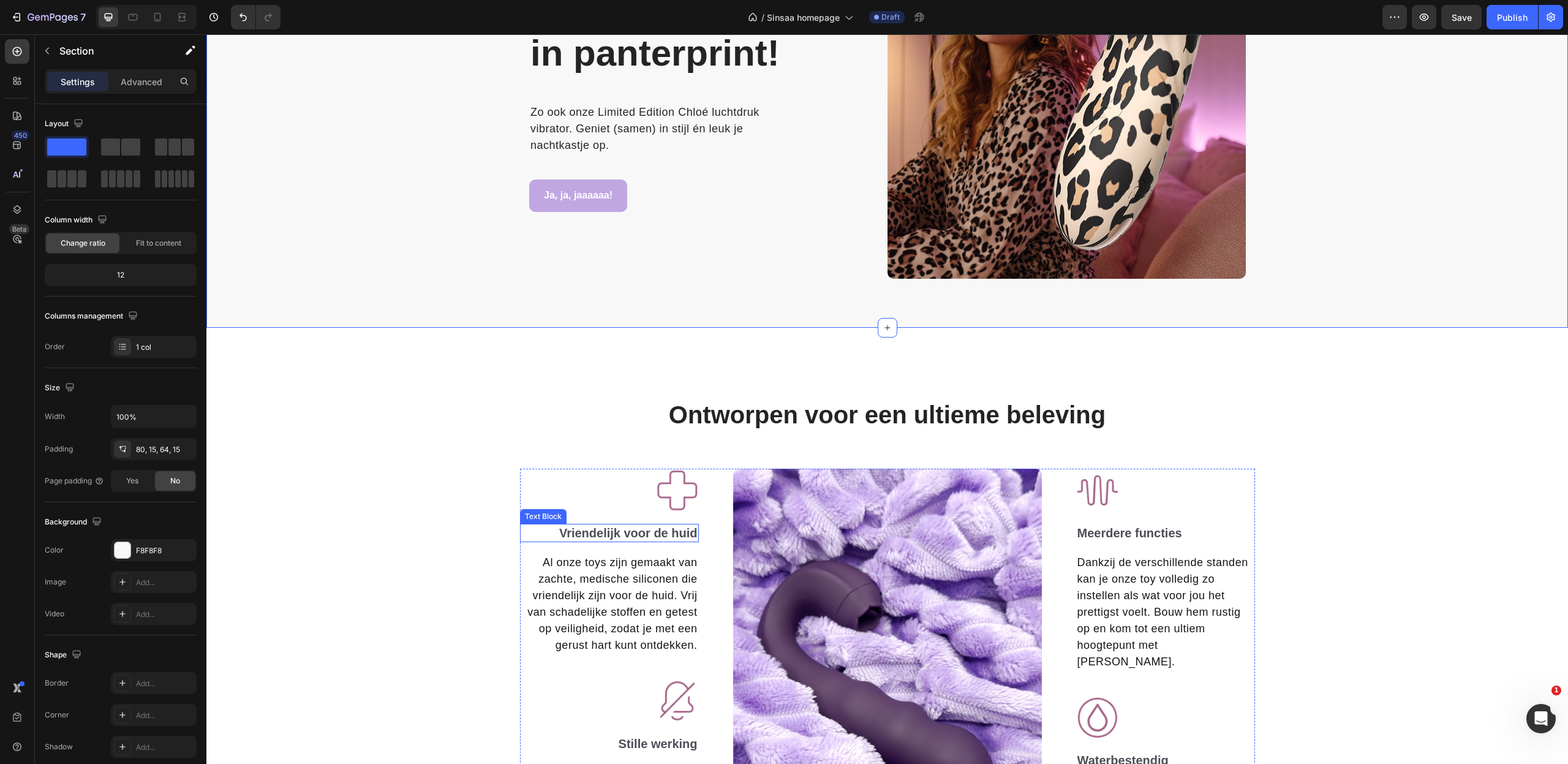
click at [647, 535] on p "Vriendelijk voor de huid" at bounding box center [610, 533] width 177 height 16
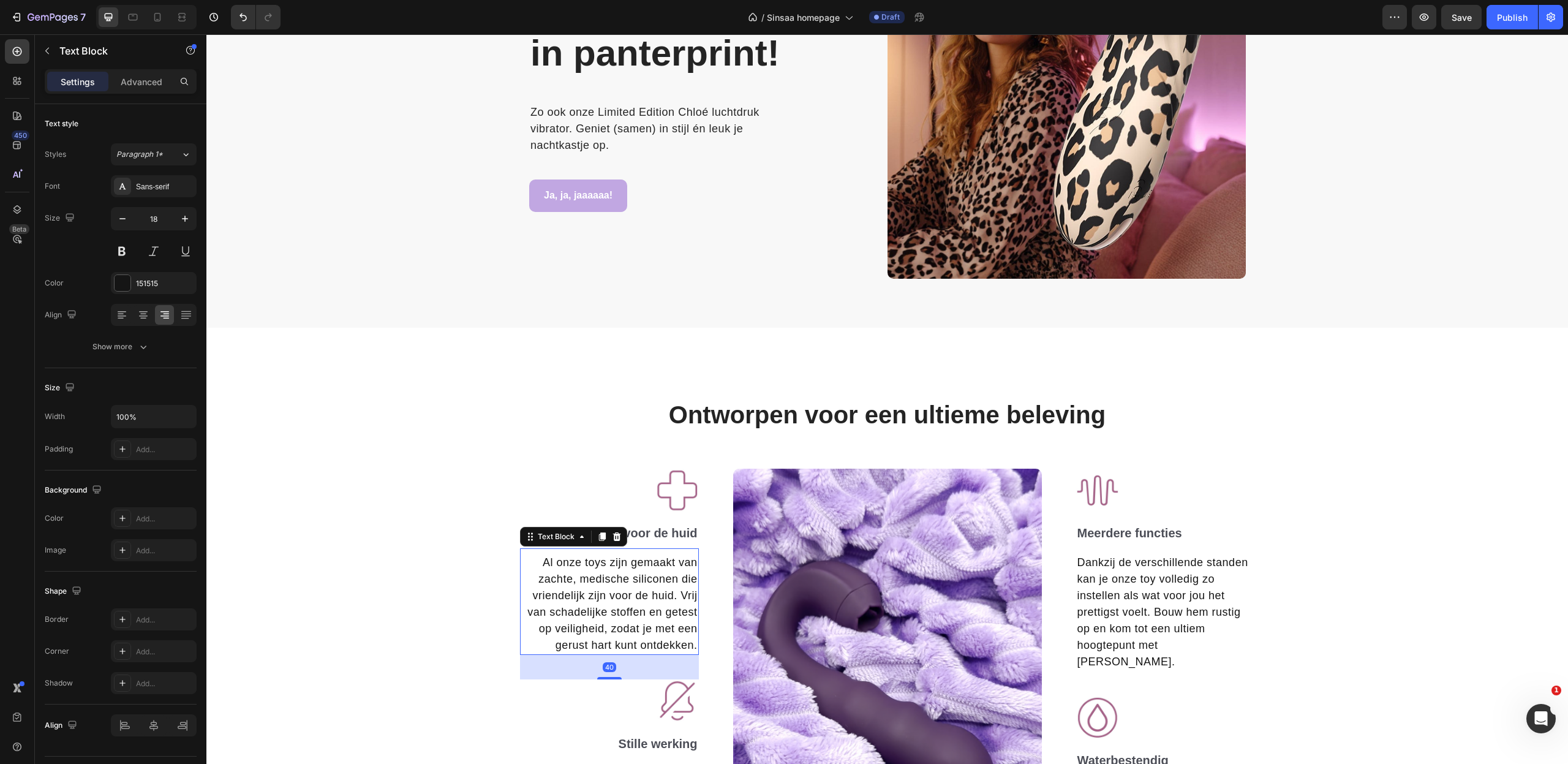
click at [644, 610] on p "Al onze toys zijn gemaakt van zachte, medische siliconen die vriendelijk zijn v…" at bounding box center [610, 604] width 177 height 99
click at [665, 536] on p "Vriendelijk voor de huid" at bounding box center [610, 533] width 177 height 16
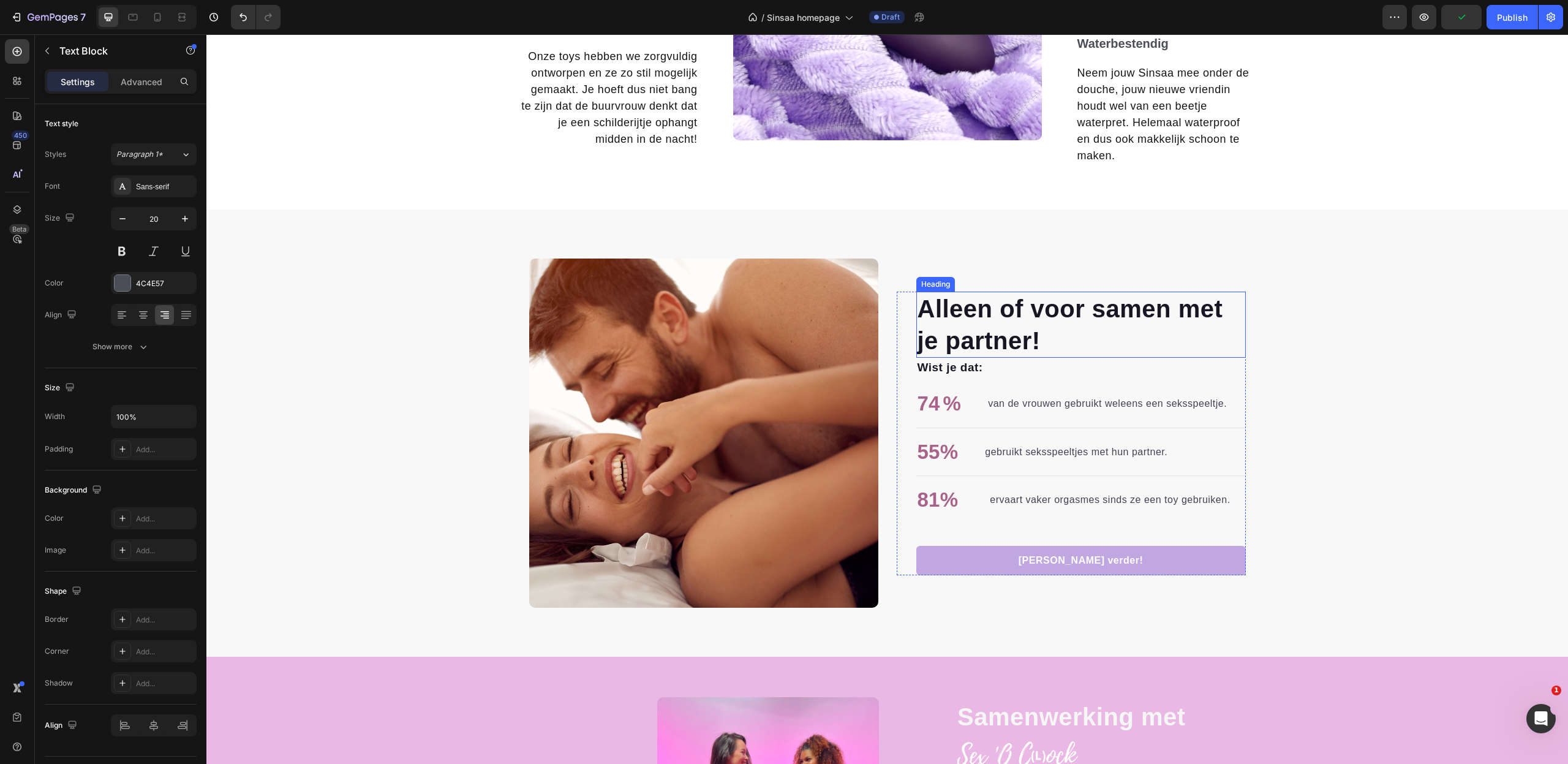
scroll to position [2182, 0]
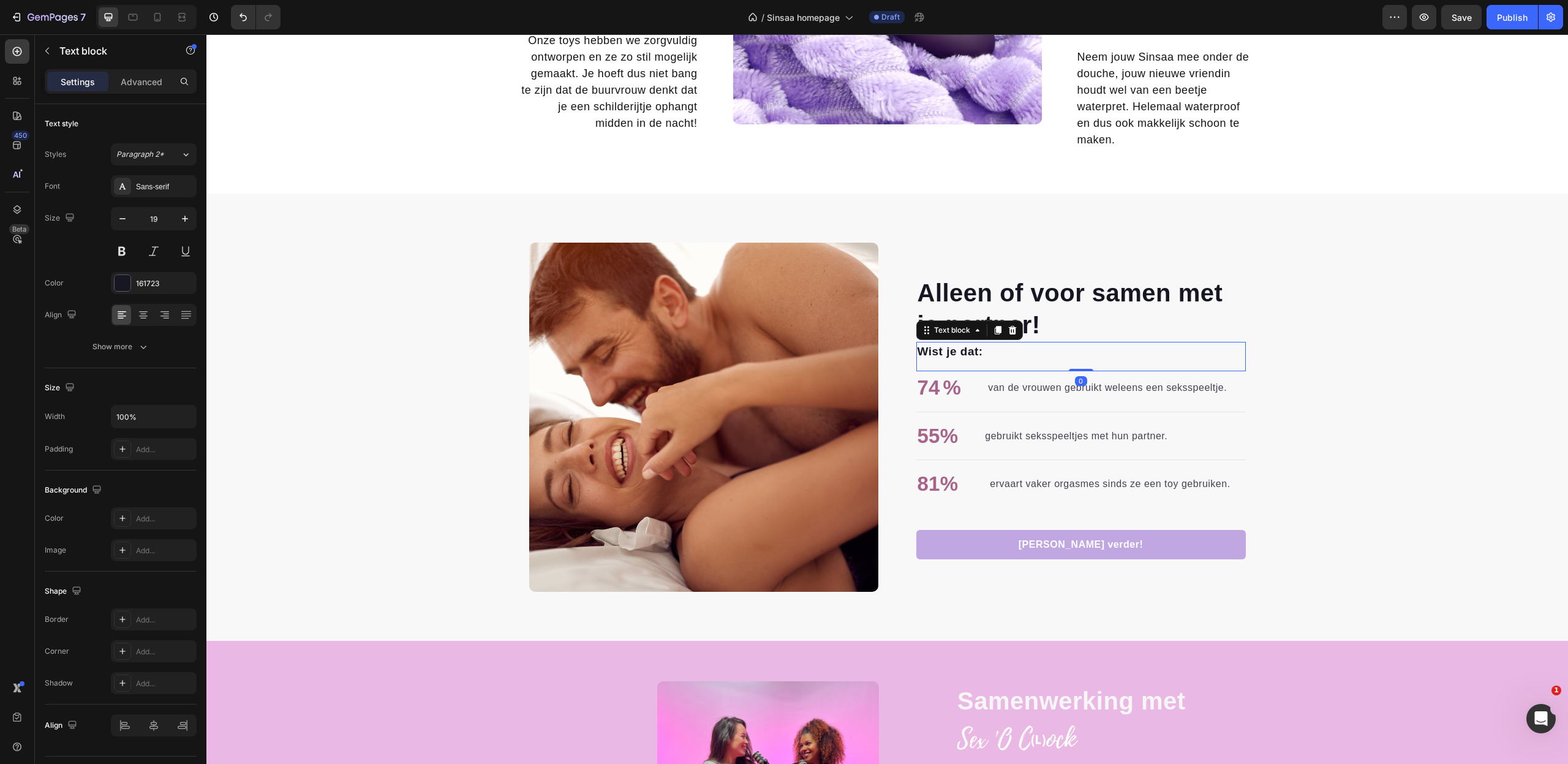
click at [959, 348] on p "Wist je dat:" at bounding box center [1080, 352] width 327 height 18
click at [148, 215] on input "19" at bounding box center [153, 219] width 41 height 22
type input "20"
click at [631, 82] on p "Onze toys hebben we zorgvuldig ontworpen en ze zo stil mogelijk gemaakt. Je hoe…" at bounding box center [610, 82] width 177 height 99
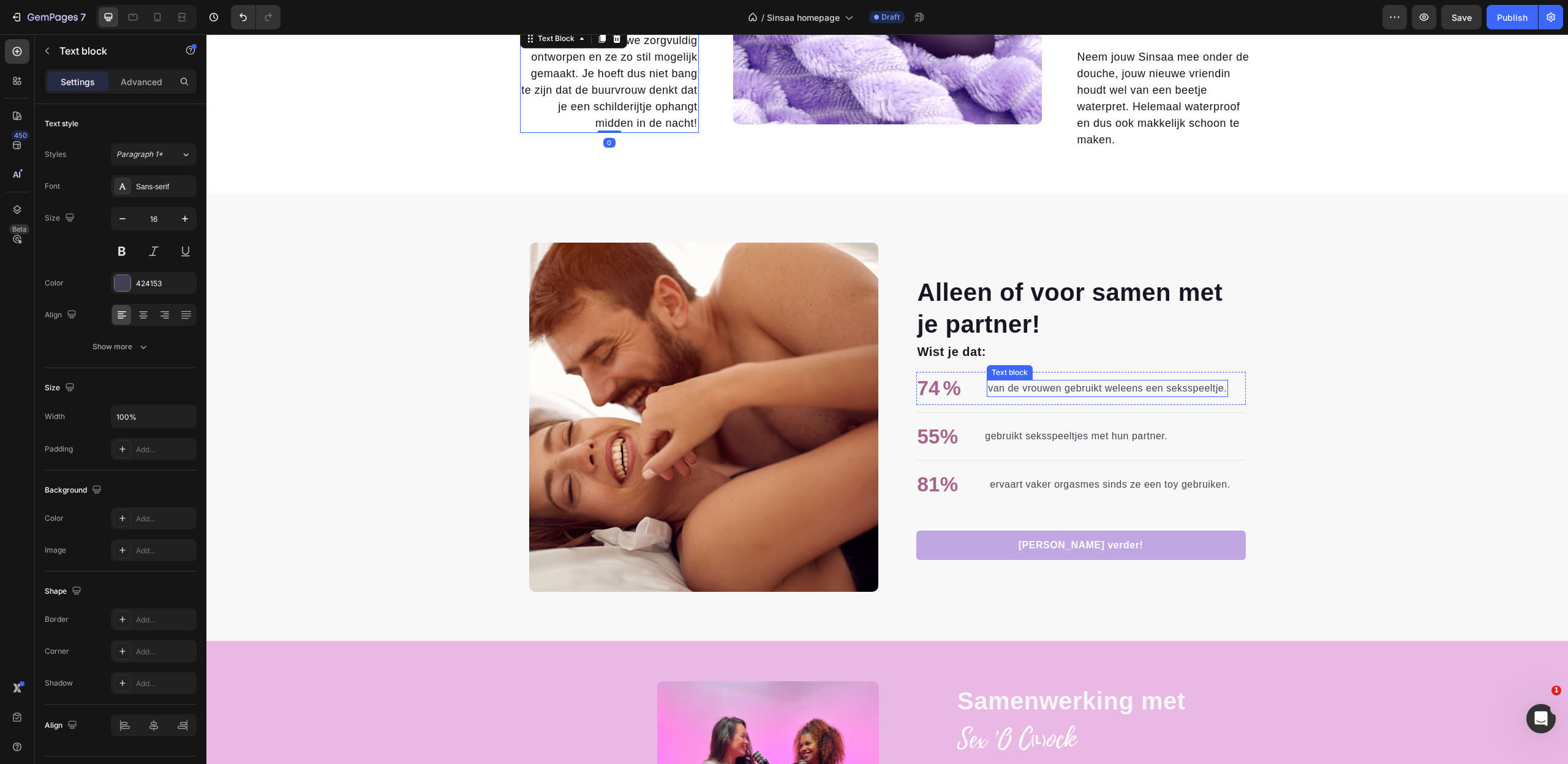
click at [1040, 388] on p "van de vrouwen gebruikt weleens een seksspeeltje." at bounding box center [1107, 387] width 238 height 15
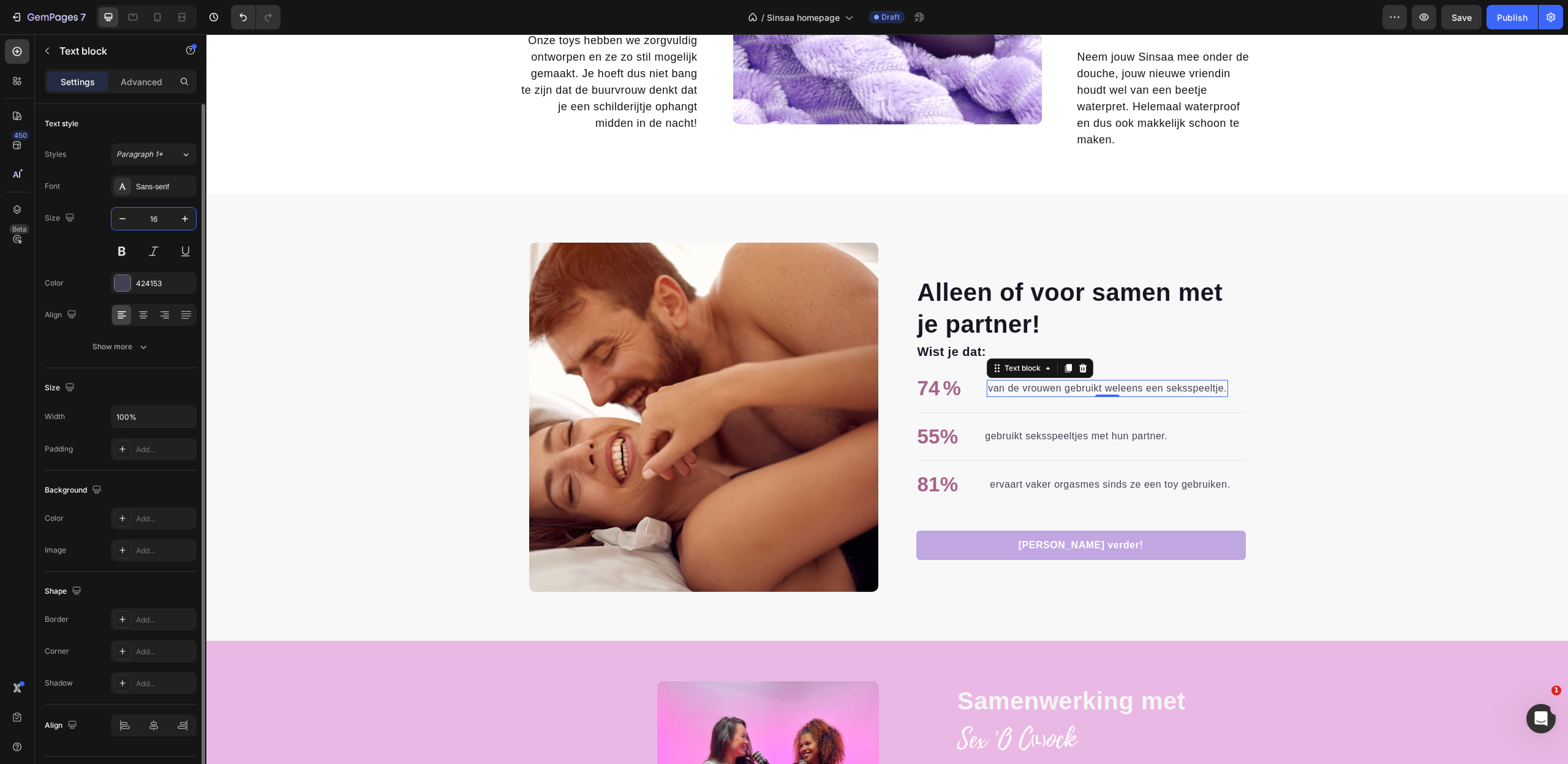
click at [157, 220] on input "16" at bounding box center [153, 219] width 41 height 22
type input "18"
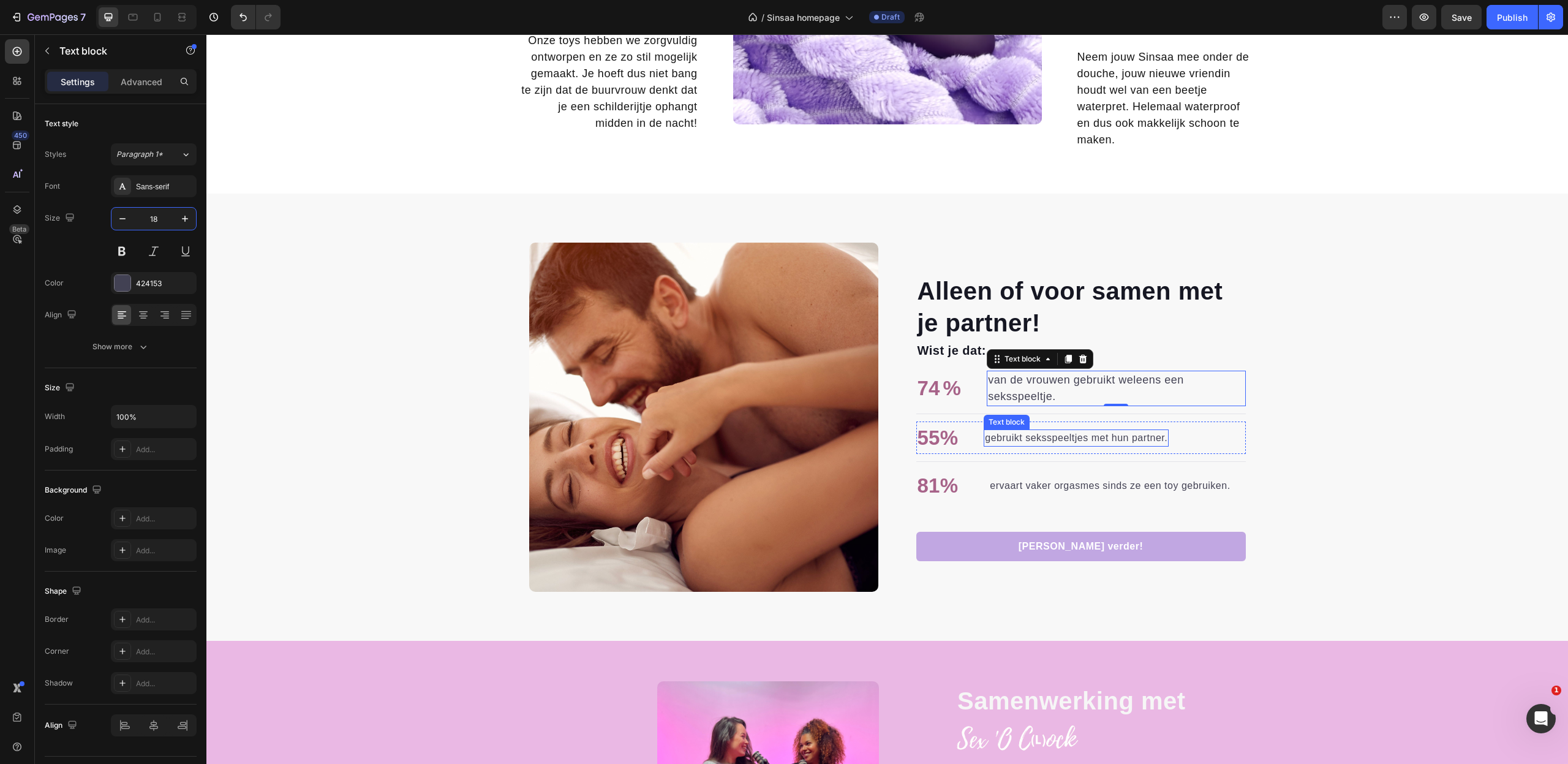
click at [1077, 438] on p "gebruikt seksspeeltjes met hun partner." at bounding box center [1076, 437] width 183 height 15
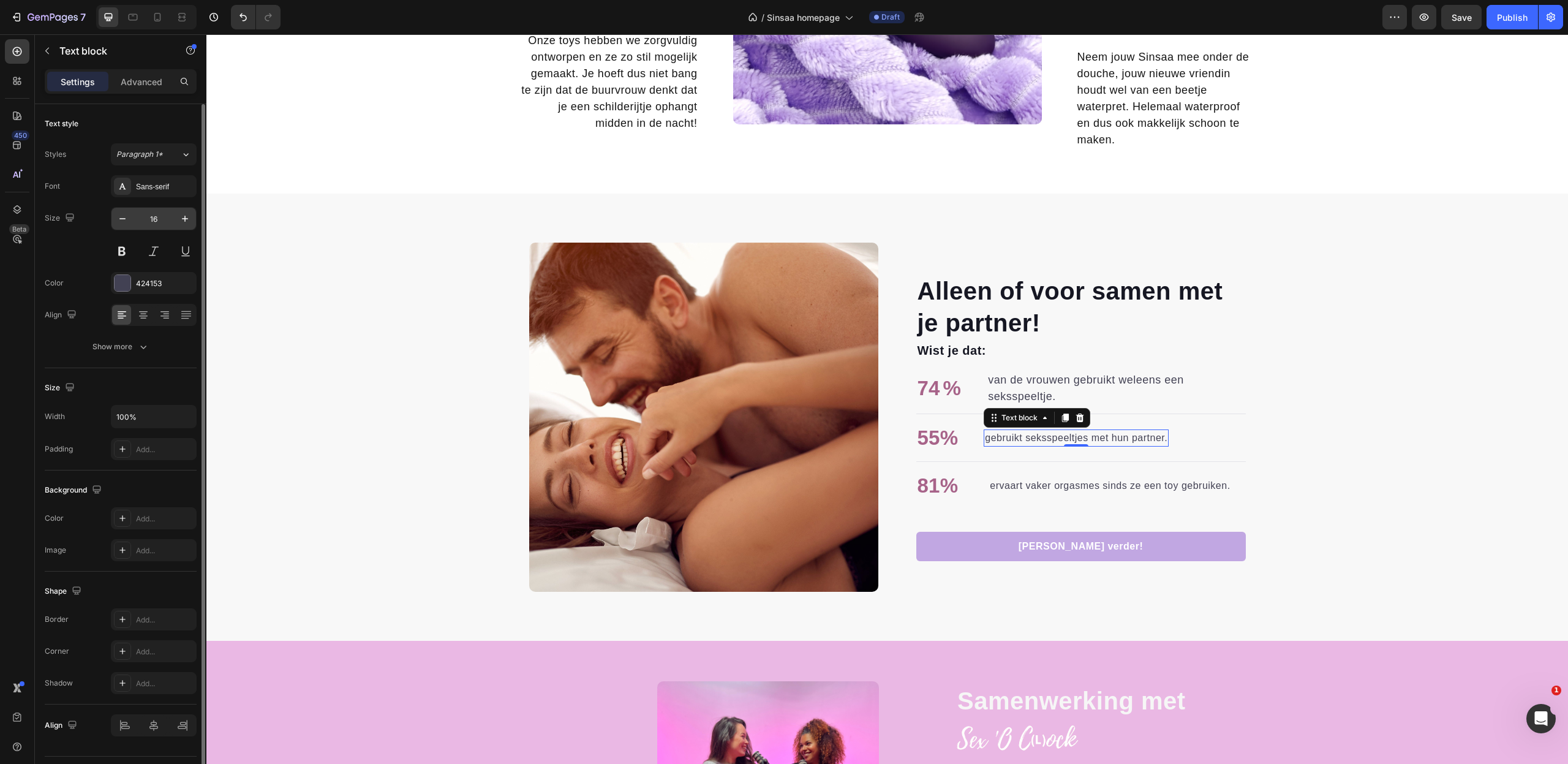
click at [154, 217] on input "16" at bounding box center [153, 219] width 41 height 22
type input "18"
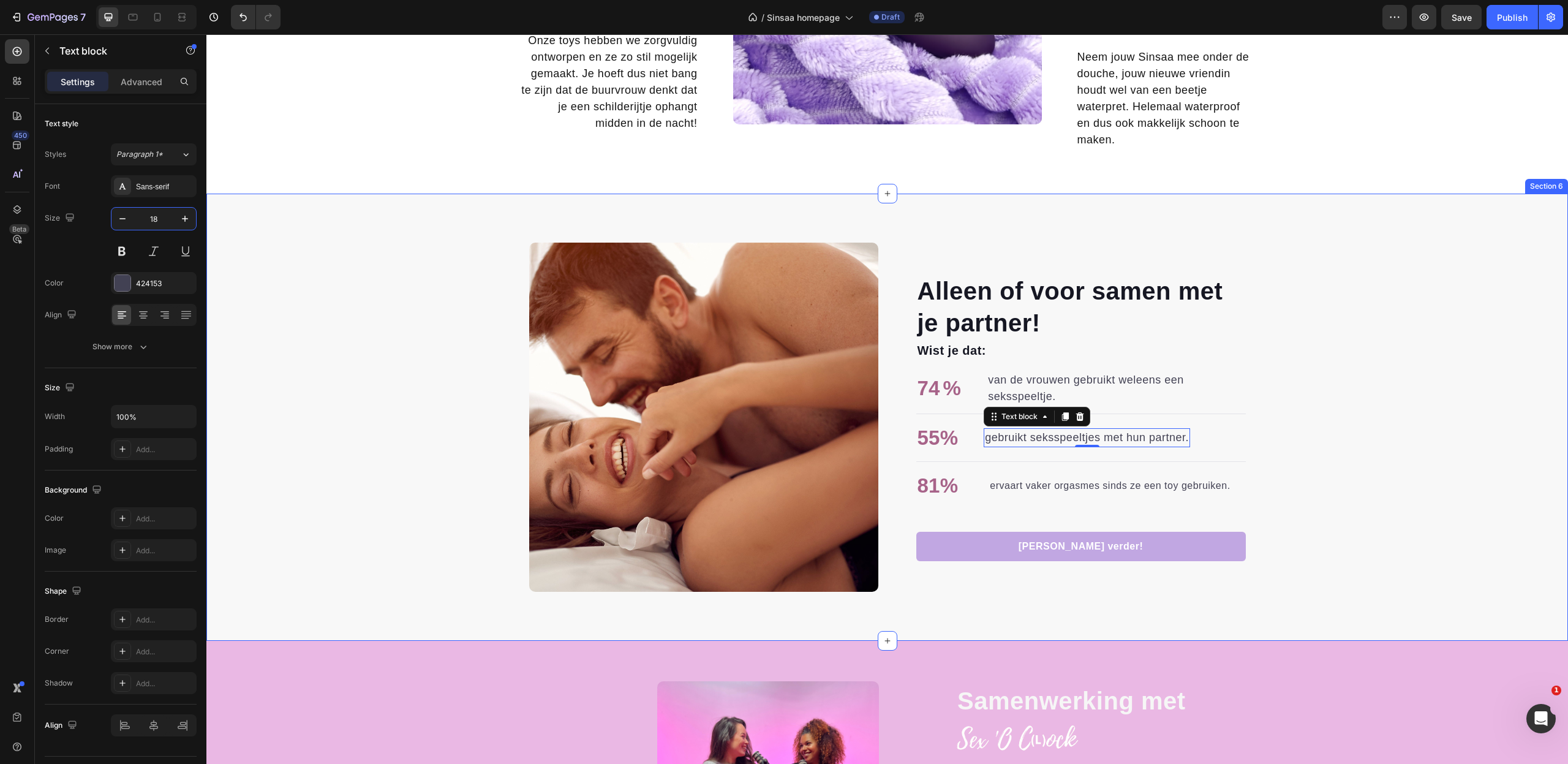
click at [1425, 515] on div "Alleen of voor samen met je partner! Heading Wist je dat: Text block 74 % Text …" at bounding box center [887, 416] width 1361 height 349
click at [1098, 482] on p "ervaart vaker orgasmes sinds ze een toy gebruiken." at bounding box center [1110, 485] width 240 height 15
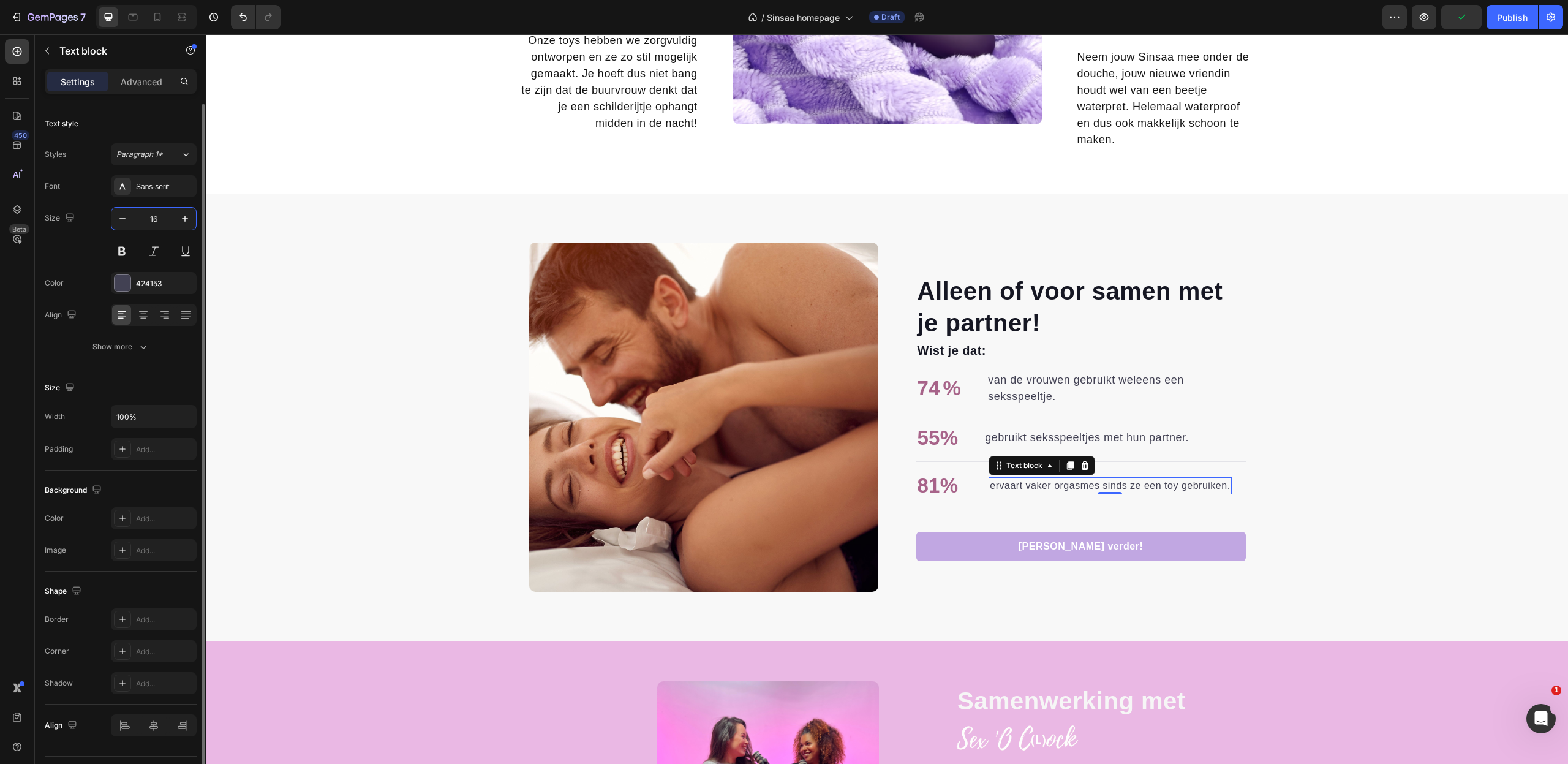
click at [146, 220] on input "16" at bounding box center [153, 219] width 41 height 22
type input "18"
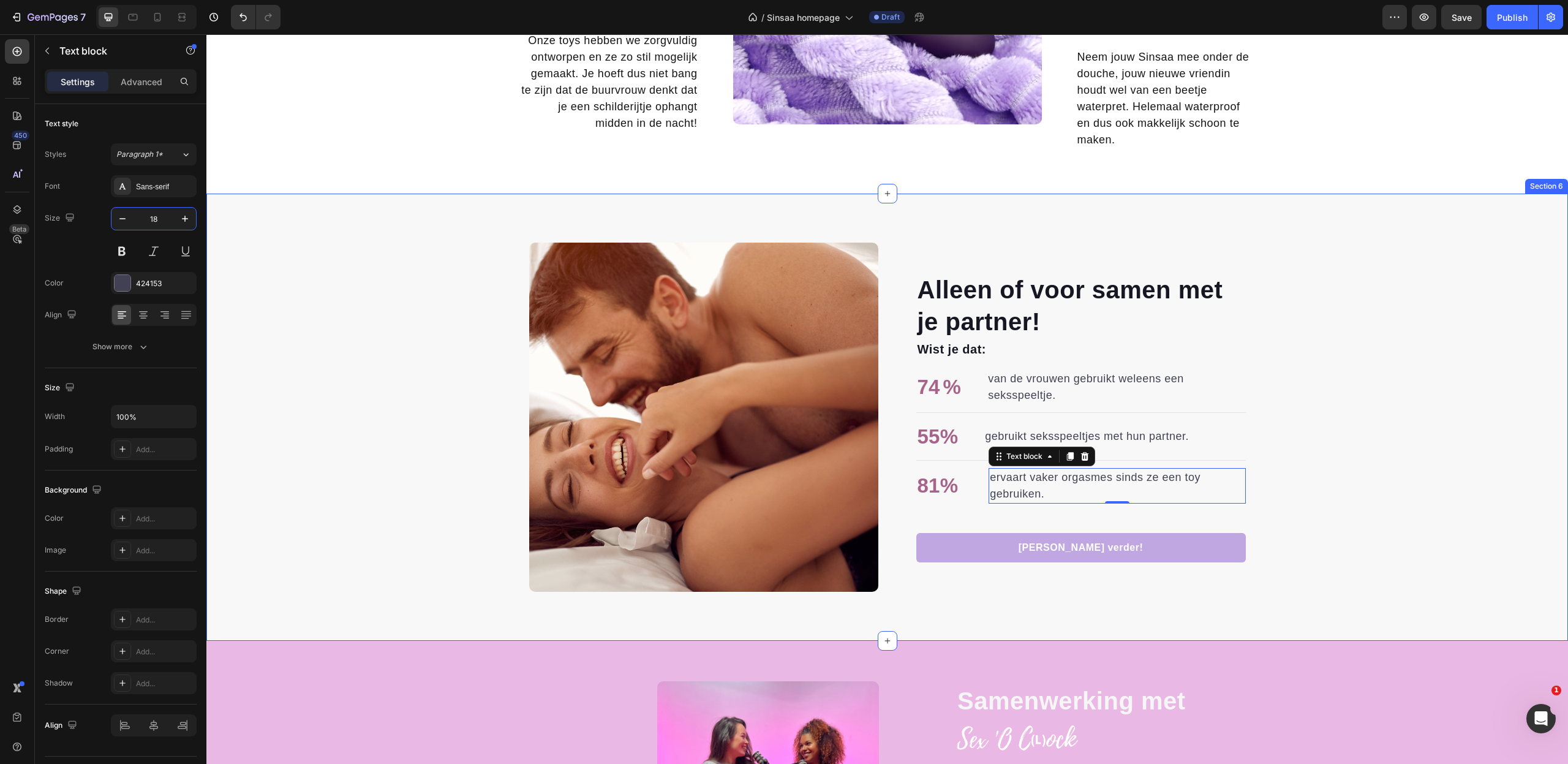
click at [1347, 548] on div "Alleen of voor samen met je partner! Heading Wist je dat: Text block 74 % Text …" at bounding box center [887, 416] width 1361 height 349
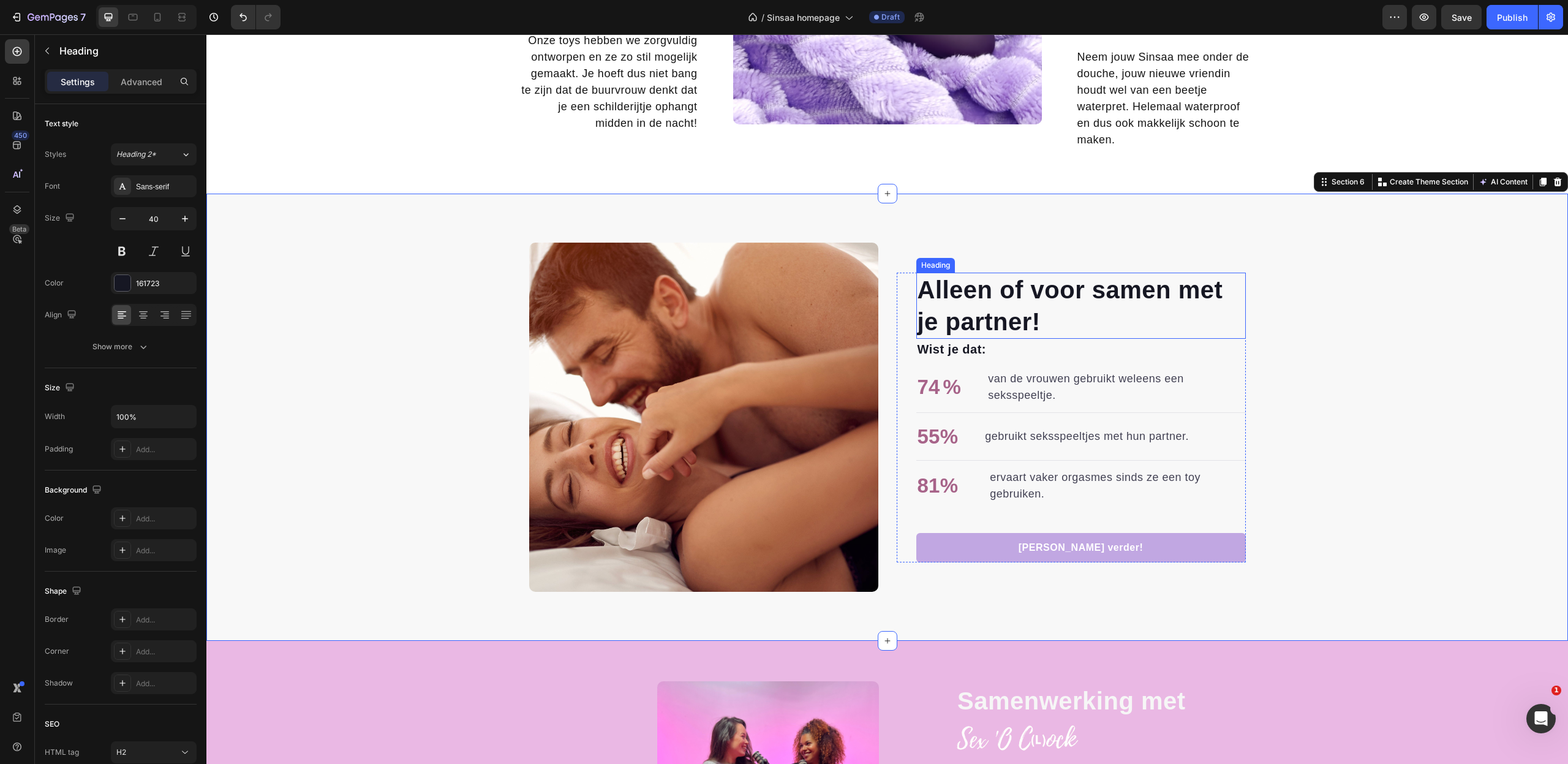
click at [961, 306] on h2 "Alleen of voor samen met je partner!" at bounding box center [1081, 305] width 330 height 67
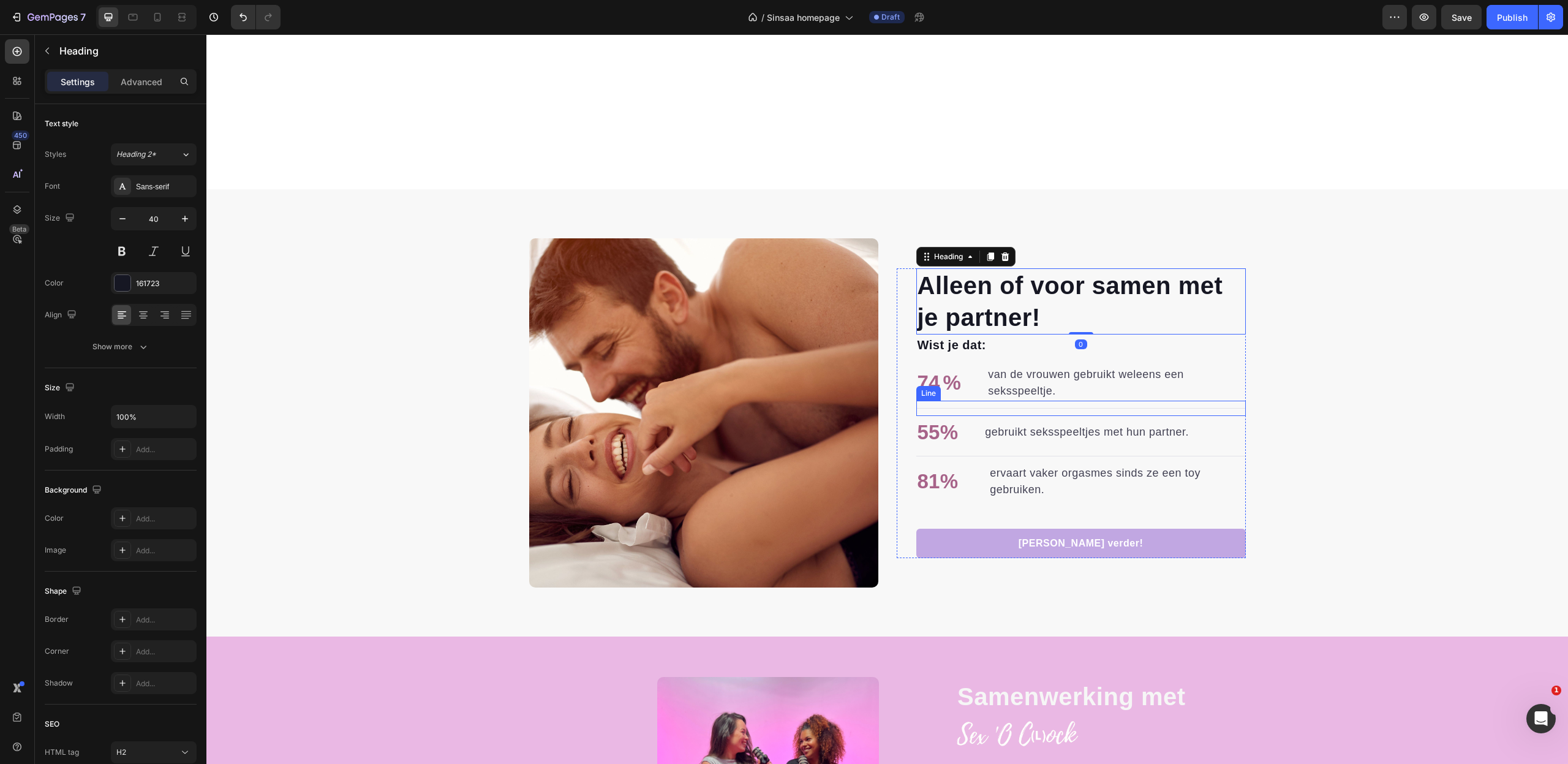
scroll to position [2358, 0]
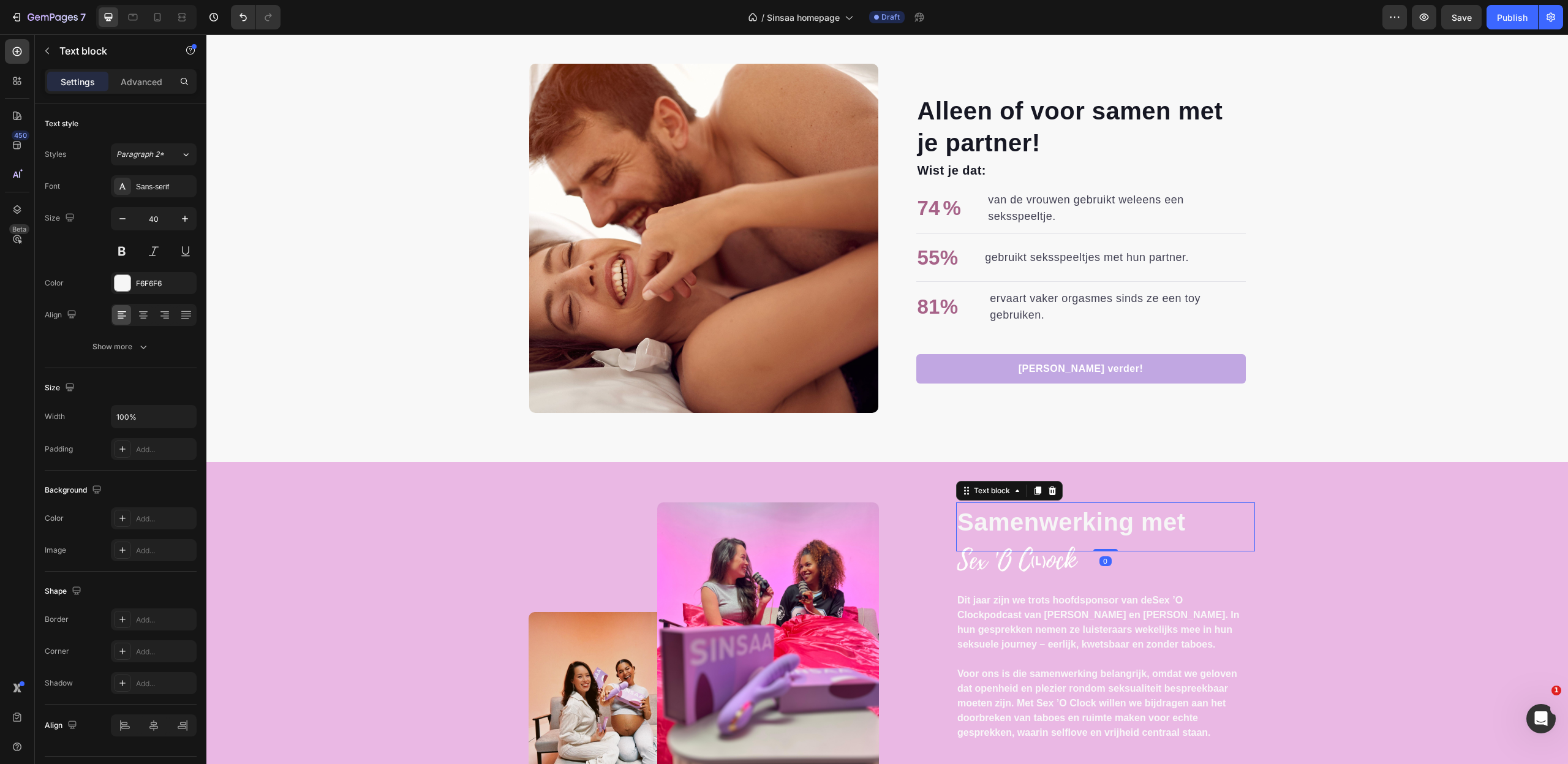
click at [1067, 521] on p "Samenwerking met" at bounding box center [1105, 522] width 296 height 37
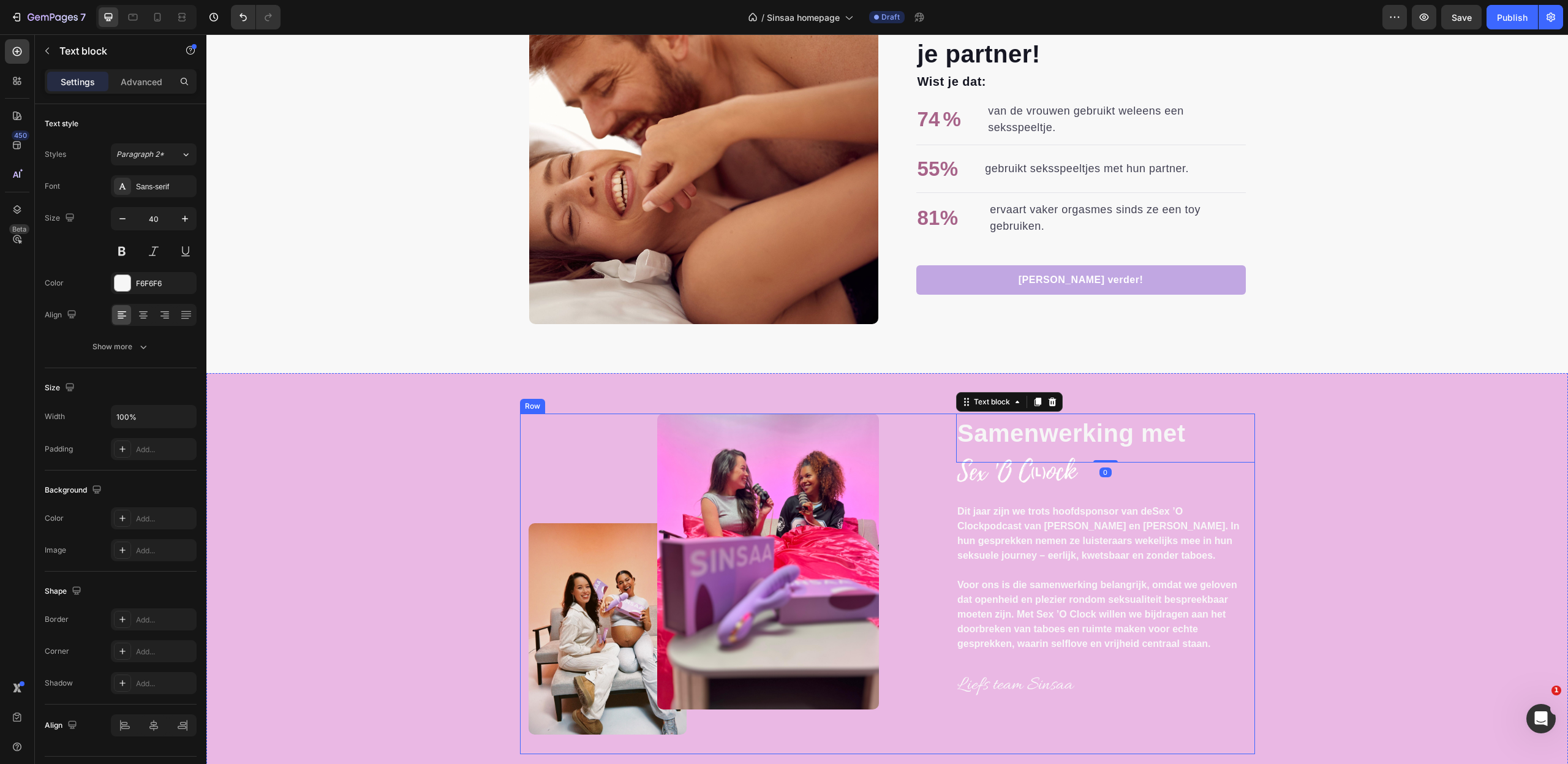
scroll to position [2459, 0]
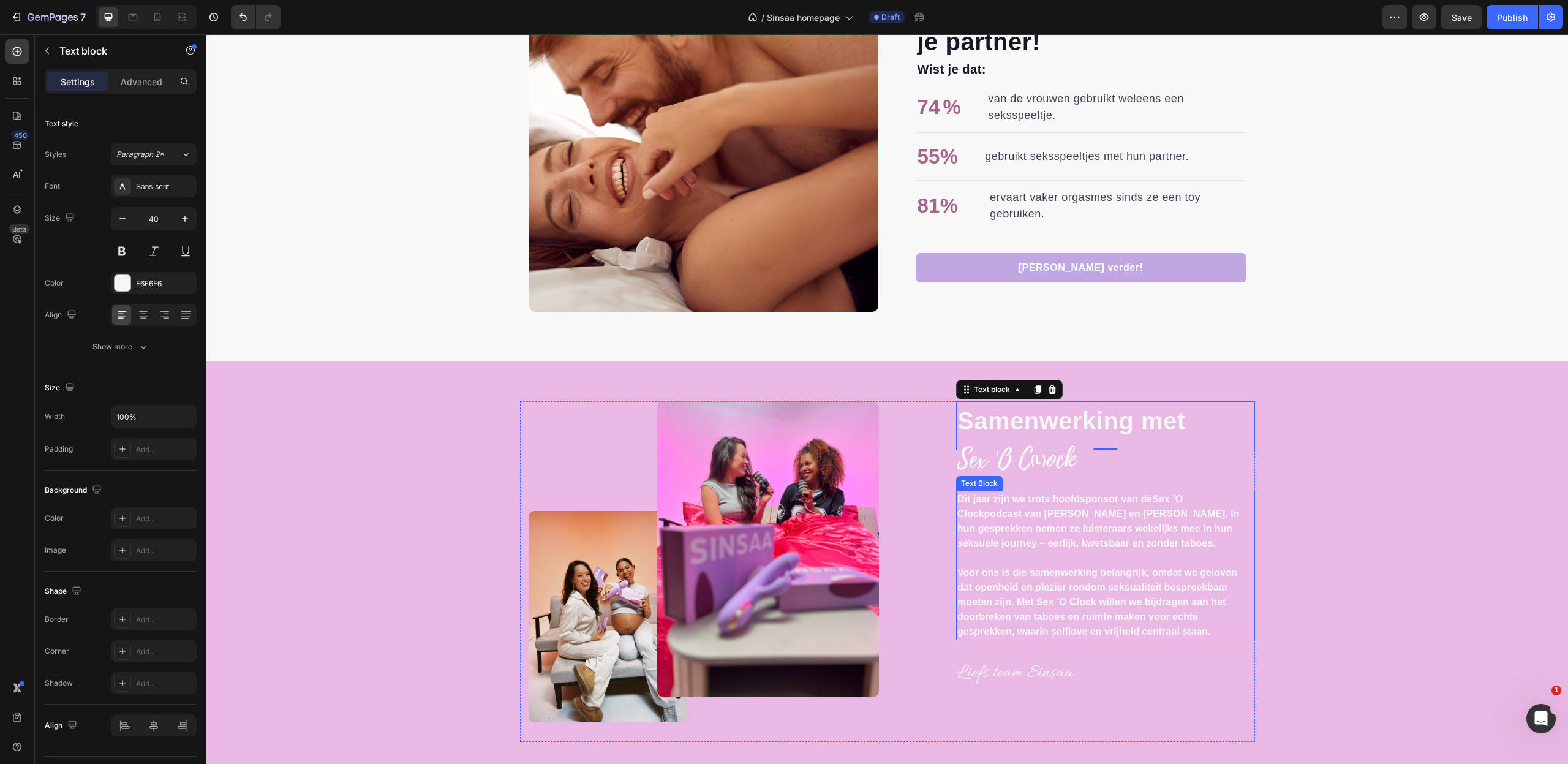
click at [1040, 533] on p "Dit jaar zijn we trots hoofdsponsor van de Sex ’O Clock podcast van [PERSON_NAM…" at bounding box center [1101, 521] width 289 height 59
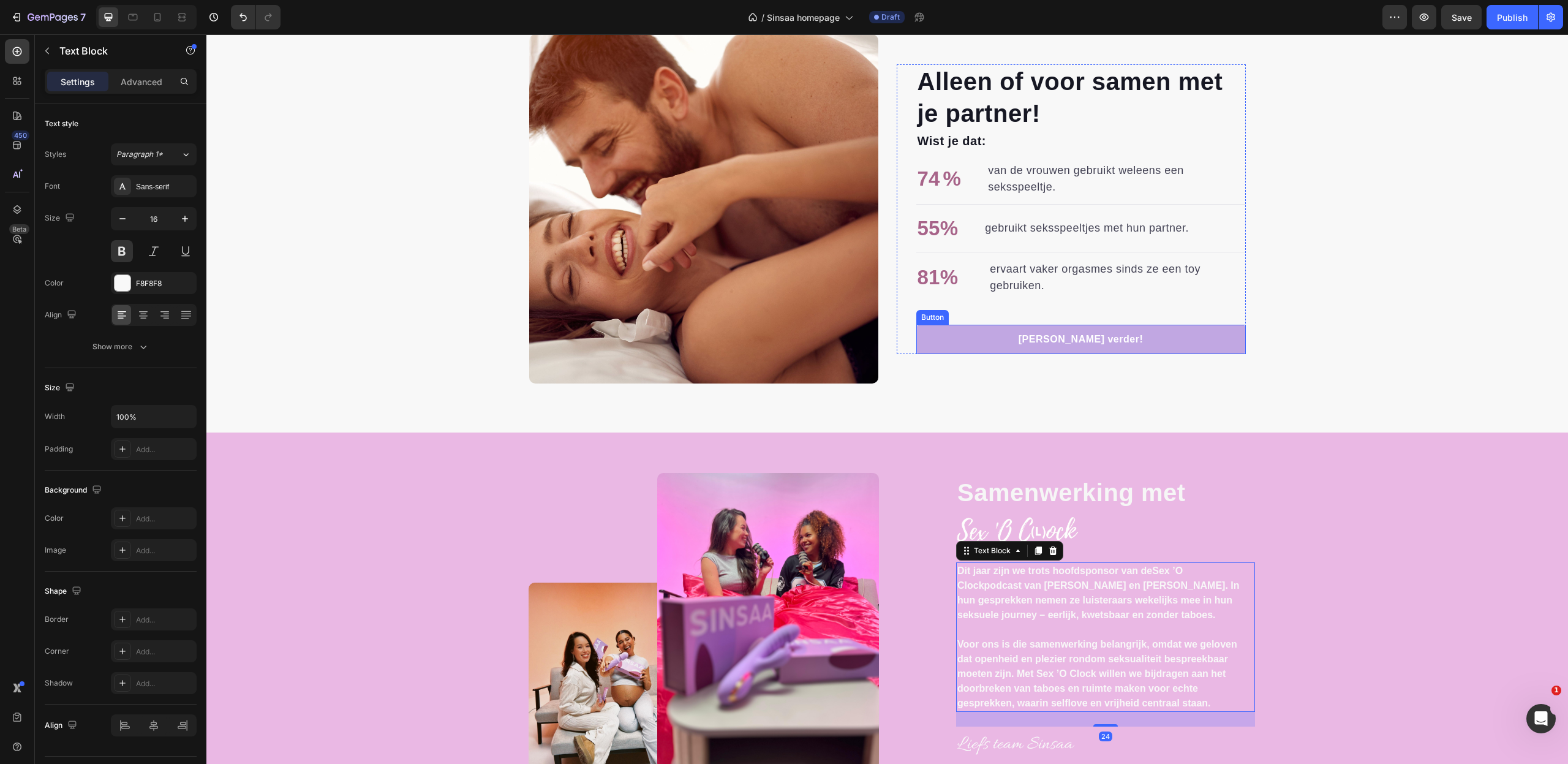
scroll to position [2380, 0]
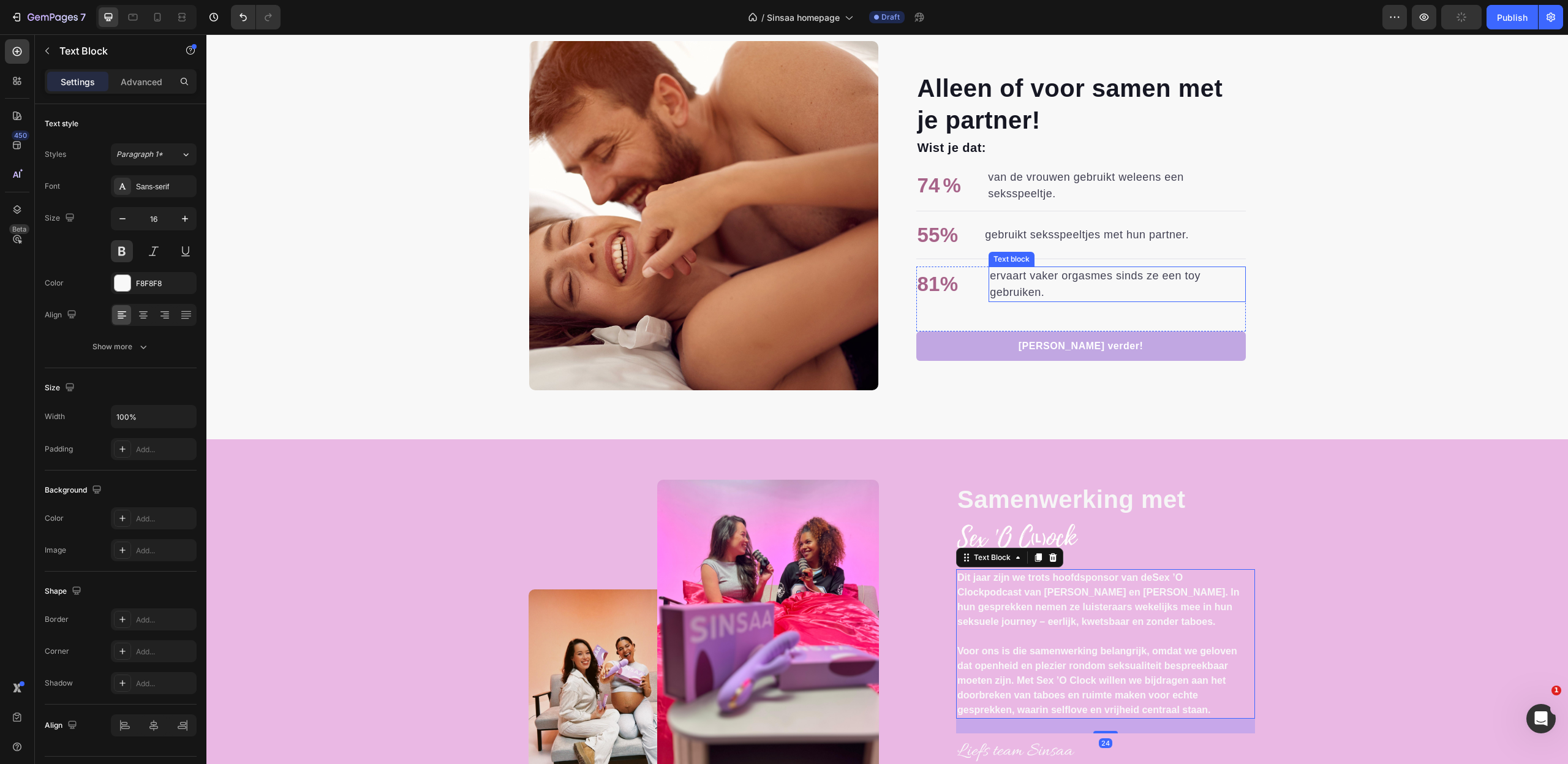
click at [1018, 286] on p "ervaart vaker orgasmes sinds ze een toy gebruiken." at bounding box center [1117, 283] width 254 height 33
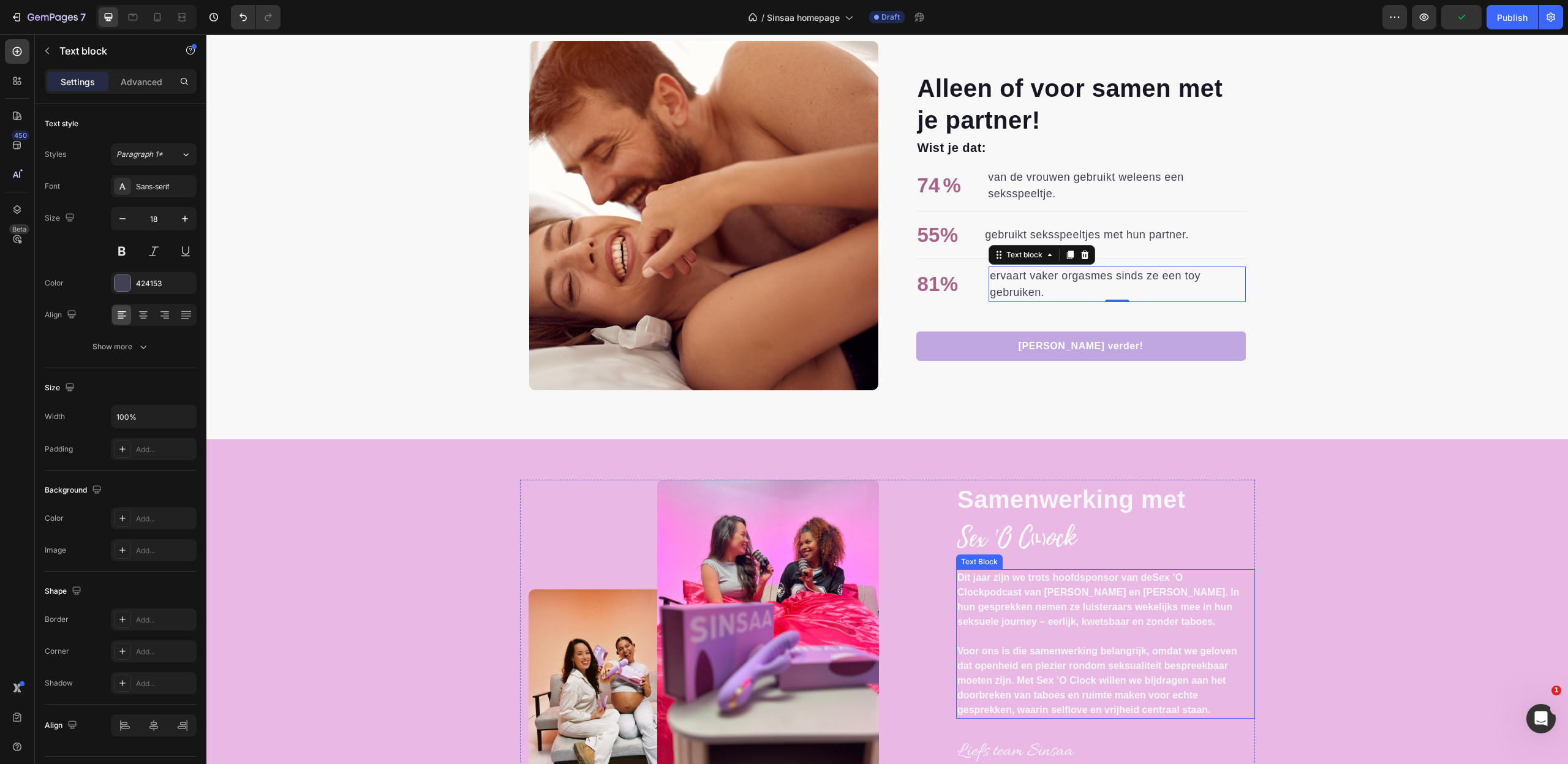
click at [1072, 603] on p "Dit jaar zijn we trots hoofdsponsor van de Sex ’O Clock podcast van [PERSON_NAM…" at bounding box center [1101, 599] width 289 height 59
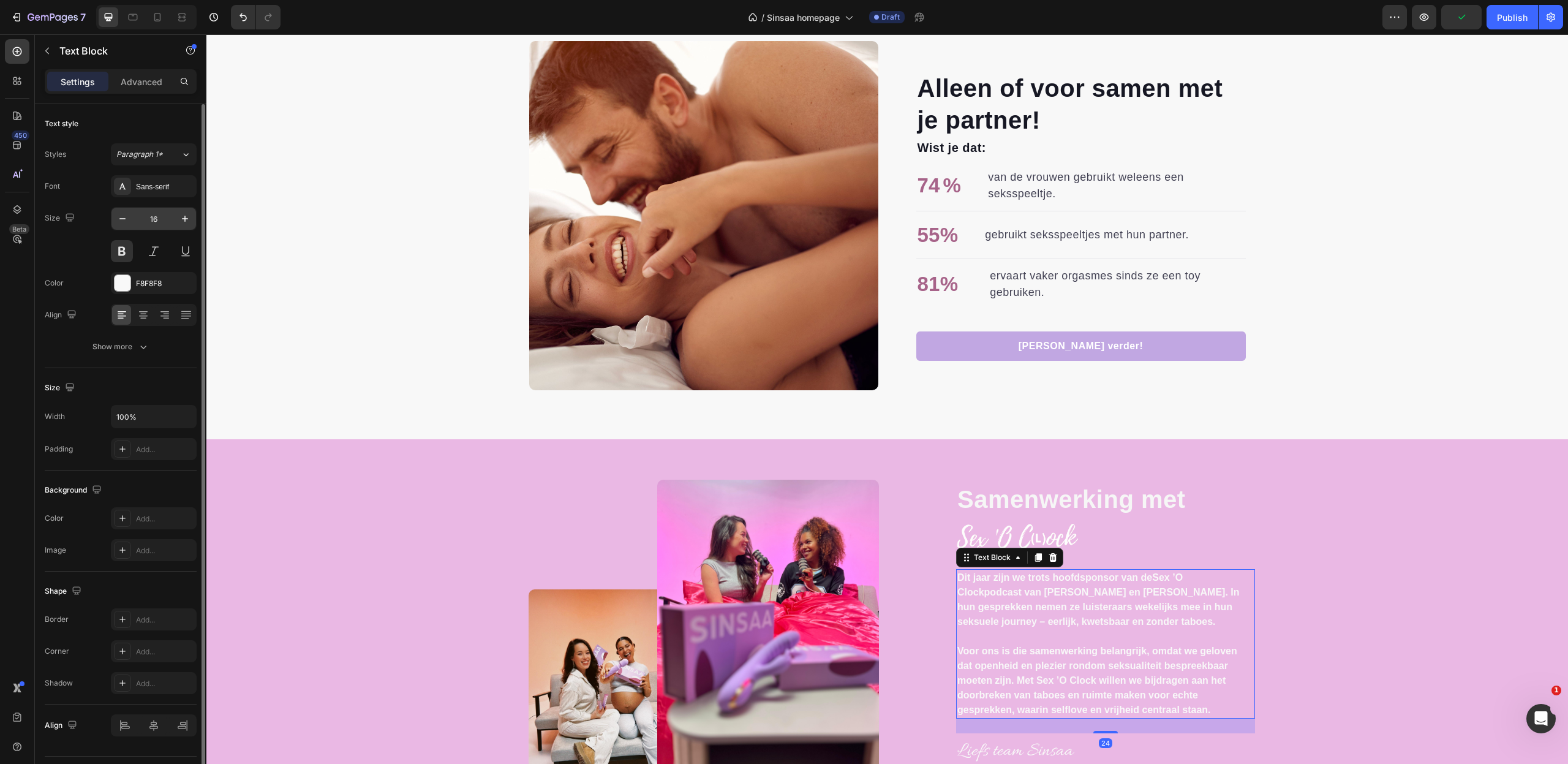
click at [165, 220] on input "16" at bounding box center [153, 219] width 41 height 22
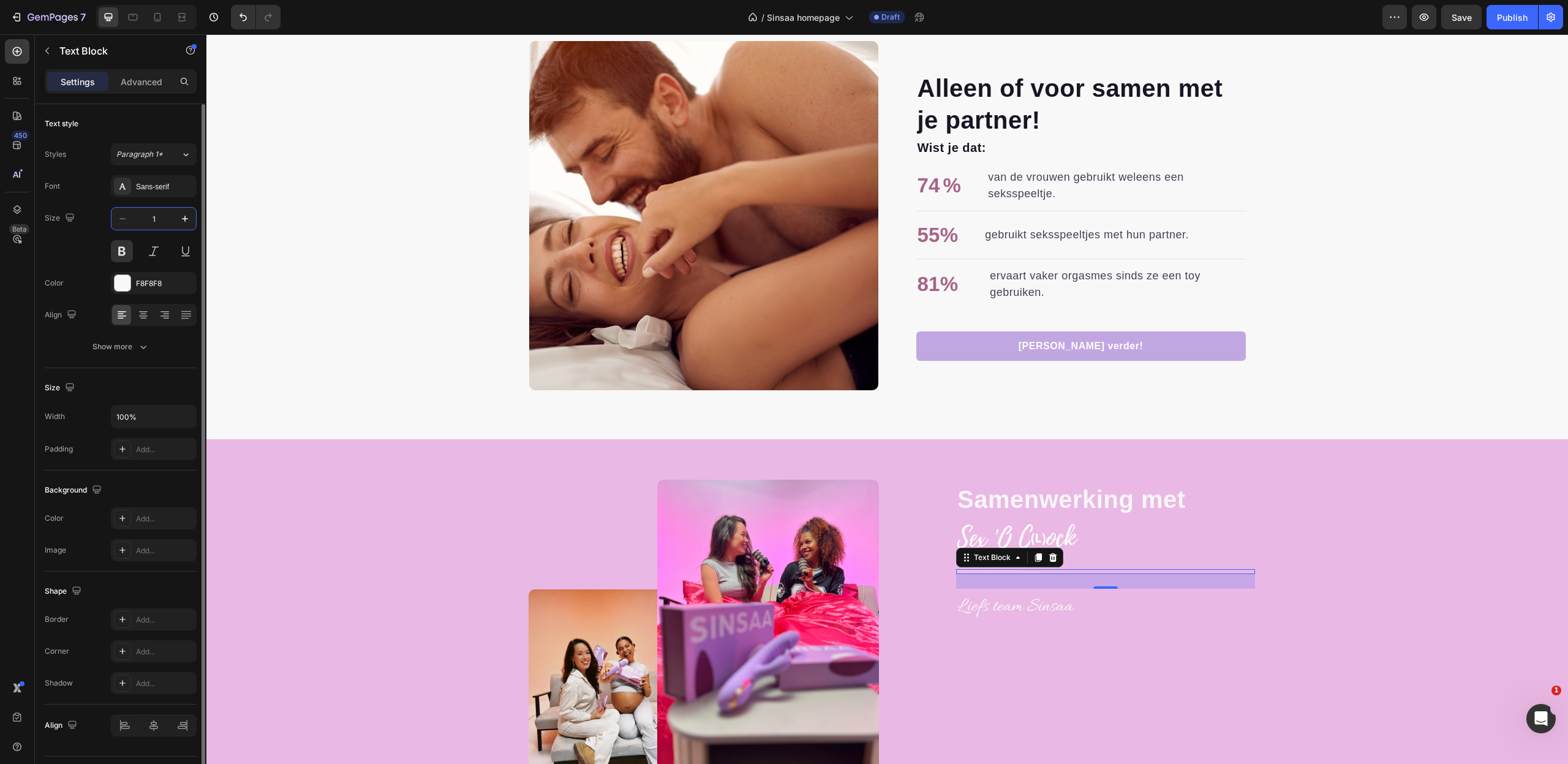
type input "18"
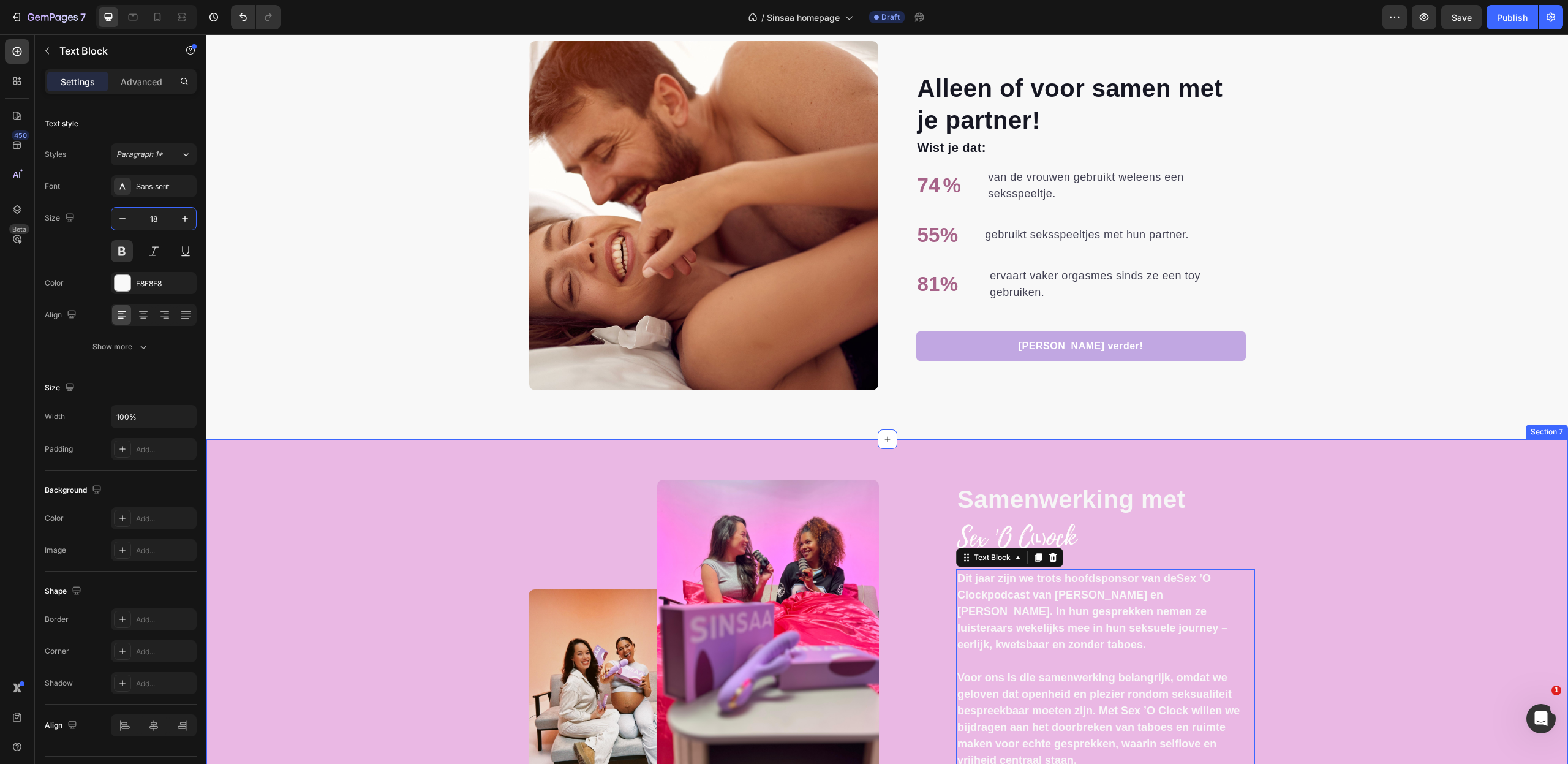
click at [1525, 547] on div "Image Image Row Samenwerking met Text block Image Dit jaar zijn we trots hoofds…" at bounding box center [887, 660] width 1343 height 361
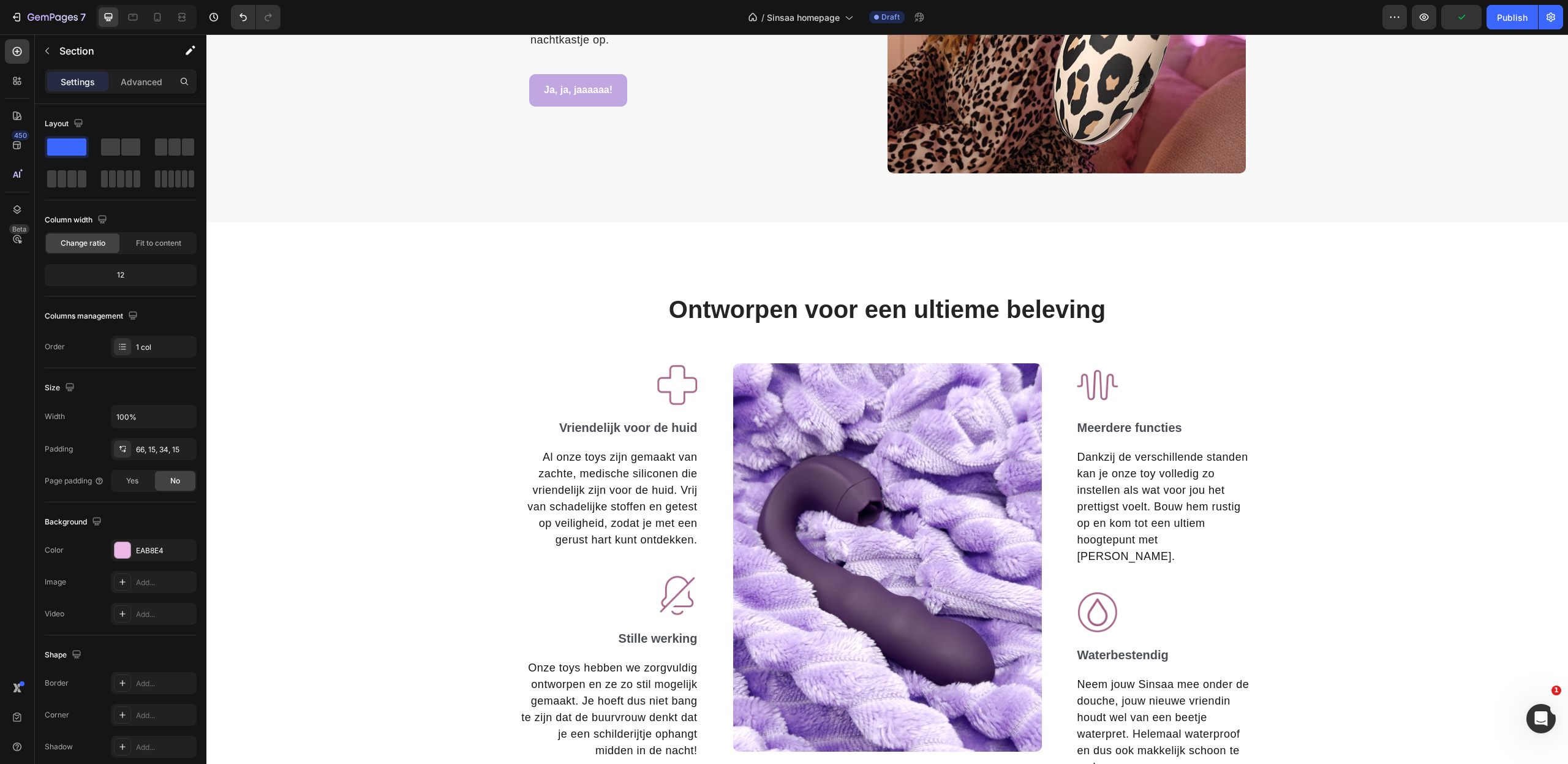
scroll to position [1499, 0]
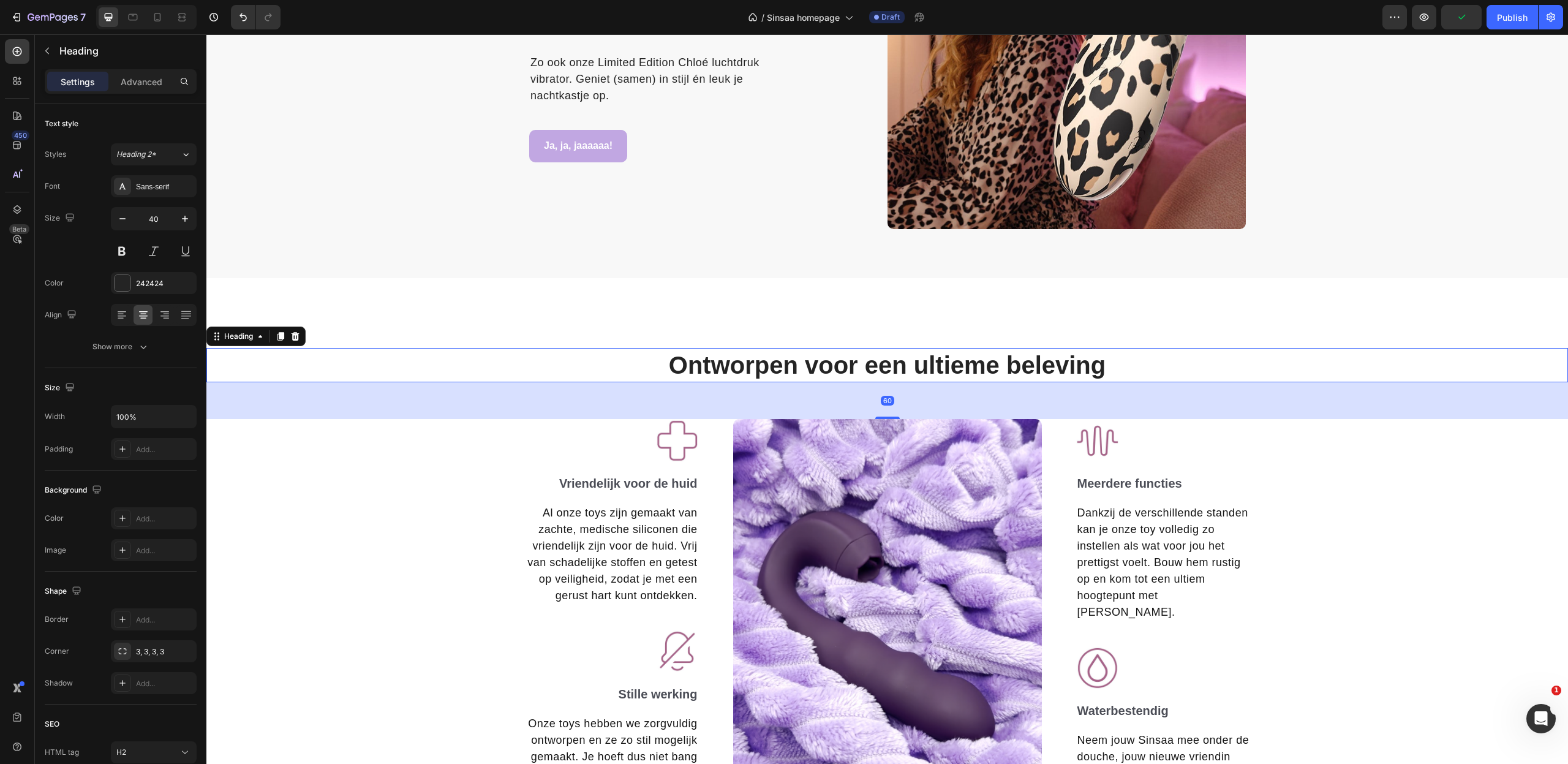
click at [1061, 365] on h2 "Ontworpen voor een ultieme beleving" at bounding box center [887, 365] width 1361 height 35
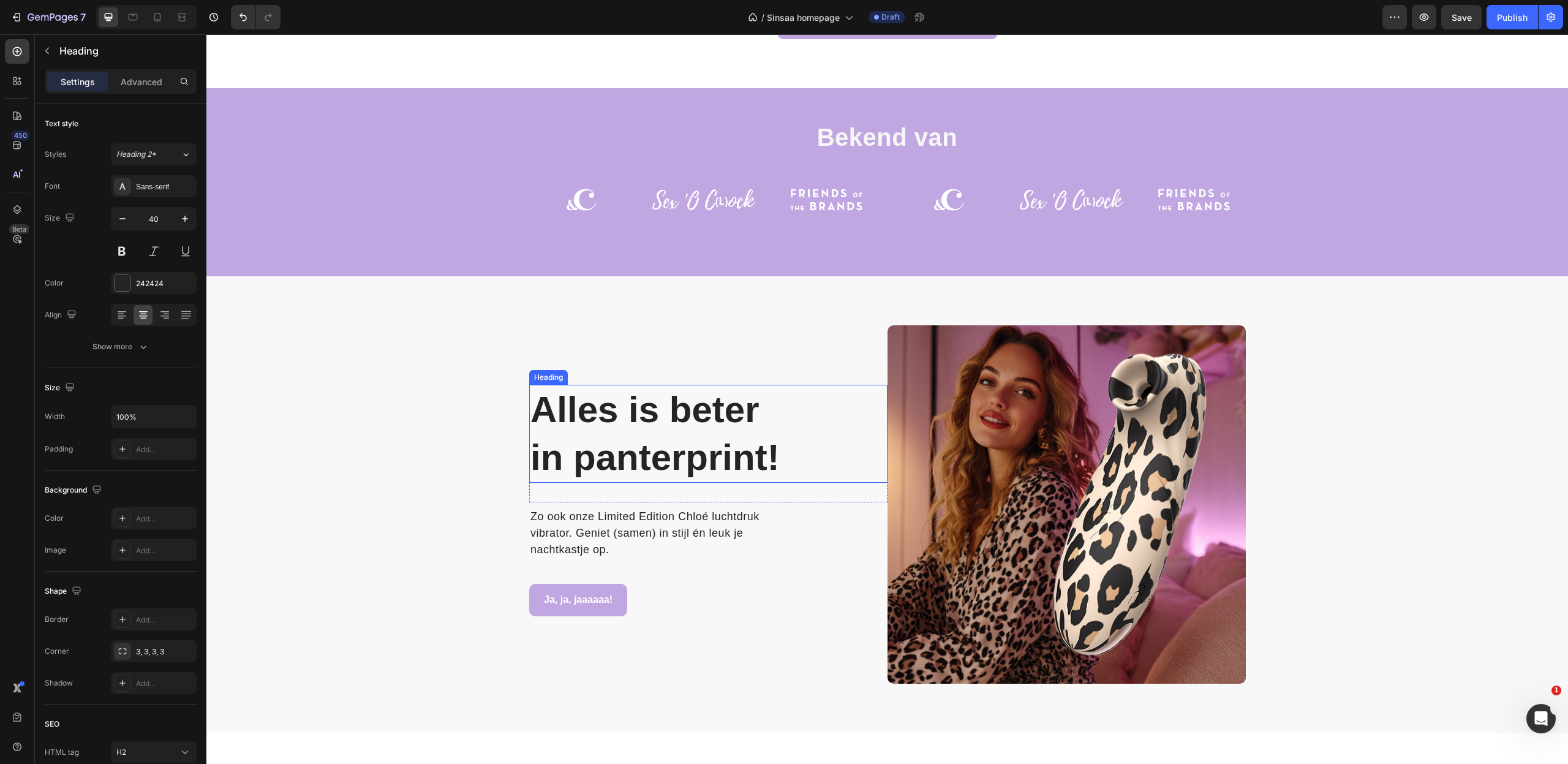
scroll to position [1045, 0]
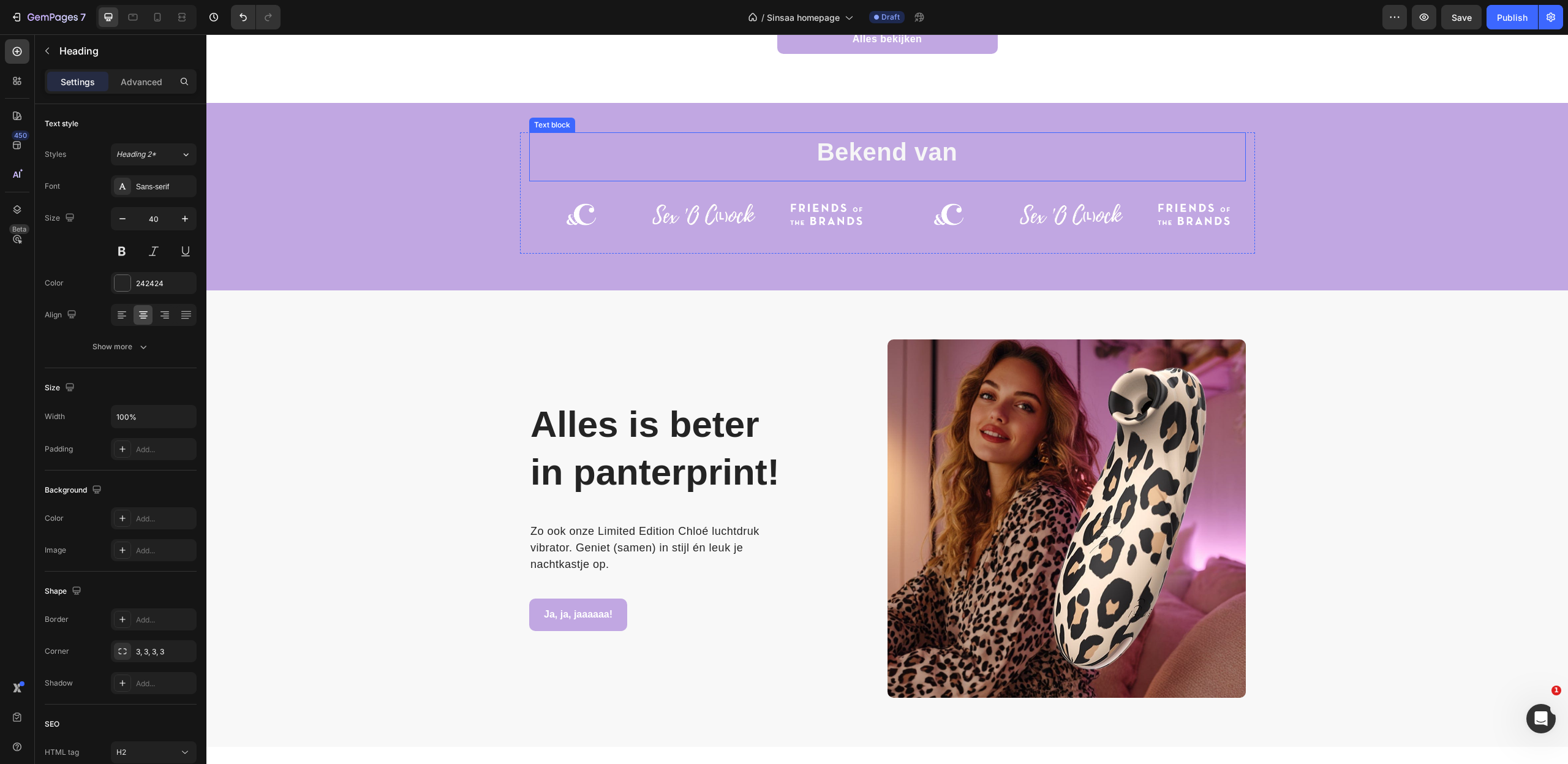
click at [948, 138] on p "Bekend van" at bounding box center [887, 151] width 714 height 37
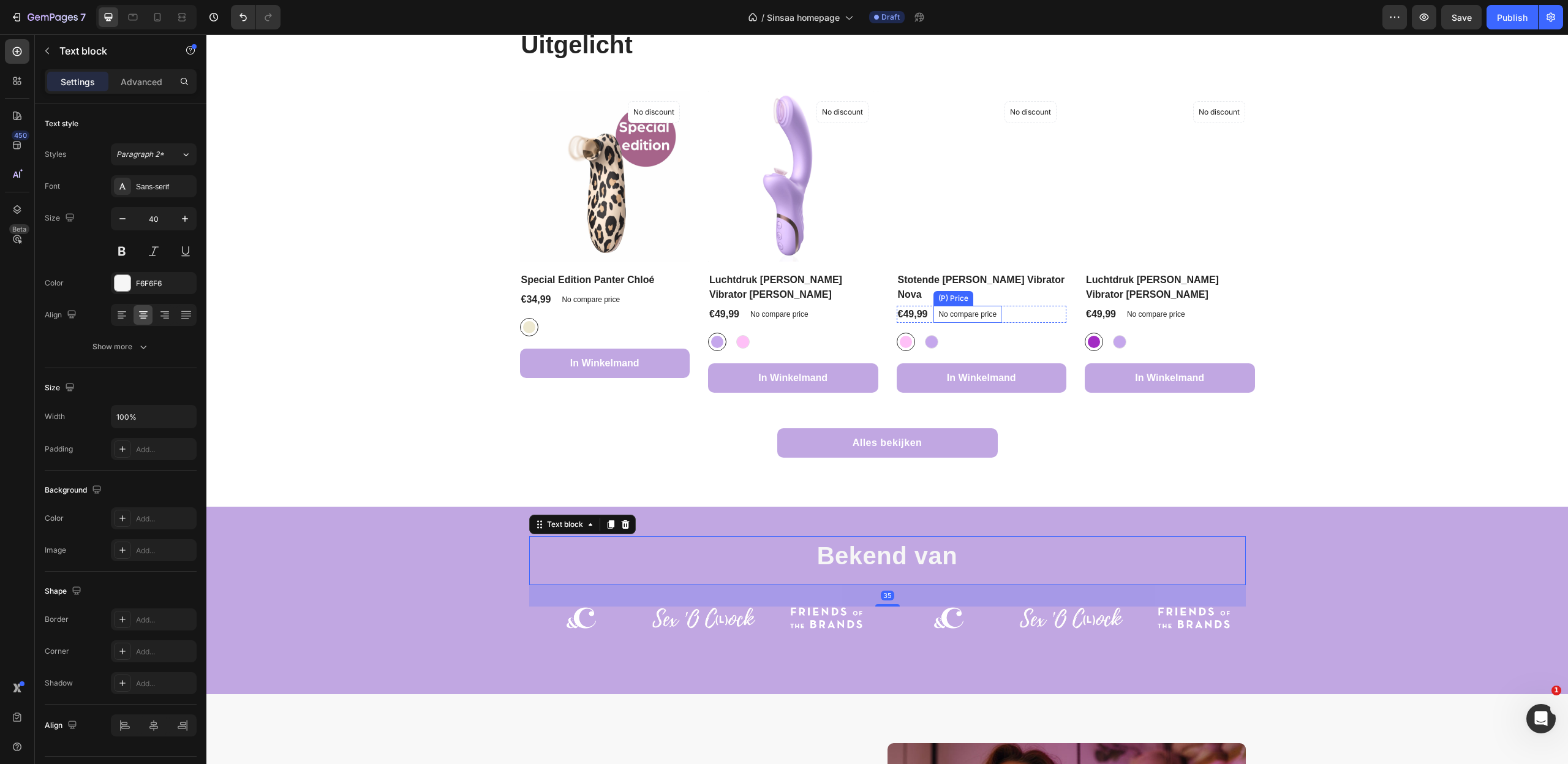
scroll to position [633, 0]
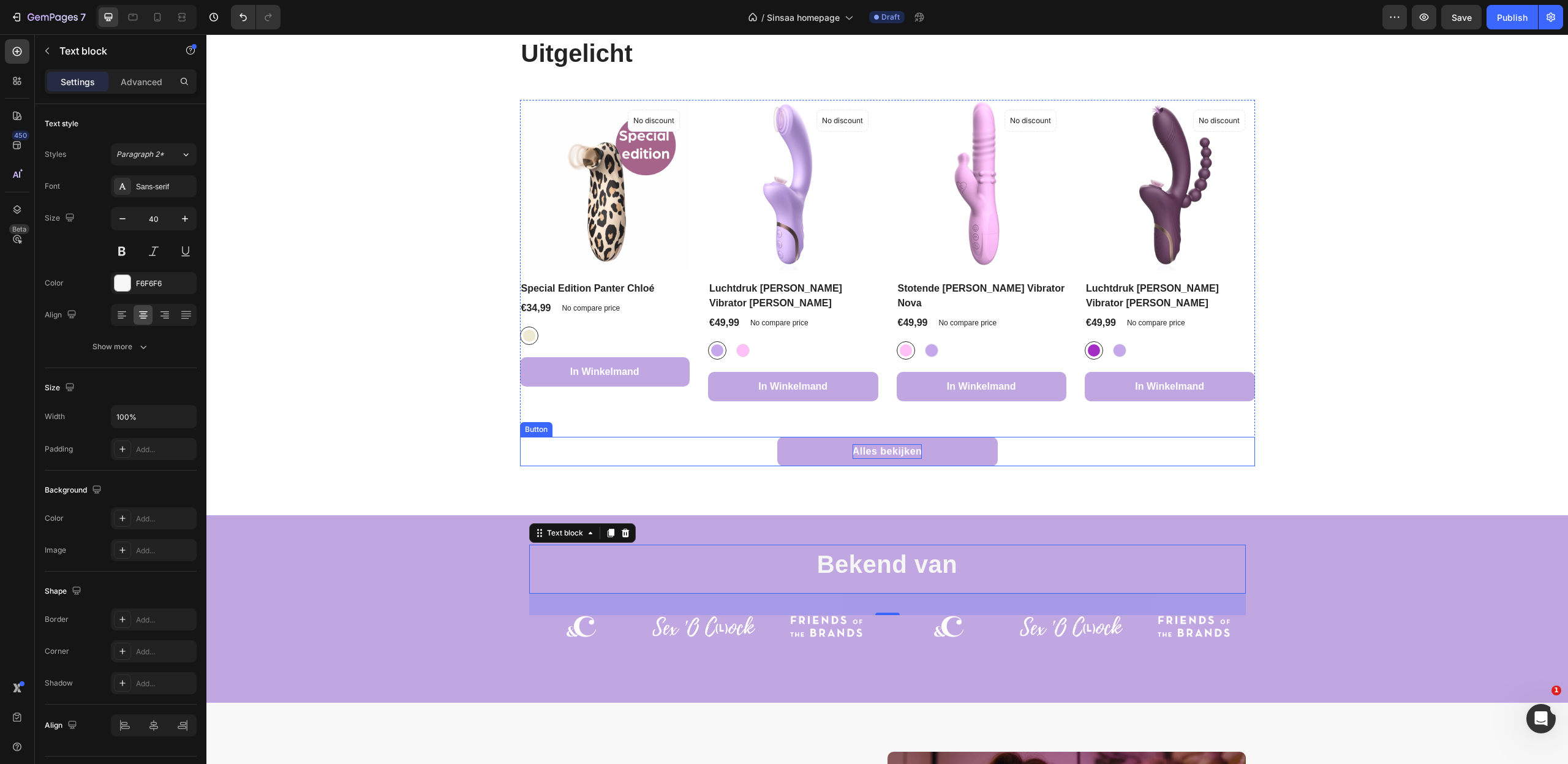
click at [915, 444] on p "Alles bekijken" at bounding box center [887, 451] width 70 height 15
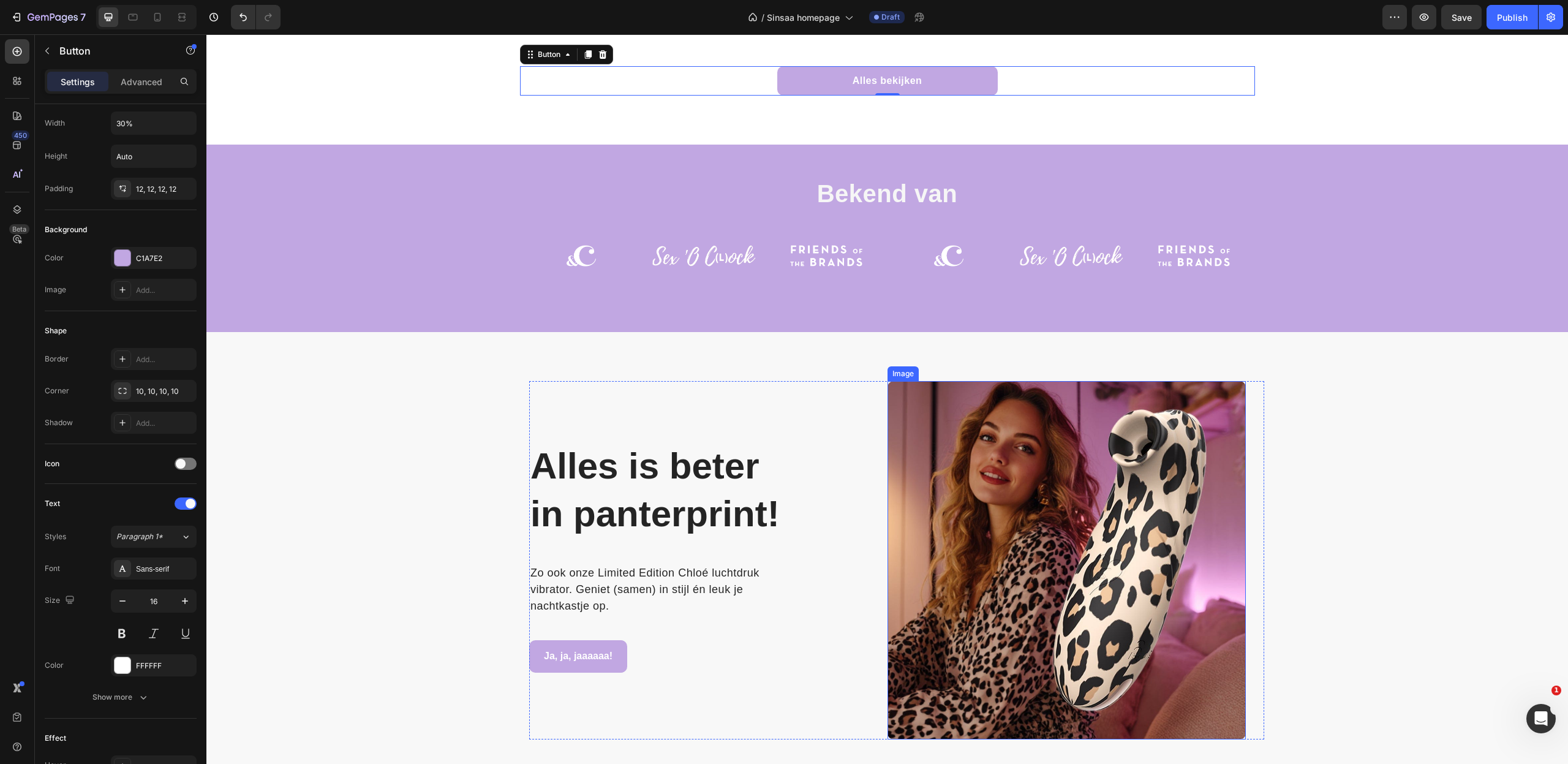
scroll to position [1286, 0]
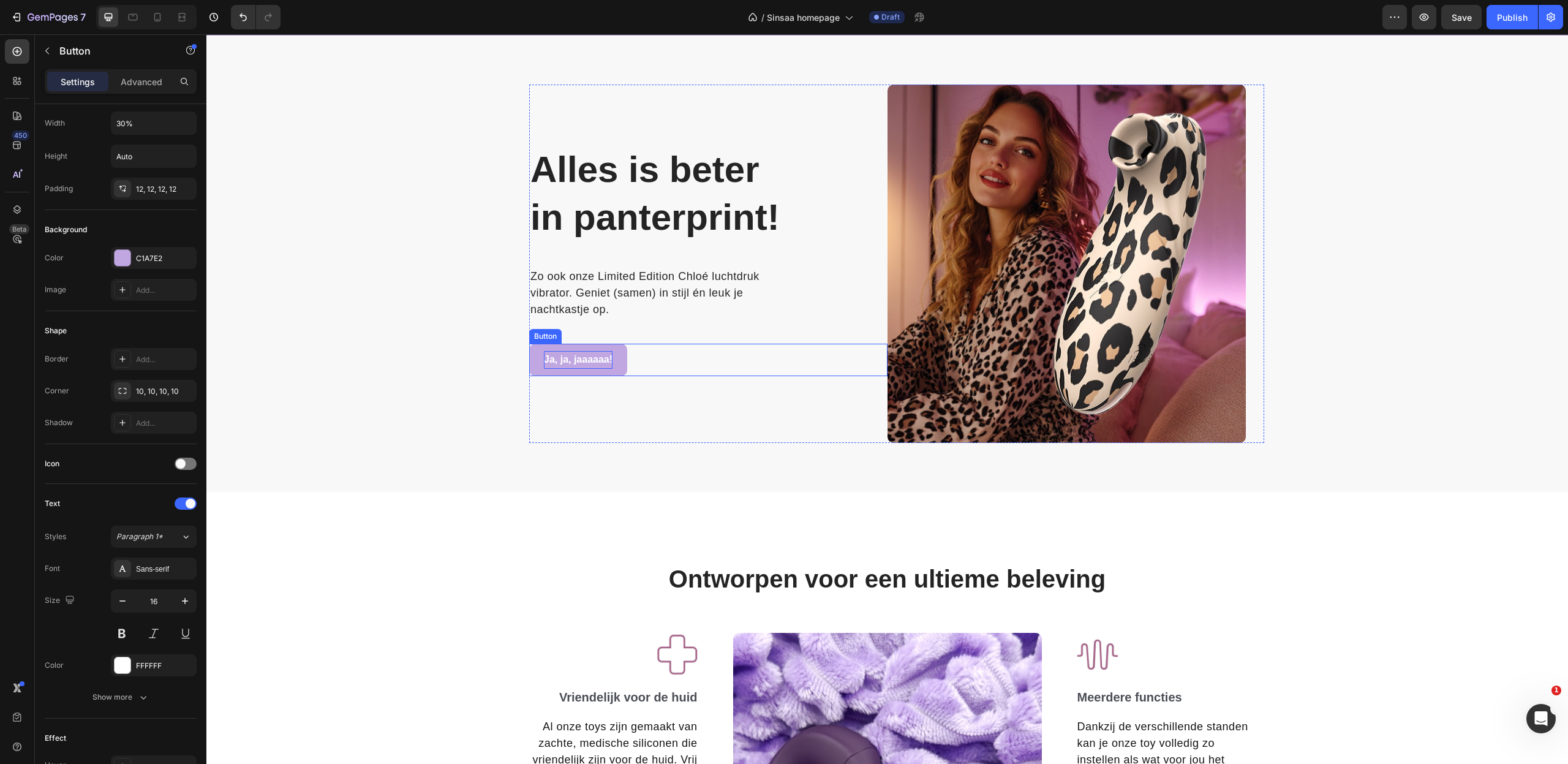
click at [587, 362] on p "Ja, ja, jaaaaaa!" at bounding box center [577, 360] width 69 height 18
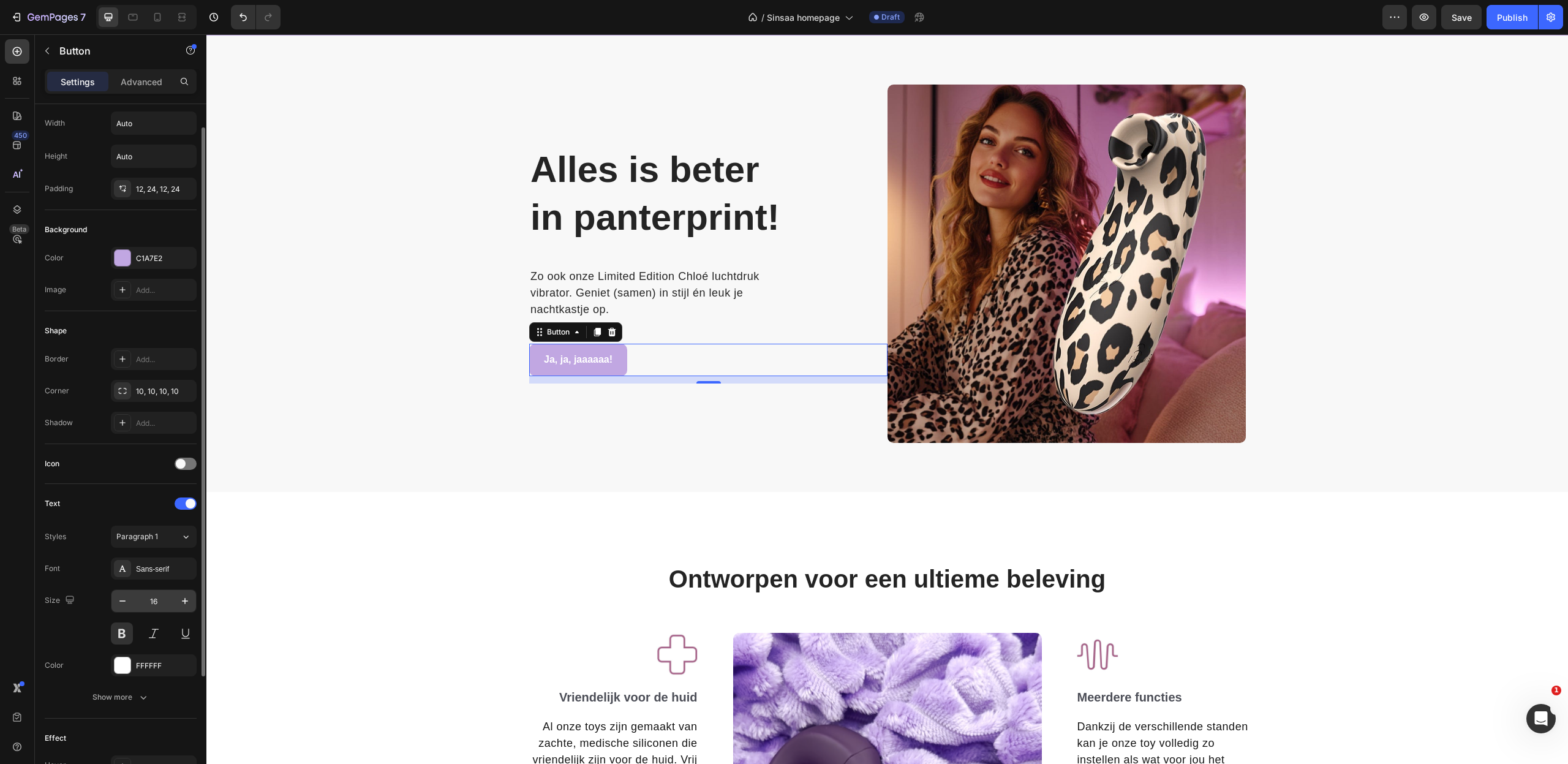
click at [147, 601] on input "16" at bounding box center [153, 601] width 41 height 22
type input "18"
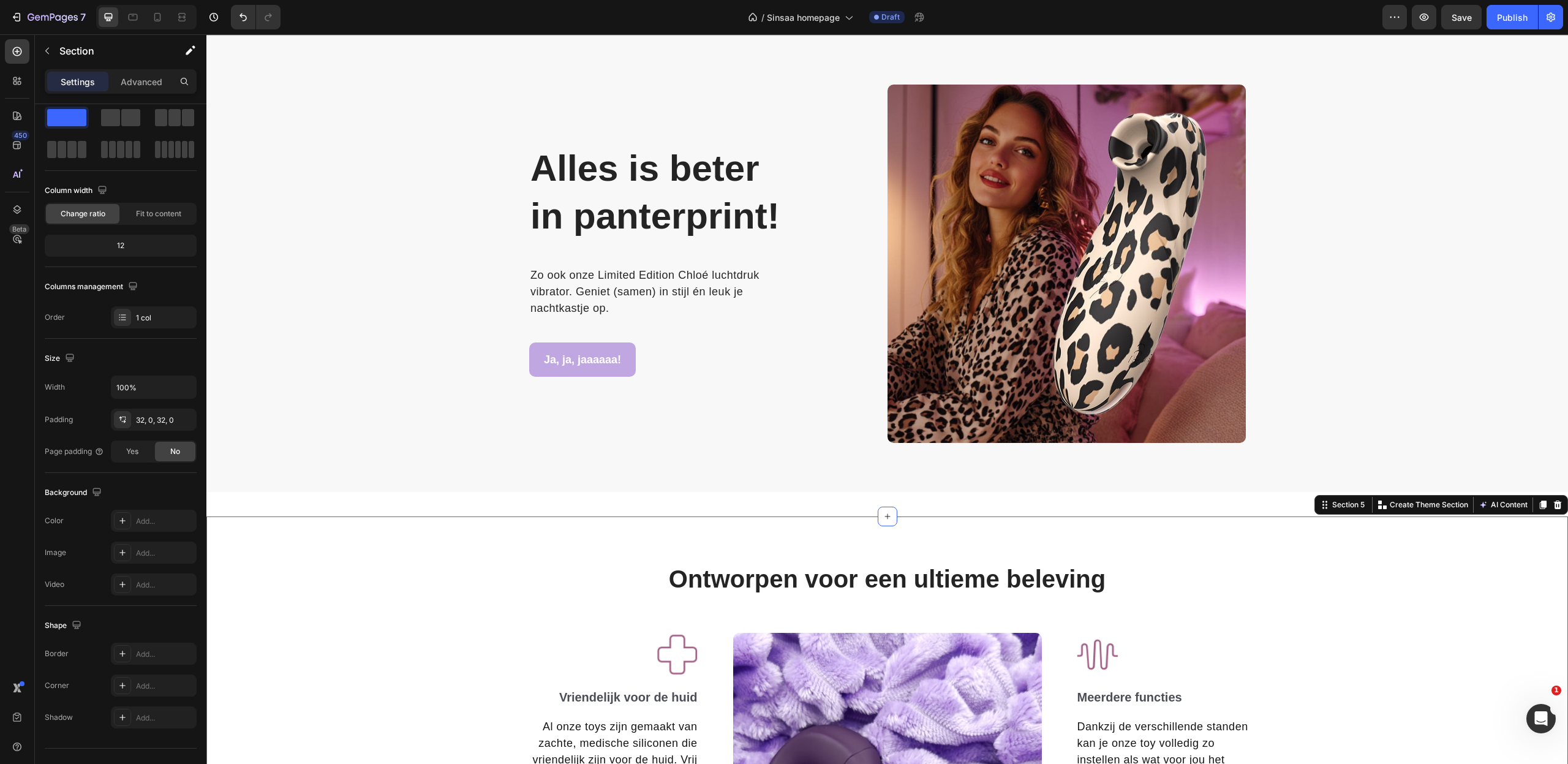
scroll to position [0, 0]
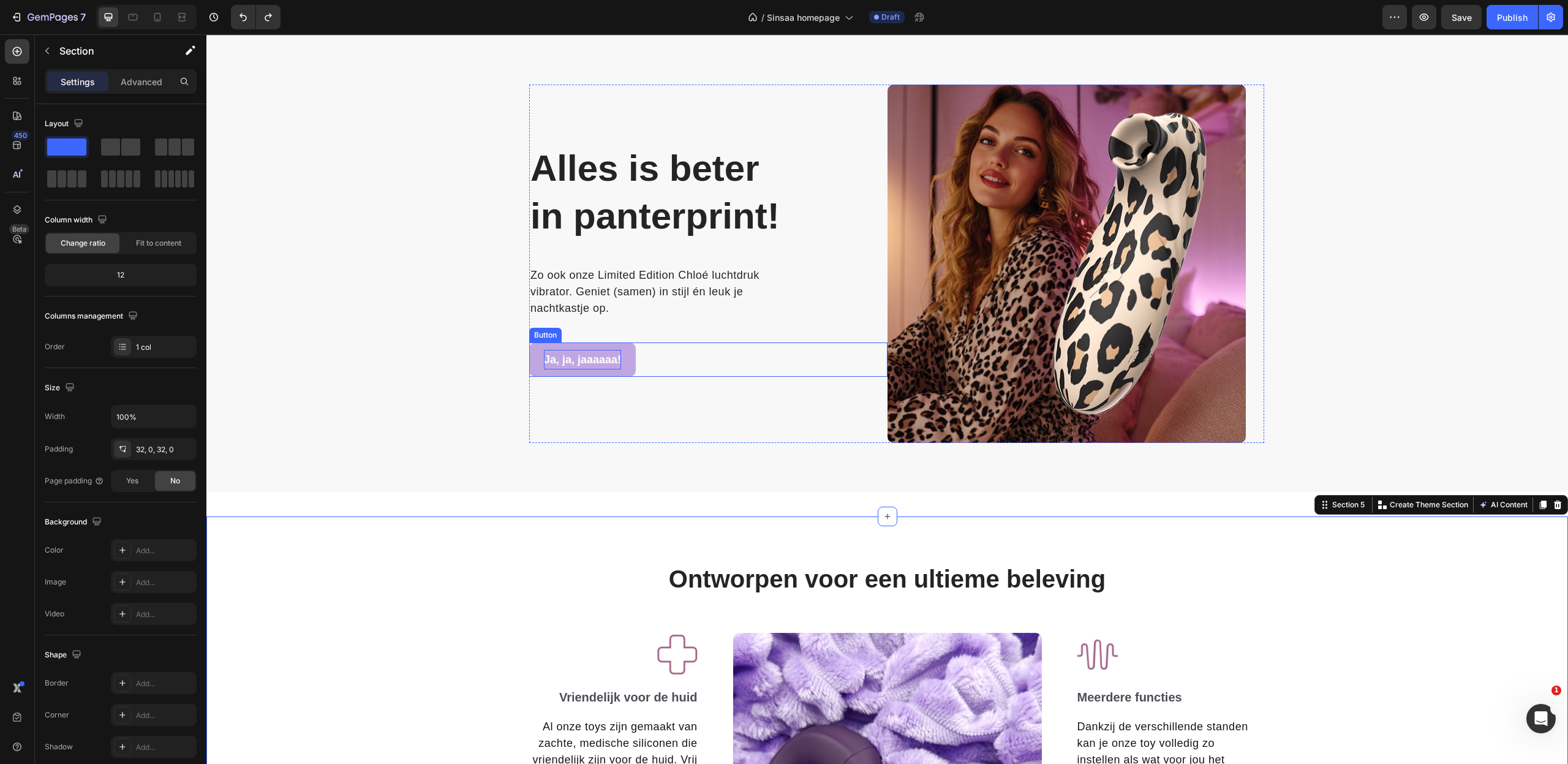
click at [567, 359] on p "Ja, ja, jaaaaaa!" at bounding box center [582, 360] width 78 height 20
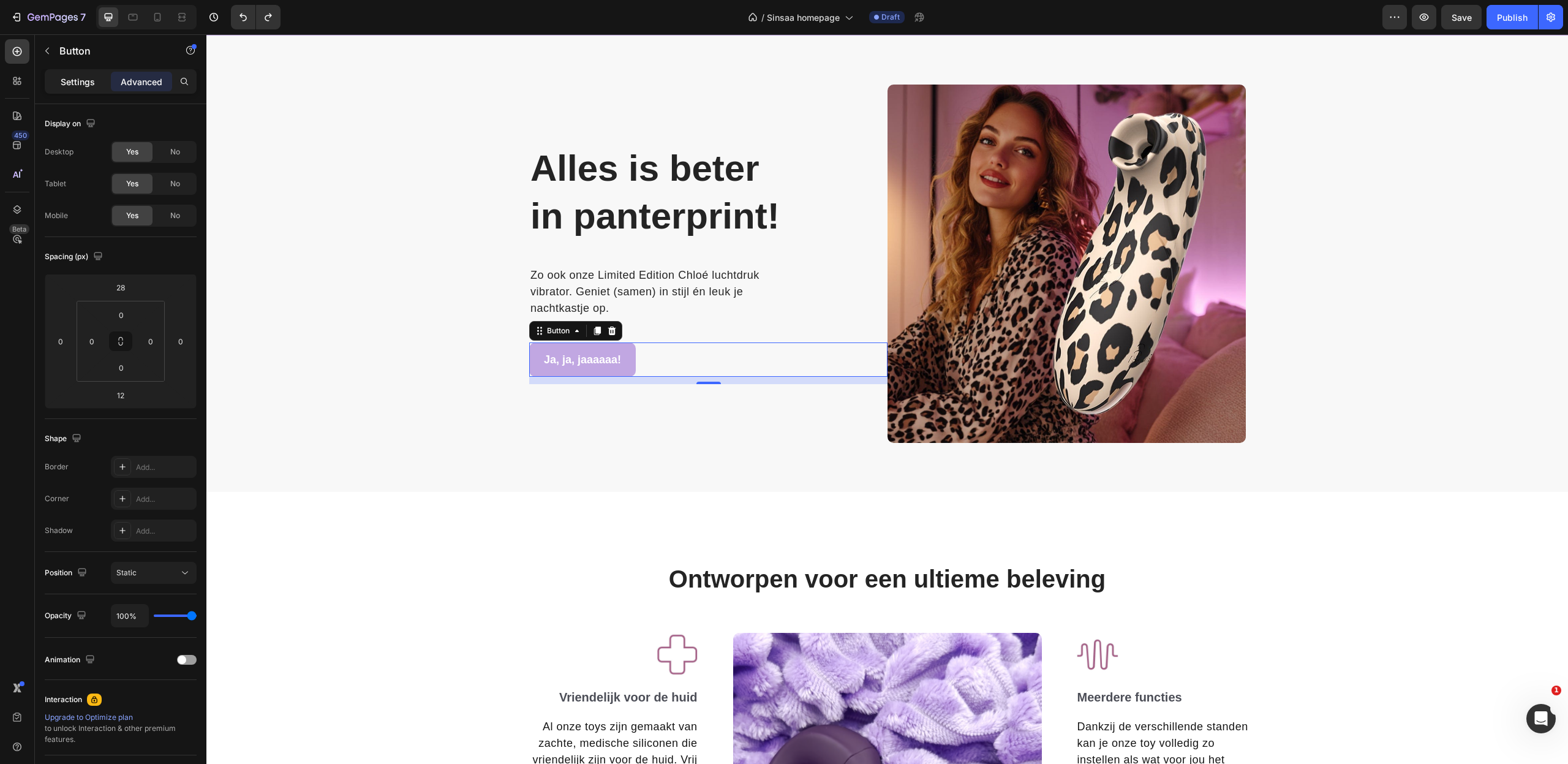
click at [70, 79] on p "Settings" at bounding box center [78, 81] width 35 height 13
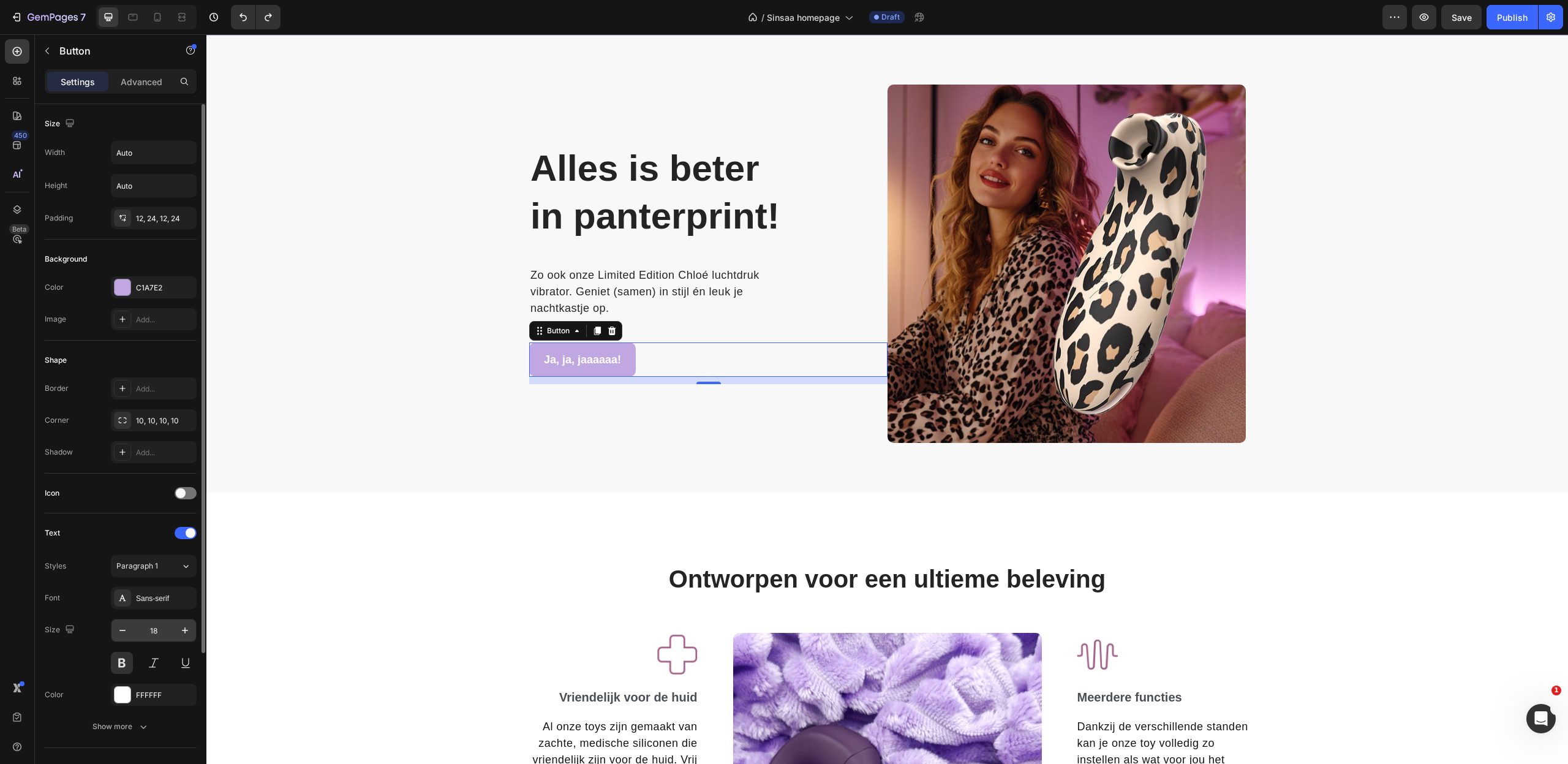
click at [153, 626] on input "18" at bounding box center [153, 630] width 41 height 22
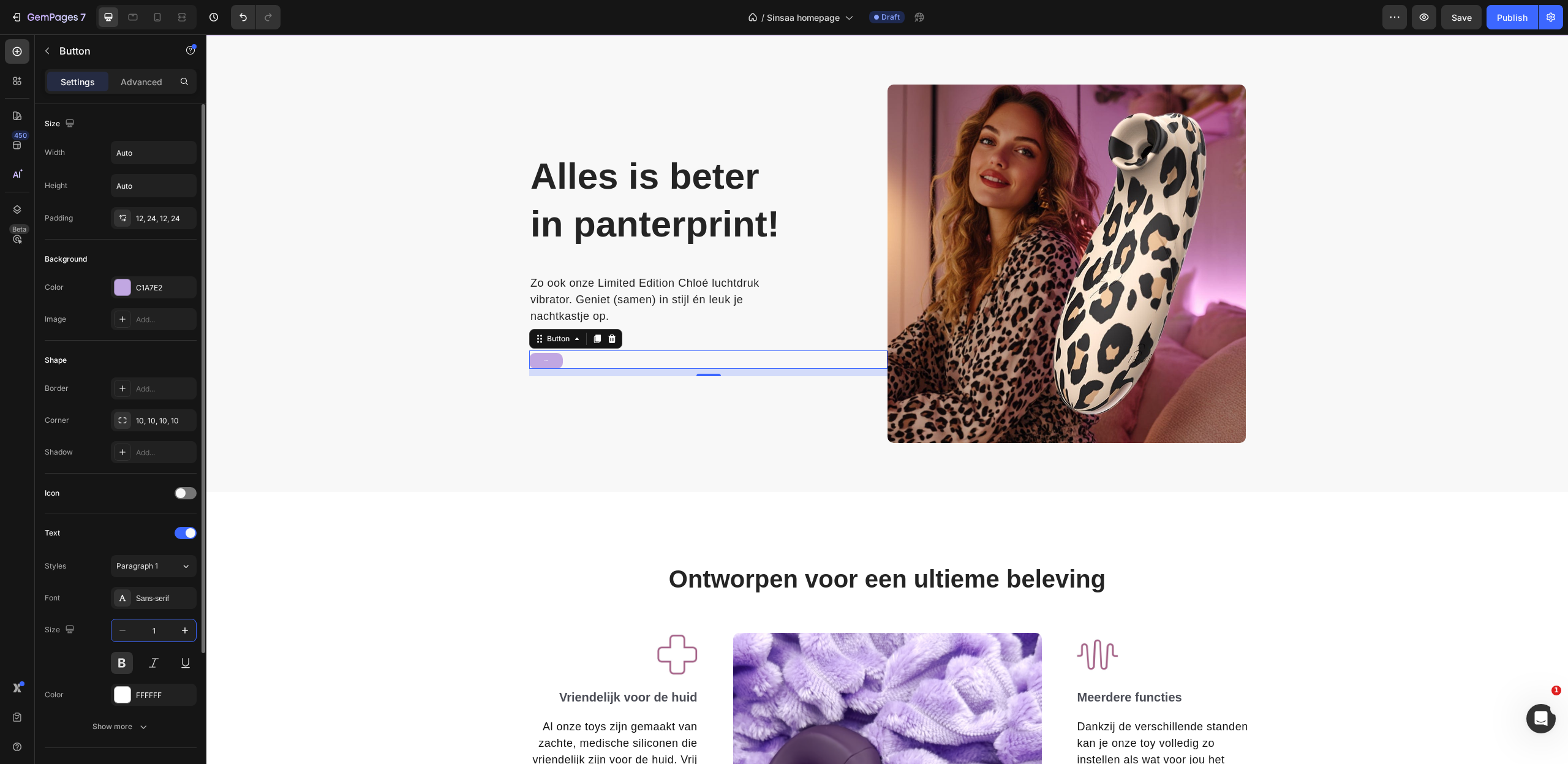
type input "16"
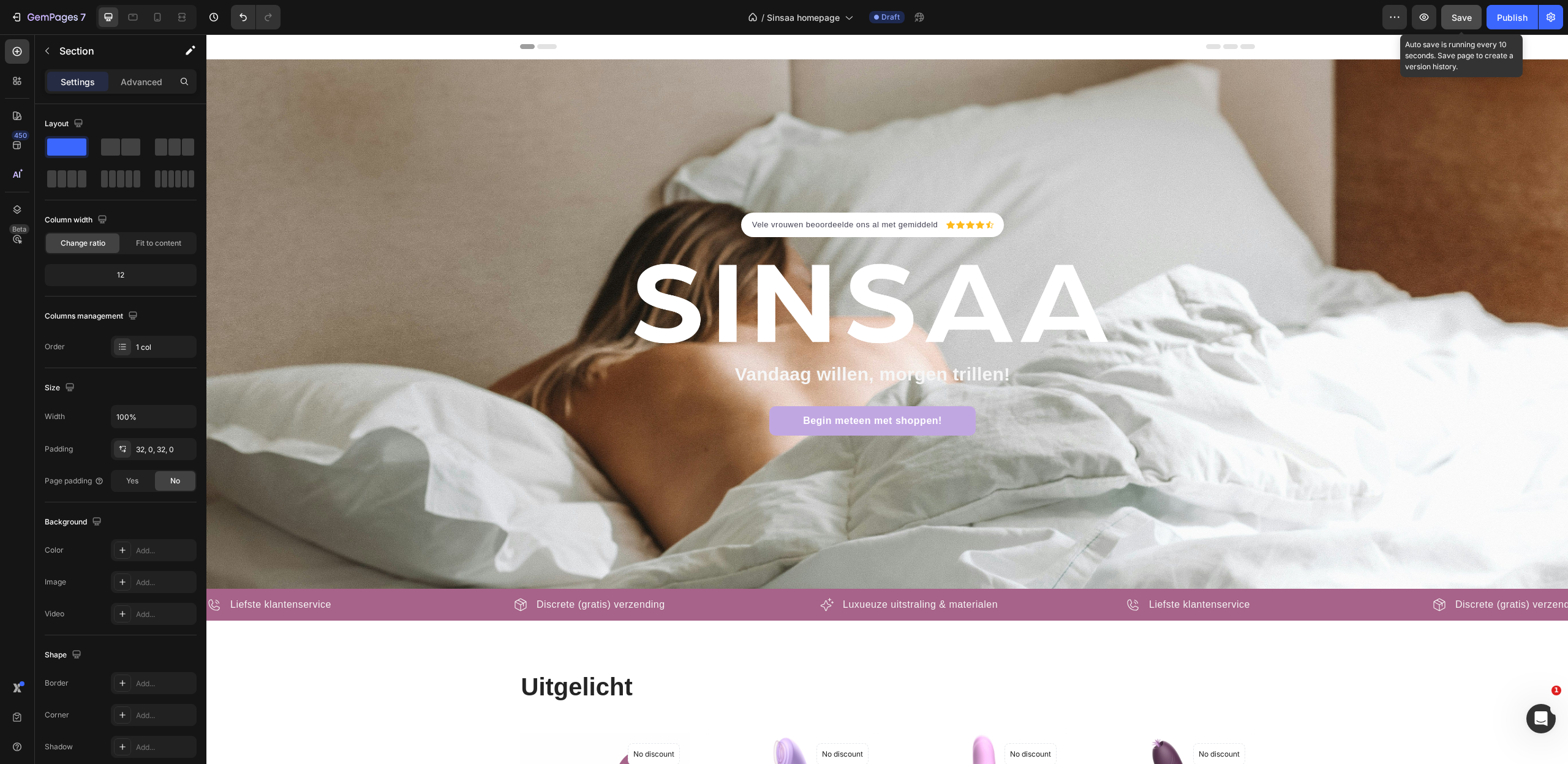
click at [1454, 19] on span "Save" at bounding box center [1462, 17] width 20 height 10
